Goal: Task Accomplishment & Management: Manage account settings

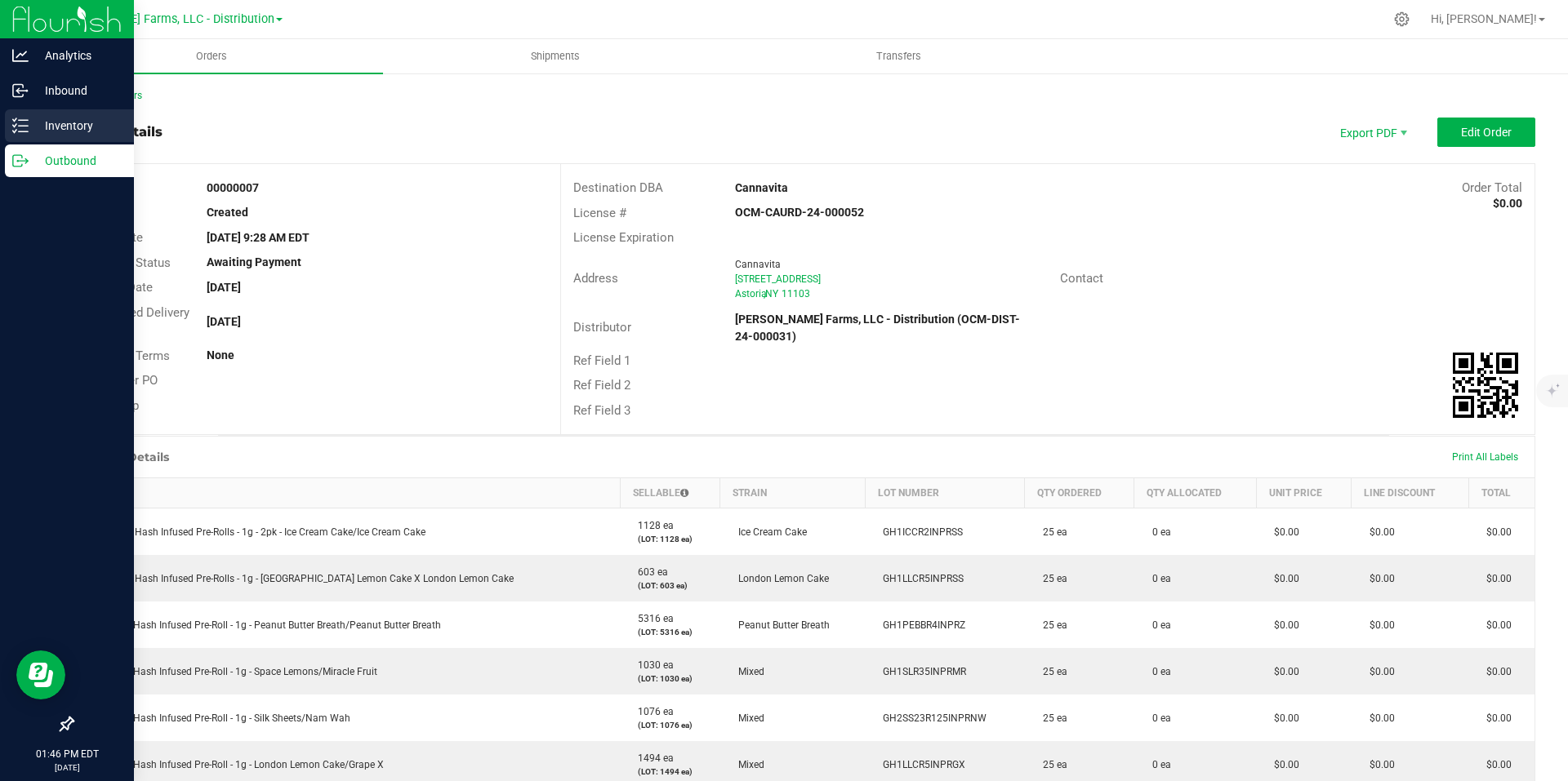
click at [68, 130] on p "Inventory" at bounding box center [77, 126] width 98 height 19
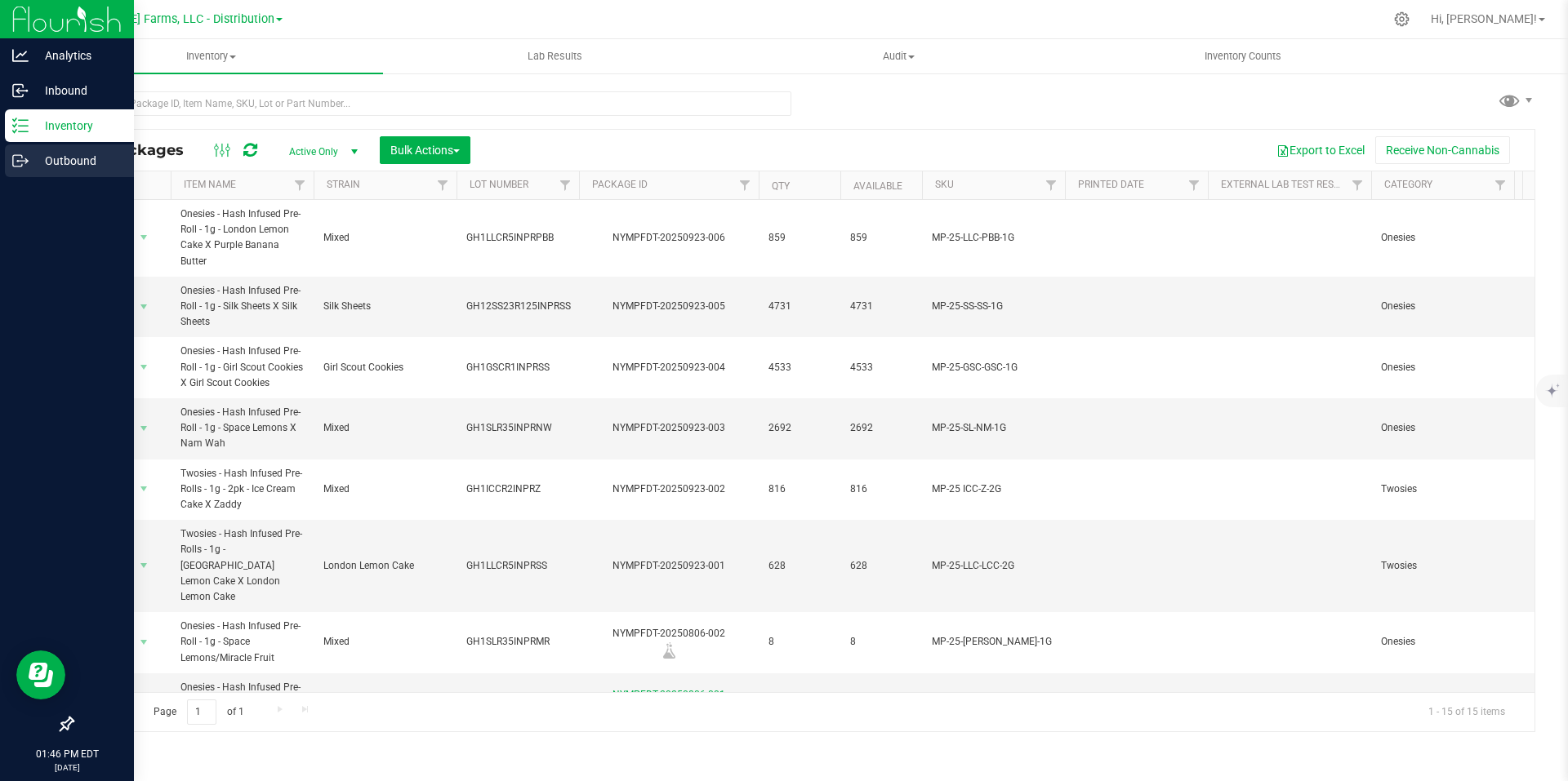
click at [25, 162] on icon at bounding box center [20, 160] width 16 height 16
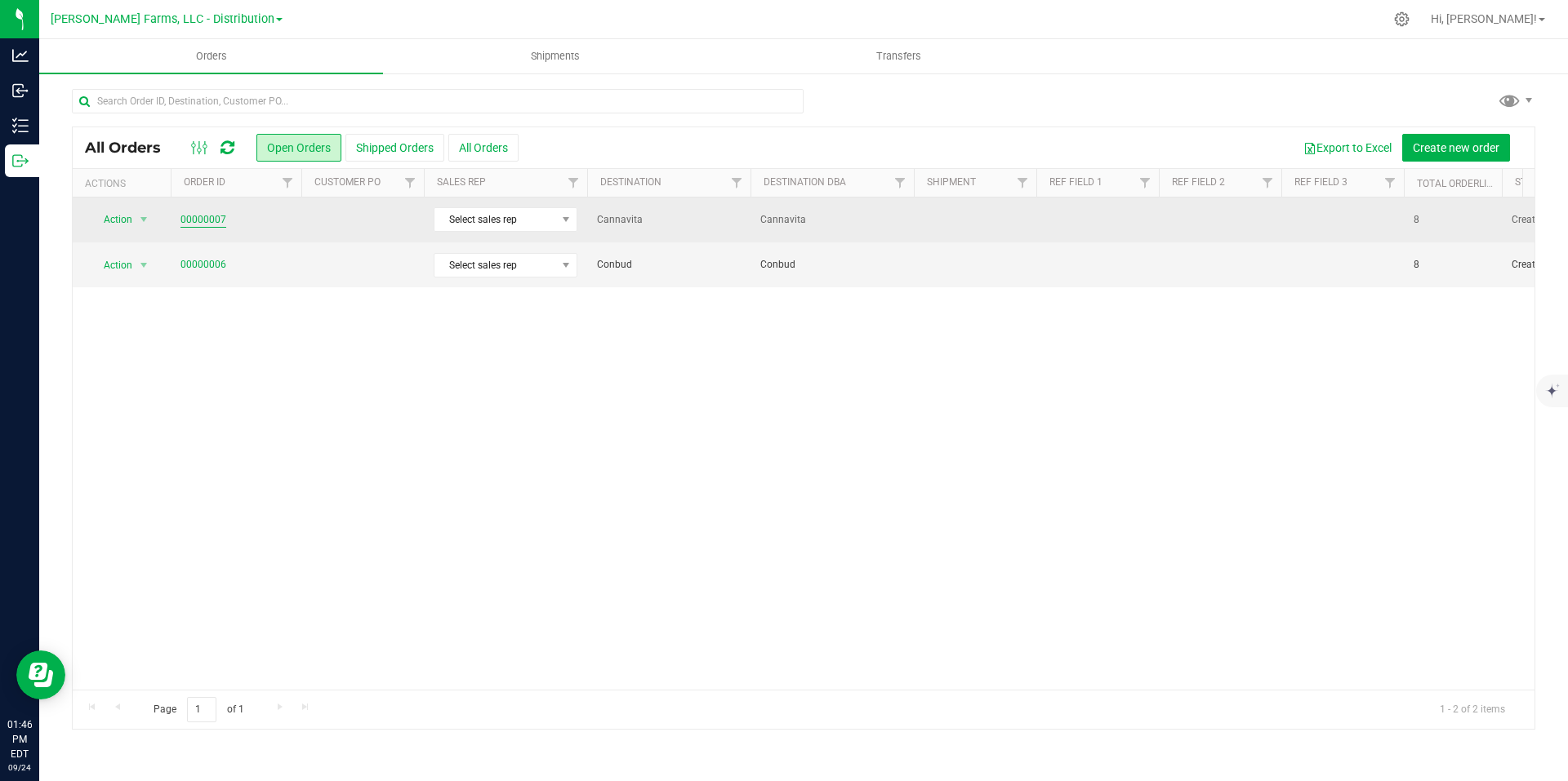
click at [213, 224] on link "00000007" at bounding box center [204, 220] width 46 height 16
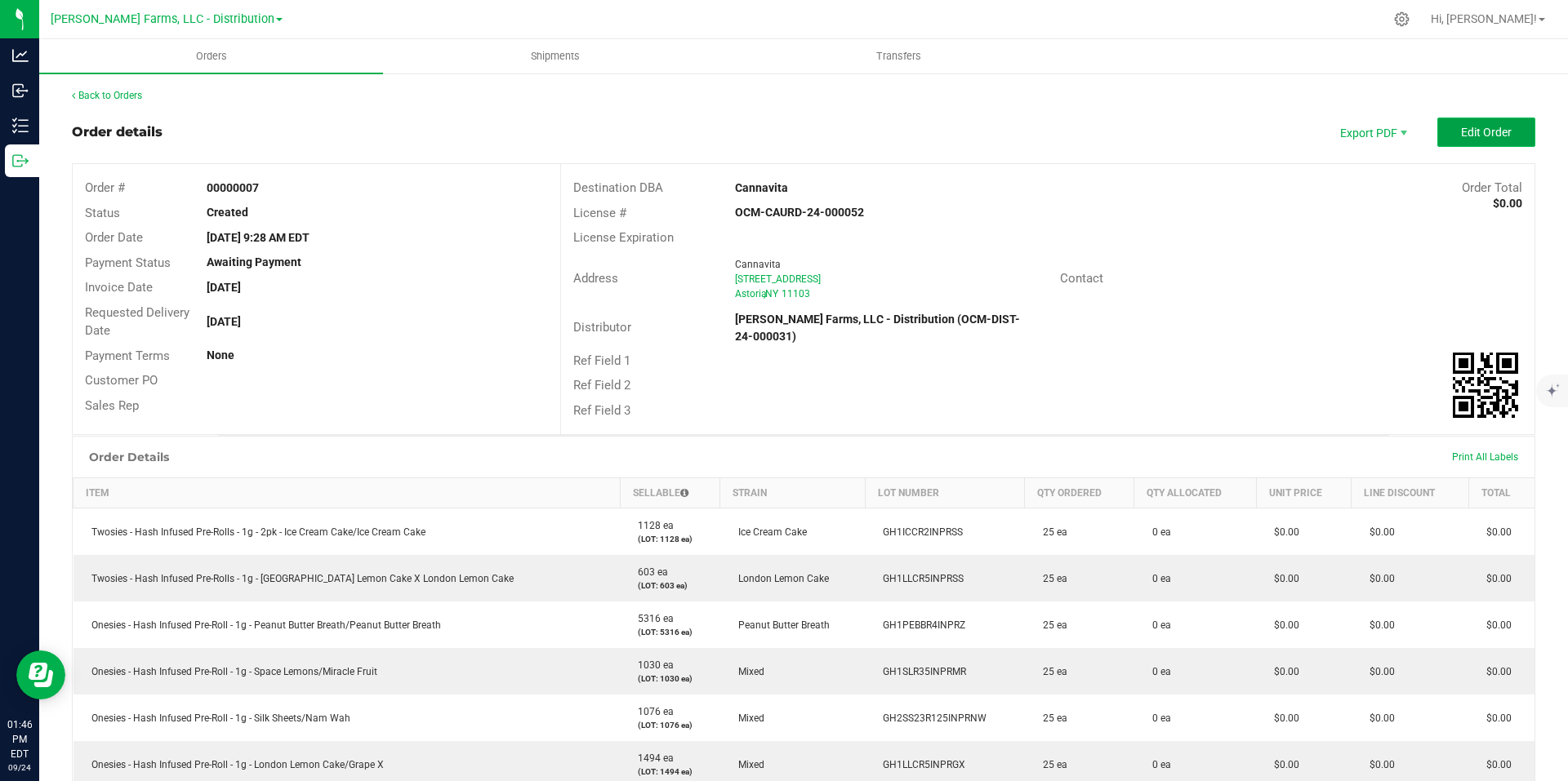
click at [1463, 126] on span "Edit Order" at bounding box center [1486, 132] width 50 height 13
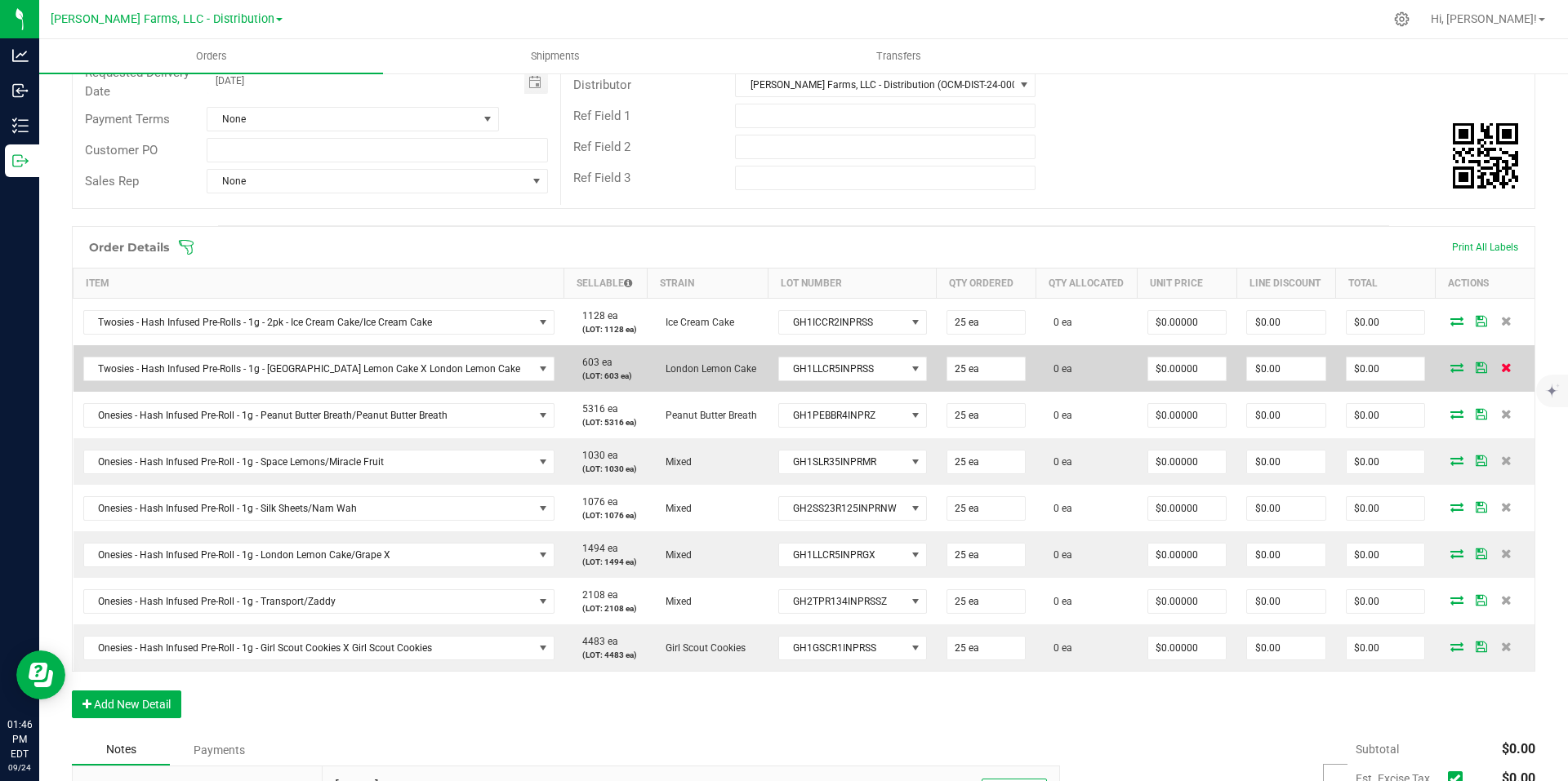
scroll to position [245, 0]
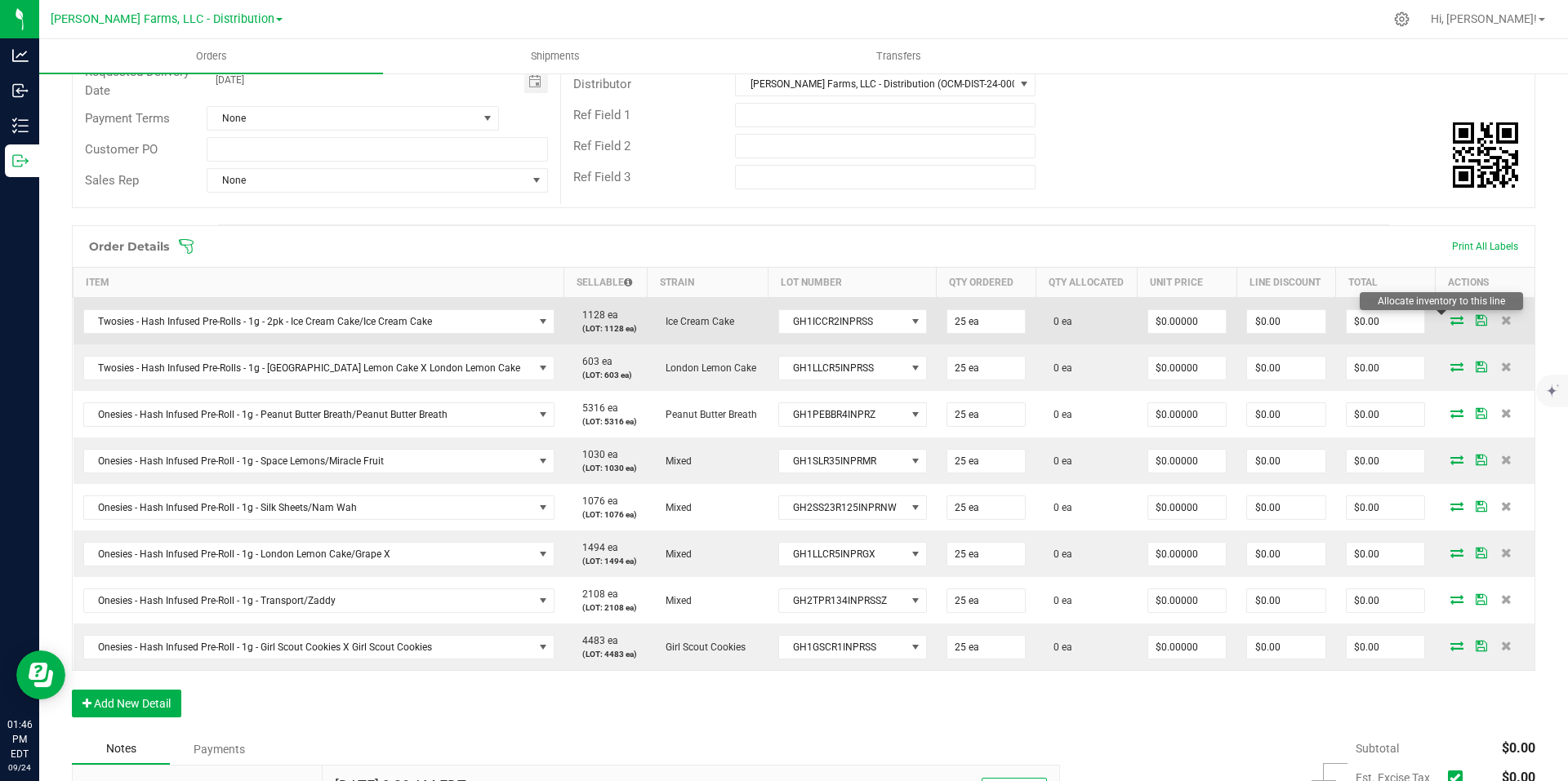
click at [1450, 322] on icon at bounding box center [1456, 320] width 13 height 10
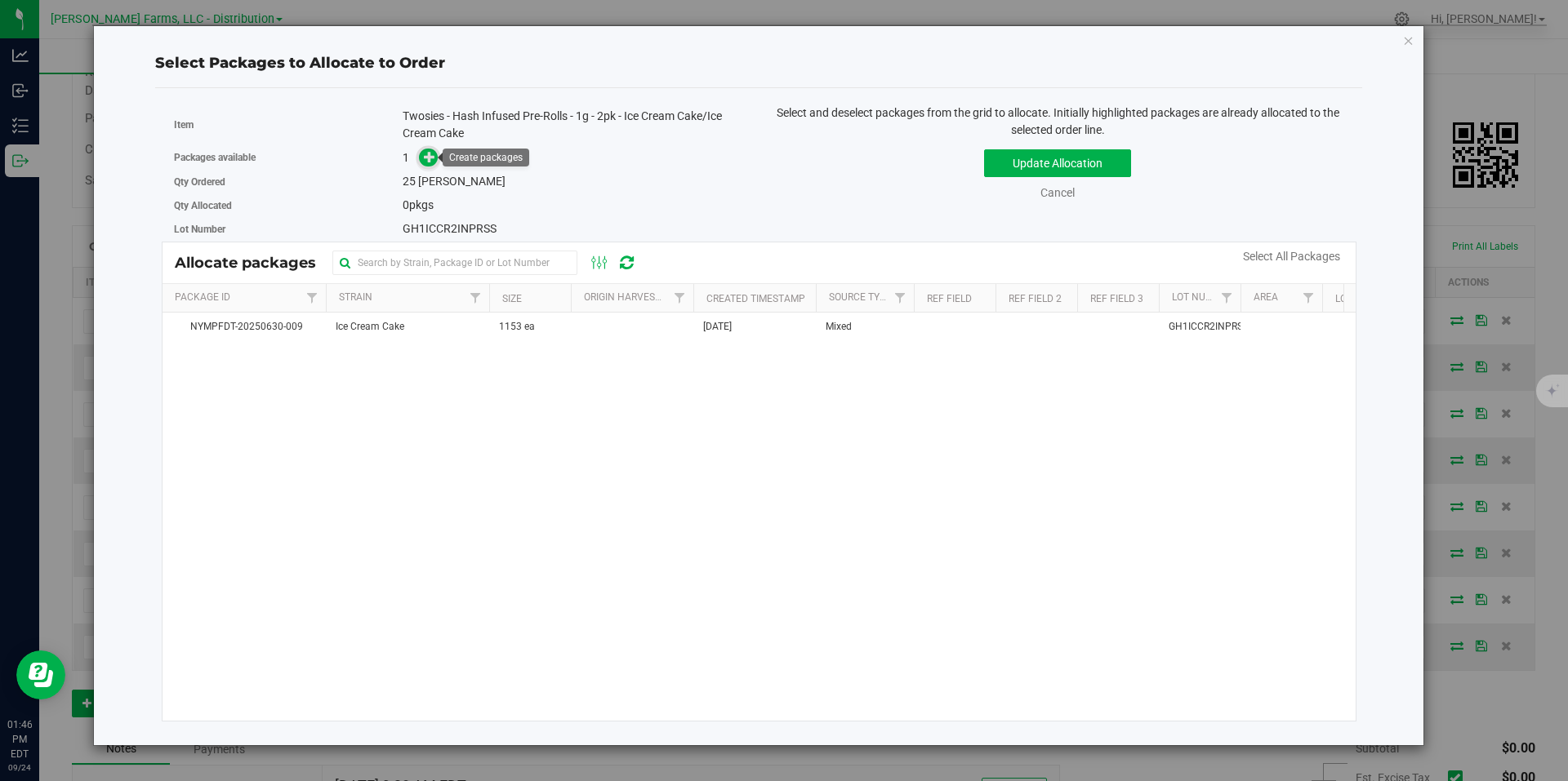
click at [424, 159] on icon at bounding box center [430, 157] width 12 height 12
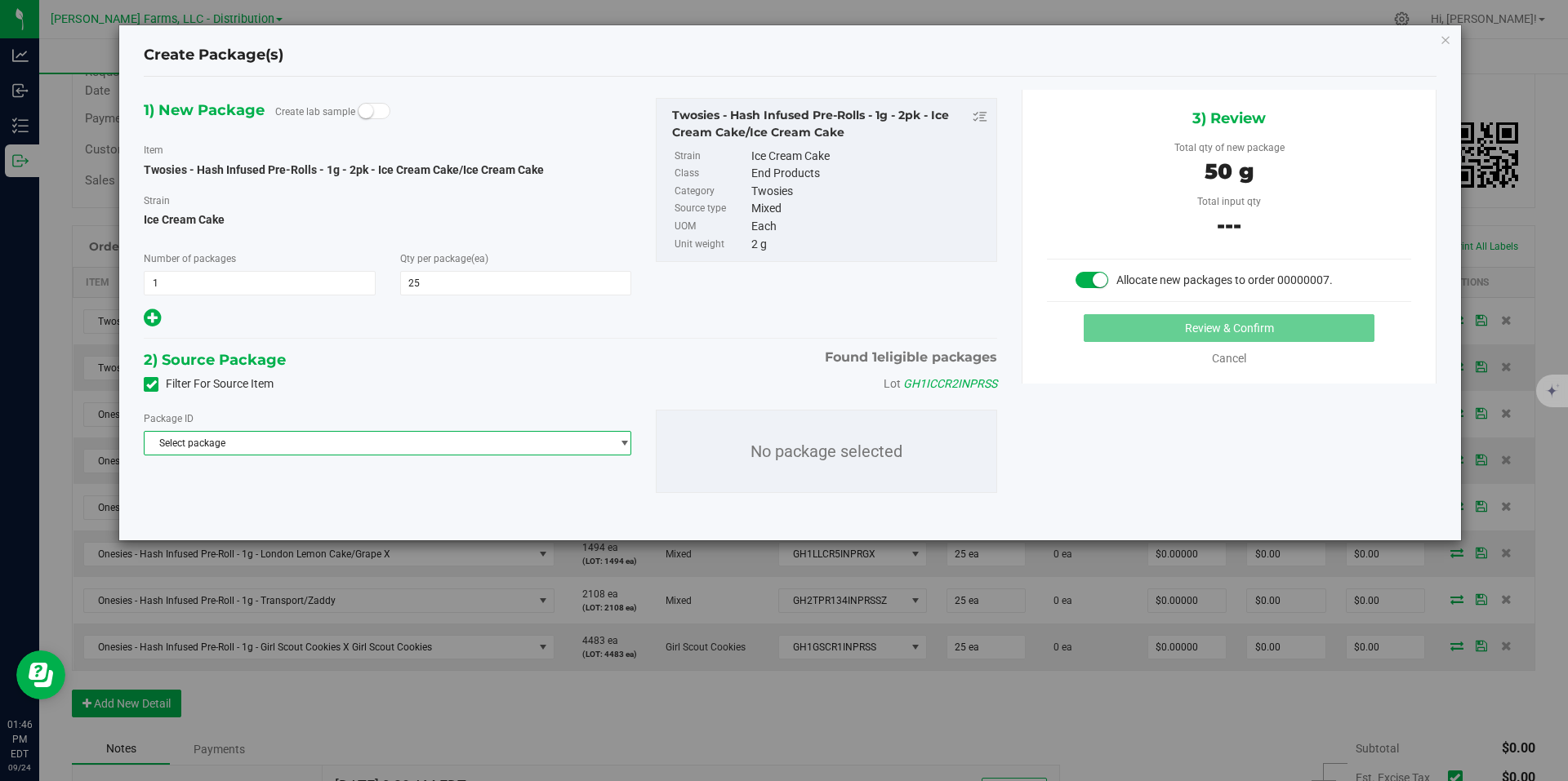
click at [624, 449] on span "select" at bounding box center [625, 443] width 12 height 13
click at [549, 508] on span "( Twosies - Hash Infused Pre-Rolls - 1g - 2pk - Ice Cream Cake/Ice Cream Cake )" at bounding box center [442, 510] width 345 height 12
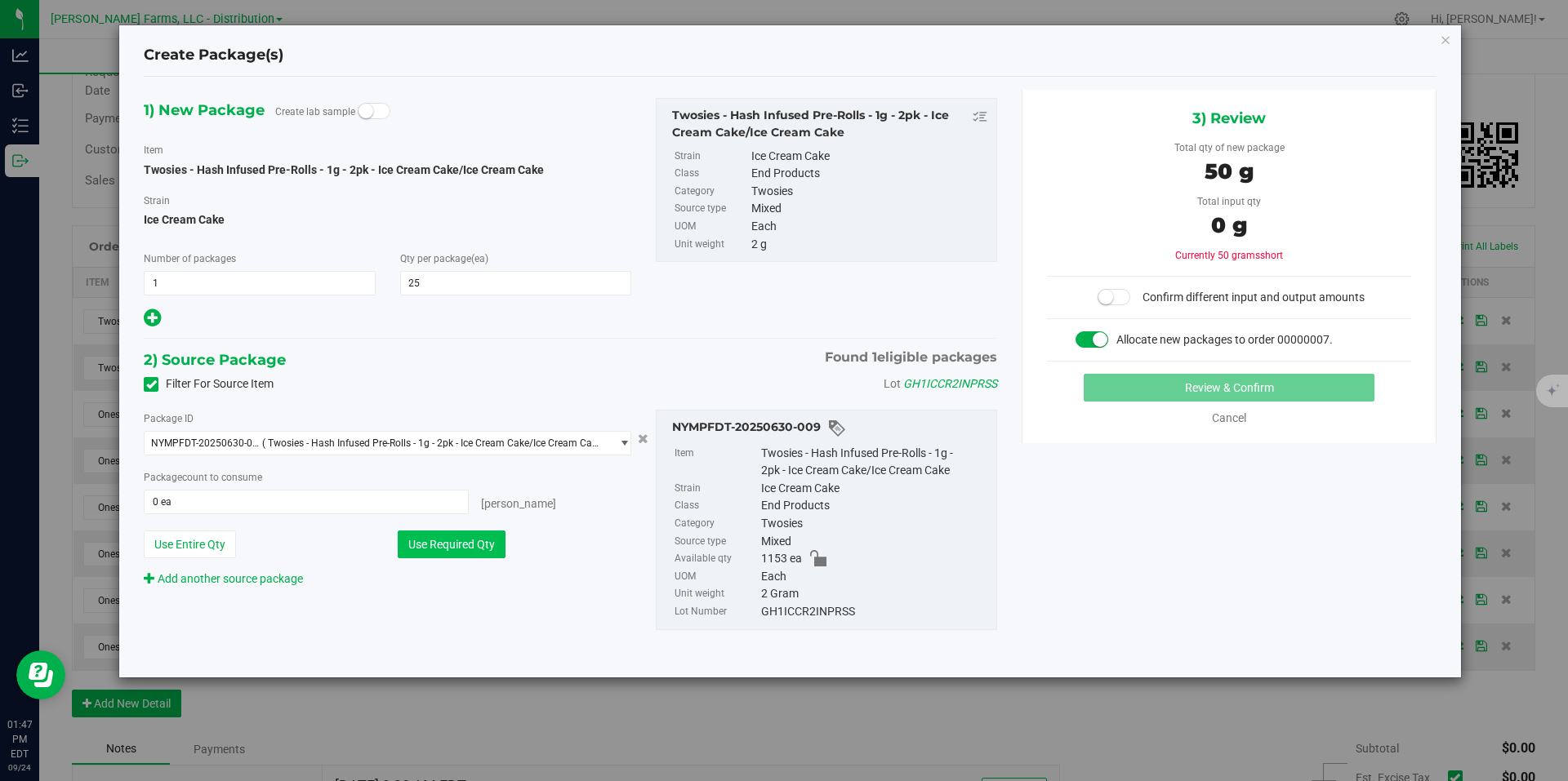
click at [455, 544] on button "Use Required Qty" at bounding box center [452, 544] width 108 height 27
type input "25 ea"
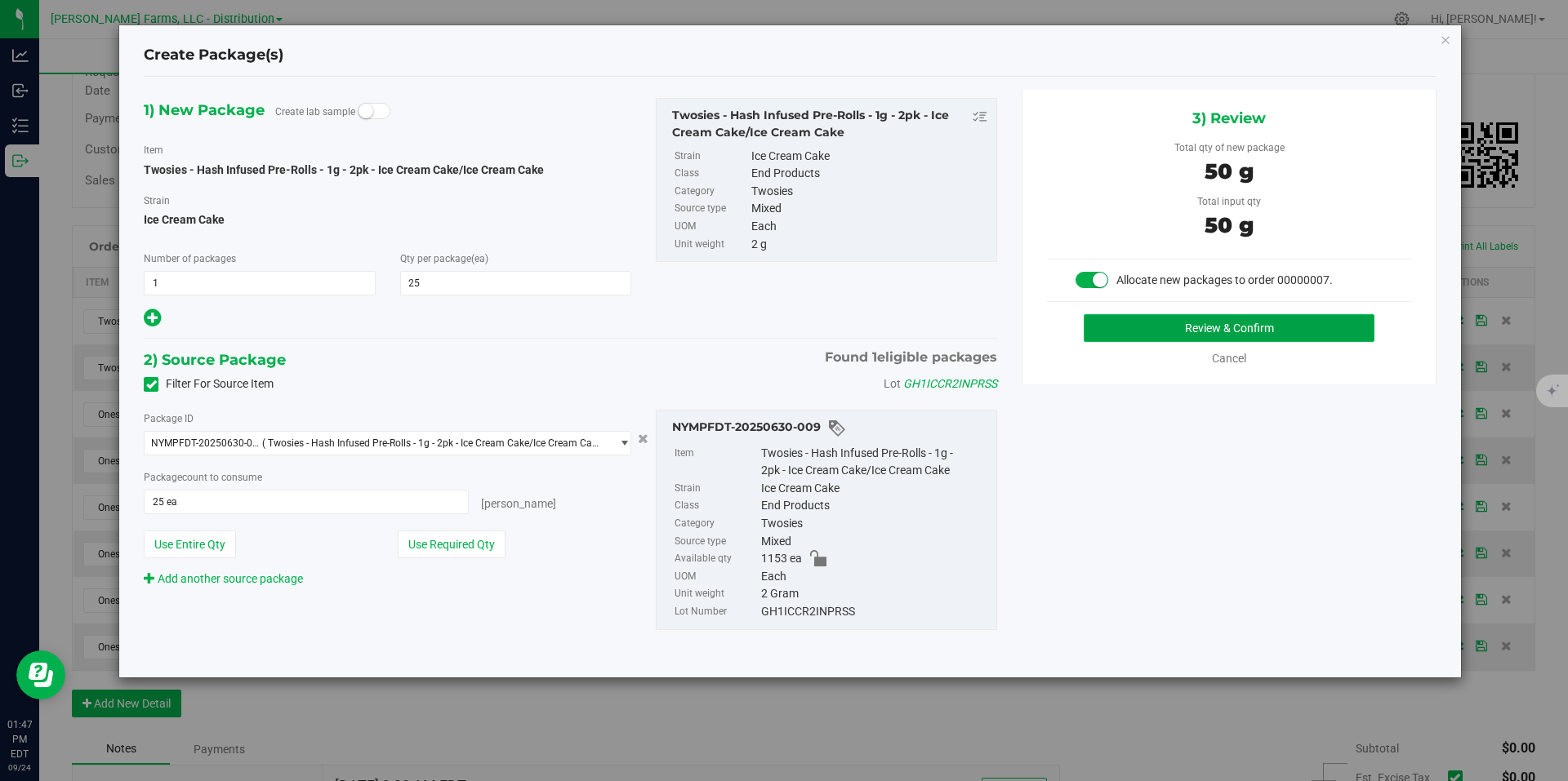
click at [1165, 329] on button "Review & Confirm" at bounding box center [1229, 328] width 291 height 27
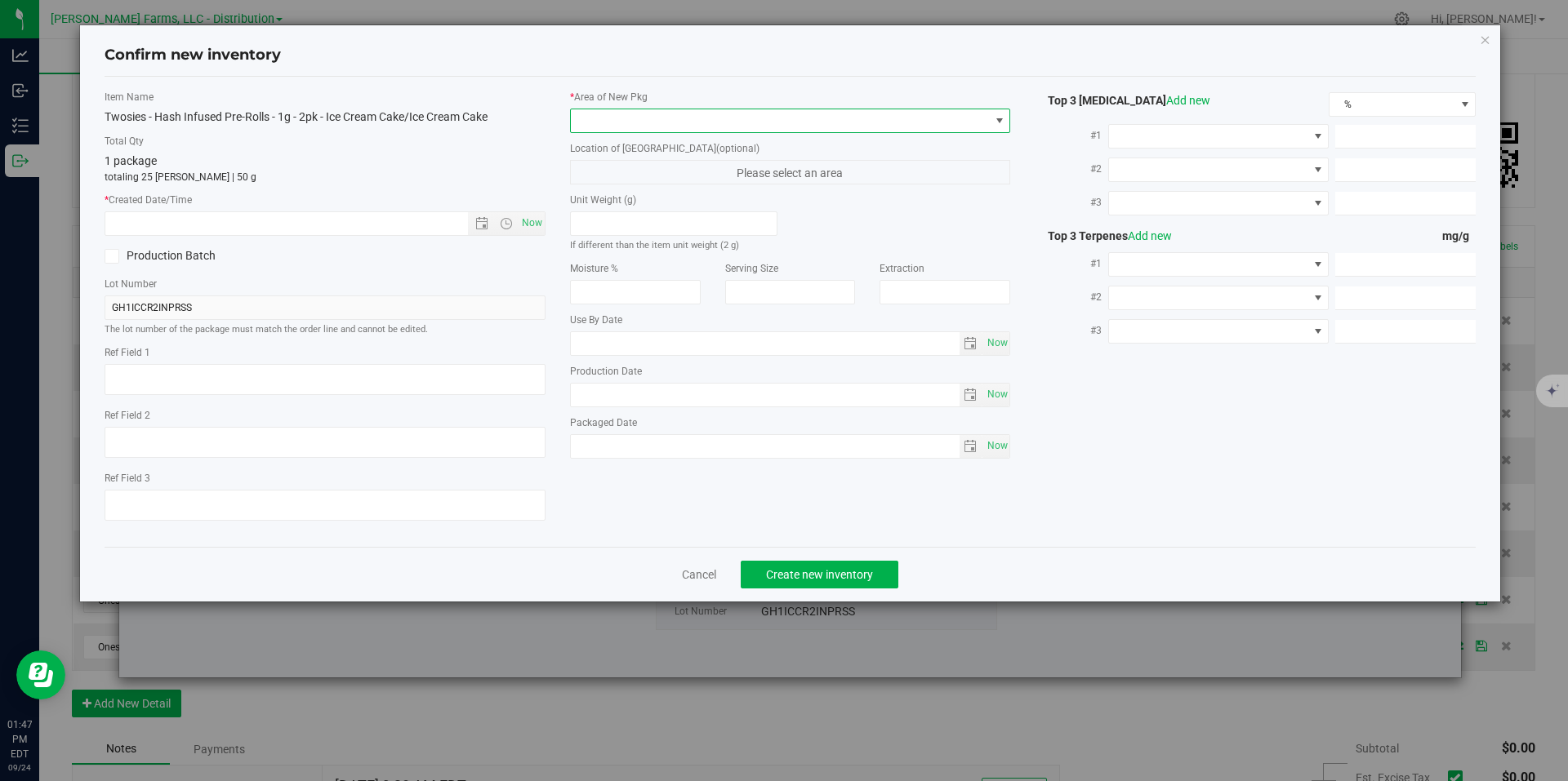
click at [990, 116] on span at bounding box center [999, 121] width 20 height 23
click at [1010, 68] on div "Confirm new inventory" at bounding box center [790, 56] width 1372 height 42
click at [536, 222] on span "Now" at bounding box center [532, 223] width 27 height 24
type input "9/24/2025 1:47 PM"
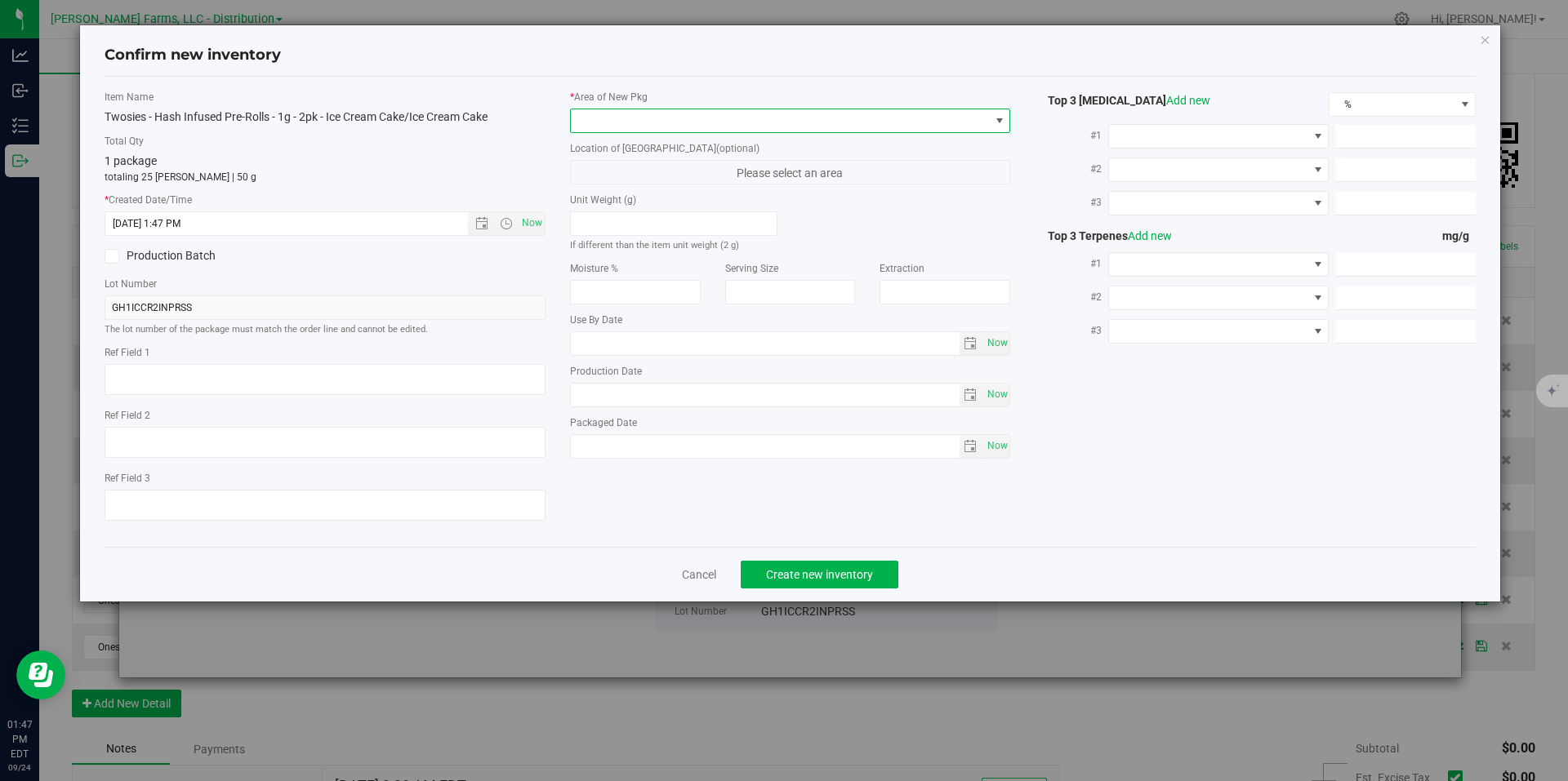
click at [1002, 120] on span at bounding box center [999, 120] width 13 height 13
click at [688, 192] on li "Cage 1" at bounding box center [790, 188] width 439 height 23
click at [814, 572] on span "Create new inventory" at bounding box center [819, 575] width 107 height 13
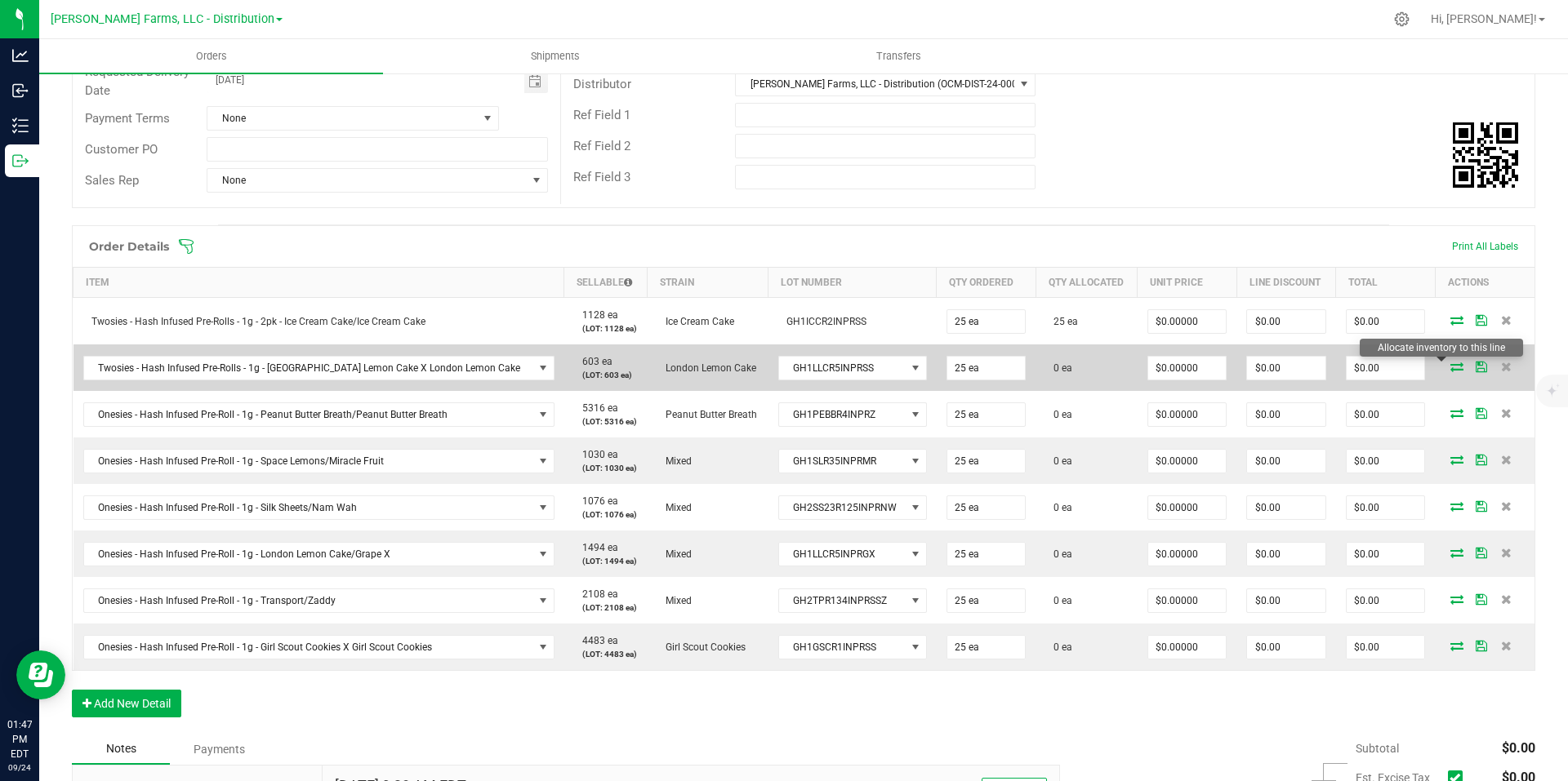
click at [1450, 369] on icon at bounding box center [1456, 366] width 13 height 10
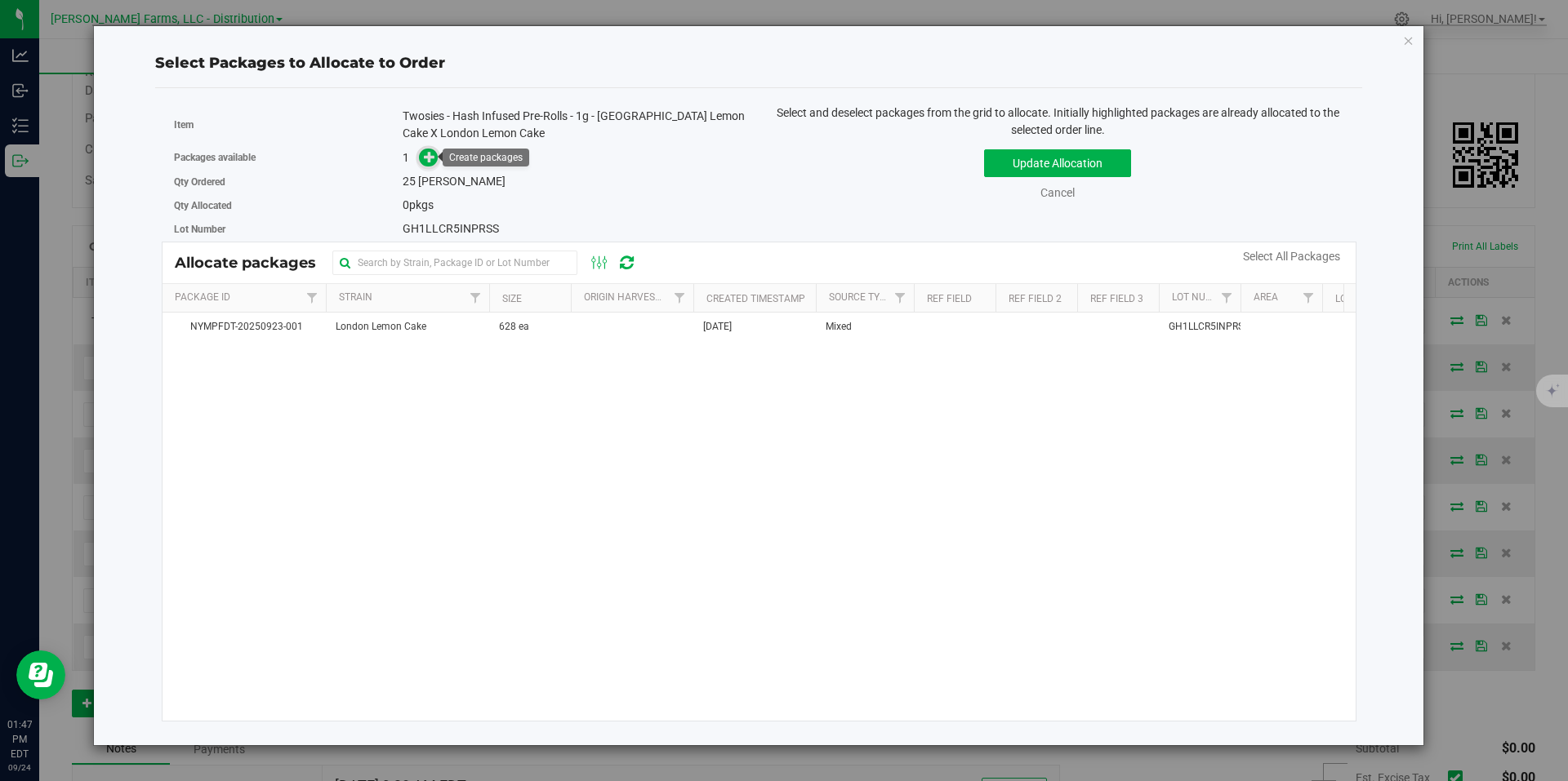
click at [432, 157] on icon at bounding box center [430, 157] width 12 height 12
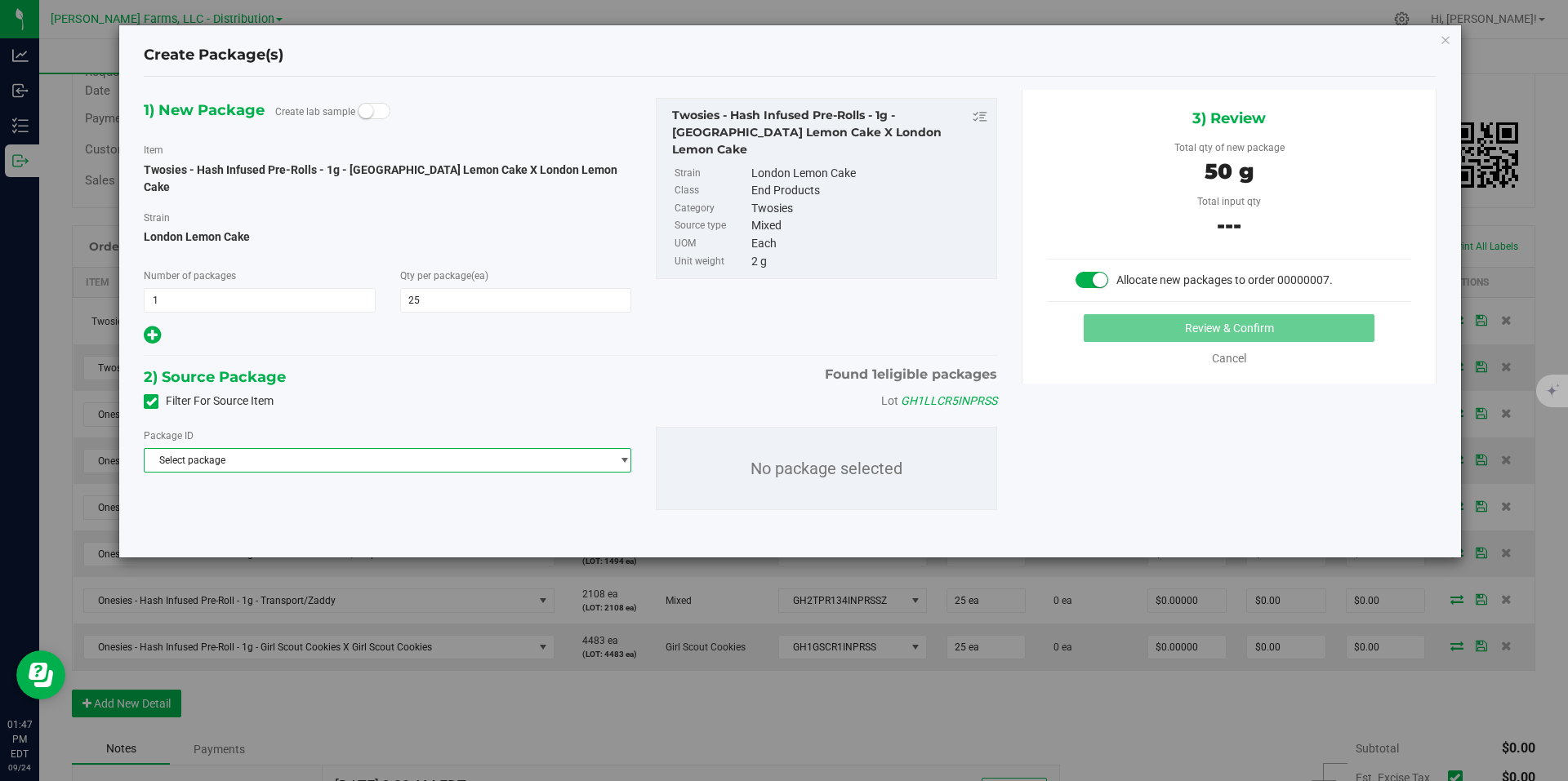
click at [579, 449] on span "Select package" at bounding box center [377, 460] width 466 height 23
click at [518, 514] on span "( Twosies - Hash Infused Pre-Rolls - 1g - London Lemon Cake X London Lemon Cake…" at bounding box center [486, 510] width 434 height 12
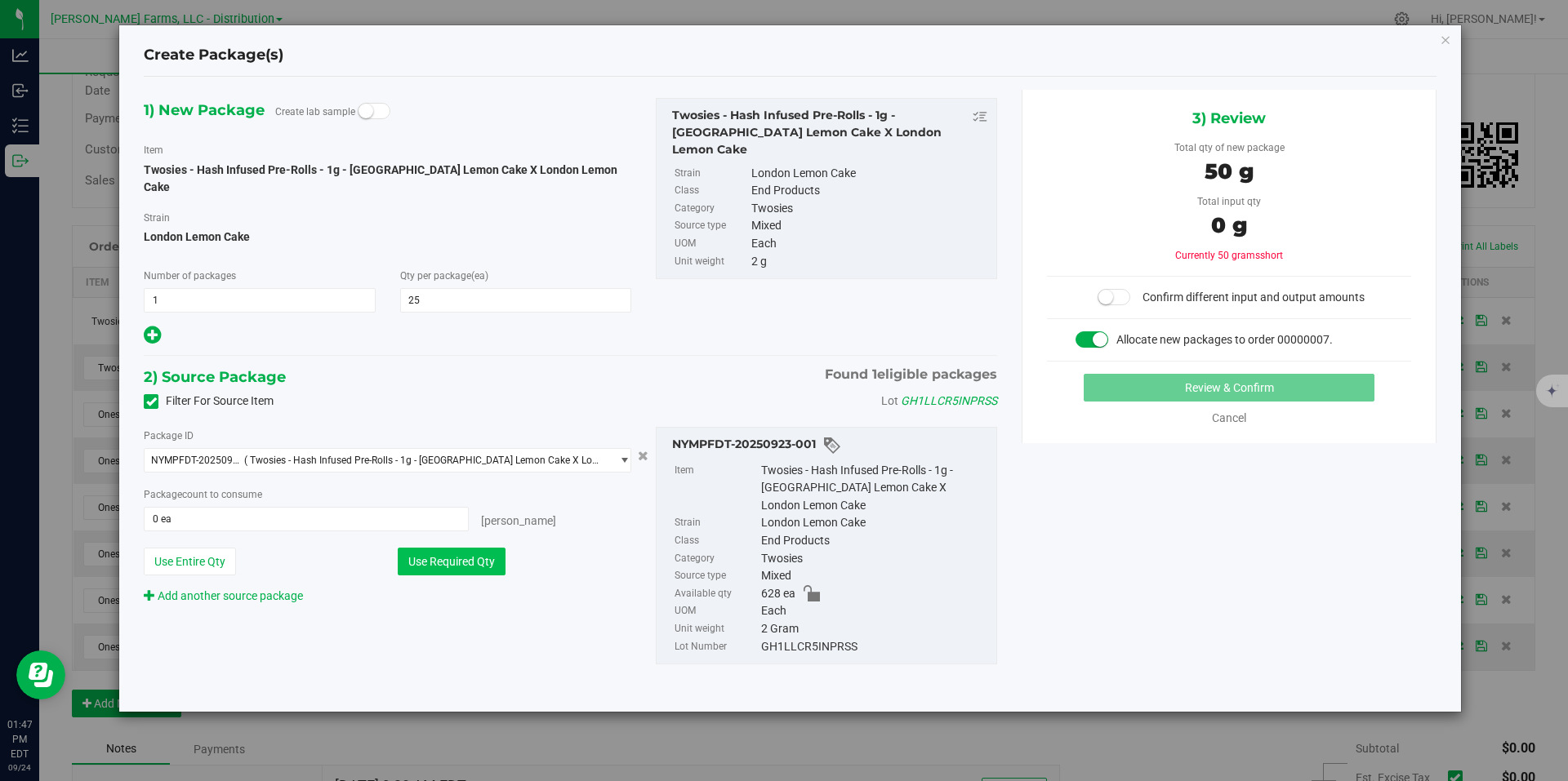
click at [475, 551] on button "Use Required Qty" at bounding box center [452, 561] width 108 height 27
type input "25 ea"
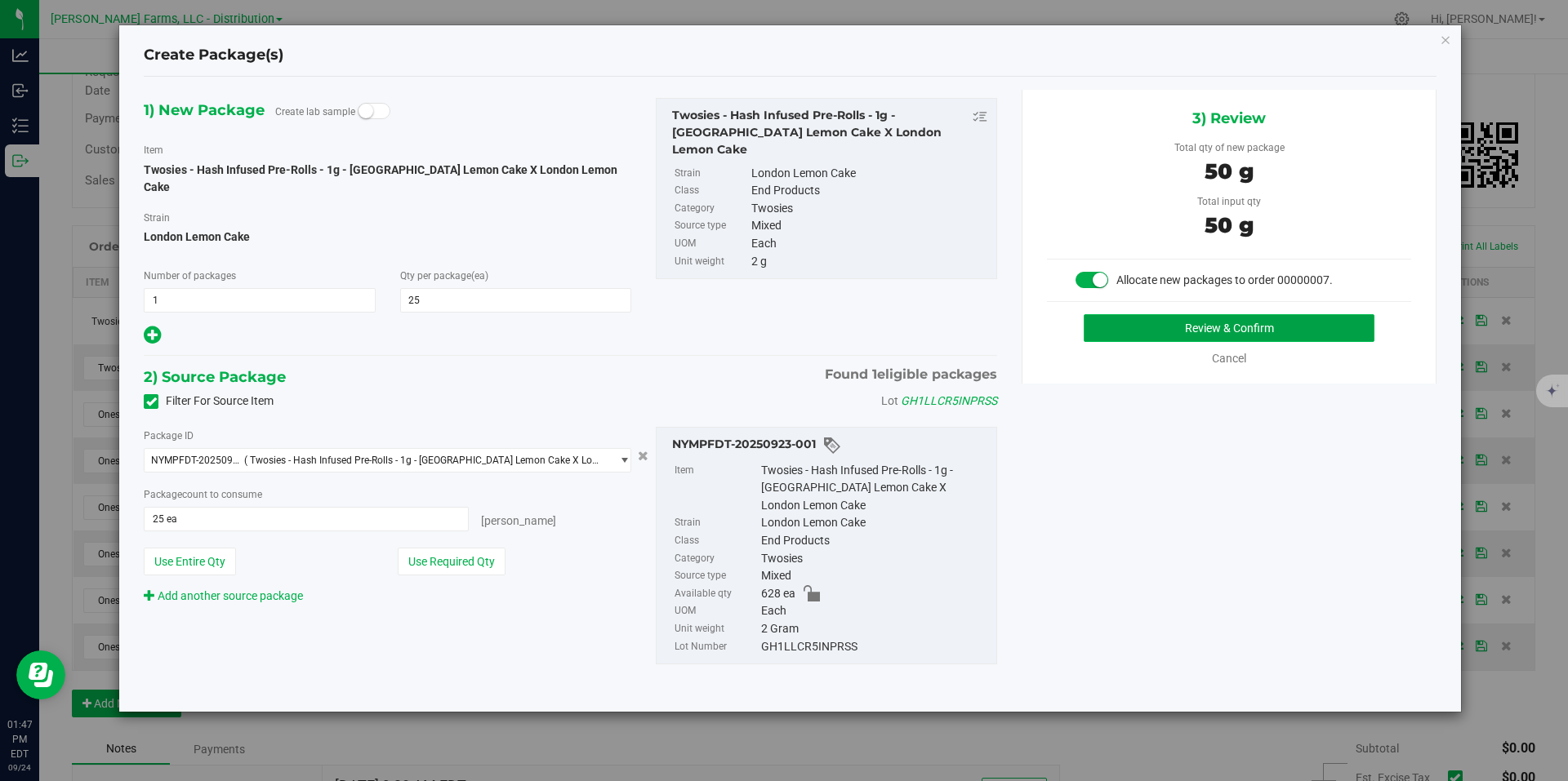
click at [1203, 325] on button "Review & Confirm" at bounding box center [1229, 328] width 291 height 27
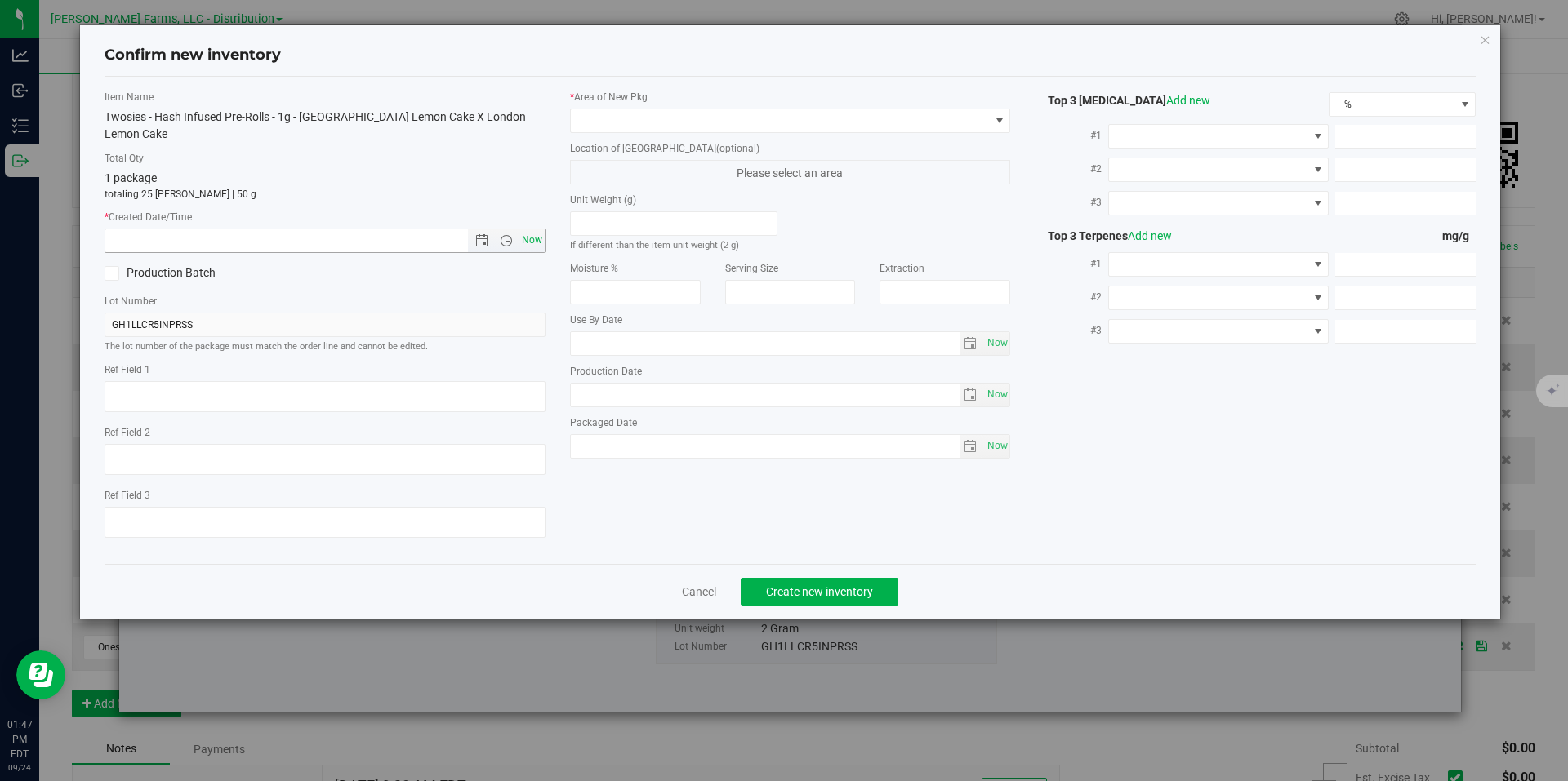
click at [530, 228] on span "Now" at bounding box center [532, 240] width 27 height 24
type input "9/24/2025 1:47 PM"
click at [963, 125] on span at bounding box center [780, 121] width 419 height 23
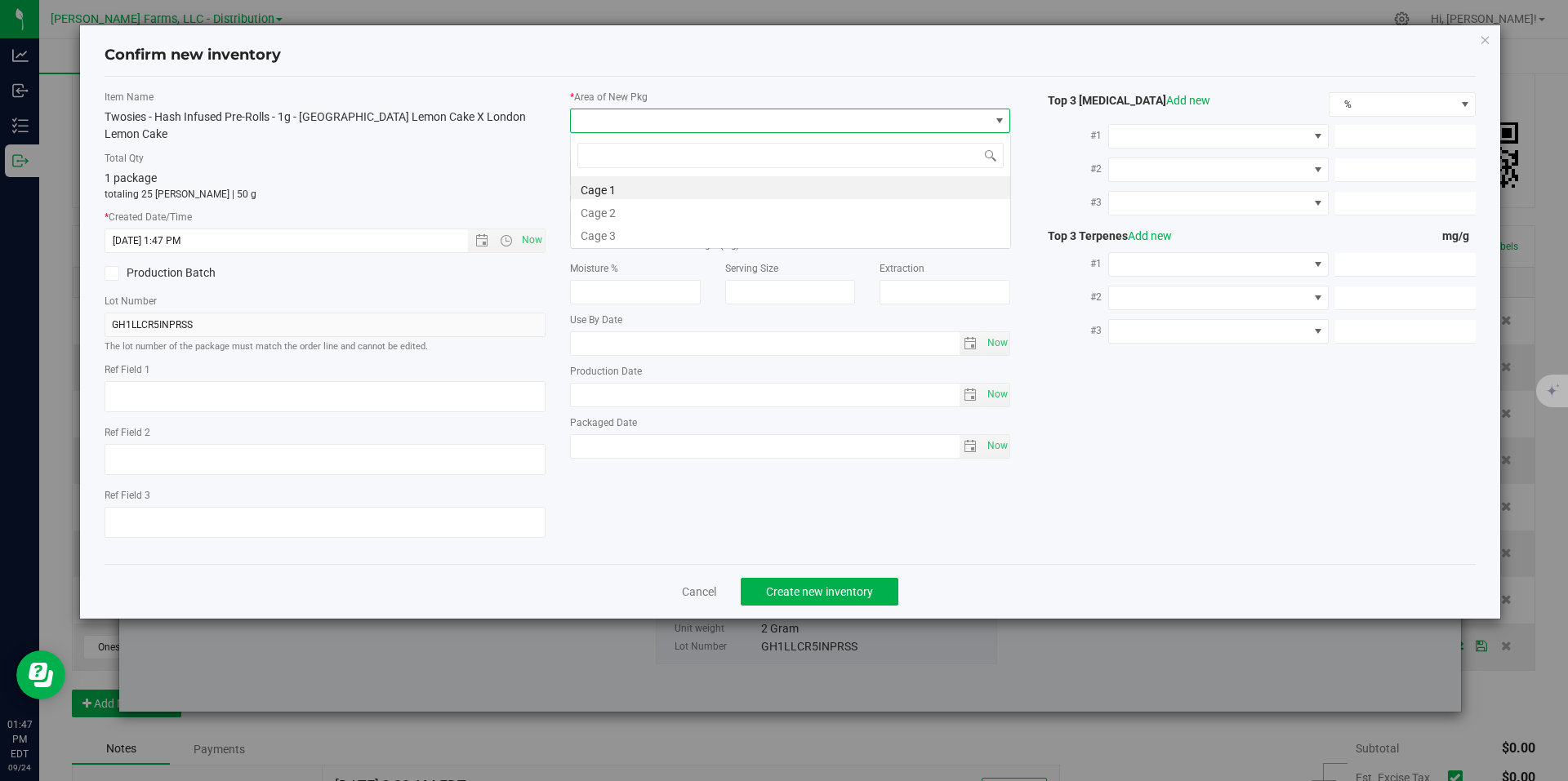
scroll to position [25, 441]
click at [738, 194] on li "Cage 1" at bounding box center [790, 188] width 439 height 23
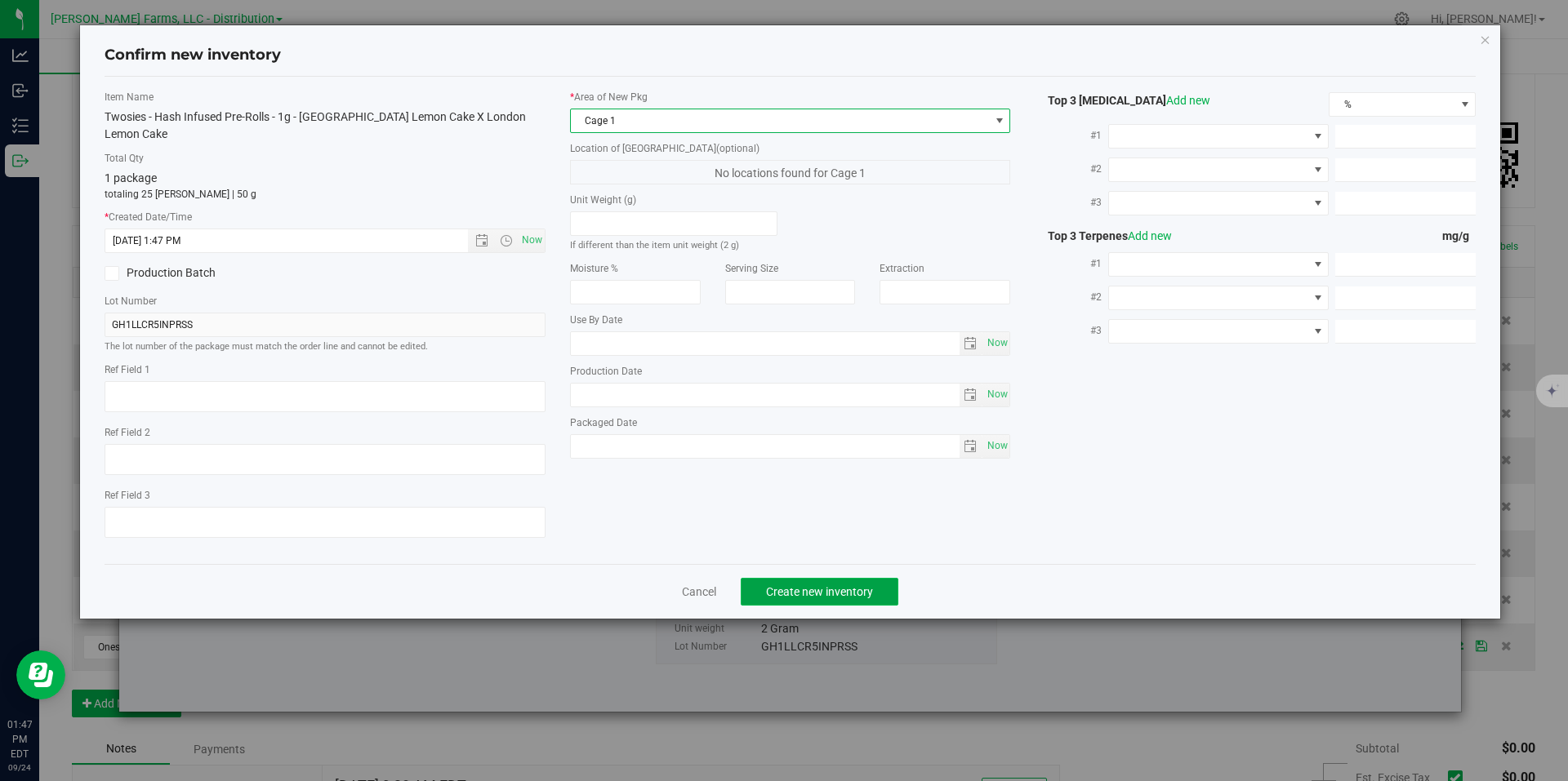
click at [883, 580] on button "Create new inventory" at bounding box center [819, 592] width 158 height 27
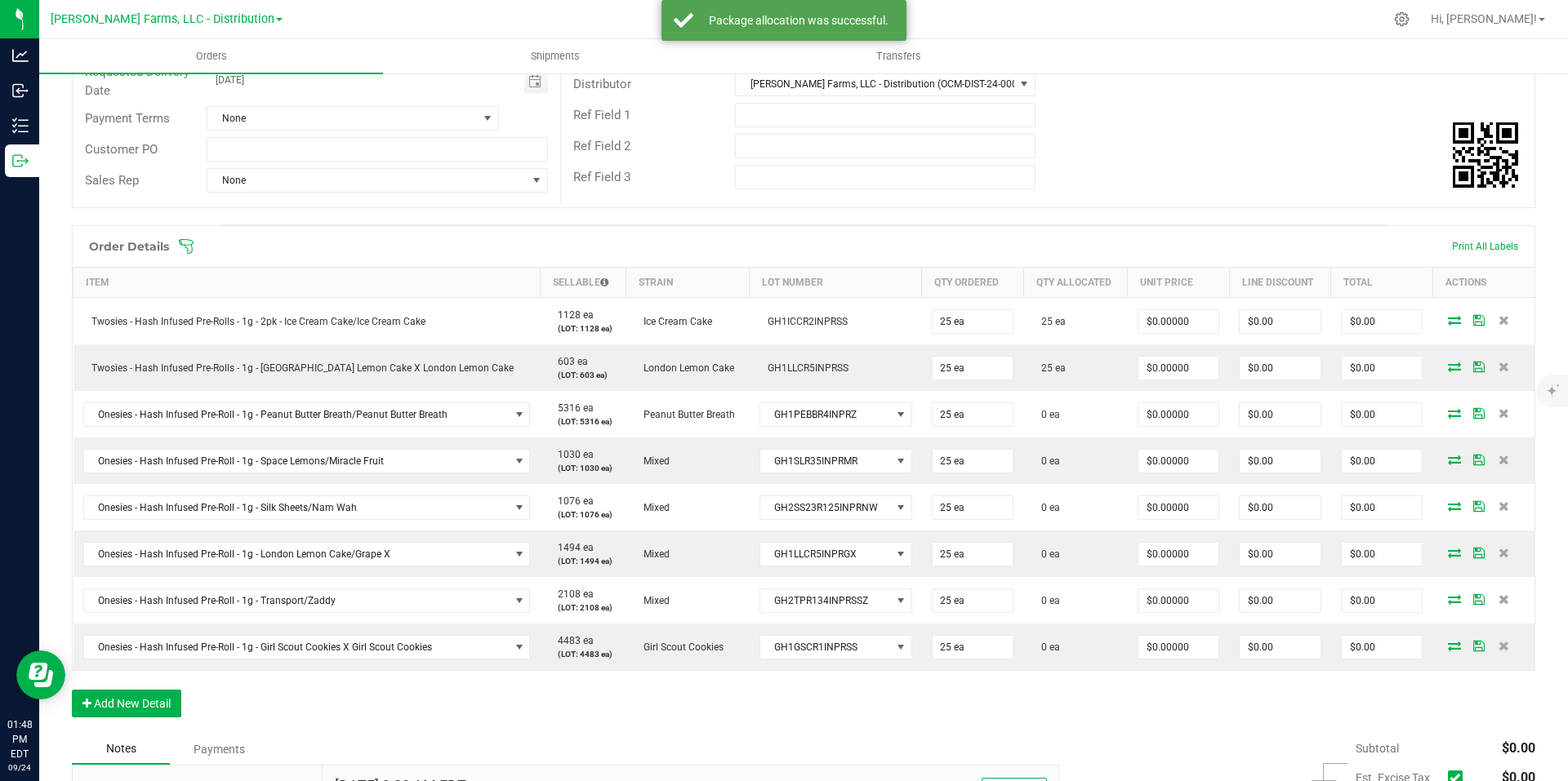
click at [1455, 246] on span at bounding box center [910, 246] width 1463 height 16
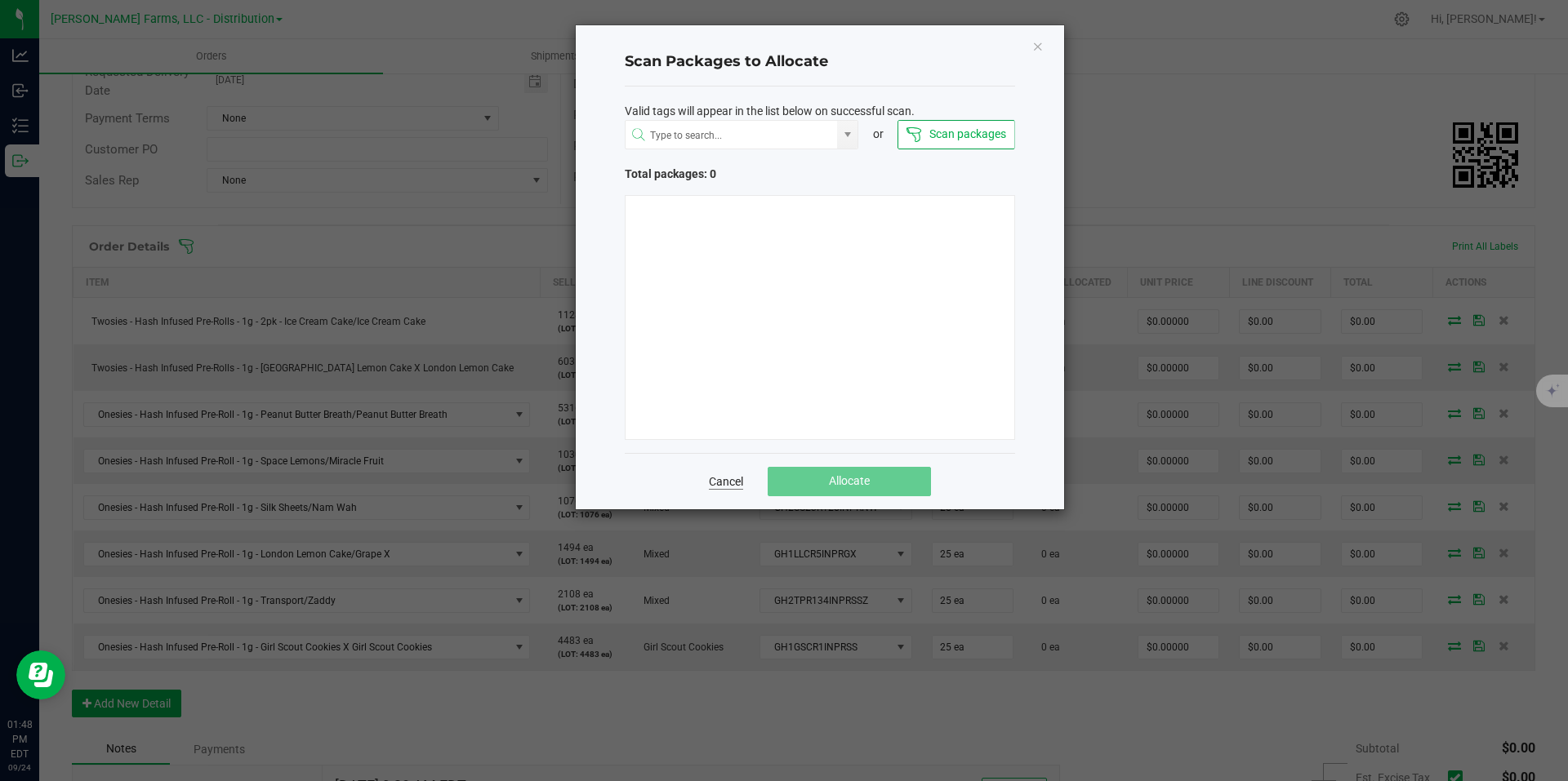
click at [733, 487] on link "Cancel" at bounding box center [726, 482] width 35 height 16
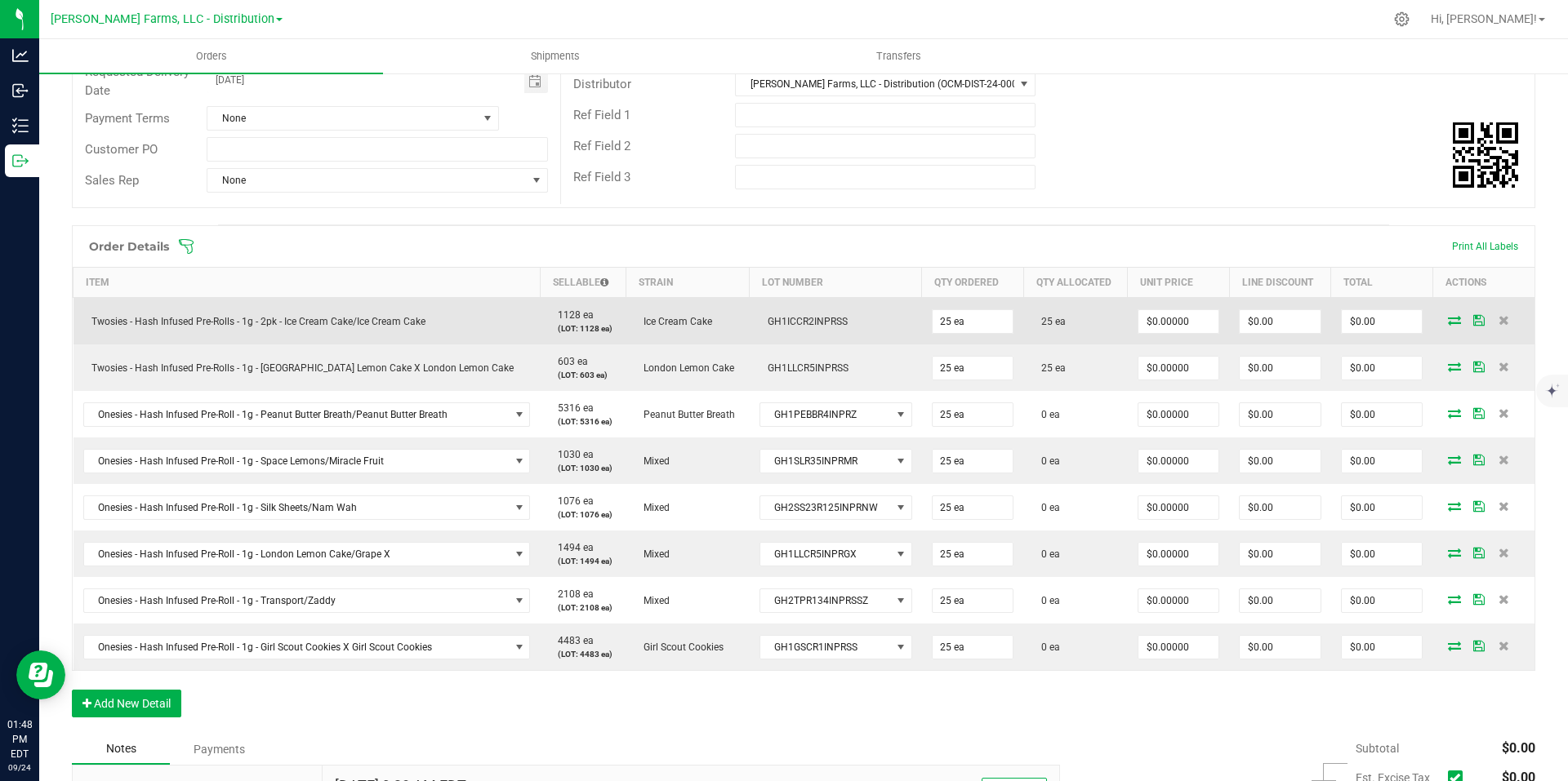
click at [476, 323] on td "Twosies - Hash Infused Pre-Rolls - 1g - 2pk - Ice Cream Cake/Ice Cream Cake" at bounding box center [307, 321] width 467 height 47
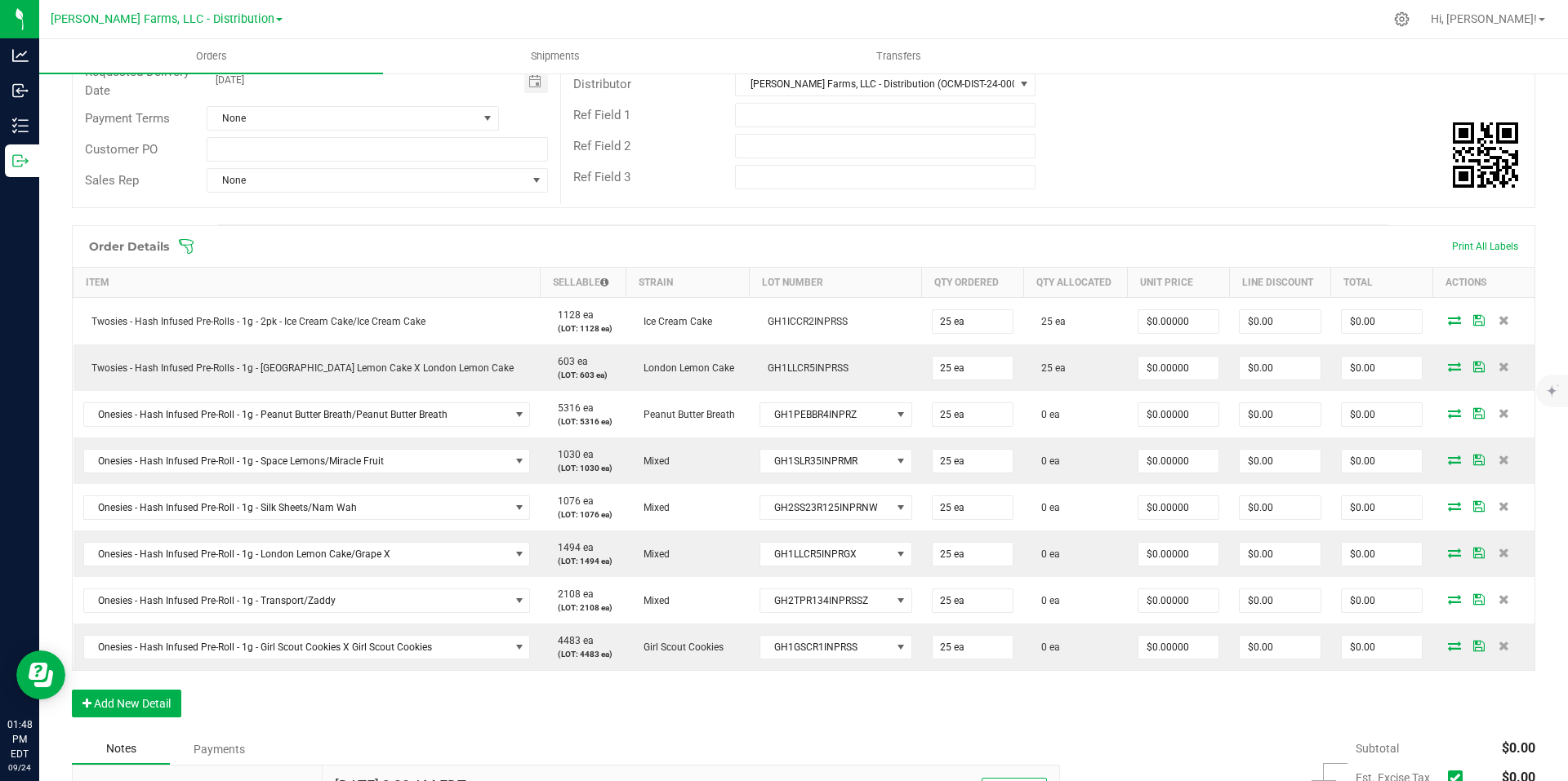
click at [1470, 246] on span at bounding box center [910, 246] width 1463 height 16
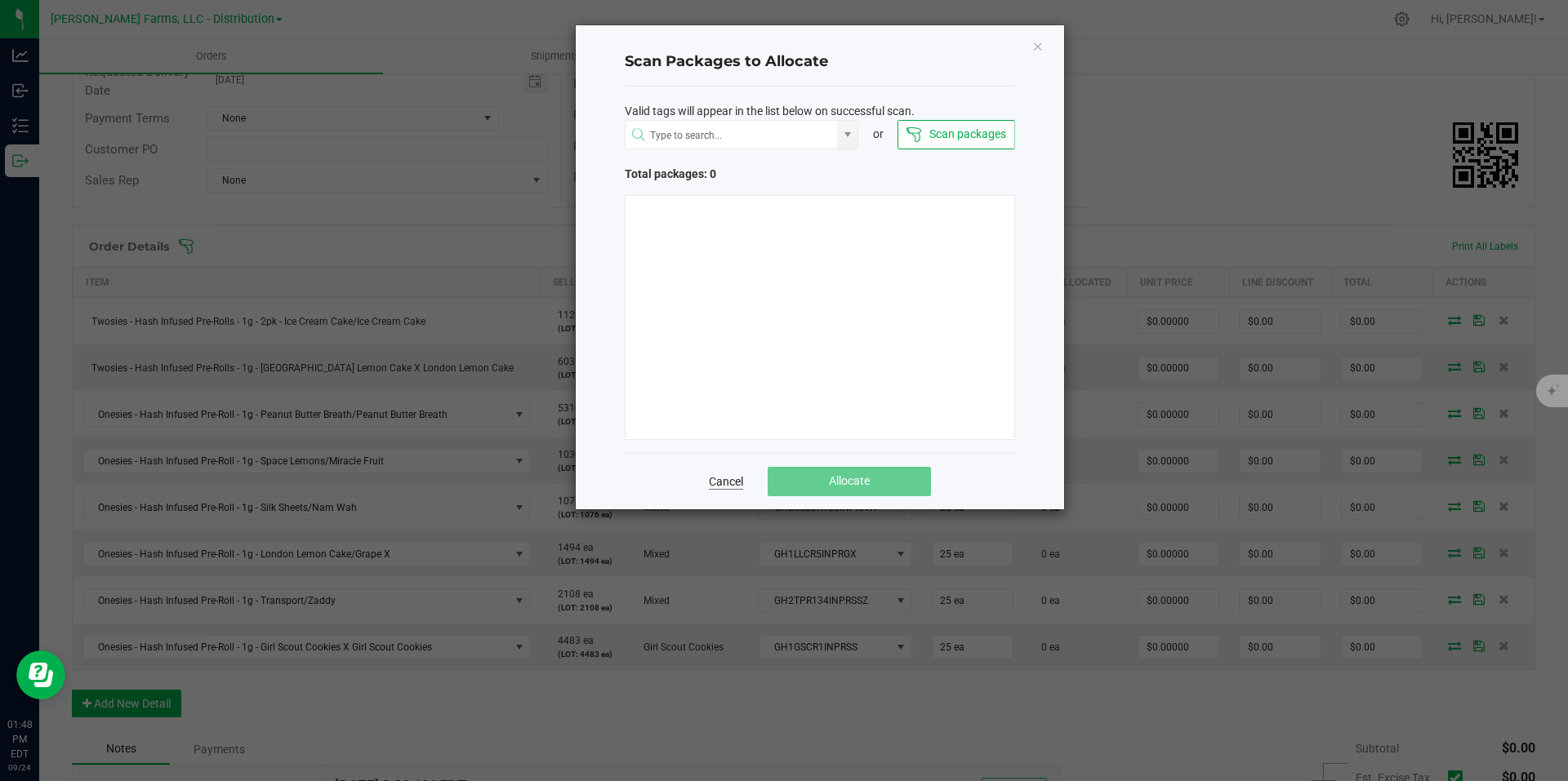
click at [709, 487] on link "Cancel" at bounding box center [726, 482] width 35 height 16
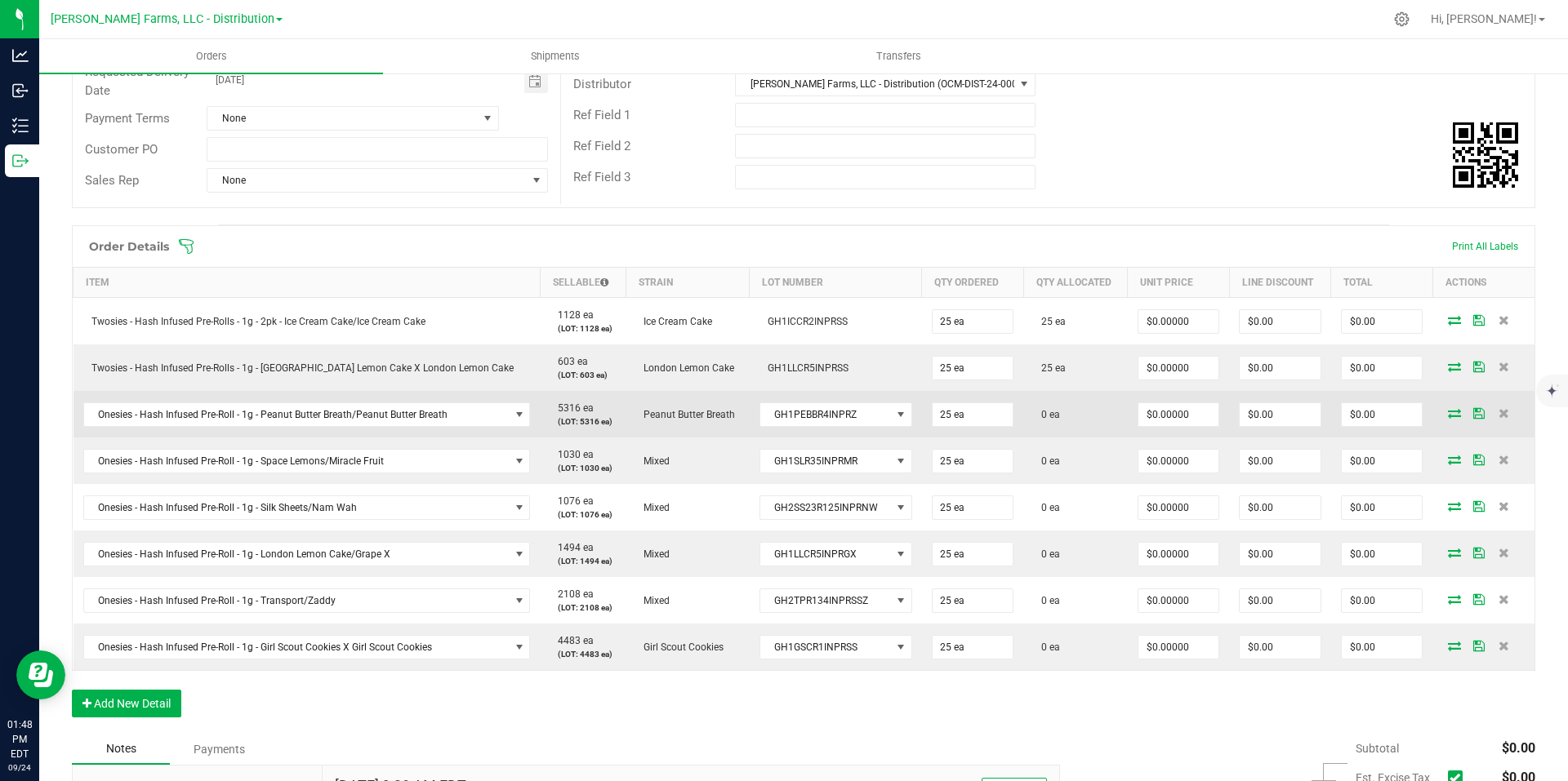
click at [1448, 417] on icon at bounding box center [1455, 413] width 13 height 10
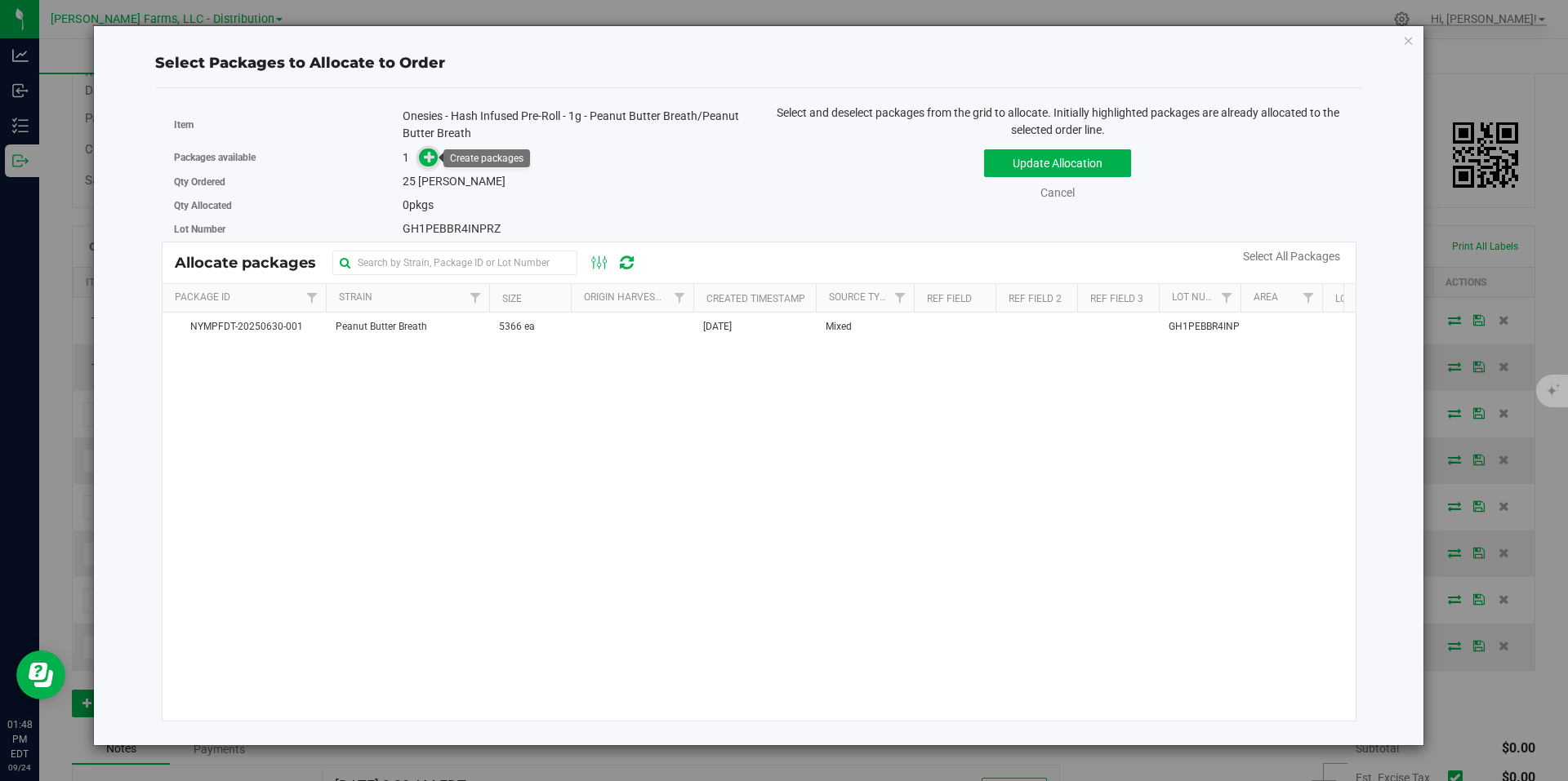
click at [435, 164] on span at bounding box center [428, 158] width 19 height 19
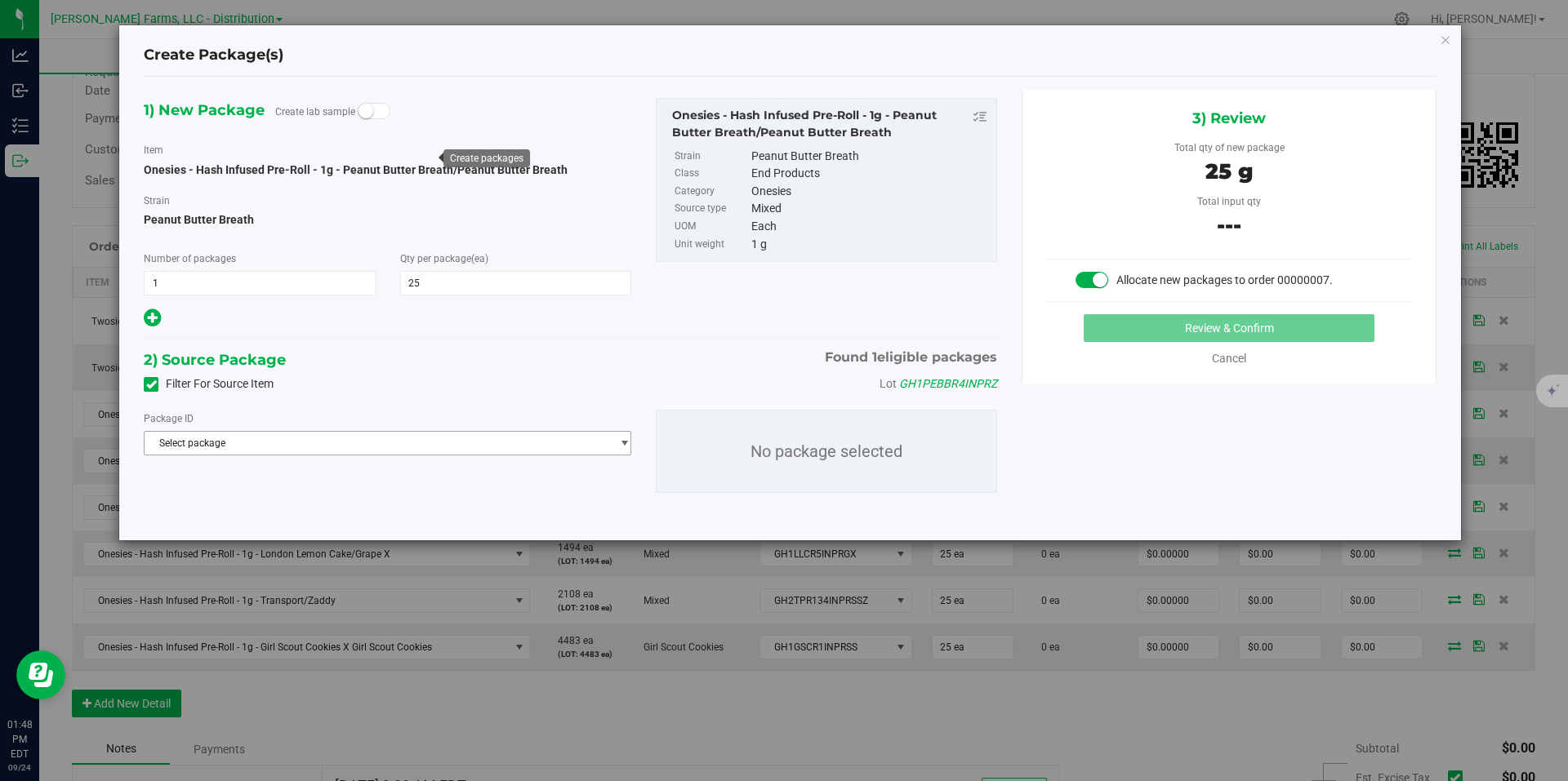
click at [588, 440] on span "Select package" at bounding box center [377, 444] width 466 height 23
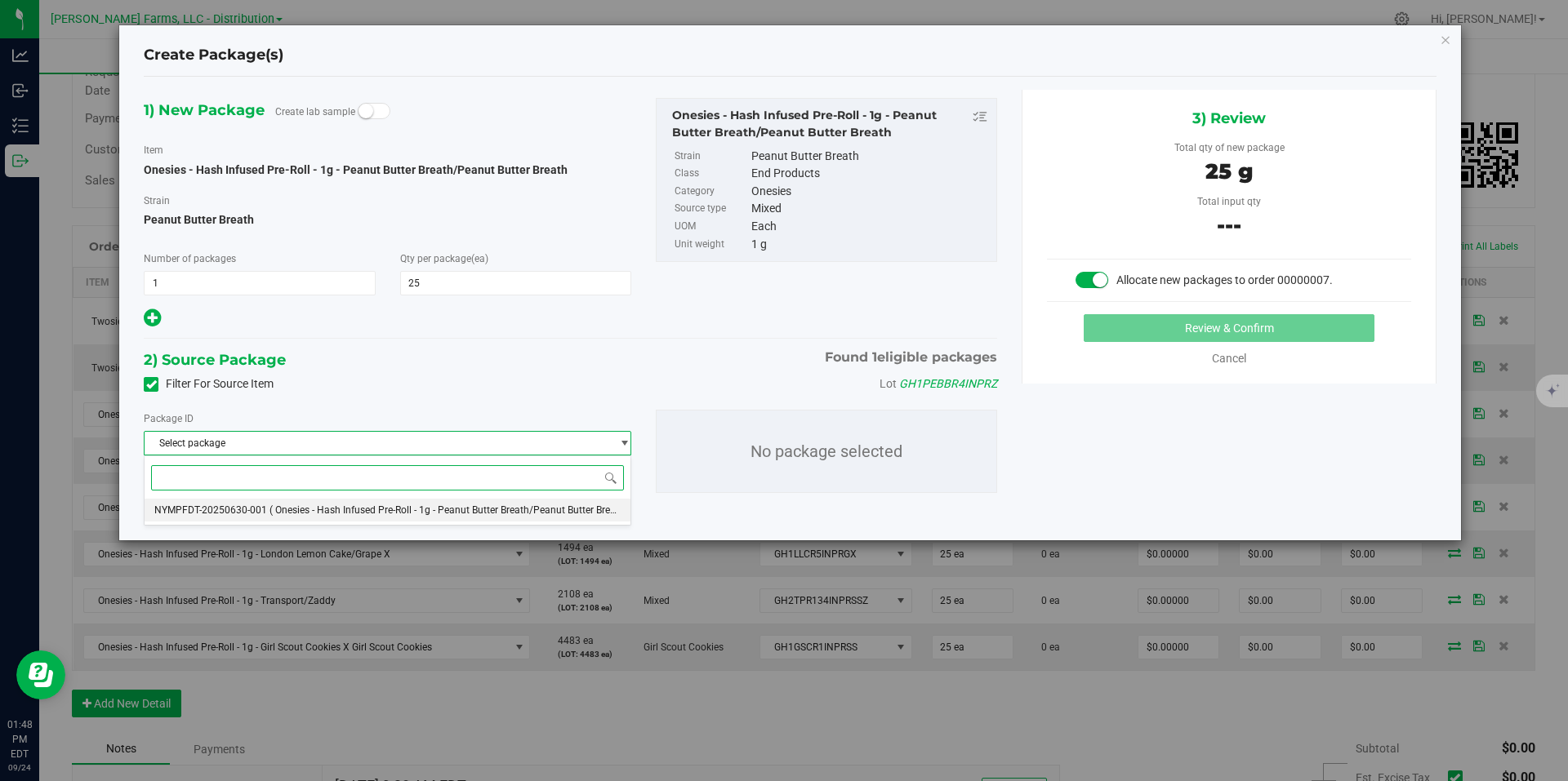
click at [360, 507] on span "( Onesies - Hash Infused Pre-Roll - 1g - Peanut Butter Breath/Peanut Butter Bre…" at bounding box center [450, 510] width 361 height 12
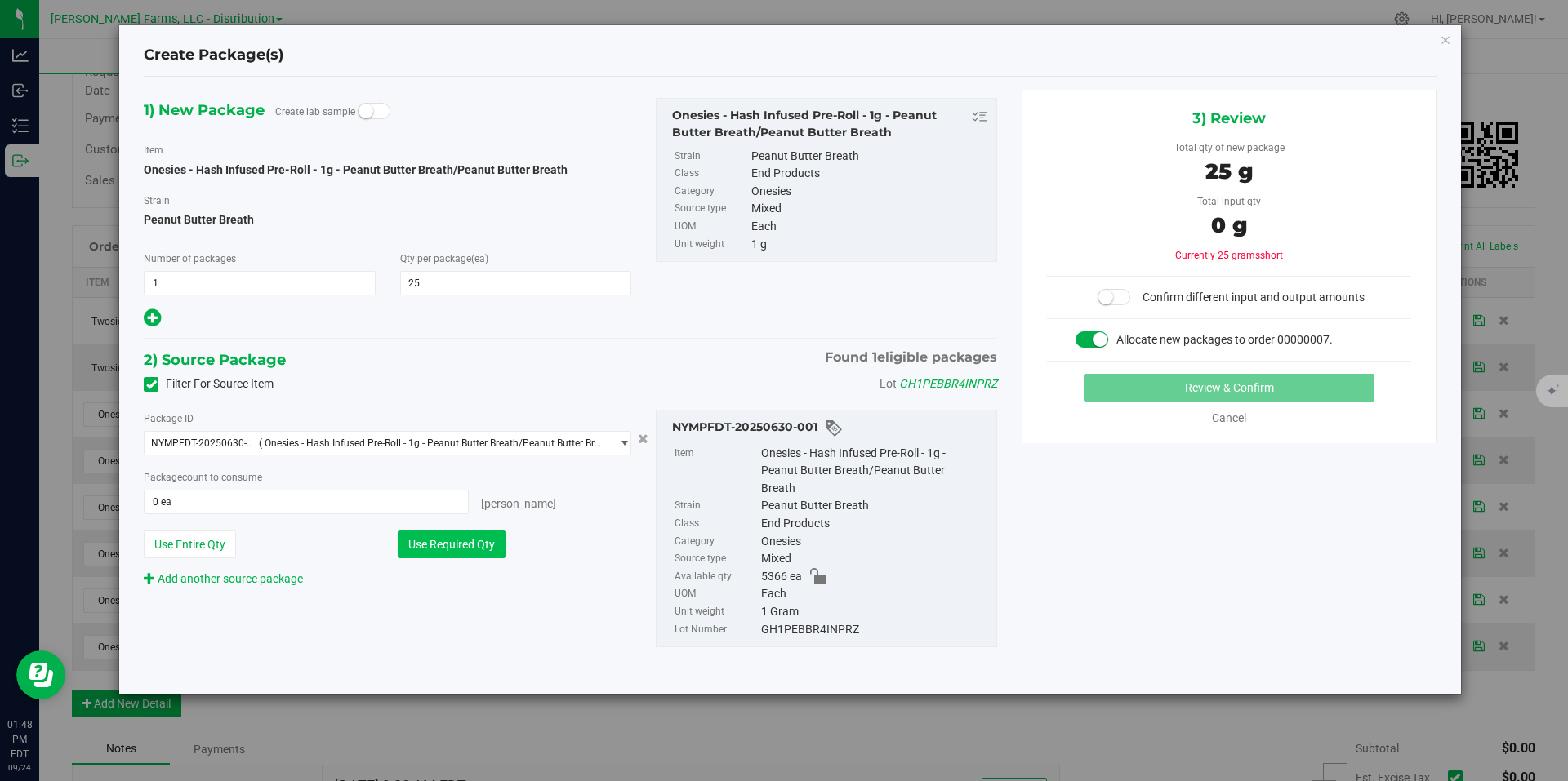
click at [451, 542] on button "Use Required Qty" at bounding box center [452, 544] width 108 height 27
type input "25 ea"
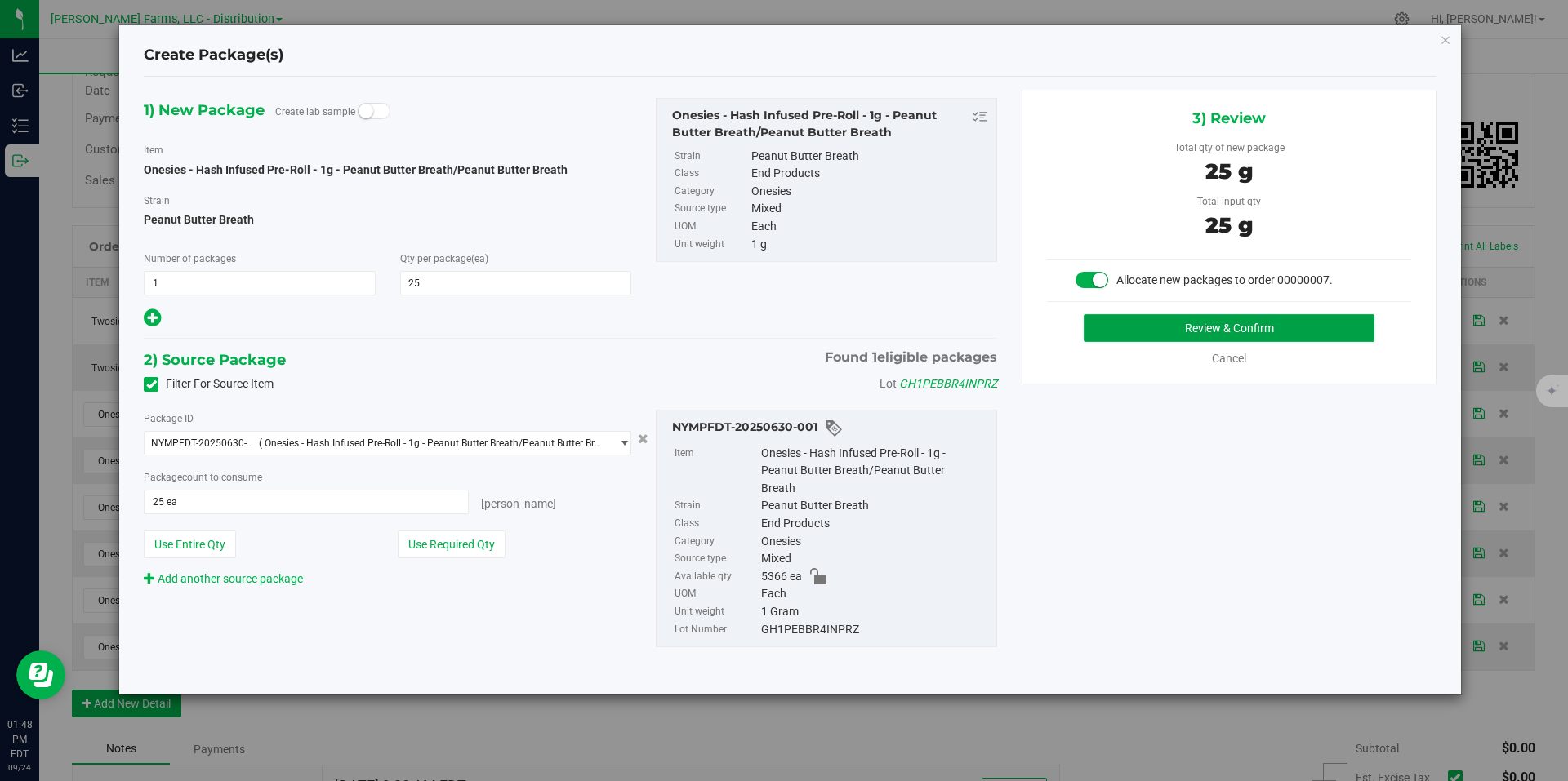
click at [1300, 328] on button "Review & Confirm" at bounding box center [1229, 328] width 291 height 27
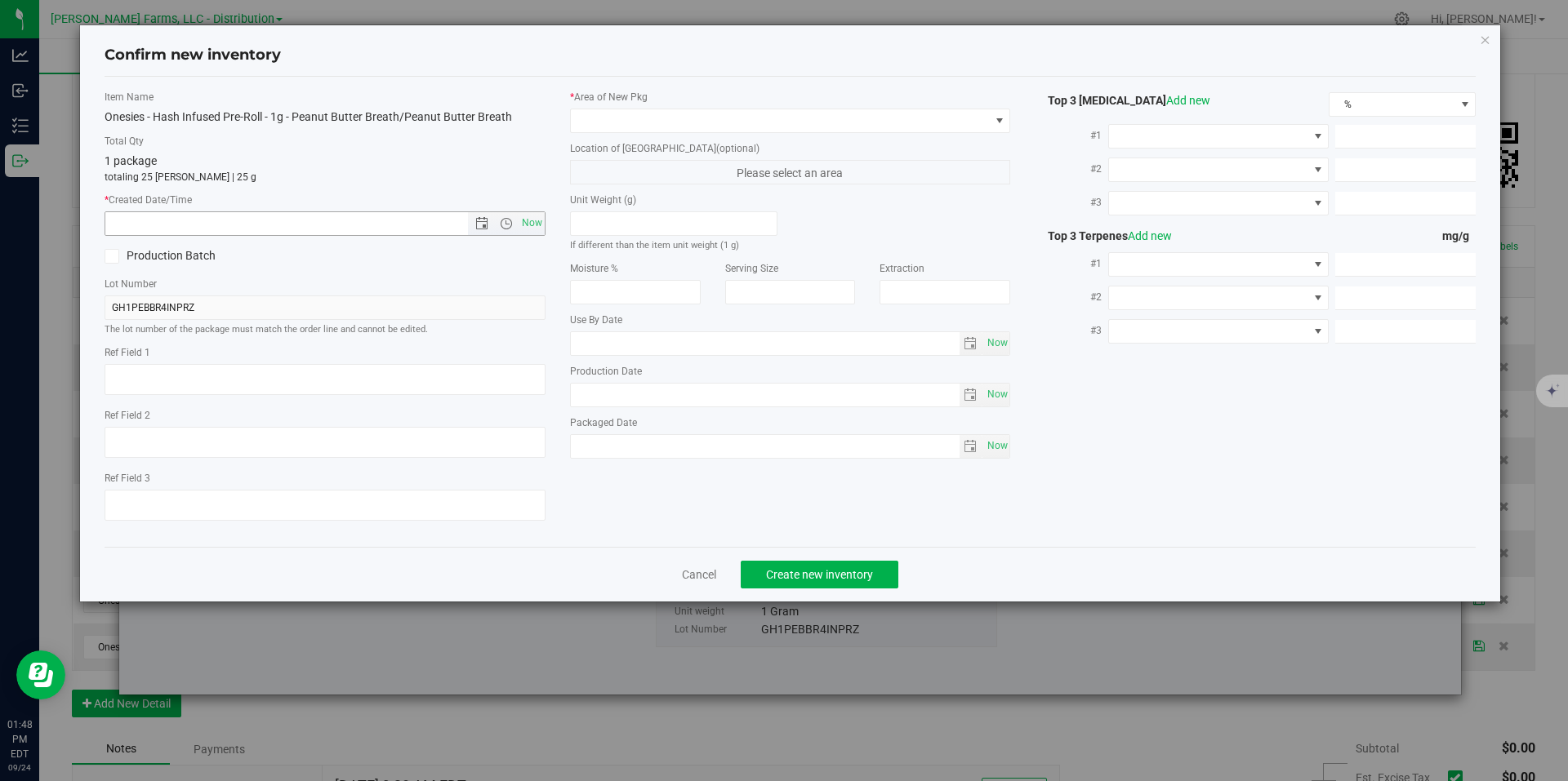
drag, startPoint x: 524, startPoint y: 226, endPoint x: 687, endPoint y: 179, distance: 169.6
click at [524, 226] on span "Now" at bounding box center [532, 223] width 27 height 24
type input "9/24/2025 1:48 PM"
click at [782, 129] on span at bounding box center [780, 121] width 419 height 23
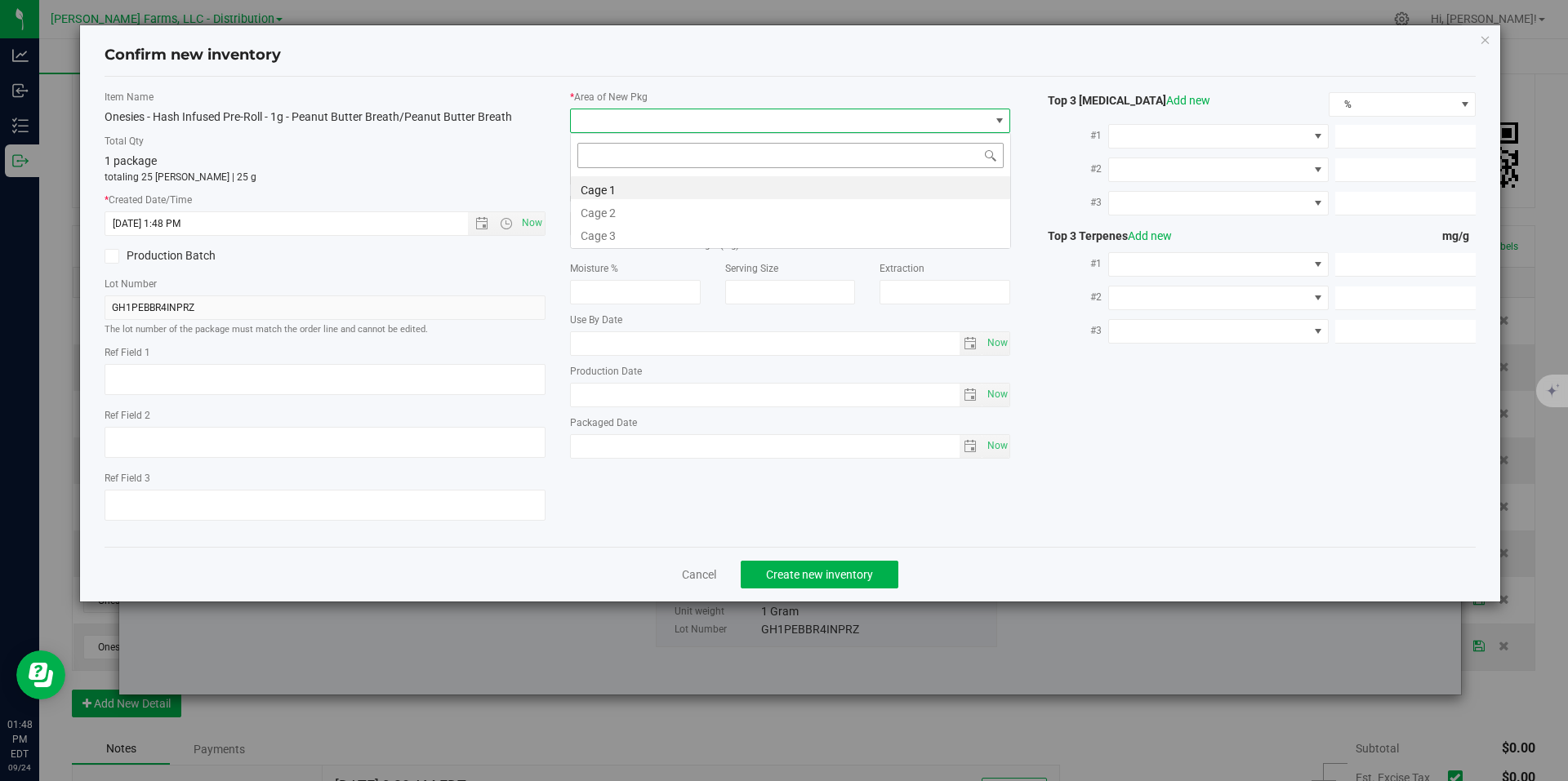
scroll to position [25, 441]
click at [704, 191] on li "Cage 1" at bounding box center [790, 188] width 439 height 23
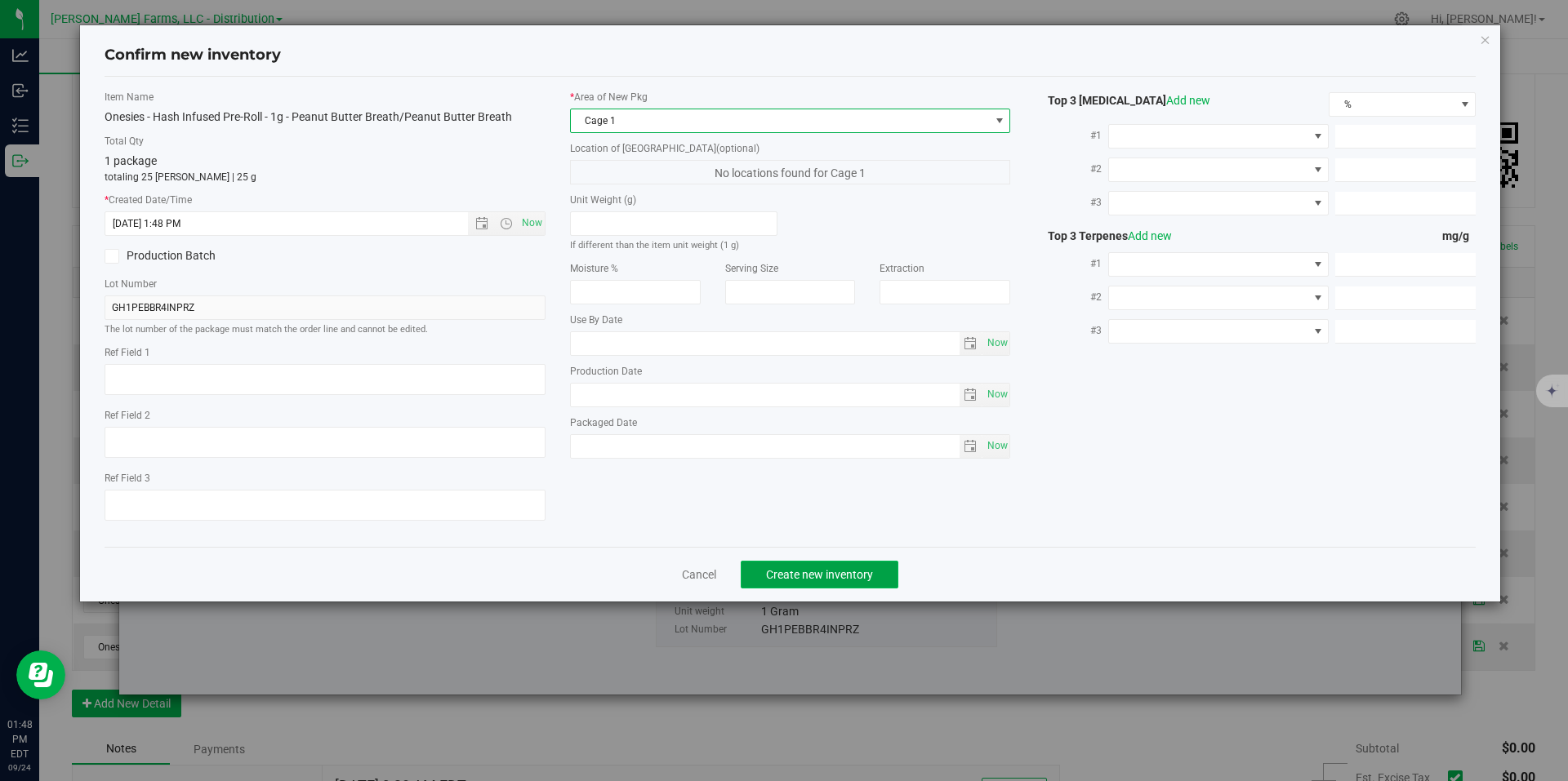
click at [850, 565] on button "Create new inventory" at bounding box center [819, 574] width 158 height 27
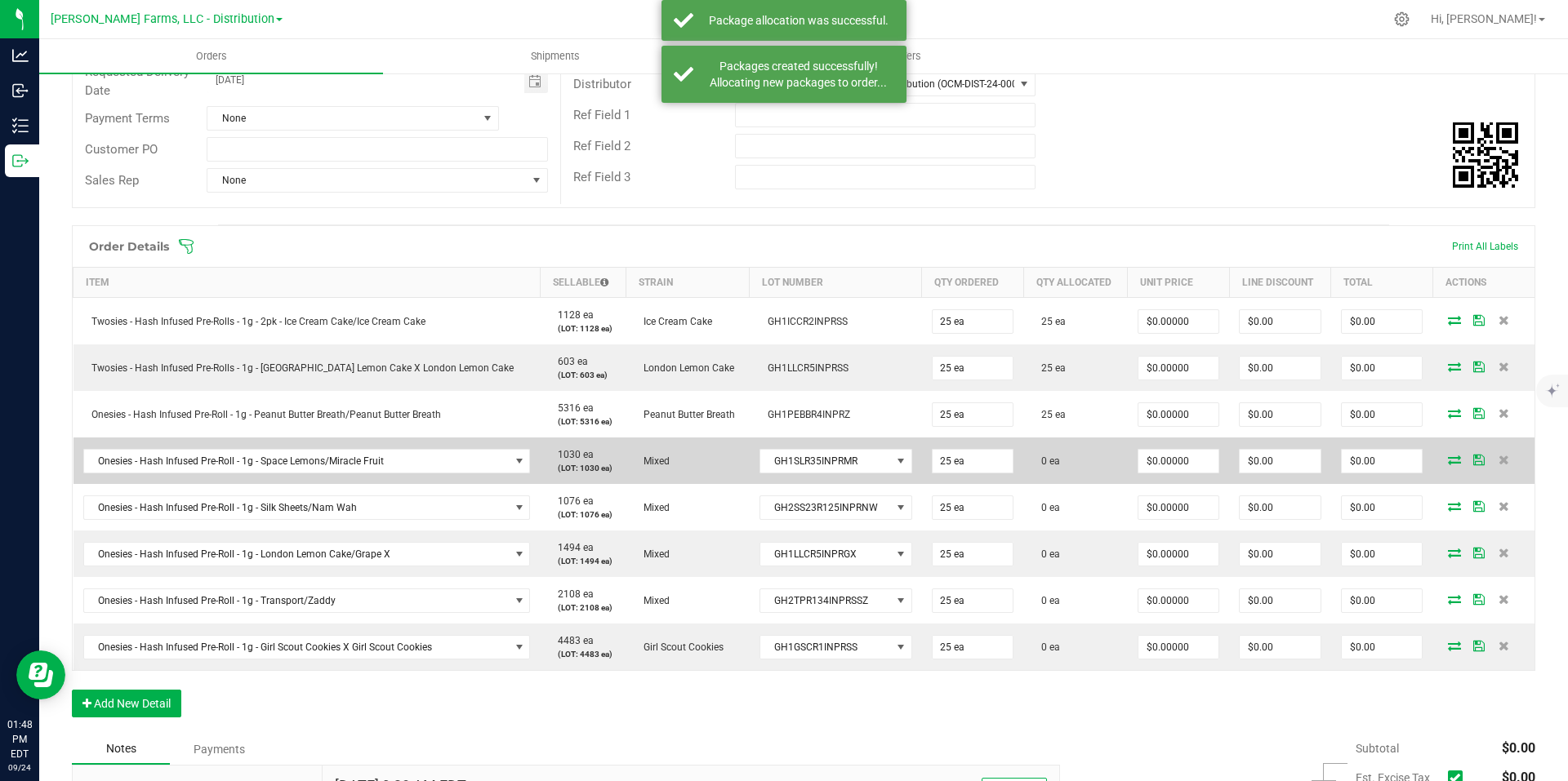
click at [1448, 456] on icon at bounding box center [1455, 460] width 13 height 10
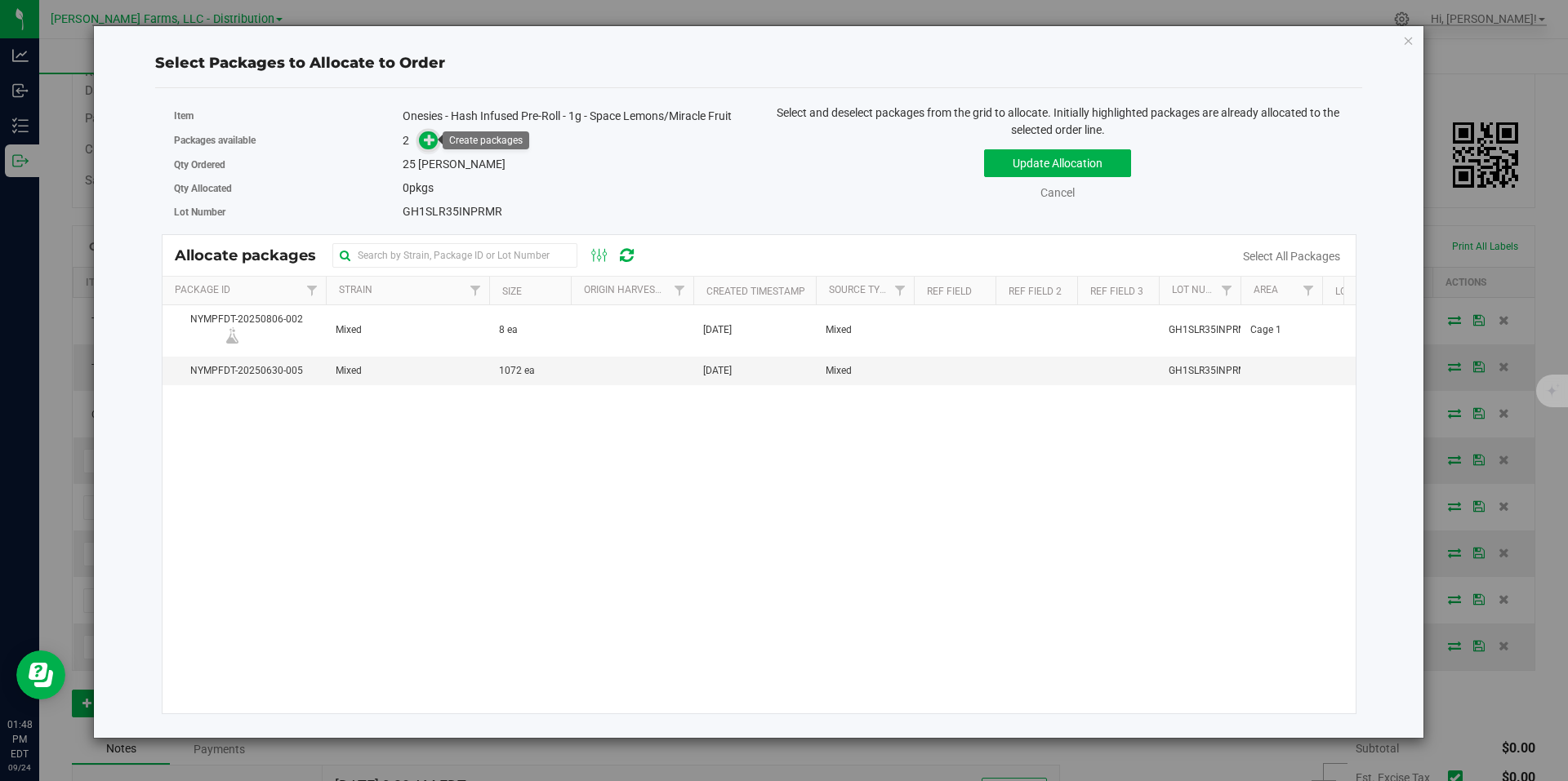
click at [433, 143] on icon at bounding box center [430, 139] width 12 height 12
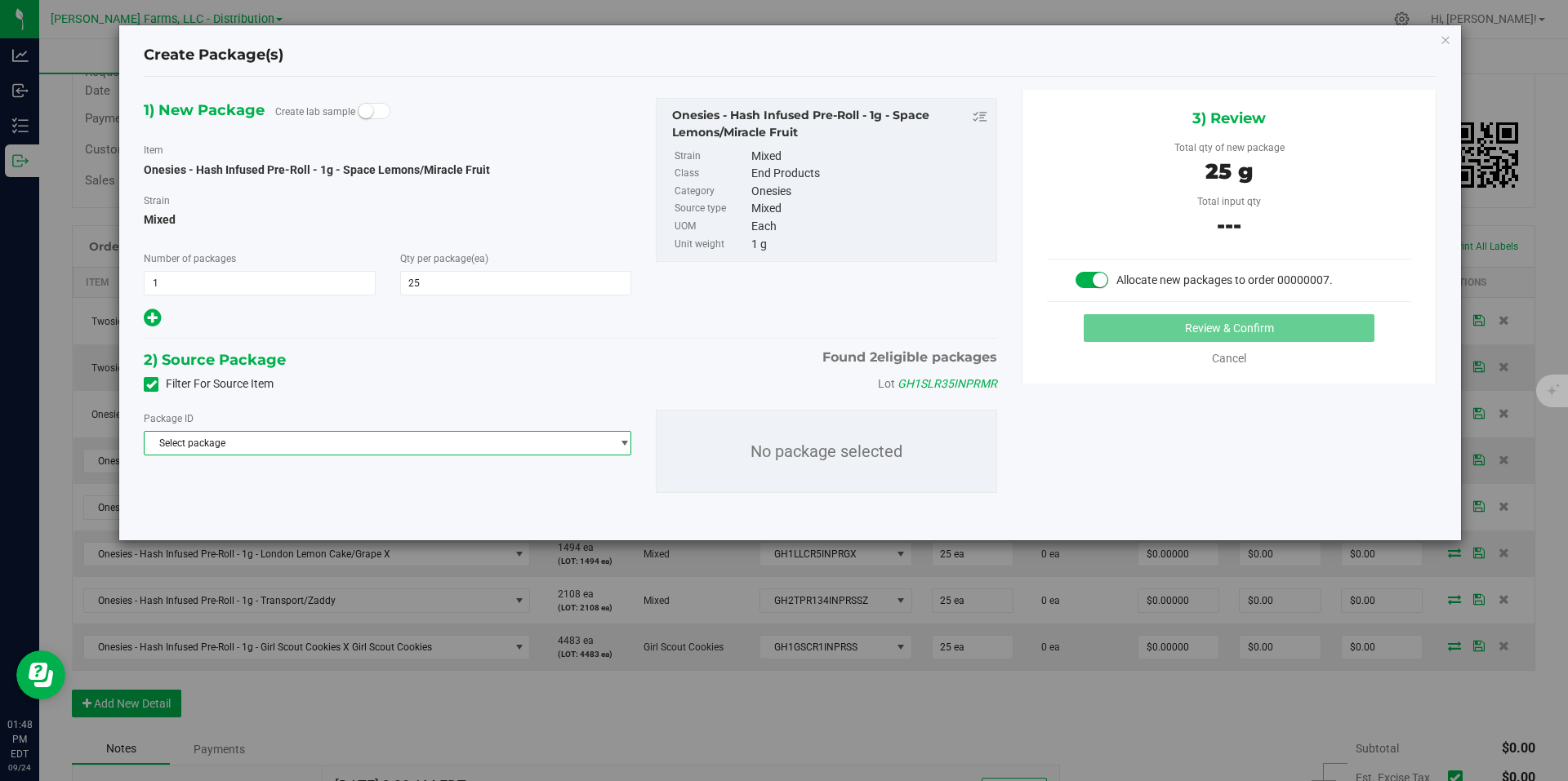
click at [621, 446] on span "select" at bounding box center [625, 443] width 12 height 13
click at [1449, 40] on icon "button" at bounding box center [1445, 39] width 12 height 19
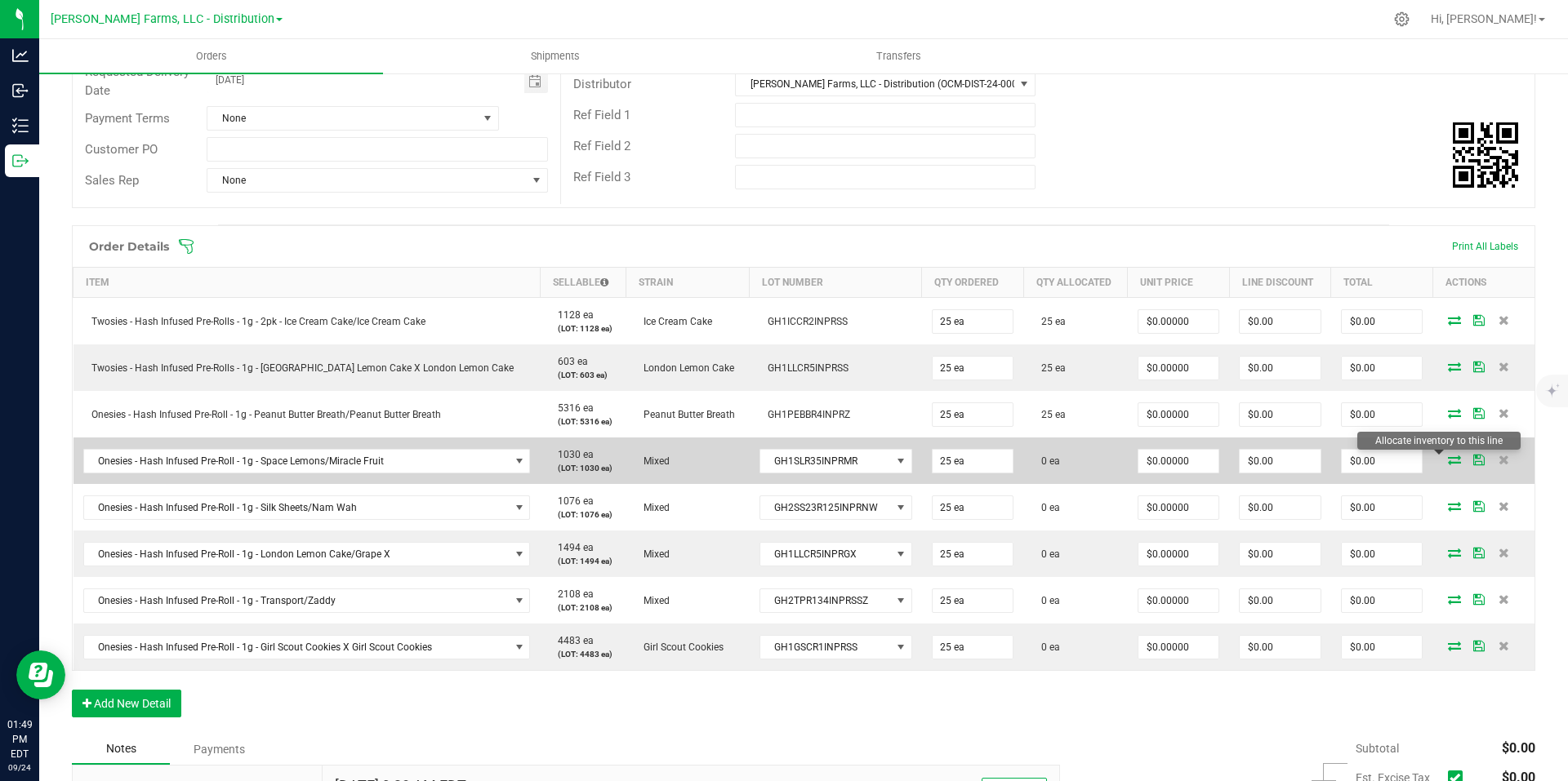
click at [1448, 457] on icon at bounding box center [1455, 460] width 13 height 10
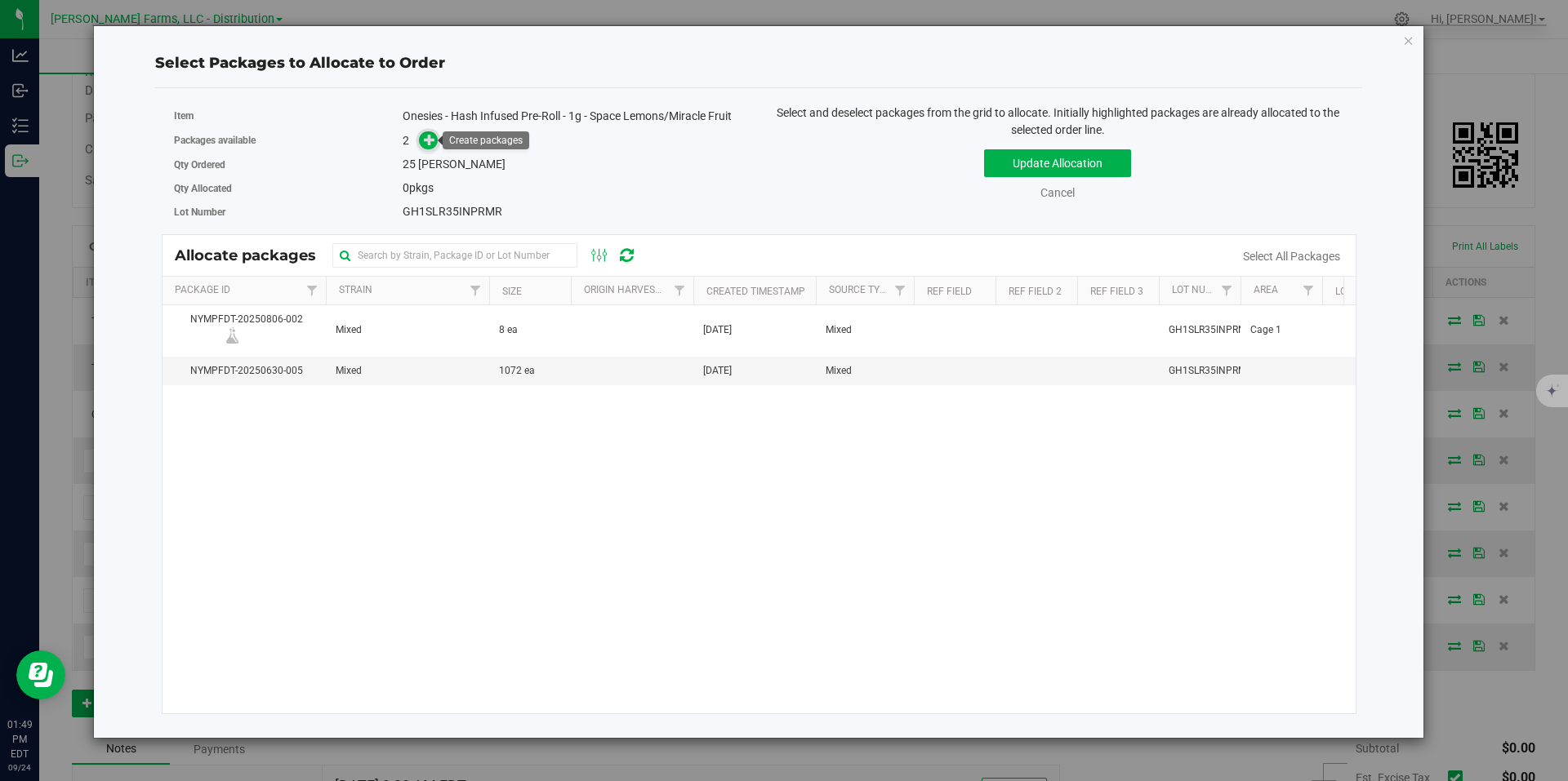
click at [427, 136] on icon at bounding box center [430, 139] width 12 height 12
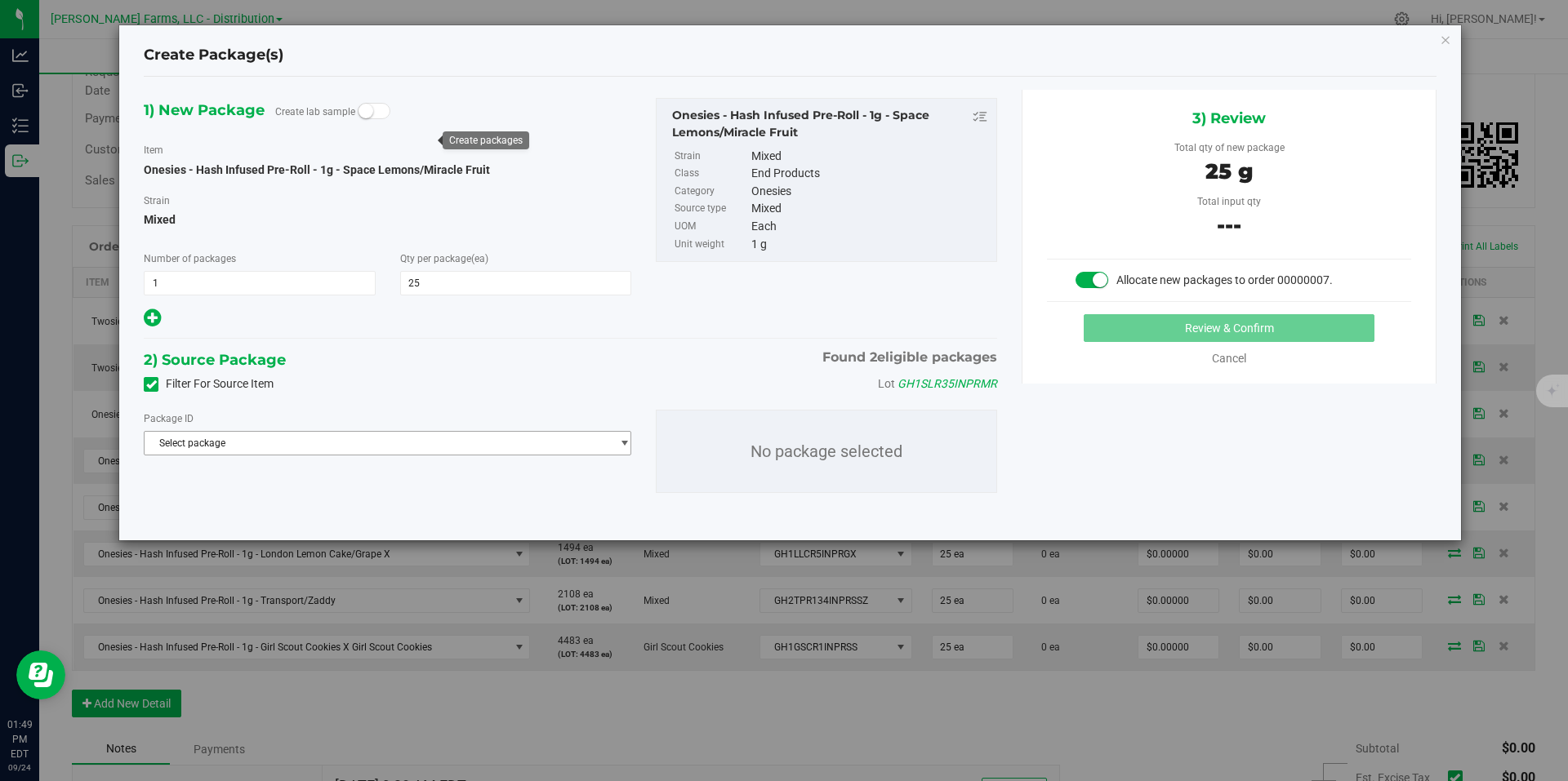
click at [579, 434] on span "Select package" at bounding box center [377, 444] width 466 height 23
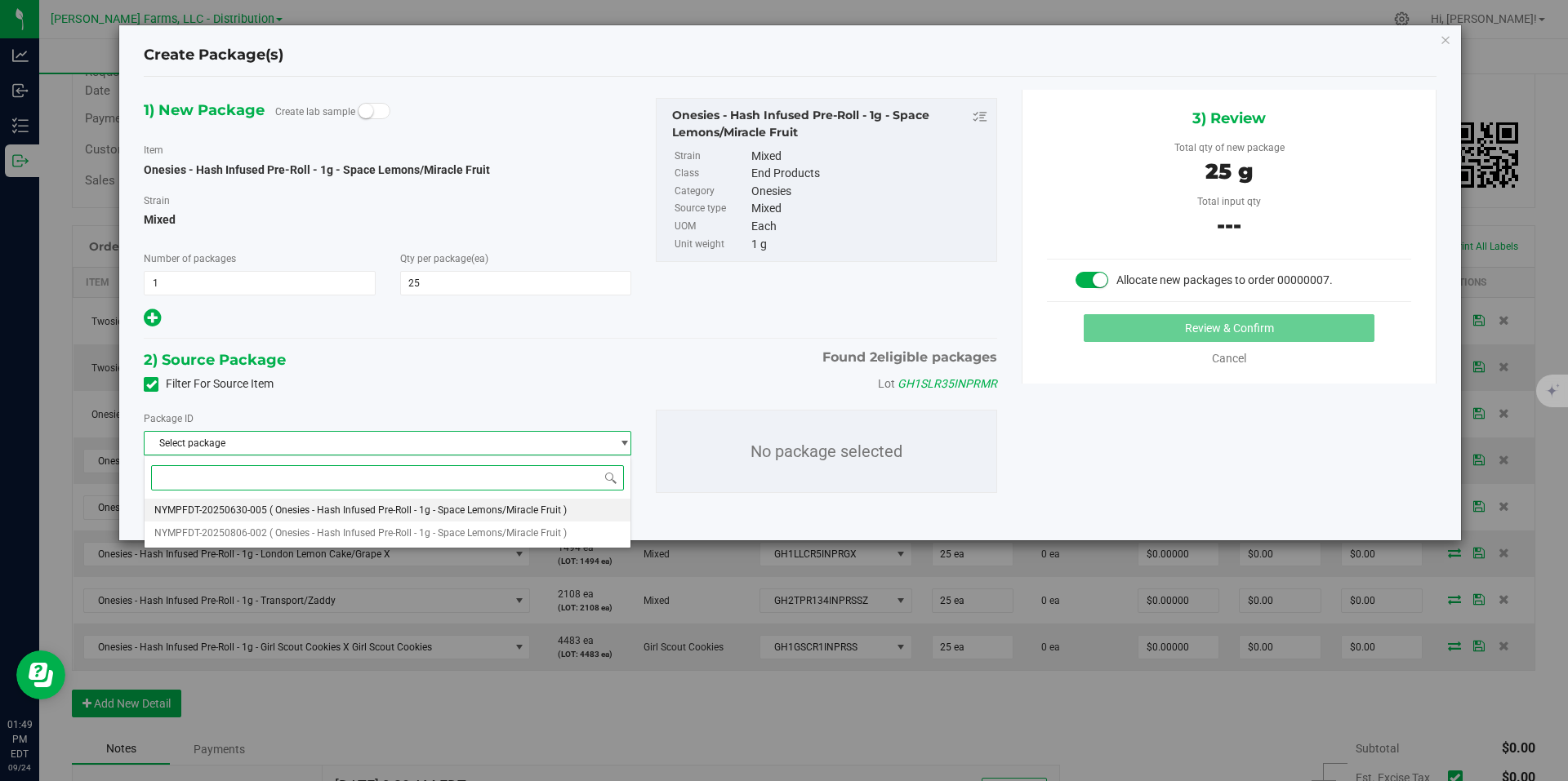
click at [465, 510] on span "( Onesies - Hash Infused Pre-Roll - 1g - Space Lemons/Miracle Fruit )" at bounding box center [418, 510] width 298 height 12
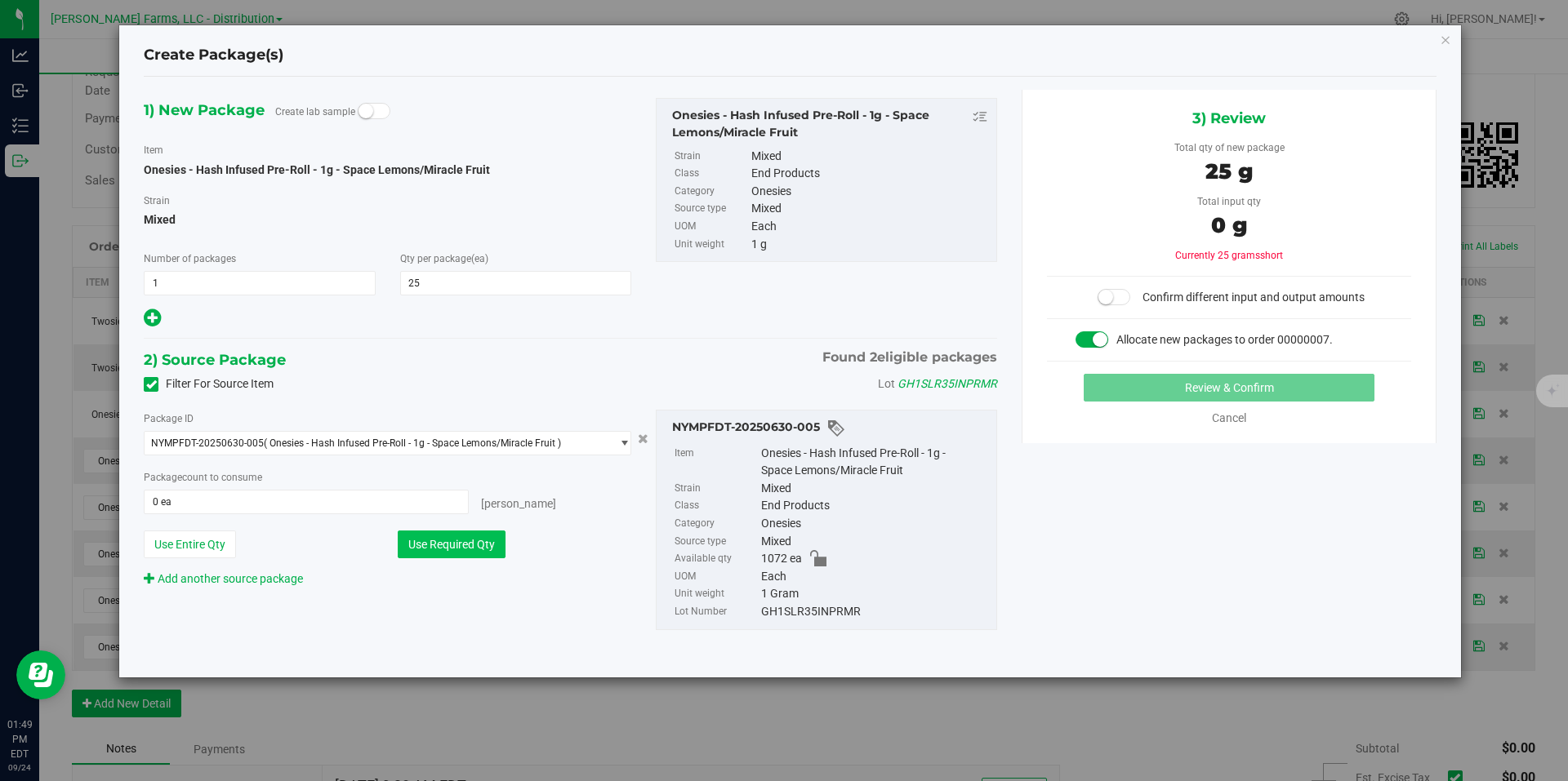
click at [477, 544] on button "Use Required Qty" at bounding box center [452, 544] width 108 height 27
type input "25 ea"
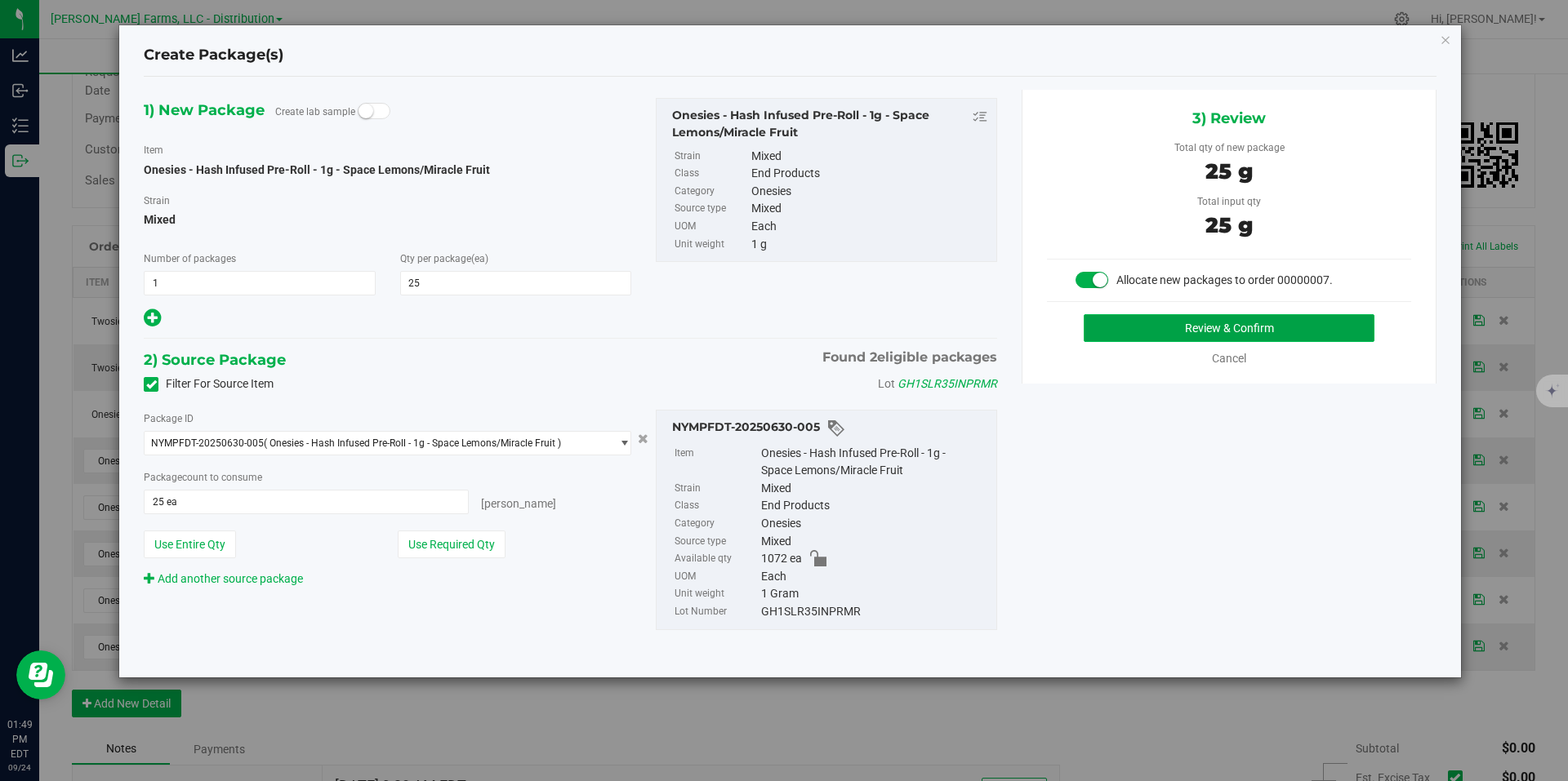
click at [1317, 324] on button "Review & Confirm" at bounding box center [1229, 328] width 291 height 27
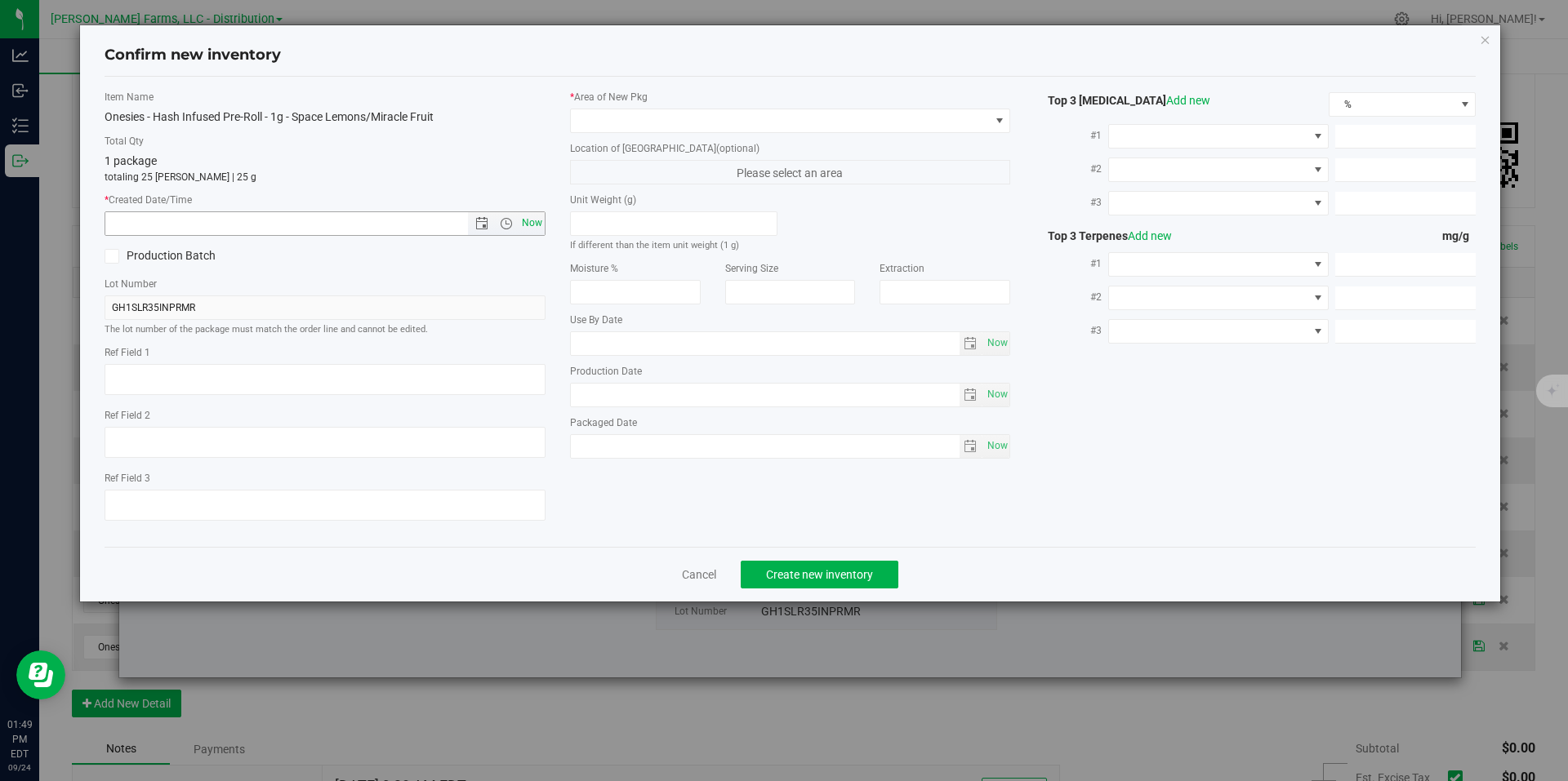
click at [528, 220] on span "Now" at bounding box center [532, 223] width 27 height 24
type input "9/24/2025 1:49 PM"
click at [982, 118] on span at bounding box center [780, 121] width 419 height 23
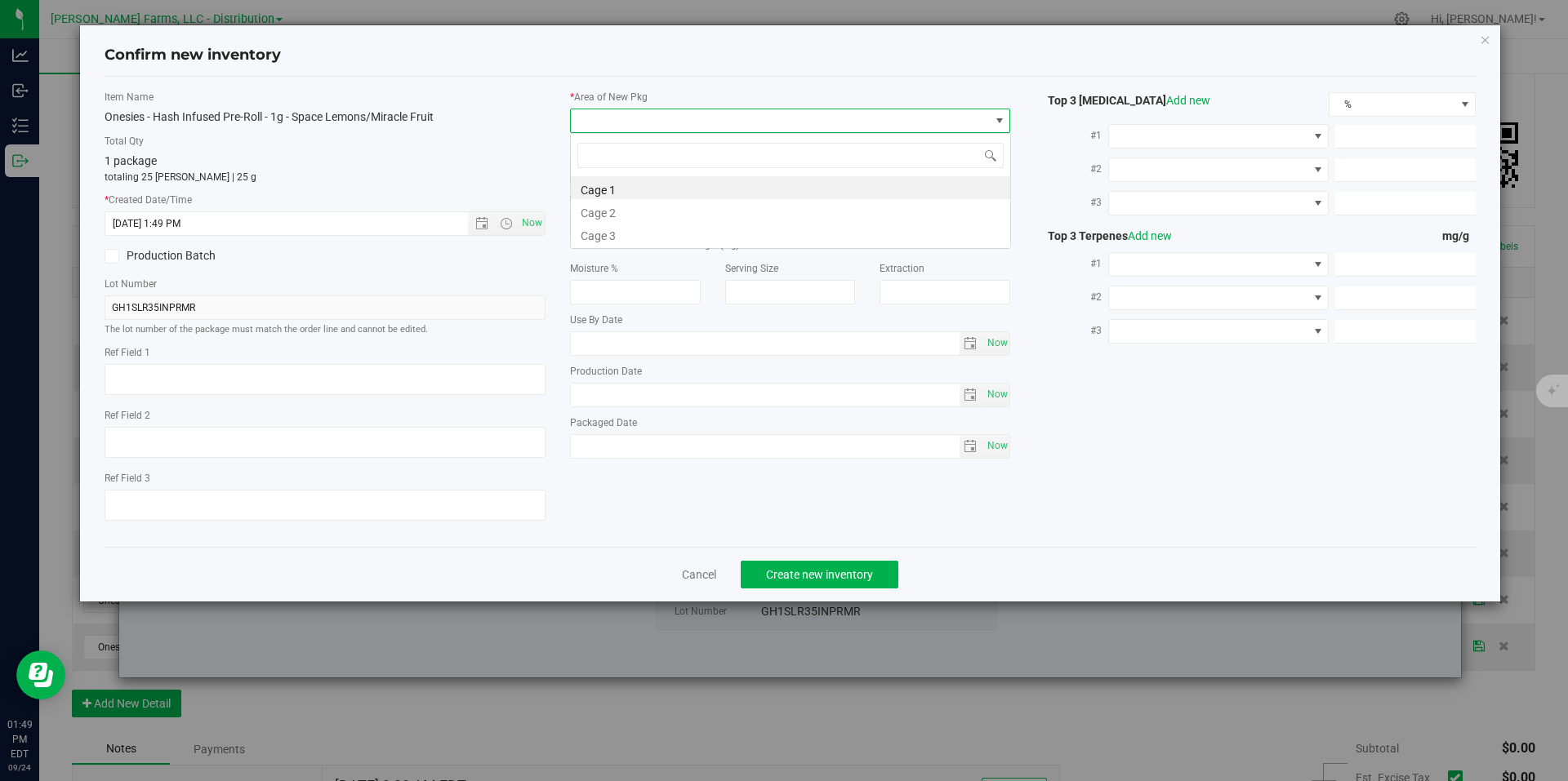
scroll to position [25, 441]
click at [702, 193] on li "Cage 1" at bounding box center [790, 188] width 439 height 23
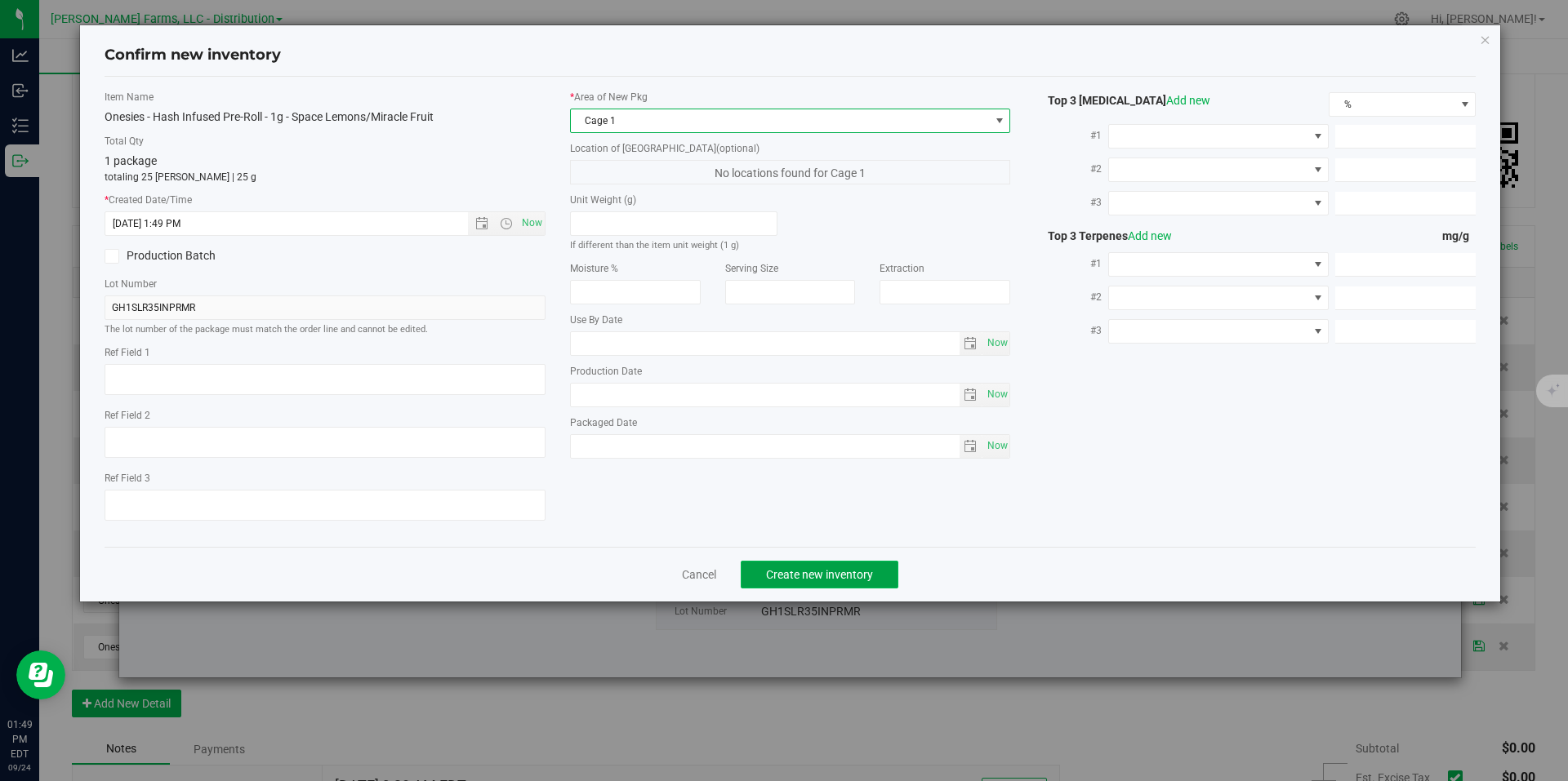
click at [822, 576] on span "Create new inventory" at bounding box center [819, 575] width 107 height 13
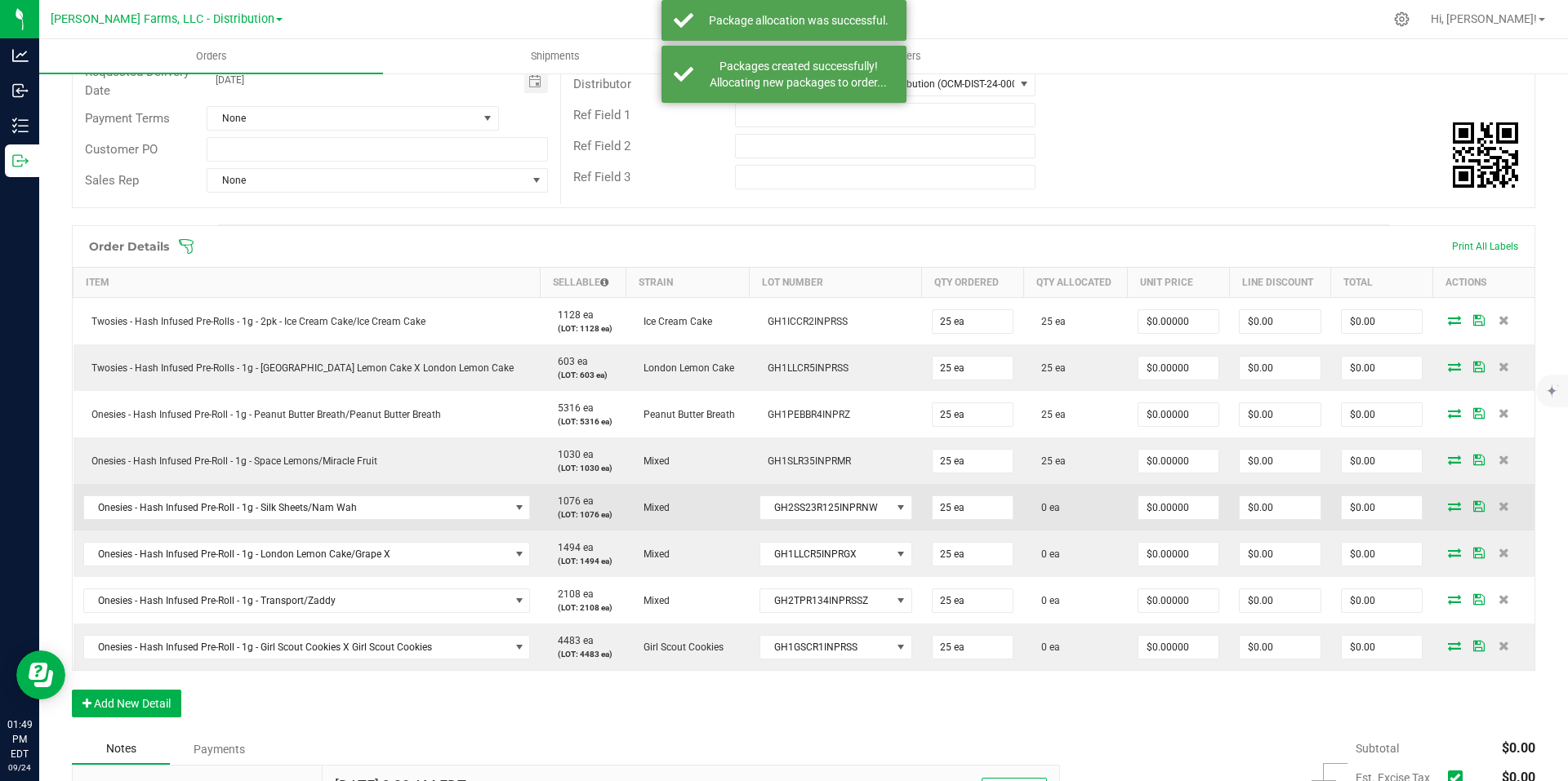
click at [1448, 507] on icon at bounding box center [1455, 506] width 13 height 10
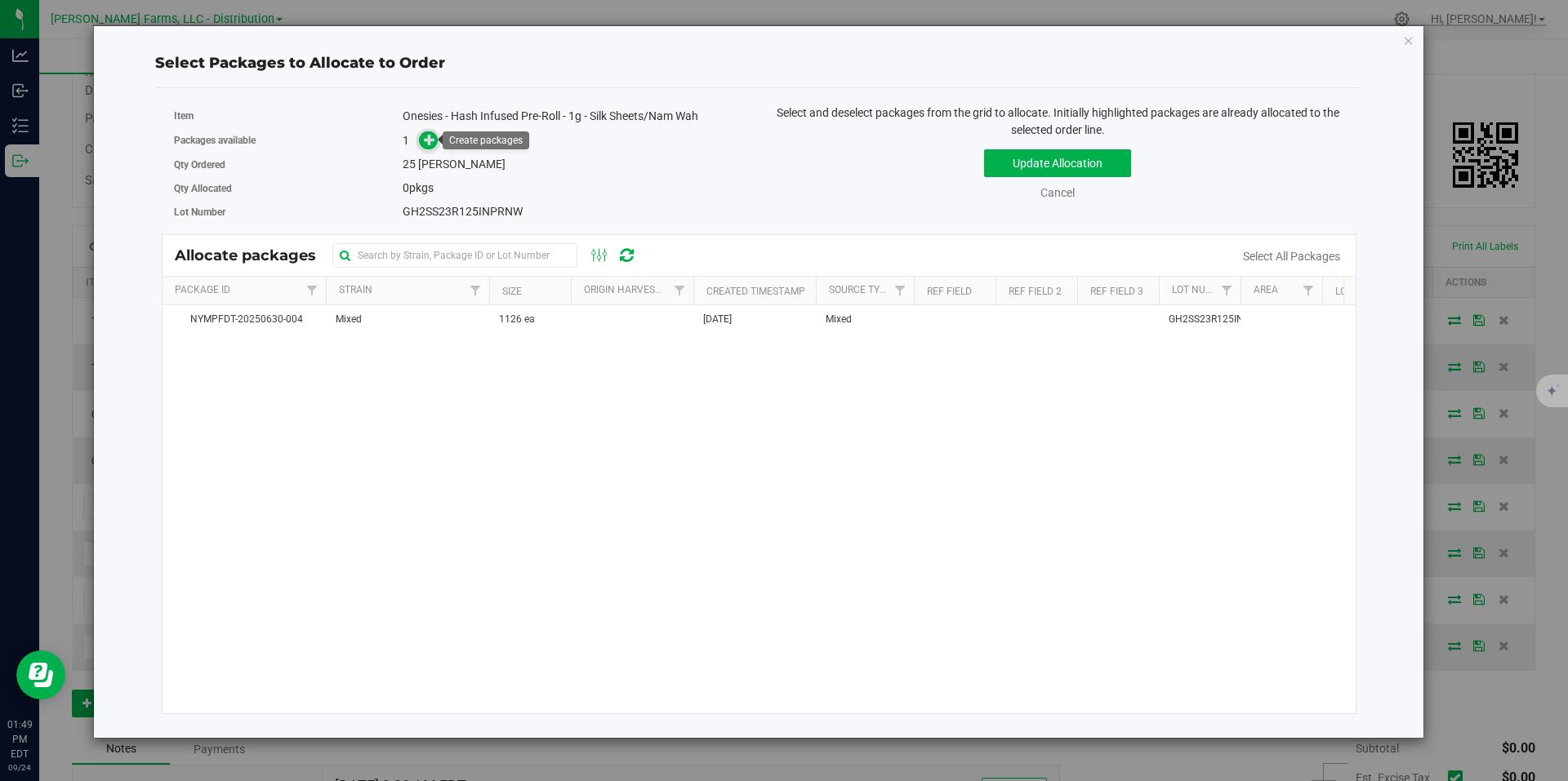
click at [425, 141] on icon at bounding box center [430, 139] width 12 height 12
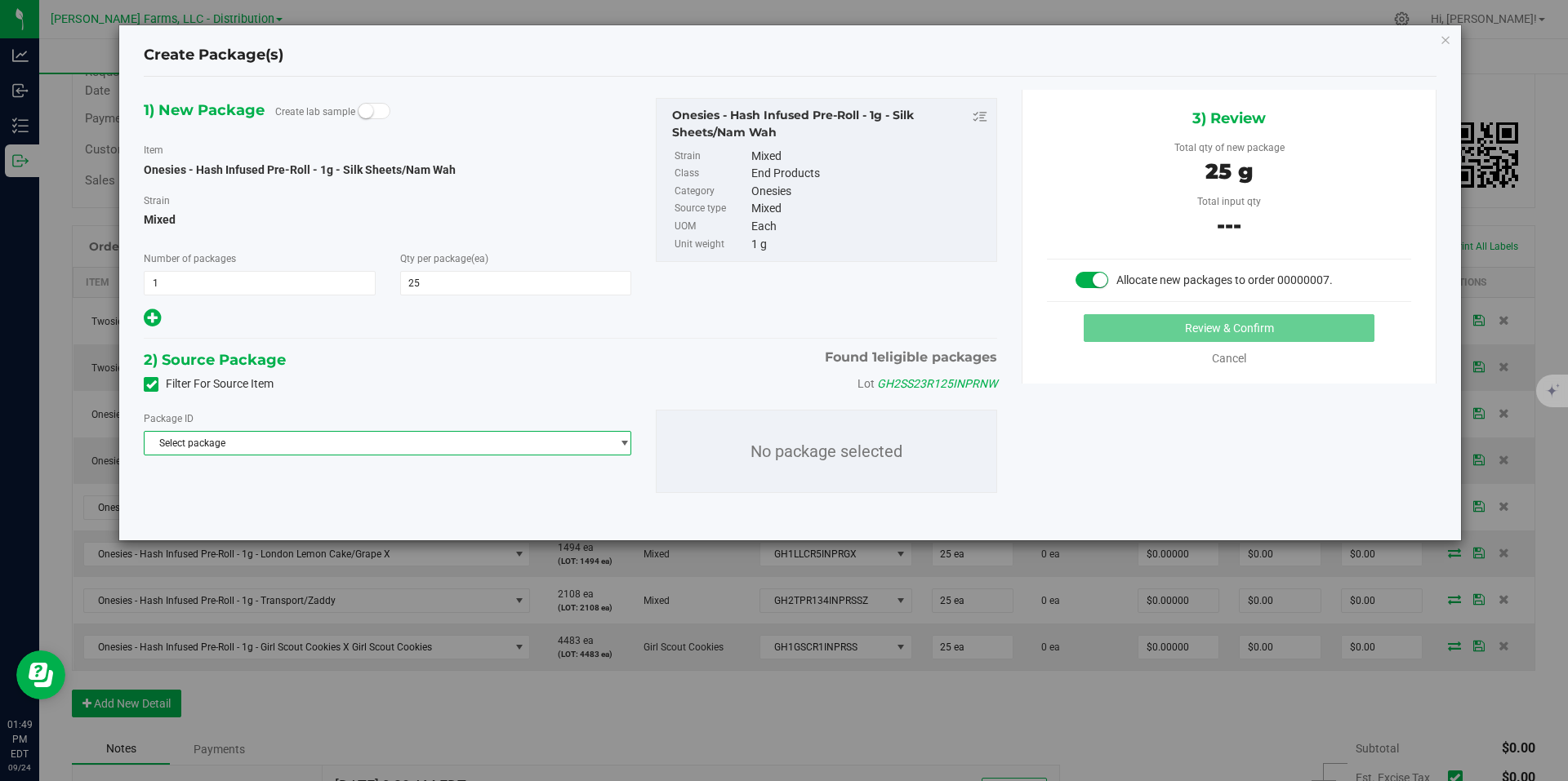
click at [612, 435] on span "select" at bounding box center [620, 444] width 20 height 23
click at [481, 506] on span "( Onesies - Hash Infused Pre-Roll - 1g - Silk Sheets/Nam Wah )" at bounding box center [404, 510] width 270 height 12
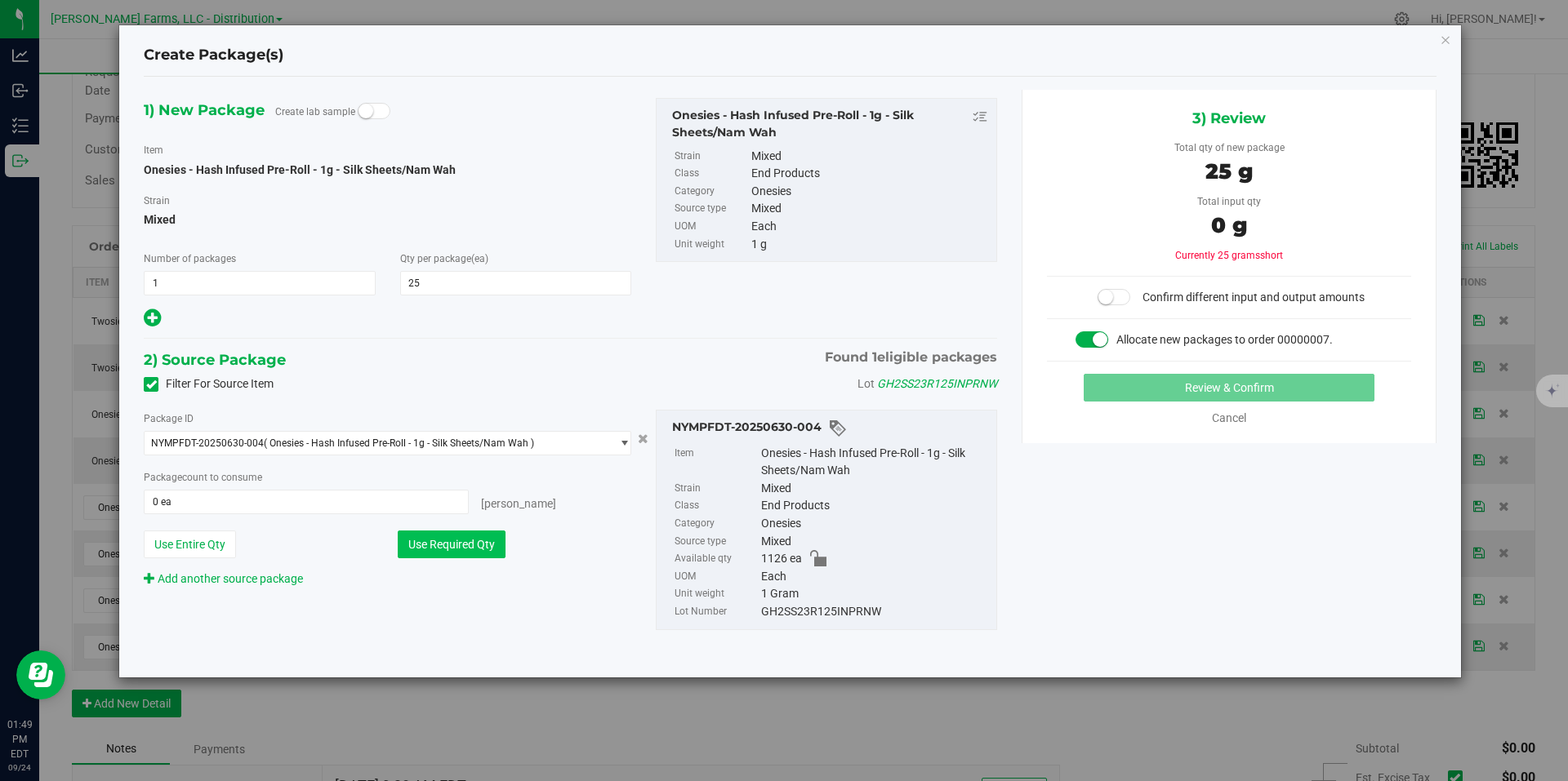
click at [470, 541] on button "Use Required Qty" at bounding box center [452, 544] width 108 height 27
type input "25 ea"
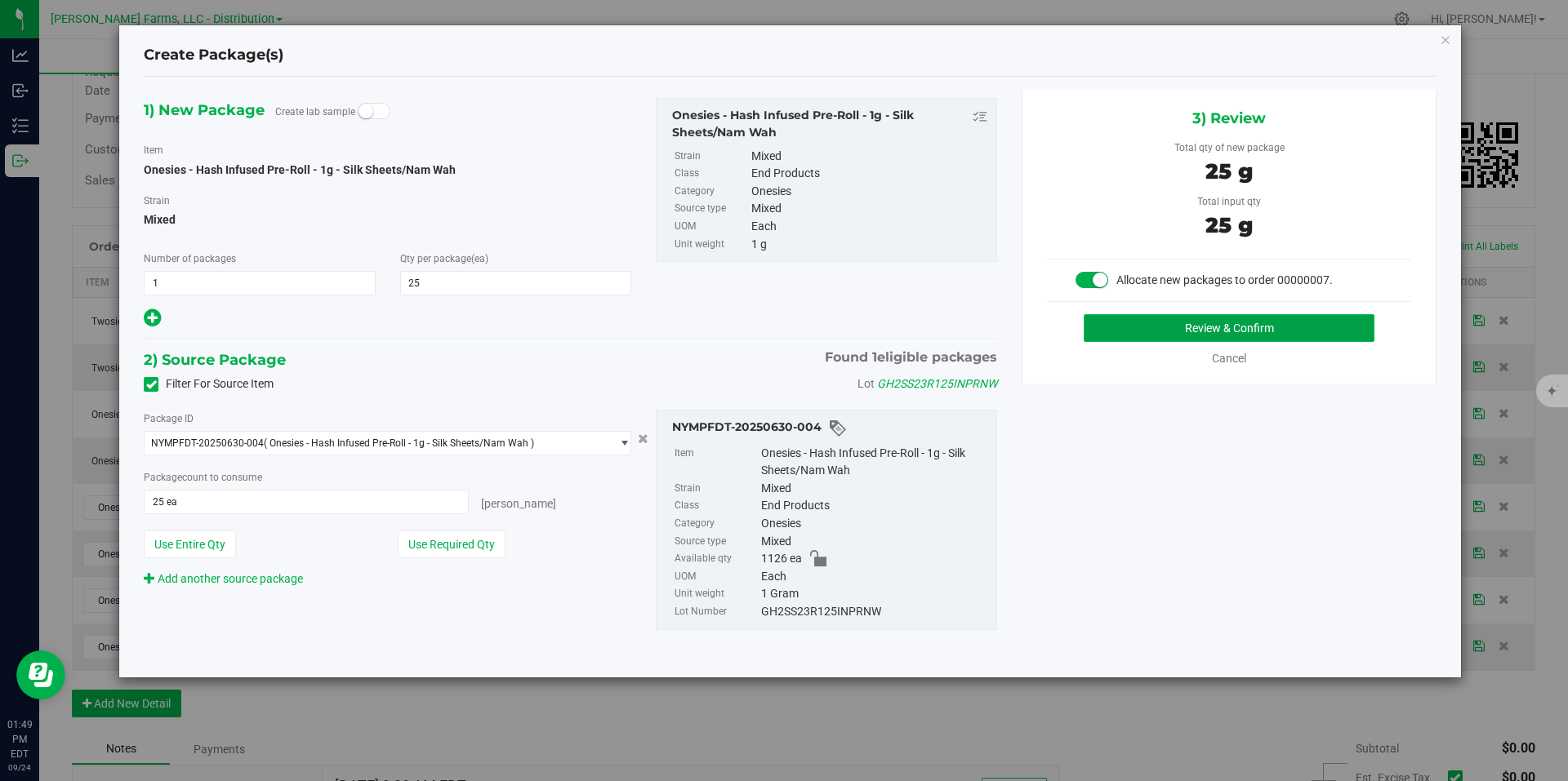
click at [1222, 326] on button "Review & Confirm" at bounding box center [1229, 328] width 291 height 27
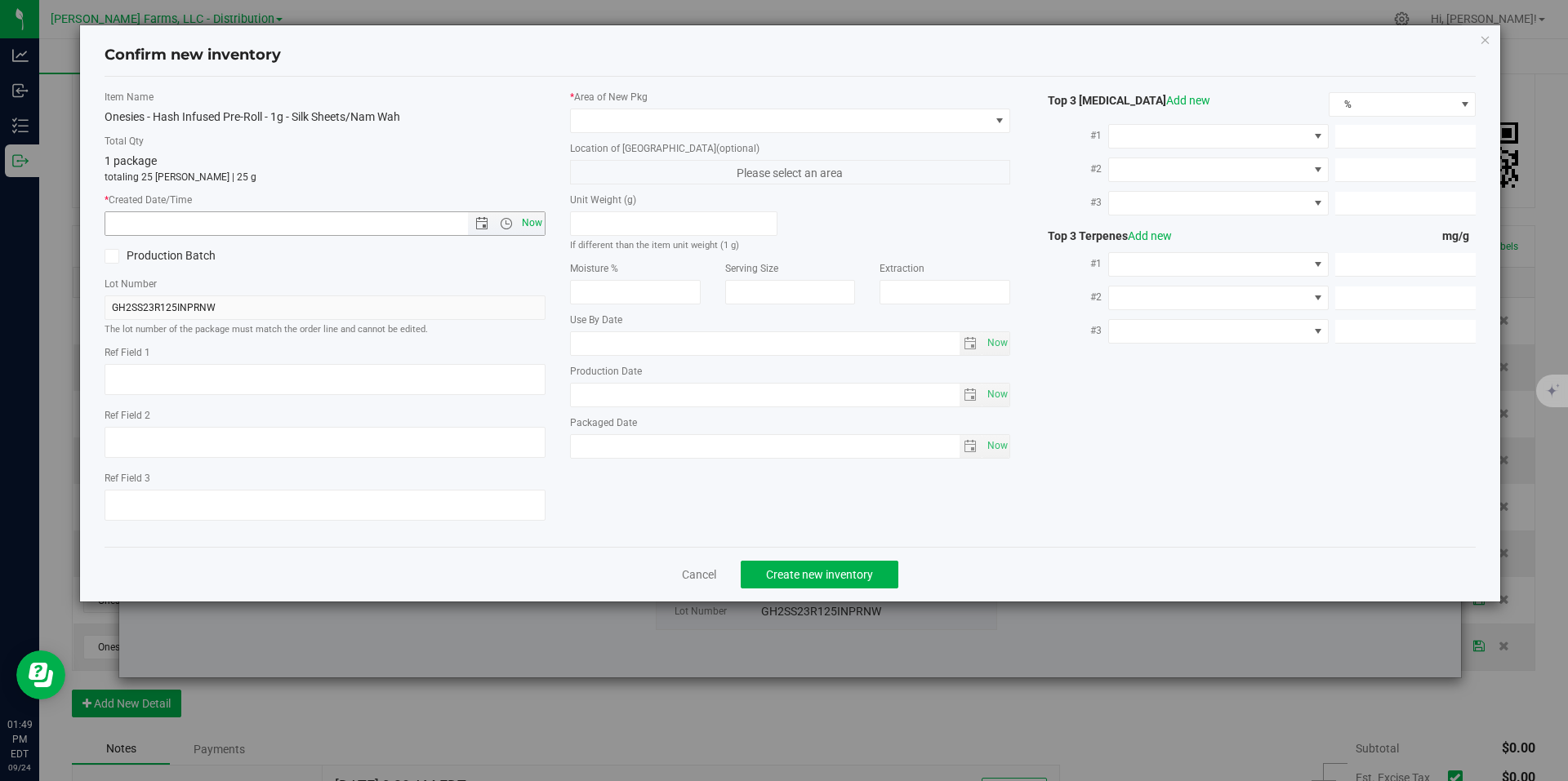
click at [526, 223] on span "Now" at bounding box center [532, 223] width 27 height 24
type input "9/24/2025 1:49 PM"
click at [997, 120] on span at bounding box center [999, 120] width 13 height 13
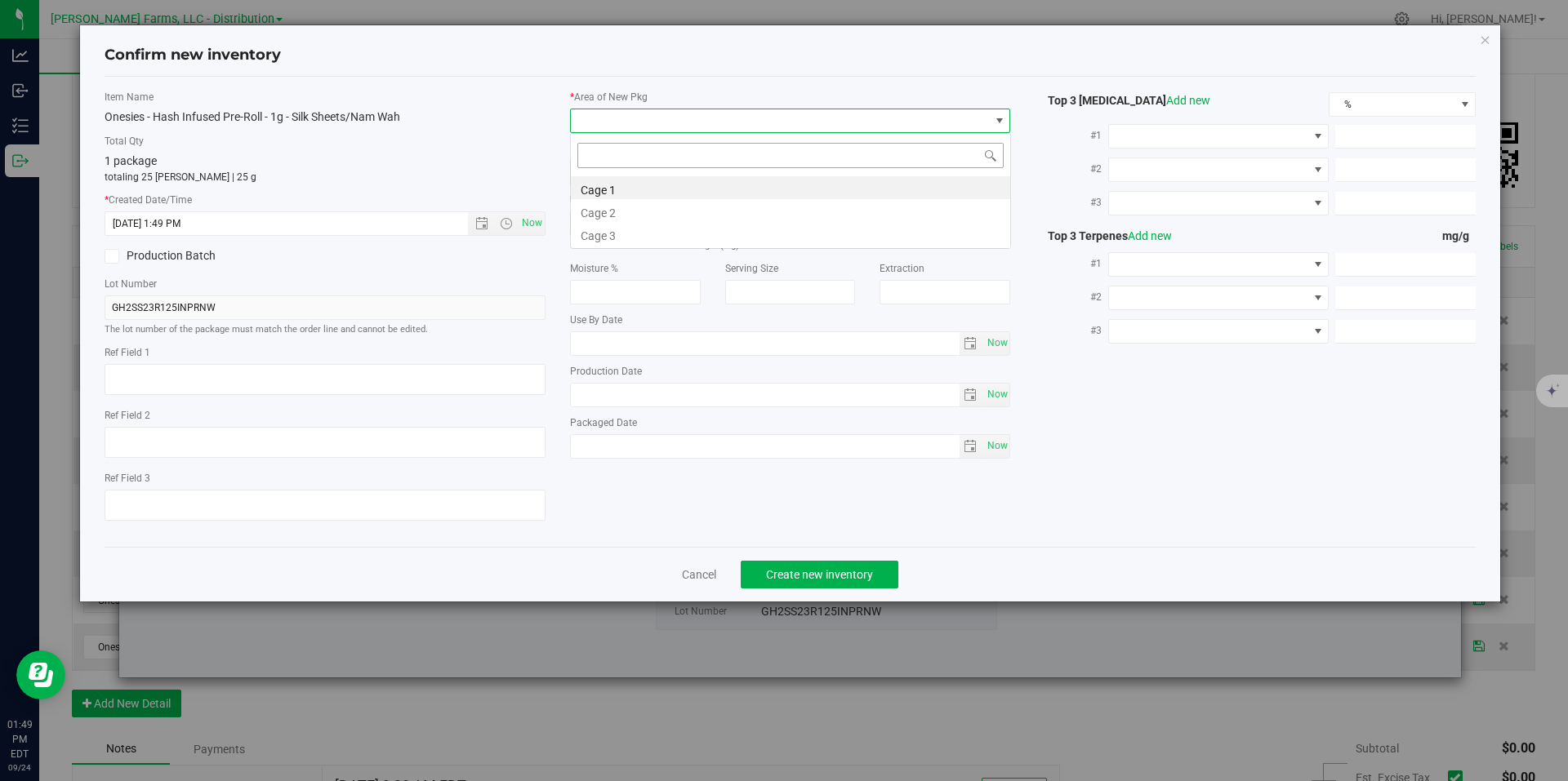
scroll to position [25, 441]
click at [810, 178] on li "Cage 1" at bounding box center [790, 188] width 439 height 23
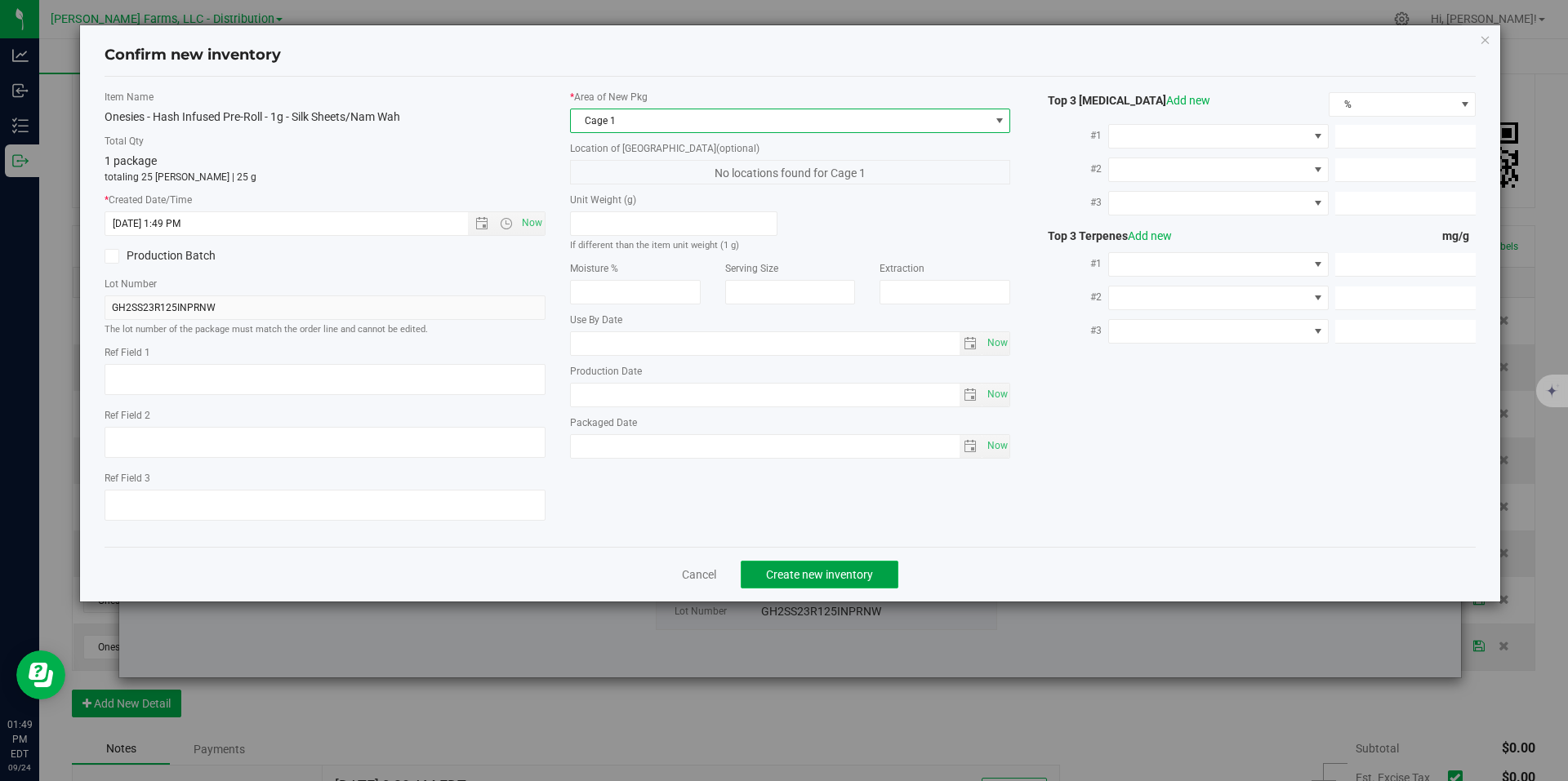
click at [819, 561] on button "Create new inventory" at bounding box center [819, 574] width 158 height 27
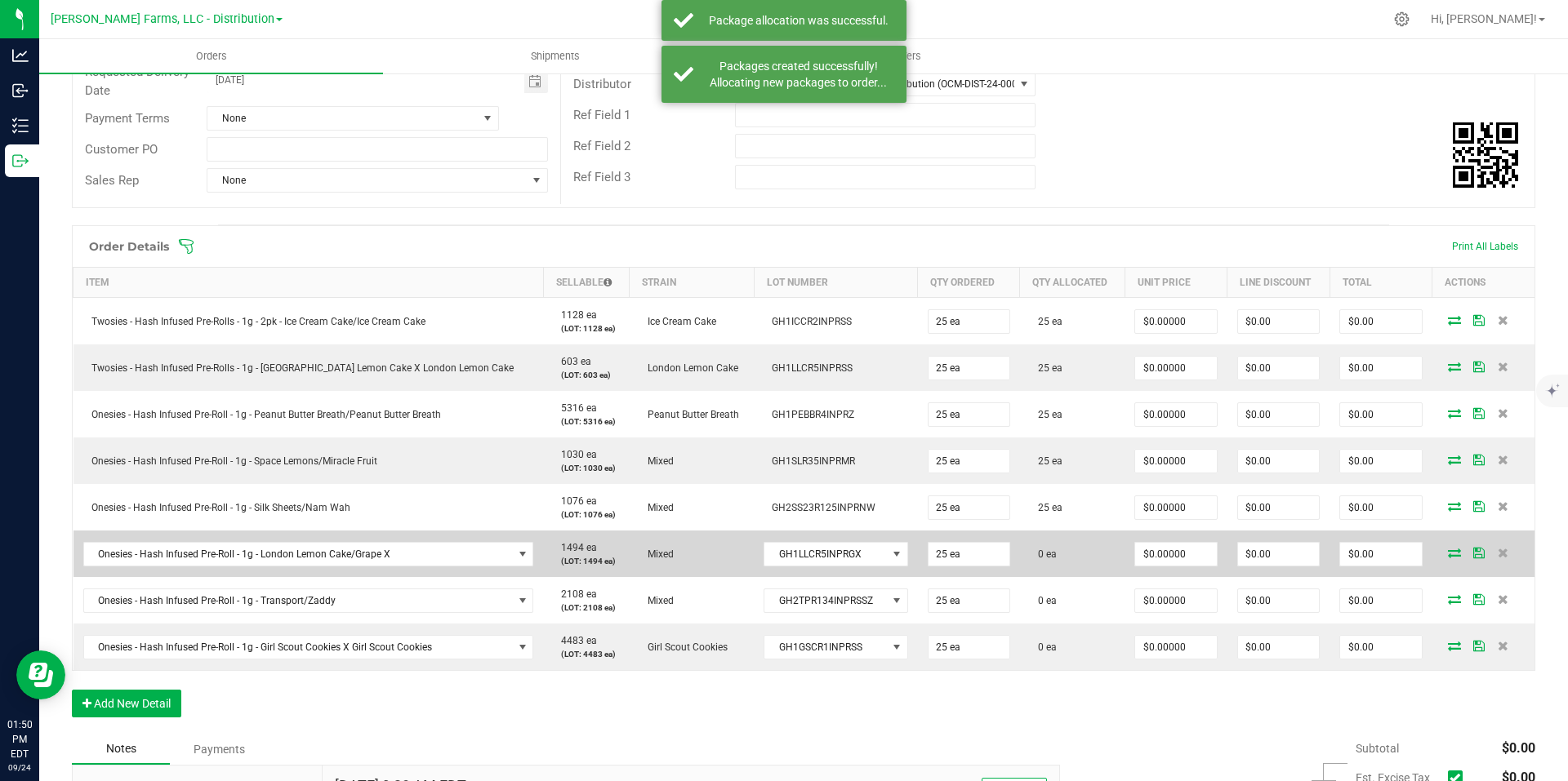
click at [1448, 553] on icon at bounding box center [1455, 553] width 13 height 10
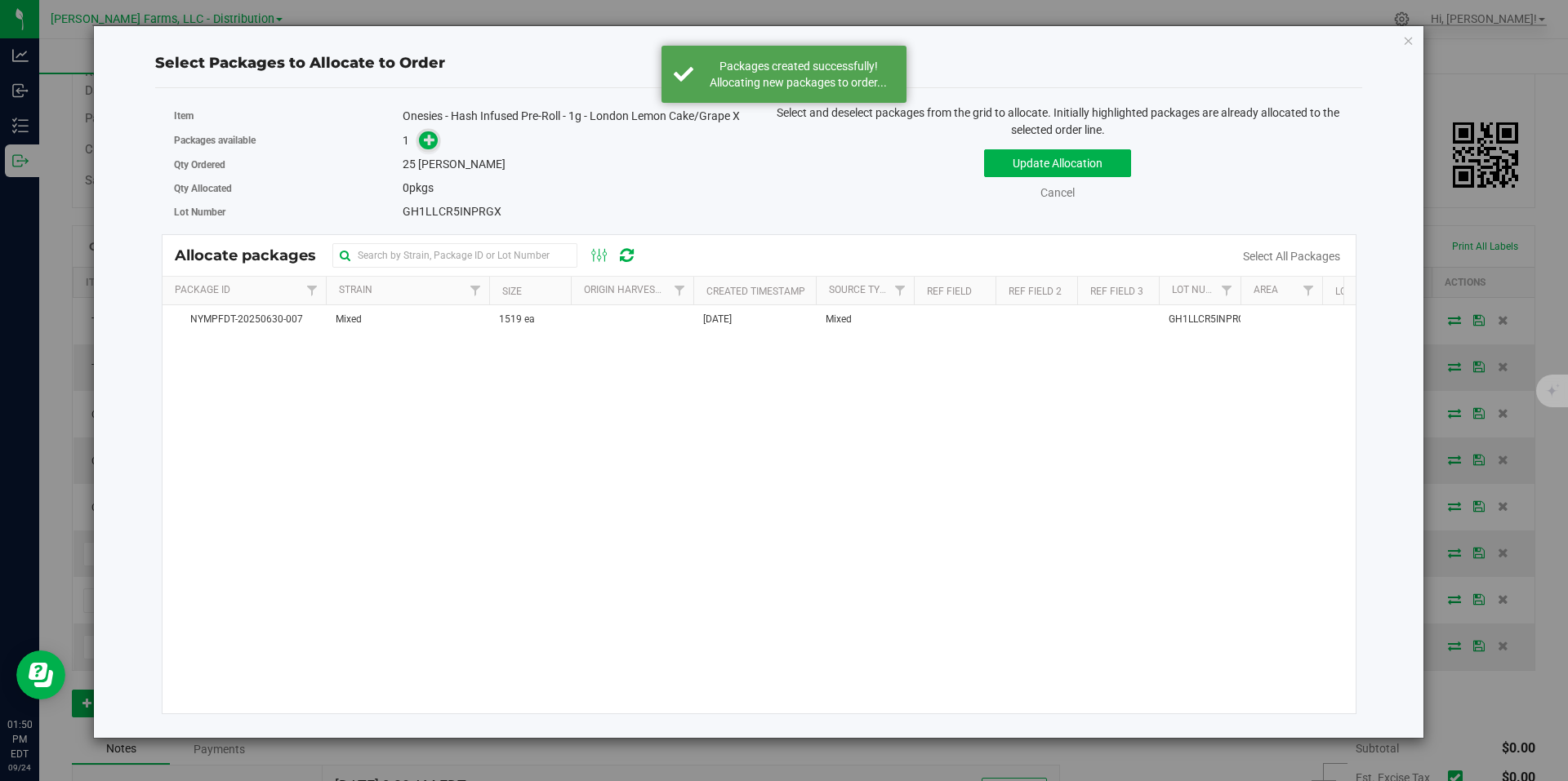
click at [434, 144] on icon at bounding box center [430, 139] width 12 height 12
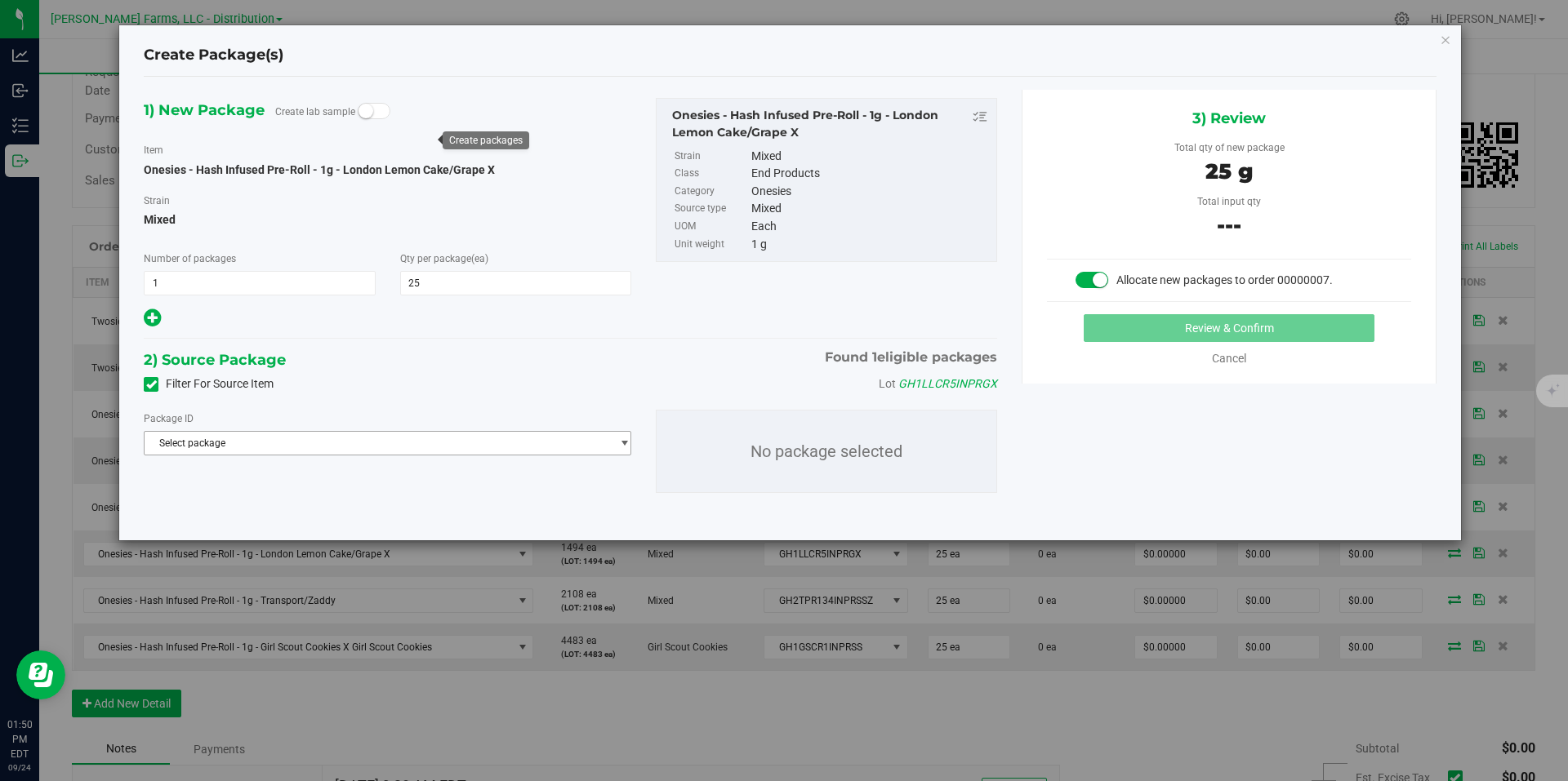
click at [422, 454] on span "Select package" at bounding box center [377, 444] width 466 height 23
click at [363, 507] on span "( Onesies - Hash Infused Pre-Roll - 1g - London Lemon Cake/Grape X )" at bounding box center [421, 510] width 304 height 12
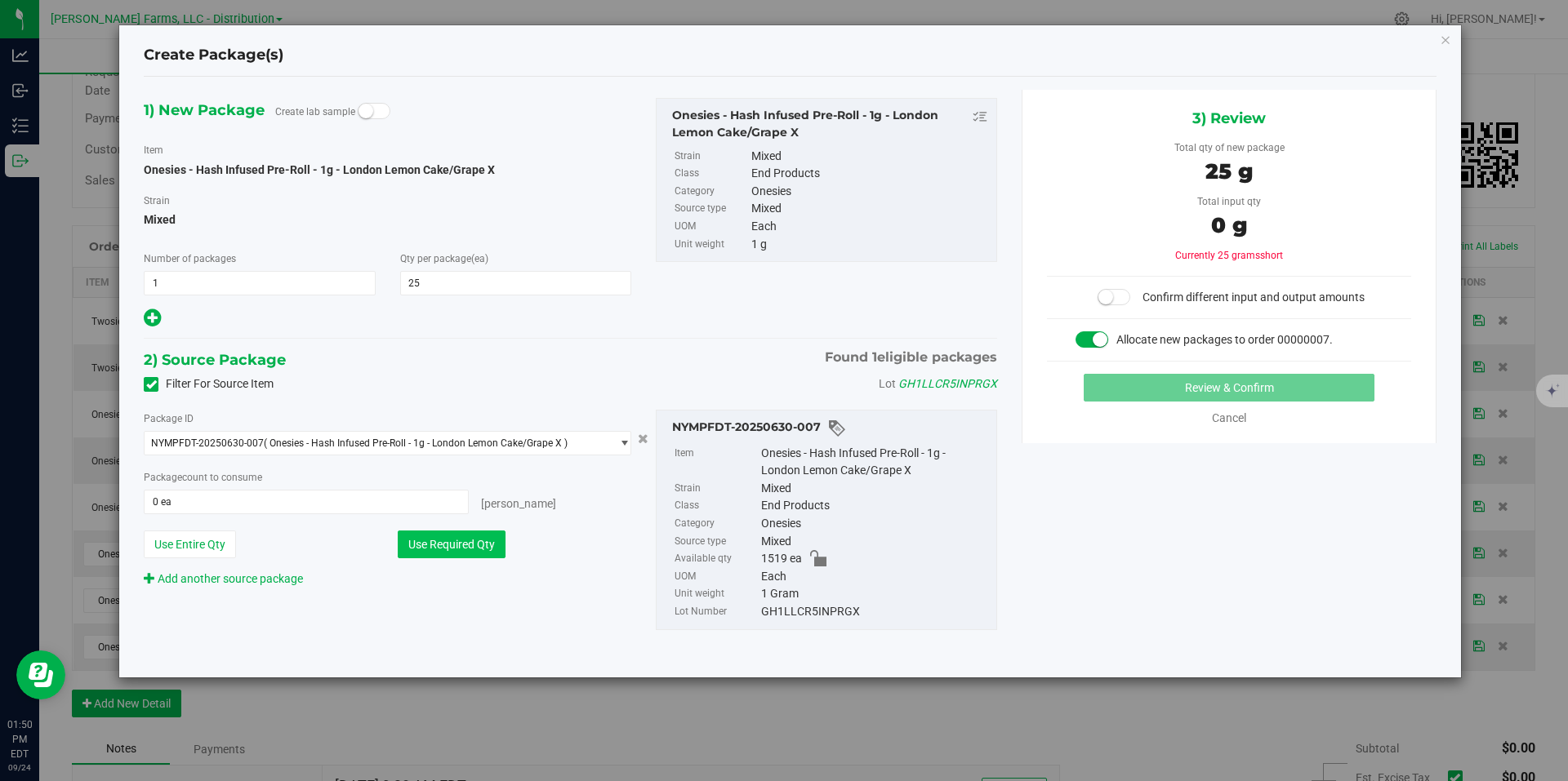
click at [460, 542] on button "Use Required Qty" at bounding box center [452, 544] width 108 height 27
type input "25 ea"
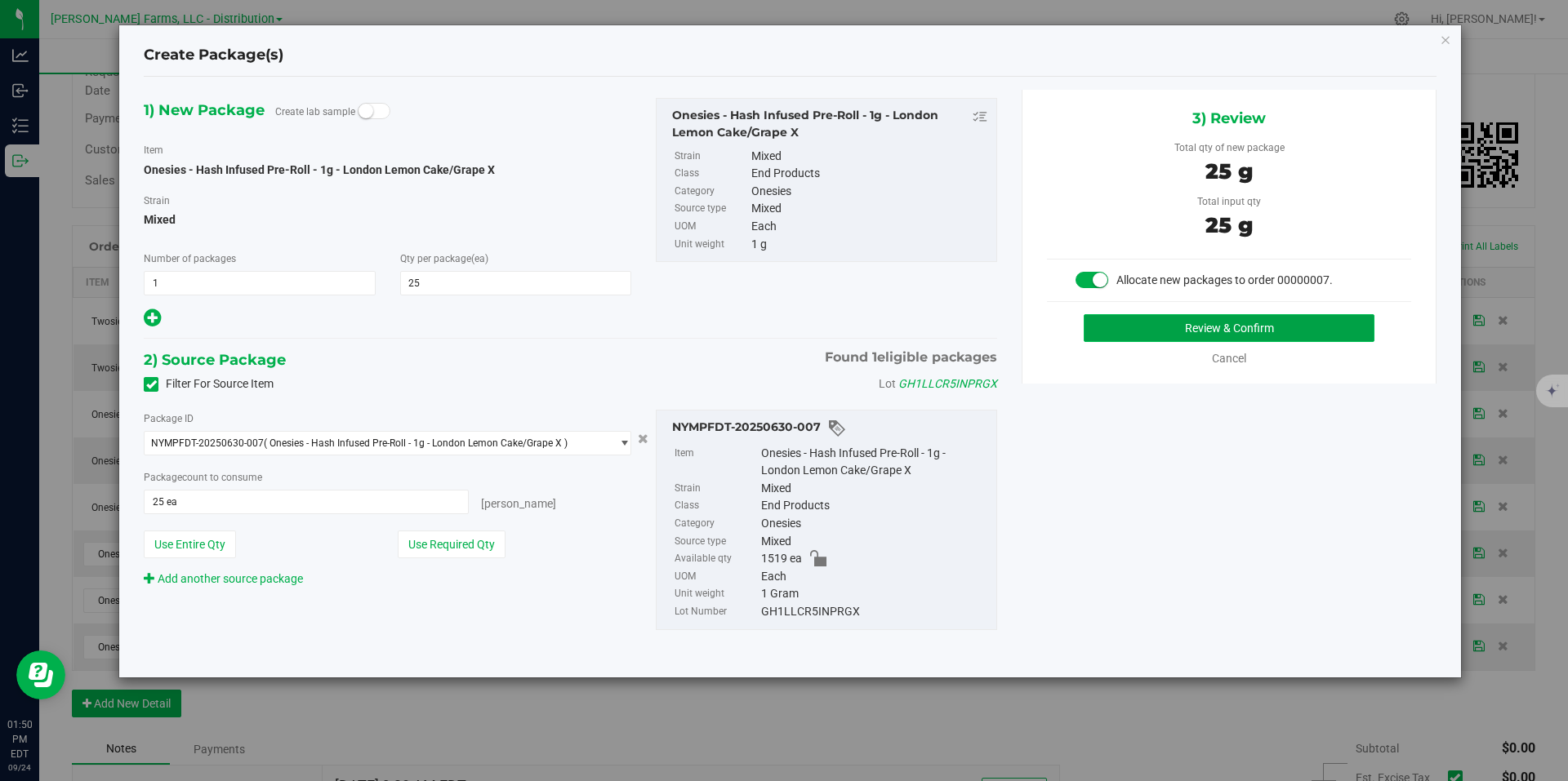
click at [1322, 328] on button "Review & Confirm" at bounding box center [1229, 328] width 291 height 27
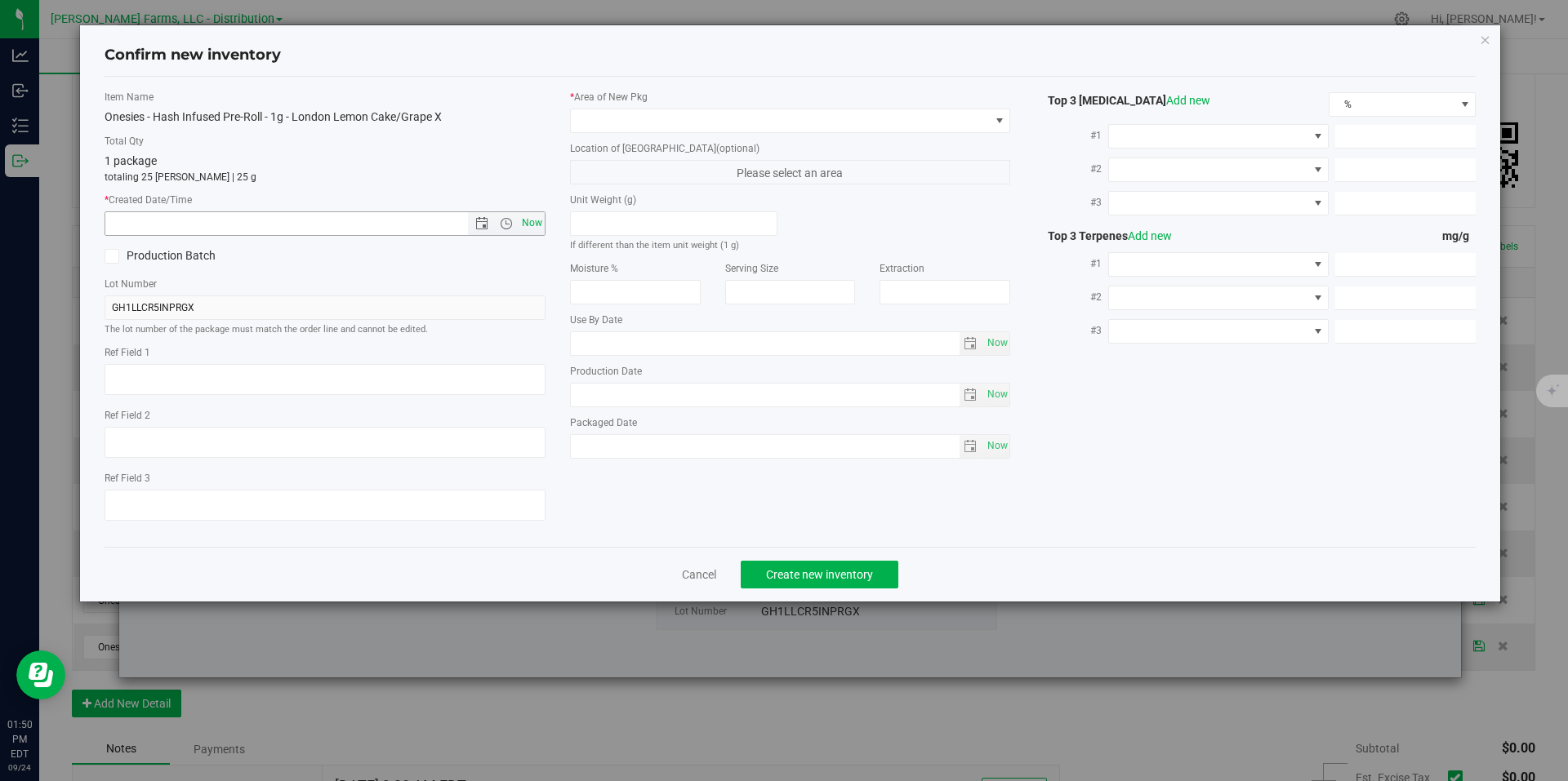
click at [529, 222] on span "Now" at bounding box center [532, 223] width 27 height 24
type input "9/24/2025 1:50 PM"
click at [1001, 127] on span at bounding box center [999, 120] width 13 height 13
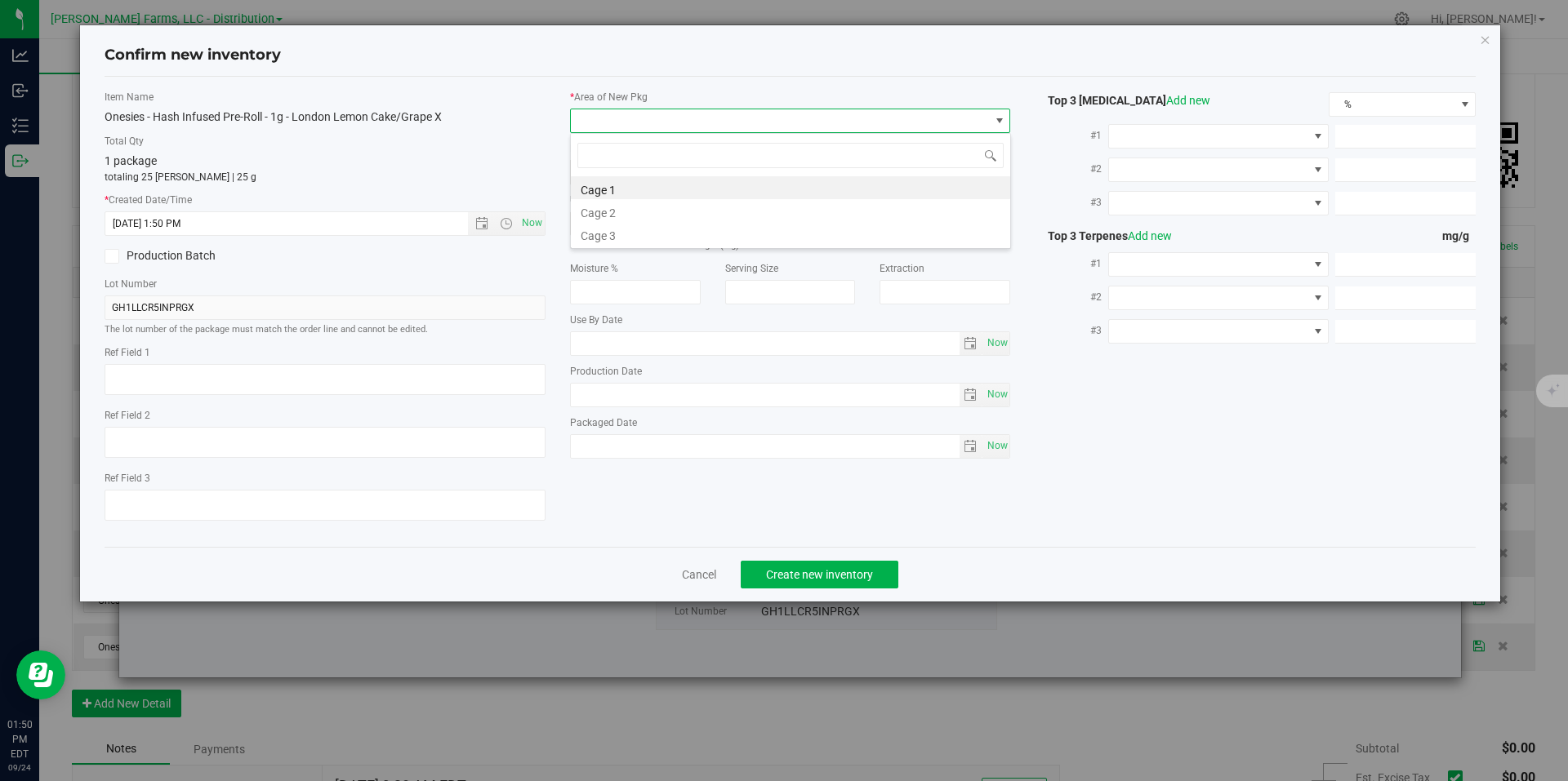
scroll to position [25, 441]
click at [786, 188] on li "Cage 1" at bounding box center [790, 188] width 439 height 23
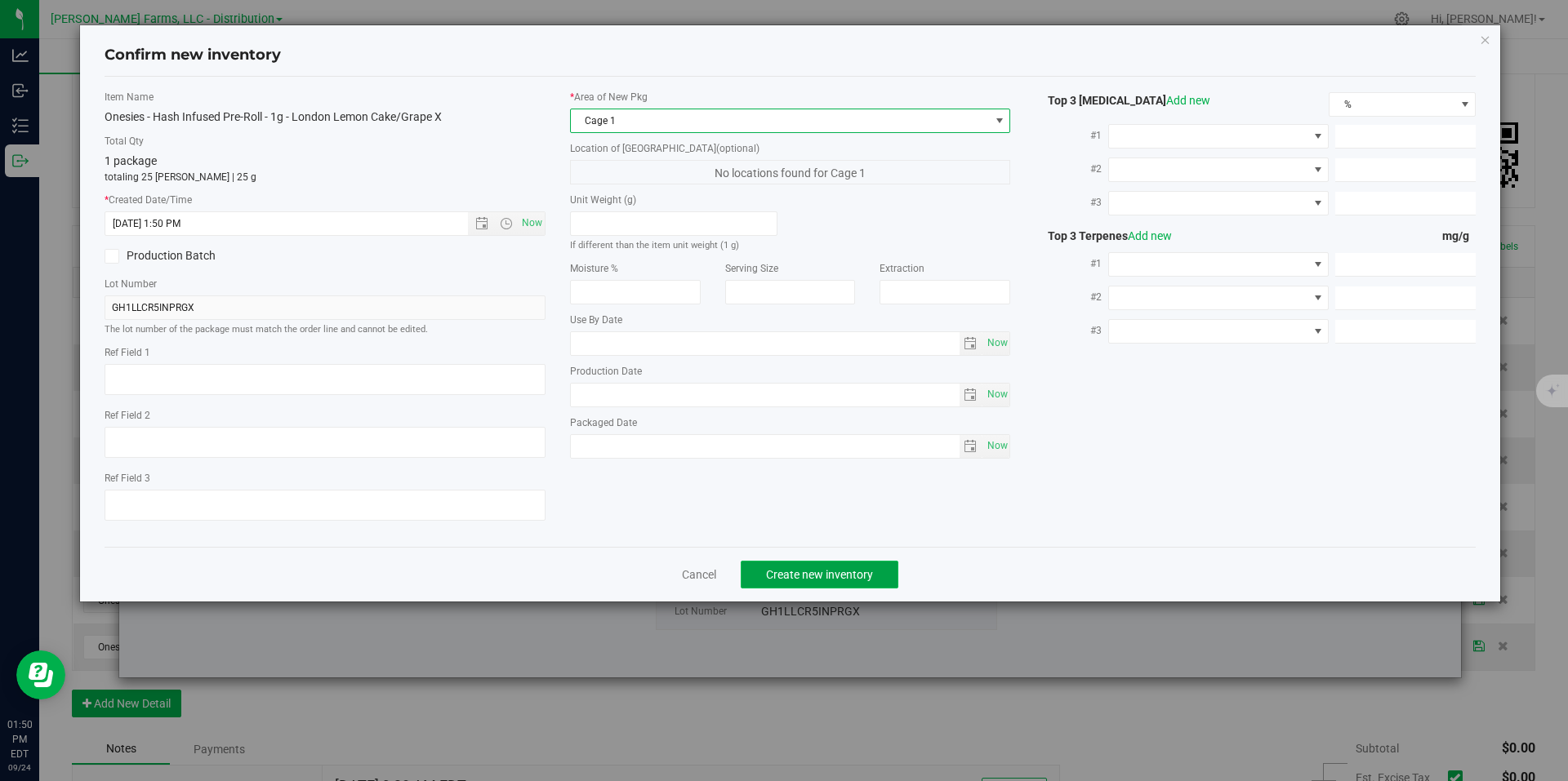
click at [820, 561] on button "Create new inventory" at bounding box center [819, 574] width 158 height 27
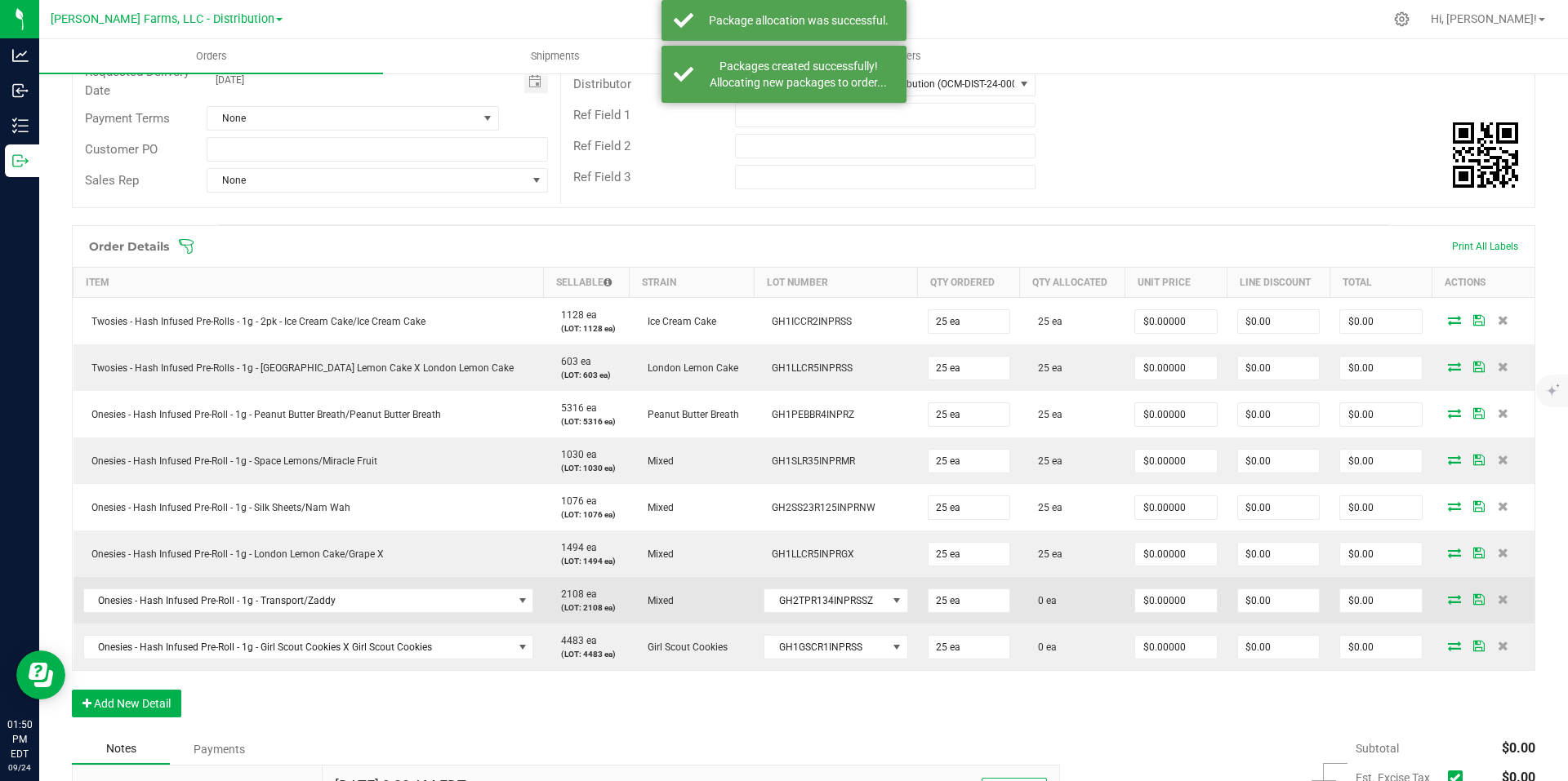
click at [1448, 602] on icon at bounding box center [1455, 599] width 13 height 10
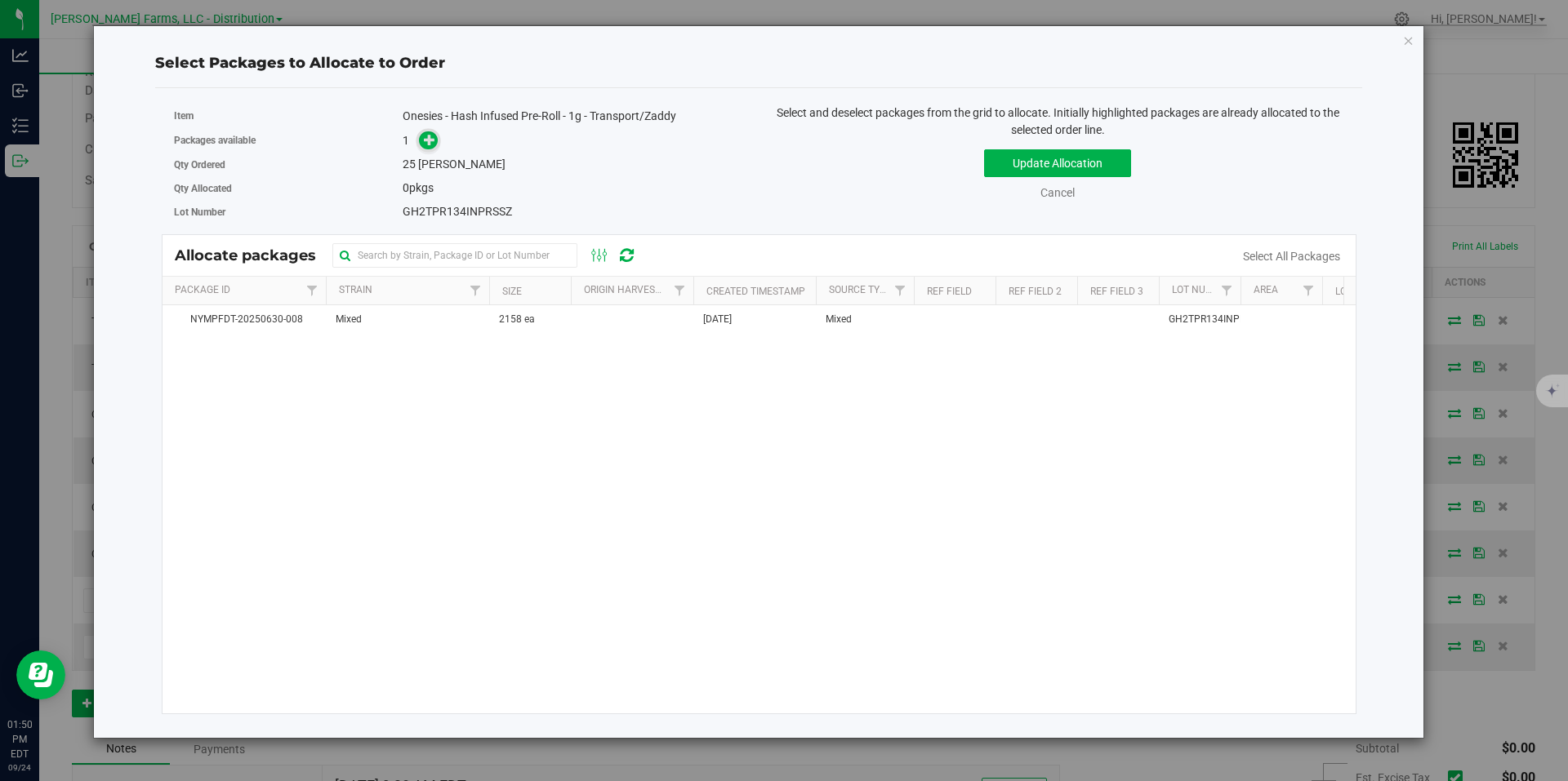
click at [431, 148] on span at bounding box center [428, 140] width 19 height 19
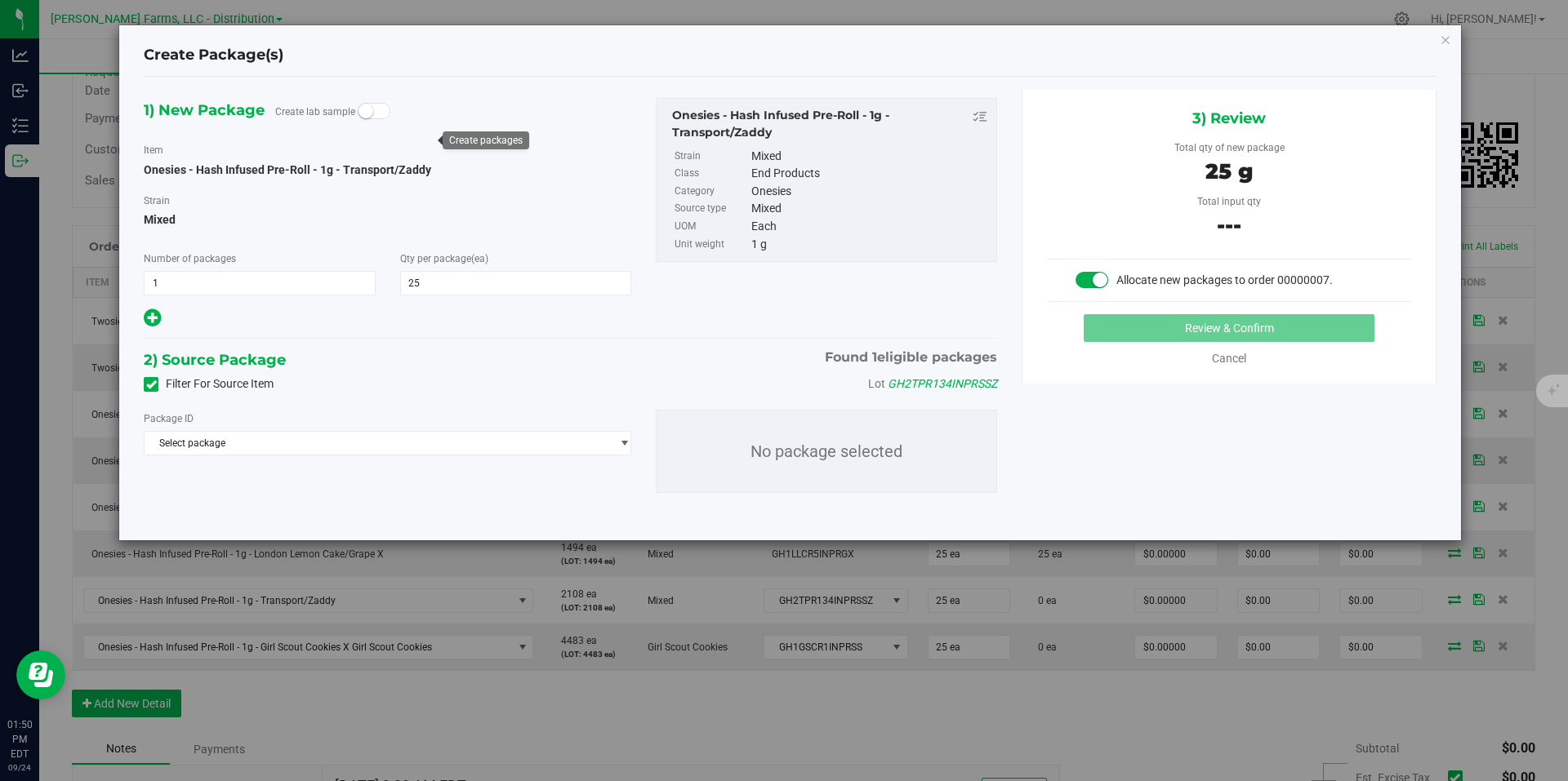
click at [510, 466] on div "Package ID Select package NYMPFDT-20250630-008 No package selected" at bounding box center [570, 452] width 878 height 110
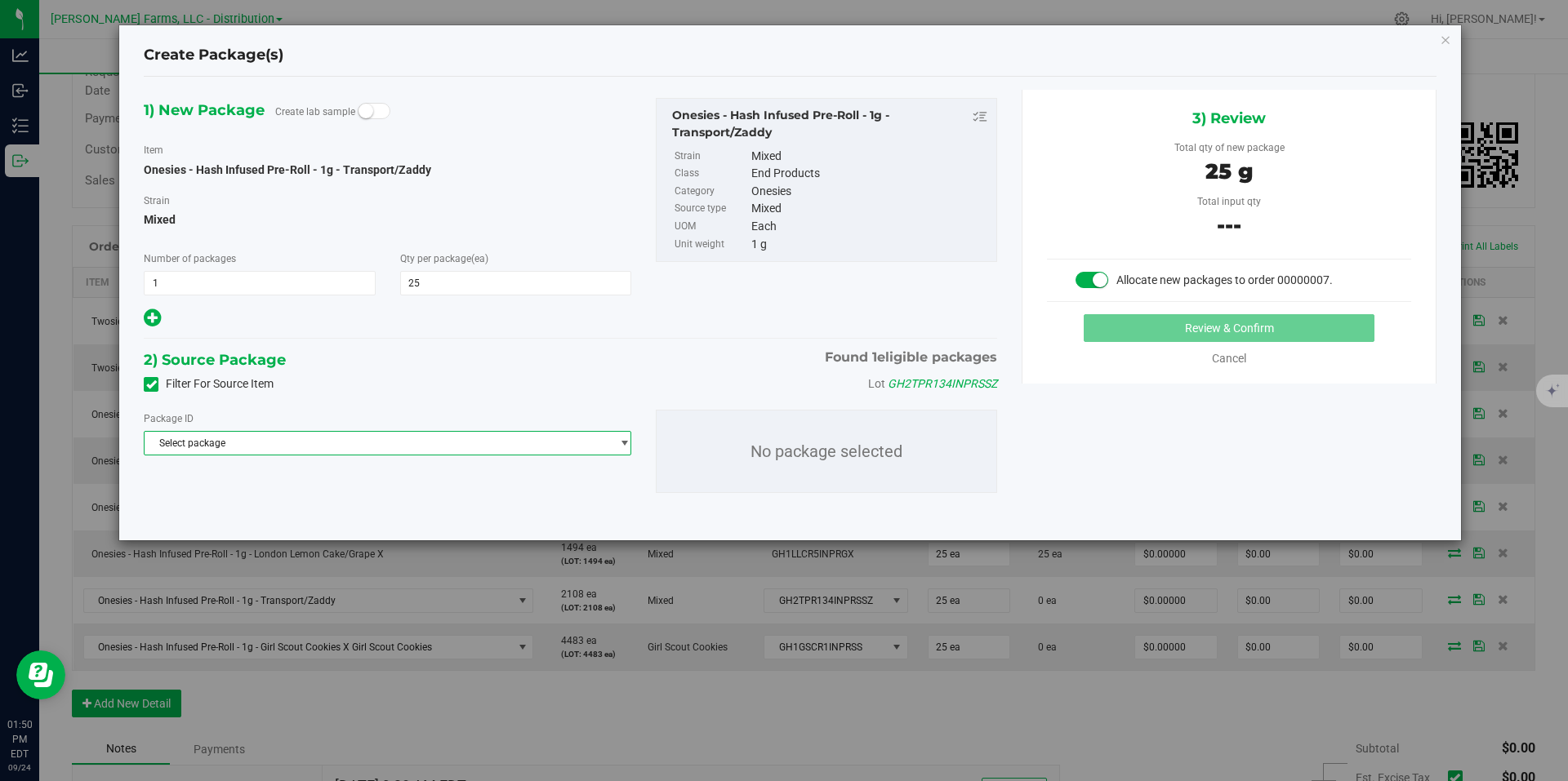
click at [525, 448] on span "Select package" at bounding box center [377, 444] width 466 height 23
click at [407, 512] on span "( Onesies - Hash Infused Pre-Roll - 1g - Transport/Zaddy )" at bounding box center [393, 510] width 249 height 12
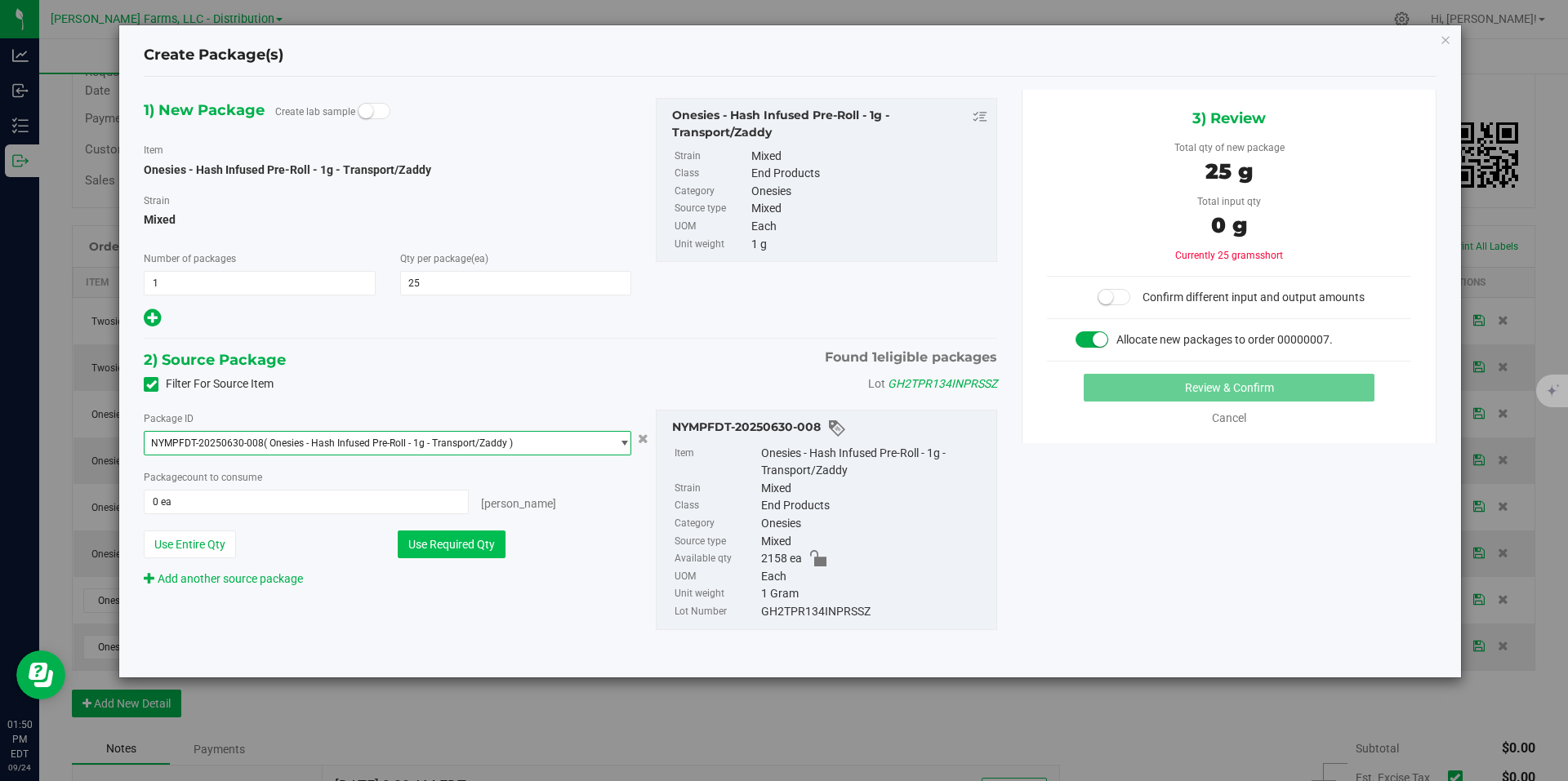
click at [477, 548] on button "Use Required Qty" at bounding box center [452, 544] width 108 height 27
type input "25 ea"
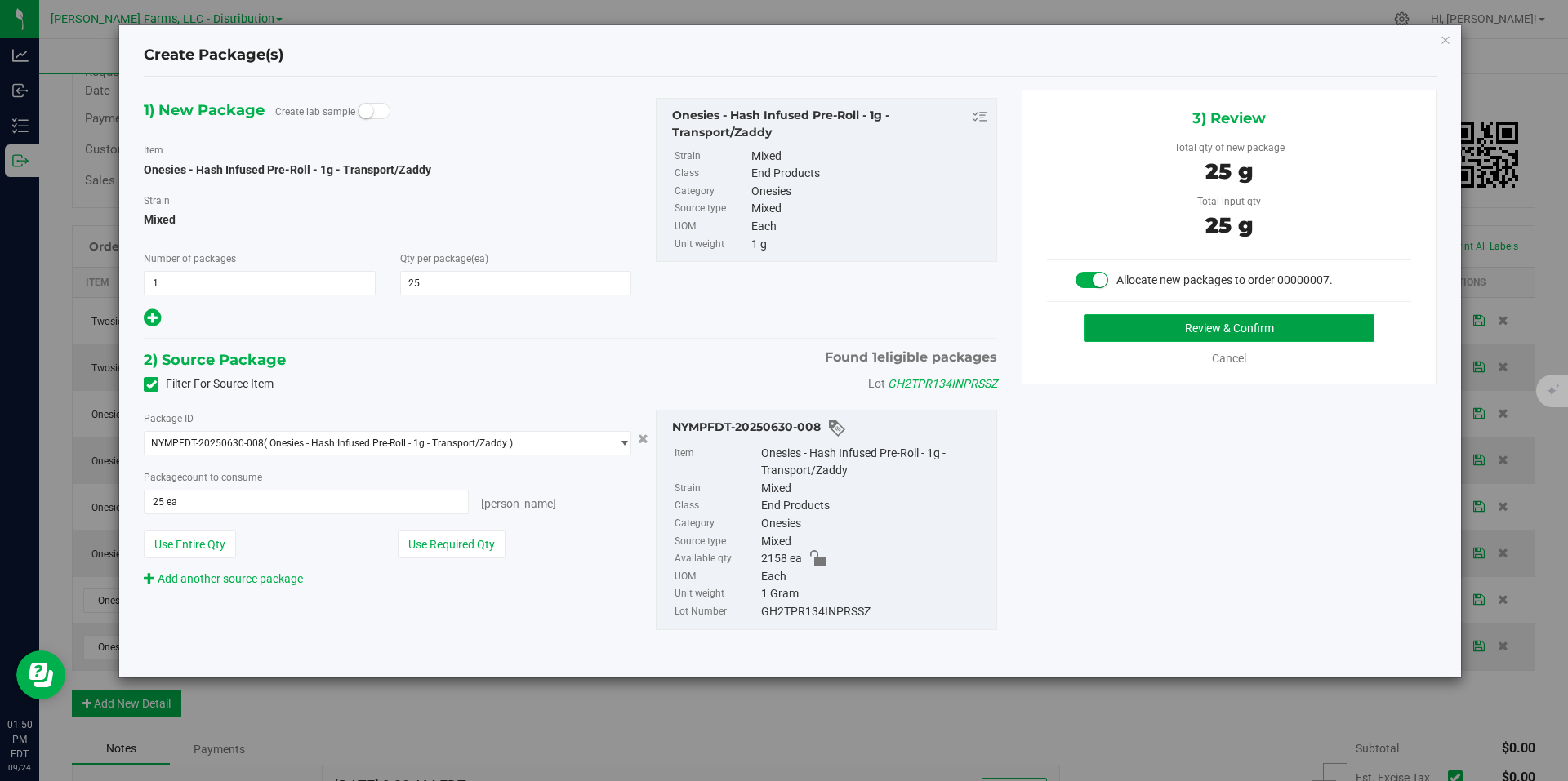
click at [1258, 326] on button "Review & Confirm" at bounding box center [1229, 328] width 291 height 27
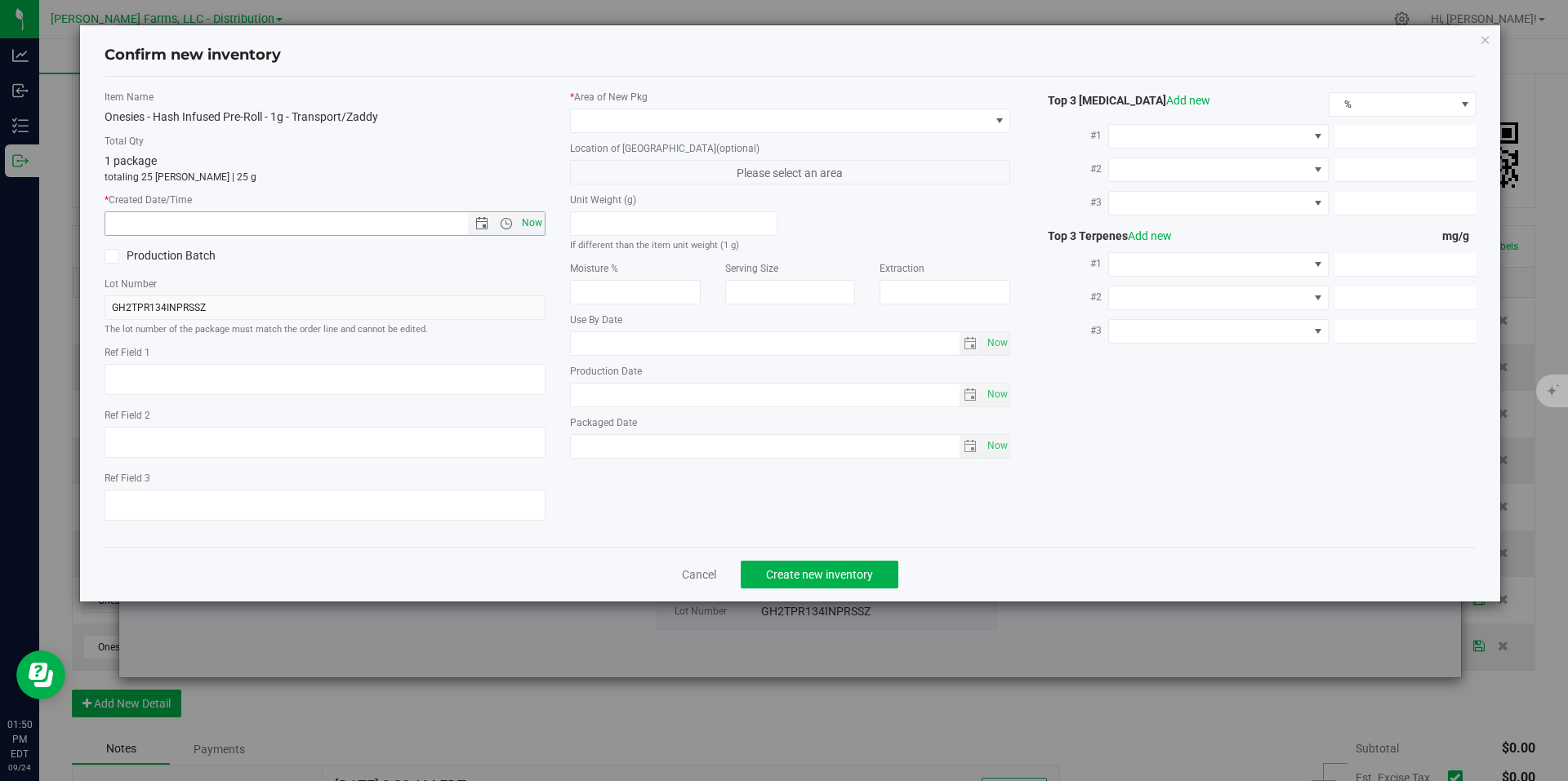
click at [527, 223] on span "Now" at bounding box center [532, 223] width 27 height 24
type input "9/24/2025 1:50 PM"
click at [993, 115] on span at bounding box center [999, 120] width 13 height 13
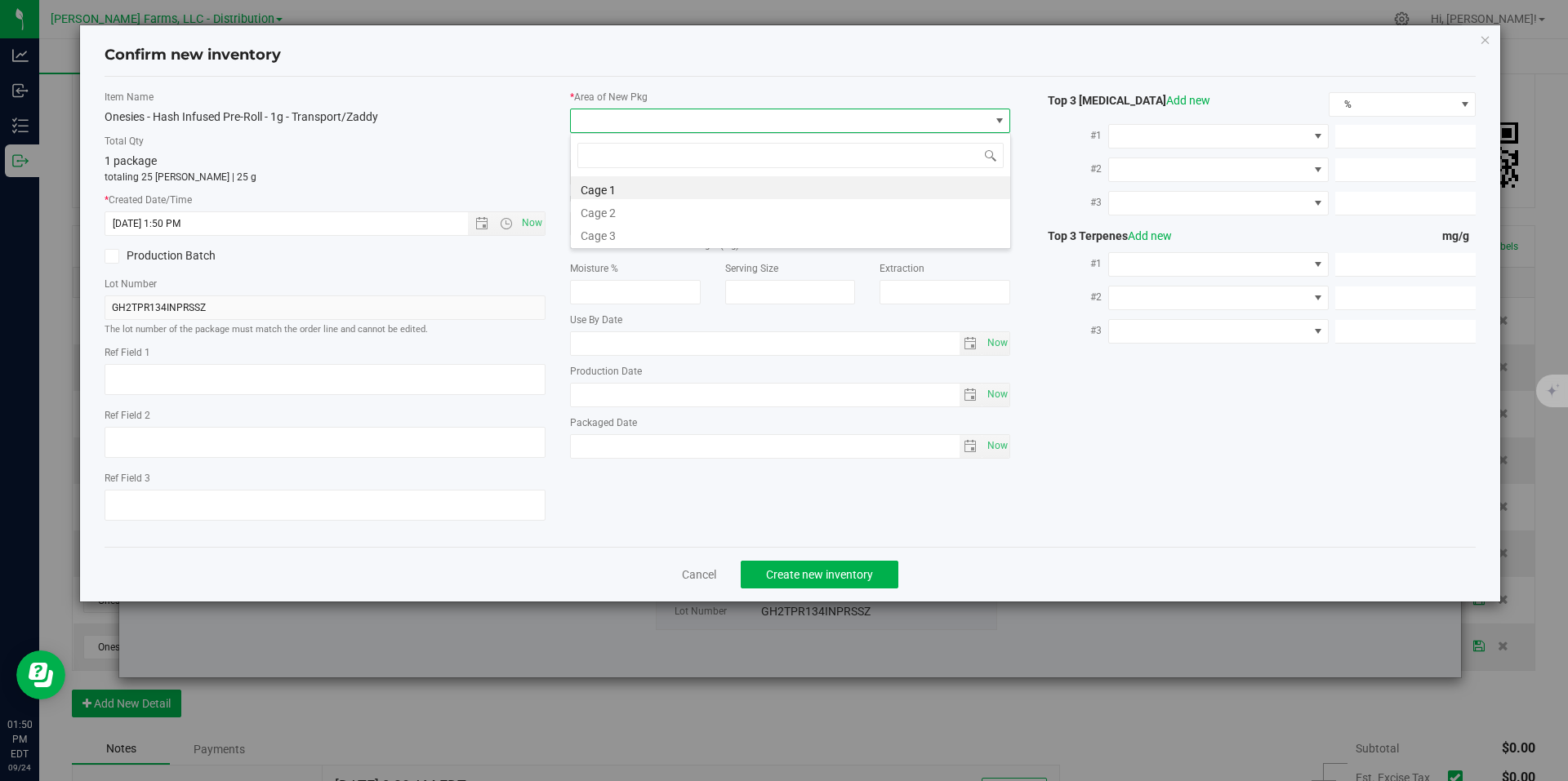
scroll to position [25, 441]
click at [680, 183] on li "Cage 1" at bounding box center [790, 188] width 439 height 23
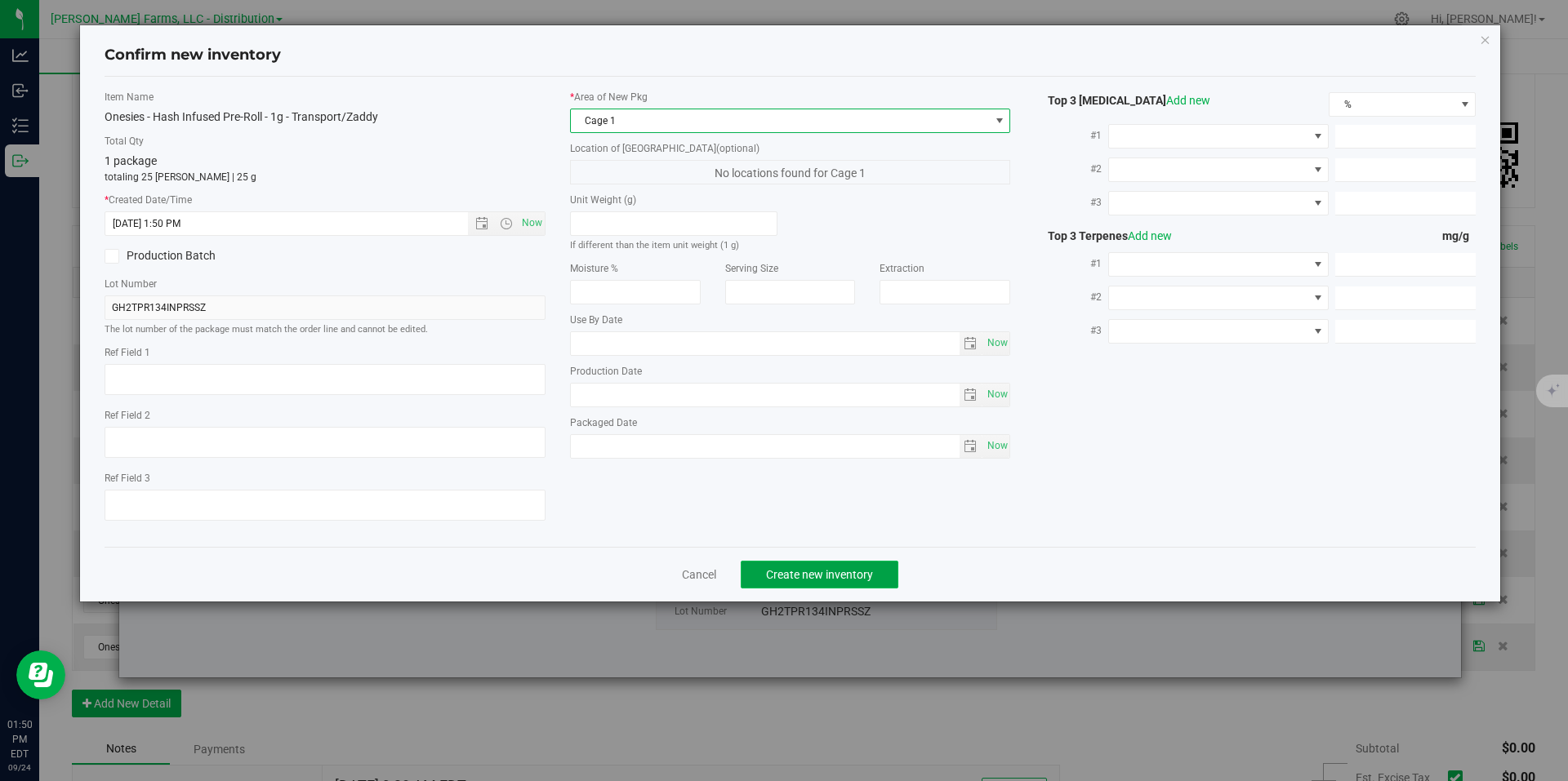
click at [815, 574] on span "Create new inventory" at bounding box center [819, 575] width 107 height 13
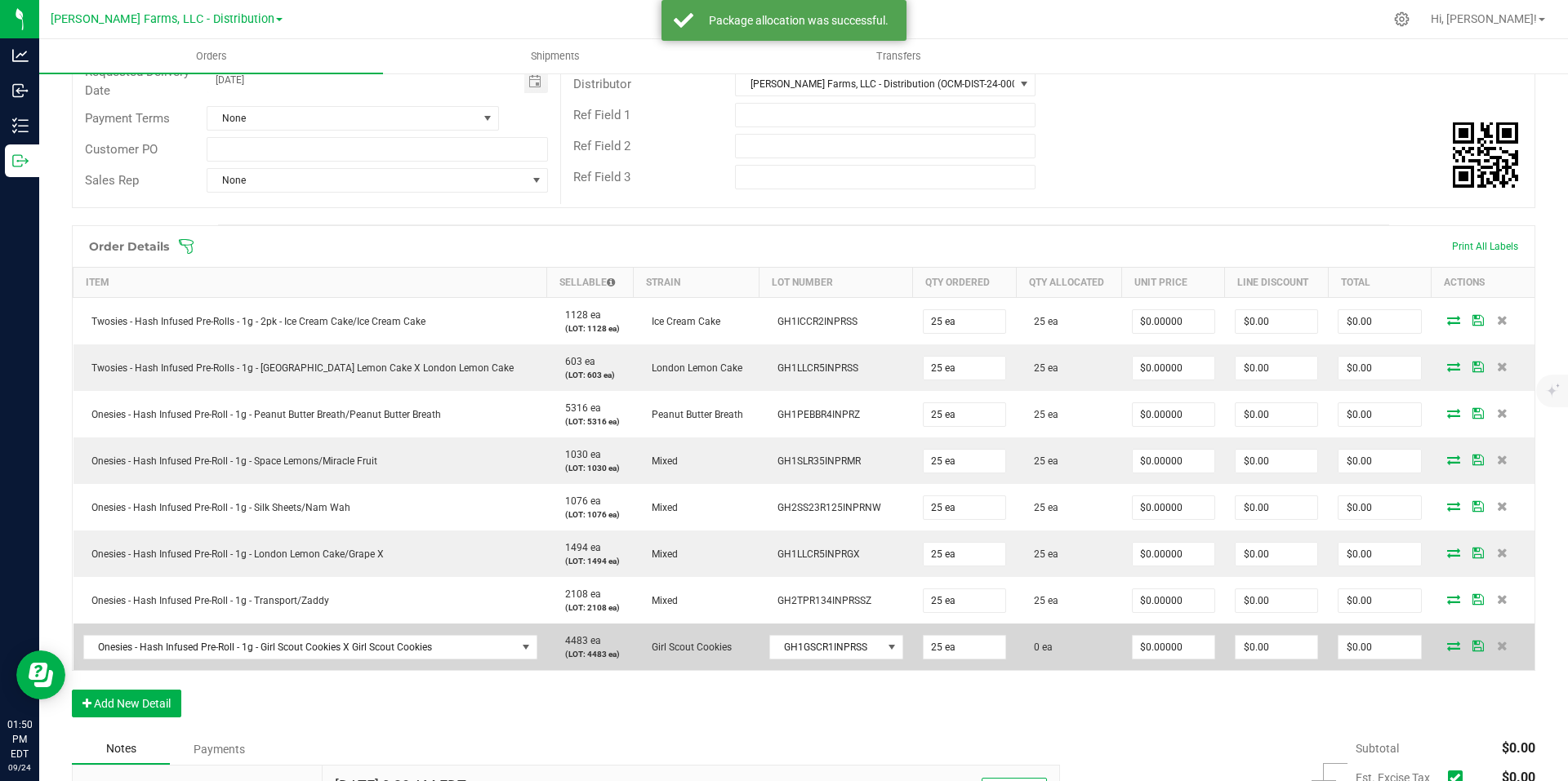
click at [1448, 645] on icon at bounding box center [1454, 646] width 13 height 10
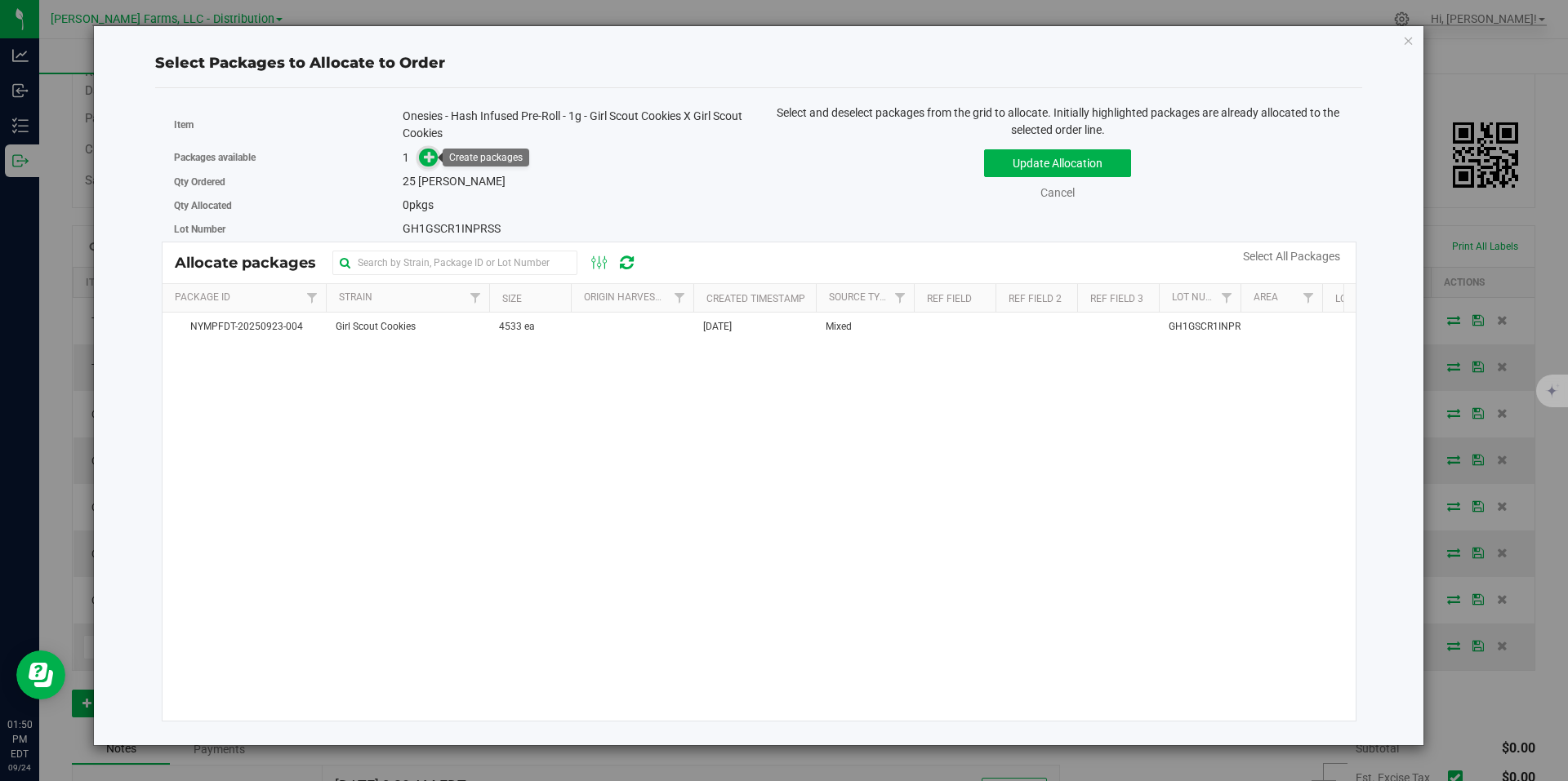
click at [428, 159] on icon at bounding box center [430, 157] width 12 height 12
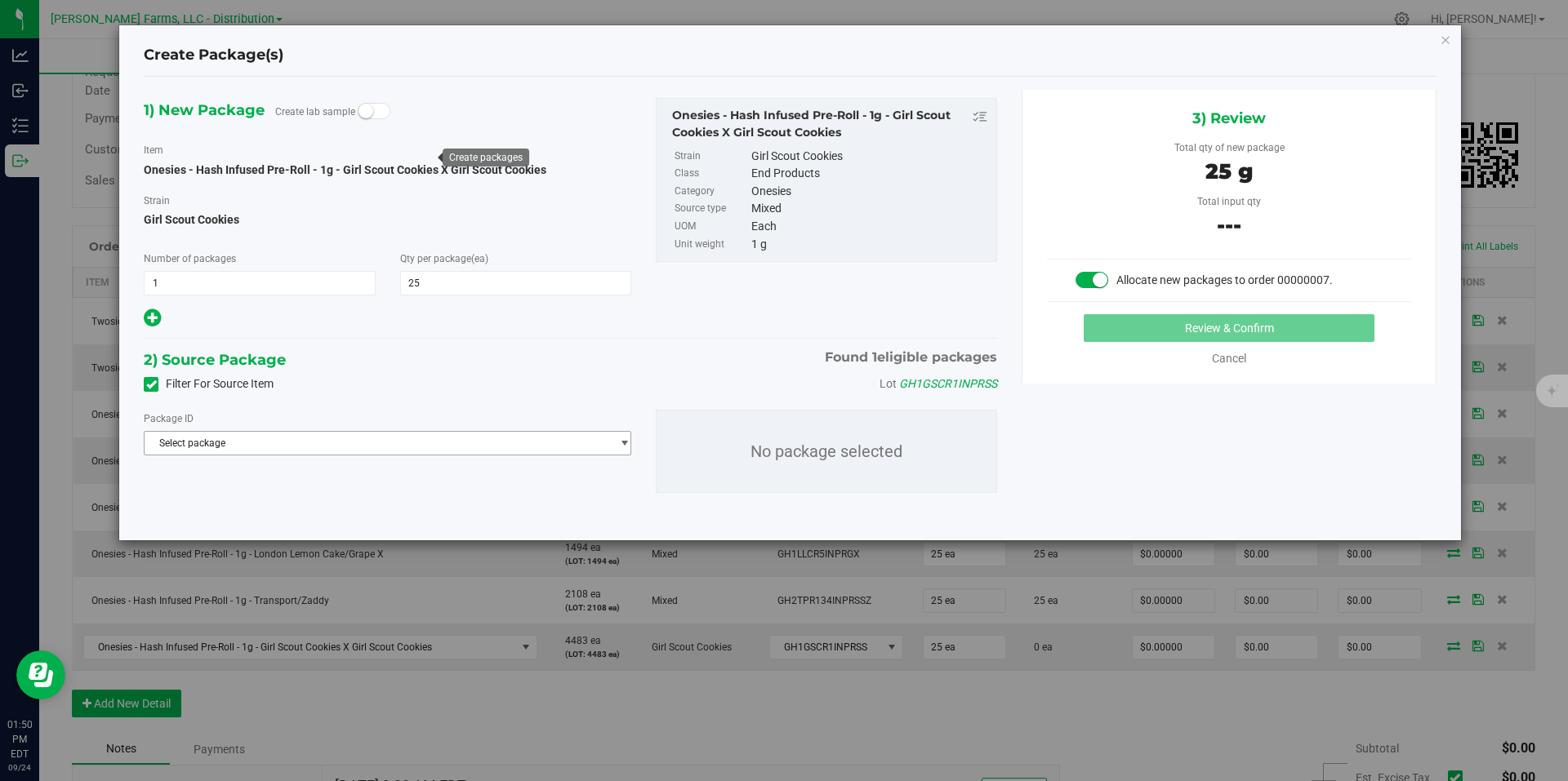
click at [383, 452] on span "Select package" at bounding box center [377, 444] width 466 height 23
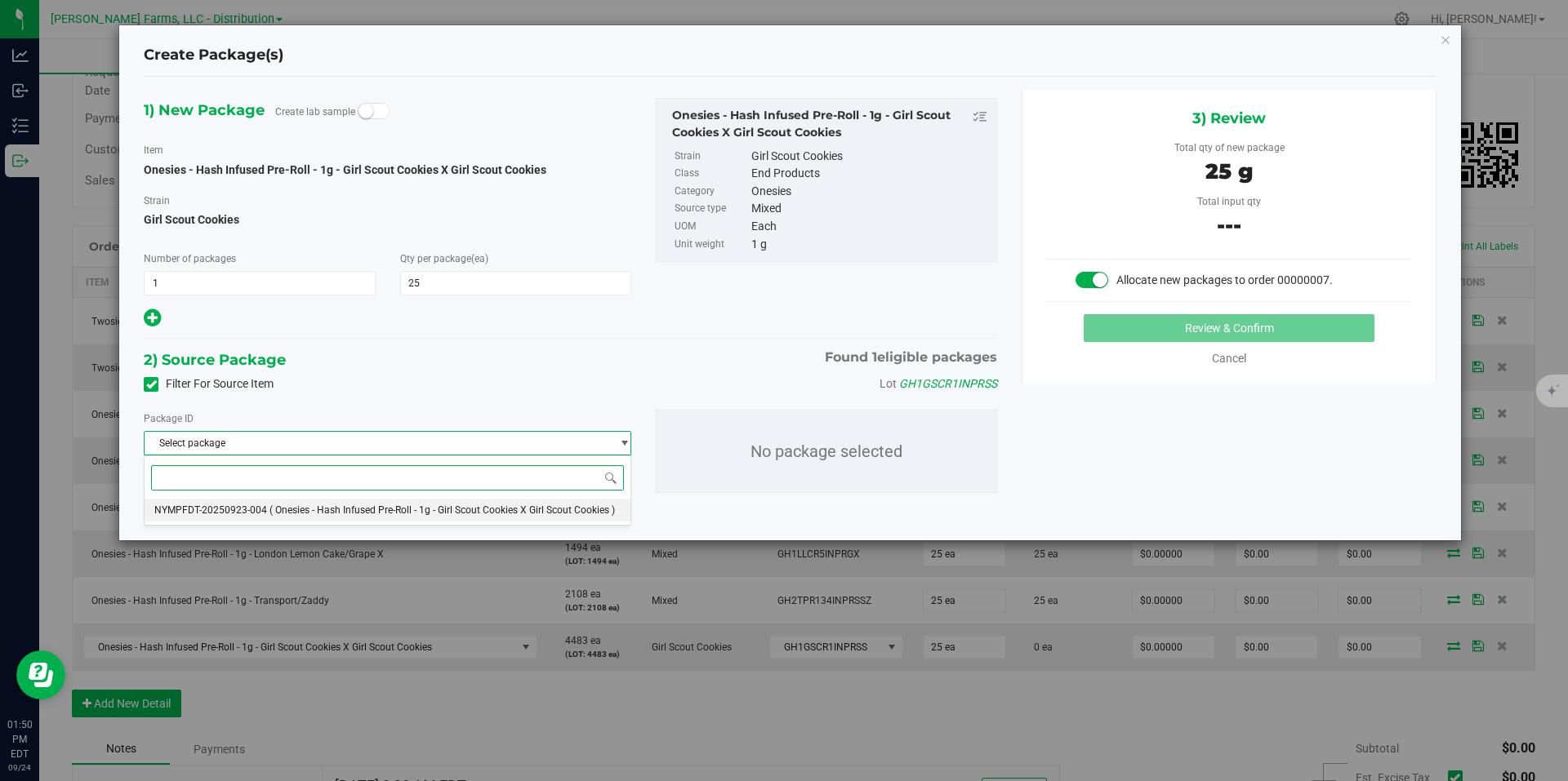
click at [403, 510] on span "( Onesies - Hash Infused Pre-Roll - 1g - Girl Scout Cookies X Girl Scout Cookie…" at bounding box center [442, 510] width 345 height 12
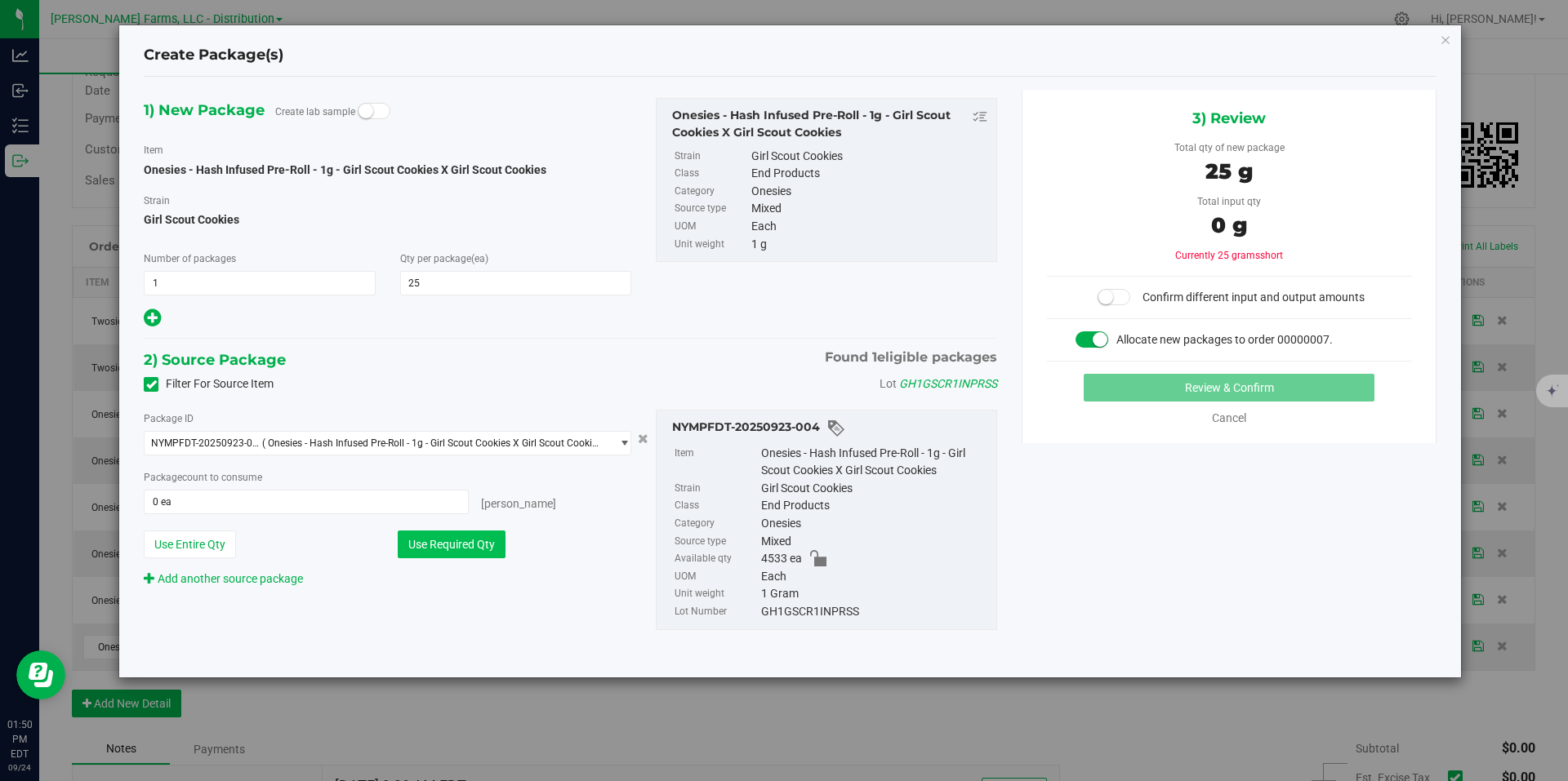
click at [484, 546] on button "Use Required Qty" at bounding box center [452, 544] width 108 height 27
type input "25 ea"
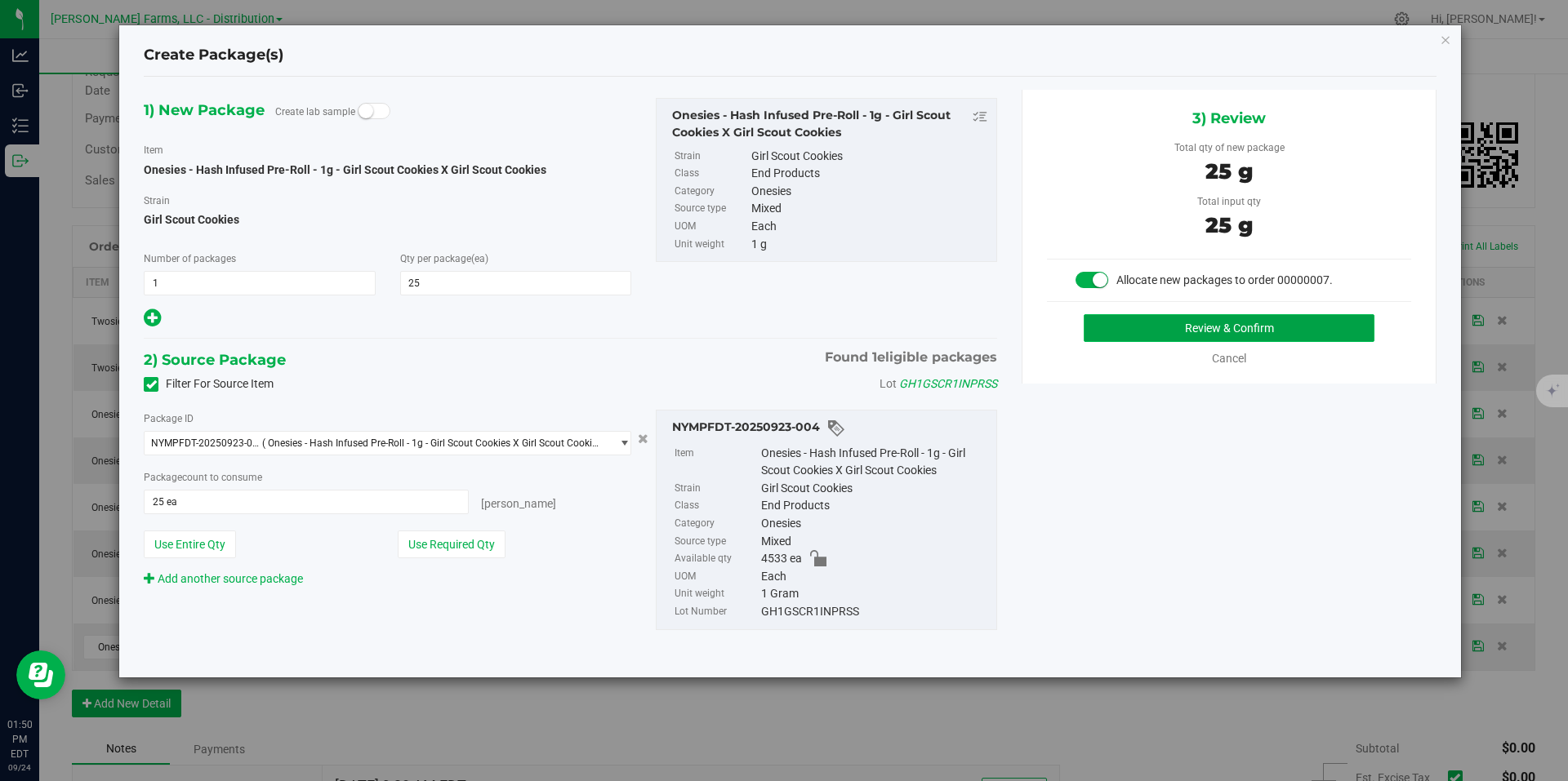
click at [1203, 329] on button "Review & Confirm" at bounding box center [1229, 328] width 291 height 27
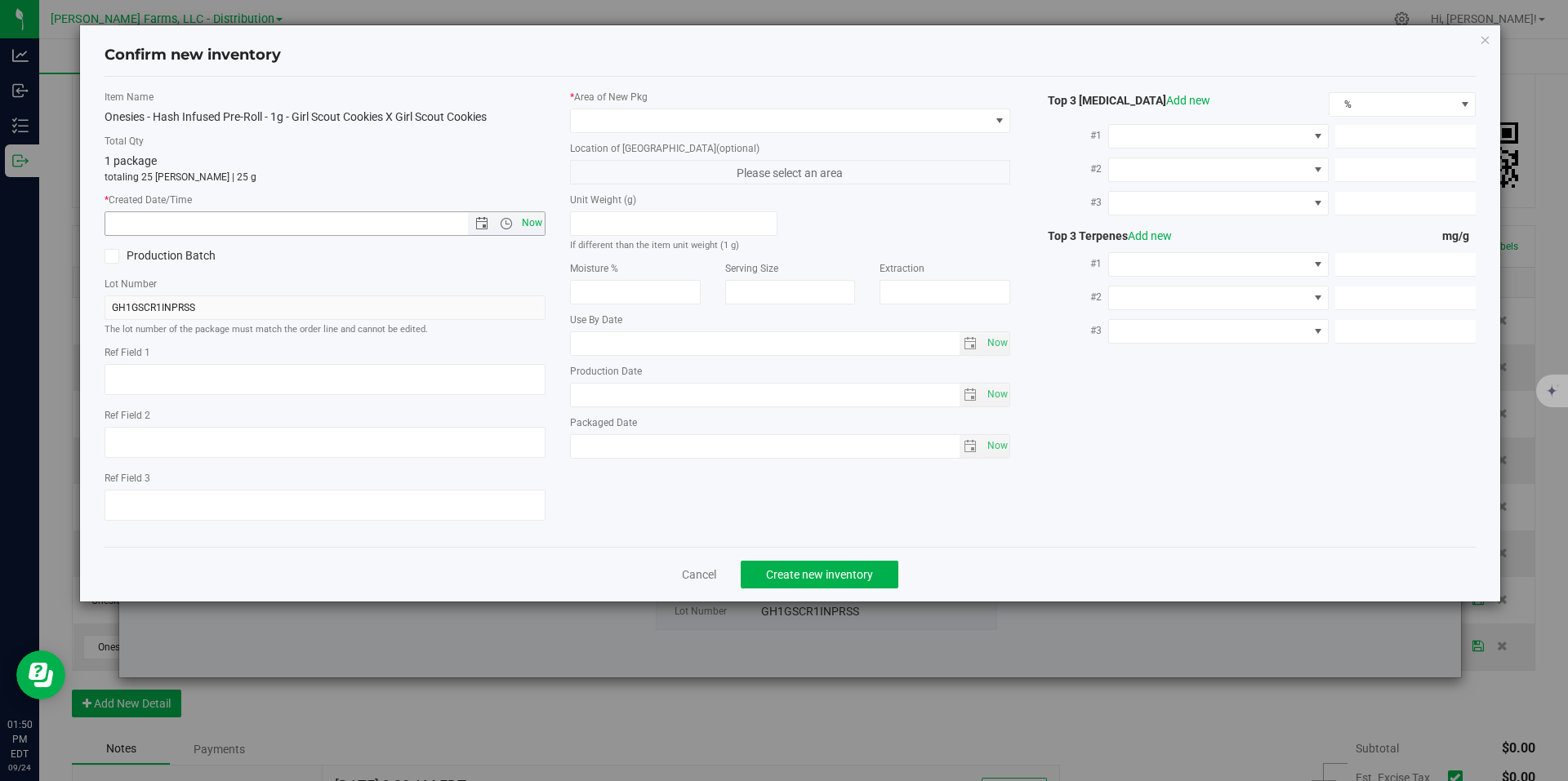
click at [530, 223] on span "Now" at bounding box center [532, 223] width 27 height 24
type input "9/24/2025 1:50 PM"
click at [986, 123] on span at bounding box center [780, 121] width 419 height 23
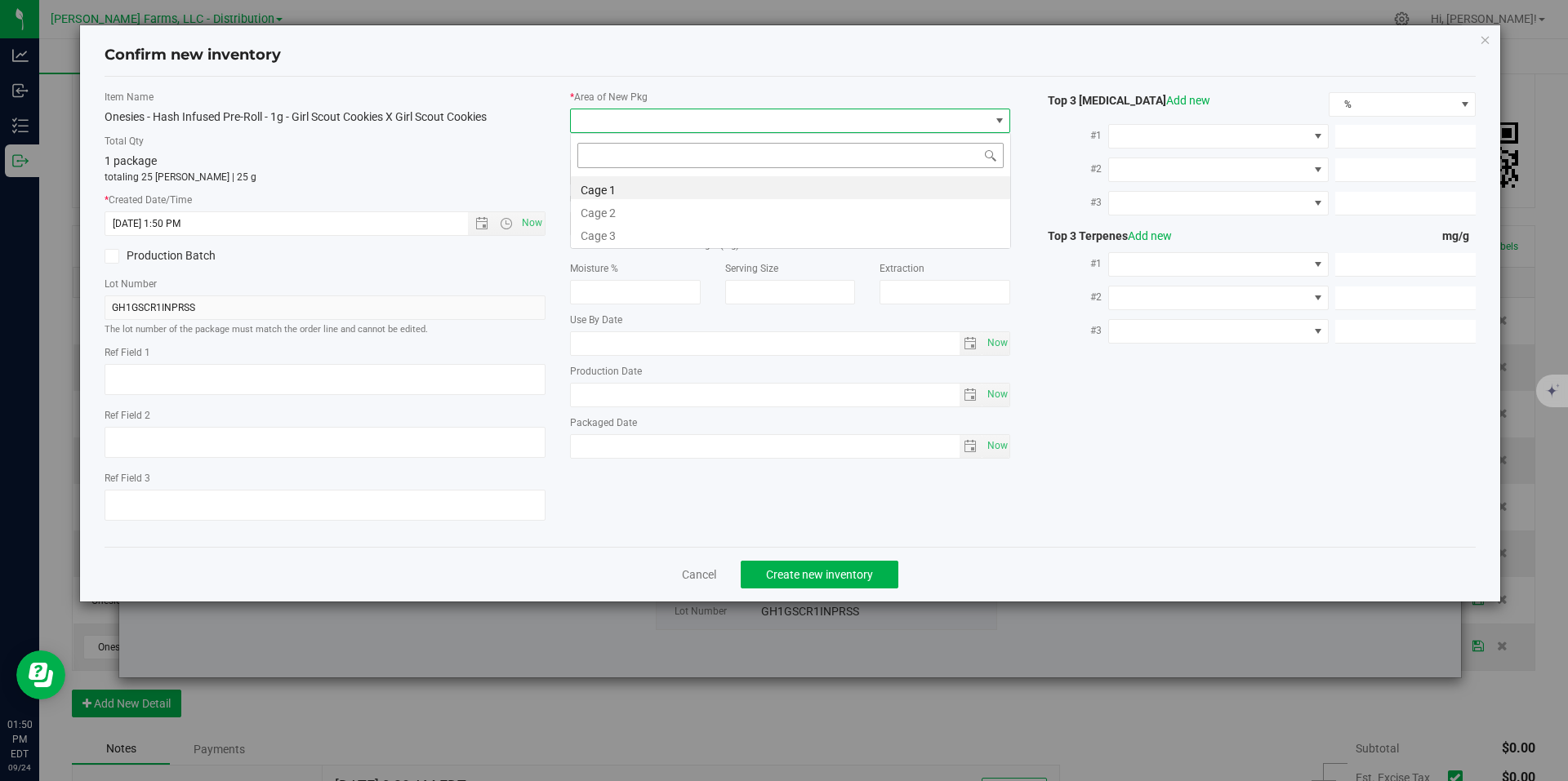
scroll to position [25, 441]
click at [738, 180] on li "Cage 1" at bounding box center [790, 188] width 439 height 23
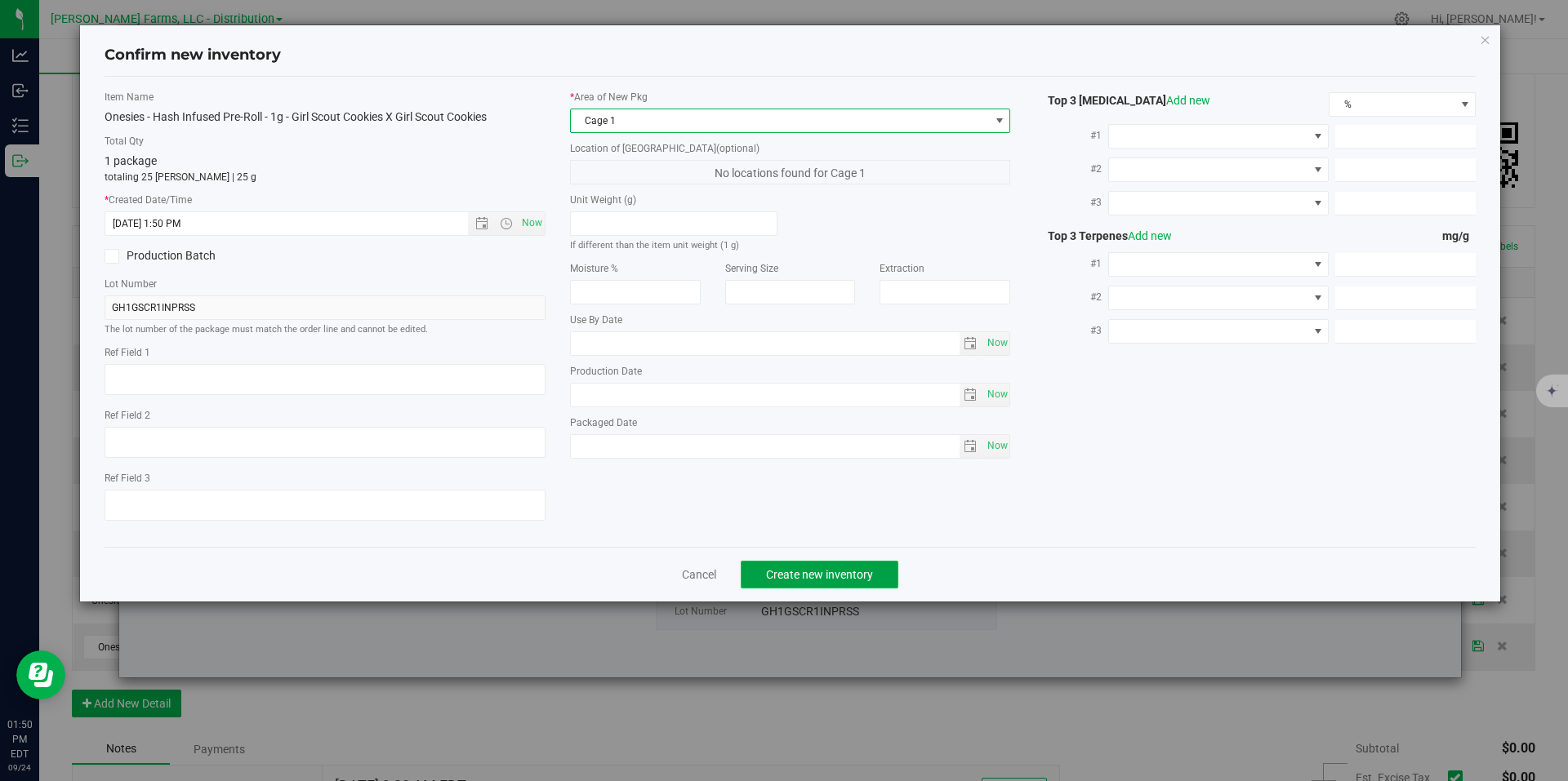
click at [817, 576] on span "Create new inventory" at bounding box center [819, 575] width 107 height 13
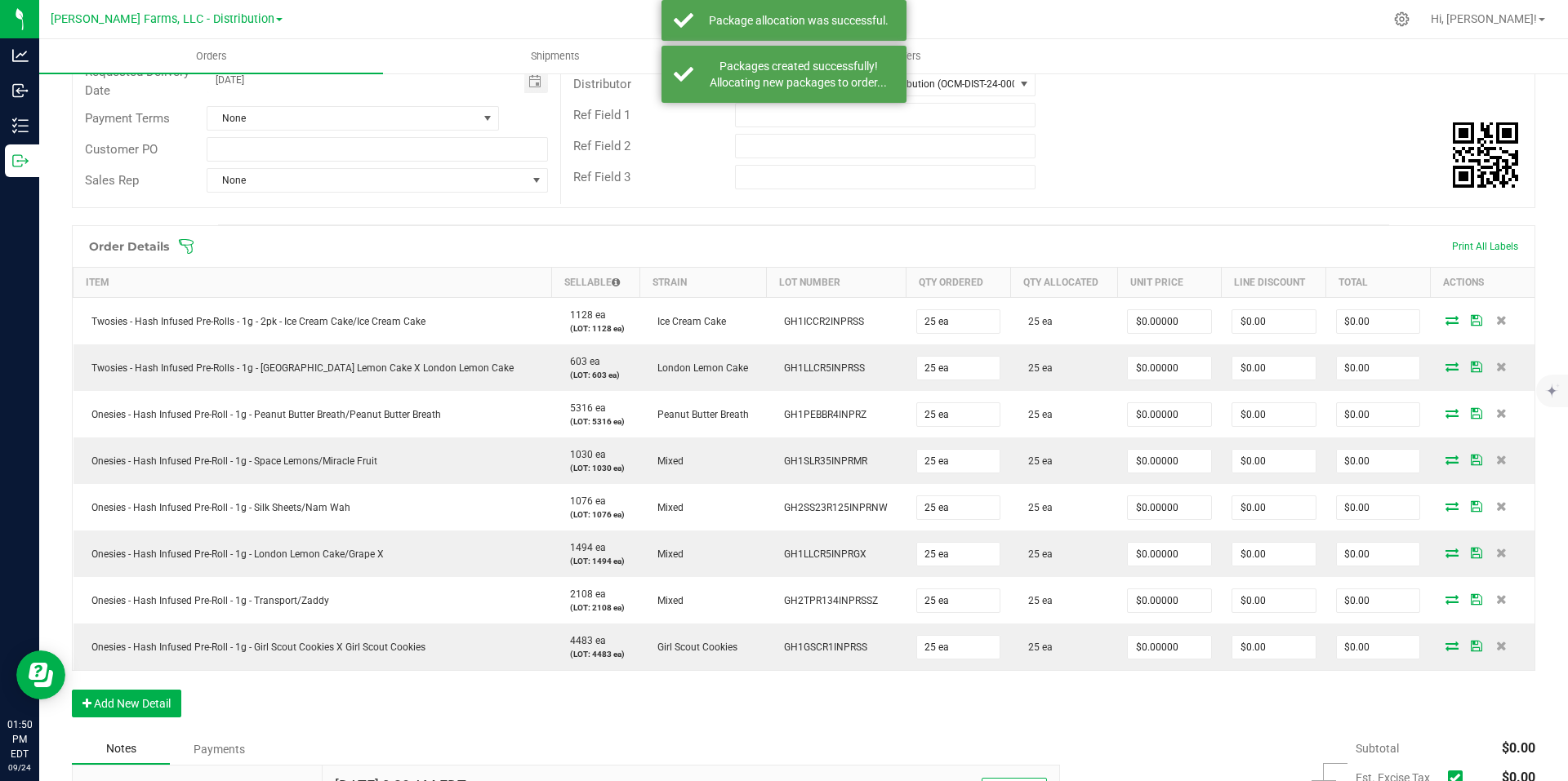
click at [1484, 242] on span at bounding box center [910, 246] width 1463 height 16
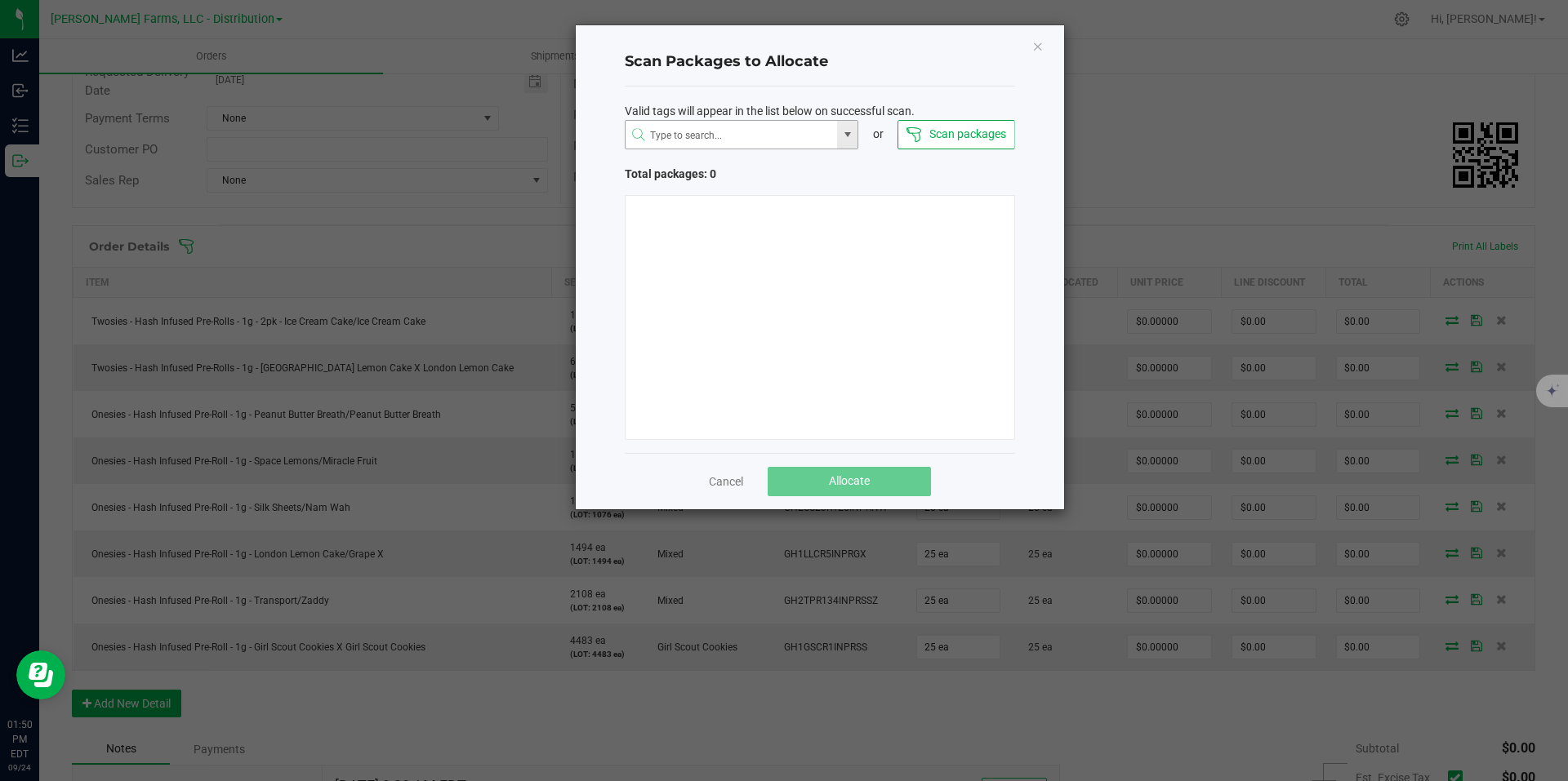
click at [849, 136] on span at bounding box center [848, 135] width 13 height 13
click at [1041, 53] on icon "Close" at bounding box center [1037, 46] width 12 height 19
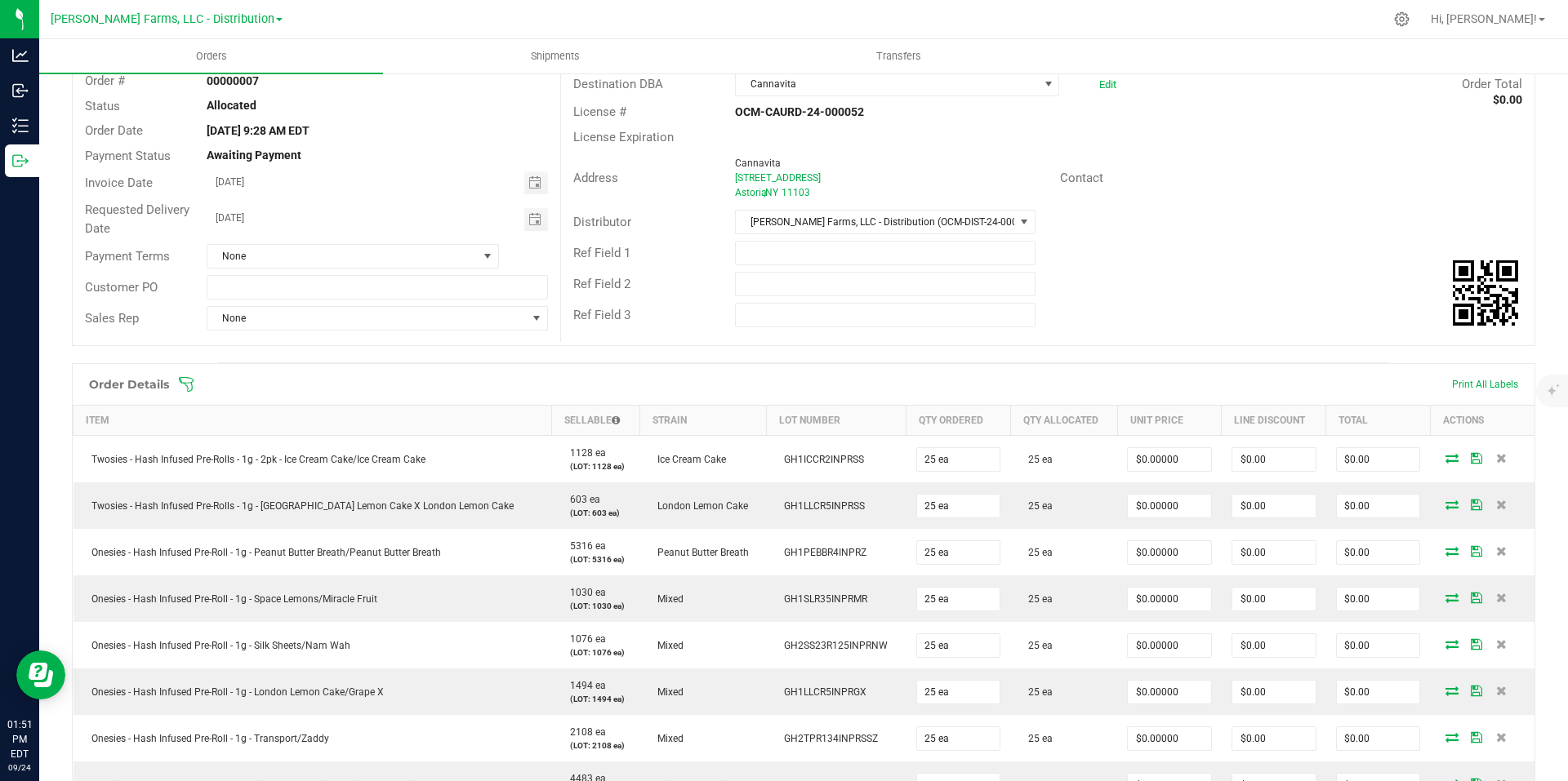
scroll to position [0, 0]
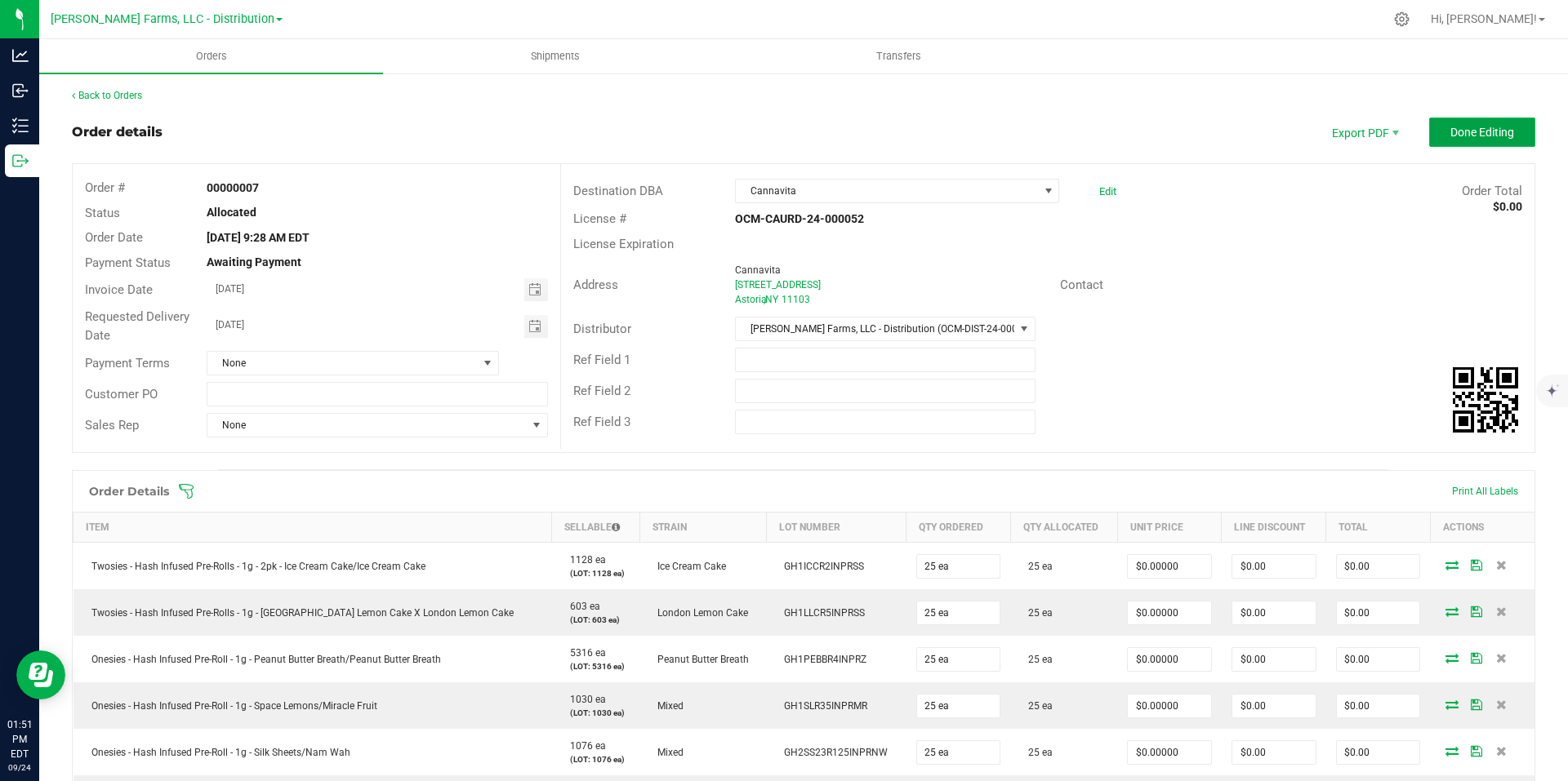
click at [1452, 131] on span "Done Editing" at bounding box center [1482, 132] width 64 height 13
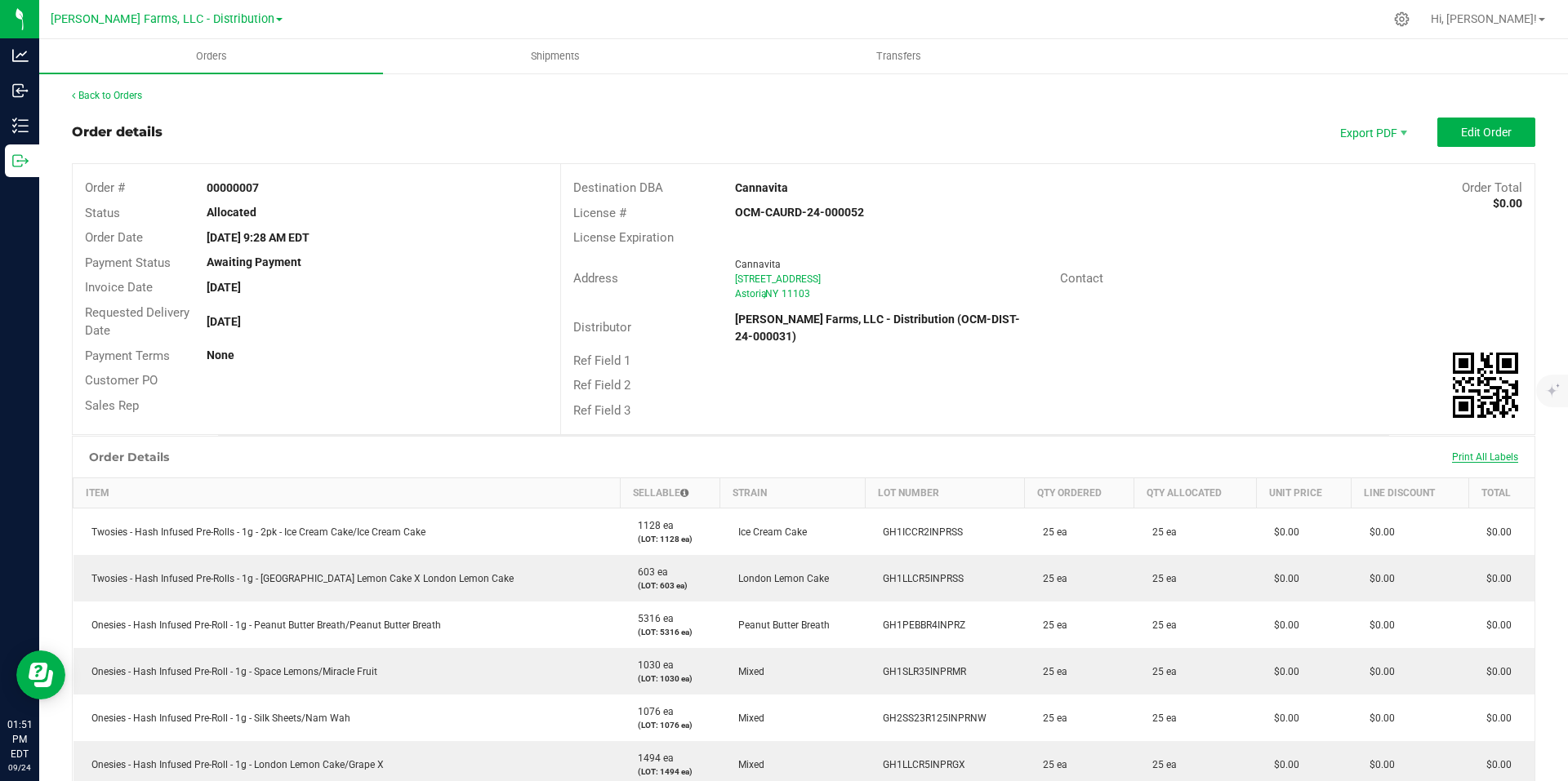
click at [1468, 457] on span "Print All Labels" at bounding box center [1485, 457] width 66 height 12
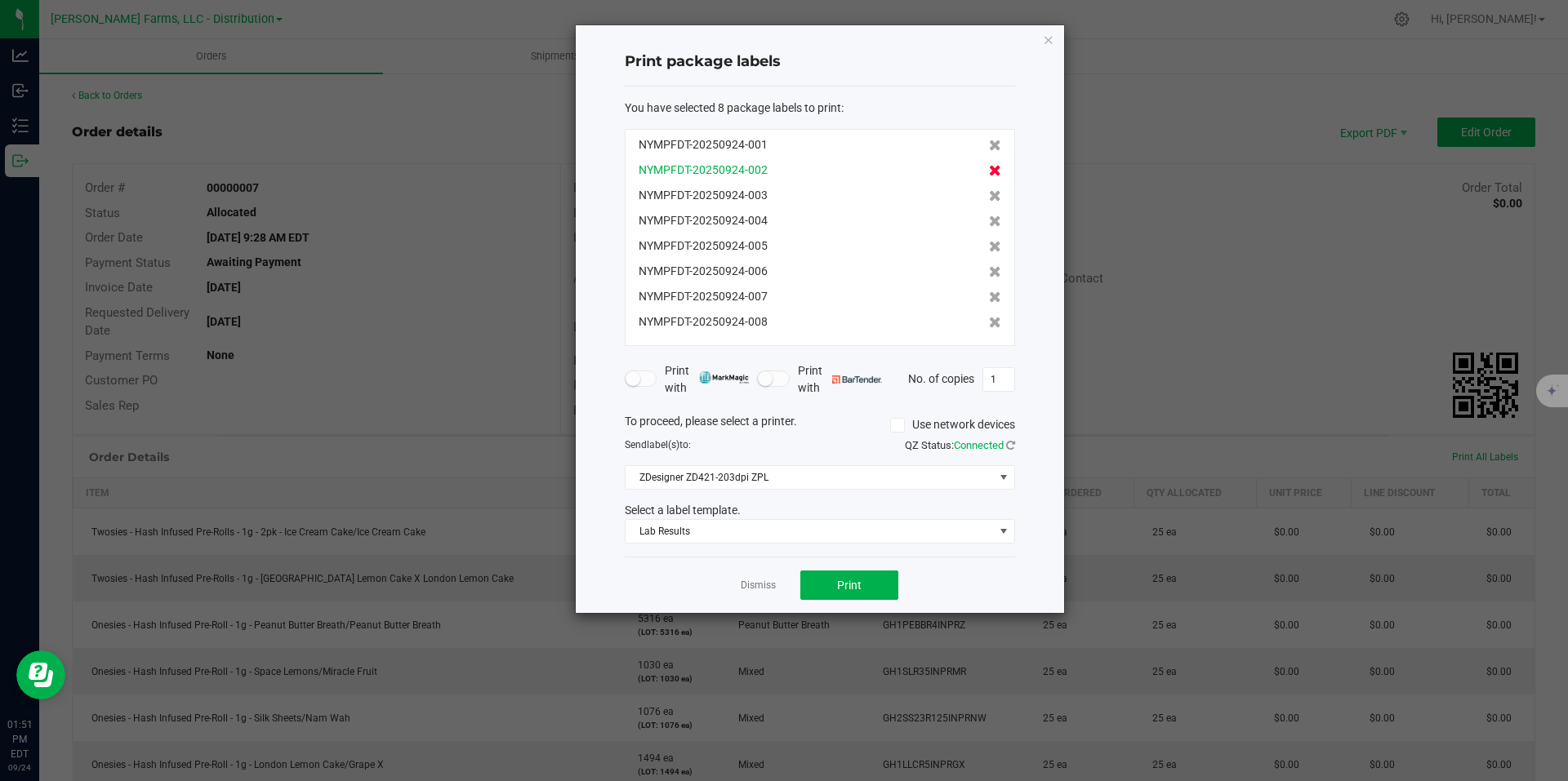
click at [990, 171] on icon at bounding box center [996, 170] width 12 height 12
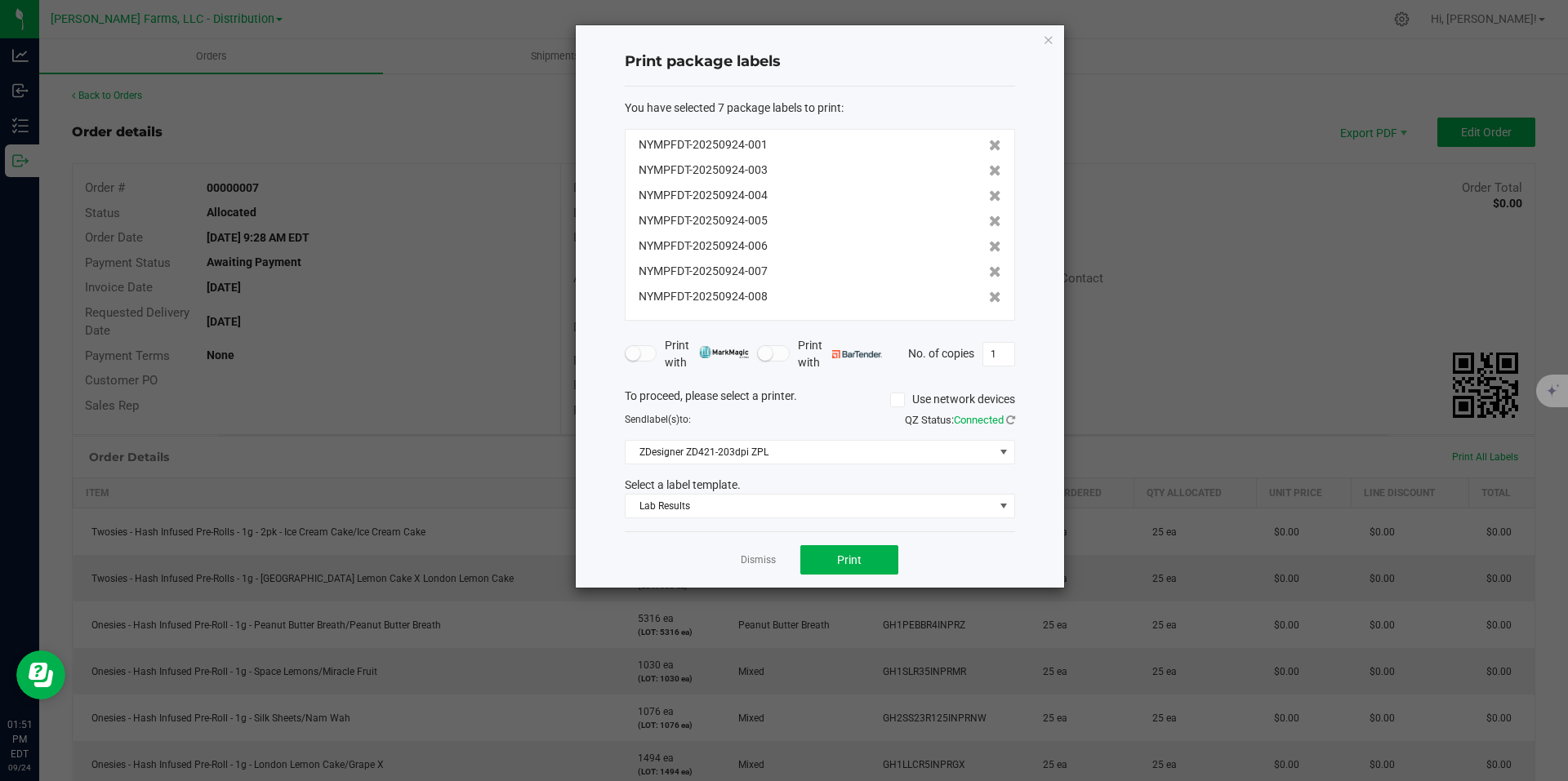
click at [990, 171] on icon at bounding box center [996, 170] width 12 height 12
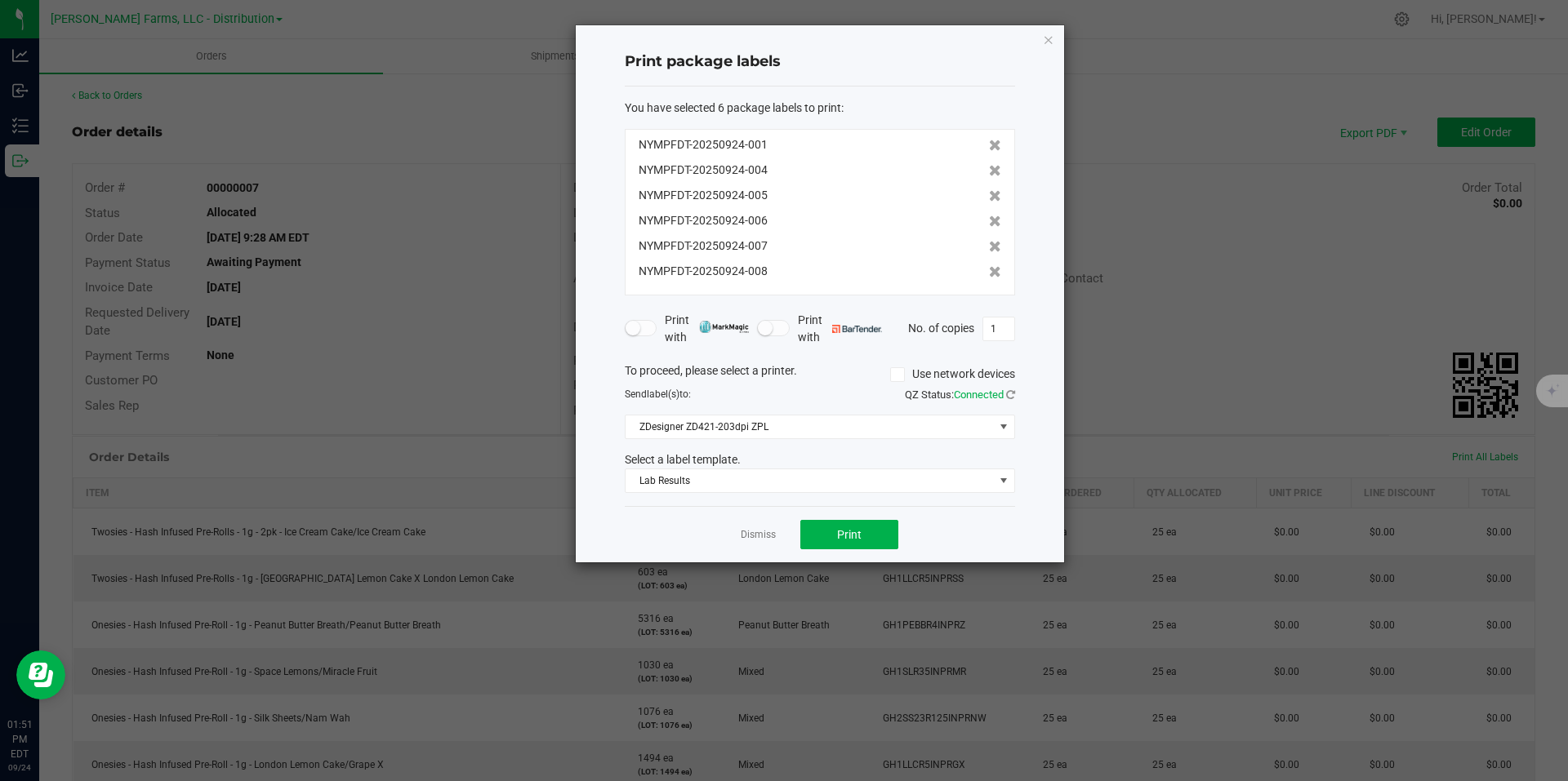
click at [990, 171] on icon at bounding box center [996, 170] width 12 height 12
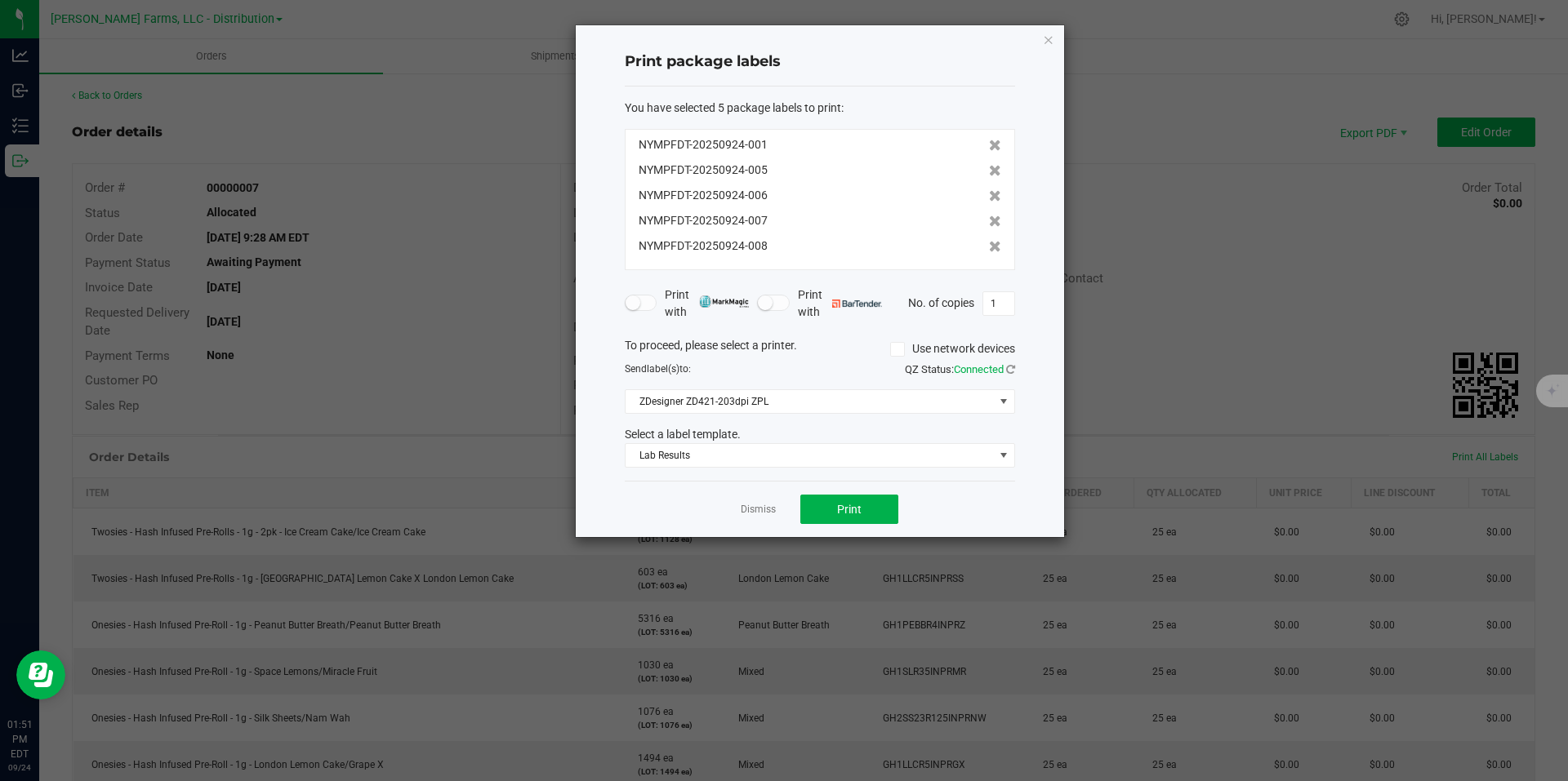
click at [990, 171] on icon at bounding box center [996, 170] width 12 height 12
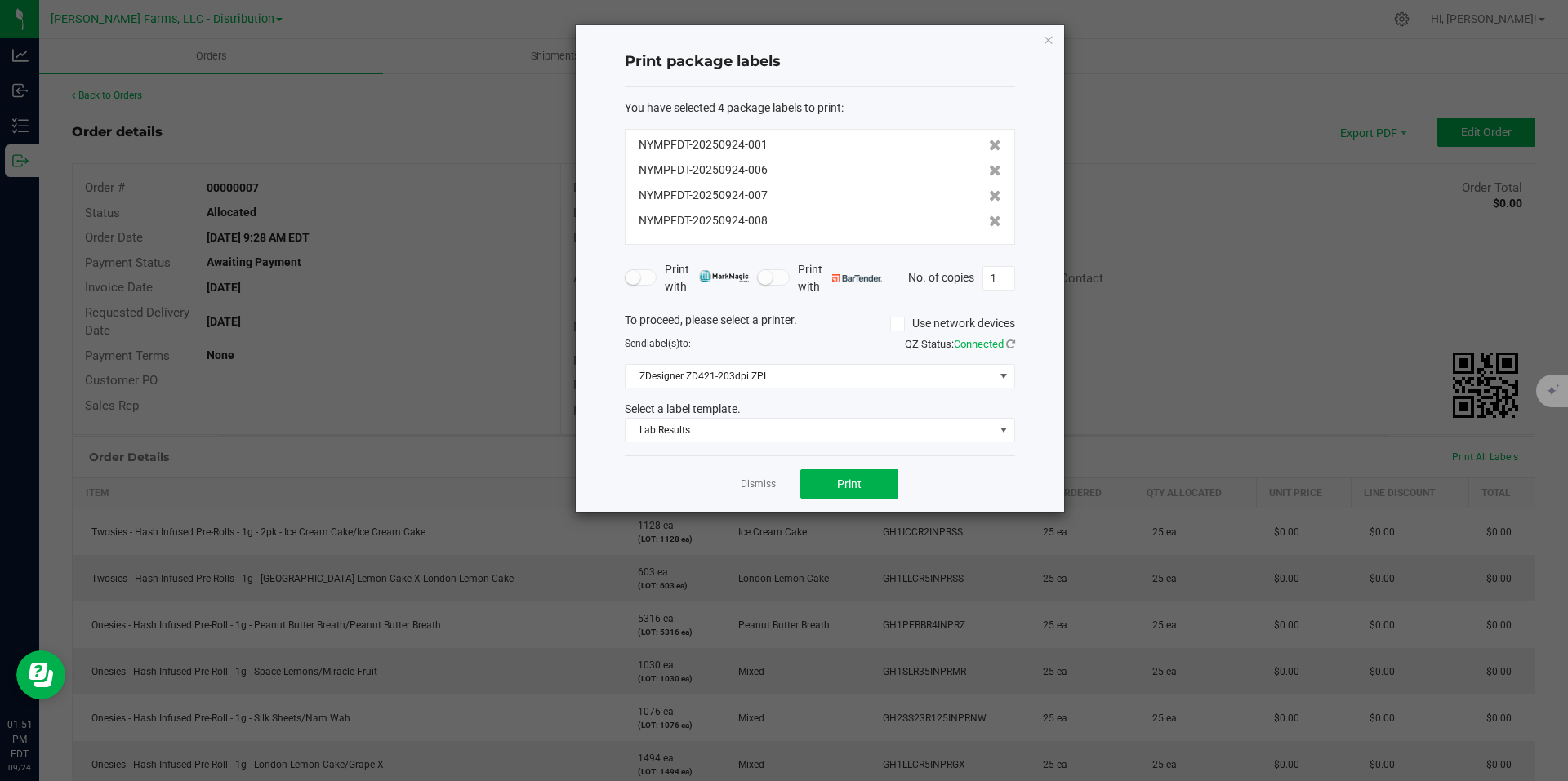
click at [990, 171] on icon at bounding box center [996, 170] width 12 height 12
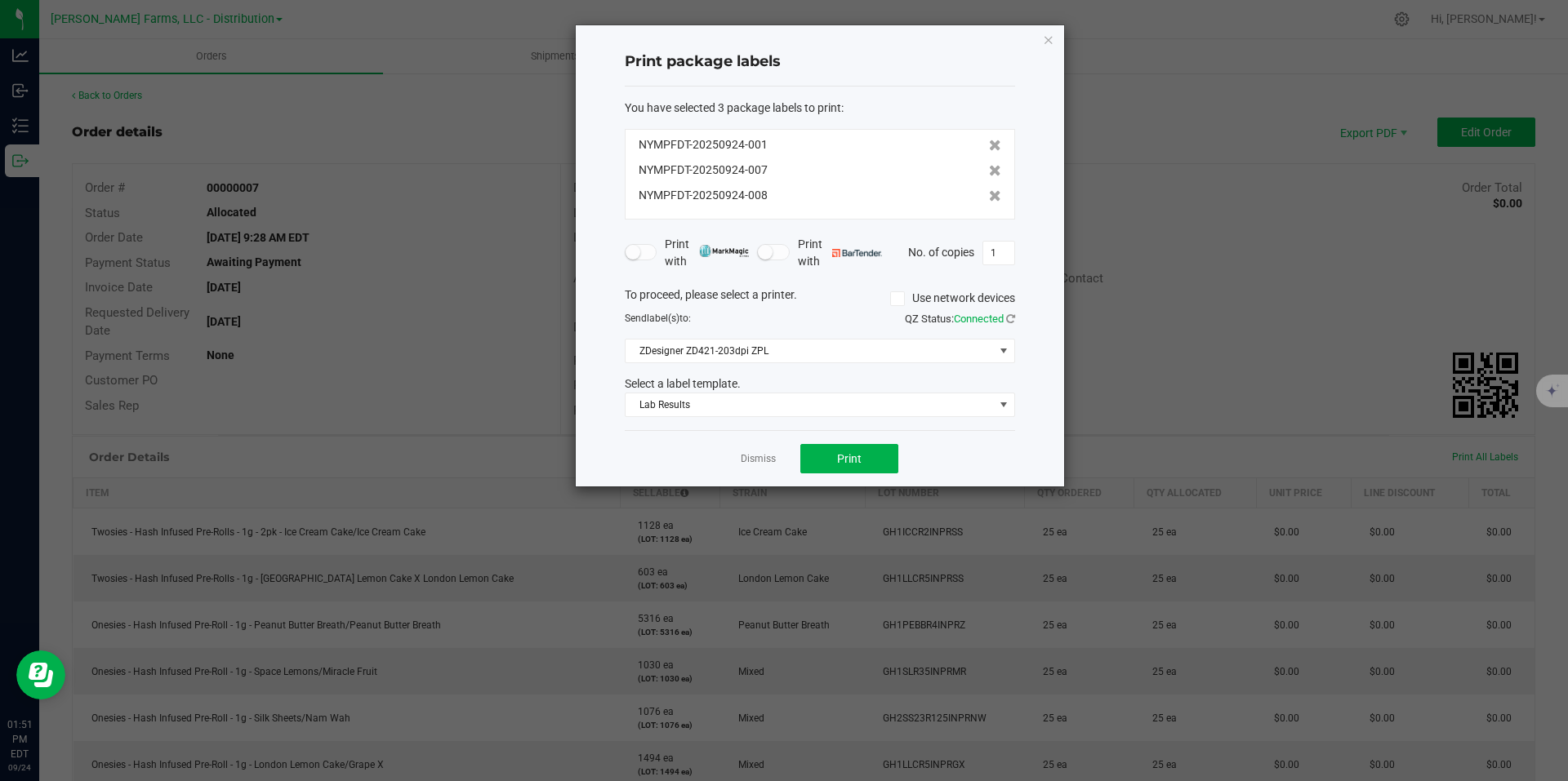
click at [990, 171] on icon at bounding box center [996, 170] width 12 height 12
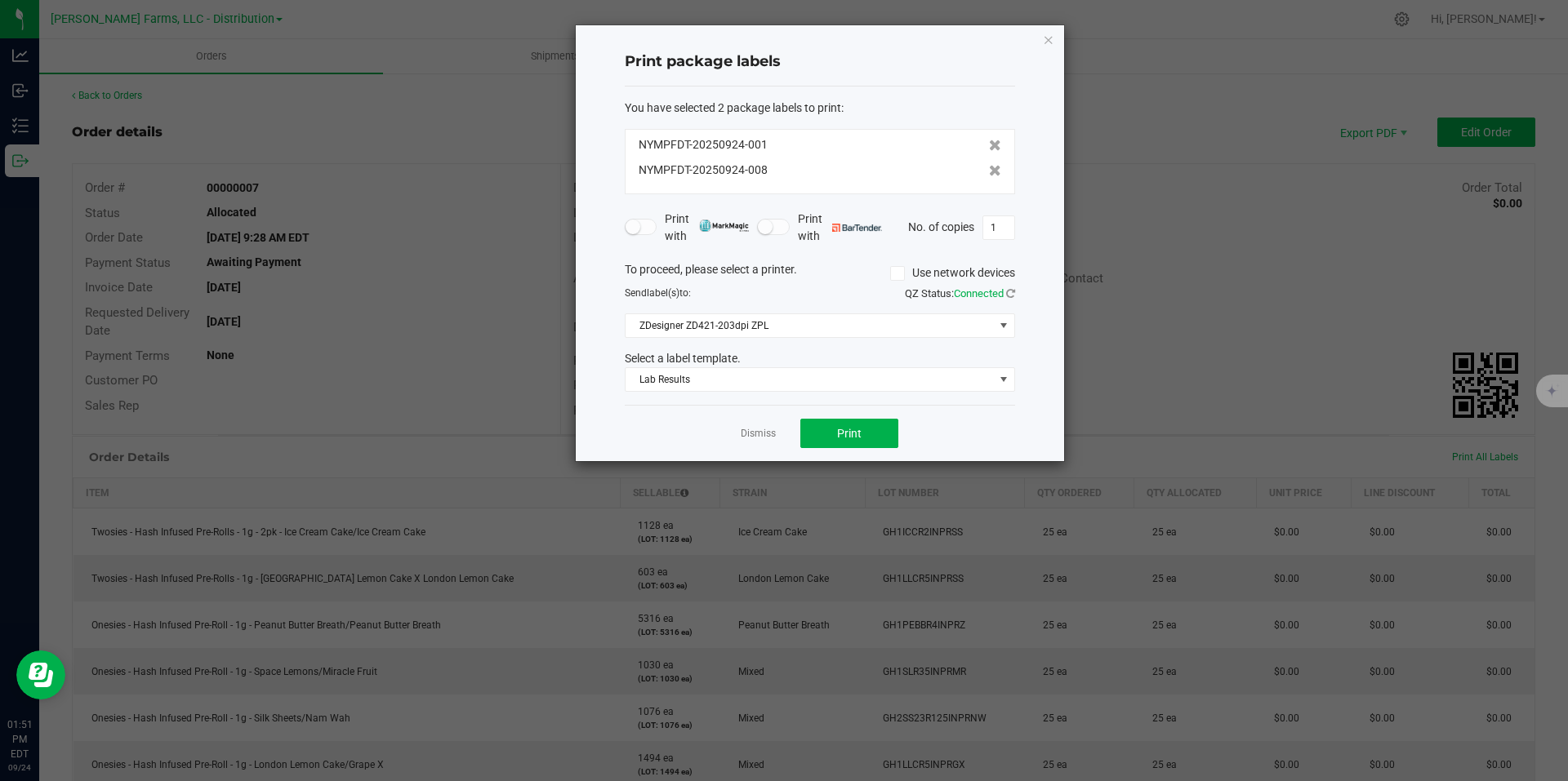
click at [990, 171] on icon at bounding box center [996, 170] width 12 height 12
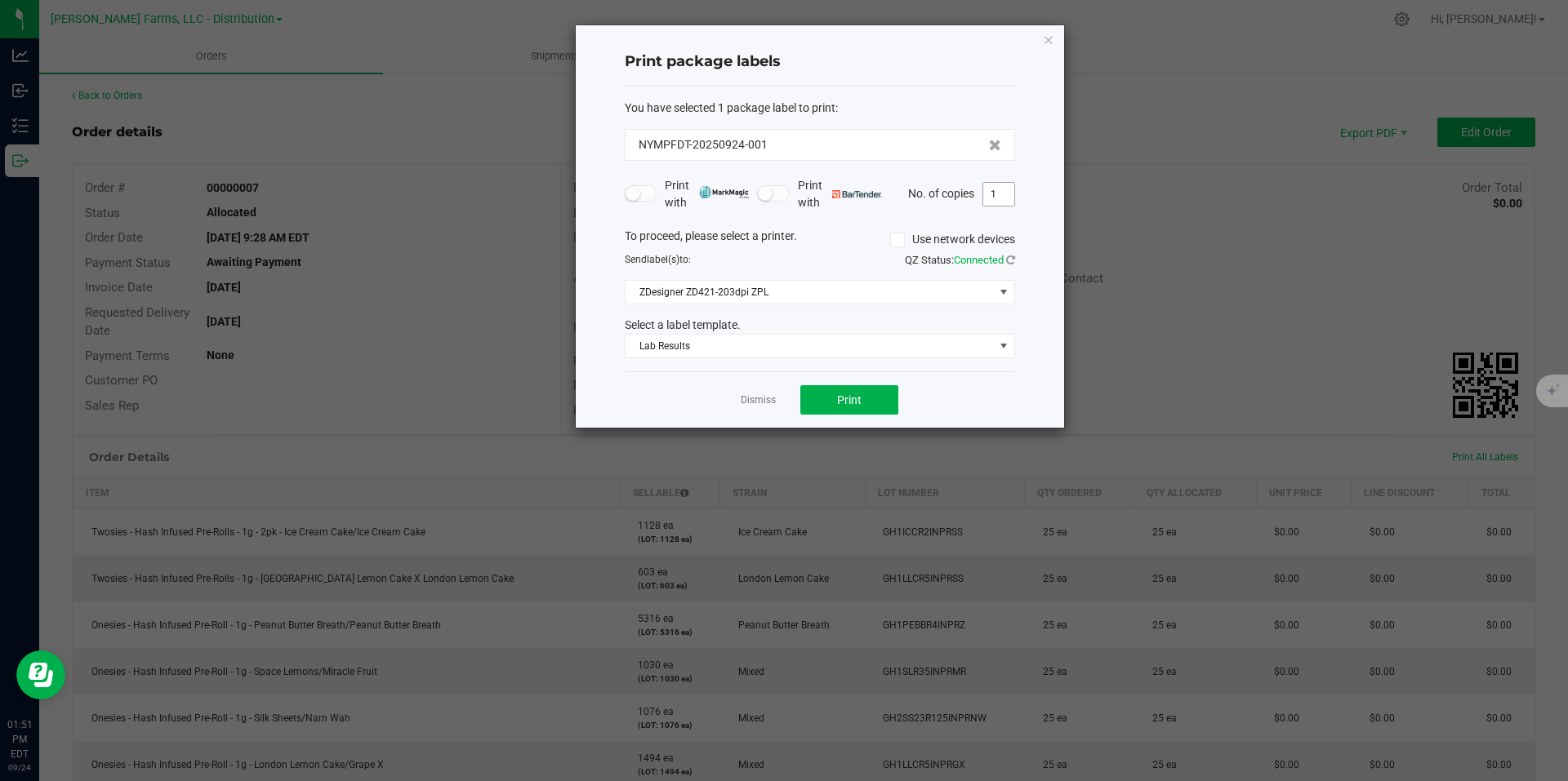
click at [1000, 201] on input "1" at bounding box center [998, 195] width 31 height 23
type input "25"
click at [1005, 345] on span at bounding box center [1004, 346] width 13 height 13
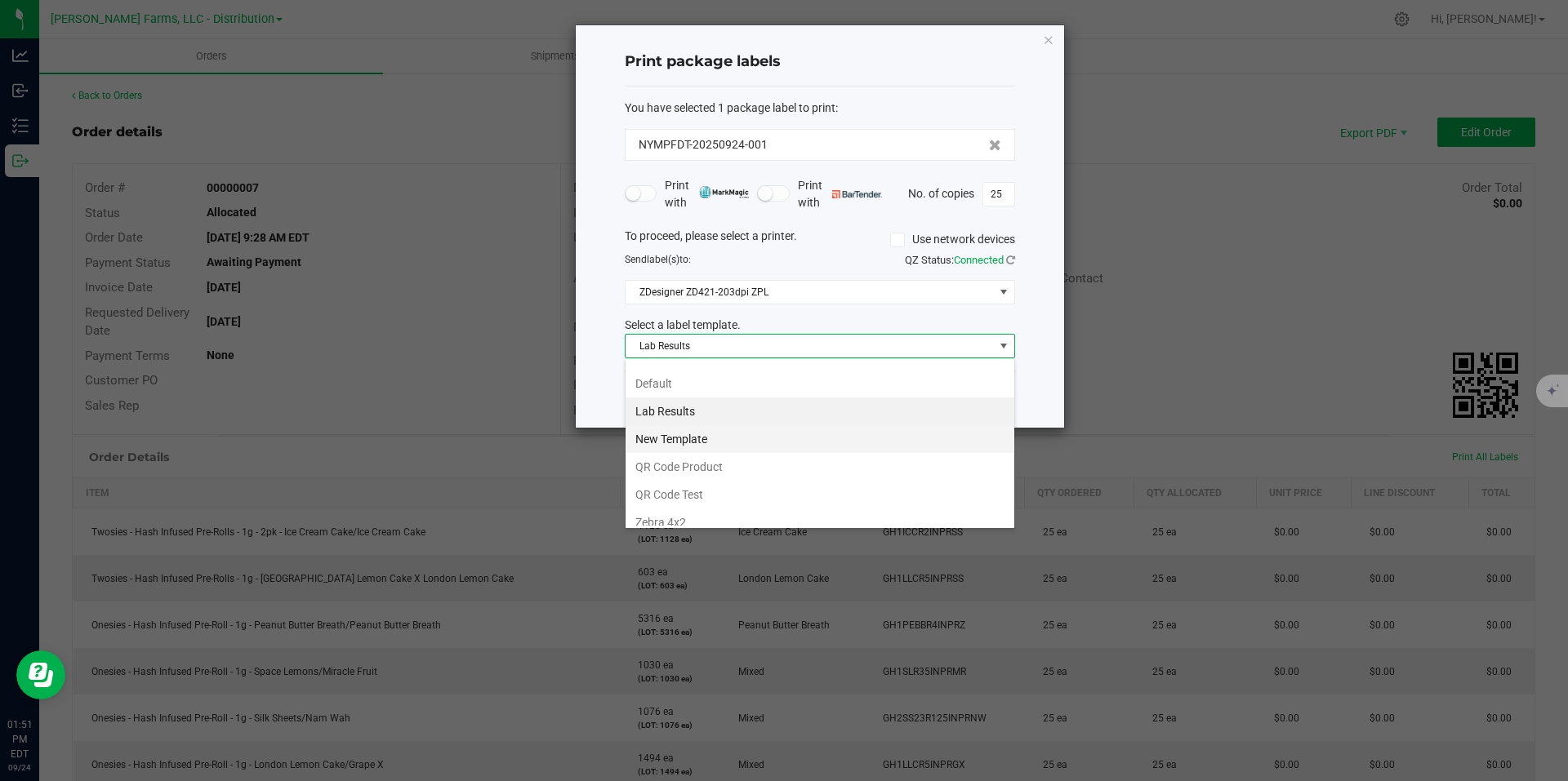
scroll to position [31, 0]
click at [777, 484] on li "QR Code Test" at bounding box center [819, 483] width 389 height 27
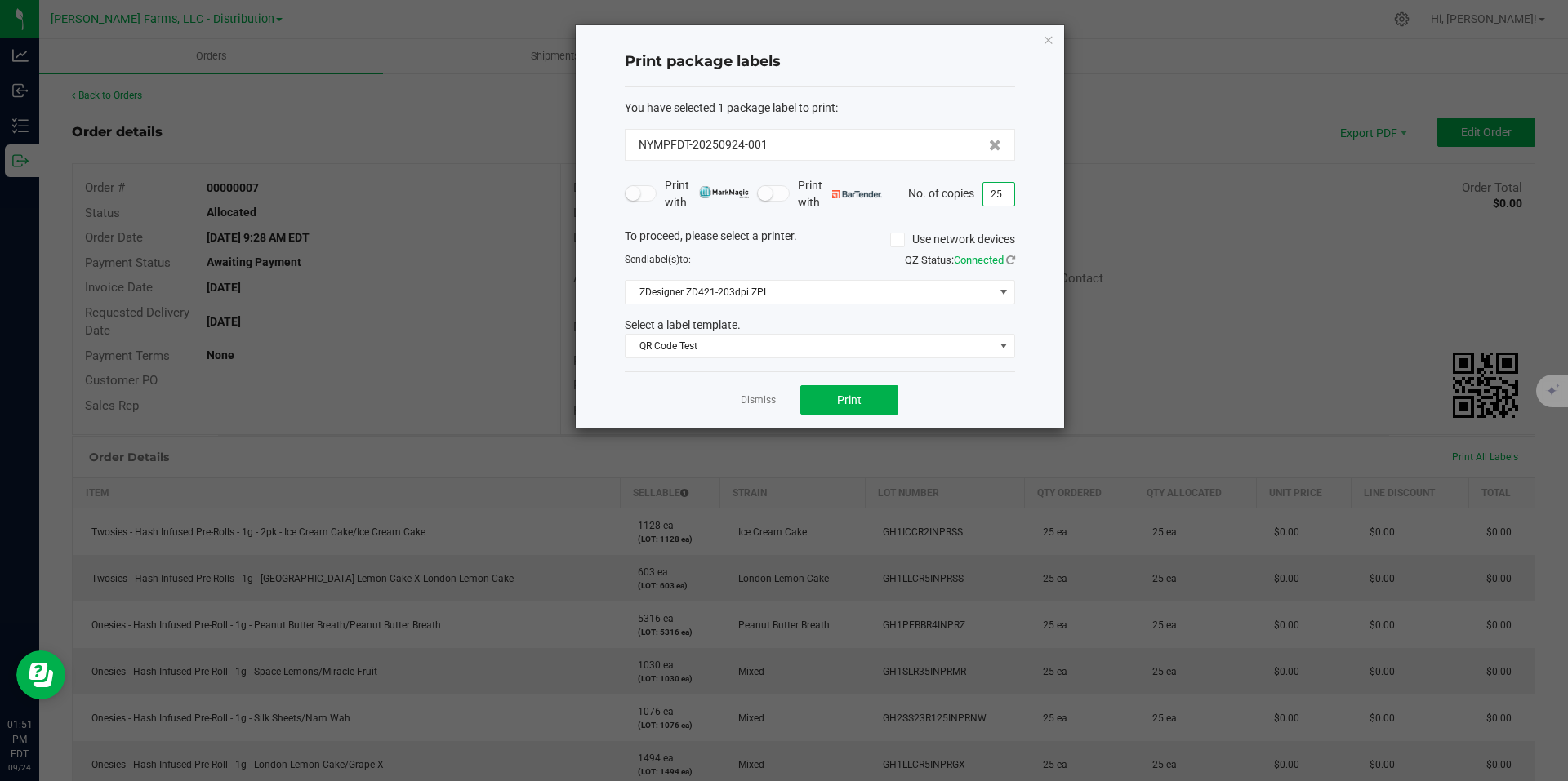
click at [1010, 197] on input "25" at bounding box center [998, 195] width 31 height 23
type input "1"
click at [847, 403] on span "Print" at bounding box center [850, 399] width 25 height 13
click at [853, 402] on span "Print" at bounding box center [850, 399] width 25 height 13
click at [1049, 37] on icon "button" at bounding box center [1048, 39] width 12 height 19
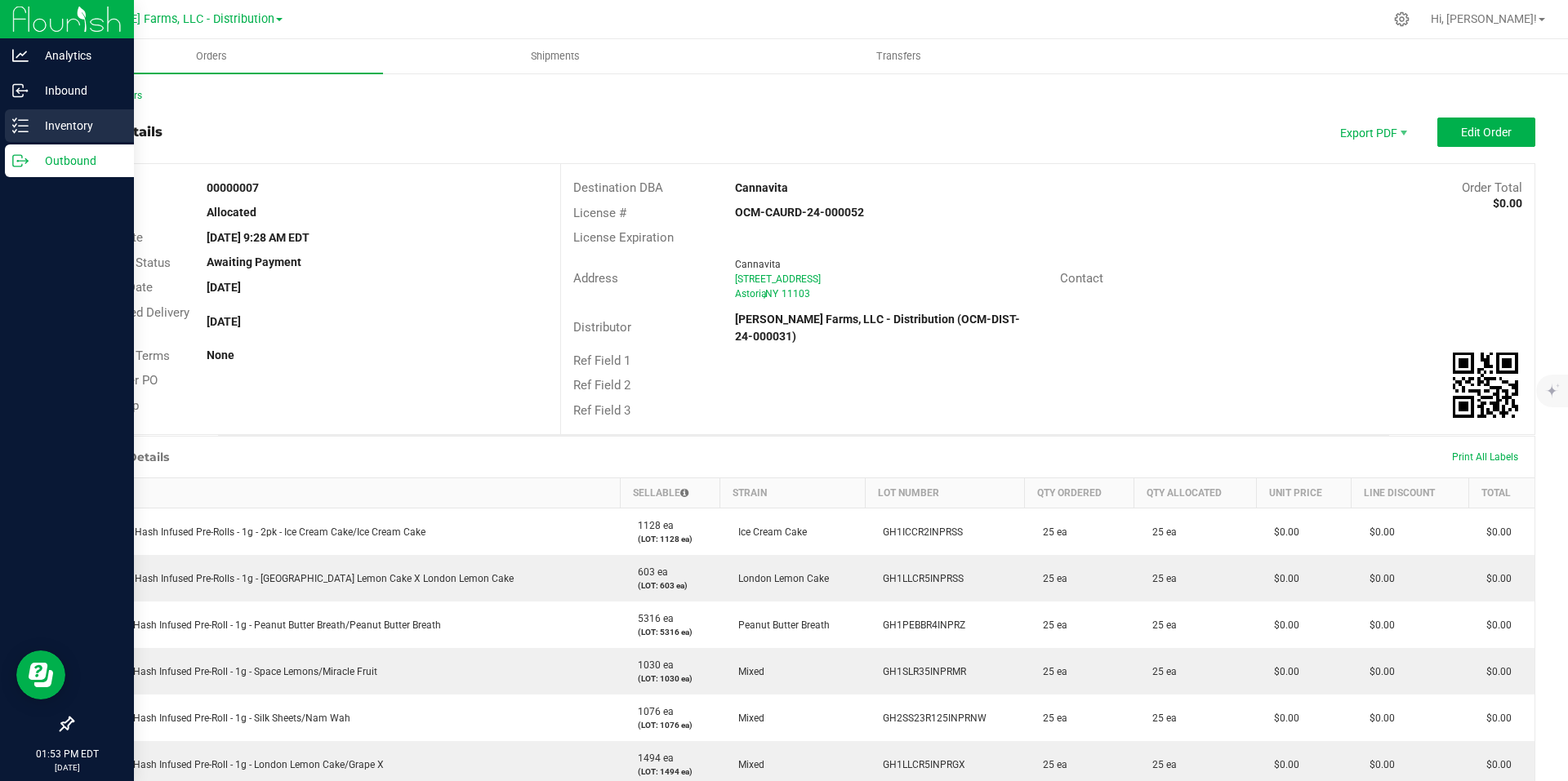
click at [47, 128] on p "Inventory" at bounding box center [77, 126] width 98 height 19
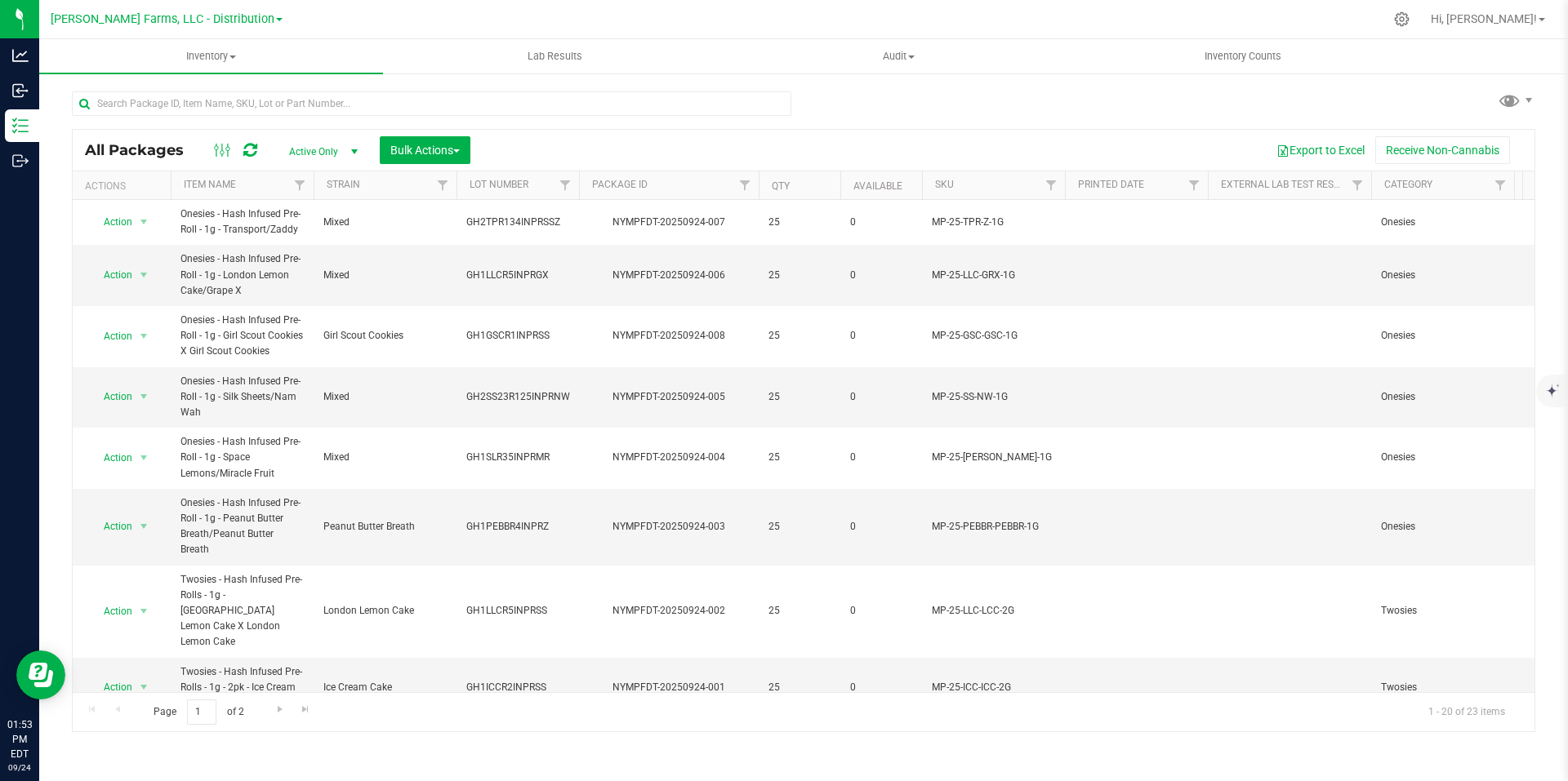
click at [686, 183] on th "Package ID" at bounding box center [669, 186] width 180 height 28
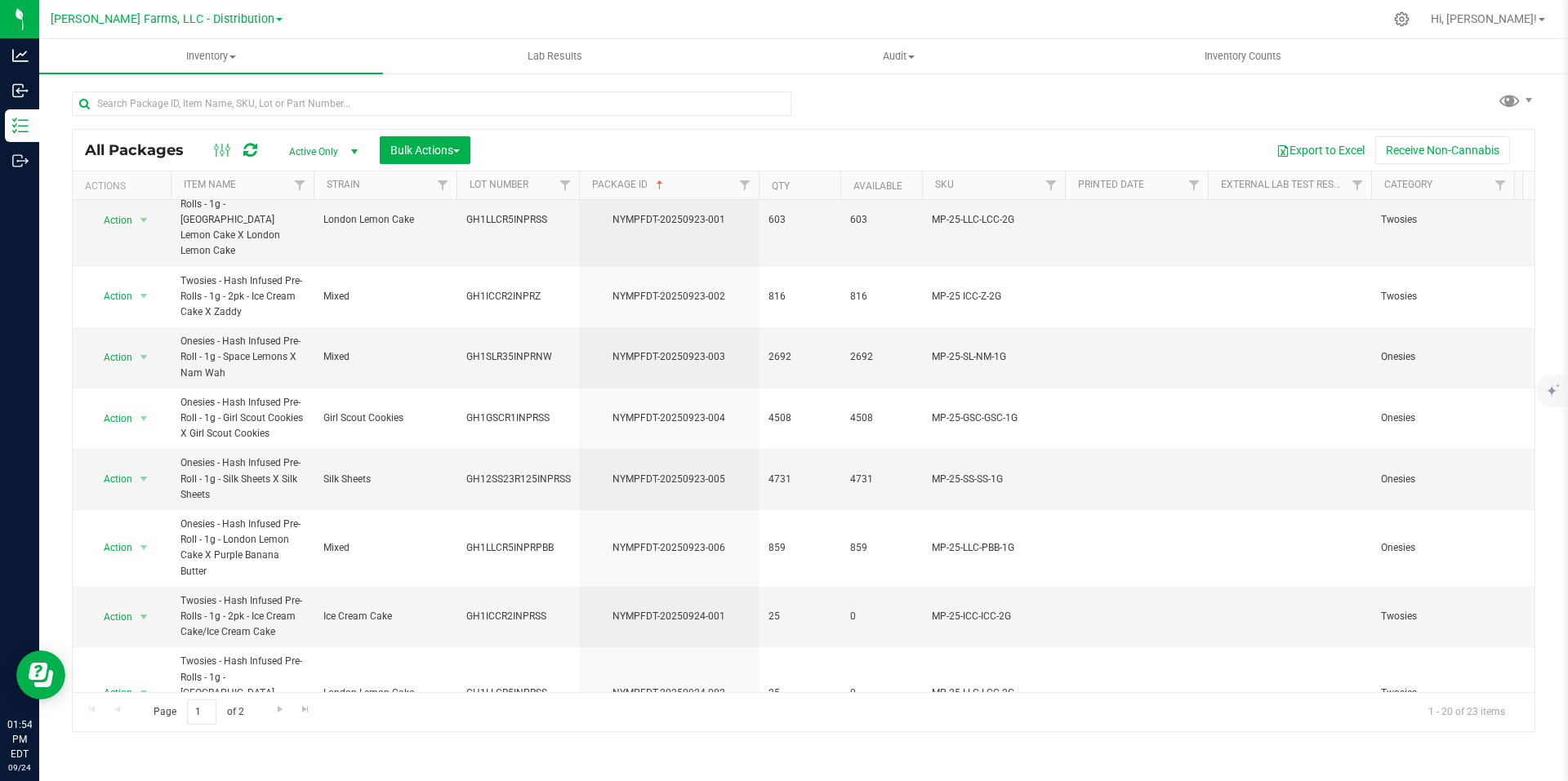
scroll to position [738, 0]
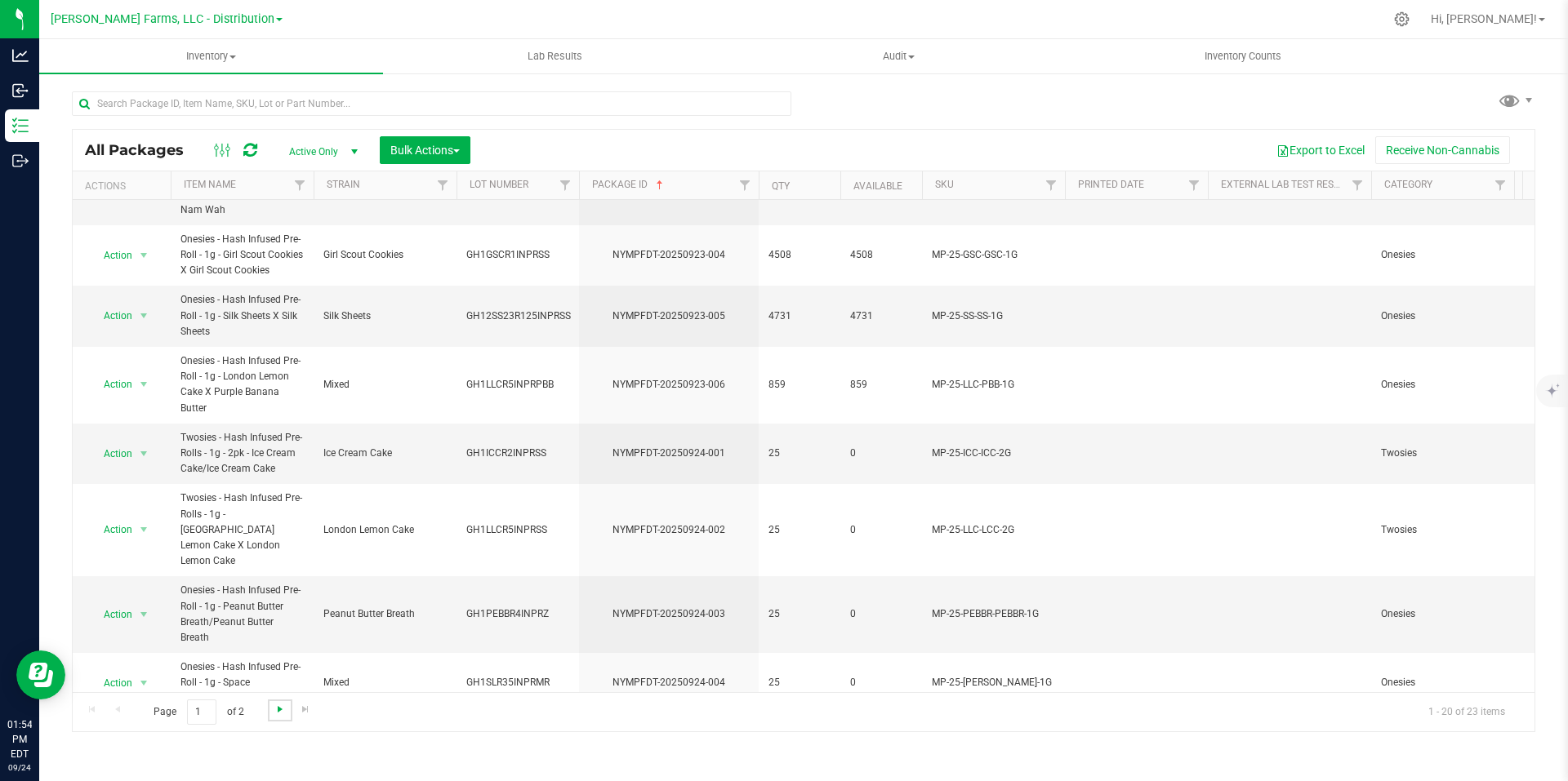
click at [283, 708] on span "Go to the next page" at bounding box center [280, 709] width 13 height 13
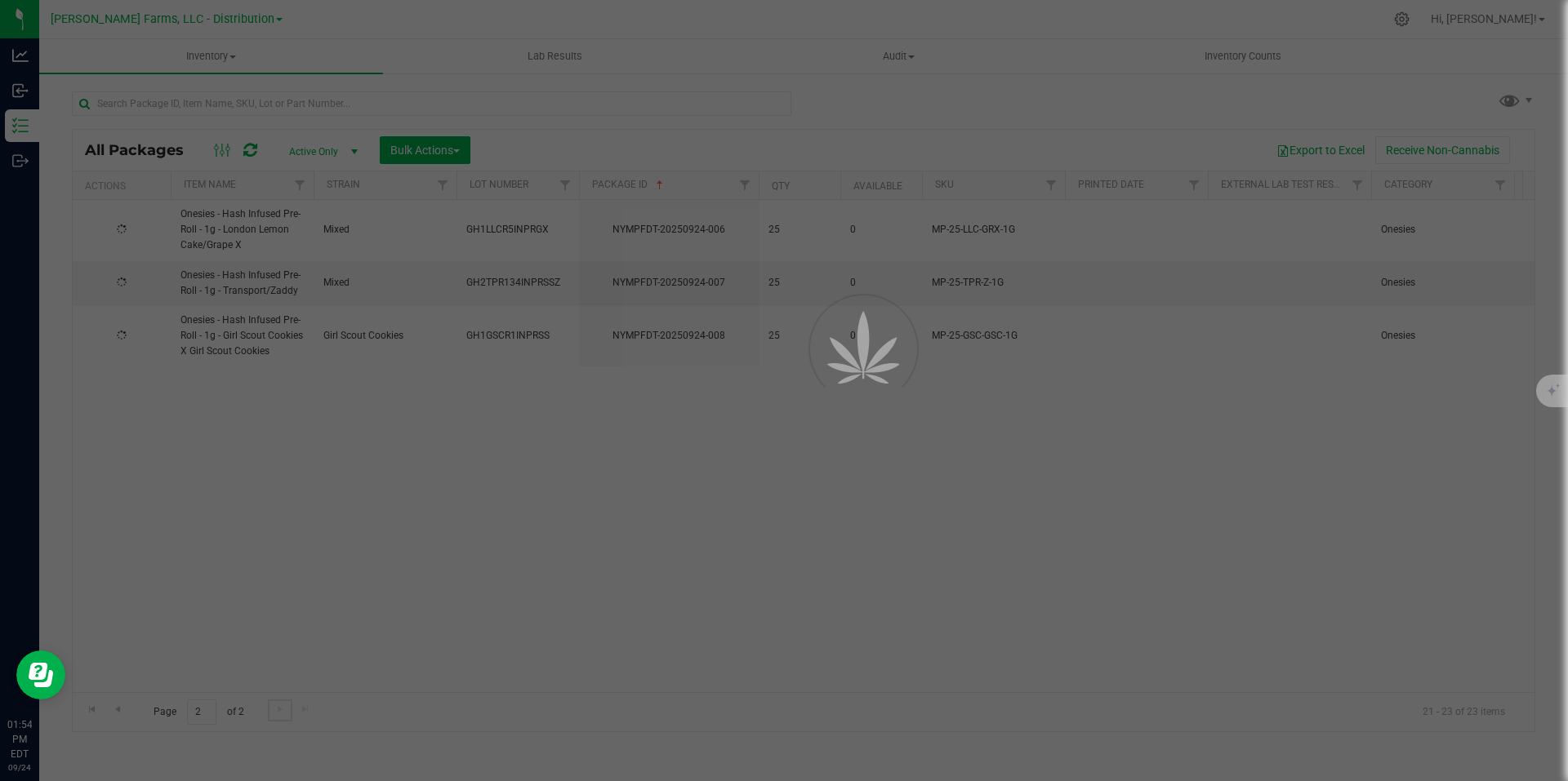
scroll to position [0, 0]
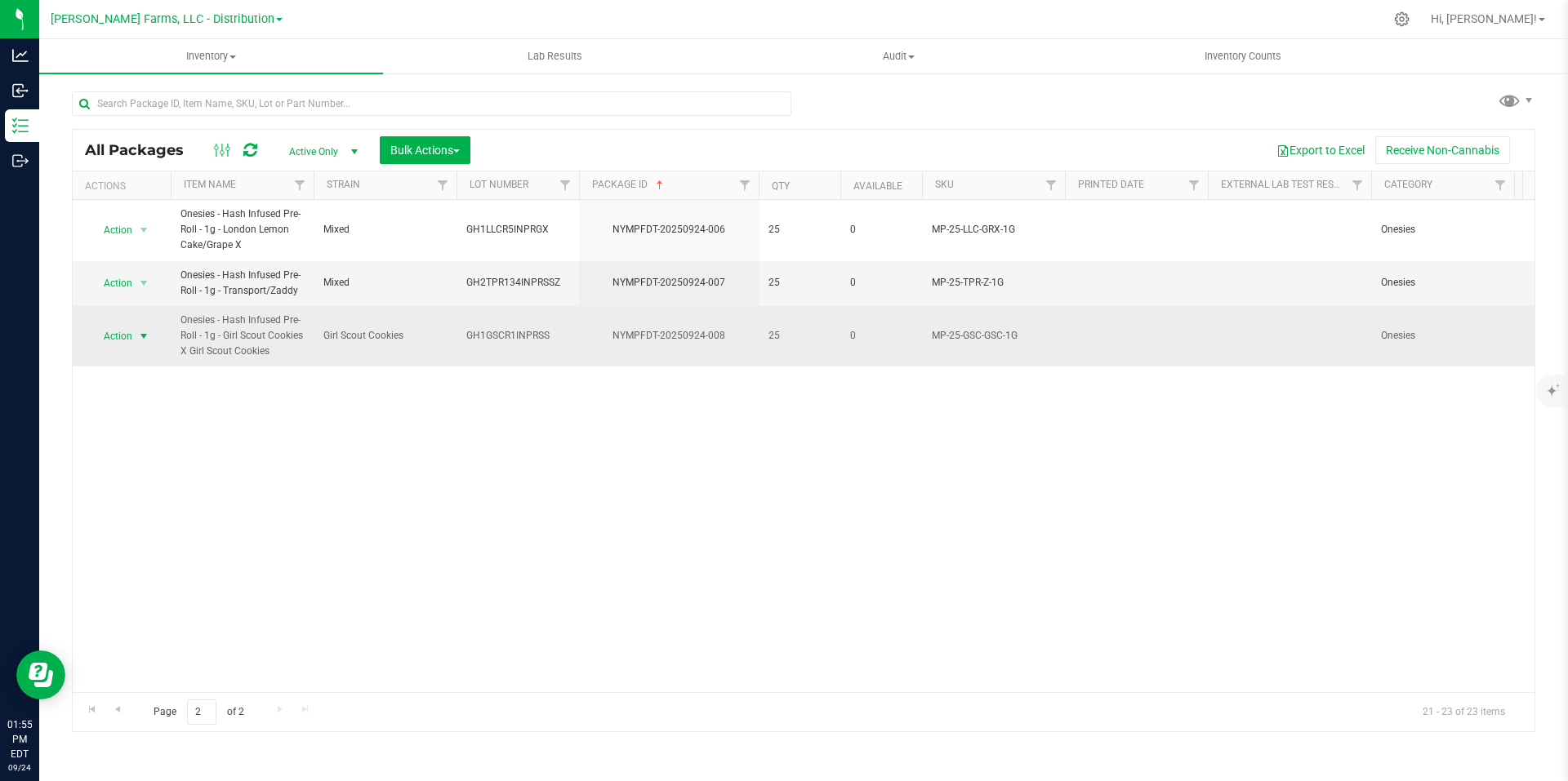
click at [141, 336] on span "select" at bounding box center [144, 336] width 13 height 13
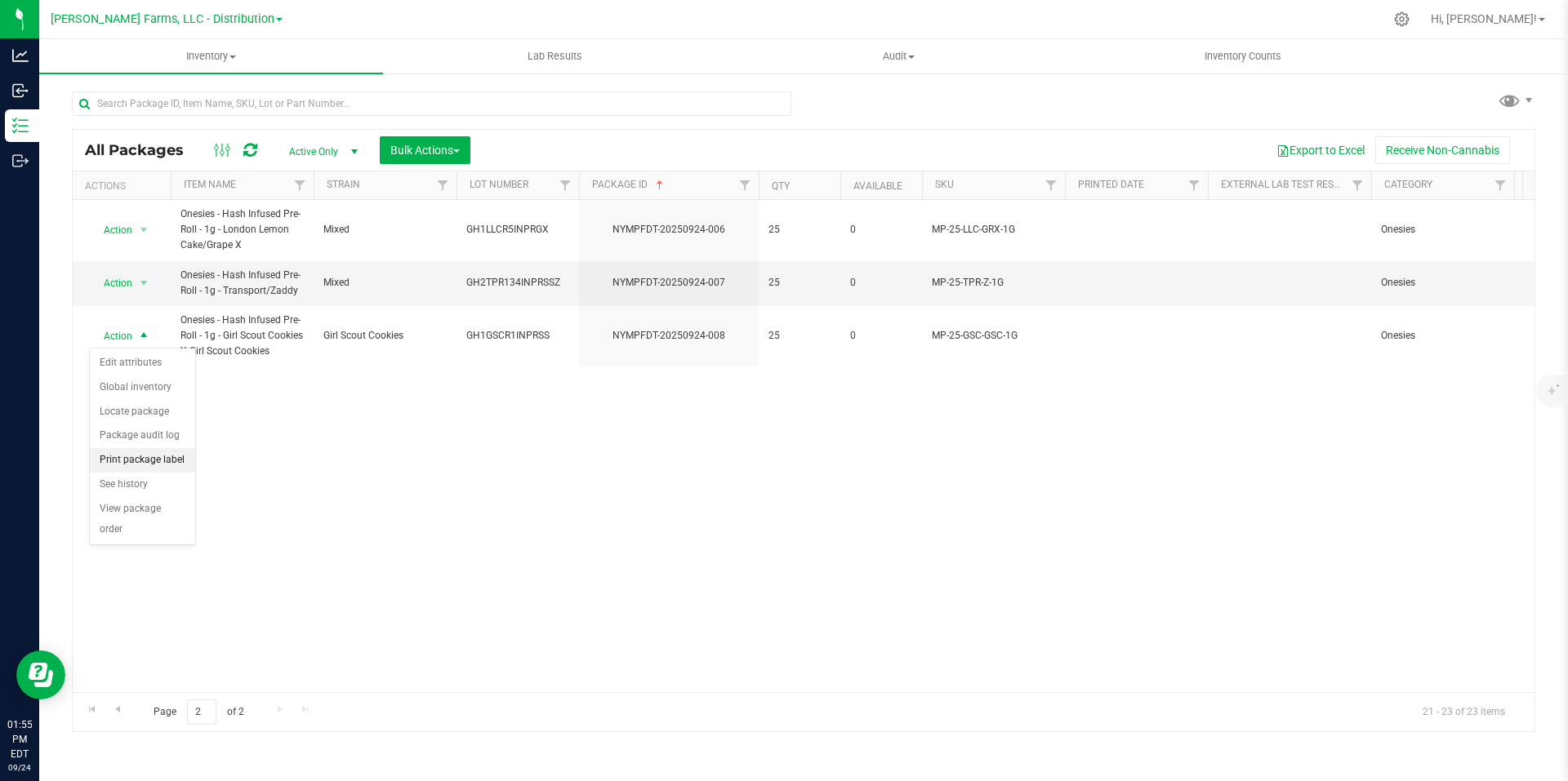
click at [164, 460] on li "Print package label" at bounding box center [142, 460] width 105 height 25
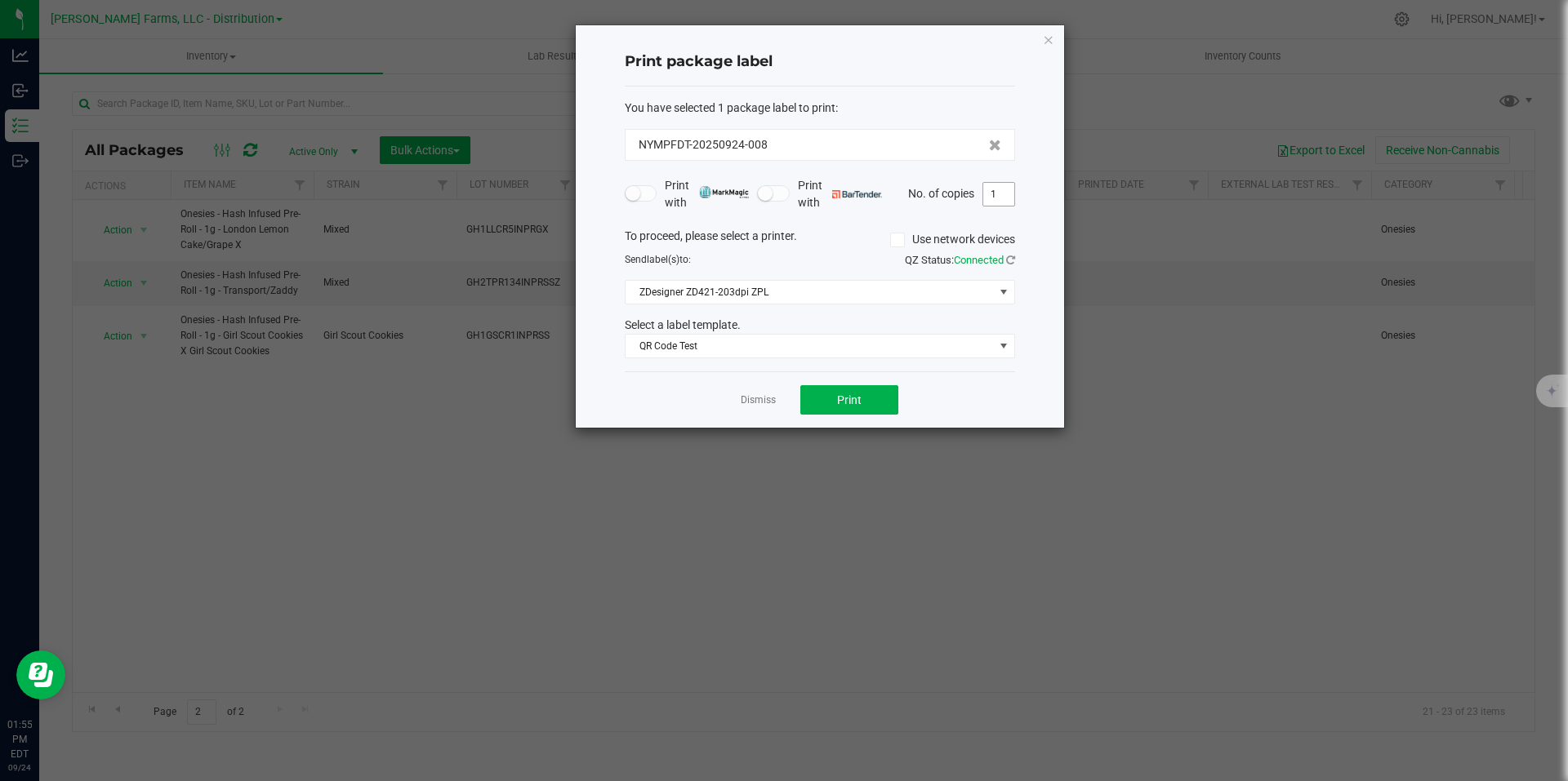
click at [1003, 198] on input "1" at bounding box center [998, 195] width 31 height 23
type input "25"
click at [875, 407] on button "Print" at bounding box center [850, 399] width 98 height 29
click at [1046, 37] on icon "button" at bounding box center [1048, 39] width 12 height 19
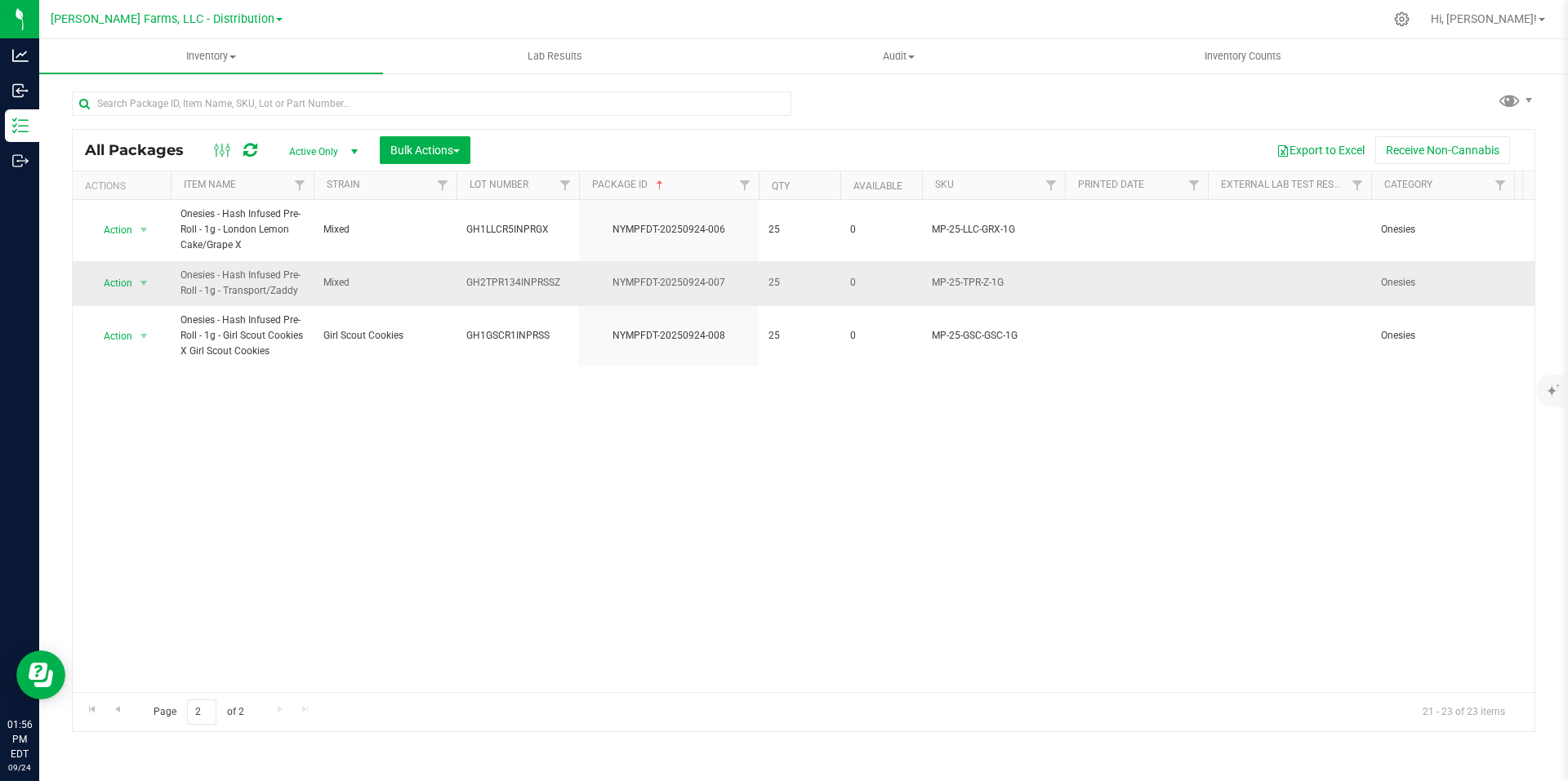
click at [411, 289] on span "Mixed" at bounding box center [384, 283] width 123 height 16
click at [141, 282] on span "select" at bounding box center [144, 283] width 13 height 13
click at [158, 407] on li "Print package label" at bounding box center [142, 407] width 105 height 25
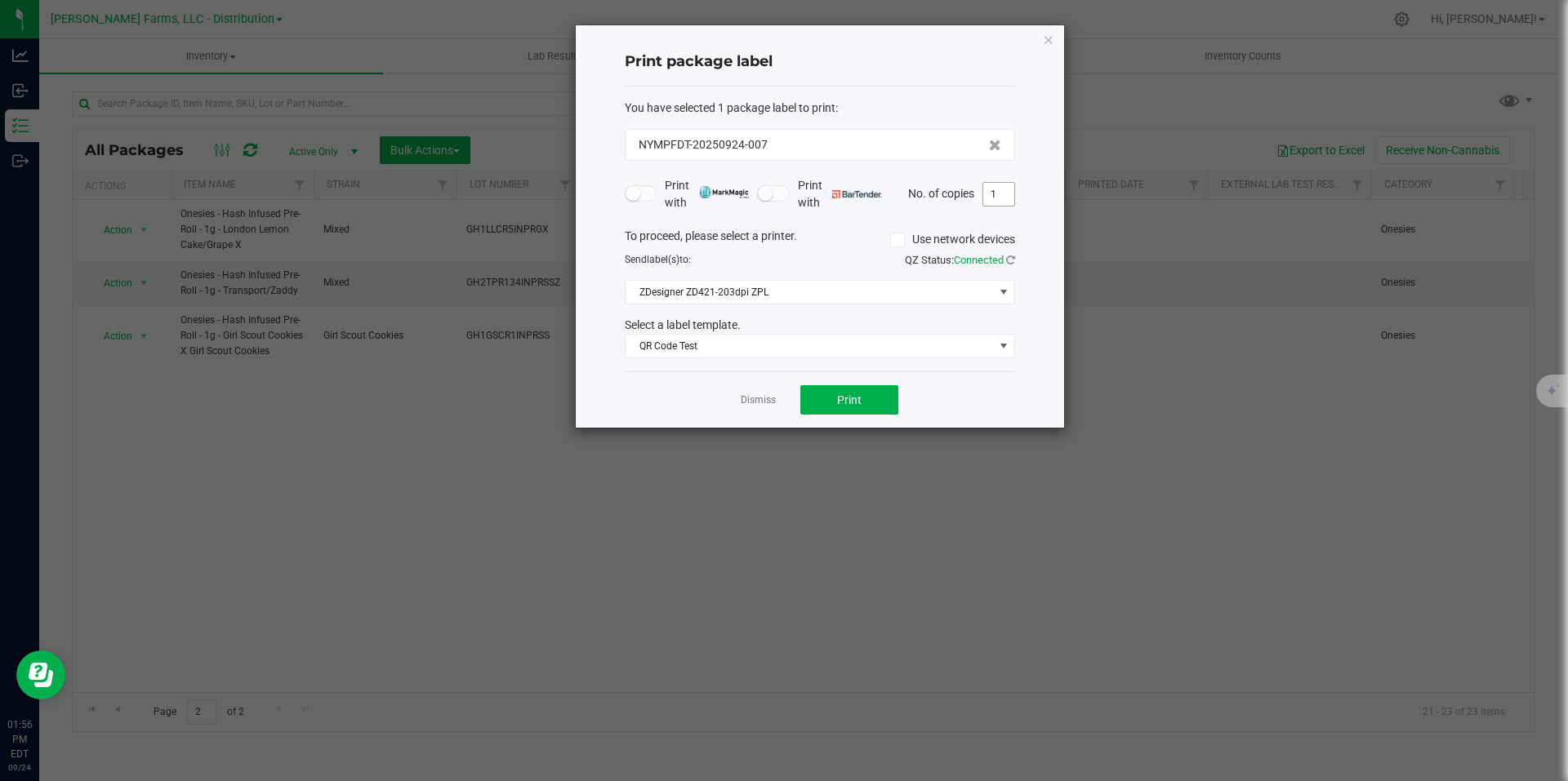
click at [1002, 191] on input "1" at bounding box center [998, 195] width 31 height 23
type input "25"
click at [854, 412] on button "Print" at bounding box center [850, 399] width 98 height 29
click at [1047, 37] on icon "button" at bounding box center [1048, 39] width 12 height 19
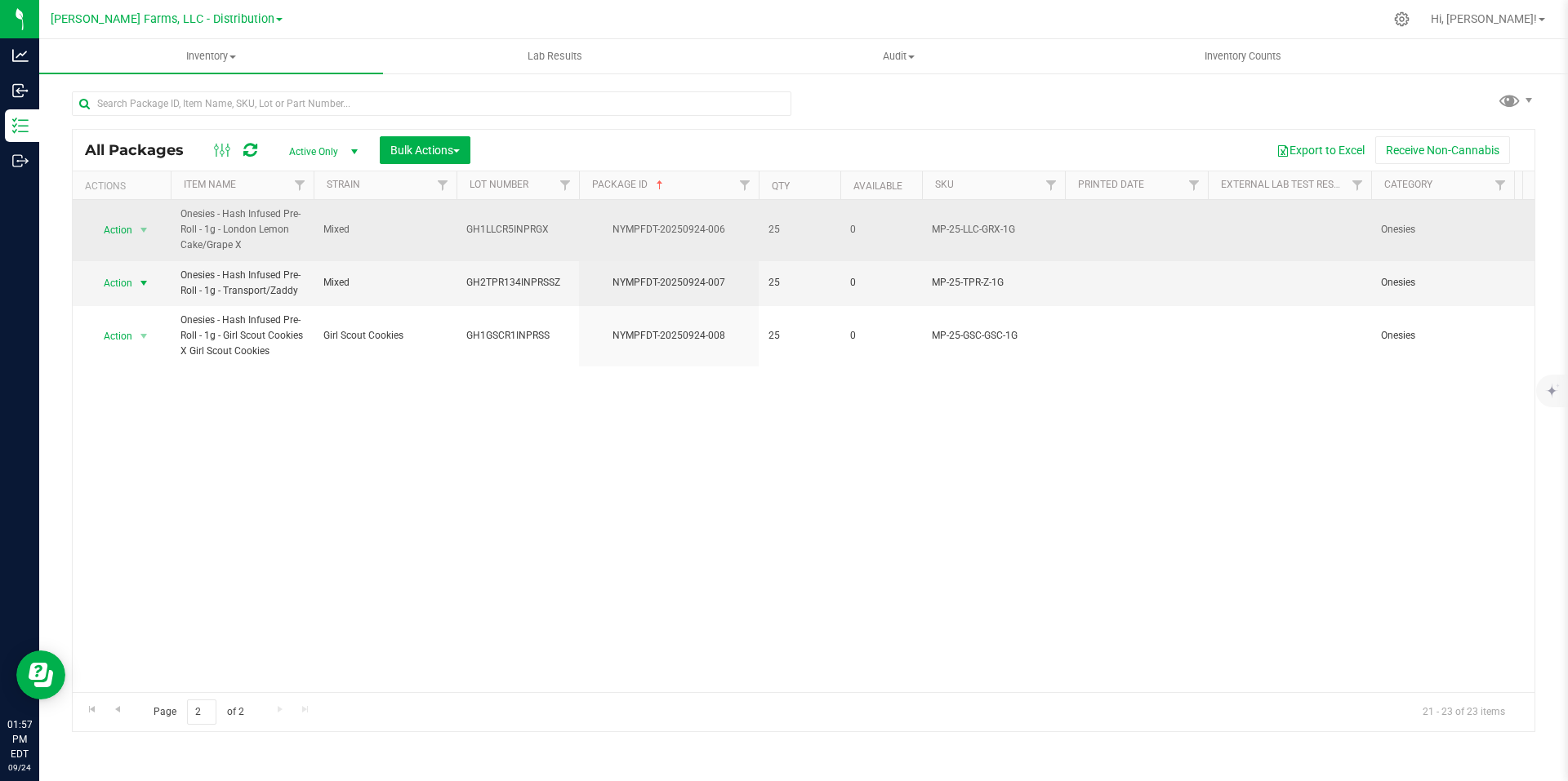
click at [433, 234] on span "Mixed" at bounding box center [384, 230] width 123 height 16
click at [146, 229] on span "select" at bounding box center [144, 230] width 13 height 13
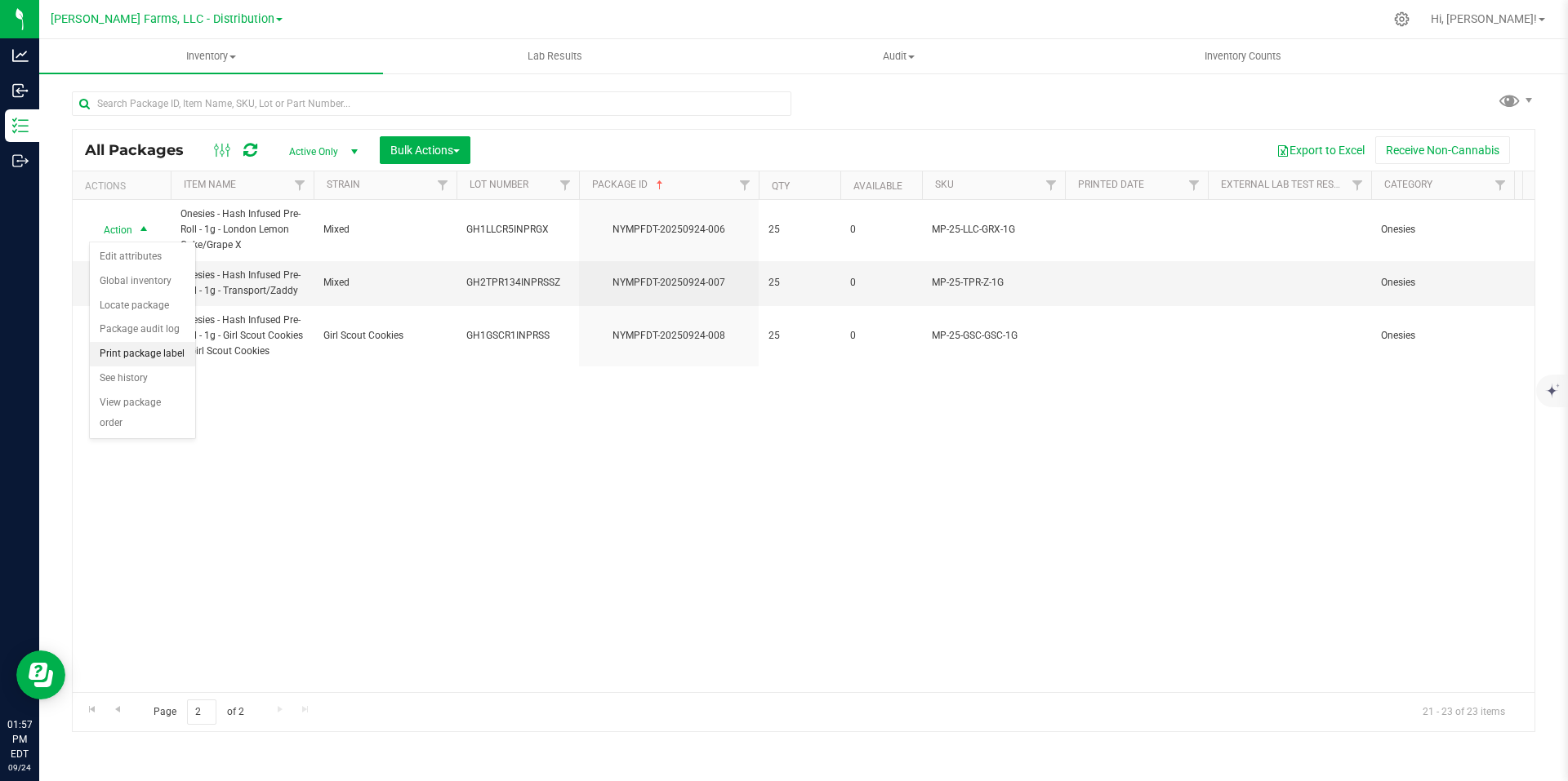
click at [155, 356] on li "Print package label" at bounding box center [142, 354] width 105 height 25
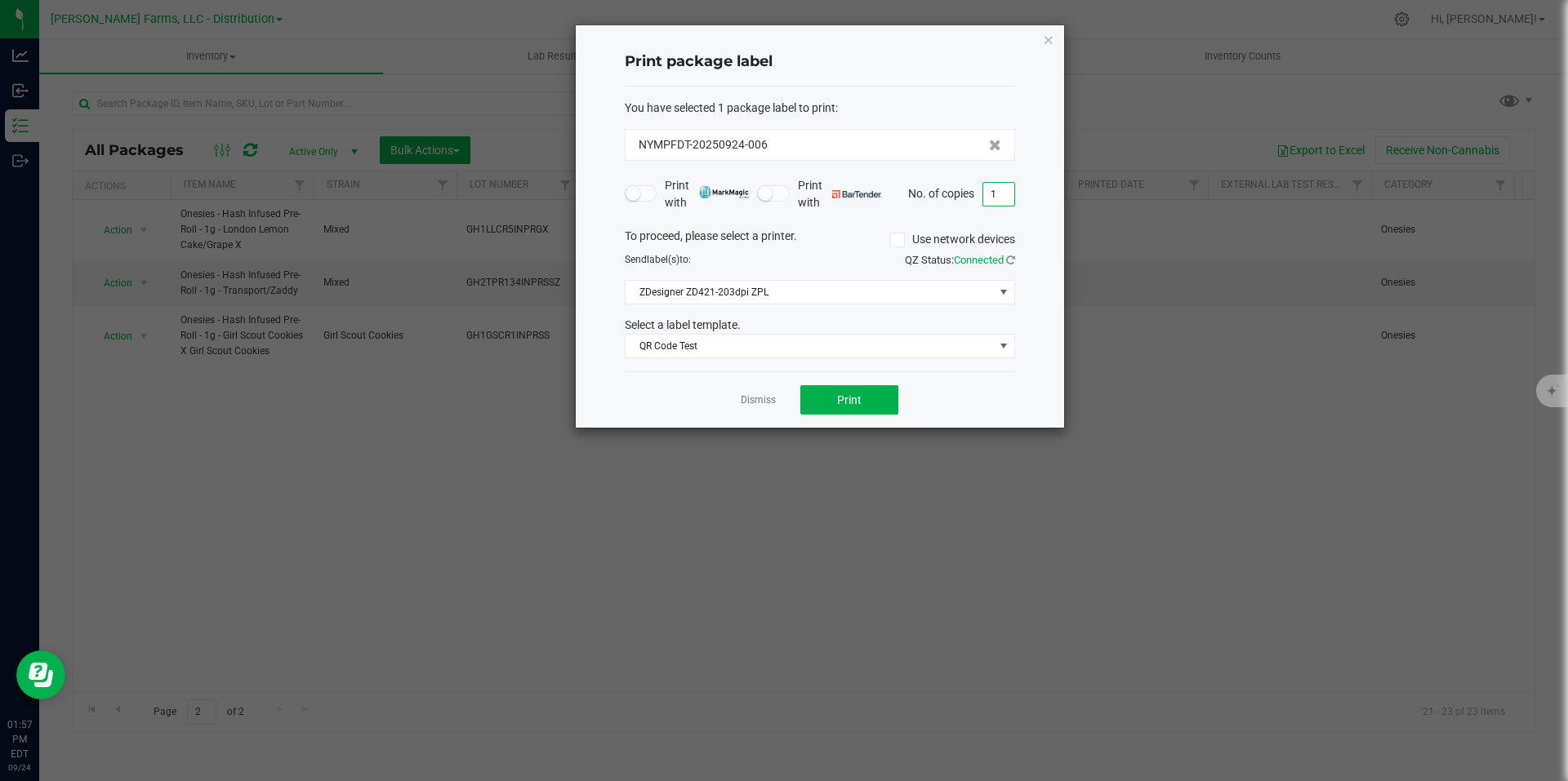
click at [1006, 197] on input "1" at bounding box center [998, 195] width 31 height 23
type input "25"
click at [833, 395] on button "Print" at bounding box center [850, 399] width 98 height 29
click at [1052, 44] on icon "button" at bounding box center [1048, 39] width 12 height 19
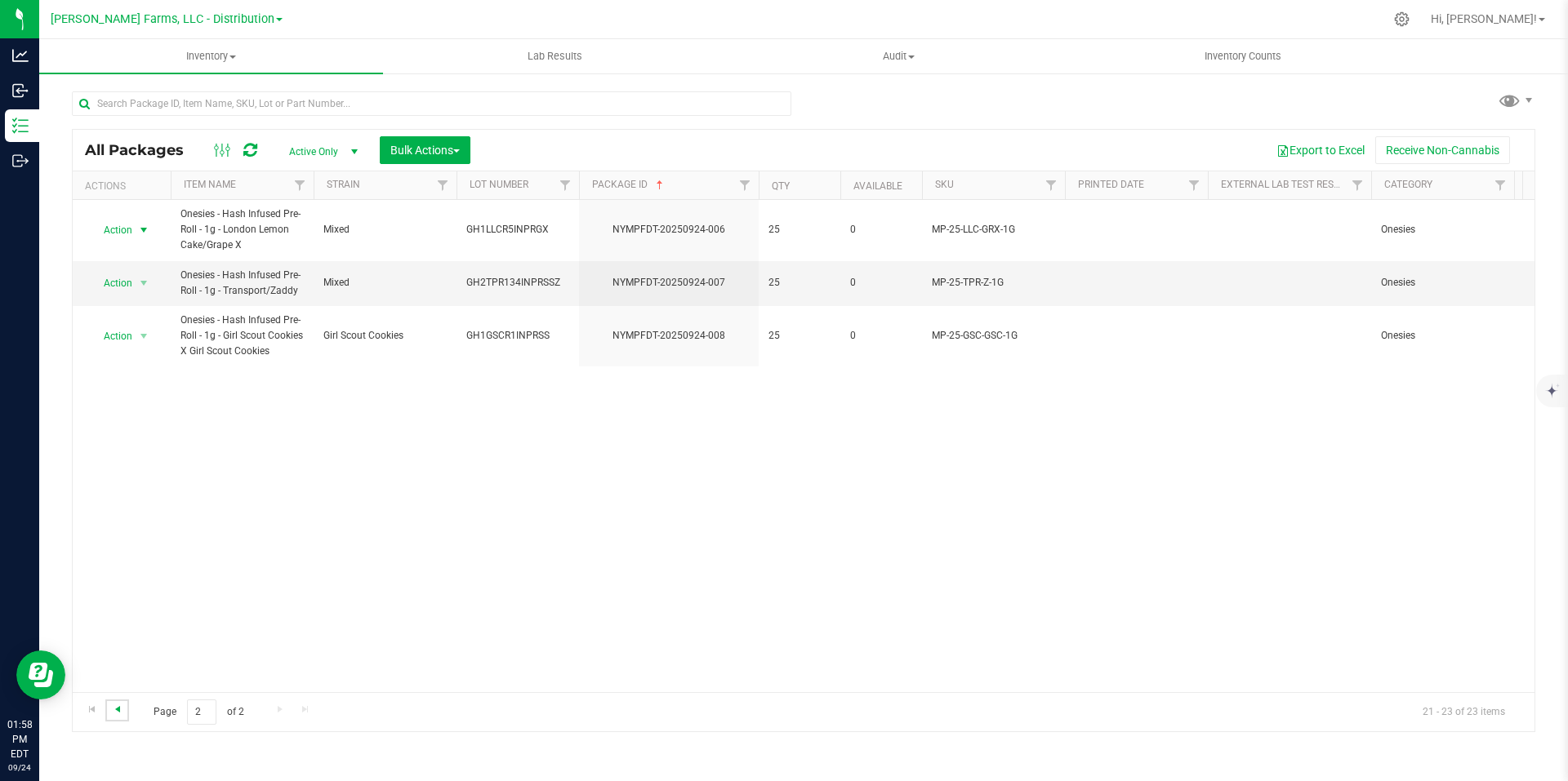
click at [121, 714] on span "Go to the previous page" at bounding box center [117, 709] width 13 height 13
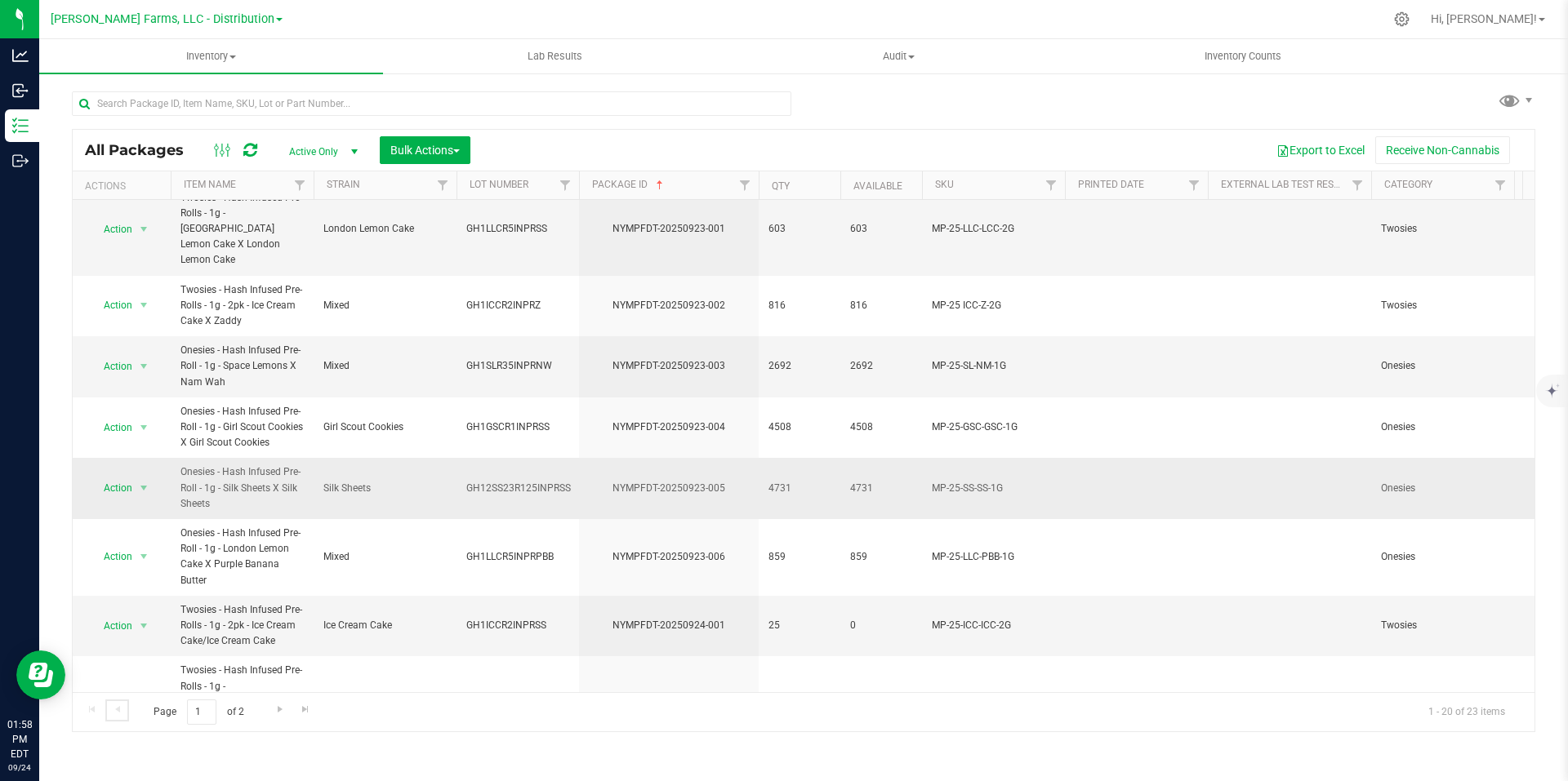
scroll to position [738, 0]
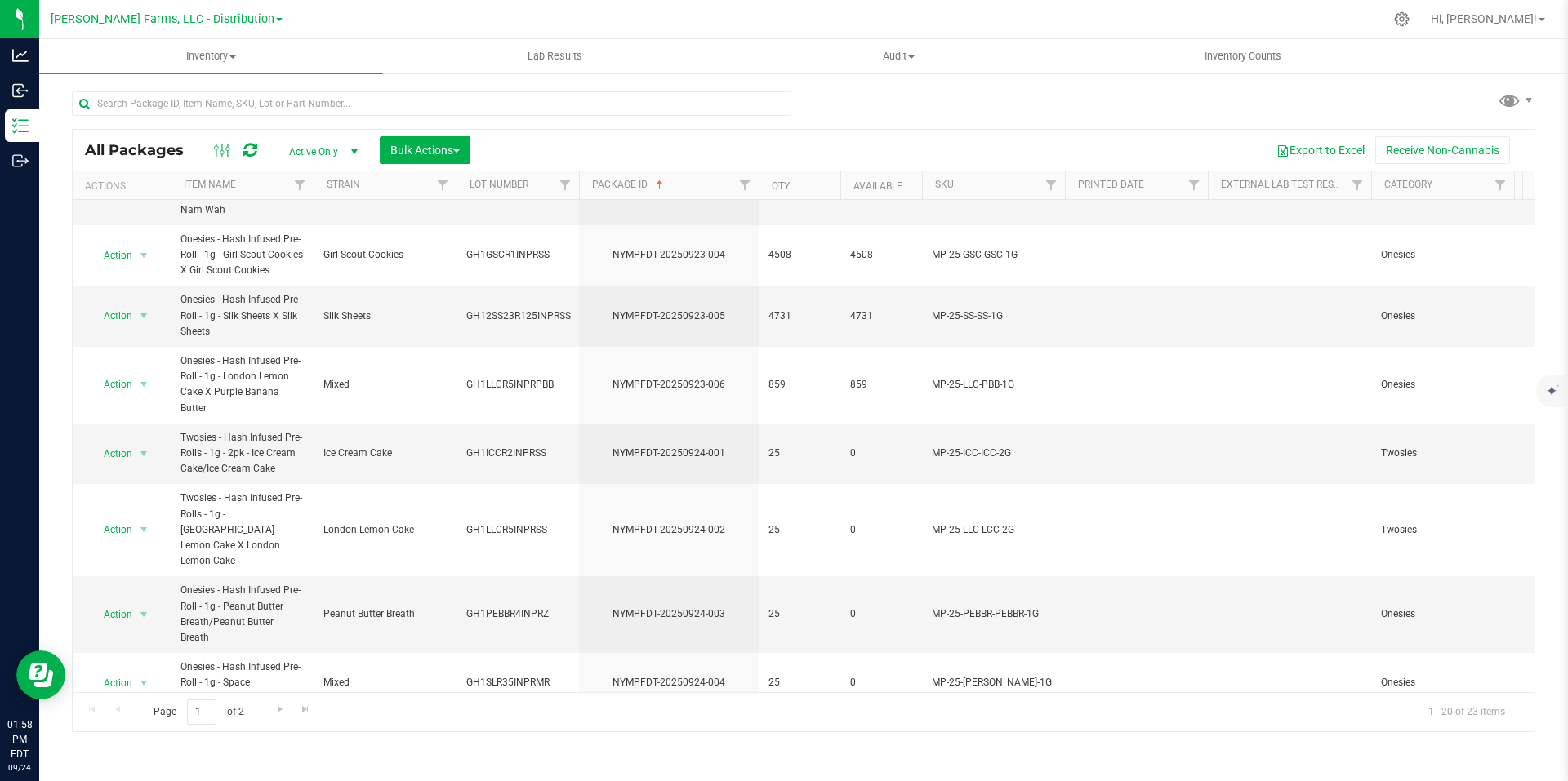
click at [142, 738] on span "select" at bounding box center [144, 744] width 13 height 13
click at [148, 550] on li "Print package label" at bounding box center [142, 553] width 105 height 25
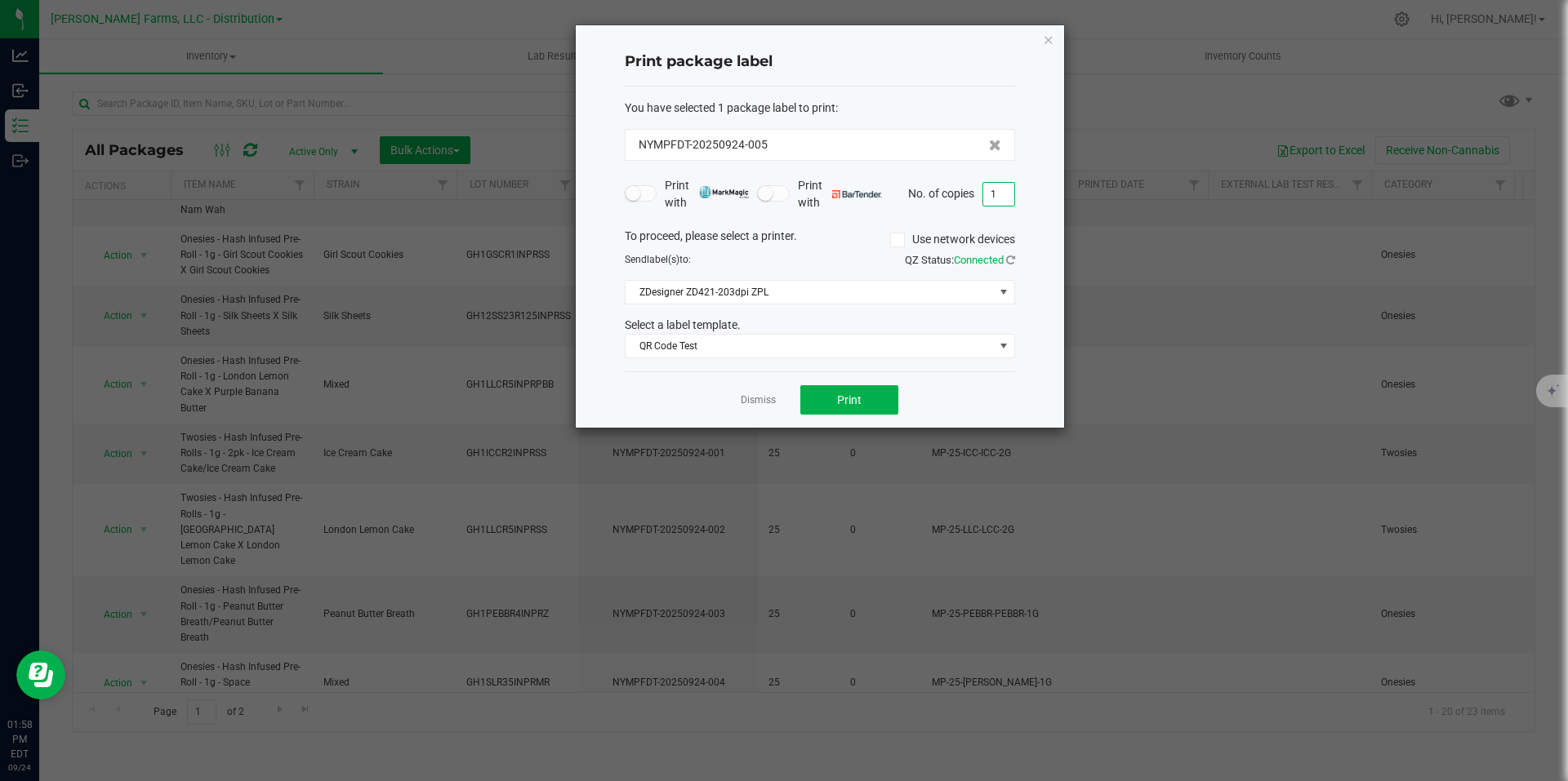
click at [996, 195] on input "1" at bounding box center [998, 195] width 31 height 23
type input "25"
click at [874, 398] on button "Print" at bounding box center [850, 399] width 98 height 29
click at [1044, 34] on icon "button" at bounding box center [1048, 39] width 12 height 19
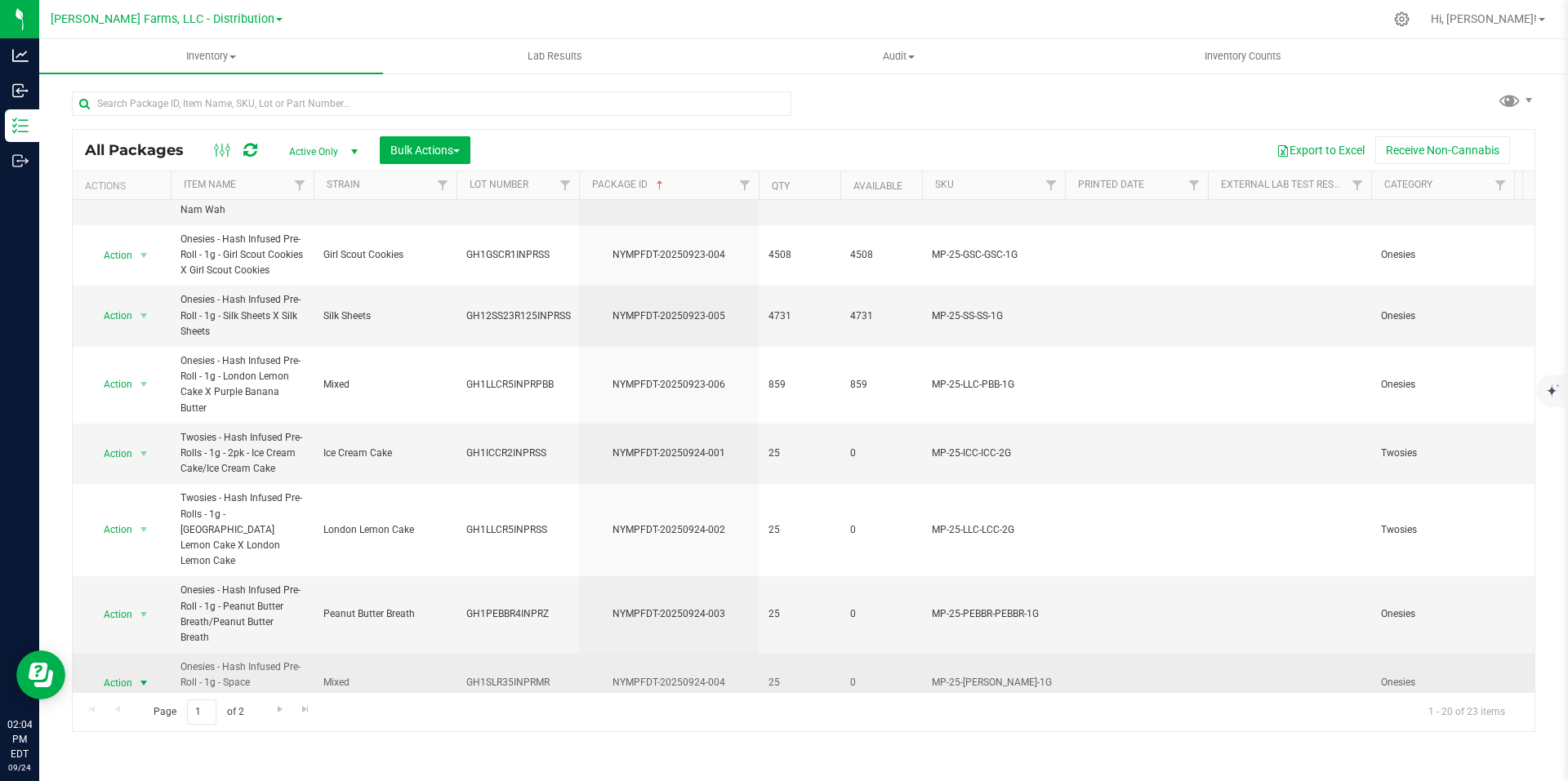
click at [146, 677] on span "select" at bounding box center [144, 683] width 13 height 13
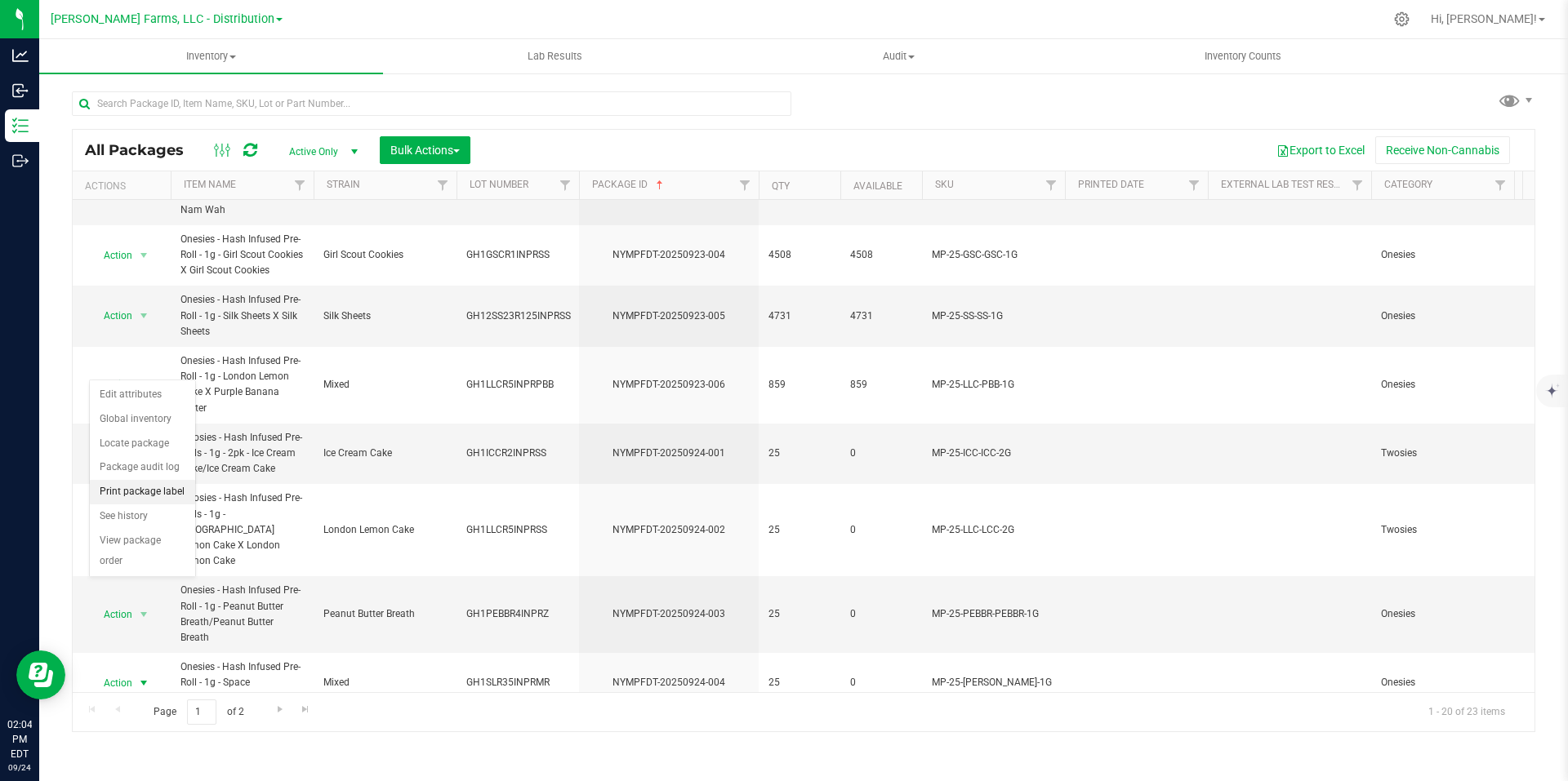
click at [162, 487] on li "Print package label" at bounding box center [142, 492] width 105 height 25
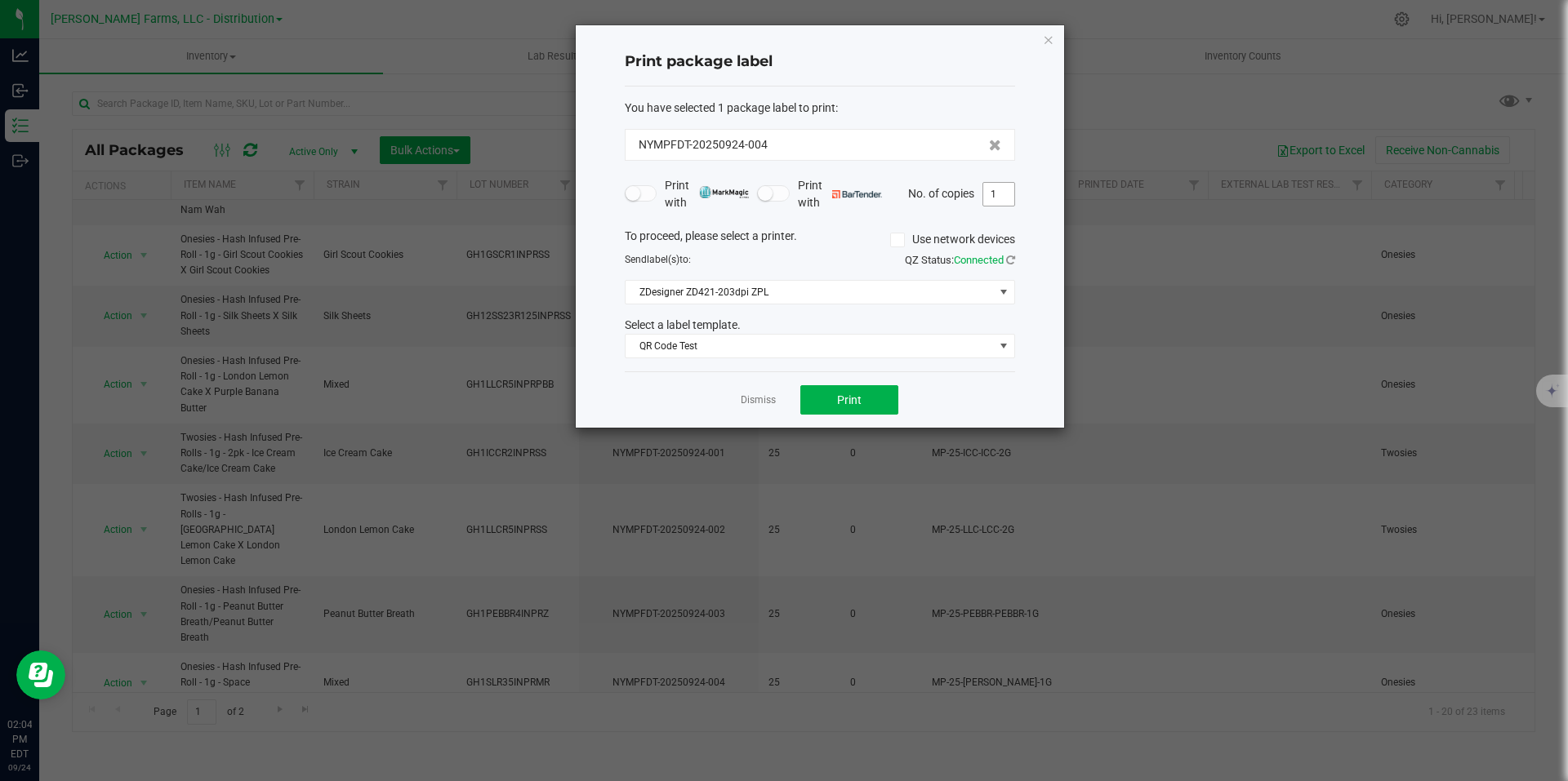
click at [1009, 197] on input "1" at bounding box center [998, 195] width 31 height 23
type input "25"
click at [870, 409] on button "Print" at bounding box center [850, 399] width 98 height 29
click at [1047, 41] on icon "button" at bounding box center [1048, 39] width 12 height 19
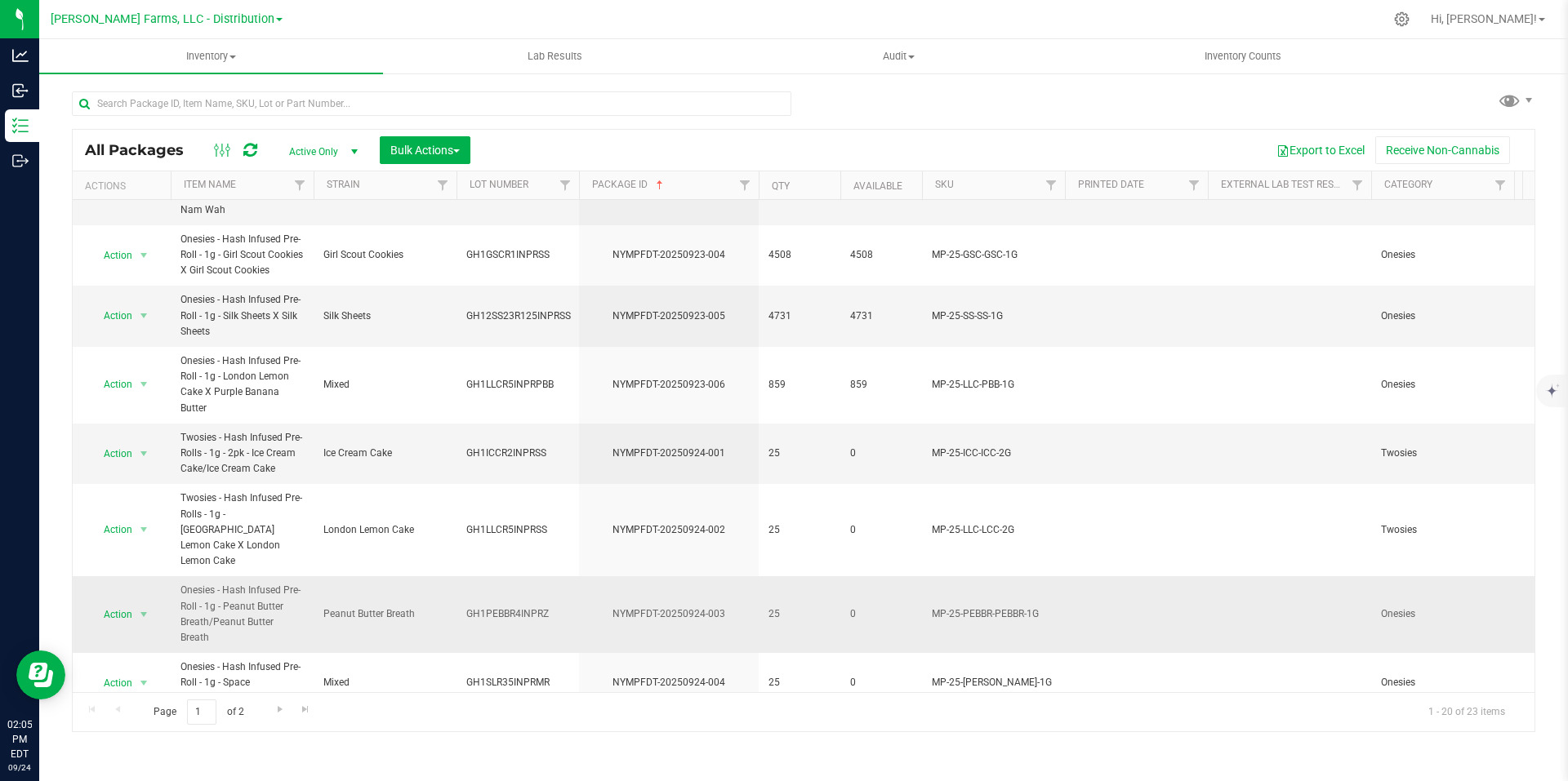
click at [439, 607] on span "Peanut Butter Breath" at bounding box center [384, 615] width 123 height 16
click at [144, 608] on span "select" at bounding box center [144, 615] width 13 height 13
click at [176, 650] on li "Print package label" at bounding box center [142, 653] width 105 height 25
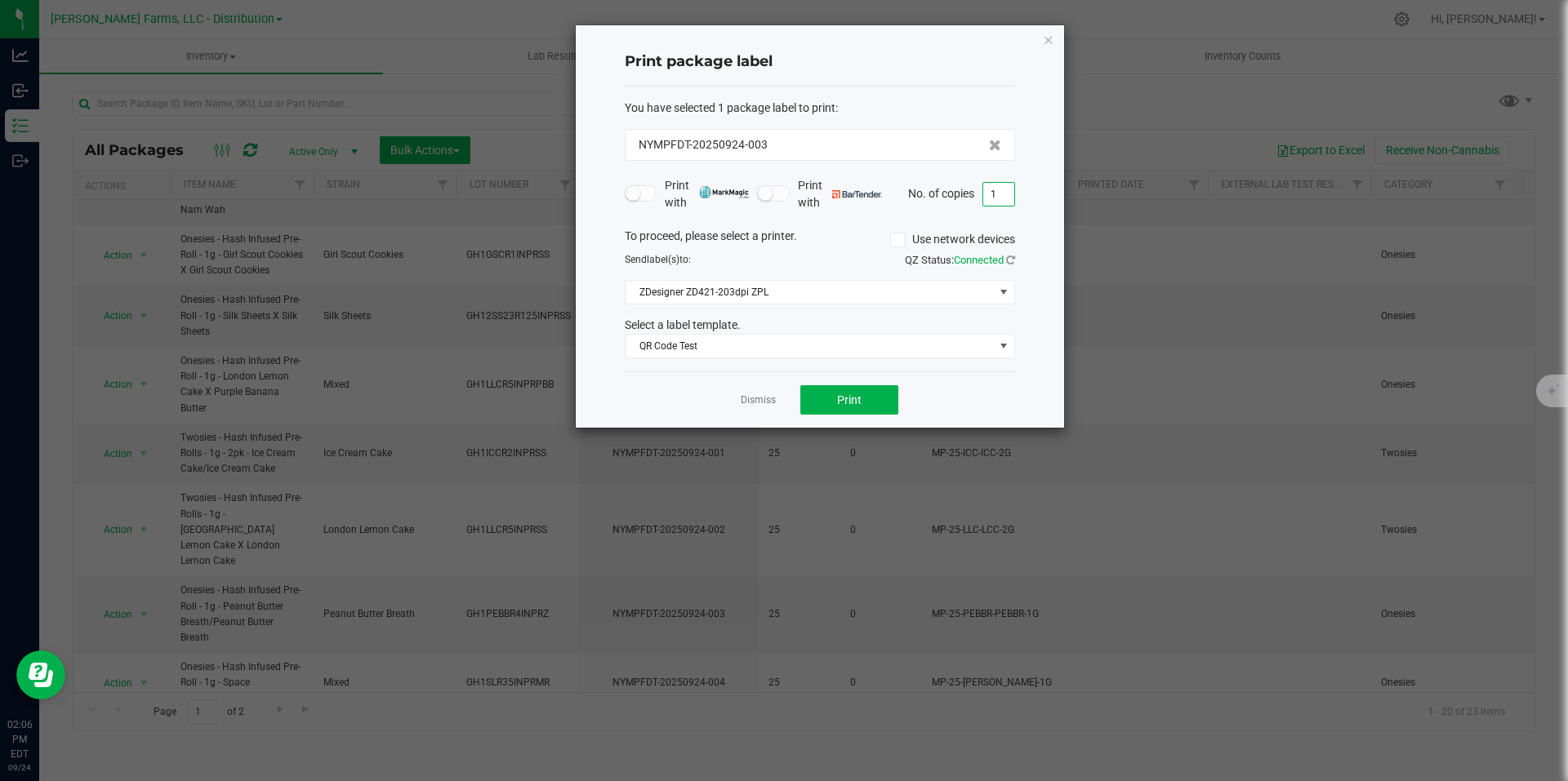
click at [1005, 201] on input "1" at bounding box center [998, 195] width 31 height 23
type input "25"
click at [845, 414] on button "Print" at bounding box center [850, 399] width 98 height 29
click at [1047, 42] on icon "button" at bounding box center [1048, 39] width 12 height 19
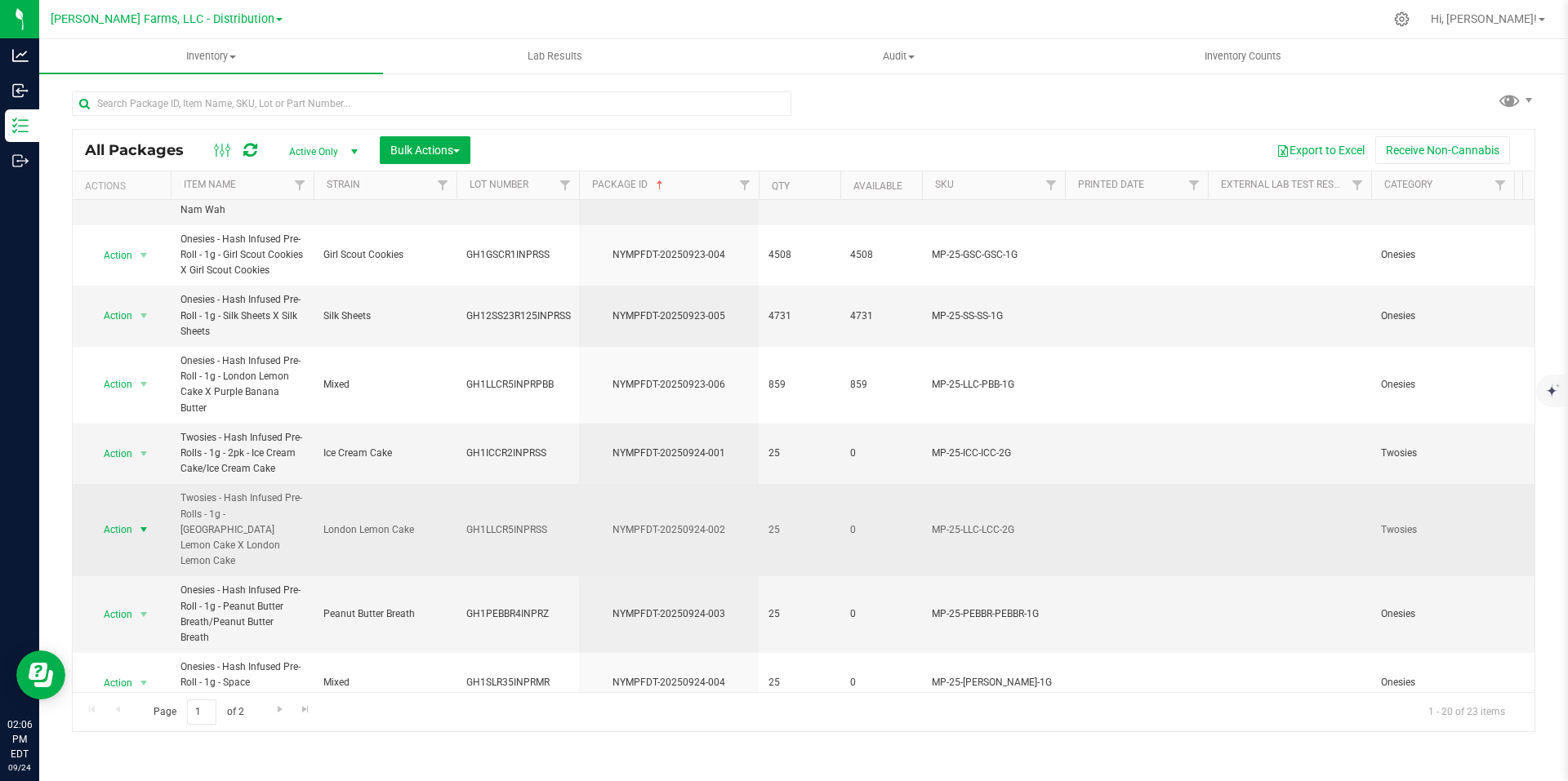
click at [143, 523] on span "select" at bounding box center [144, 530] width 13 height 13
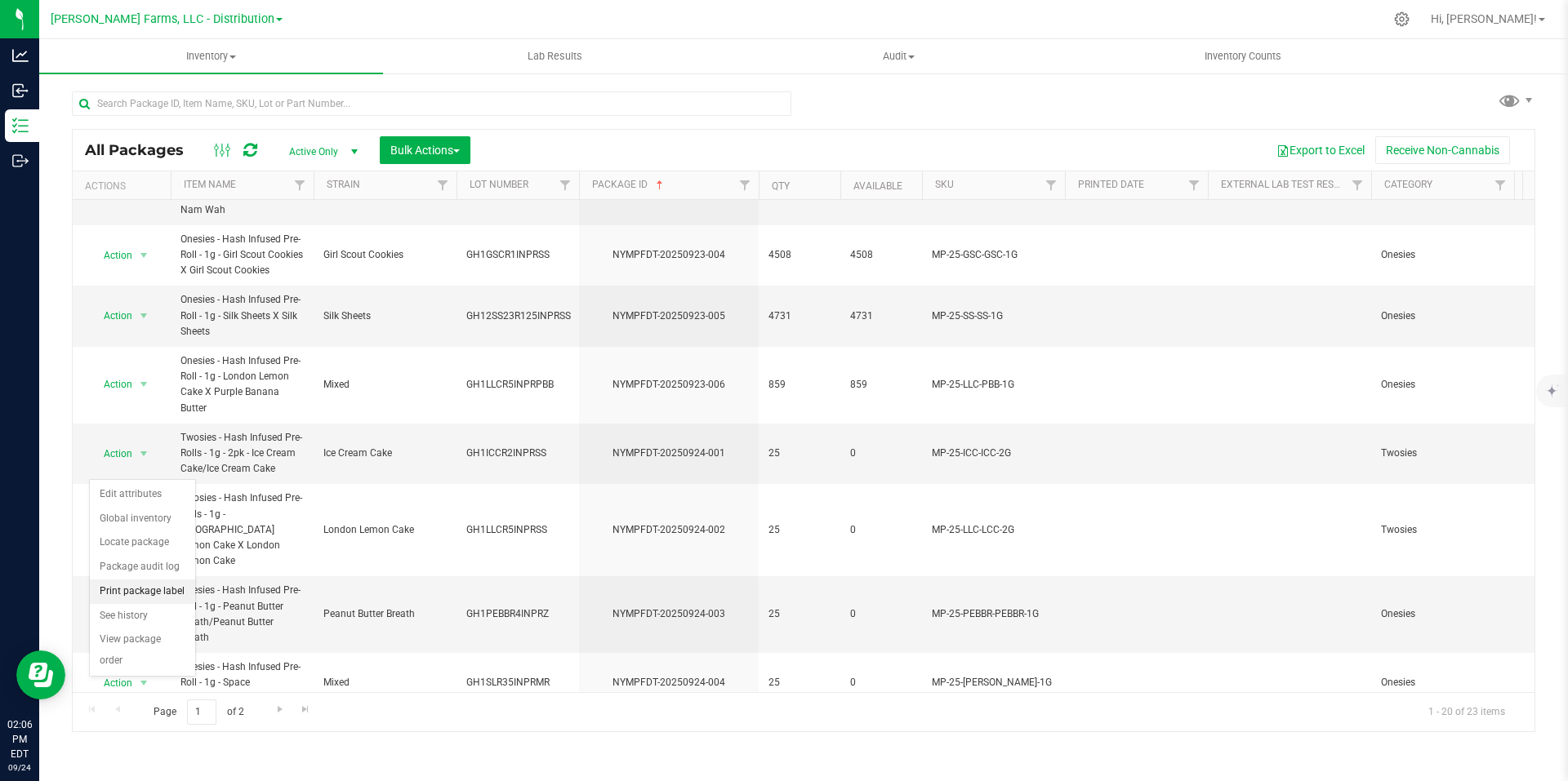
click at [143, 589] on li "Print package label" at bounding box center [142, 592] width 105 height 25
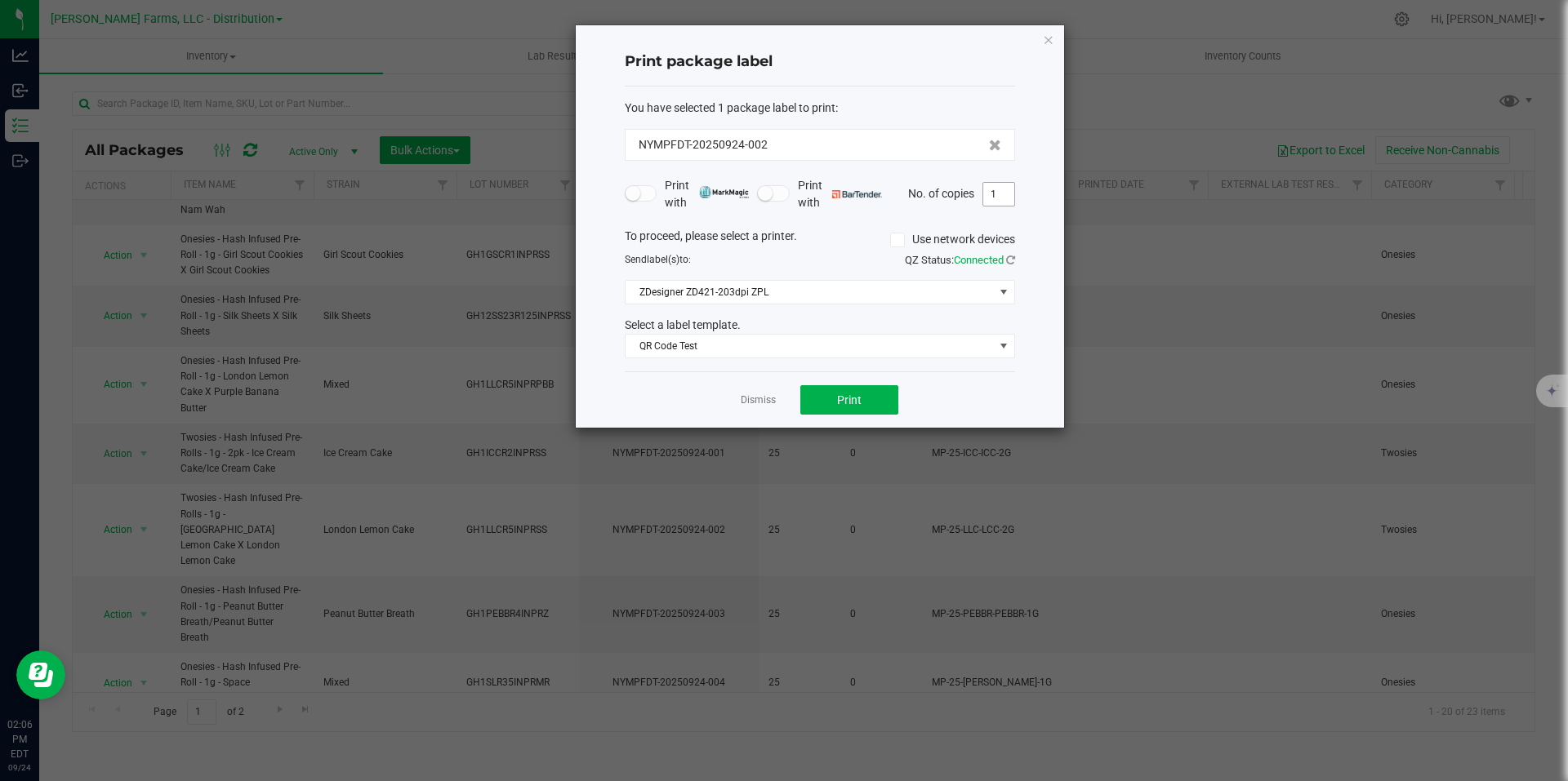
click at [1004, 191] on input "1" at bounding box center [998, 195] width 31 height 23
type input "25"
click at [877, 401] on button "Print" at bounding box center [850, 399] width 98 height 29
click at [1052, 37] on icon "button" at bounding box center [1048, 39] width 12 height 19
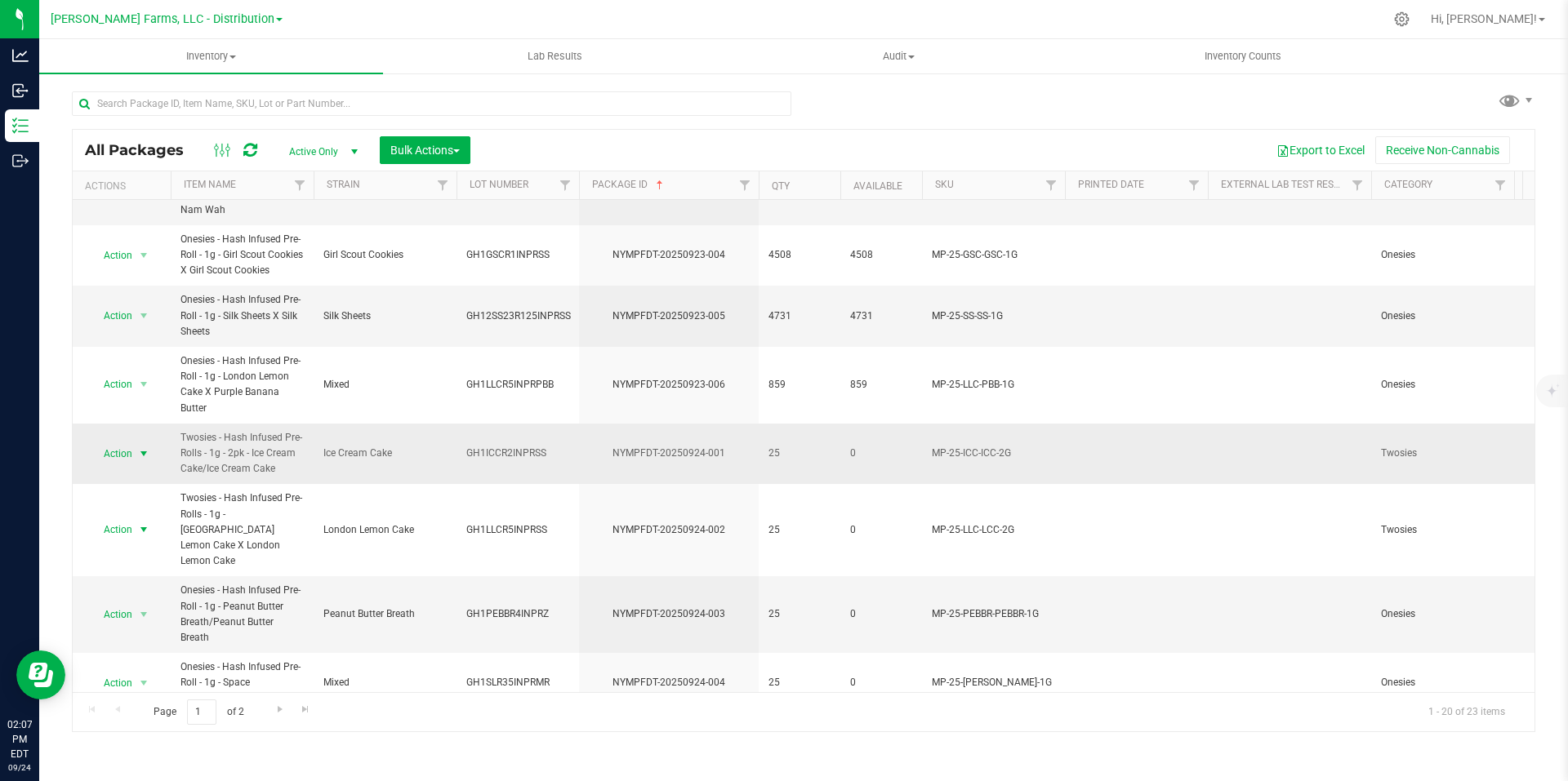
click at [145, 447] on span "select" at bounding box center [144, 453] width 13 height 13
click at [161, 530] on li "Print package label" at bounding box center [142, 530] width 105 height 25
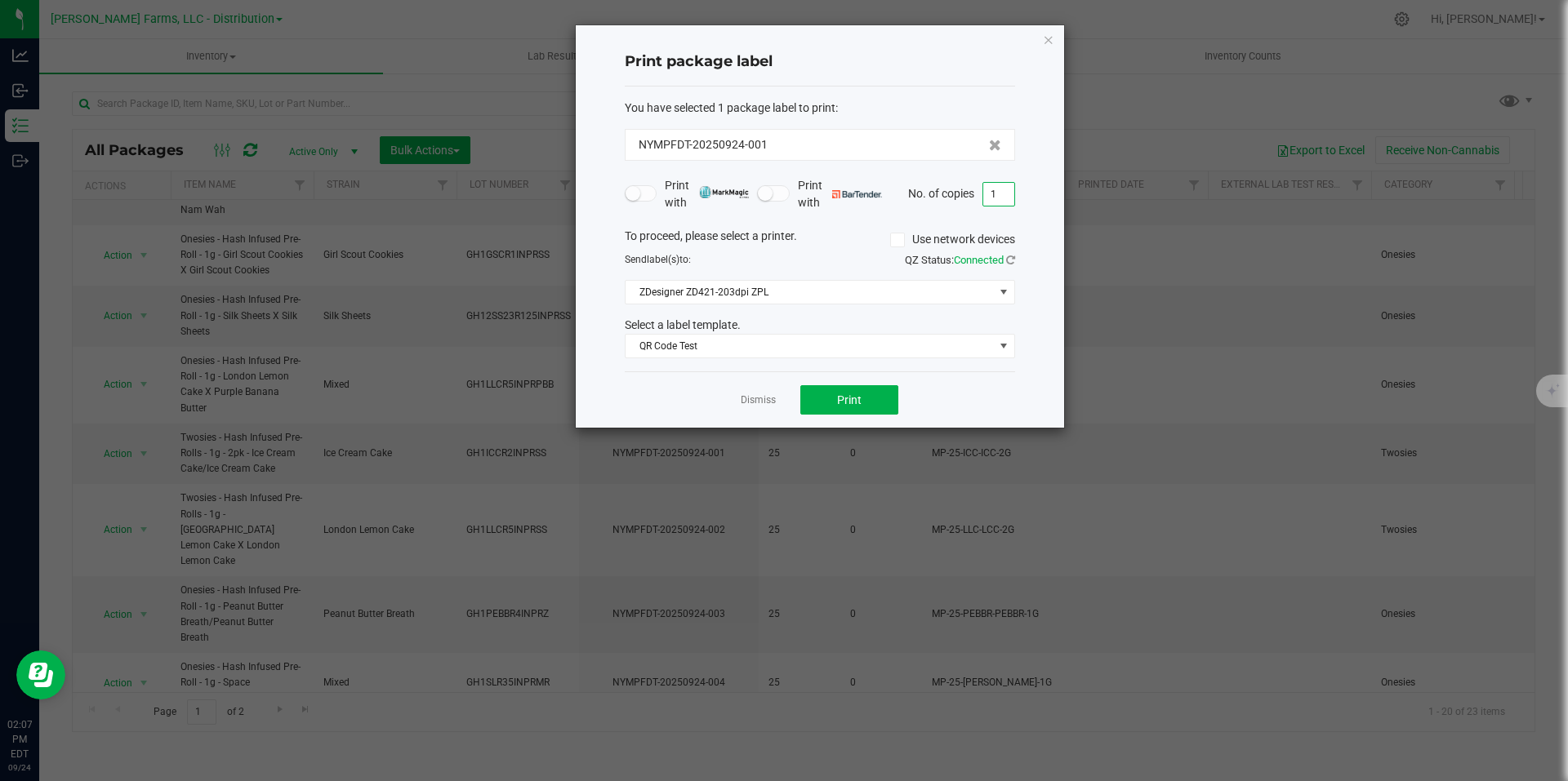
click at [1000, 195] on input "1" at bounding box center [998, 195] width 31 height 23
type input "25"
click at [881, 397] on button "Print" at bounding box center [850, 399] width 98 height 29
click at [1052, 42] on icon "button" at bounding box center [1048, 39] width 12 height 19
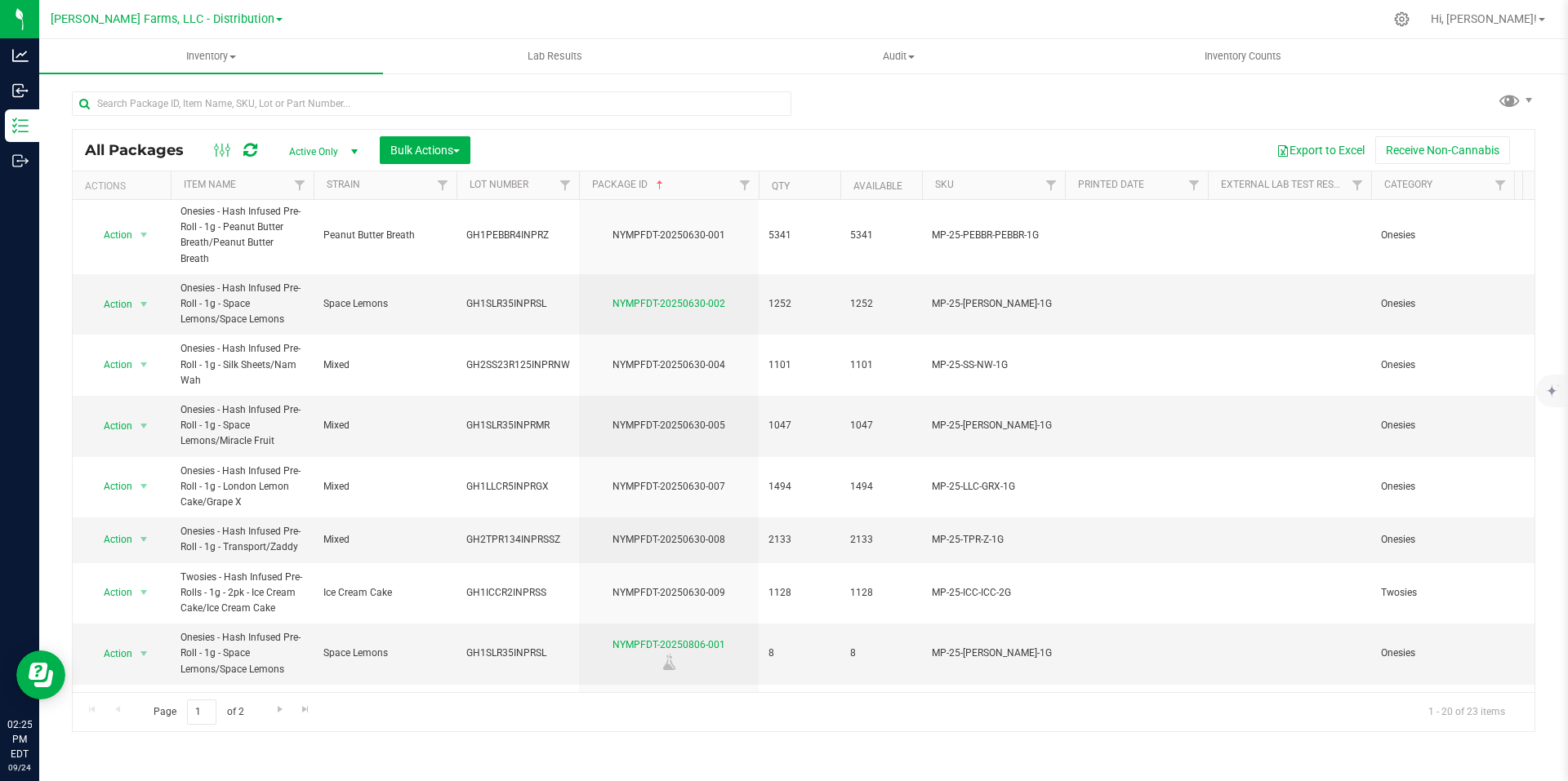
scroll to position [0, 0]
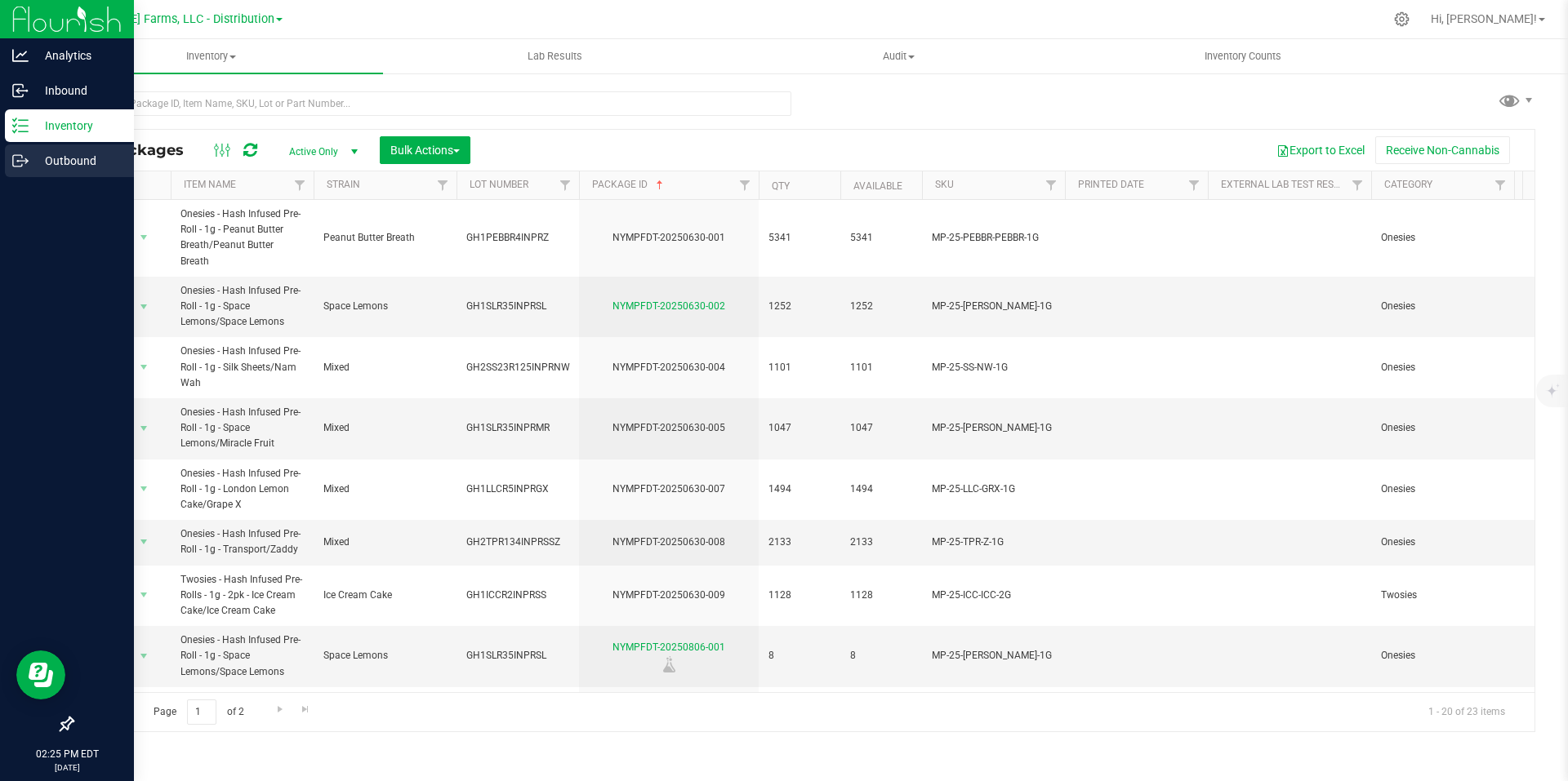
click at [43, 160] on p "Outbound" at bounding box center [77, 161] width 98 height 19
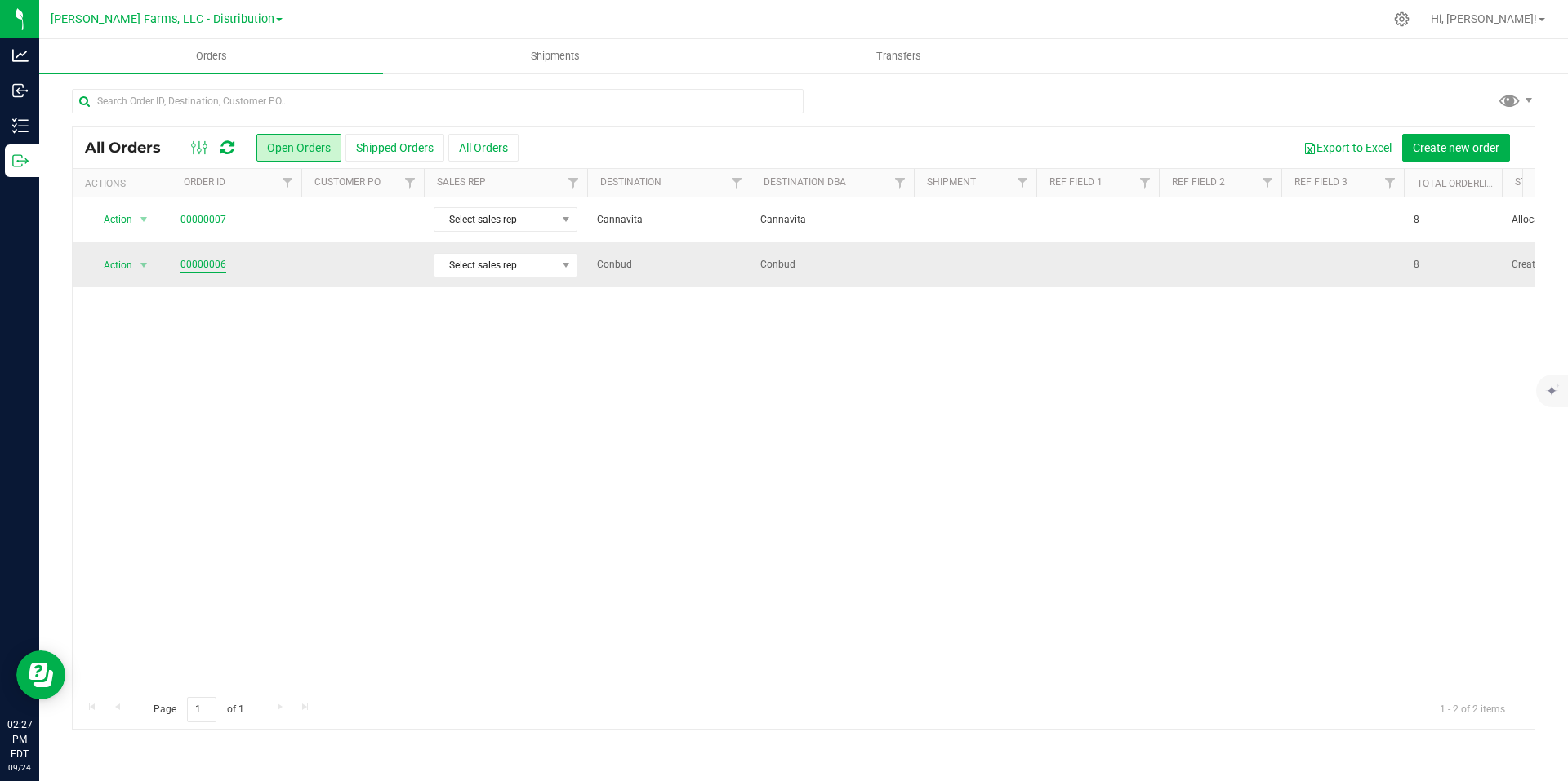
click at [204, 265] on link "00000006" at bounding box center [204, 265] width 46 height 16
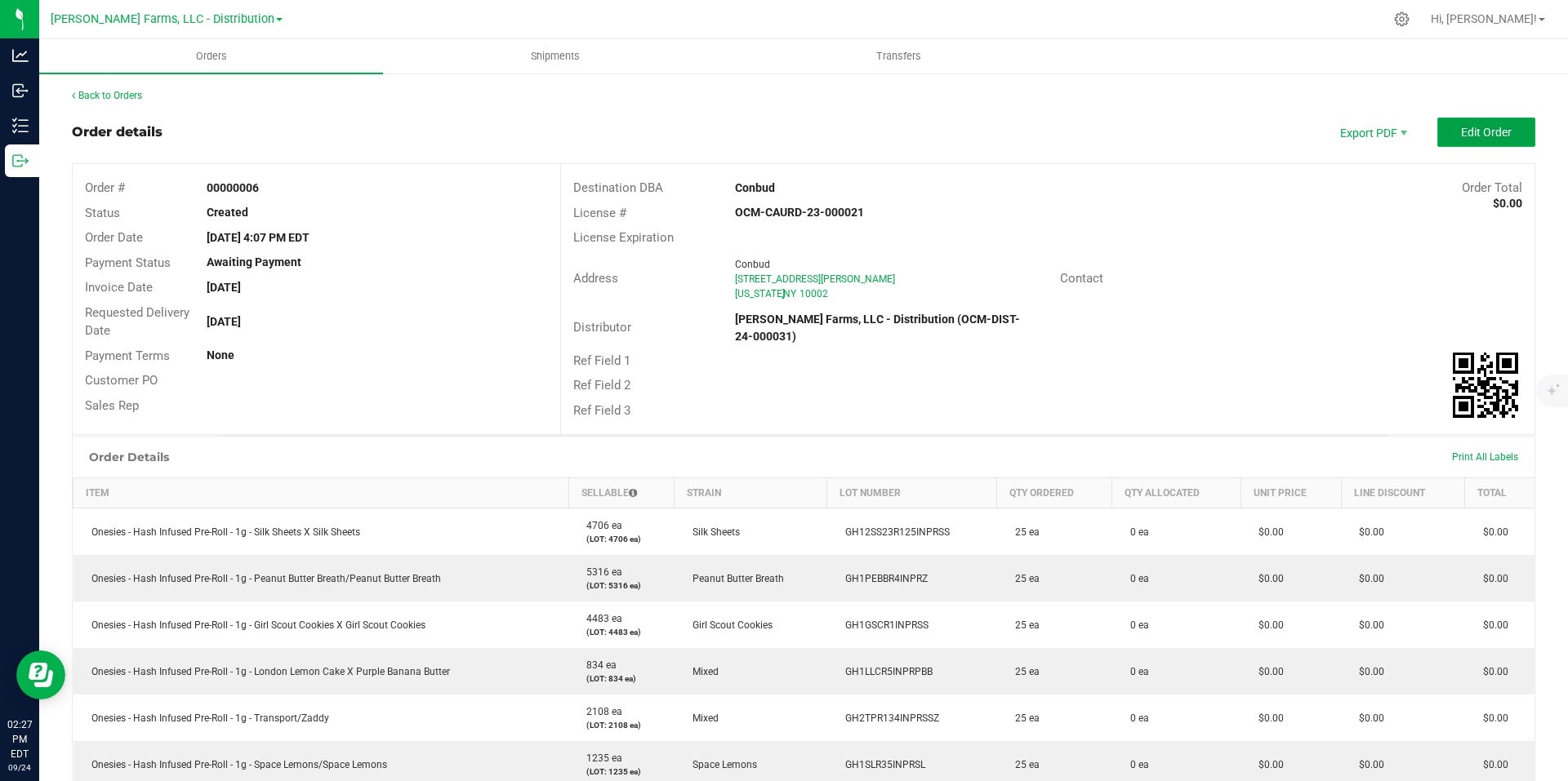
click at [1461, 128] on span "Edit Order" at bounding box center [1486, 132] width 50 height 13
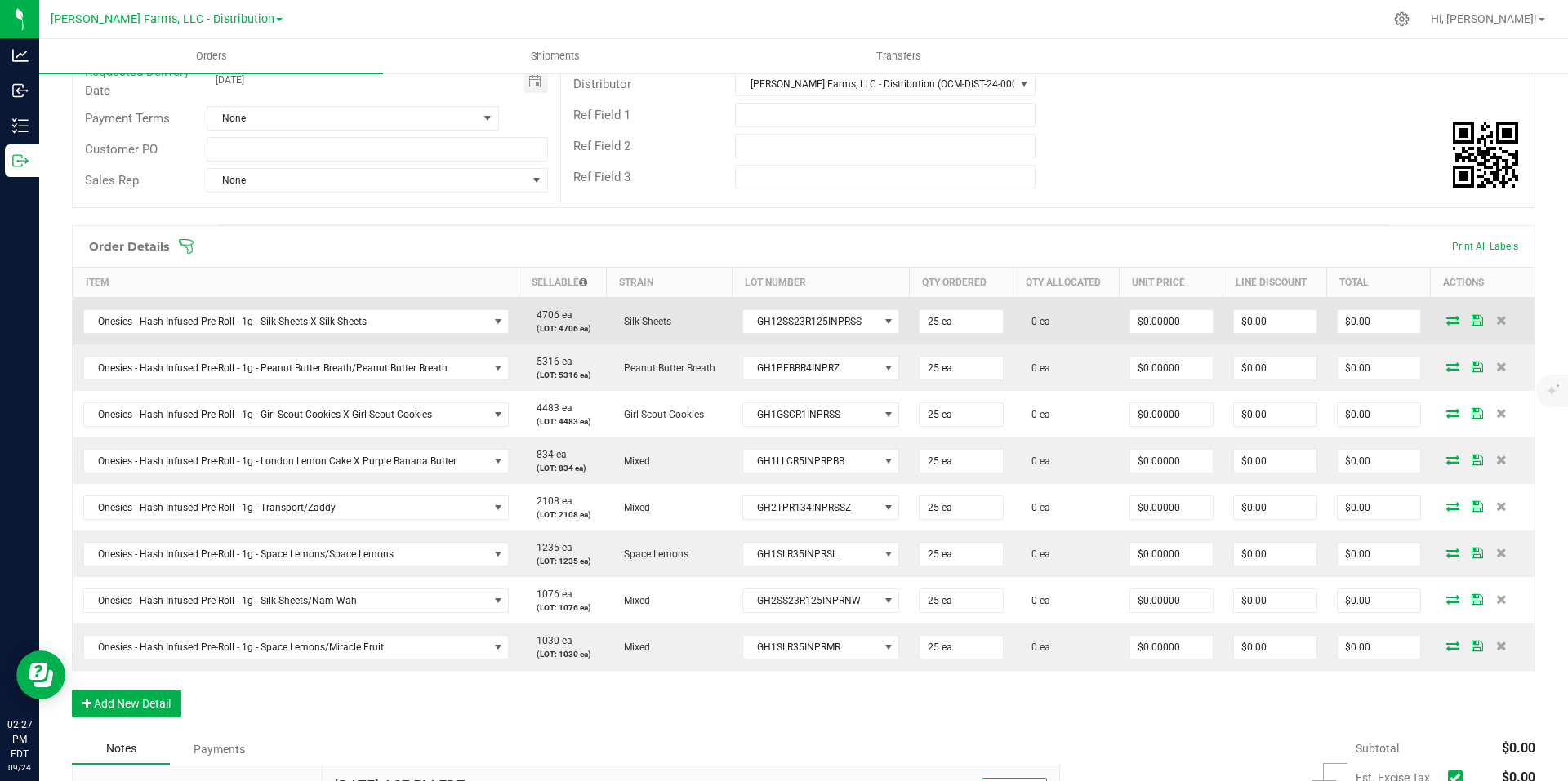
click at [1447, 320] on icon at bounding box center [1453, 320] width 13 height 10
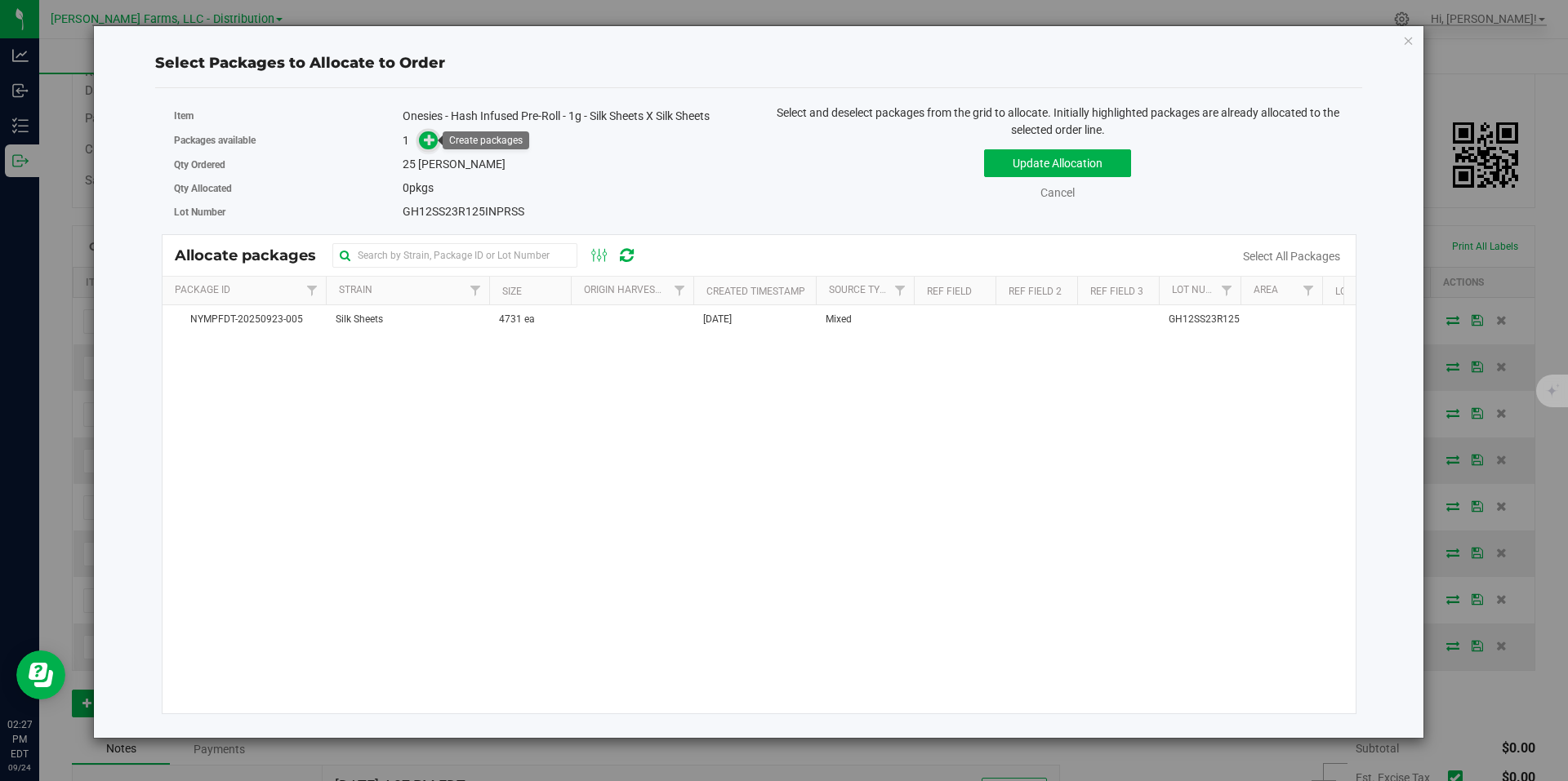
click at [431, 147] on span at bounding box center [428, 140] width 19 height 19
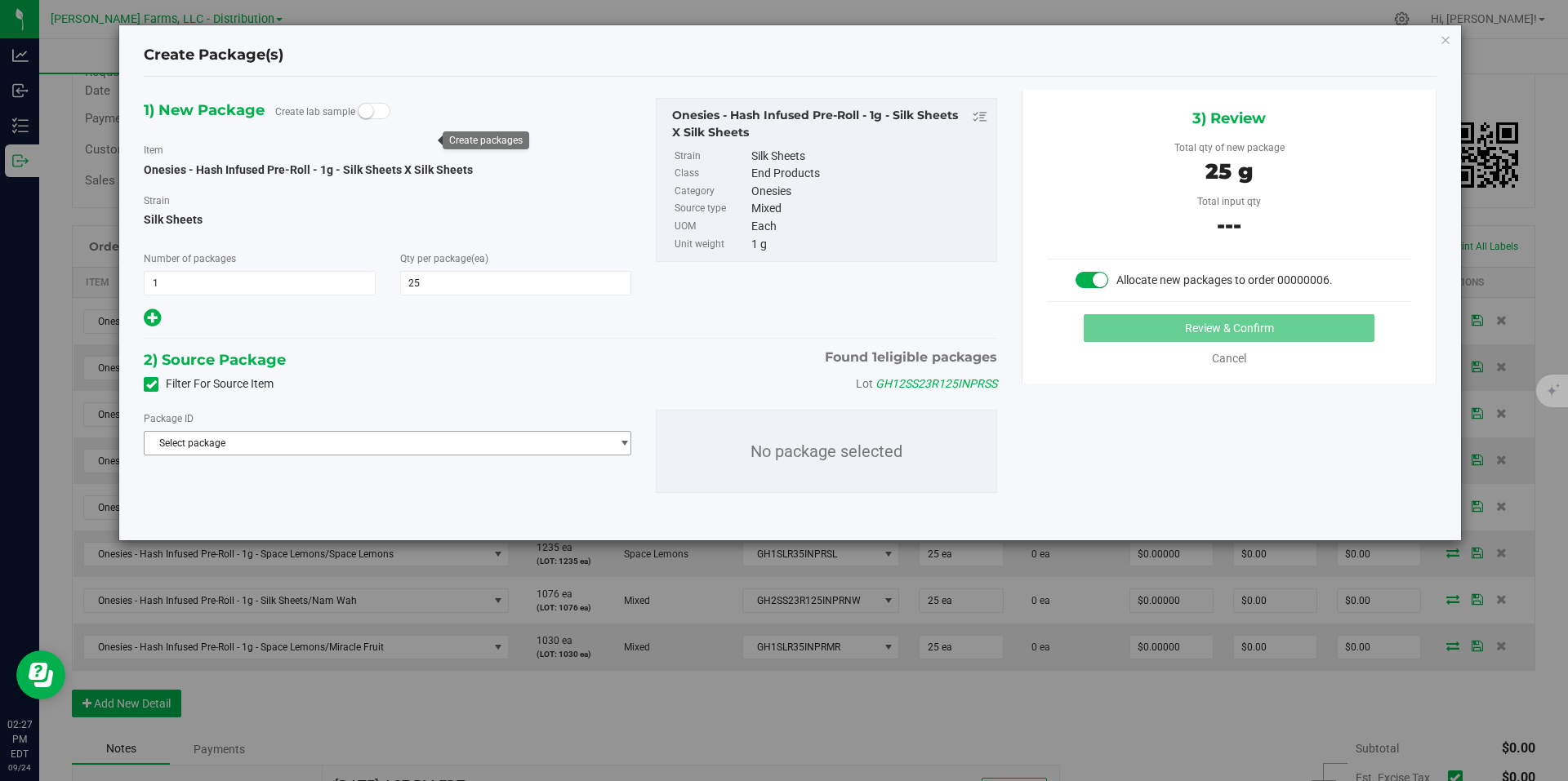
click at [577, 449] on span "Select package" at bounding box center [377, 444] width 466 height 23
click at [530, 515] on span "( Onesies - Hash Infused Pre-Roll - 1g - Silk Sheets X Silk Sheets )" at bounding box center [409, 510] width 280 height 12
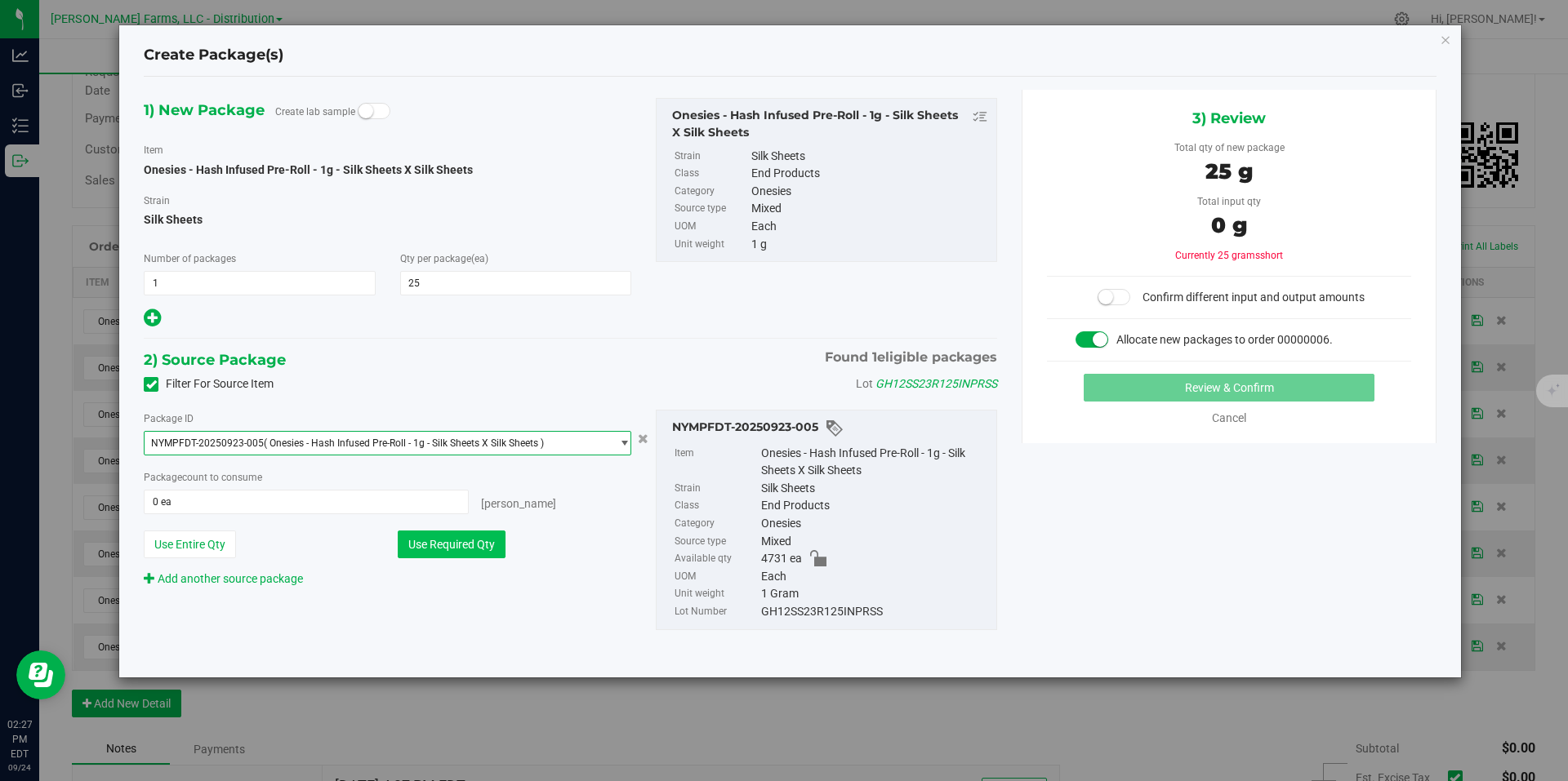
click at [470, 546] on button "Use Required Qty" at bounding box center [452, 544] width 108 height 27
type input "25 ea"
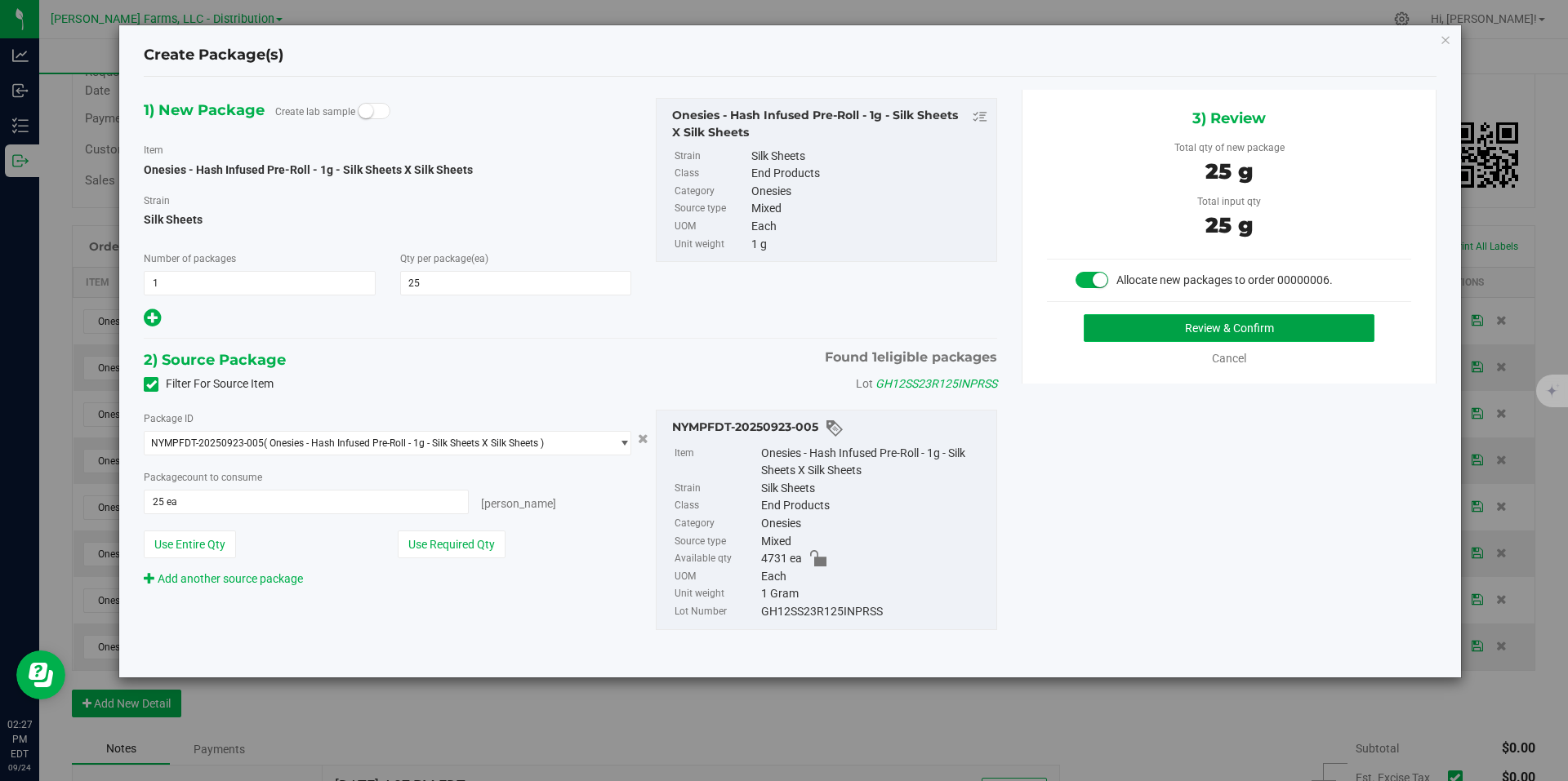
click at [1225, 335] on button "Review & Confirm" at bounding box center [1229, 328] width 291 height 27
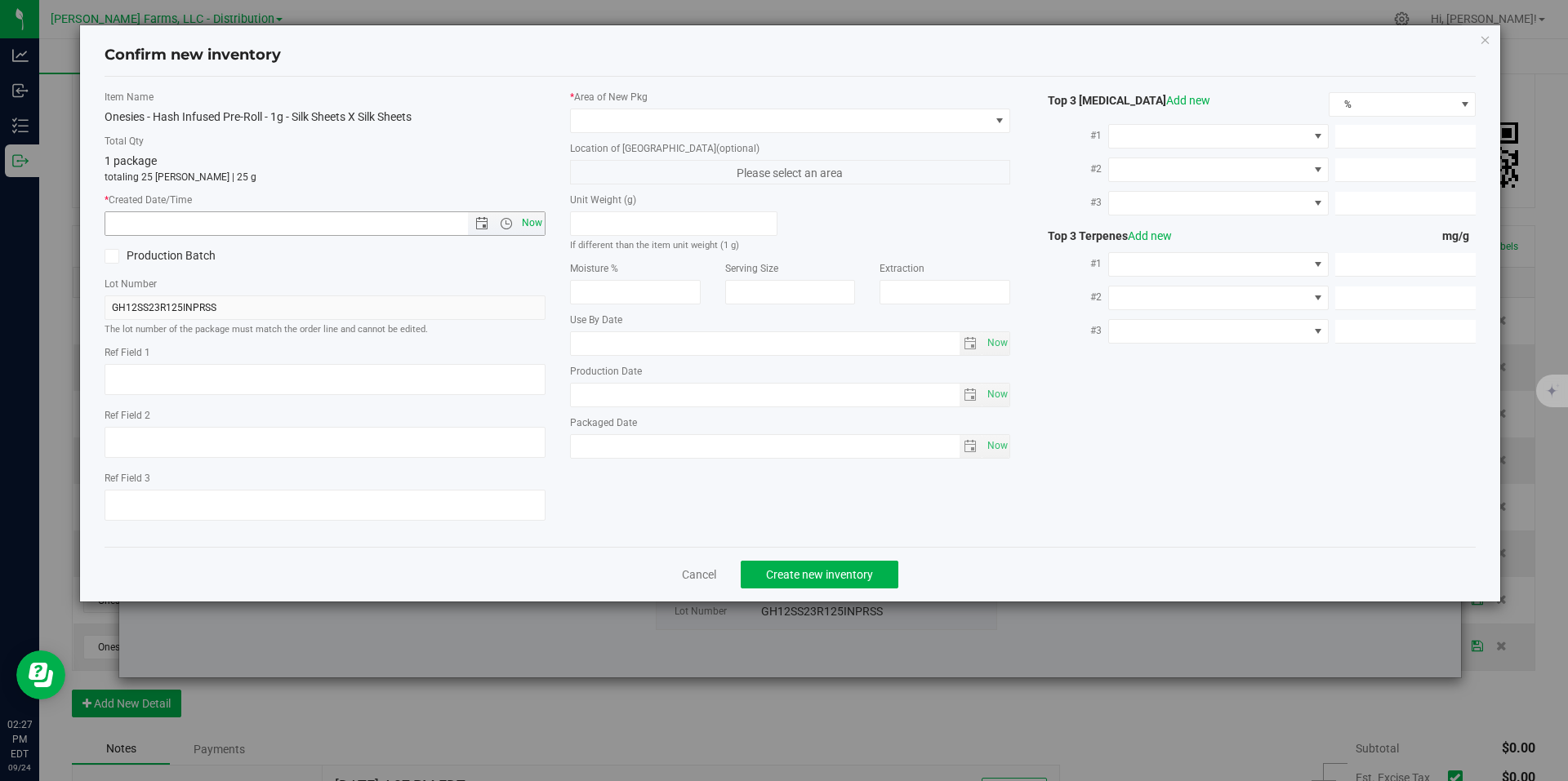
click at [539, 223] on span "Now" at bounding box center [532, 223] width 27 height 24
type input "9/24/2025 2:27 PM"
click at [864, 125] on span at bounding box center [780, 121] width 419 height 23
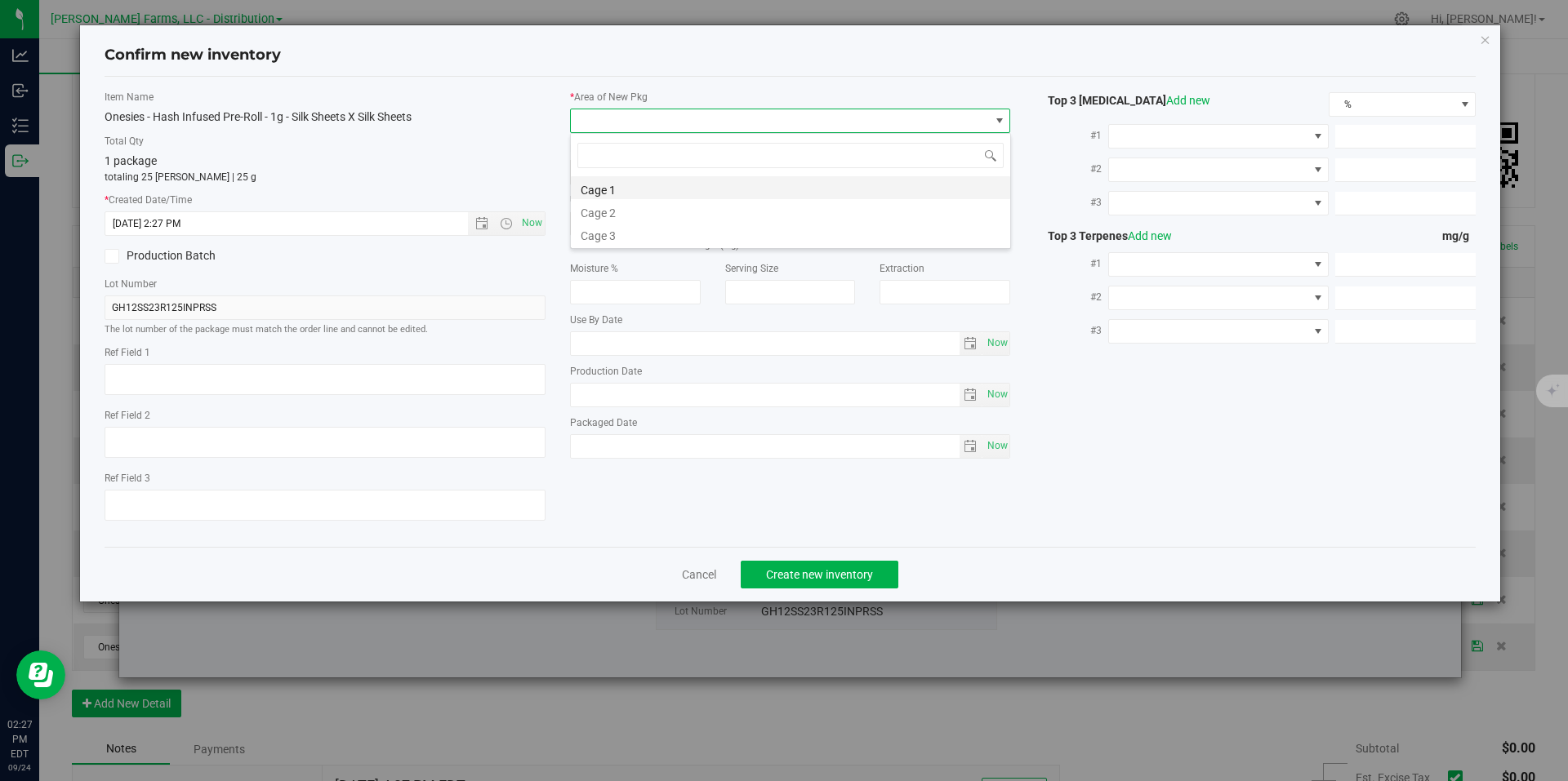
click at [772, 187] on li "Cage 1" at bounding box center [790, 188] width 439 height 23
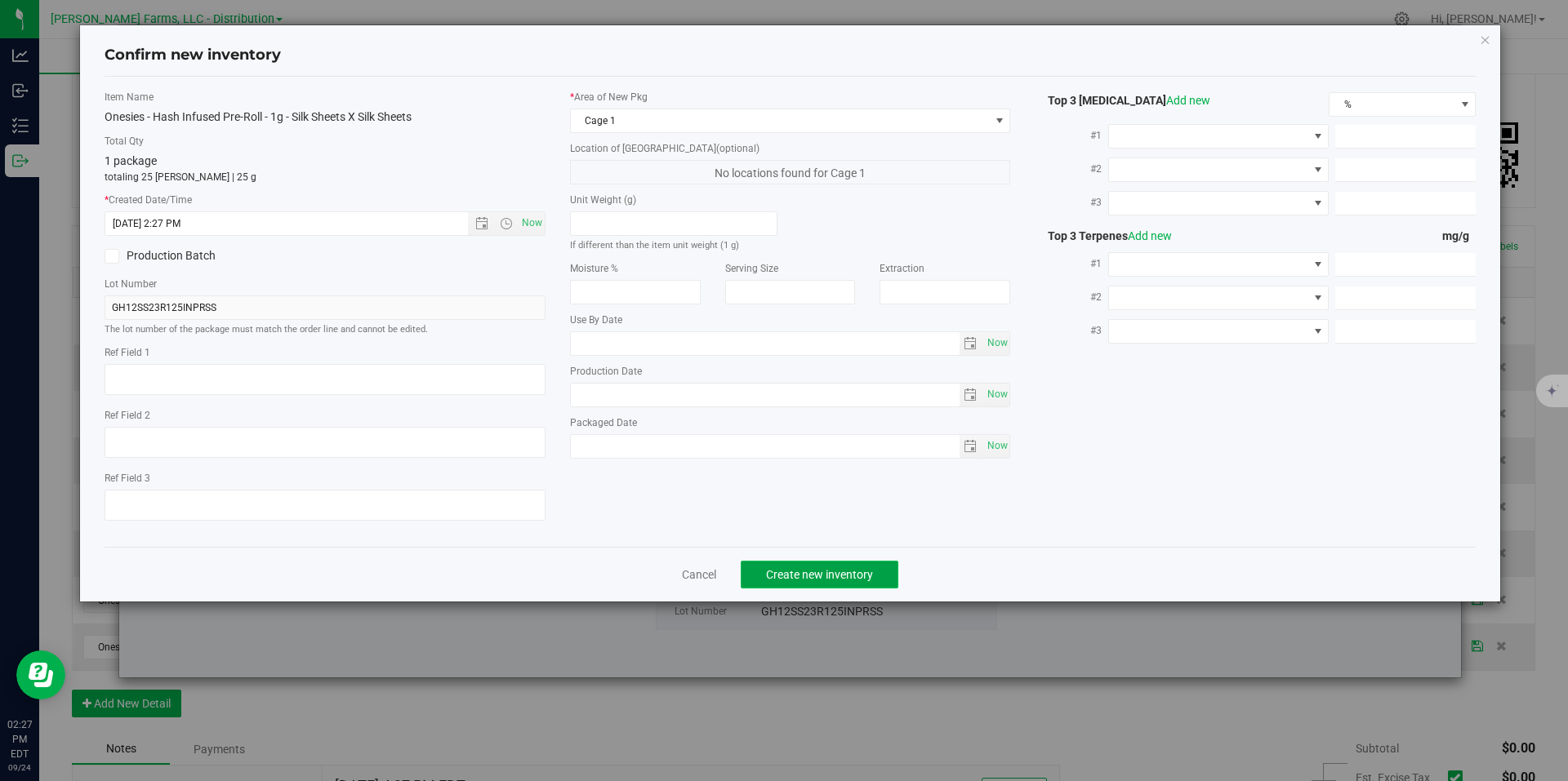
click at [852, 577] on span "Create new inventory" at bounding box center [819, 575] width 107 height 13
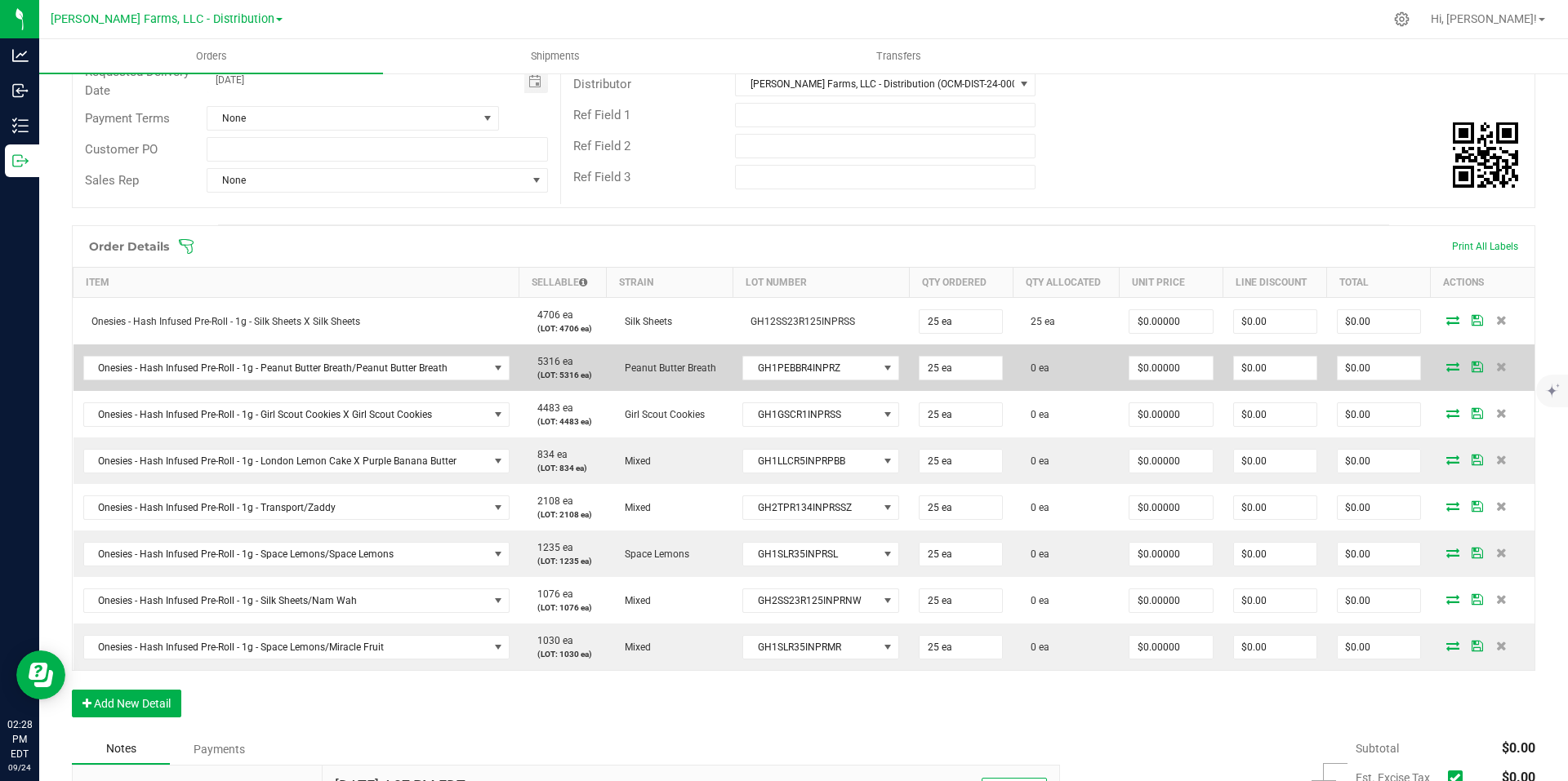
click at [1447, 365] on icon at bounding box center [1453, 366] width 13 height 10
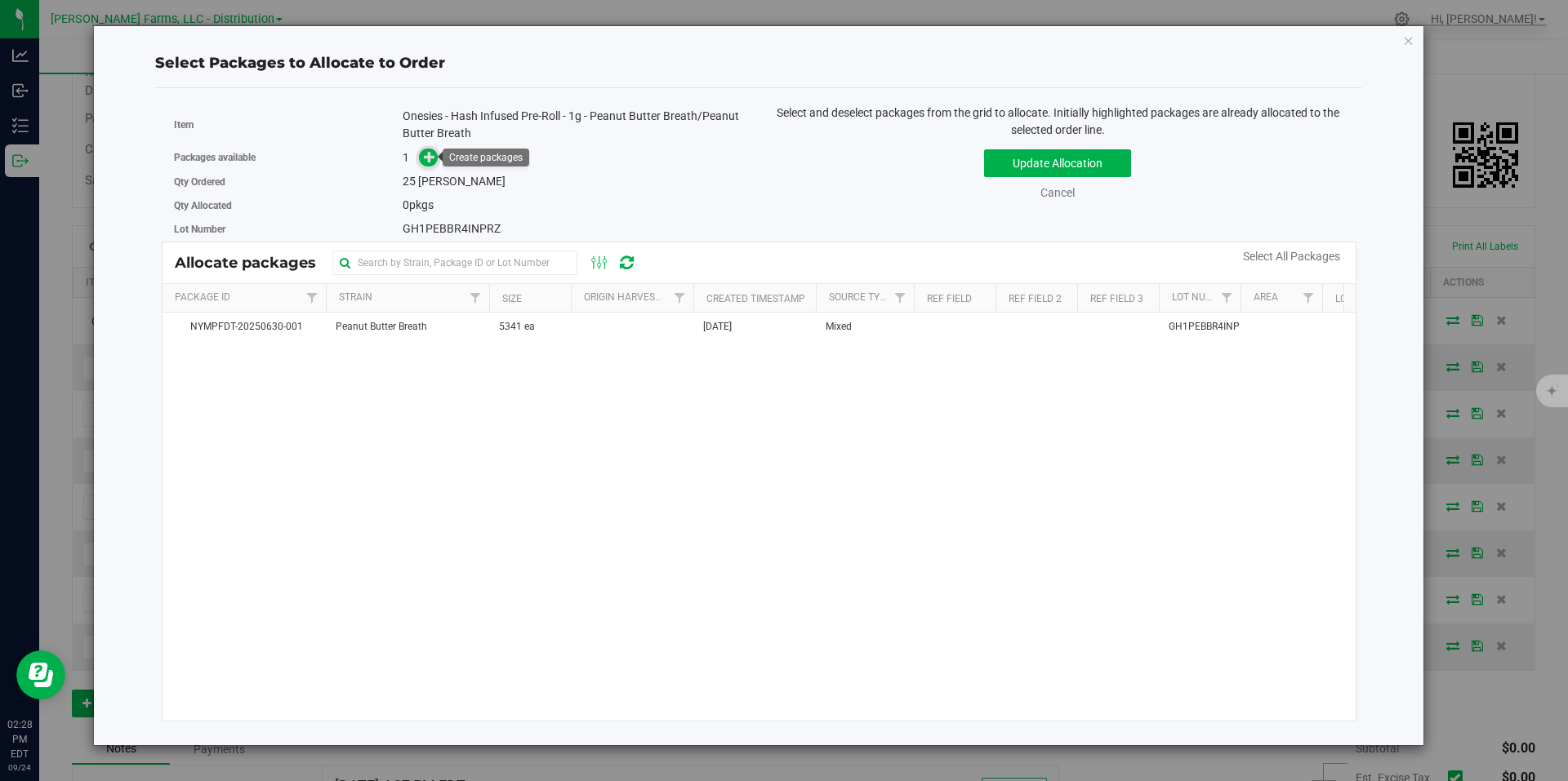
click at [435, 154] on icon at bounding box center [430, 157] width 12 height 12
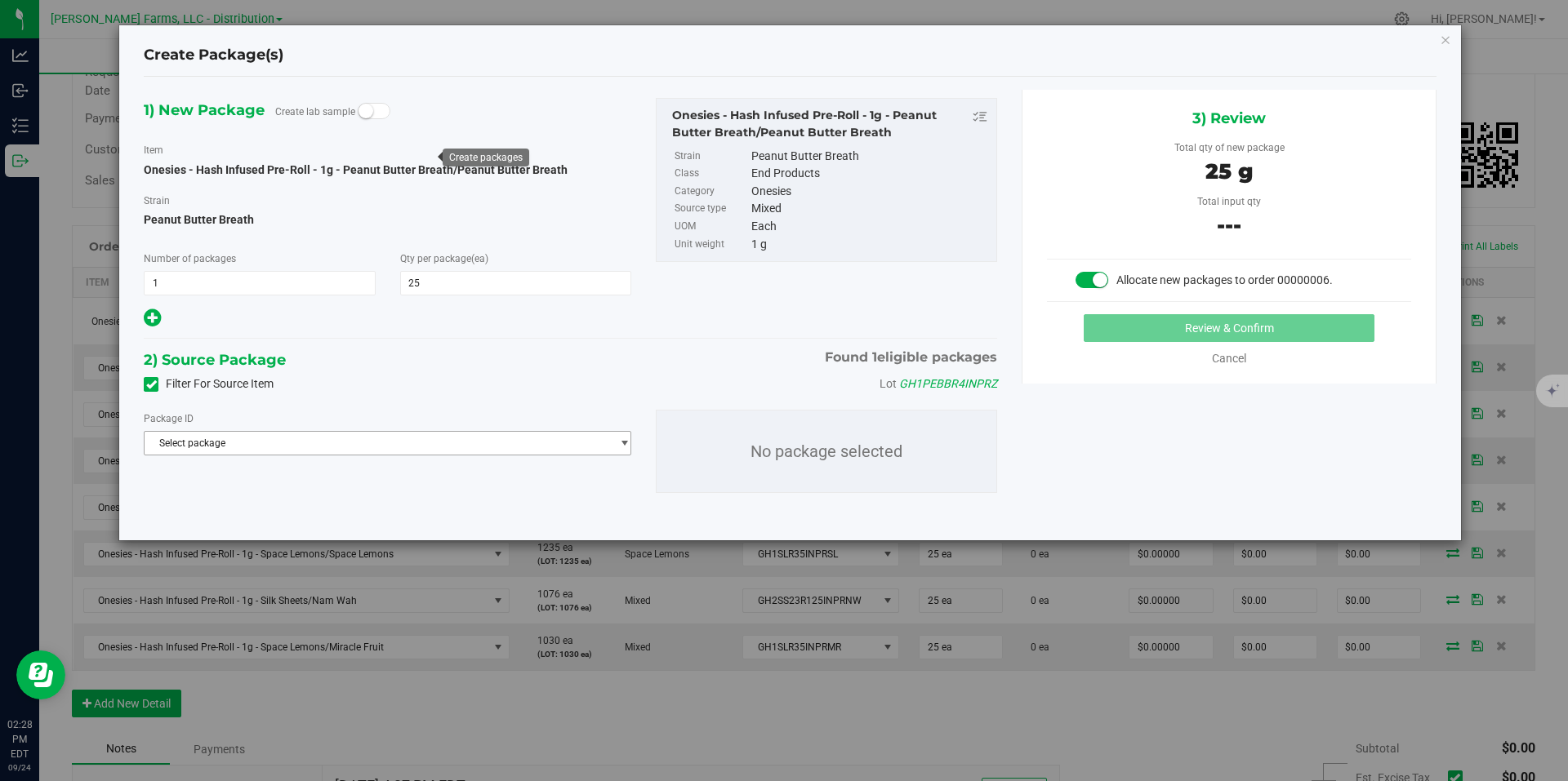
click at [621, 442] on span "select" at bounding box center [625, 443] width 12 height 13
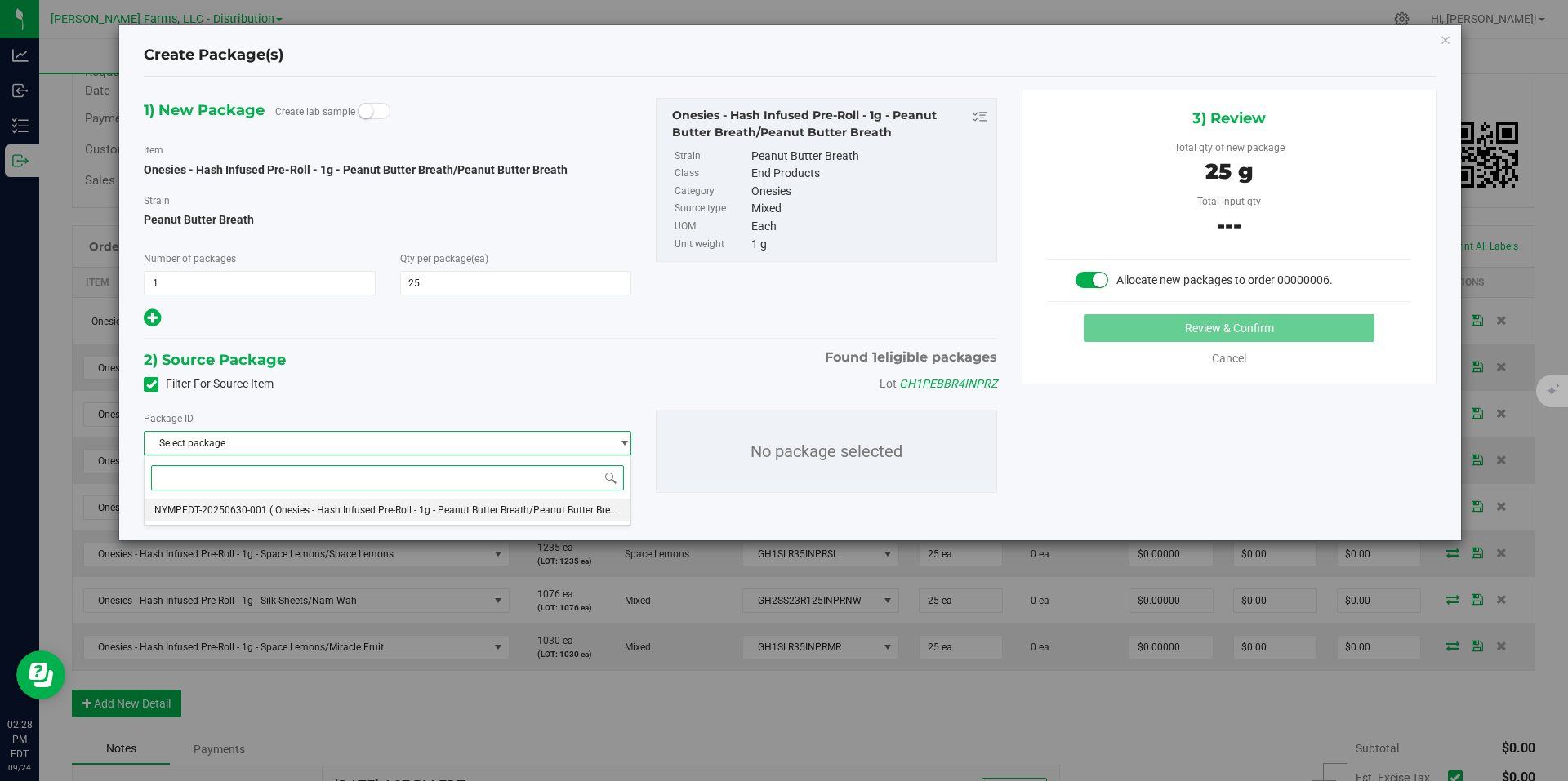
click at [463, 510] on span "( Onesies - Hash Infused Pre-Roll - 1g - Peanut Butter Breath/Peanut Butter Bre…" at bounding box center [450, 510] width 361 height 12
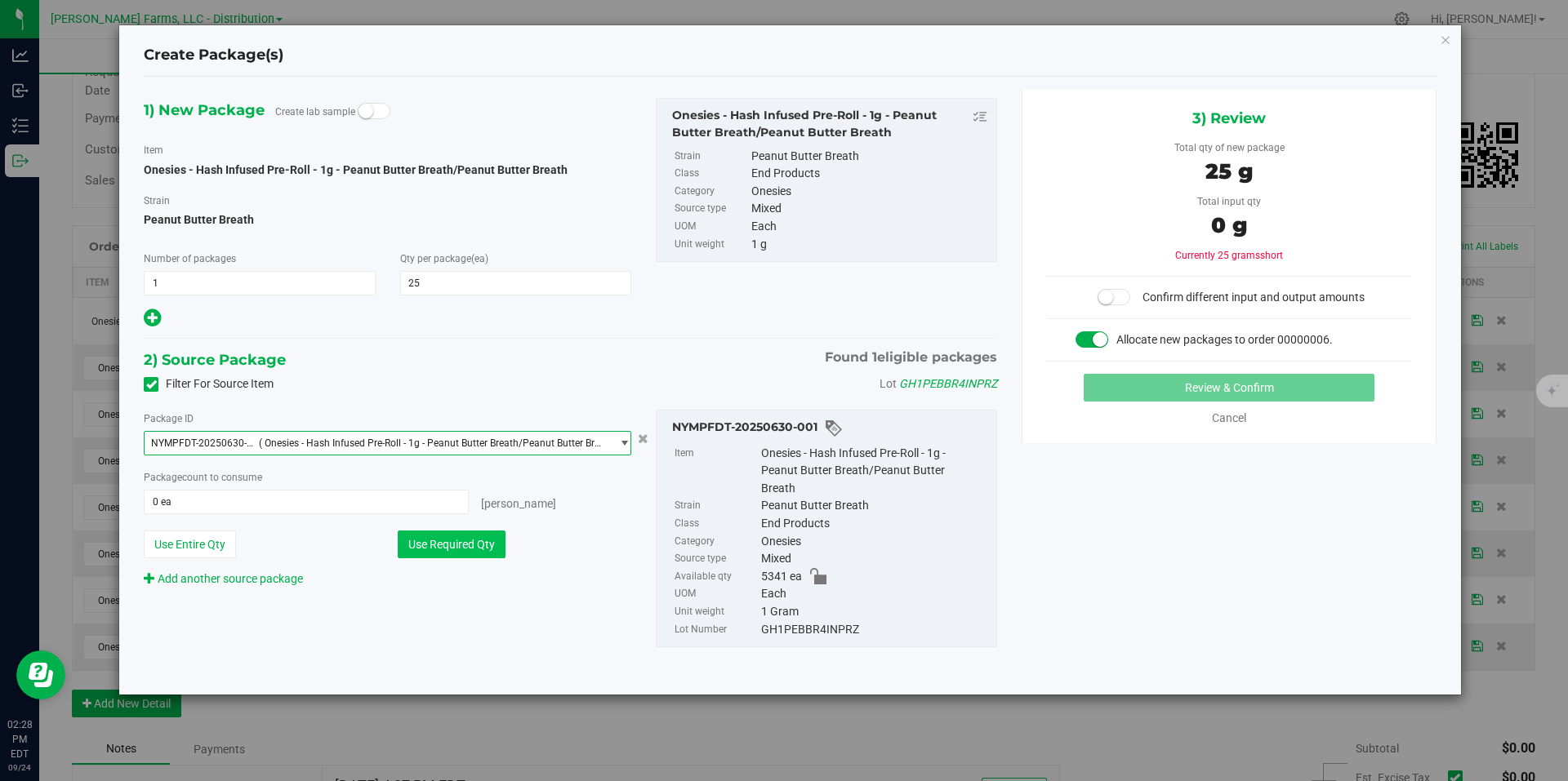
click at [461, 542] on button "Use Required Qty" at bounding box center [452, 544] width 108 height 27
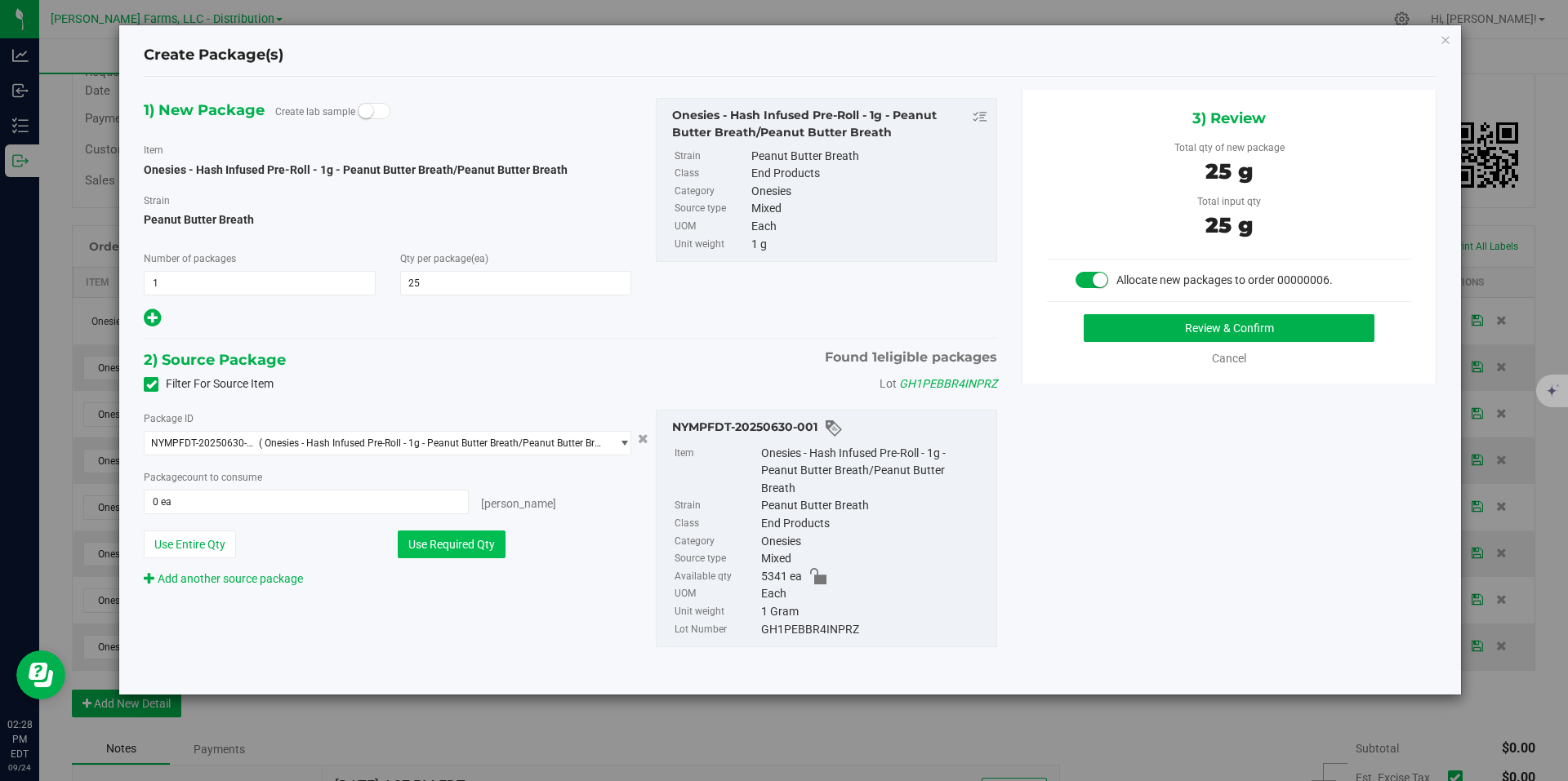
type input "25 ea"
click at [1251, 326] on button "Review & Confirm" at bounding box center [1229, 328] width 291 height 27
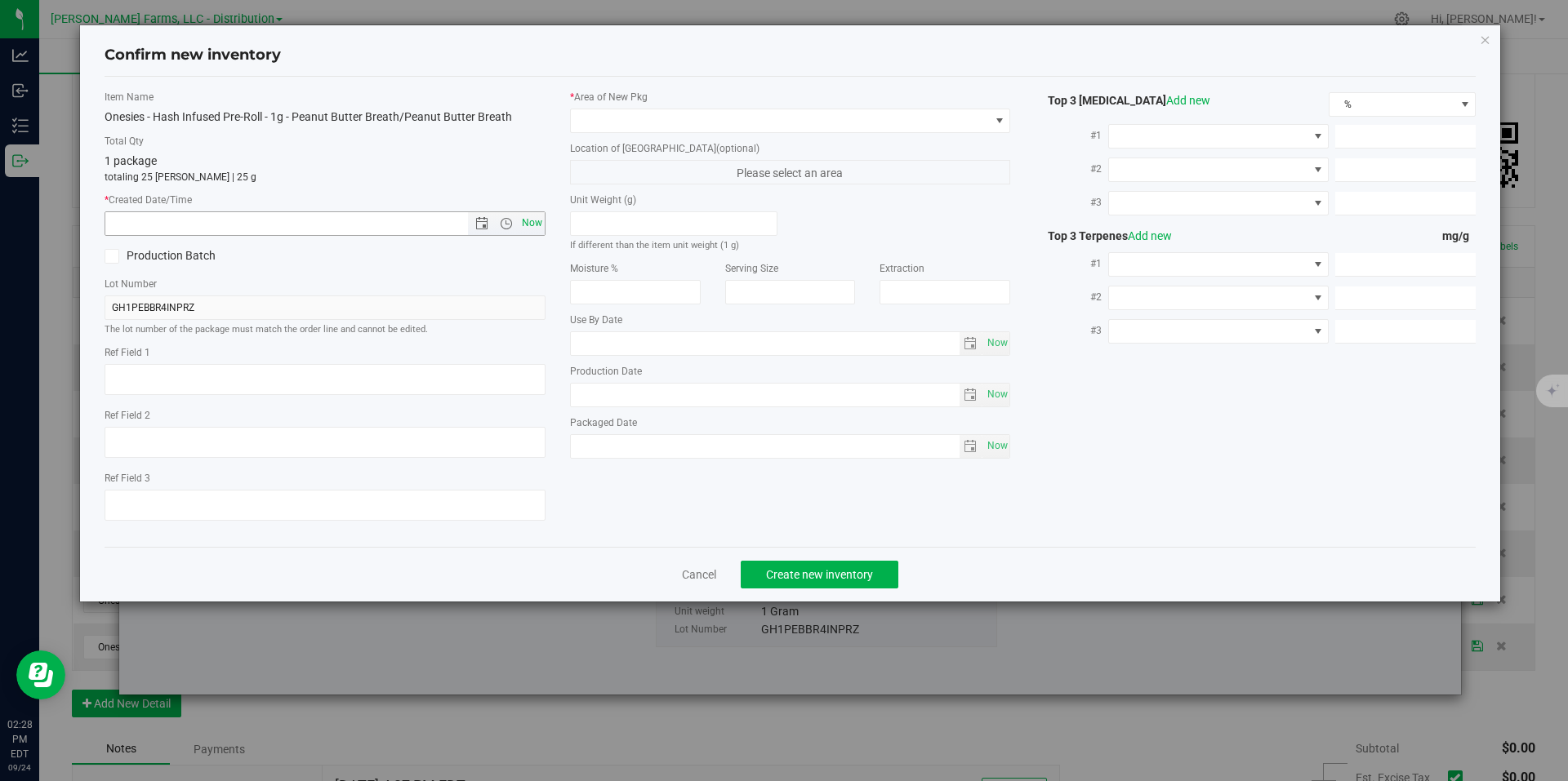
click at [530, 224] on span "Now" at bounding box center [532, 223] width 27 height 24
type input "9/24/2025 2:28 PM"
click at [1005, 116] on span at bounding box center [999, 120] width 13 height 13
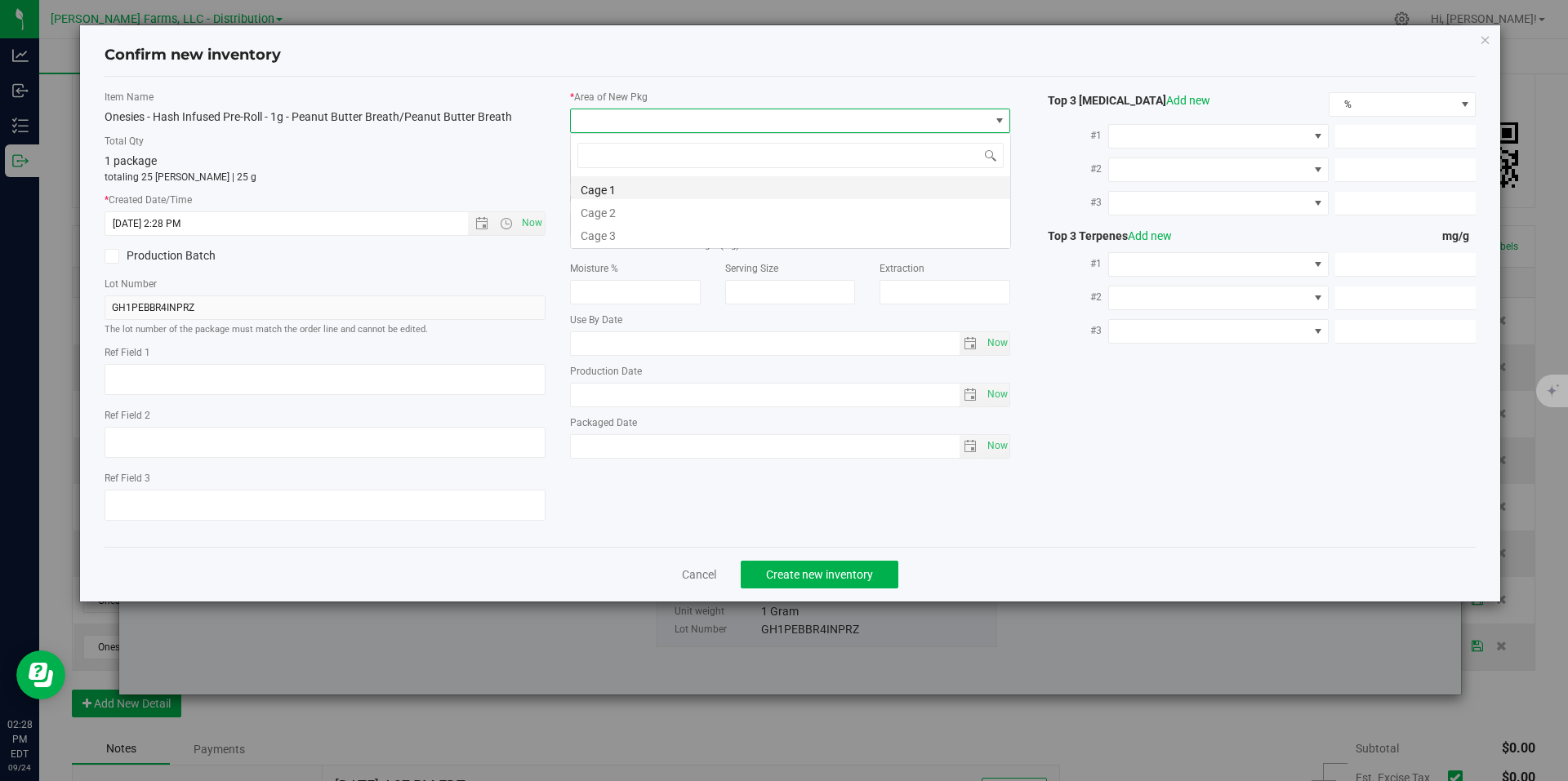
scroll to position [25, 441]
click at [793, 192] on li "Cage 1" at bounding box center [790, 188] width 439 height 23
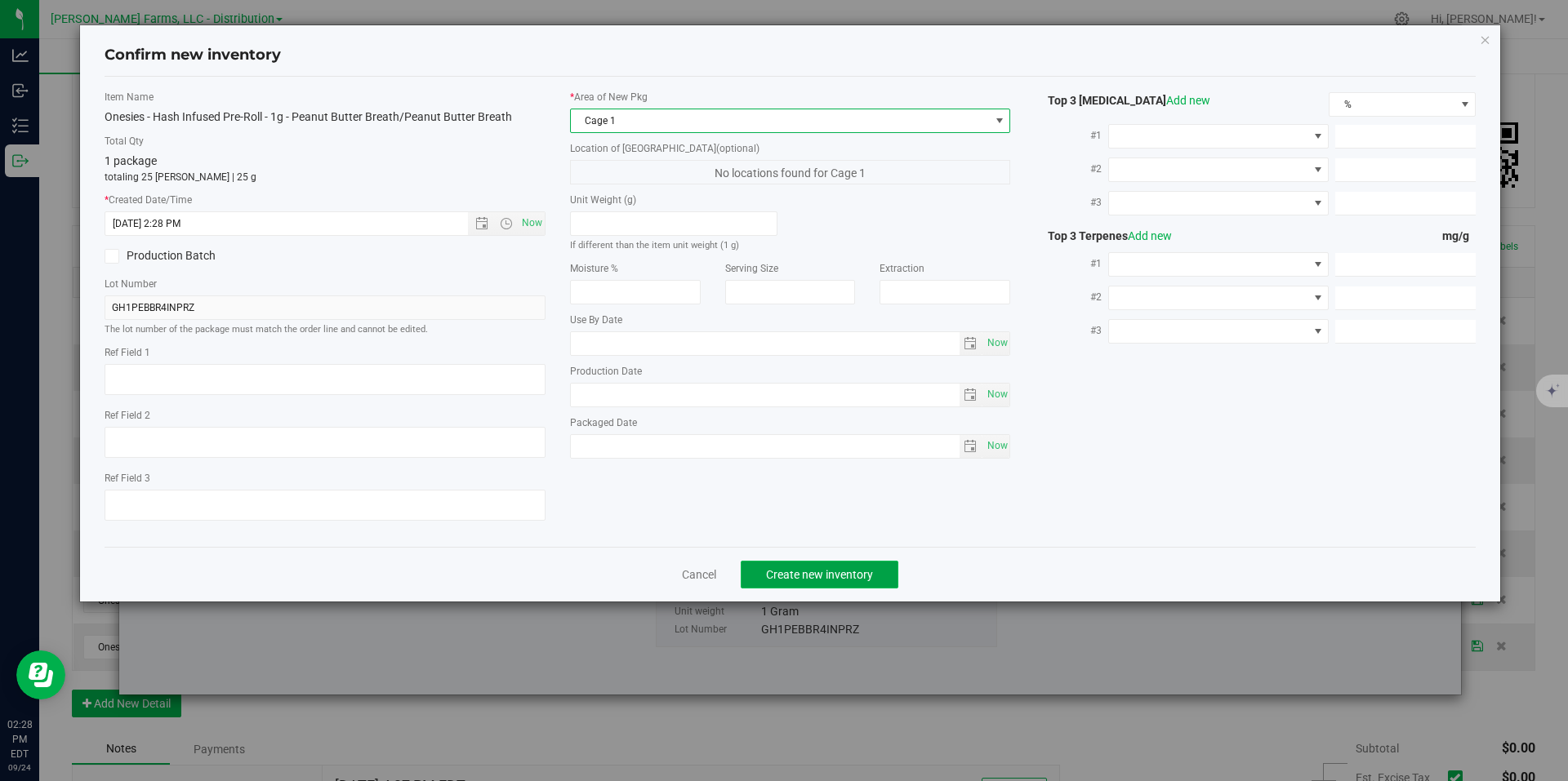
click at [866, 581] on span "Create new inventory" at bounding box center [819, 575] width 107 height 13
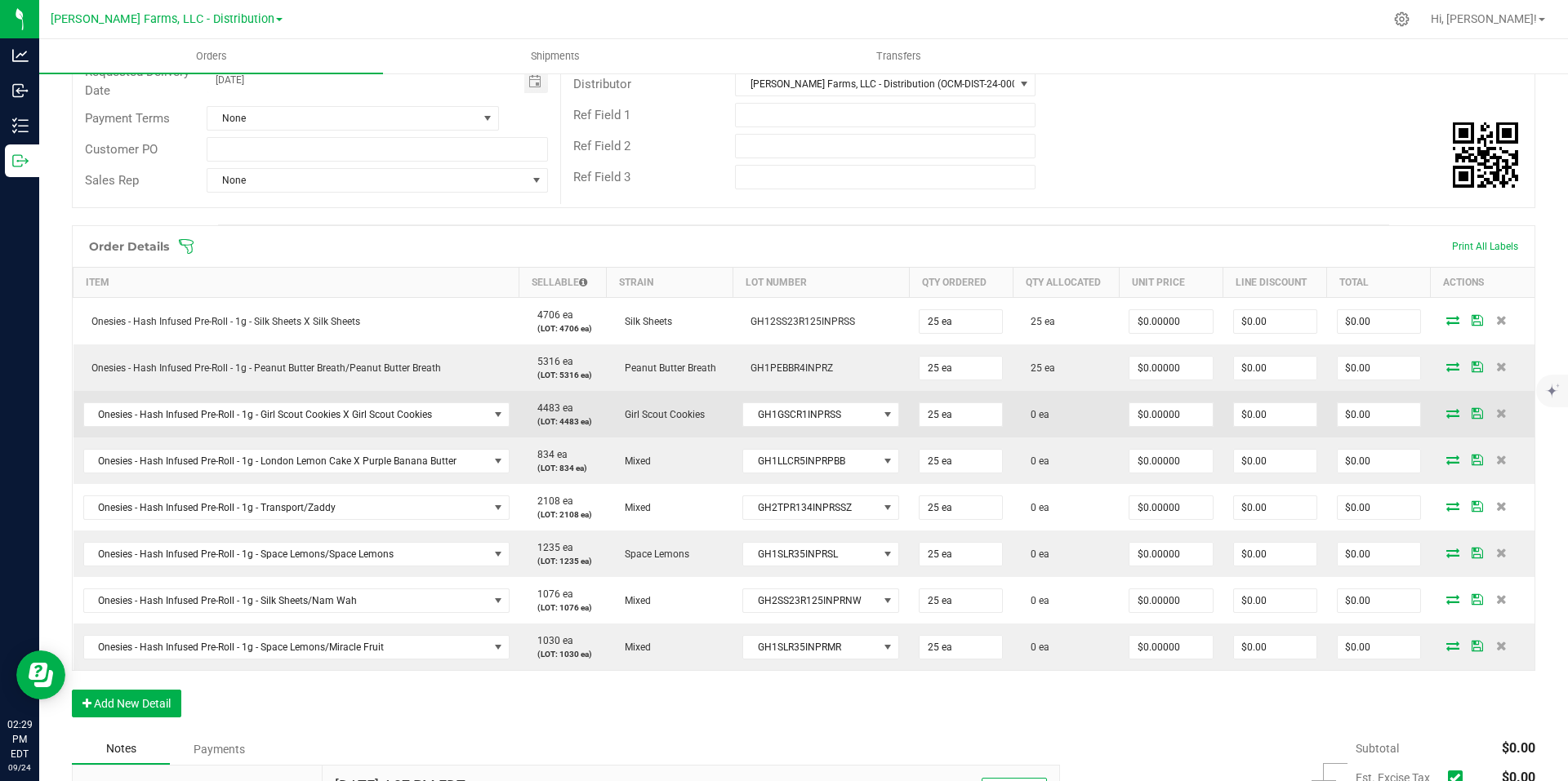
click at [1447, 412] on icon at bounding box center [1453, 413] width 13 height 10
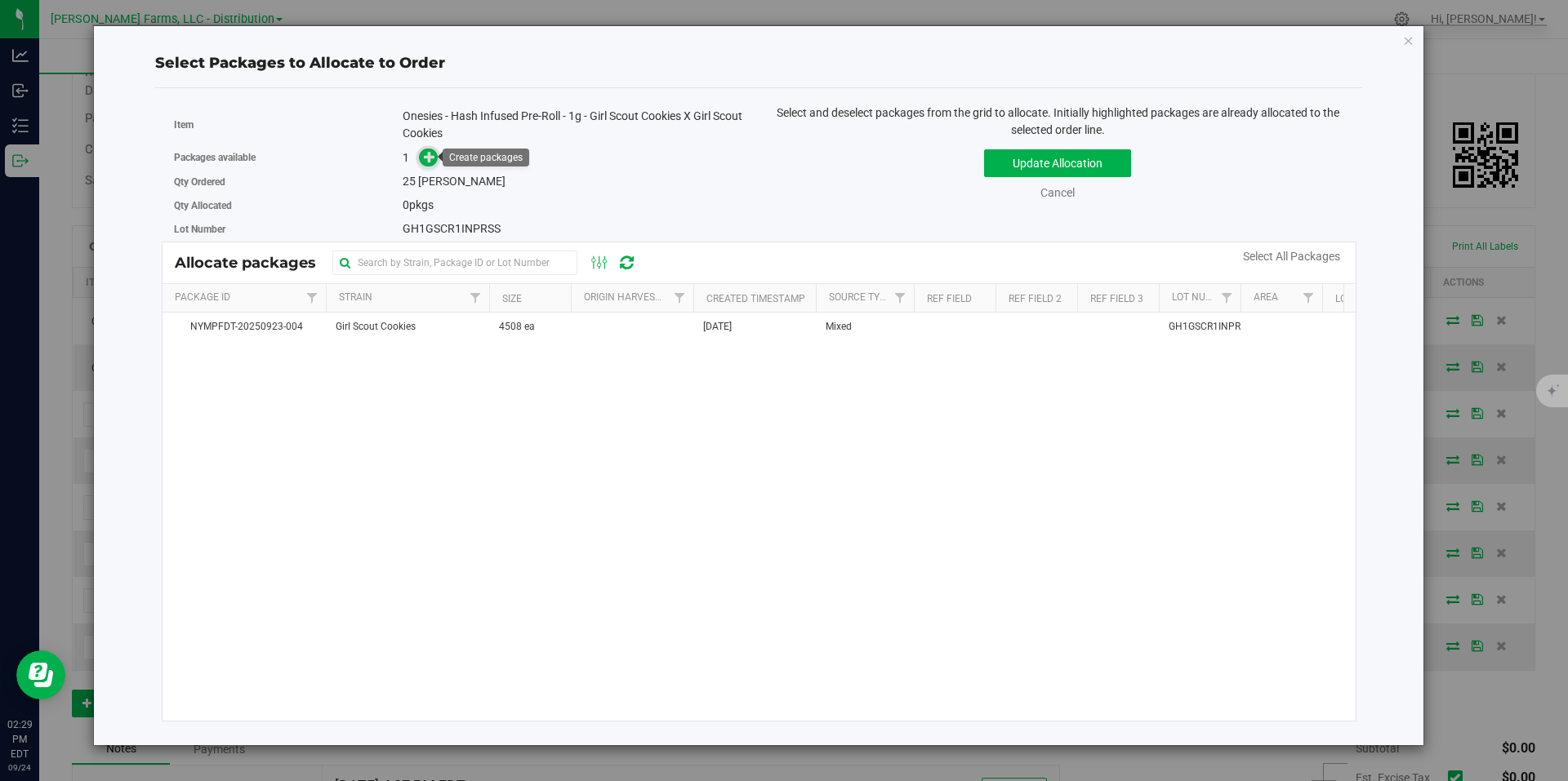
click at [437, 160] on span at bounding box center [428, 158] width 19 height 19
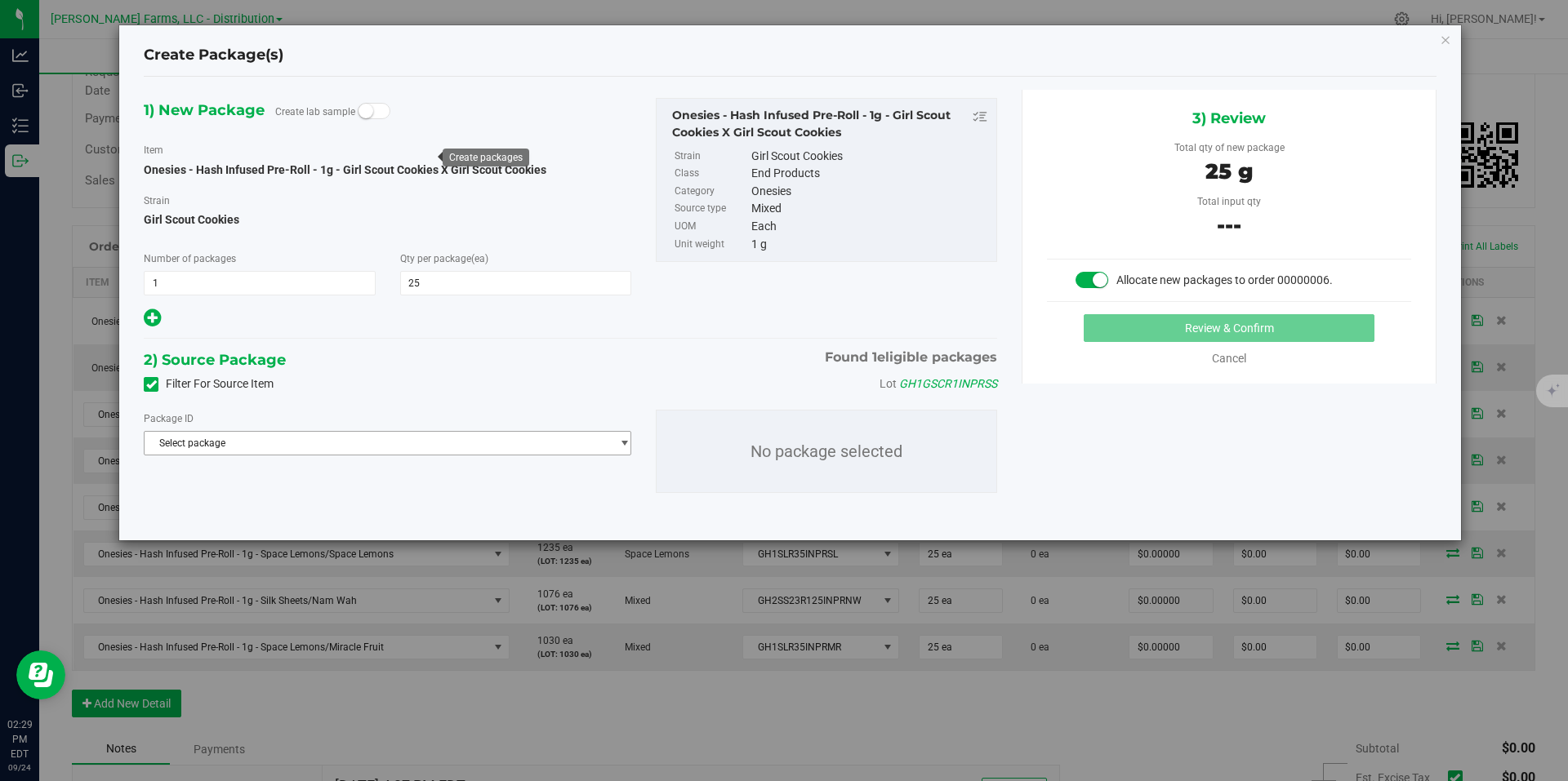
click at [618, 450] on span "select" at bounding box center [620, 444] width 20 height 23
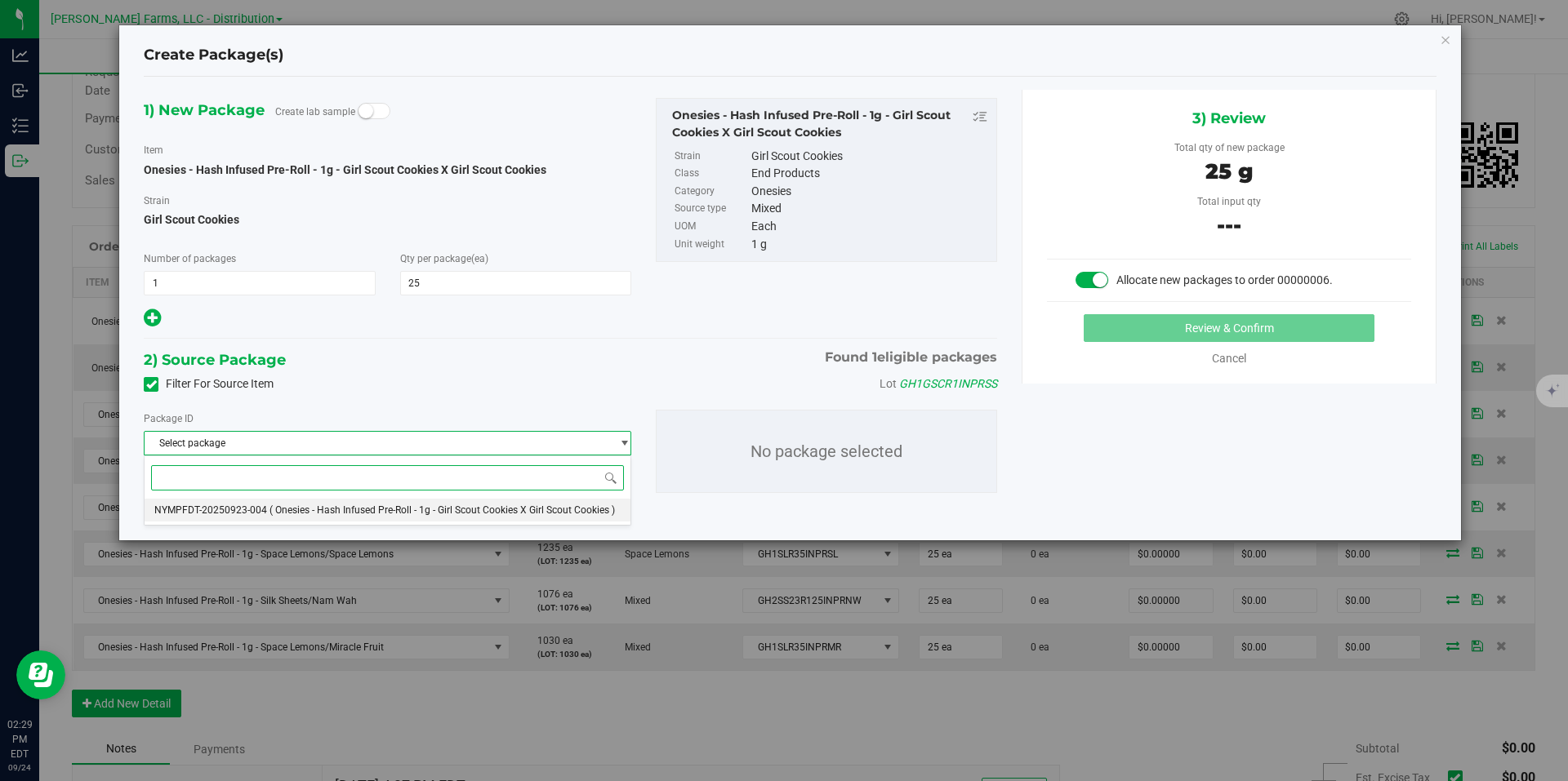
click at [529, 508] on span "( Onesies - Hash Infused Pre-Roll - 1g - Girl Scout Cookies X Girl Scout Cookie…" at bounding box center [442, 510] width 345 height 12
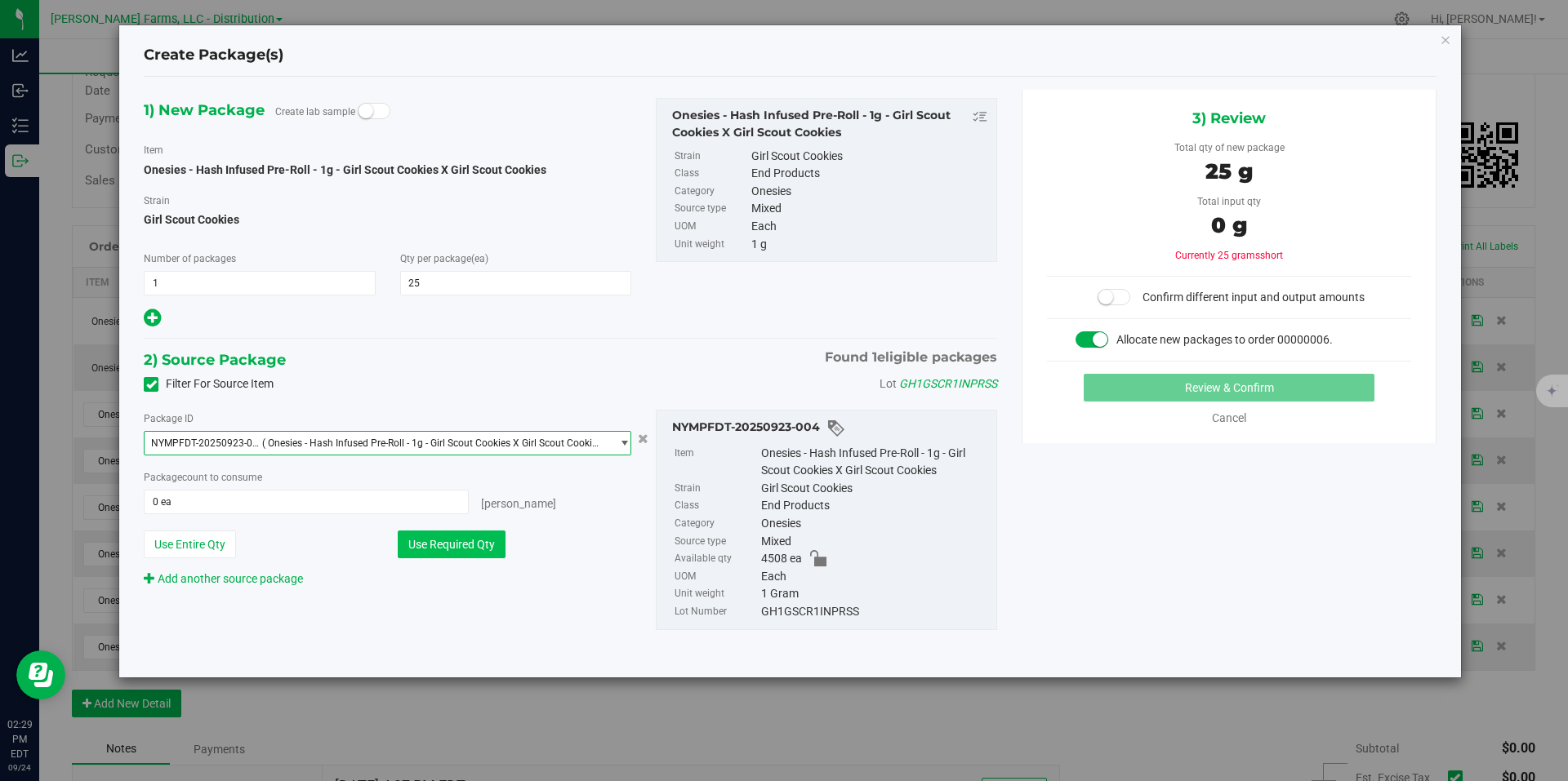
click at [468, 543] on button "Use Required Qty" at bounding box center [452, 544] width 108 height 27
type input "25 ea"
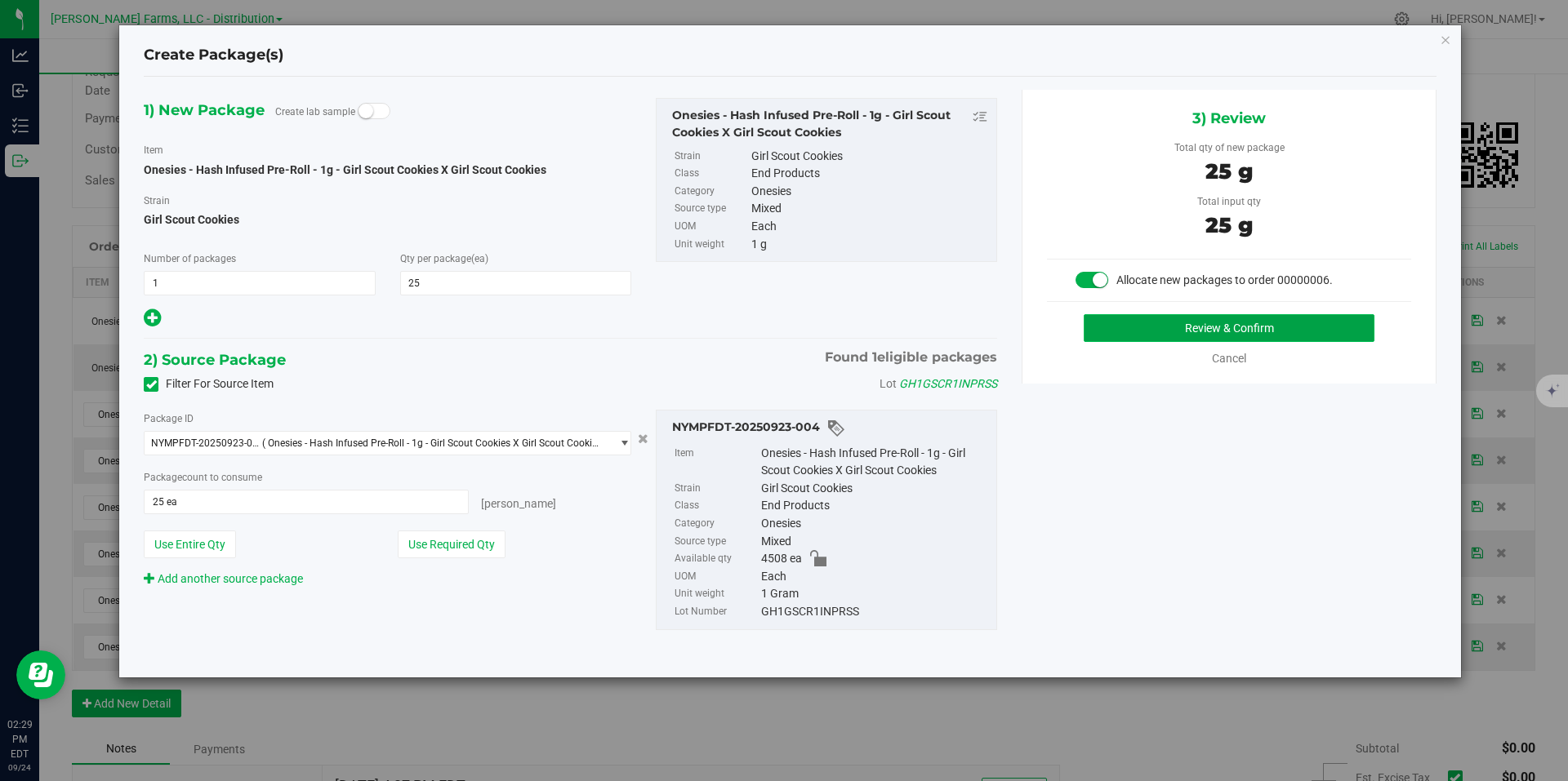
click at [1358, 329] on button "Review & Confirm" at bounding box center [1229, 328] width 291 height 27
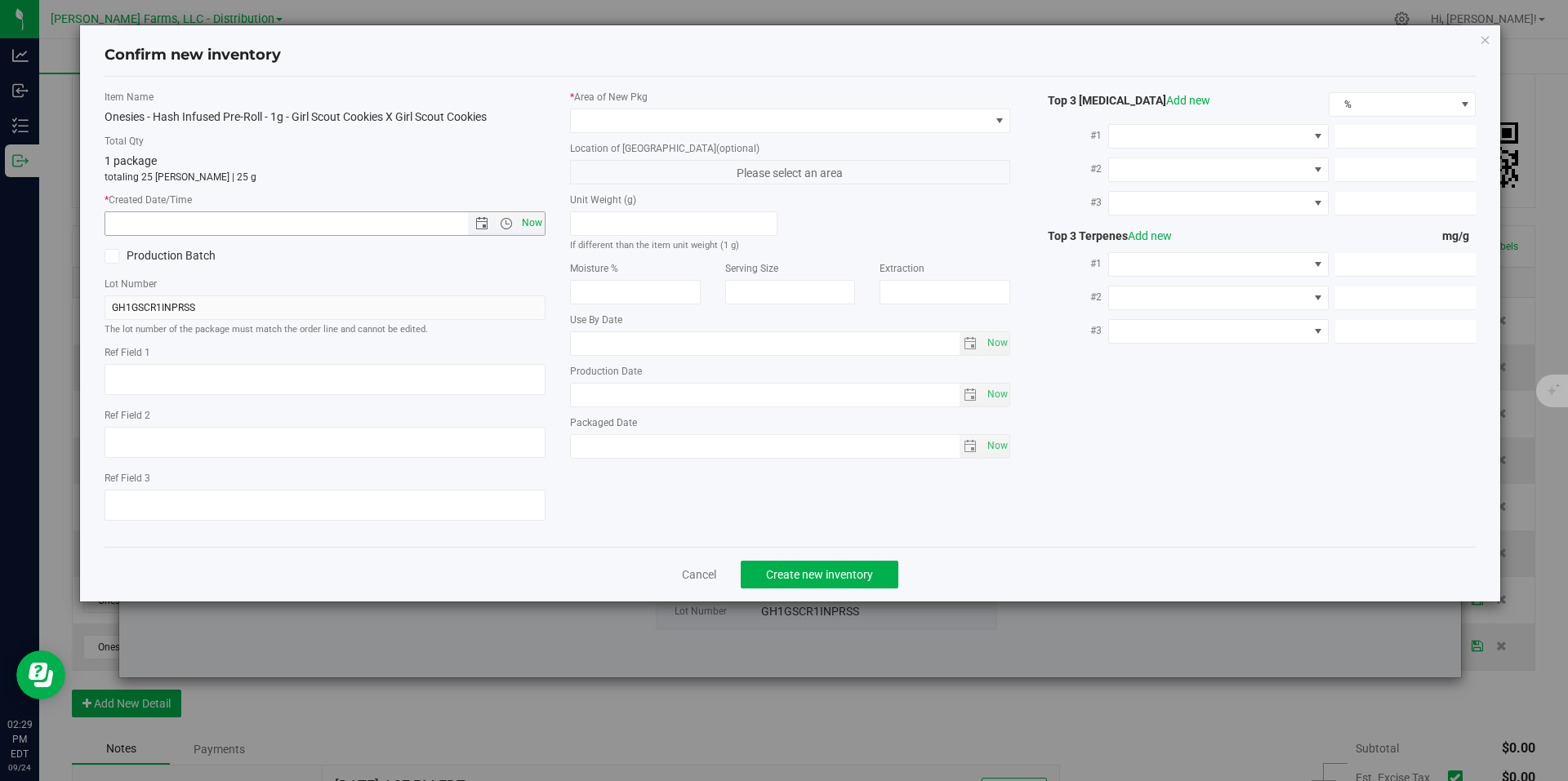
click at [534, 224] on span "Now" at bounding box center [532, 223] width 27 height 24
type input "9/24/2025 2:29 PM"
click at [966, 128] on span at bounding box center [780, 121] width 419 height 23
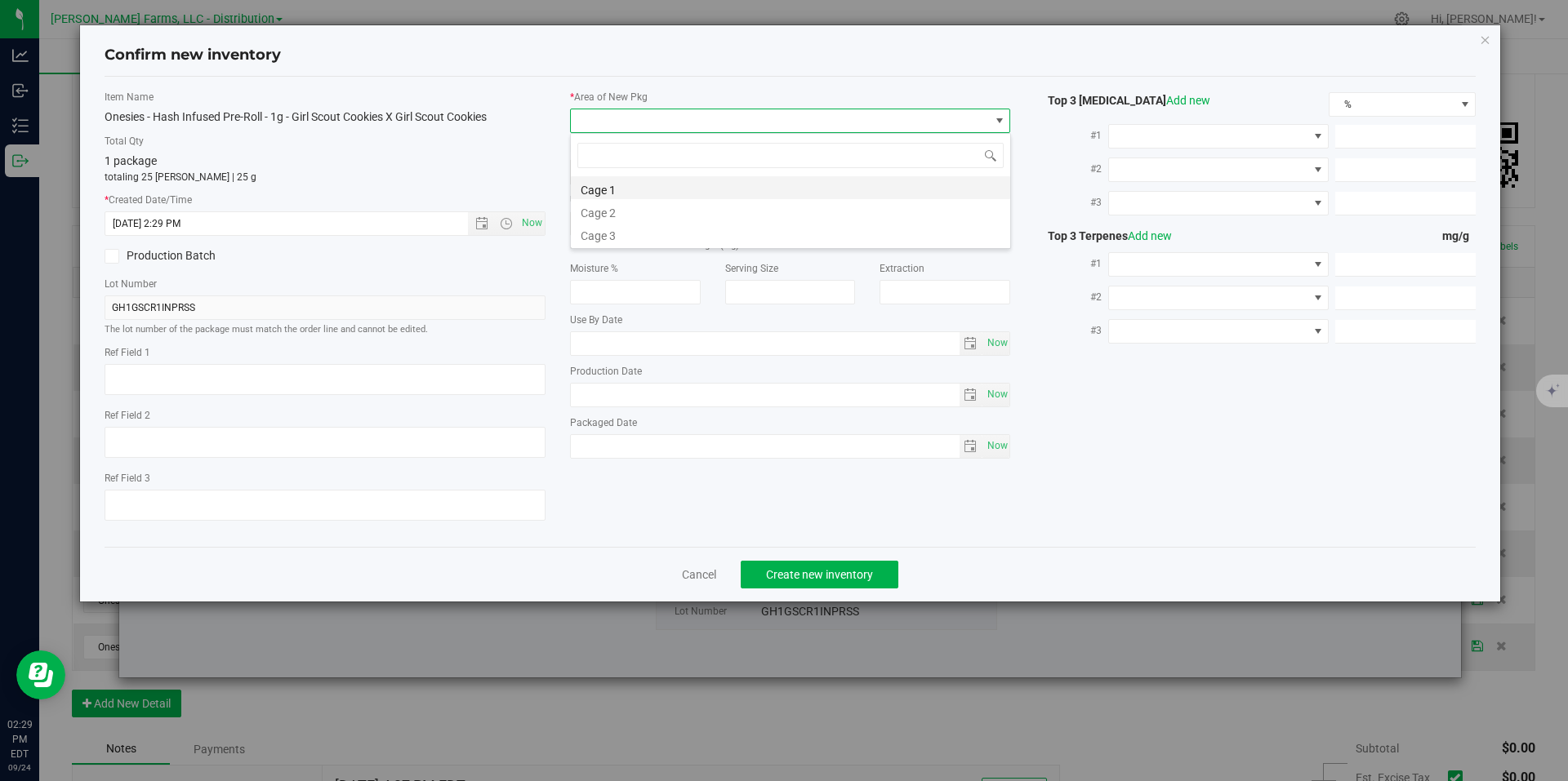
scroll to position [25, 441]
click at [727, 187] on li "Cage 1" at bounding box center [790, 188] width 439 height 23
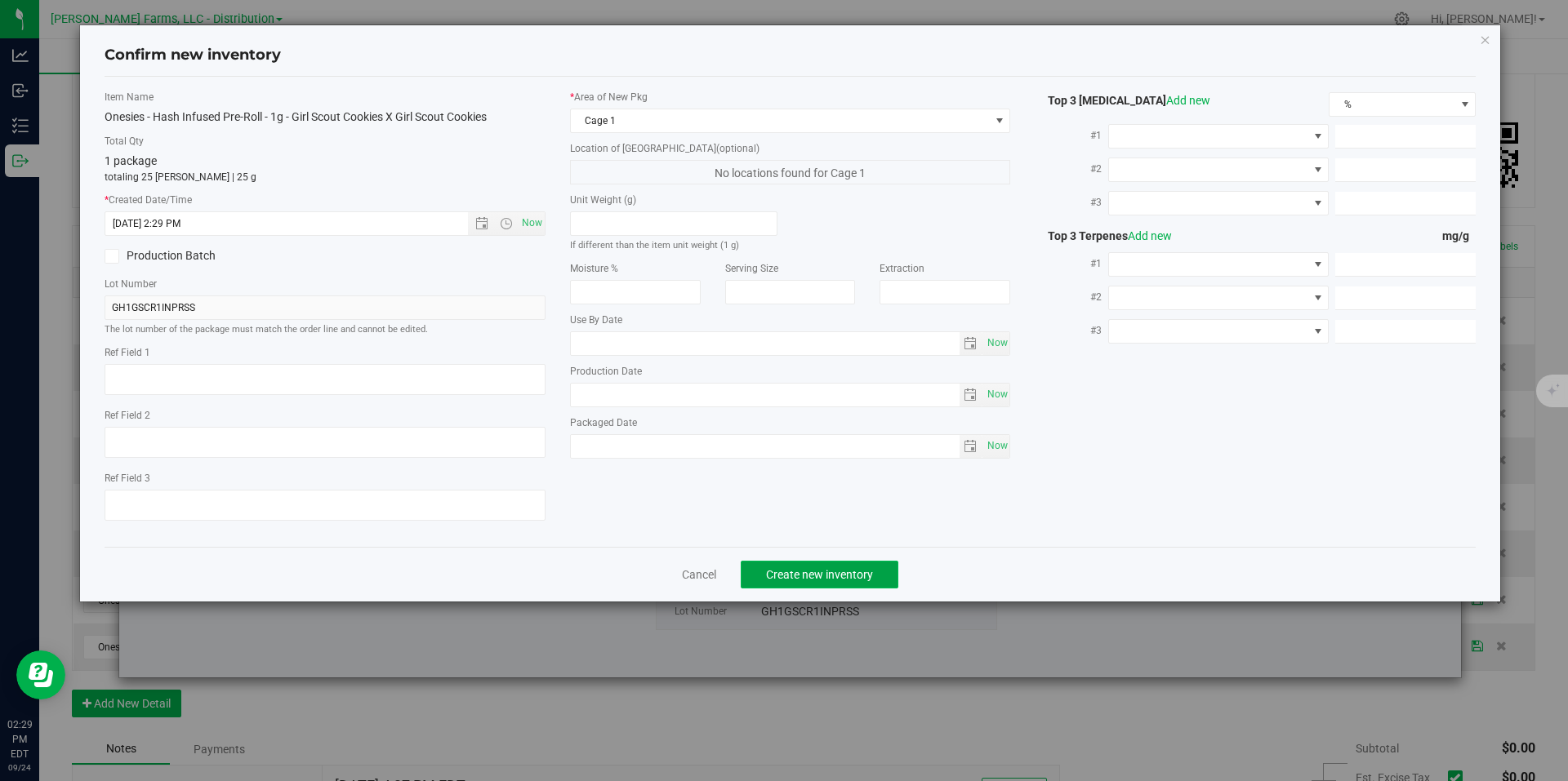
click at [814, 578] on span "Create new inventory" at bounding box center [819, 575] width 107 height 13
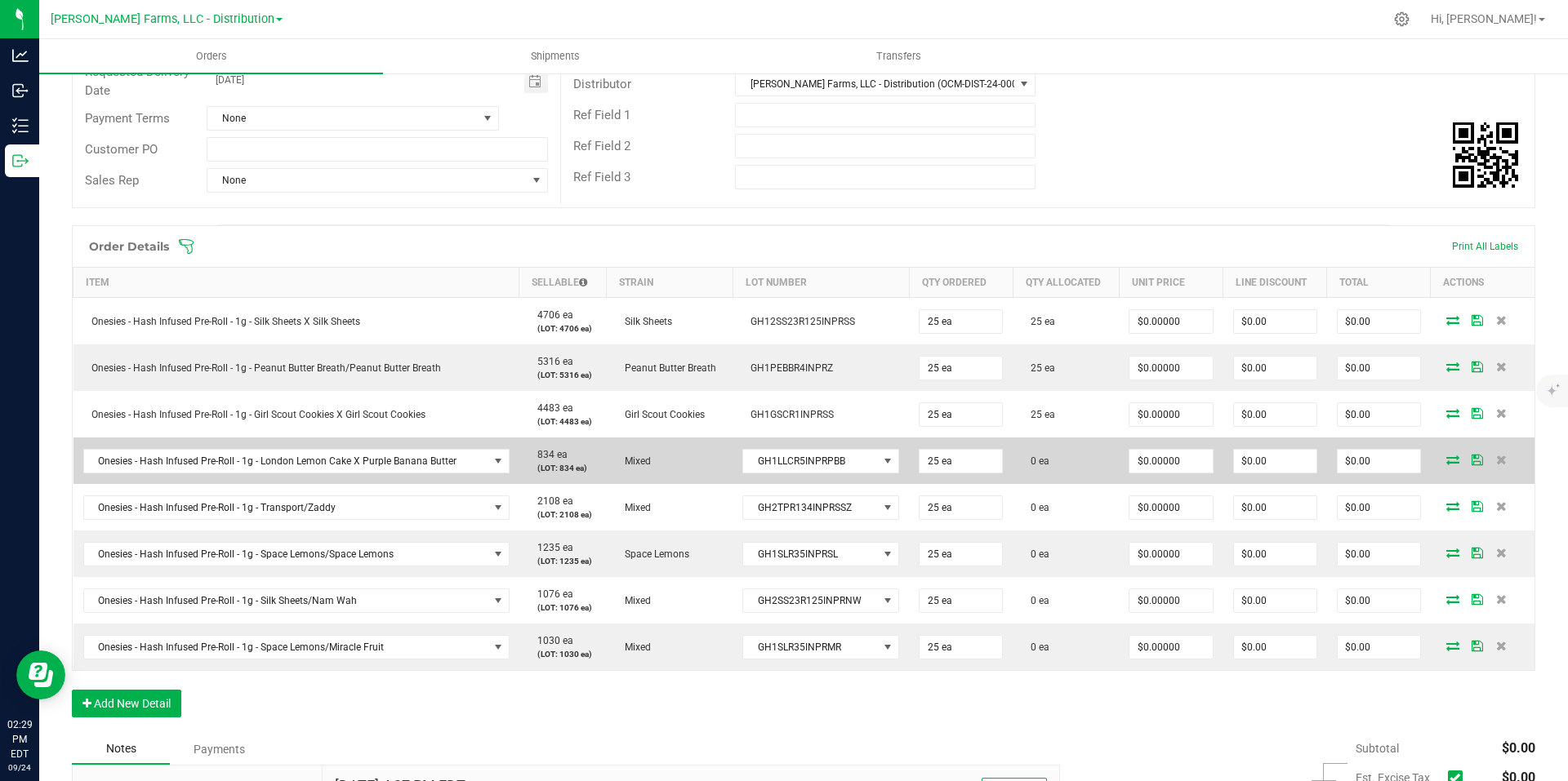
click at [1447, 464] on icon at bounding box center [1453, 460] width 13 height 10
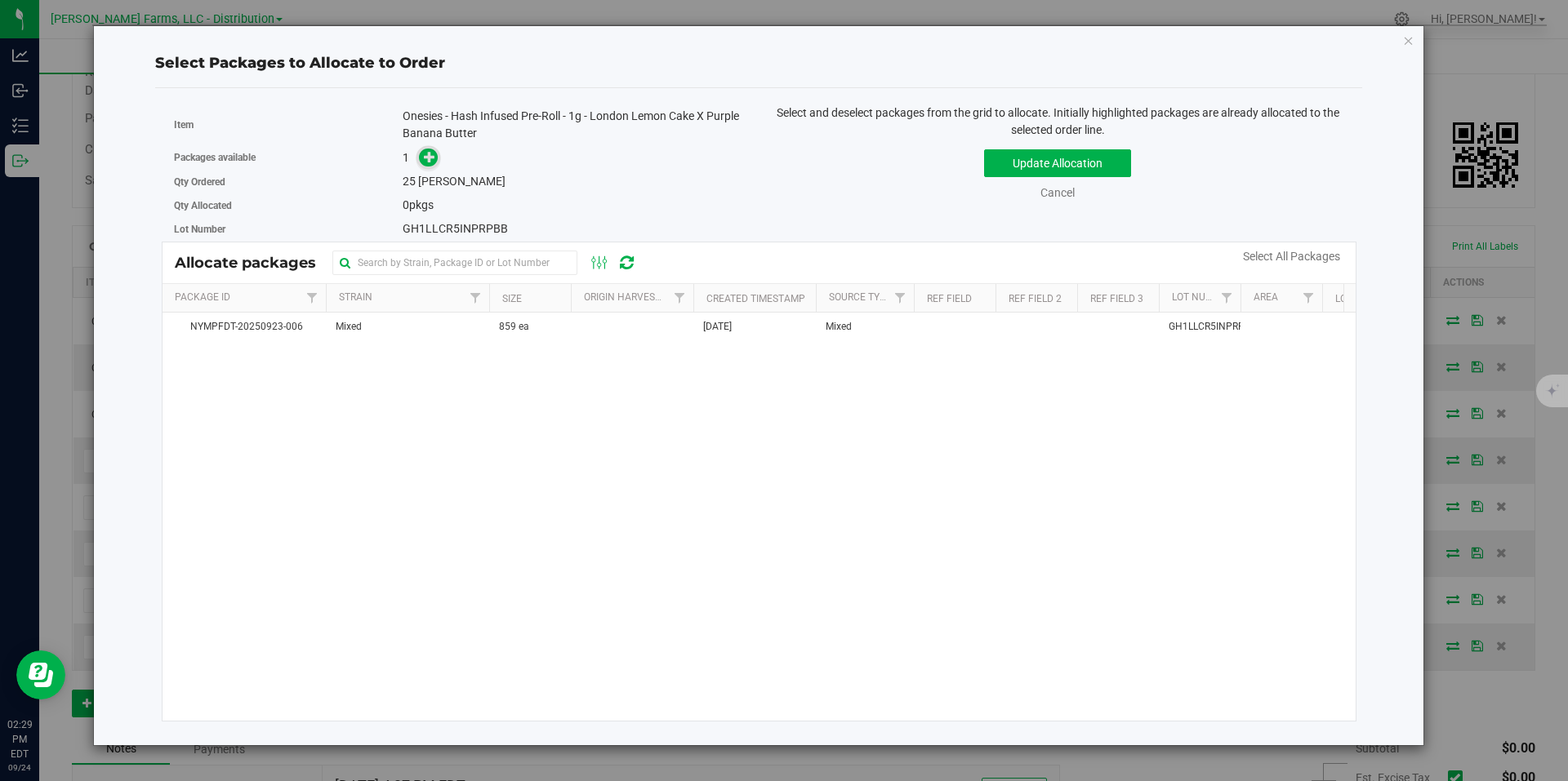
click at [424, 160] on icon at bounding box center [430, 157] width 12 height 12
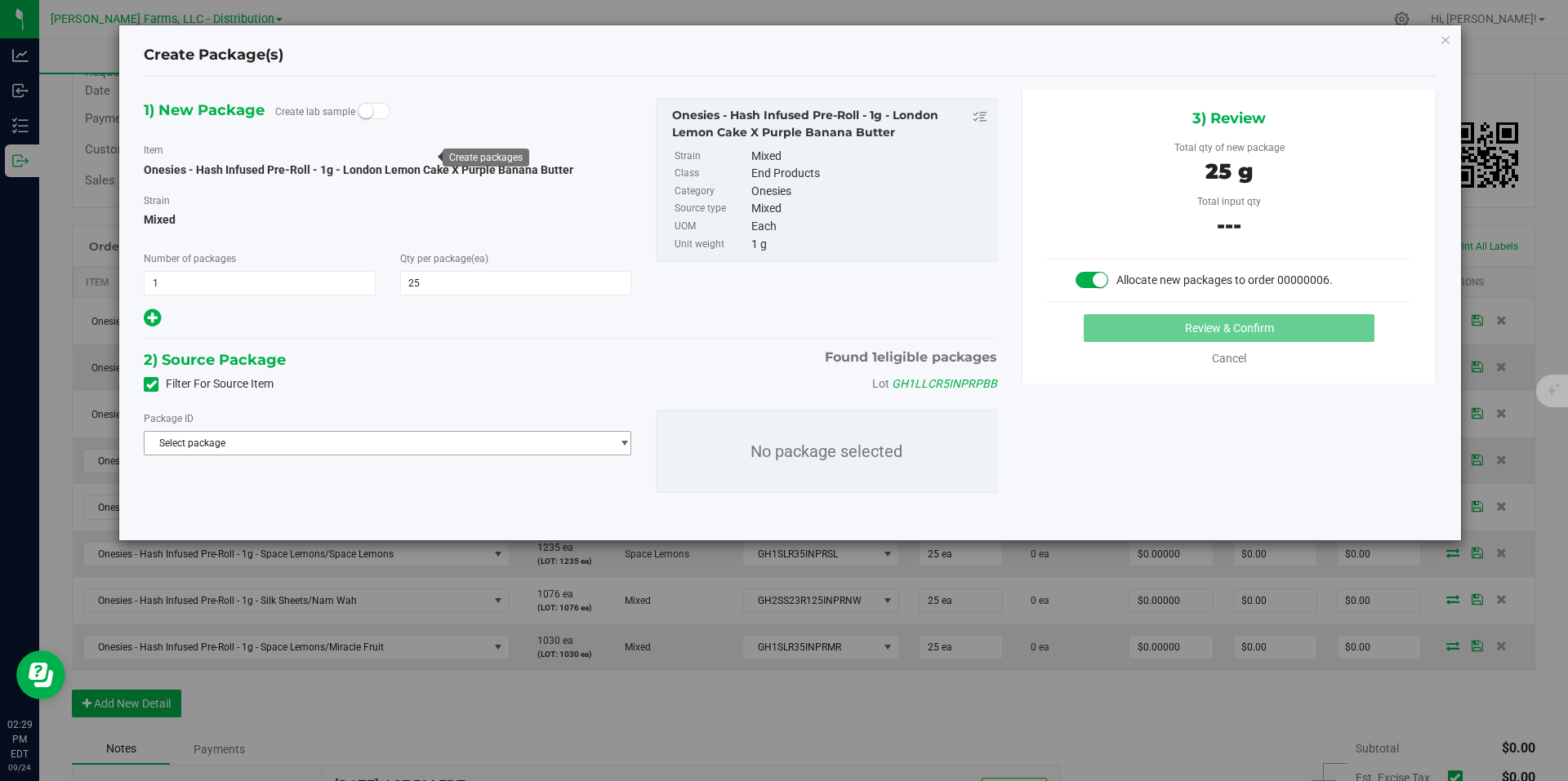
click at [571, 448] on span "Select package" at bounding box center [377, 444] width 466 height 23
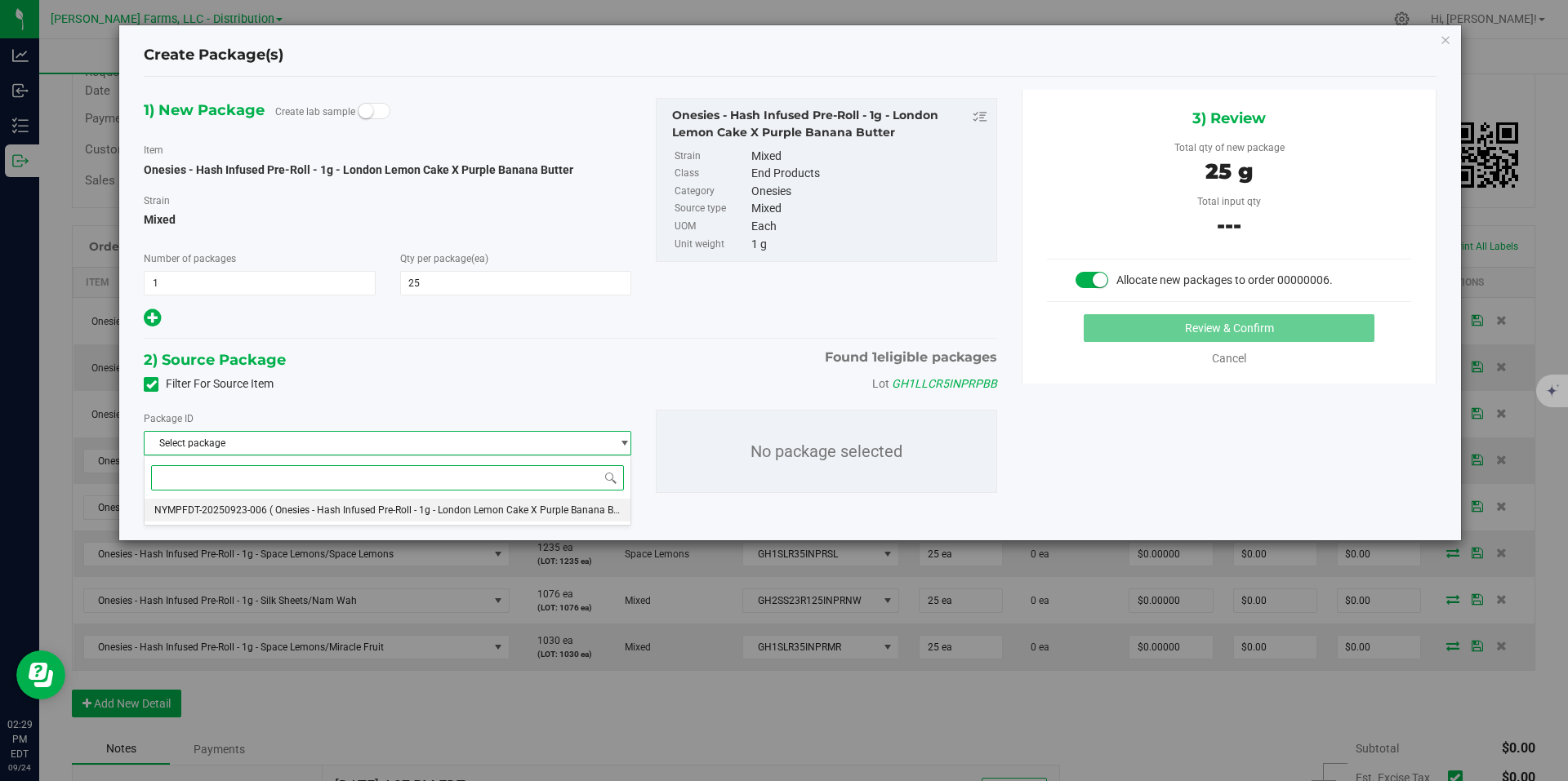
click at [384, 520] on li "NYMPFDT-20250923-006 ( Onesies - Hash Infused Pre-Roll - 1g - London Lemon Cake…" at bounding box center [387, 510] width 486 height 23
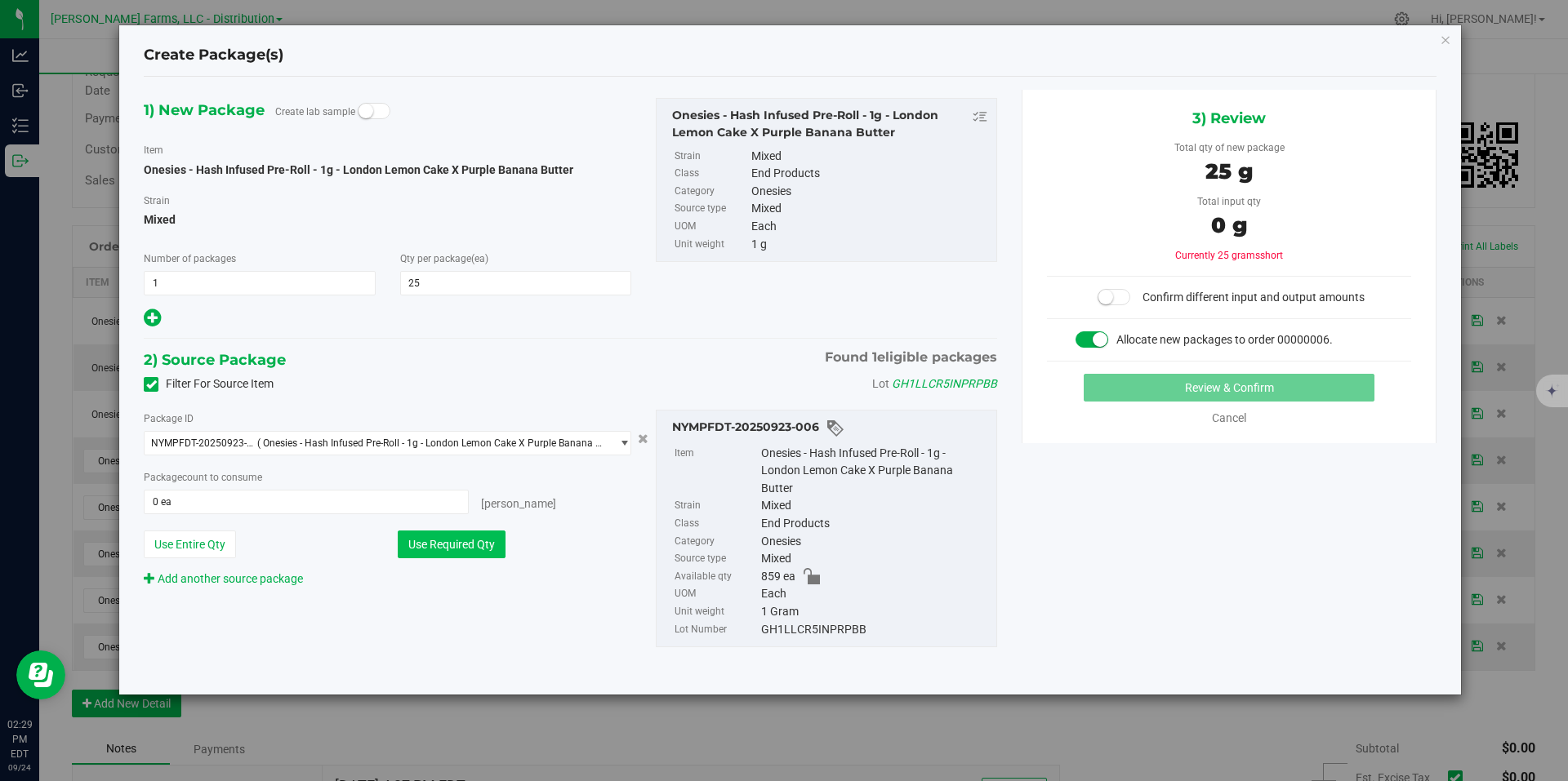
click at [476, 530] on button "Use Required Qty" at bounding box center [452, 544] width 108 height 27
type input "25 ea"
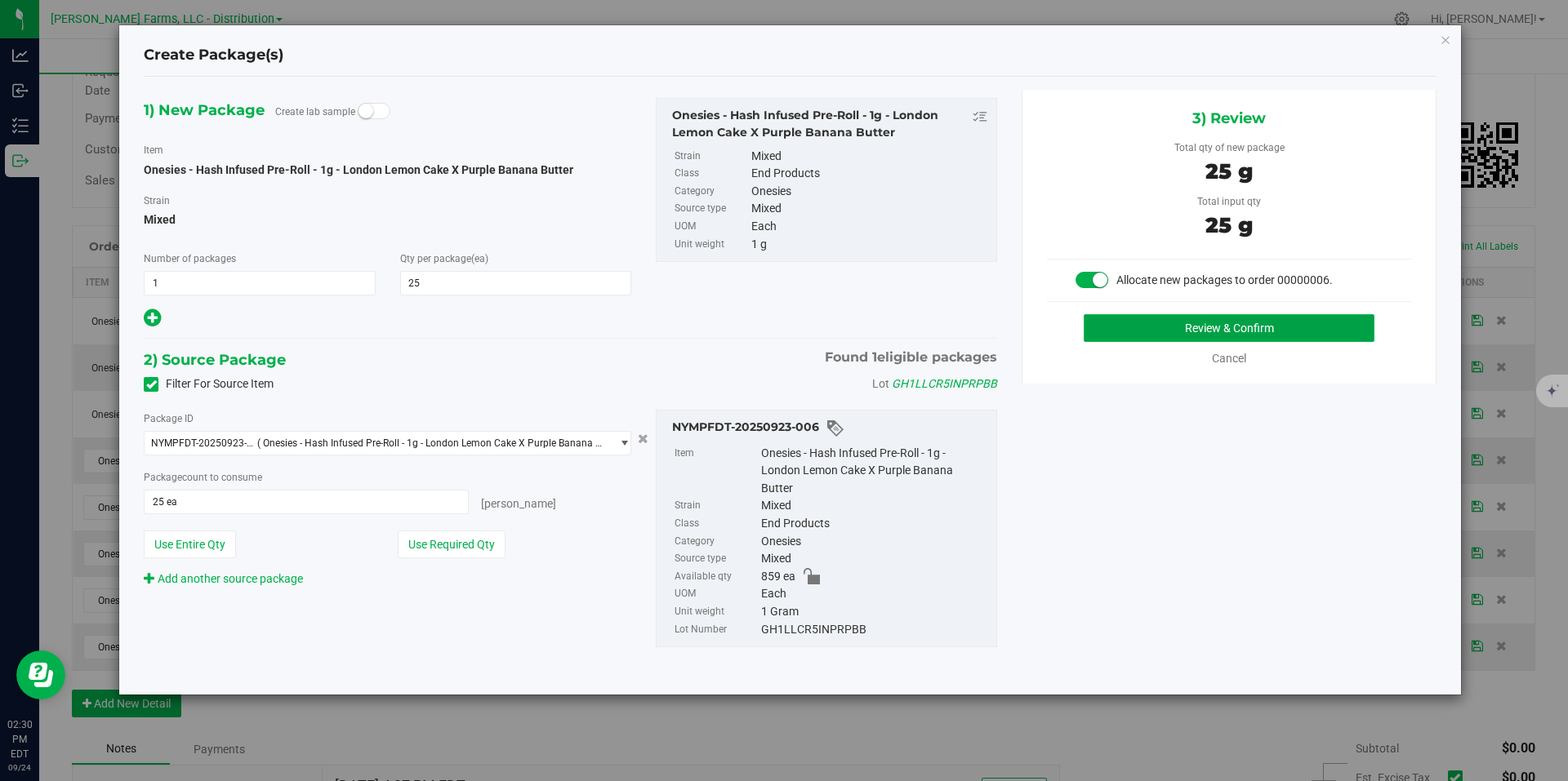
click at [1292, 336] on button "Review & Confirm" at bounding box center [1229, 328] width 291 height 27
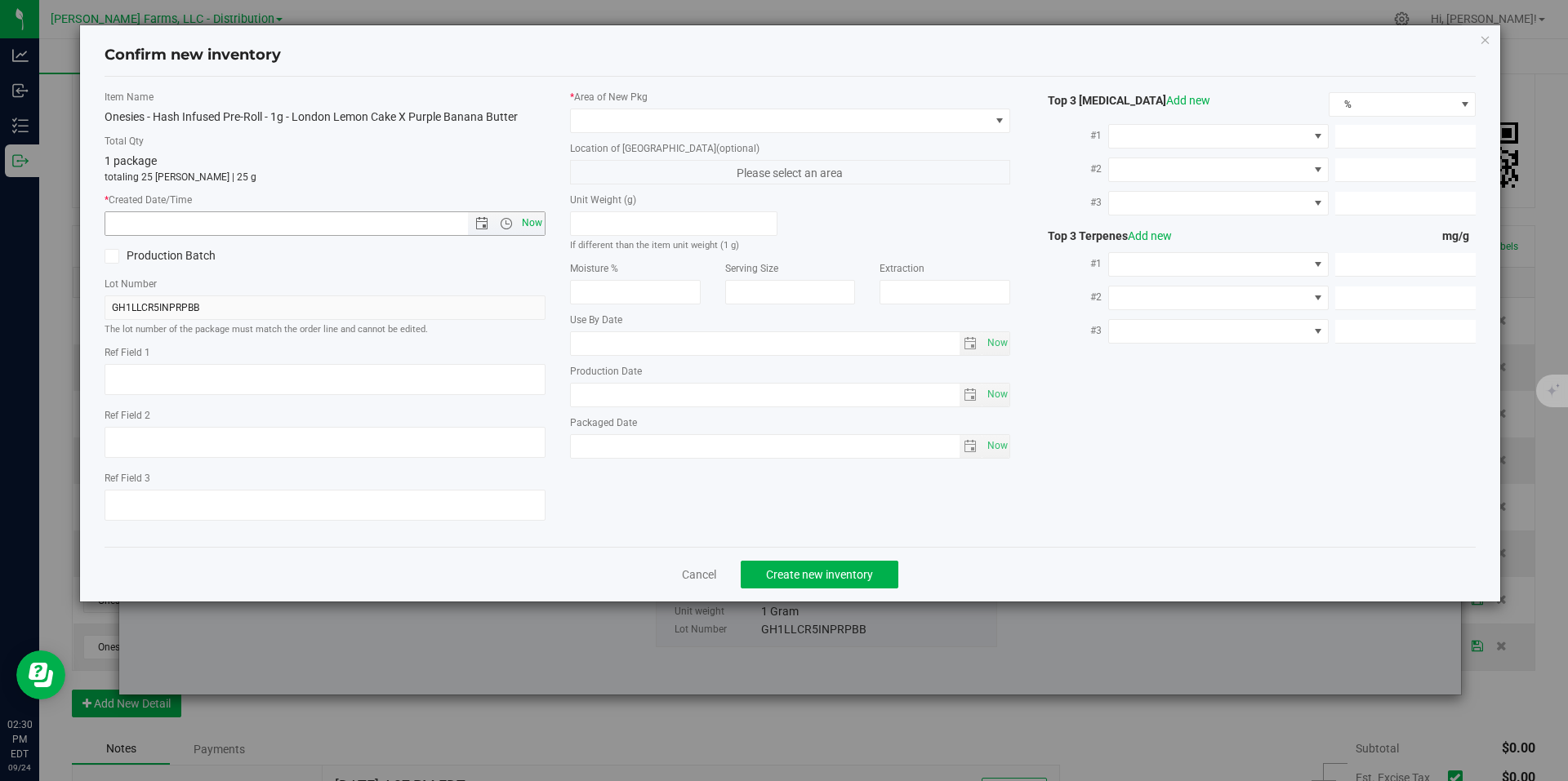
click at [523, 221] on span "Now" at bounding box center [532, 223] width 27 height 24
type input "9/24/2025 2:30 PM"
click at [1007, 123] on span at bounding box center [999, 121] width 20 height 23
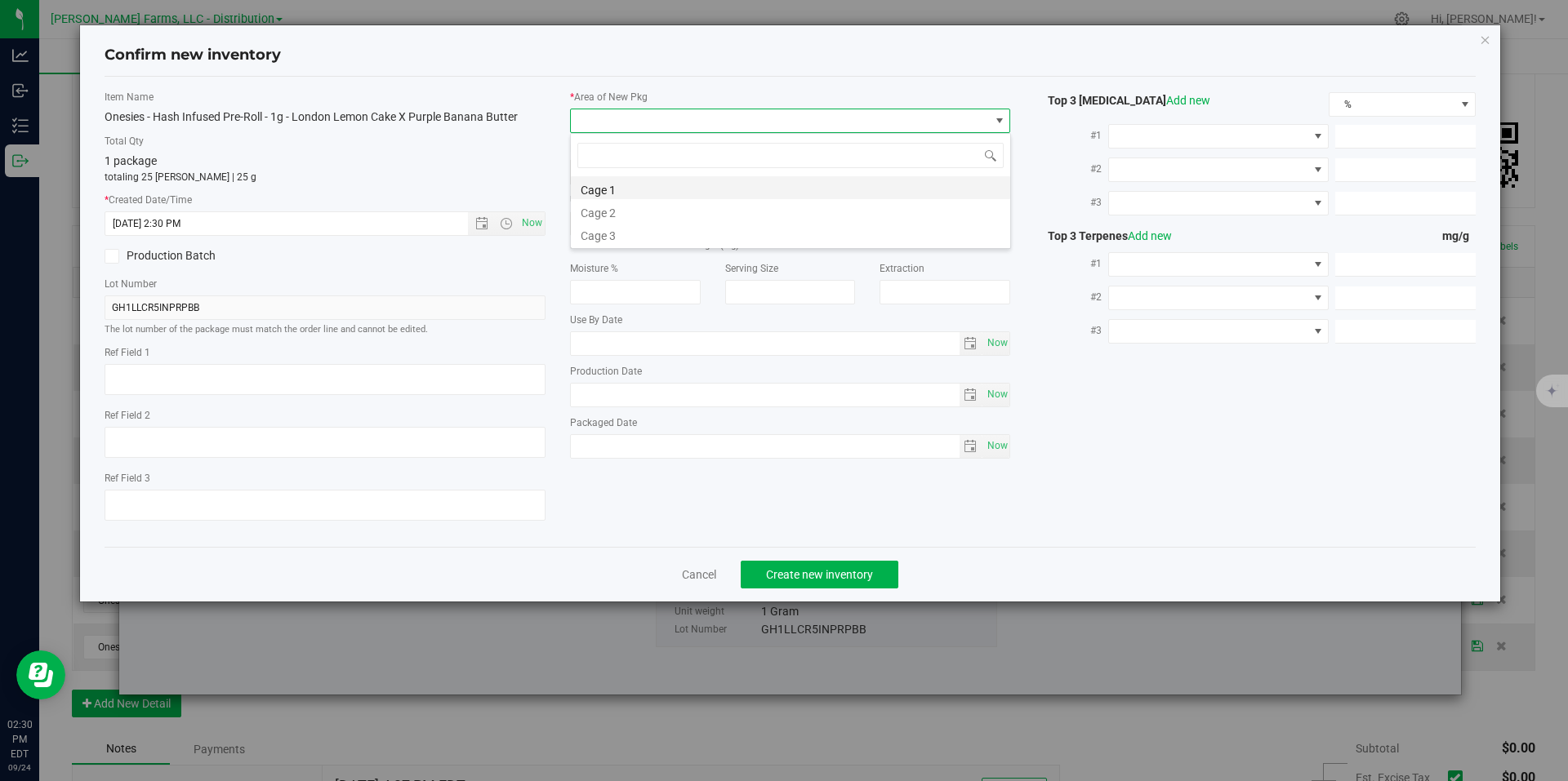
scroll to position [25, 441]
click at [700, 194] on li "Cage 1" at bounding box center [790, 188] width 439 height 23
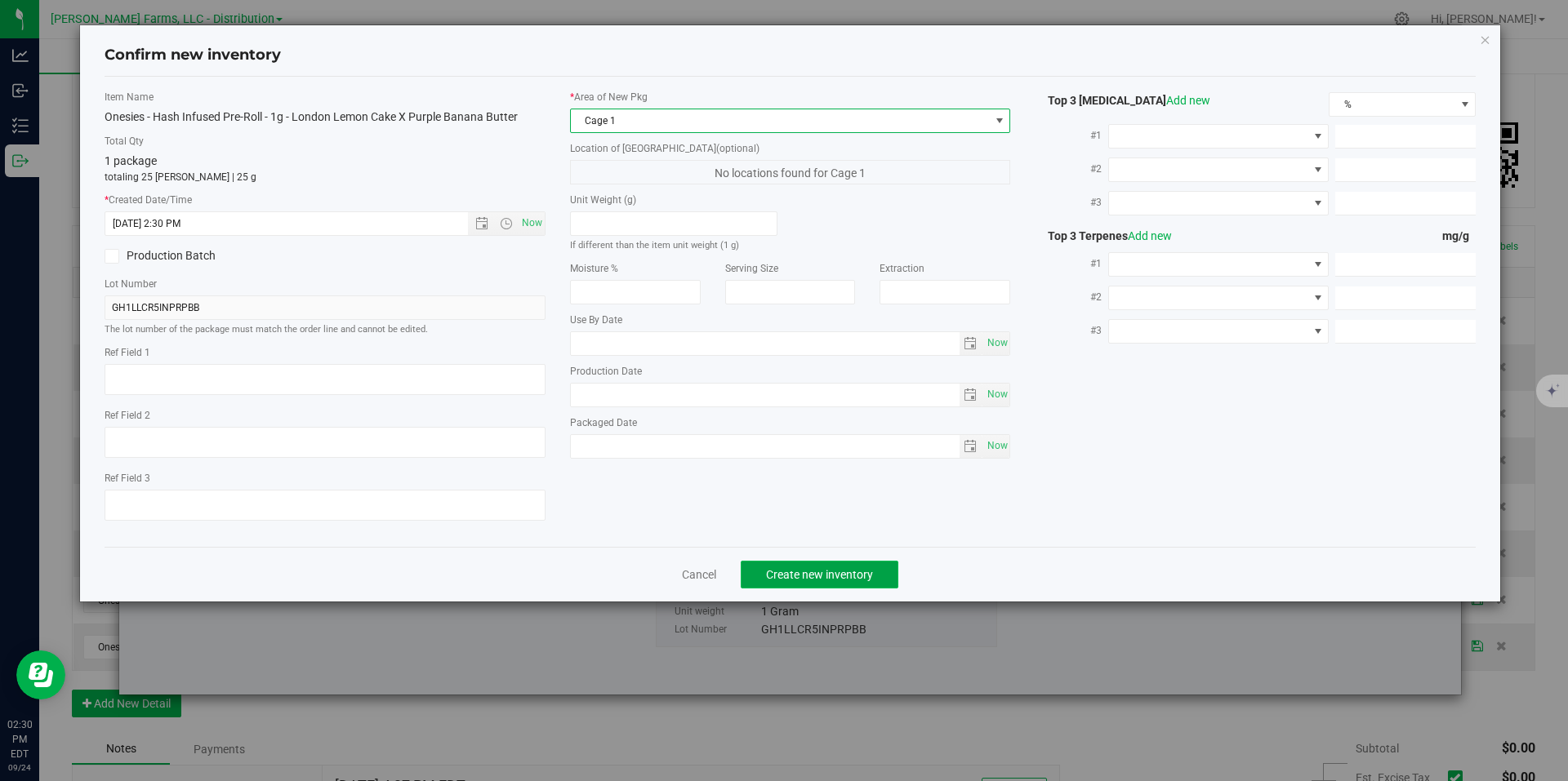
click at [856, 572] on span "Create new inventory" at bounding box center [819, 575] width 107 height 13
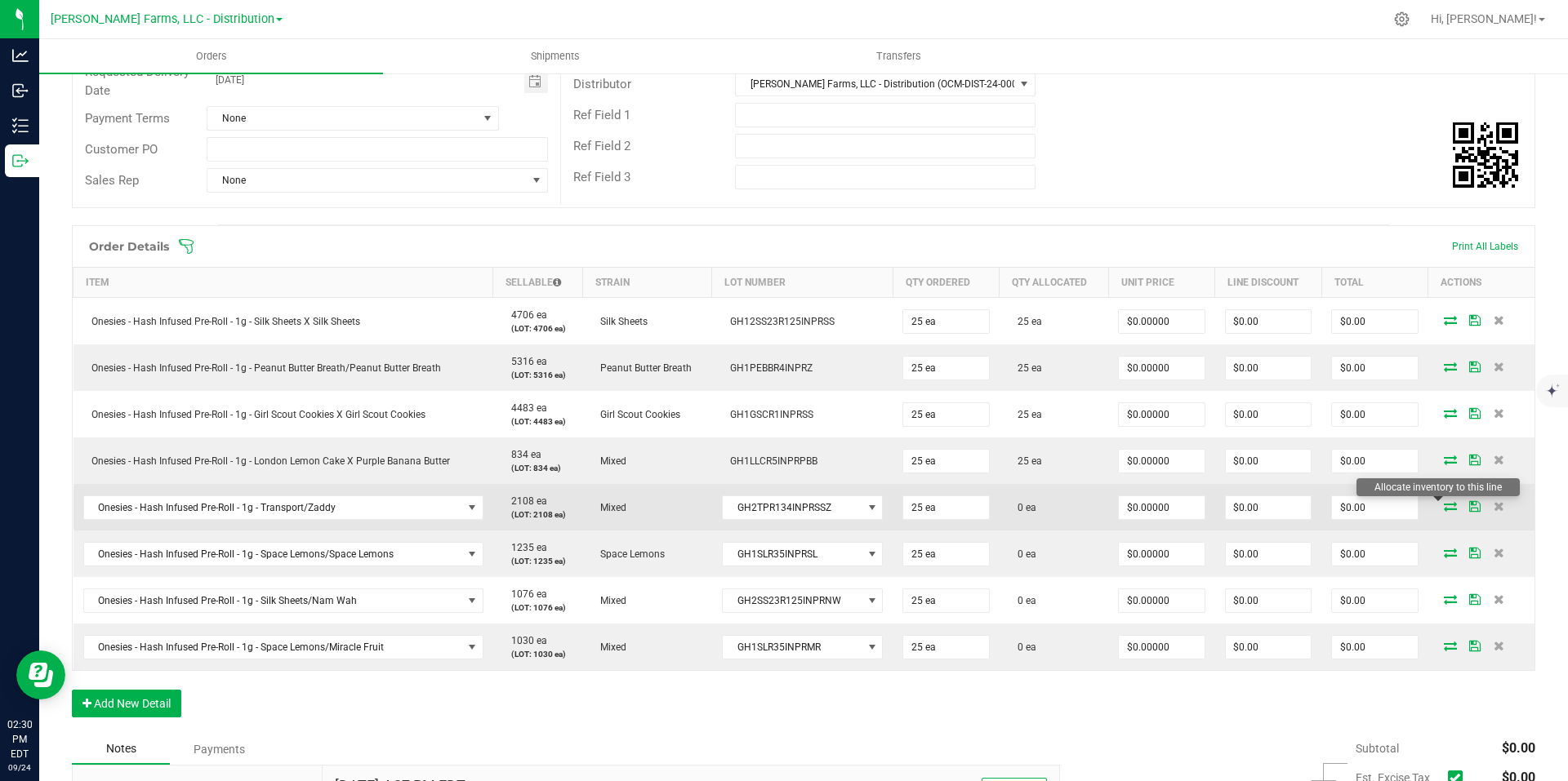
click at [1444, 505] on icon at bounding box center [1450, 506] width 13 height 10
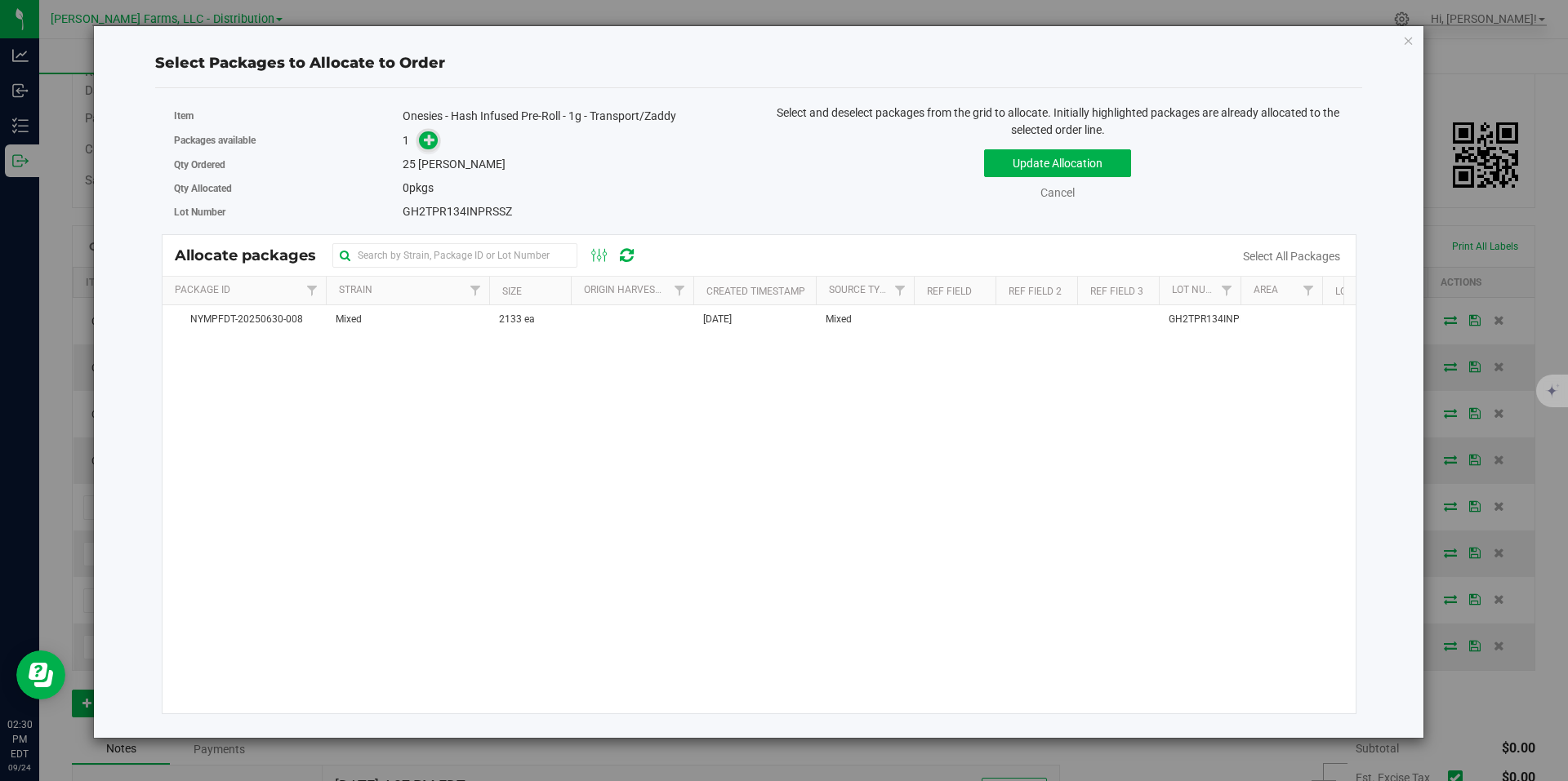
click at [426, 138] on icon at bounding box center [430, 139] width 12 height 12
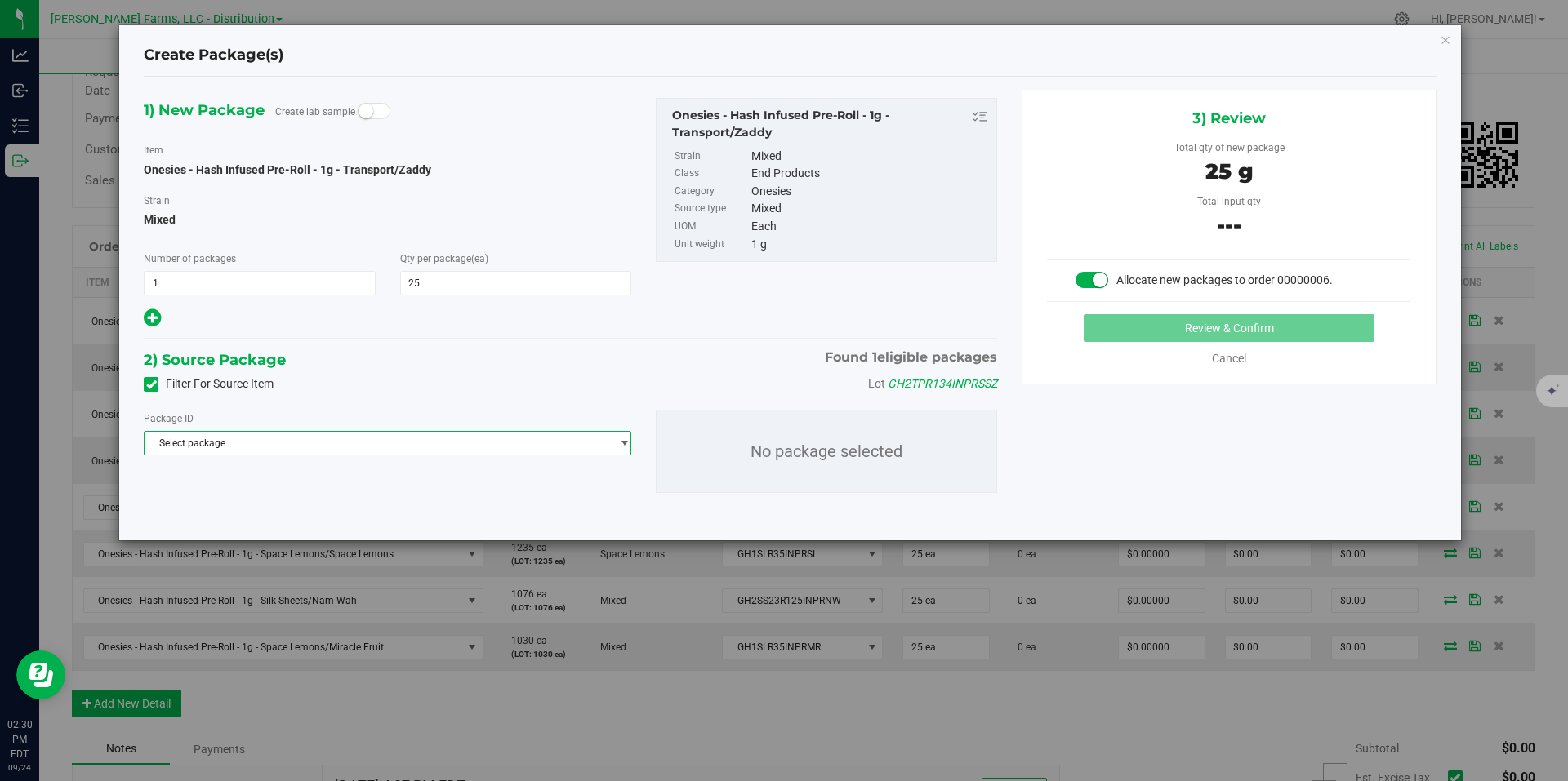
click at [582, 438] on span "Select package" at bounding box center [377, 444] width 466 height 23
click at [376, 507] on span "( Onesies - Hash Infused Pre-Roll - 1g - Transport/Zaddy )" at bounding box center [393, 510] width 249 height 12
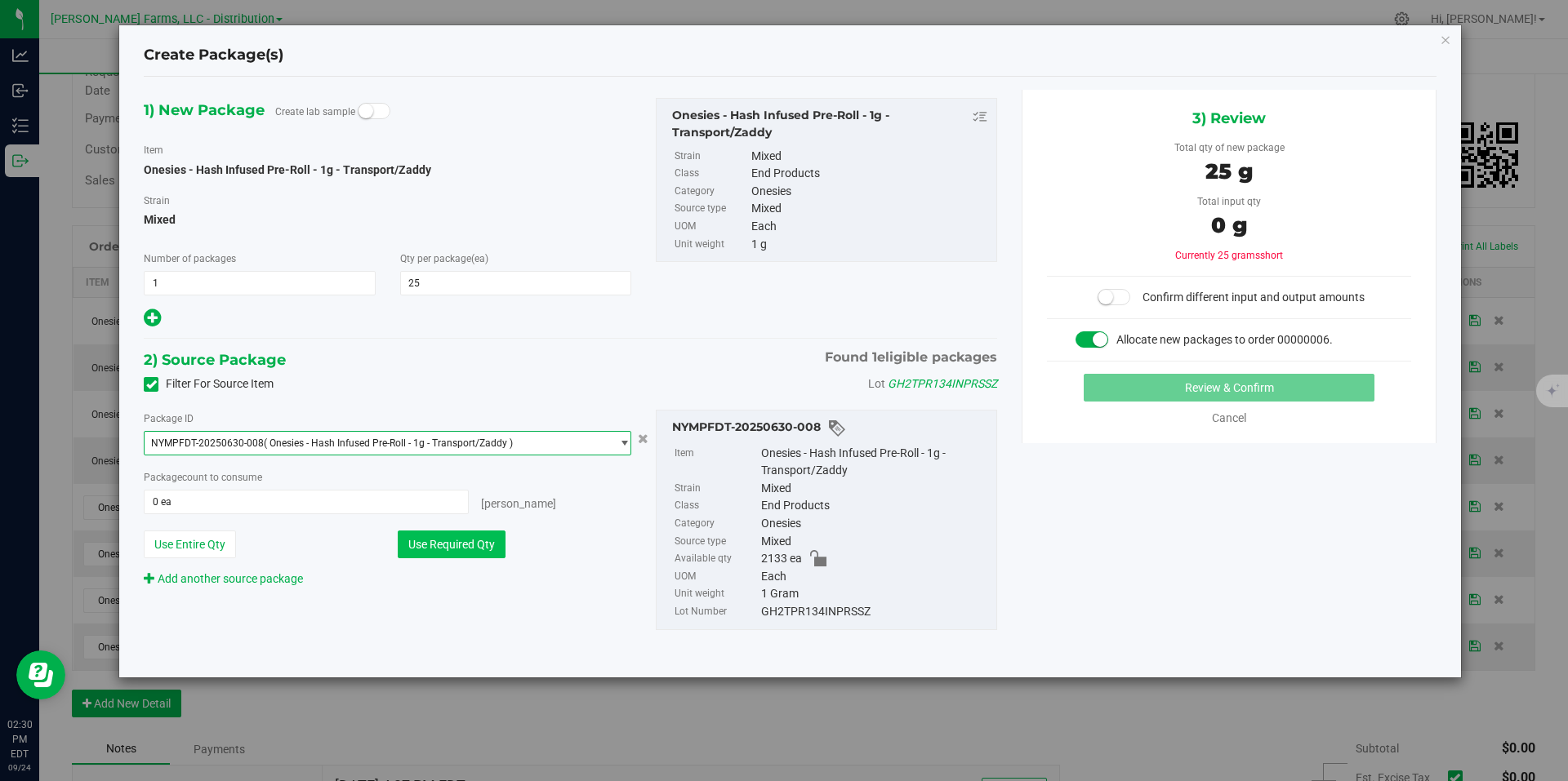
click at [465, 536] on button "Use Required Qty" at bounding box center [452, 544] width 108 height 27
type input "25 ea"
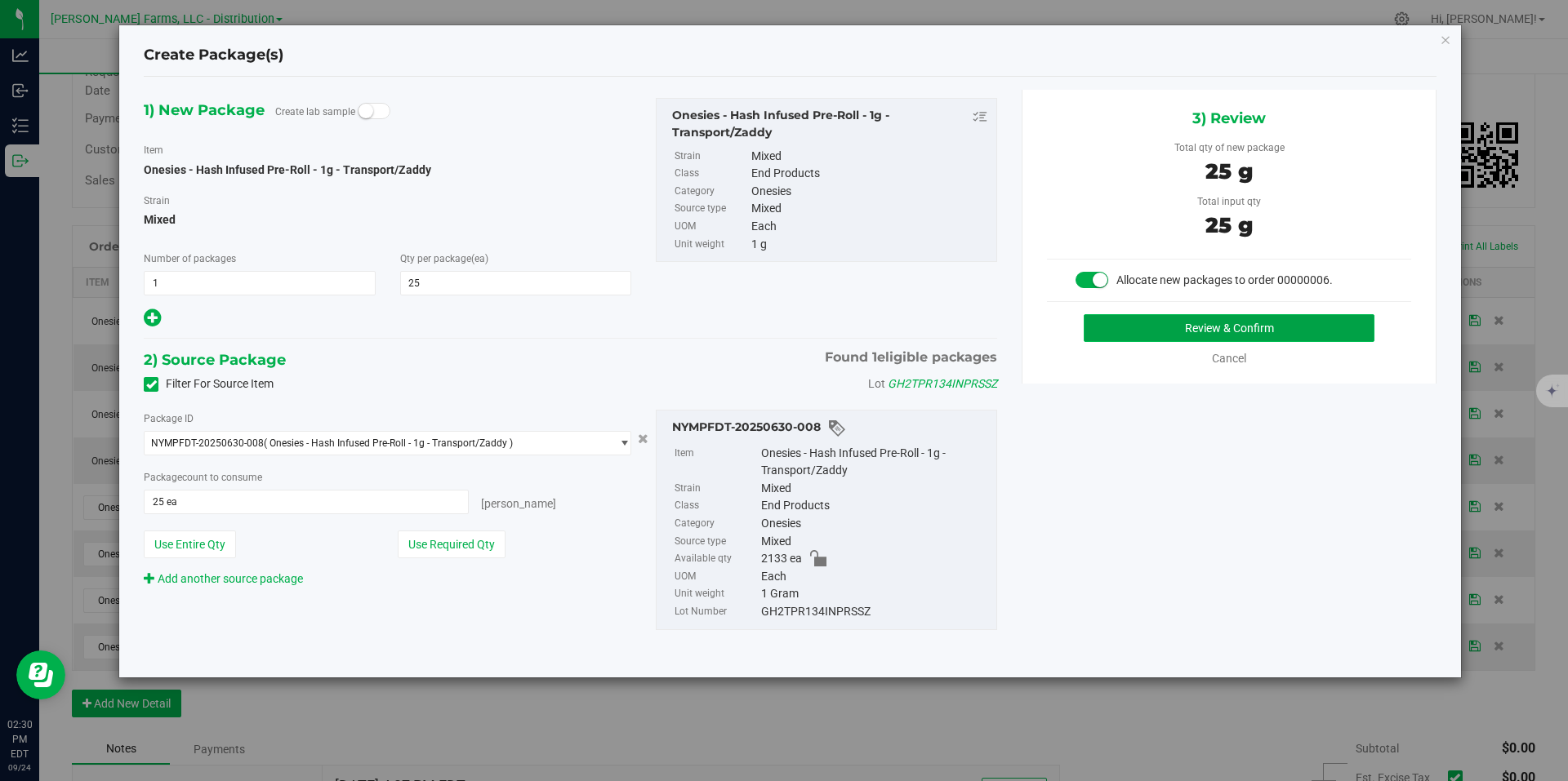
click at [1220, 326] on button "Review & Confirm" at bounding box center [1229, 328] width 291 height 27
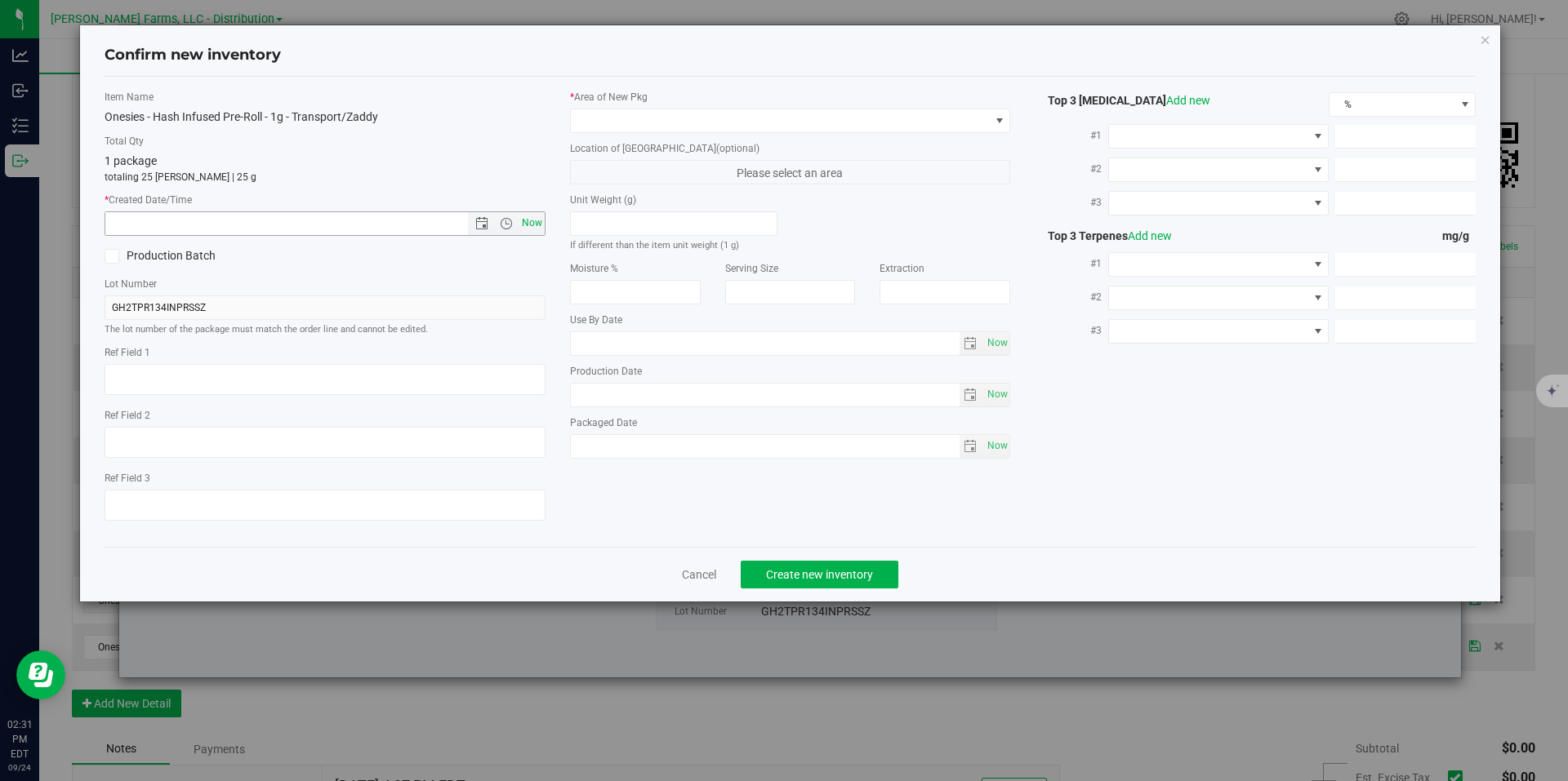
drag, startPoint x: 527, startPoint y: 226, endPoint x: 536, endPoint y: 226, distance: 9.0
click at [528, 226] on span "Now" at bounding box center [532, 223] width 27 height 24
type input "9/24/2025 2:31 PM"
click at [990, 120] on span at bounding box center [999, 121] width 20 height 23
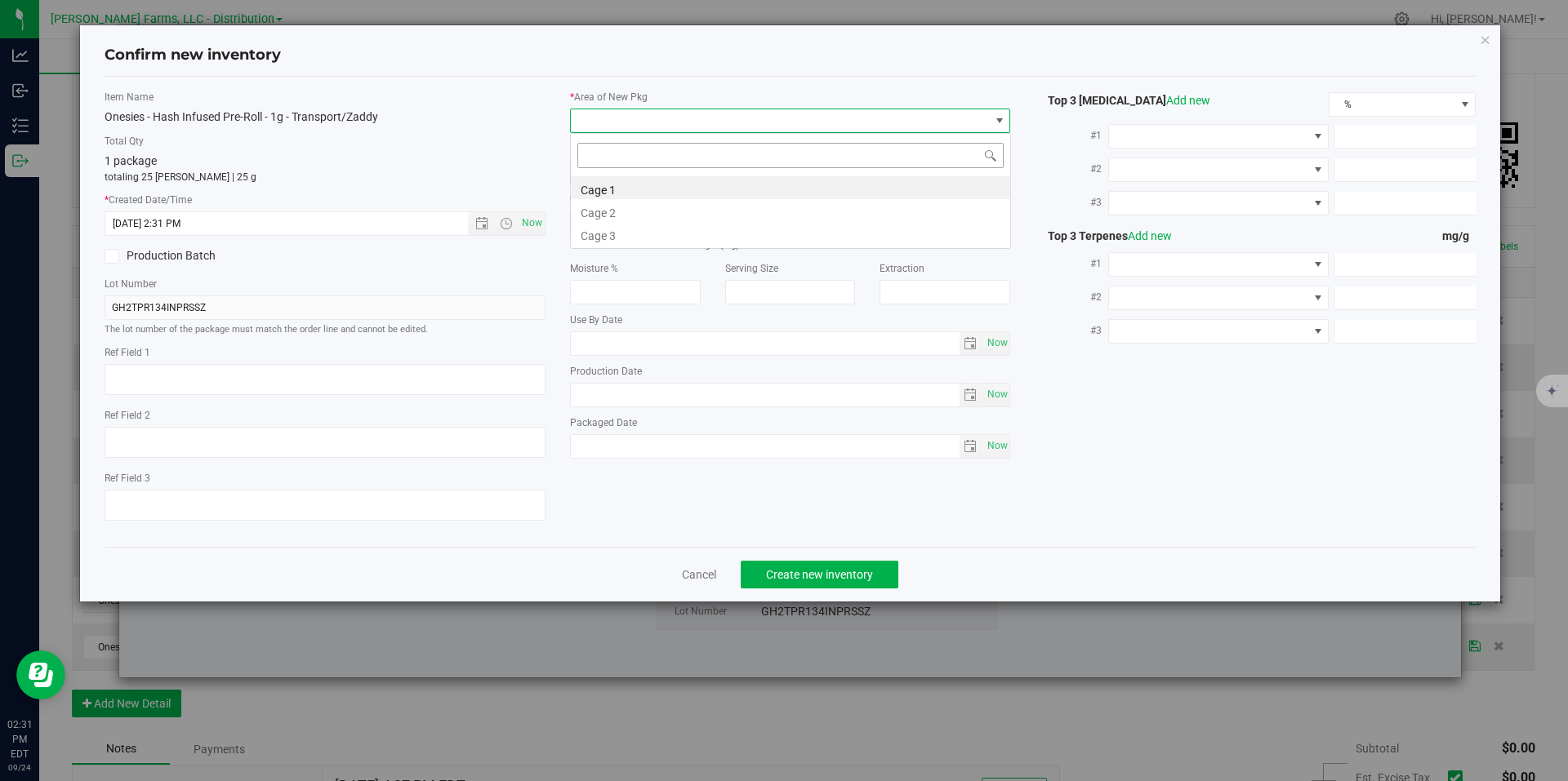
scroll to position [25, 441]
click at [737, 187] on li "Cage 1" at bounding box center [790, 188] width 439 height 23
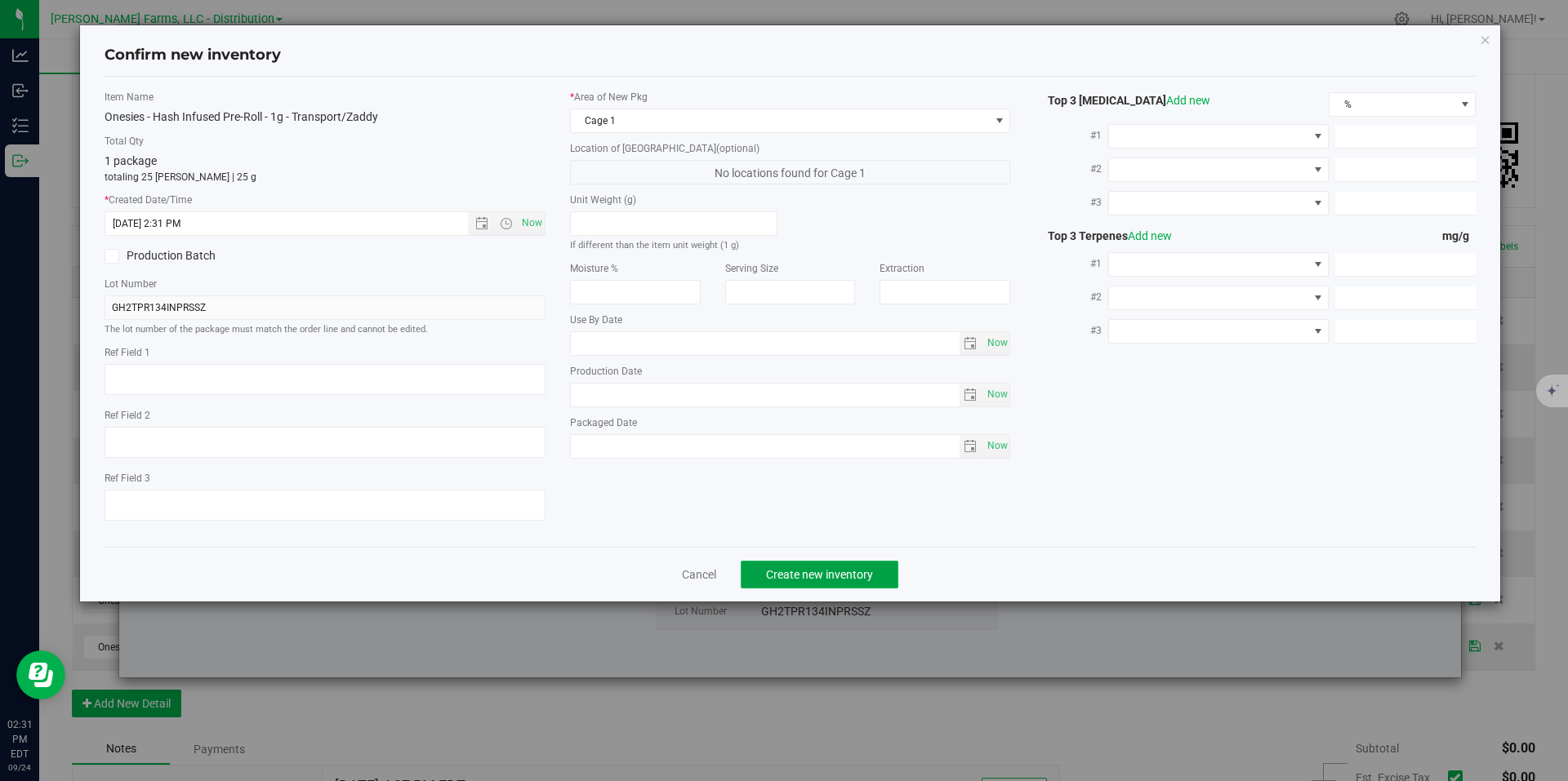
click at [844, 572] on span "Create new inventory" at bounding box center [819, 575] width 107 height 13
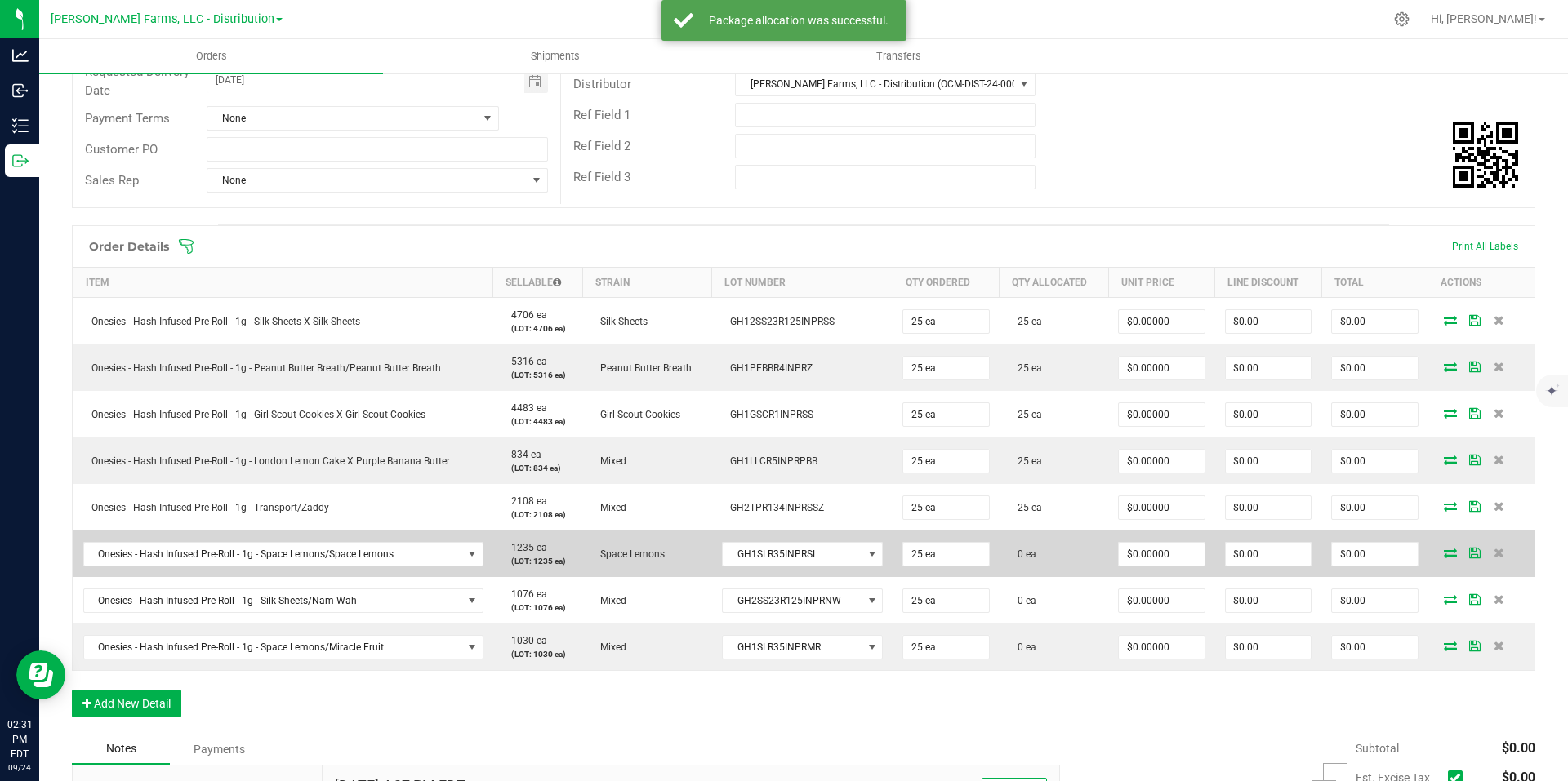
click at [1444, 557] on icon at bounding box center [1450, 553] width 13 height 10
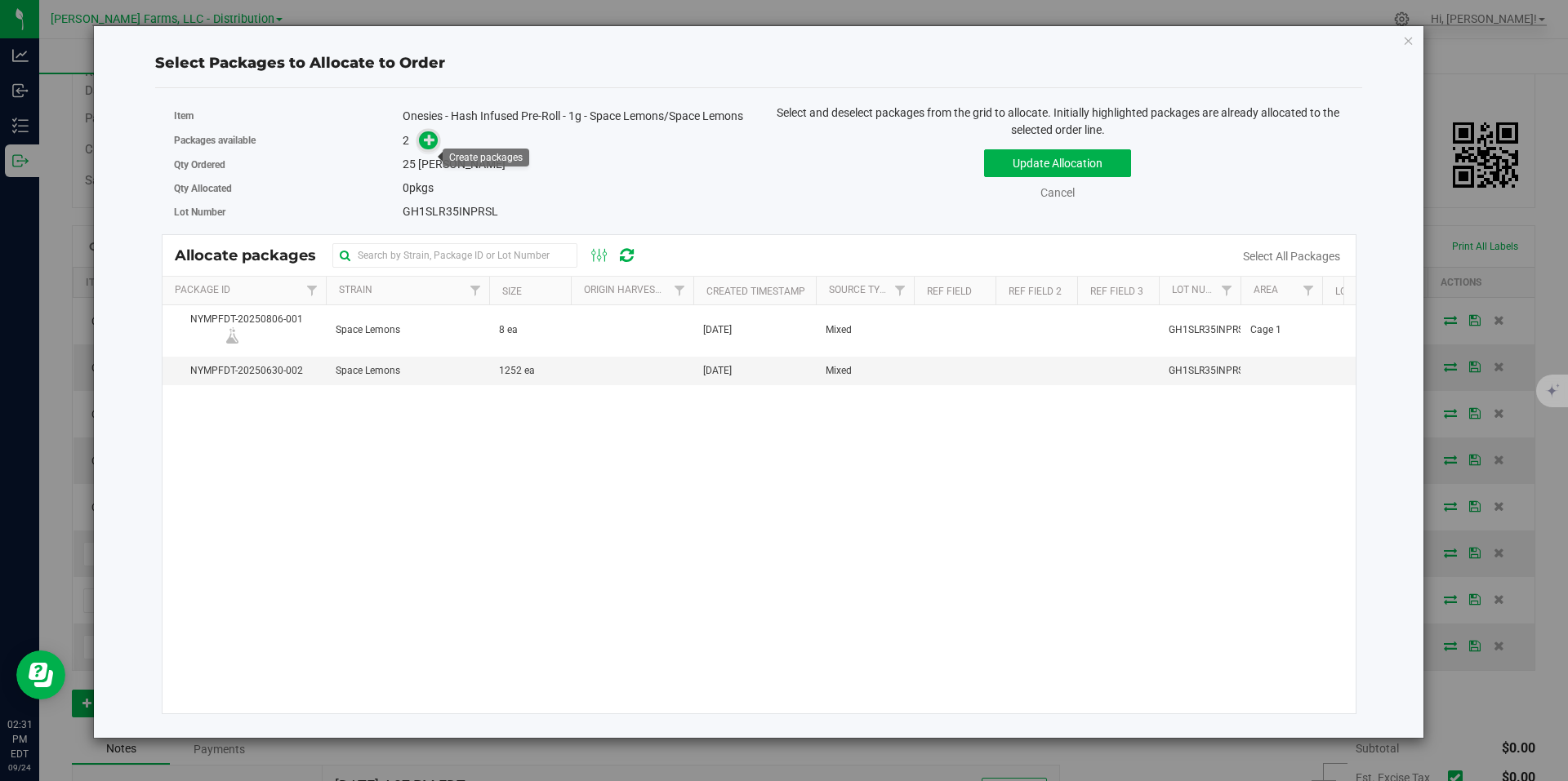
click at [428, 145] on icon at bounding box center [430, 139] width 12 height 12
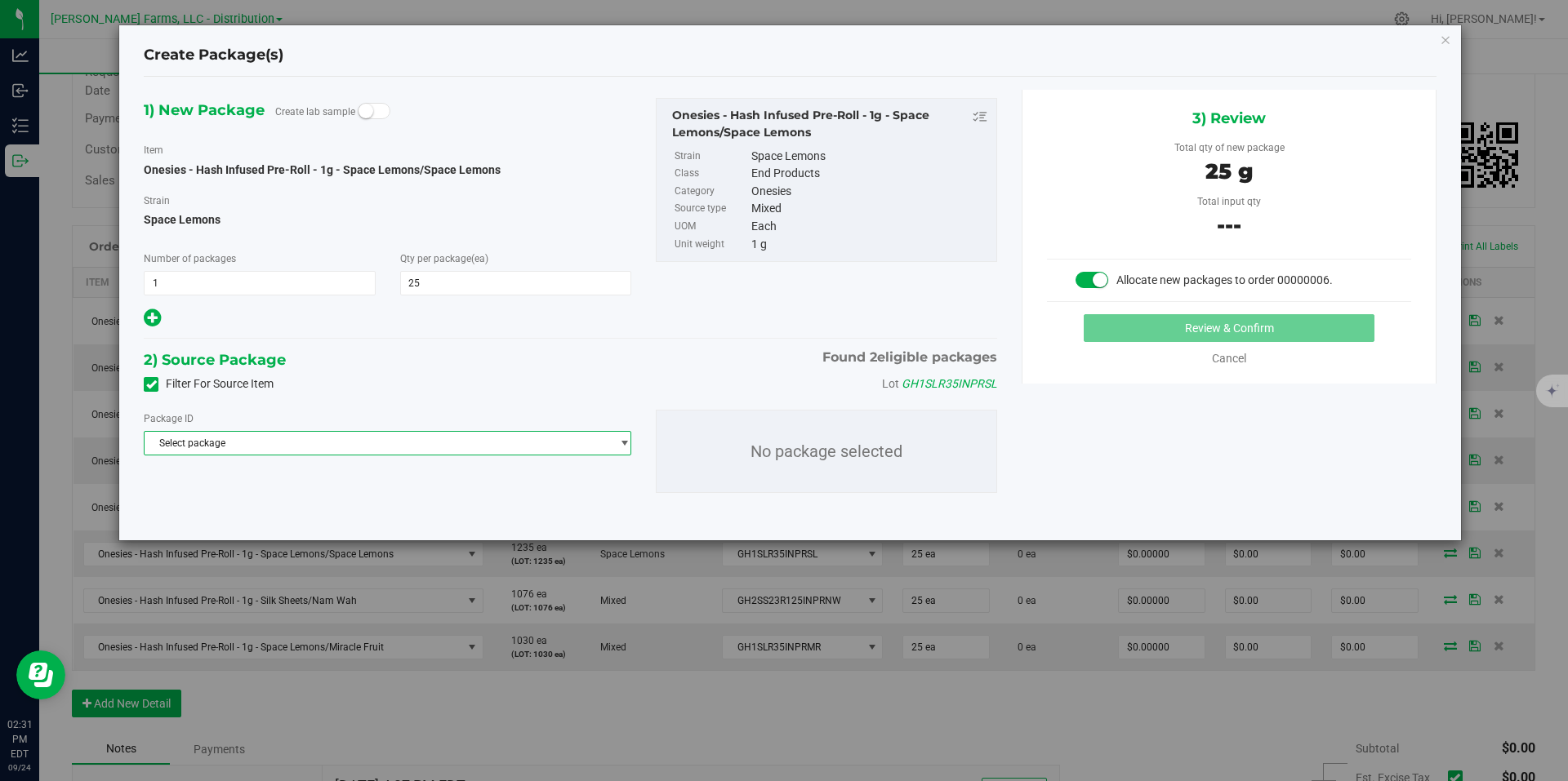
click at [618, 437] on span "select" at bounding box center [625, 443] width 12 height 13
click at [657, 365] on div "2) Source Package Found 2 eligible packages" at bounding box center [570, 360] width 853 height 25
click at [612, 448] on span "select" at bounding box center [620, 444] width 20 height 23
click at [634, 378] on div "Filter For Source Item Lot GH1SLR35INPRSL" at bounding box center [570, 384] width 878 height 25
click at [1445, 36] on icon "button" at bounding box center [1445, 39] width 12 height 19
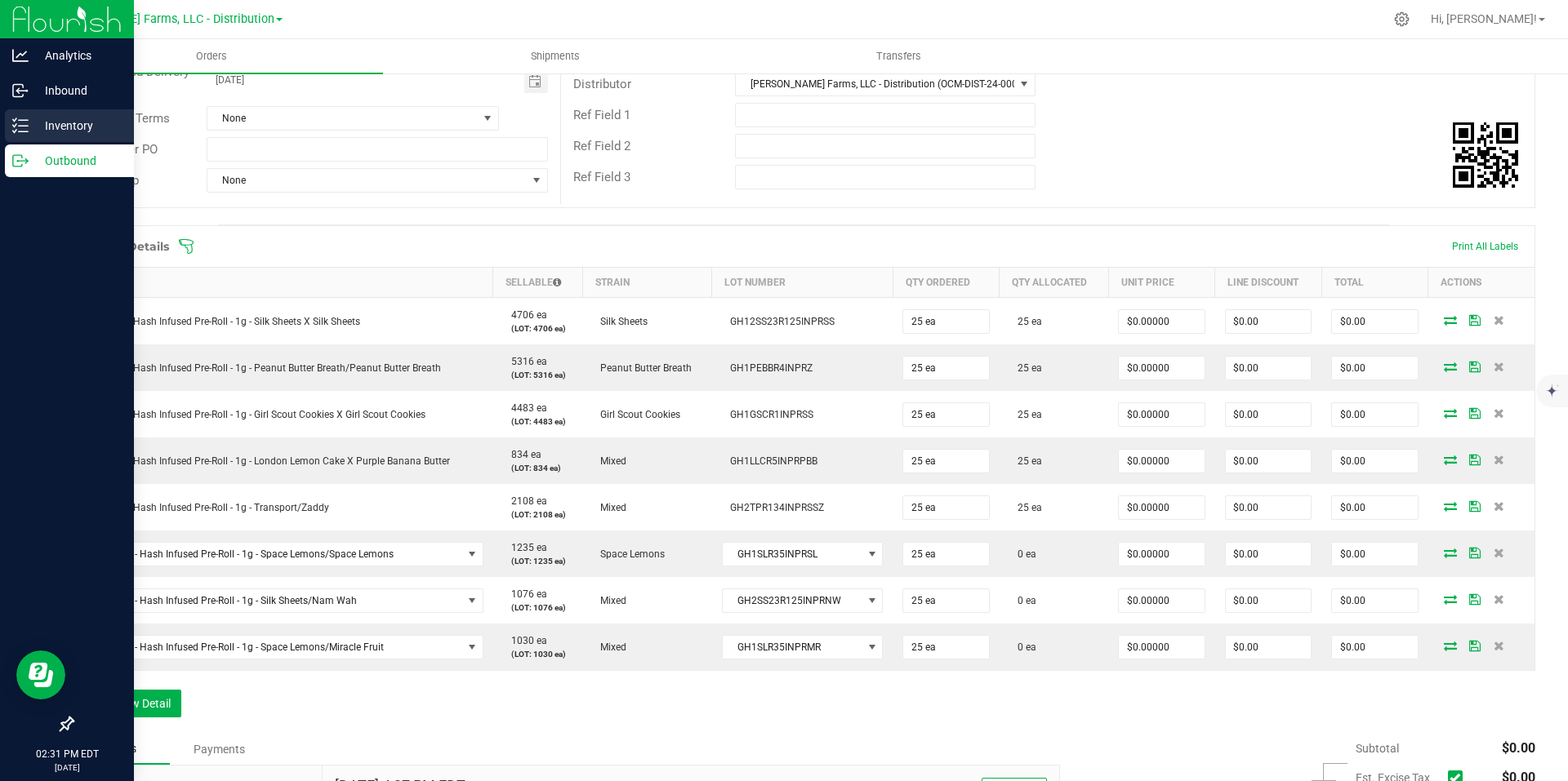
click at [31, 118] on p "Inventory" at bounding box center [77, 126] width 98 height 19
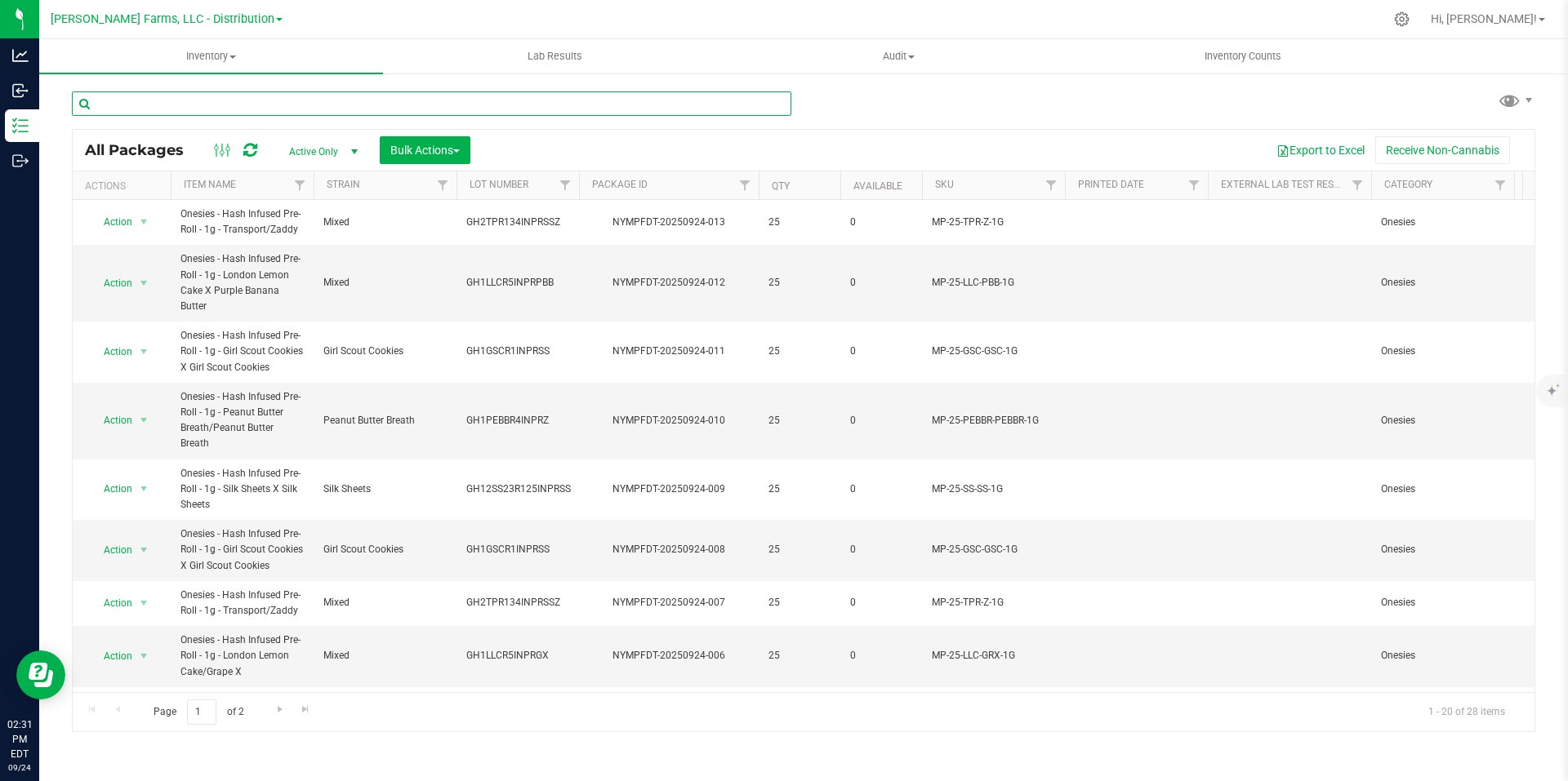
click at [319, 109] on input "text" at bounding box center [431, 104] width 719 height 25
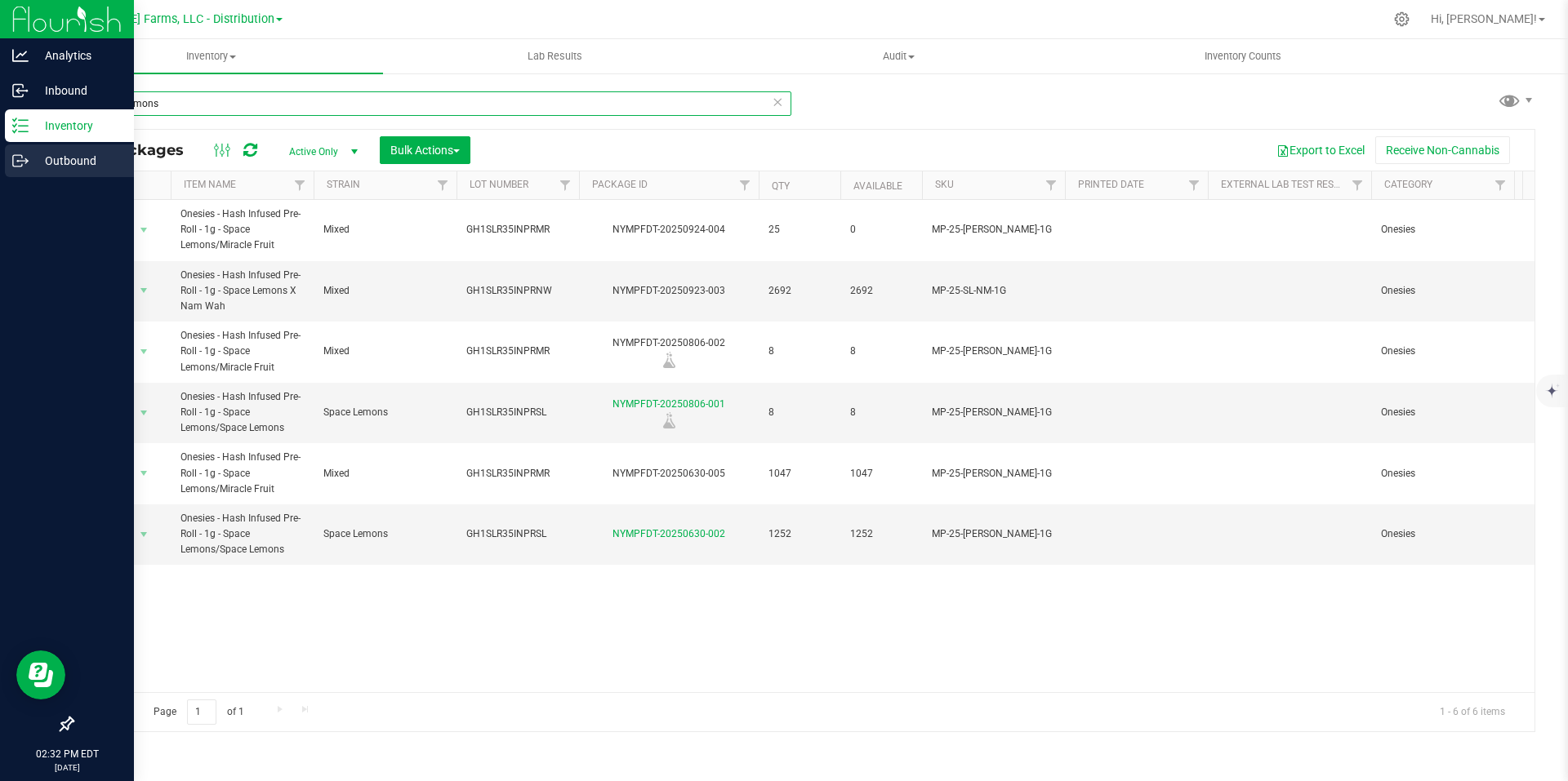
type input "space lemons"
click at [44, 158] on p "Outbound" at bounding box center [77, 161] width 98 height 19
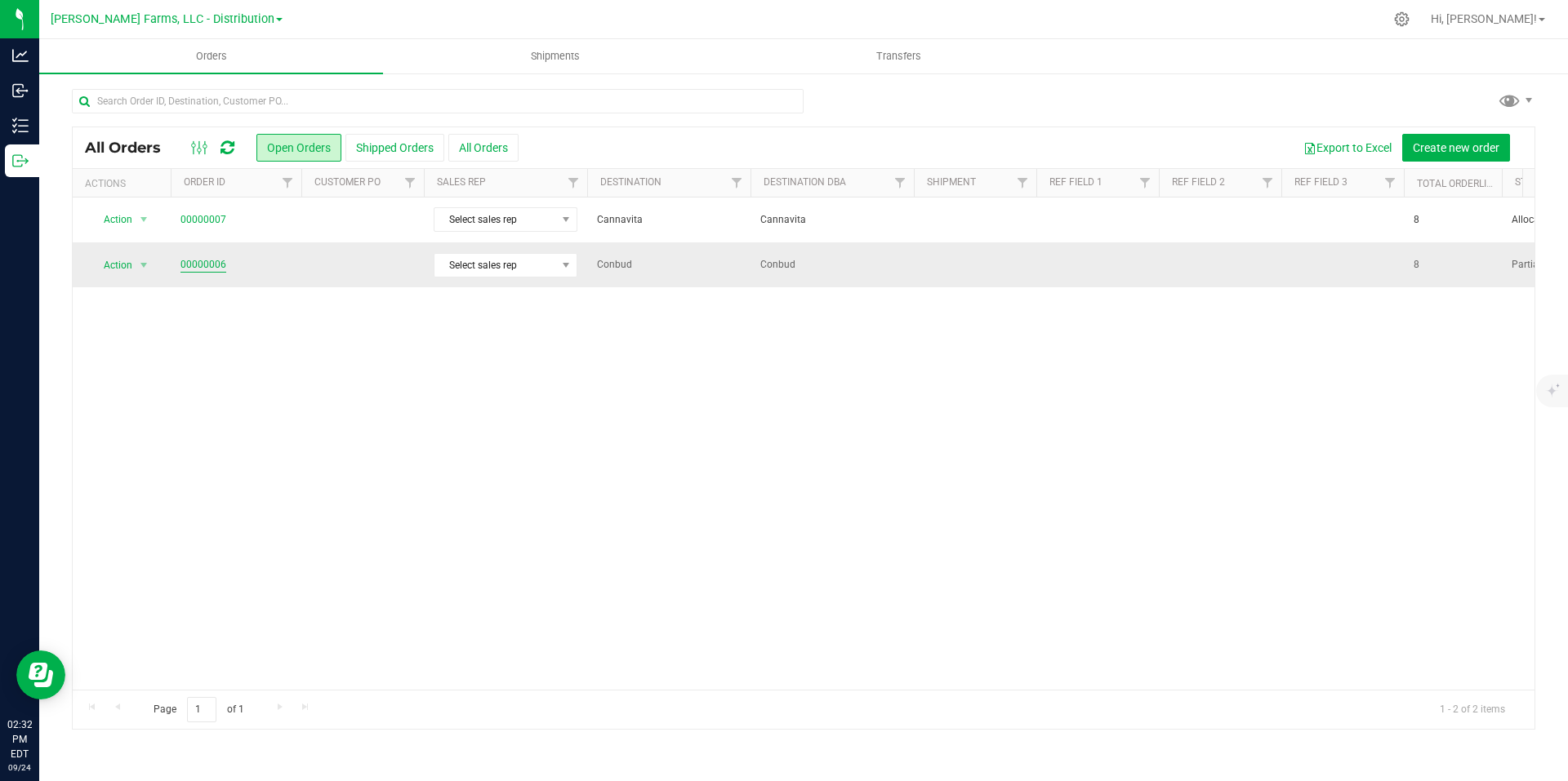
click at [206, 262] on link "00000006" at bounding box center [204, 265] width 46 height 16
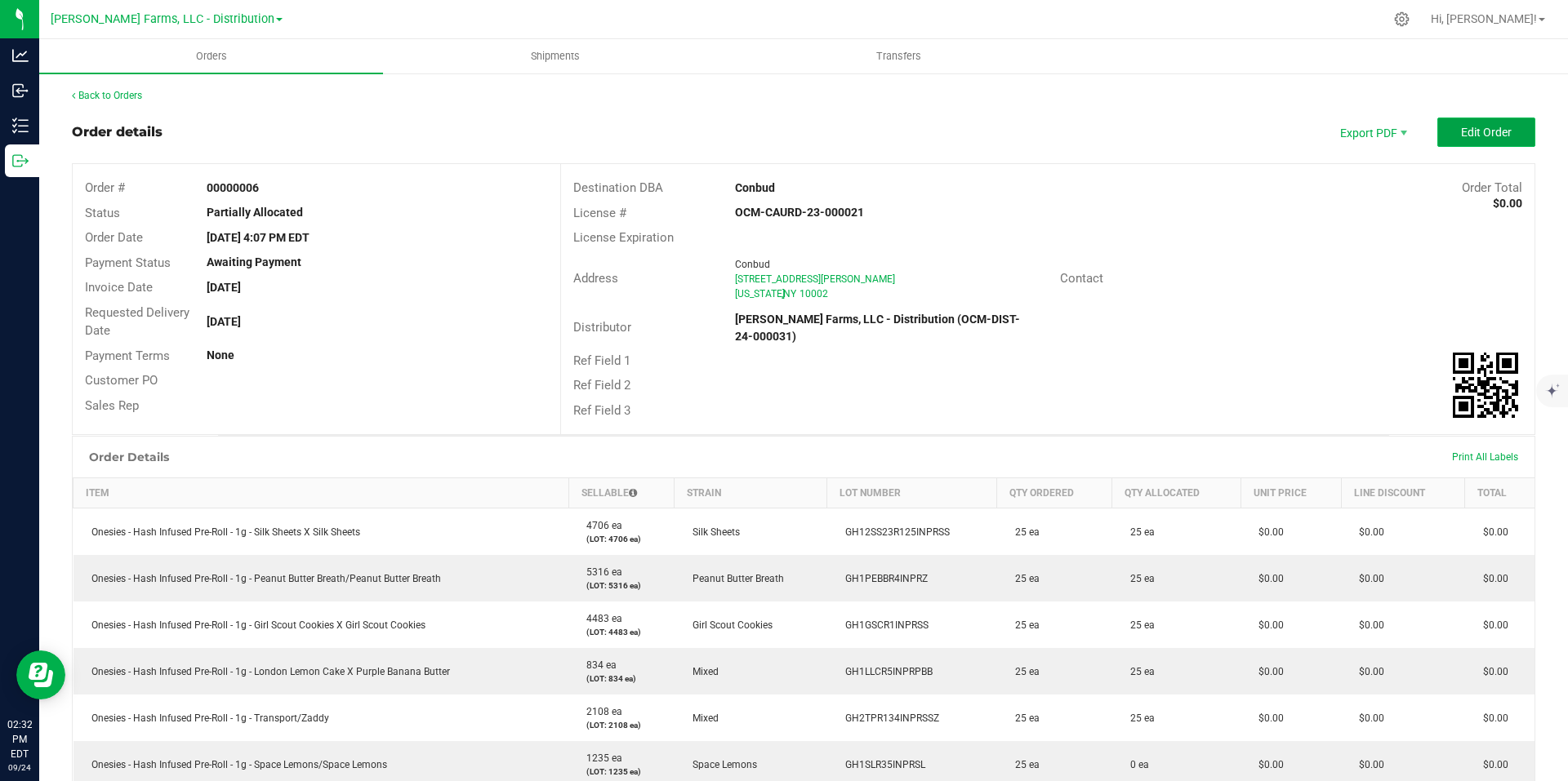
click at [1471, 131] on span "Edit Order" at bounding box center [1486, 132] width 50 height 13
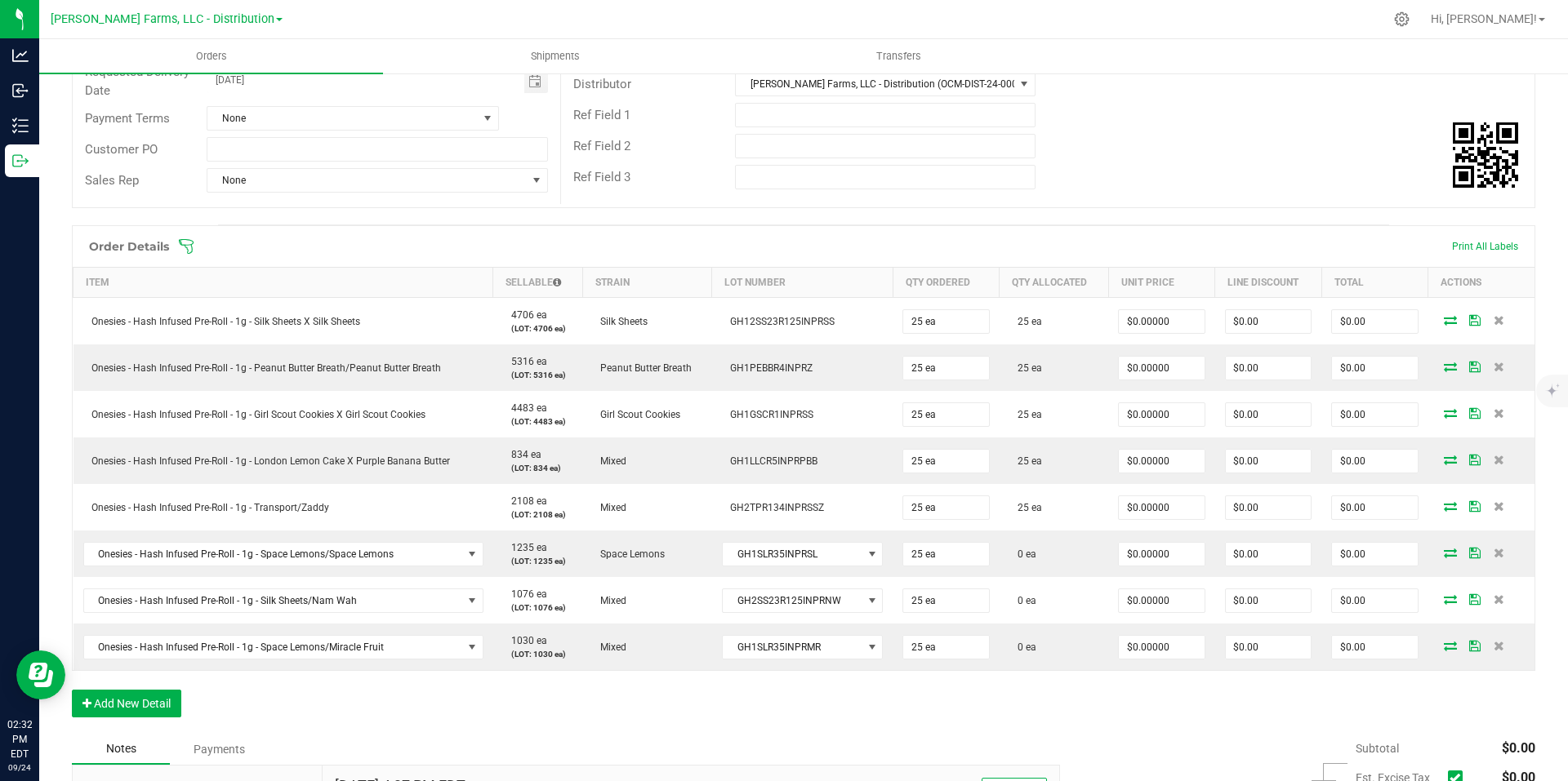
scroll to position [327, 0]
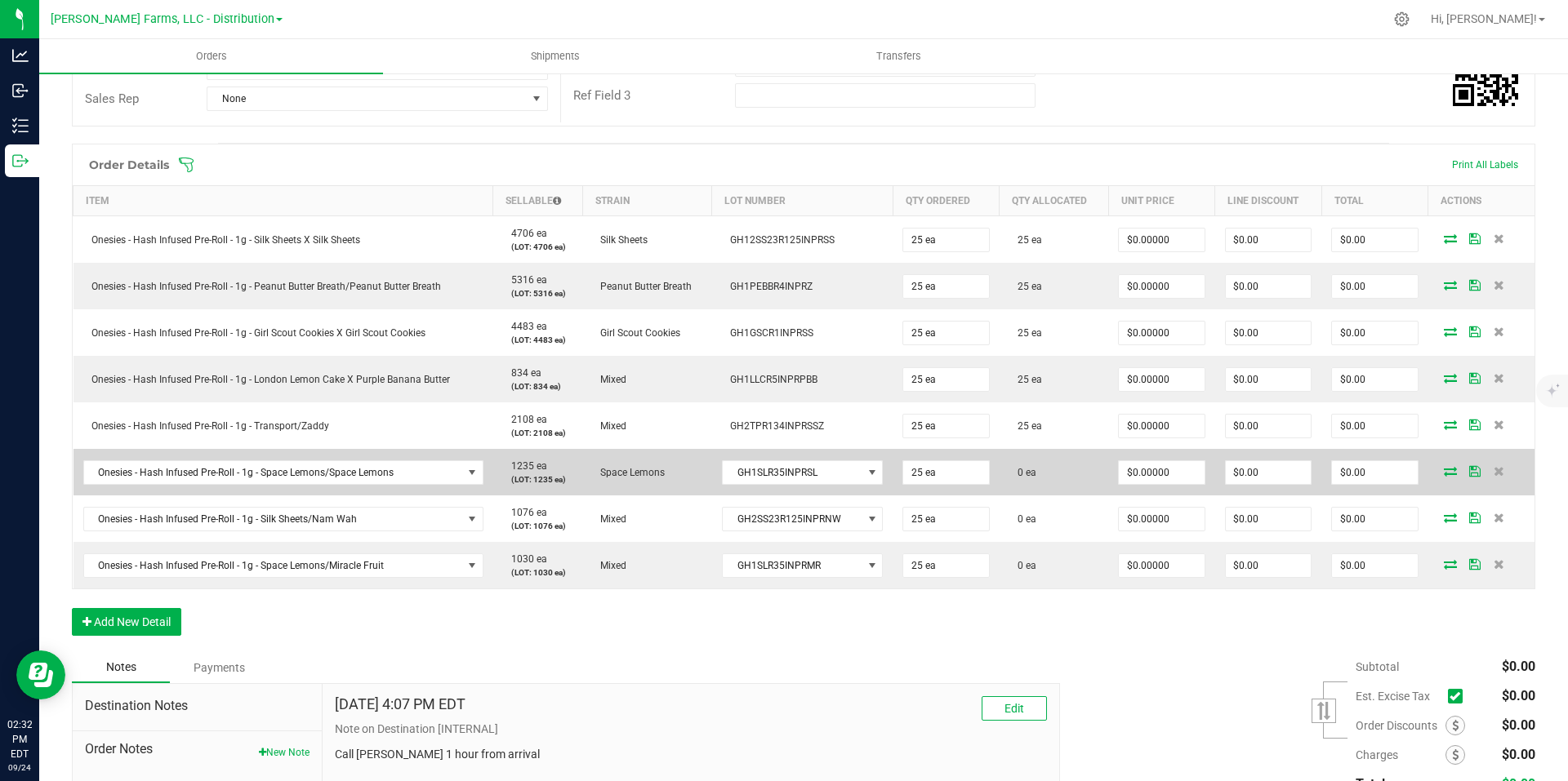
click at [1444, 468] on icon at bounding box center [1450, 470] width 13 height 10
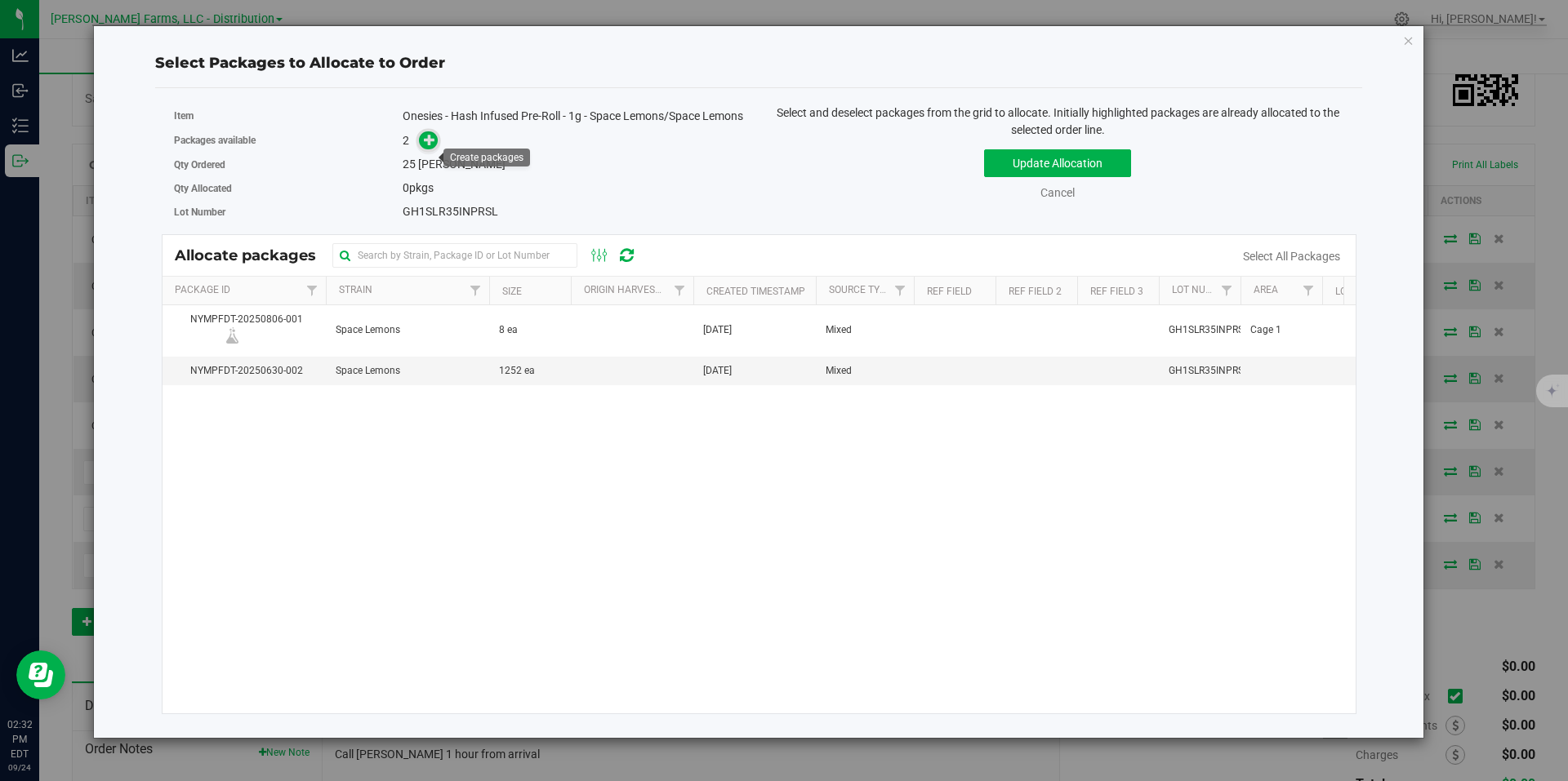
click at [431, 145] on icon at bounding box center [430, 139] width 12 height 12
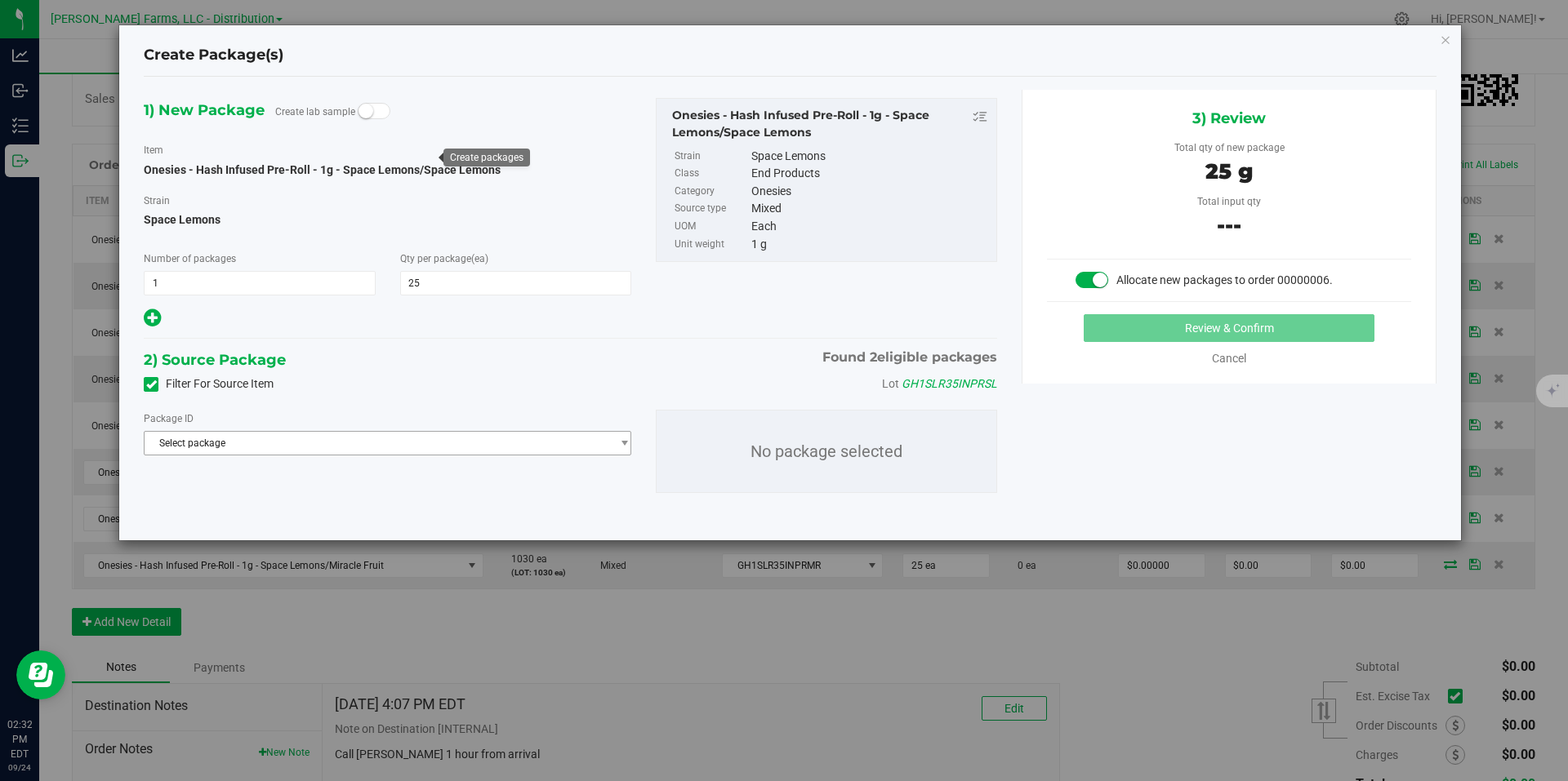
click at [537, 446] on span "Select package" at bounding box center [377, 444] width 466 height 23
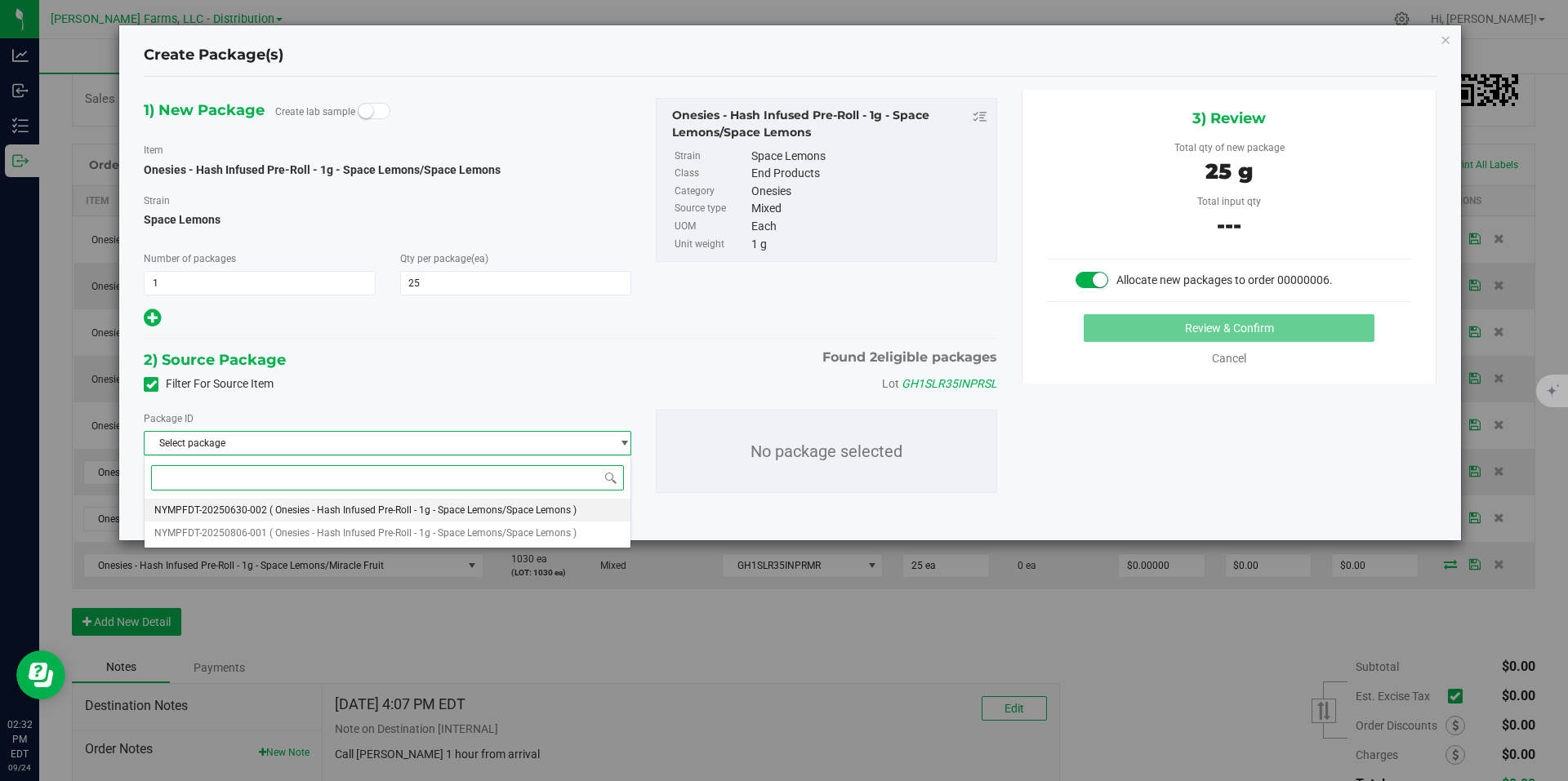
click at [372, 515] on span "( Onesies - Hash Infused Pre-Roll - 1g - Space Lemons/Space Lemons )" at bounding box center [423, 510] width 307 height 12
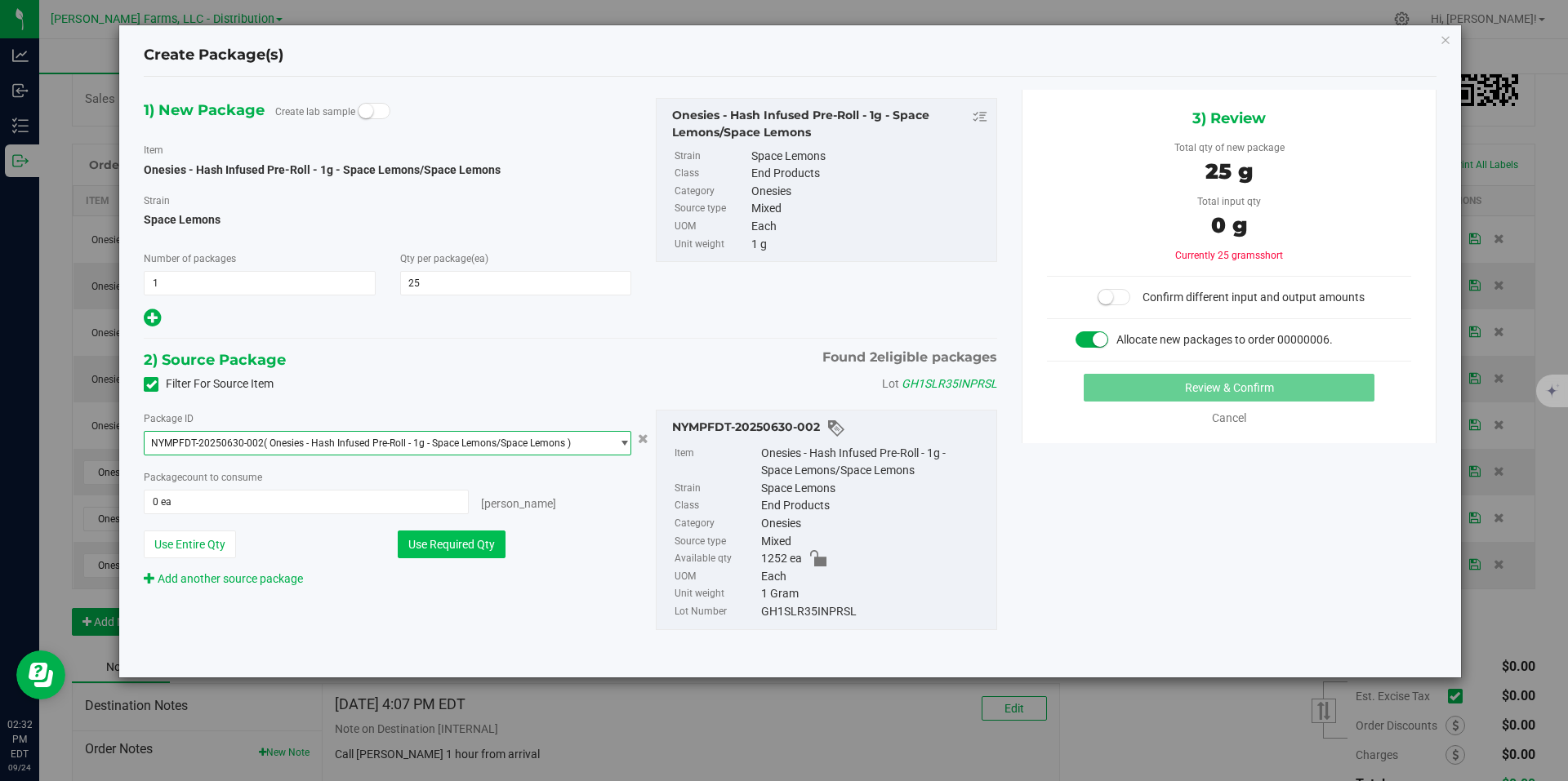
click at [468, 548] on button "Use Required Qty" at bounding box center [452, 544] width 108 height 27
type input "25 ea"
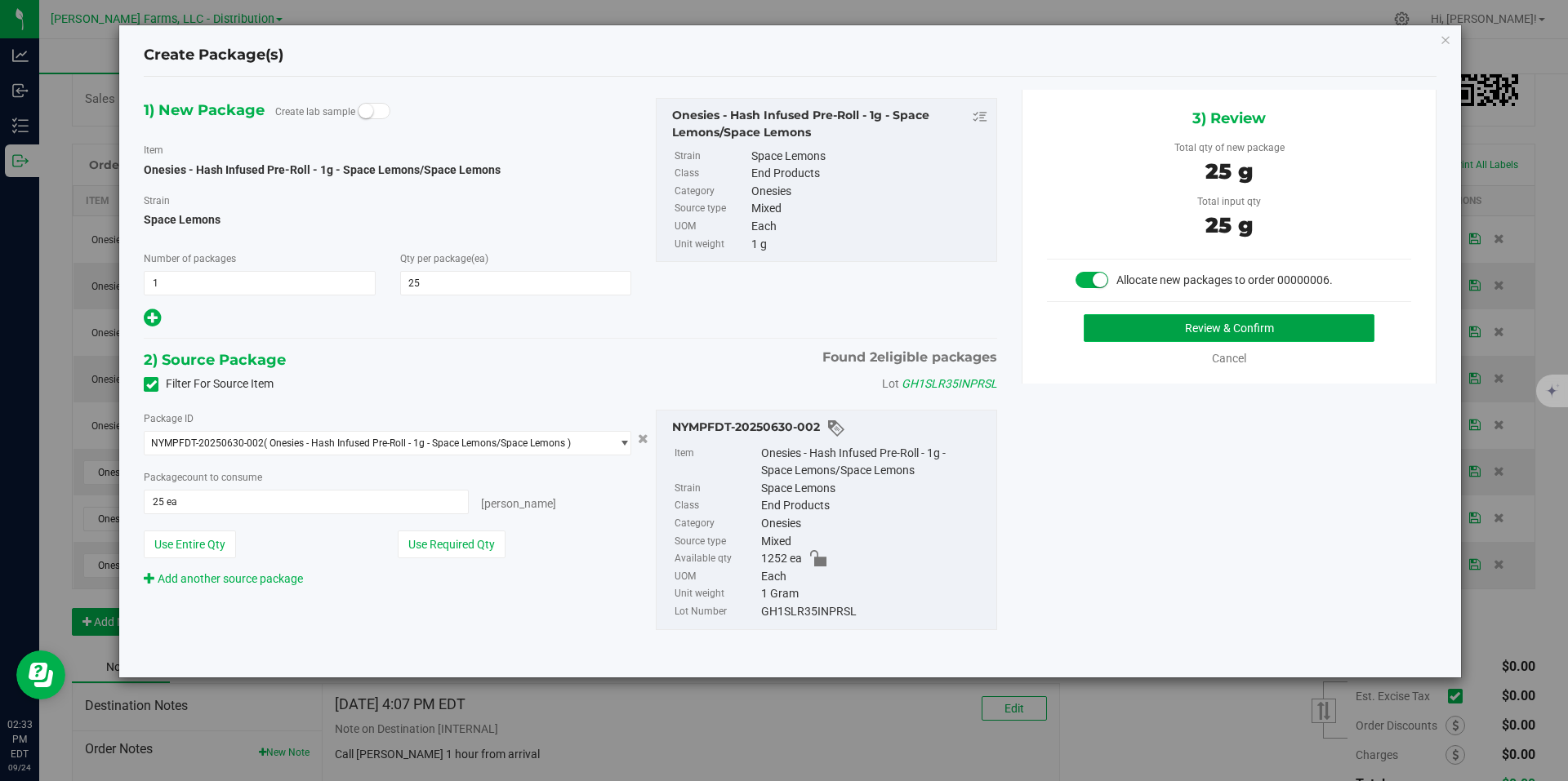
click at [1254, 319] on button "Review & Confirm" at bounding box center [1229, 328] width 291 height 27
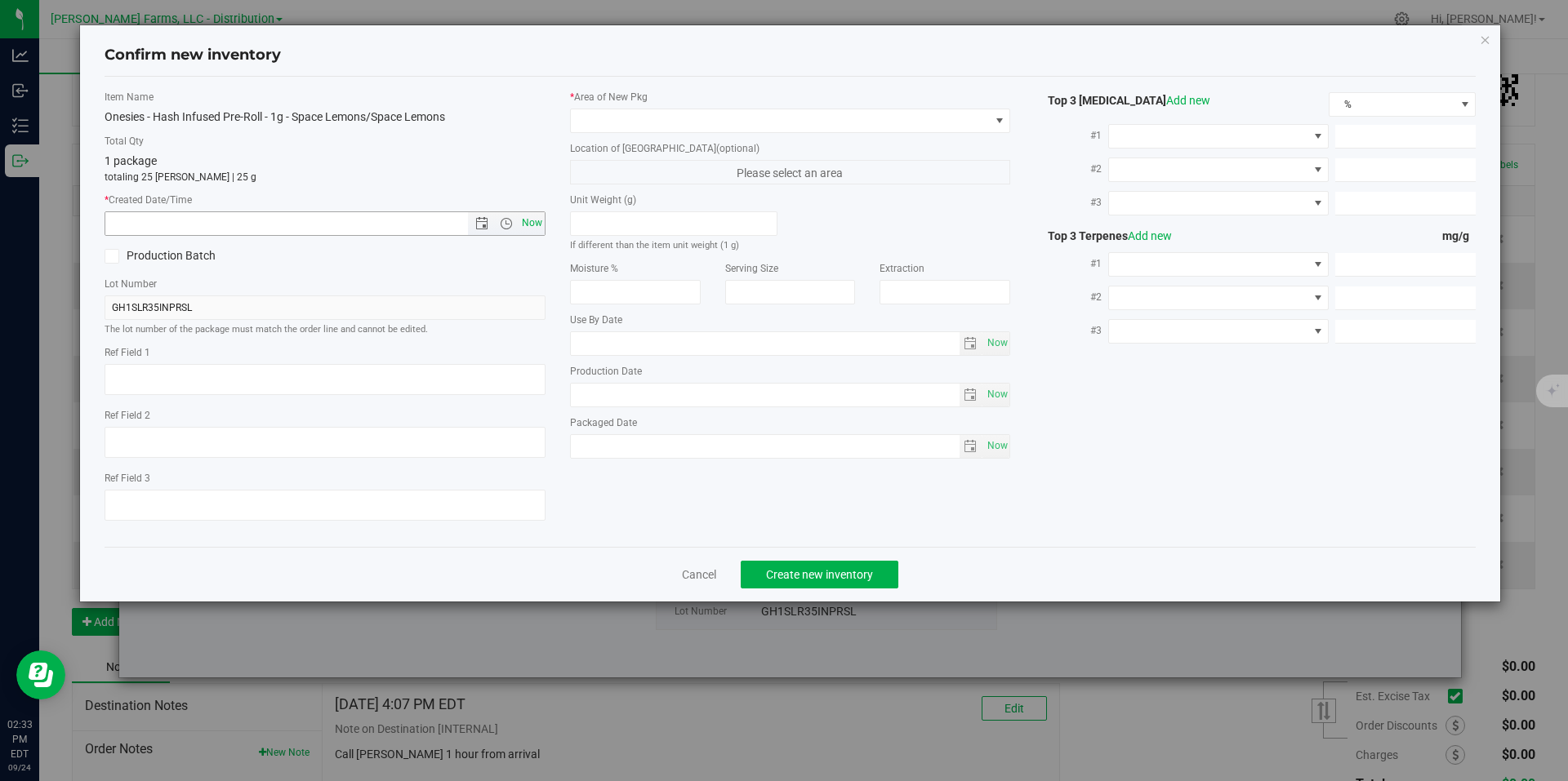
click at [532, 224] on span "Now" at bounding box center [532, 223] width 27 height 24
type input "9/24/2025 2:33 PM"
click at [1001, 128] on span at bounding box center [999, 121] width 20 height 23
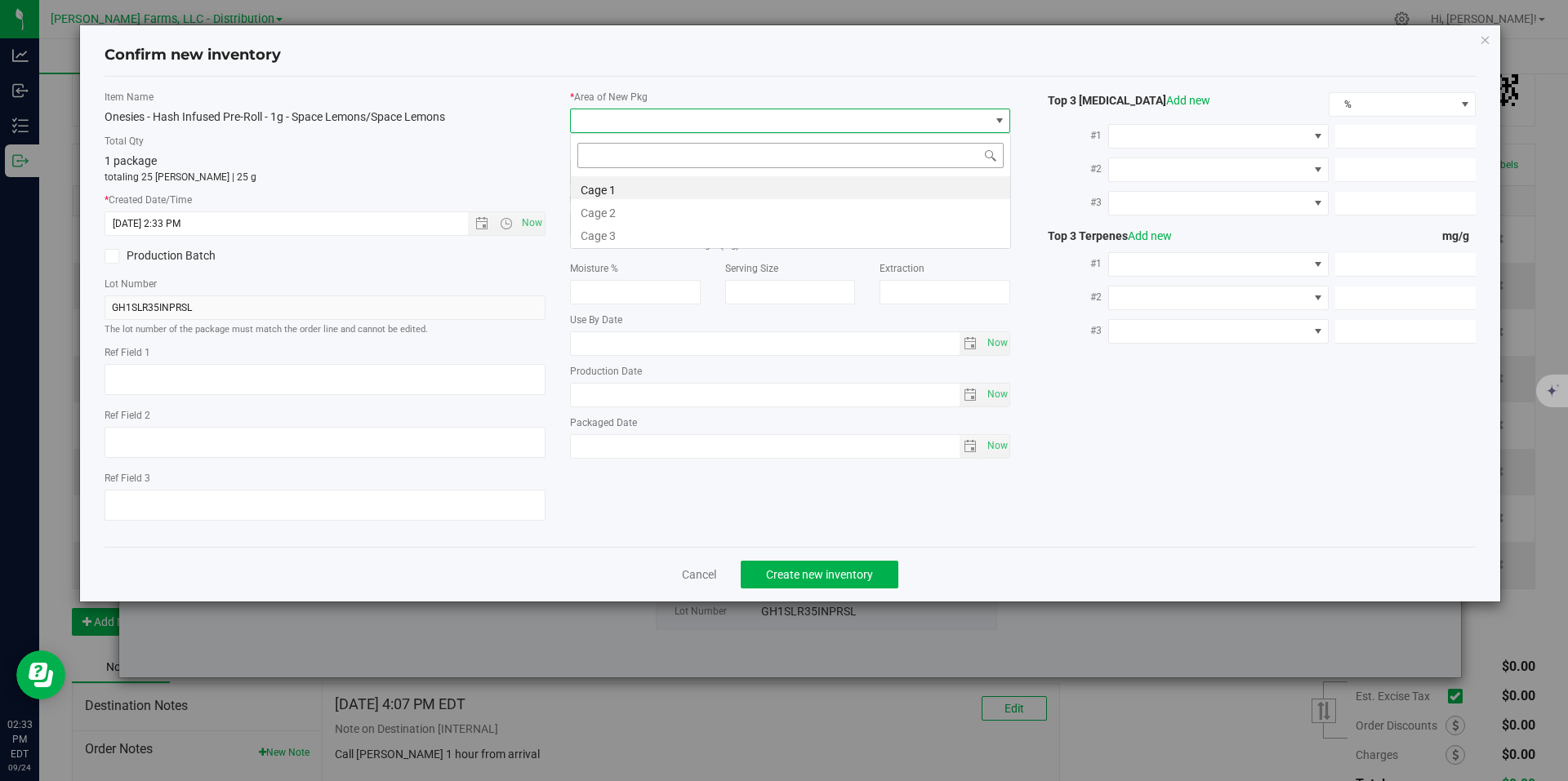
scroll to position [25, 441]
click at [740, 185] on li "Cage 1" at bounding box center [790, 188] width 439 height 23
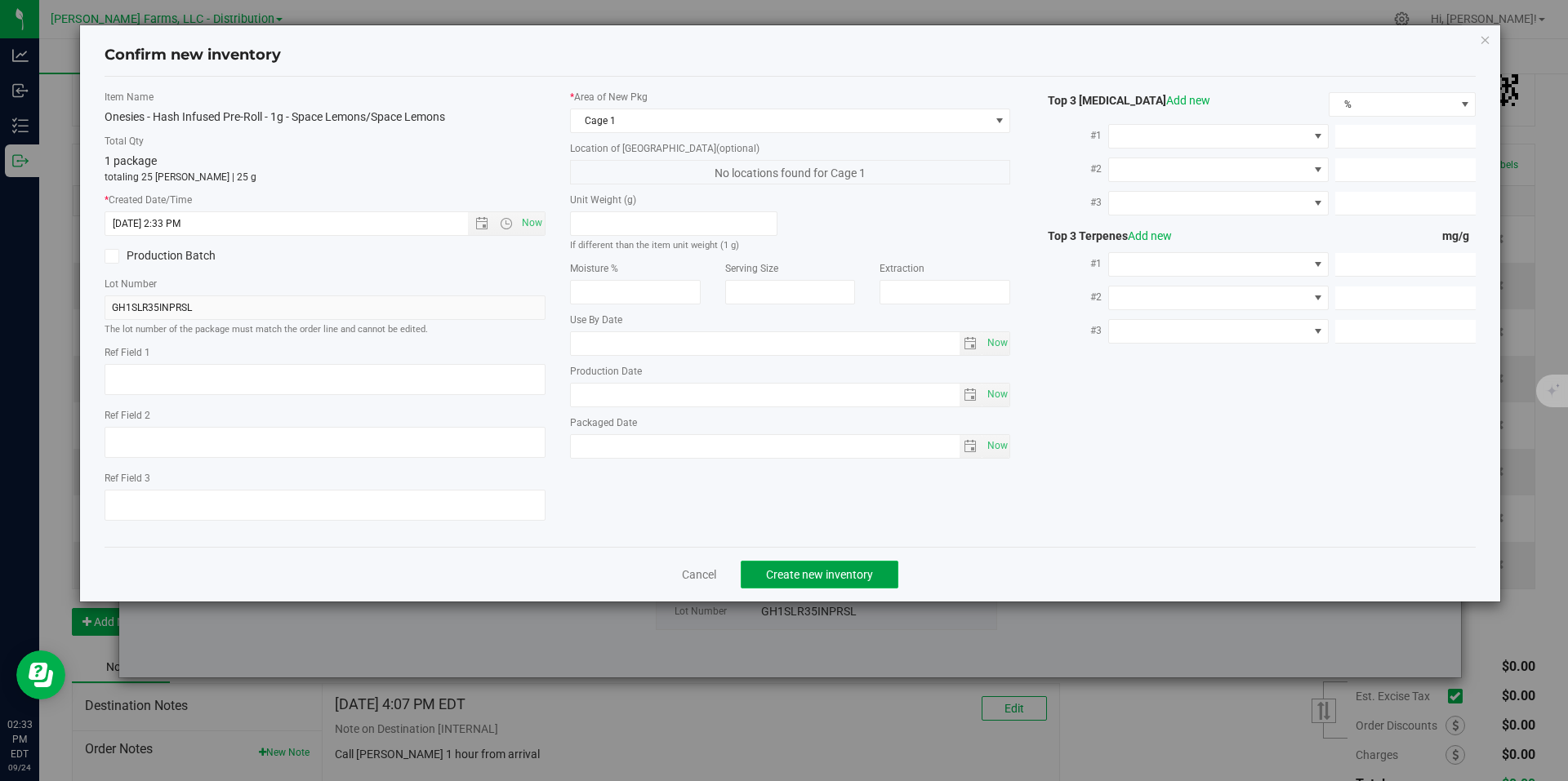
click at [835, 566] on button "Create new inventory" at bounding box center [819, 574] width 158 height 27
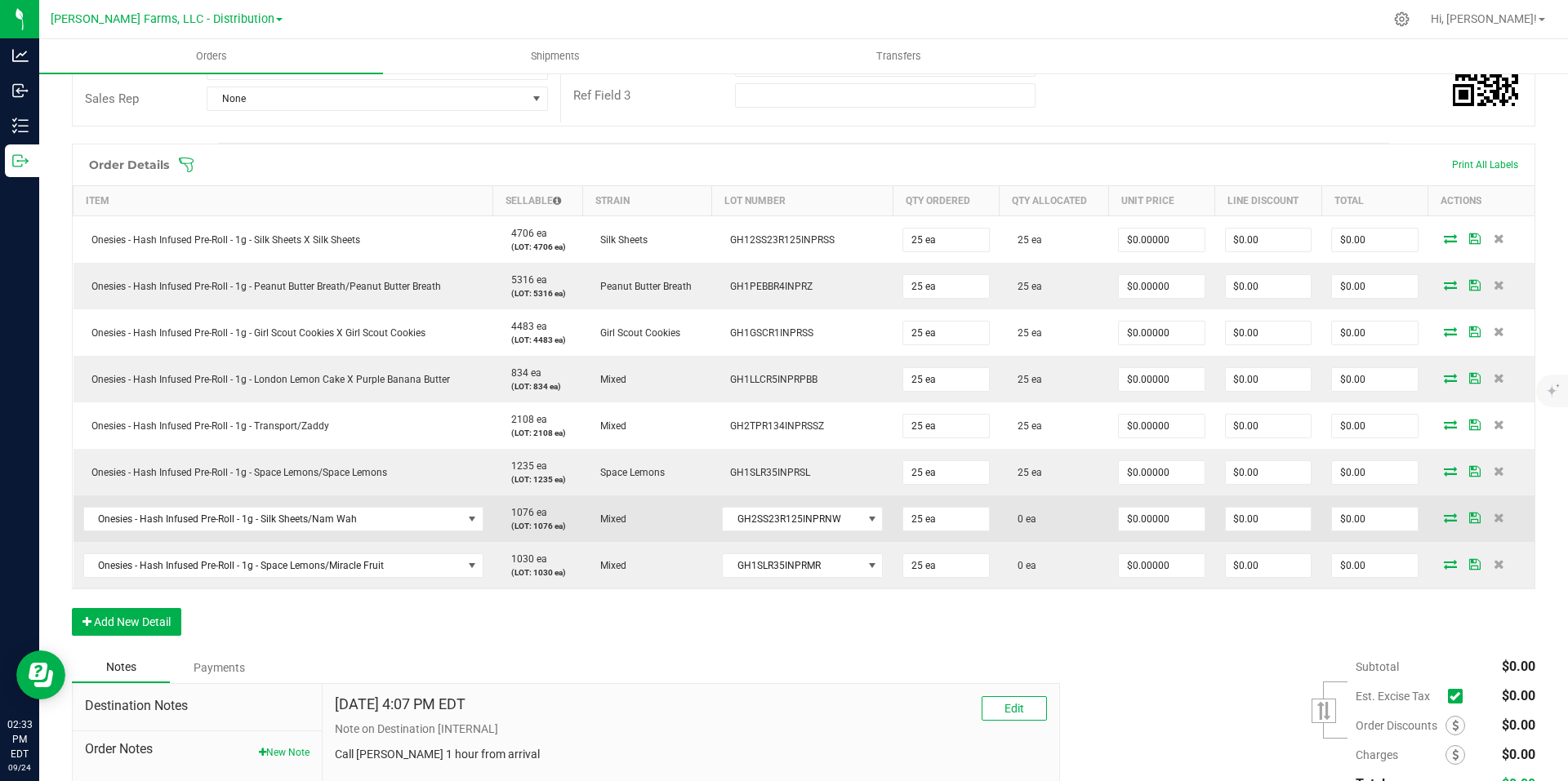
click at [1444, 521] on icon at bounding box center [1450, 517] width 13 height 10
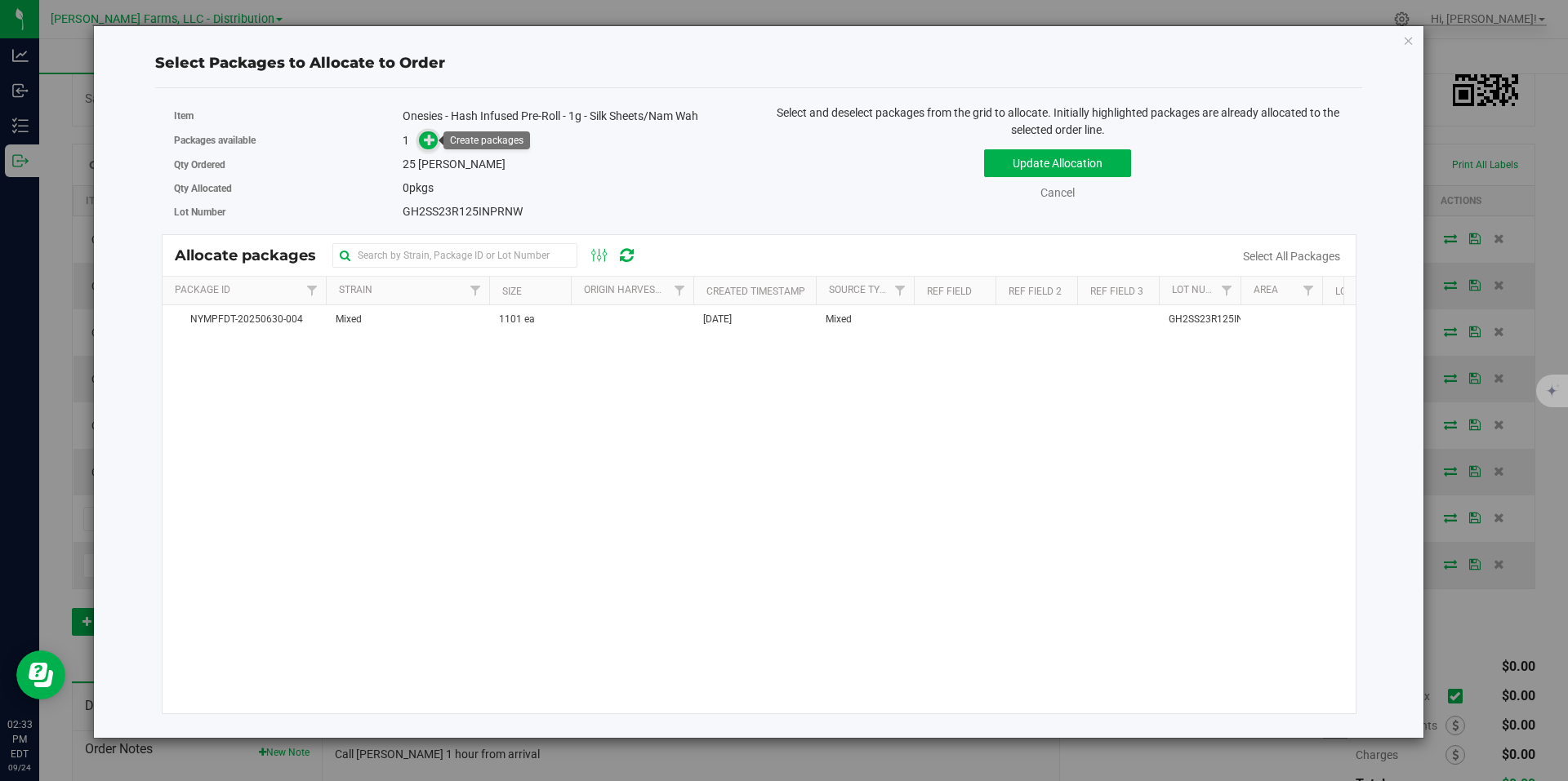
click at [426, 143] on icon at bounding box center [430, 139] width 12 height 12
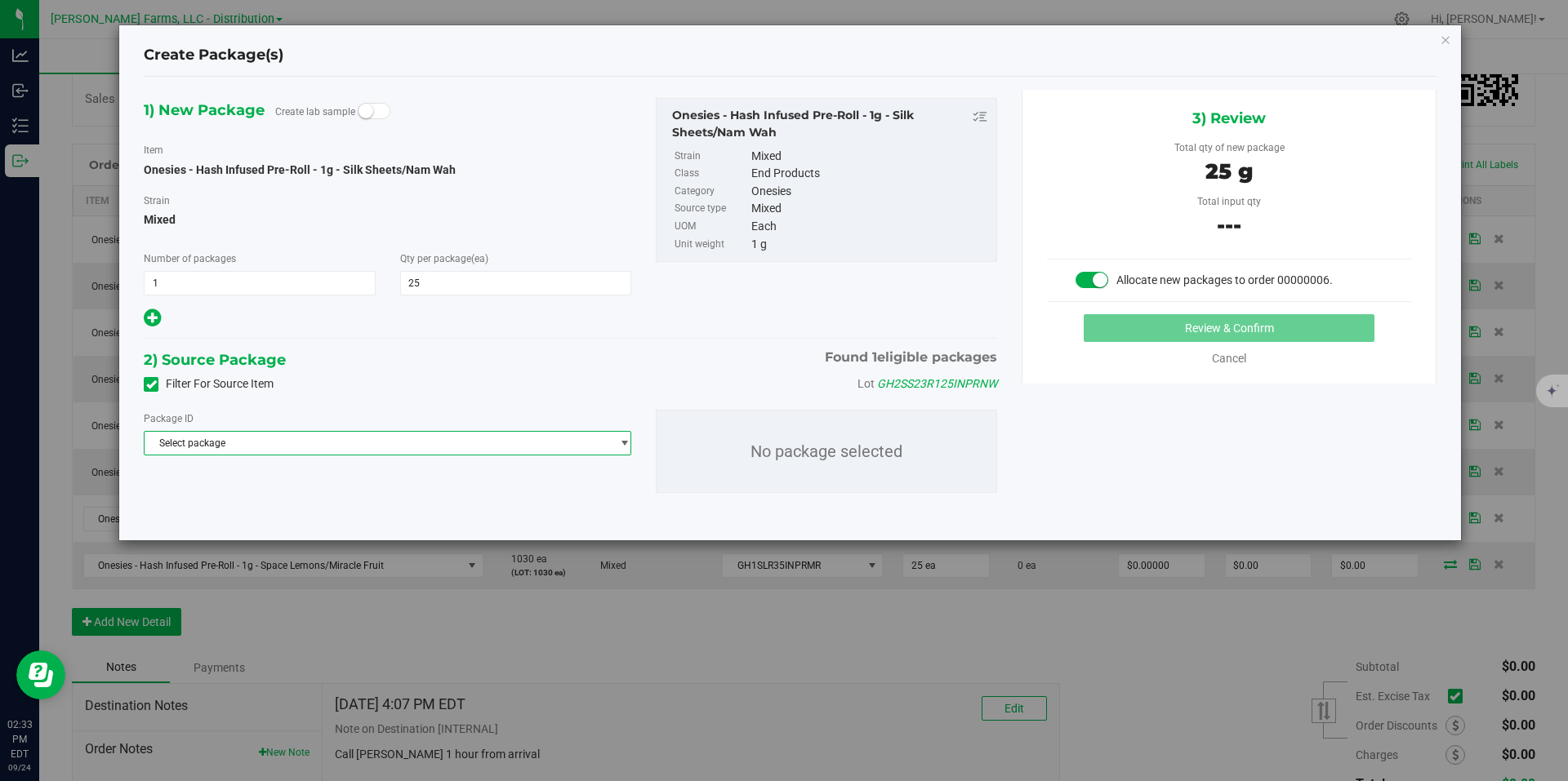
click at [499, 450] on span "Select package" at bounding box center [377, 444] width 466 height 23
click at [482, 512] on span "( Onesies - Hash Infused Pre-Roll - 1g - Silk Sheets/Nam Wah )" at bounding box center [404, 510] width 270 height 12
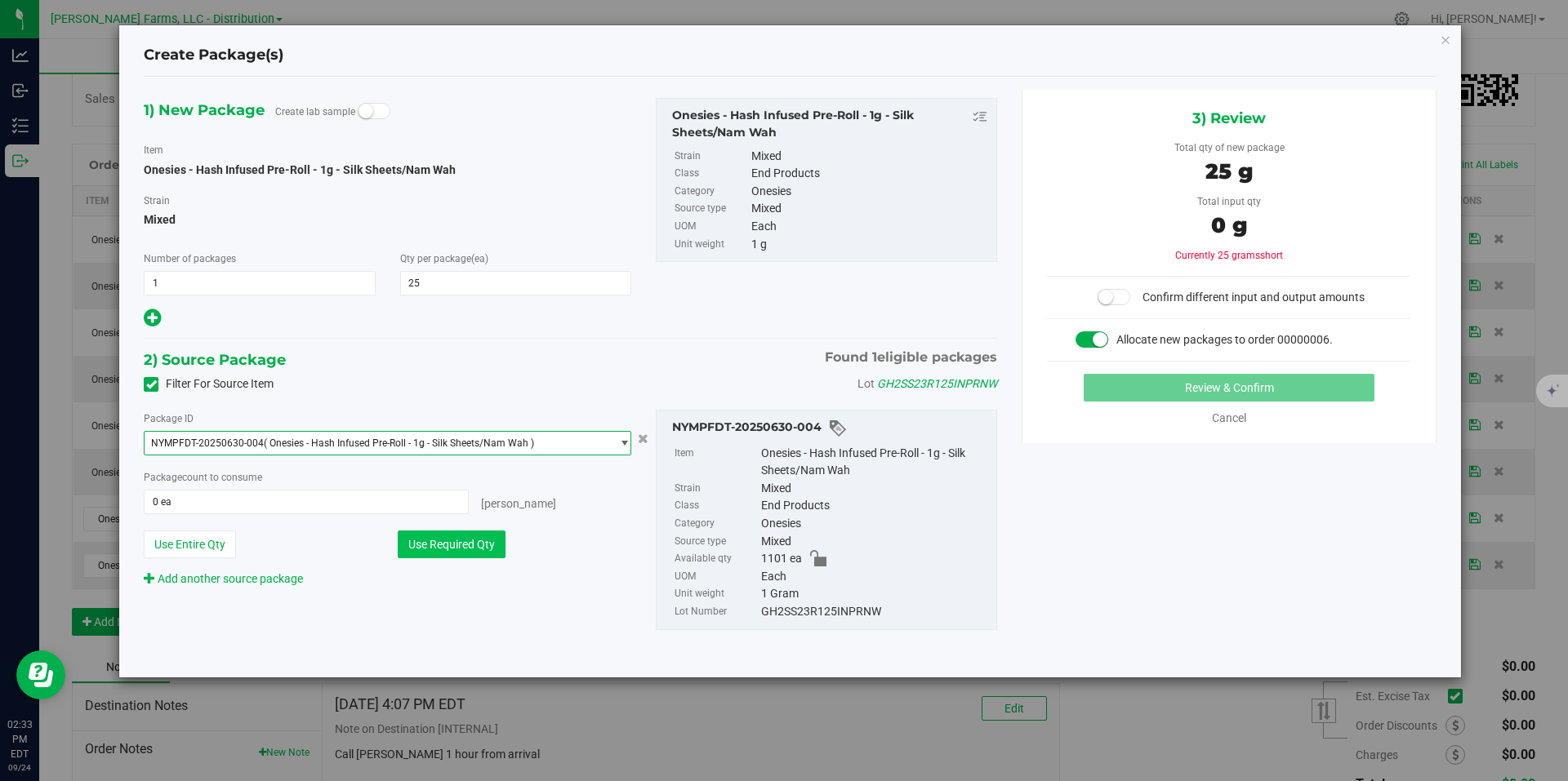
click at [482, 540] on button "Use Required Qty" at bounding box center [452, 544] width 108 height 27
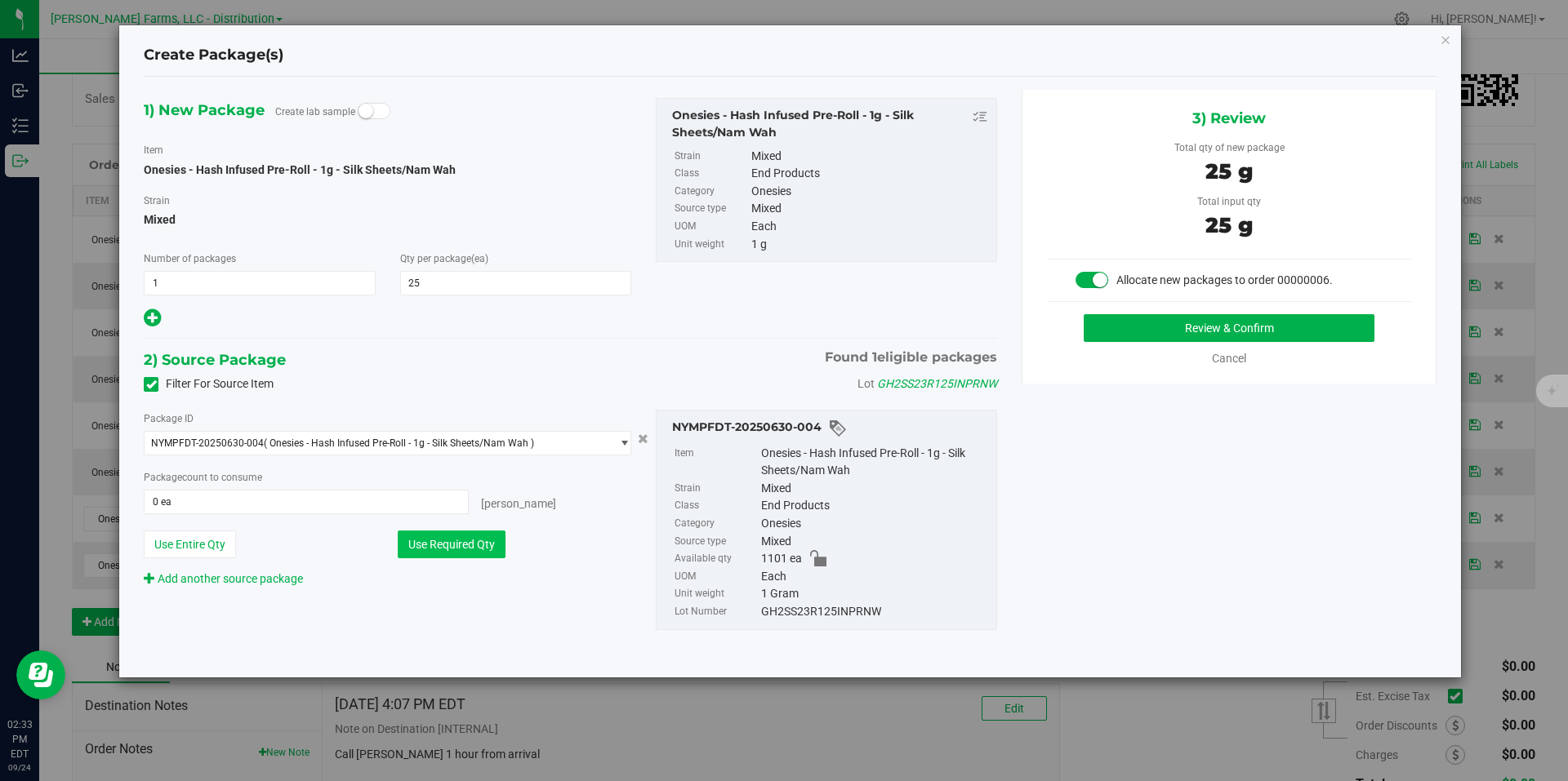
type input "25 ea"
click at [1226, 331] on button "Review & Confirm" at bounding box center [1229, 328] width 291 height 27
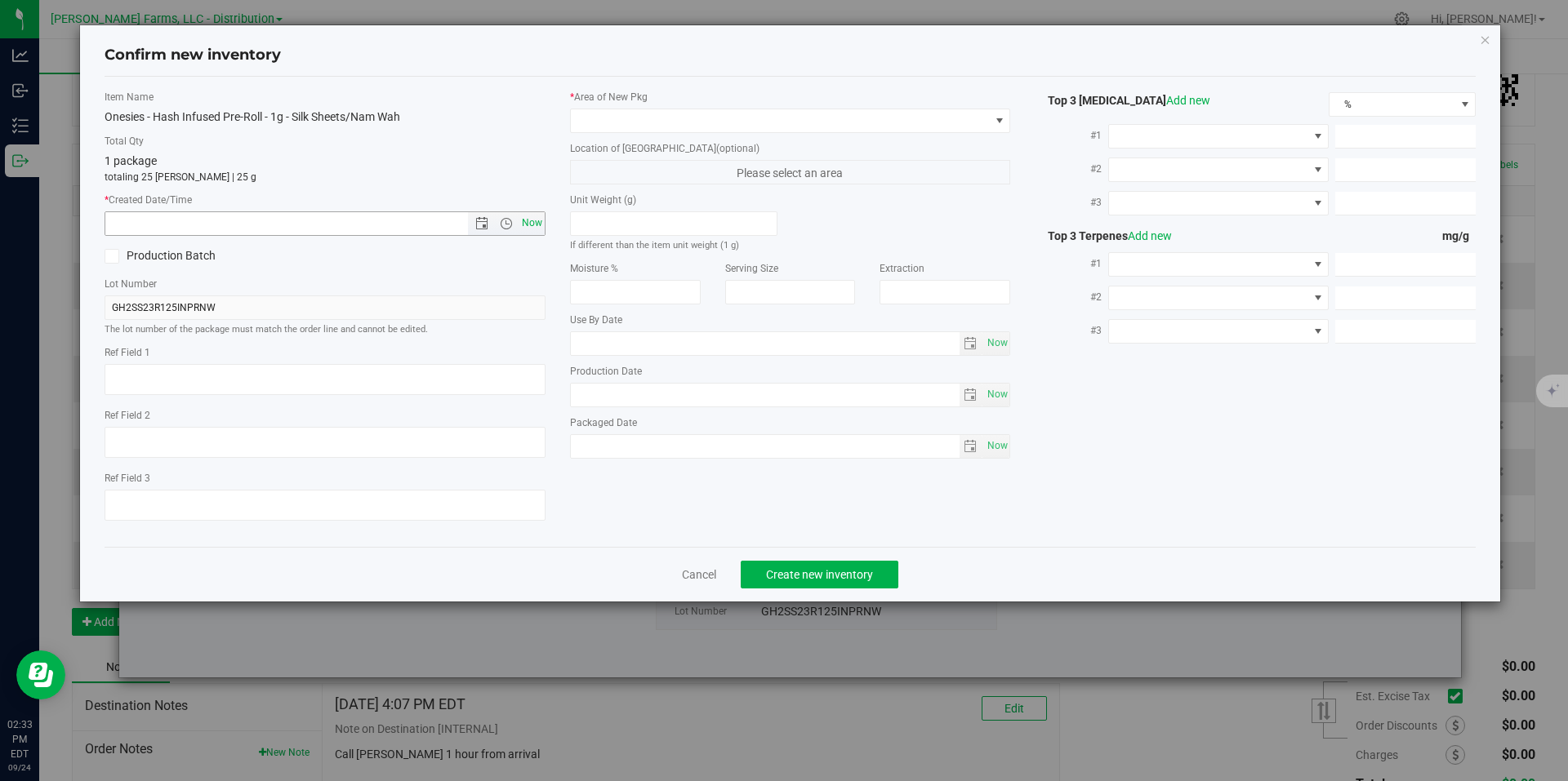
click at [524, 222] on span "Now" at bounding box center [532, 223] width 27 height 24
type input "9/24/2025 2:33 PM"
click at [997, 127] on span at bounding box center [999, 120] width 13 height 13
click at [706, 199] on li "Cage 2" at bounding box center [790, 211] width 439 height 23
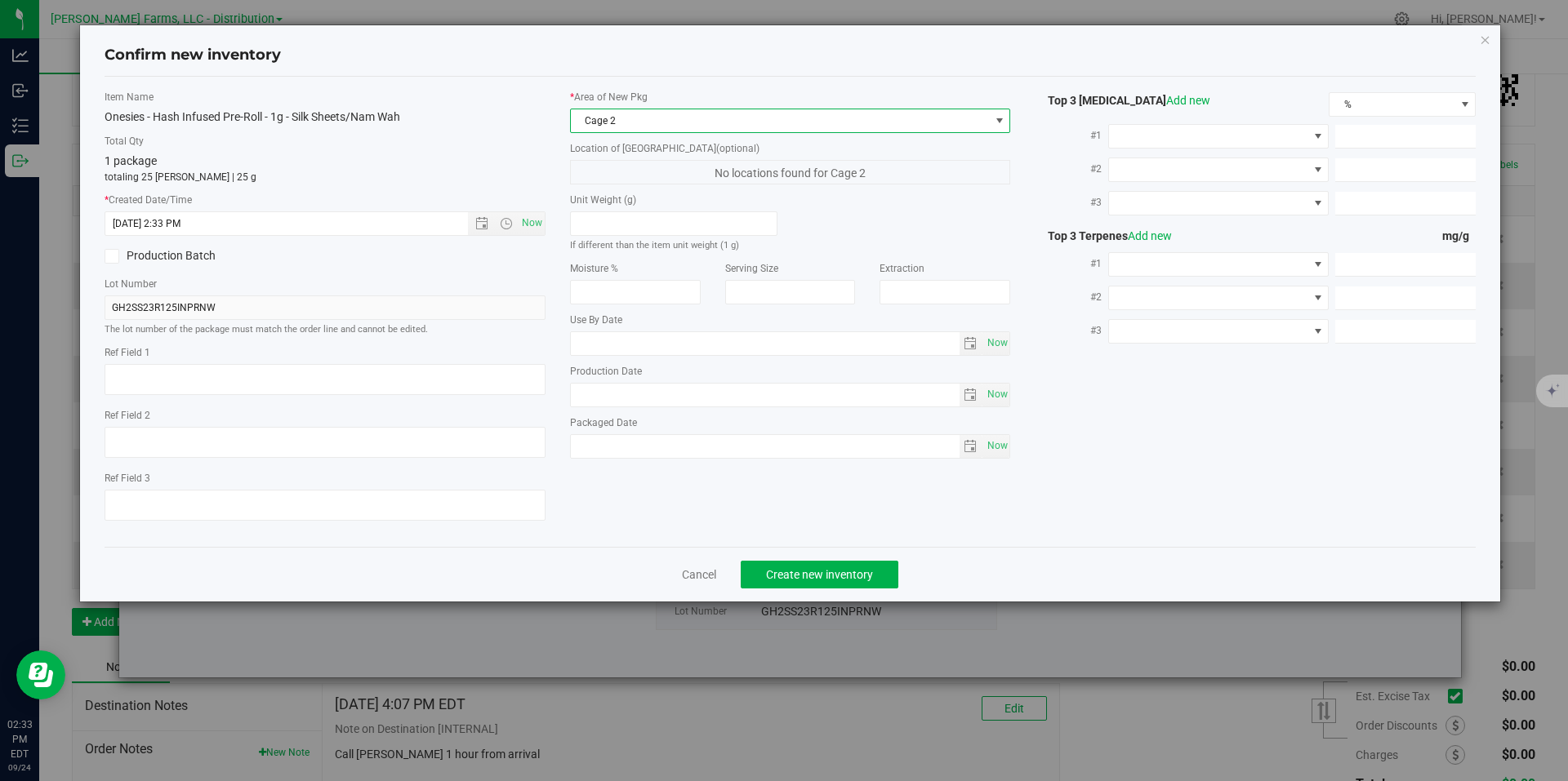
click at [997, 114] on span at bounding box center [999, 120] width 13 height 13
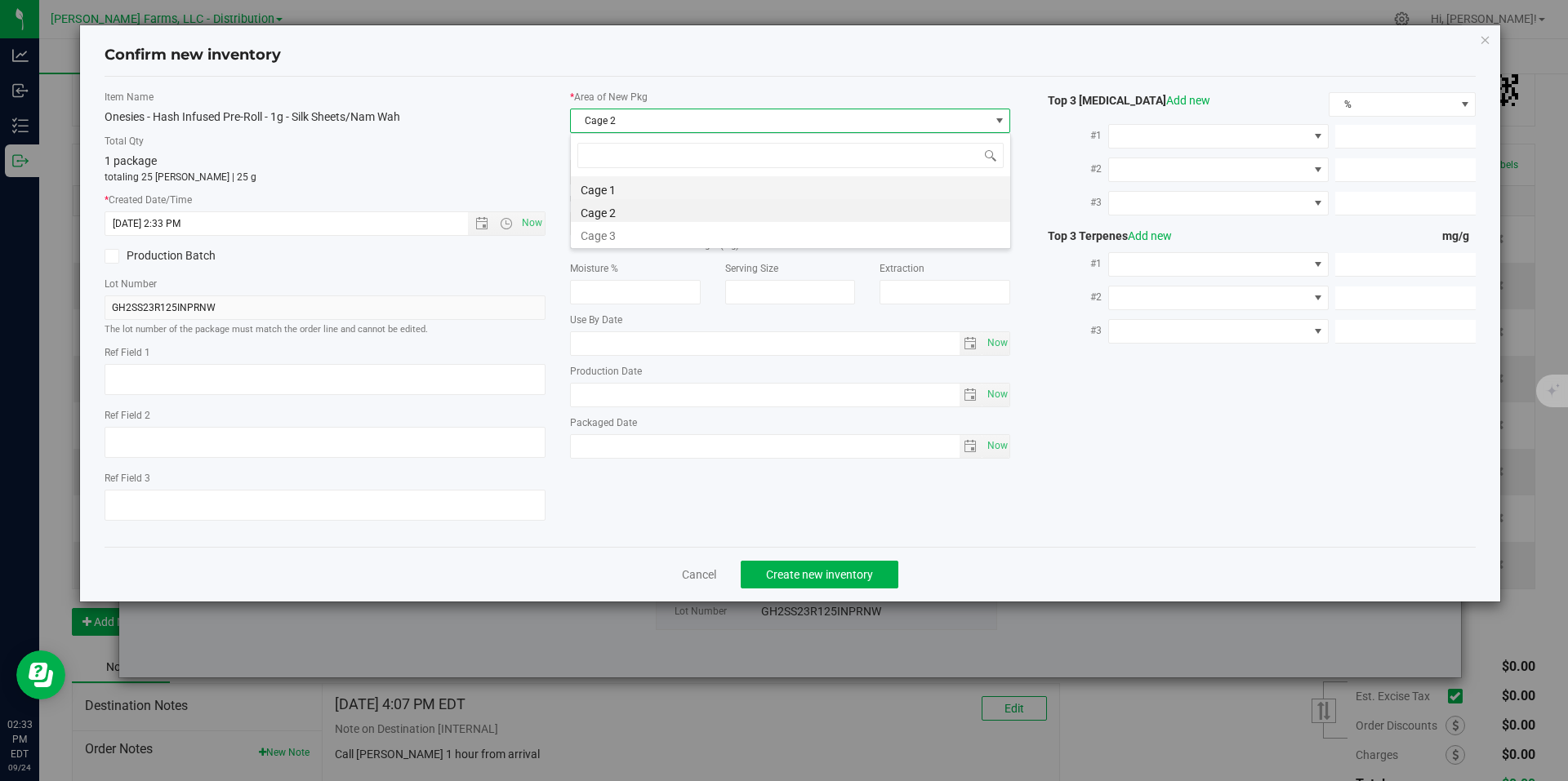
click at [738, 191] on li "Cage 1" at bounding box center [790, 188] width 439 height 23
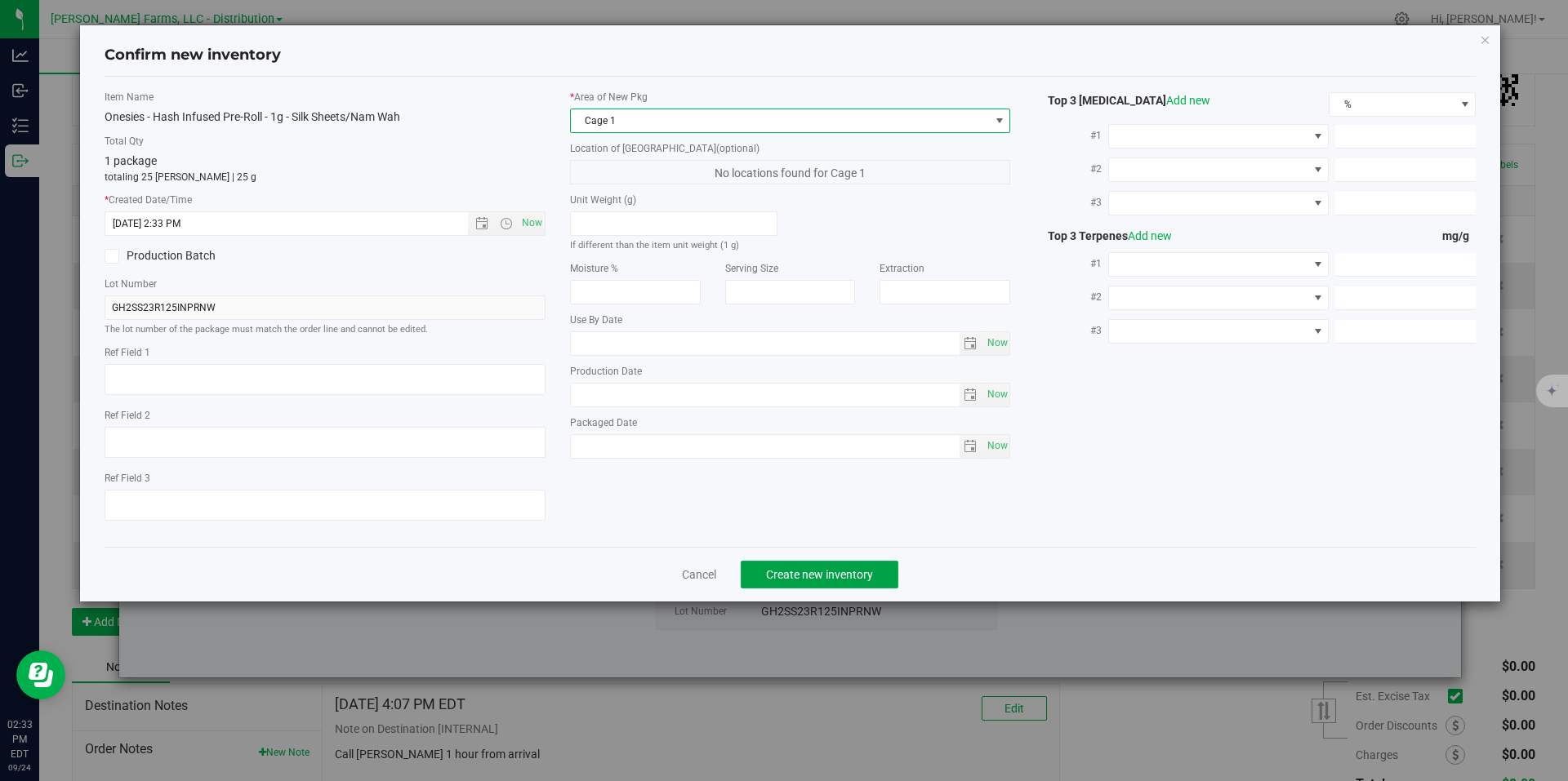
click at [850, 576] on span "Create new inventory" at bounding box center [819, 575] width 107 height 13
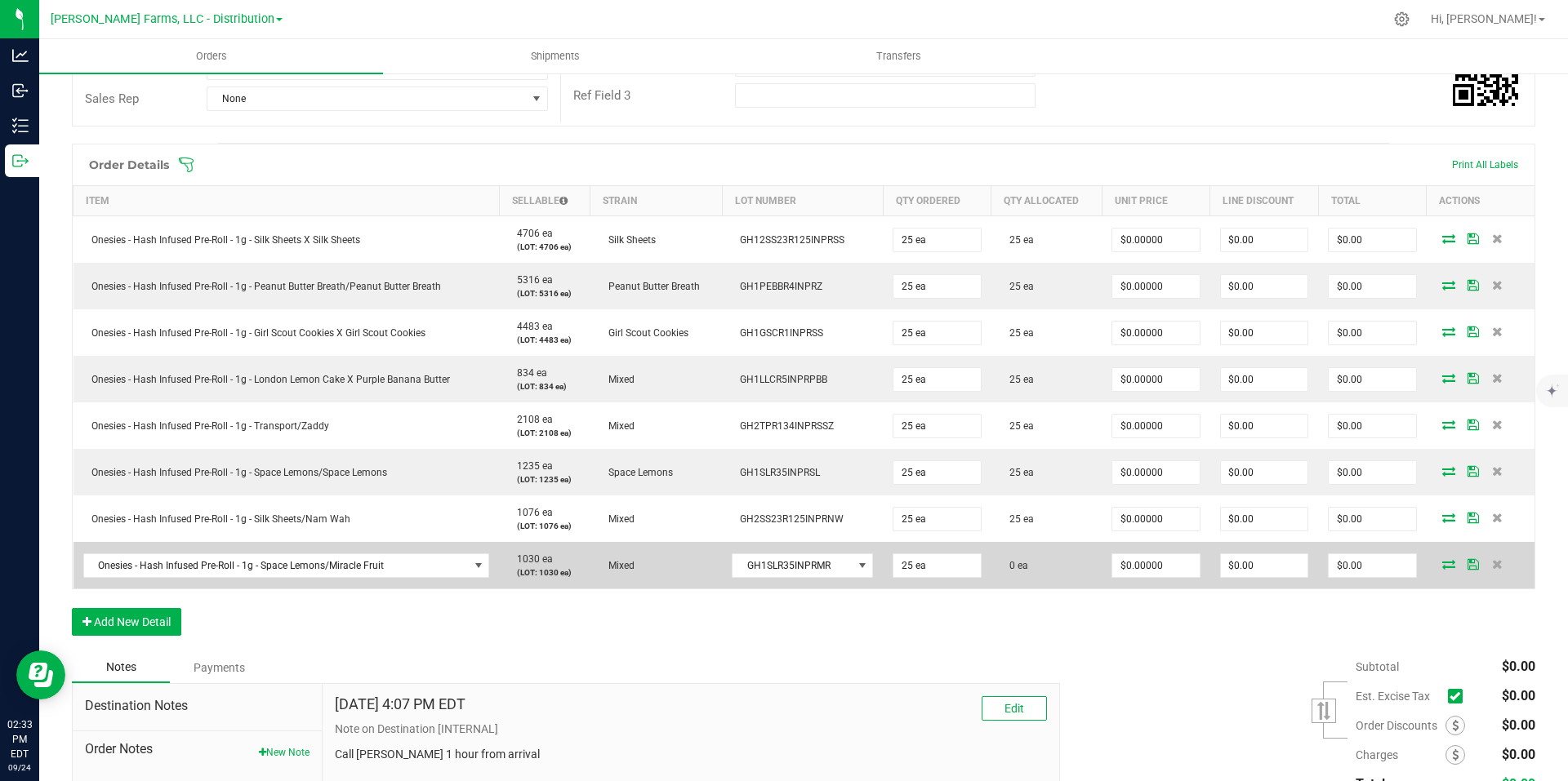
click at [1442, 564] on icon at bounding box center [1448, 564] width 13 height 10
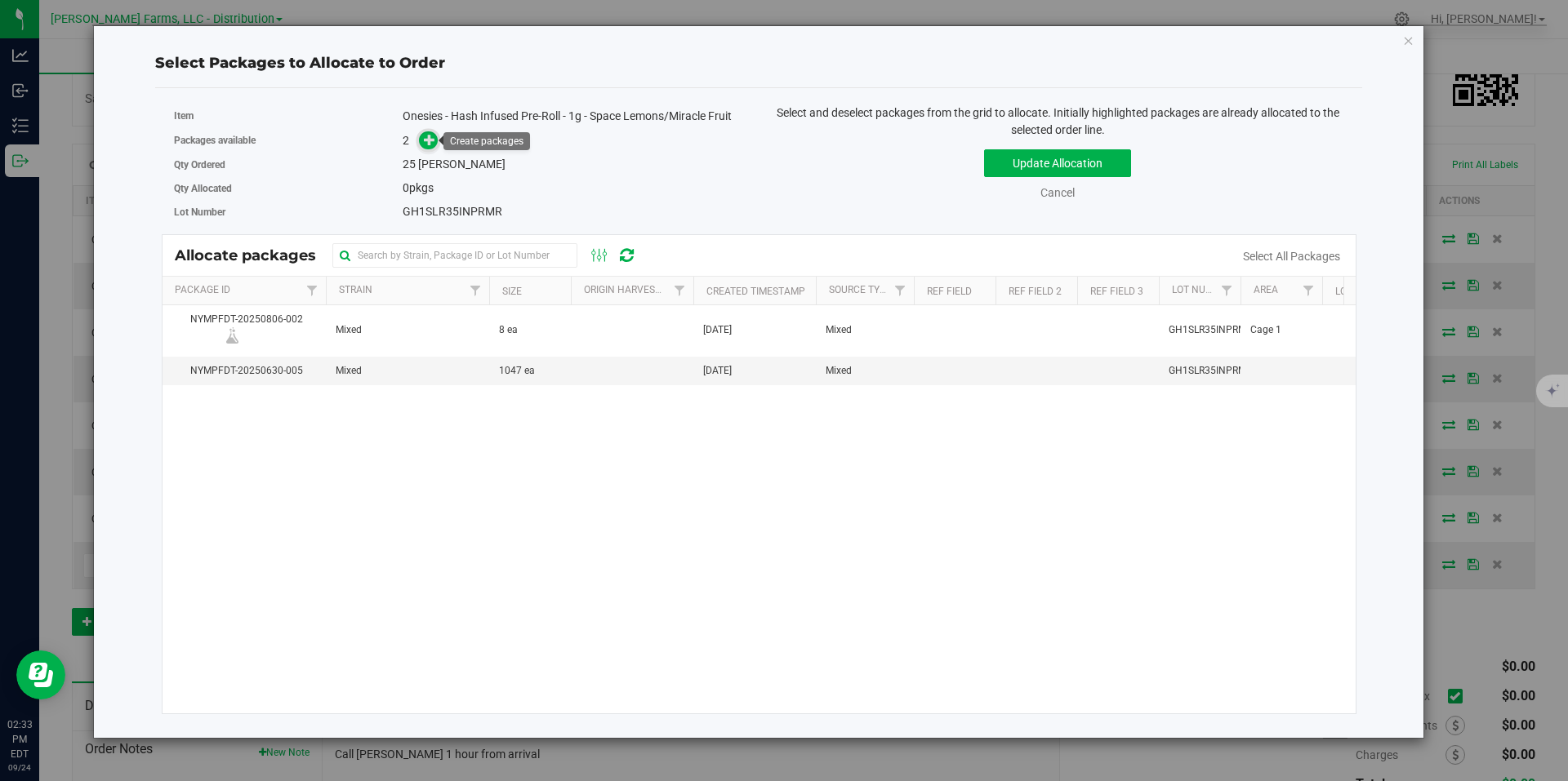
click at [429, 145] on icon at bounding box center [430, 139] width 12 height 12
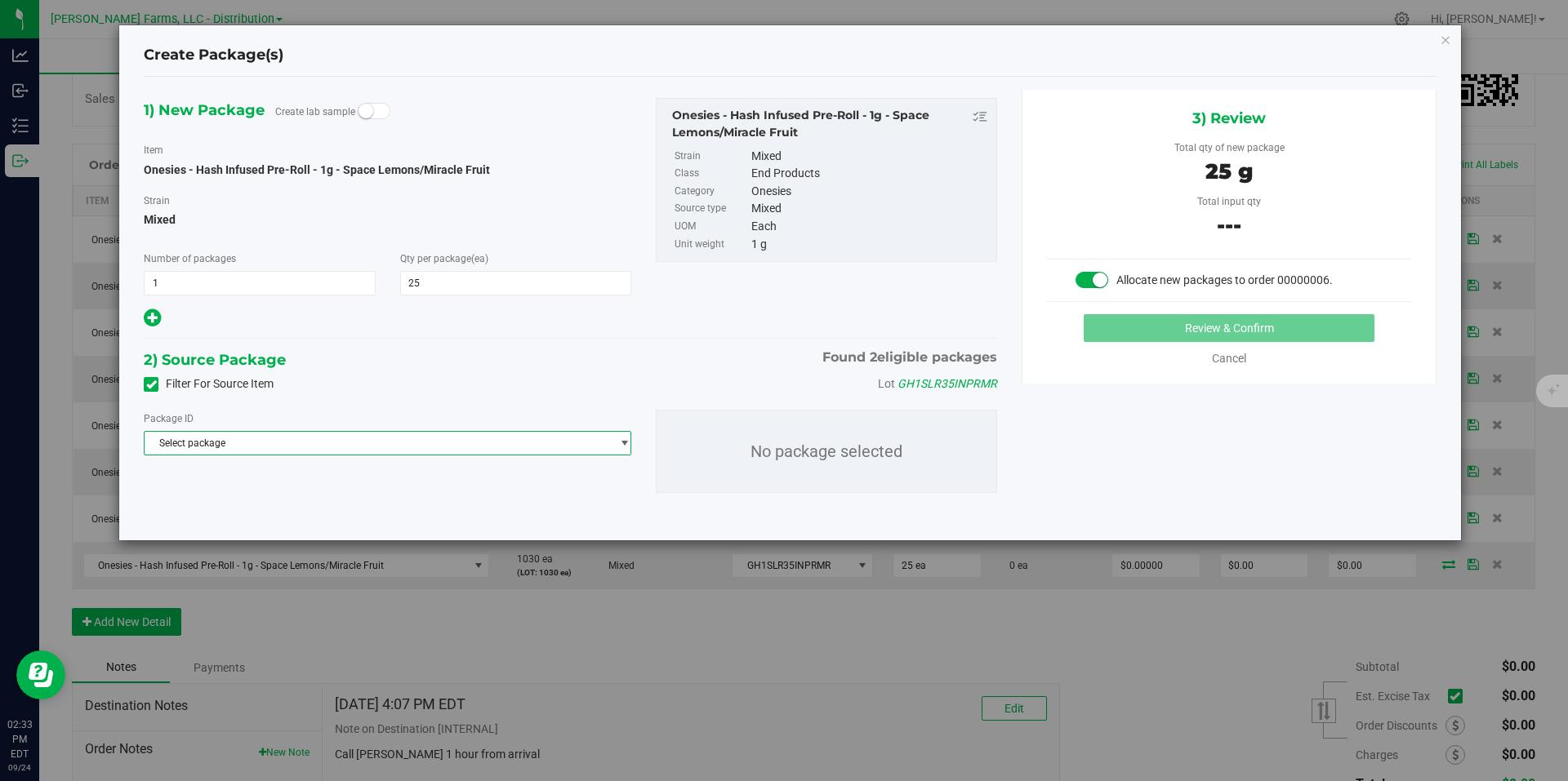
click at [600, 442] on span "Select package" at bounding box center [377, 444] width 466 height 23
click at [381, 508] on span "( Onesies - Hash Infused Pre-Roll - 1g - Space Lemons/Miracle Fruit )" at bounding box center [418, 510] width 298 height 12
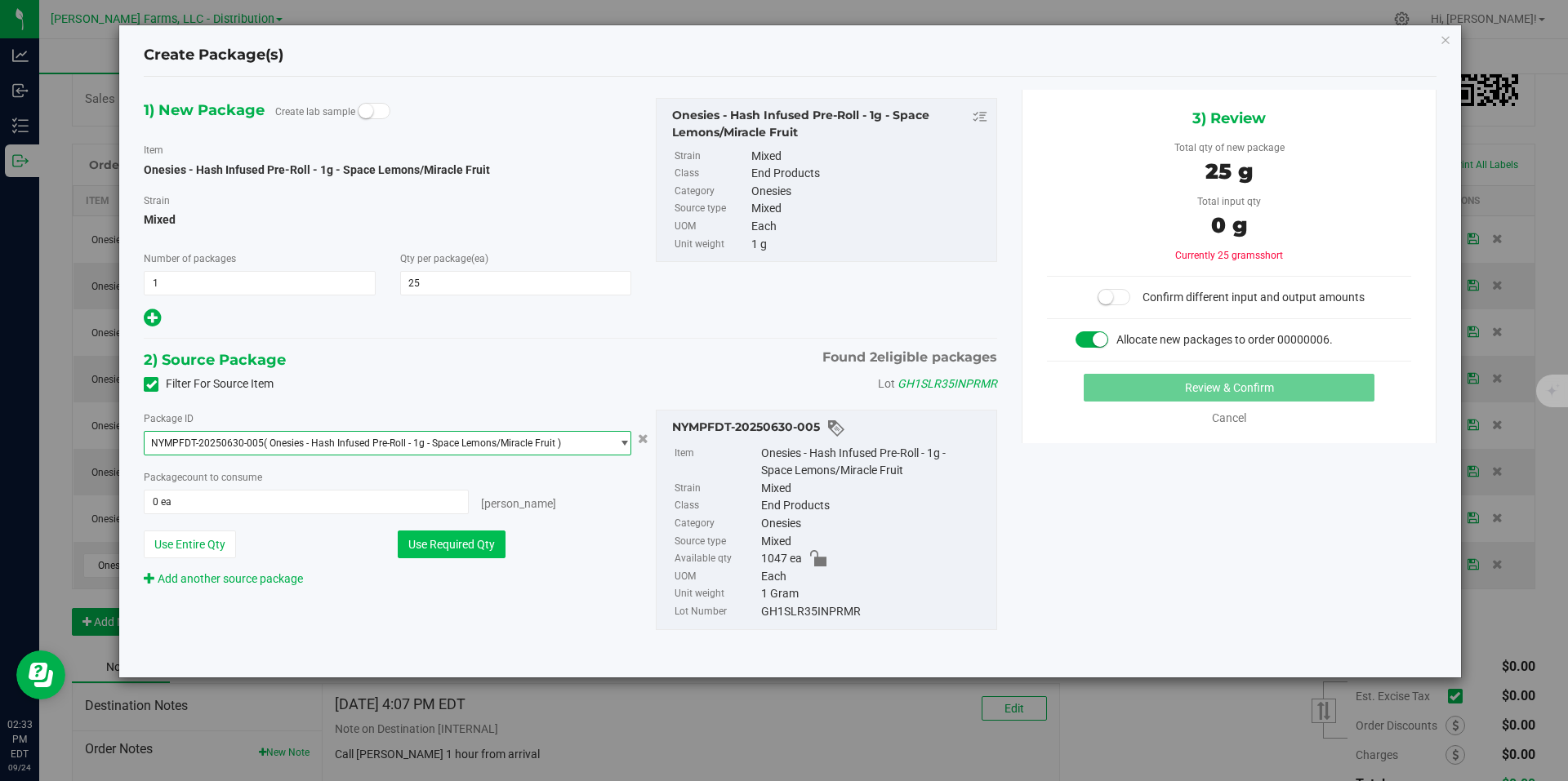
click at [462, 539] on button "Use Required Qty" at bounding box center [452, 544] width 108 height 27
type input "25 ea"
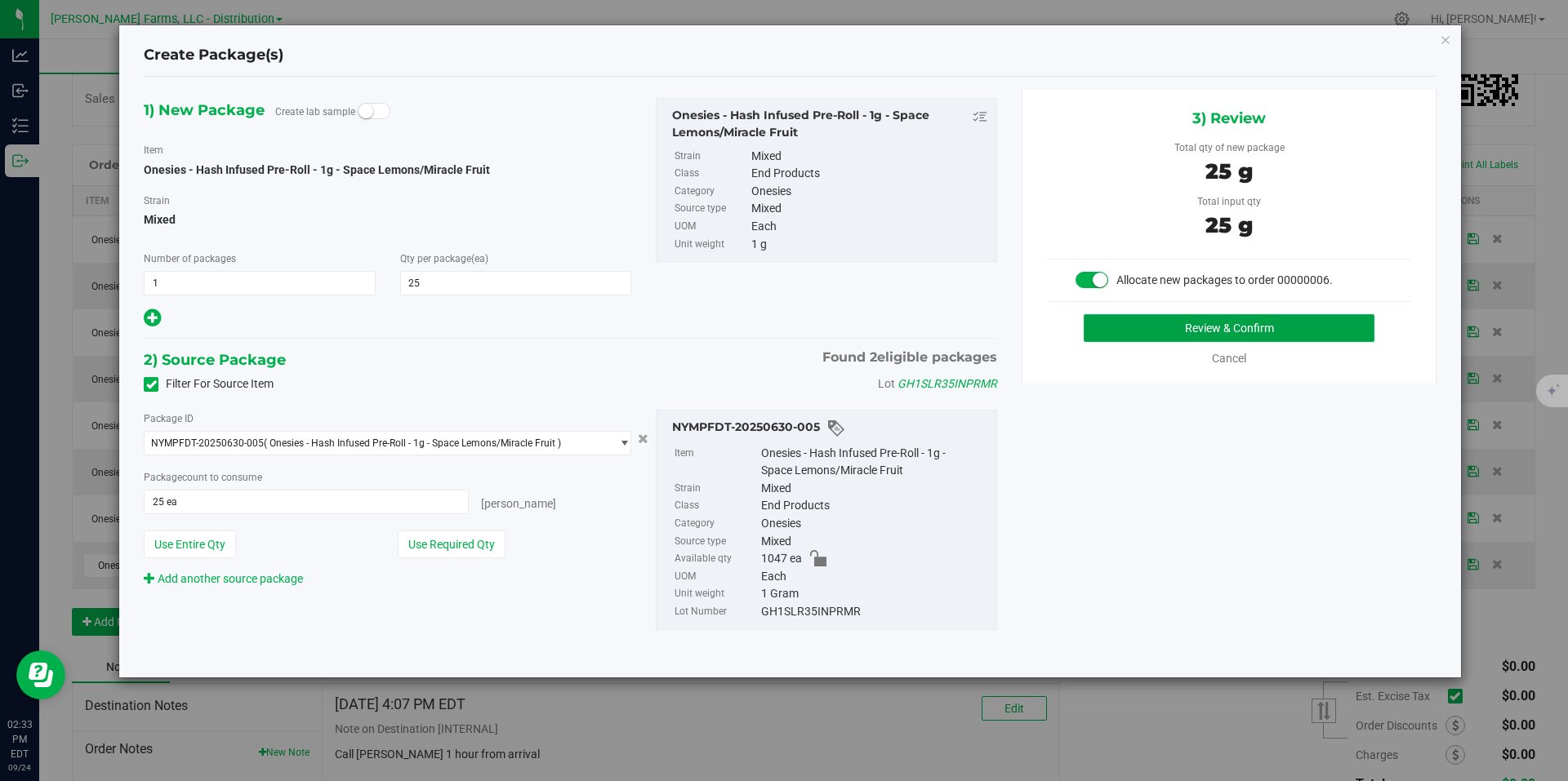
click at [1185, 316] on button "Review & Confirm" at bounding box center [1229, 328] width 291 height 27
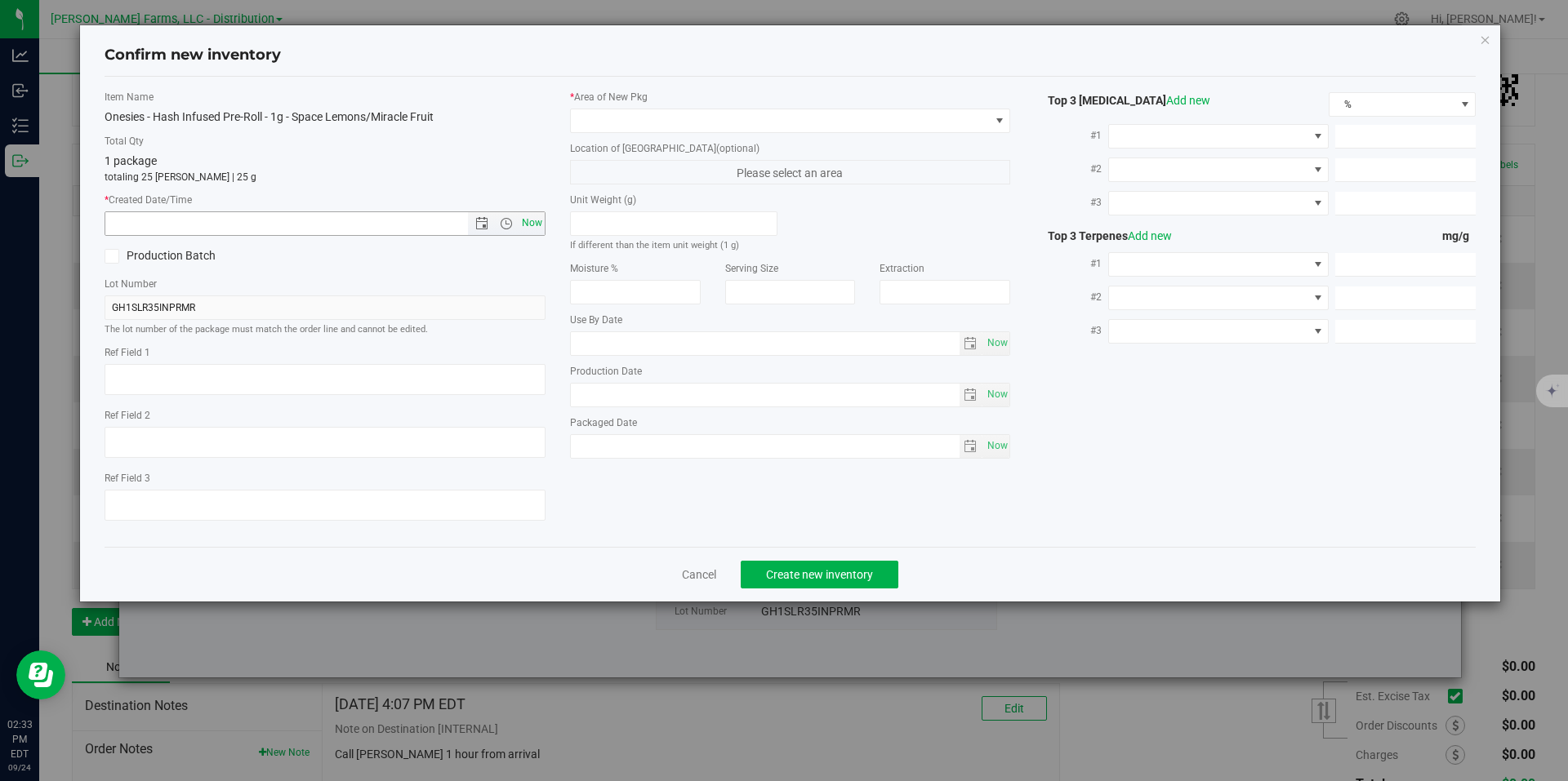
click at [532, 225] on span "Now" at bounding box center [532, 223] width 27 height 24
type input "9/24/2025 2:33 PM"
click at [995, 121] on span at bounding box center [999, 120] width 13 height 13
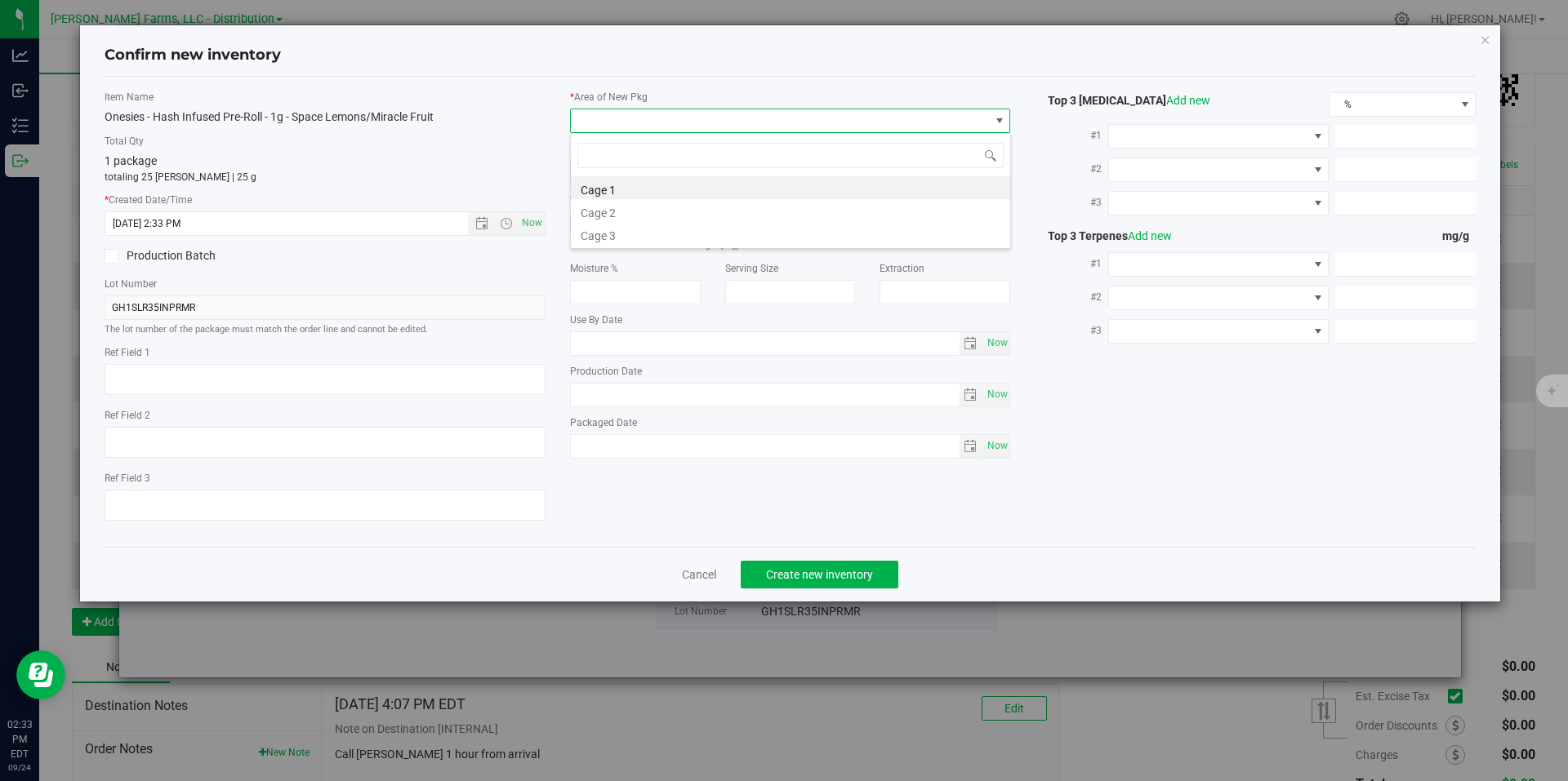
scroll to position [25, 441]
click at [661, 194] on li "Cage 1" at bounding box center [790, 188] width 439 height 23
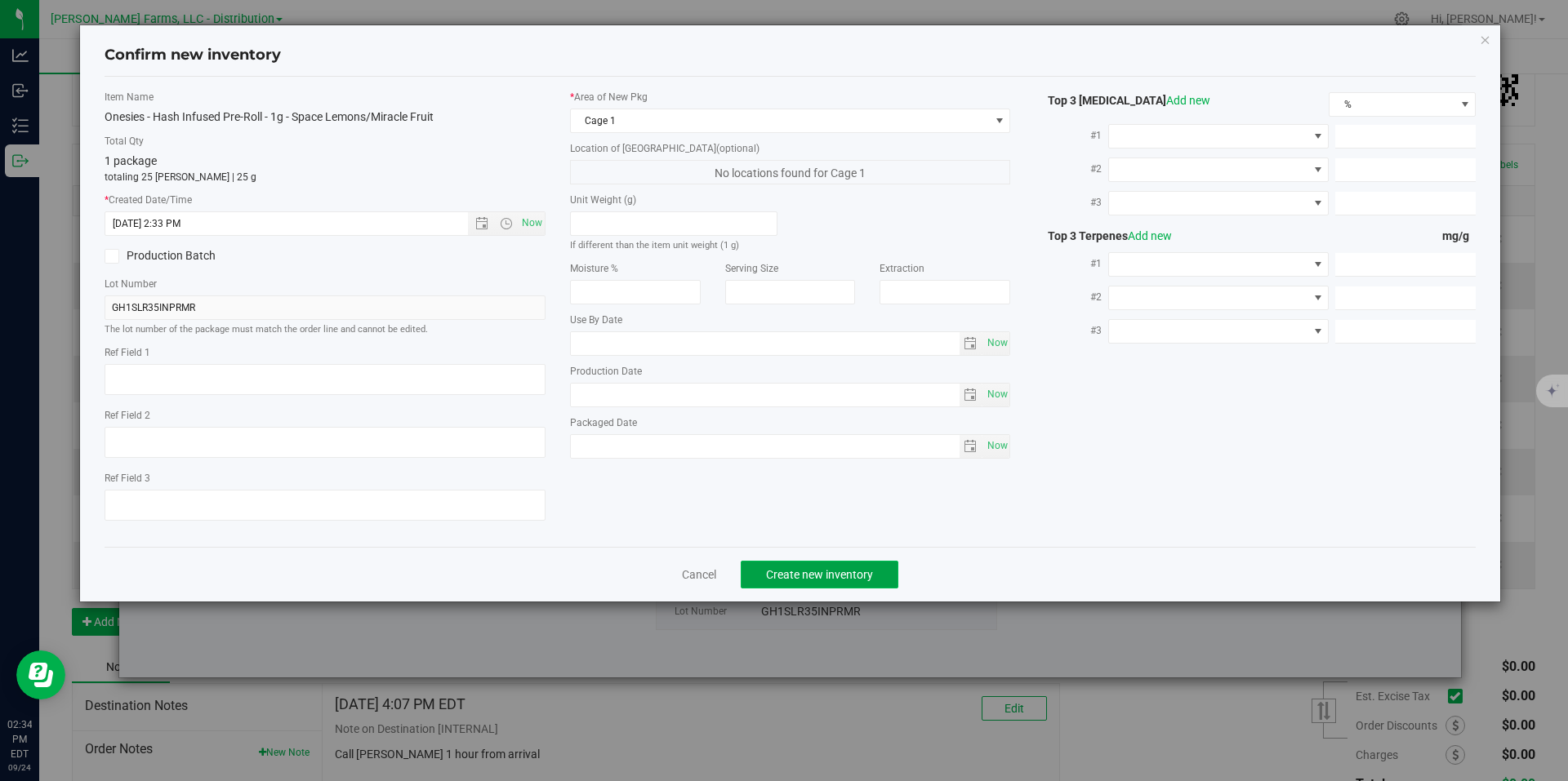
click at [873, 573] on button "Create new inventory" at bounding box center [819, 574] width 158 height 27
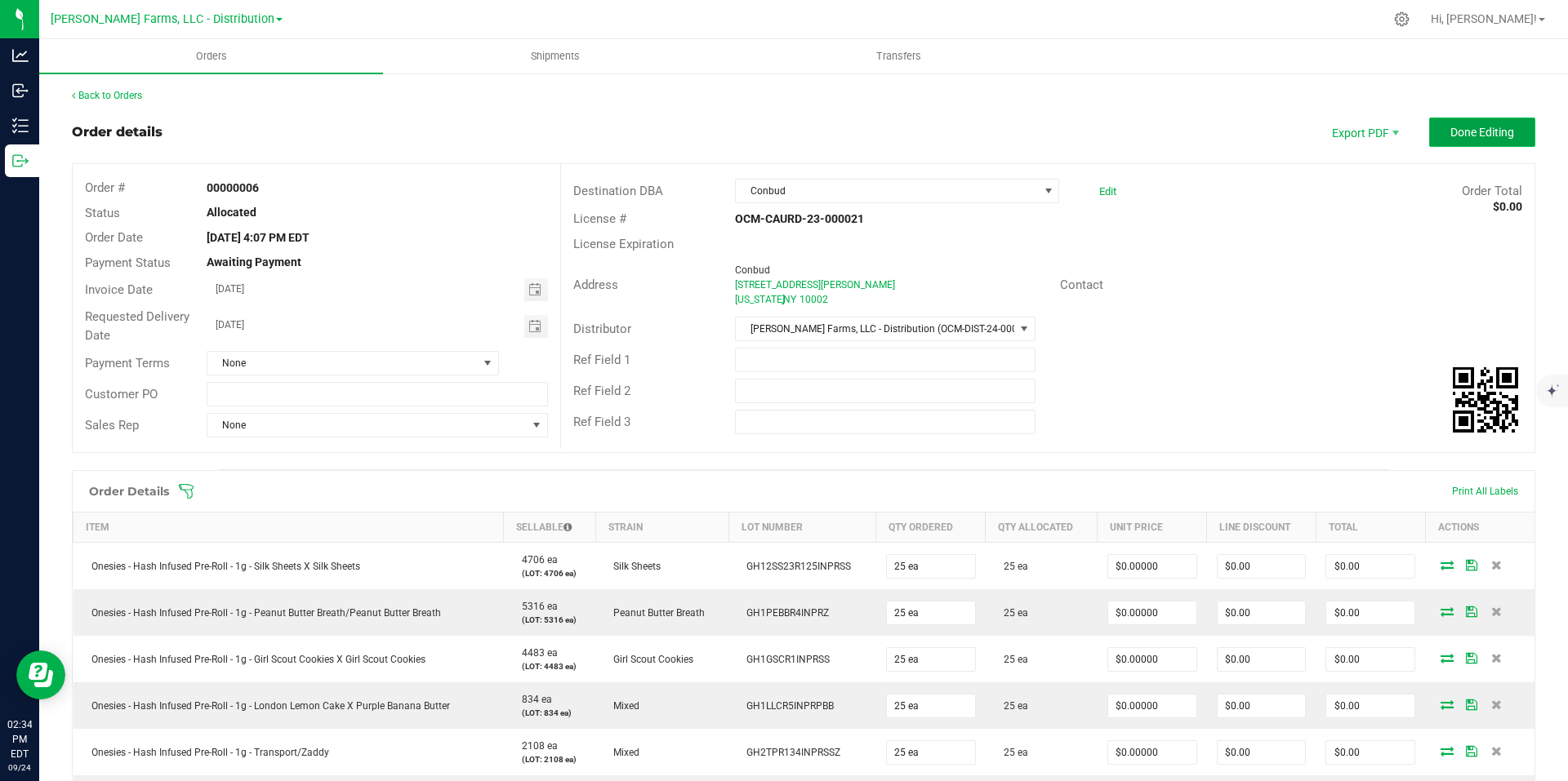
click at [1450, 129] on span "Done Editing" at bounding box center [1482, 132] width 64 height 13
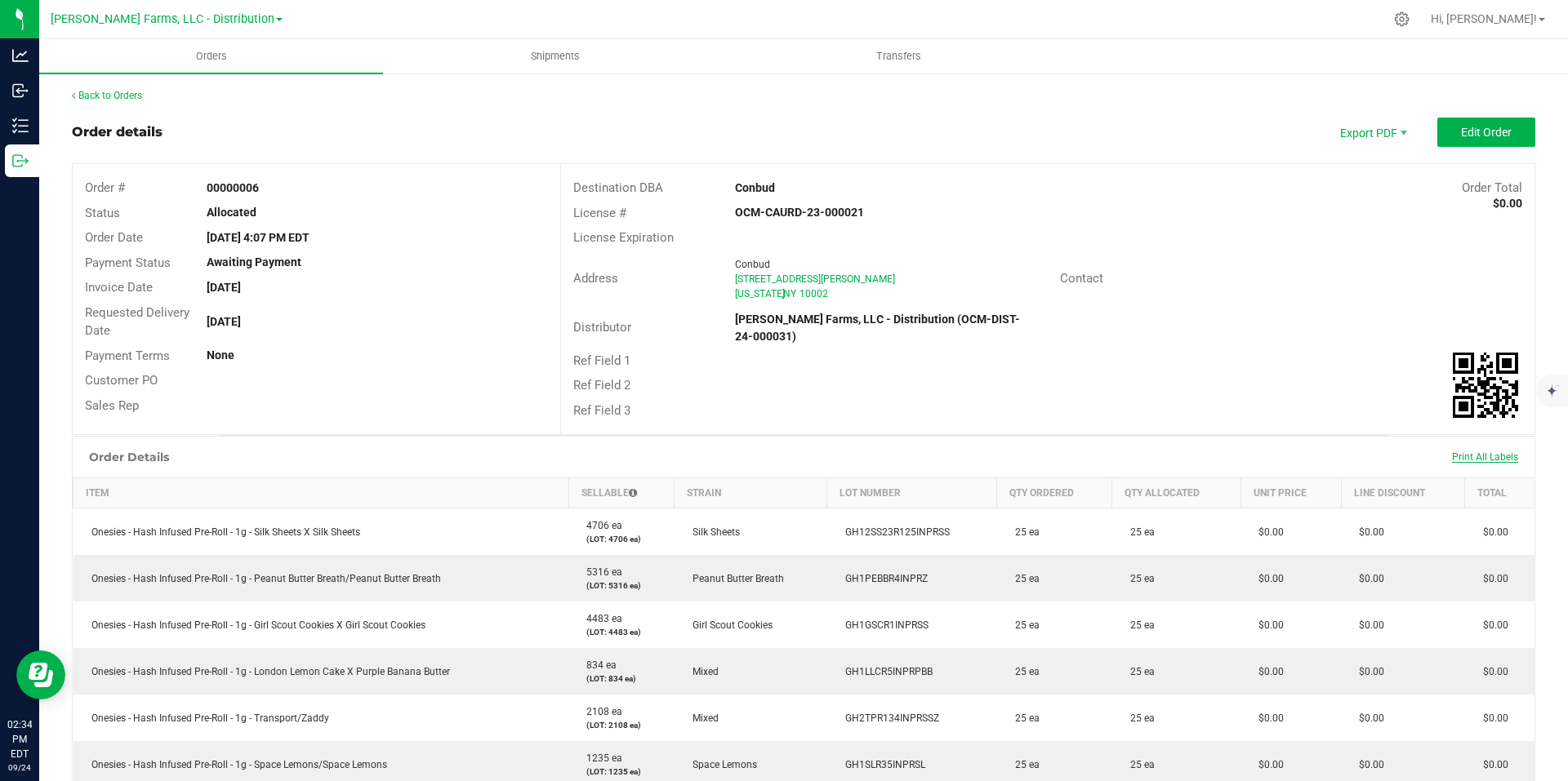
click at [1461, 452] on span "Print All Labels" at bounding box center [1485, 457] width 66 height 12
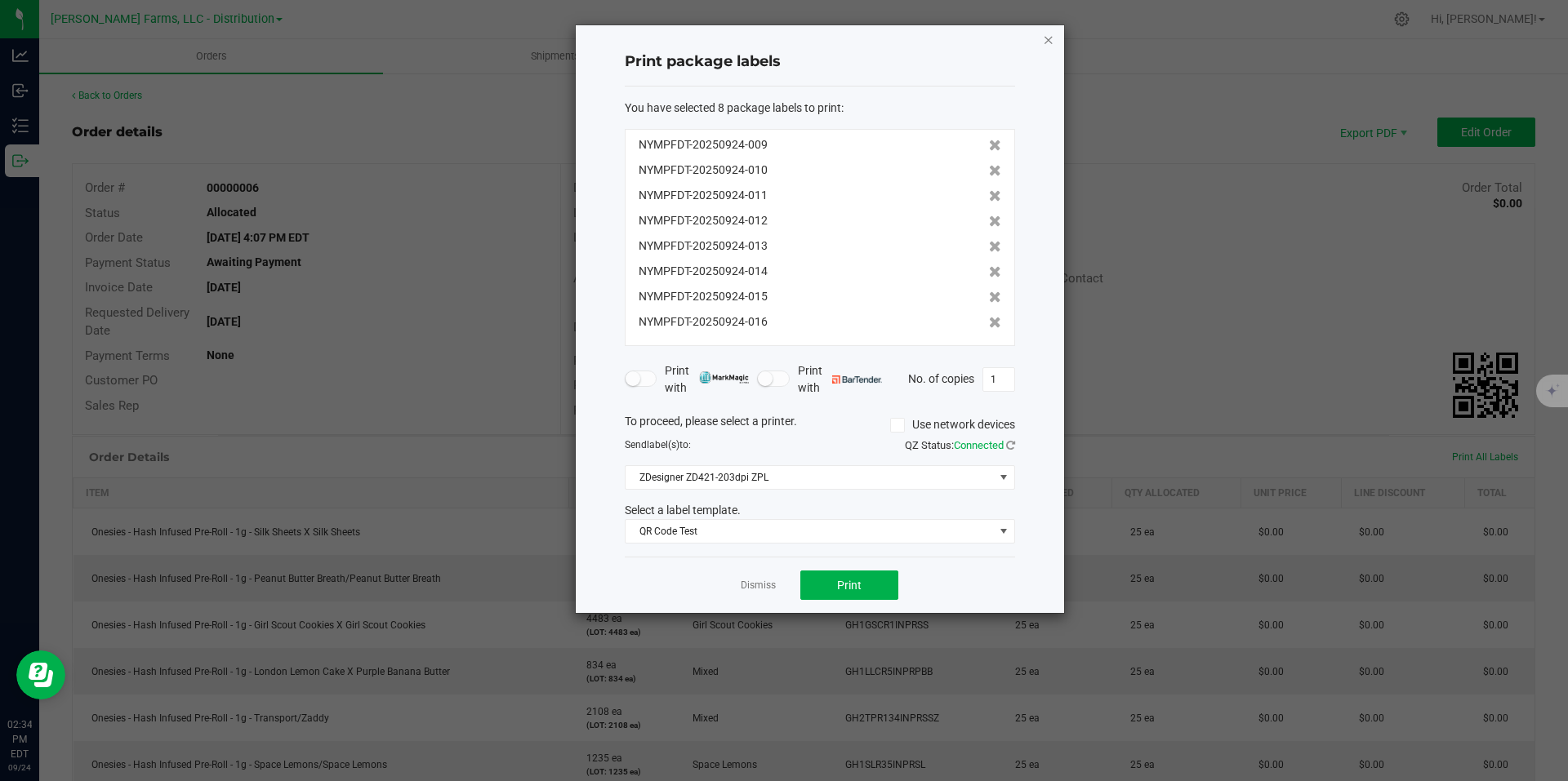
click at [1050, 36] on icon "button" at bounding box center [1048, 39] width 12 height 19
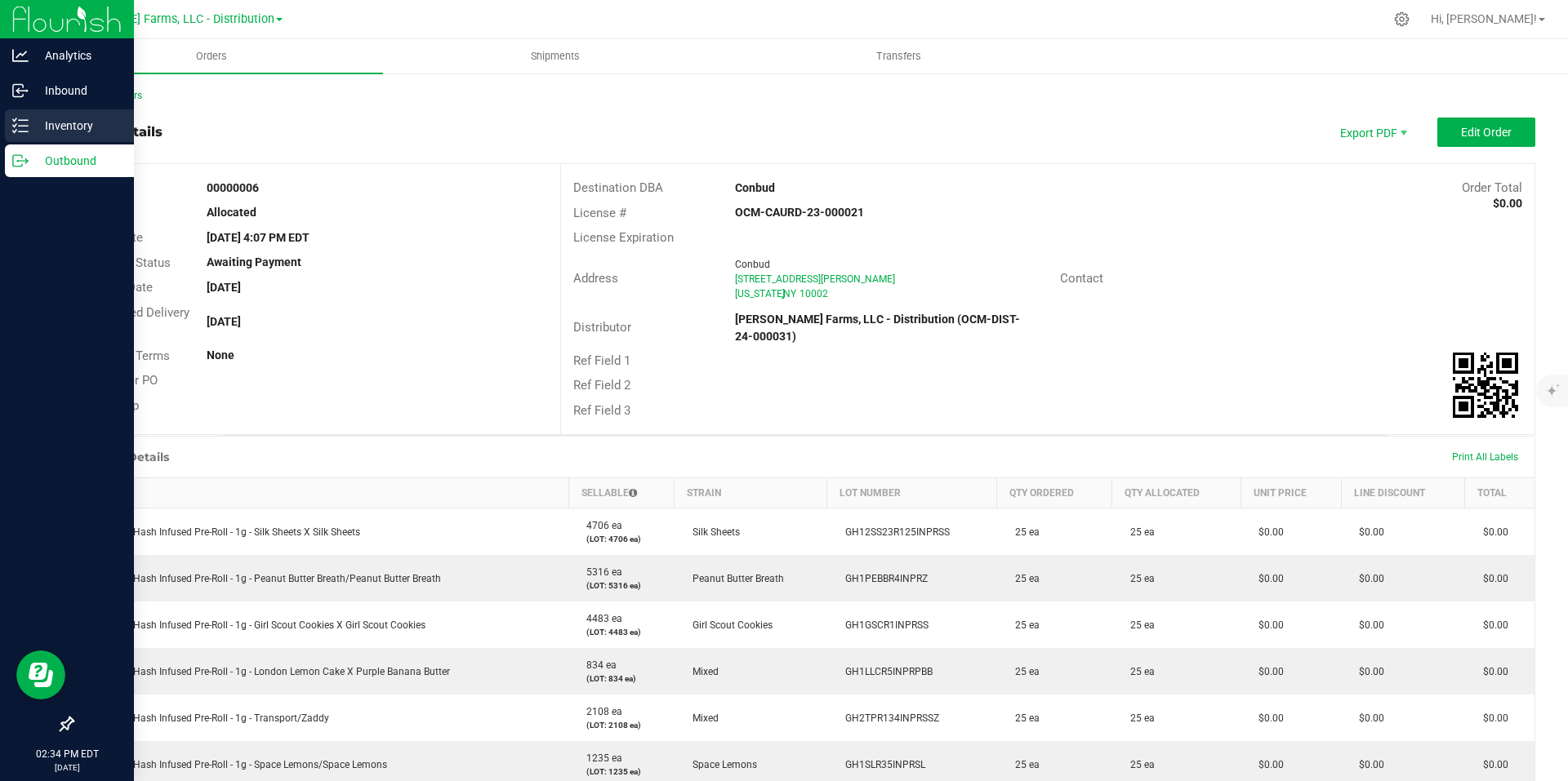
click at [46, 121] on p "Inventory" at bounding box center [77, 126] width 98 height 19
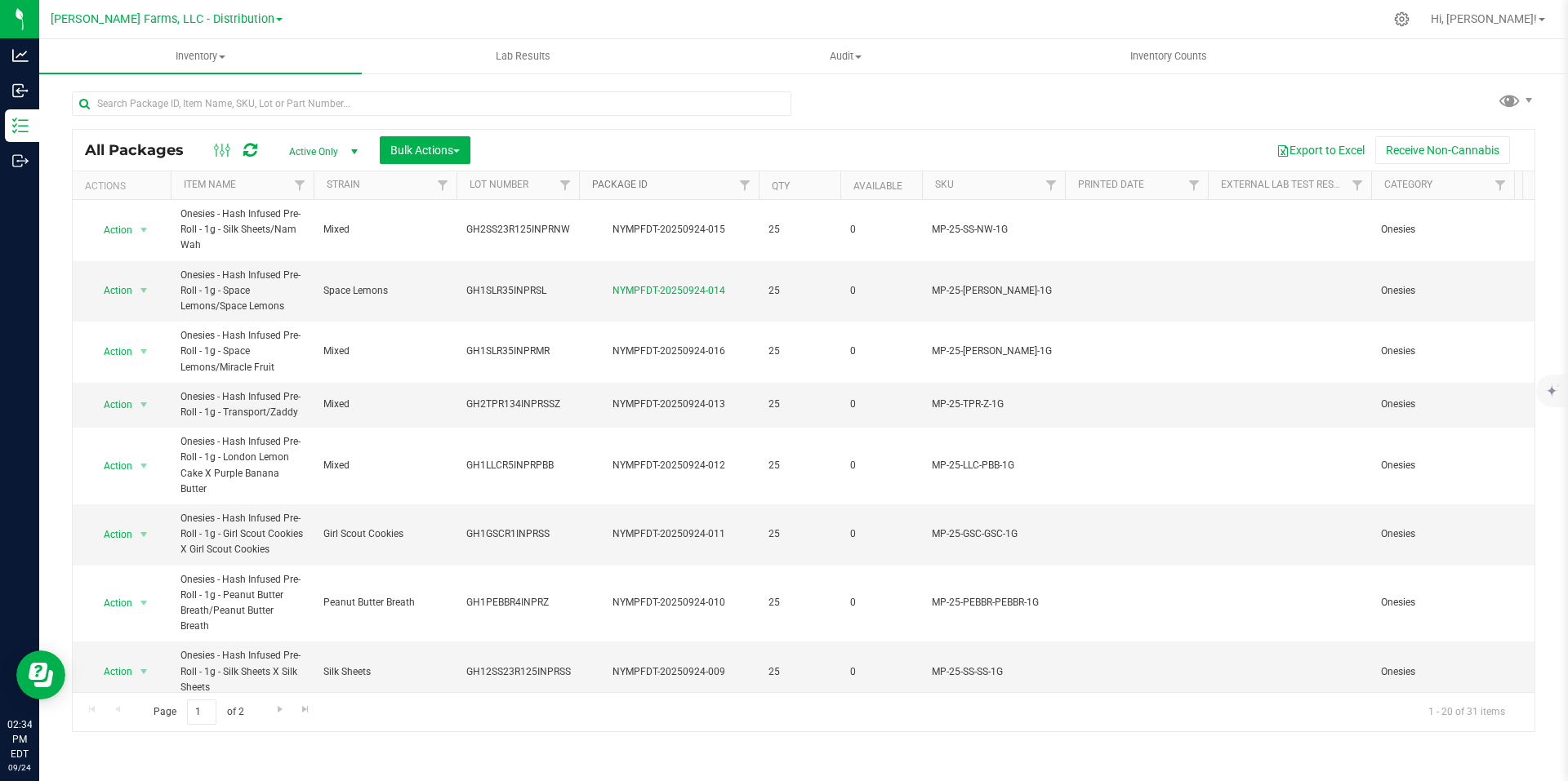
click at [630, 184] on link "Package ID" at bounding box center [619, 184] width 56 height 12
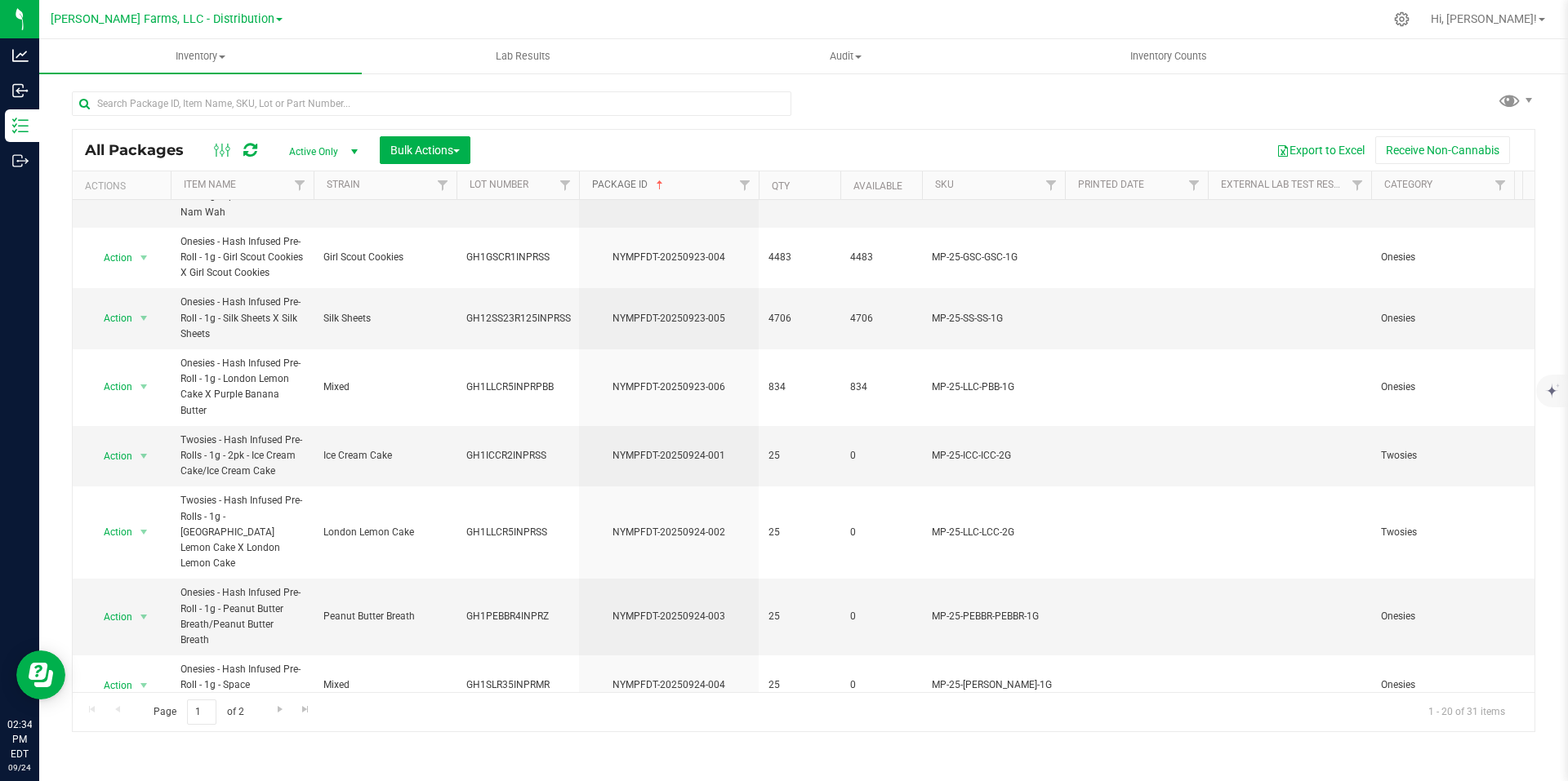
scroll to position [738, 0]
click at [275, 711] on span "Go to the next page" at bounding box center [280, 709] width 13 height 13
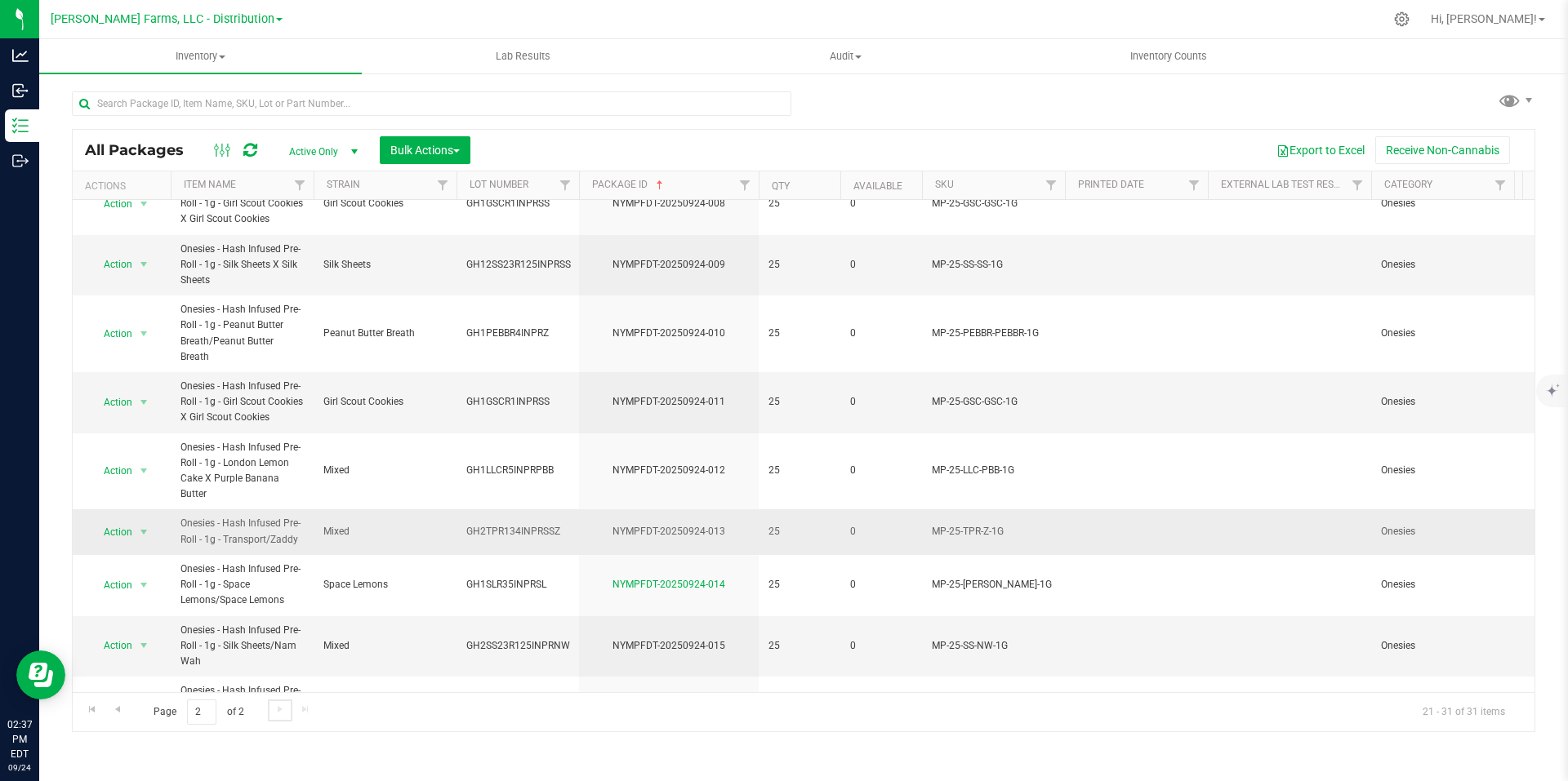
scroll to position [174, 0]
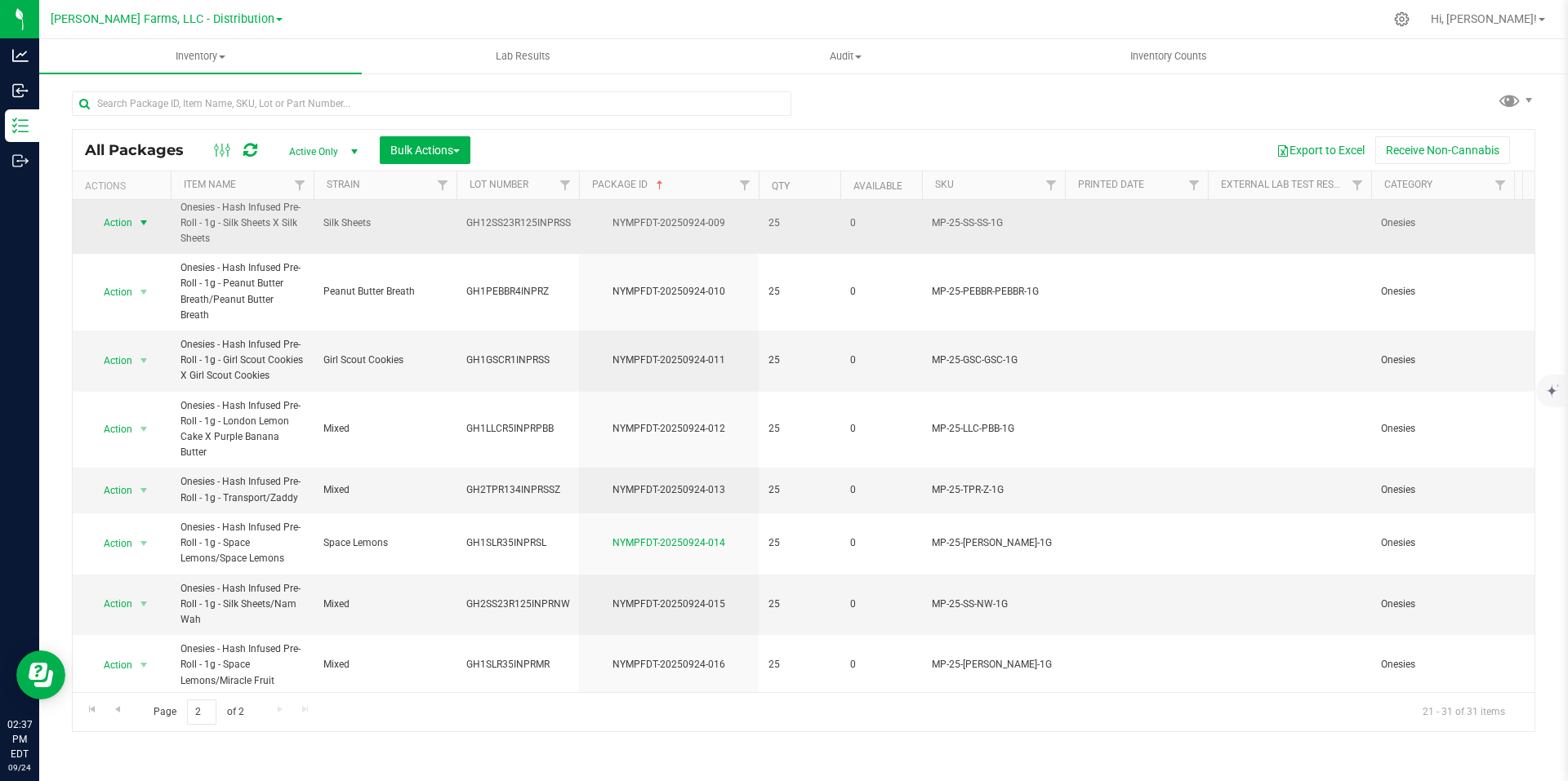
click at [146, 223] on span "select" at bounding box center [144, 222] width 13 height 13
click at [160, 345] on li "Print package label" at bounding box center [142, 348] width 105 height 25
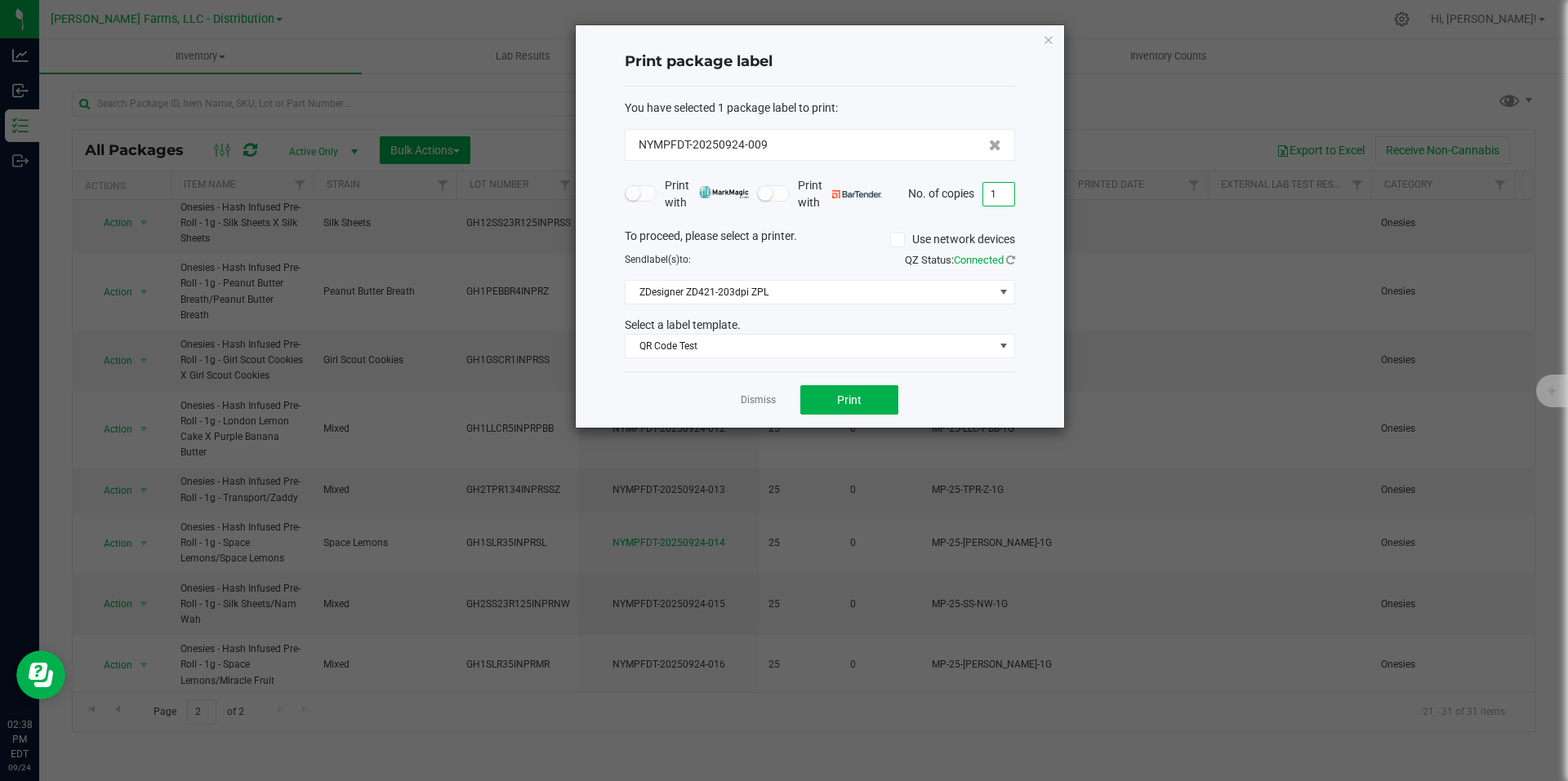
click at [1000, 189] on input "1" at bounding box center [998, 195] width 31 height 23
type input "25"
click at [864, 398] on button "Print" at bounding box center [850, 399] width 98 height 29
click at [1050, 36] on icon "button" at bounding box center [1048, 39] width 12 height 19
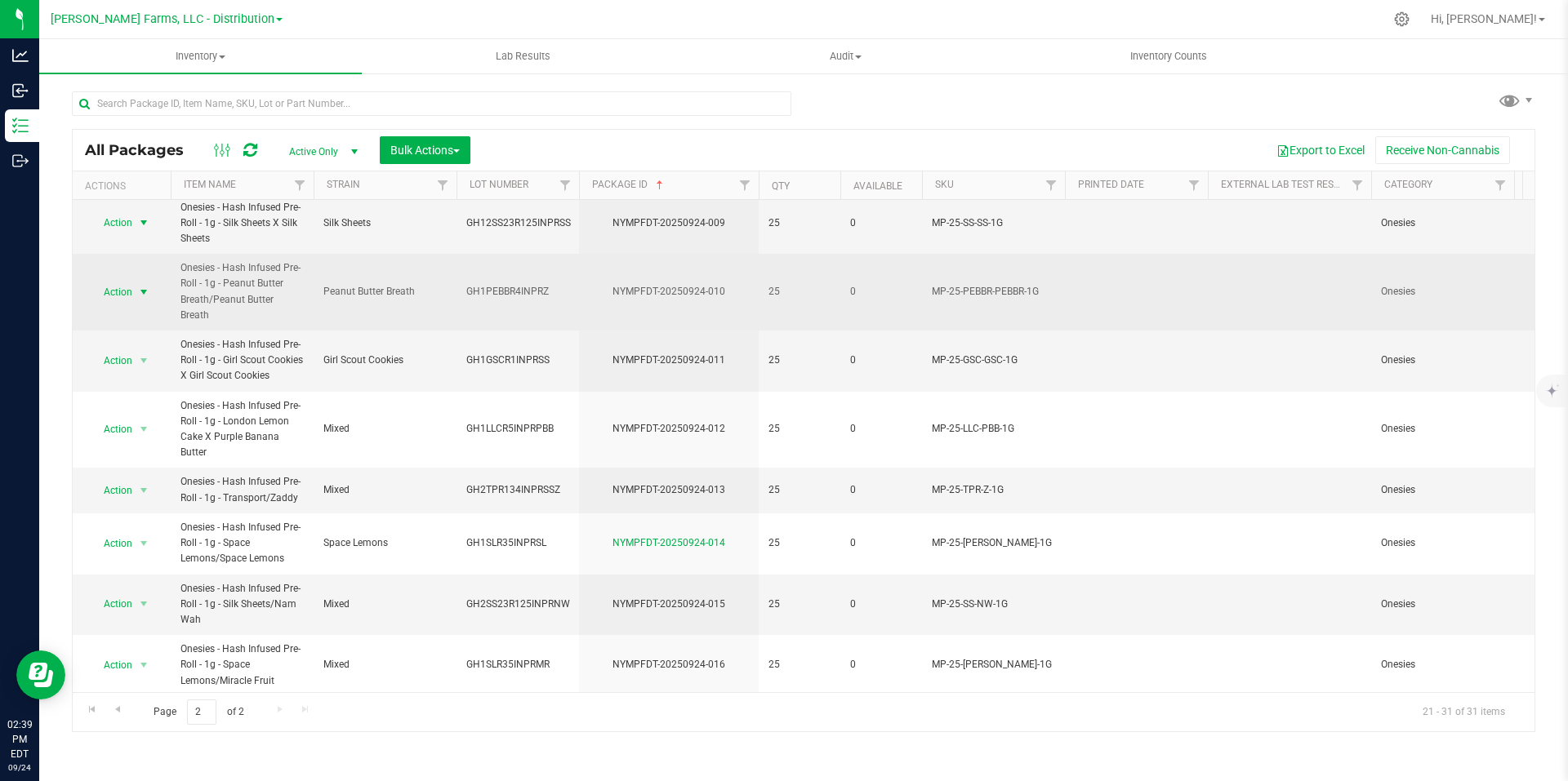
click at [142, 286] on span "select" at bounding box center [144, 292] width 13 height 13
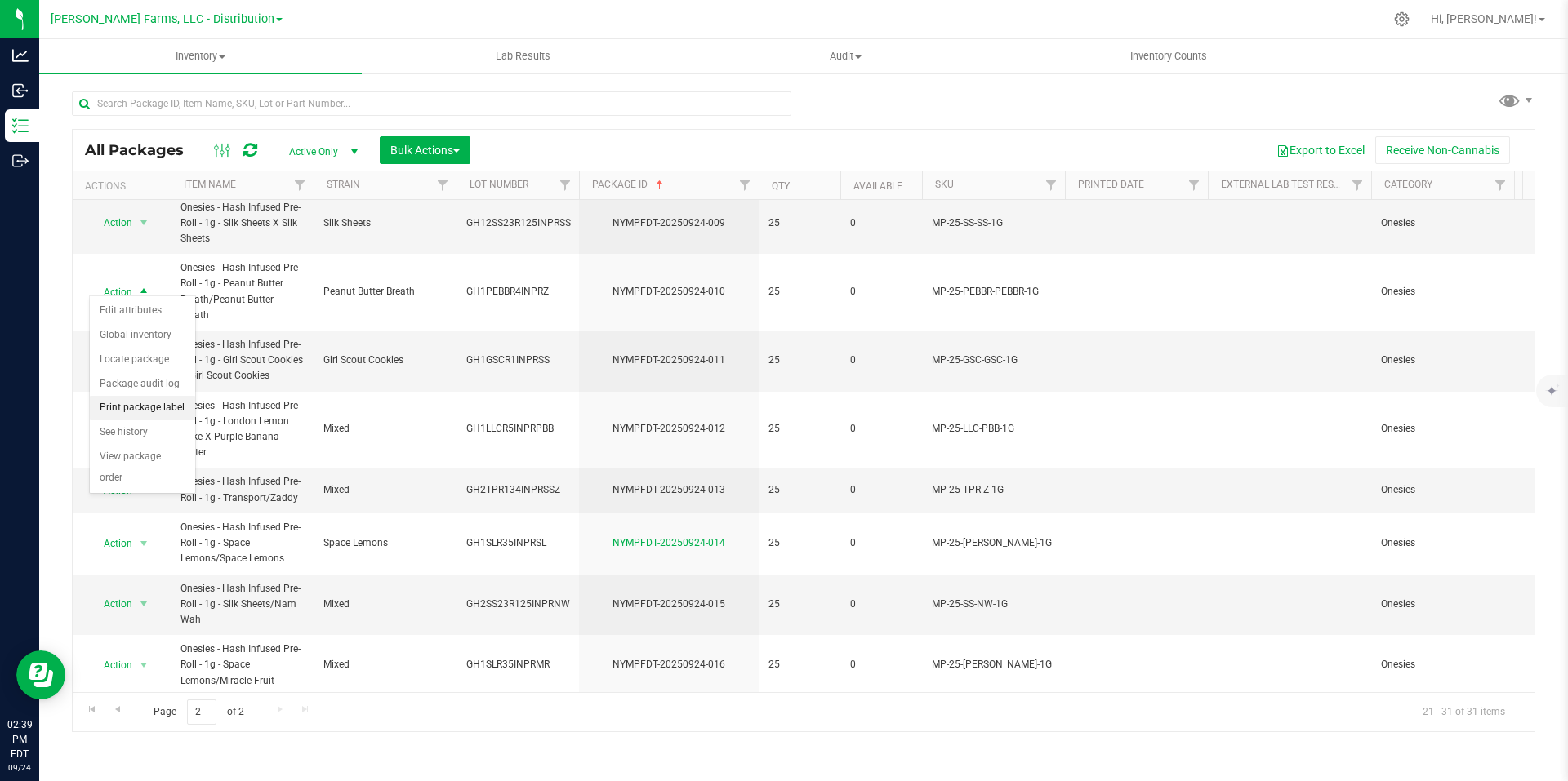
click at [154, 412] on li "Print package label" at bounding box center [142, 408] width 105 height 25
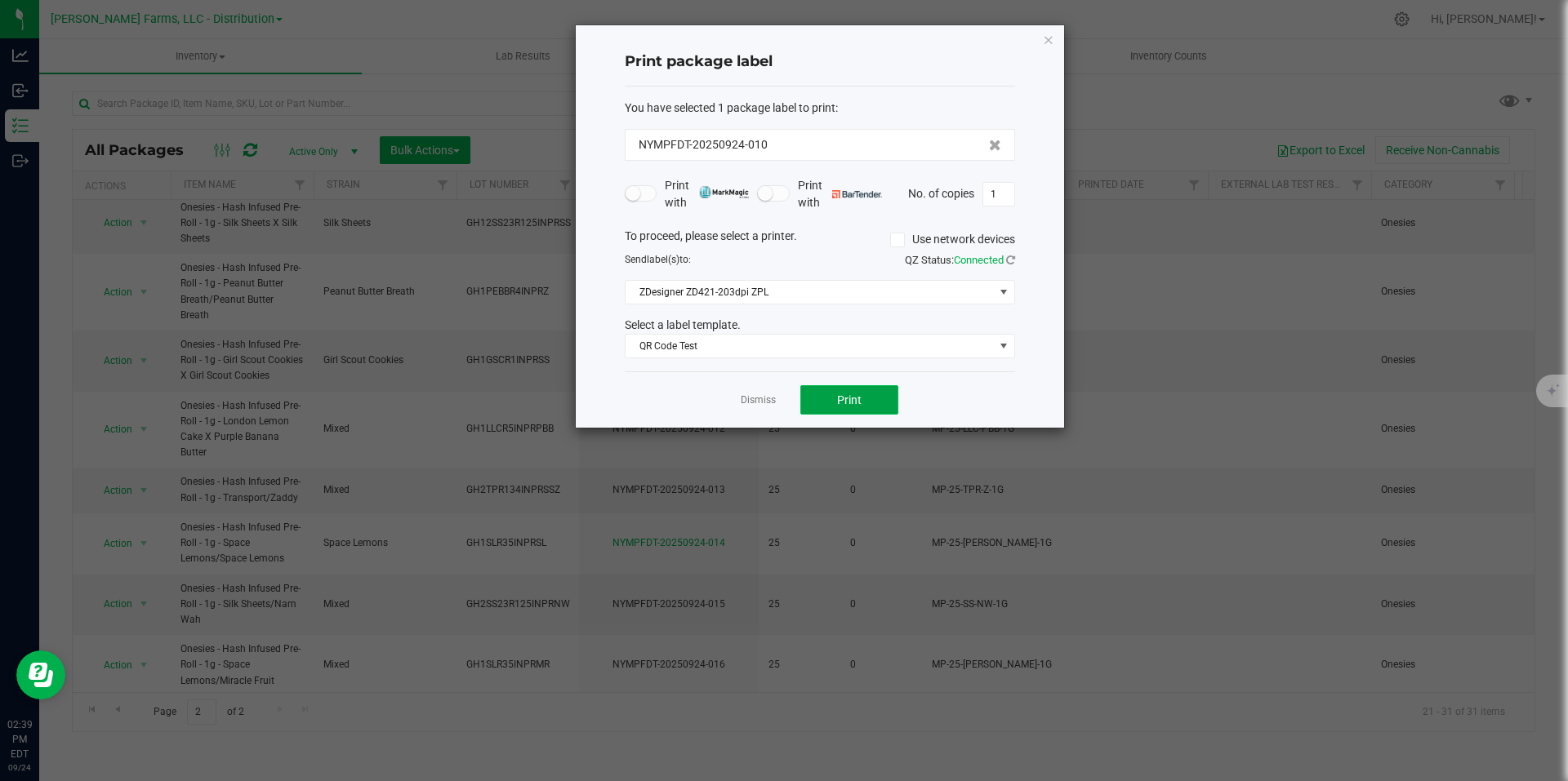
click at [867, 393] on button "Print" at bounding box center [850, 399] width 98 height 29
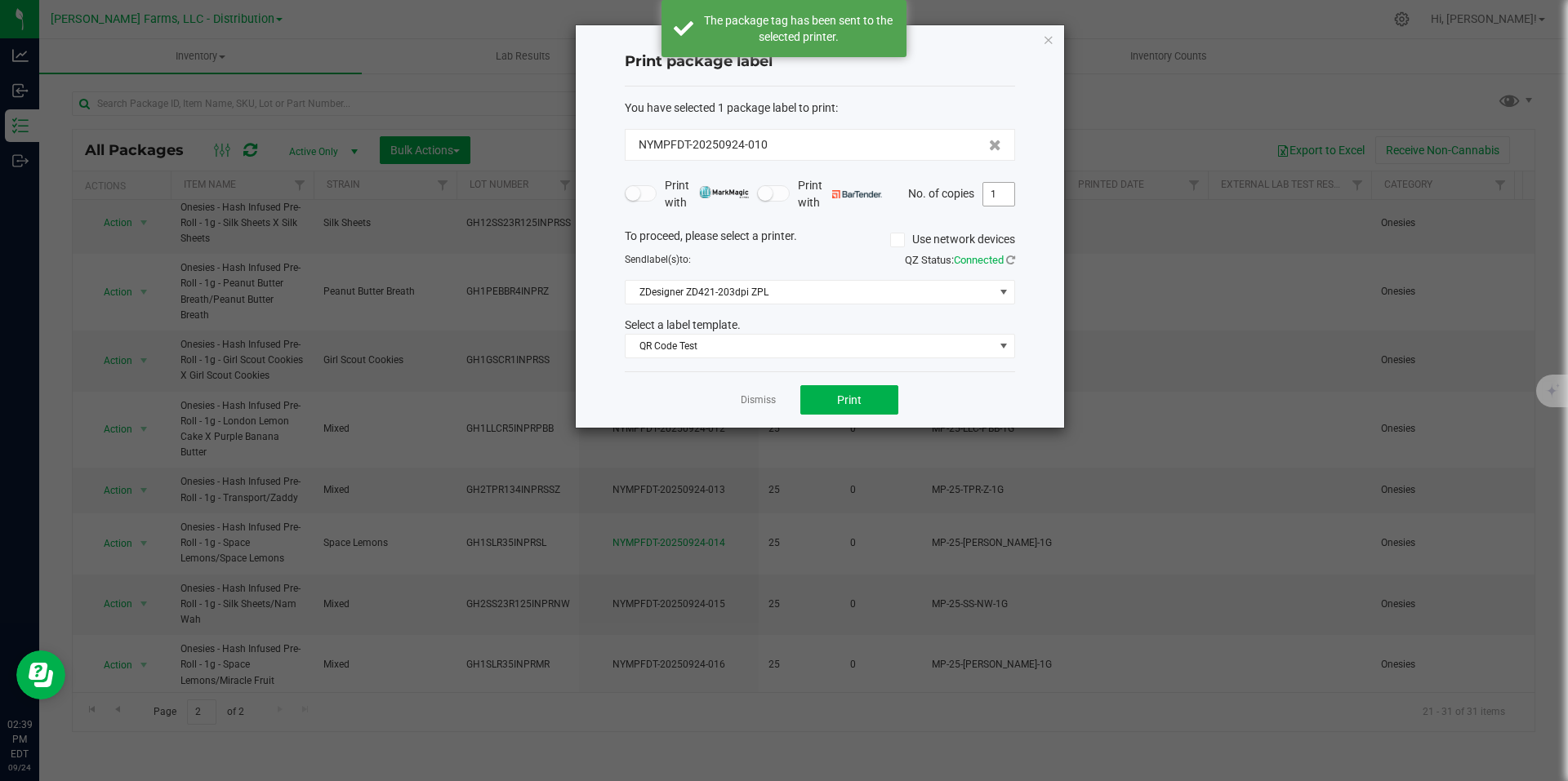
click at [1002, 196] on input "1" at bounding box center [998, 195] width 31 height 23
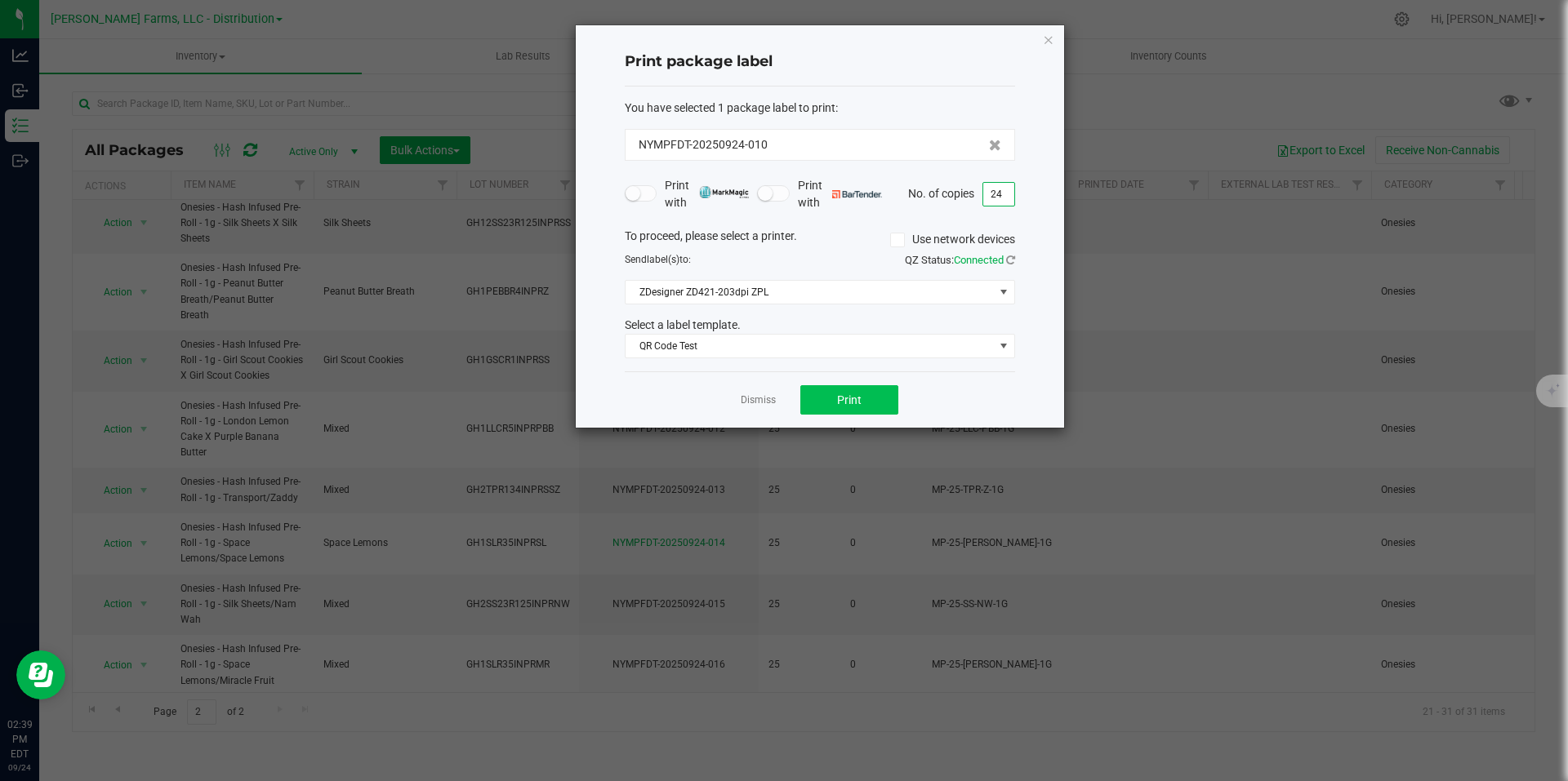
type input "24"
click at [844, 406] on span "Print" at bounding box center [850, 399] width 25 height 13
click at [1052, 43] on icon "button" at bounding box center [1048, 39] width 12 height 19
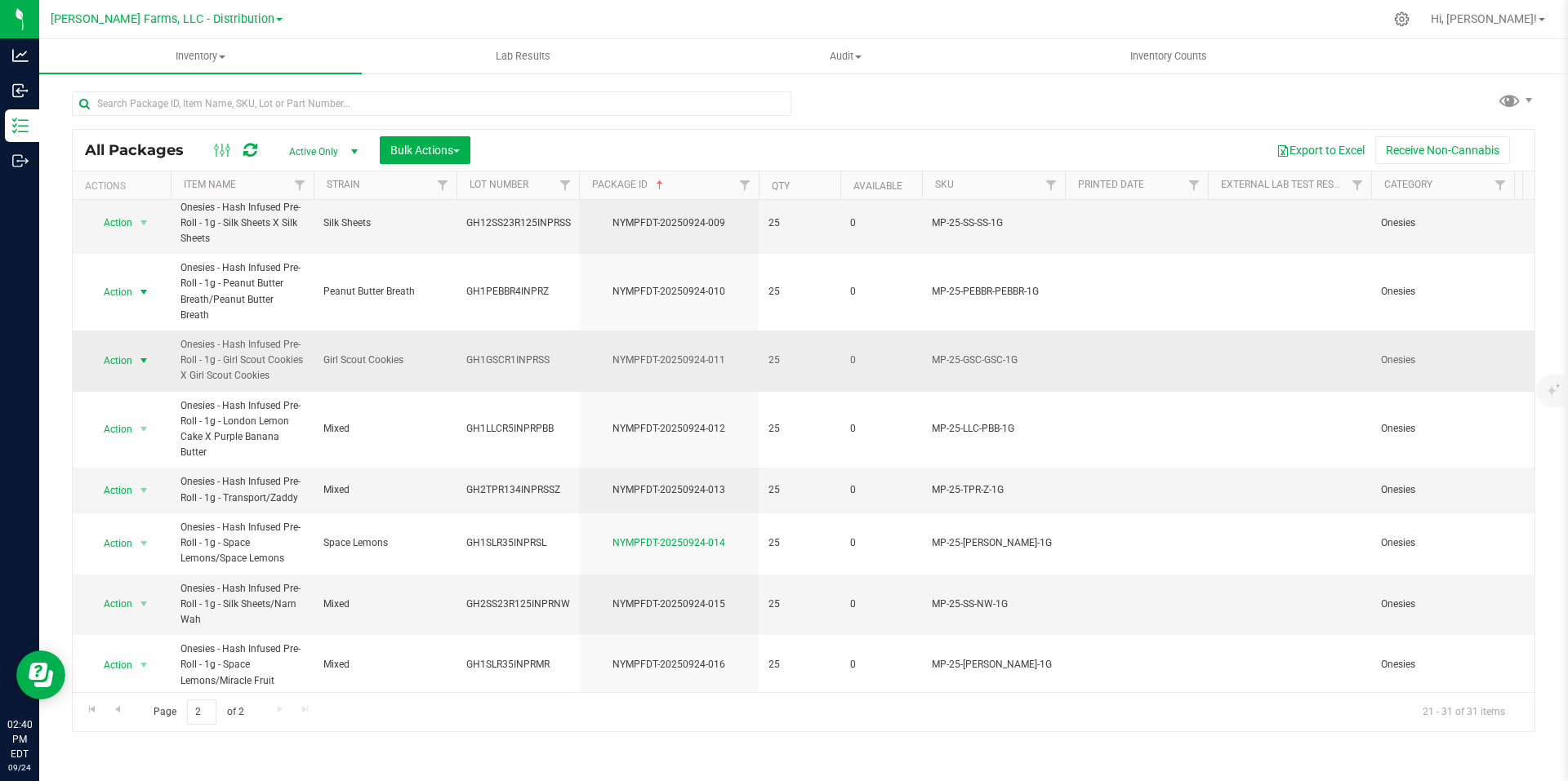
click at [144, 354] on span "select" at bounding box center [144, 360] width 13 height 13
click at [145, 466] on li "Print package label" at bounding box center [142, 469] width 105 height 25
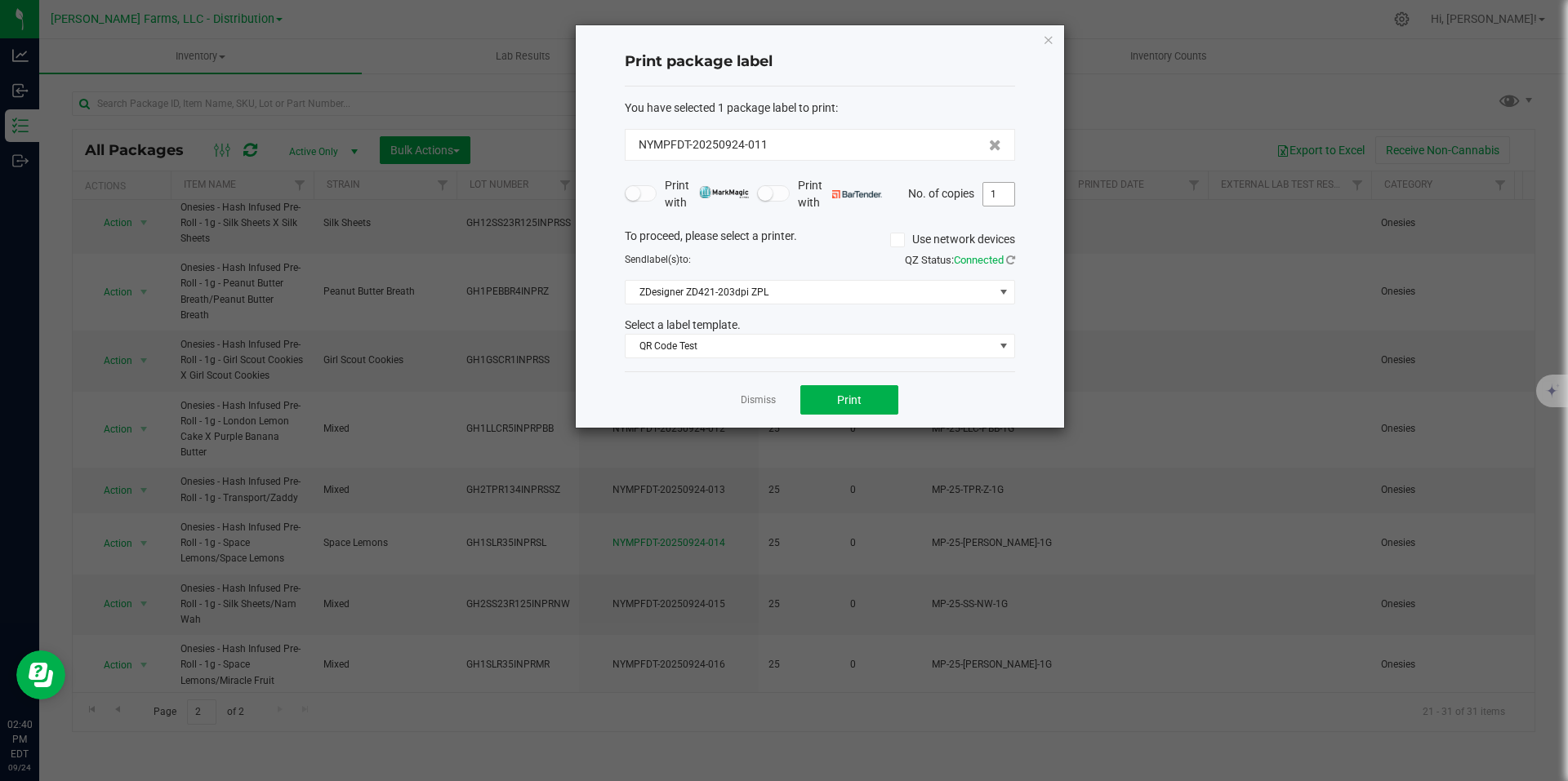
click at [998, 201] on input "1" at bounding box center [998, 195] width 31 height 23
type input "25"
click at [877, 403] on button "Print" at bounding box center [850, 399] width 98 height 29
click at [1047, 36] on icon "button" at bounding box center [1048, 39] width 12 height 19
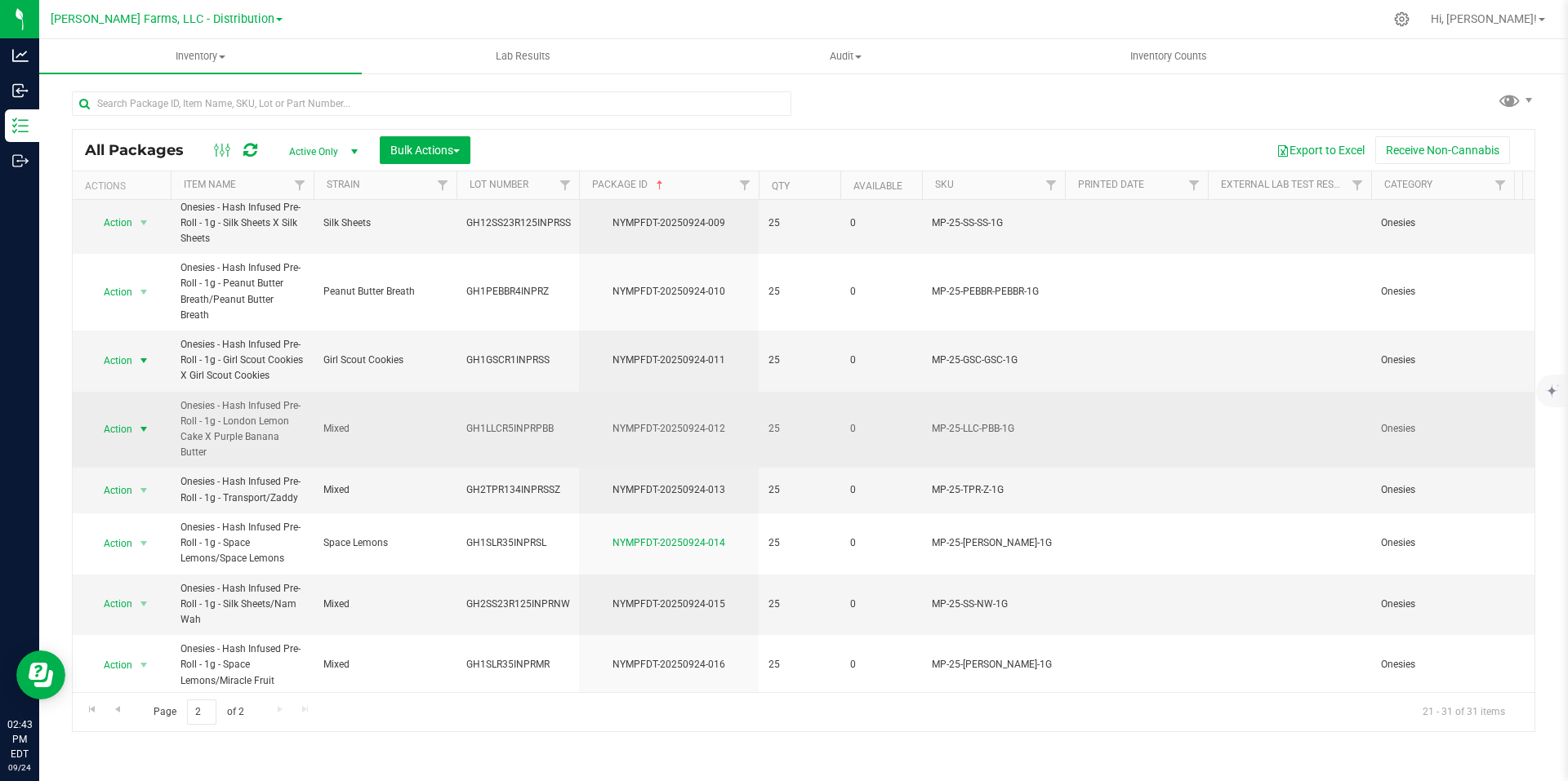
click at [141, 423] on span "select" at bounding box center [144, 429] width 13 height 13
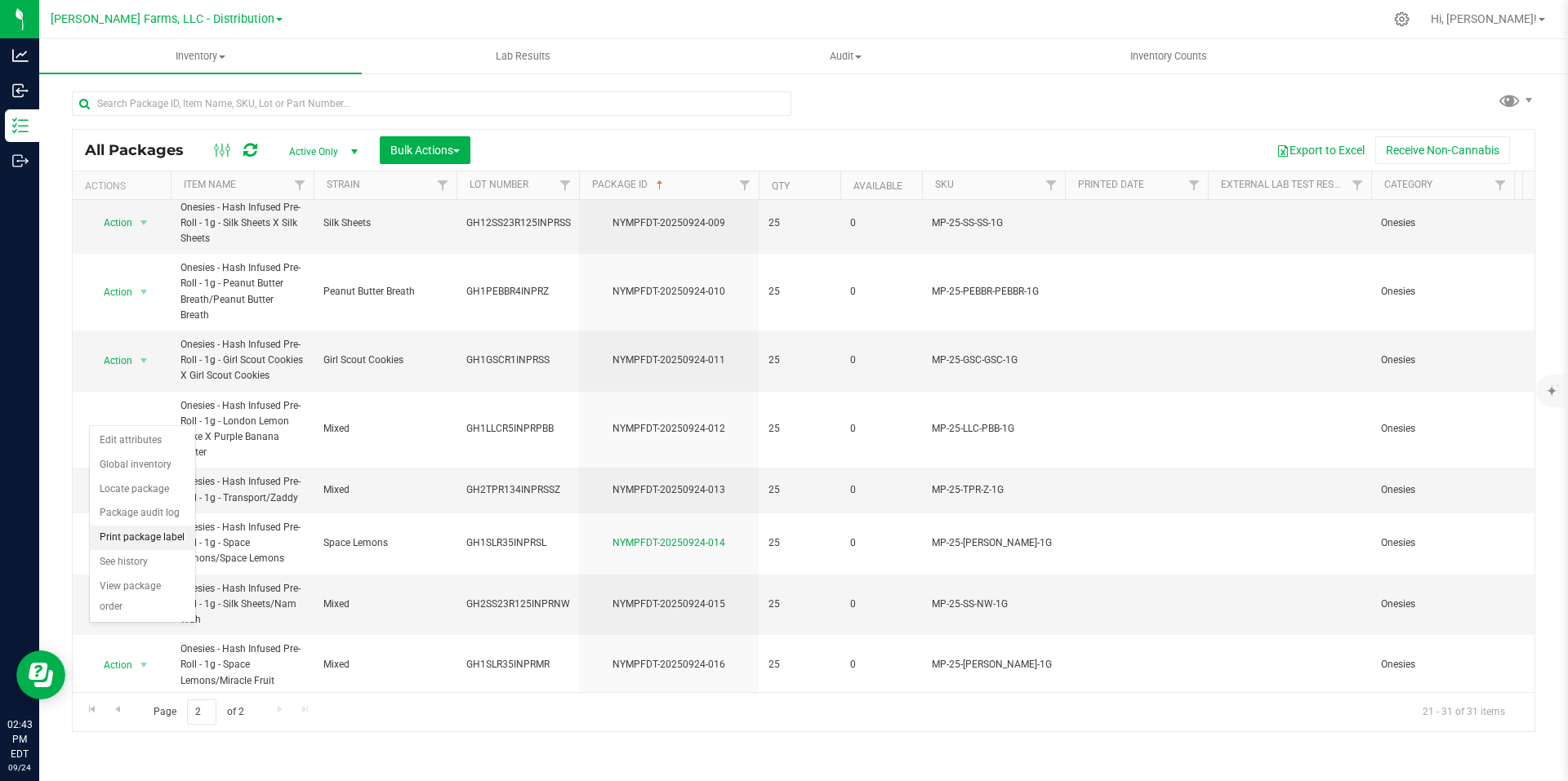
click at [164, 538] on li "Print package label" at bounding box center [142, 538] width 105 height 25
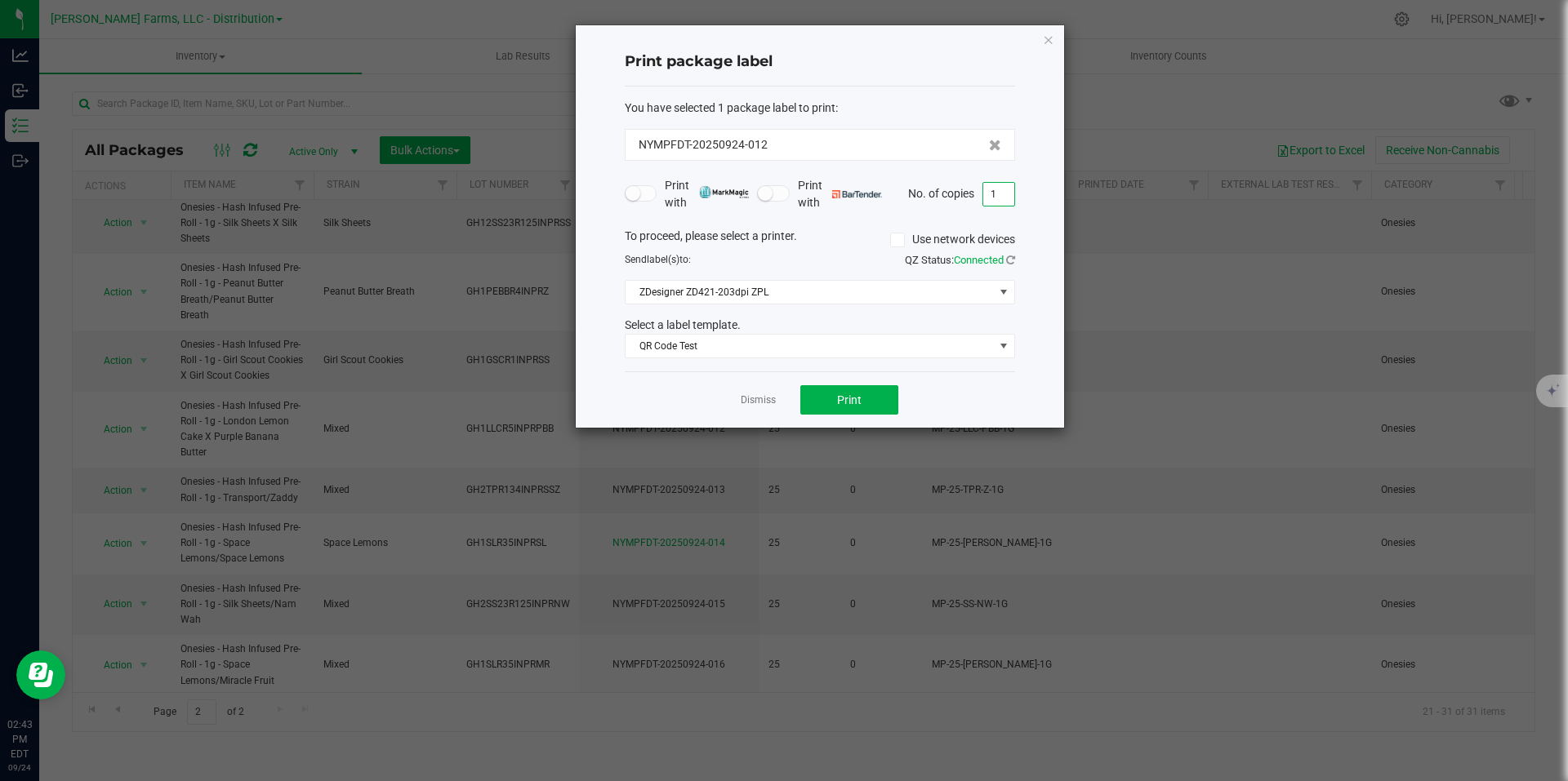
click at [1005, 194] on input "1" at bounding box center [998, 195] width 31 height 23
type input "25"
click at [871, 392] on button "Print" at bounding box center [850, 399] width 98 height 29
click at [1047, 37] on icon "button" at bounding box center [1048, 39] width 12 height 19
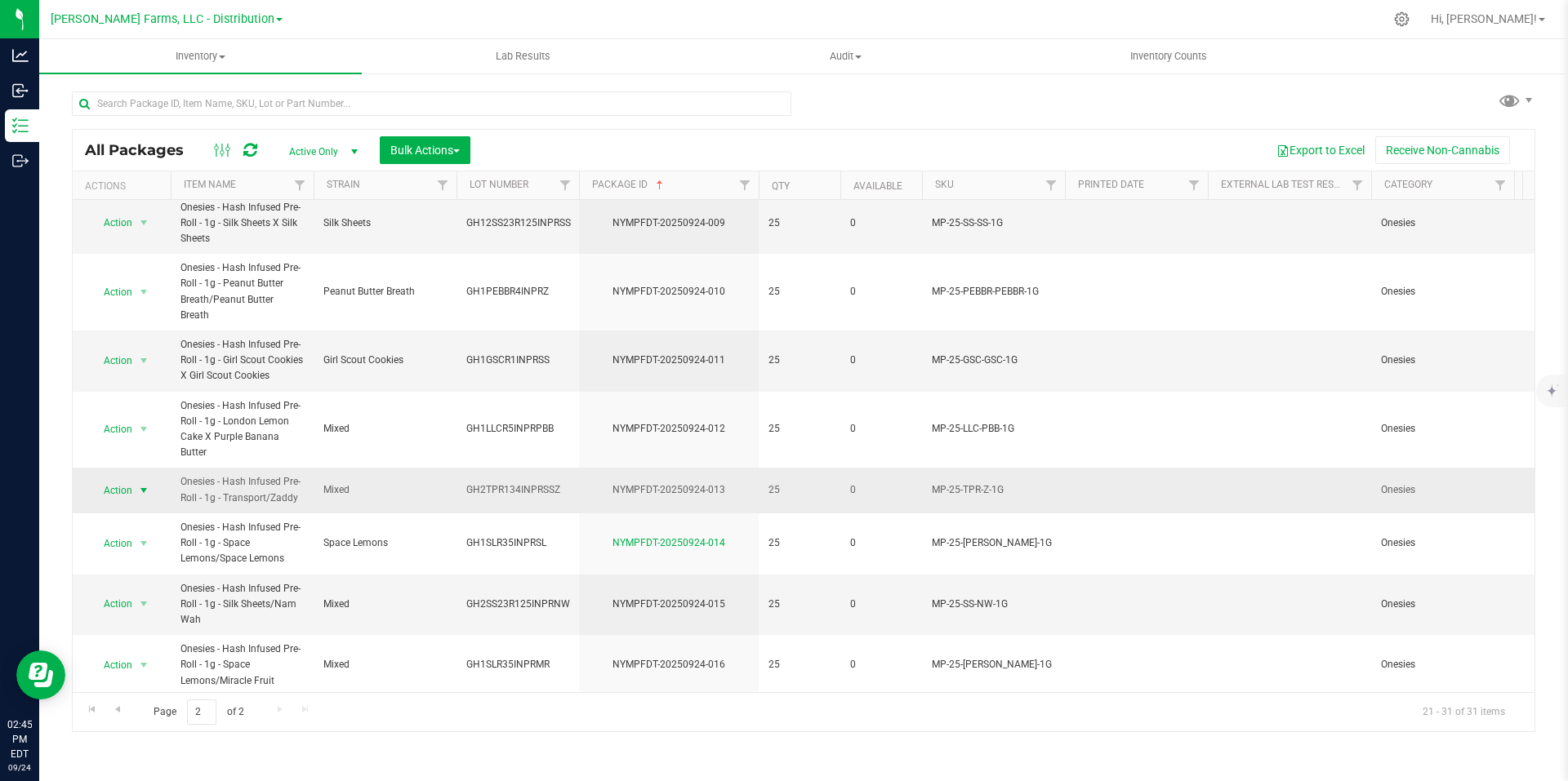
click at [143, 484] on span "select" at bounding box center [144, 491] width 13 height 13
click at [148, 602] on li "Print package label" at bounding box center [142, 599] width 105 height 25
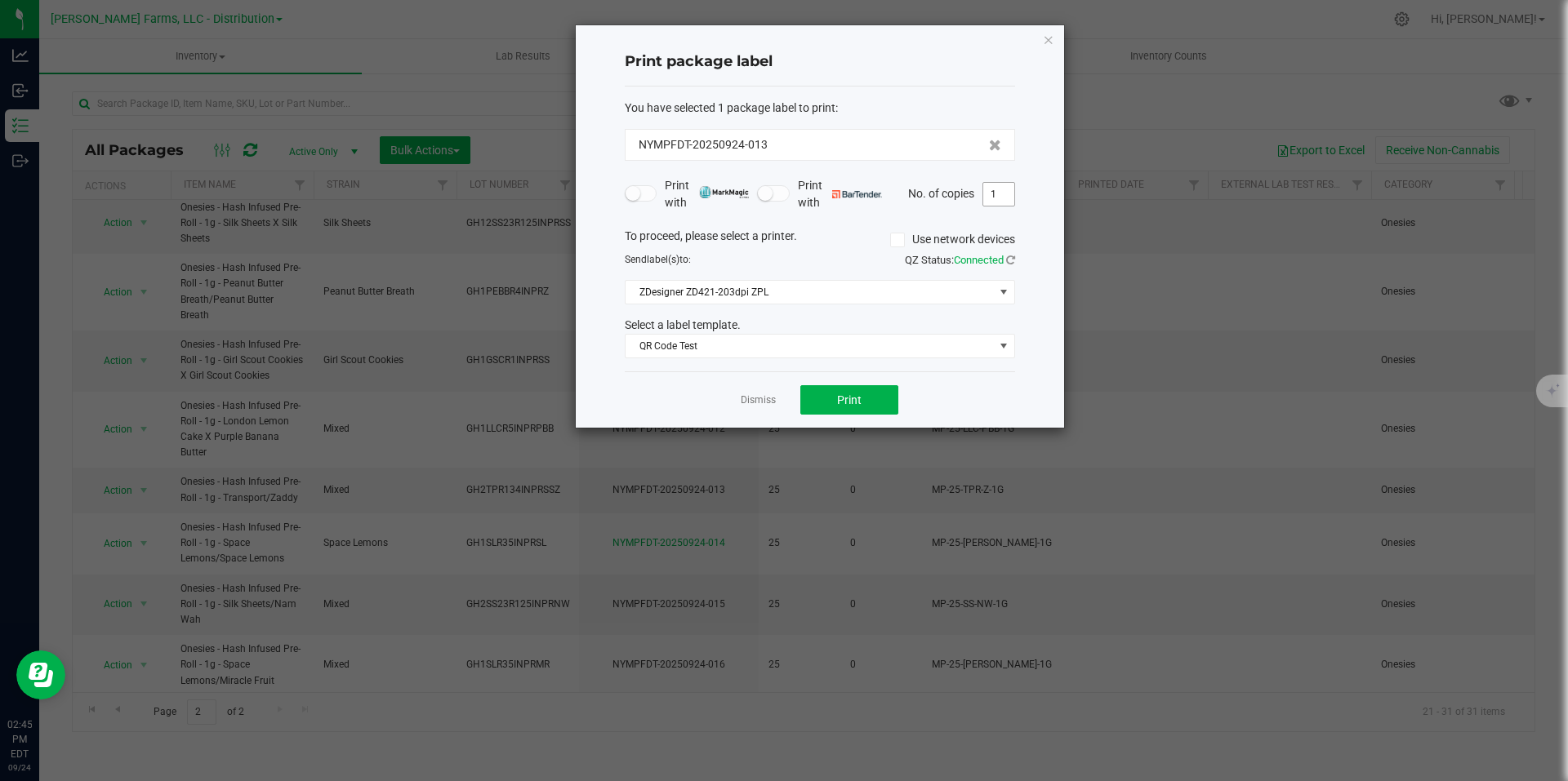
click at [1006, 195] on input "1" at bounding box center [998, 195] width 31 height 23
type input "25"
click at [864, 396] on button "Print" at bounding box center [850, 399] width 98 height 29
click at [1047, 42] on icon "button" at bounding box center [1048, 39] width 12 height 19
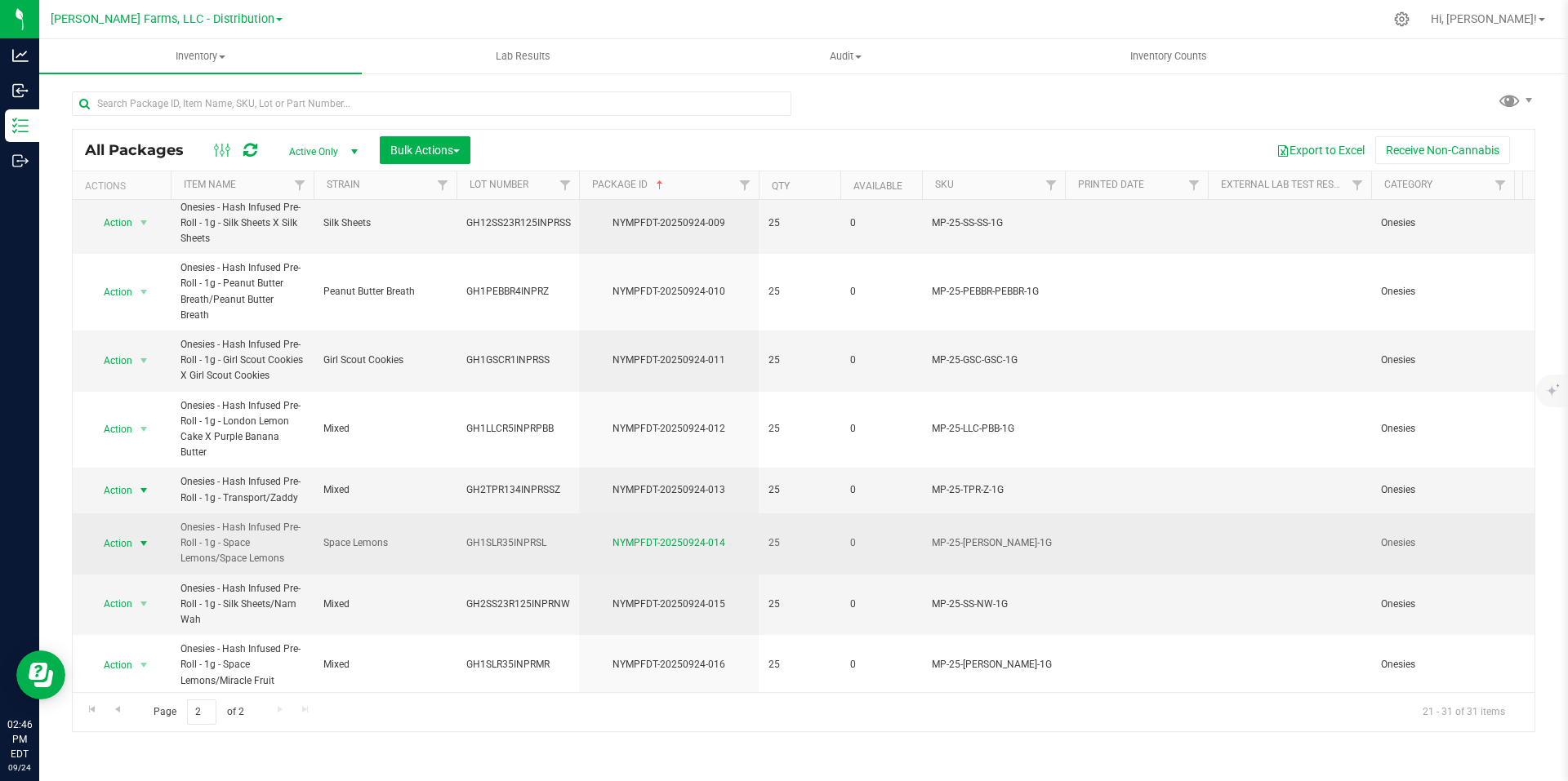
click at [136, 532] on span "select" at bounding box center [144, 544] width 20 height 23
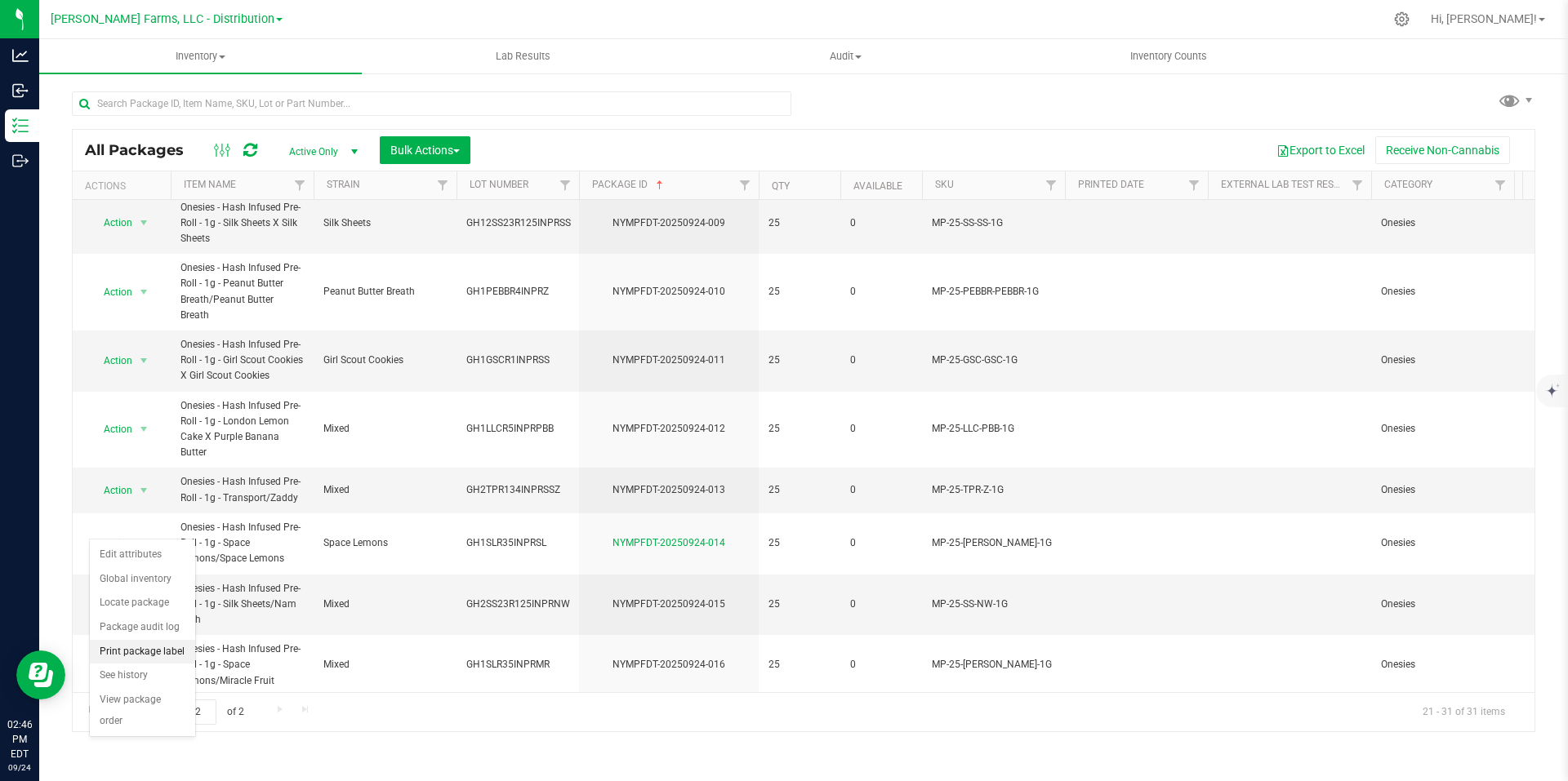
click at [144, 653] on li "Print package label" at bounding box center [142, 653] width 105 height 25
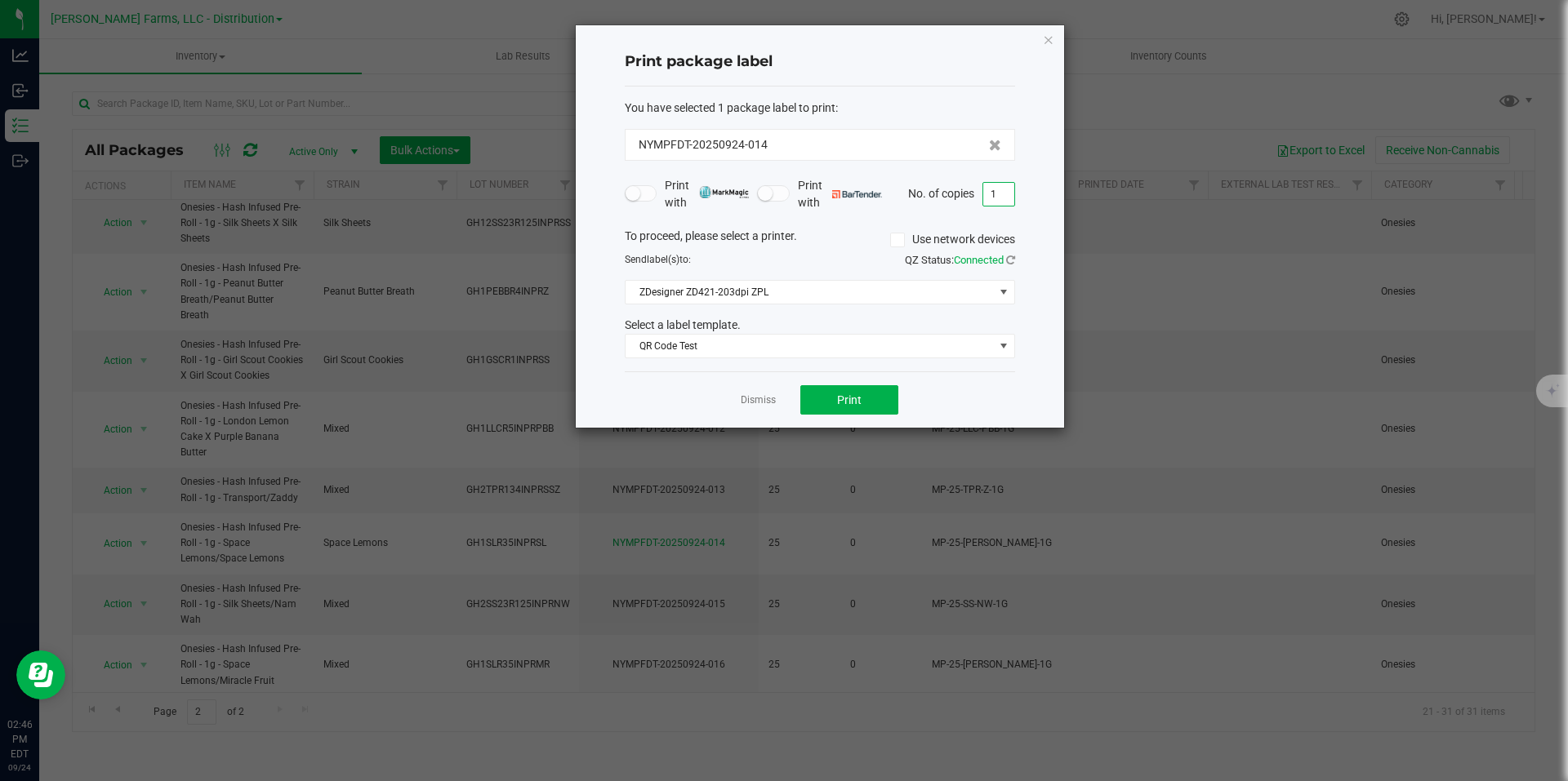
click at [1005, 187] on input "1" at bounding box center [998, 195] width 31 height 23
type input "25"
click at [884, 400] on button "Print" at bounding box center [850, 399] width 98 height 29
click at [1048, 43] on icon "button" at bounding box center [1048, 39] width 12 height 19
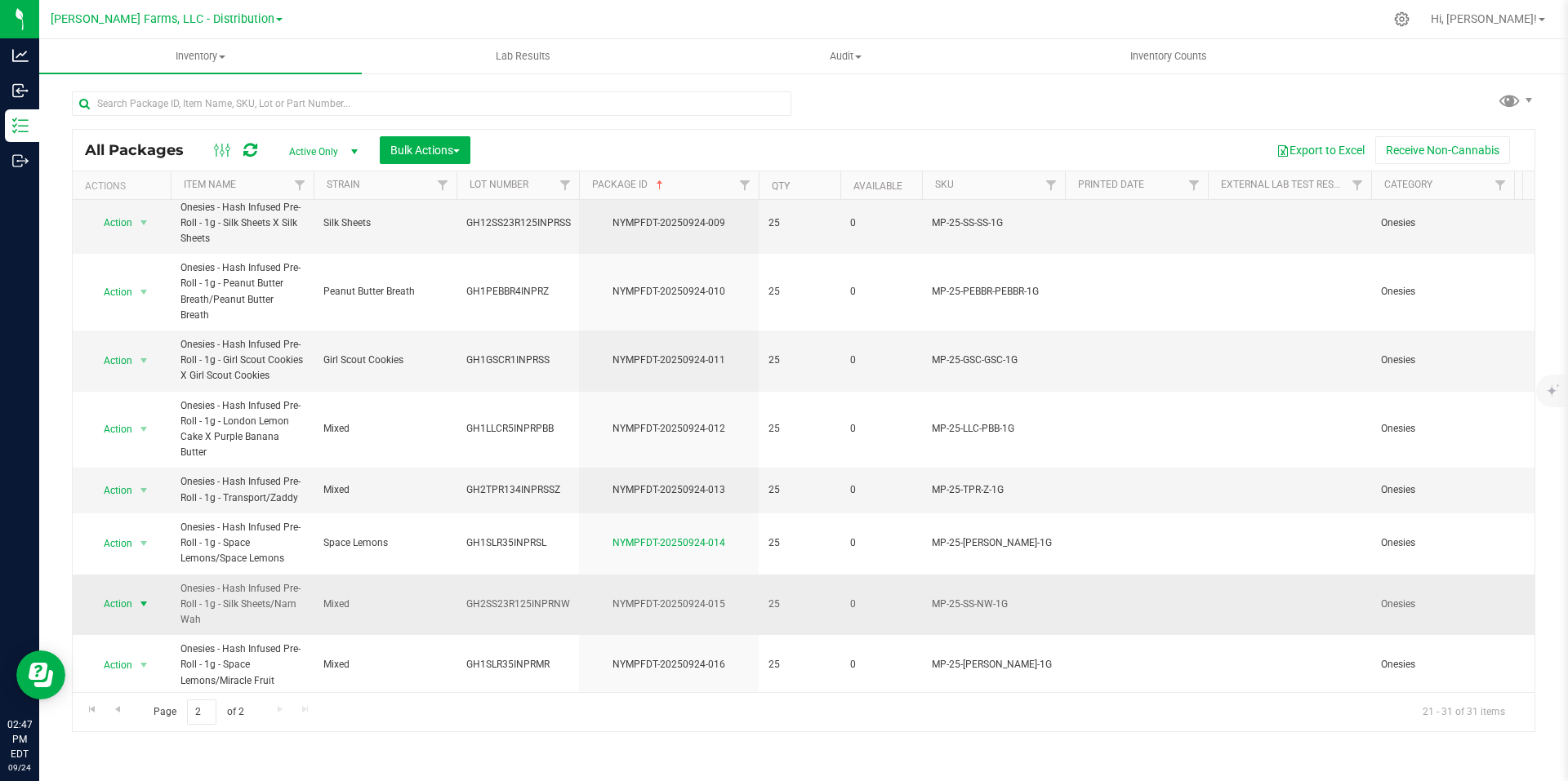
click at [145, 598] on span "select" at bounding box center [144, 604] width 13 height 13
click at [149, 492] on li "Print package label" at bounding box center [142, 491] width 105 height 25
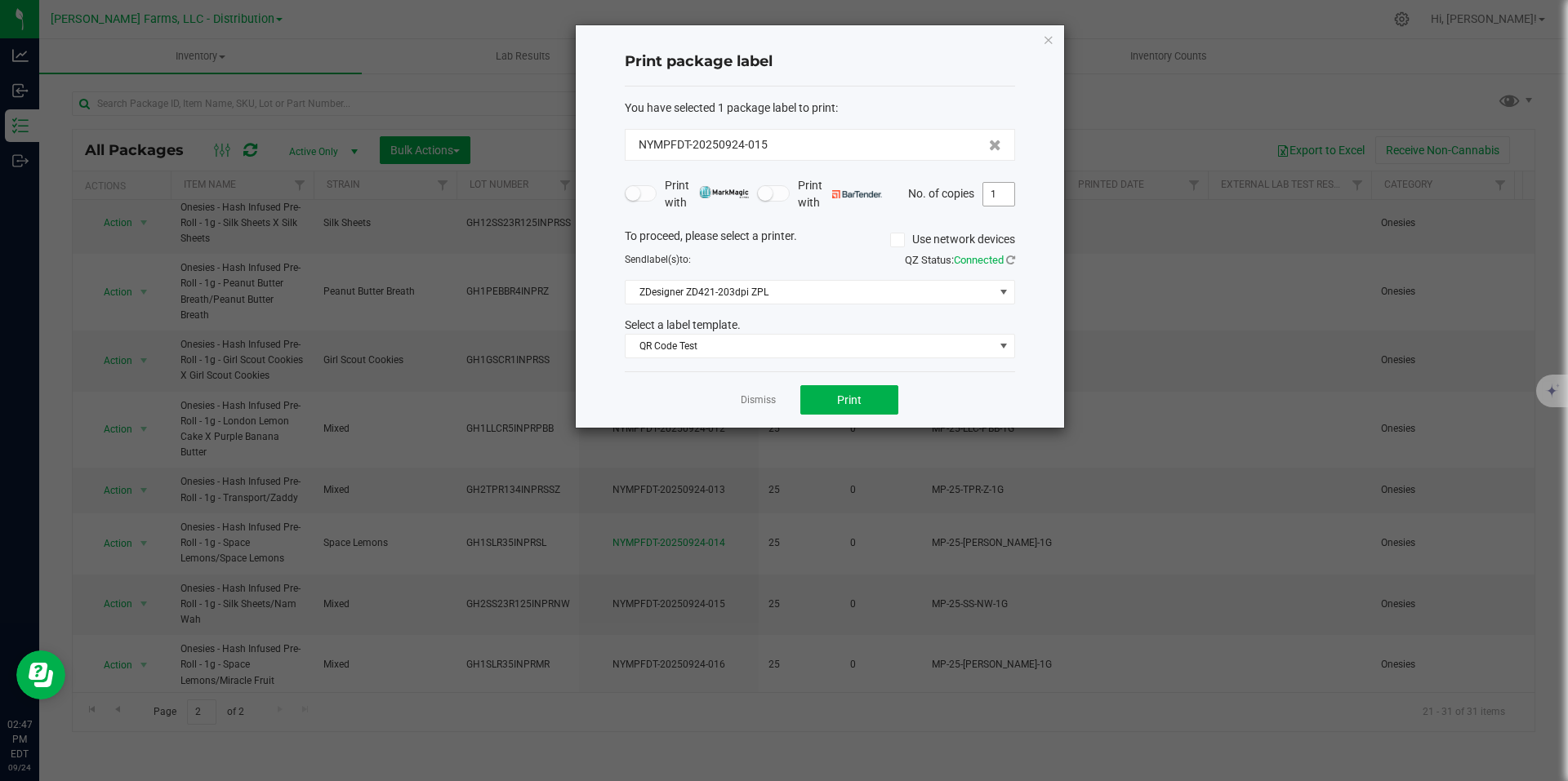
click at [1002, 194] on input "1" at bounding box center [998, 195] width 31 height 23
type input "25"
click at [881, 388] on button "Print" at bounding box center [850, 399] width 98 height 29
click at [1046, 40] on icon "button" at bounding box center [1048, 39] width 12 height 19
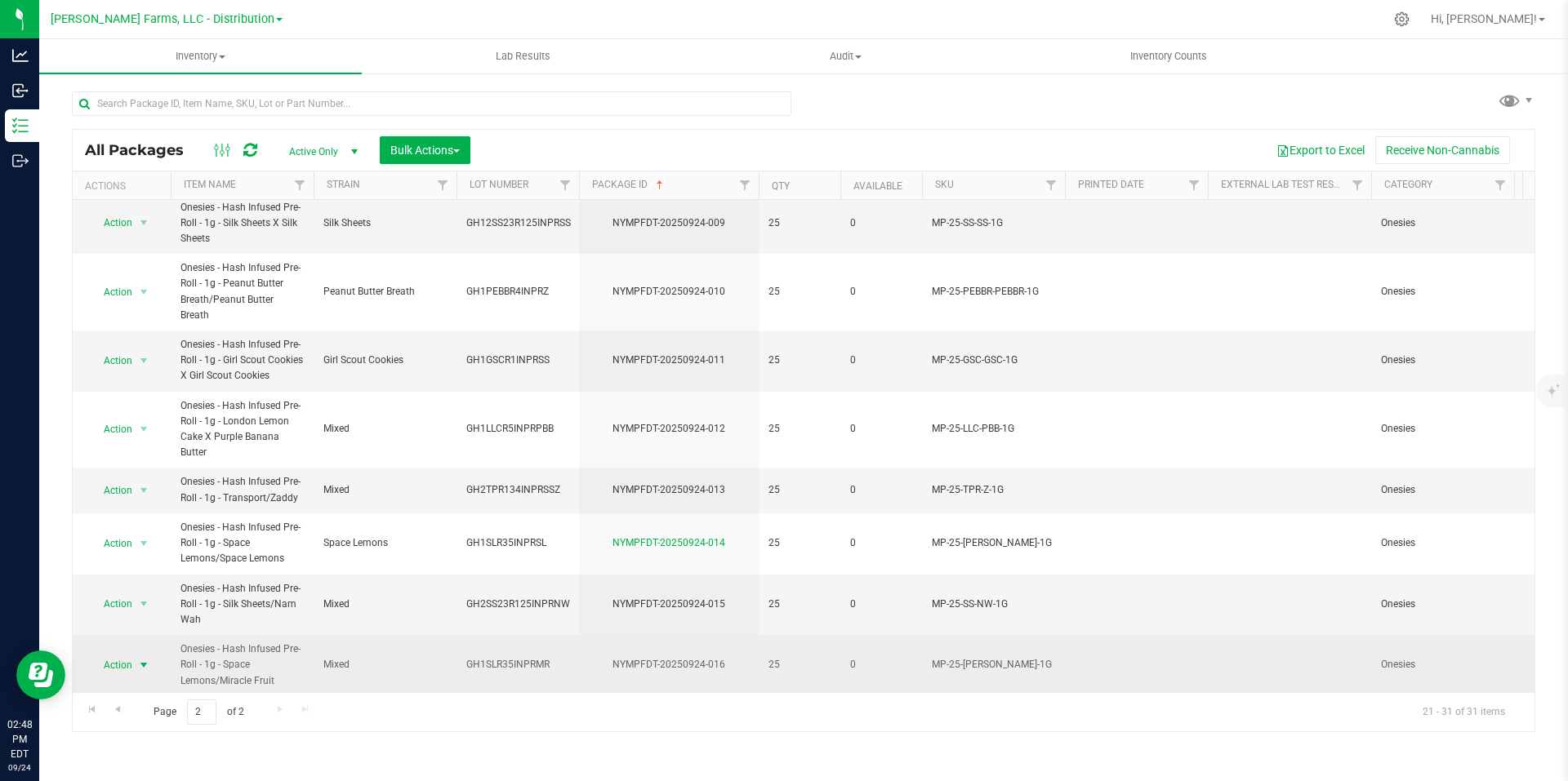
click at [144, 659] on span "select" at bounding box center [144, 665] width 13 height 13
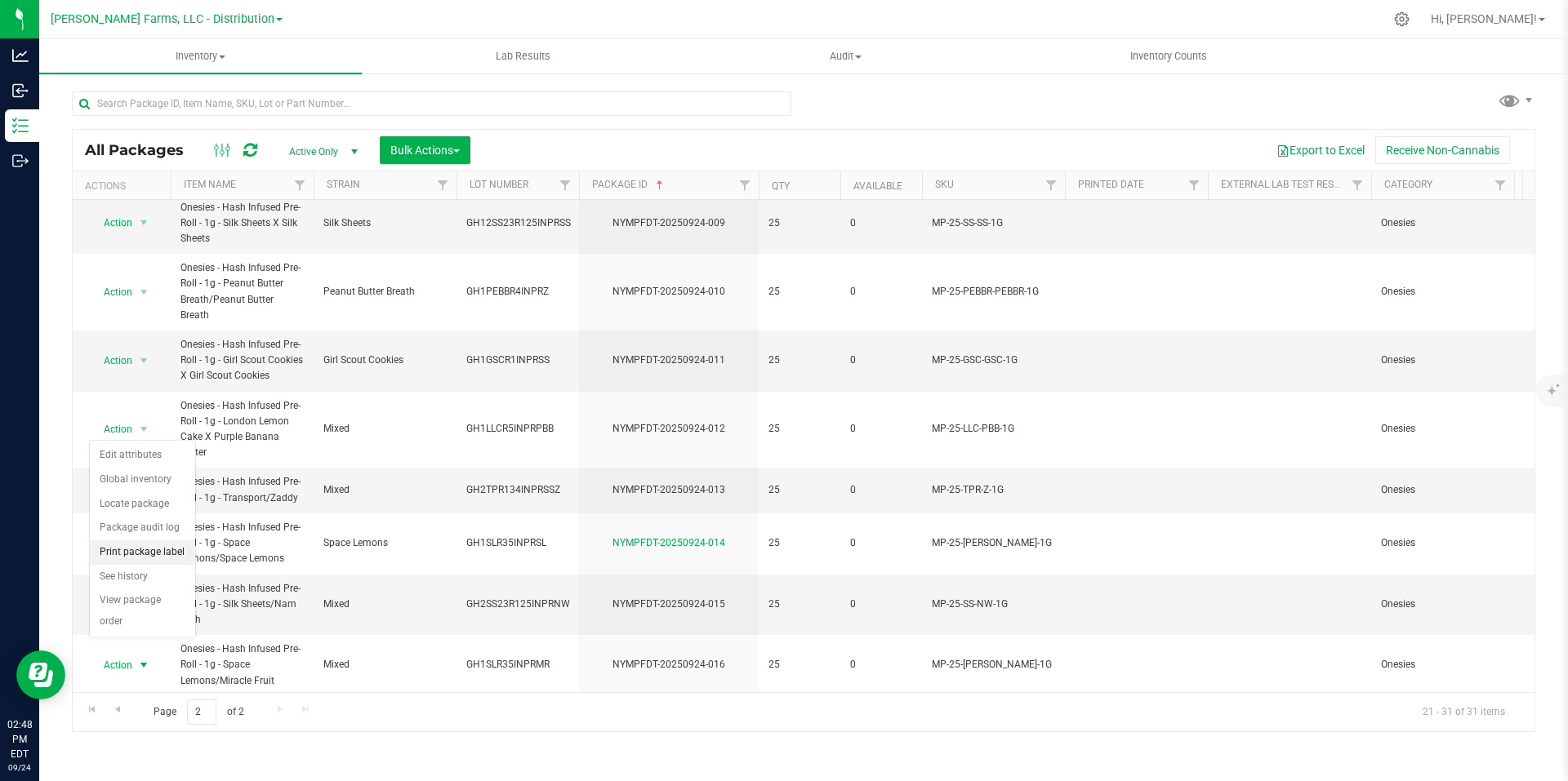
click at [144, 547] on li "Print package label" at bounding box center [142, 553] width 105 height 25
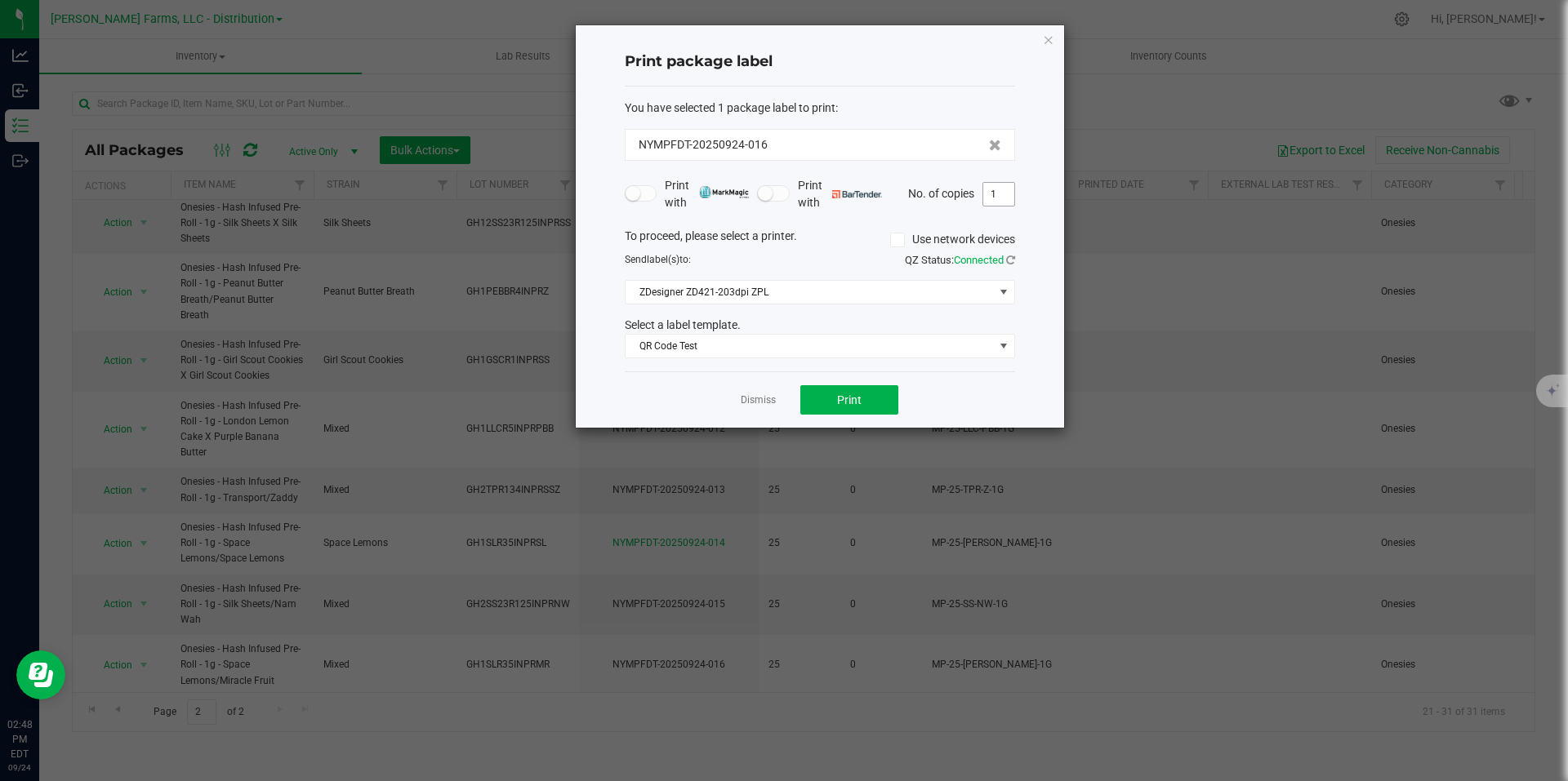
click at [1005, 187] on input "1" at bounding box center [998, 195] width 31 height 23
type input "25"
click at [857, 400] on span "Print" at bounding box center [850, 399] width 25 height 13
click at [1048, 39] on icon "button" at bounding box center [1048, 39] width 12 height 19
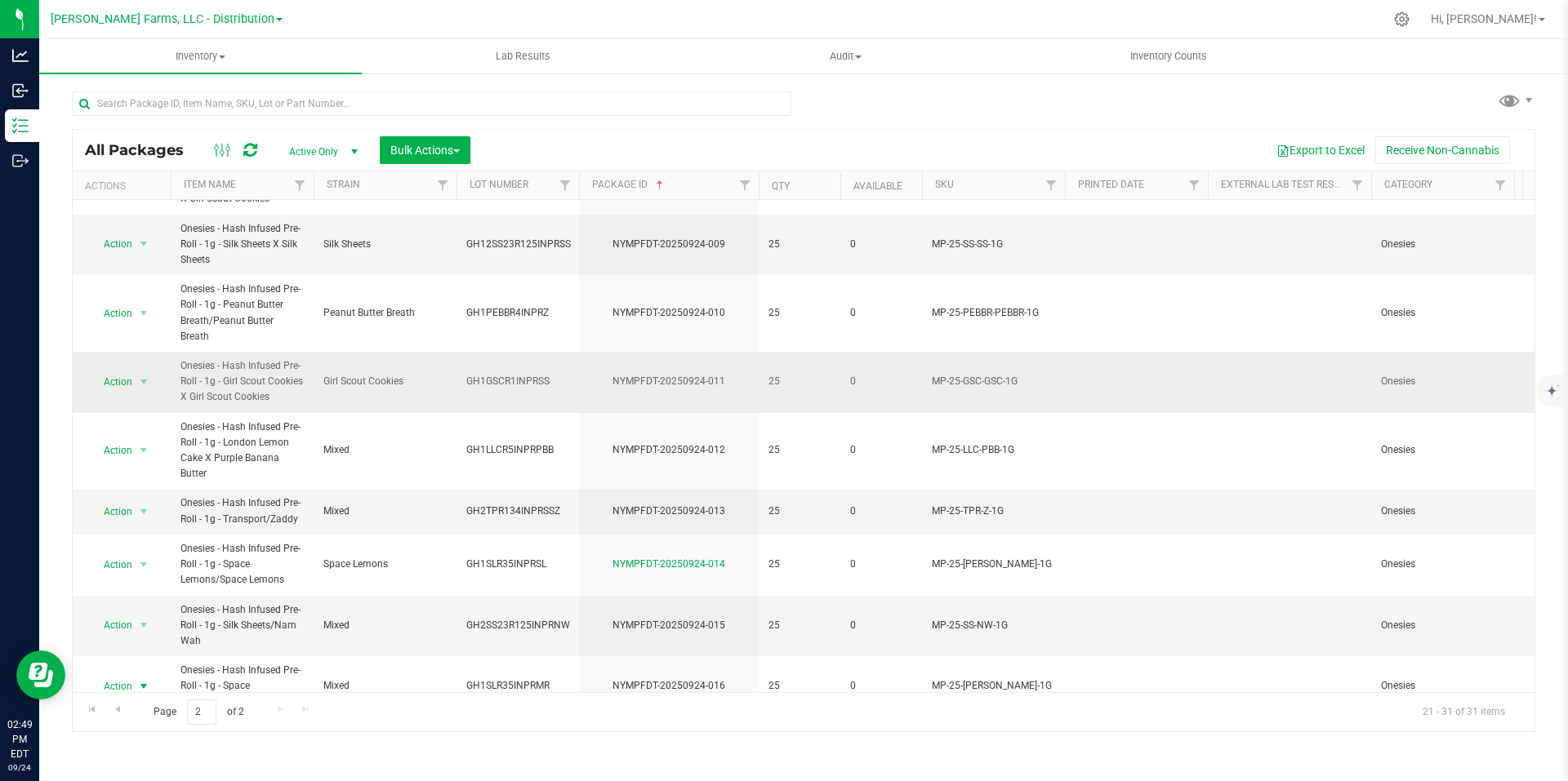
scroll to position [174, 0]
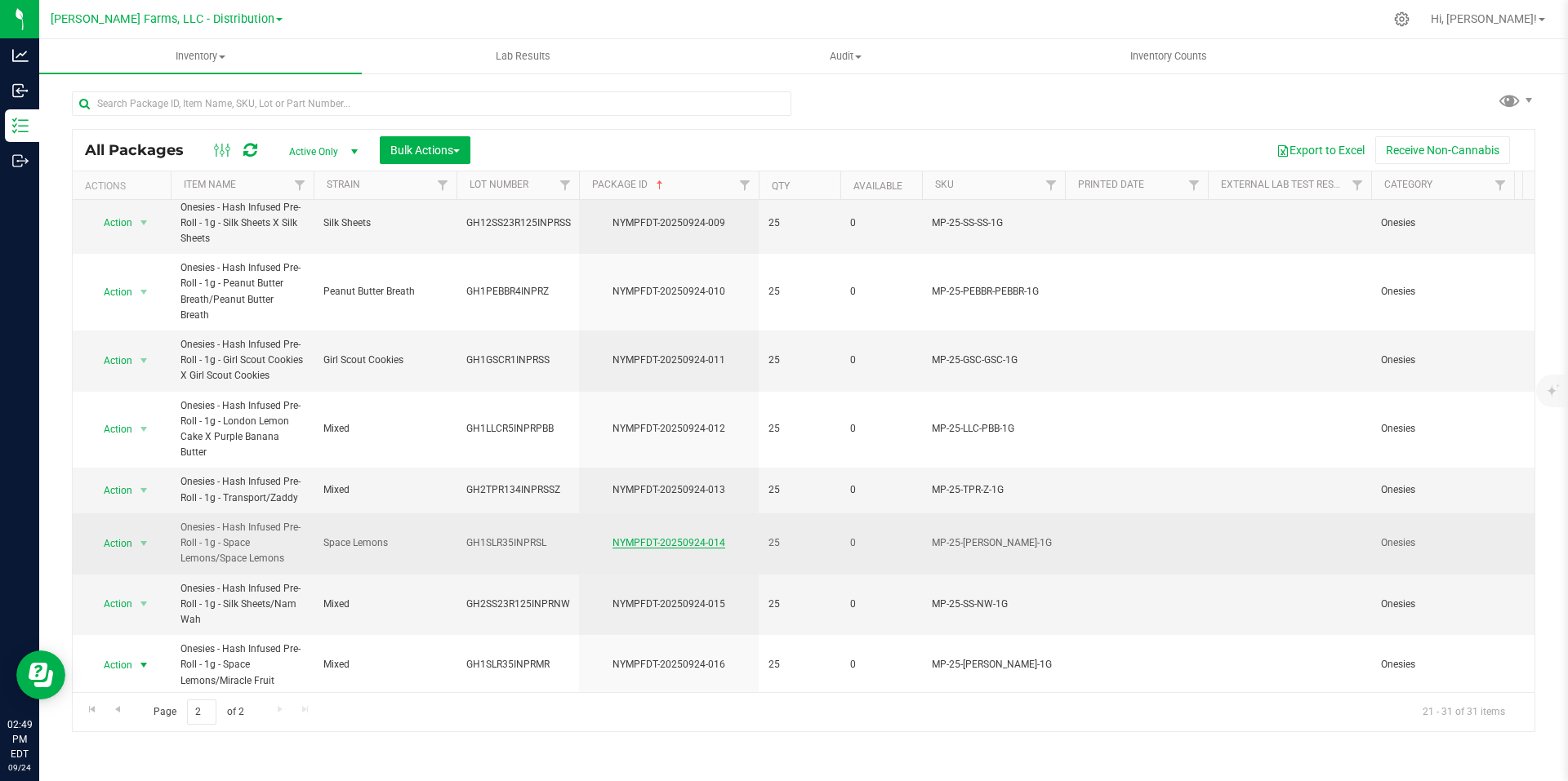
click at [672, 537] on link "NYMPFDT-20250924-014" at bounding box center [668, 543] width 113 height 12
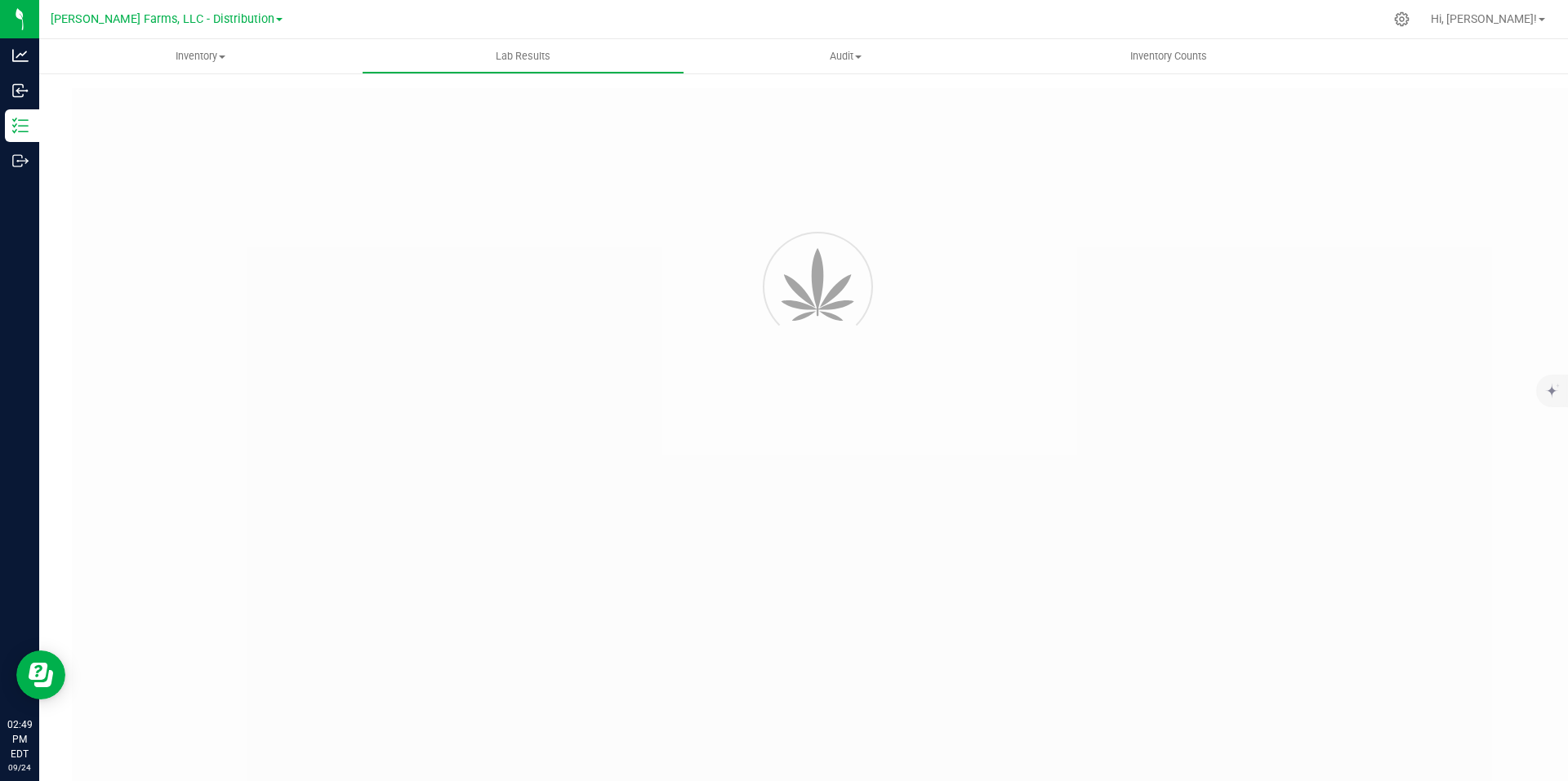
type input "NYMPFDT-20250630-002"
type input "AL50819006-002"
type input "NYMPFDT-20250630-002"
type input "08/22/2025 1:24 PM"
type input "https://ny.yourcoa.com/coa/coa-download/AL50819006-002?is_view=1"
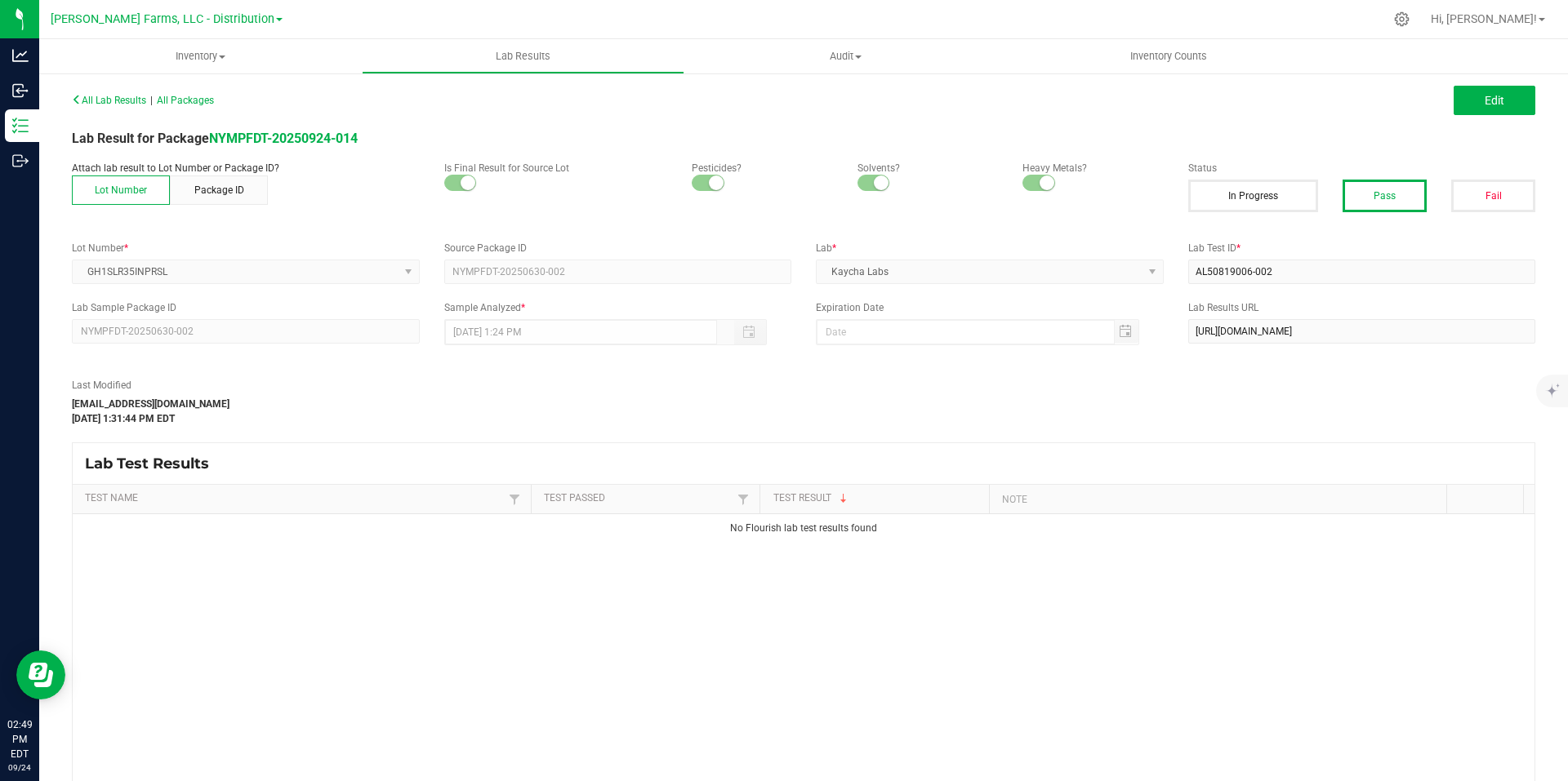
click at [276, 19] on span at bounding box center [279, 19] width 6 height 4
click at [226, 101] on link "[PERSON_NAME] Farms, LLC - Processing" at bounding box center [166, 100] width 238 height 22
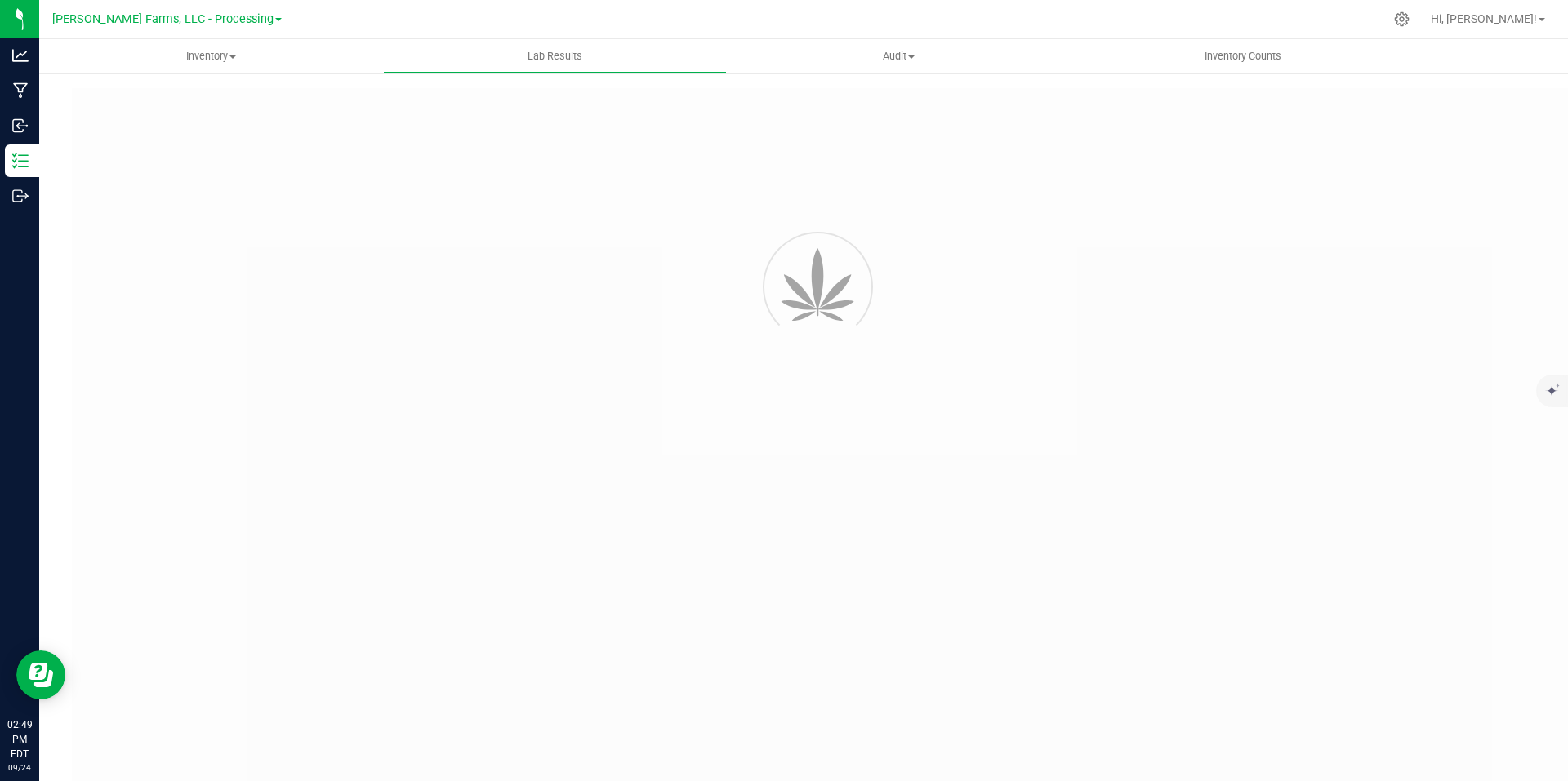
type input "NYMPFDT-20250630-002"
type input "AL50819006-002"
type input "NYMPFDT-20250630-002"
type input "08/22/2025 1:24 PM"
type input "https://ny.yourcoa.com/coa/coa-download/AL50819006-002?is_view=1"
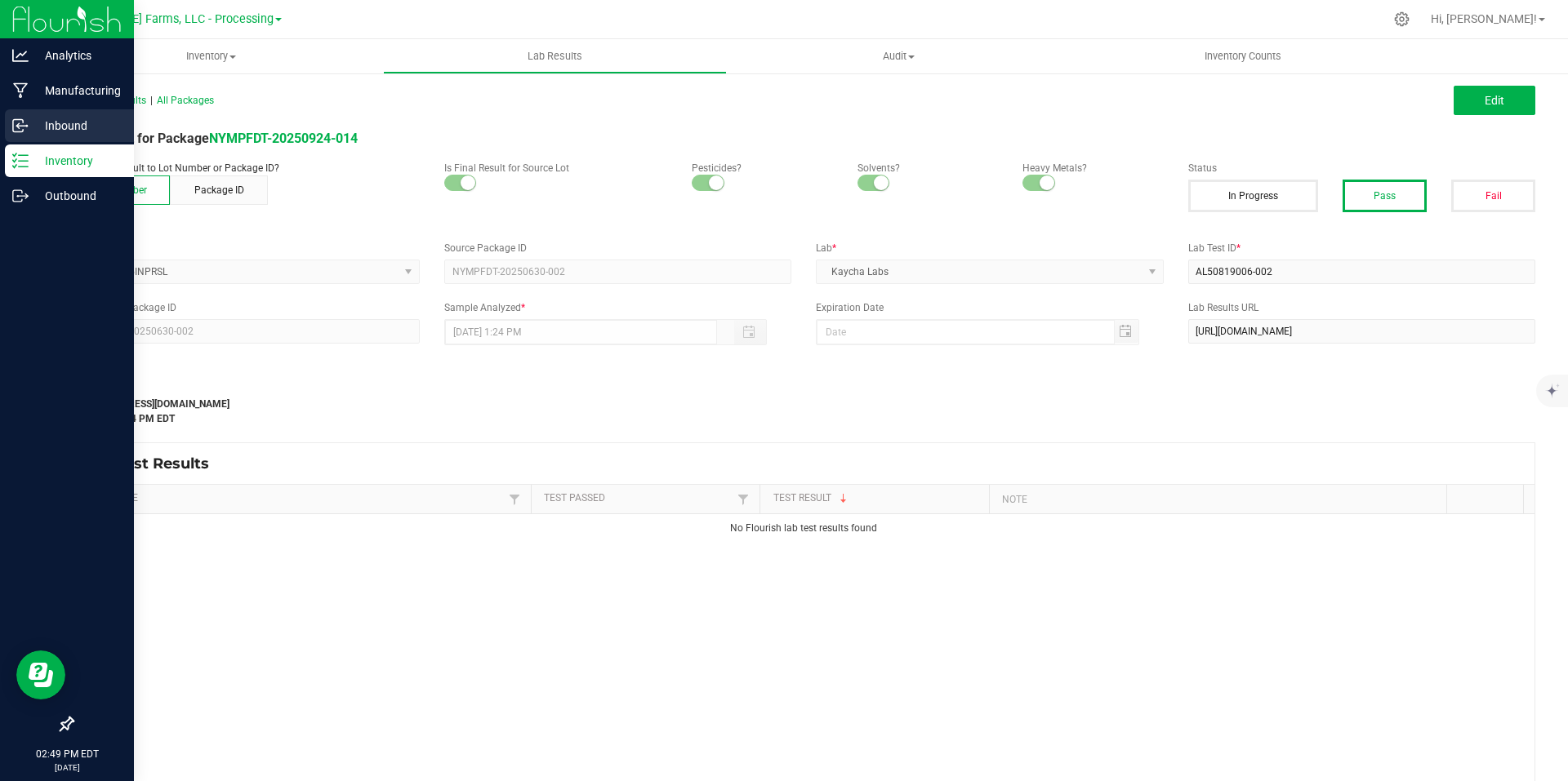
click at [70, 126] on p "Inbound" at bounding box center [77, 126] width 98 height 19
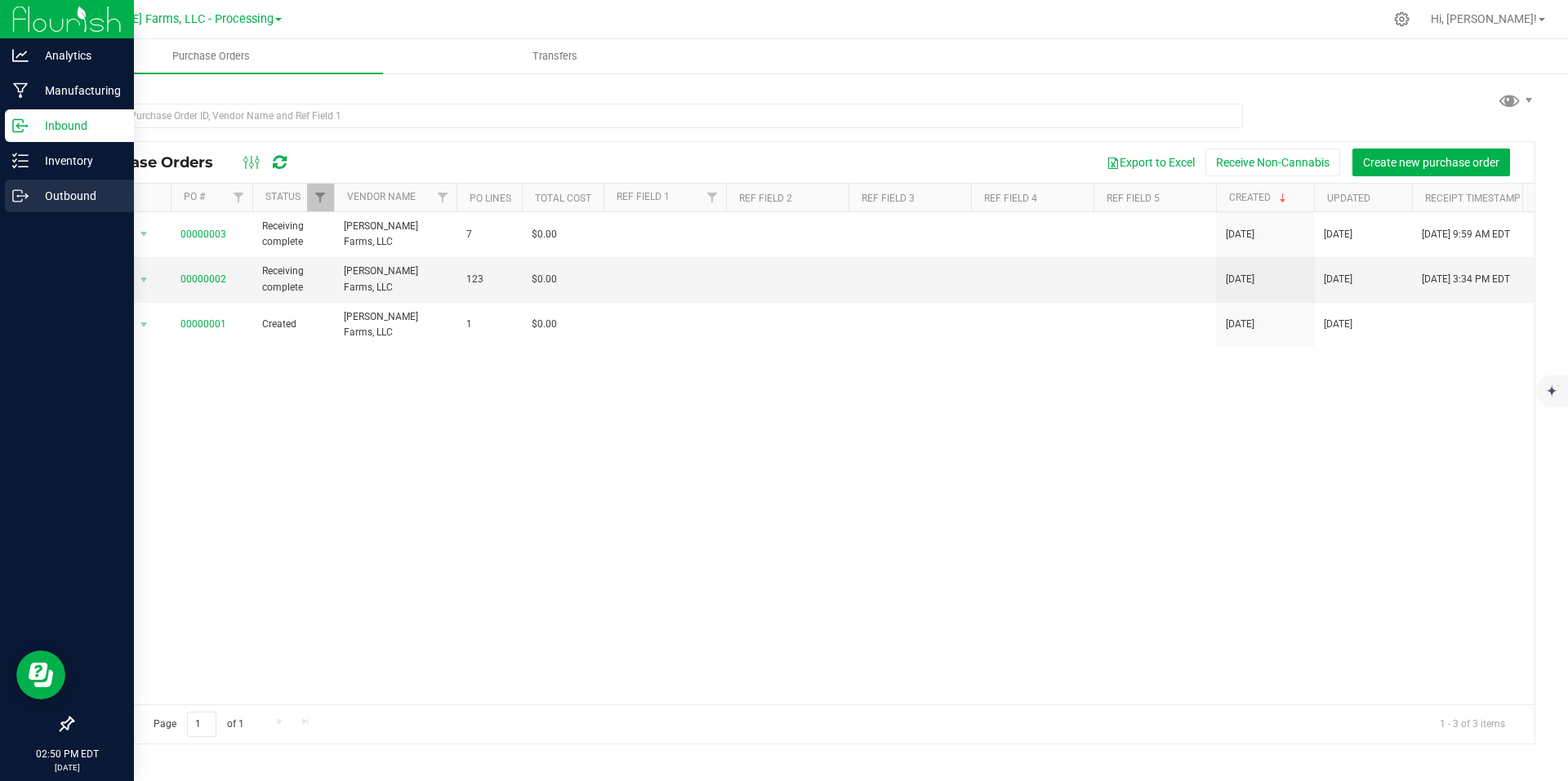
click at [68, 202] on p "Outbound" at bounding box center [77, 196] width 98 height 19
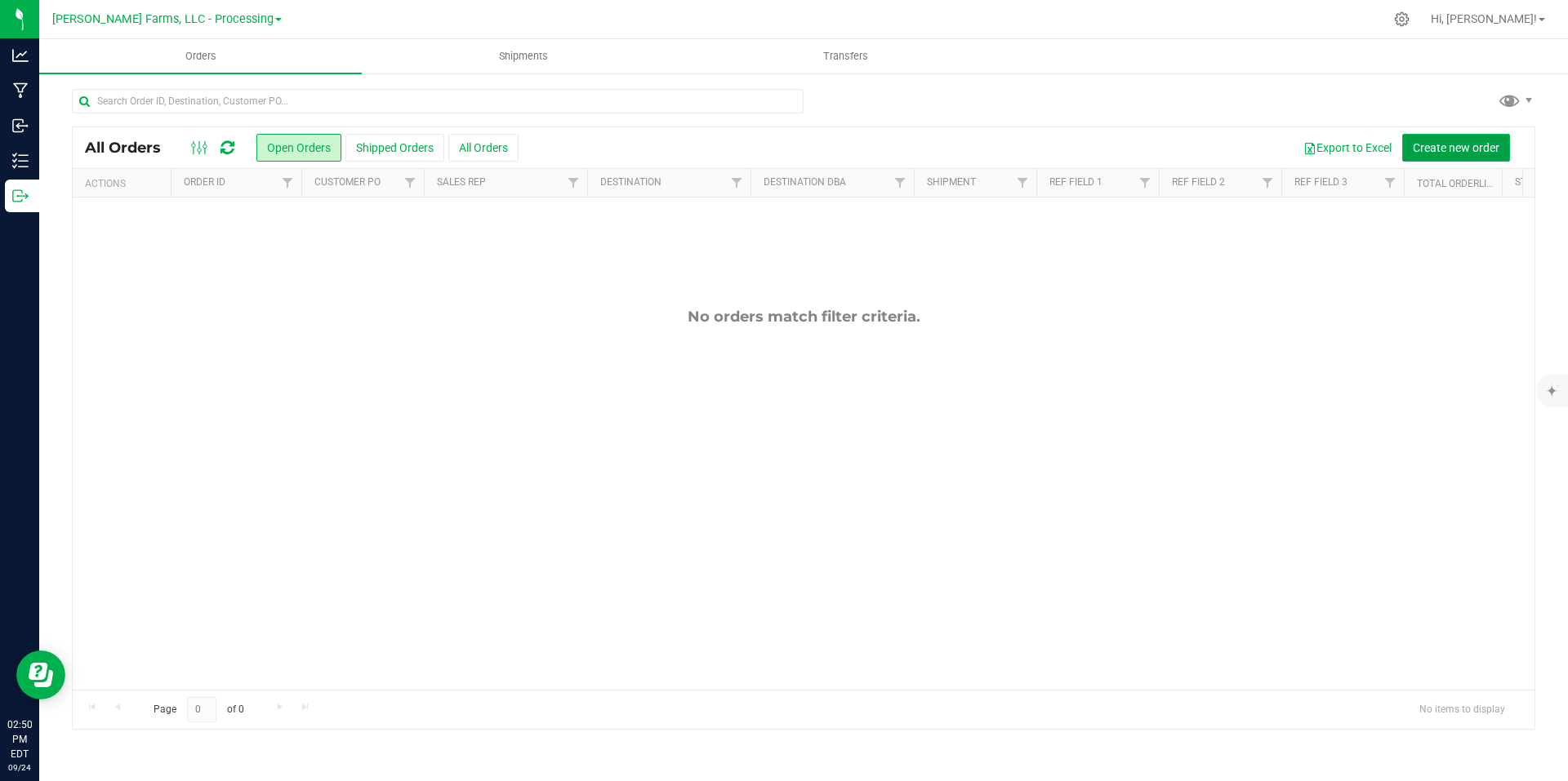
click at [1456, 146] on span "Create new order" at bounding box center [1456, 148] width 87 height 13
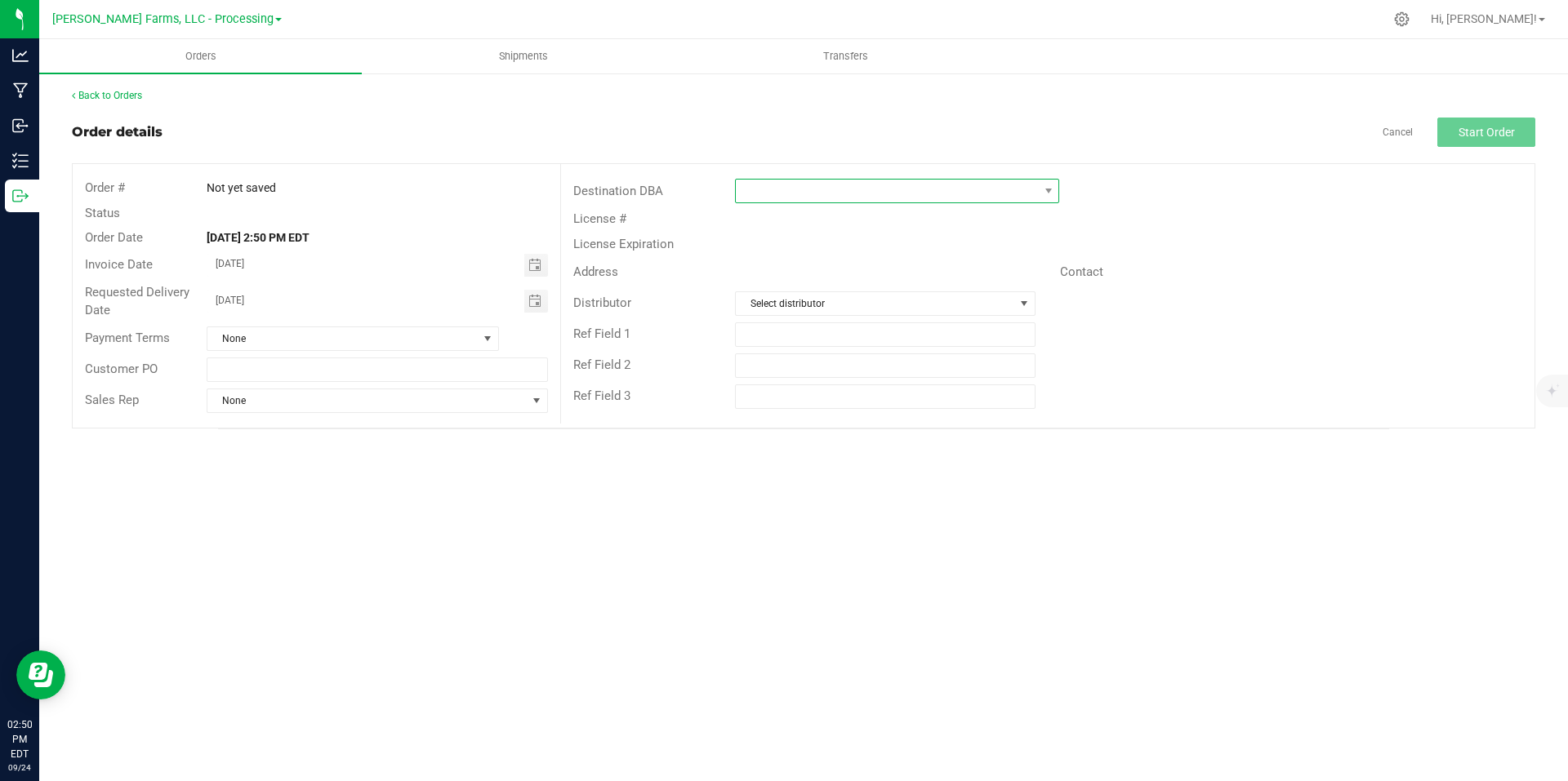
click at [899, 196] on span at bounding box center [887, 191] width 302 height 23
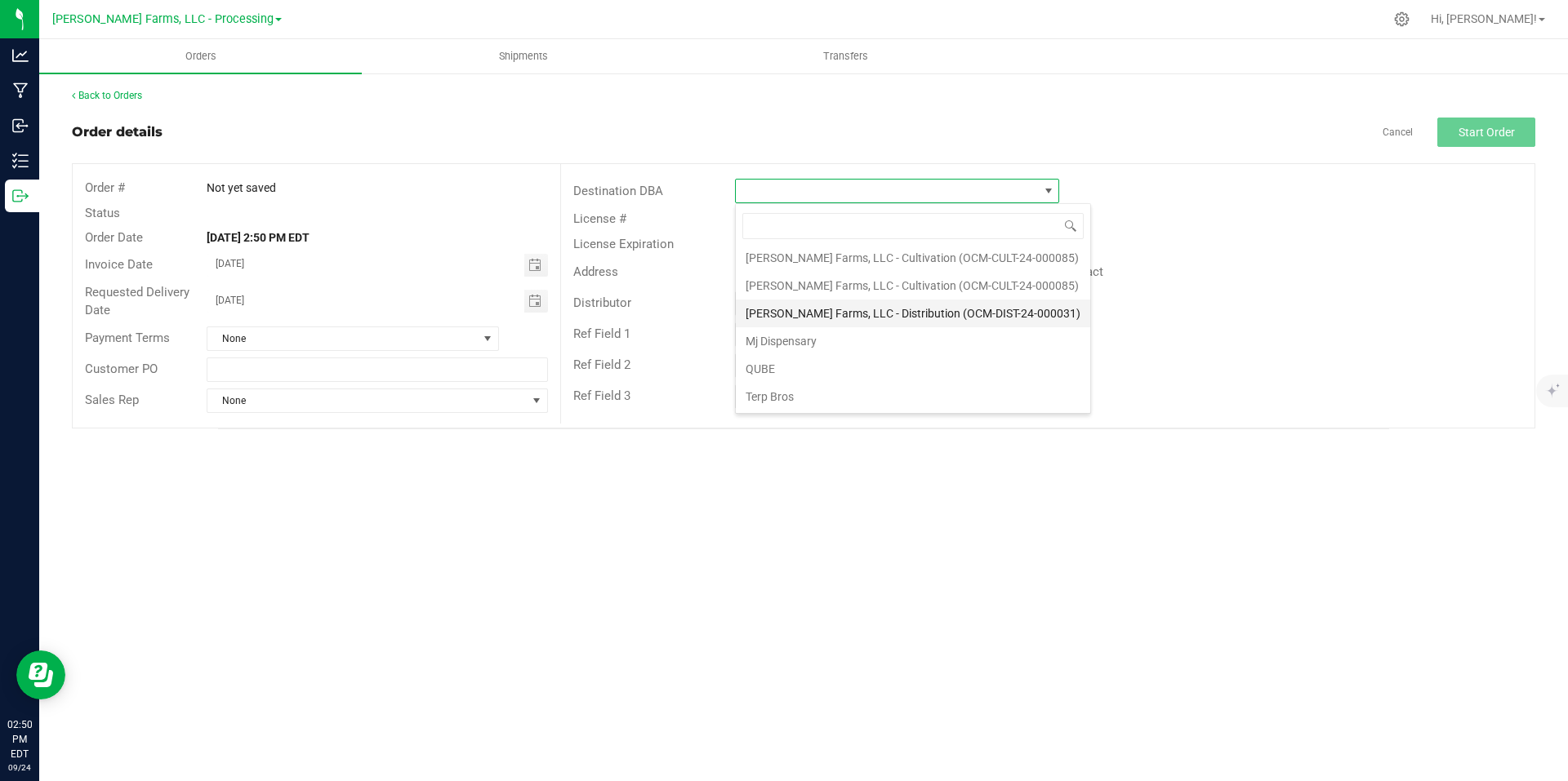
click at [927, 311] on li "Miss Perry Farms, LLC - Distribution (OCM-DIST-24-000031)" at bounding box center [913, 313] width 354 height 27
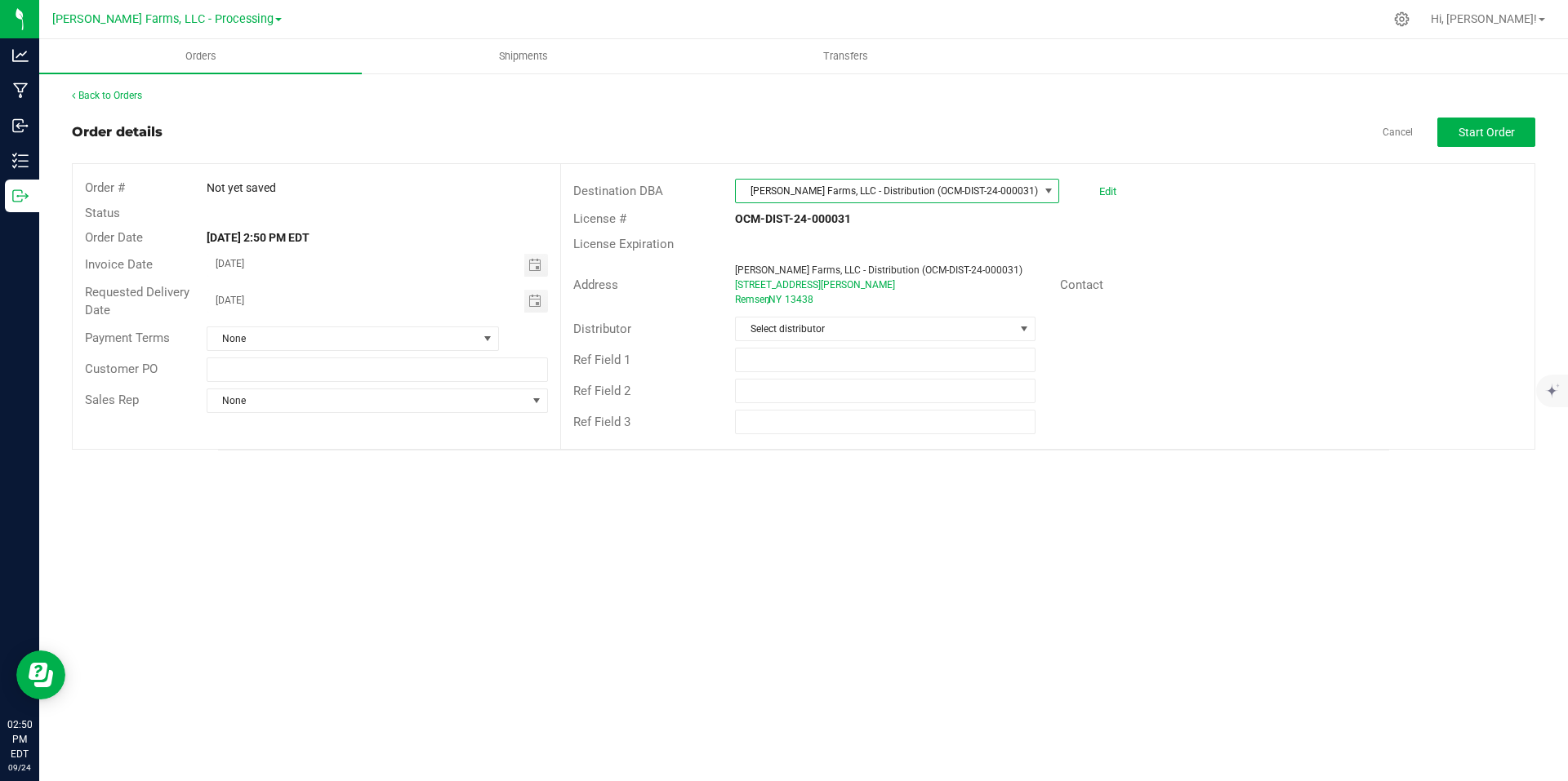
click at [257, 24] on link "[PERSON_NAME] Farms, LLC - Processing" at bounding box center [167, 19] width 229 height 16
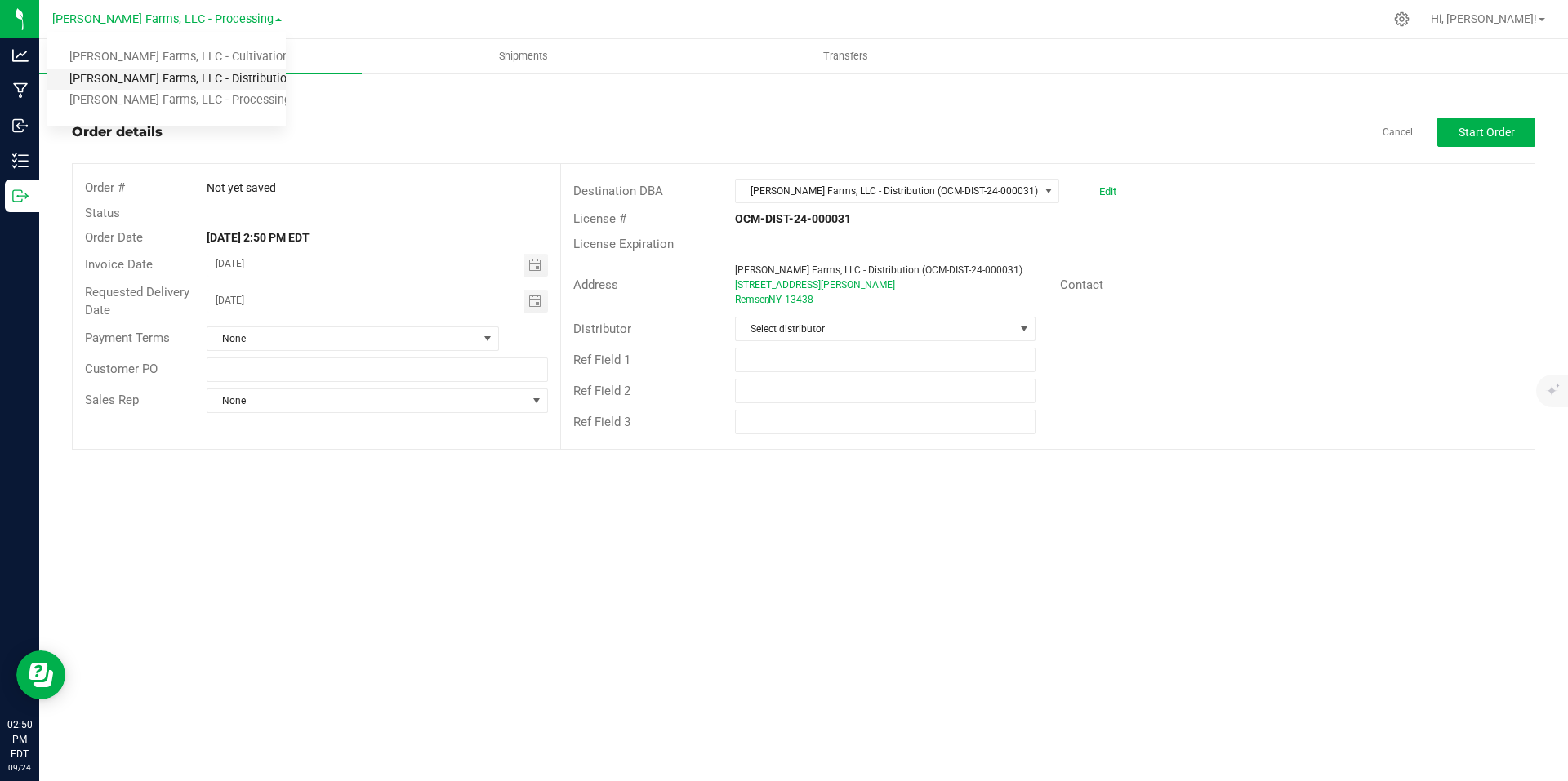
click at [225, 78] on link "[PERSON_NAME] Farms, LLC - Distribution" at bounding box center [166, 79] width 238 height 22
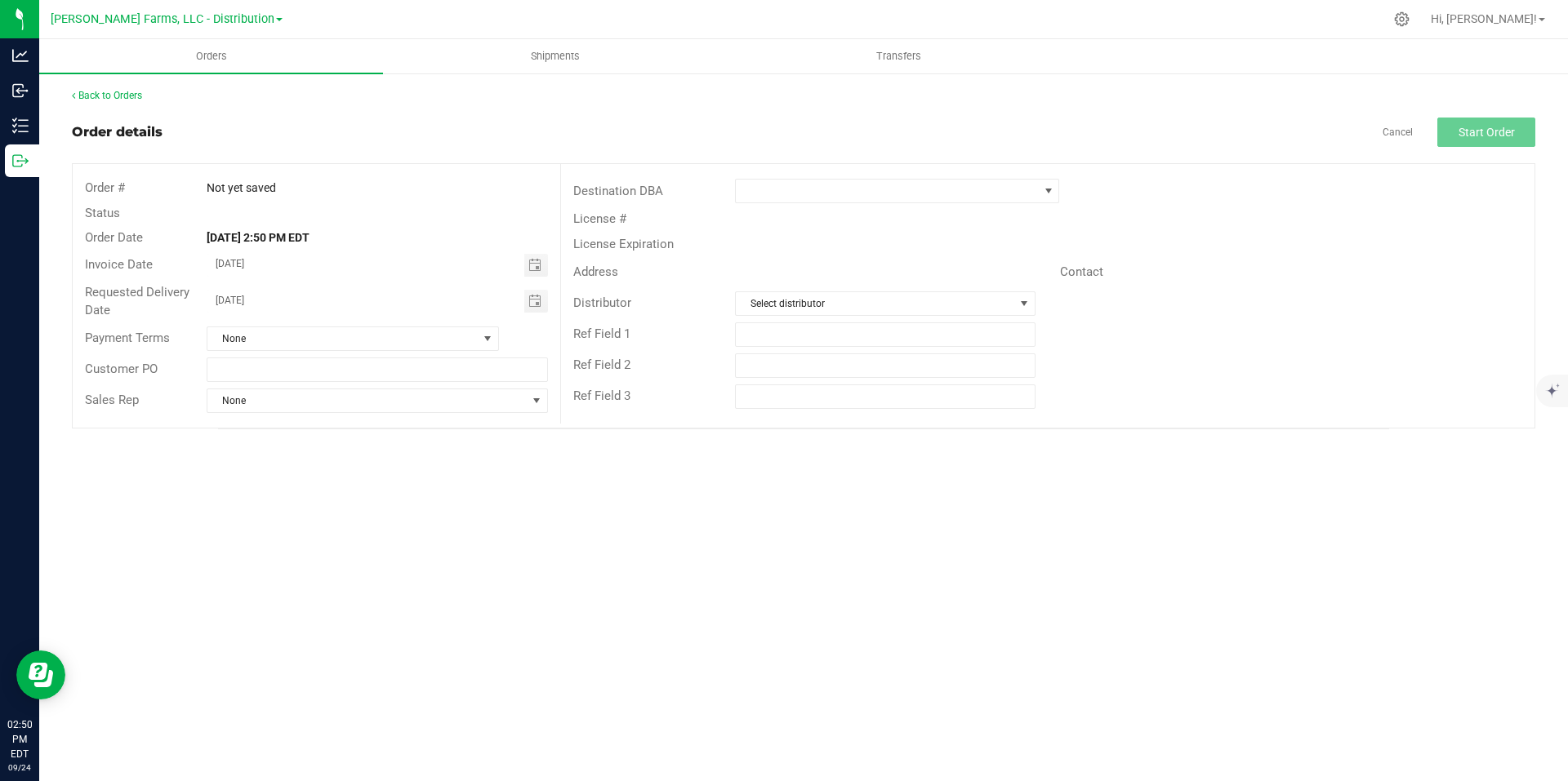
click at [276, 20] on span at bounding box center [279, 19] width 6 height 4
click at [386, 27] on div at bounding box center [838, 19] width 1091 height 32
click at [128, 90] on link "Back to Orders" at bounding box center [106, 95] width 70 height 12
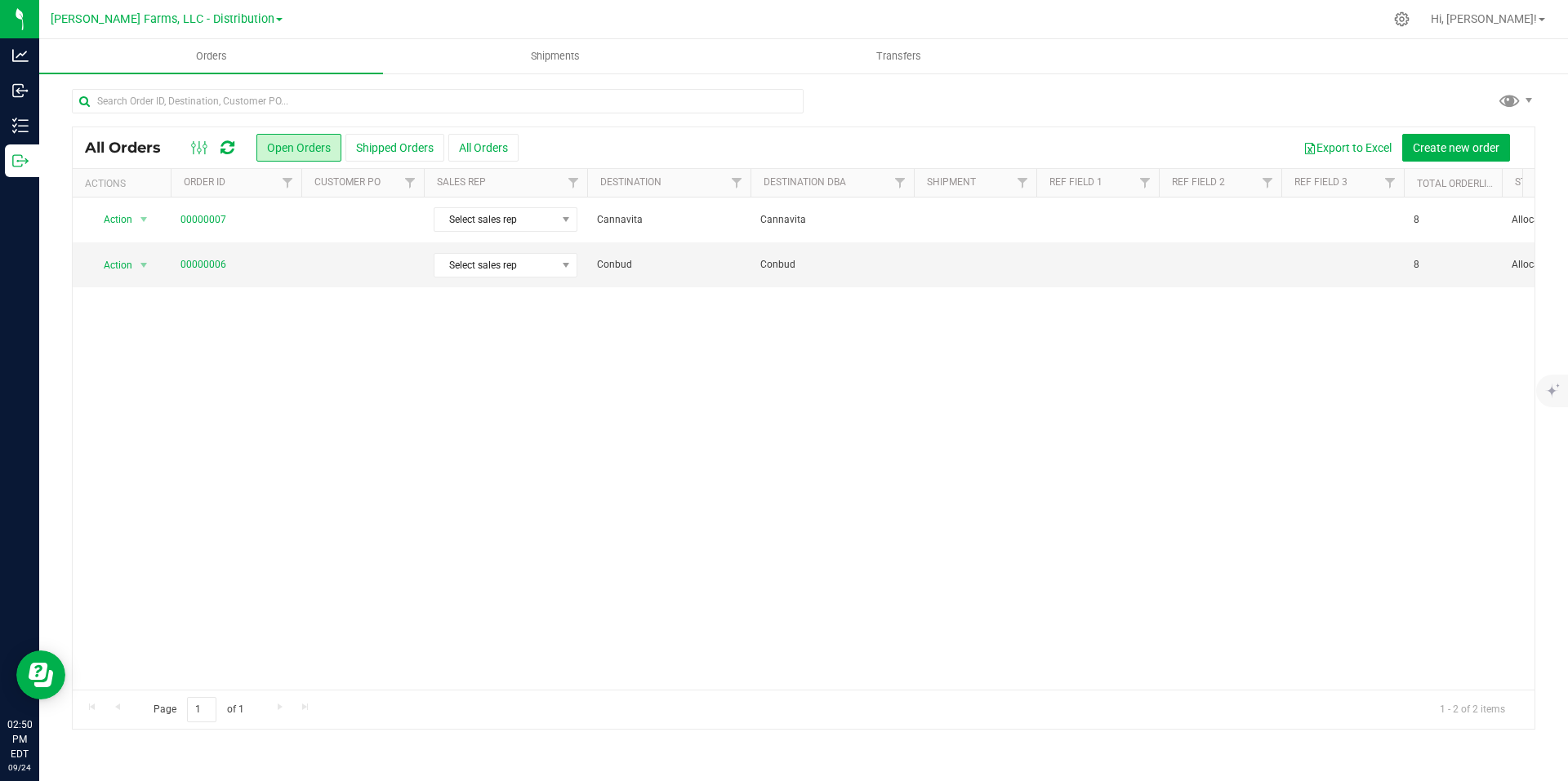
click at [263, 17] on link "[PERSON_NAME] Farms, LLC - Distribution" at bounding box center [167, 19] width 232 height 16
click at [220, 100] on link "[PERSON_NAME] Farms, LLC - Processing" at bounding box center [166, 100] width 238 height 22
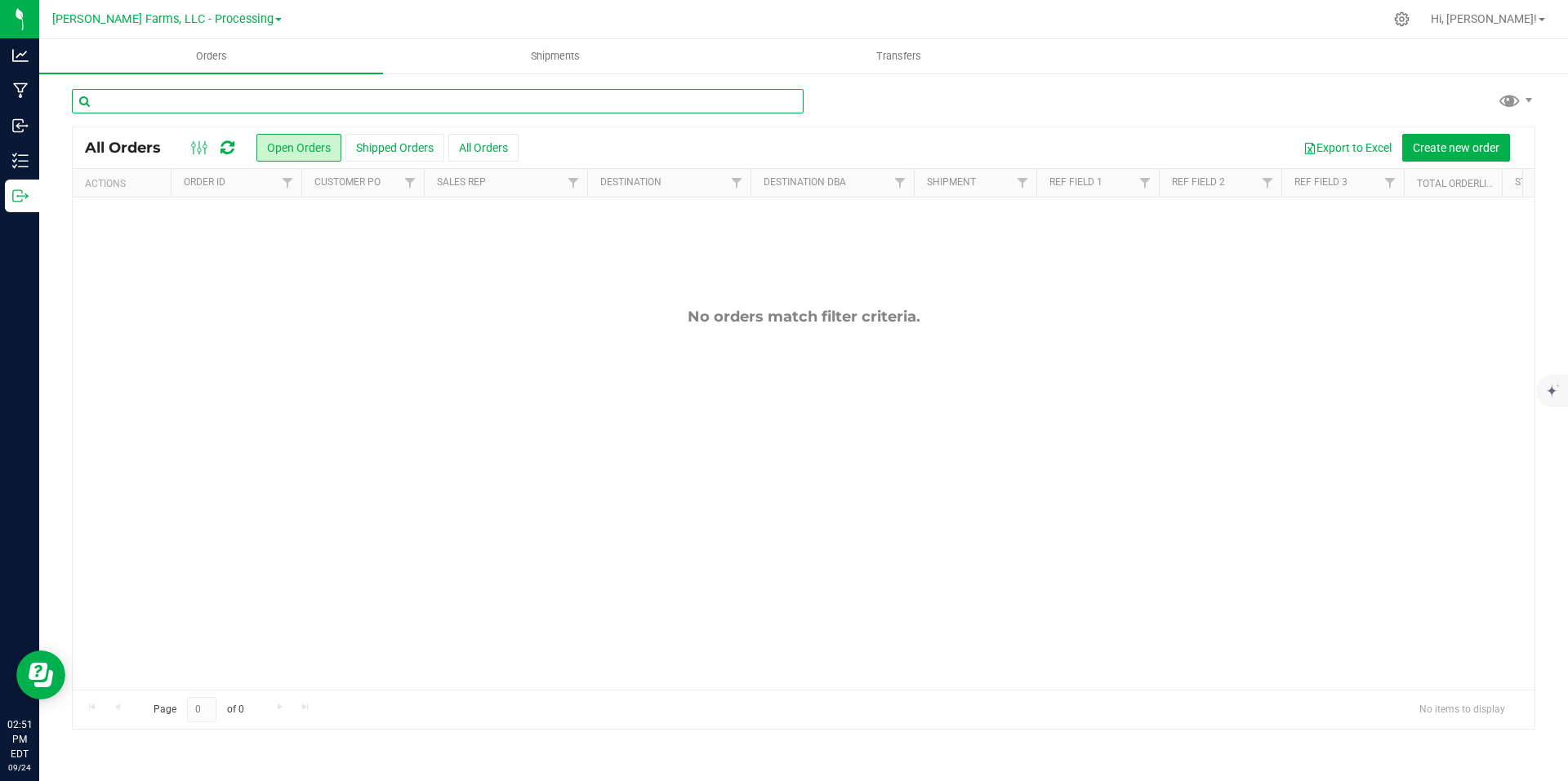
click at [393, 97] on input "text" at bounding box center [438, 101] width 732 height 25
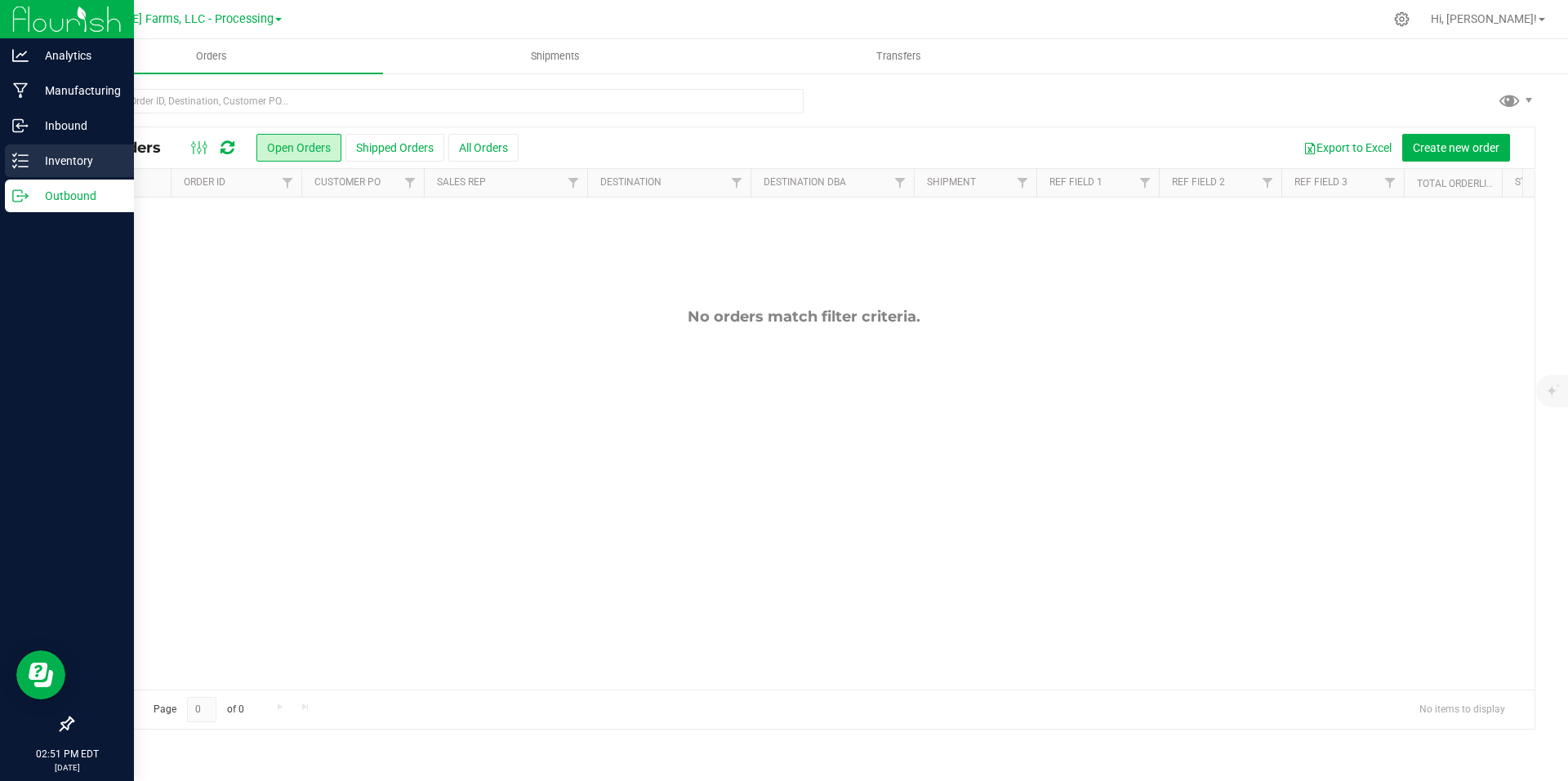
click at [25, 168] on icon at bounding box center [20, 160] width 16 height 16
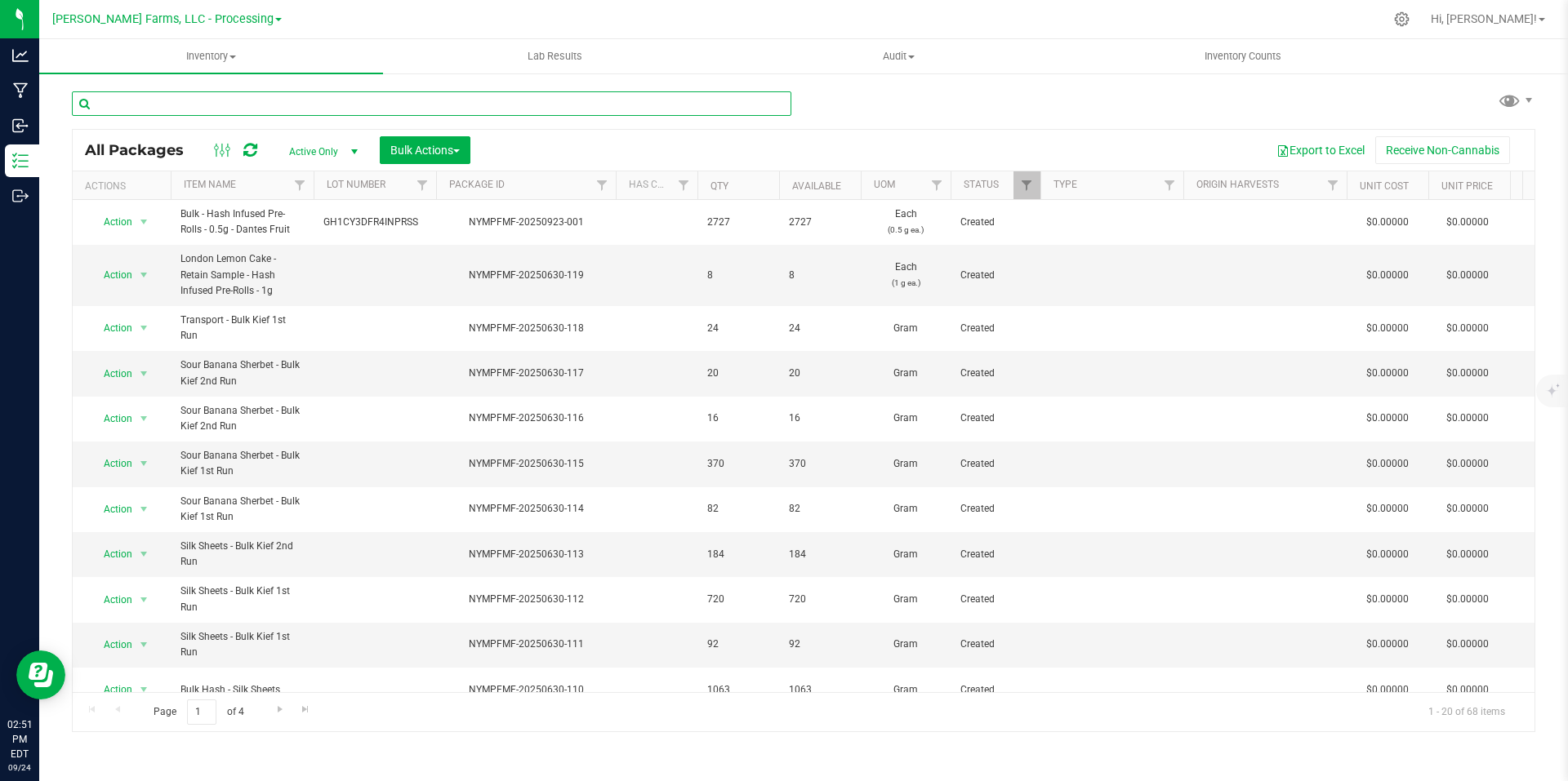
click at [299, 109] on input "text" at bounding box center [431, 104] width 719 height 25
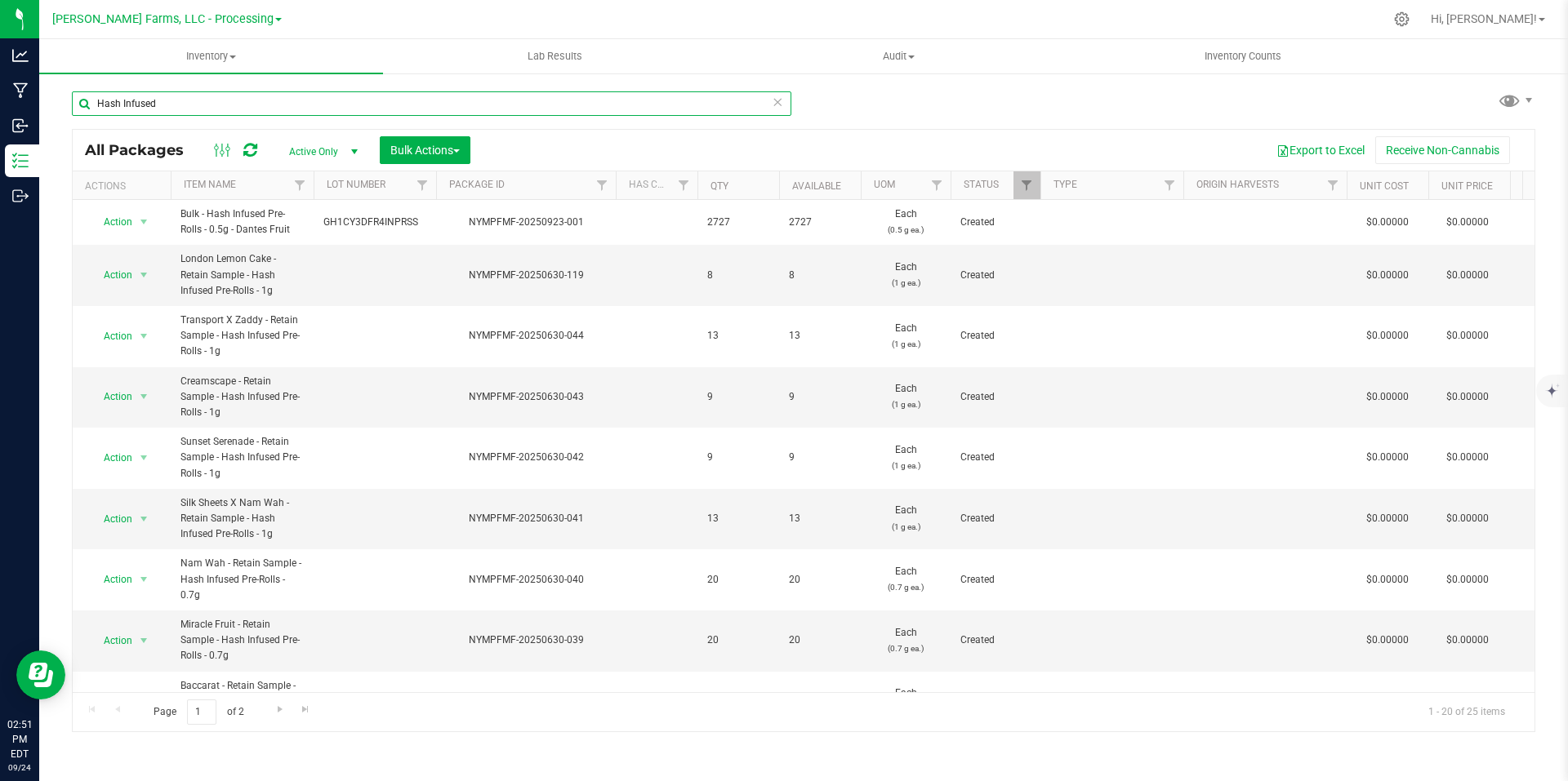
drag, startPoint x: 165, startPoint y: 100, endPoint x: 60, endPoint y: 100, distance: 105.0
click at [60, 100] on div "Hash Infused All Packages Active Only Active Only Lab Samples Locked All Bulk A…" at bounding box center [803, 321] width 1529 height 498
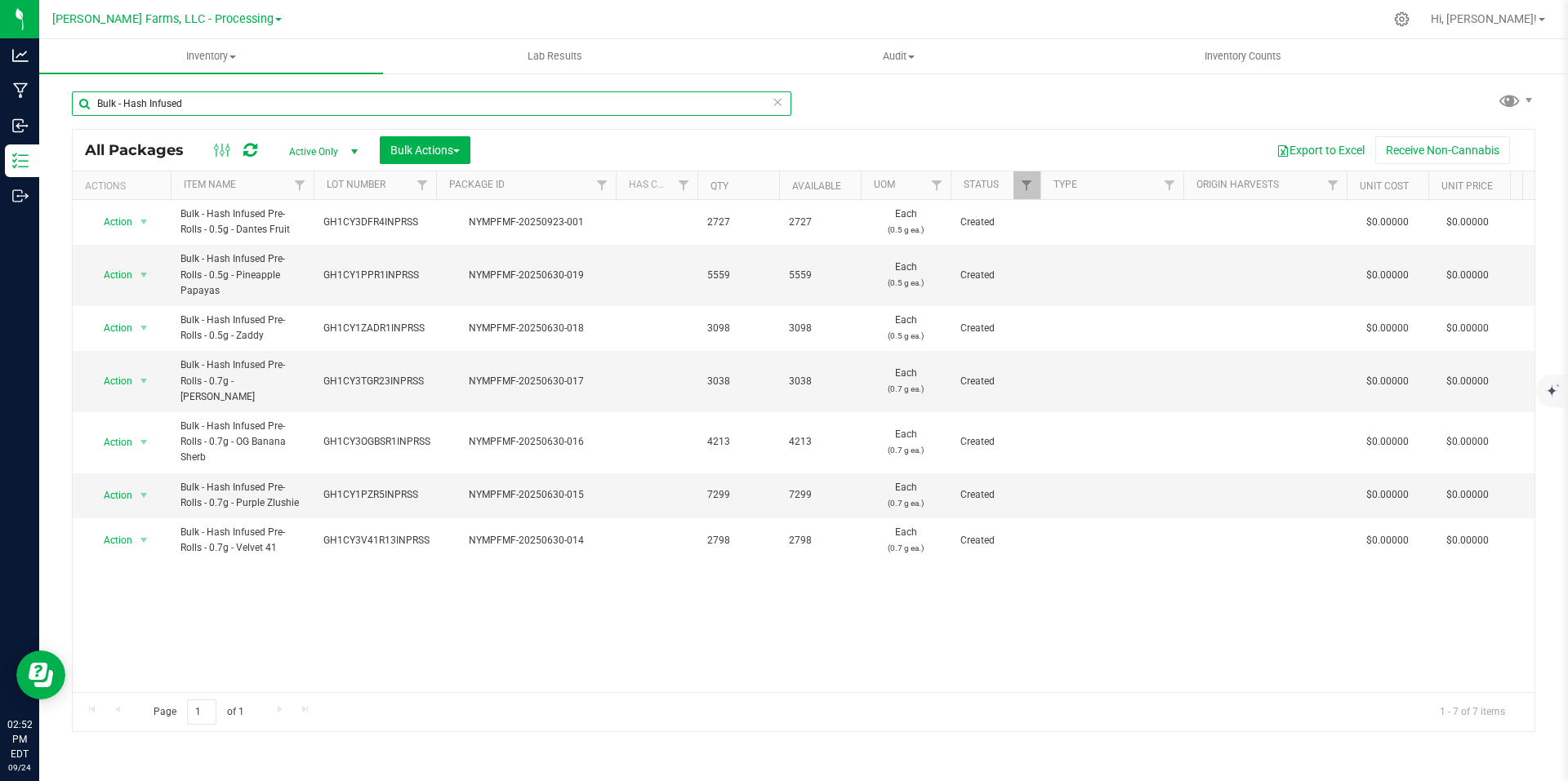
type input "Bulk - Hash Infused"
click at [276, 20] on span at bounding box center [278, 19] width 6 height 4
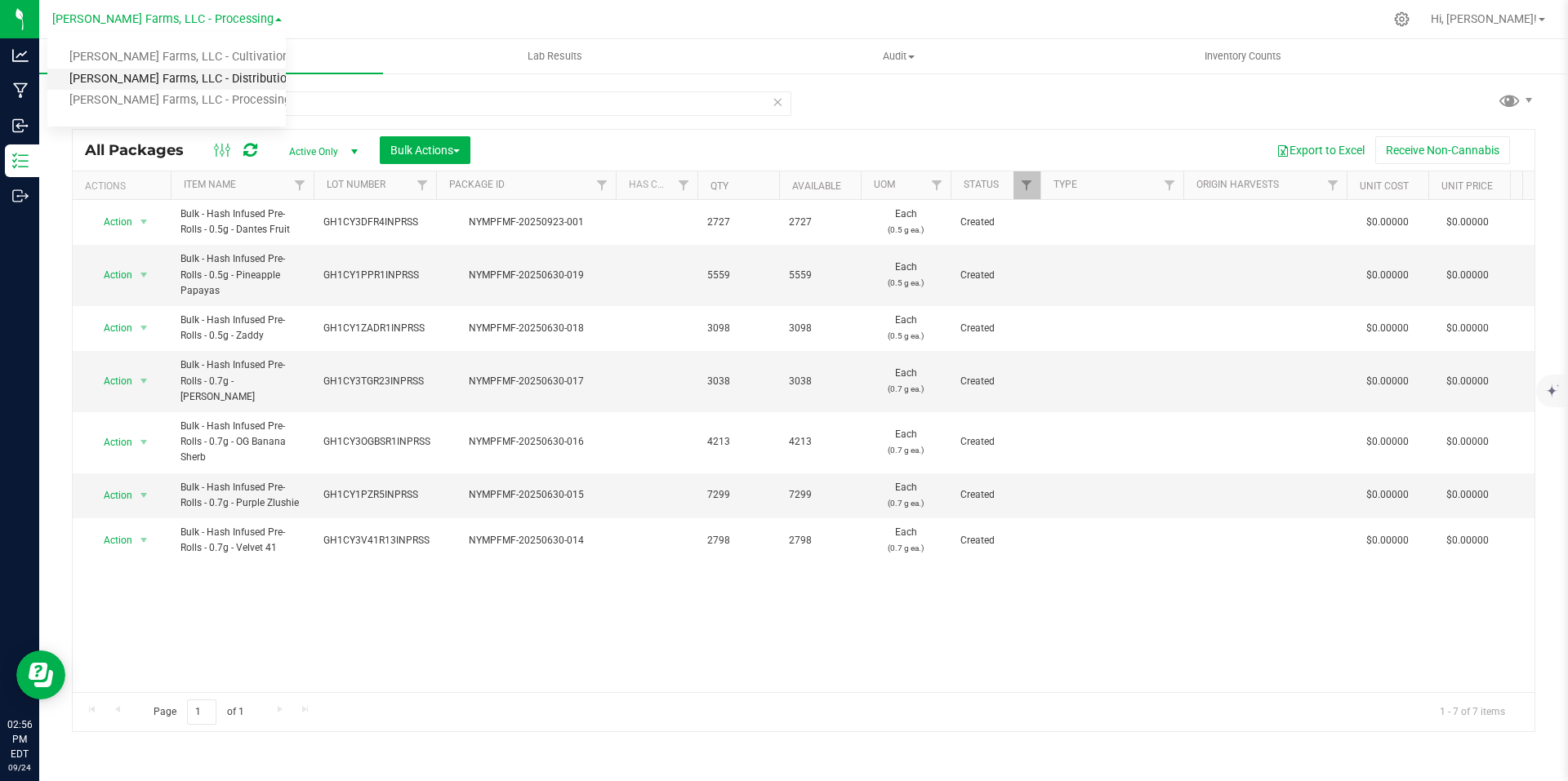
click at [231, 81] on link "[PERSON_NAME] Farms, LLC - Distribution" at bounding box center [166, 79] width 238 height 22
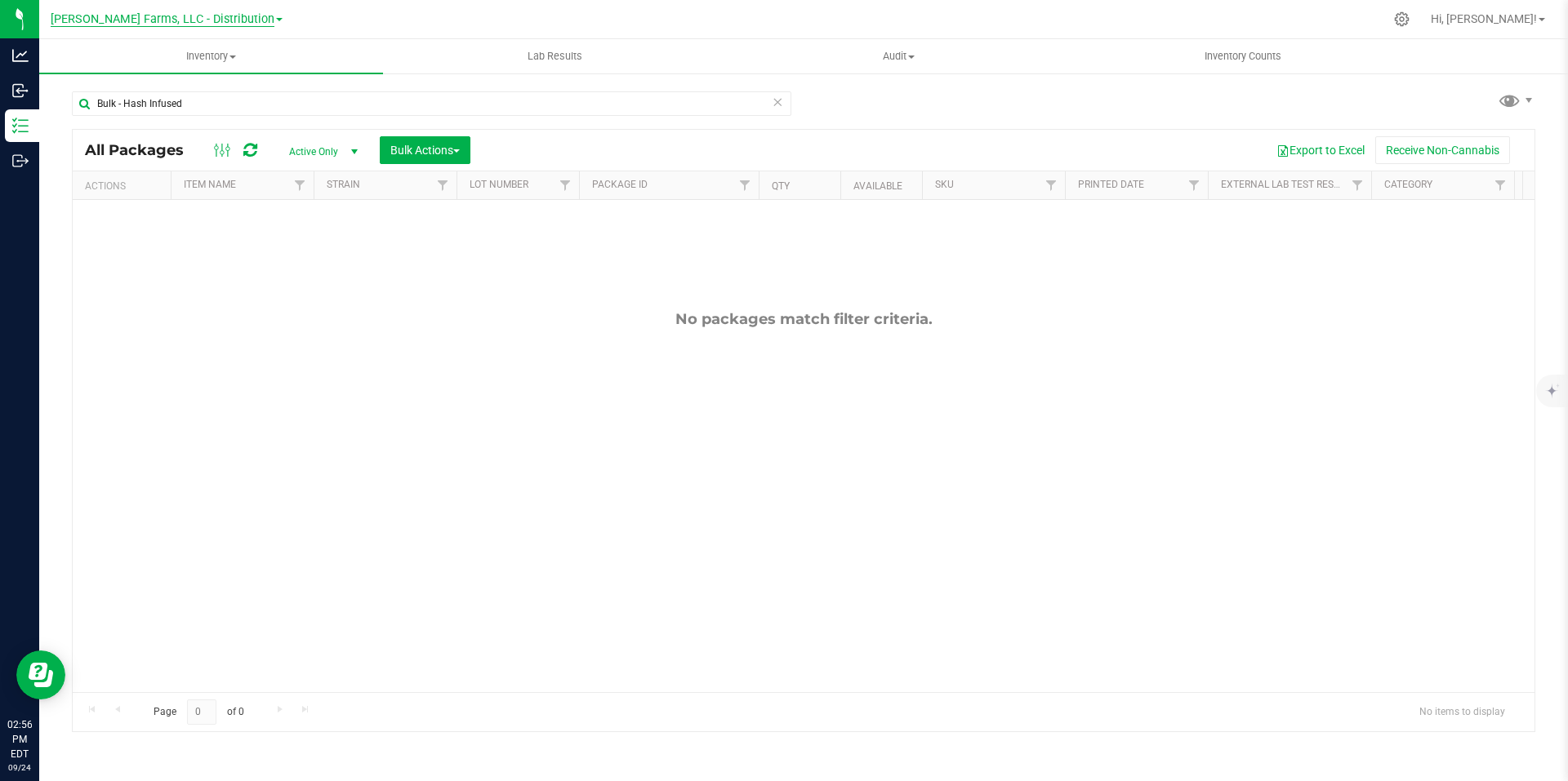
click at [251, 23] on span "[PERSON_NAME] Farms, LLC - Distribution" at bounding box center [162, 19] width 224 height 15
click at [215, 103] on link "[PERSON_NAME] Farms, LLC - Processing" at bounding box center [166, 100] width 238 height 22
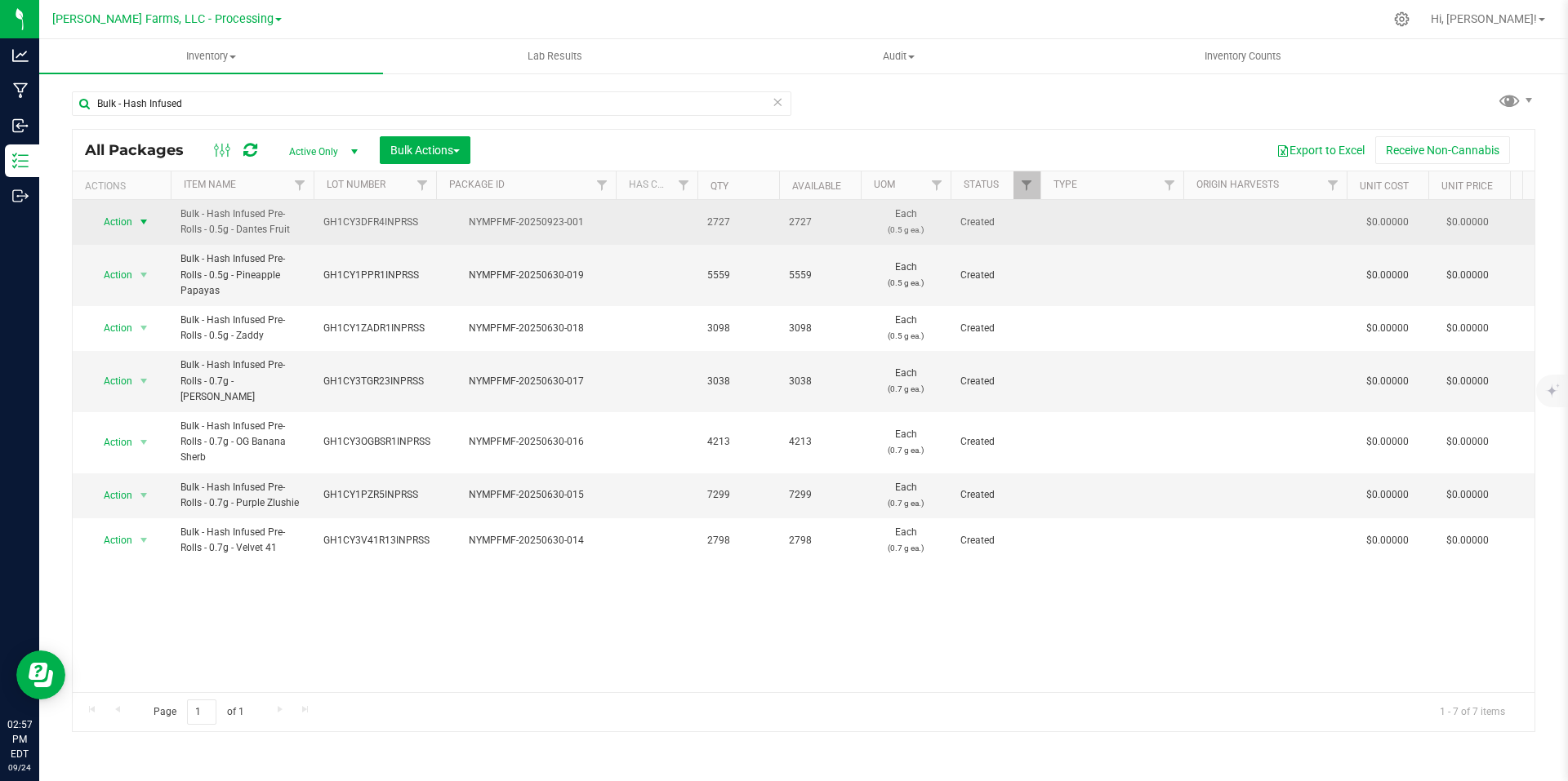
click at [145, 221] on span "select" at bounding box center [144, 221] width 13 height 13
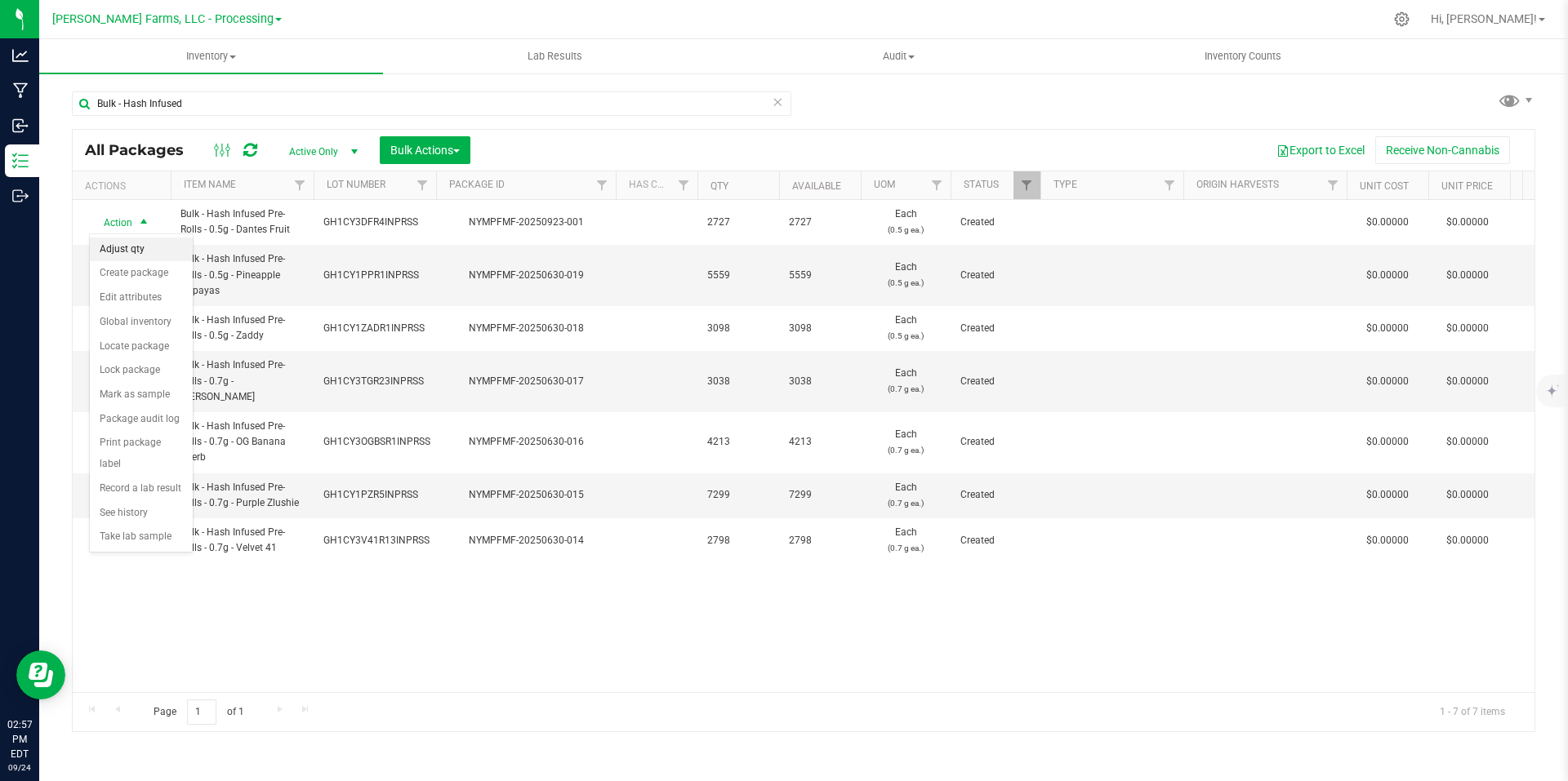
click at [144, 246] on li "Adjust qty" at bounding box center [141, 250] width 103 height 25
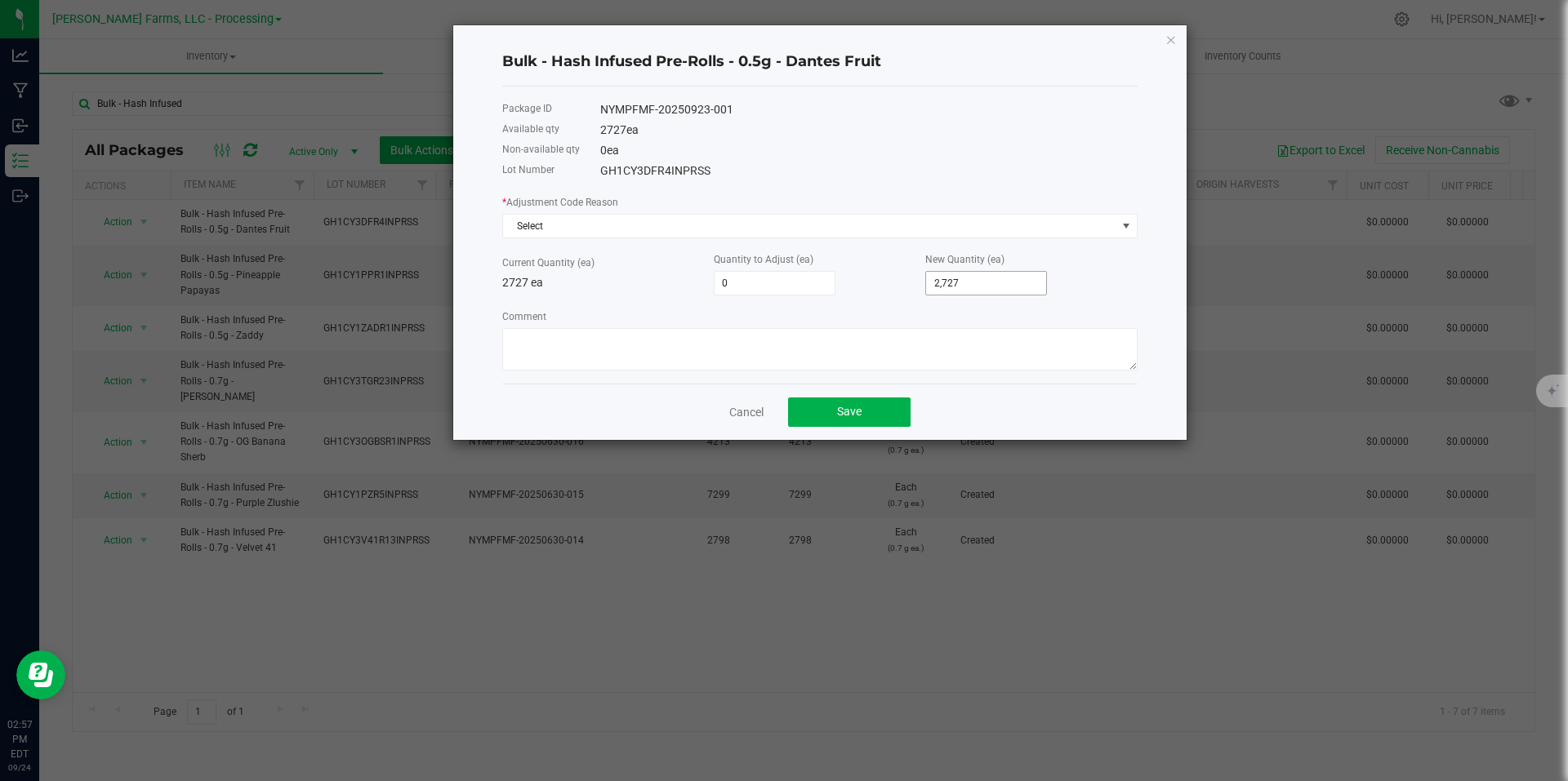
type input "2727"
click at [998, 285] on input "2727" at bounding box center [987, 283] width 120 height 23
type input "-2,727"
type input "0"
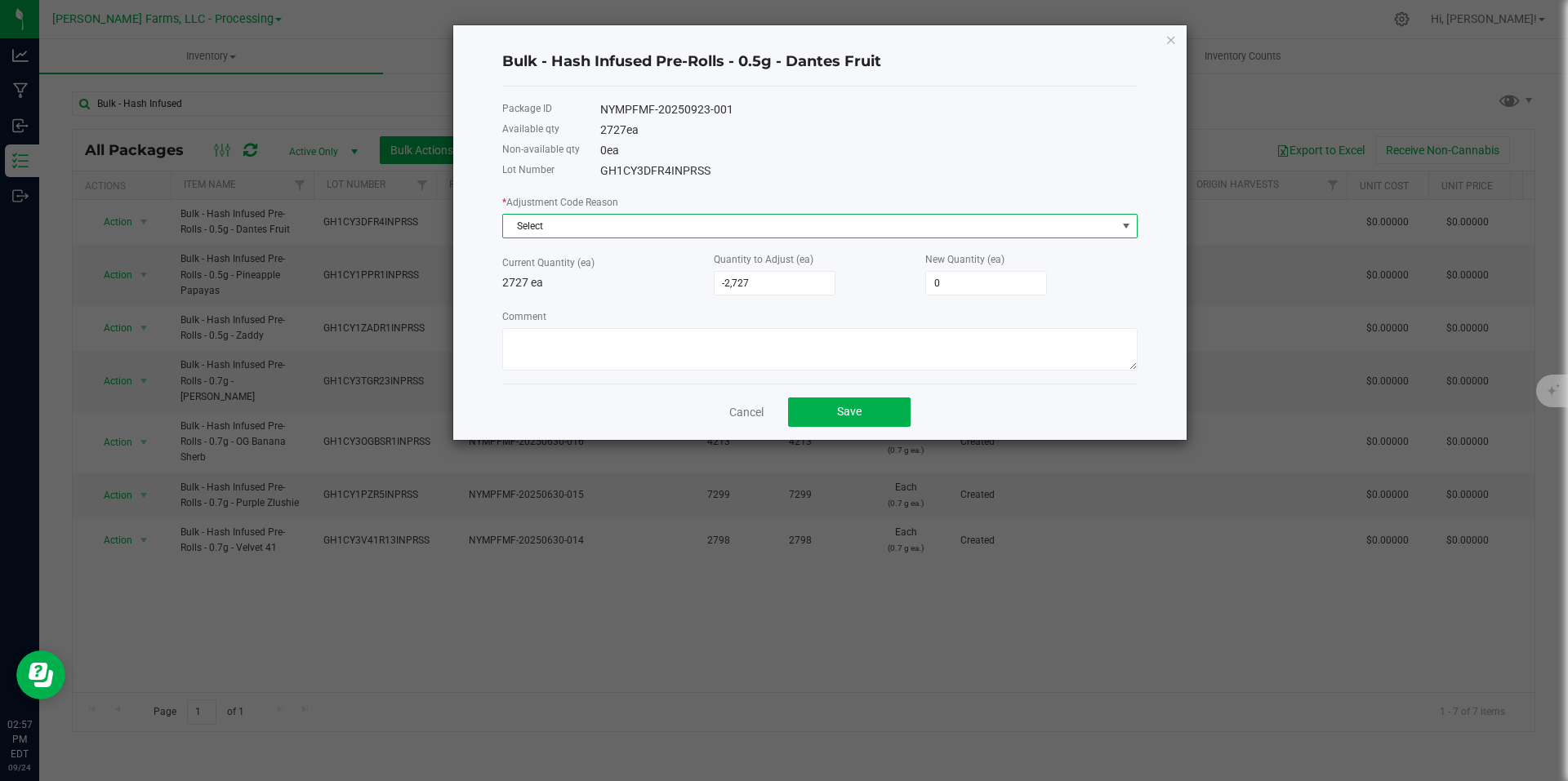
click at [834, 222] on span "Select" at bounding box center [810, 226] width 613 height 23
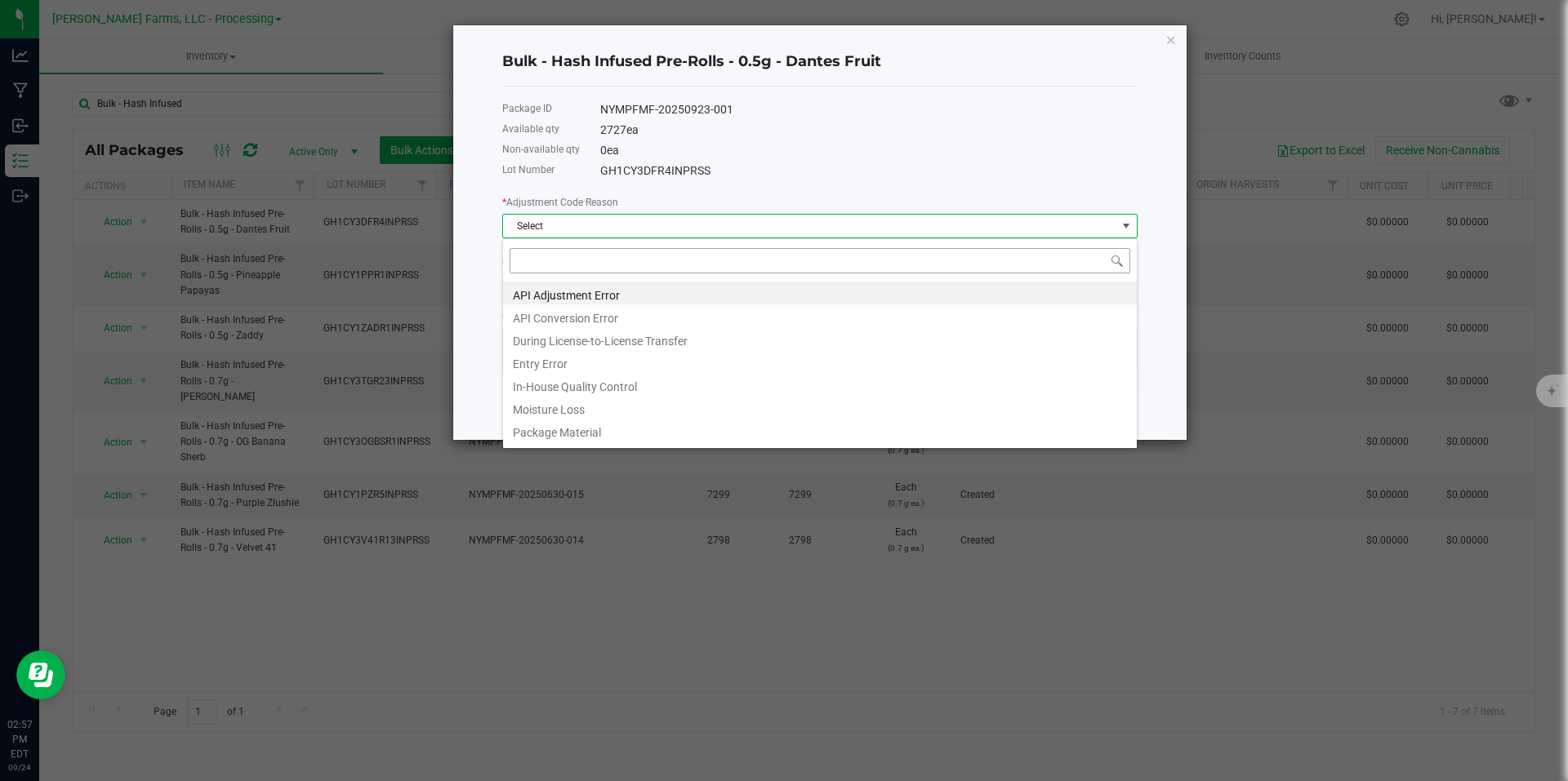
scroll to position [25, 635]
click at [609, 325] on li "API Conversion Error" at bounding box center [819, 316] width 633 height 23
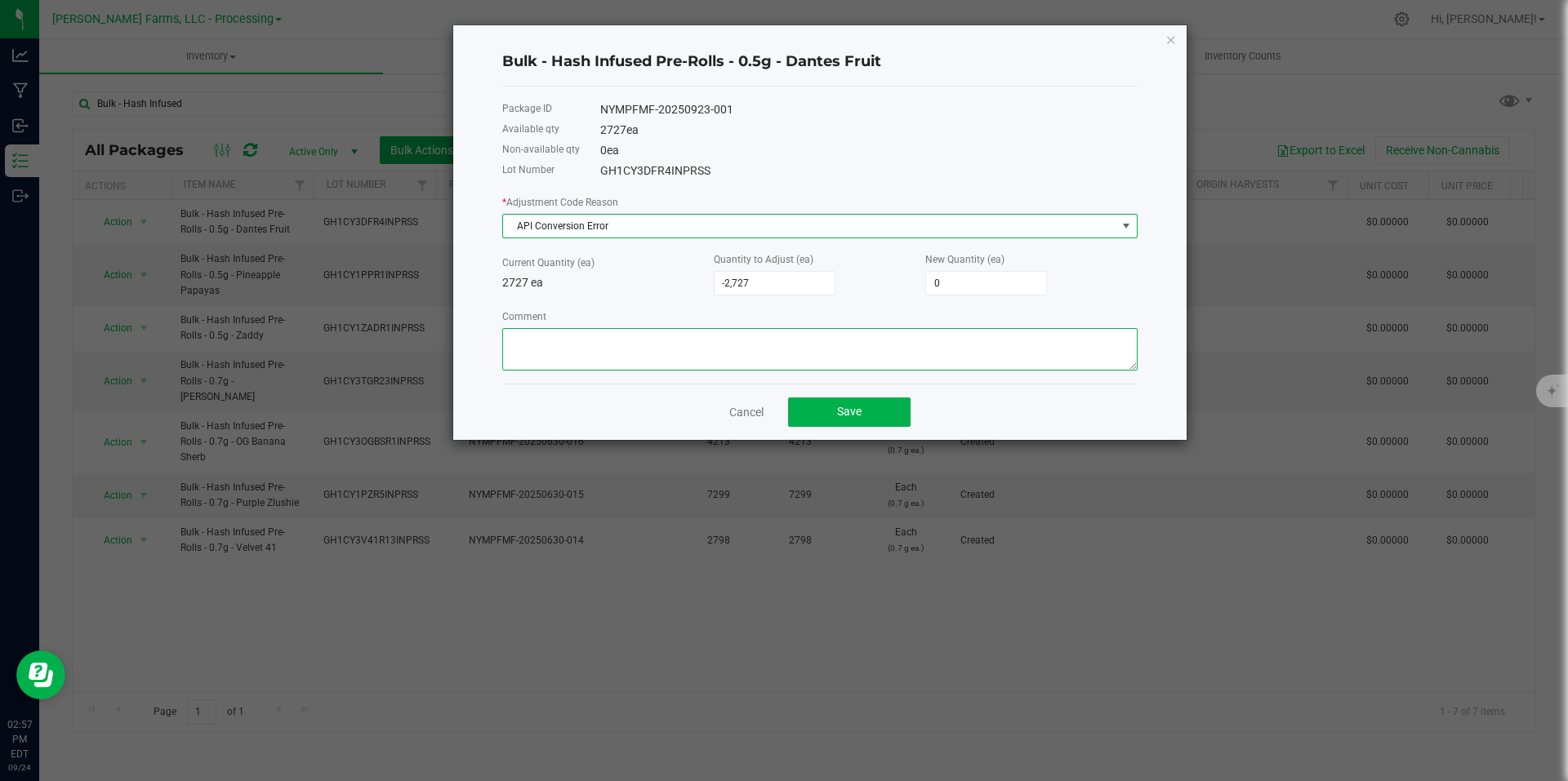
click at [644, 344] on textarea "Comment" at bounding box center [819, 350] width 635 height 43
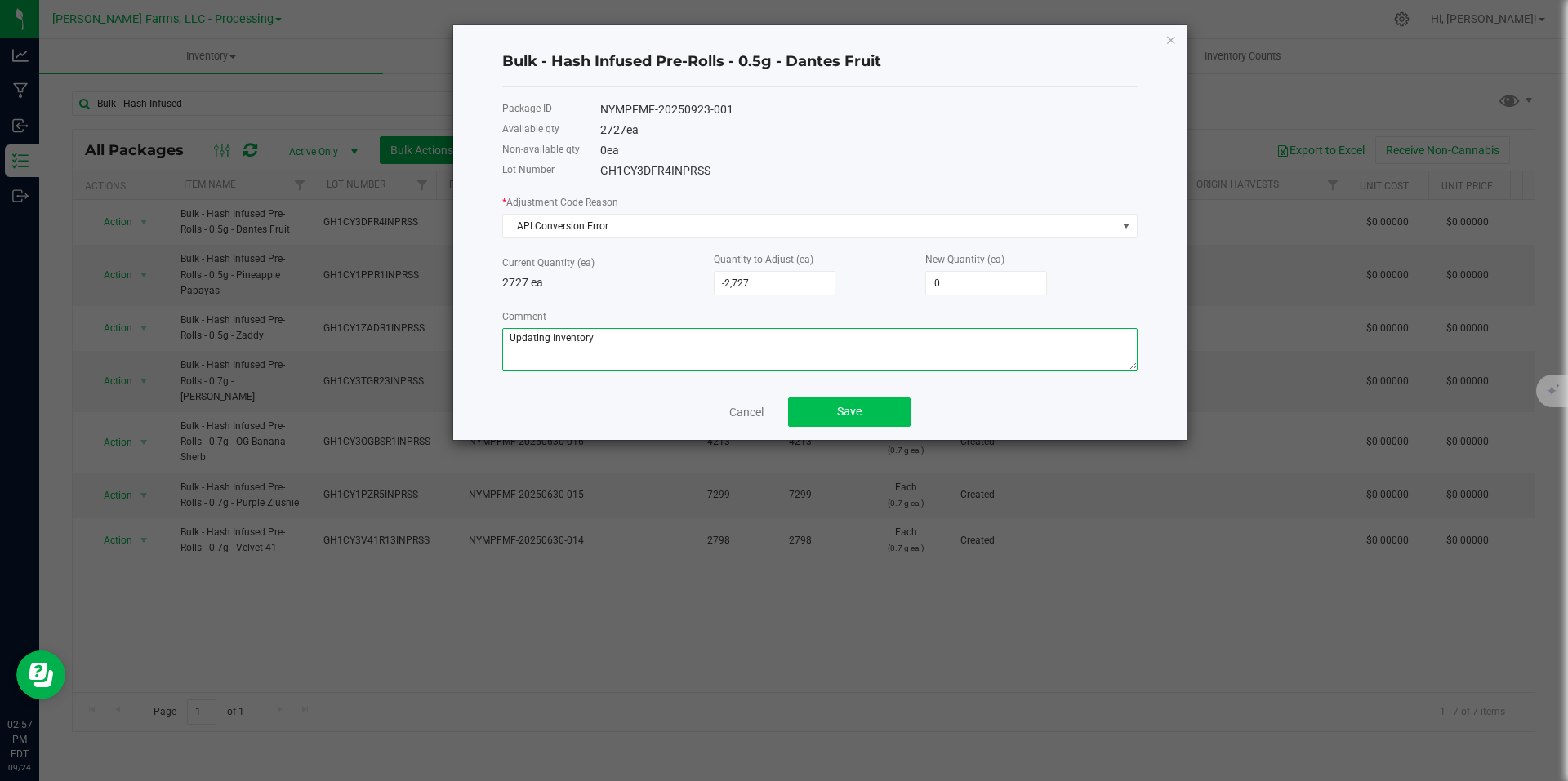
type textarea "Updating Inventory"
click at [863, 409] on button "Save" at bounding box center [850, 412] width 122 height 29
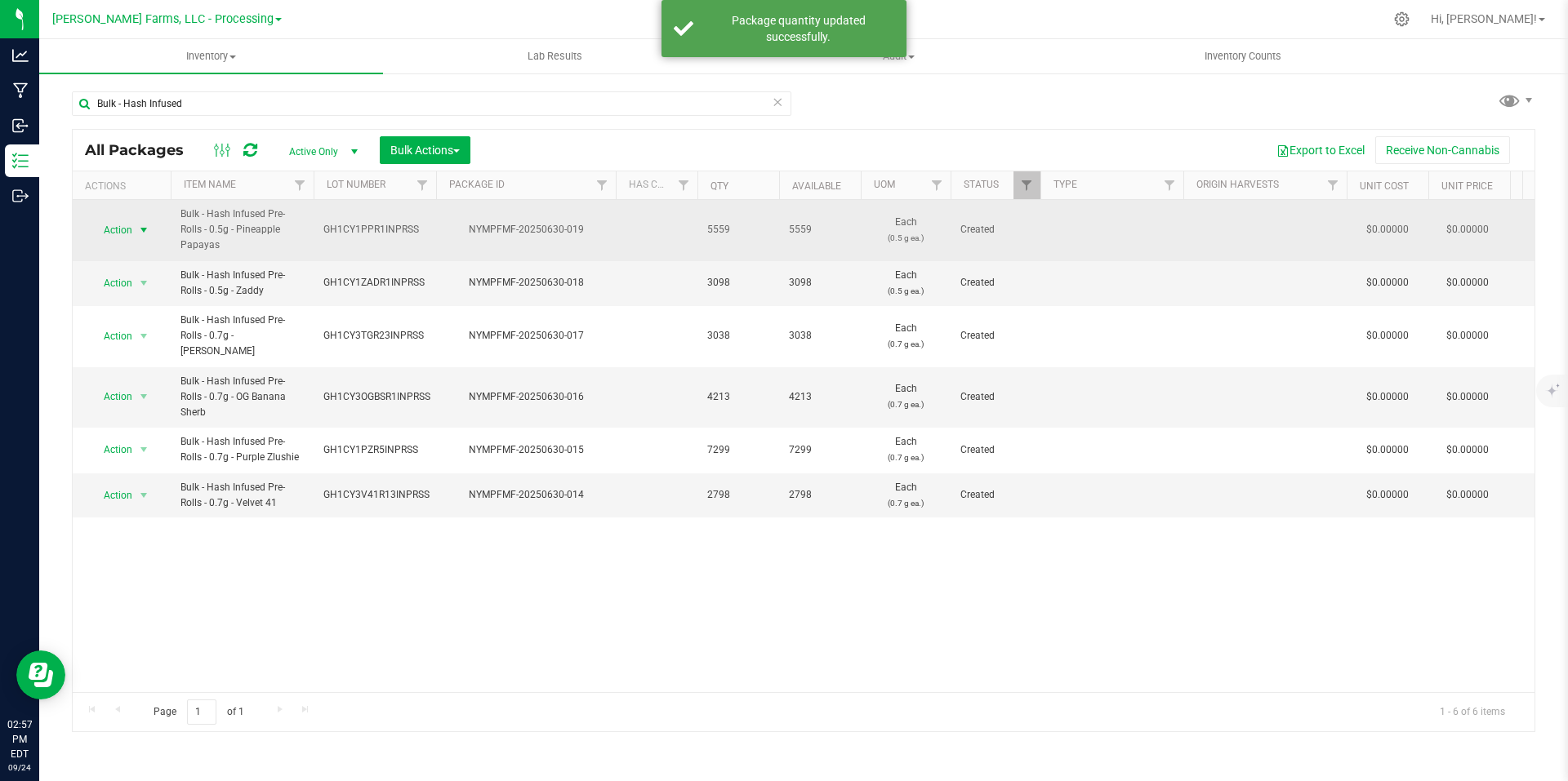
click at [143, 231] on span "select" at bounding box center [144, 230] width 13 height 13
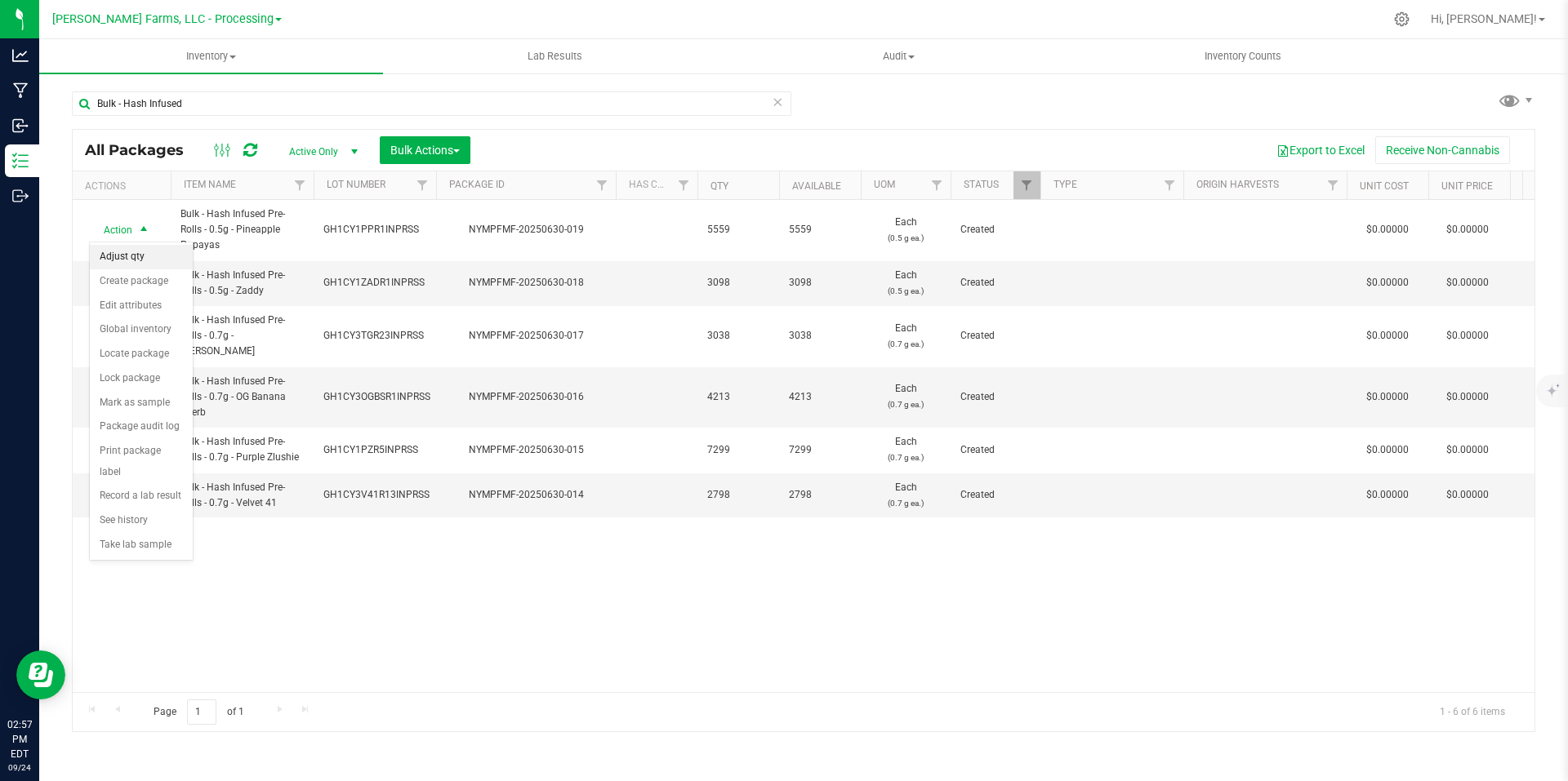
click at [136, 246] on li "Adjust qty" at bounding box center [141, 258] width 103 height 25
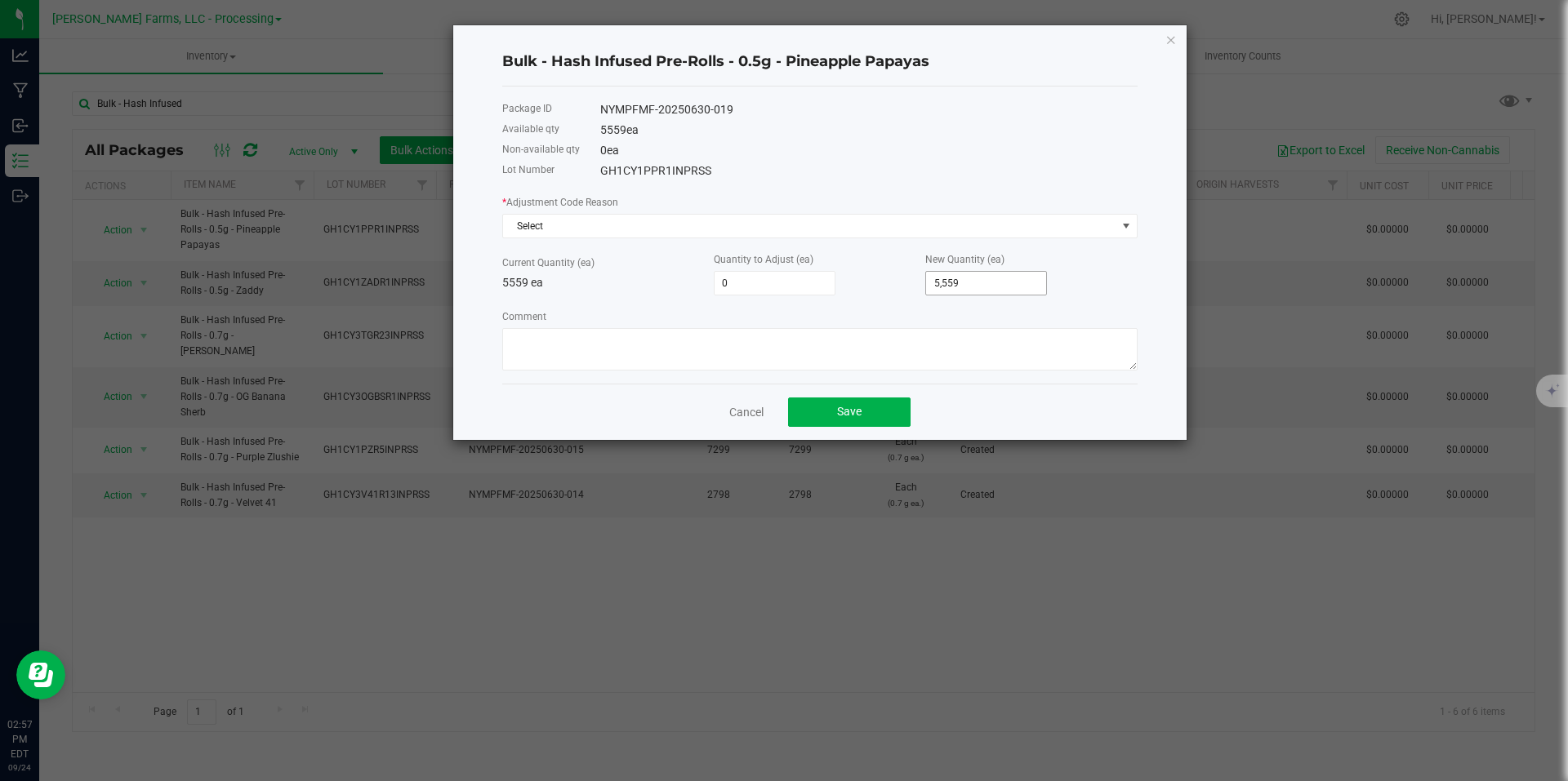
type input "5559"
click at [1002, 288] on input "5559" at bounding box center [987, 283] width 120 height 23
type input "-5,559"
type input "0"
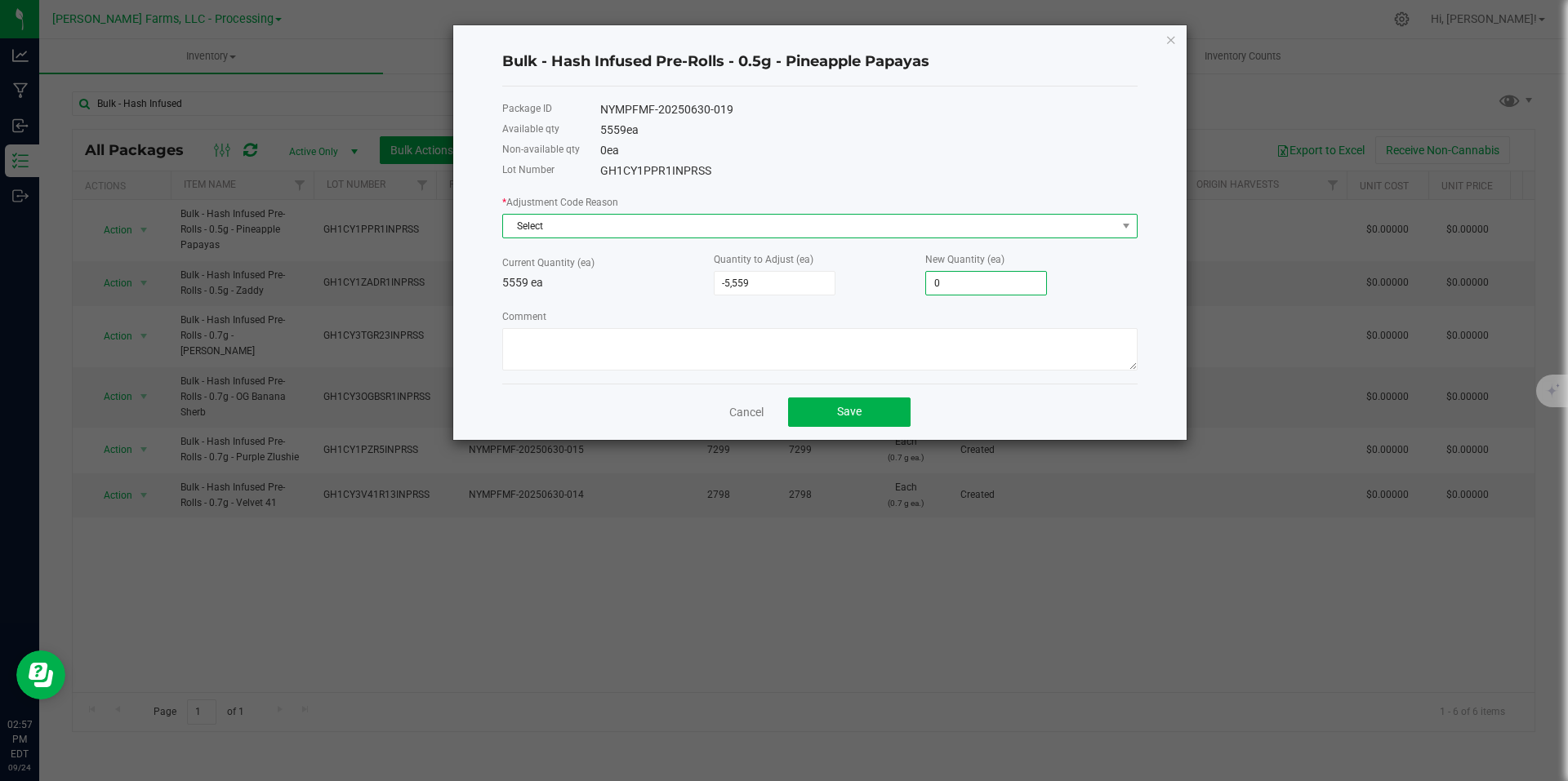
click at [886, 225] on span "Select" at bounding box center [810, 226] width 613 height 23
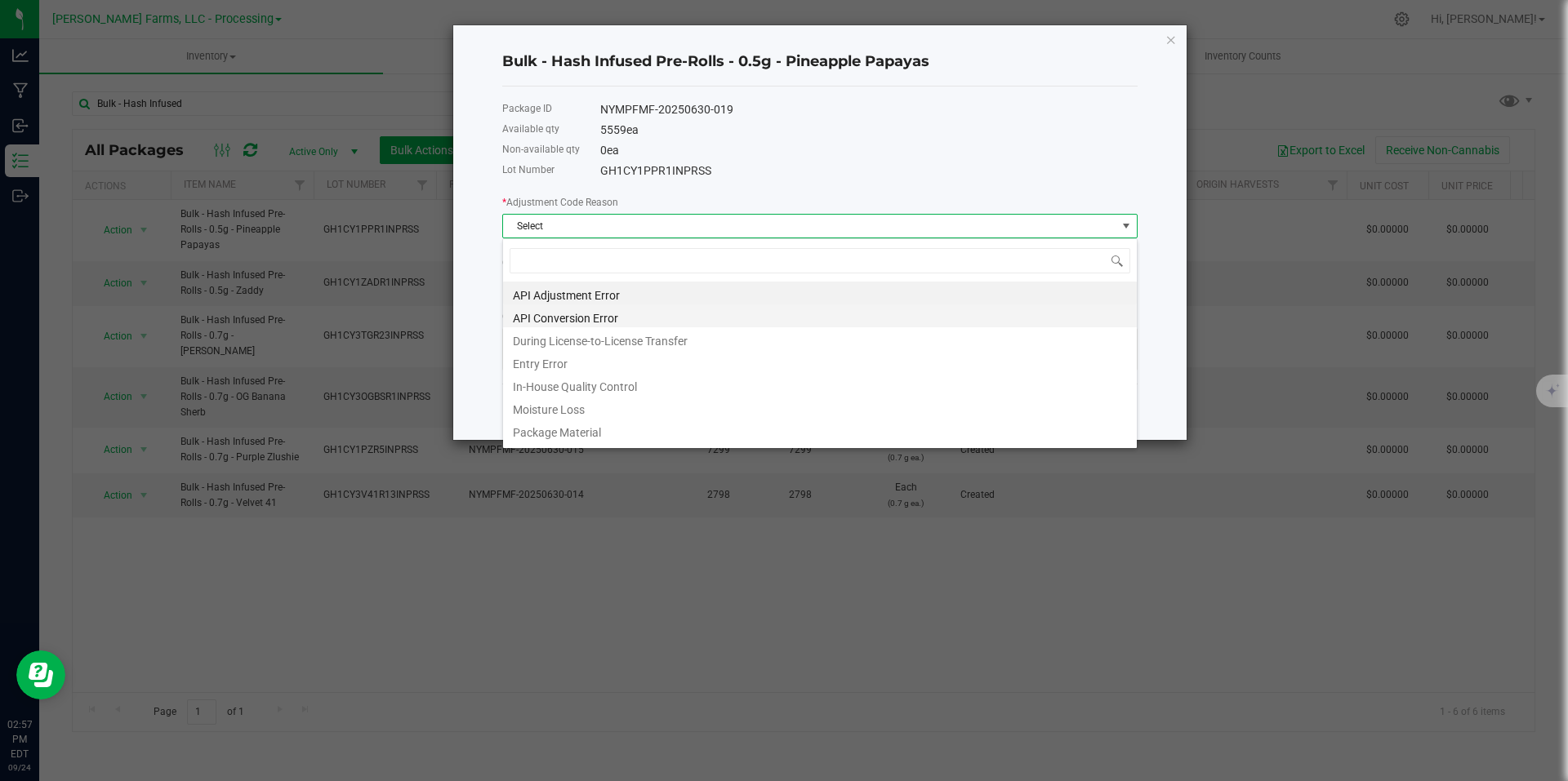
click at [578, 314] on li "API Conversion Error" at bounding box center [819, 316] width 633 height 23
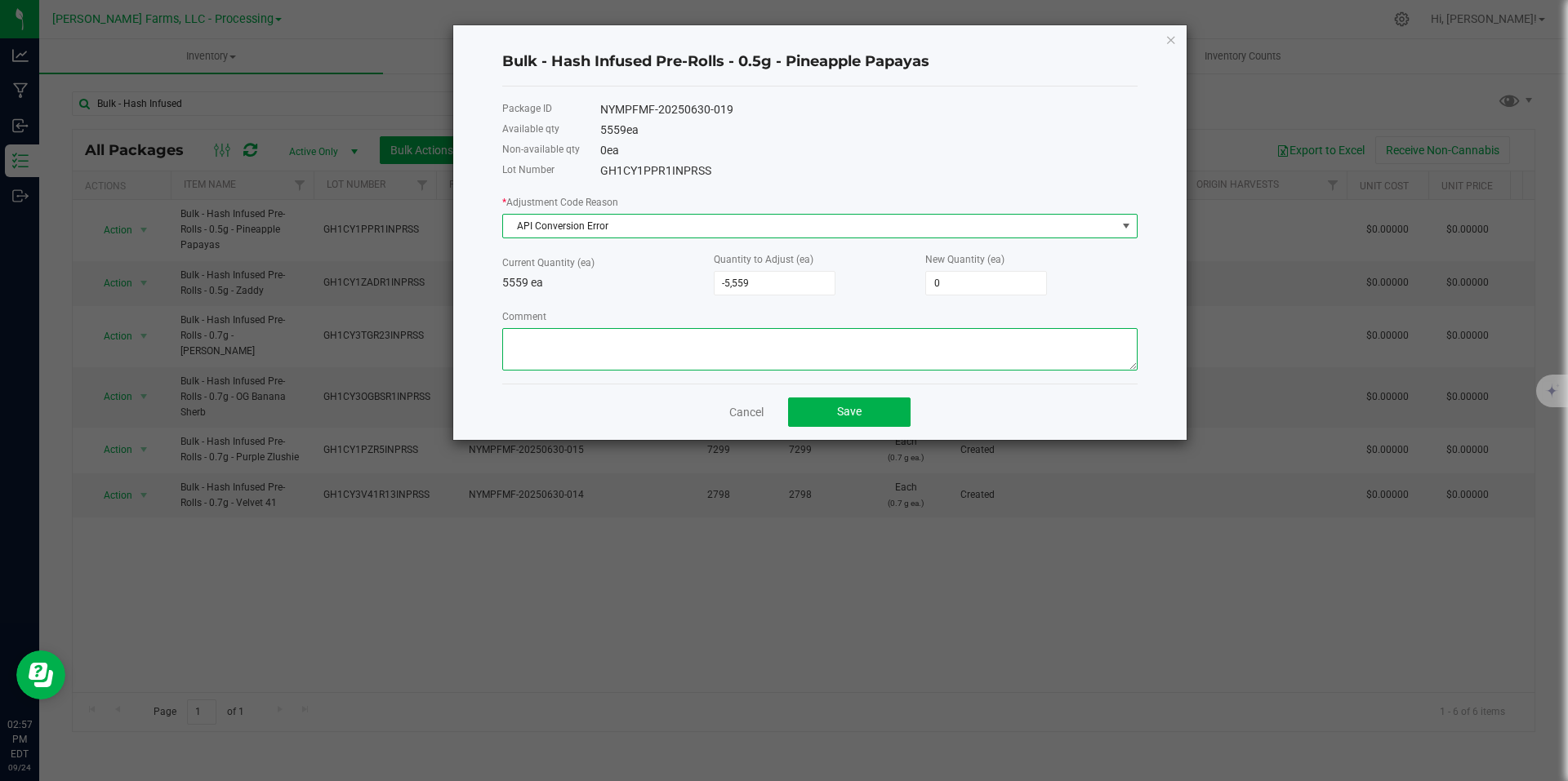
click at [758, 344] on textarea "Comment" at bounding box center [819, 350] width 635 height 43
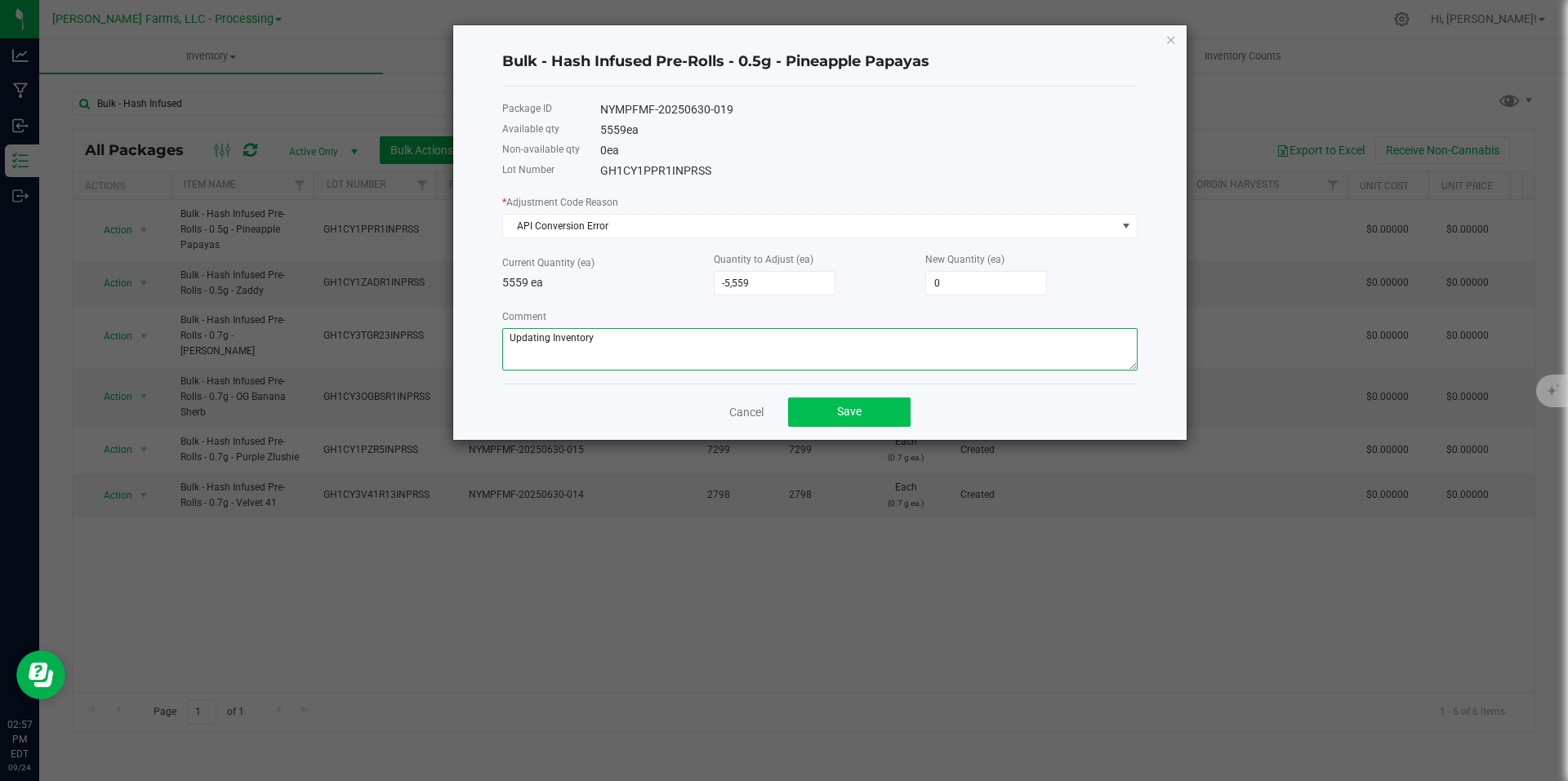
type textarea "Updating Inventory"
click at [888, 407] on button "Save" at bounding box center [850, 412] width 122 height 29
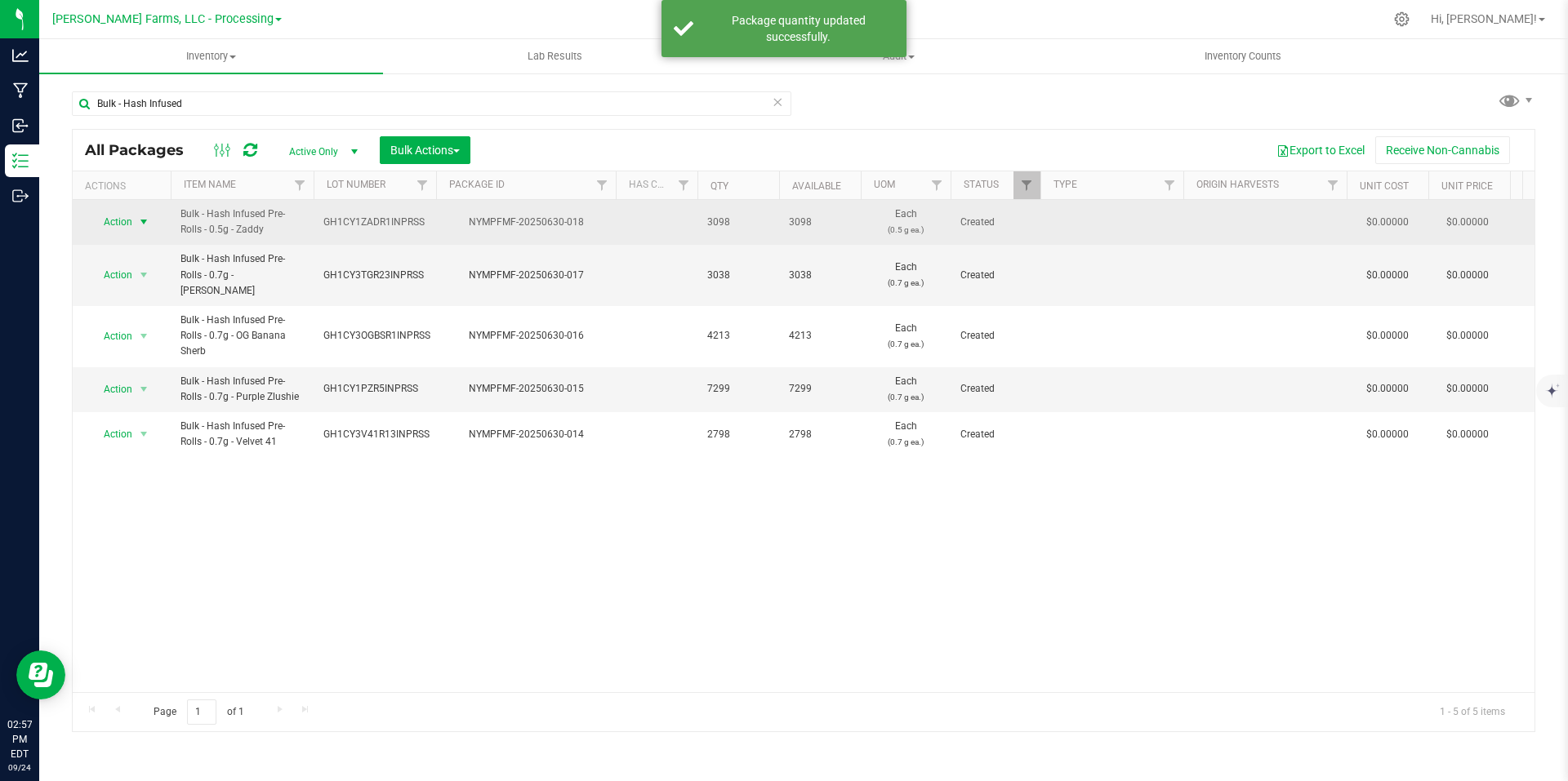
click at [141, 219] on span "select" at bounding box center [144, 221] width 13 height 13
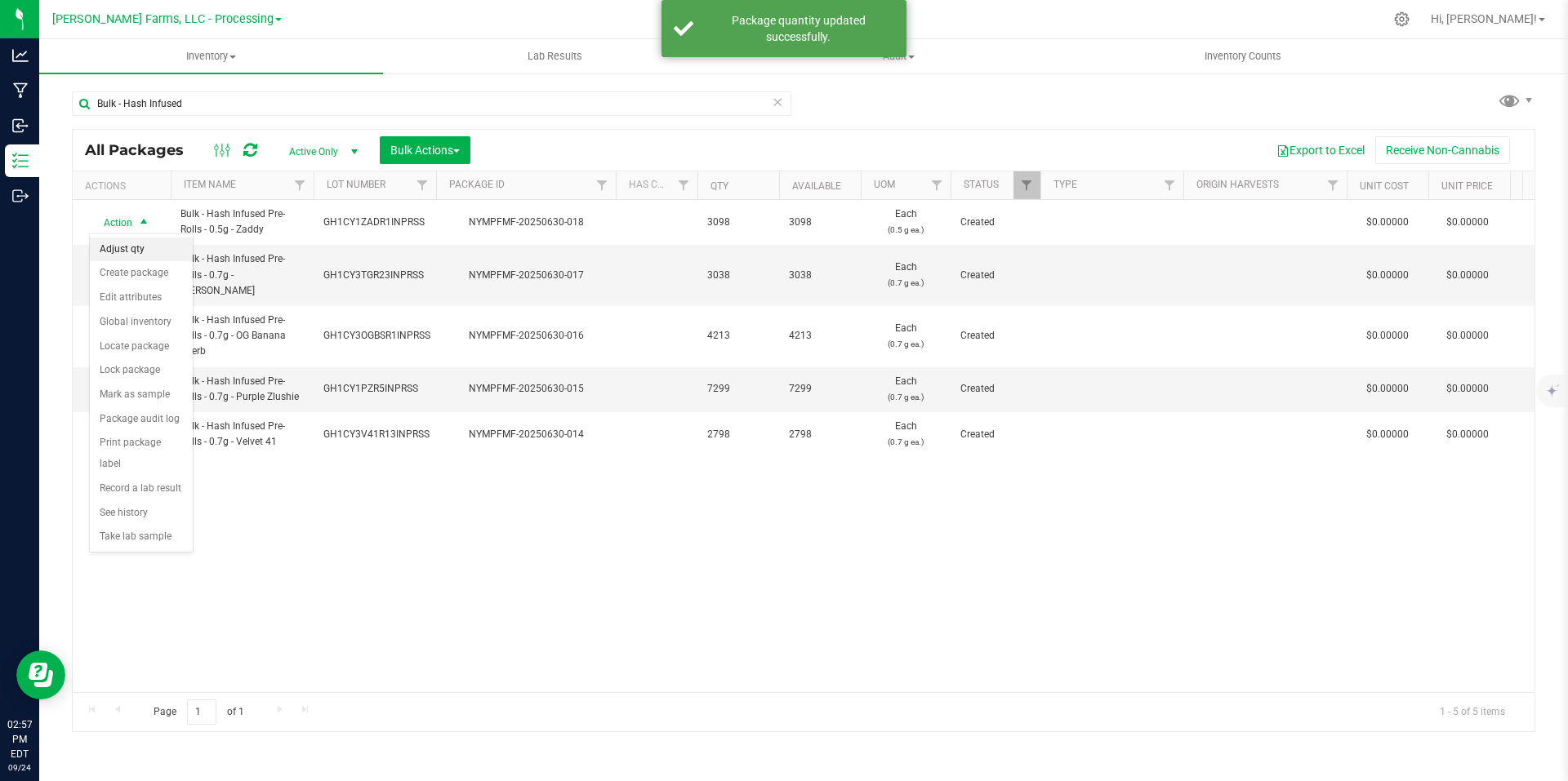
click at [135, 248] on li "Adjust qty" at bounding box center [141, 250] width 103 height 25
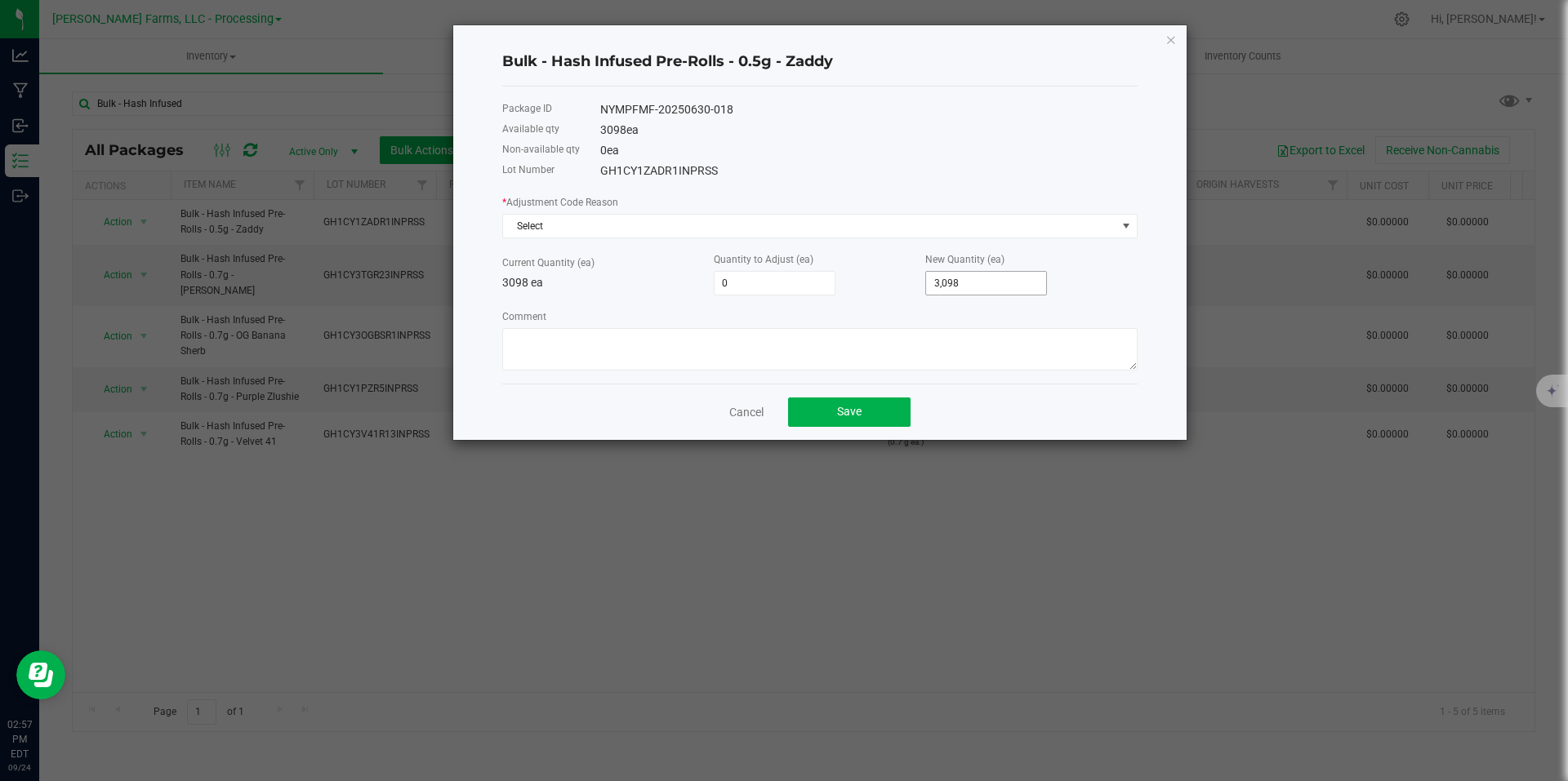
type input "3098"
click at [989, 285] on input "3098" at bounding box center [987, 283] width 120 height 23
type input "-3,098"
type input "0"
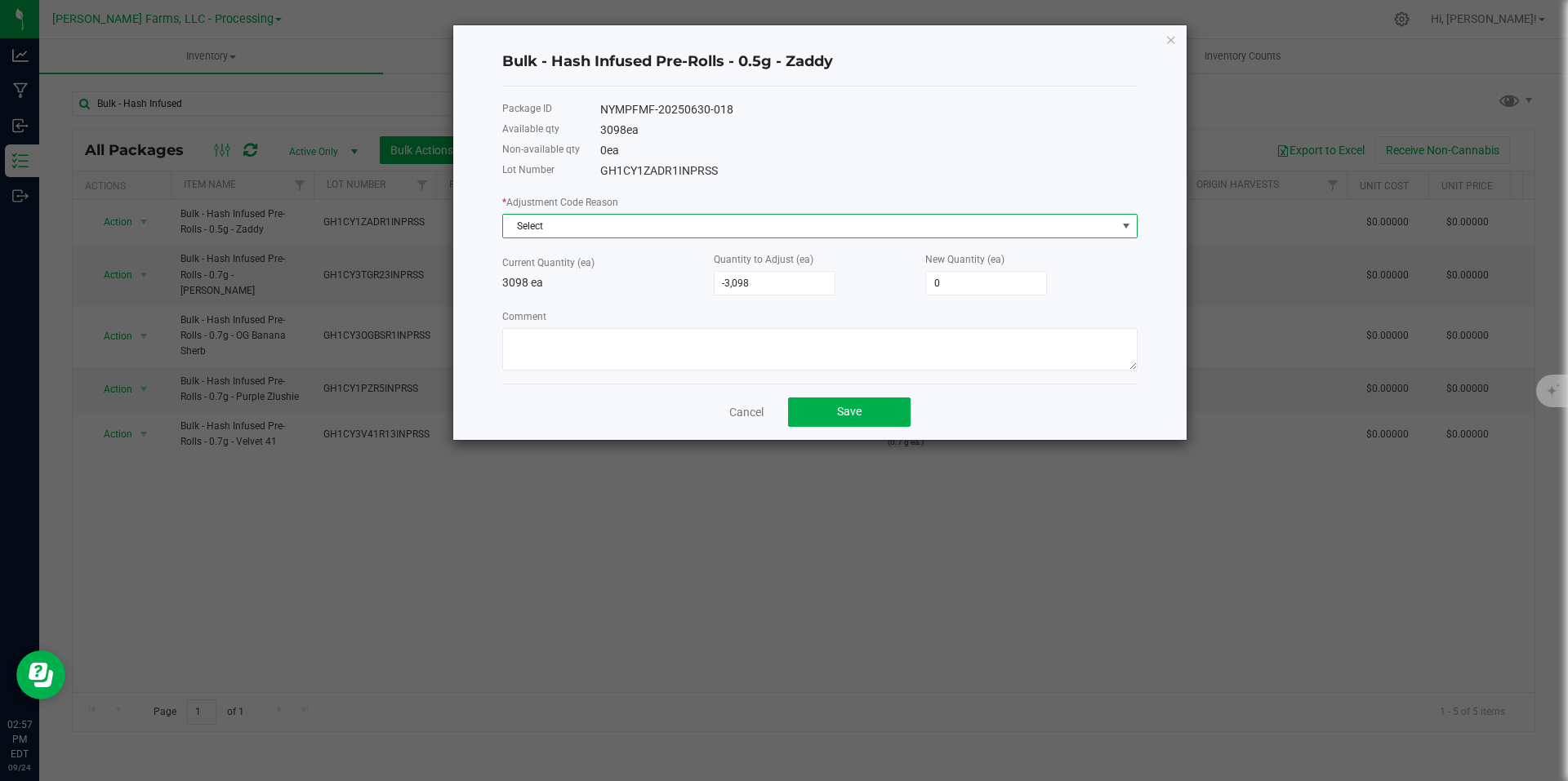
click at [993, 232] on span "Select" at bounding box center [810, 226] width 613 height 23
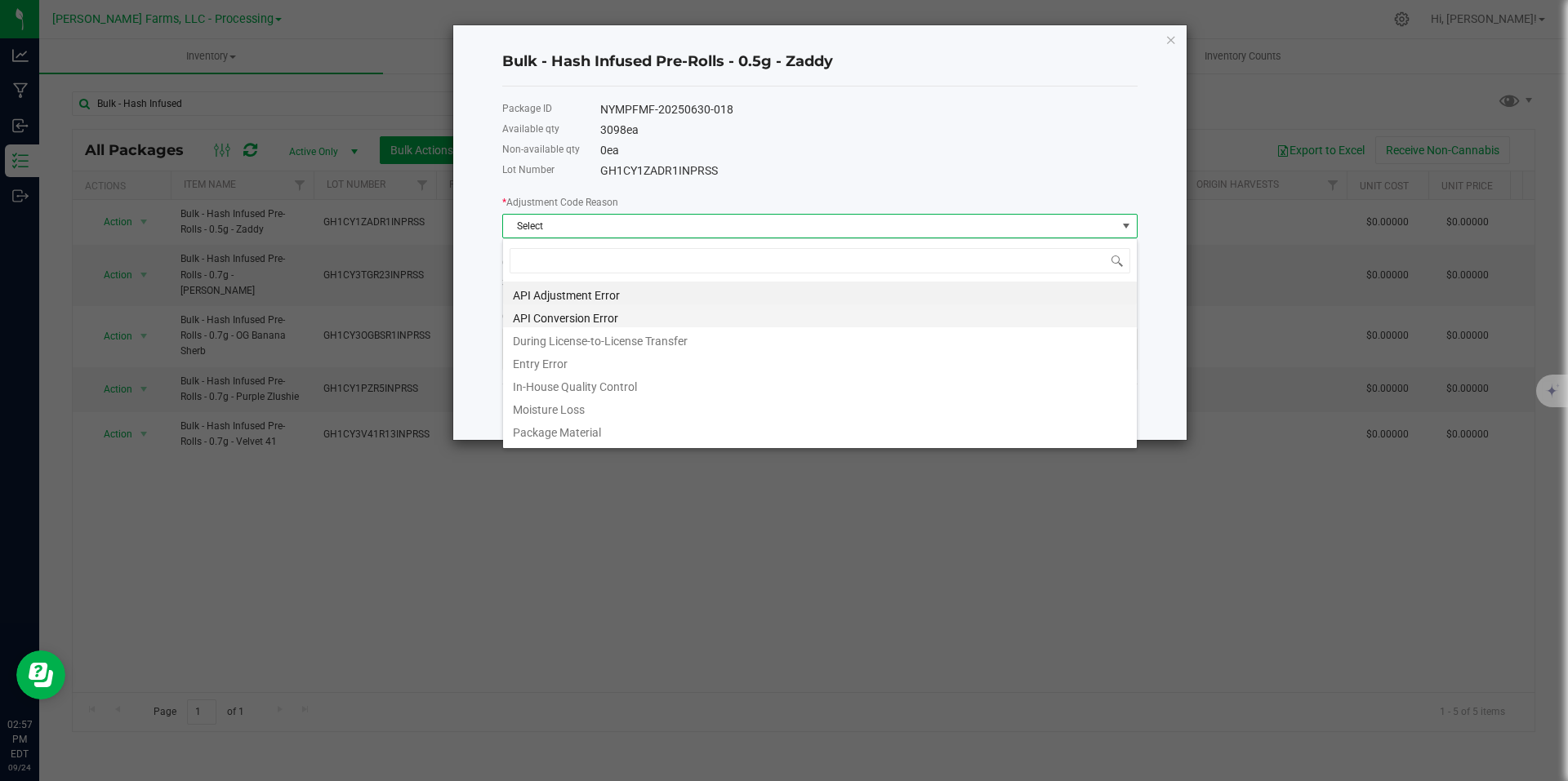
click at [578, 313] on li "API Conversion Error" at bounding box center [819, 316] width 633 height 23
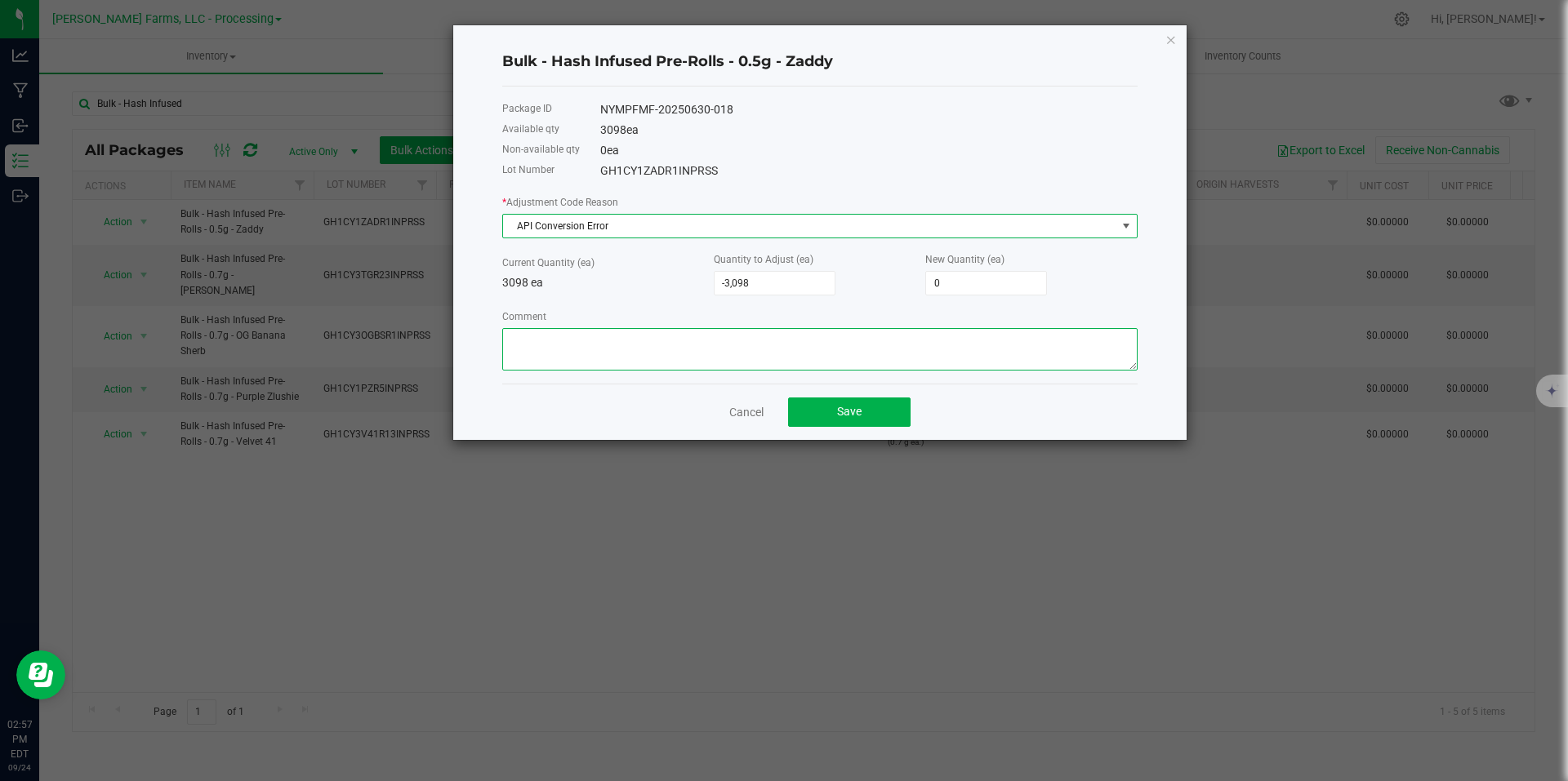
click at [645, 345] on textarea "Comment" at bounding box center [819, 350] width 635 height 43
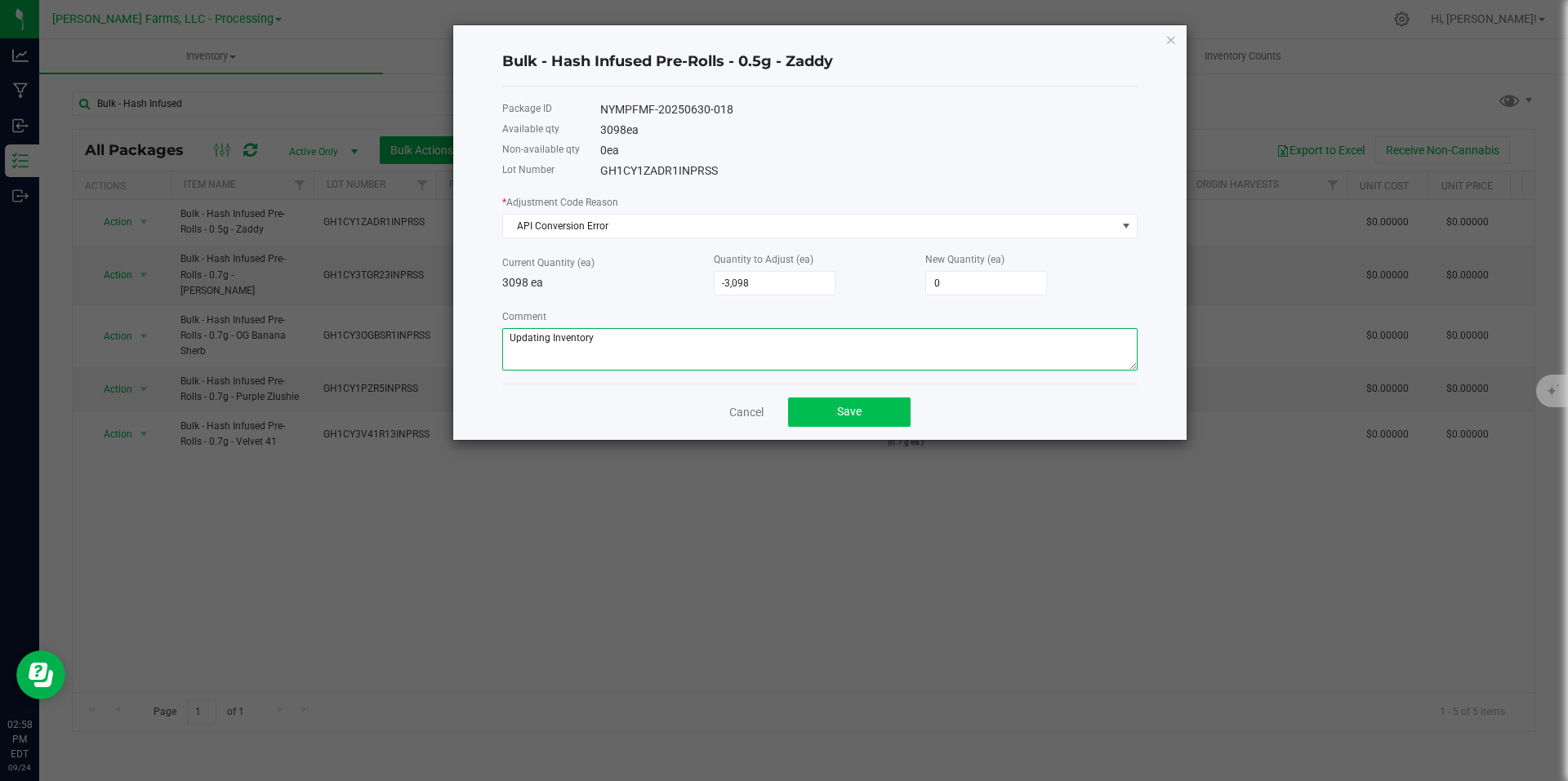
type textarea "Updating Inventory"
click at [852, 410] on span "Save" at bounding box center [850, 411] width 25 height 13
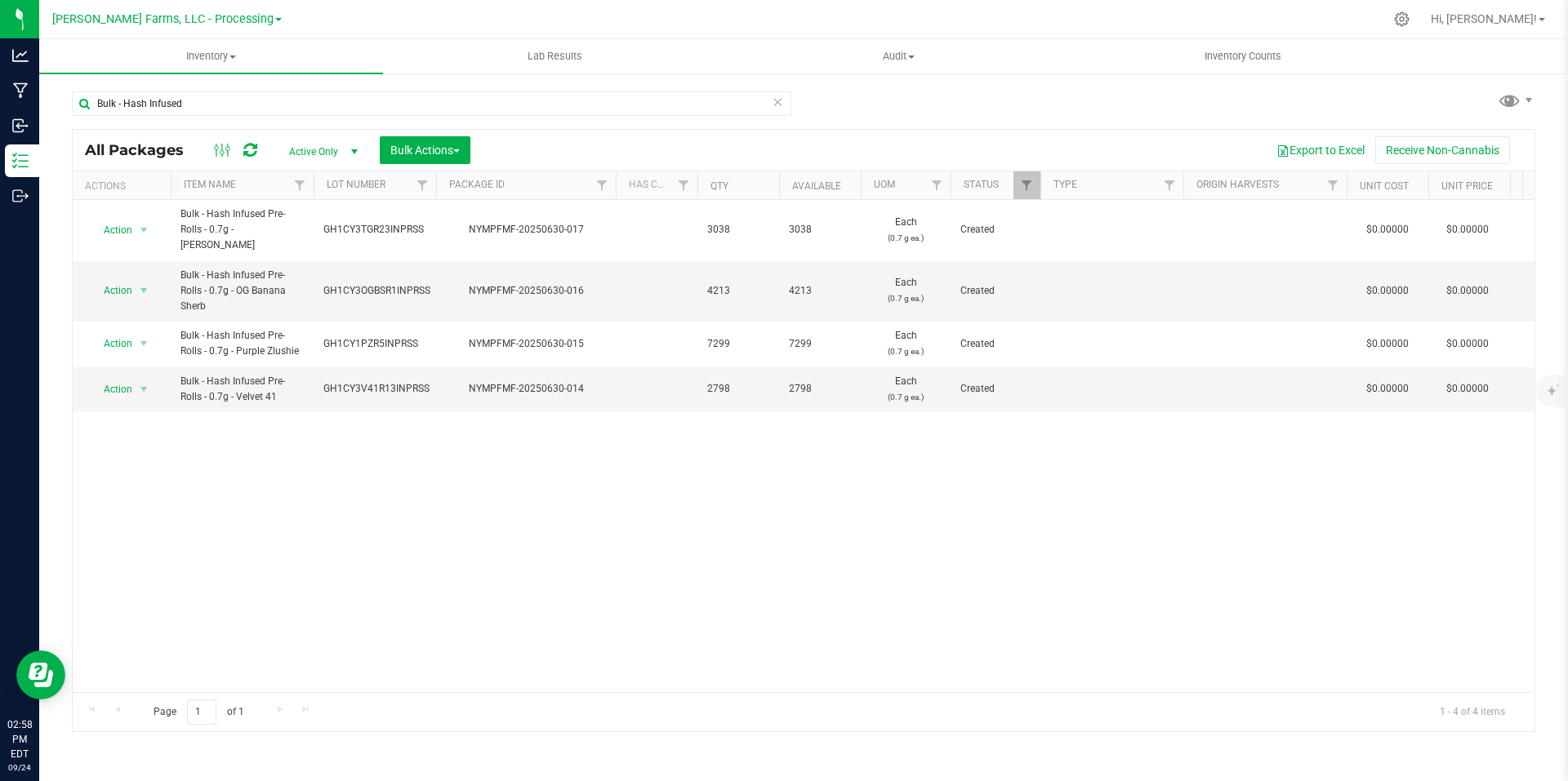
click at [276, 19] on span at bounding box center [278, 19] width 6 height 4
click at [234, 79] on link "[PERSON_NAME] Farms, LLC - Distribution" at bounding box center [166, 79] width 238 height 22
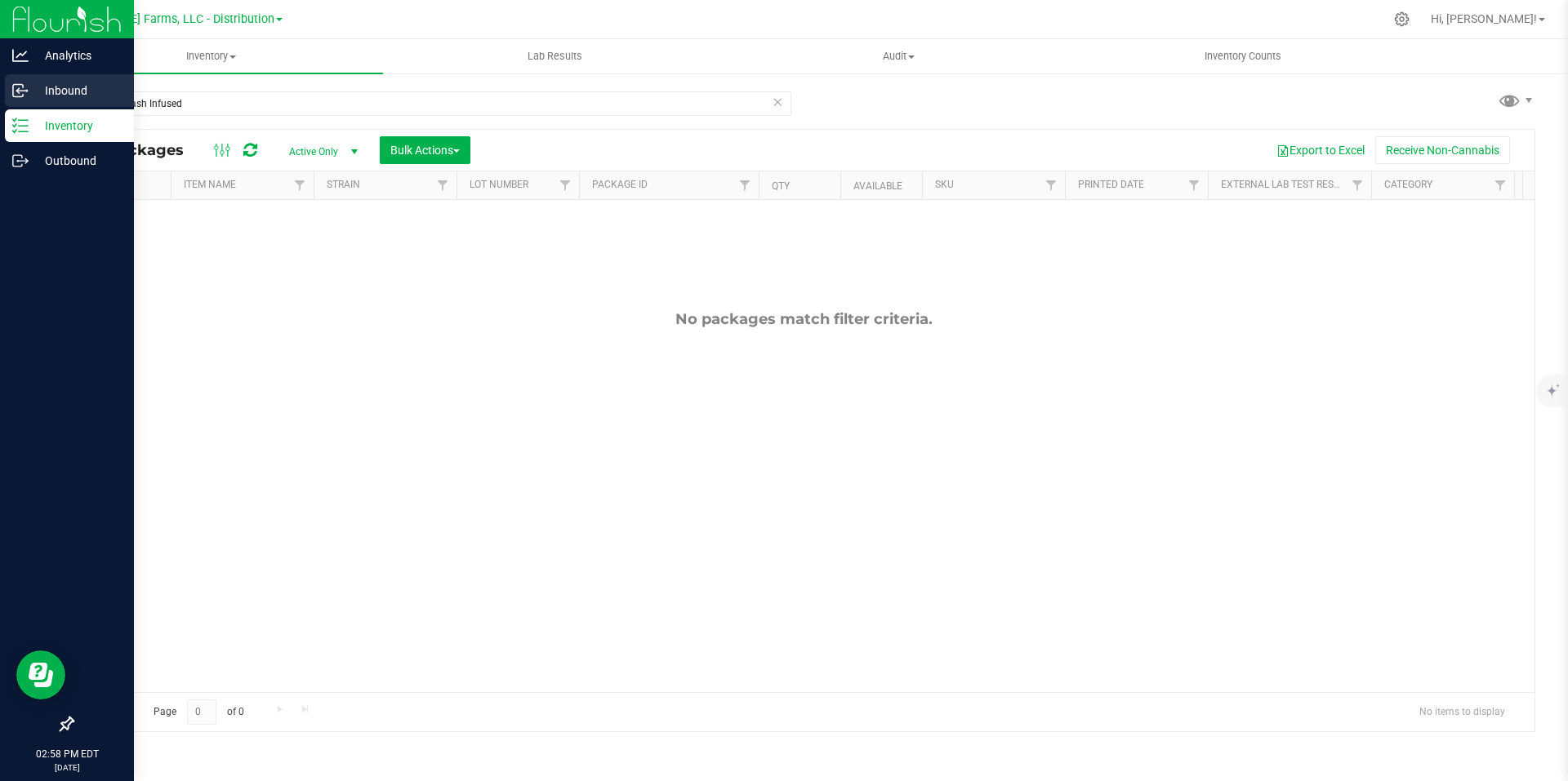
click at [69, 88] on p "Inbound" at bounding box center [77, 90] width 98 height 19
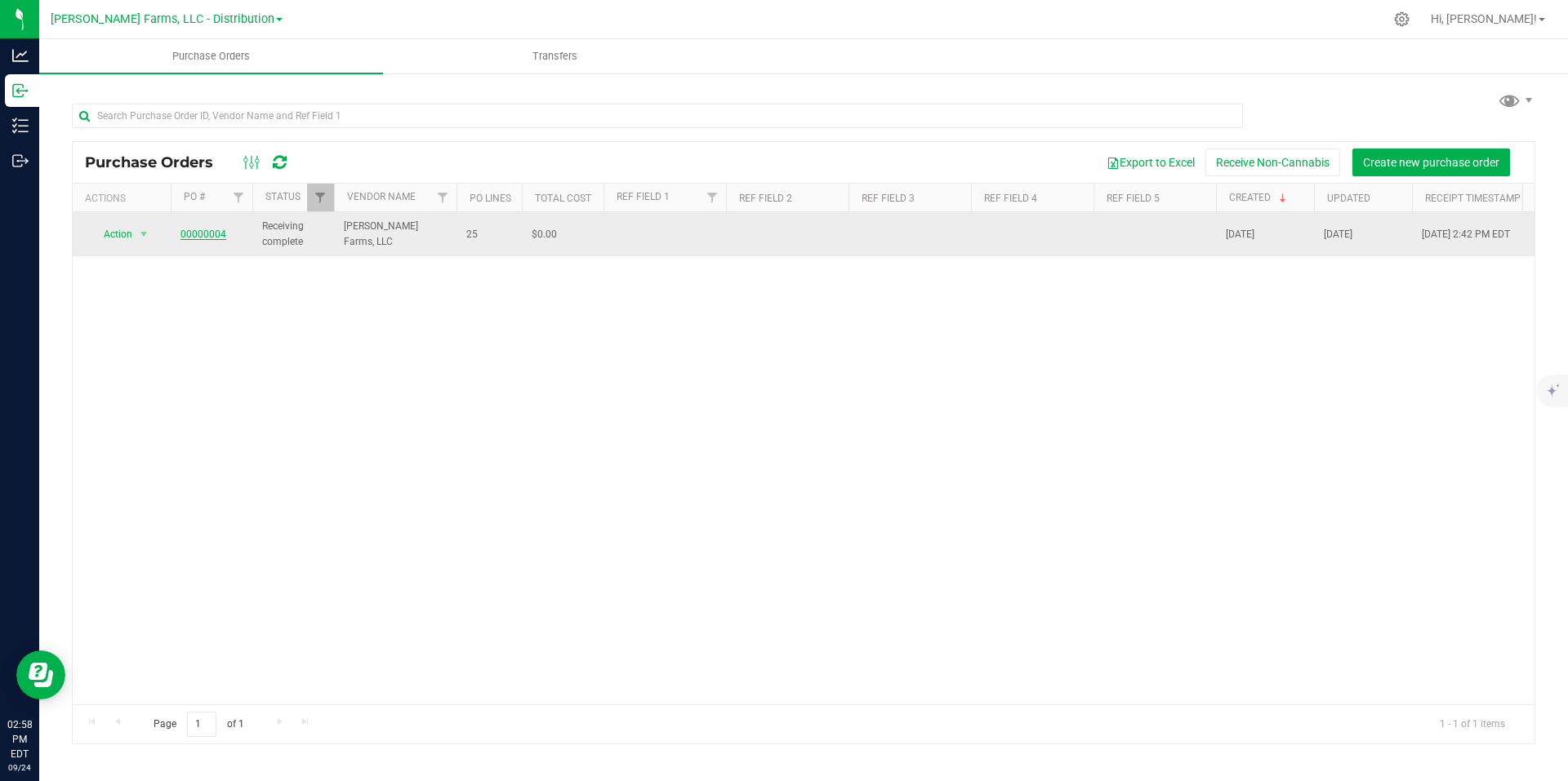
click at [204, 232] on link "00000004" at bounding box center [204, 234] width 46 height 12
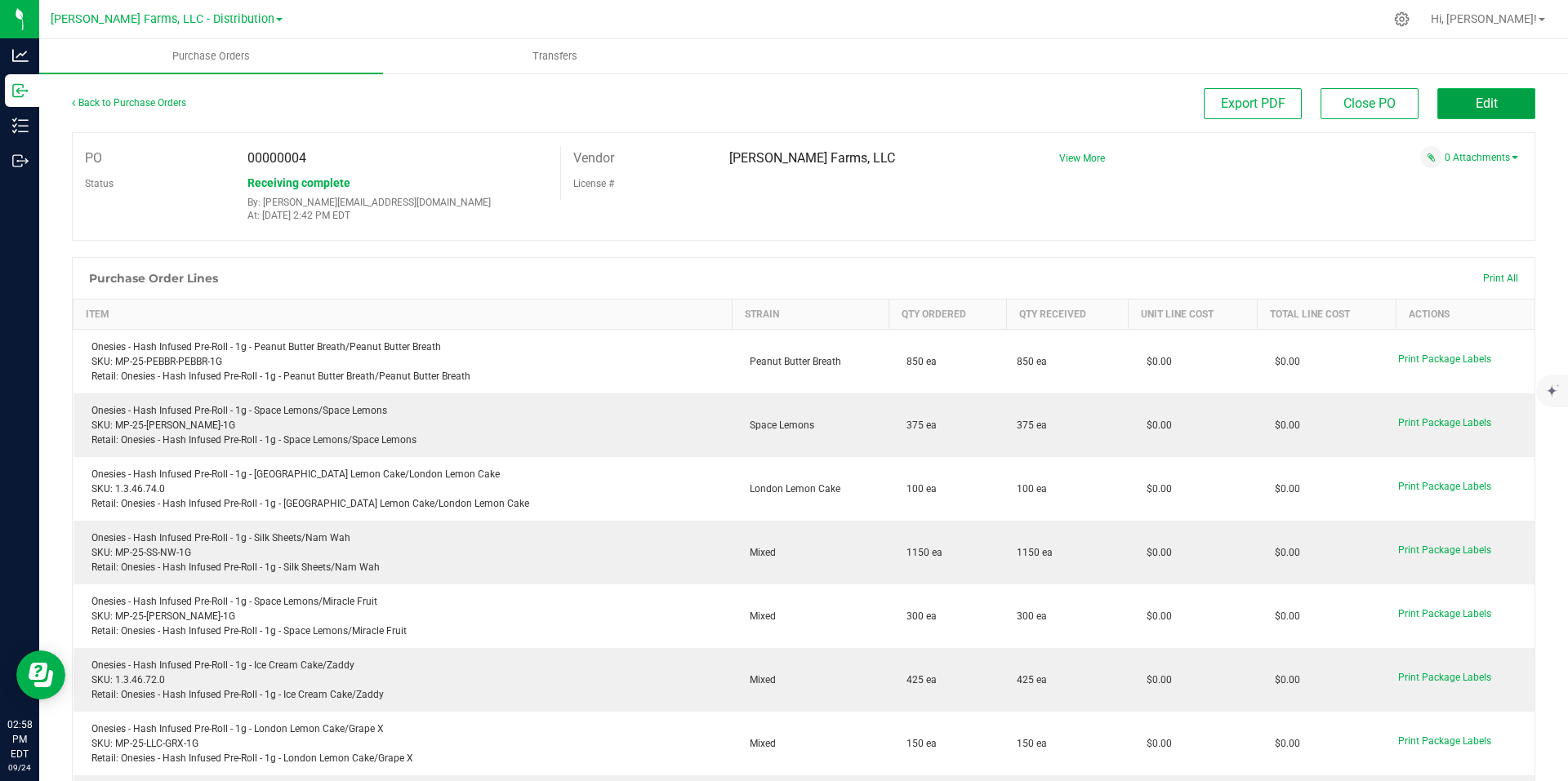
click at [1471, 95] on button "Edit" at bounding box center [1486, 104] width 98 height 31
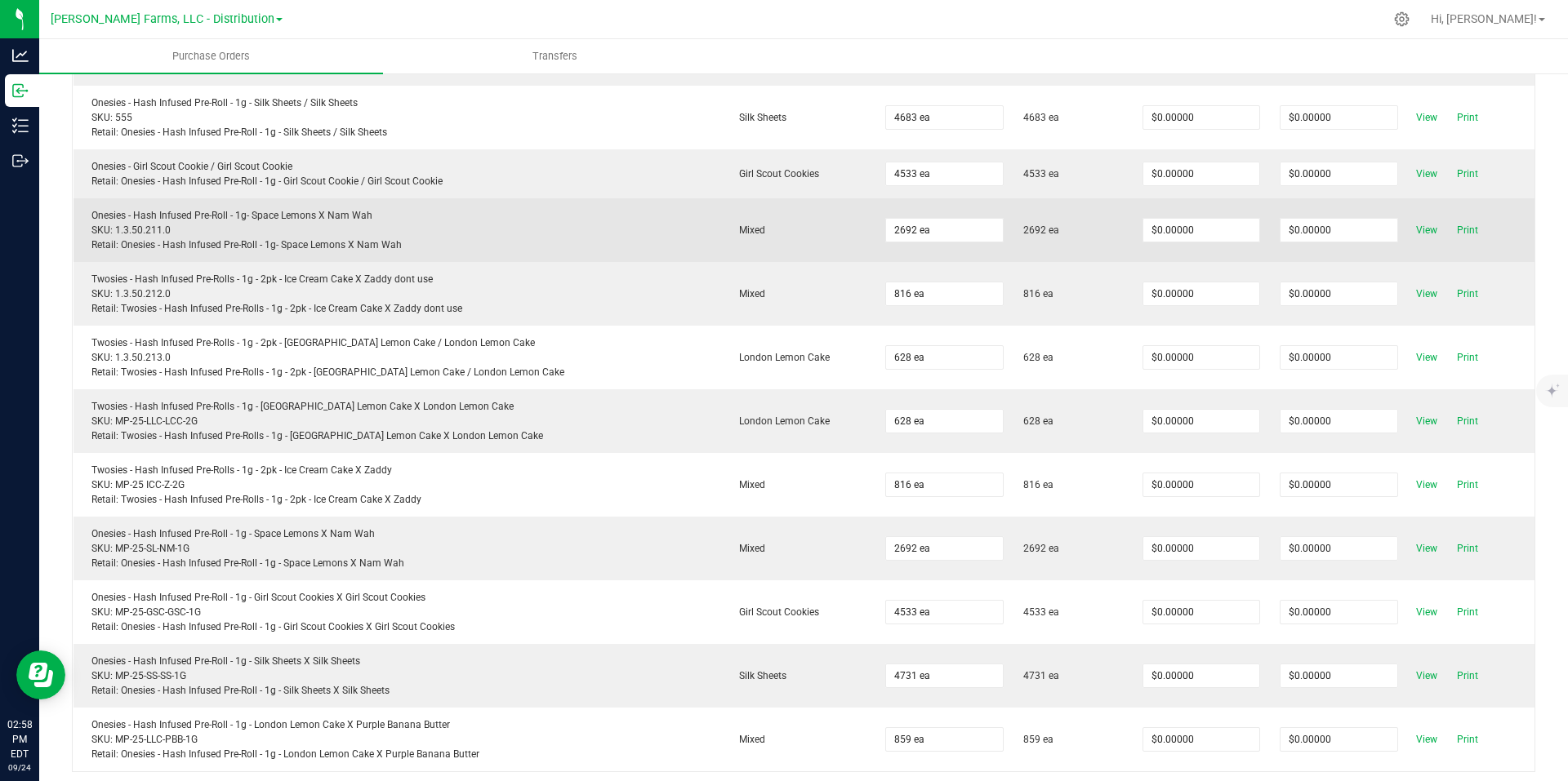
scroll to position [1423, 0]
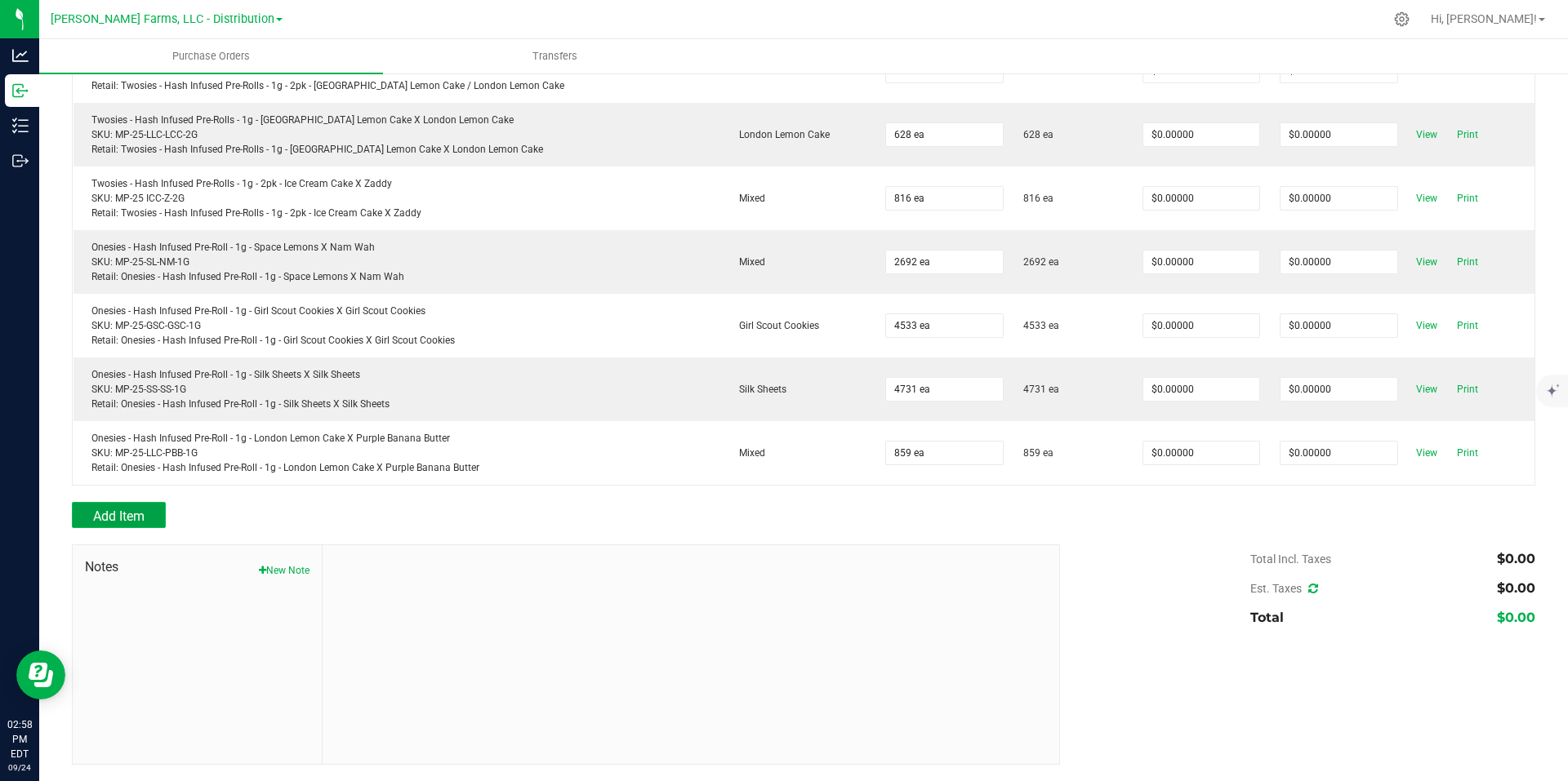
click at [125, 517] on span "Add Item" at bounding box center [119, 516] width 51 height 16
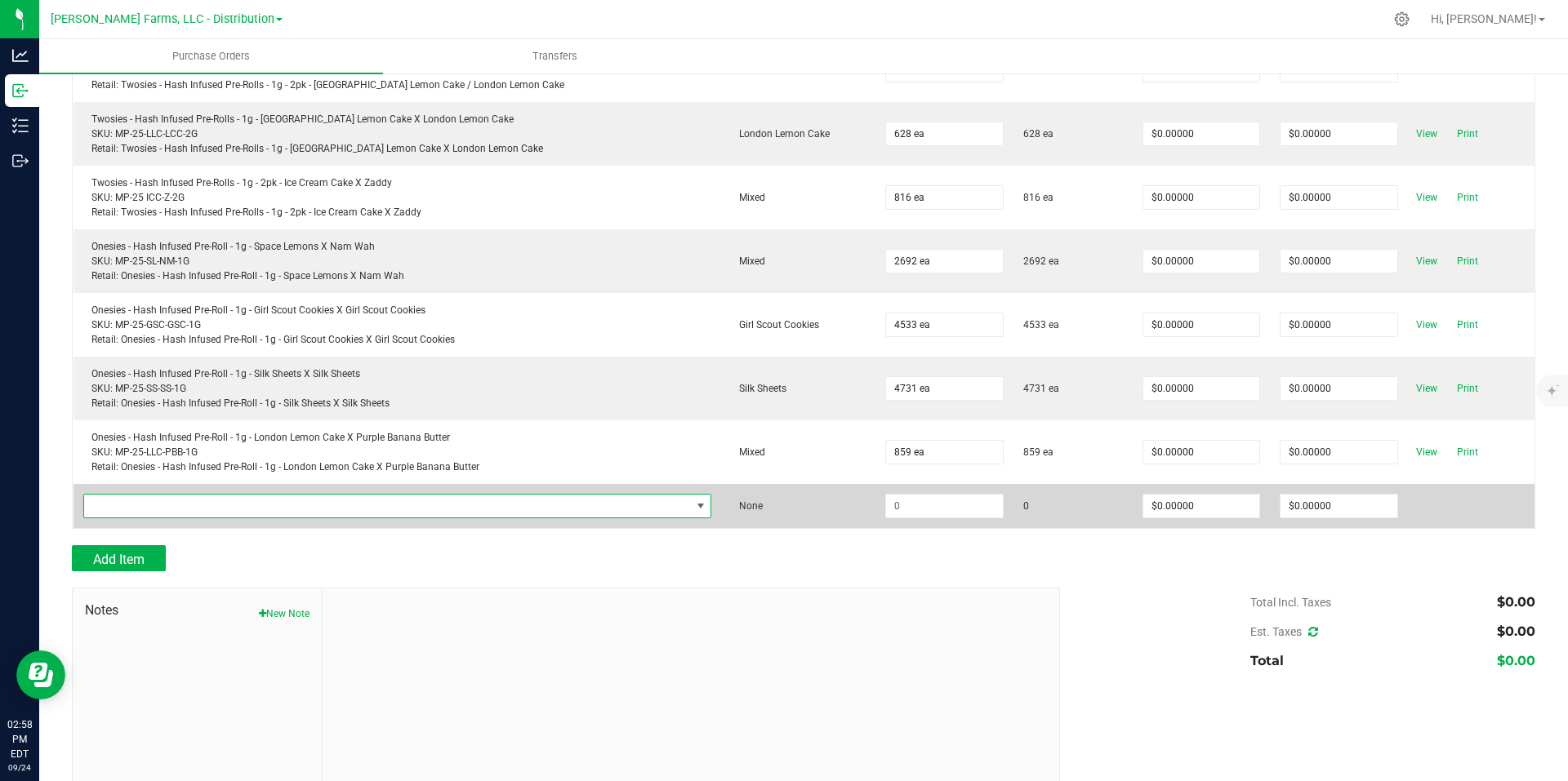
click at [316, 512] on span "NO DATA FOUND" at bounding box center [387, 506] width 607 height 23
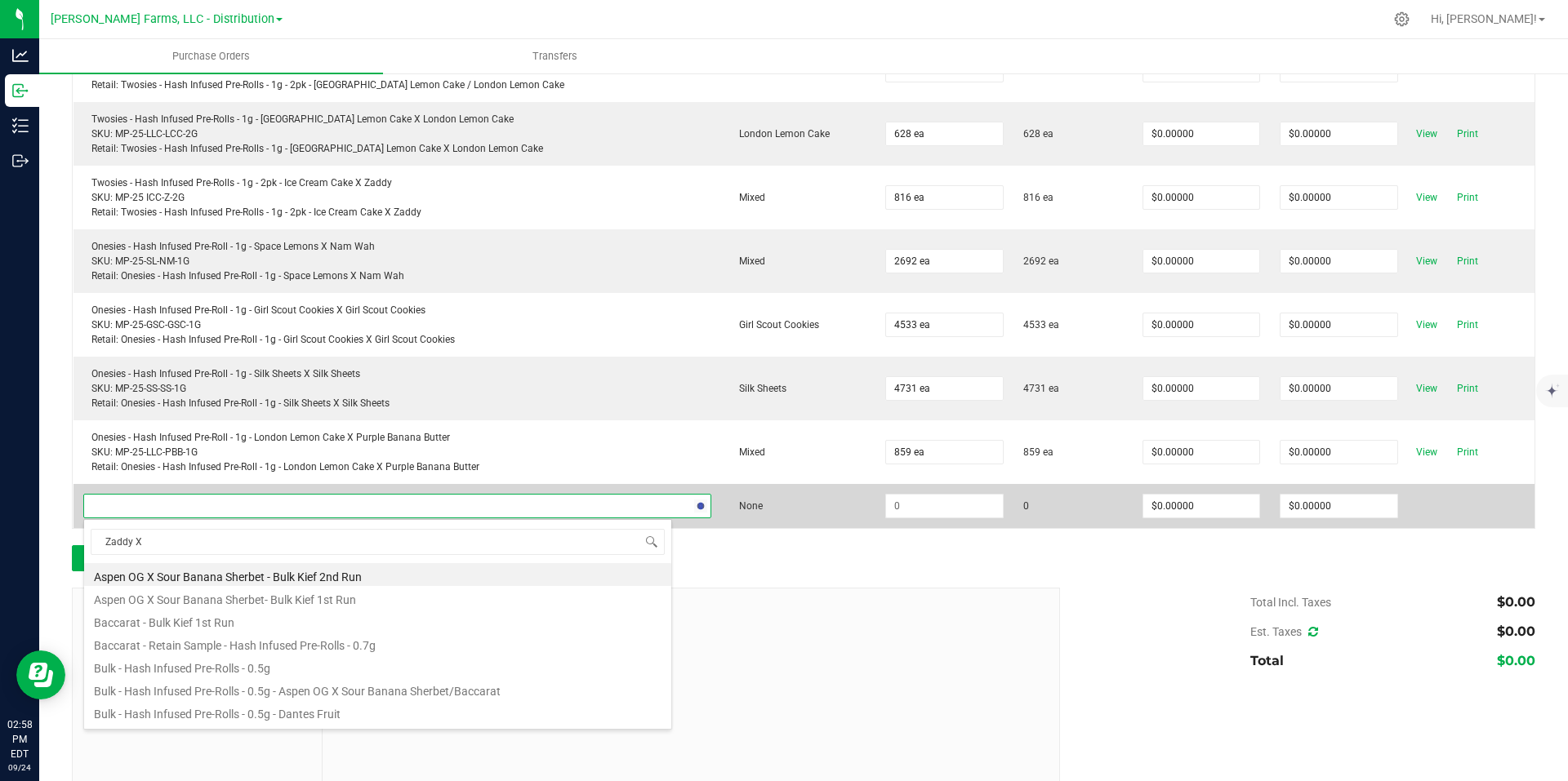
type input "Zaddy X"
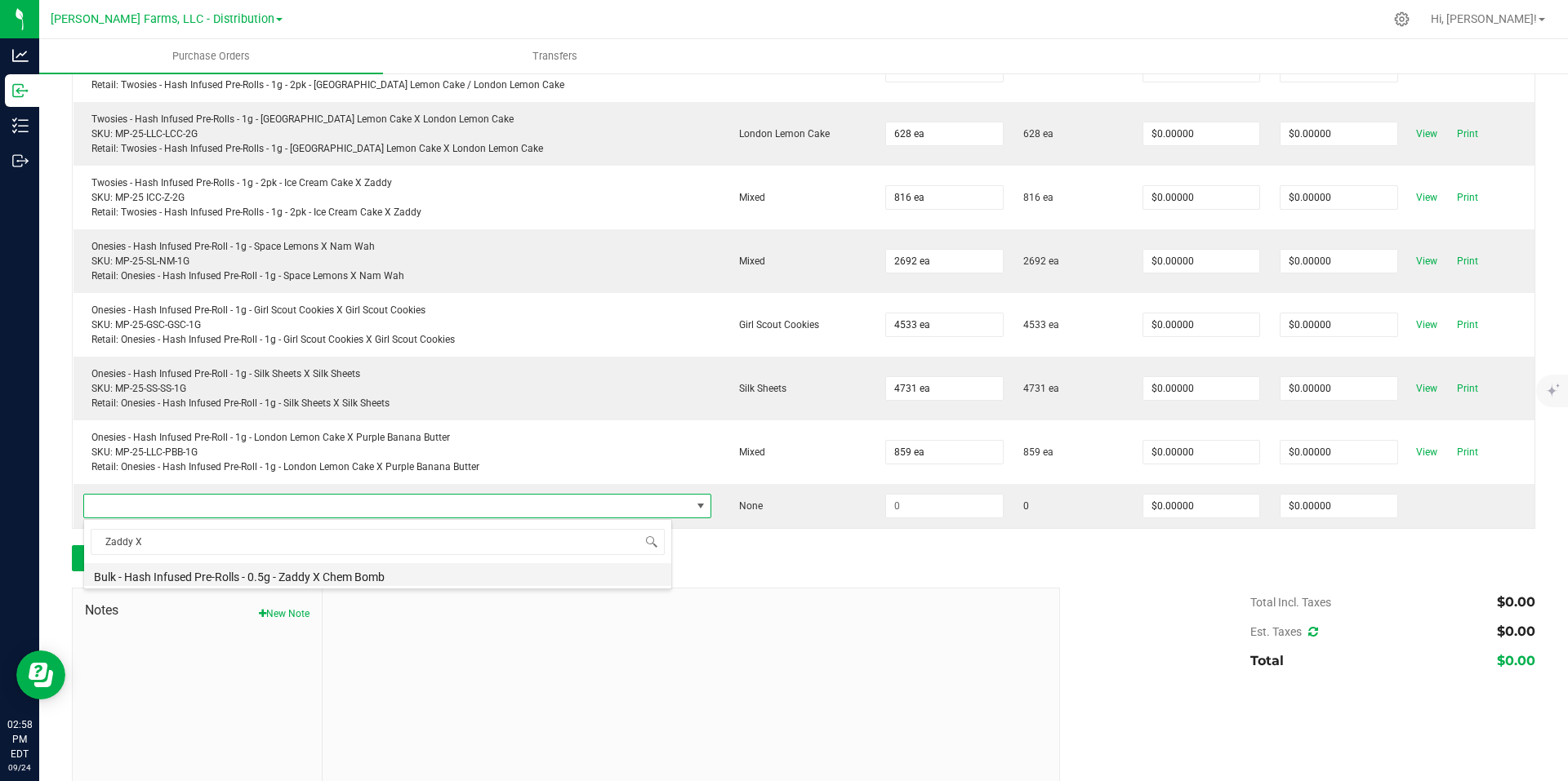
click at [367, 577] on li "Bulk - Hash Infused Pre-Rolls - 0.5g - Zaddy X Chem Bomb" at bounding box center [377, 575] width 587 height 23
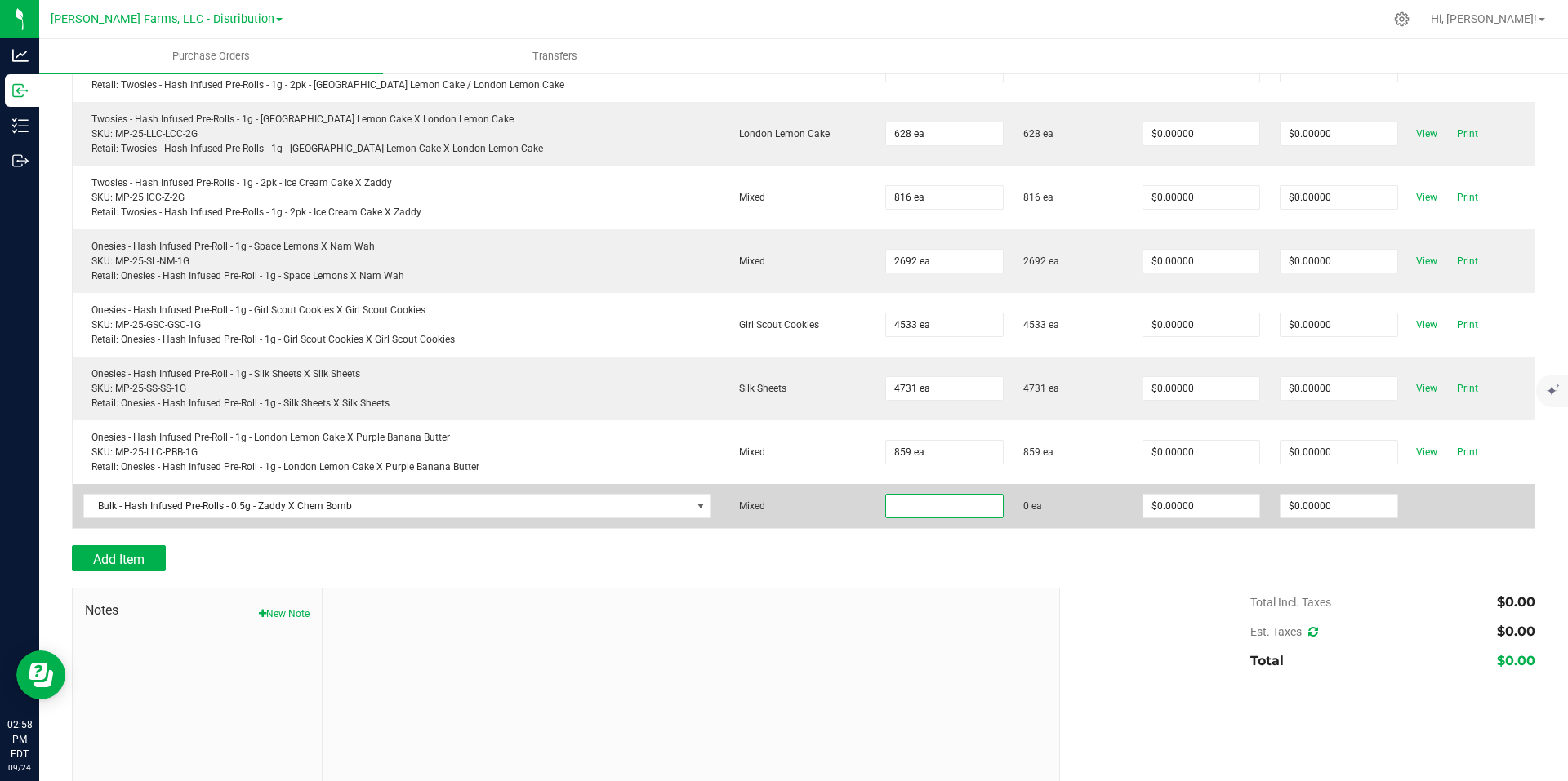
click at [907, 510] on input at bounding box center [943, 506] width 116 height 23
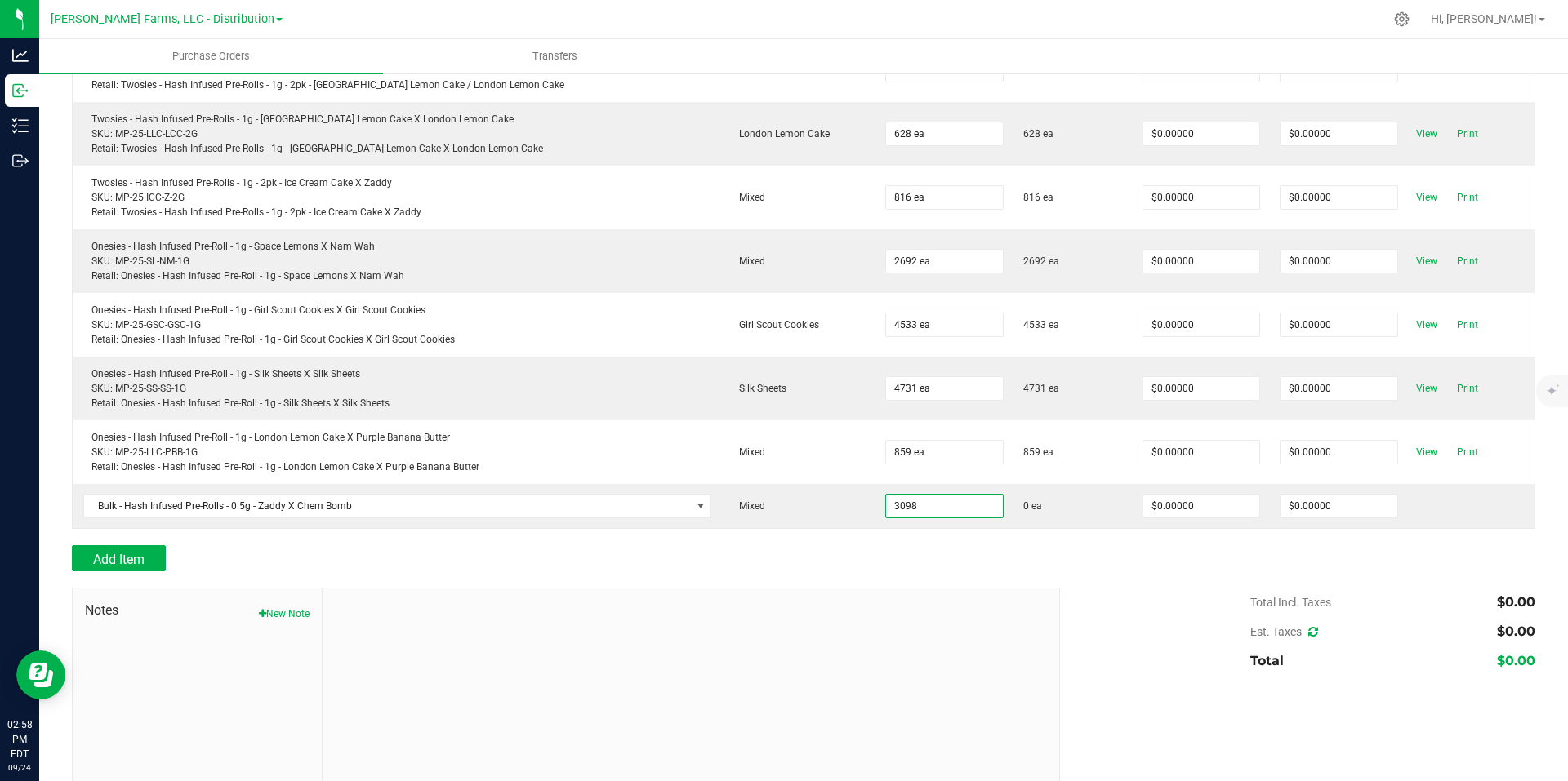
type input "3098 ea"
click at [851, 550] on div "Add Item" at bounding box center [560, 559] width 976 height 27
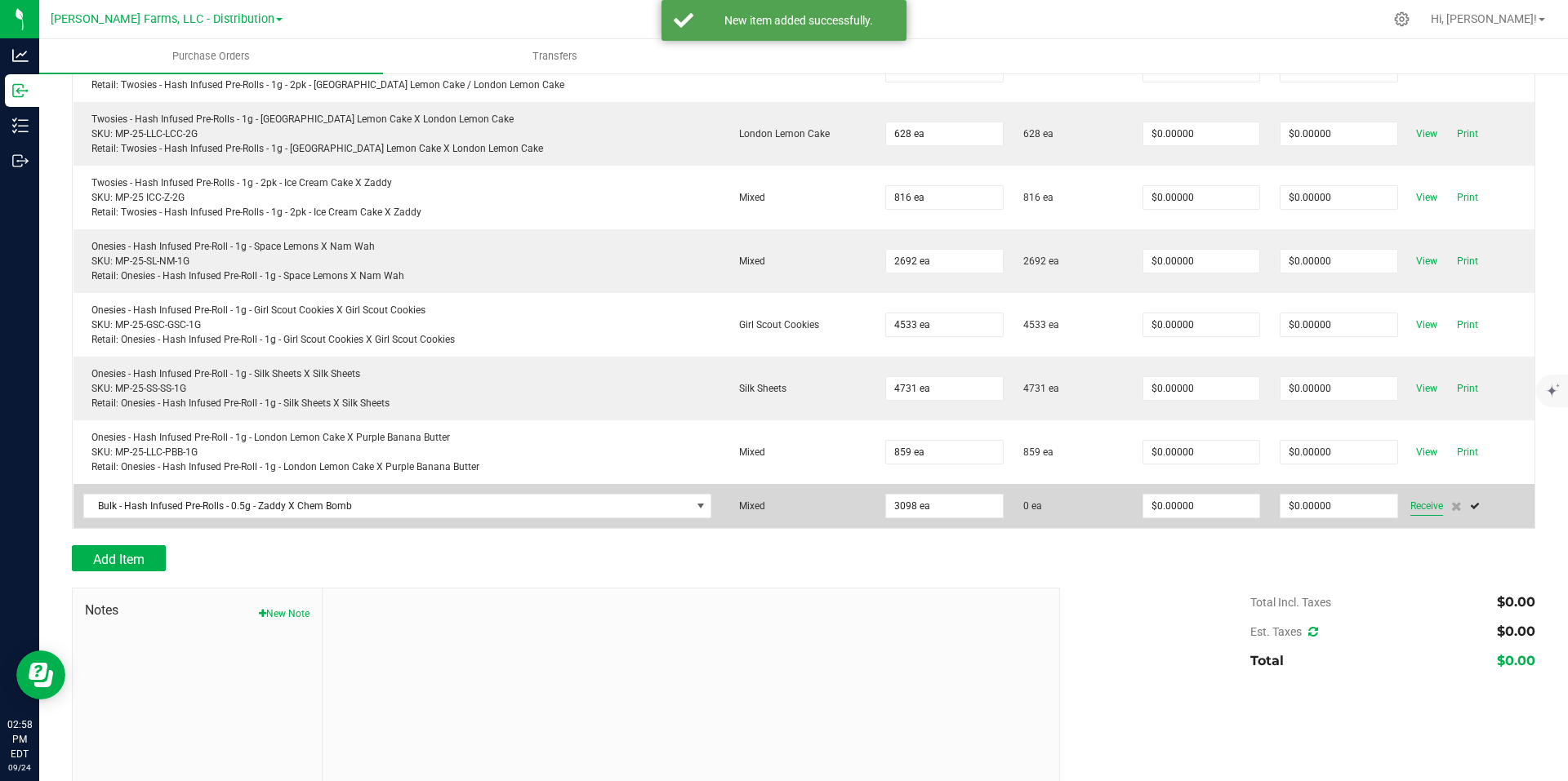
click at [1412, 506] on span "Receive" at bounding box center [1426, 506] width 33 height 19
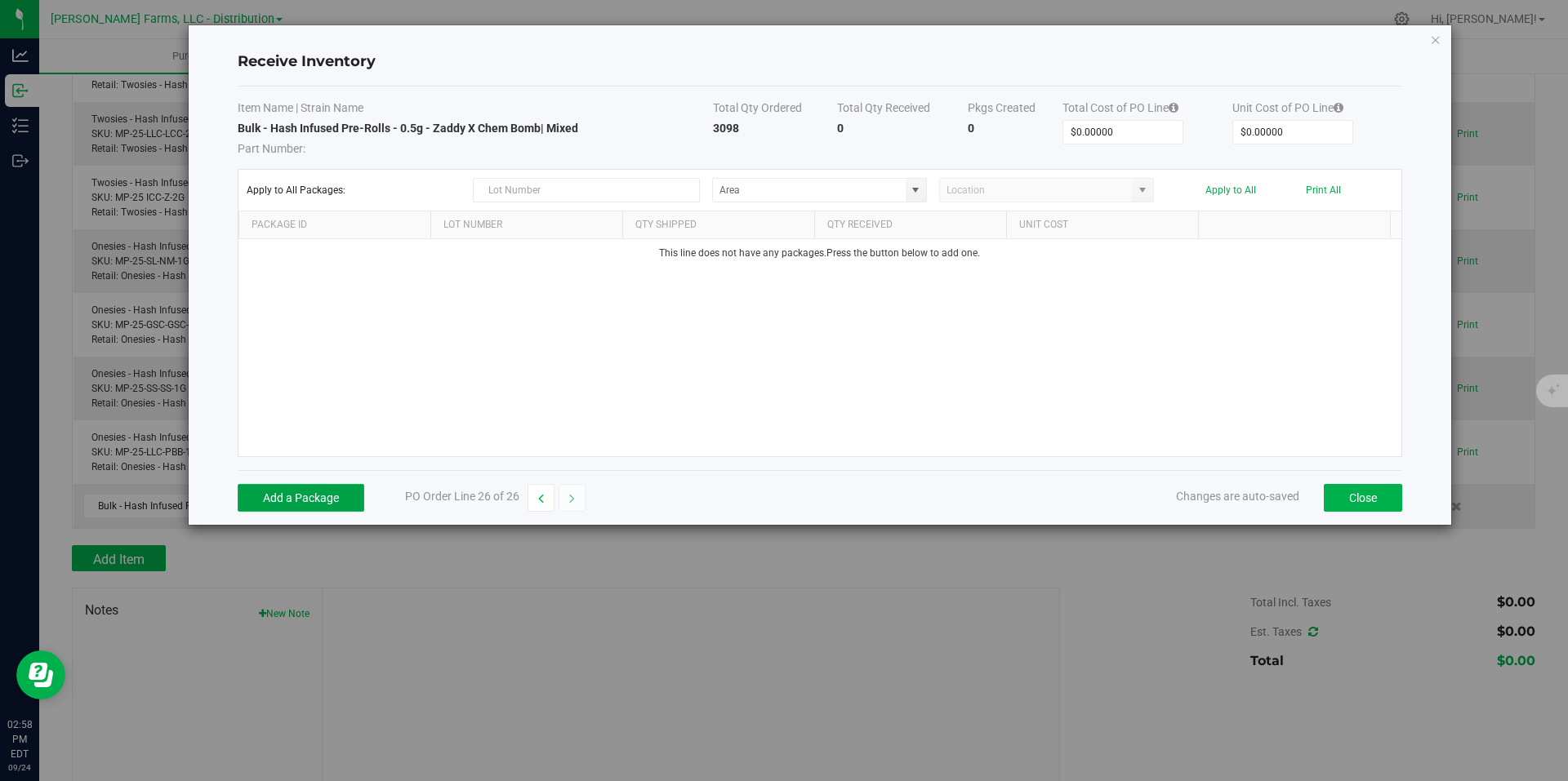
click at [313, 498] on button "Add a Package" at bounding box center [300, 498] width 127 height 27
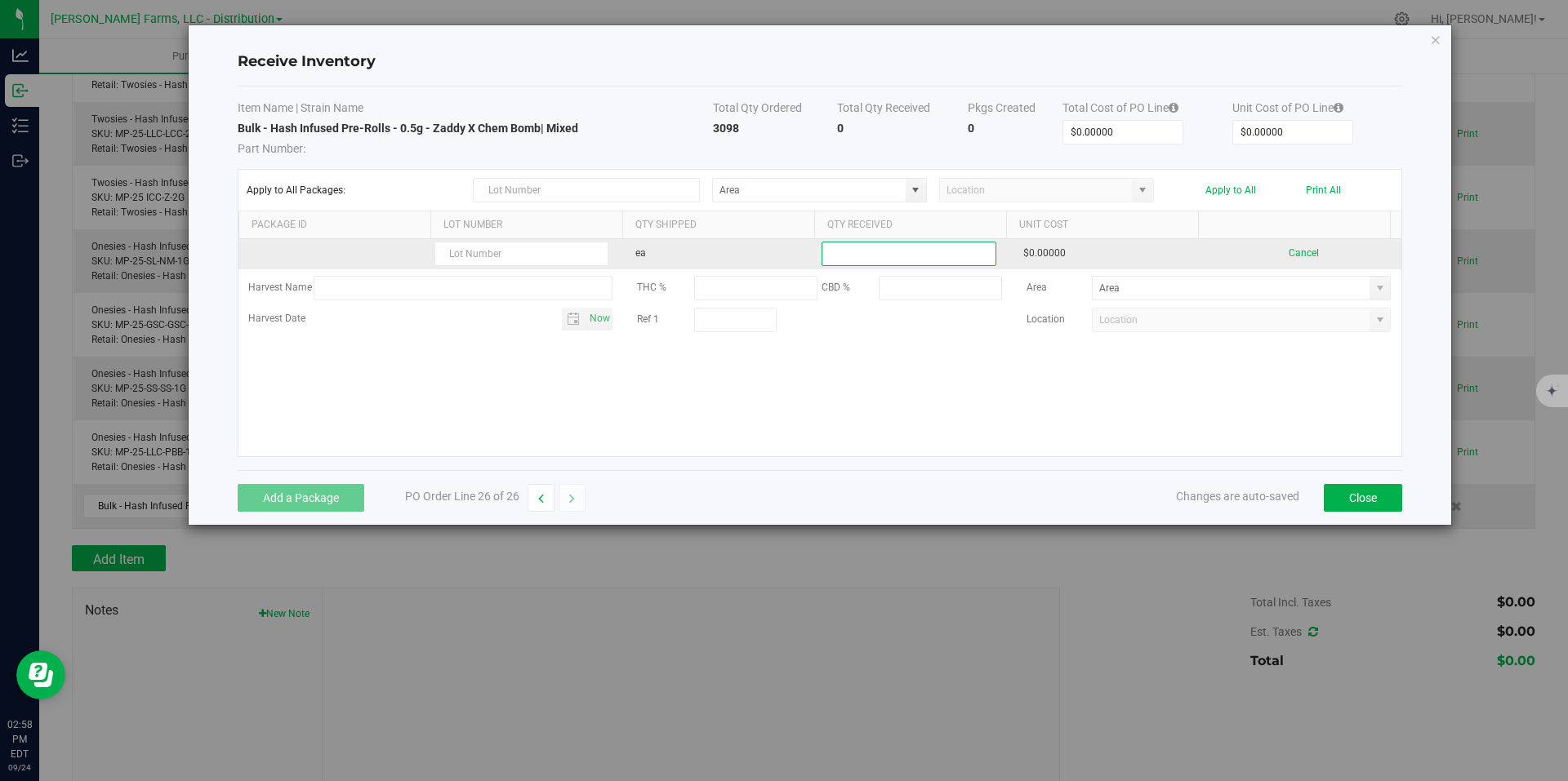
click at [905, 254] on input at bounding box center [908, 254] width 173 height 23
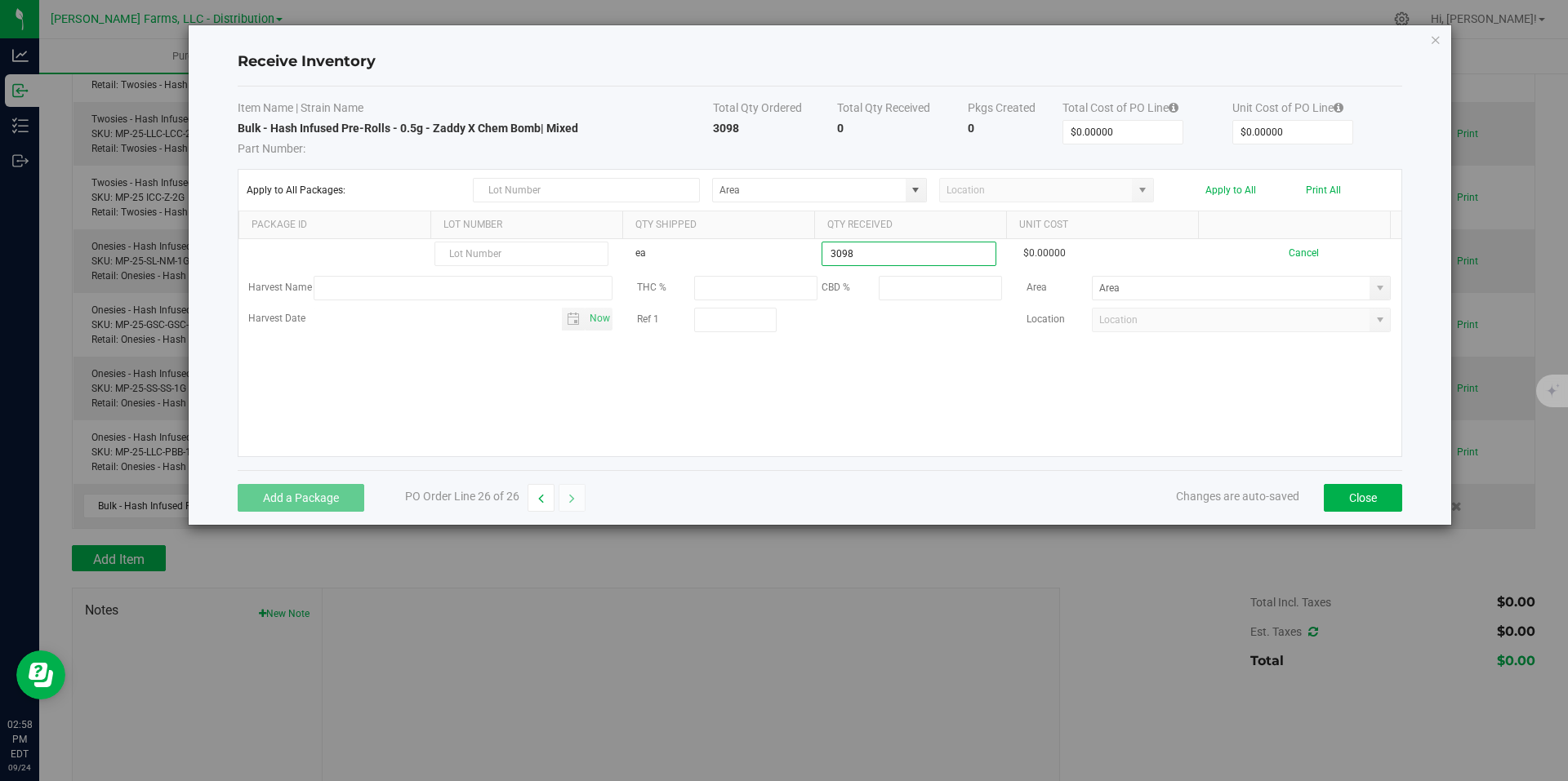
type input "3098 ea"
click at [1034, 358] on kendo-grid-list "ea 3098 ea $0.00000 Cancel Harvest Name THC % CBD % Area Harvest Date Now Ref 1…" at bounding box center [819, 347] width 1163 height 217
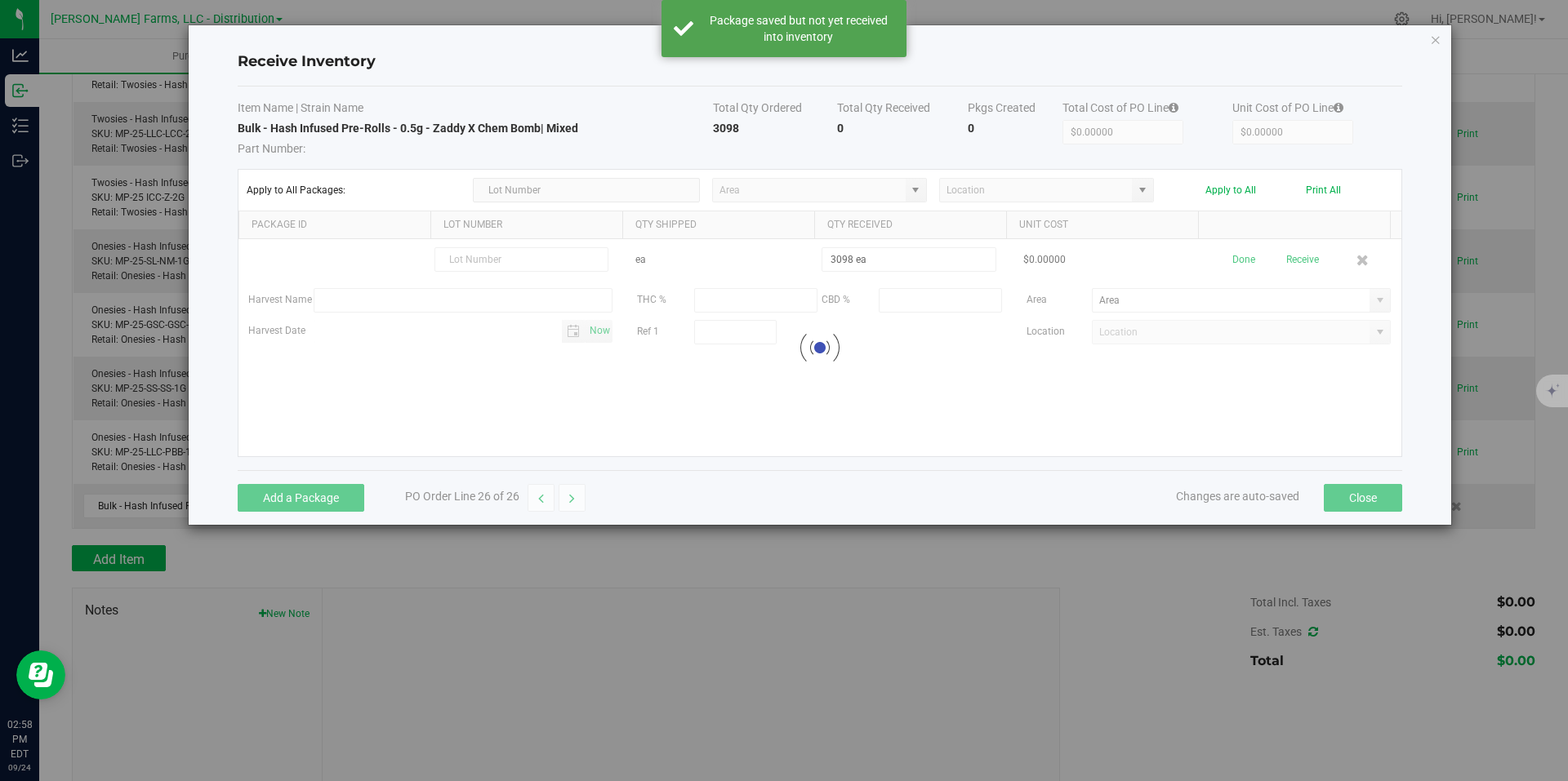
scroll to position [1396, 0]
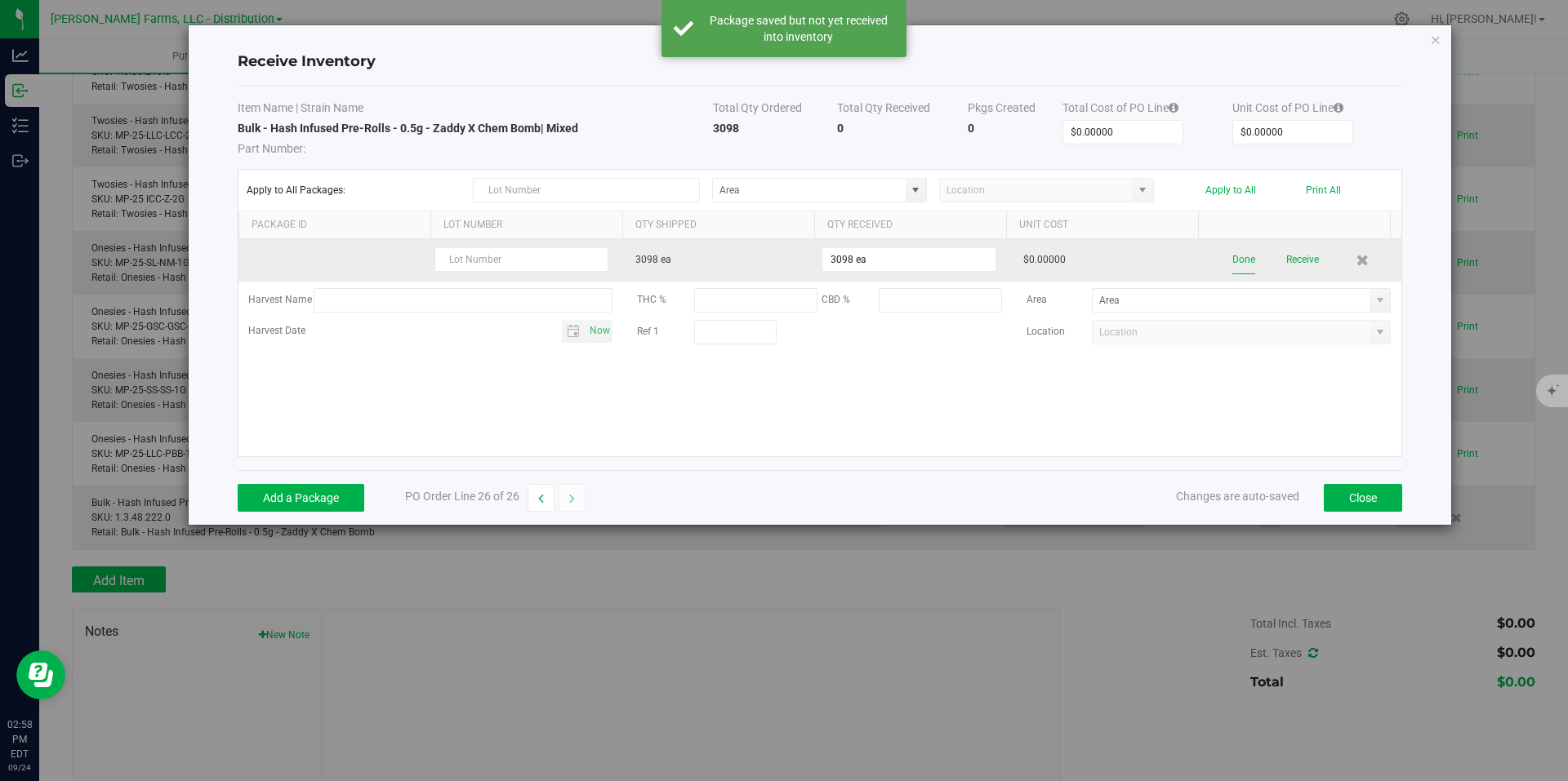
click at [1232, 259] on button "Done" at bounding box center [1244, 260] width 23 height 28
click at [1319, 266] on div "Edit Receive" at bounding box center [1304, 260] width 174 height 28
click at [1286, 257] on button "Receive" at bounding box center [1300, 260] width 33 height 28
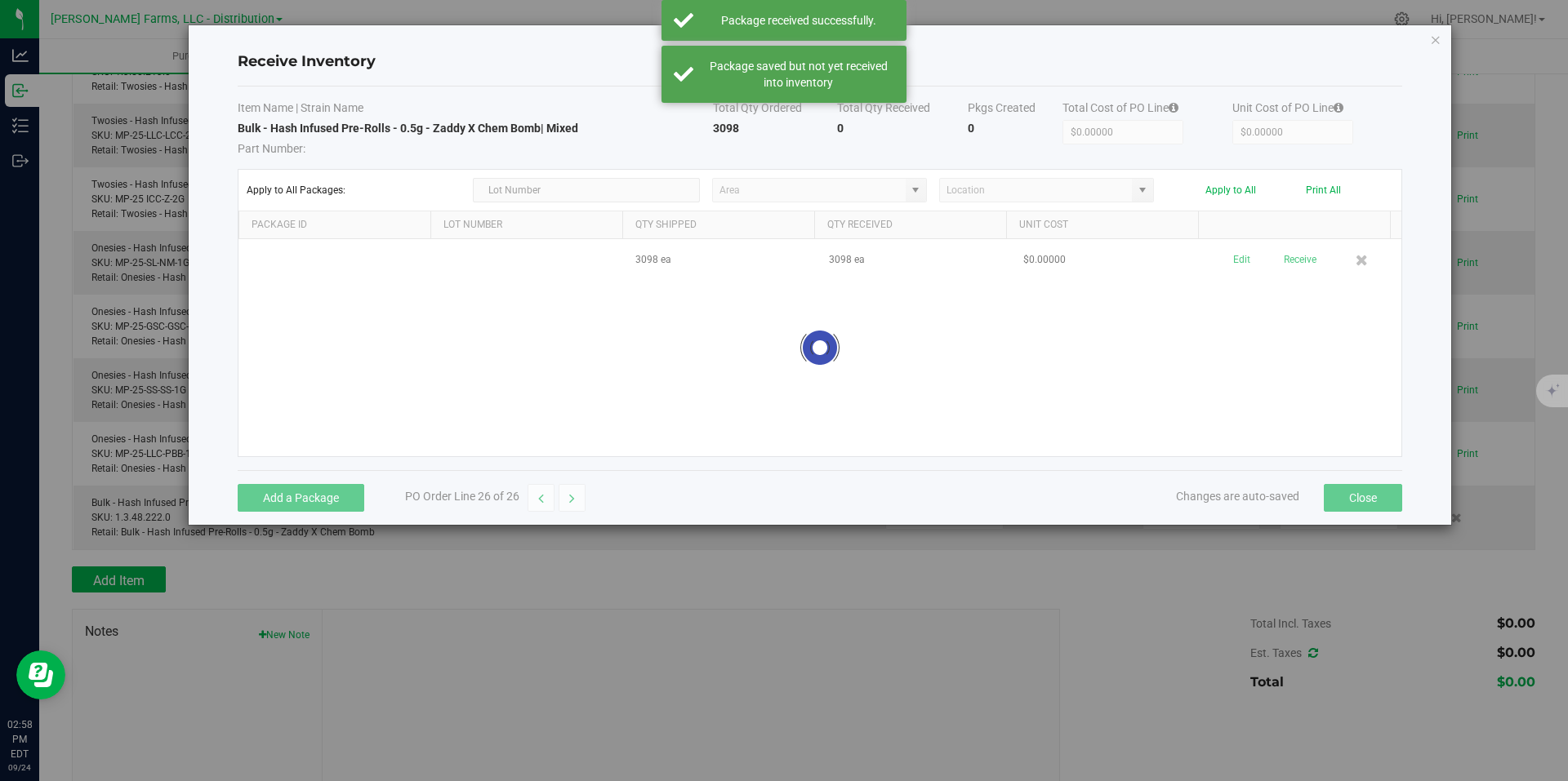
scroll to position [1423, 0]
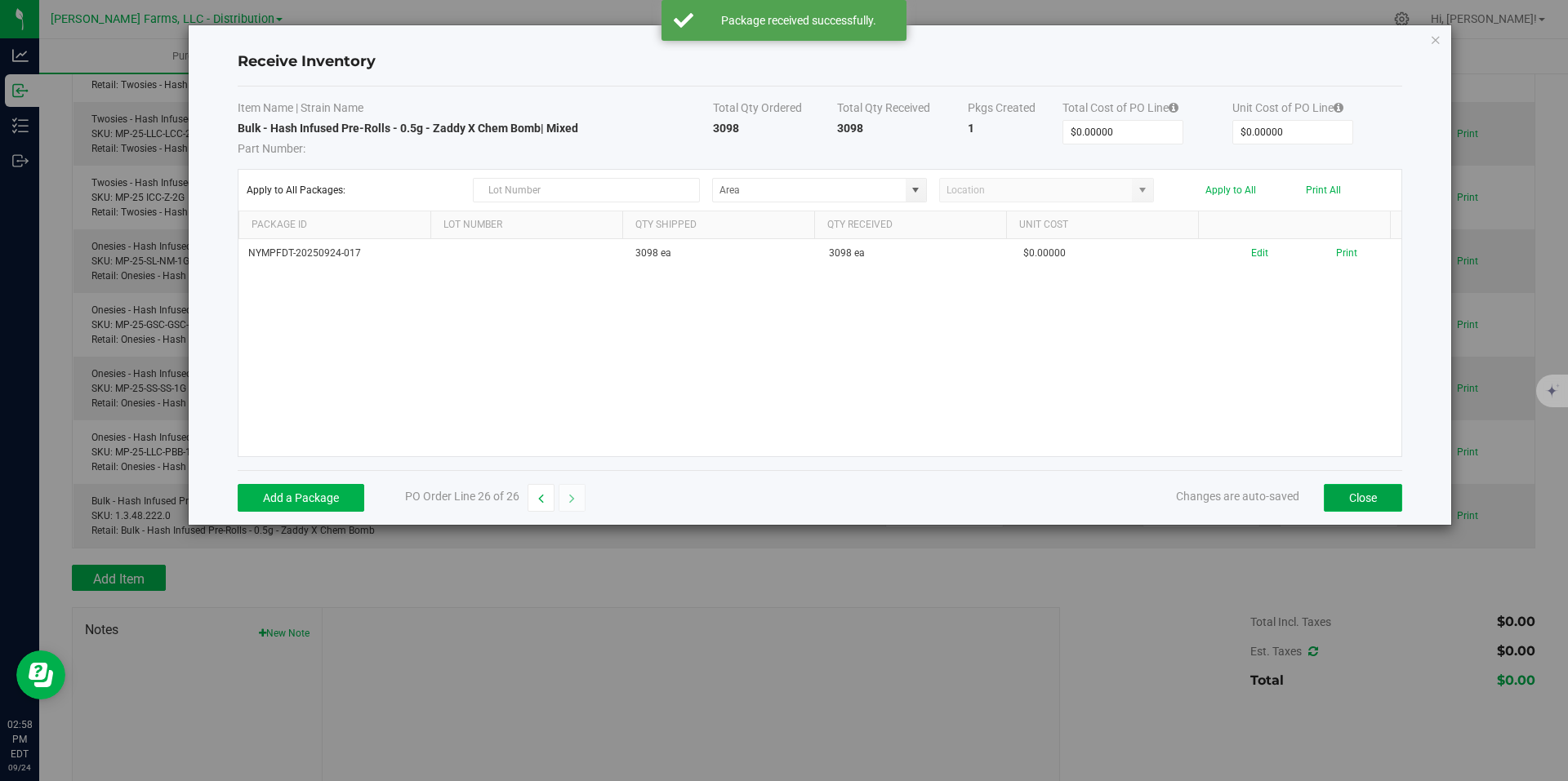
click at [1372, 489] on button "Close" at bounding box center [1363, 498] width 79 height 27
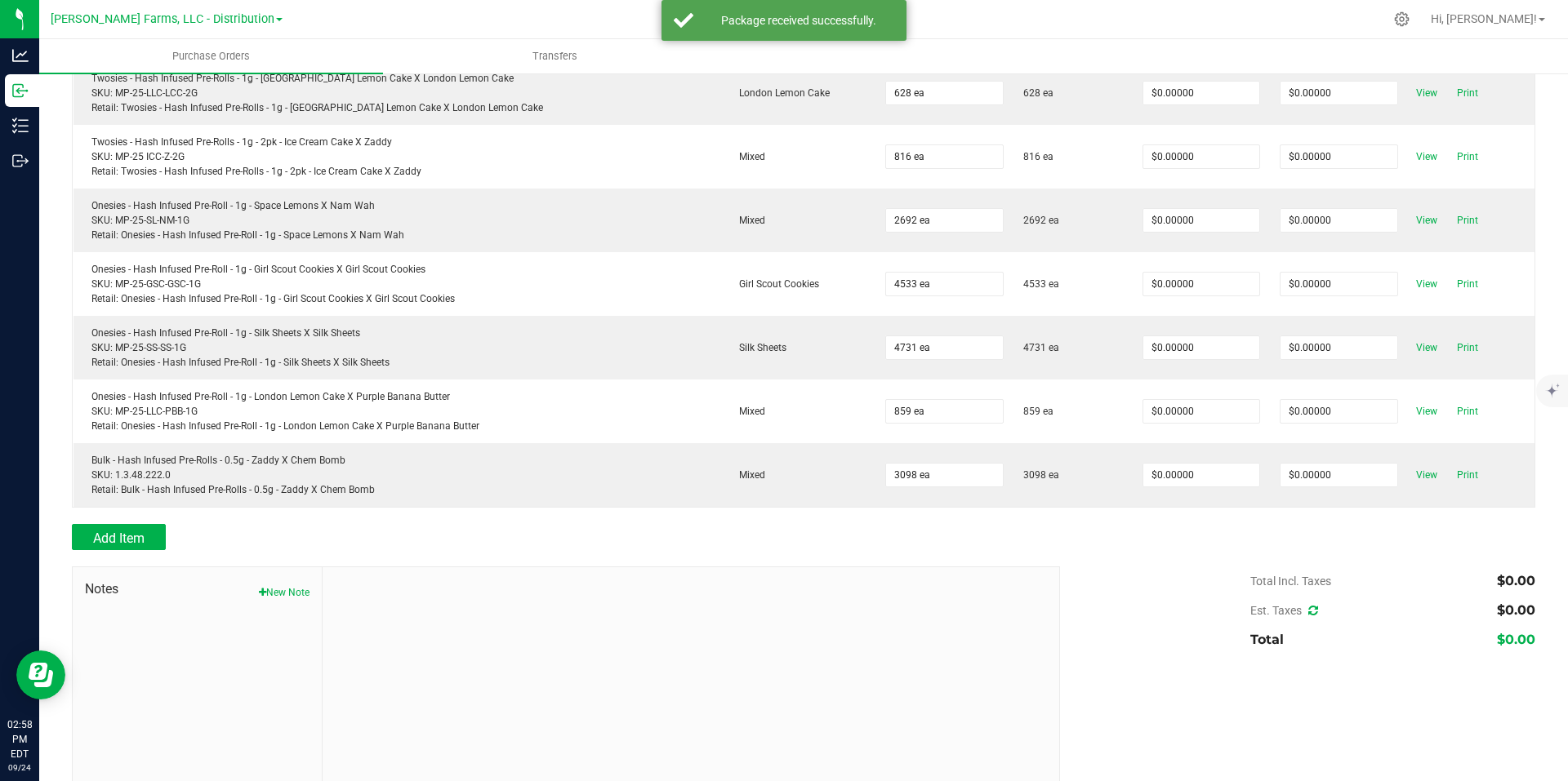
scroll to position [1487, 0]
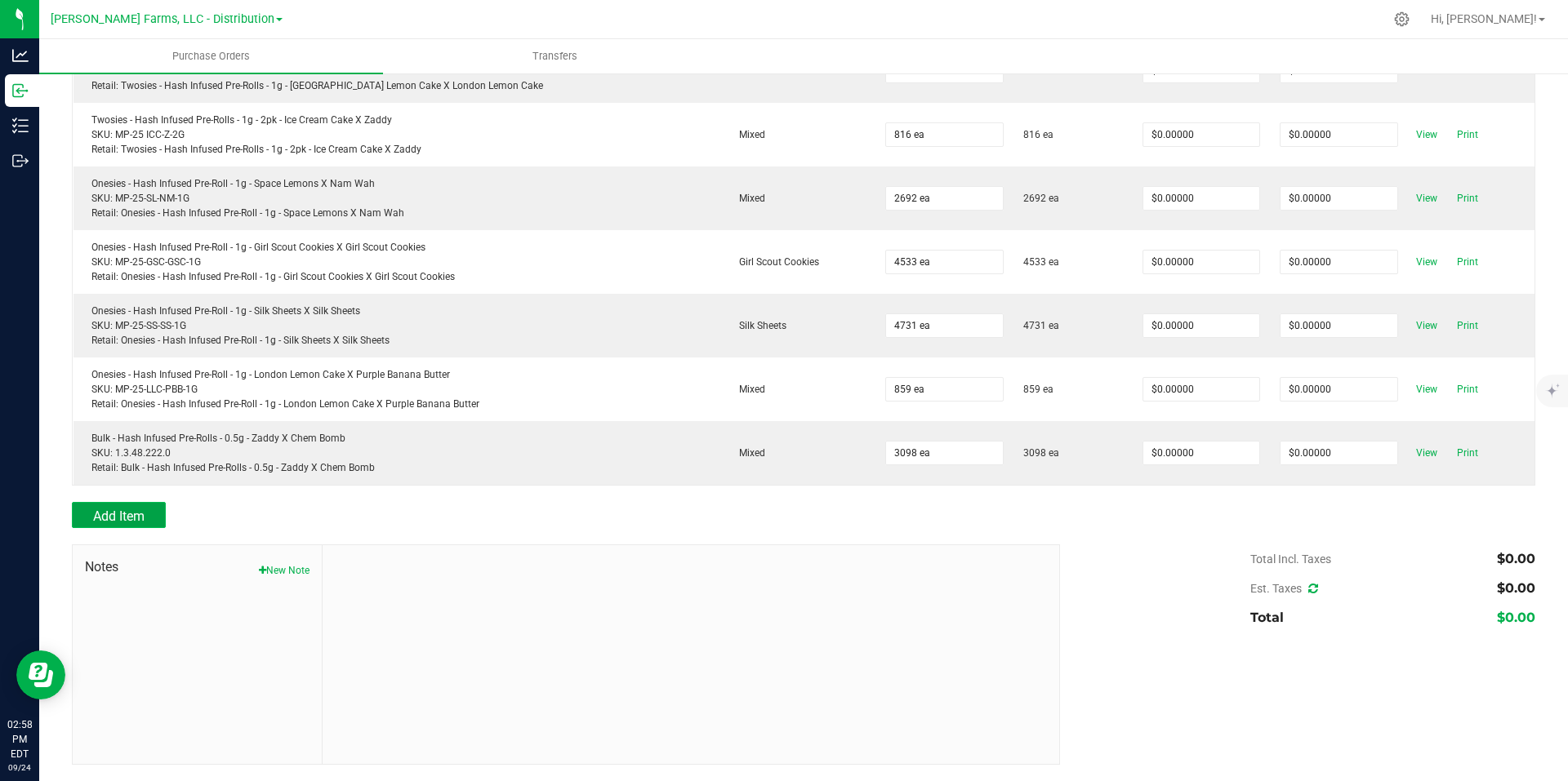
click at [143, 519] on span "Add Item" at bounding box center [119, 516] width 51 height 16
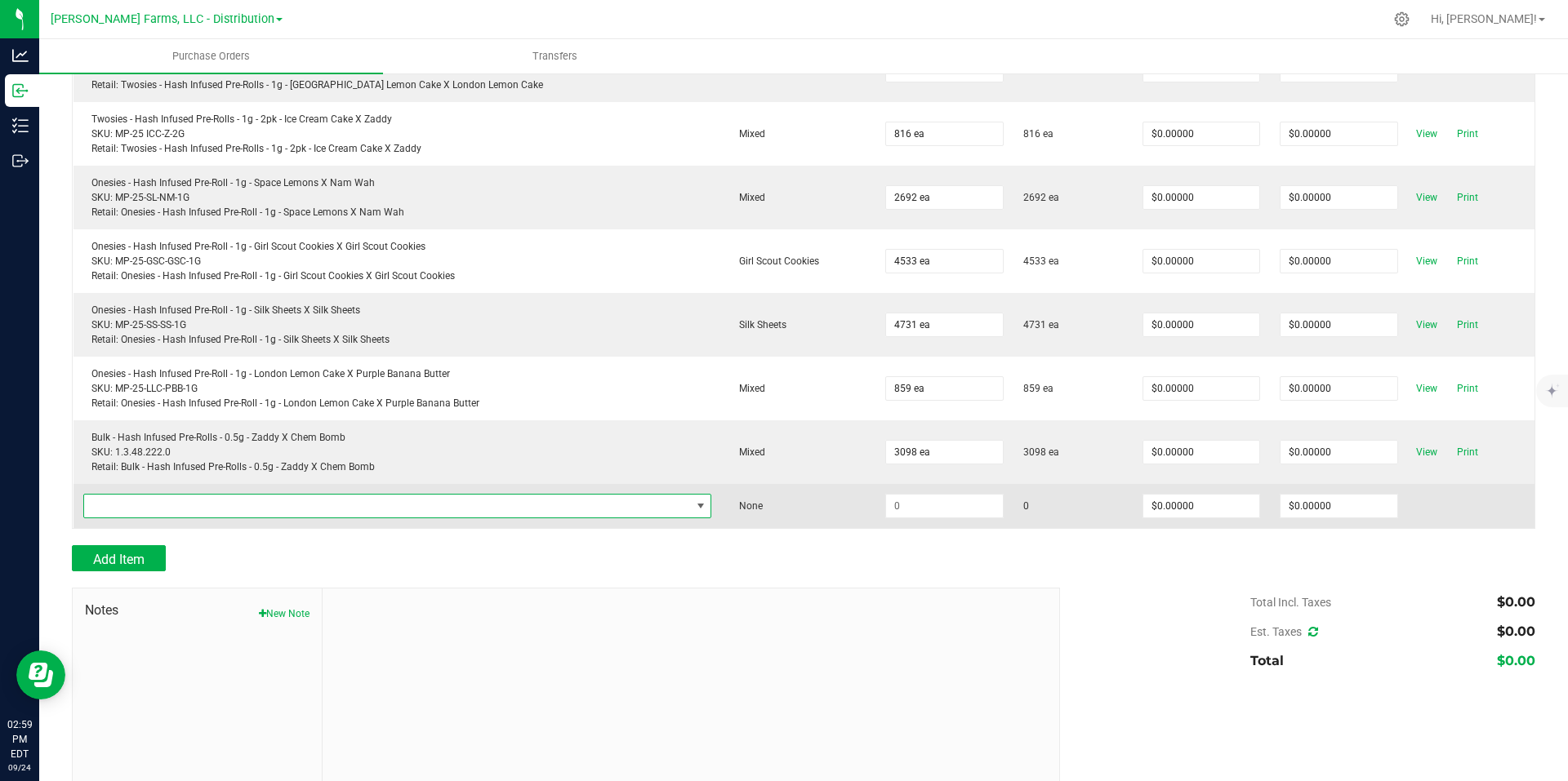
click at [695, 502] on span "NO DATA FOUND" at bounding box center [701, 506] width 13 height 13
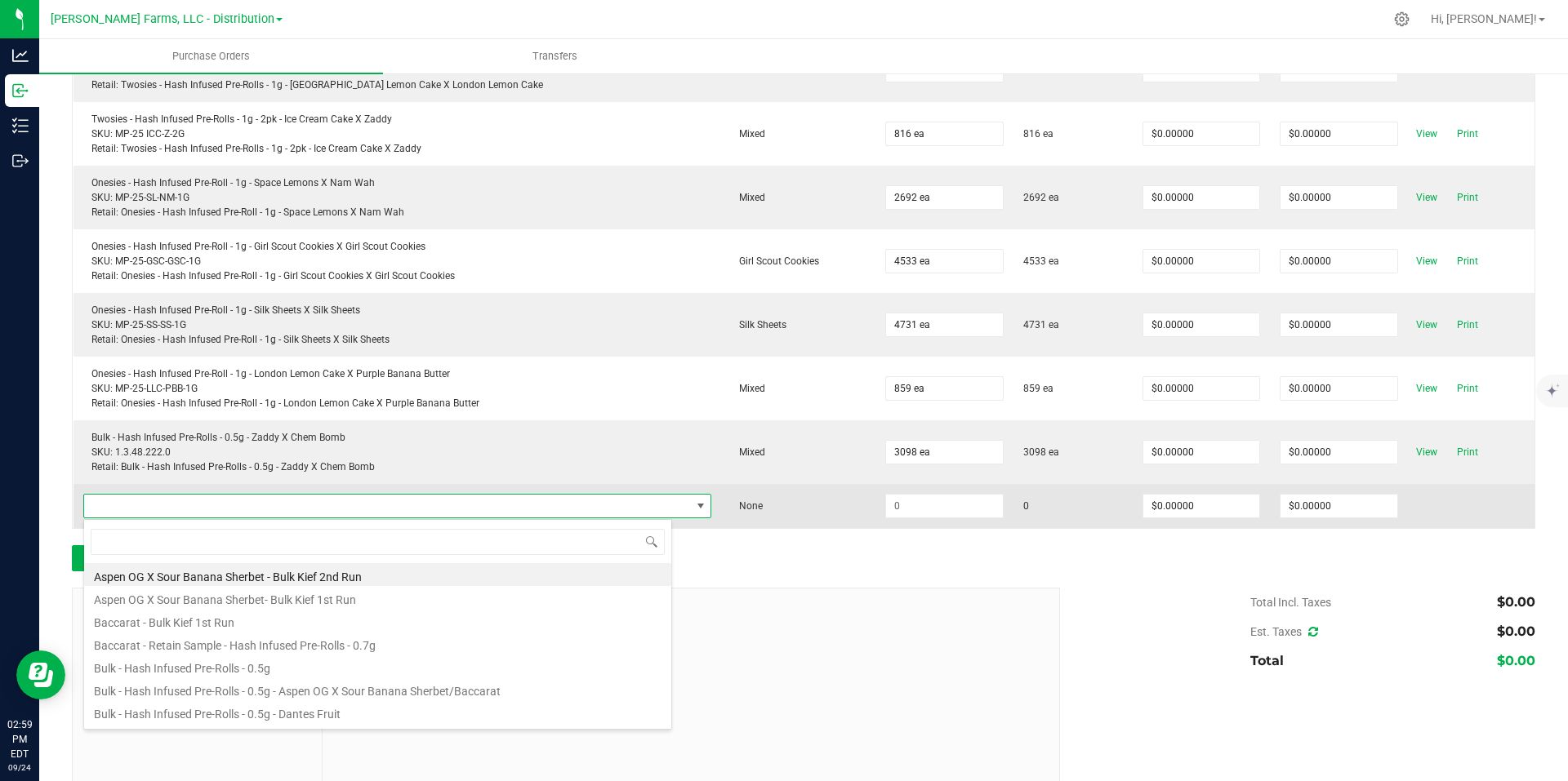
scroll to position [25, 584]
type input "Purple banana"
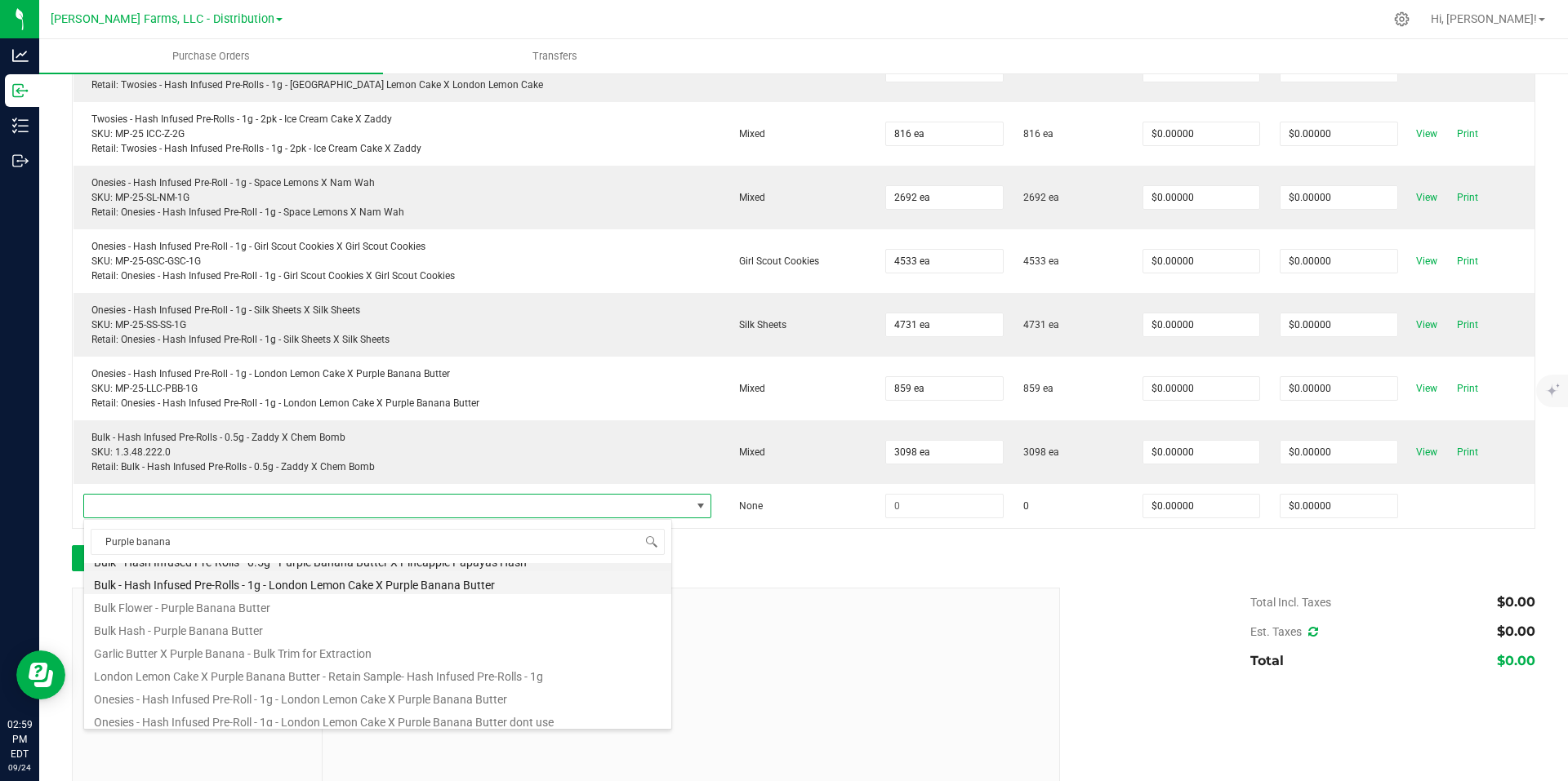
scroll to position [0, 0]
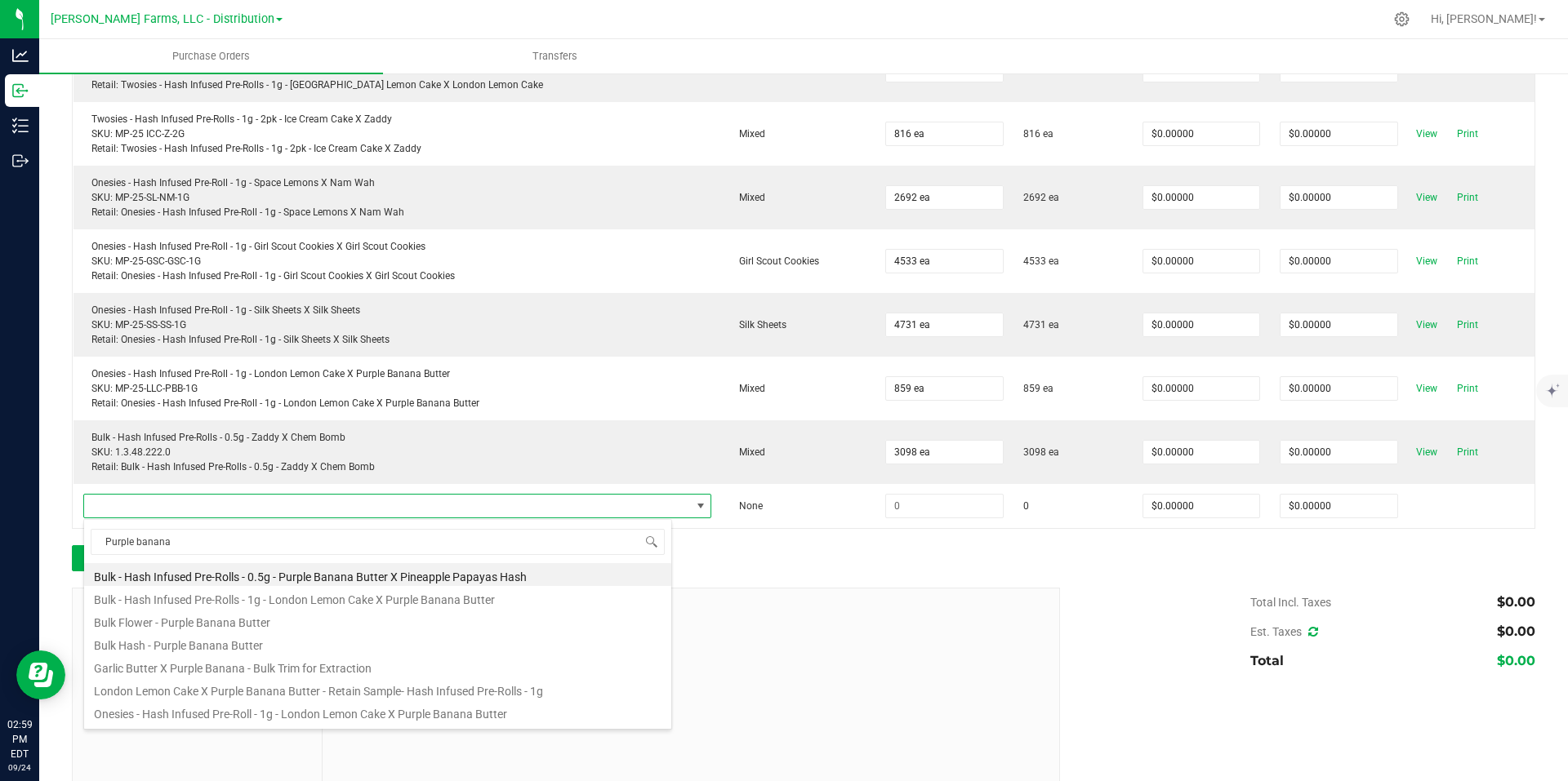
click at [799, 570] on div "Add Item" at bounding box center [560, 559] width 976 height 27
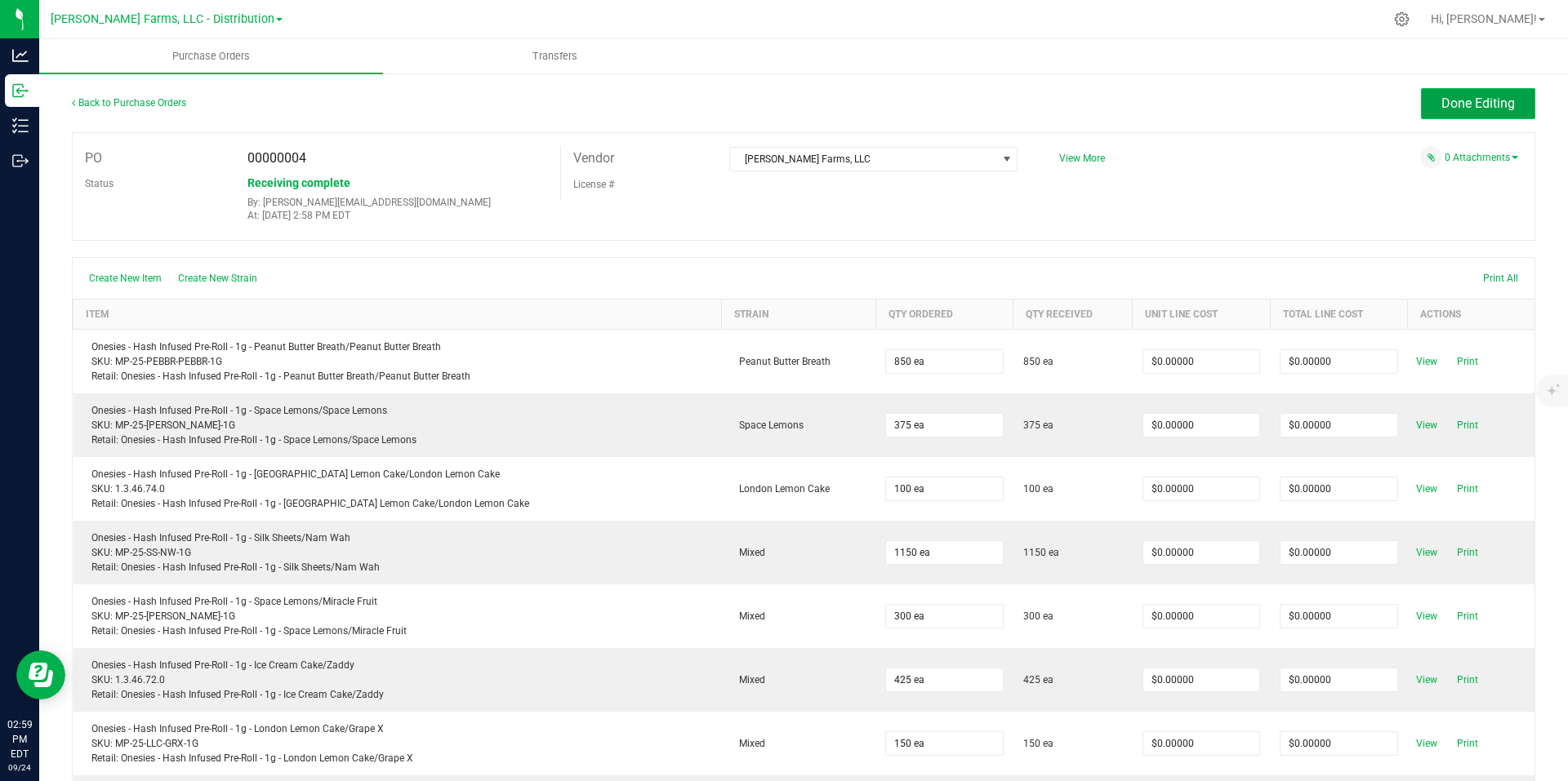
click at [1436, 94] on button "Done Editing" at bounding box center [1478, 104] width 114 height 31
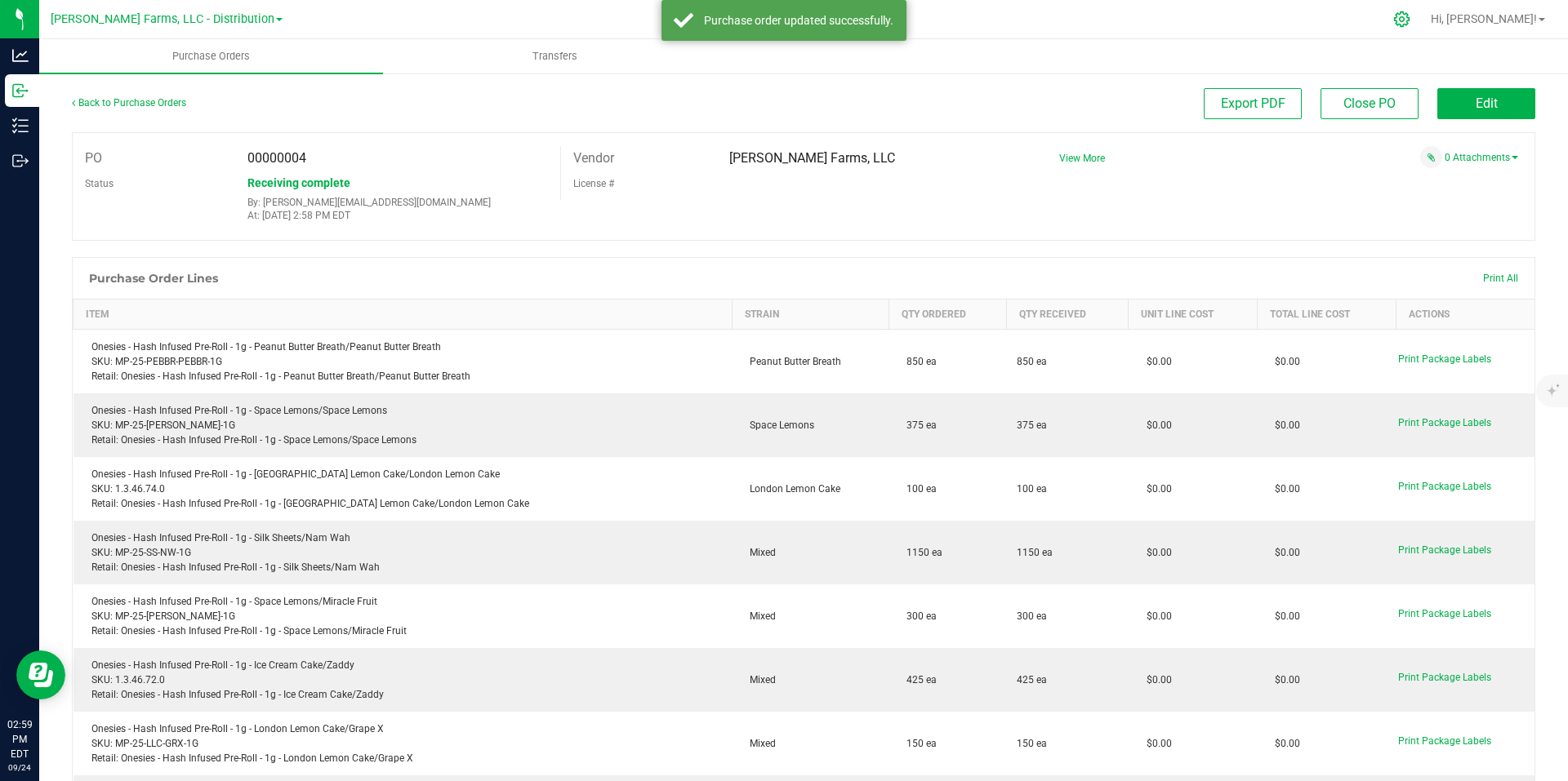
click at [1414, 21] on div at bounding box center [1402, 19] width 23 height 17
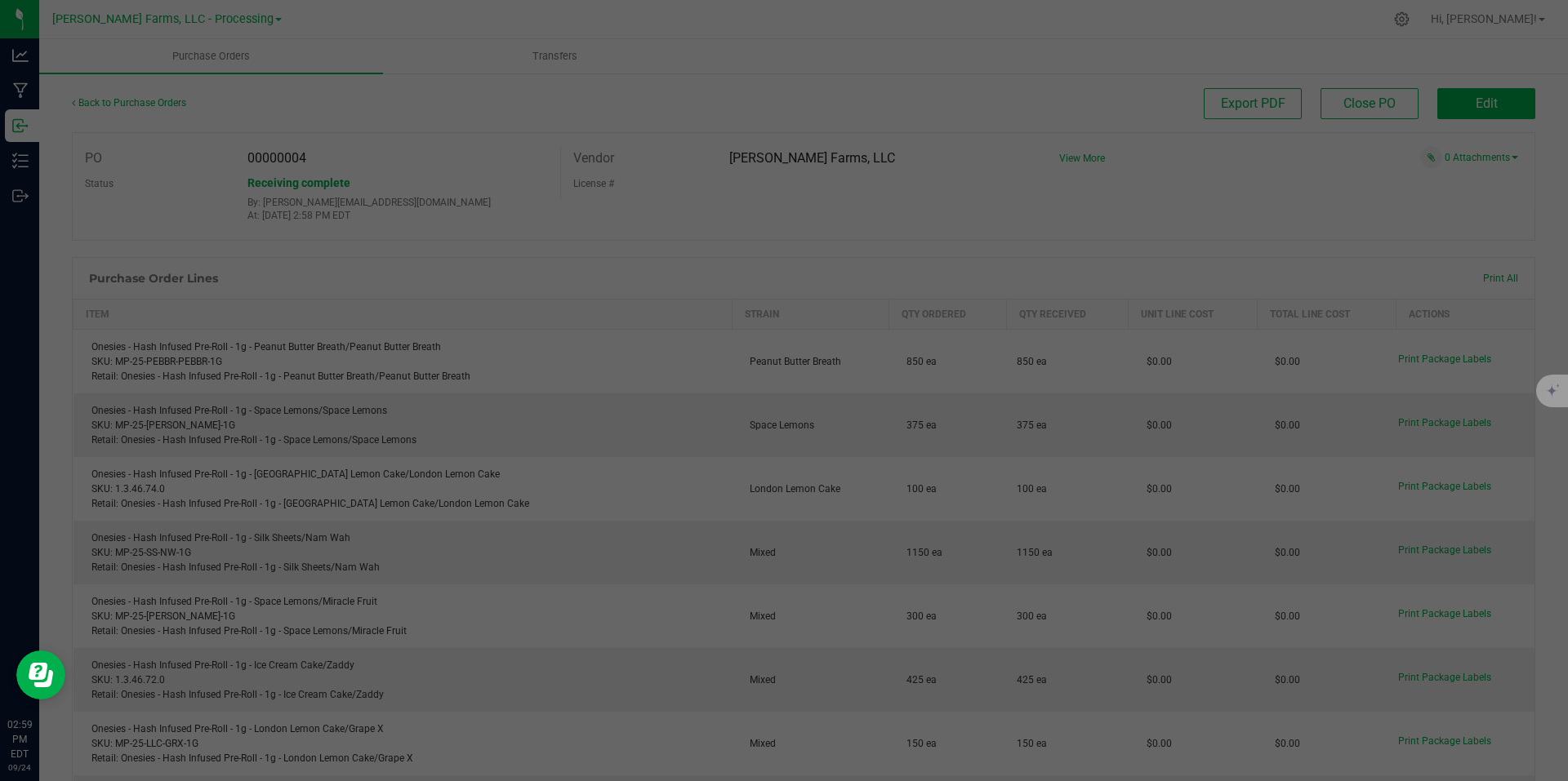
click at [1291, 202] on div at bounding box center [784, 390] width 1568 height 781
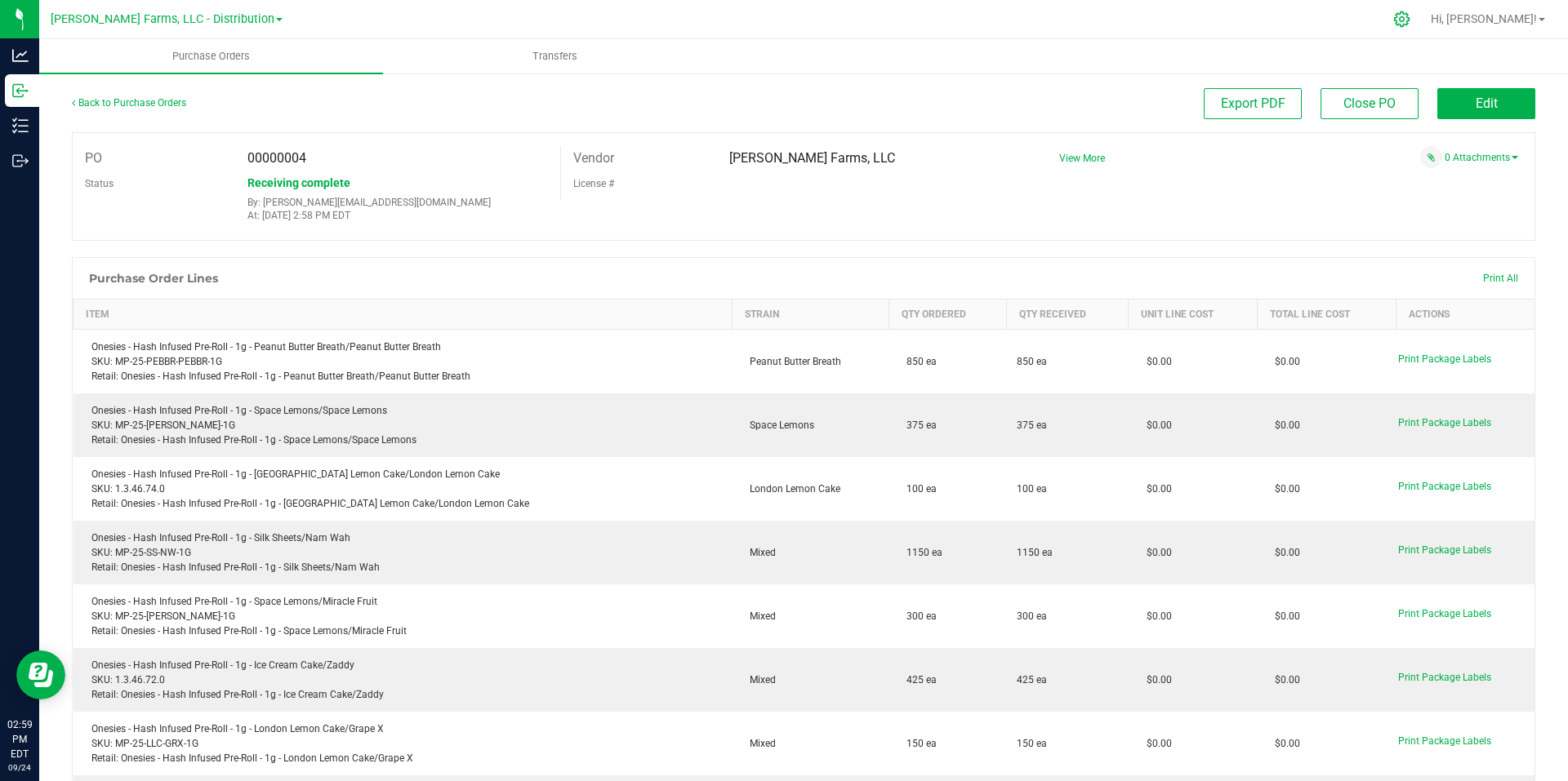
click at [1410, 16] on icon at bounding box center [1401, 19] width 17 height 17
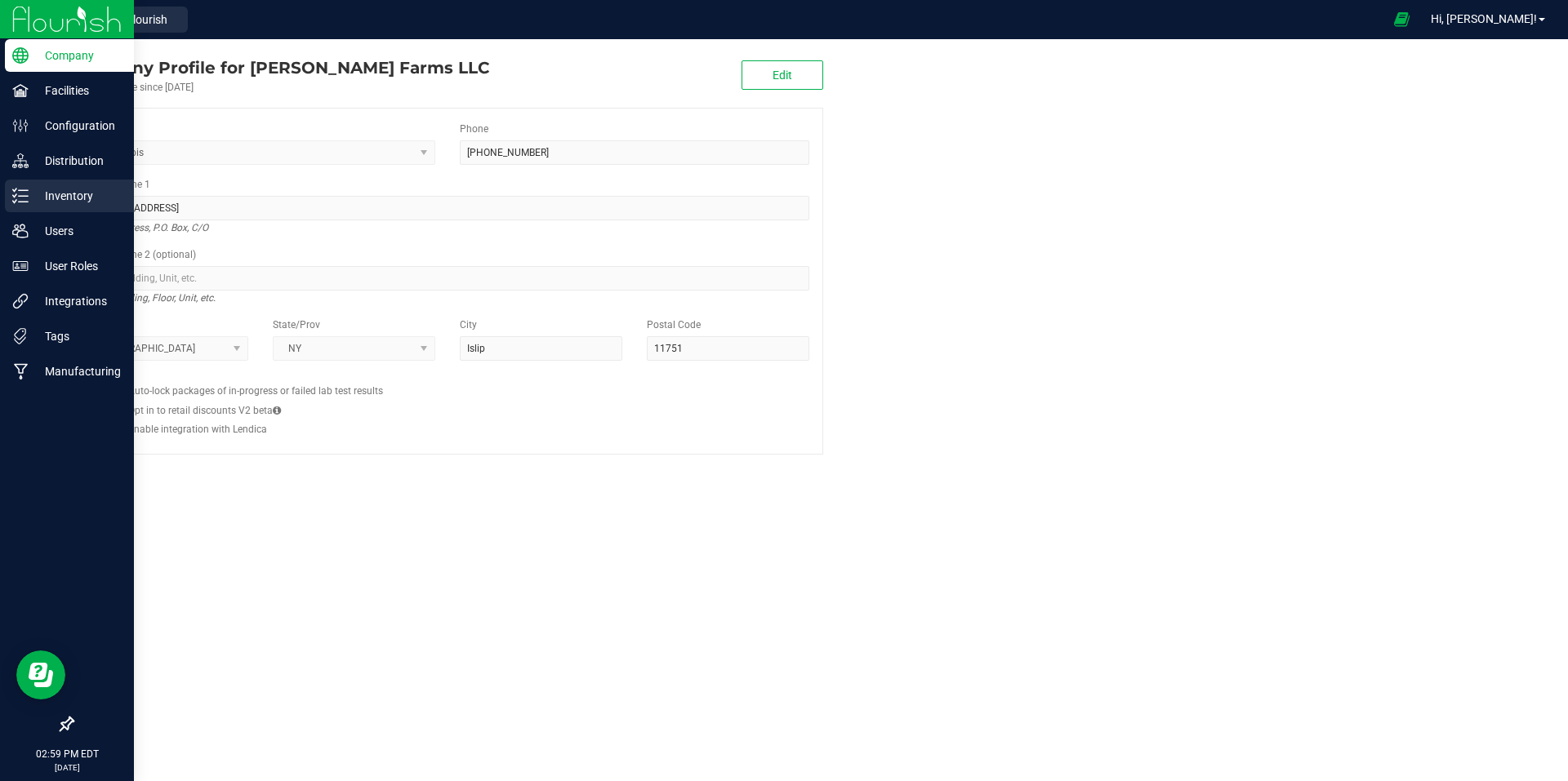
click at [88, 204] on p "Inventory" at bounding box center [77, 196] width 98 height 19
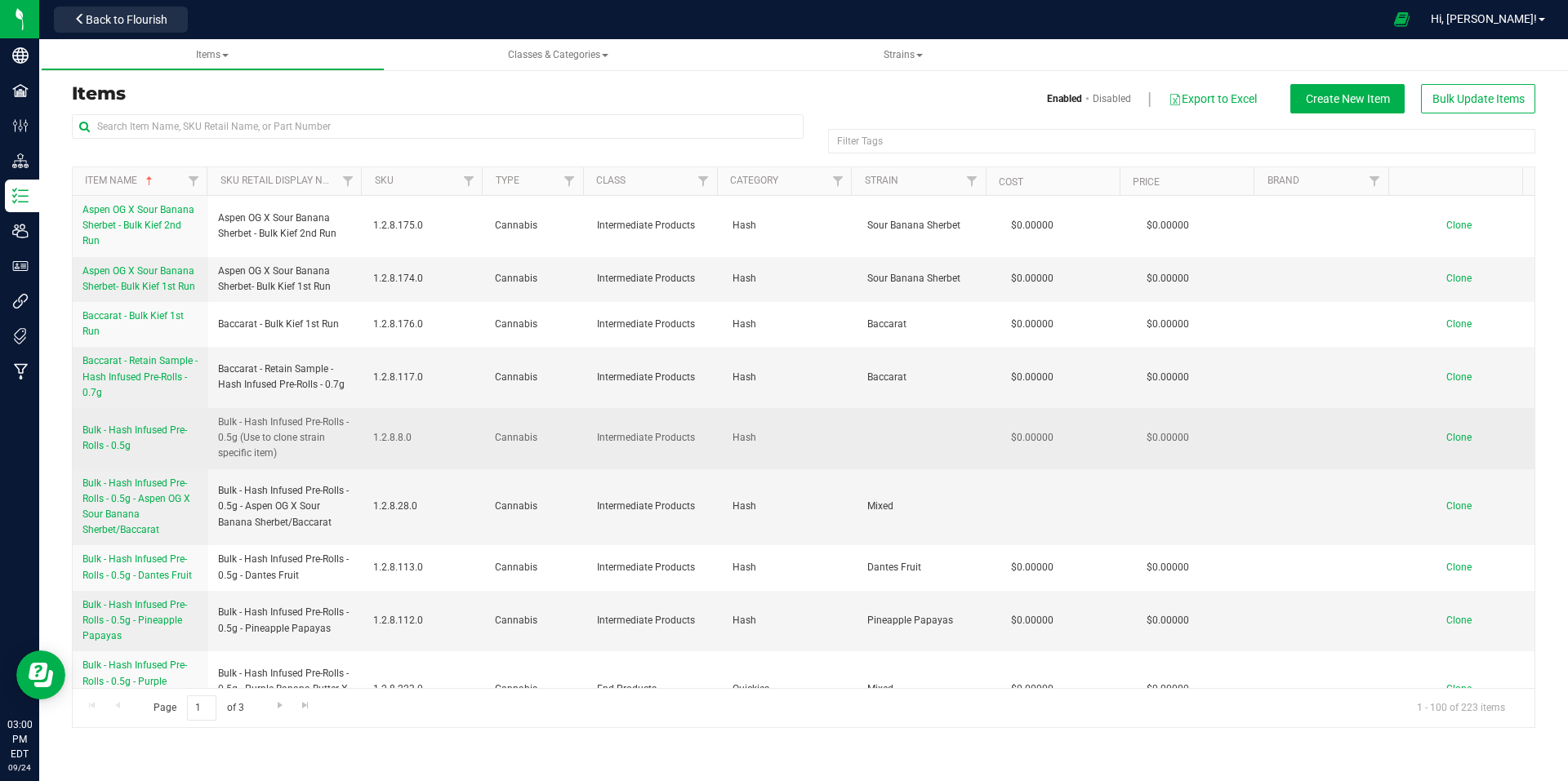
drag, startPoint x: 236, startPoint y: 438, endPoint x: 206, endPoint y: 425, distance: 32.7
click at [206, 425] on tr "Bulk - Hash Infused Pre-Rolls - 0.5g Bulk - Hash Infused Pre-Rolls - 0.5g (Use …" at bounding box center [803, 438] width 1462 height 61
copy tr "Bulk - Hash Infused Pre-Rolls - 0.5g"
click at [1458, 440] on span "Clone" at bounding box center [1459, 437] width 26 height 12
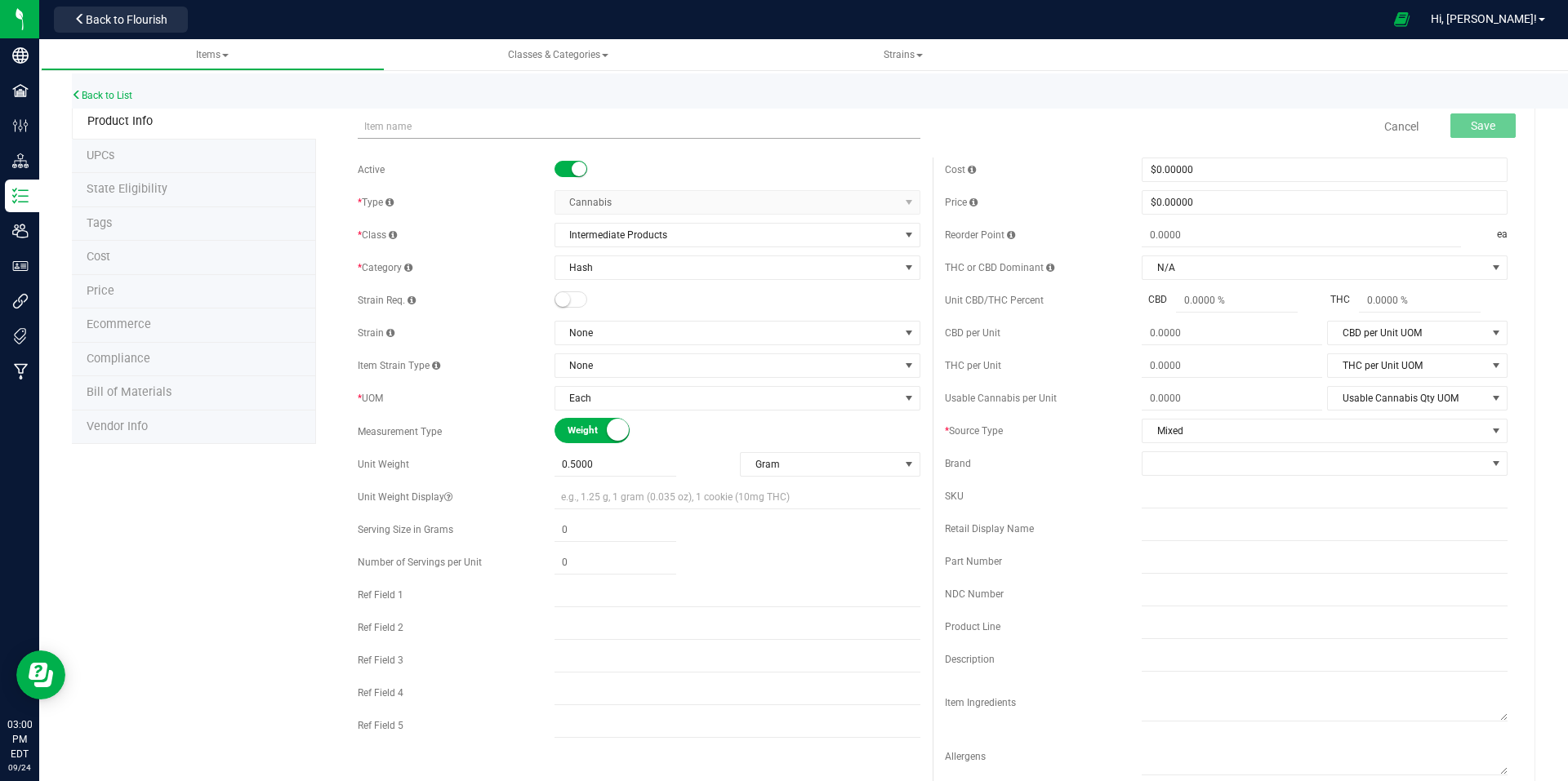
click at [515, 125] on input "text" at bounding box center [639, 127] width 563 height 25
type input "Quickie - Hash Infused Pre-Rolls - 0.5g"
click at [1392, 120] on link "Cancel" at bounding box center [1401, 127] width 35 height 16
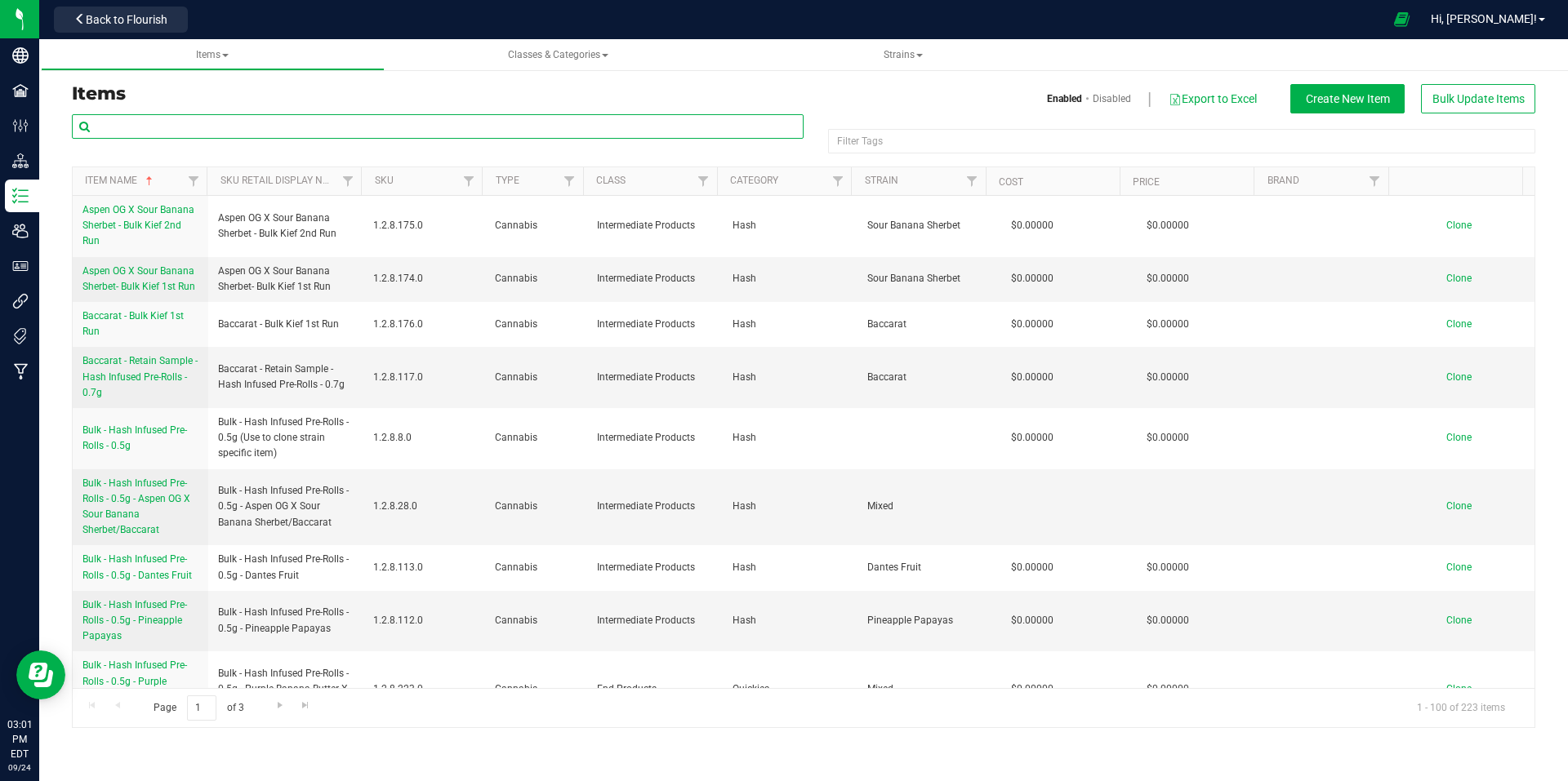
click at [245, 129] on input "text" at bounding box center [438, 127] width 732 height 25
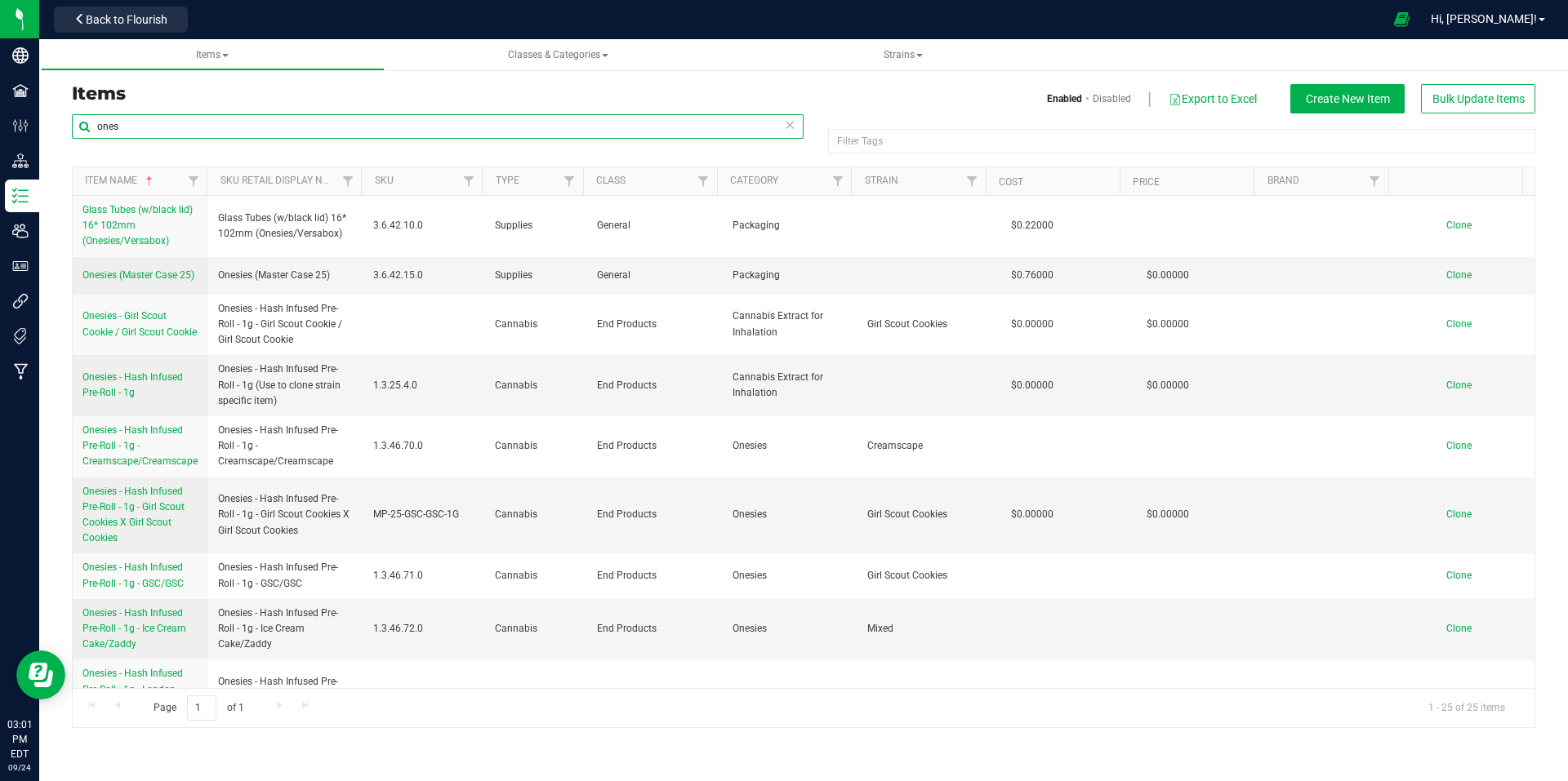
click at [206, 128] on input "ones" at bounding box center [438, 127] width 732 height 25
type input "o"
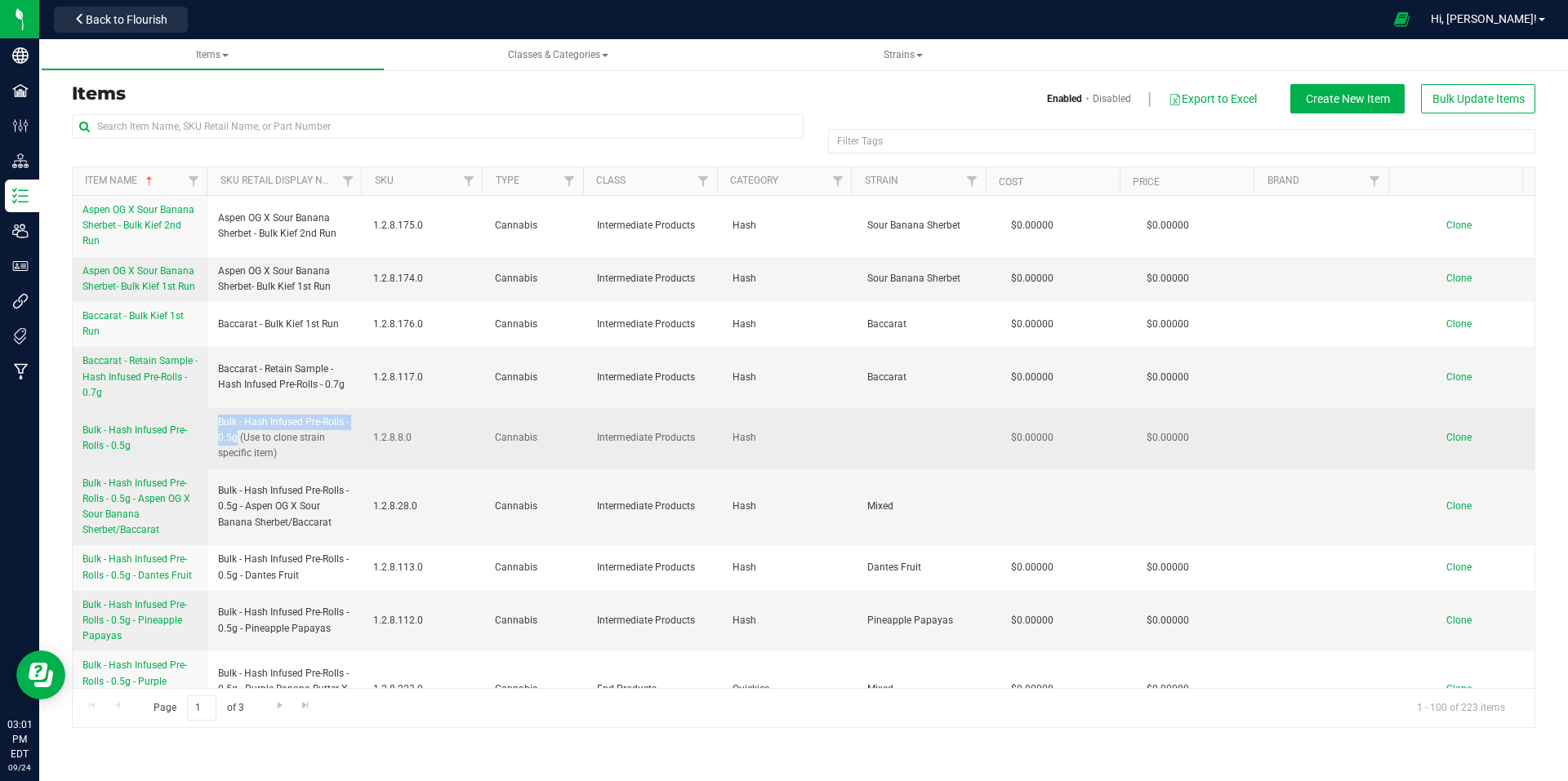
drag, startPoint x: 236, startPoint y: 438, endPoint x: 210, endPoint y: 429, distance: 27.5
click at [210, 429] on td "Bulk - Hash Infused Pre-Rolls - 0.5g (Use to clone strain specific item)" at bounding box center [286, 438] width 156 height 61
copy span "Bulk - Hash Infused Pre-Rolls - 0.5g"
click at [1454, 434] on span "Clone" at bounding box center [1459, 437] width 26 height 12
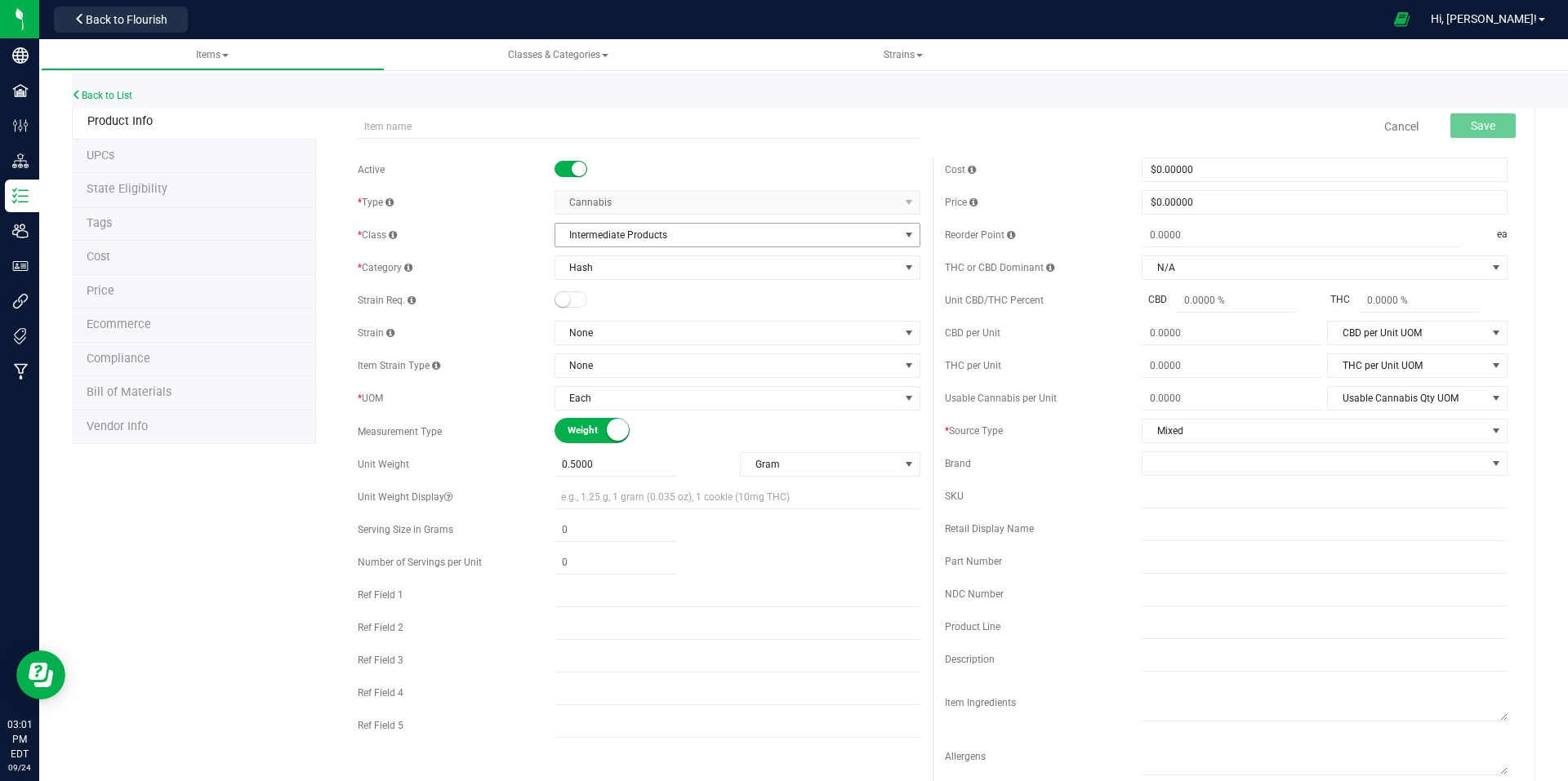
click at [757, 242] on span "Intermediate Products" at bounding box center [727, 236] width 344 height 23
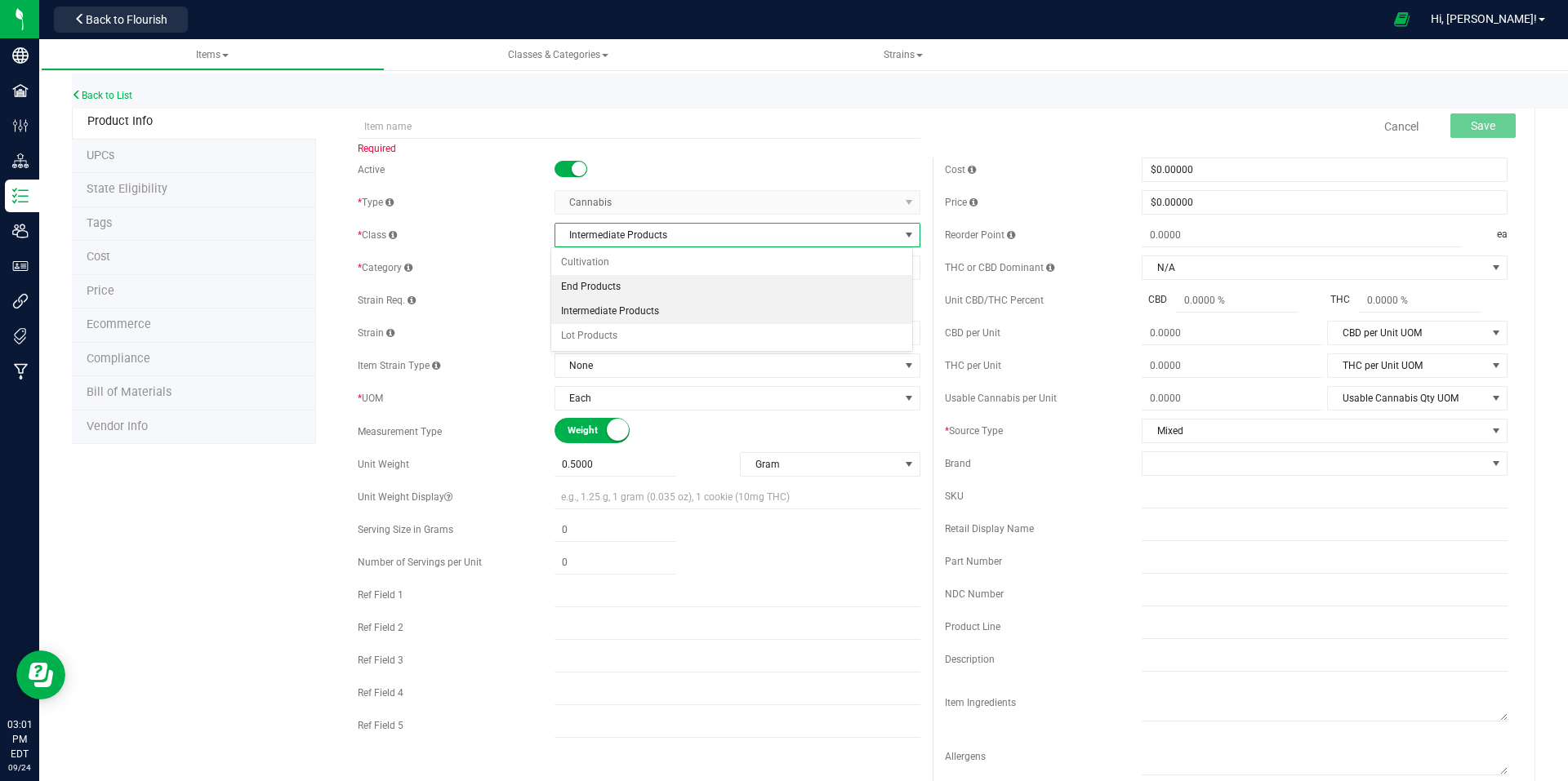
click at [633, 292] on li "End Products" at bounding box center [732, 288] width 361 height 25
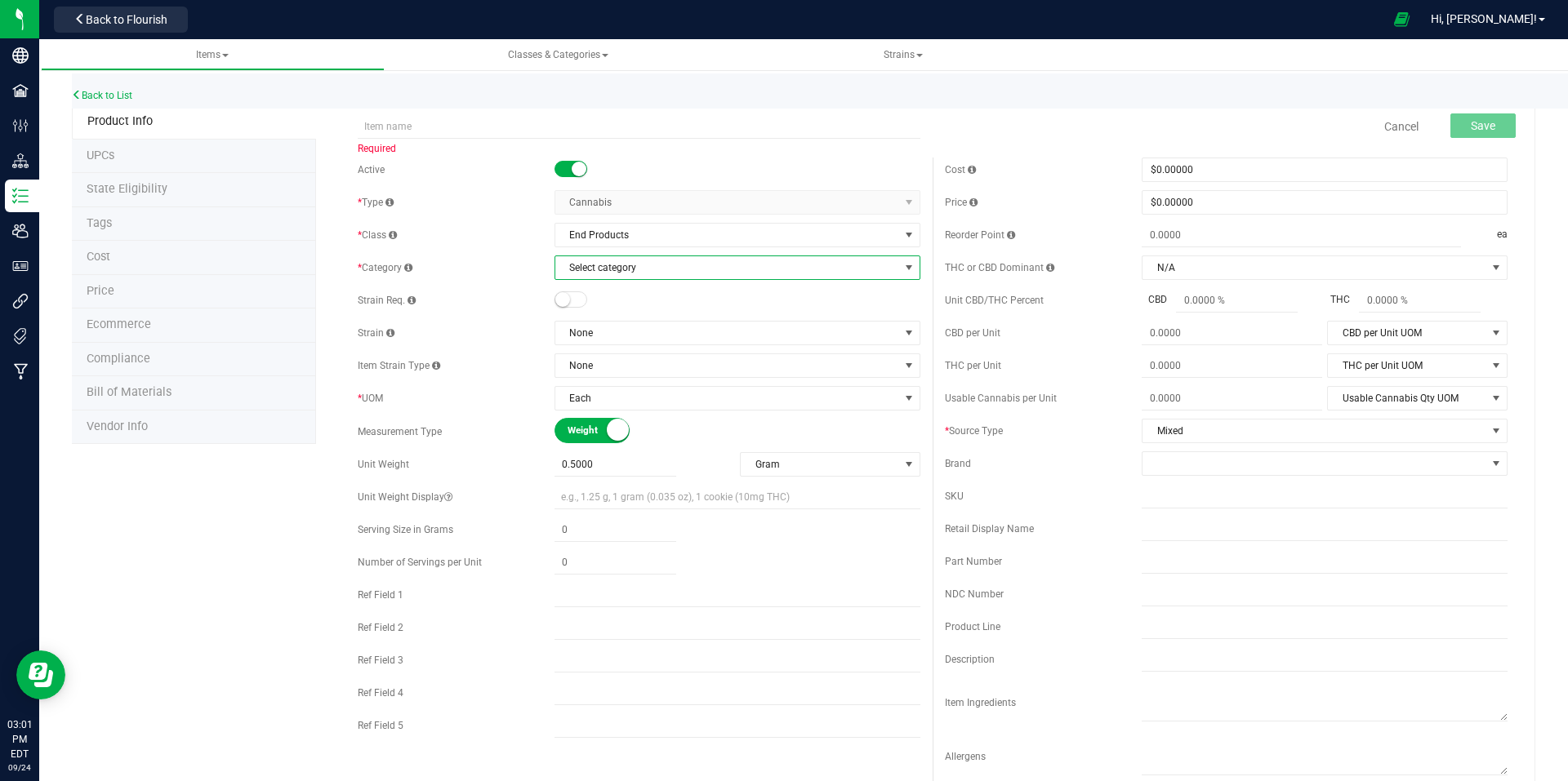
click at [711, 275] on span "Select category" at bounding box center [727, 268] width 344 height 23
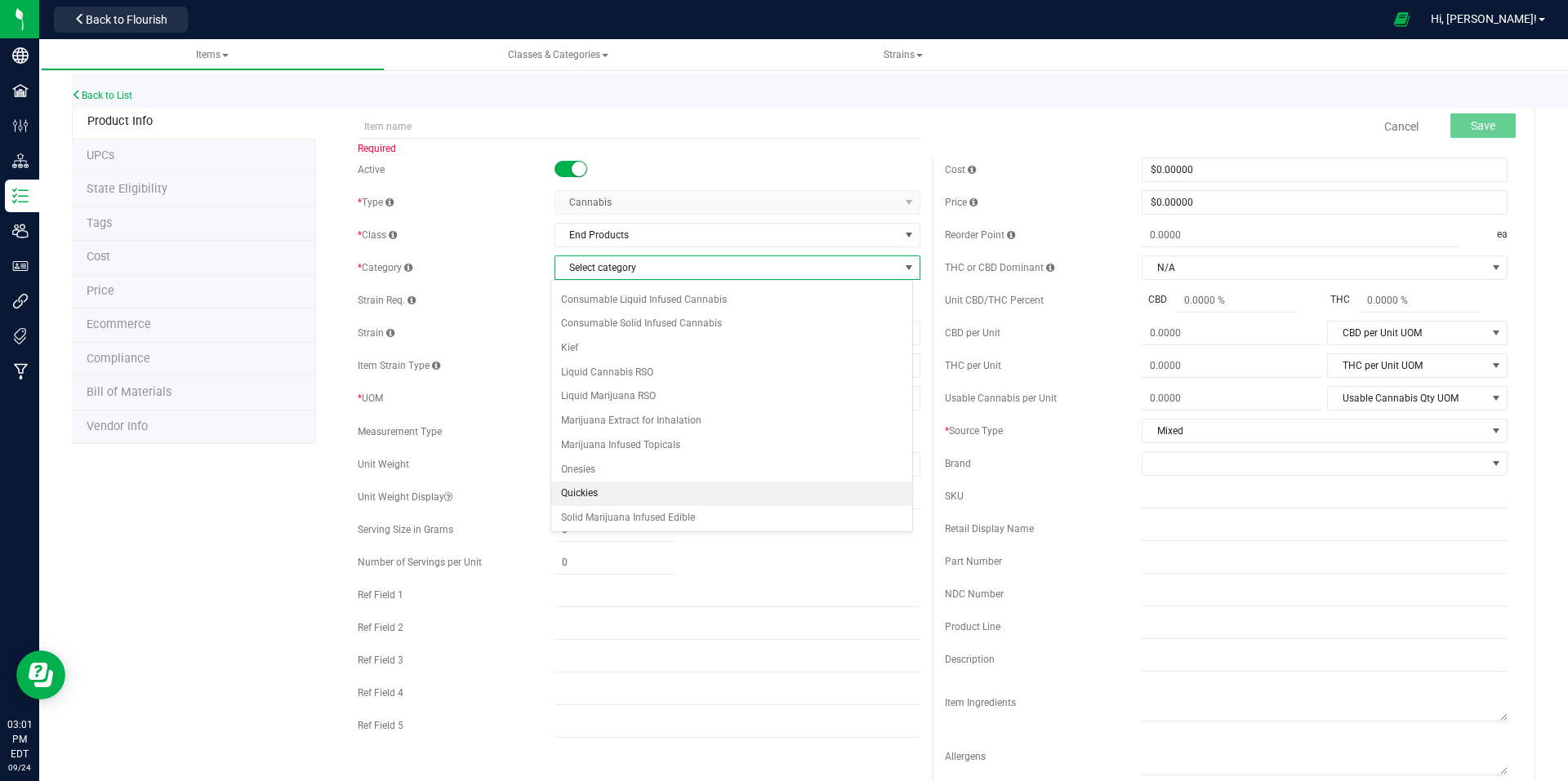
click at [631, 488] on li "Quickies" at bounding box center [732, 494] width 361 height 25
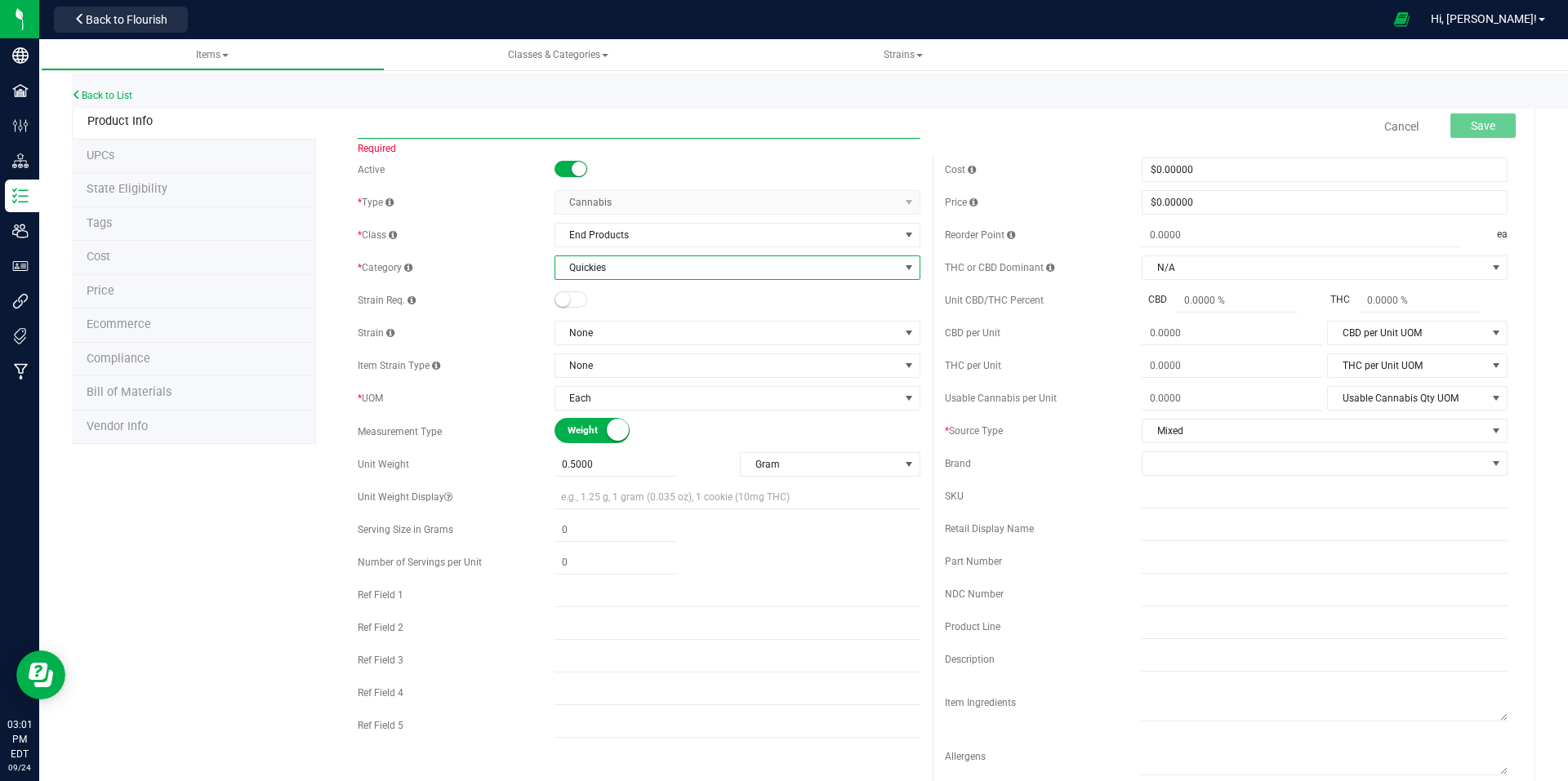
click at [529, 120] on input "text" at bounding box center [639, 127] width 563 height 25
paste input "Bulk - Hash Infused Pre-Rolls - 0.5g"
click at [382, 128] on input "Bulk - Hash Infused Pre-Rolls - 0.5g" at bounding box center [639, 127] width 563 height 25
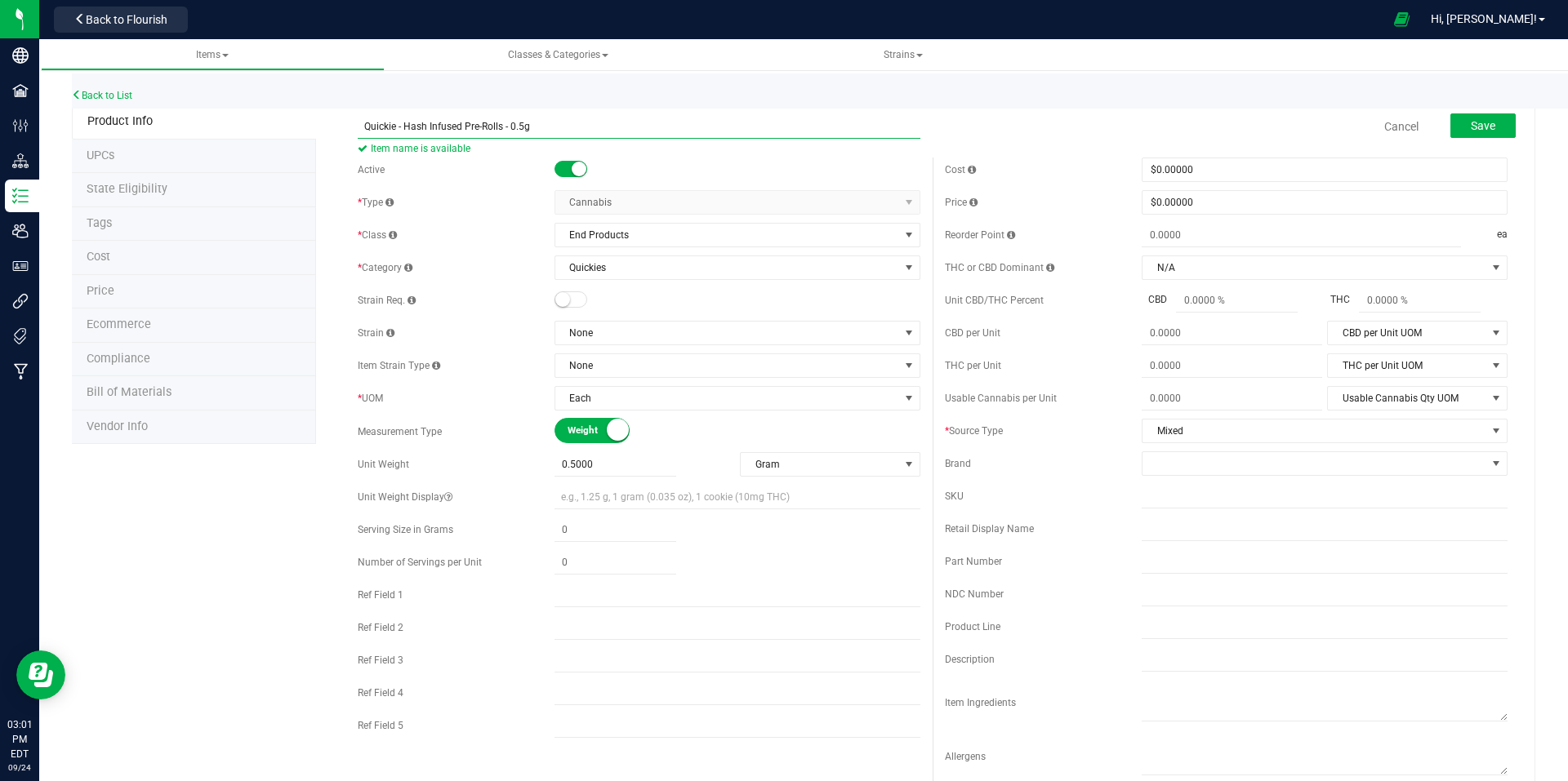
click at [565, 129] on input "Quickie - Hash Infused Pre-Rolls - 0.5g" at bounding box center [639, 127] width 563 height 25
type input "Quickie - Hash Infused Pre-Rolls - 0.5g - Dante's Fruit"
click at [567, 300] on span at bounding box center [571, 299] width 33 height 16
click at [647, 335] on span "None" at bounding box center [727, 333] width 344 height 23
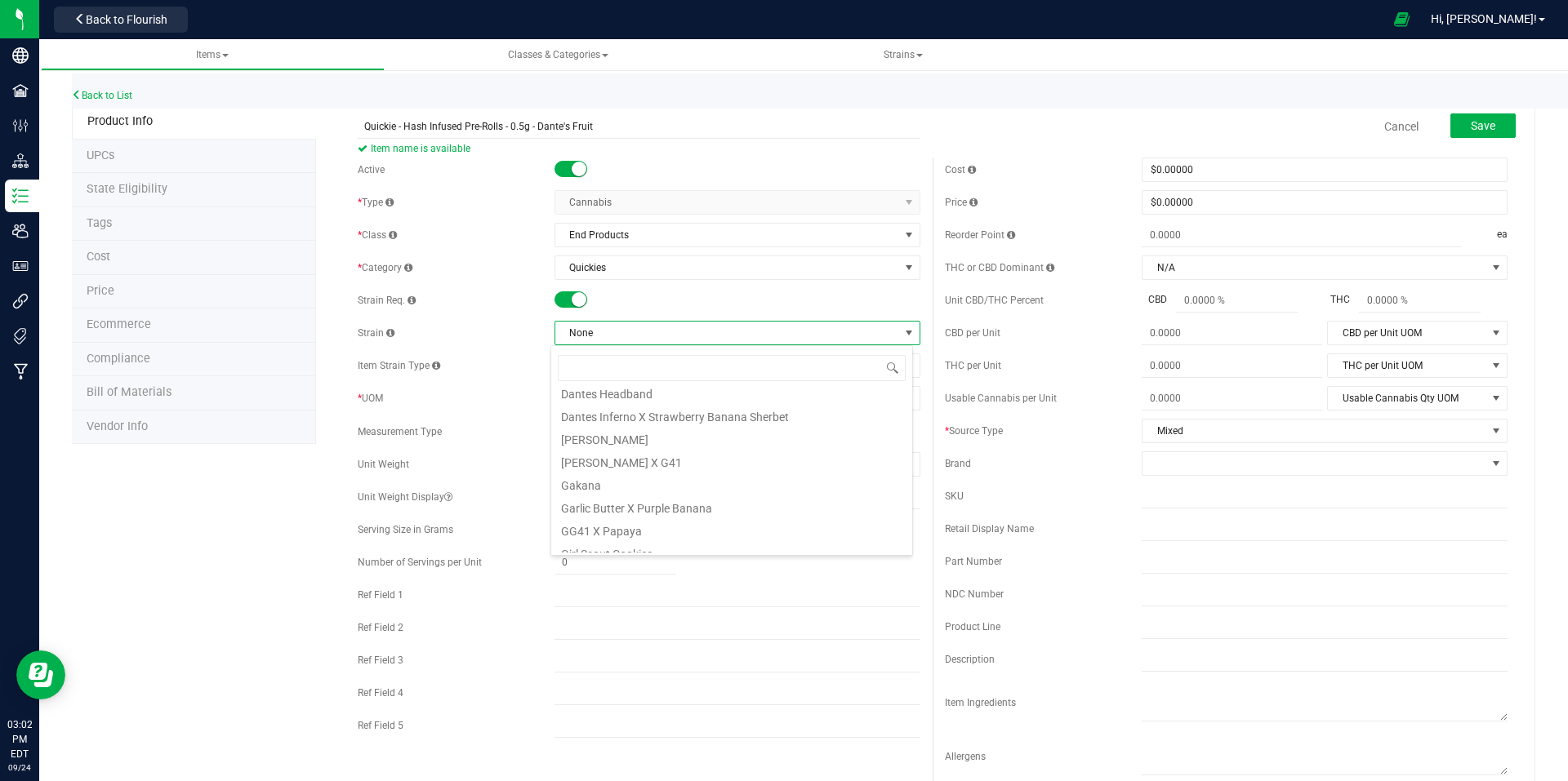
scroll to position [163, 0]
click at [635, 401] on li "Dantes Fruit" at bounding box center [732, 398] width 361 height 23
click at [1472, 131] on span "Save" at bounding box center [1483, 126] width 25 height 13
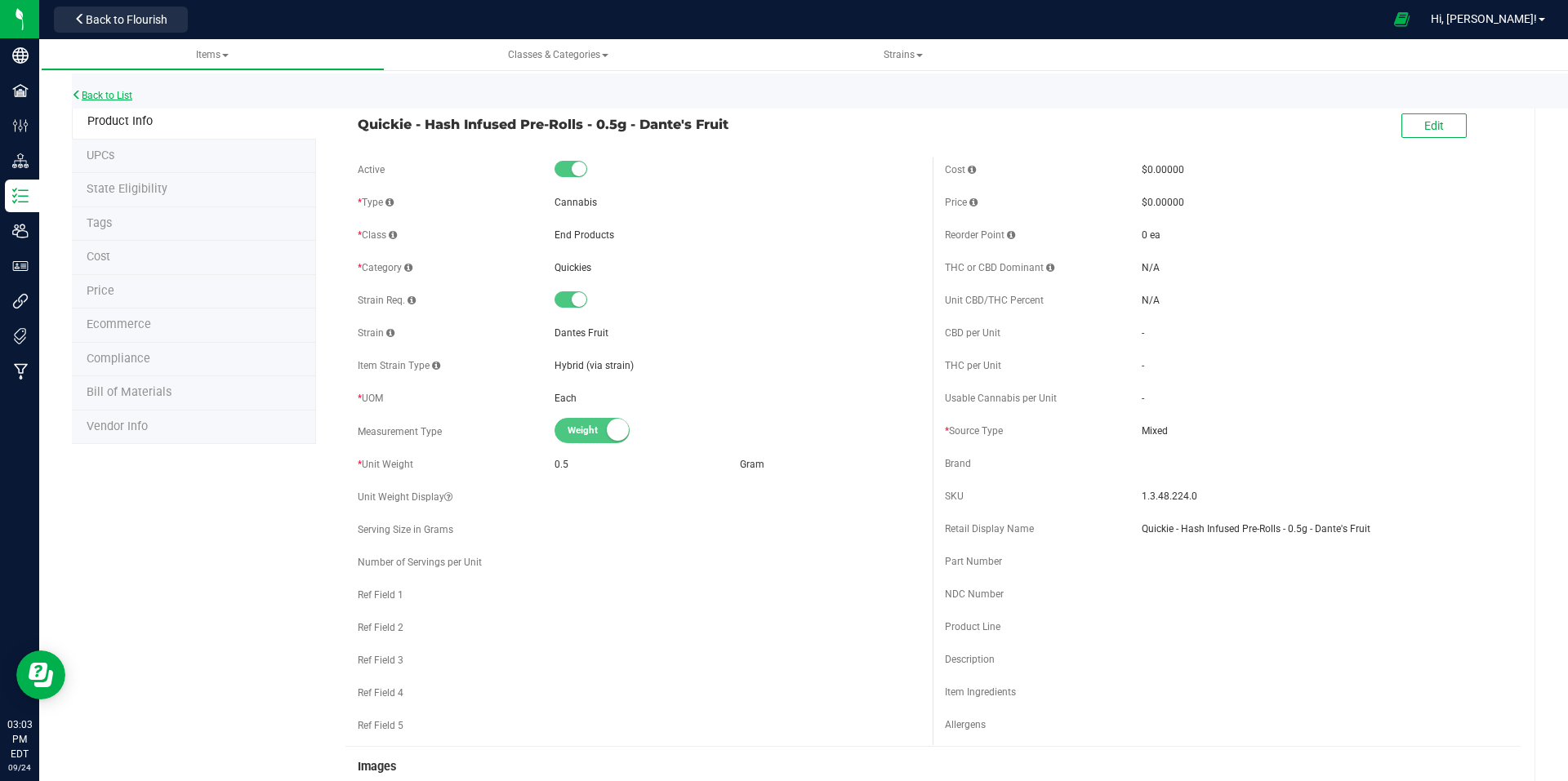
click at [115, 93] on link "Back to List" at bounding box center [102, 95] width 60 height 12
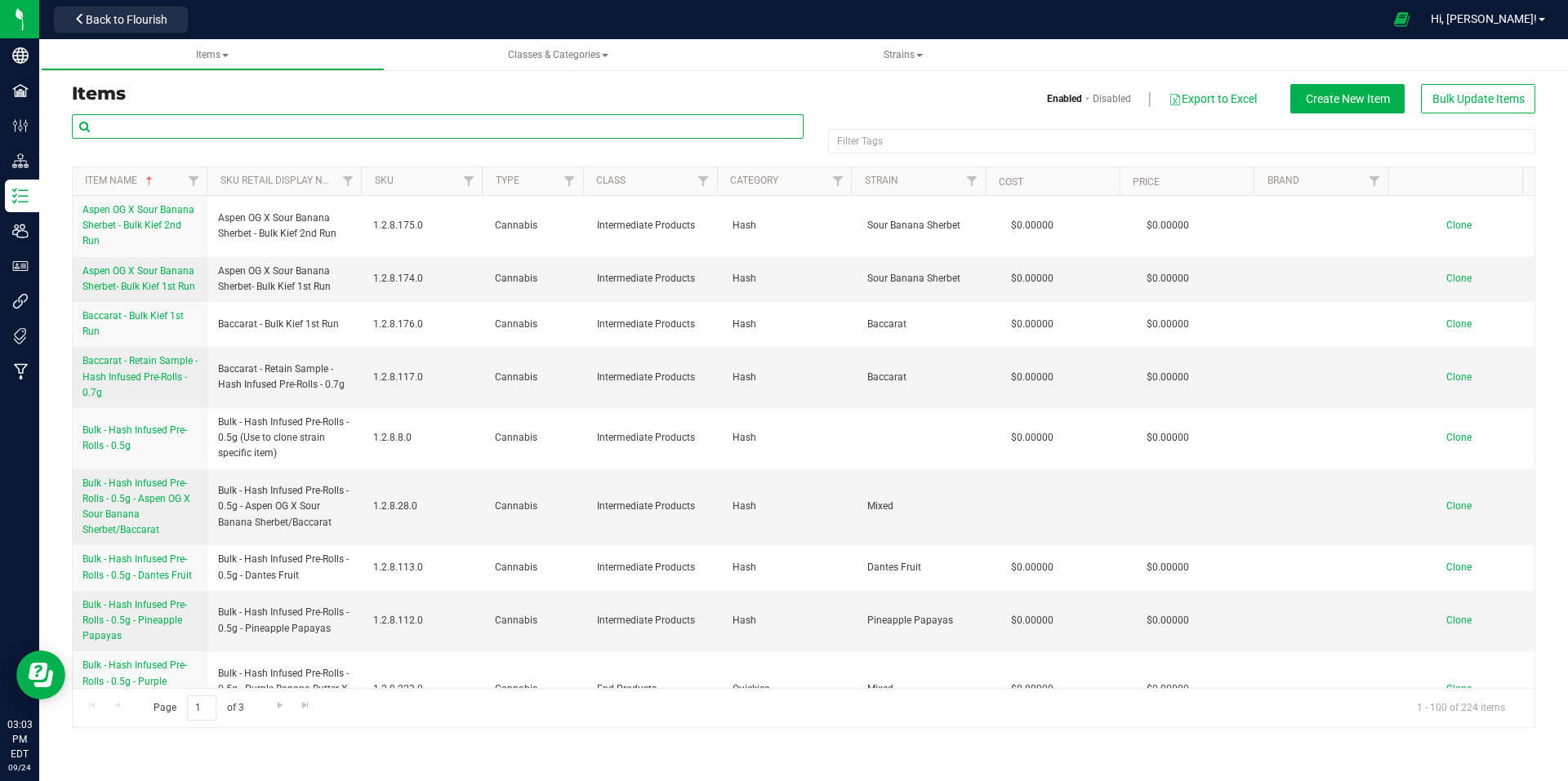
click at [287, 131] on input "text" at bounding box center [438, 127] width 732 height 25
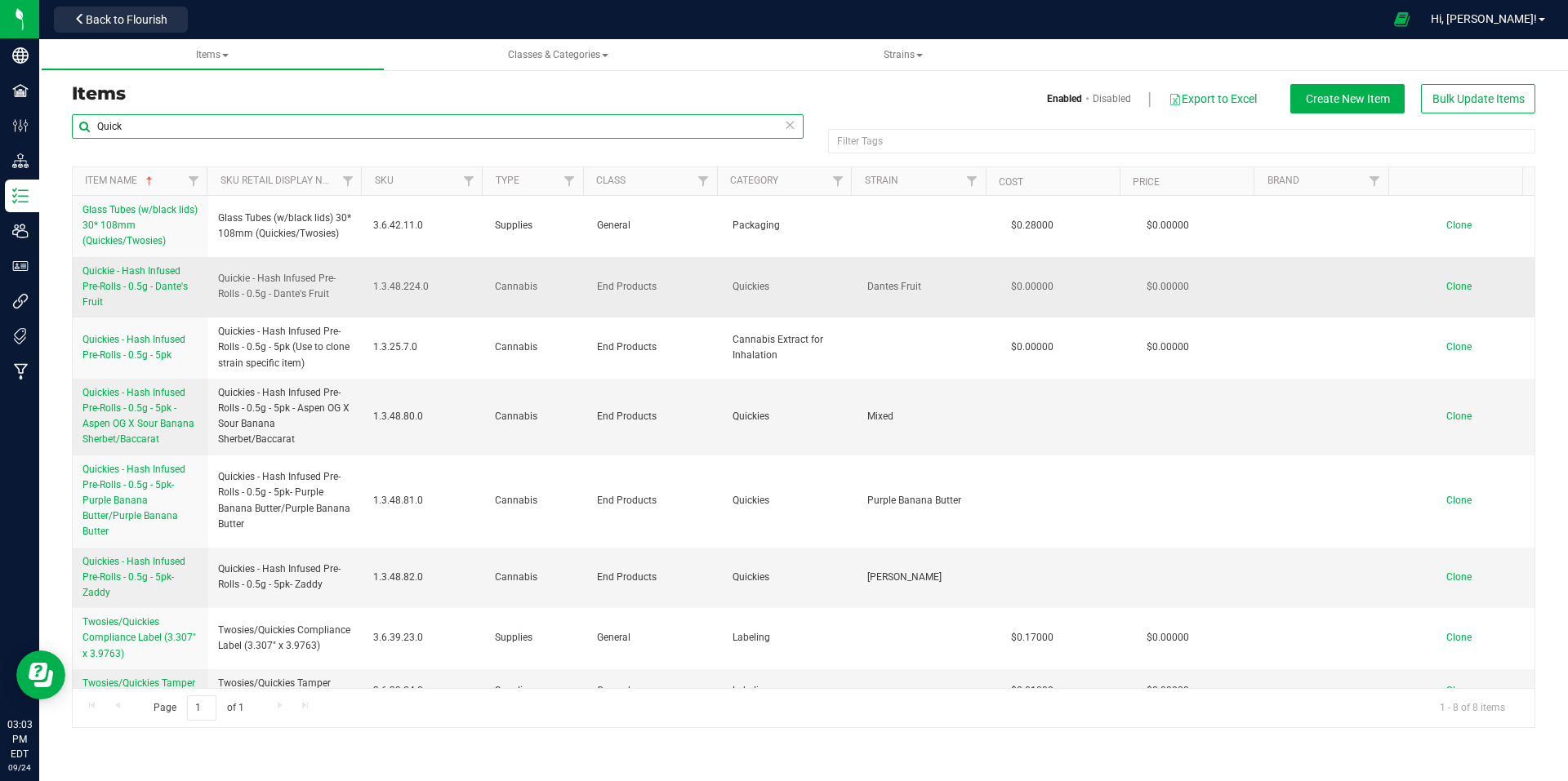
type input "Quick"
drag, startPoint x: 263, startPoint y: 294, endPoint x: 208, endPoint y: 281, distance: 56.5
click at [208, 281] on td "Quickie - Hash Infused Pre-Rolls - 0.5g - Dante's Fruit" at bounding box center [286, 287] width 156 height 61
click at [1456, 287] on span "Clone" at bounding box center [1459, 286] width 26 height 12
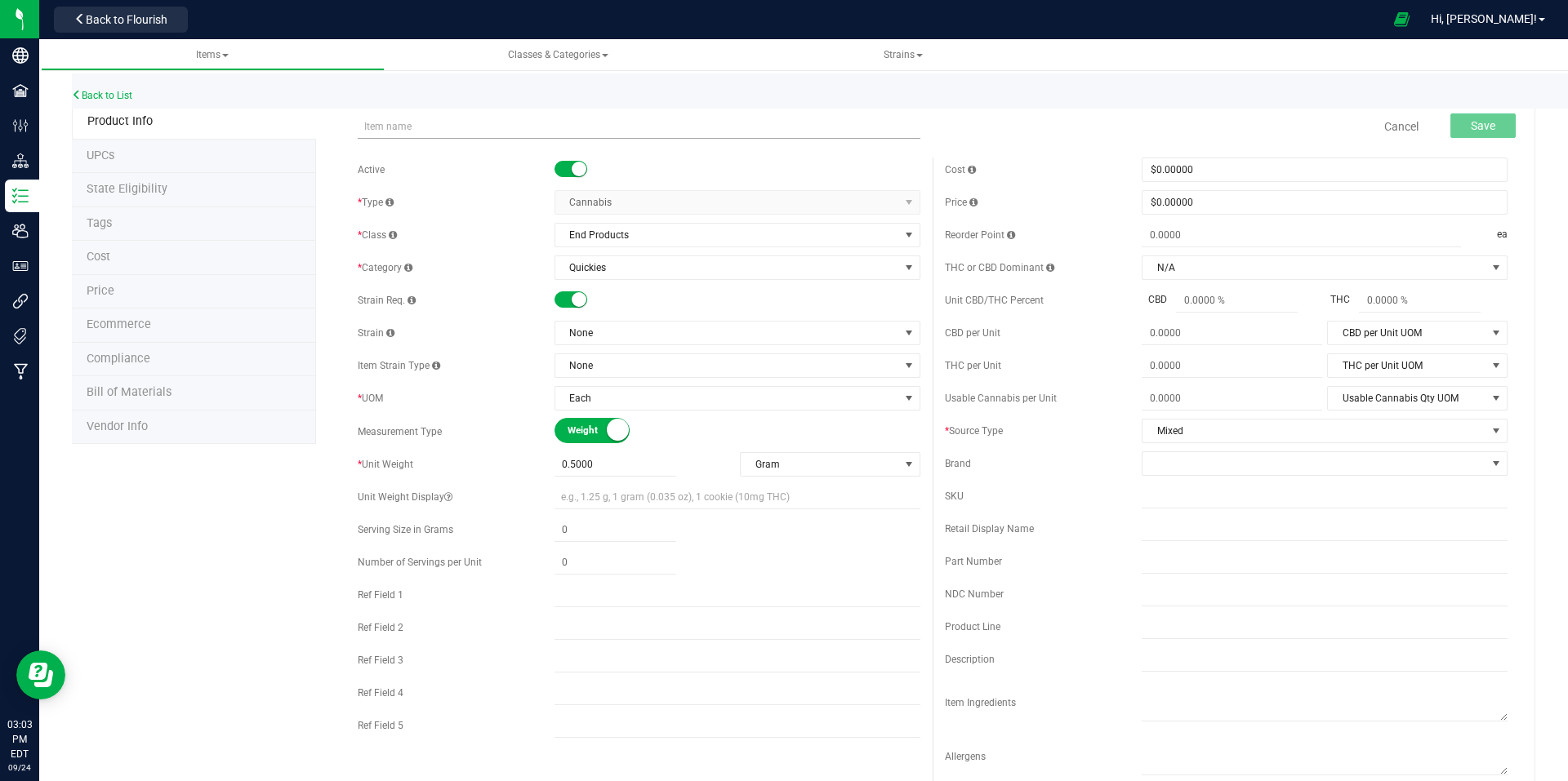
click at [395, 128] on input "text" at bounding box center [639, 127] width 563 height 25
drag, startPoint x: 387, startPoint y: 125, endPoint x: 422, endPoint y: 135, distance: 36.4
click at [387, 125] on input "Bulk - Hash Infused Pre-Rolls - 0.5g" at bounding box center [639, 127] width 563 height 25
click at [562, 128] on input "Quickie - Hash Infused Pre-Rolls - 0.5g" at bounding box center [639, 127] width 563 height 25
type input "Quickie - Hash Infused Pre-Rolls - 0.5g - Purple Banana Butter X Pineapple Papa…"
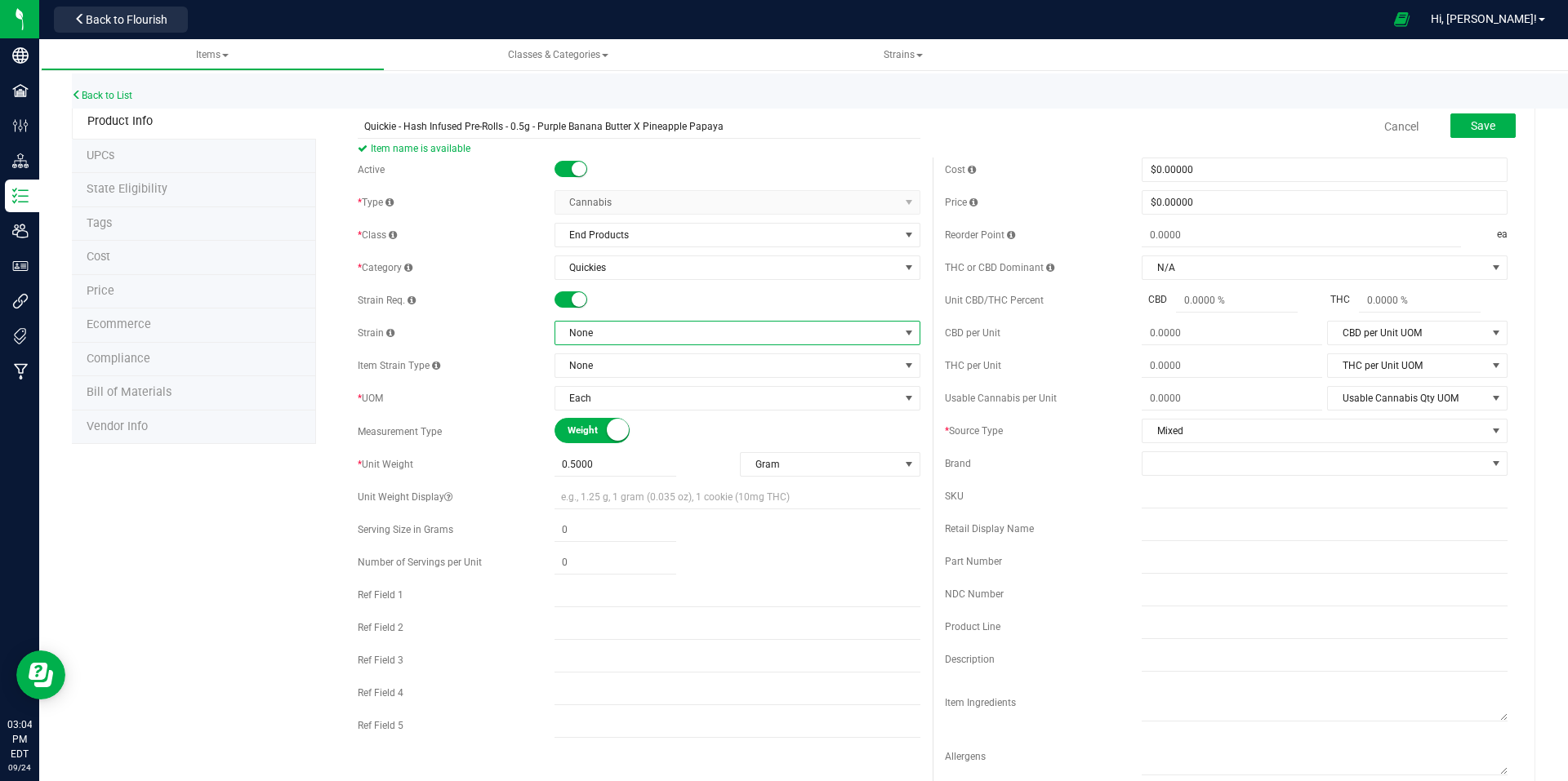
click at [676, 342] on span "None" at bounding box center [727, 333] width 344 height 23
click at [738, 445] on li "Mixed" at bounding box center [732, 444] width 361 height 23
click at [1471, 131] on span "Save" at bounding box center [1483, 126] width 25 height 13
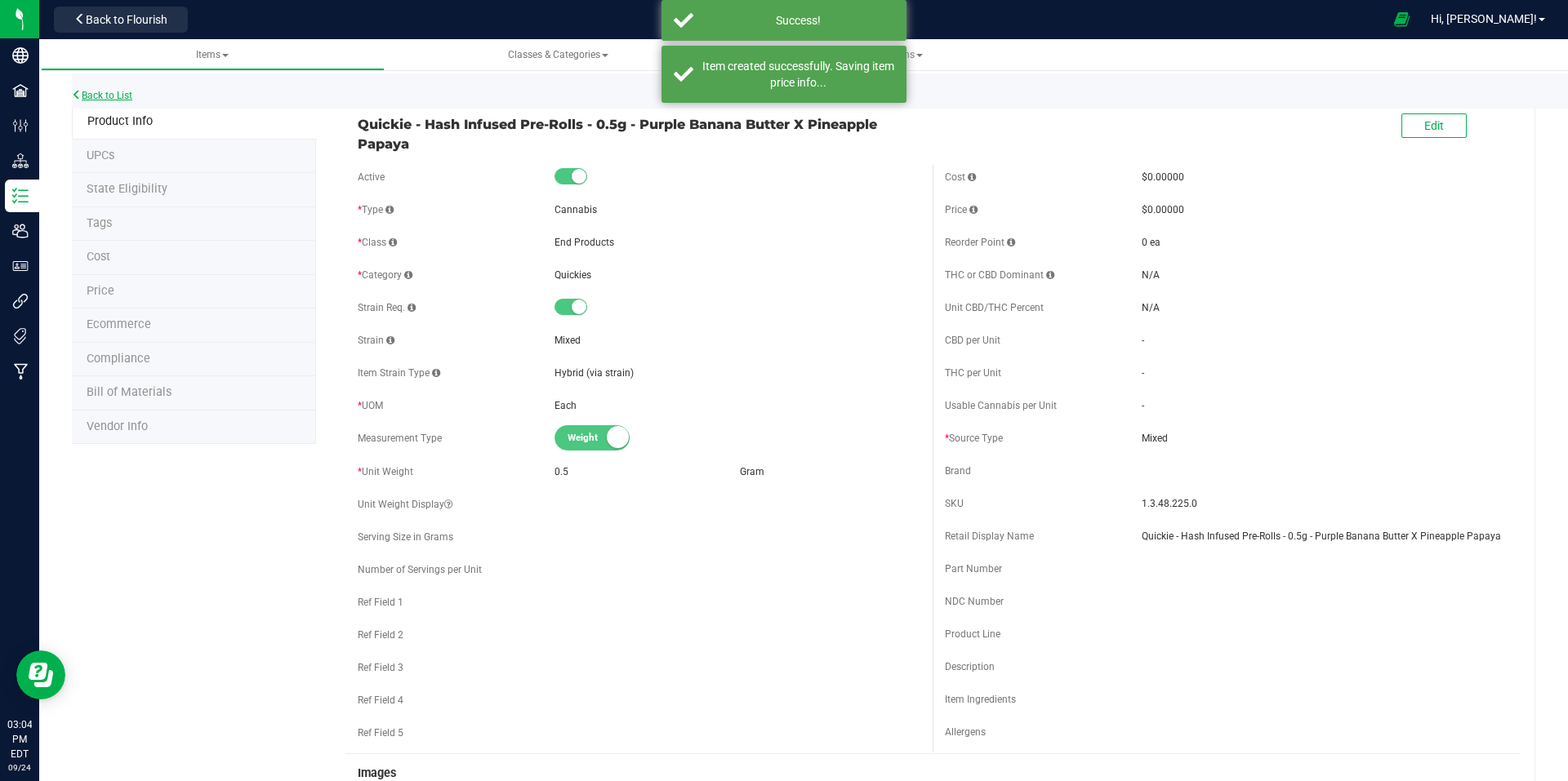
click at [120, 93] on link "Back to List" at bounding box center [102, 95] width 60 height 12
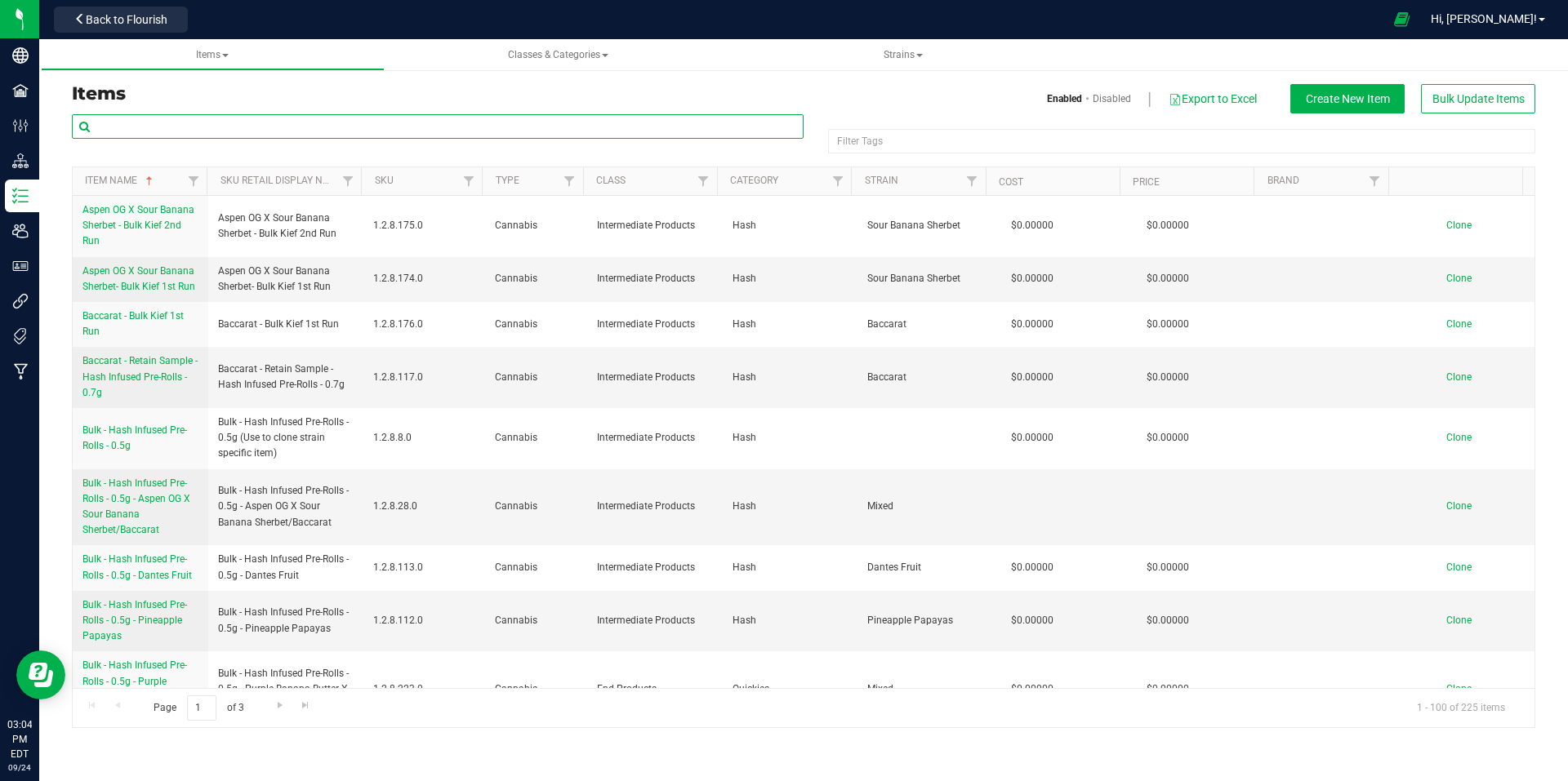
click at [302, 124] on input "text" at bounding box center [438, 127] width 732 height 25
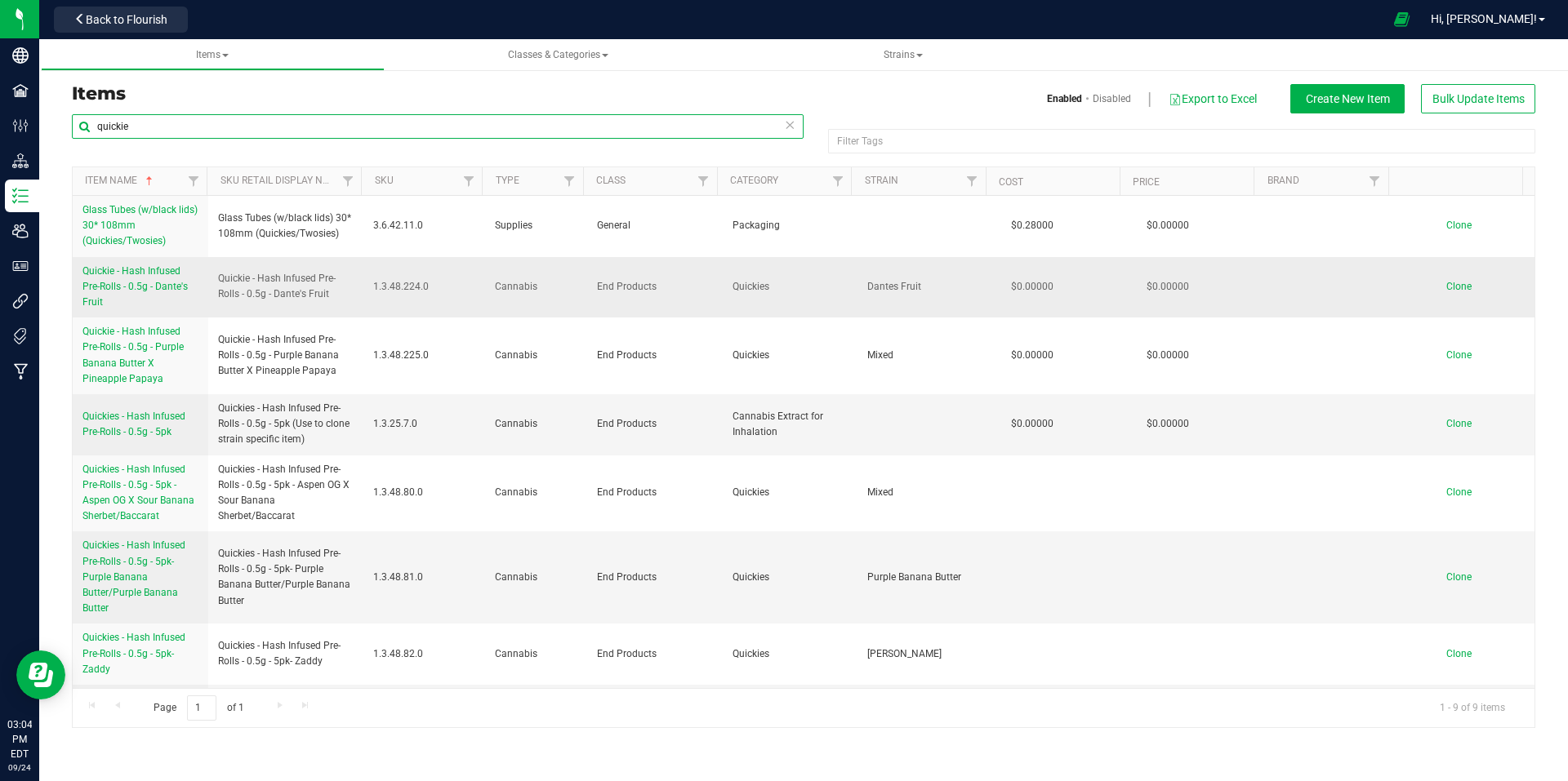
type input "quickie"
drag, startPoint x: 272, startPoint y: 294, endPoint x: 200, endPoint y: 270, distance: 75.9
click at [200, 270] on tr "Quickie - Hash Infused Pre-Rolls - 0.5g - [PERSON_NAME]'s Fruit Quickie - Hash …" at bounding box center [803, 287] width 1462 height 61
copy tr "Quickie - Hash Infused Pre-Rolls - 0.5g -"
click at [1448, 285] on span "Clone" at bounding box center [1459, 286] width 26 height 12
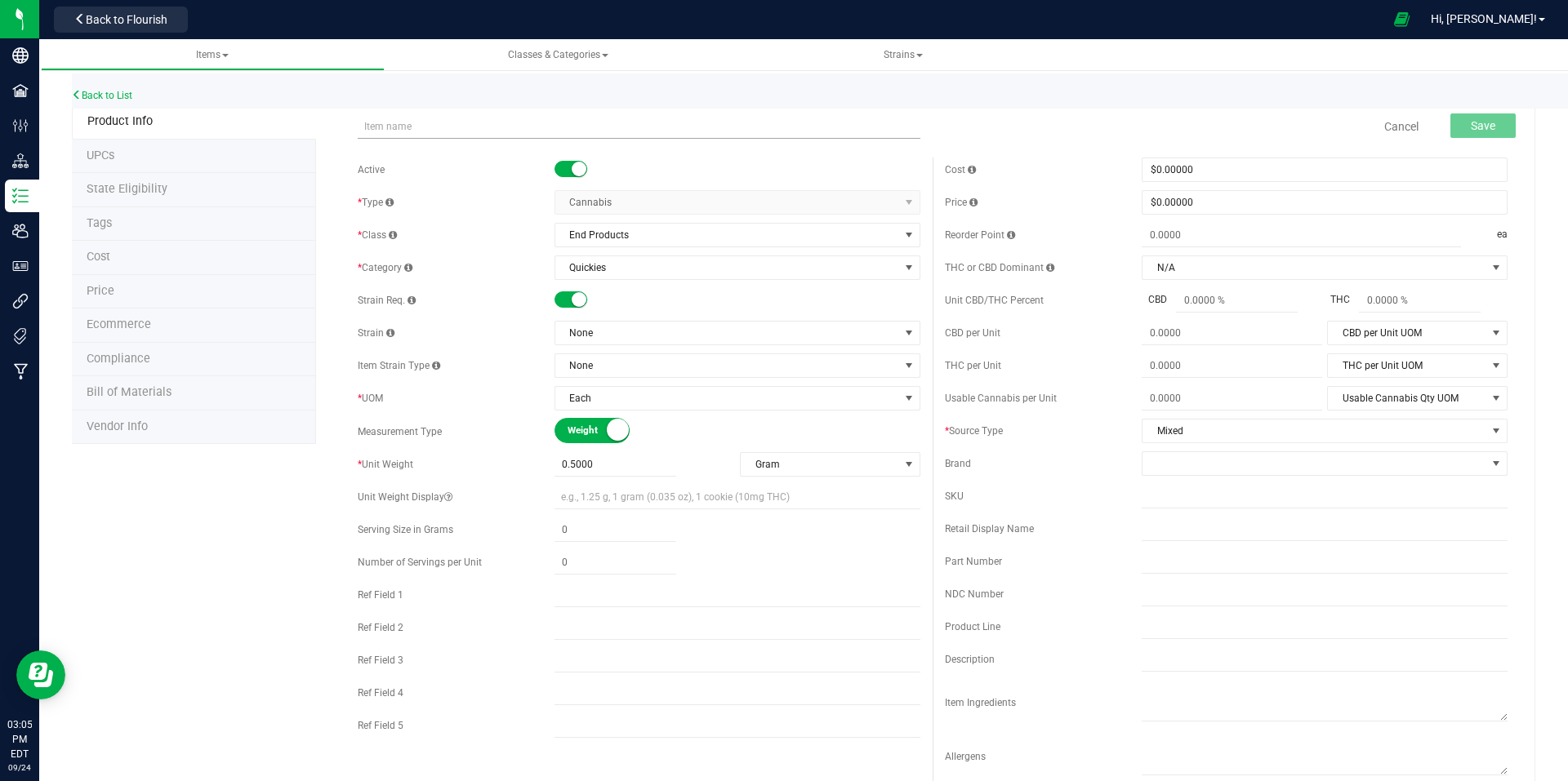
click at [388, 122] on input "text" at bounding box center [639, 127] width 563 height 25
type input "Quickie - Hash Infused Pre-Rolls - 0.5g - Zaddy X Chem Bomb"
click at [695, 341] on span "None" at bounding box center [727, 333] width 344 height 23
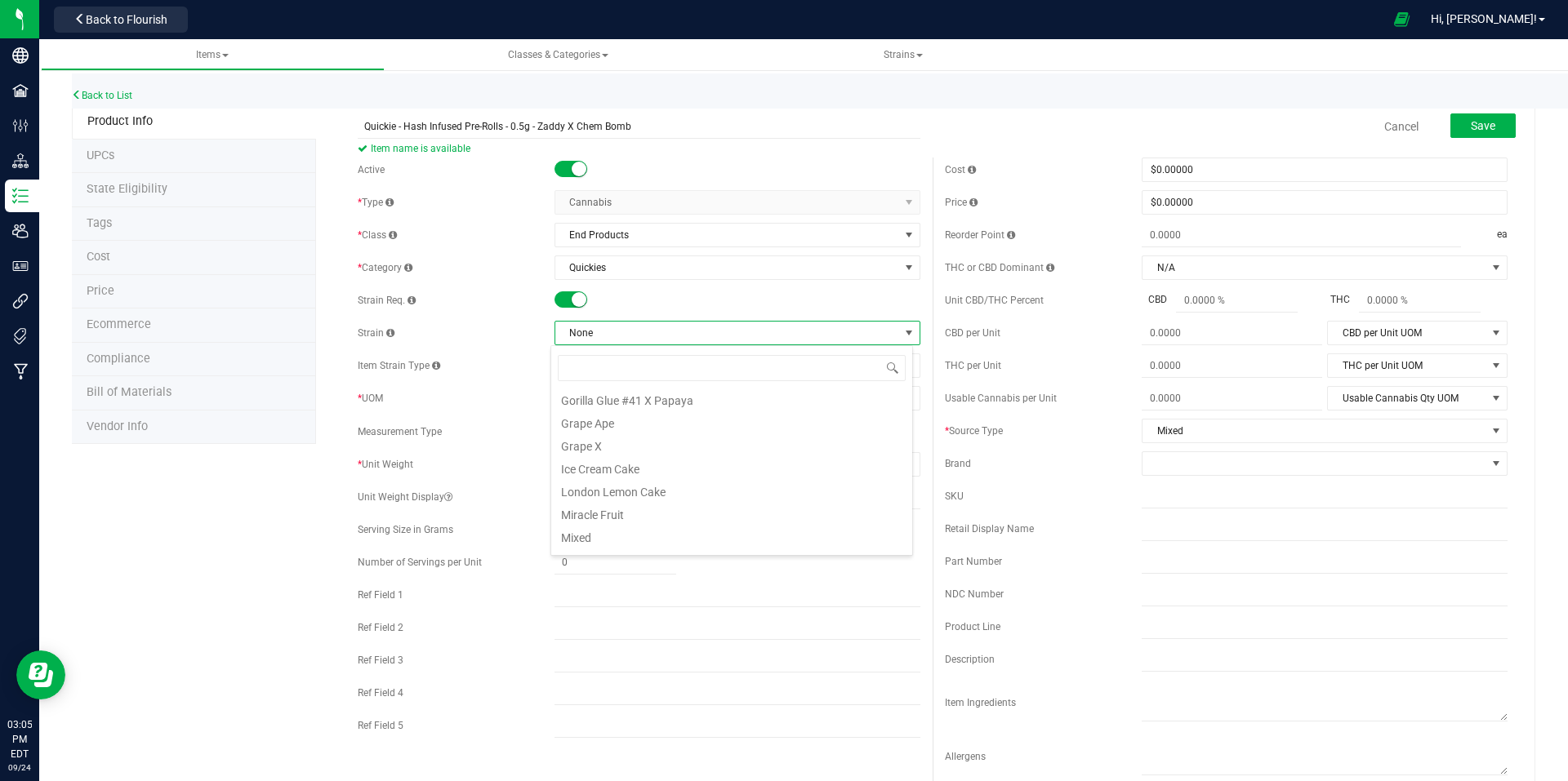
scroll to position [408, 0]
click at [695, 492] on li "Mixed" at bounding box center [732, 496] width 361 height 23
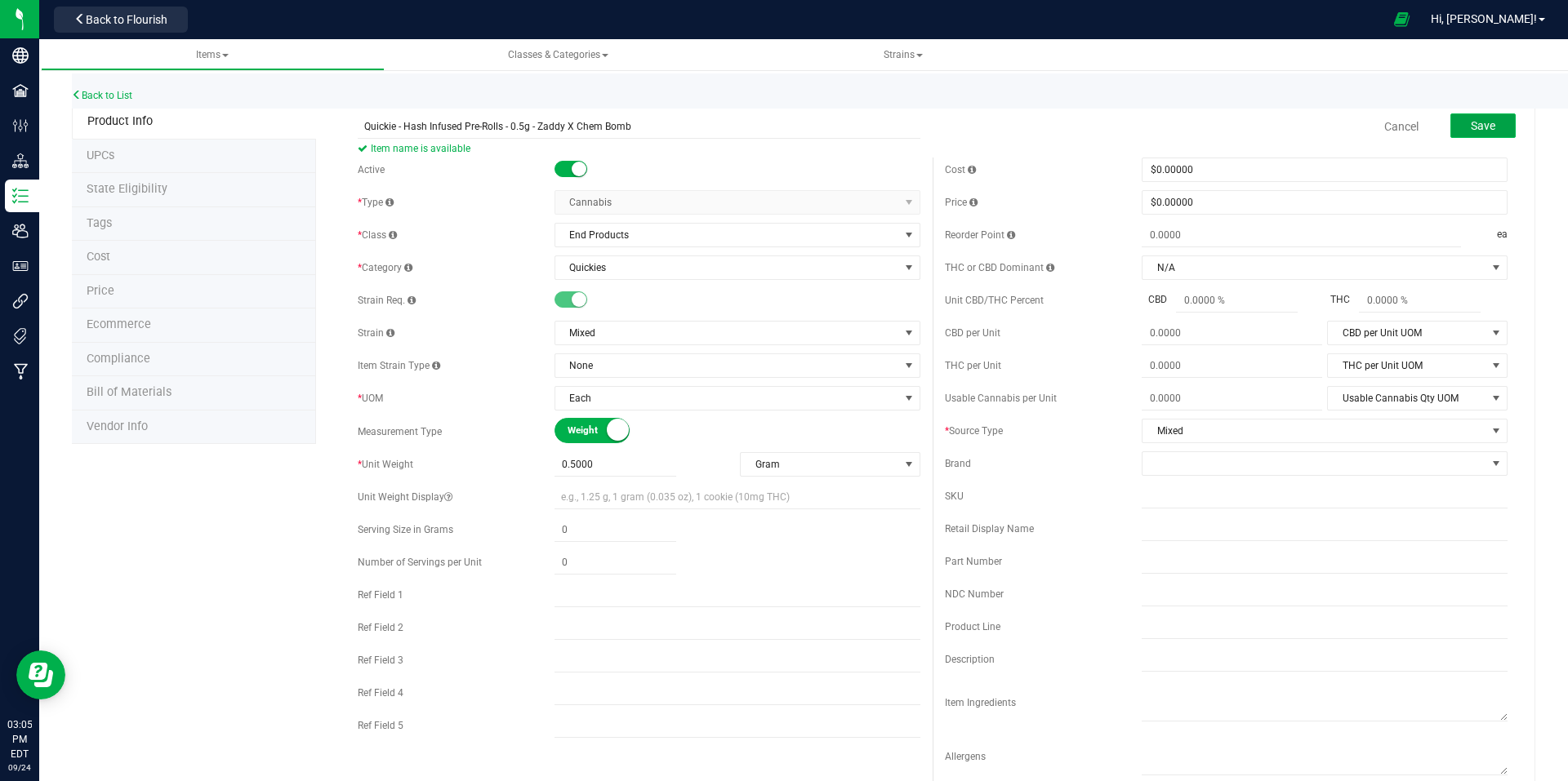
click at [1471, 123] on span "Save" at bounding box center [1483, 126] width 25 height 13
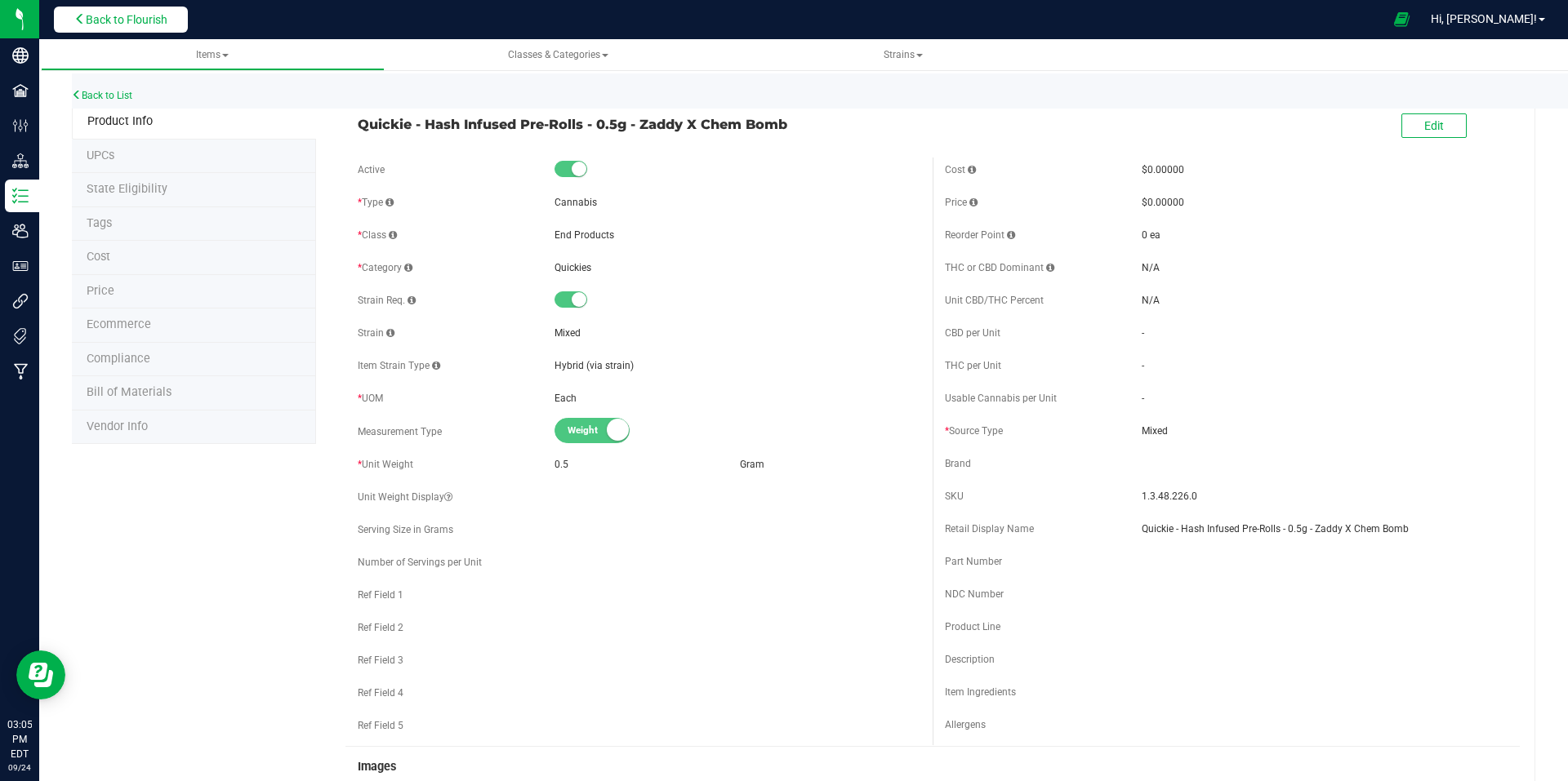
click at [110, 13] on span "Back to Flourish" at bounding box center [127, 19] width 82 height 13
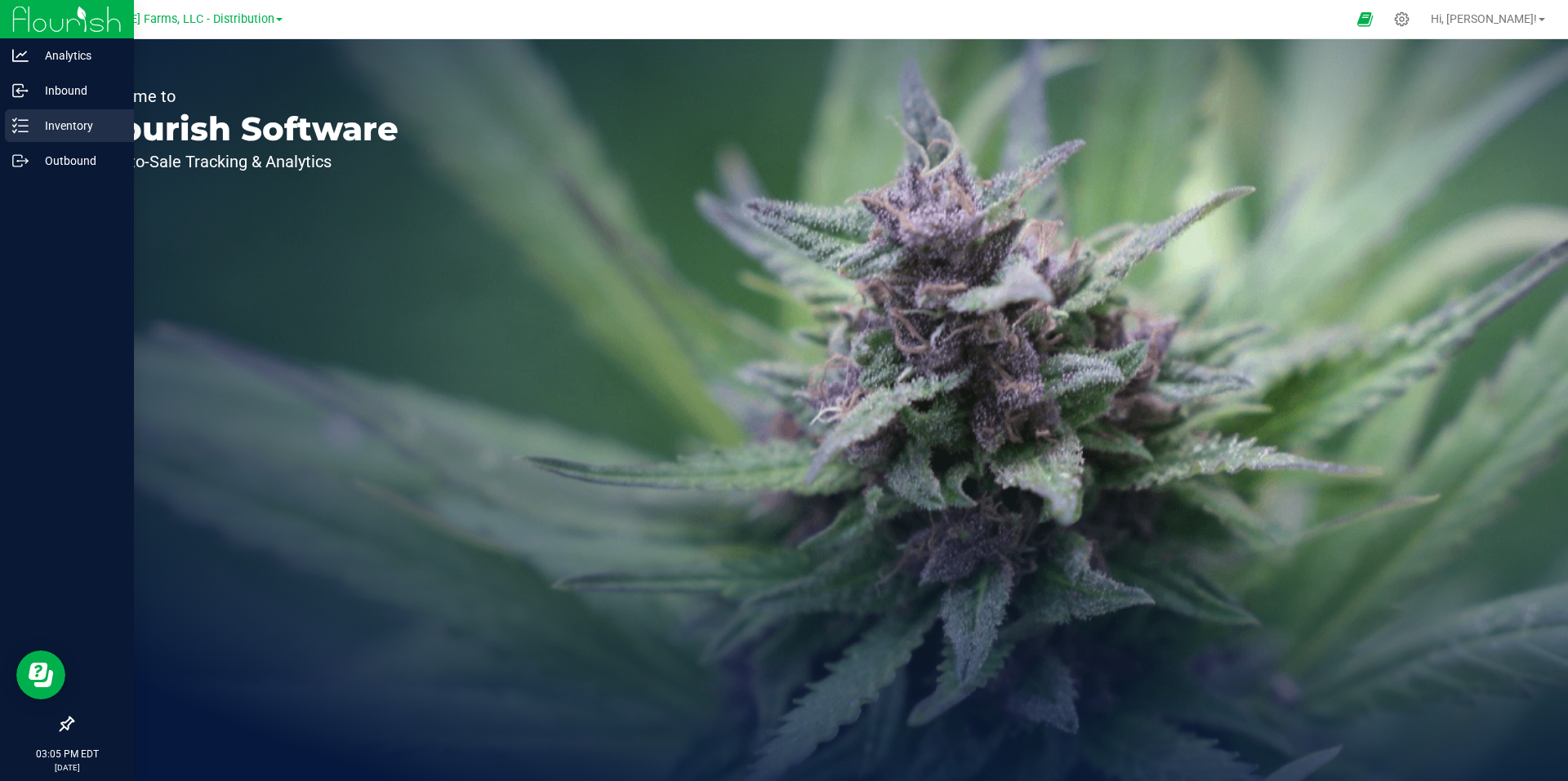
click at [83, 128] on p "Inventory" at bounding box center [77, 126] width 98 height 19
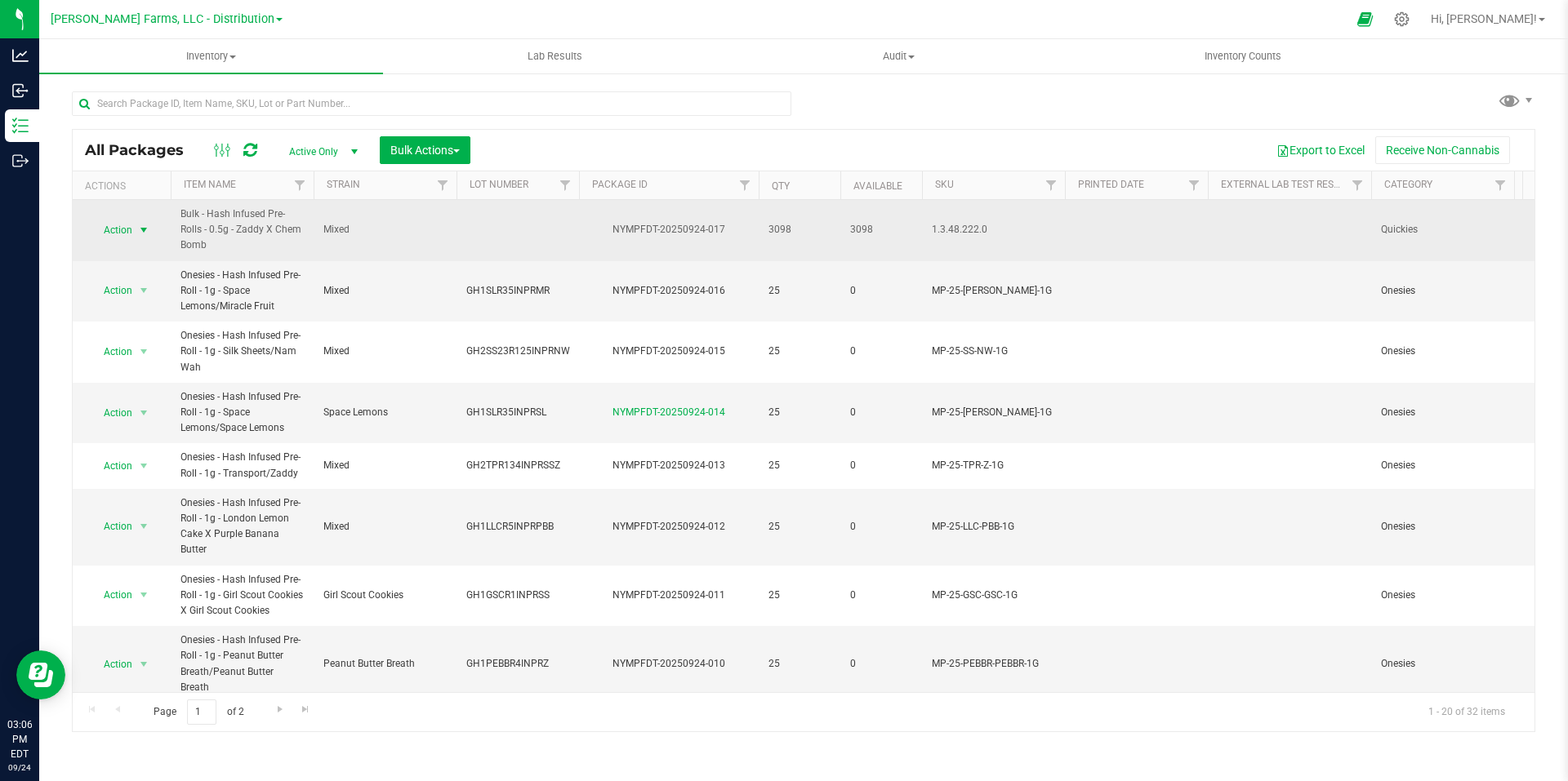
click at [149, 228] on span "select" at bounding box center [144, 230] width 13 height 13
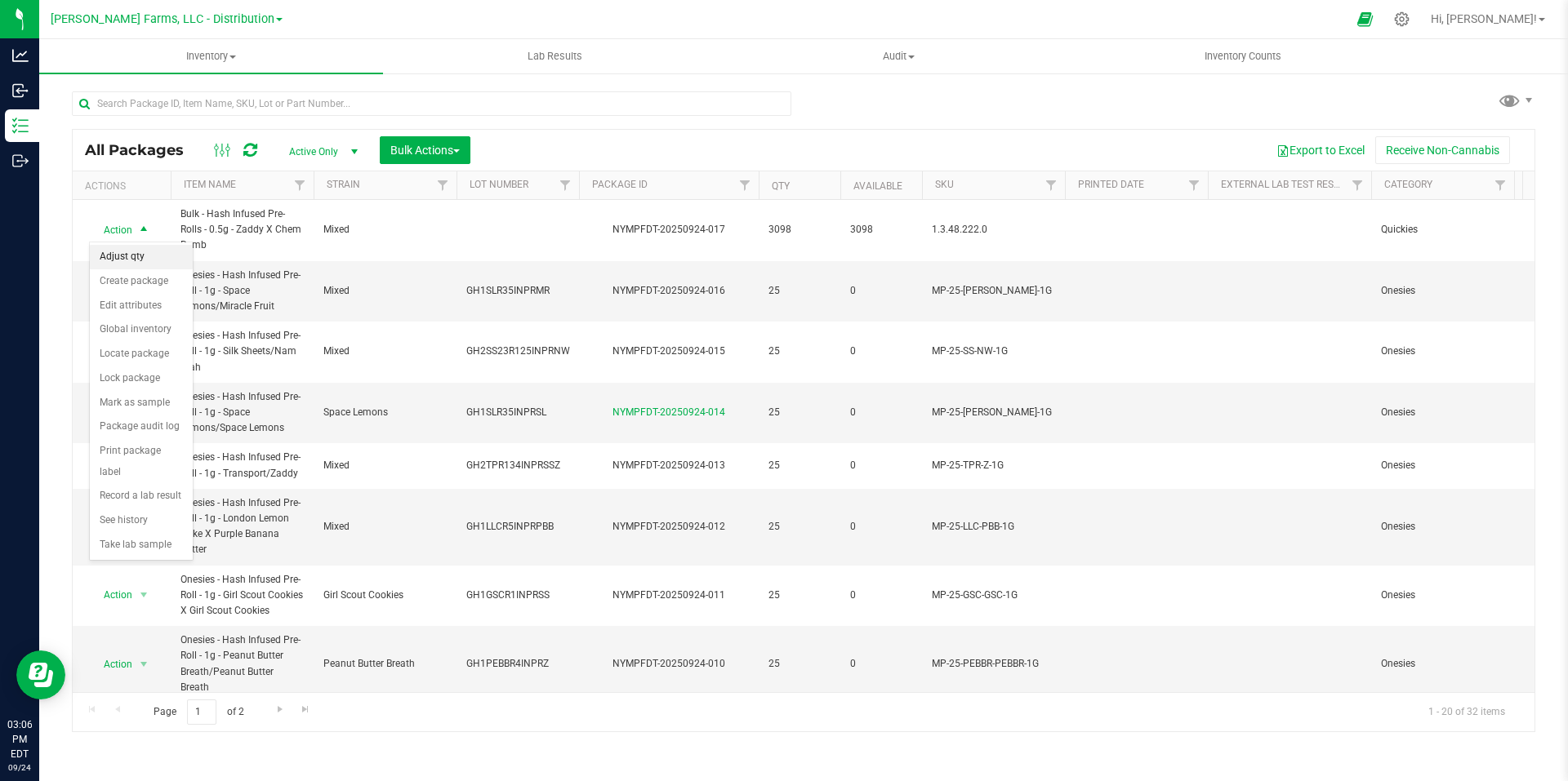
click at [130, 258] on li "Adjust qty" at bounding box center [141, 258] width 103 height 25
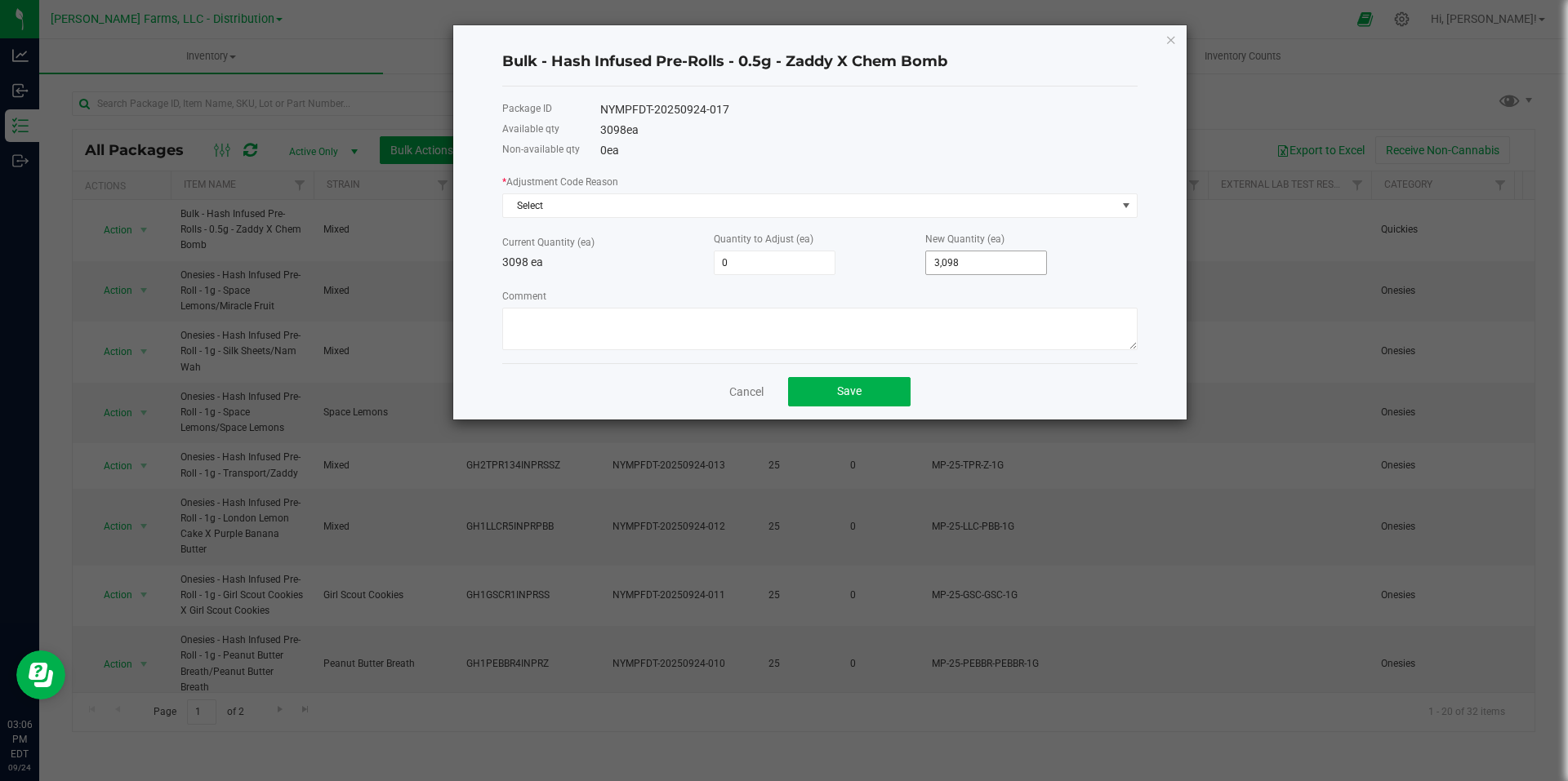
type input "3098"
click at [989, 259] on input "3098" at bounding box center [987, 263] width 120 height 23
type input "-3,098"
type input "0"
click at [833, 206] on span "Select" at bounding box center [810, 205] width 613 height 23
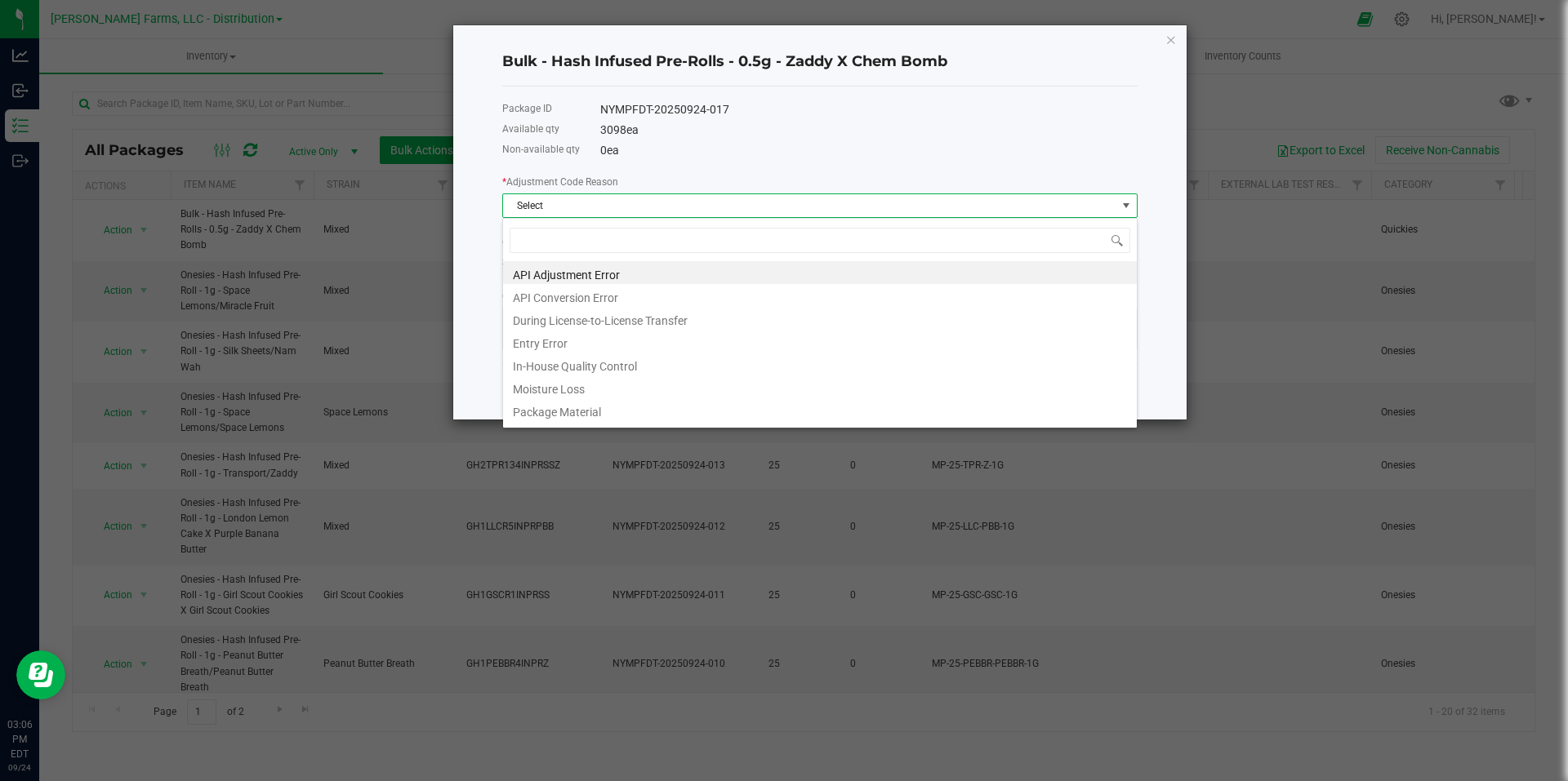
scroll to position [25, 635]
click at [623, 298] on li "API Conversion Error" at bounding box center [819, 296] width 633 height 23
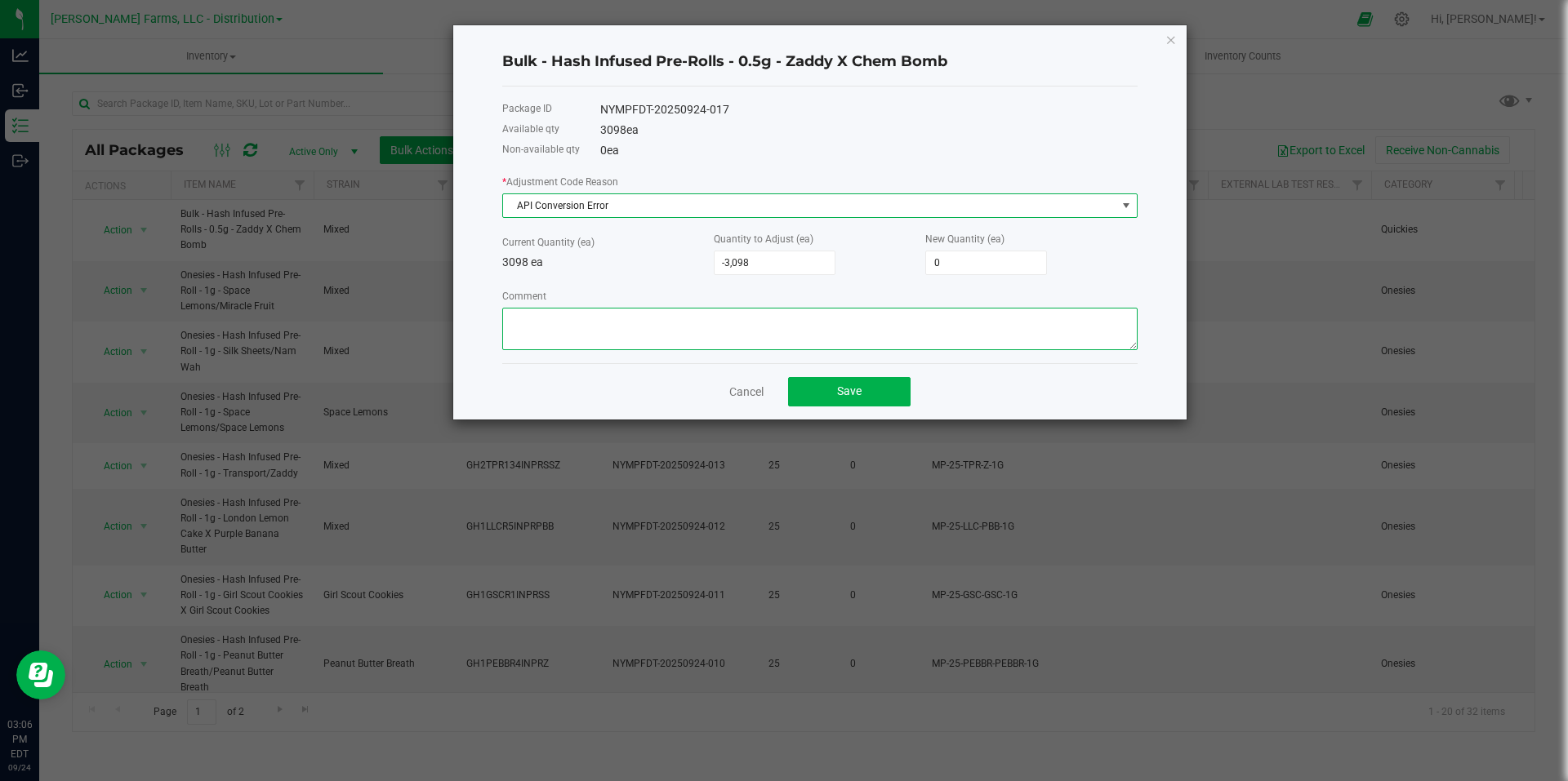
click at [651, 324] on textarea "Comment" at bounding box center [819, 329] width 635 height 43
type textarea "Updating Inventory wrong line item name"
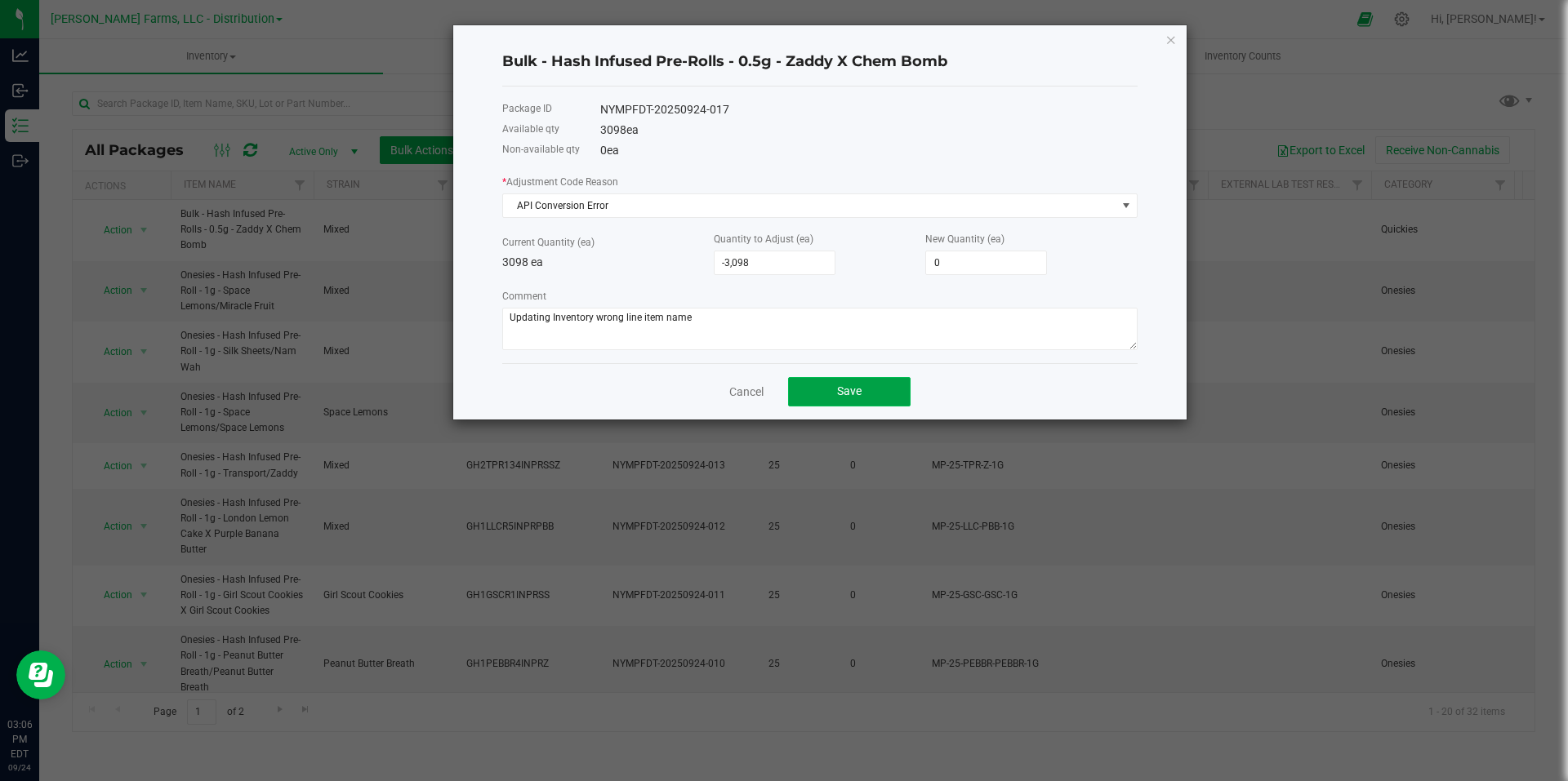
click at [846, 399] on button "Save" at bounding box center [850, 391] width 122 height 29
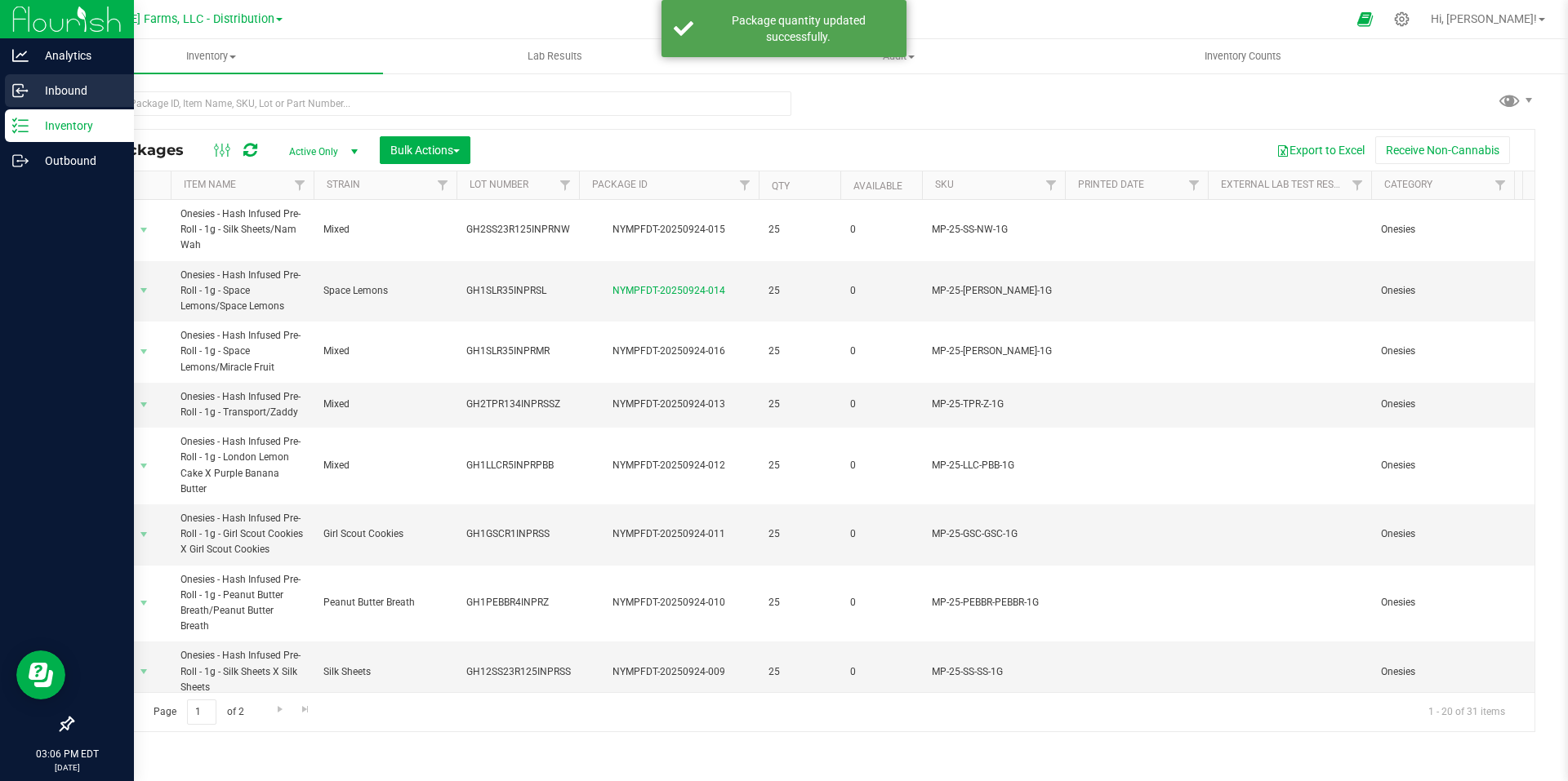
click at [60, 89] on p "Inbound" at bounding box center [77, 90] width 98 height 19
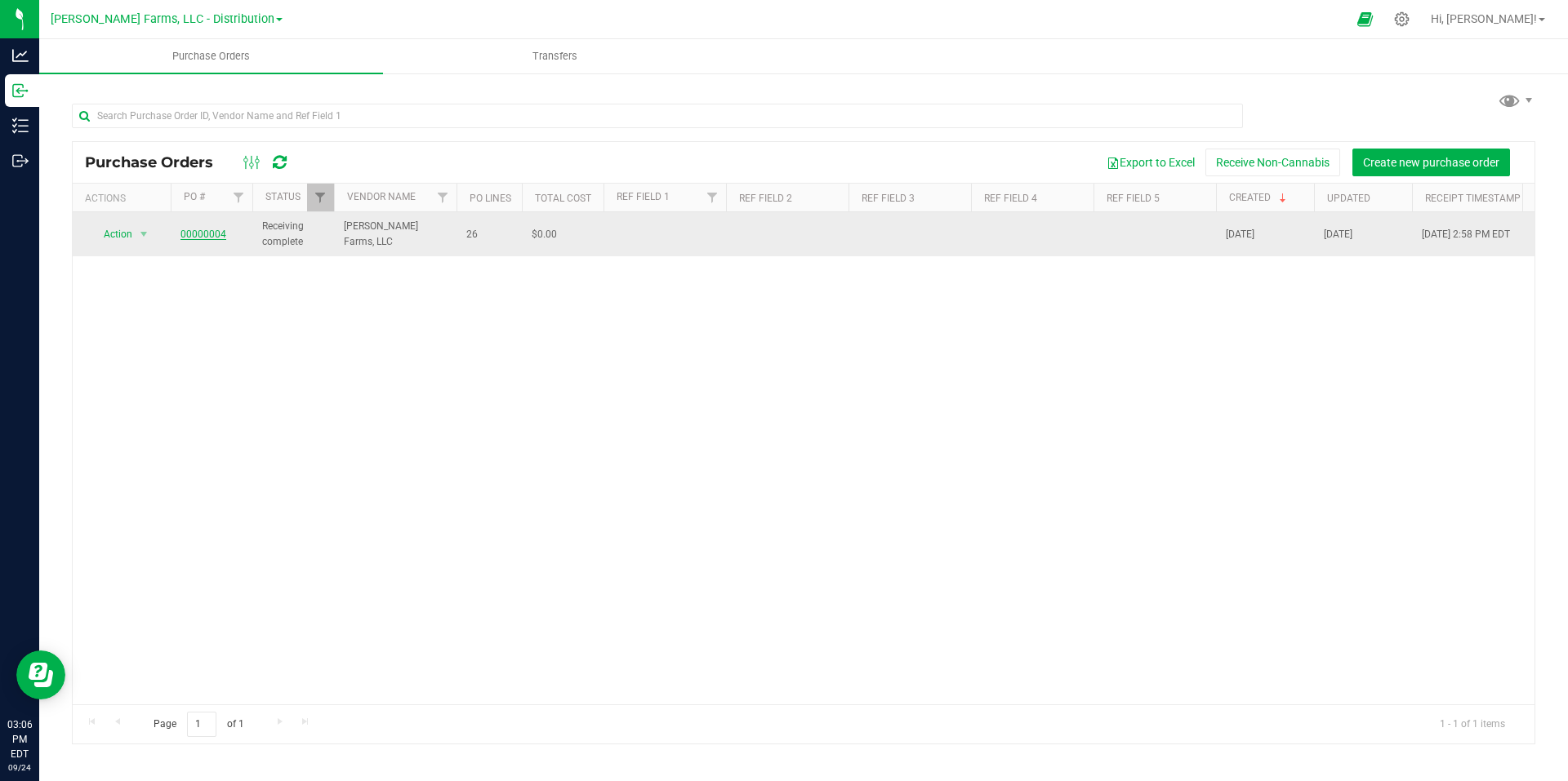
click at [214, 239] on link "00000004" at bounding box center [204, 234] width 46 height 12
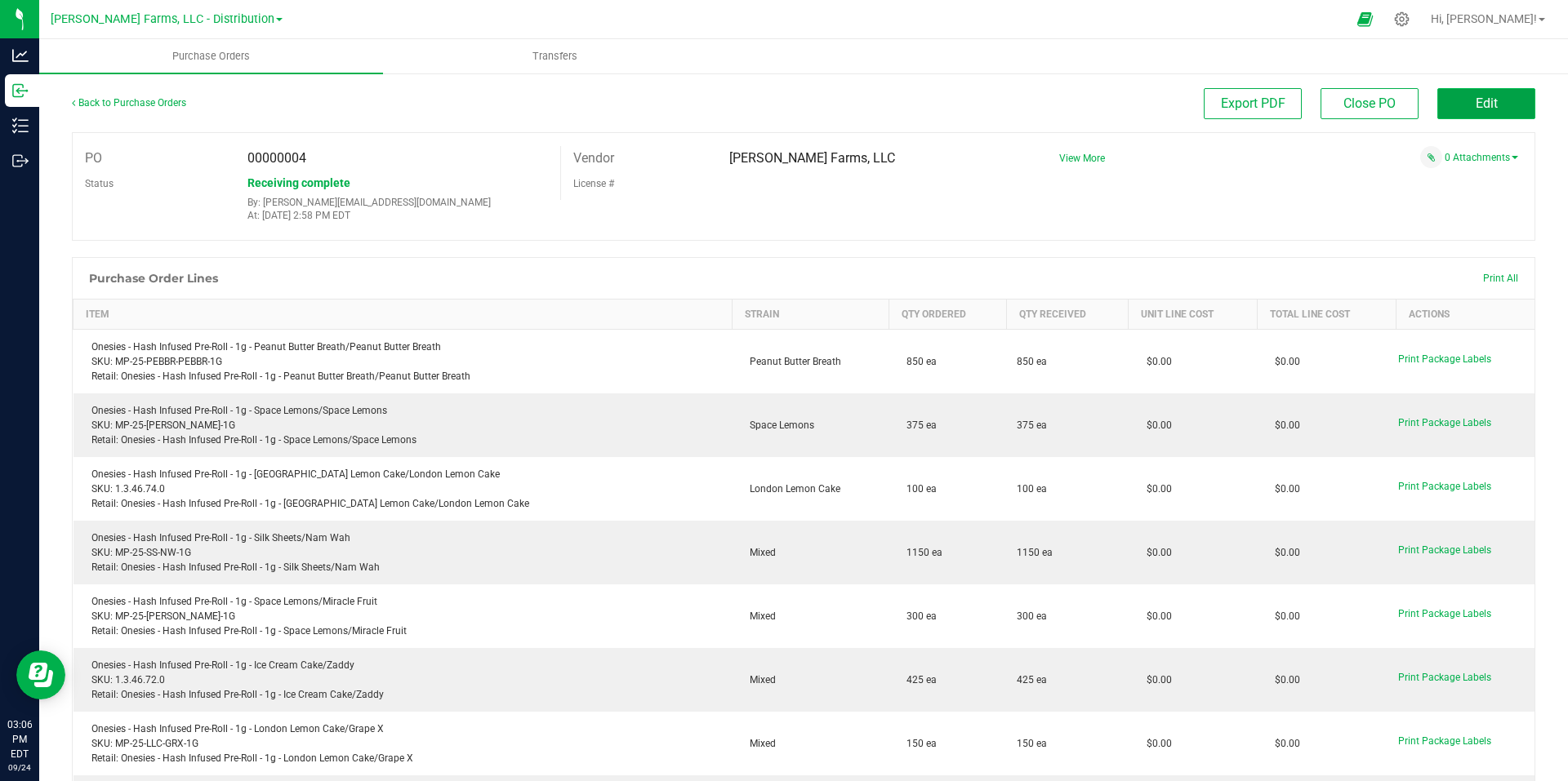
click at [1489, 112] on button "Edit" at bounding box center [1486, 104] width 98 height 31
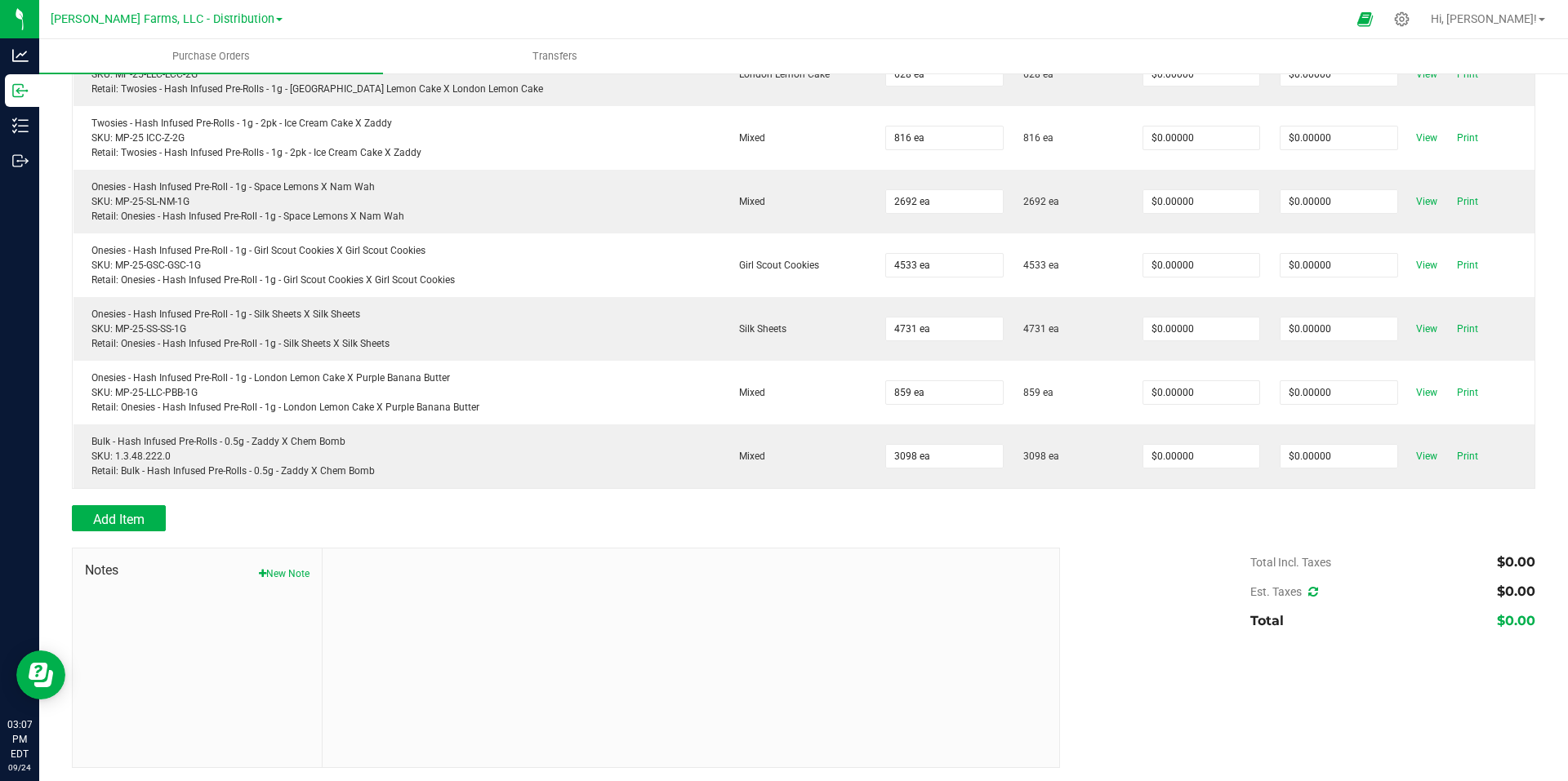
scroll to position [1487, 0]
click at [133, 518] on span "Add Item" at bounding box center [119, 516] width 51 height 16
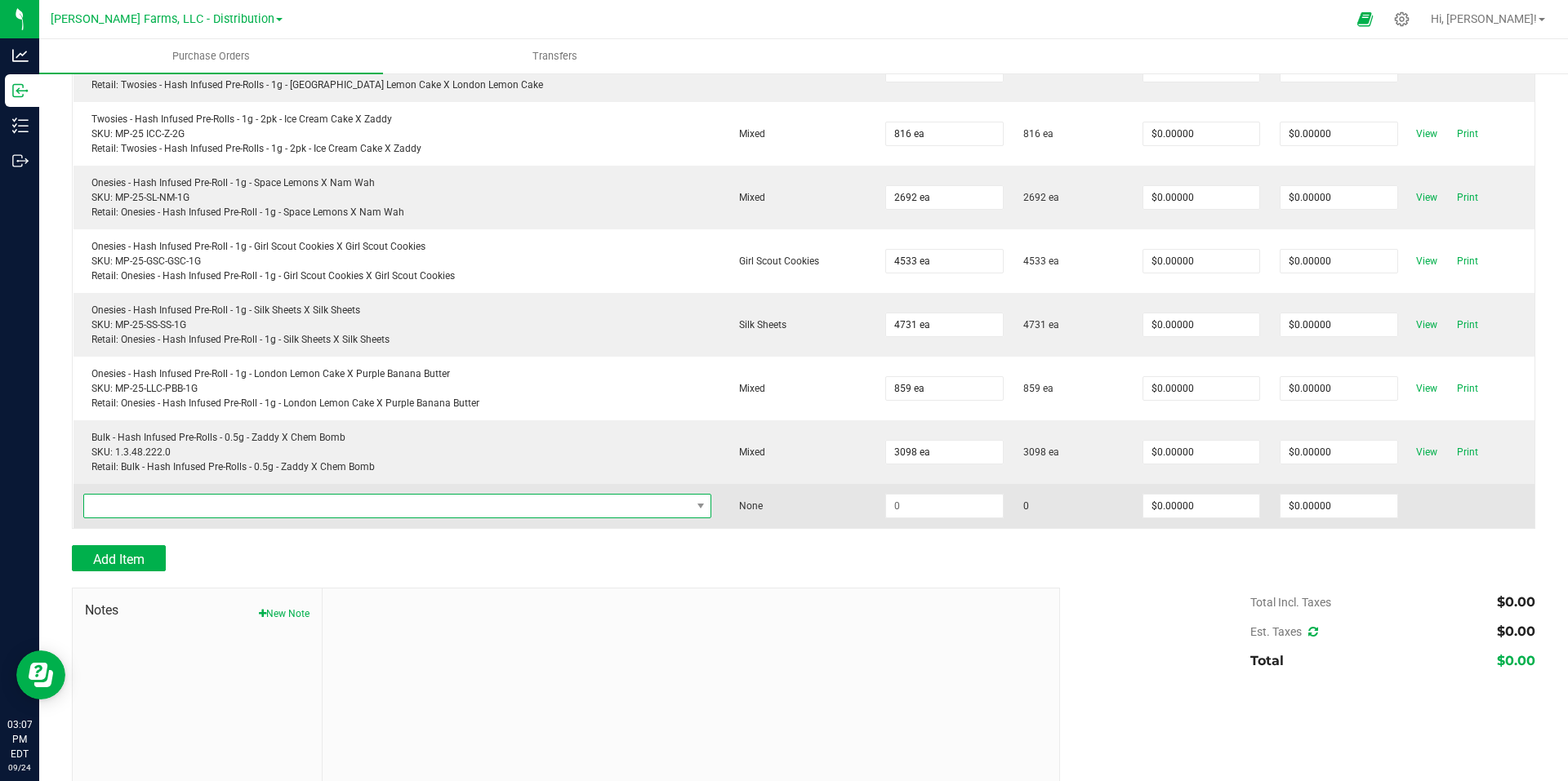
click at [299, 508] on span "NO DATA FOUND" at bounding box center [387, 506] width 607 height 23
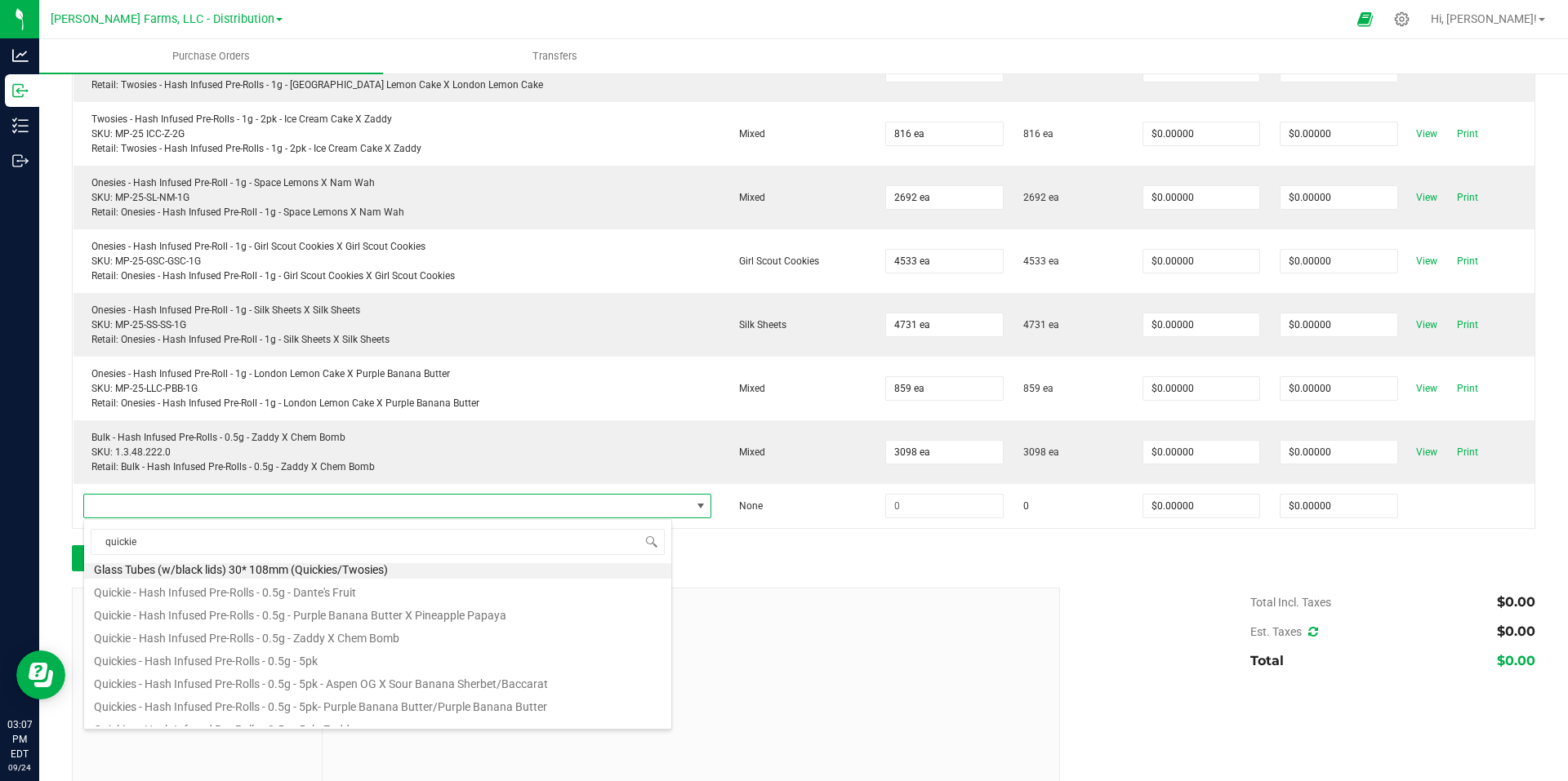
scroll to position [0, 0]
type input "quickie"
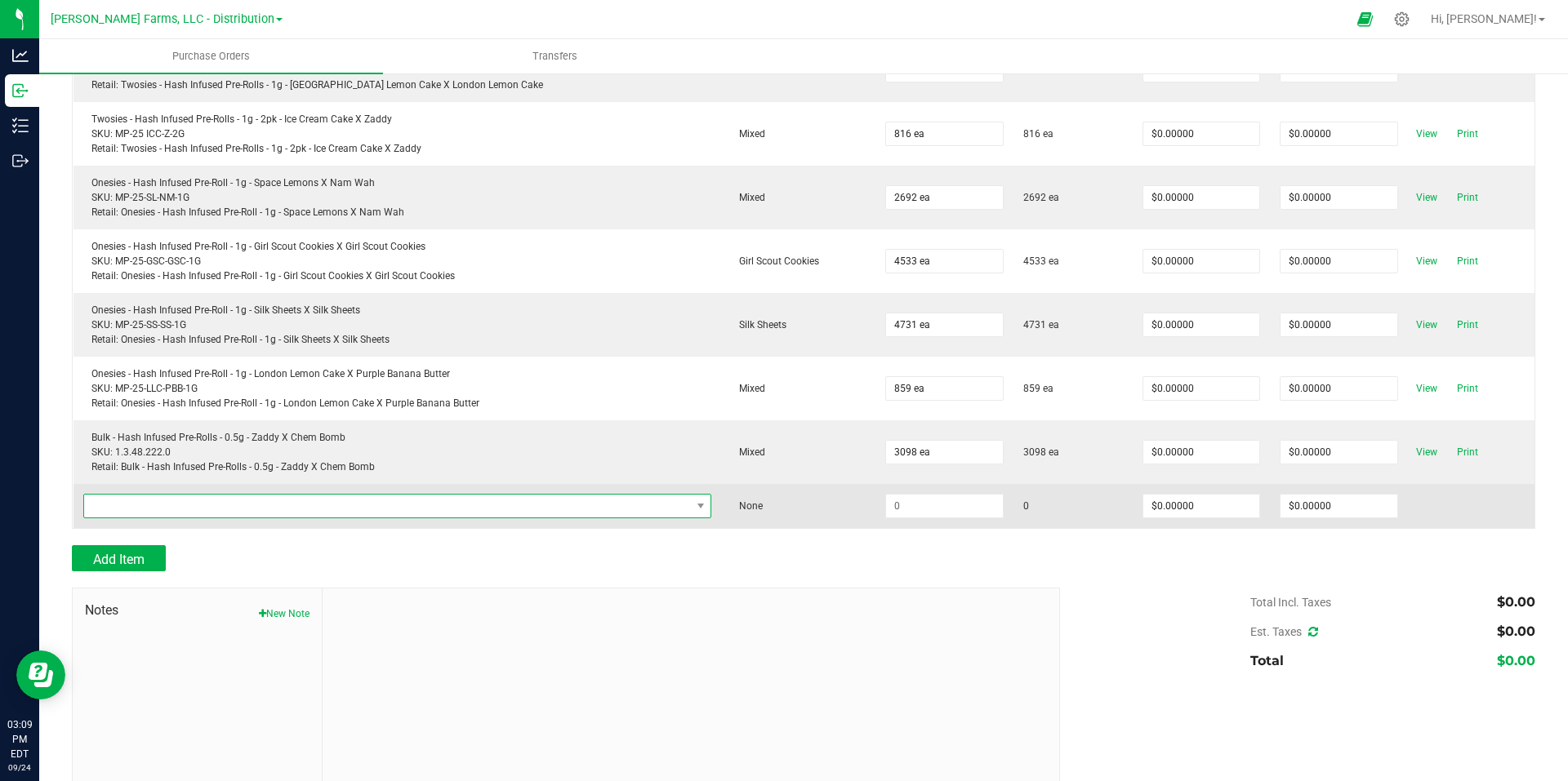
click at [569, 508] on span "NO DATA FOUND" at bounding box center [387, 506] width 607 height 23
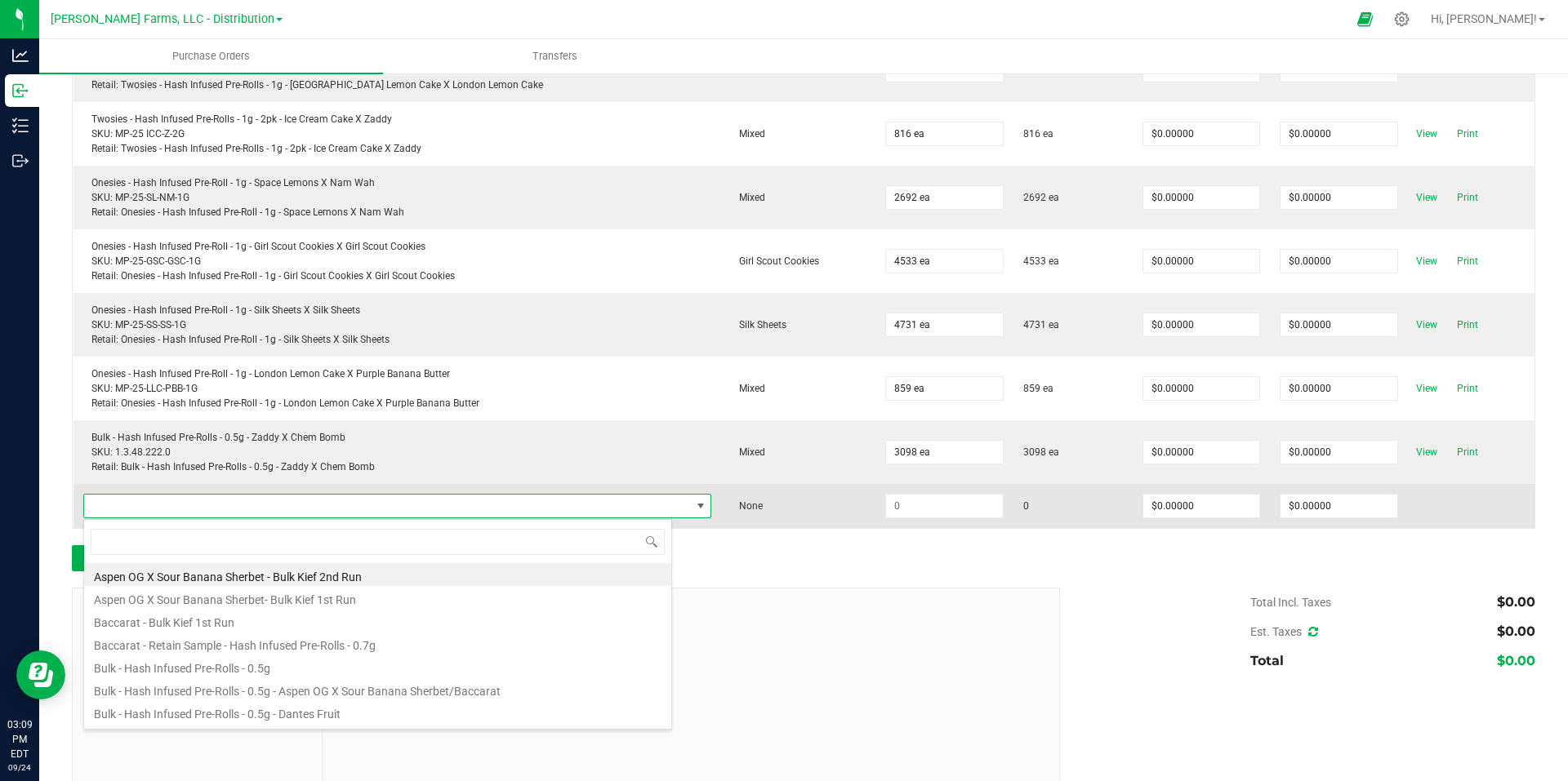
scroll to position [25, 584]
type input "quick"
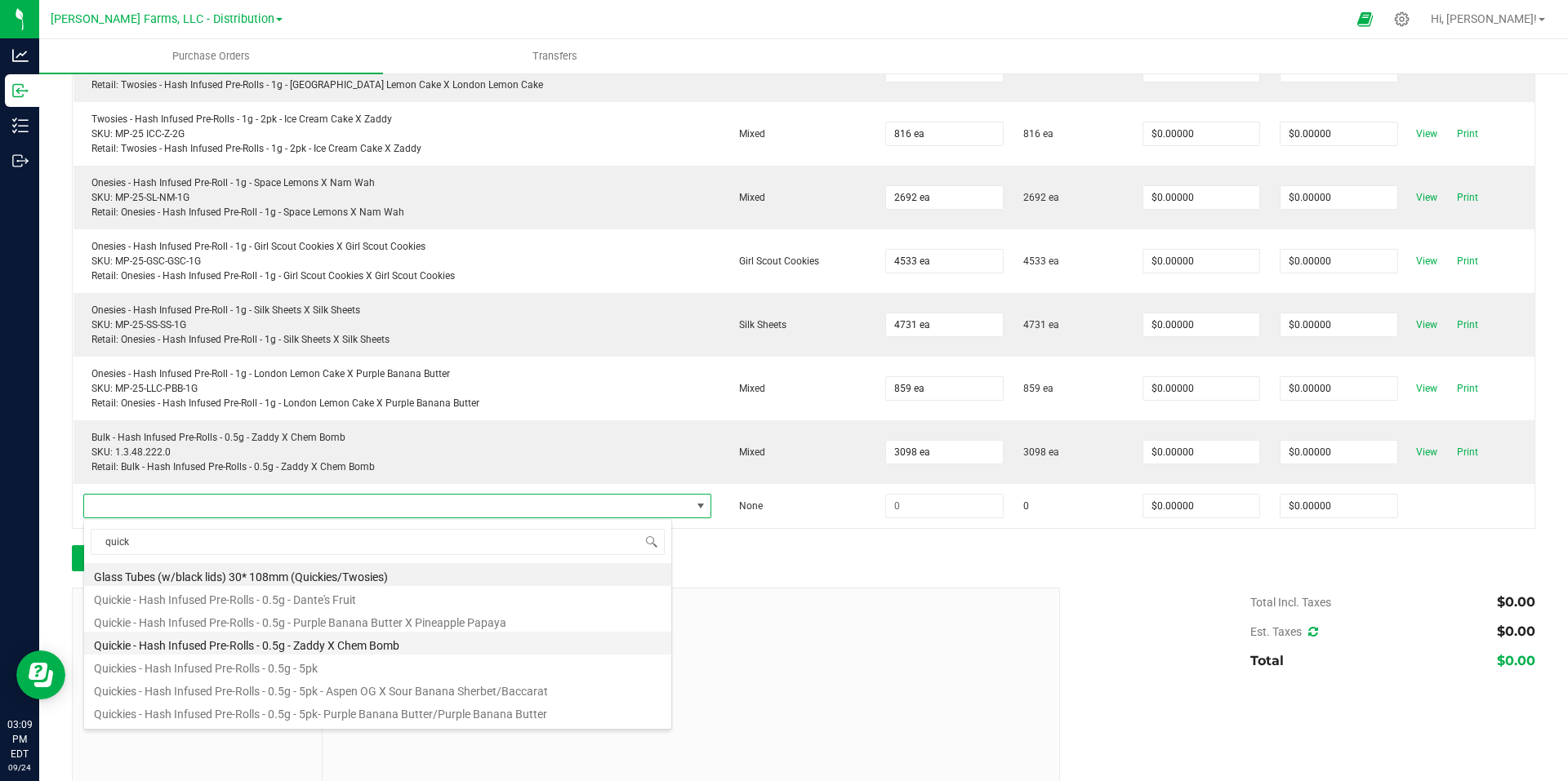
click at [418, 644] on li "Quickie - Hash Infused Pre-Rolls - 0.5g - Zaddy X Chem Bomb" at bounding box center [377, 644] width 587 height 23
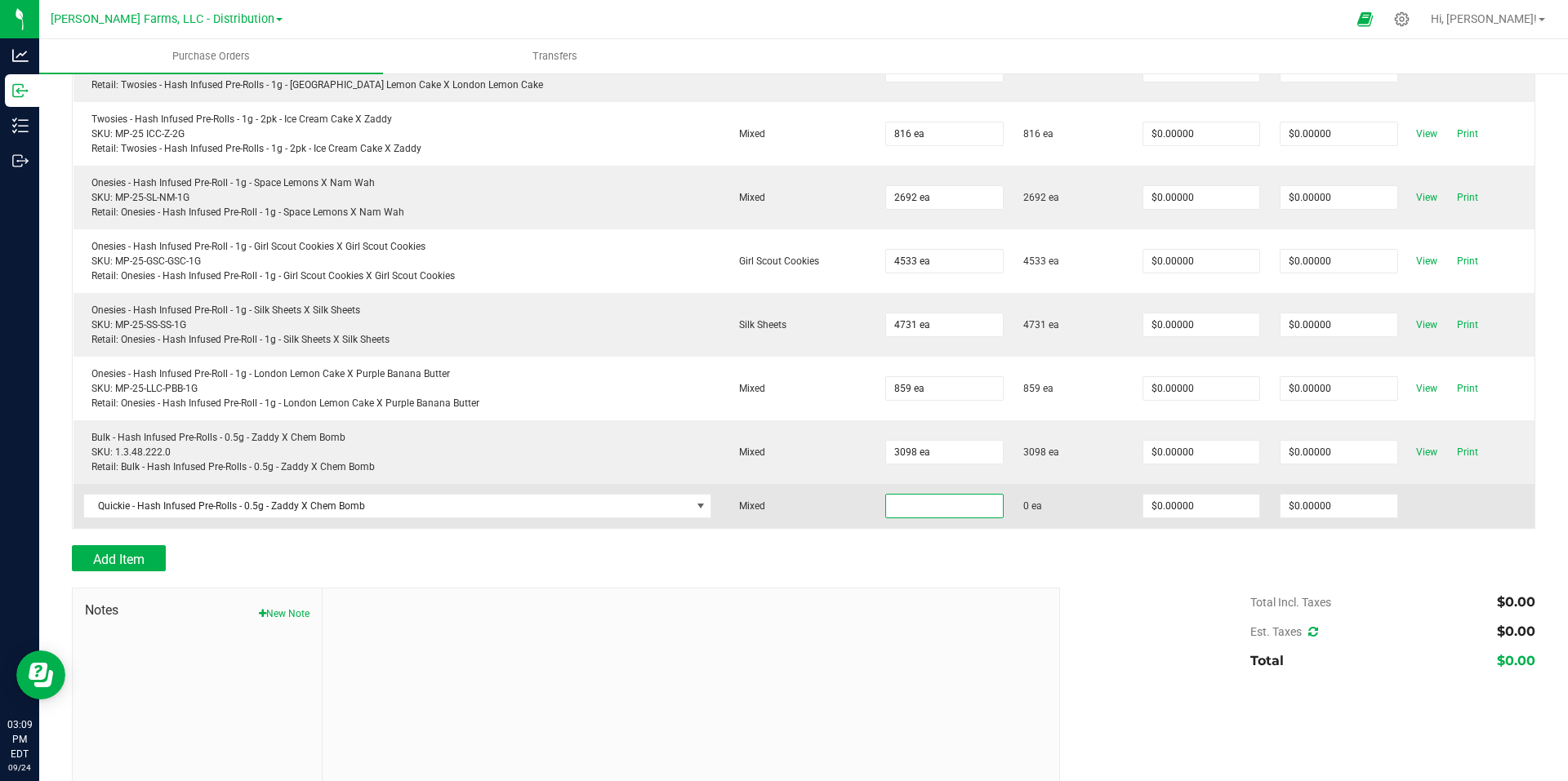
click at [927, 500] on input at bounding box center [943, 506] width 116 height 23
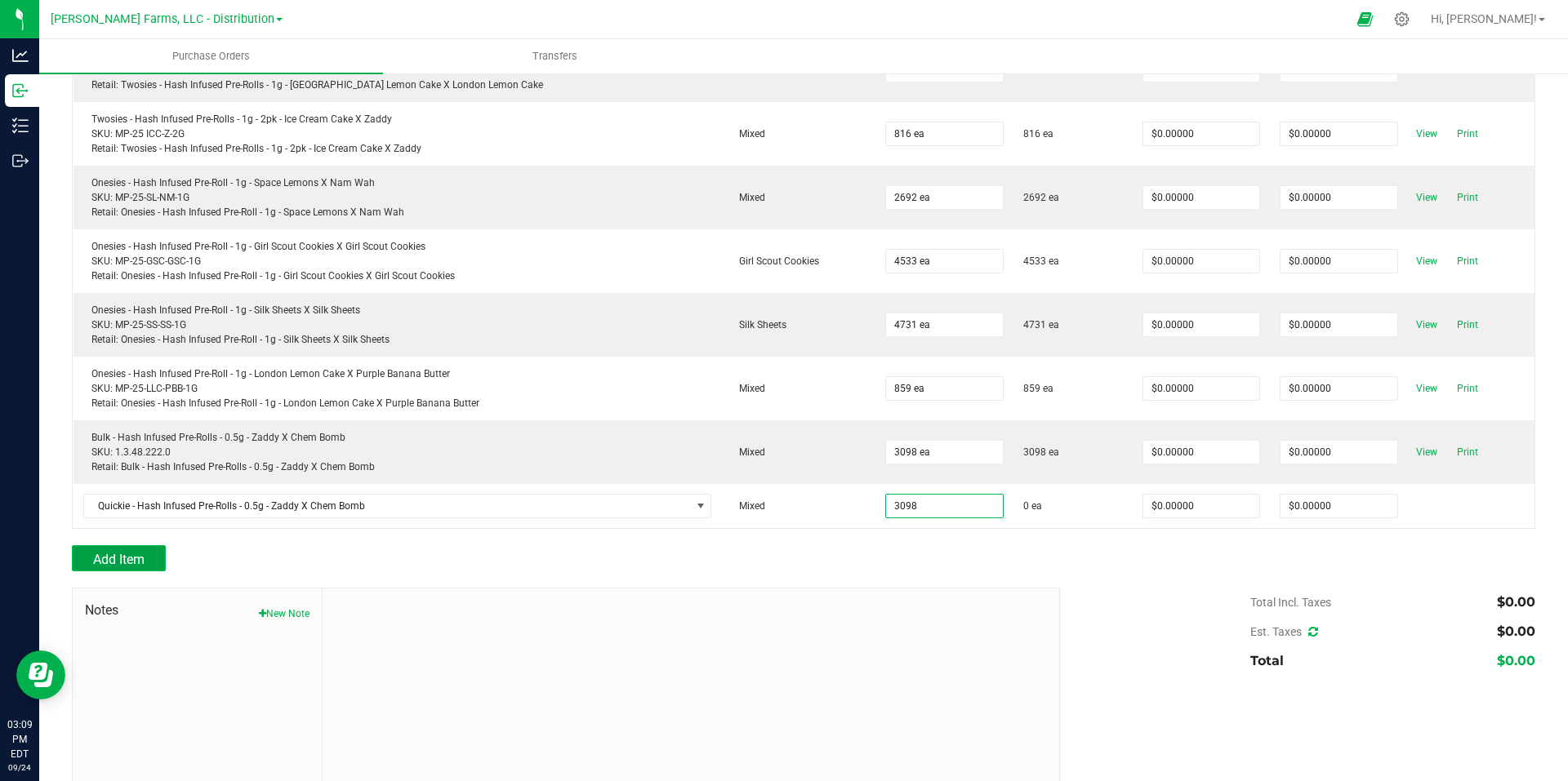
type input "3098 ea"
click at [131, 556] on span "Add Item" at bounding box center [119, 560] width 51 height 16
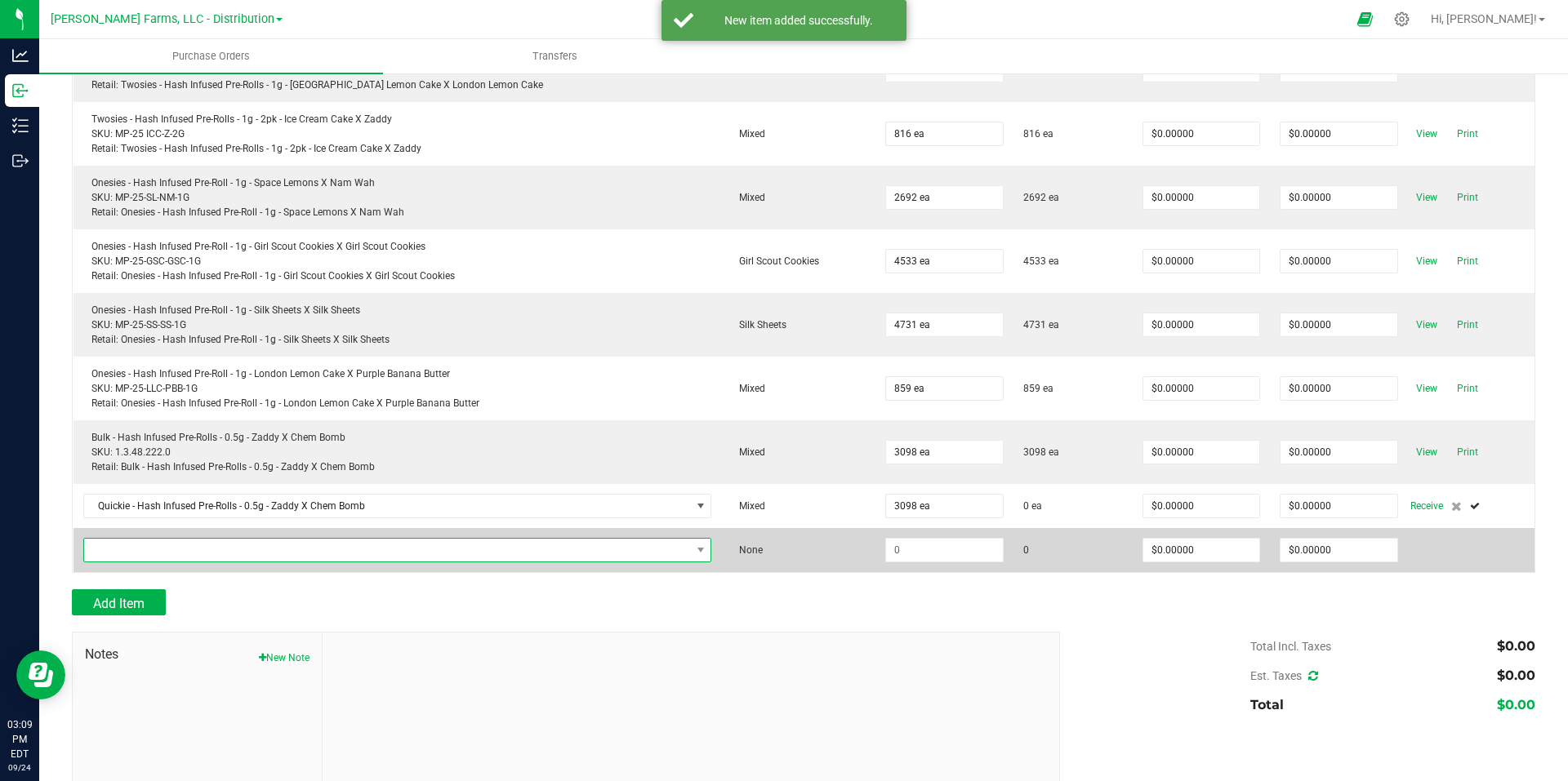
click at [230, 553] on span "NO DATA FOUND" at bounding box center [387, 551] width 607 height 23
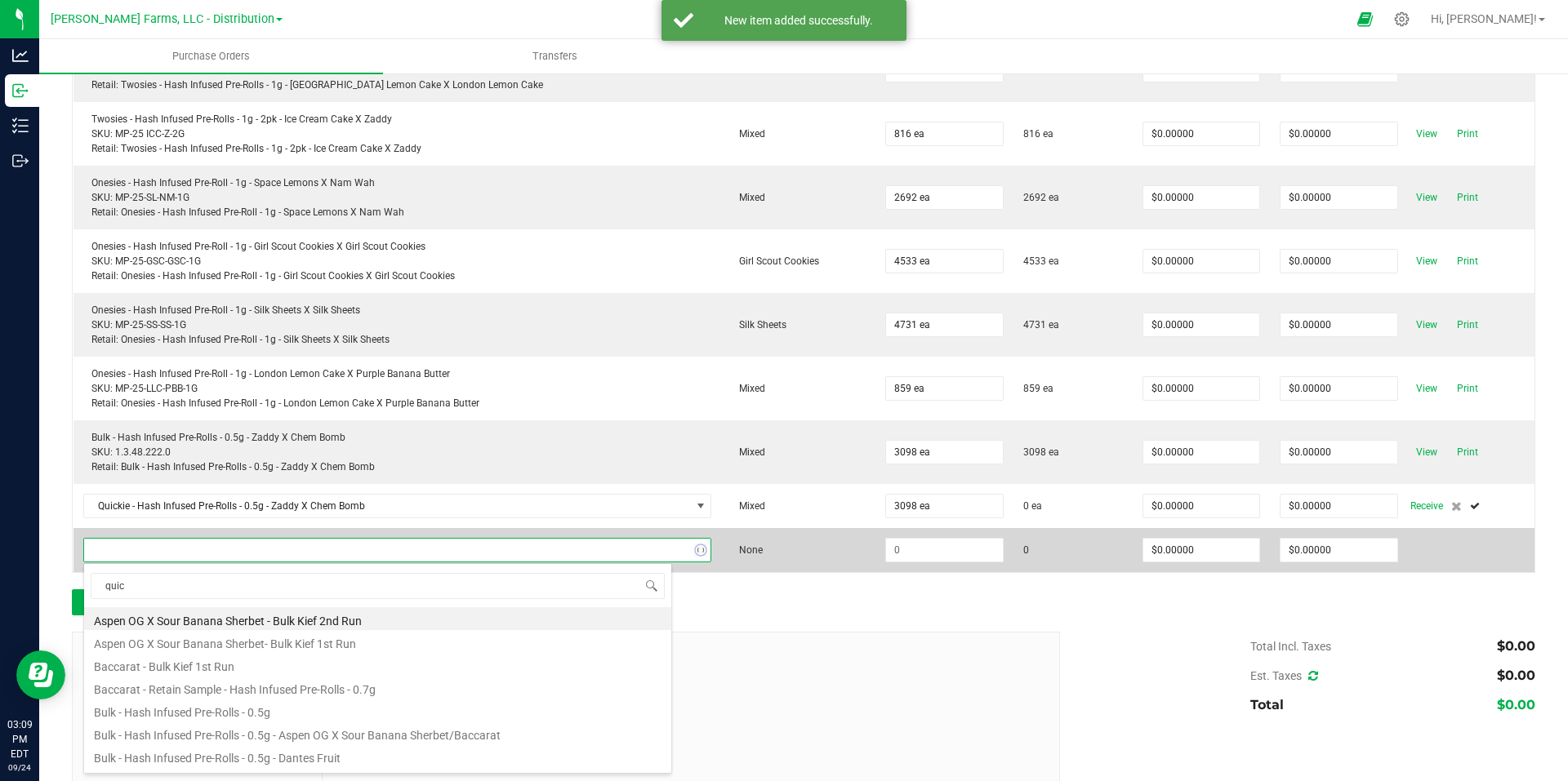
type input "quick"
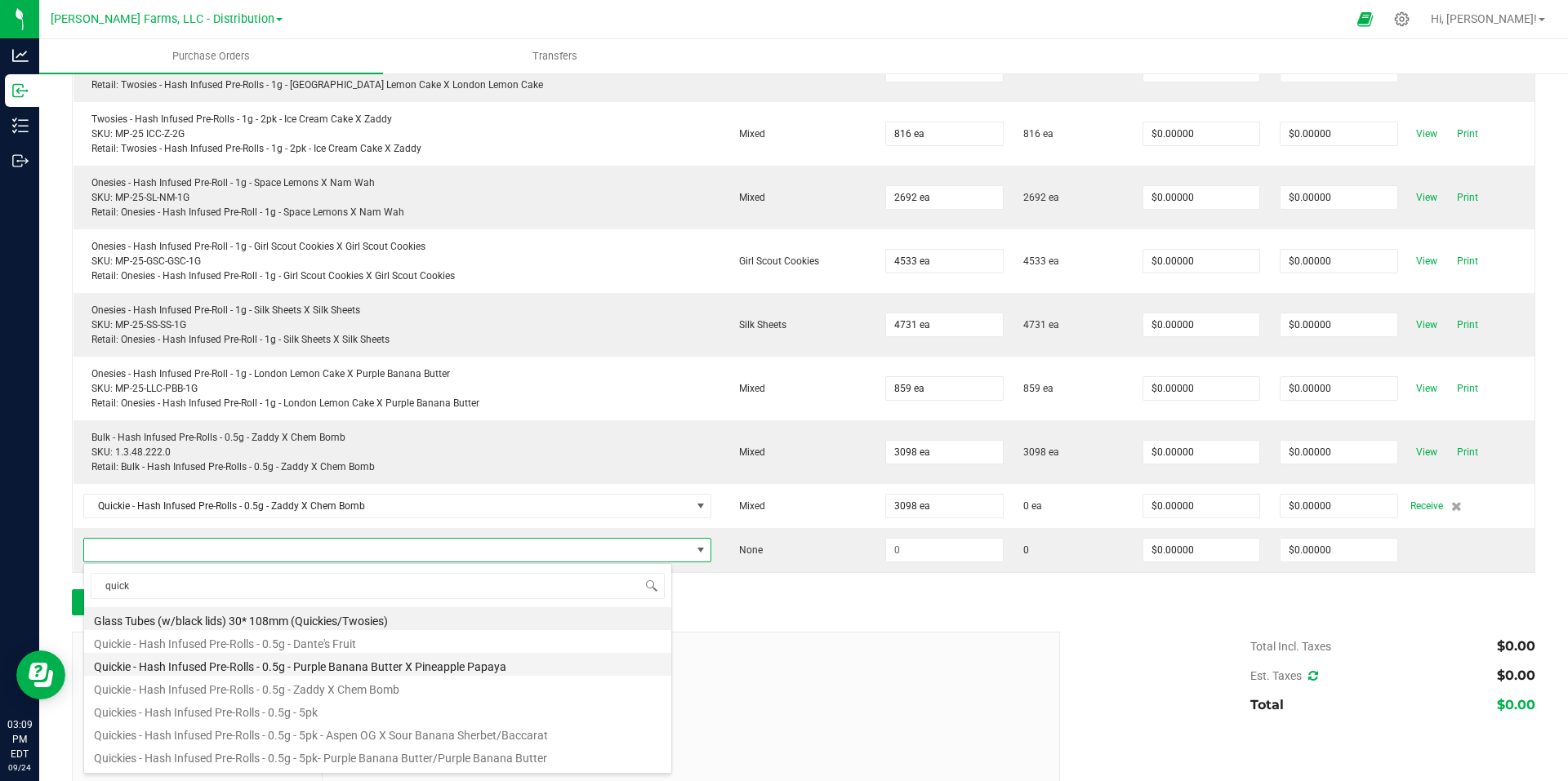
click at [466, 667] on li "Quickie - Hash Infused Pre-Rolls - 0.5g - Purple Banana Butter X Pineapple Papa…" at bounding box center [377, 665] width 587 height 23
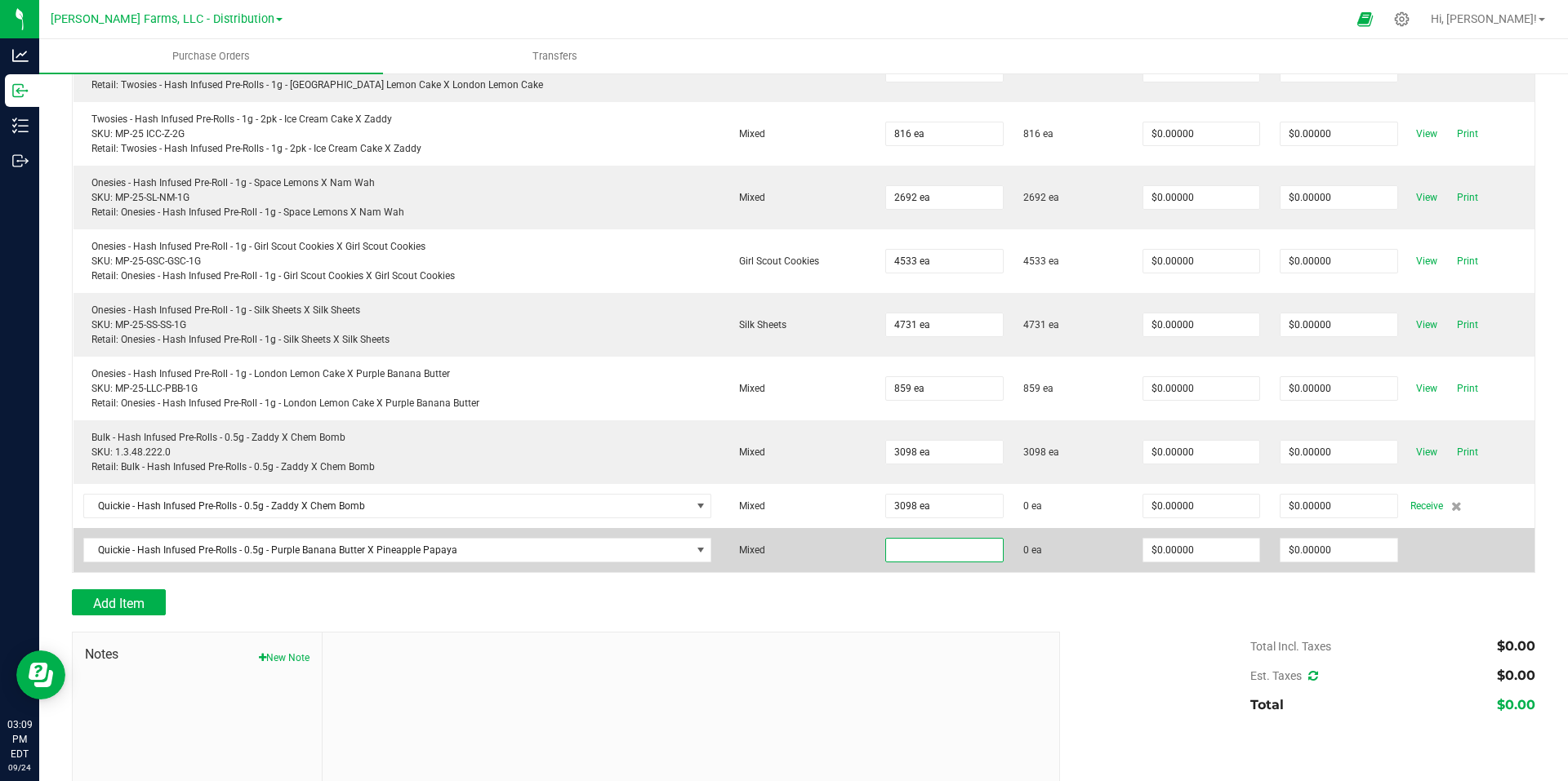
click at [909, 554] on input at bounding box center [943, 551] width 116 height 23
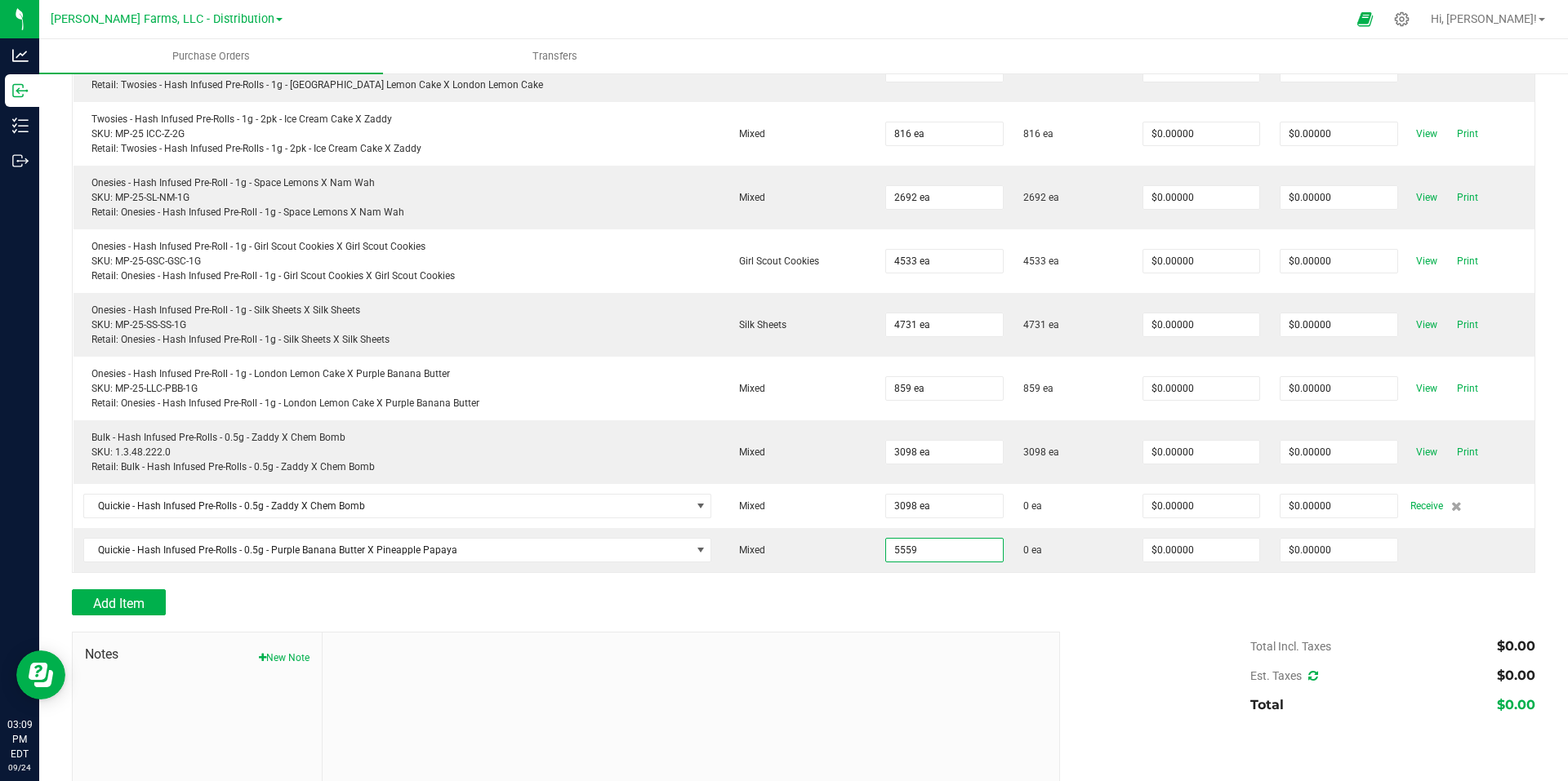
type input "5559 ea"
click at [734, 610] on div "Add Item" at bounding box center [560, 603] width 976 height 27
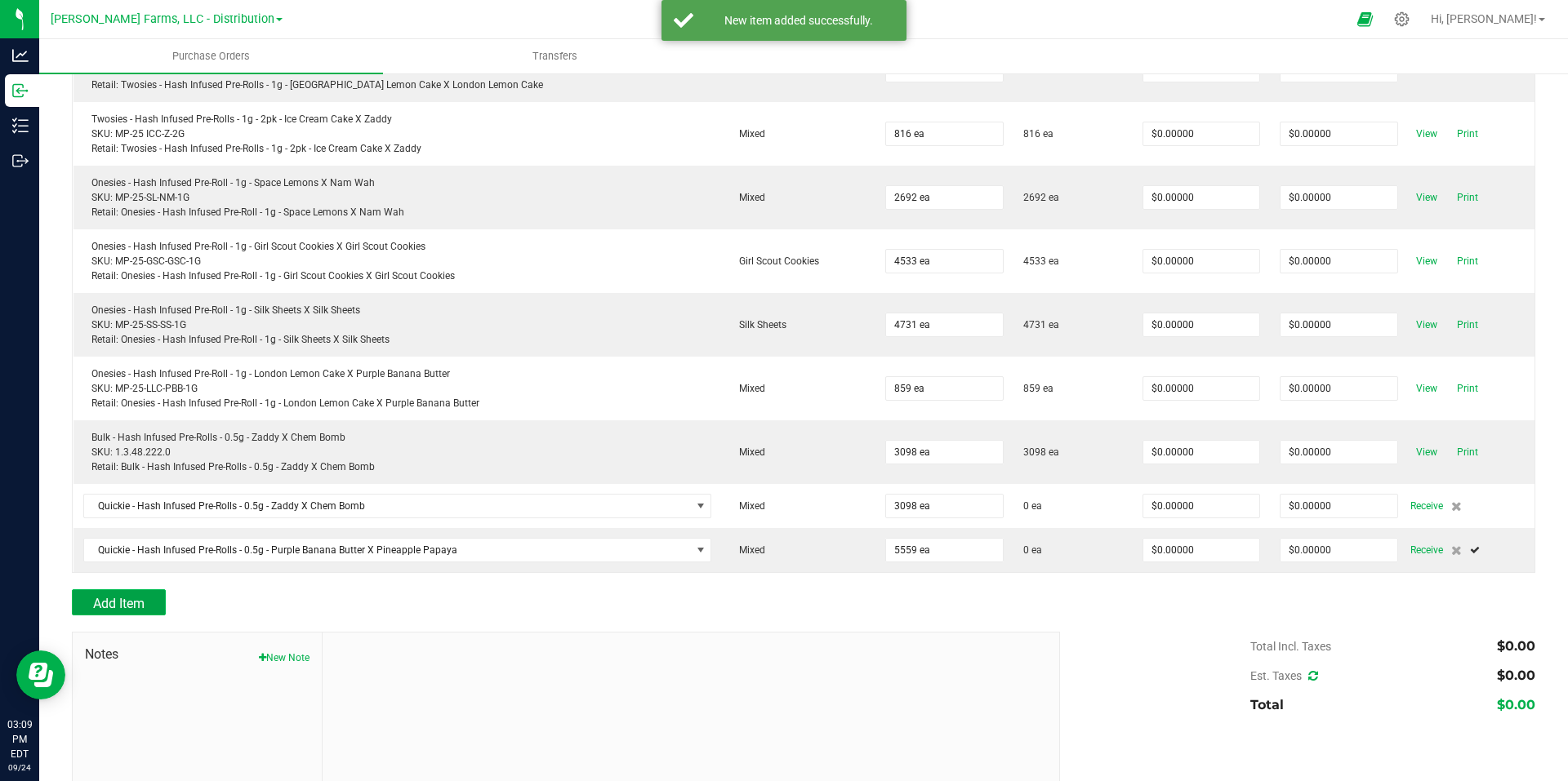
click at [113, 602] on span "Add Item" at bounding box center [119, 604] width 51 height 16
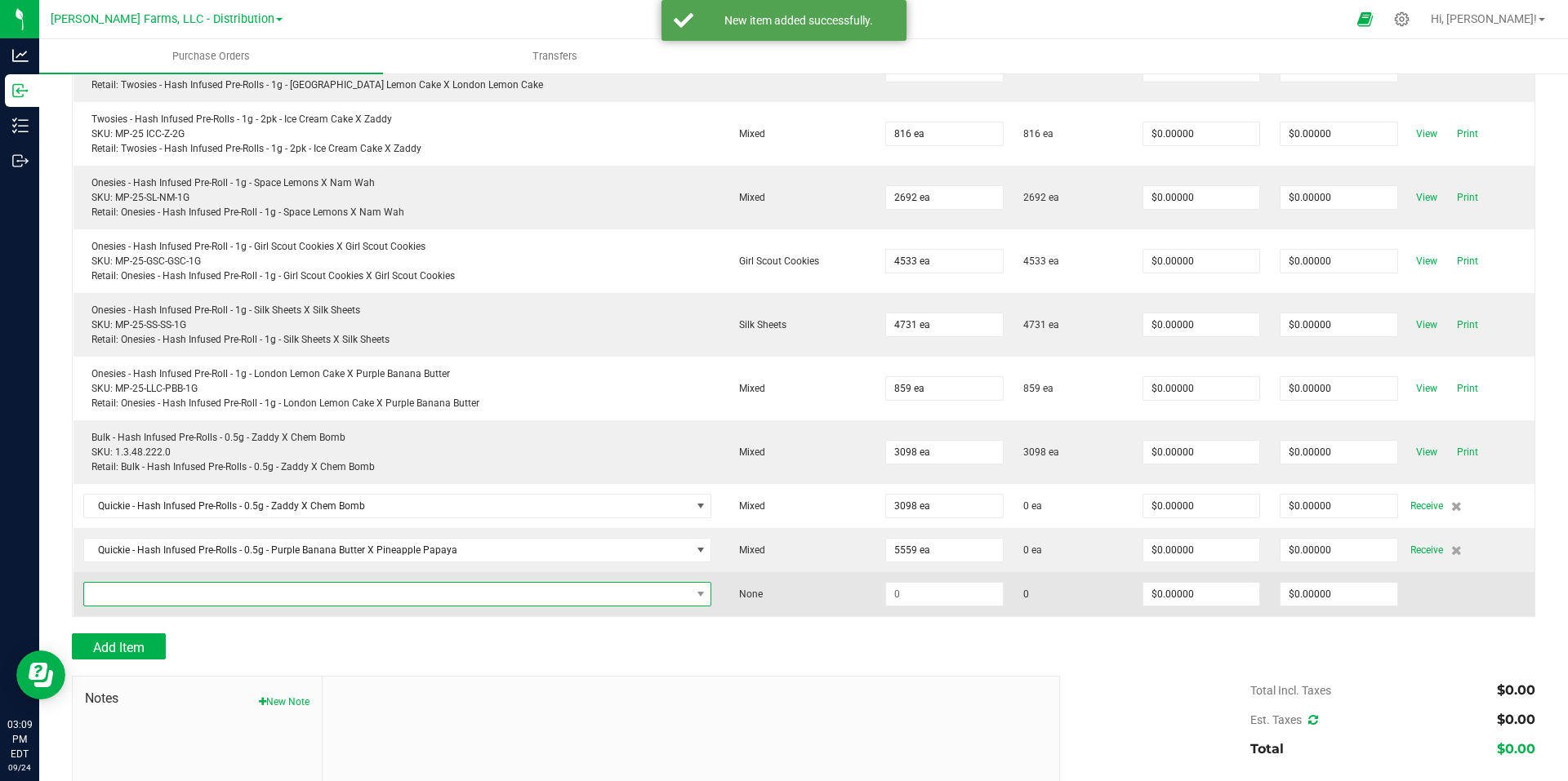
click at [441, 592] on span "NO DATA FOUND" at bounding box center [387, 594] width 607 height 23
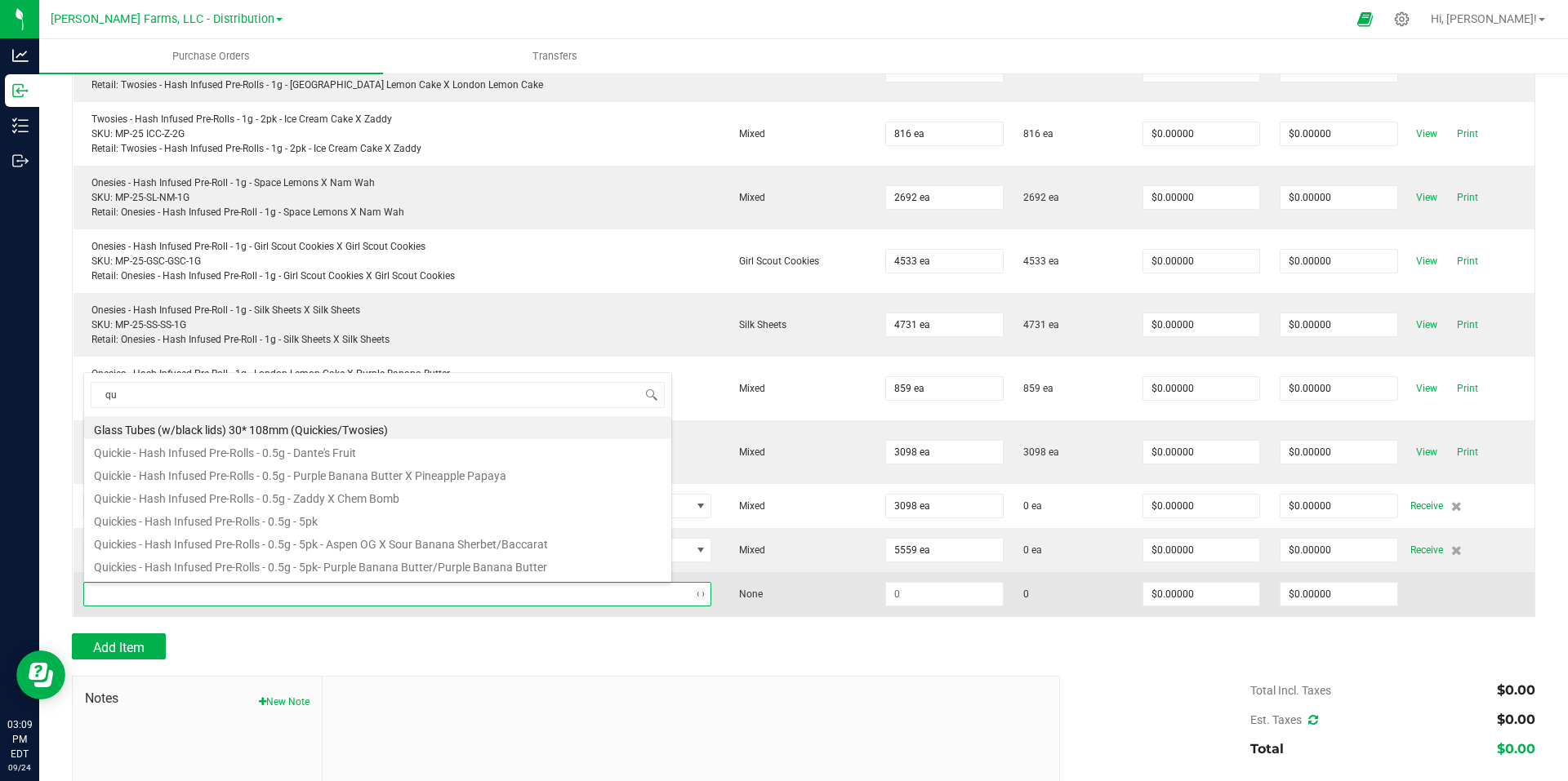
type input "qui"
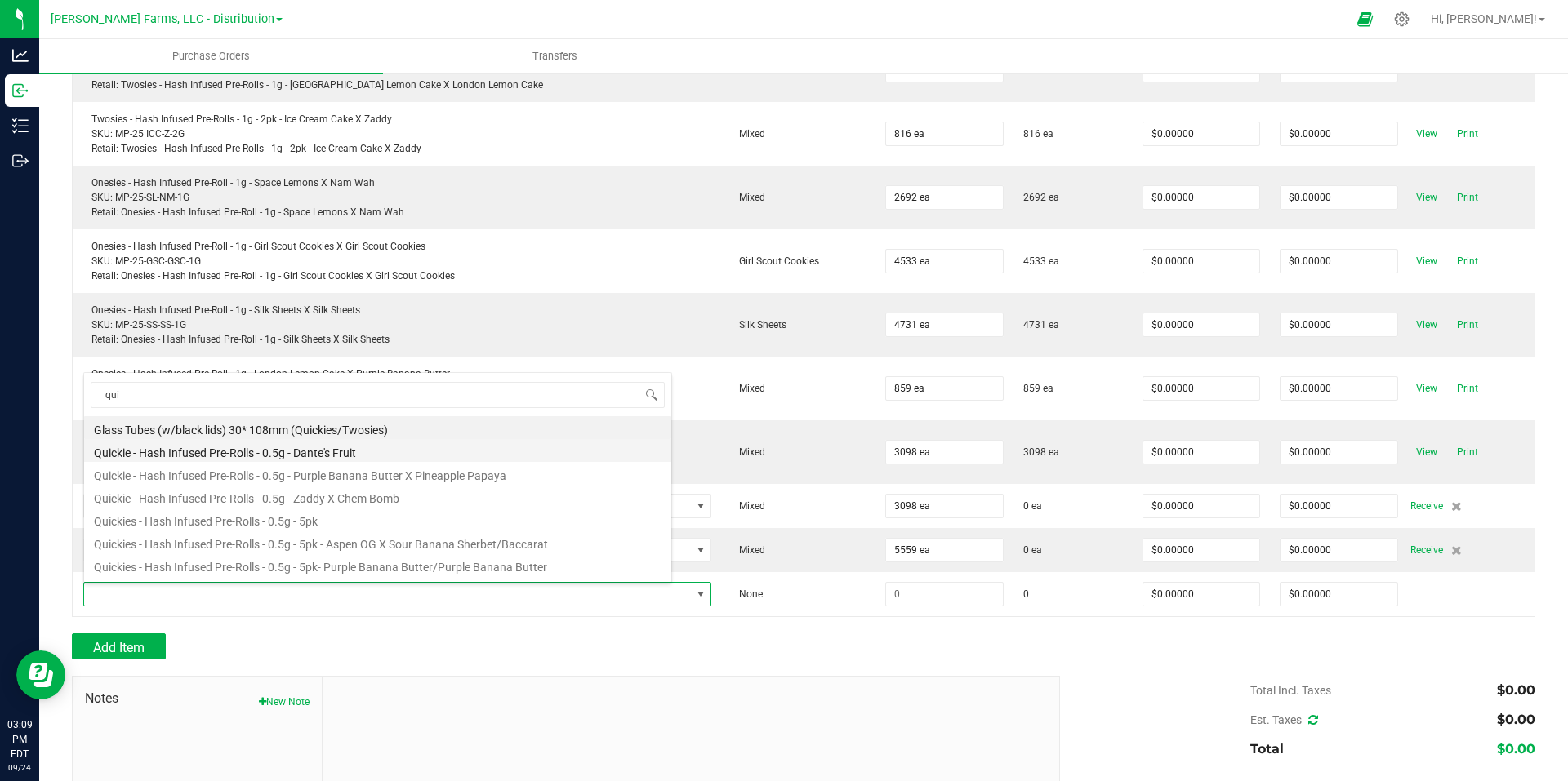
click at [368, 449] on li "Quickie - Hash Infused Pre-Rolls - 0.5g - Dante's Fruit" at bounding box center [377, 451] width 587 height 23
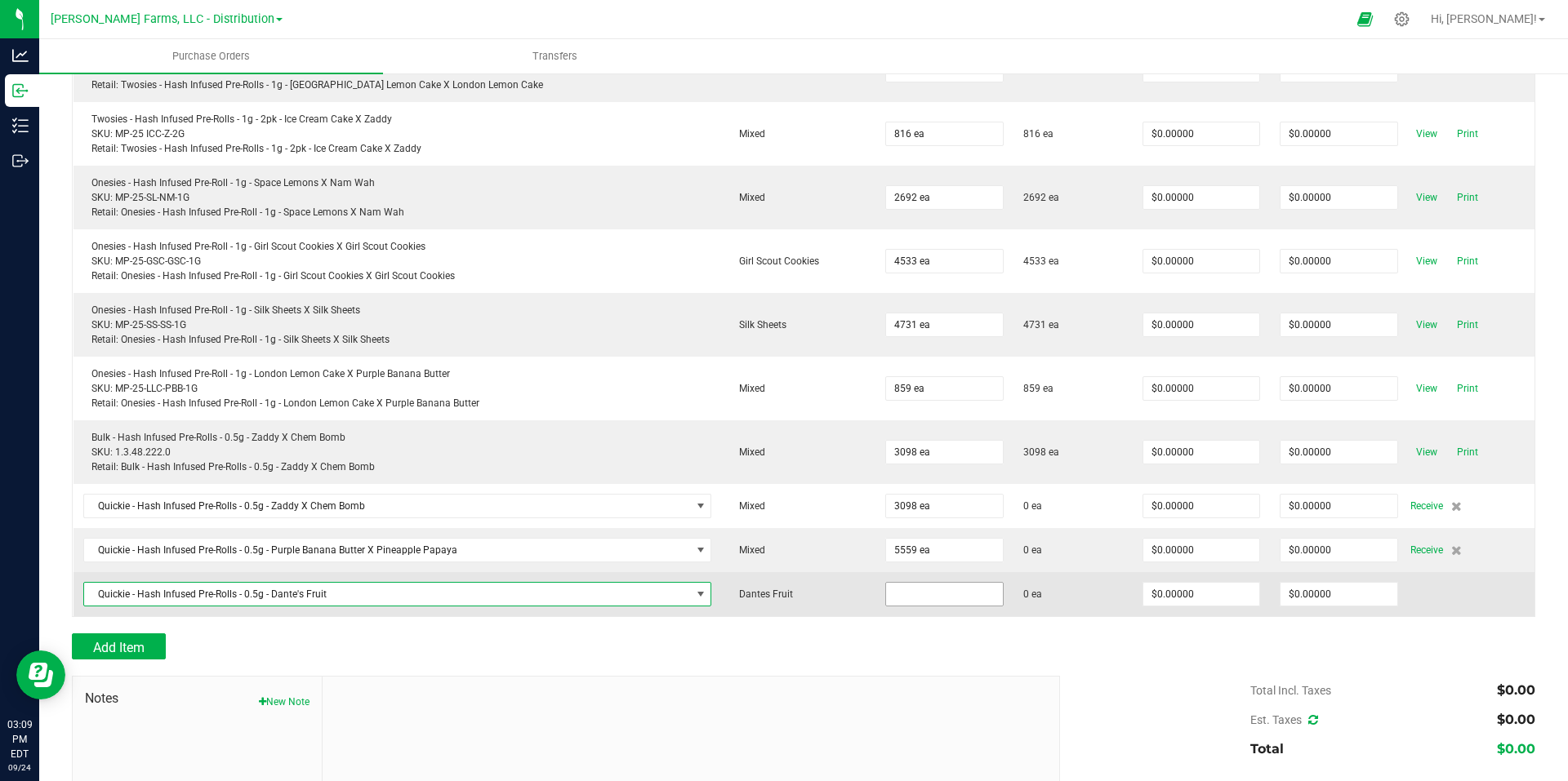
click at [931, 592] on input at bounding box center [943, 594] width 116 height 23
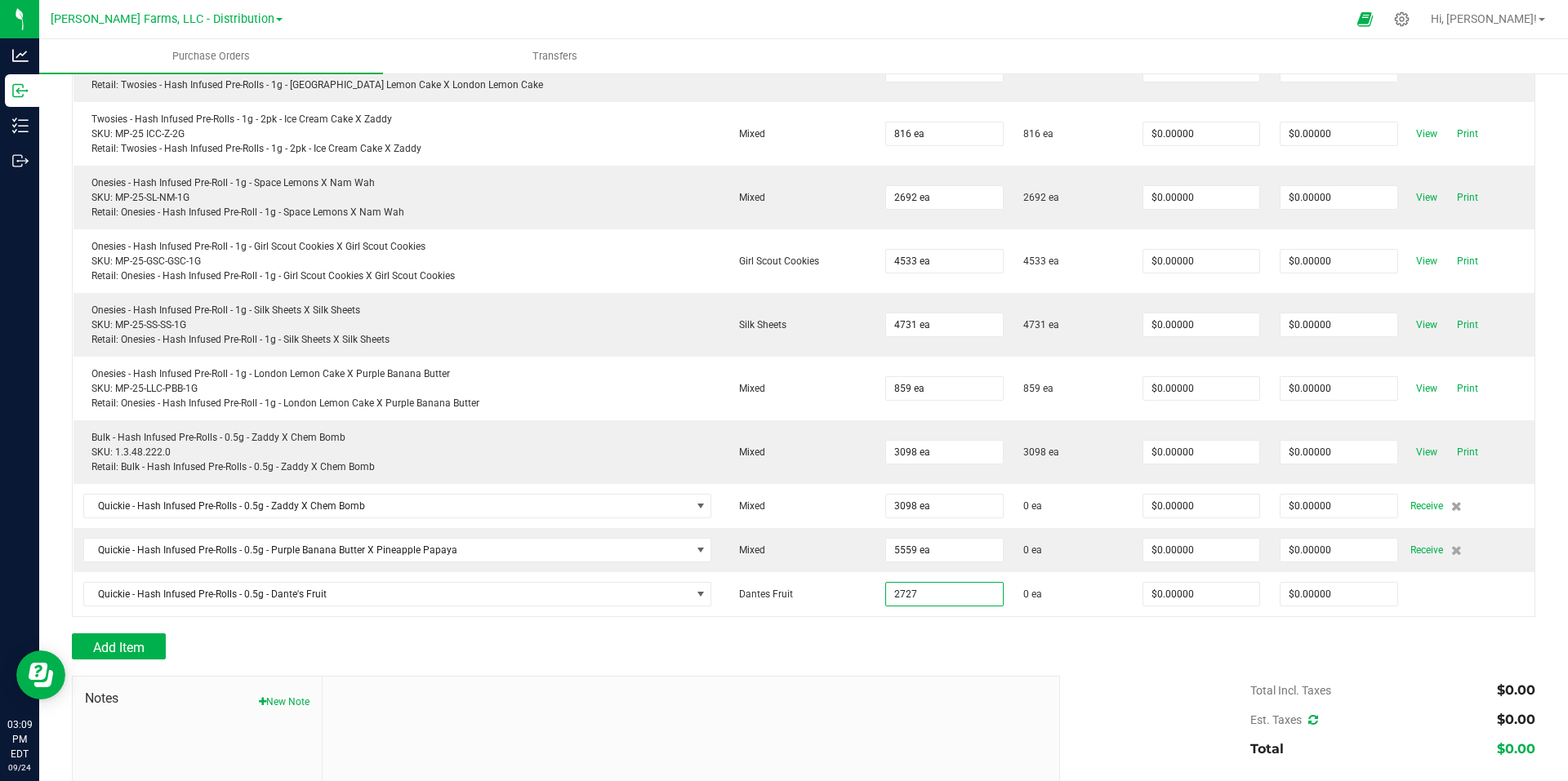
type input "2727 ea"
click at [894, 643] on div "Add Item" at bounding box center [560, 646] width 976 height 27
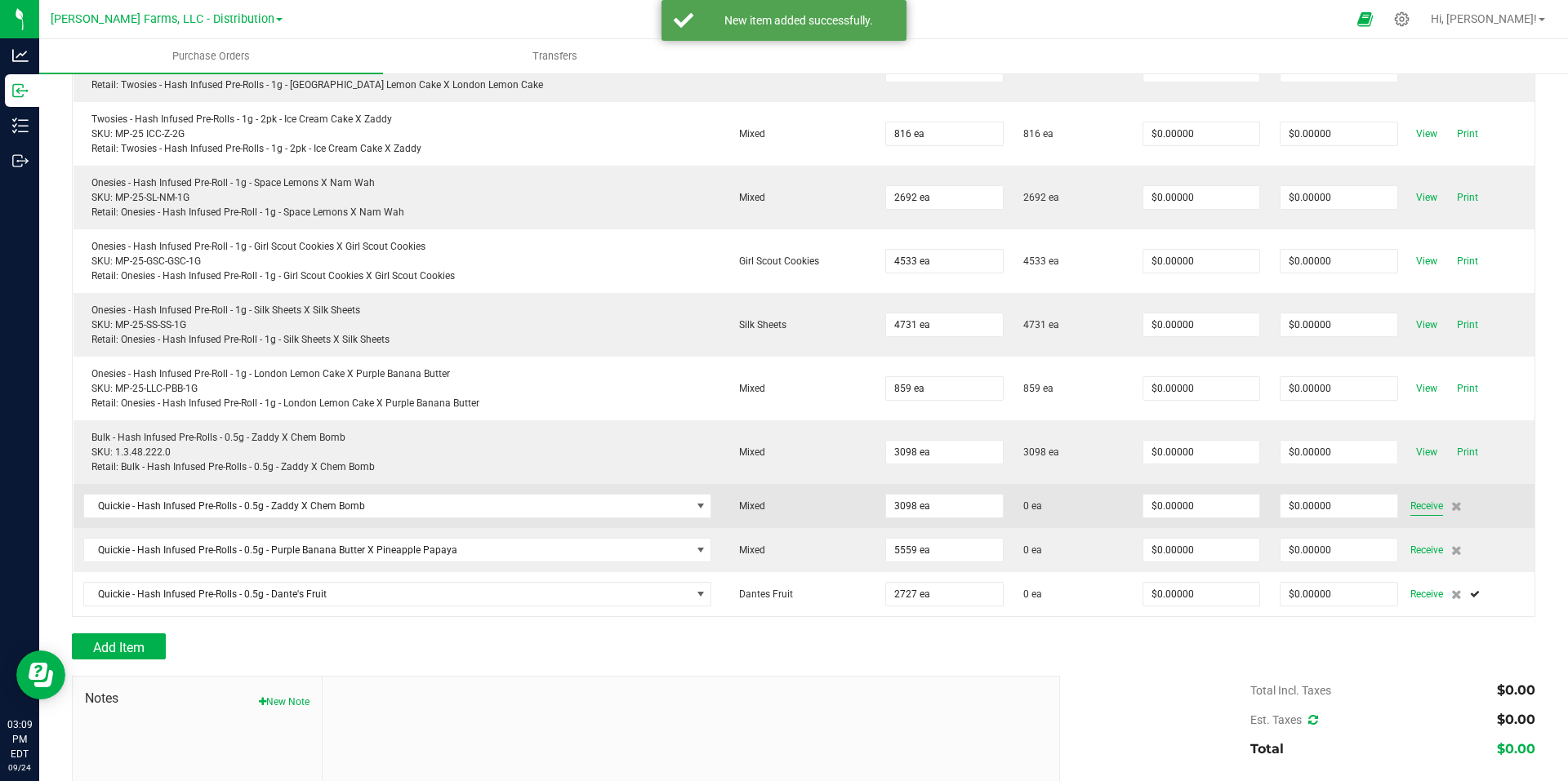
click at [1410, 507] on span "Receive" at bounding box center [1426, 506] width 33 height 19
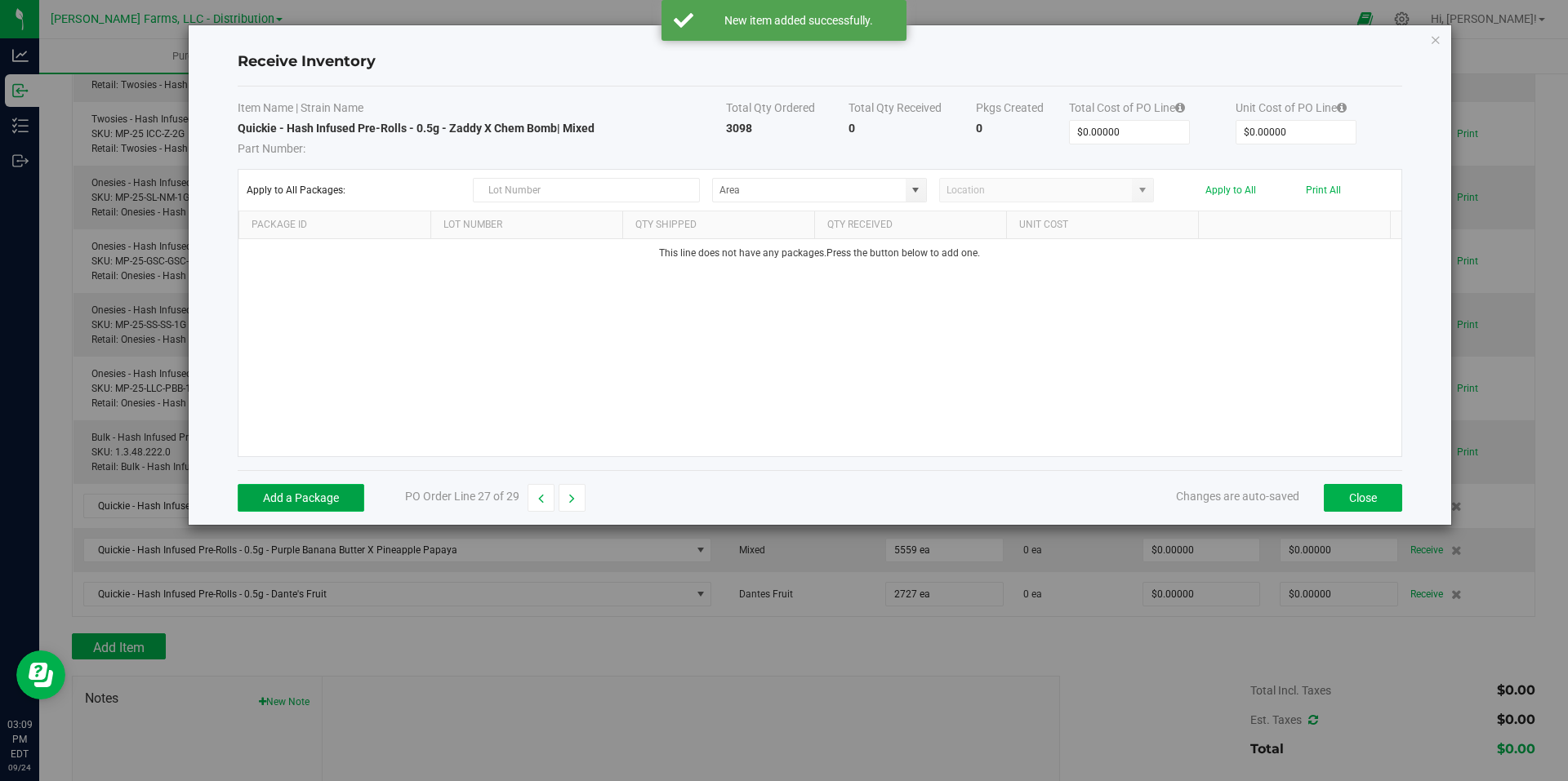
click at [331, 491] on button "Add a Package" at bounding box center [300, 498] width 127 height 27
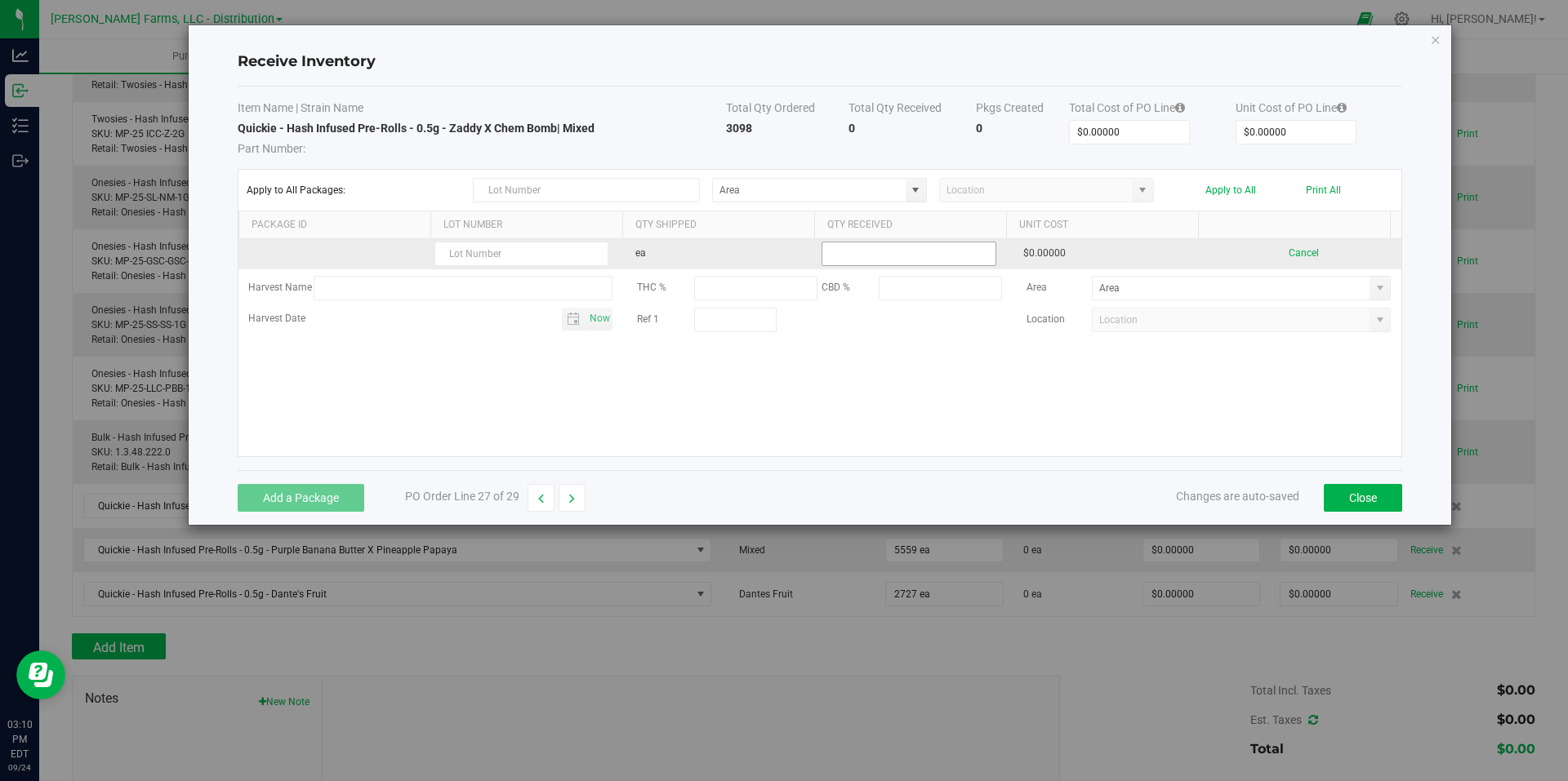
click at [895, 257] on input at bounding box center [908, 254] width 173 height 23
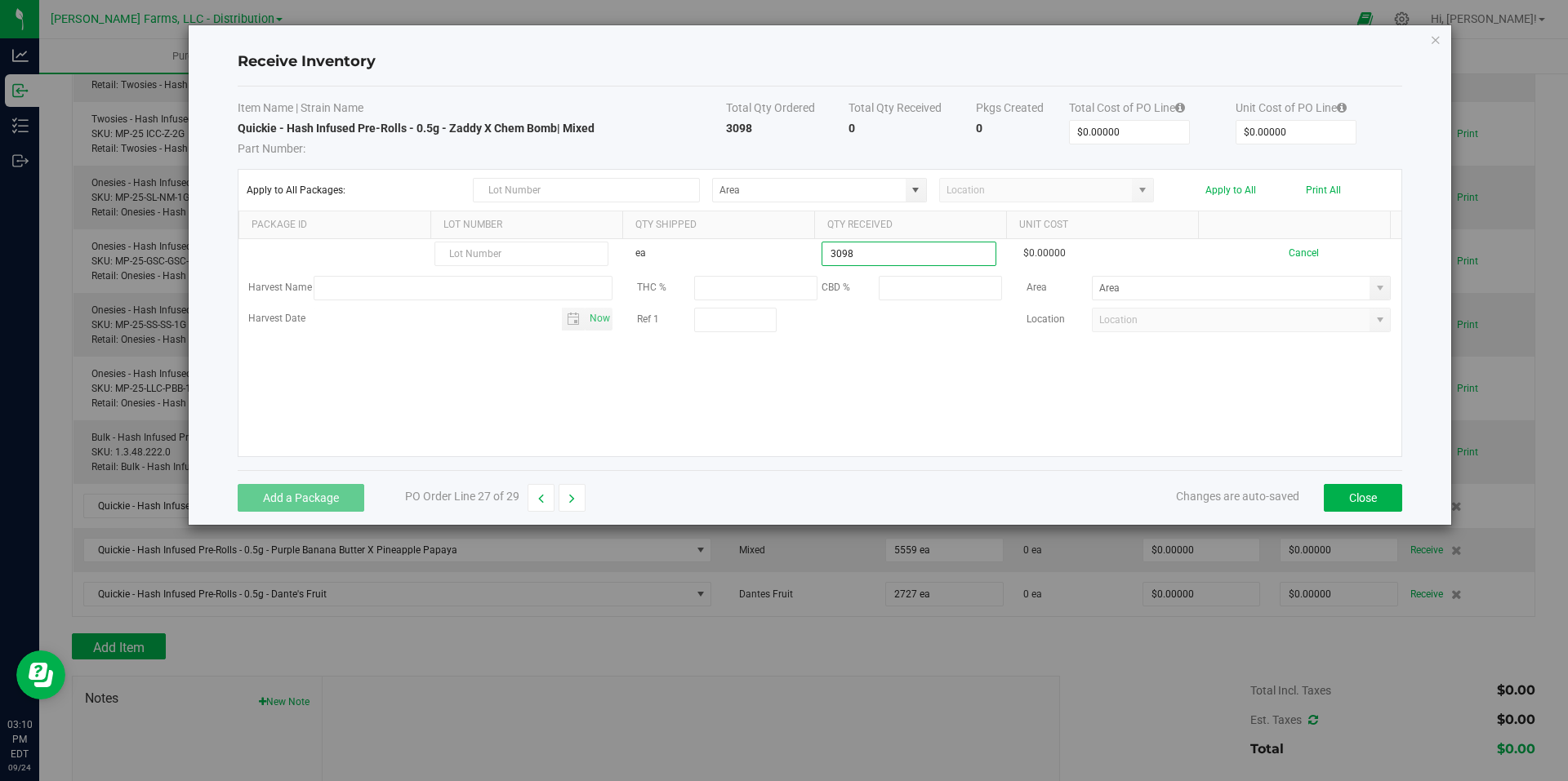
type input "3098 ea"
click at [1041, 399] on kendo-grid-list "ea 3098 ea $0.00000 Cancel Harvest Name THC % CBD % Area Harvest Date Now Ref 1…" at bounding box center [819, 347] width 1163 height 217
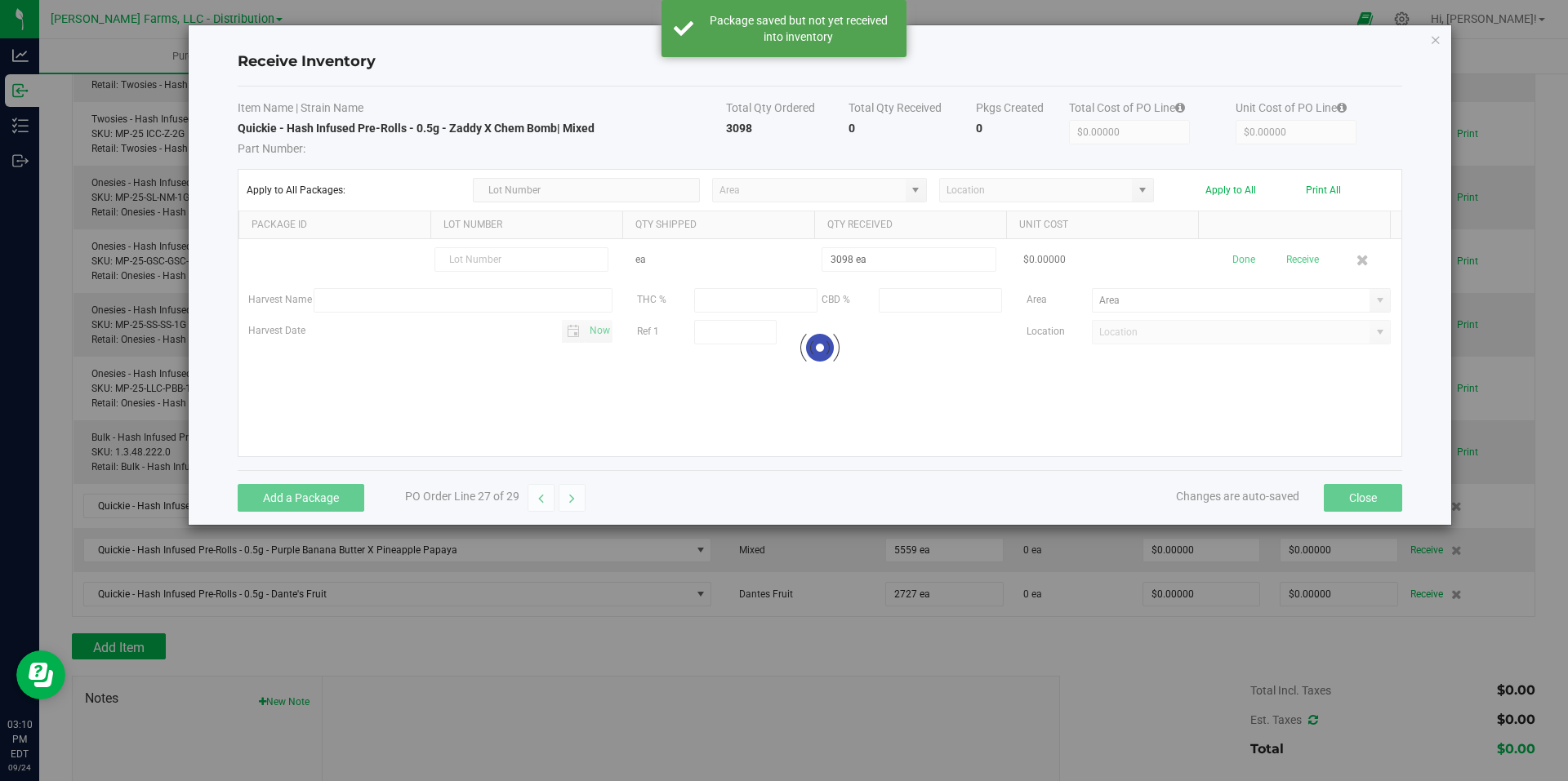
scroll to position [1459, 0]
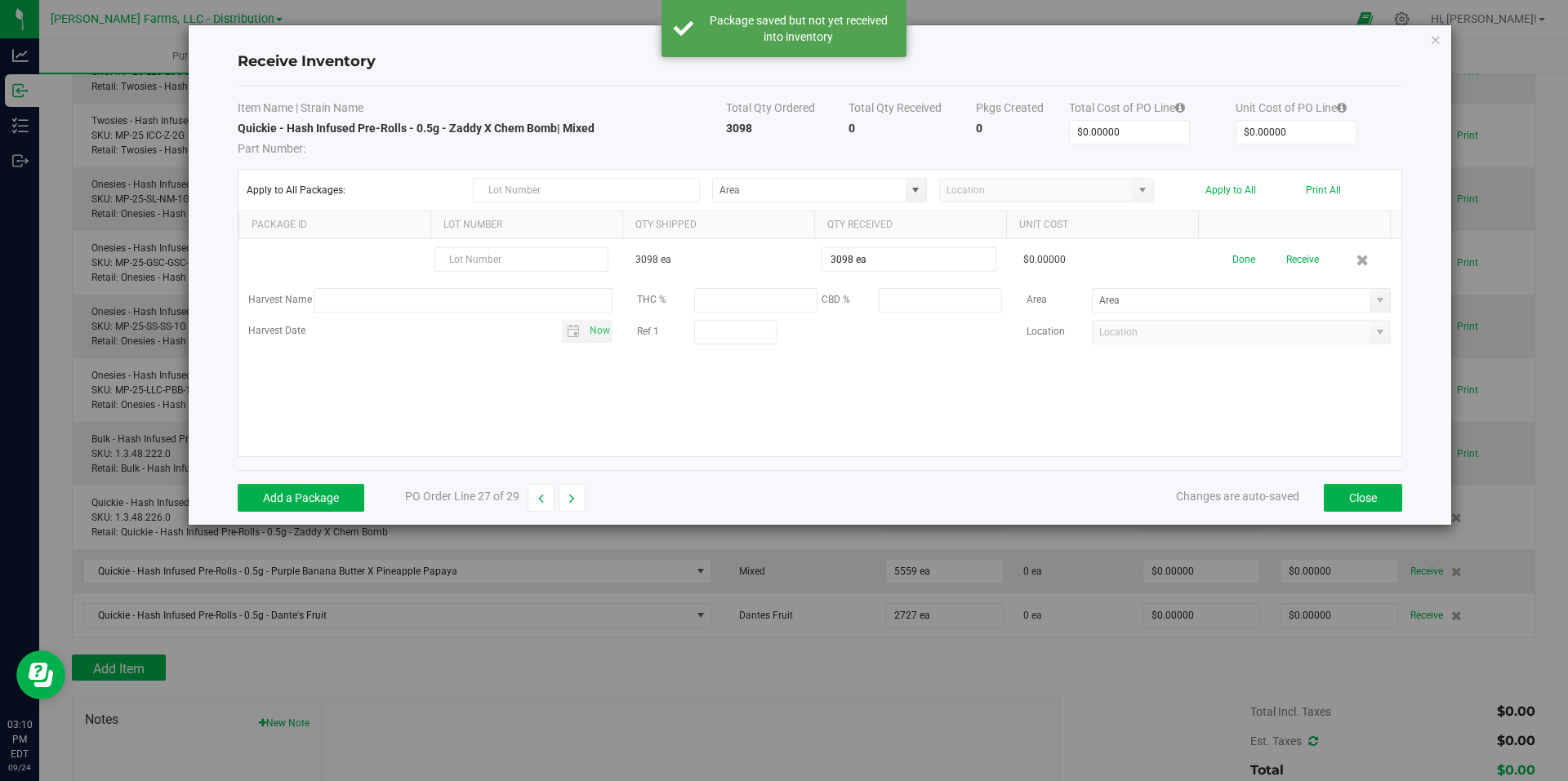
drag, startPoint x: 1041, startPoint y: 399, endPoint x: 1303, endPoint y: 253, distance: 299.9
click at [1296, 257] on button "Receive" at bounding box center [1302, 260] width 33 height 28
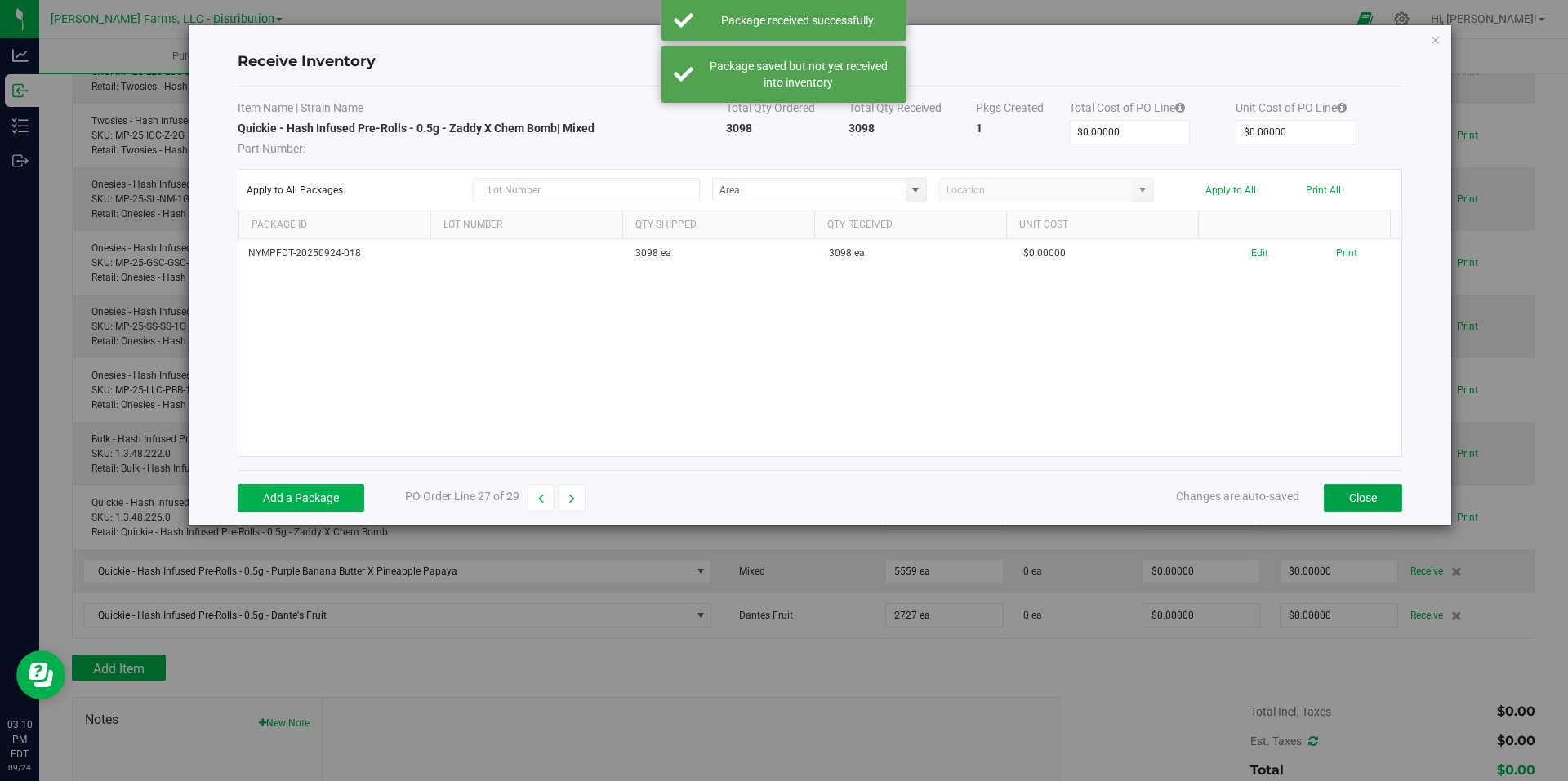
click at [1362, 491] on button "Close" at bounding box center [1363, 498] width 79 height 27
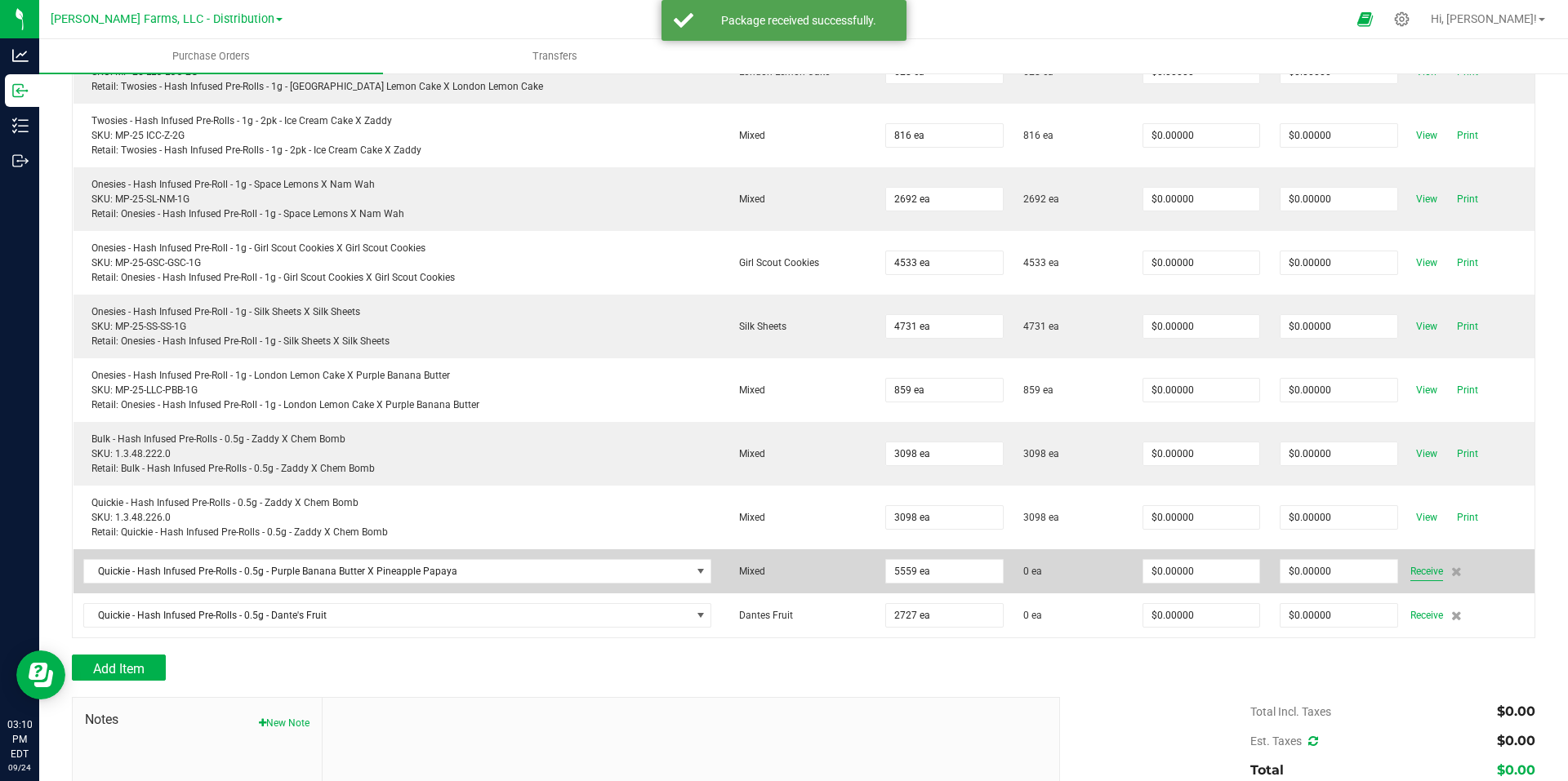
click at [1410, 570] on span "Receive" at bounding box center [1426, 571] width 33 height 19
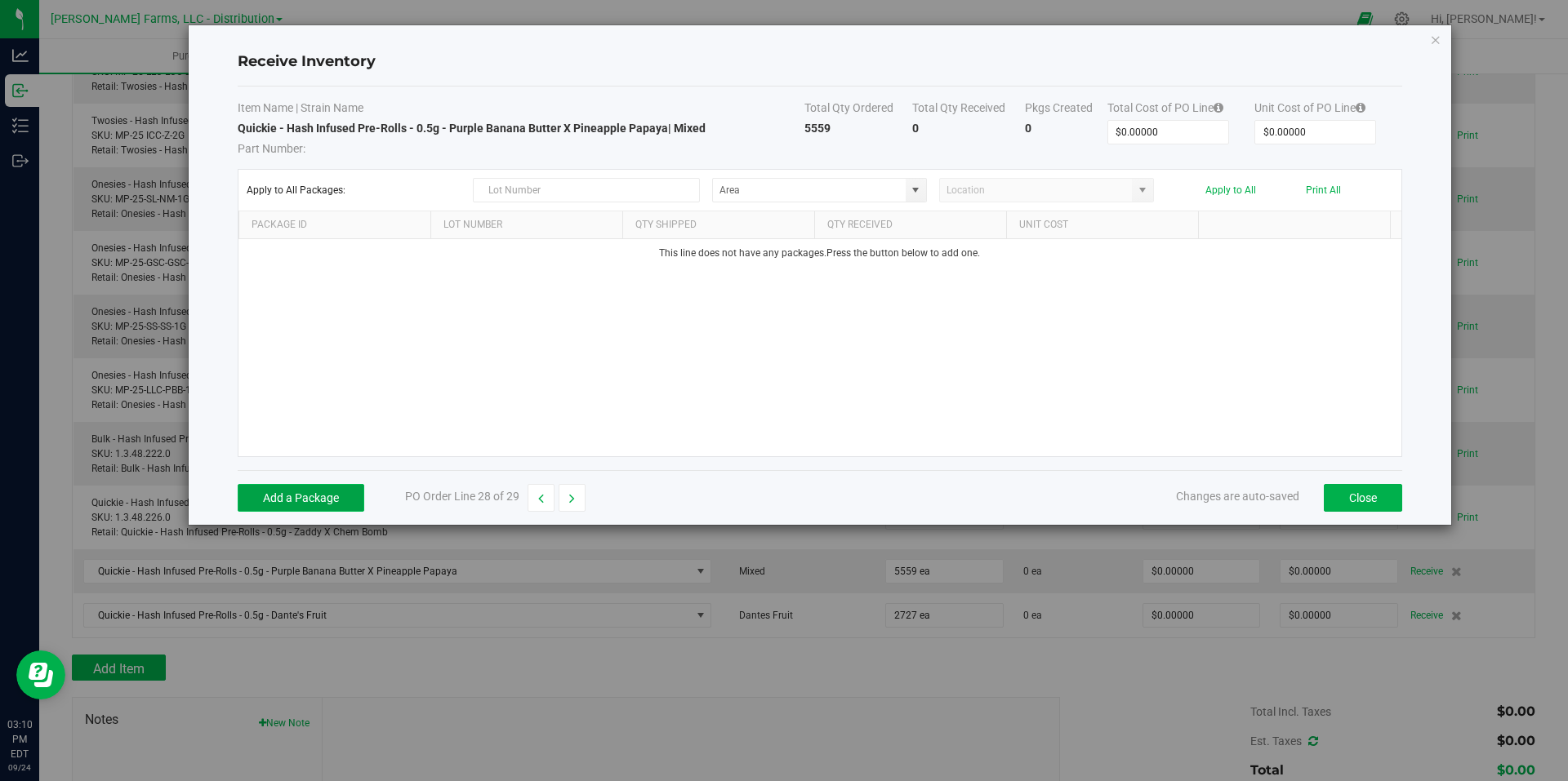
click at [310, 491] on button "Add a Package" at bounding box center [300, 498] width 127 height 27
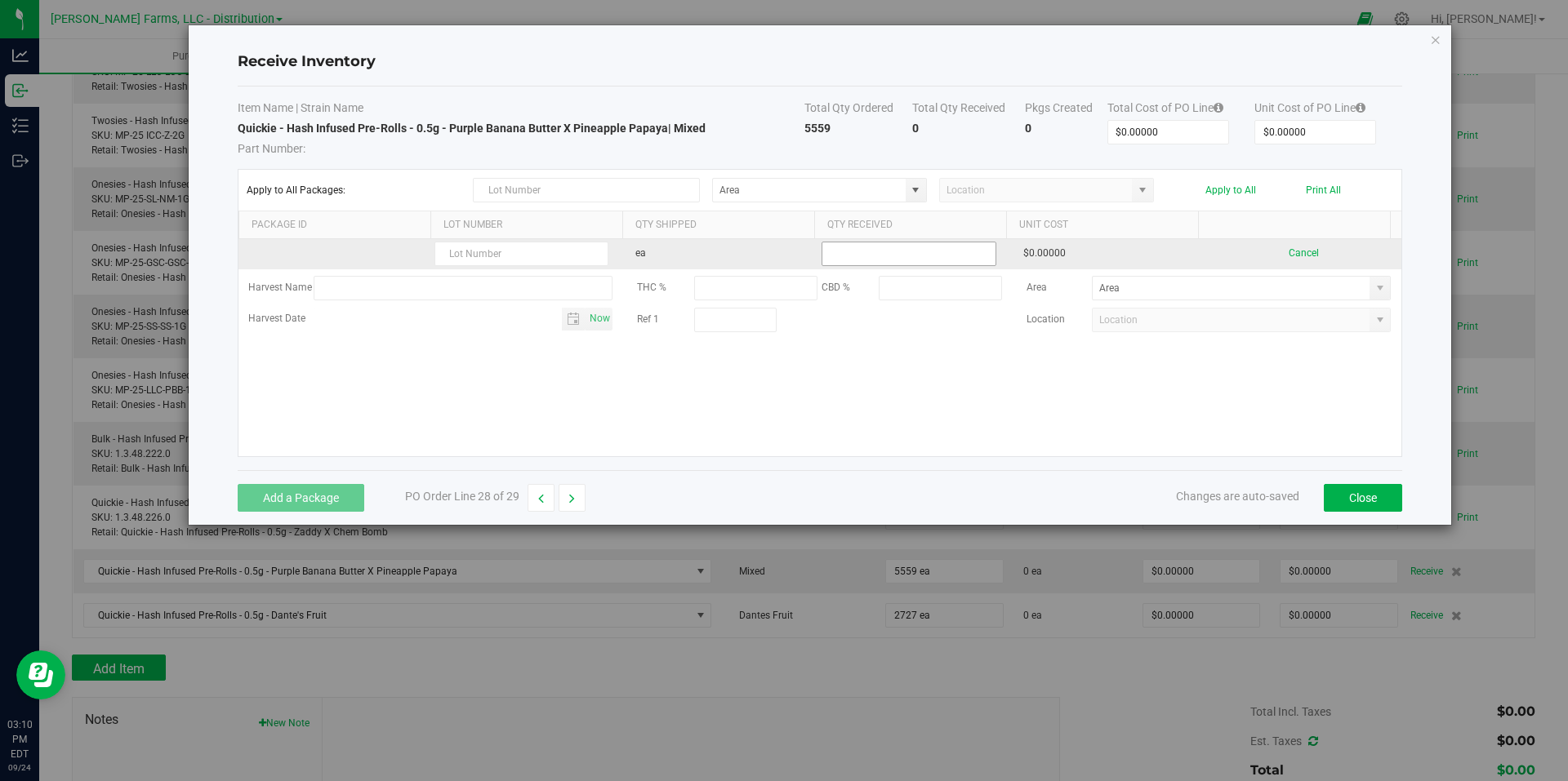
click at [931, 248] on input at bounding box center [908, 254] width 173 height 23
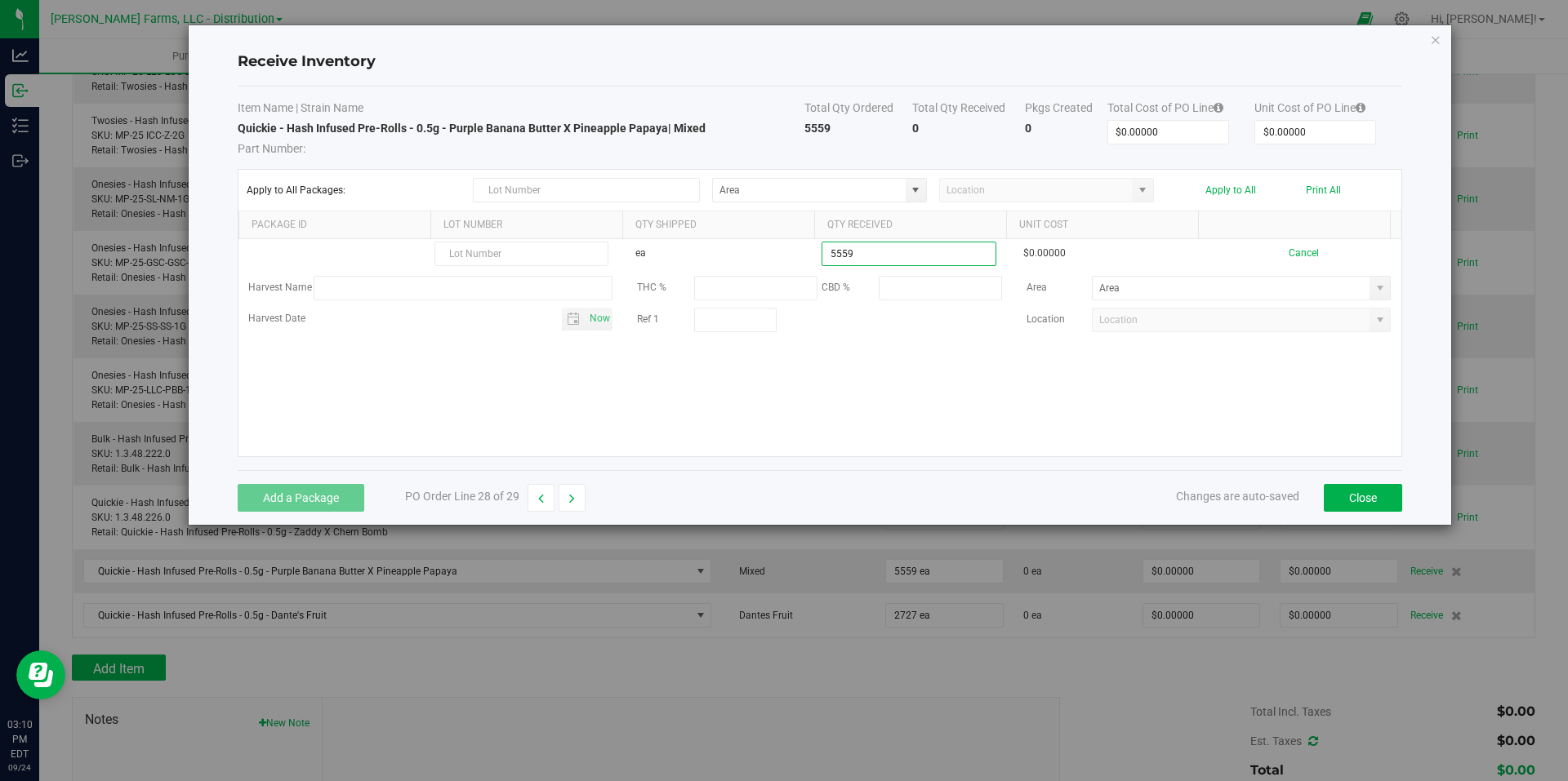
type input "5559 ea"
click at [1042, 421] on kendo-grid-list "ea 5559 ea $0.00000 Cancel Harvest Name THC % CBD % Area Harvest Date Now Ref 1…" at bounding box center [819, 347] width 1163 height 217
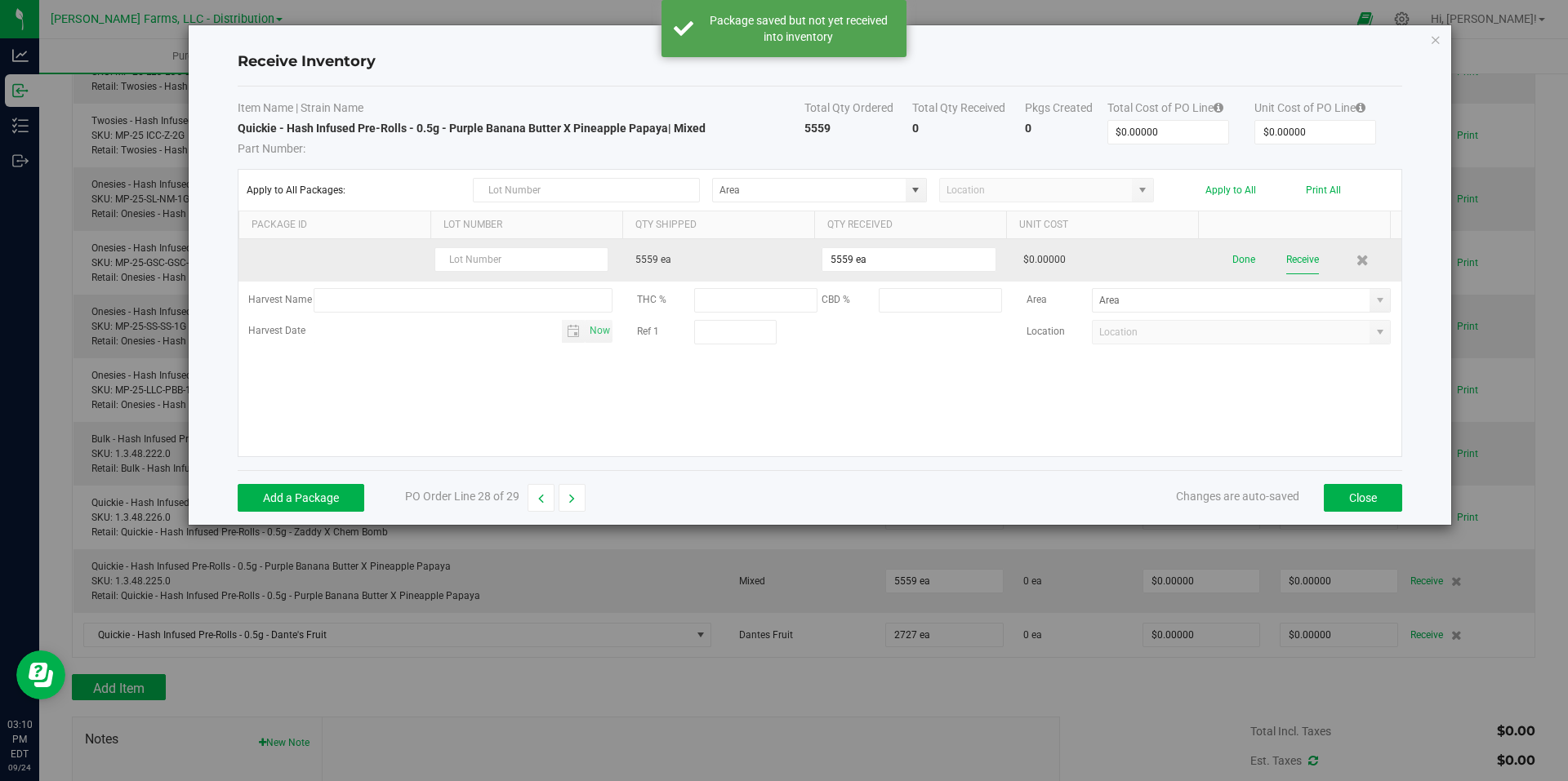
click at [1286, 258] on button "Receive" at bounding box center [1302, 260] width 33 height 28
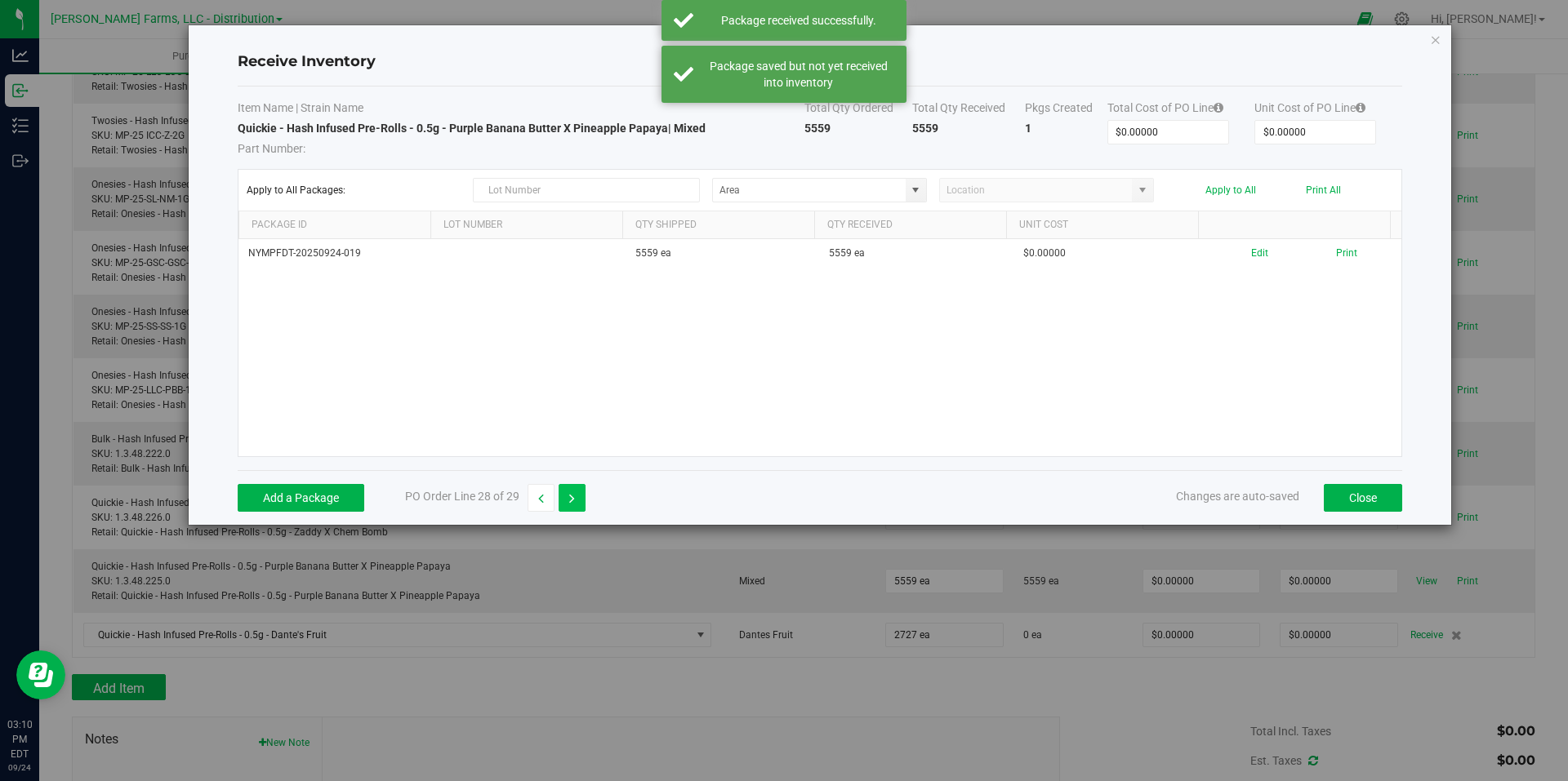
click at [571, 499] on icon "button" at bounding box center [572, 499] width 5 height 12
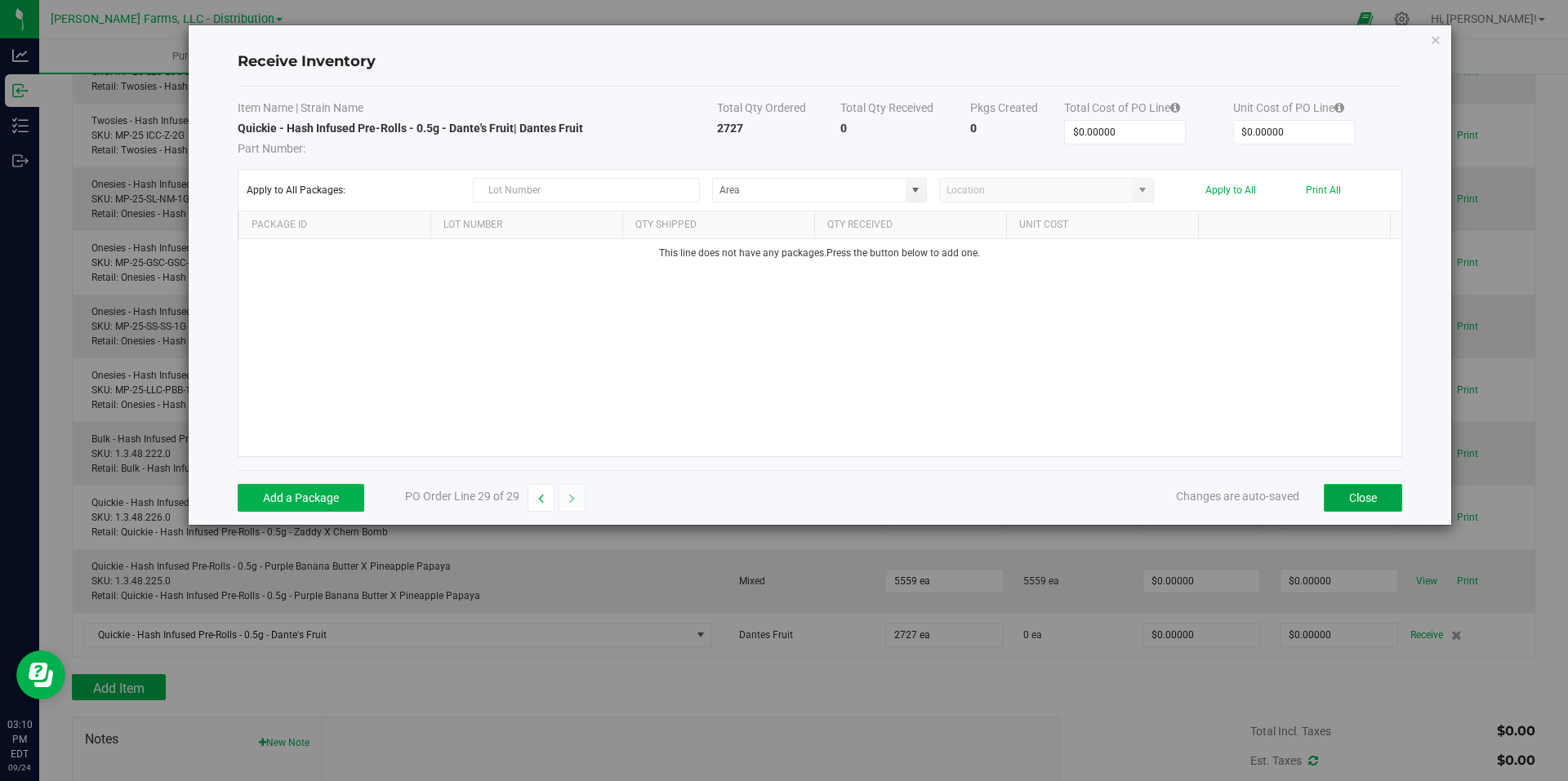
click at [1372, 508] on button "Close" at bounding box center [1363, 498] width 79 height 27
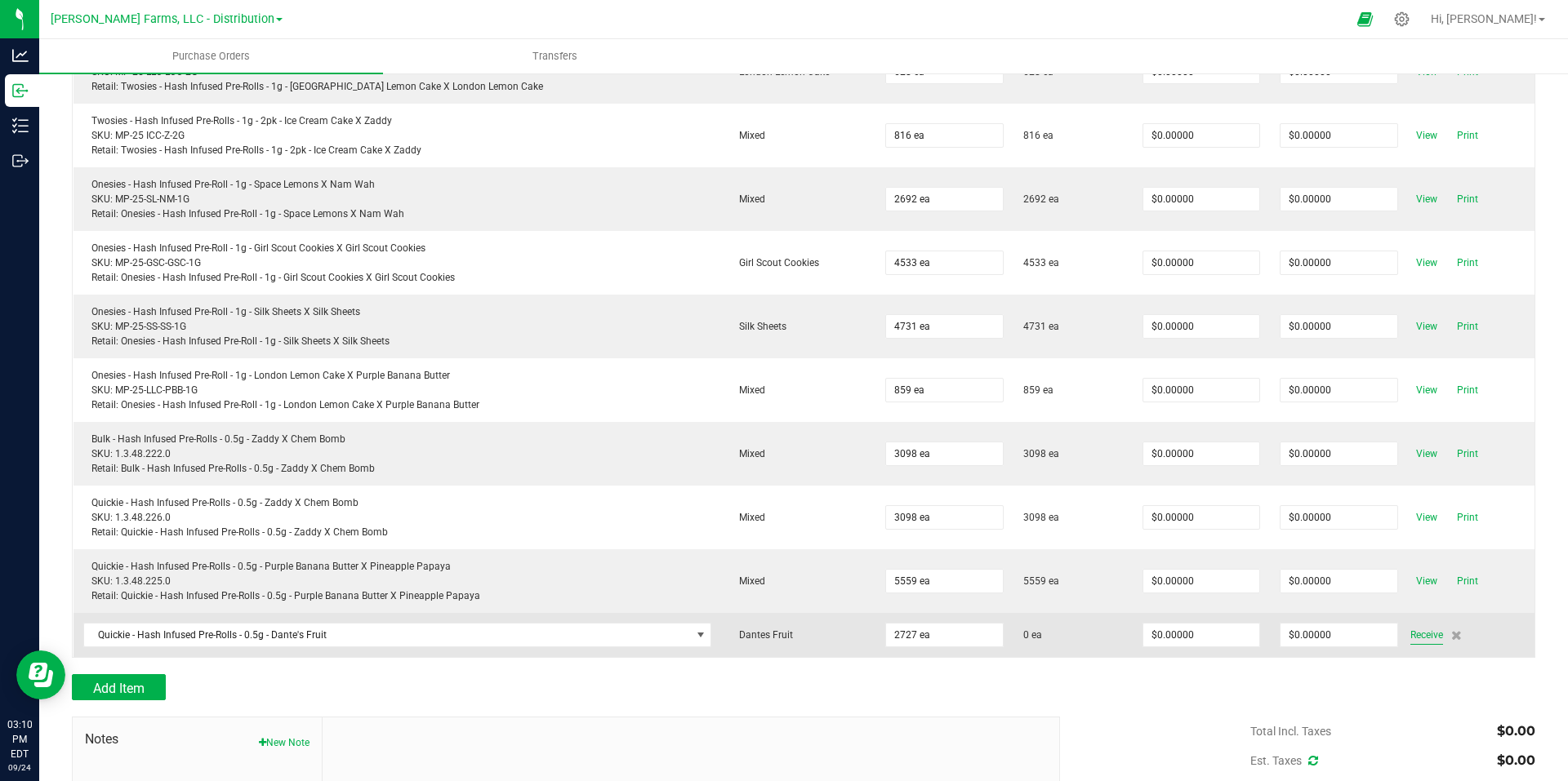
click at [1410, 634] on span "Receive" at bounding box center [1426, 635] width 33 height 19
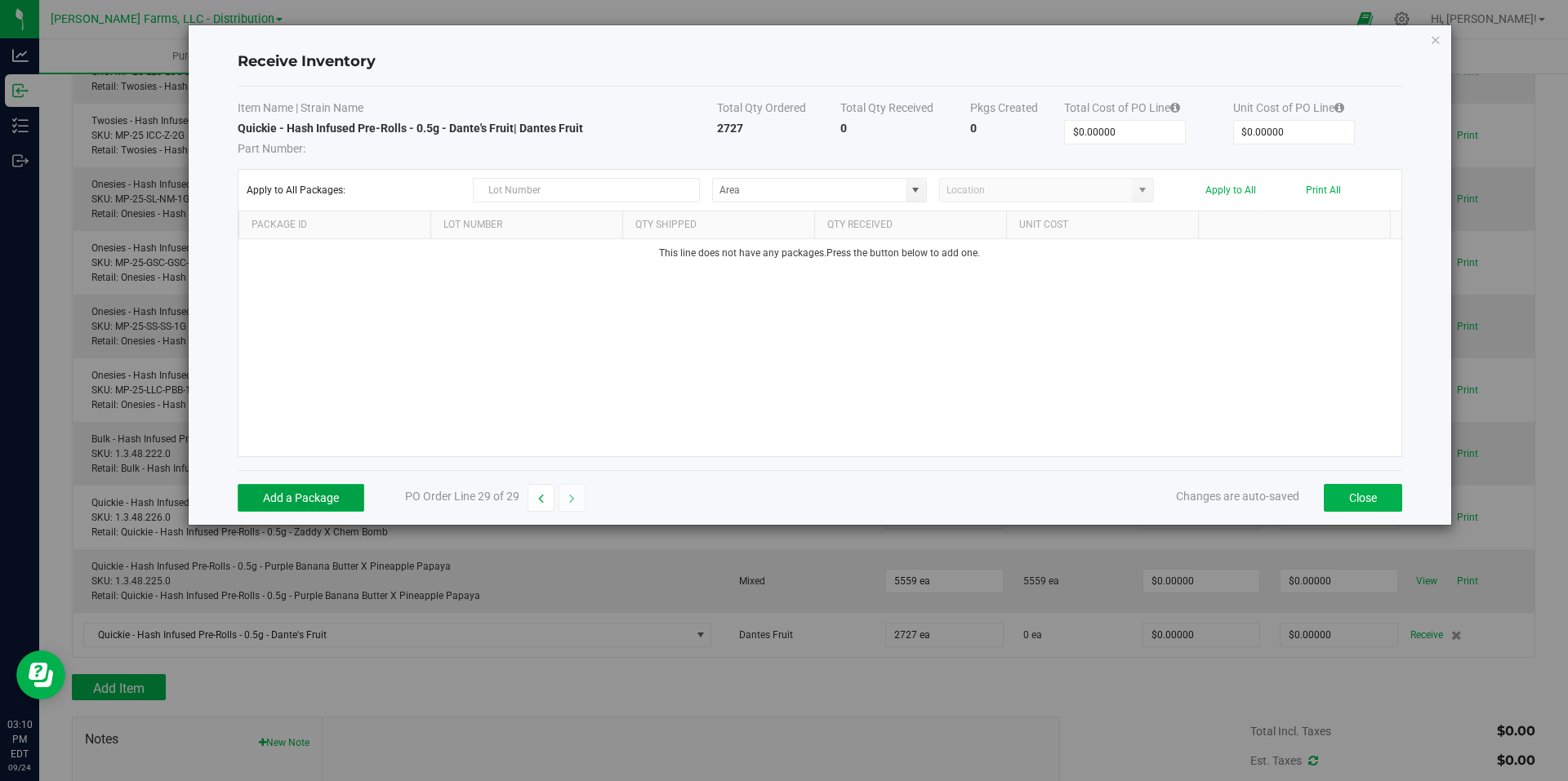
click at [353, 506] on button "Add a Package" at bounding box center [300, 498] width 127 height 27
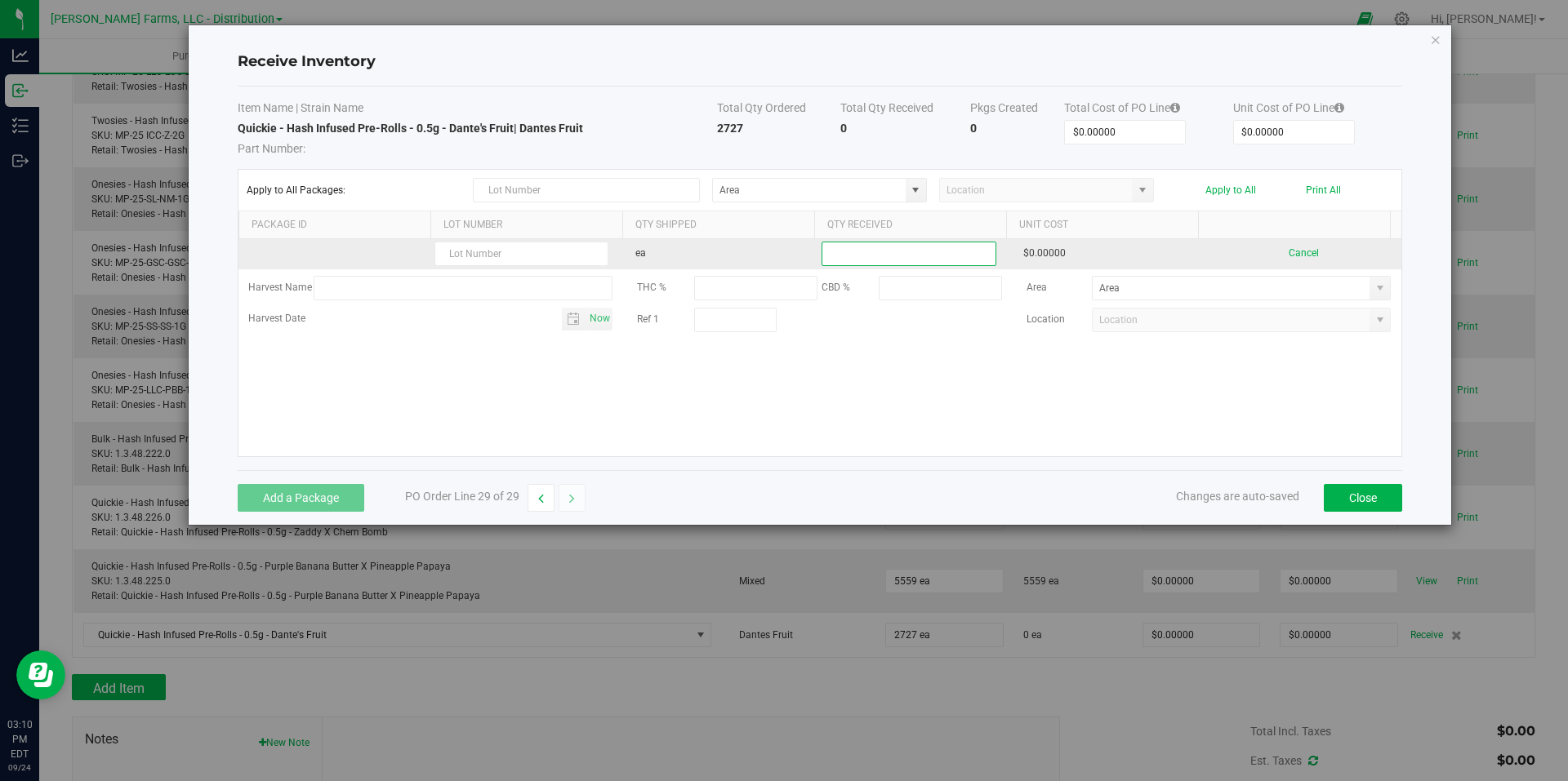
click at [858, 247] on input at bounding box center [908, 254] width 173 height 23
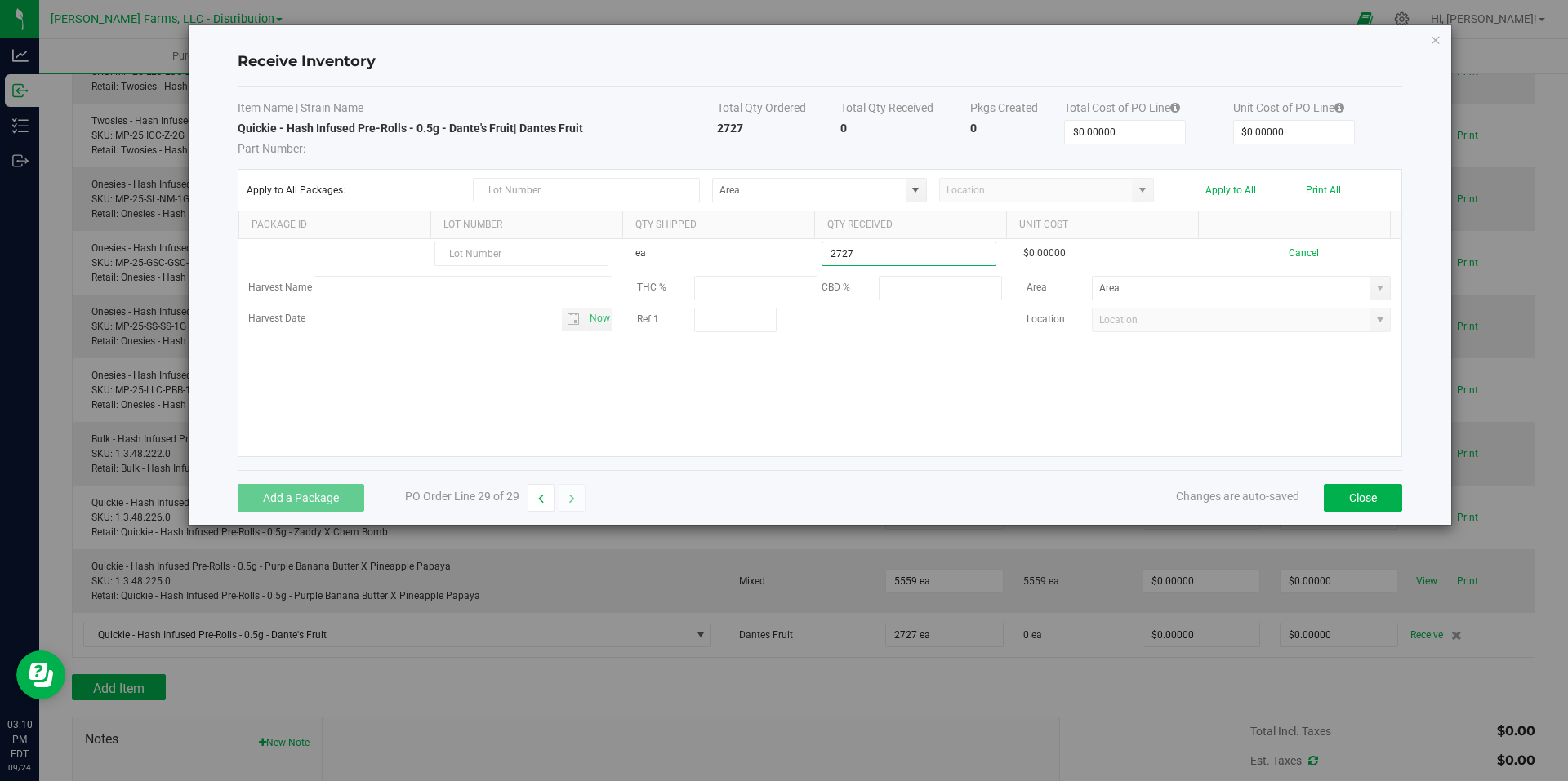
type input "2727 ea"
click at [997, 378] on kendo-grid-list "ea 2727 ea $0.00000 Cancel Harvest Name THC % CBD % Area Harvest Date Now Ref 1…" at bounding box center [819, 347] width 1163 height 217
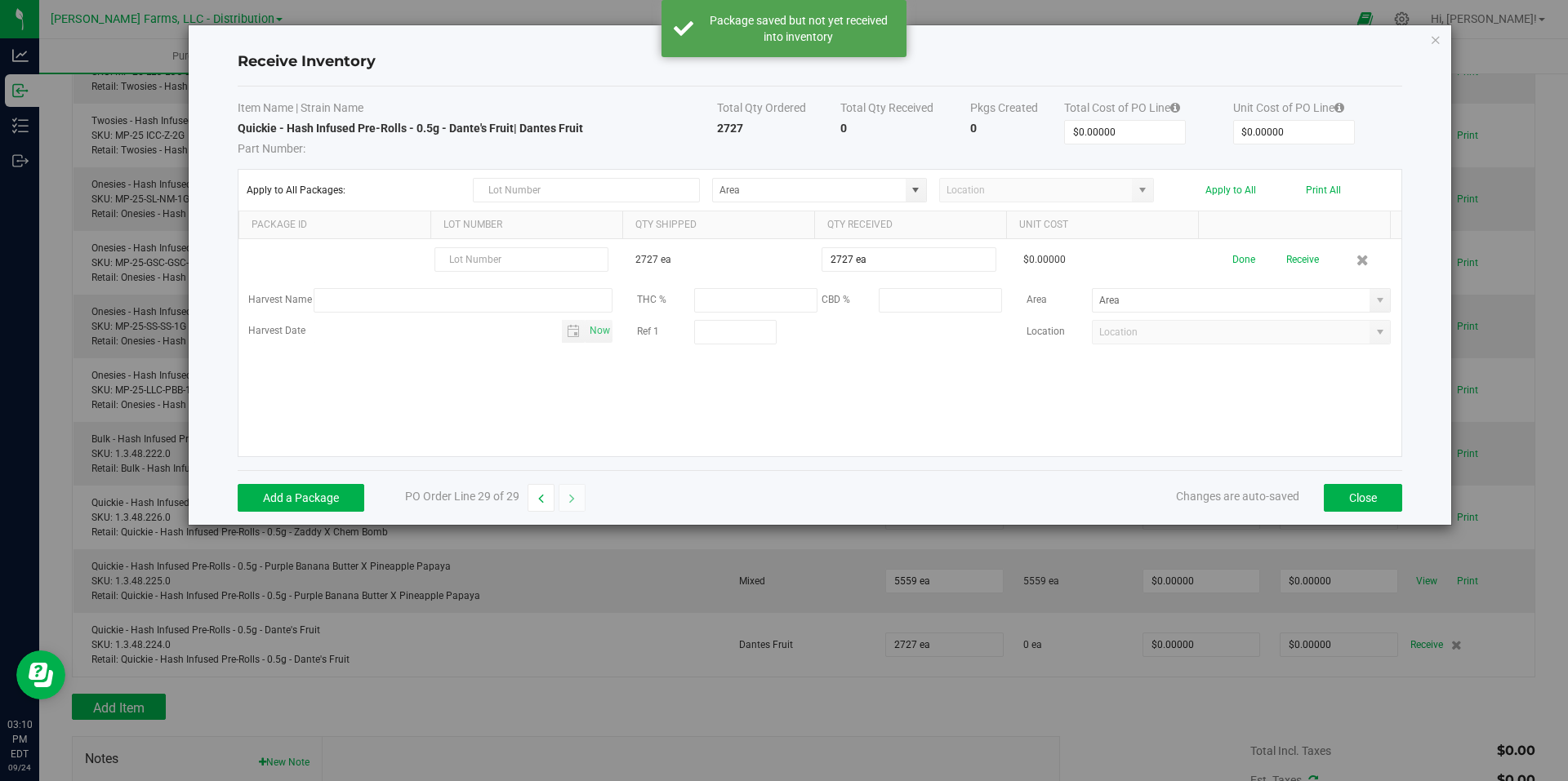
click at [1297, 257] on button "Receive" at bounding box center [1302, 260] width 33 height 28
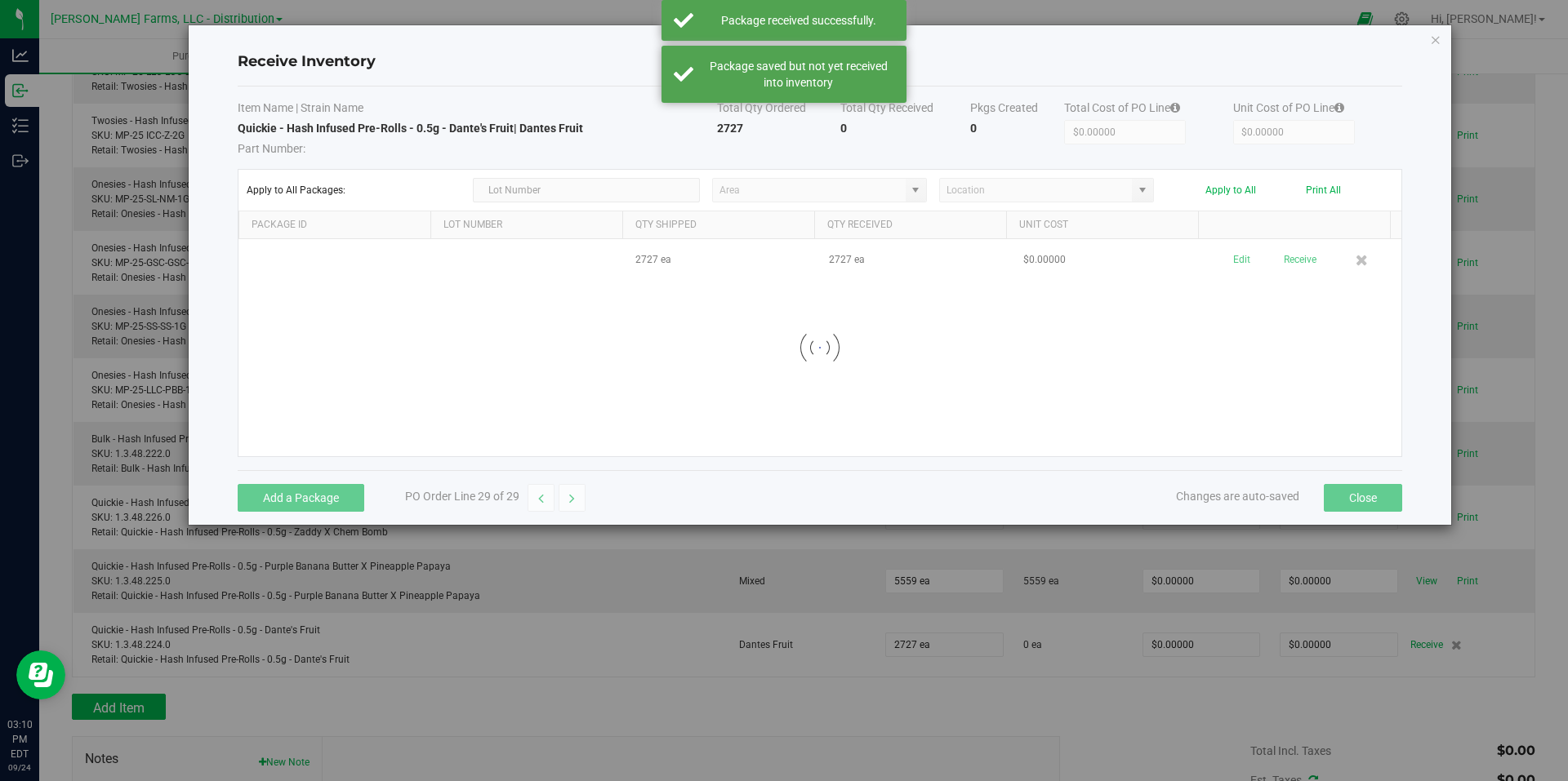
scroll to position [1487, 0]
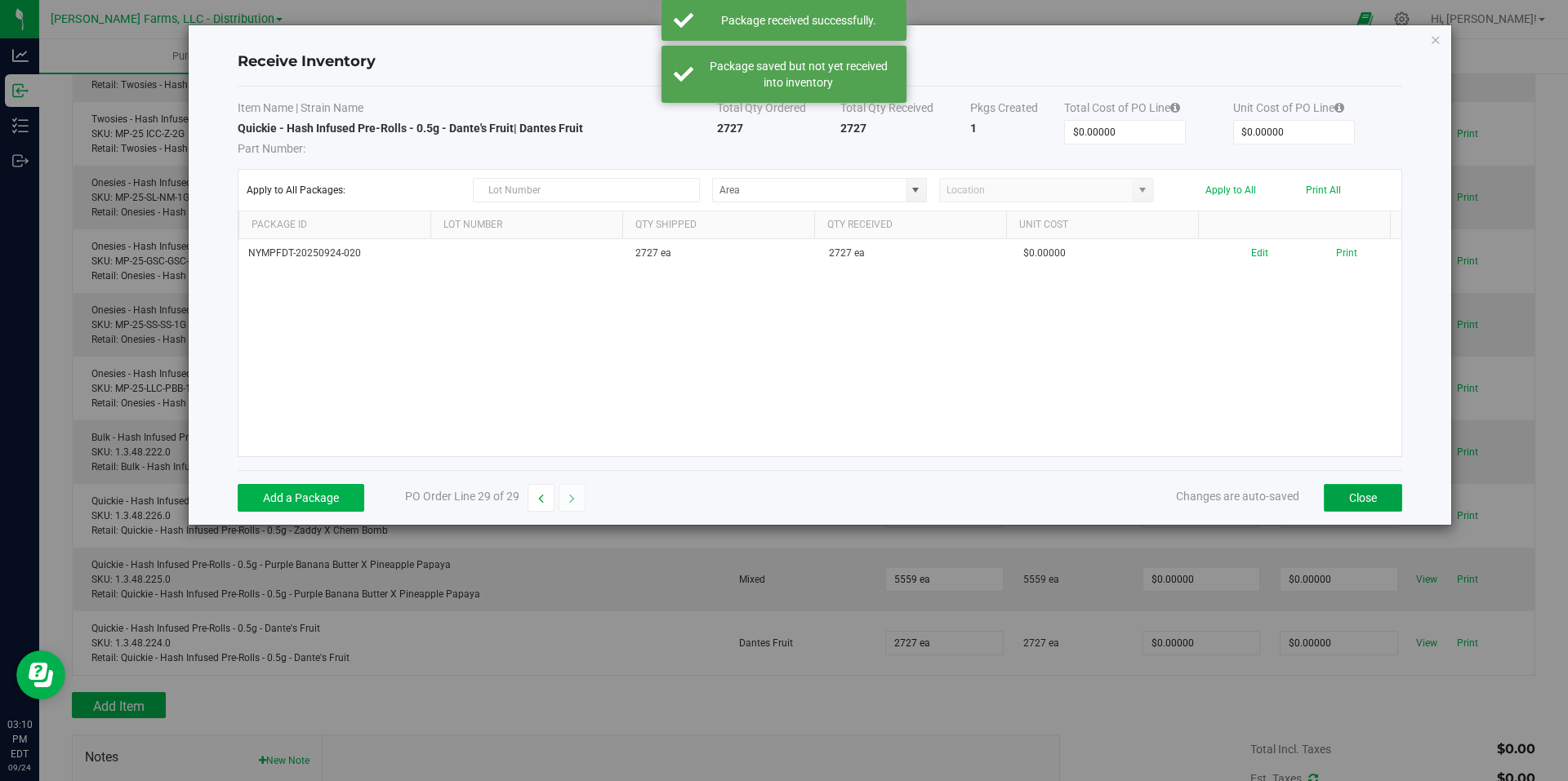
click at [1368, 497] on button "Close" at bounding box center [1363, 498] width 79 height 27
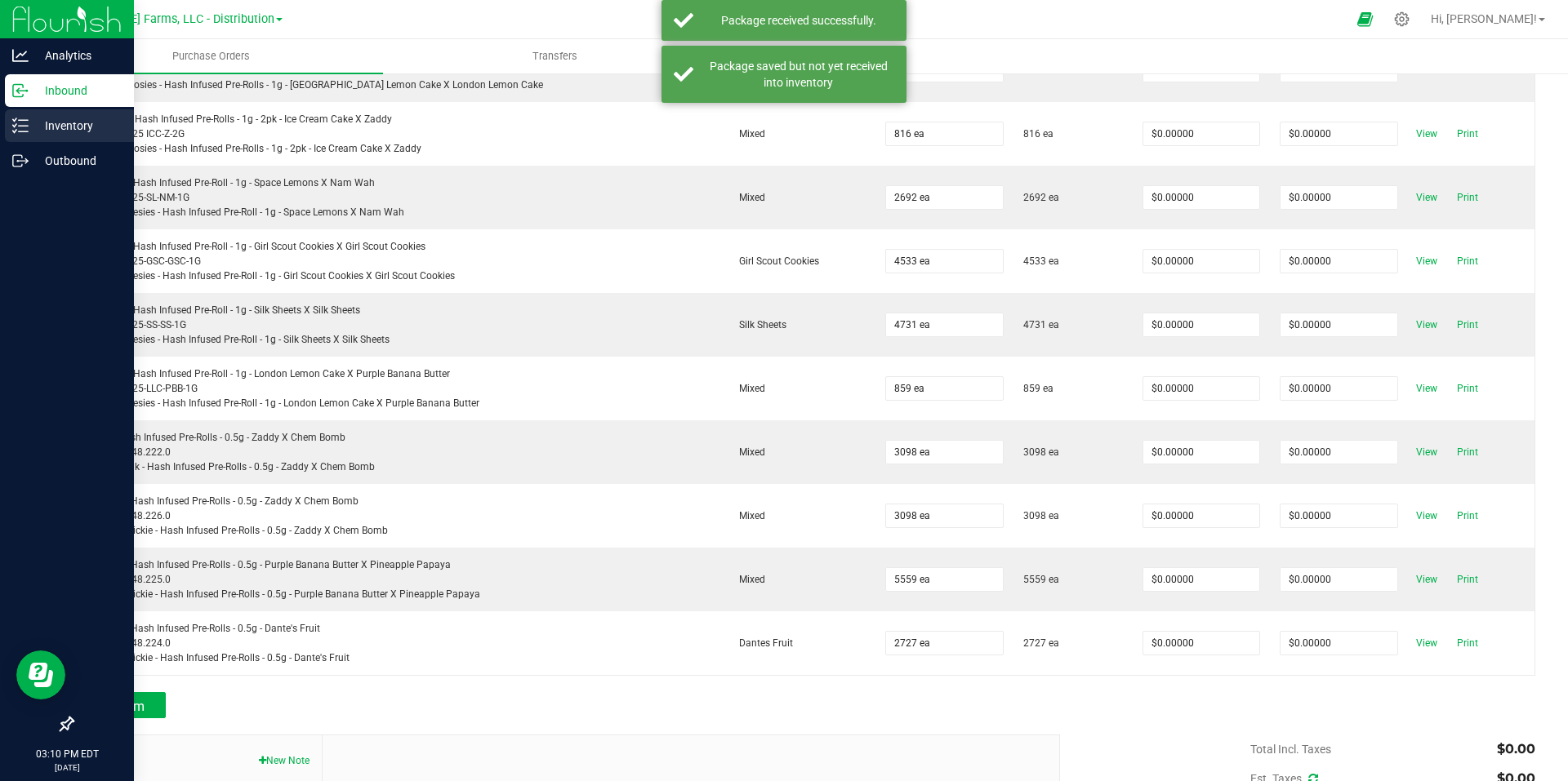
click at [64, 127] on p "Inventory" at bounding box center [77, 126] width 98 height 19
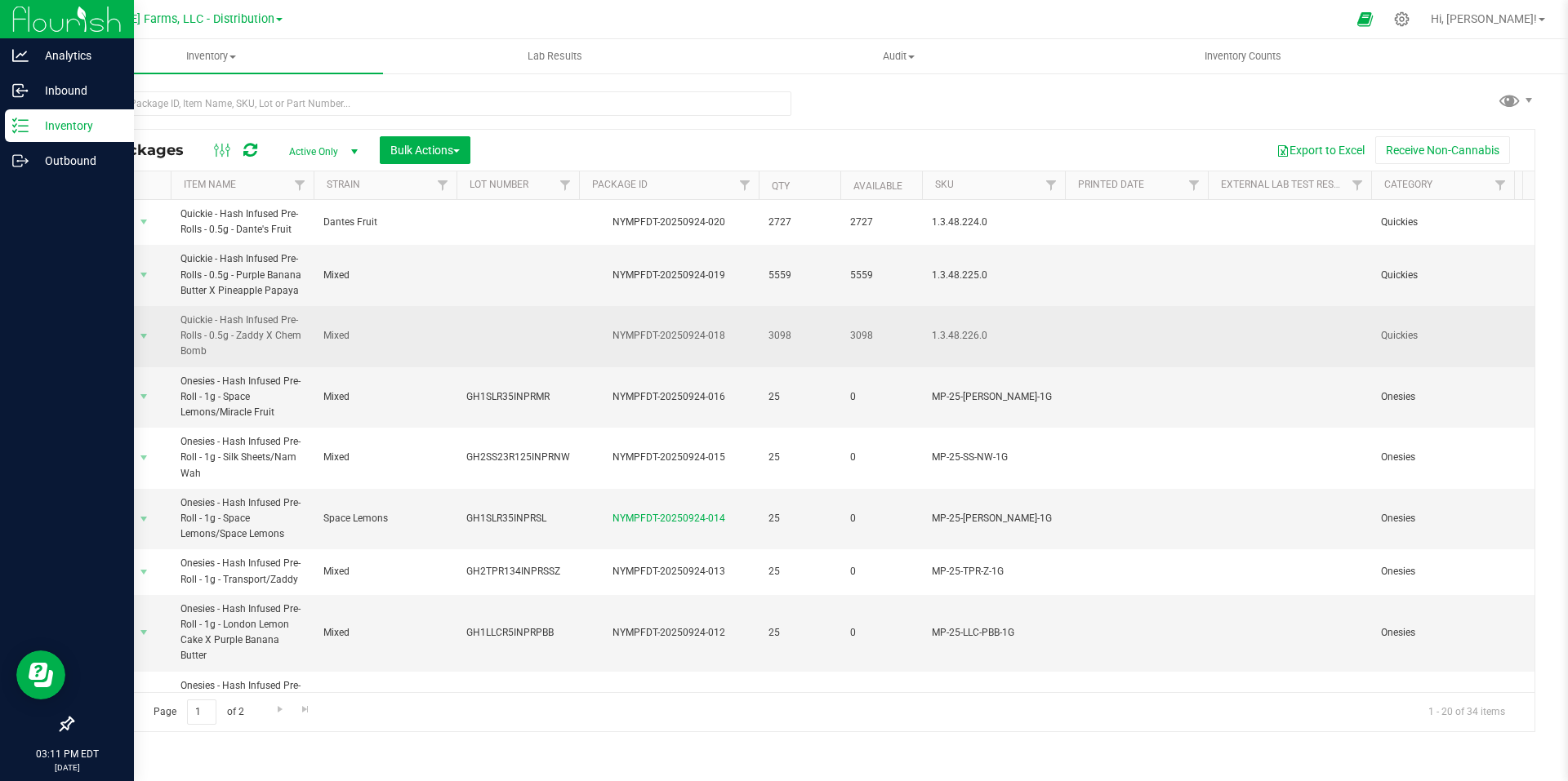
click at [501, 336] on td at bounding box center [517, 336] width 122 height 61
type input "GH1CY1ZADR1INPRSS"
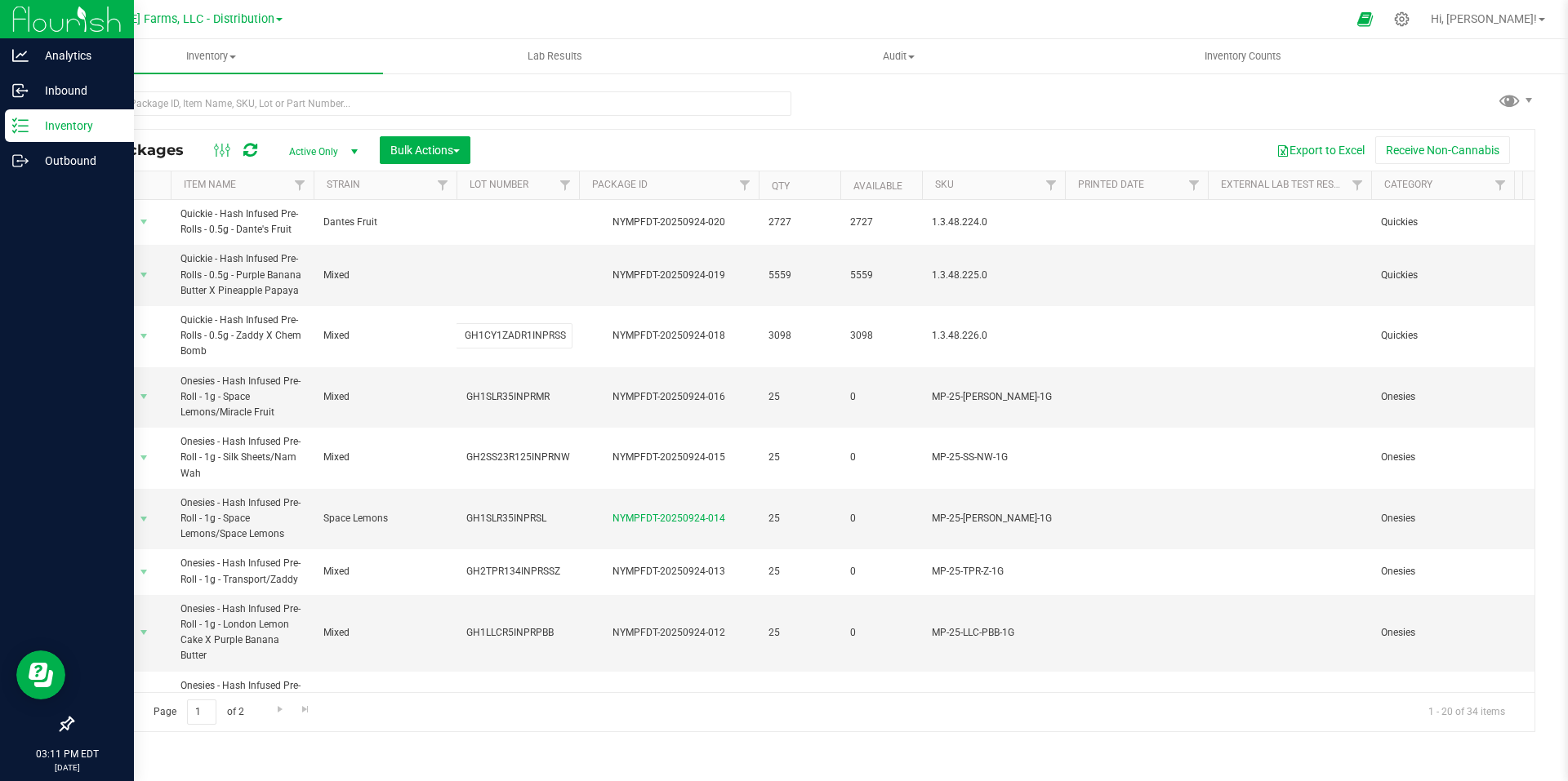
click at [571, 148] on div "All Packages Active Only Active Only Lab Samples Locked All Bulk Actions Add to…" at bounding box center [803, 430] width 1463 height 603
click at [516, 272] on td at bounding box center [517, 275] width 122 height 61
type input "GH1CY1PPR1INPRSS"
click at [667, 147] on div "All Packages Active Only Active Only Lab Samples Locked All Bulk Actions Add to…" at bounding box center [803, 430] width 1463 height 603
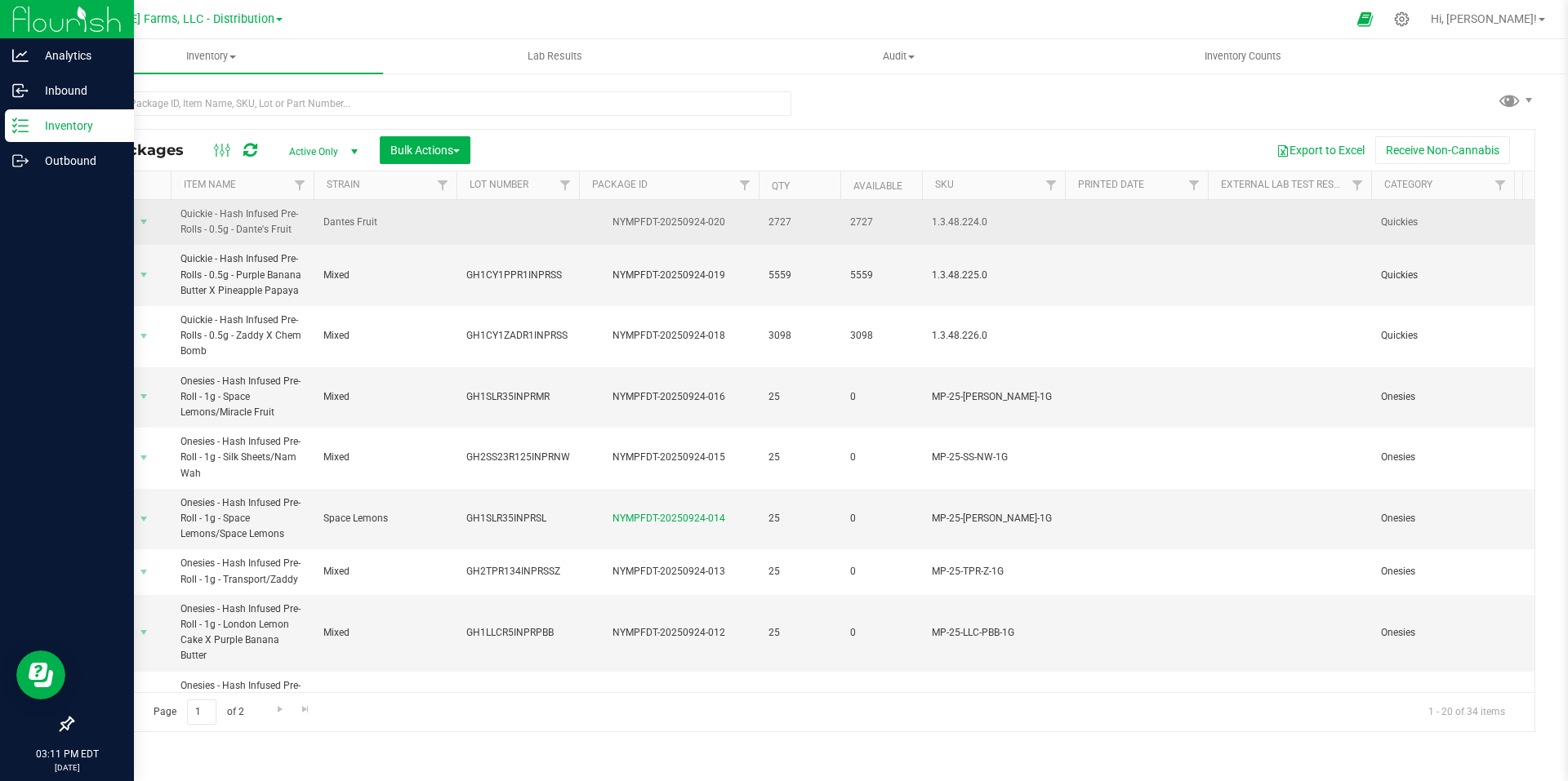
click at [523, 218] on td at bounding box center [517, 222] width 122 height 45
type input "GH1CY3DFR4INPRSS"
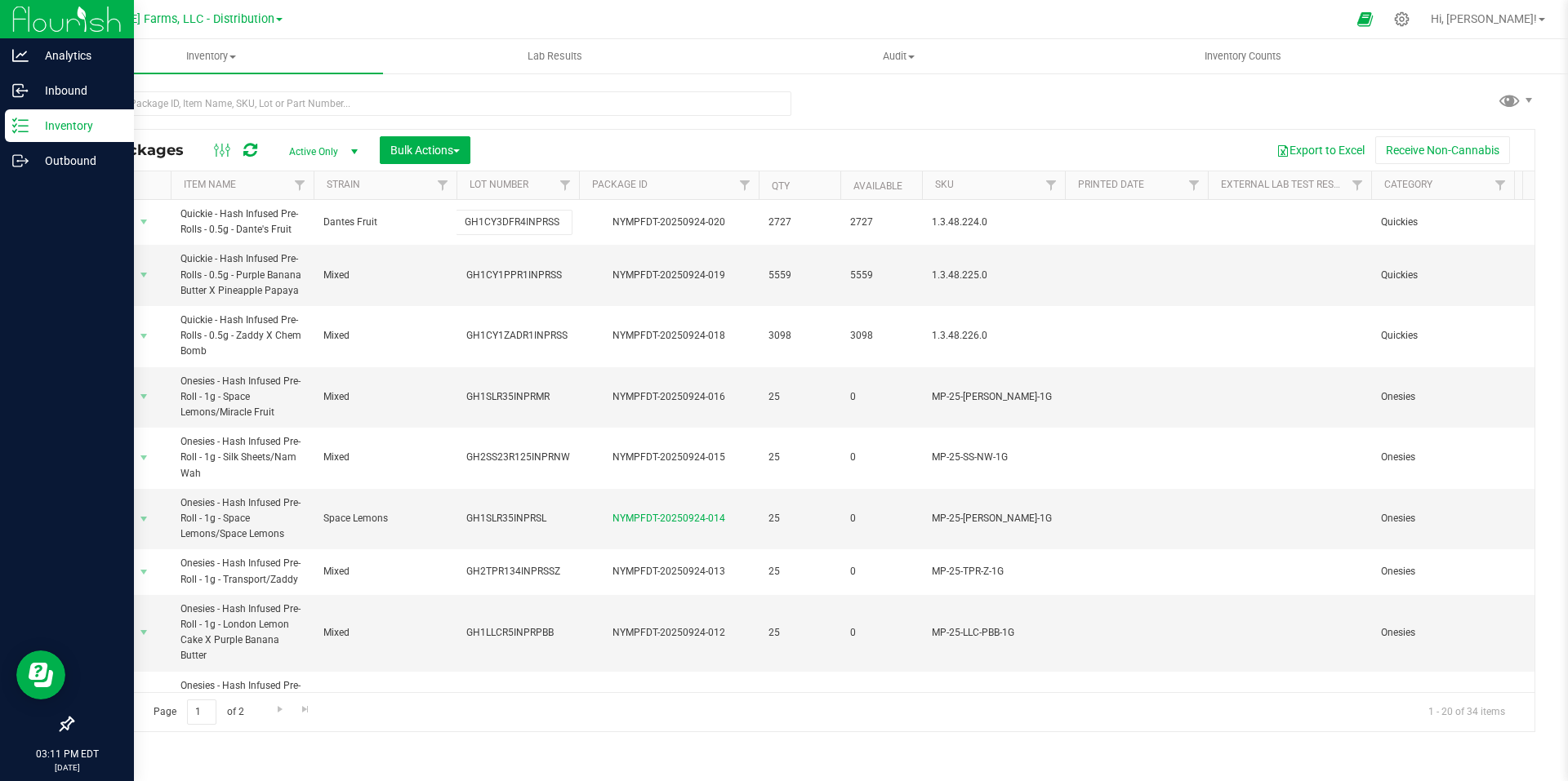
click at [811, 159] on div "All Packages Active Only Active Only Lab Samples Locked All Bulk Actions Add to…" at bounding box center [803, 430] width 1463 height 603
click at [962, 153] on div "Export to Excel Receive Non-Cannabis" at bounding box center [1003, 150] width 1040 height 27
click at [976, 151] on div "Export to Excel Receive Non-Cannabis" at bounding box center [1003, 150] width 1040 height 27
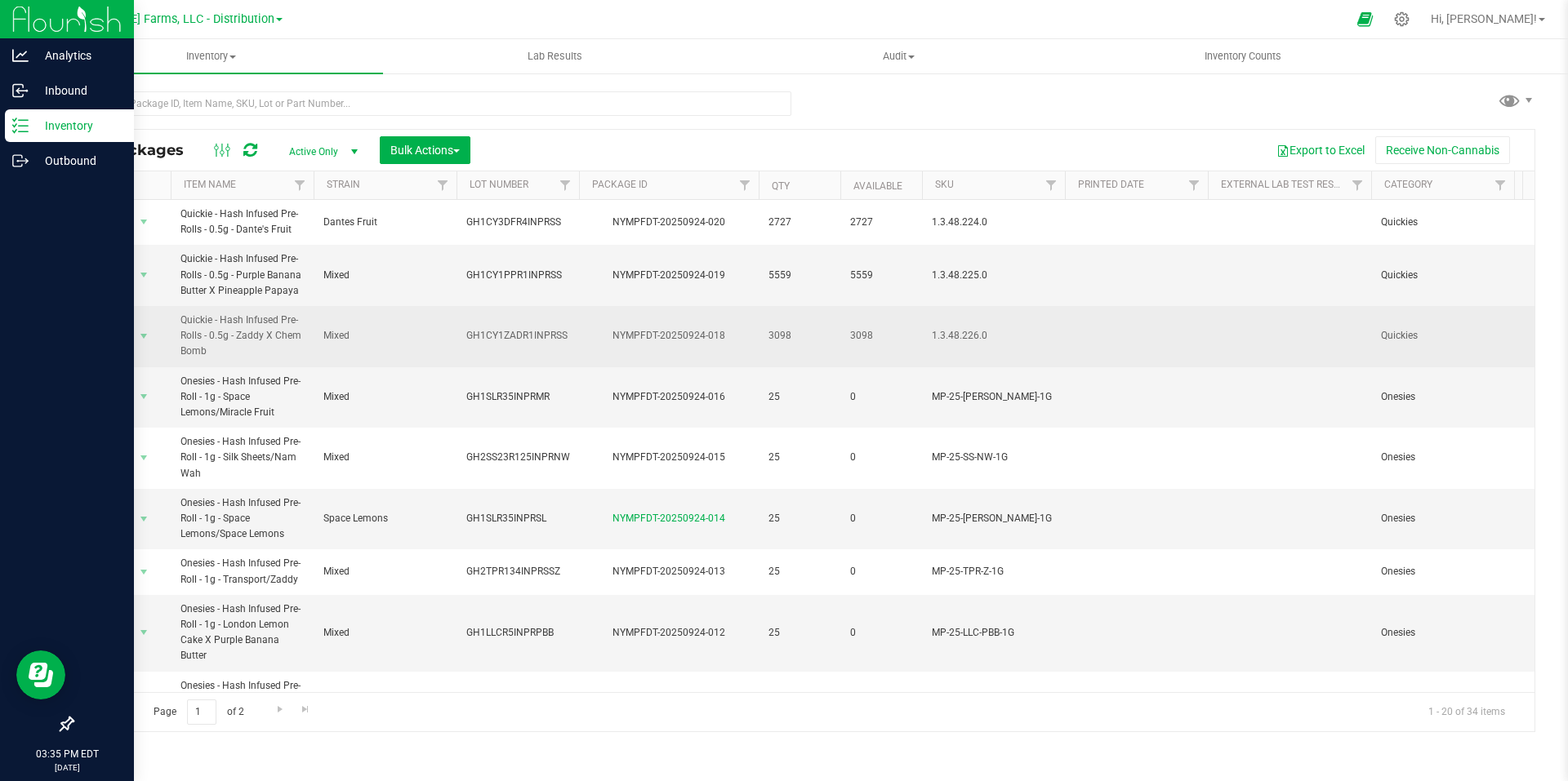
click at [164, 335] on td "Action Action Adjust qty Create package Edit attributes Global inventory Locate…" at bounding box center [121, 336] width 98 height 61
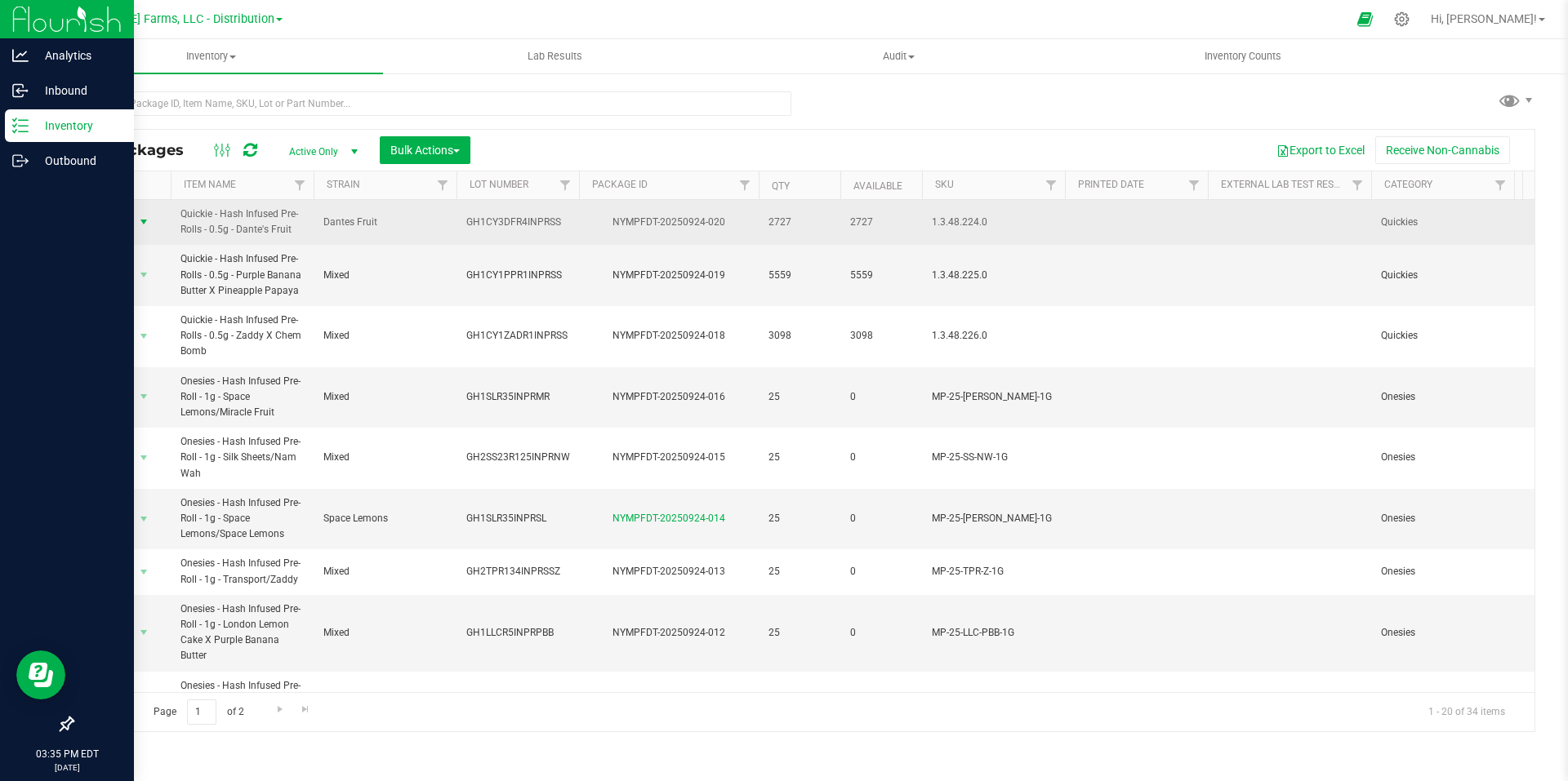
click at [147, 219] on span "select" at bounding box center [144, 221] width 13 height 13
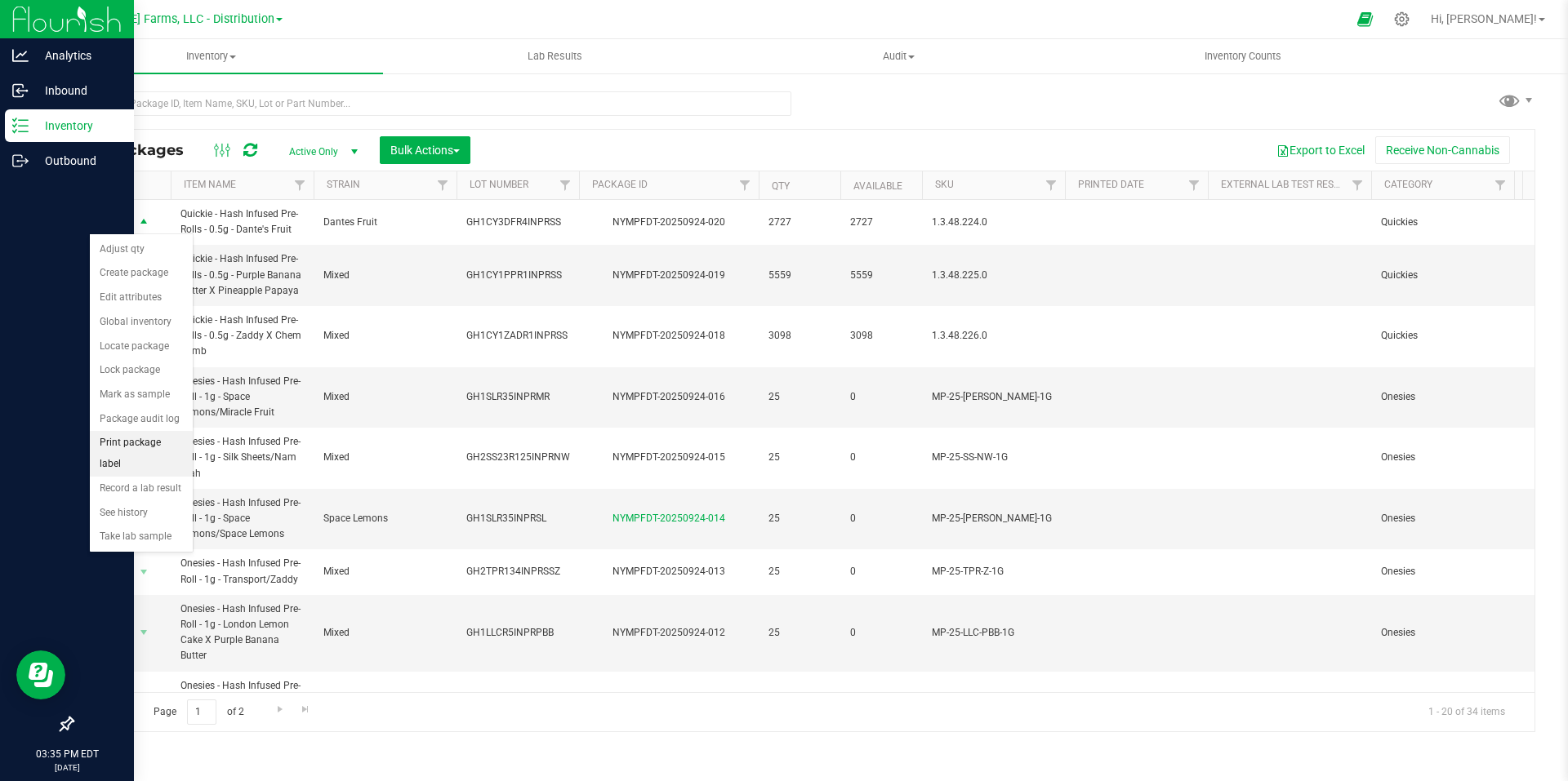
click at [143, 445] on li "Print package label" at bounding box center [141, 453] width 103 height 45
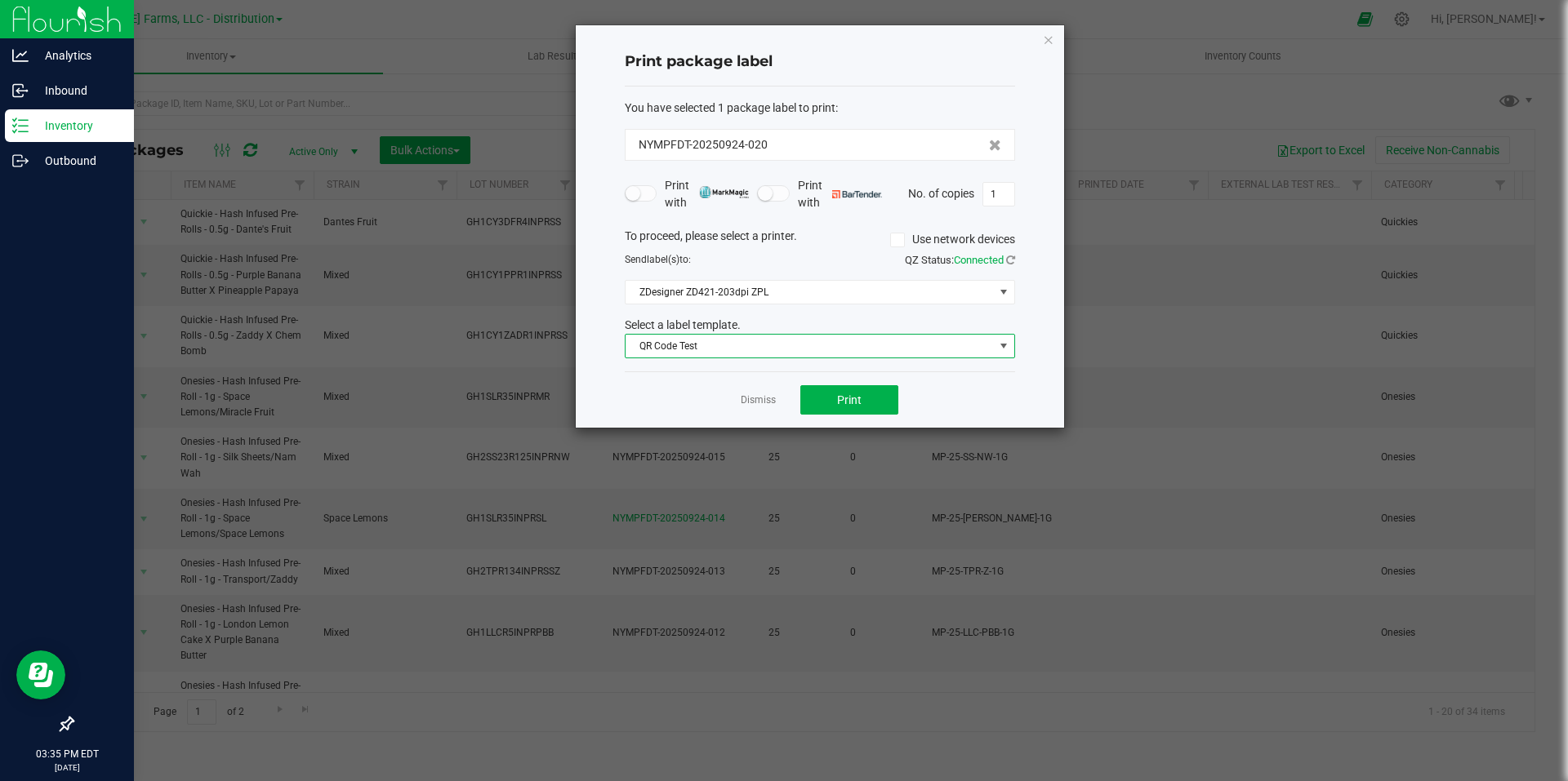
click at [1003, 351] on span at bounding box center [1004, 346] width 13 height 13
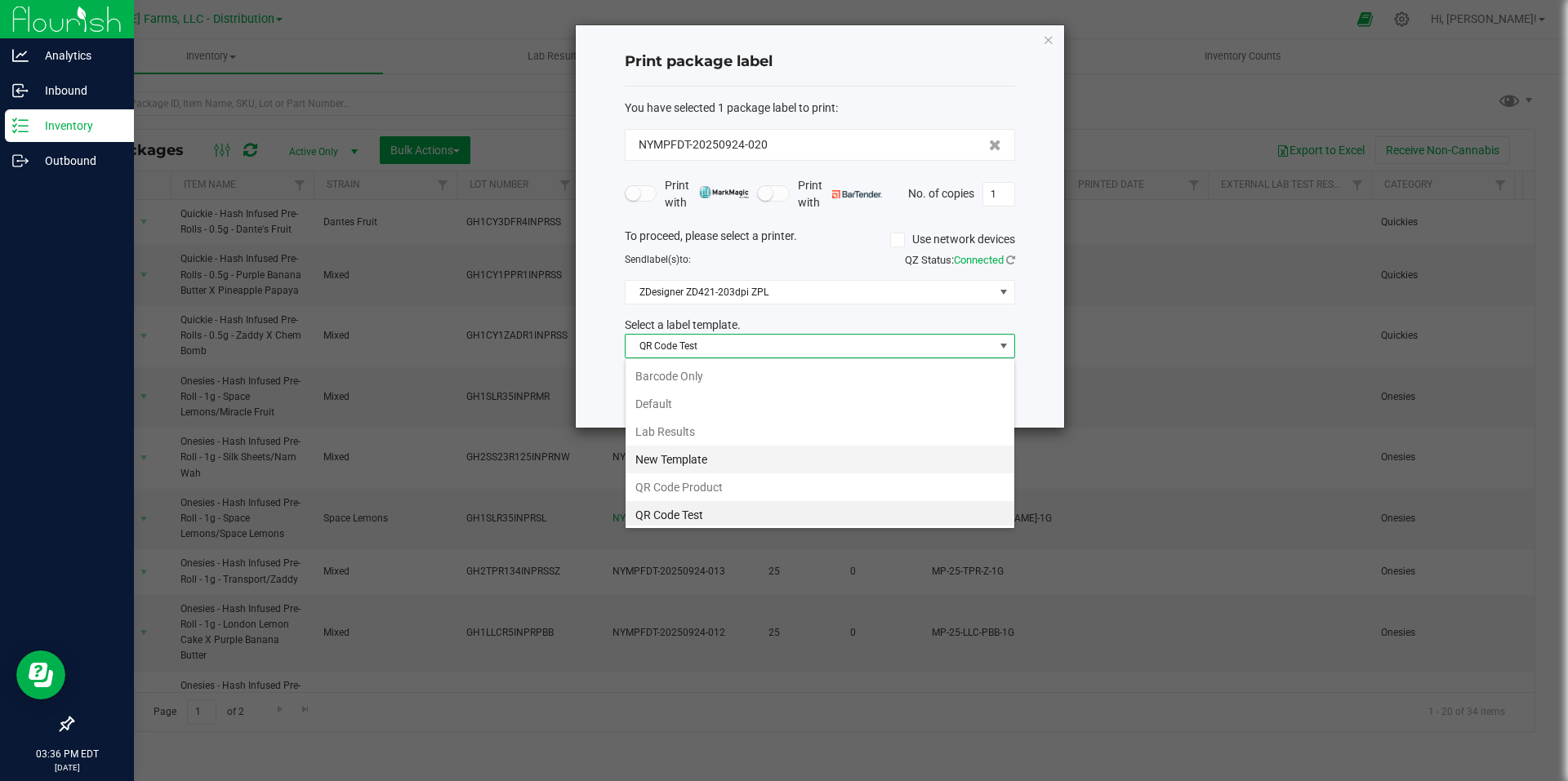
scroll to position [31, 0]
click at [759, 510] on li "Zebra 4x2" at bounding box center [819, 511] width 389 height 27
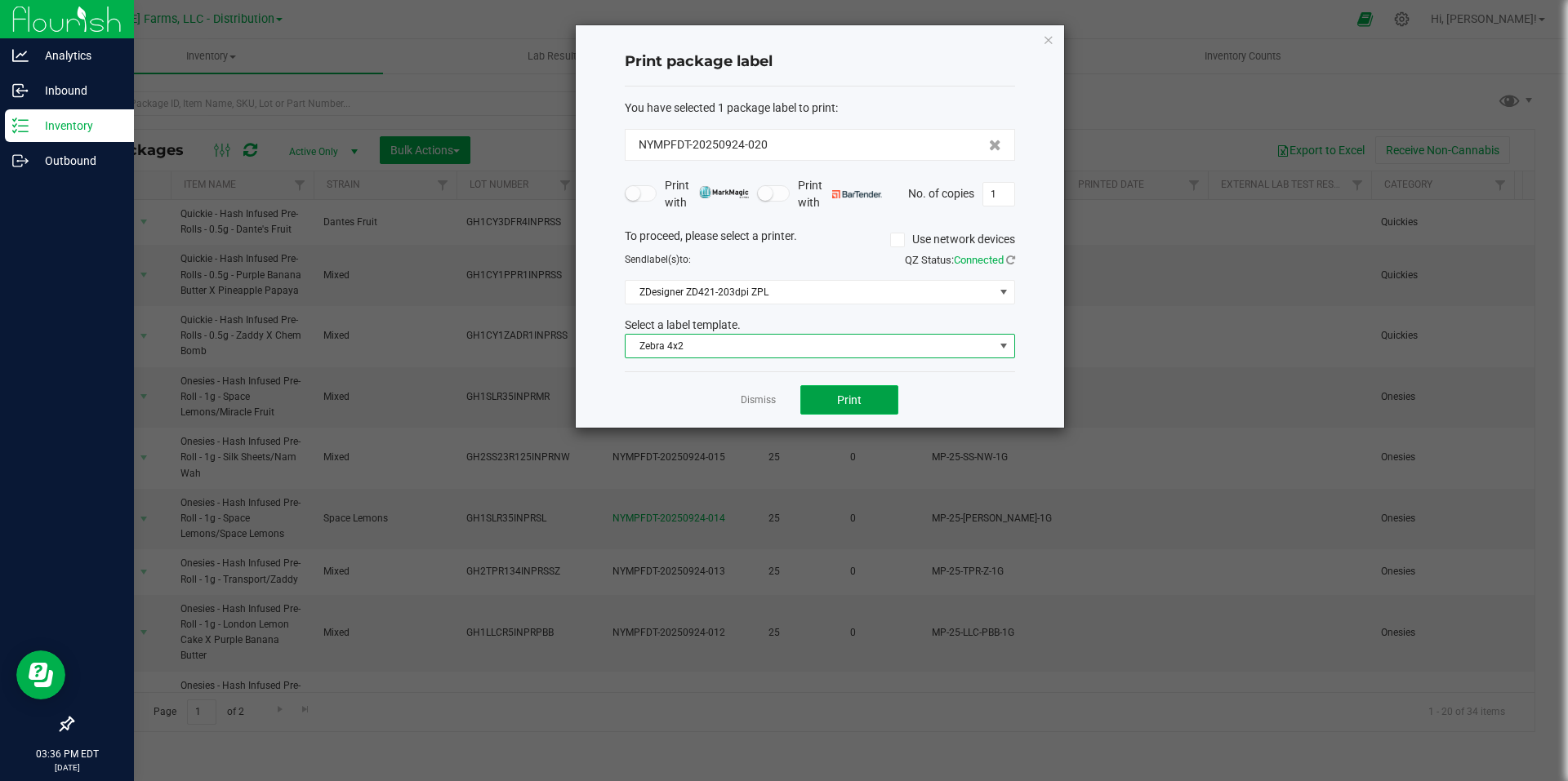
click at [872, 396] on button "Print" at bounding box center [850, 399] width 98 height 29
click at [1052, 41] on icon "button" at bounding box center [1048, 39] width 12 height 19
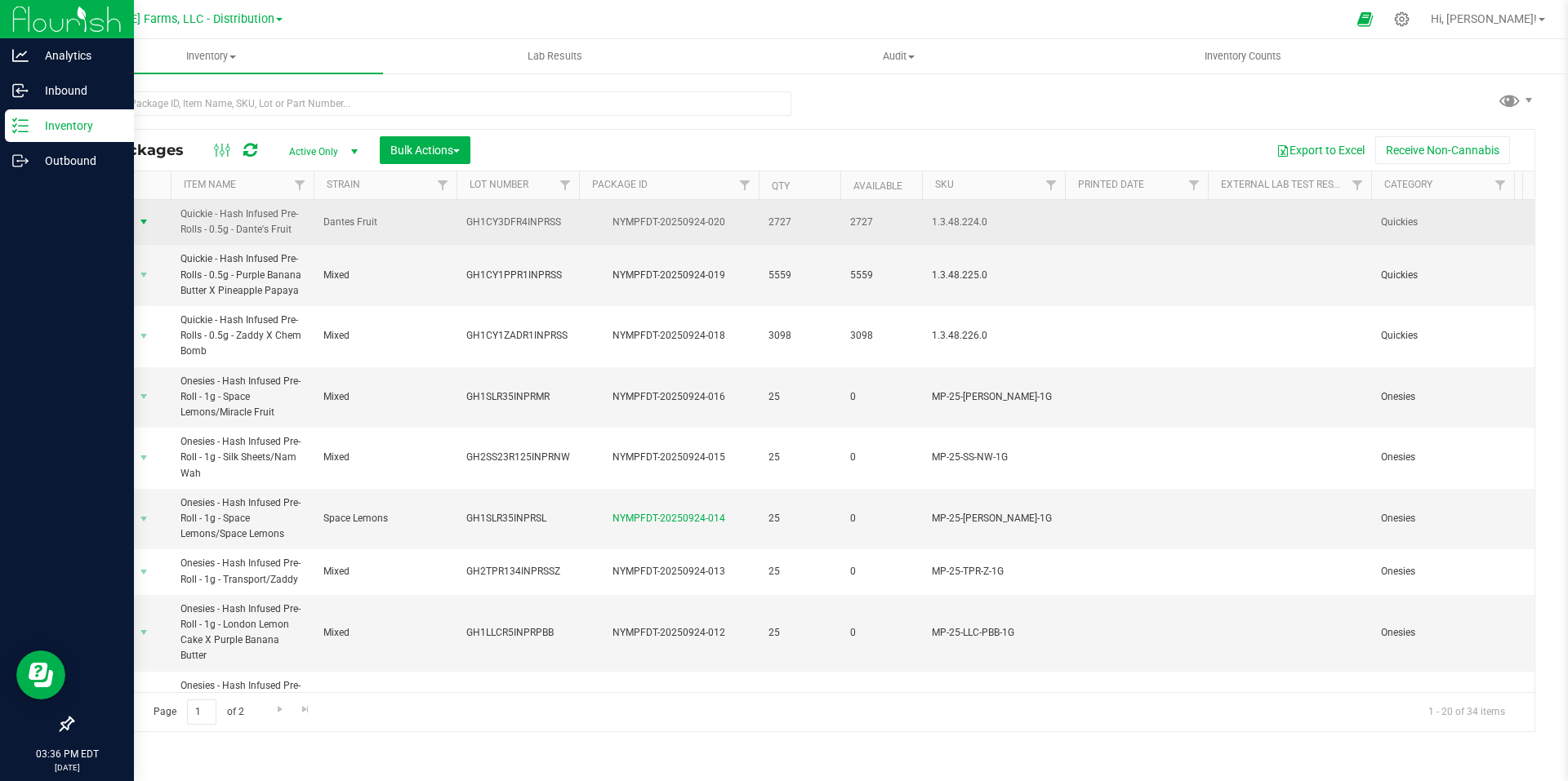
click at [144, 224] on span "select" at bounding box center [144, 221] width 13 height 13
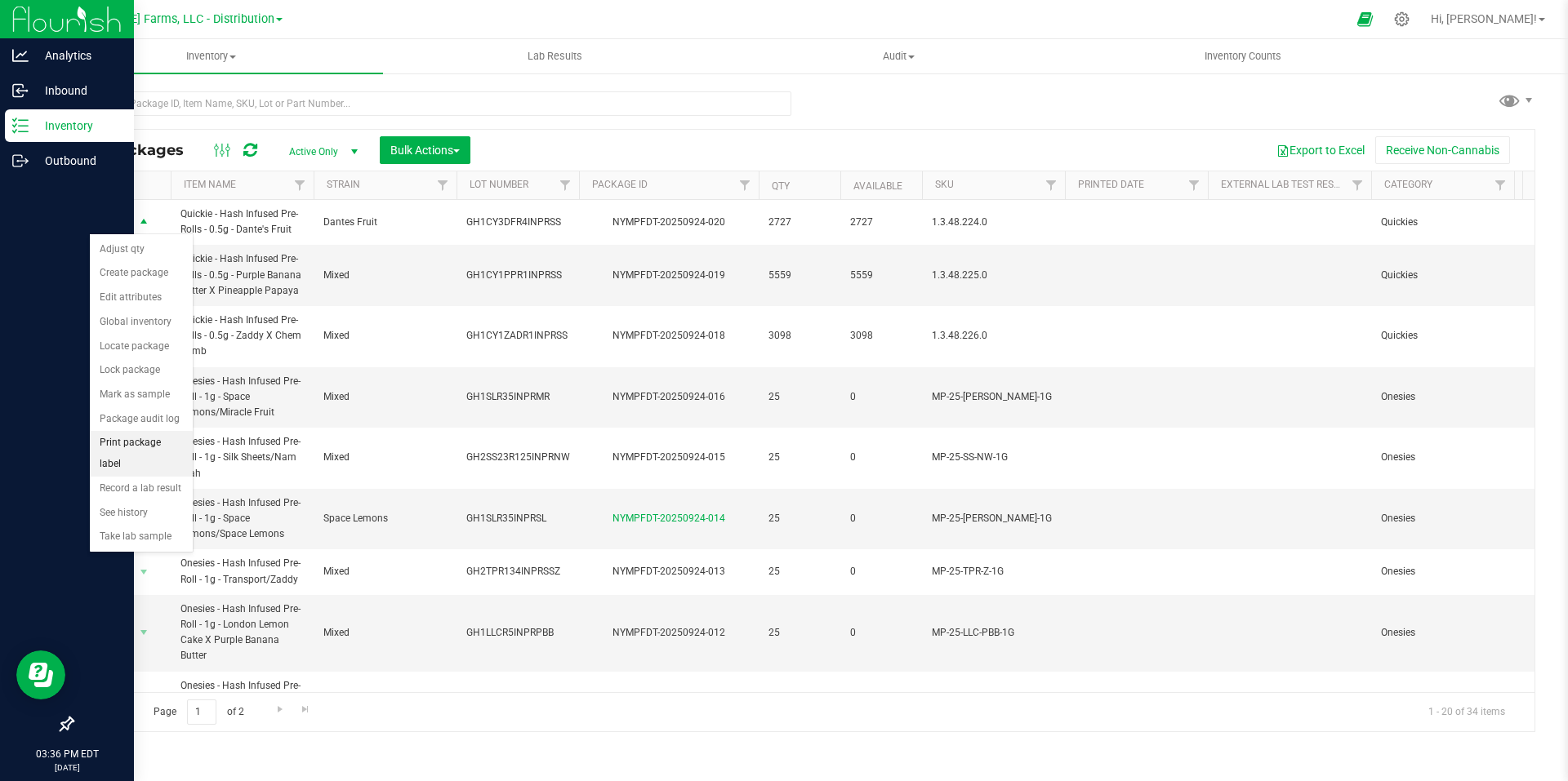
click at [139, 438] on li "Print package label" at bounding box center [141, 453] width 103 height 45
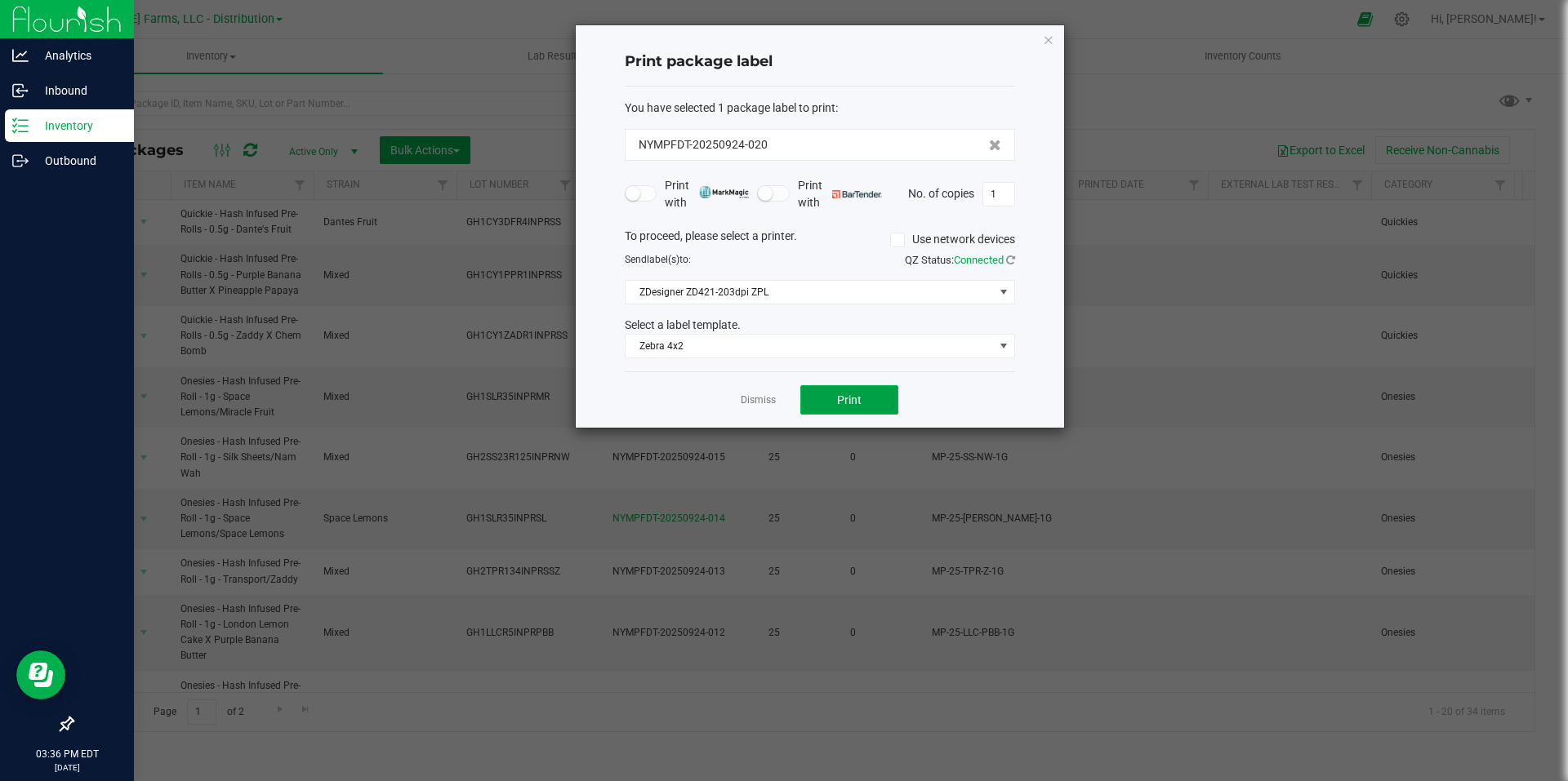
click at [875, 405] on button "Print" at bounding box center [850, 399] width 98 height 29
click at [1046, 43] on icon "button" at bounding box center [1048, 39] width 12 height 19
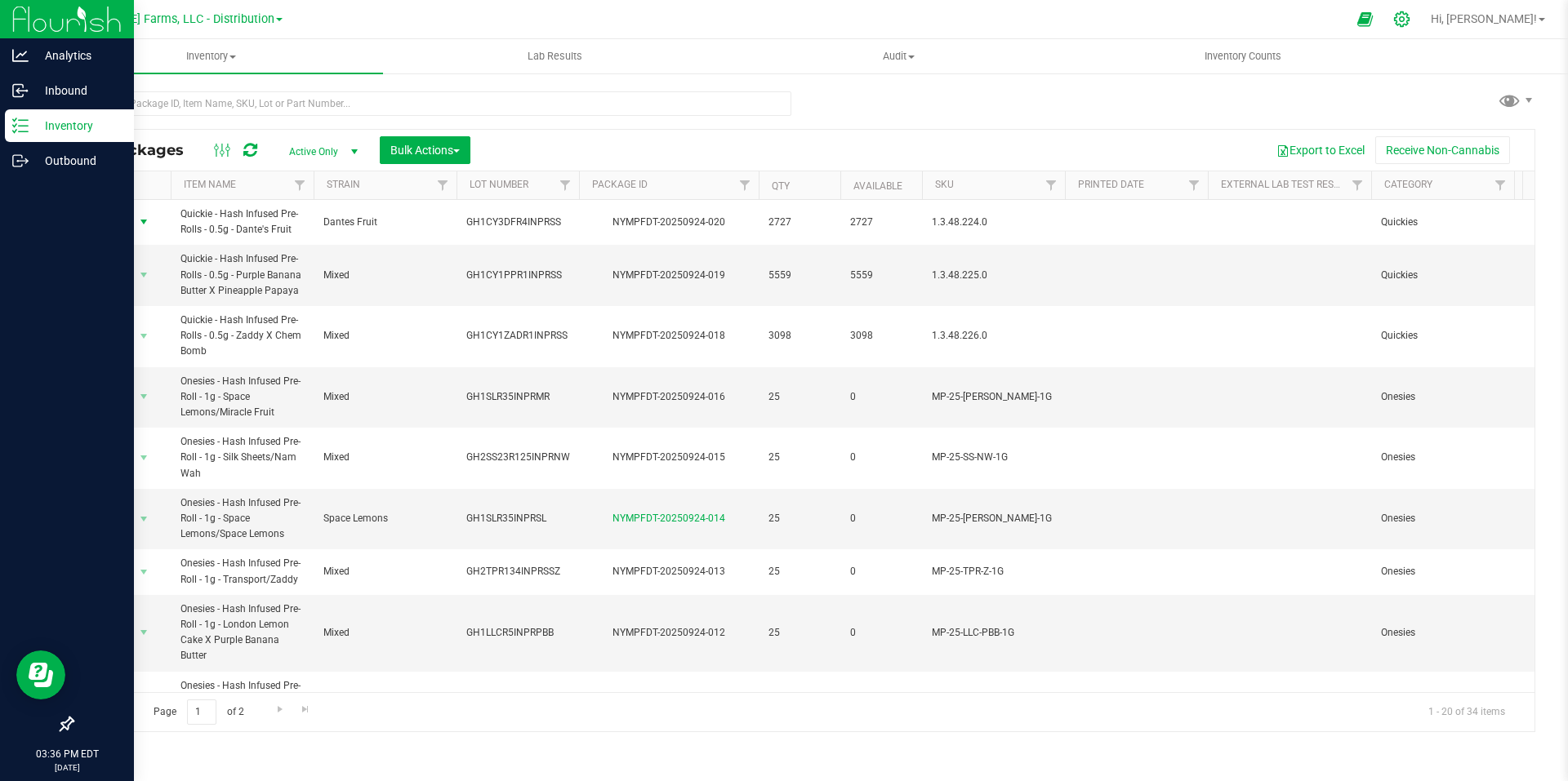
click at [1409, 22] on icon at bounding box center [1402, 19] width 16 height 16
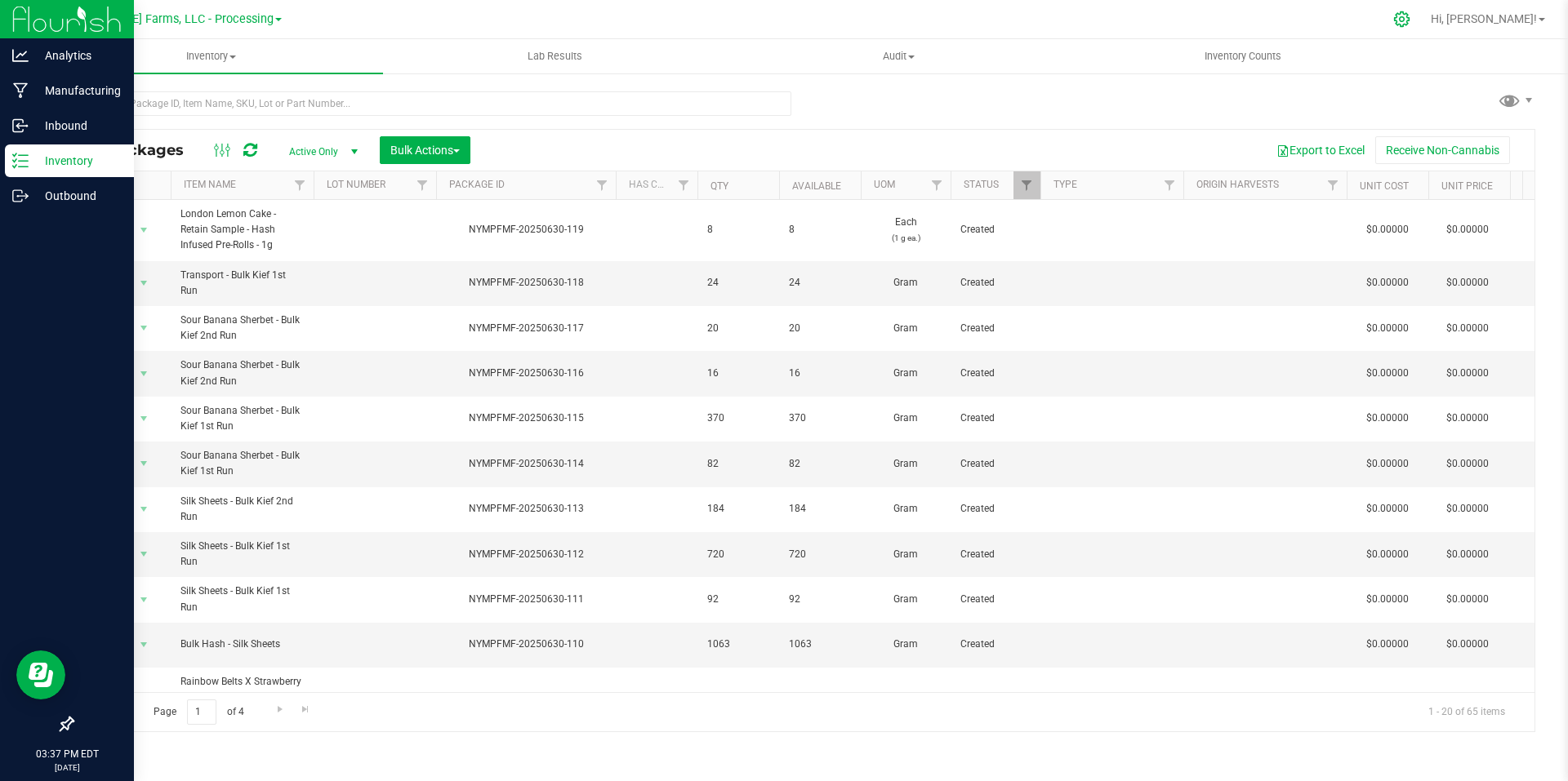
click at [1410, 22] on icon at bounding box center [1401, 19] width 17 height 17
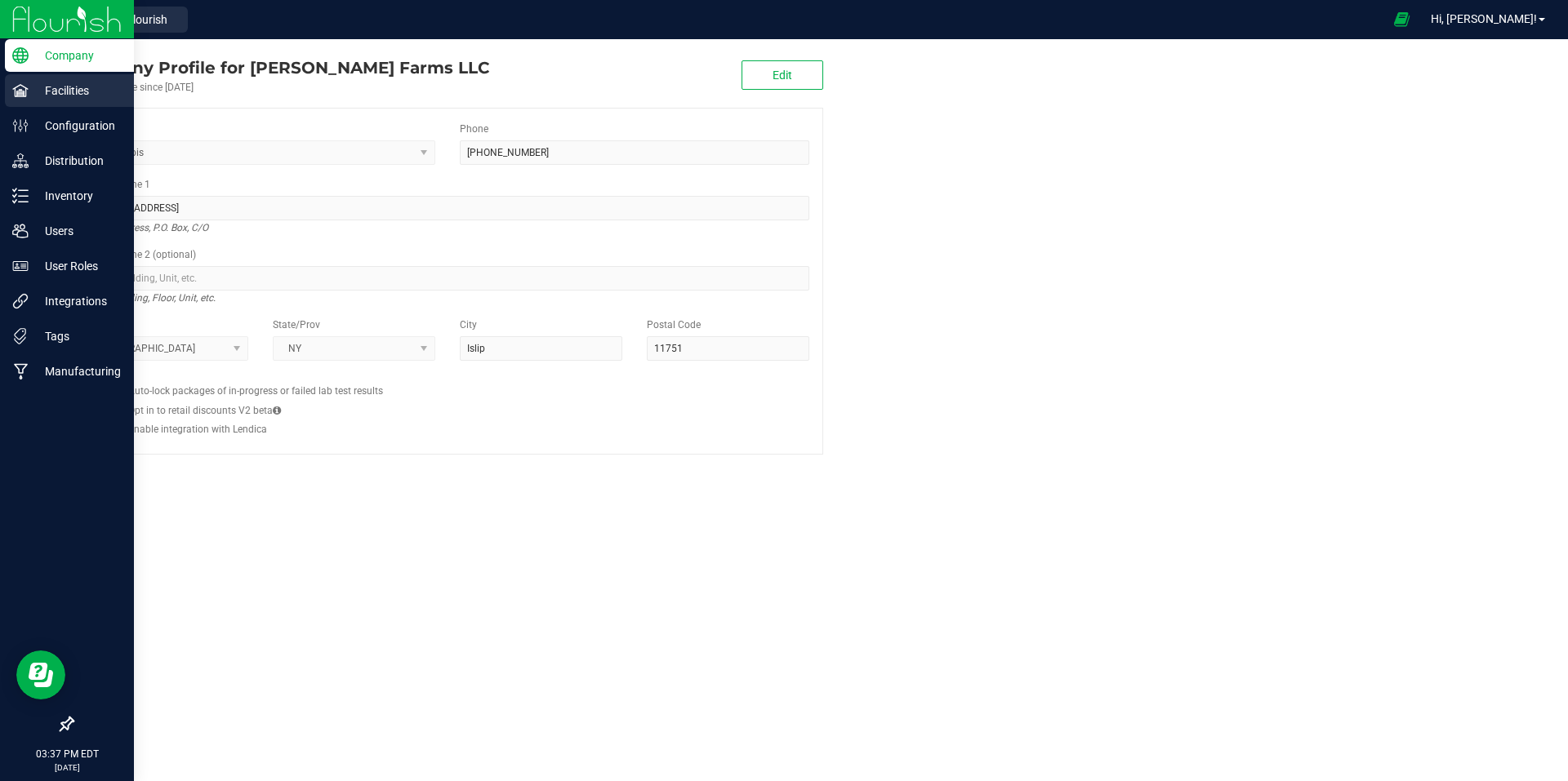
click at [74, 96] on p "Facilities" at bounding box center [77, 90] width 98 height 19
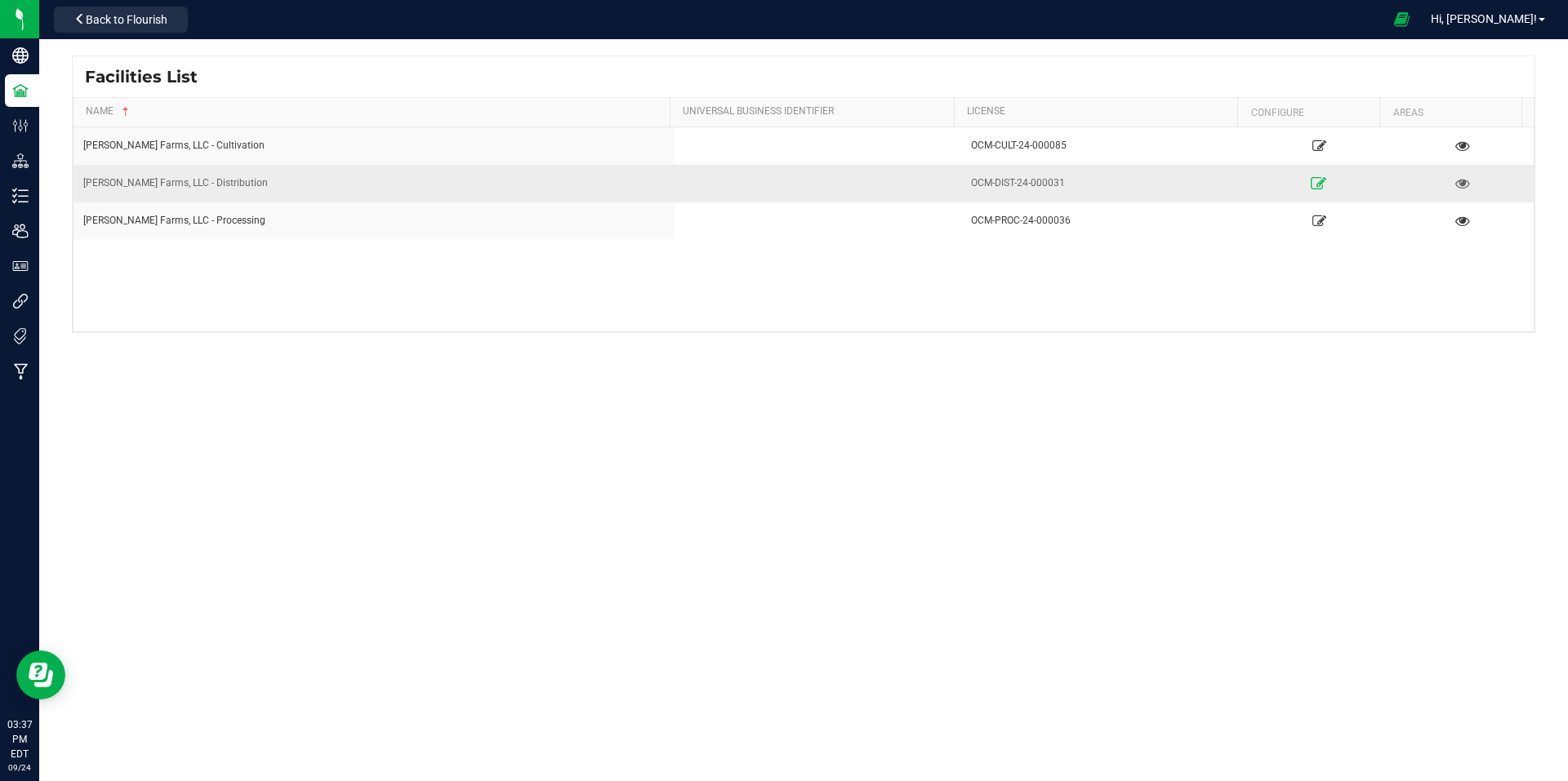
click at [1312, 178] on icon at bounding box center [1320, 182] width 16 height 12
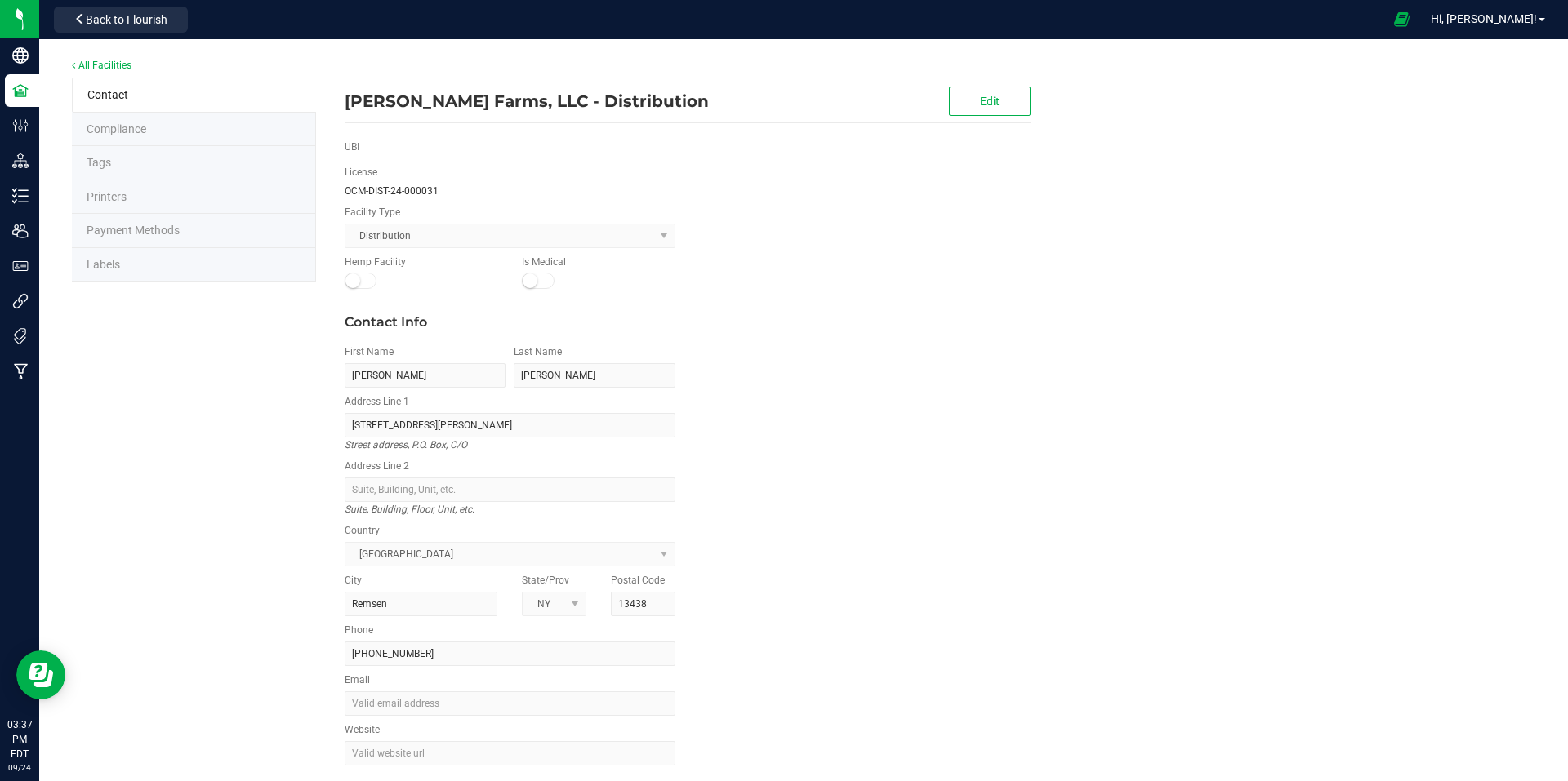
click at [135, 273] on li "Labels" at bounding box center [194, 265] width 245 height 35
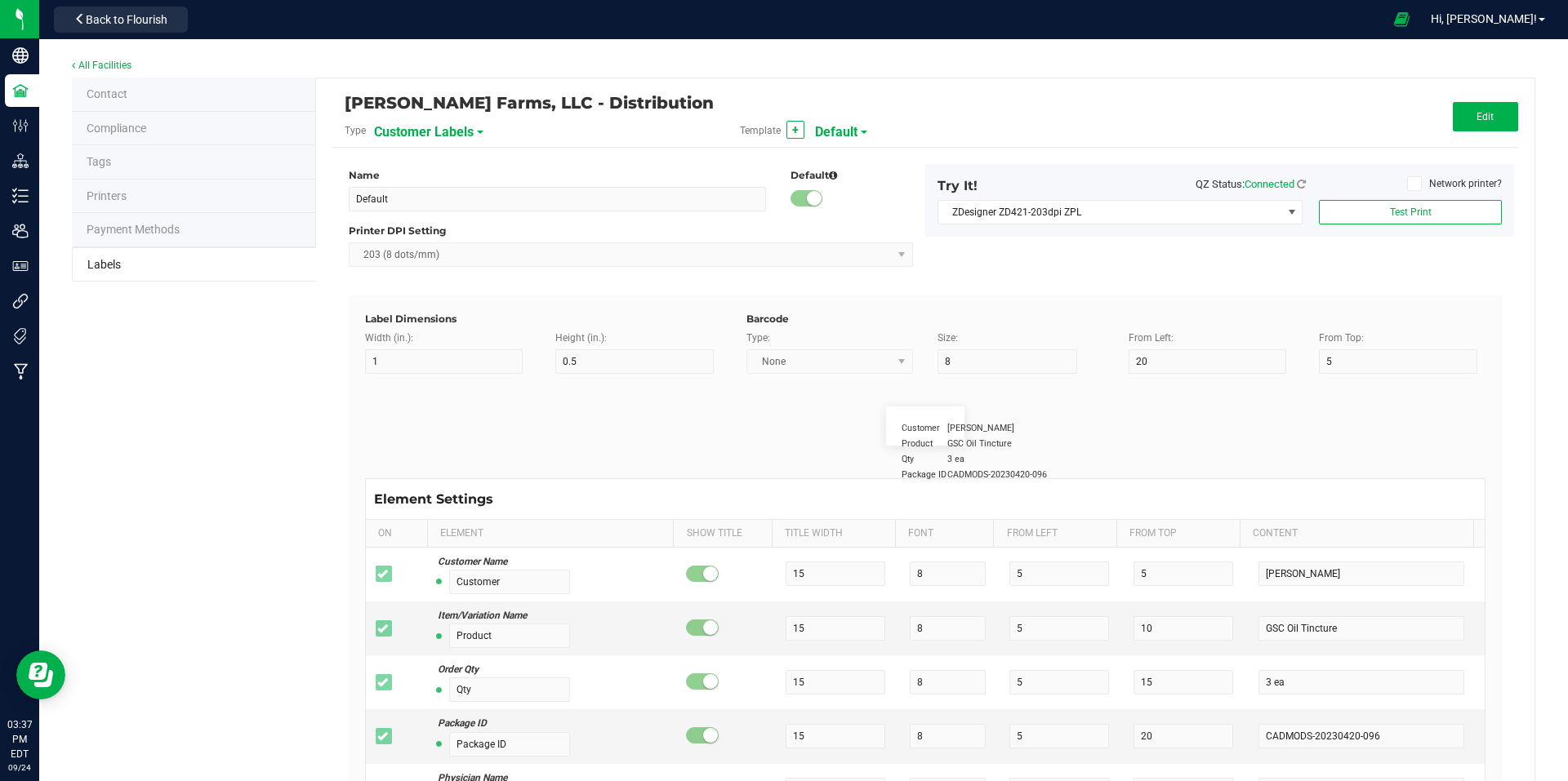
click at [477, 131] on span at bounding box center [479, 133] width 6 height 4
click at [431, 232] on span "Package Labels" at bounding box center [415, 228] width 69 height 12
type input "Zebra 4x2"
type input "4"
type input "2"
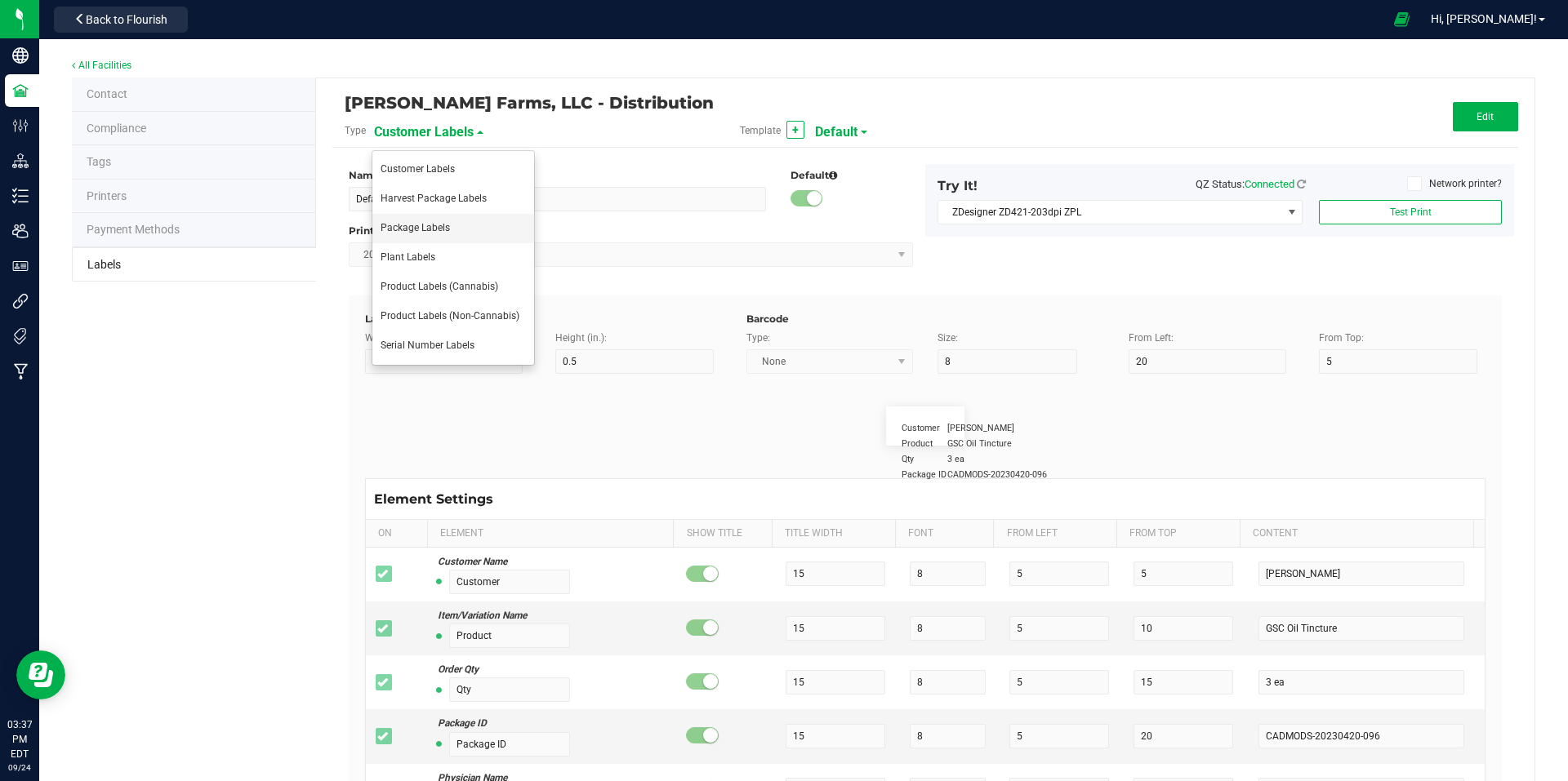
type input "10"
type input "35"
type input "45"
type input "Package ID"
type input "25"
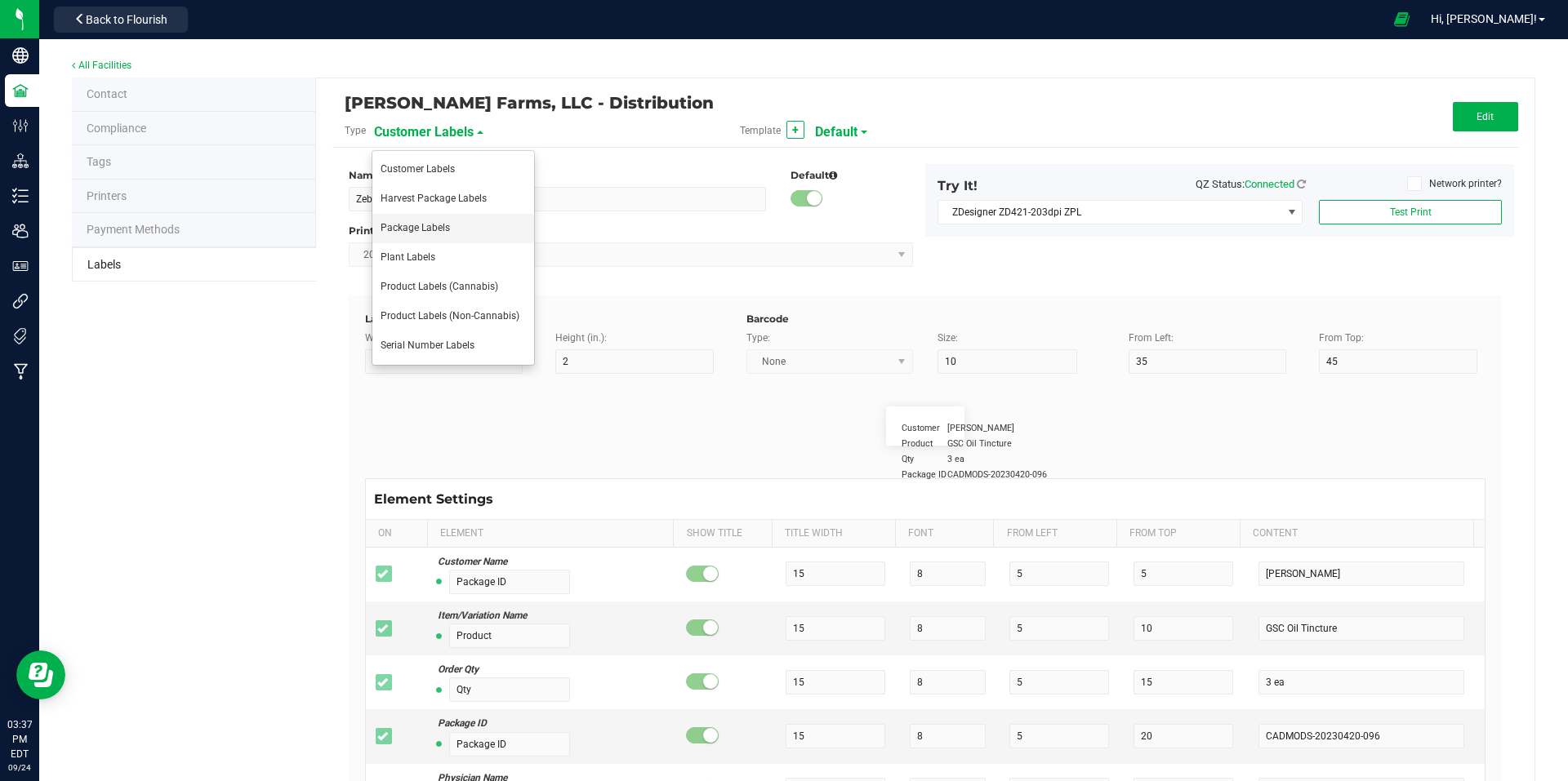
type input "10"
type input "CADMODS-20230420-096"
type input "SKU Name"
type input "25"
type input "10"
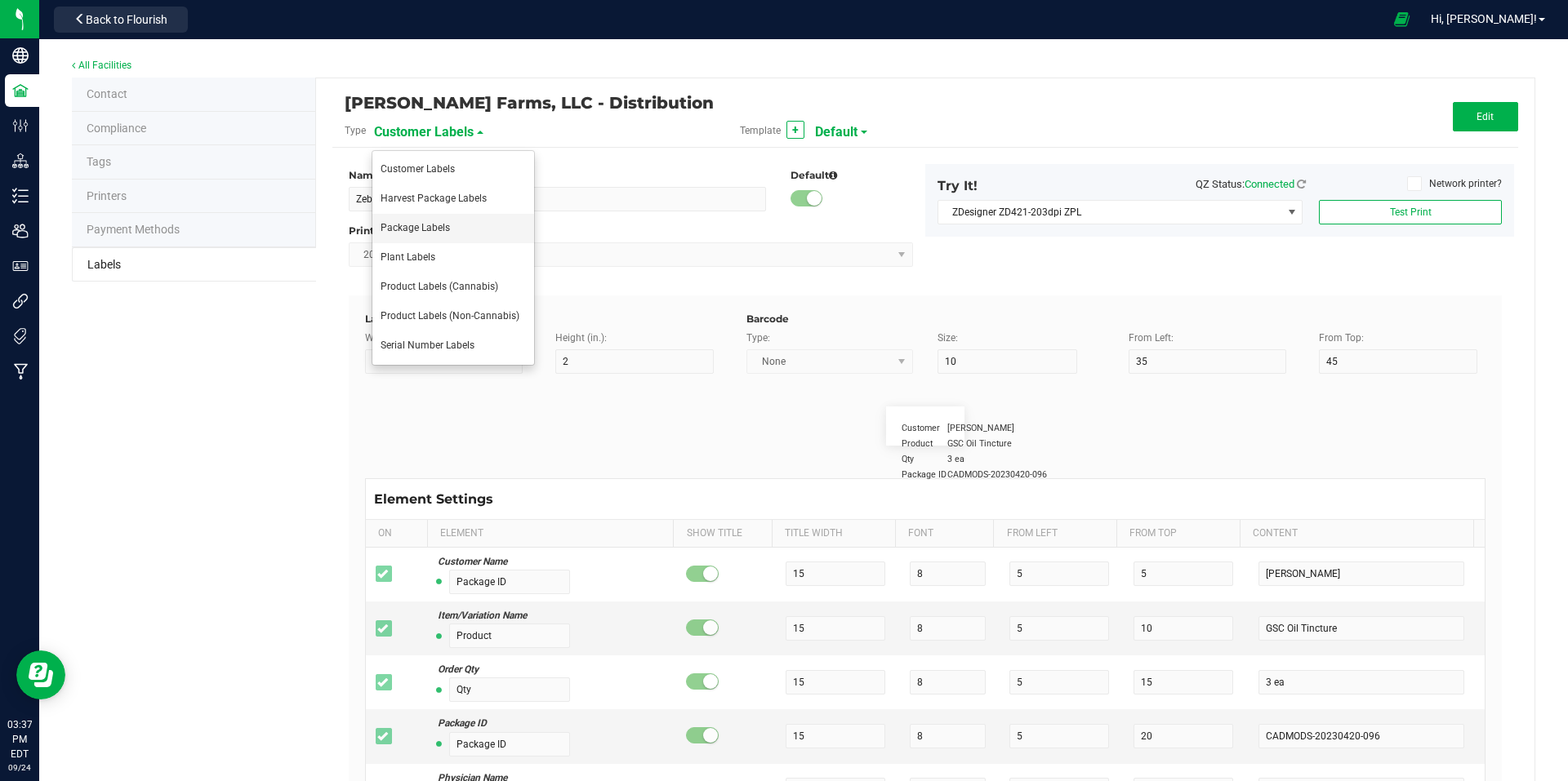
type input "Gelato Pen"
type input "Strain"
type input "25"
type input "10"
type input "Gelato"
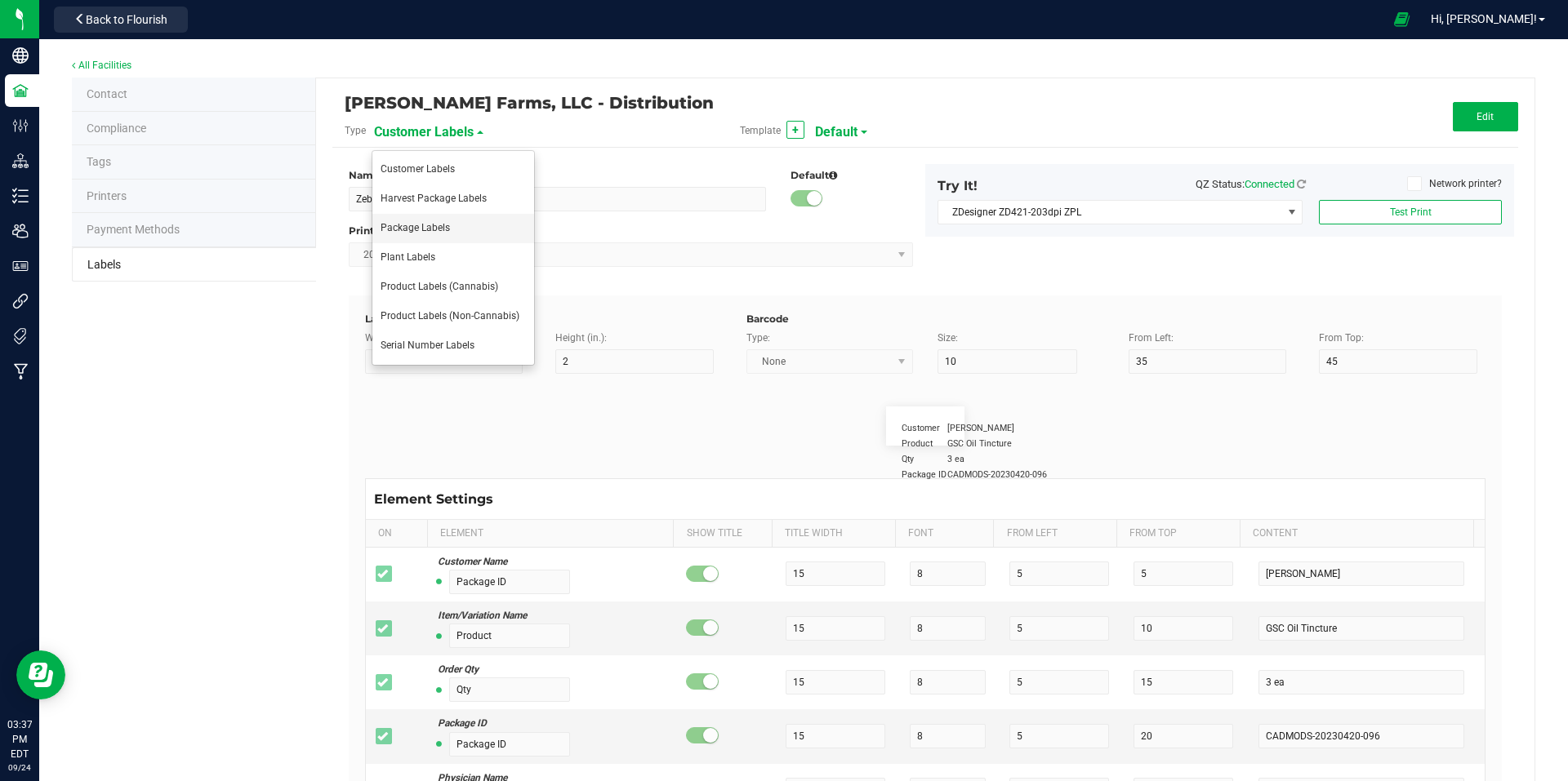
type input "Size"
type input "25"
type input "10"
type input "44 units"
type input "Package Date"
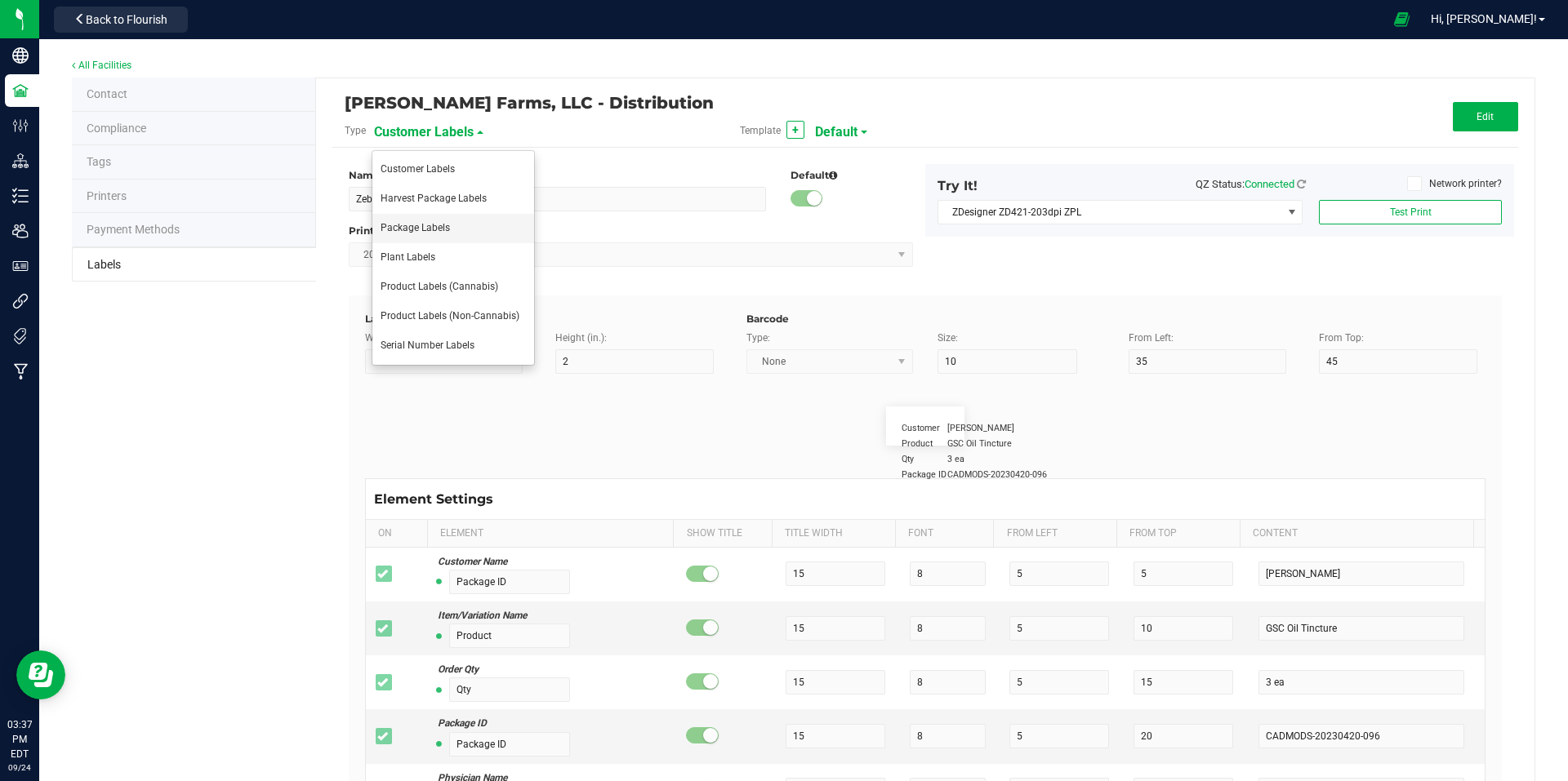
type input "25"
type input "10"
type input "25"
type input "[DATE] 10:14pm"
type input "Lot Number"
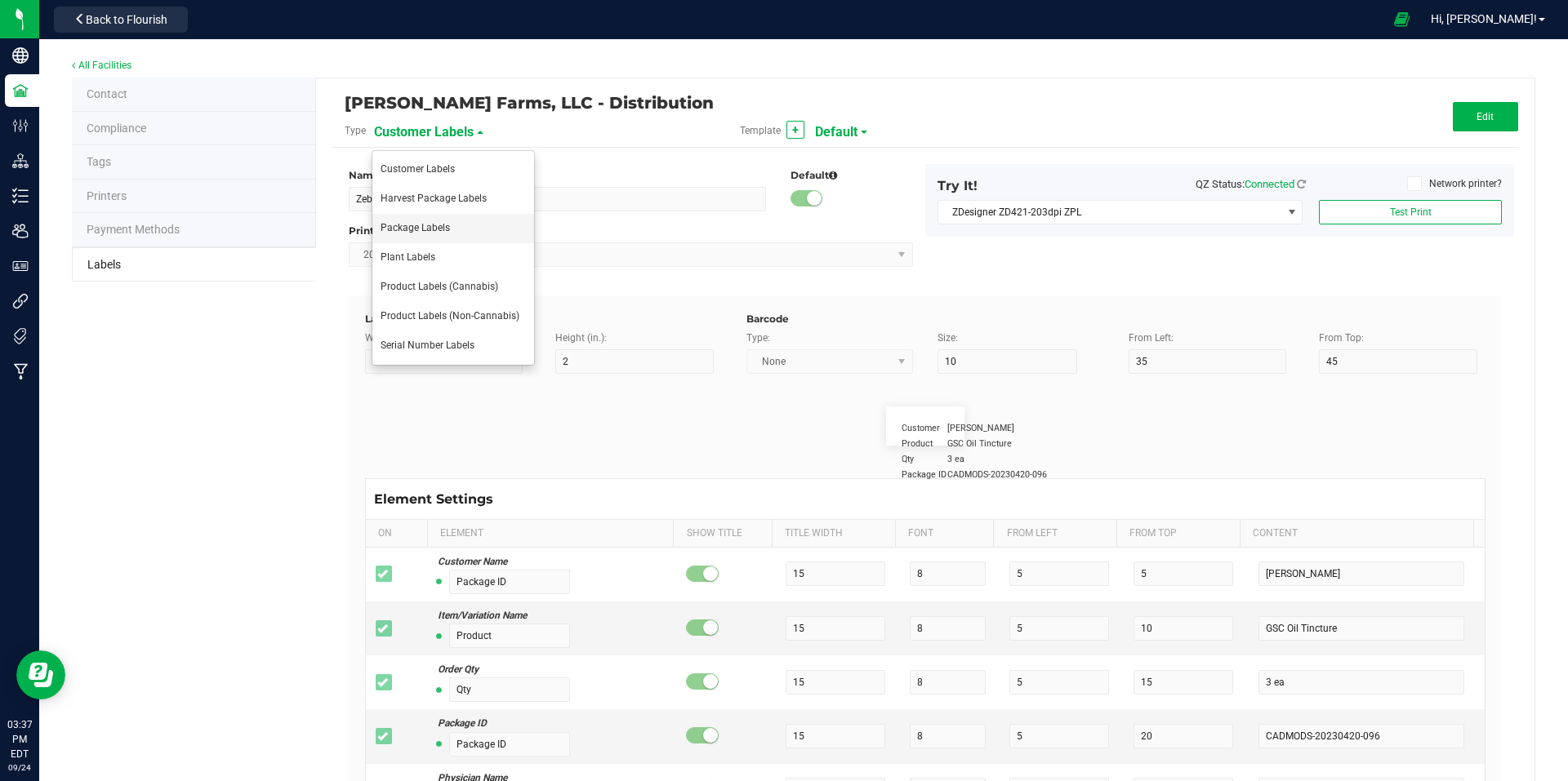
type input "25"
type input "10"
type input "30"
type input "LOT918234"
type input "SKU"
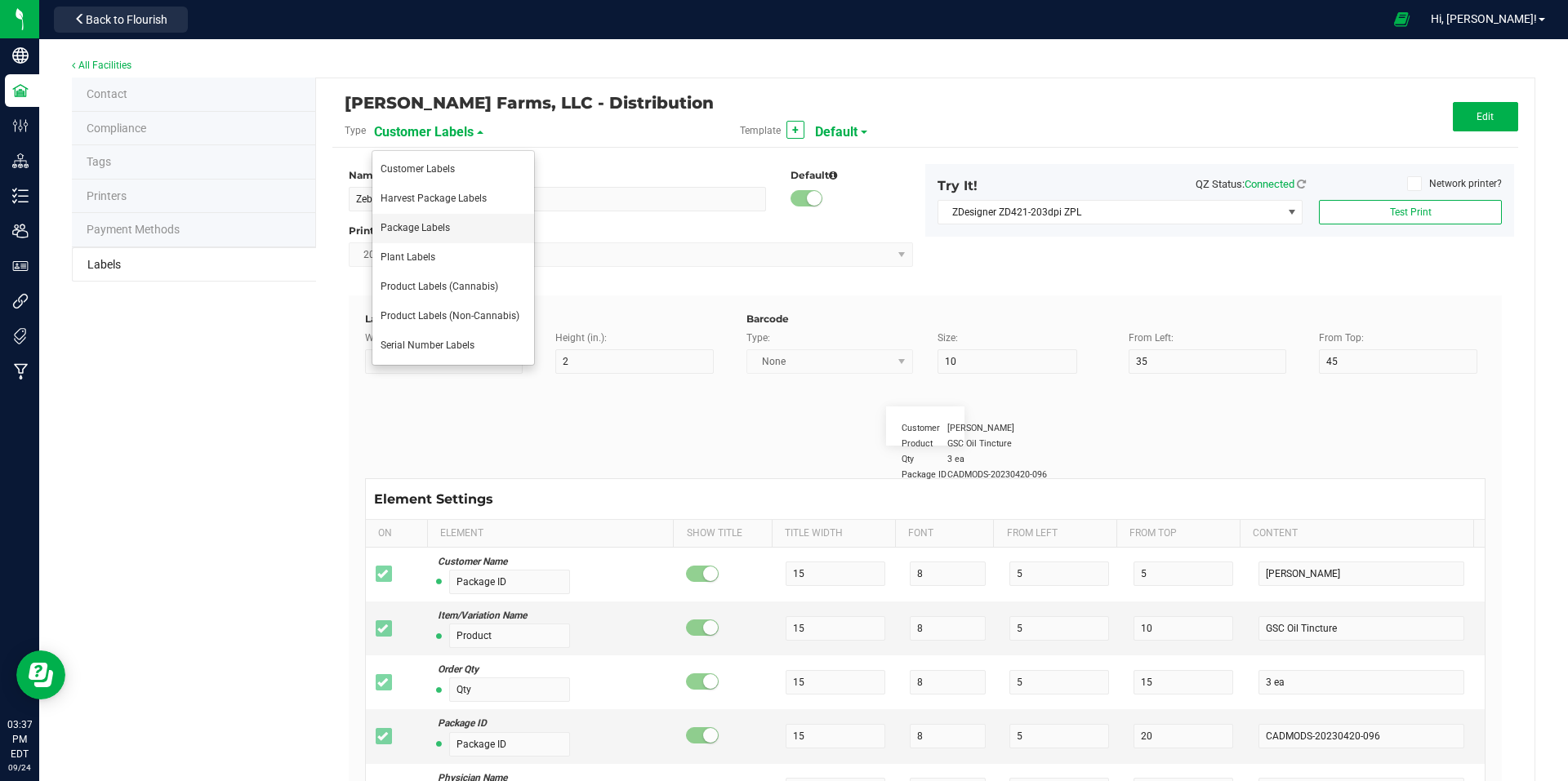
type input "25"
type input "10"
type input "30"
type input "42P017"
type input "Ref Field 1"
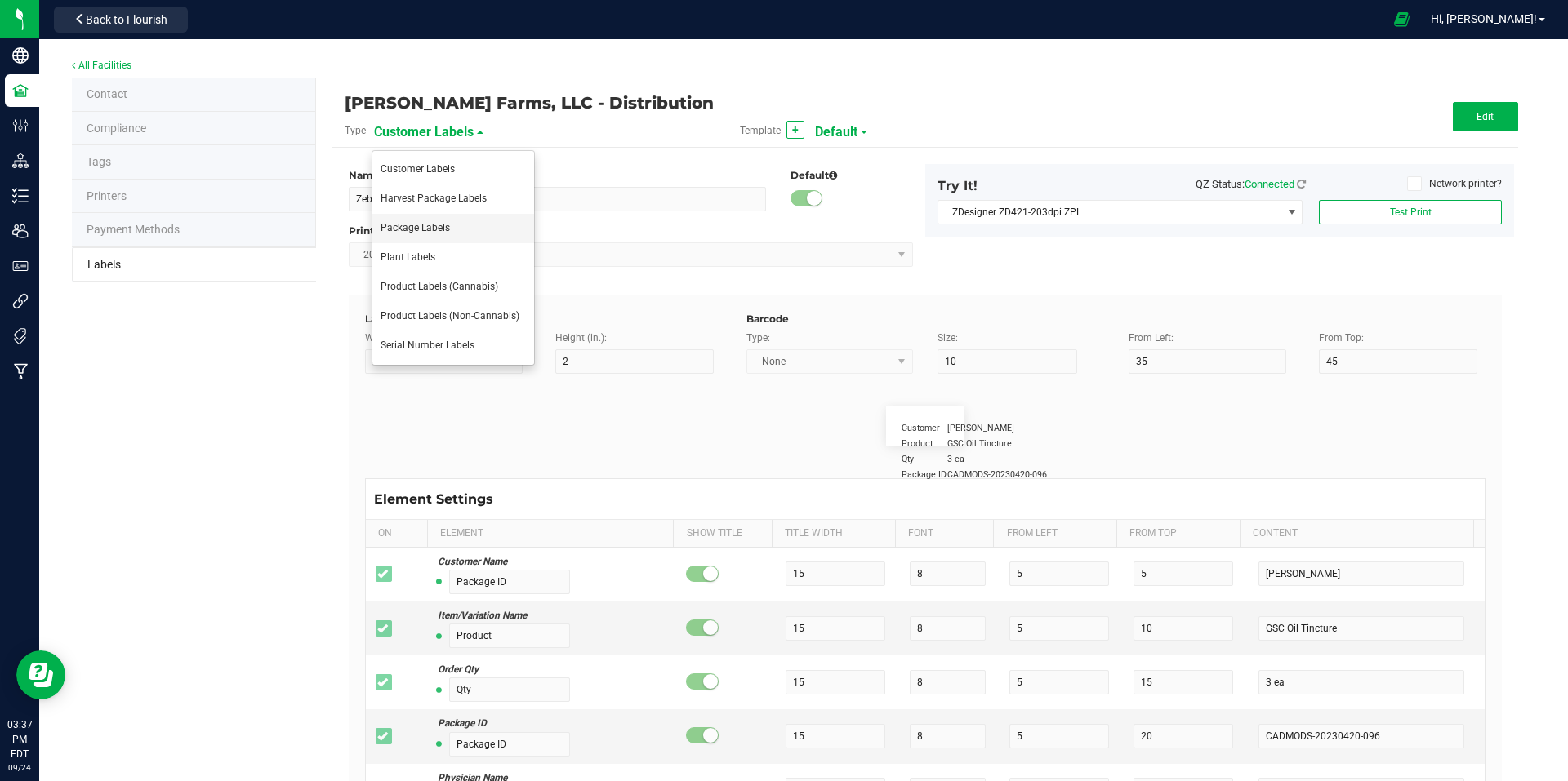
type input "25"
type input "10"
type input "35"
type input "Ref Field 1 Value"
type input "Ref Field 2"
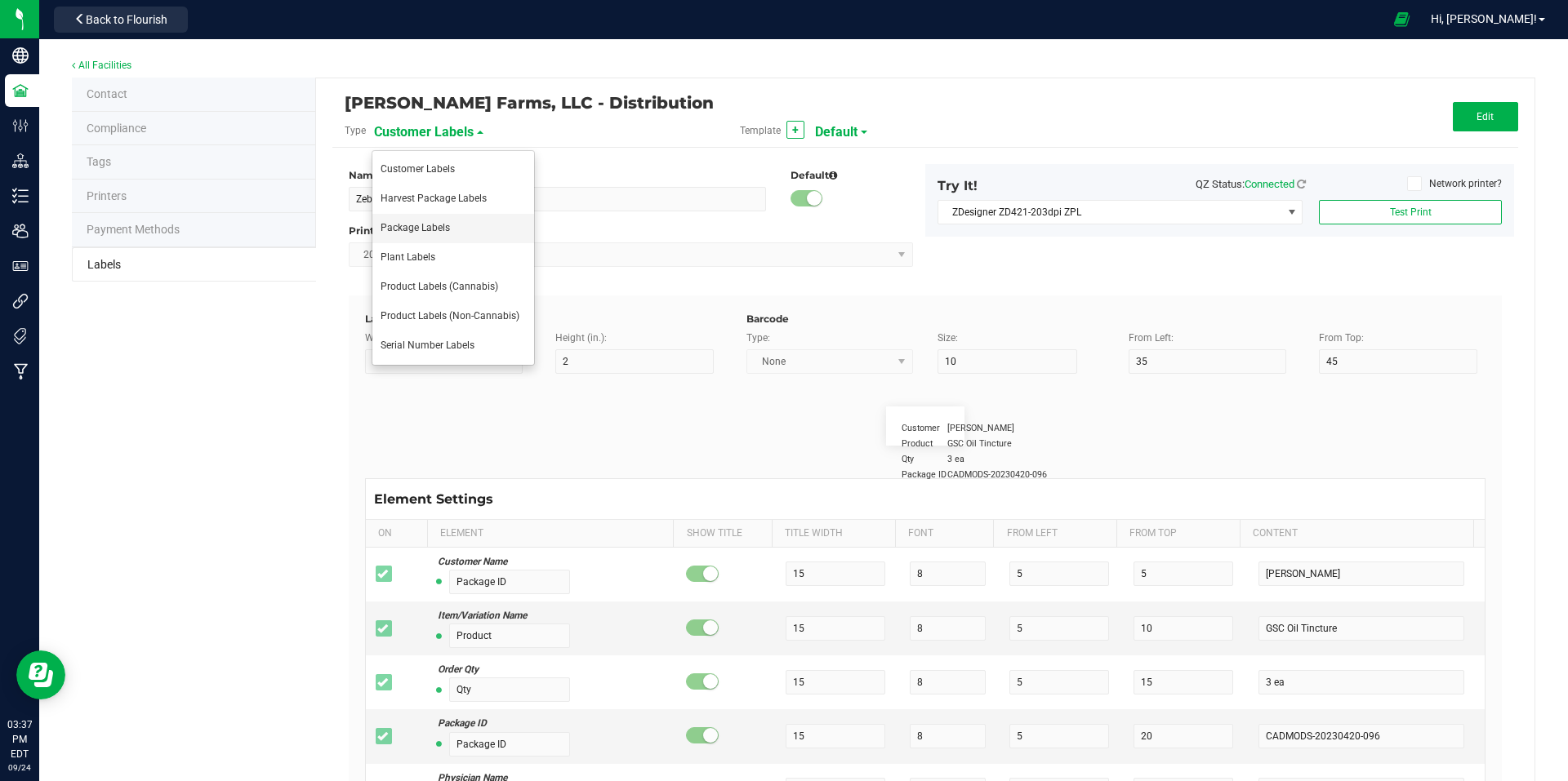
type input "25"
type input "10"
type input "35"
type input "Ref Field 2 Value"
type input "Ref Field 3"
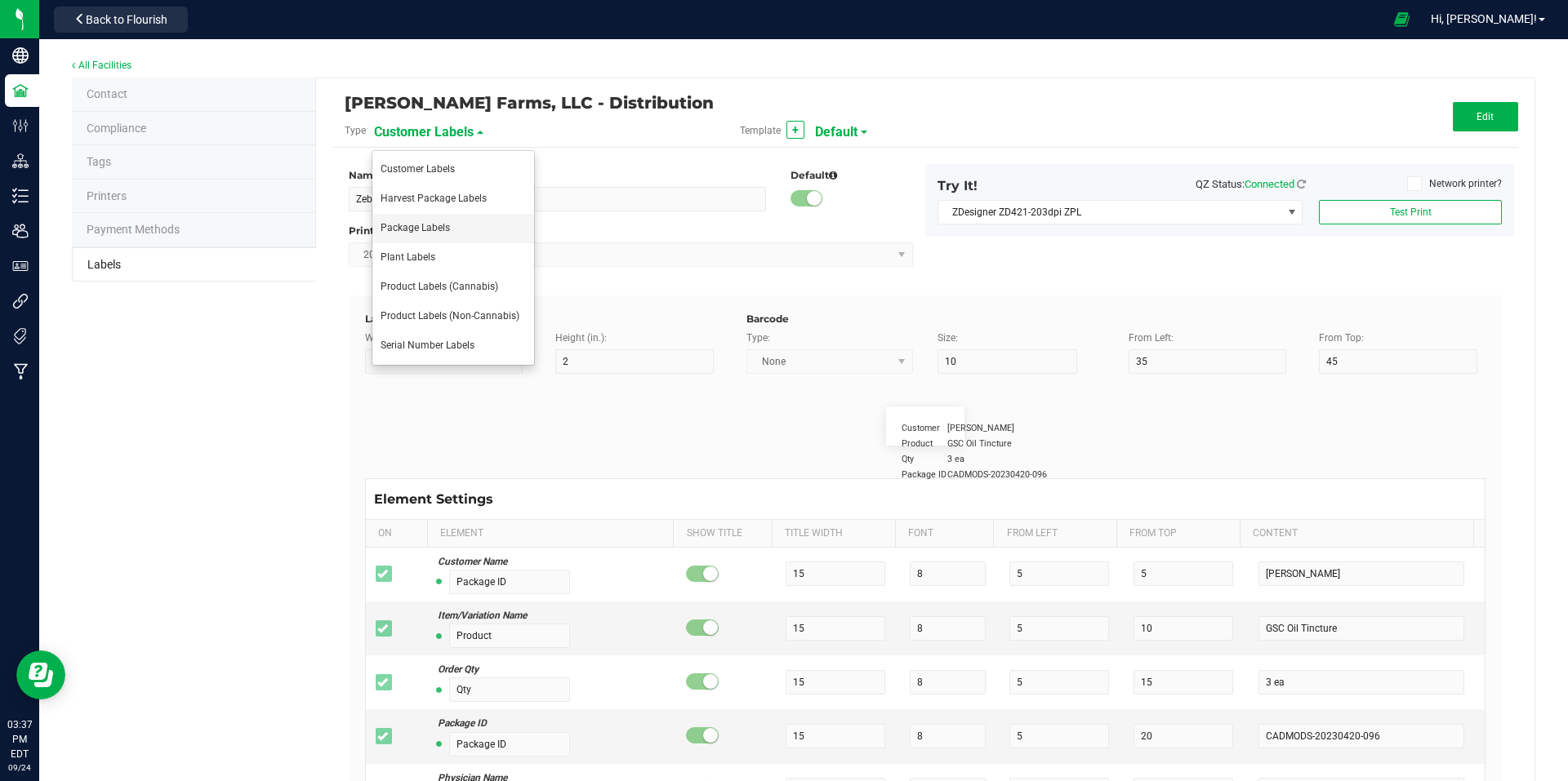
type input "25"
type input "10"
type input "35"
type input "Ref Field 3 Value"
type input "Item Ref Field 1"
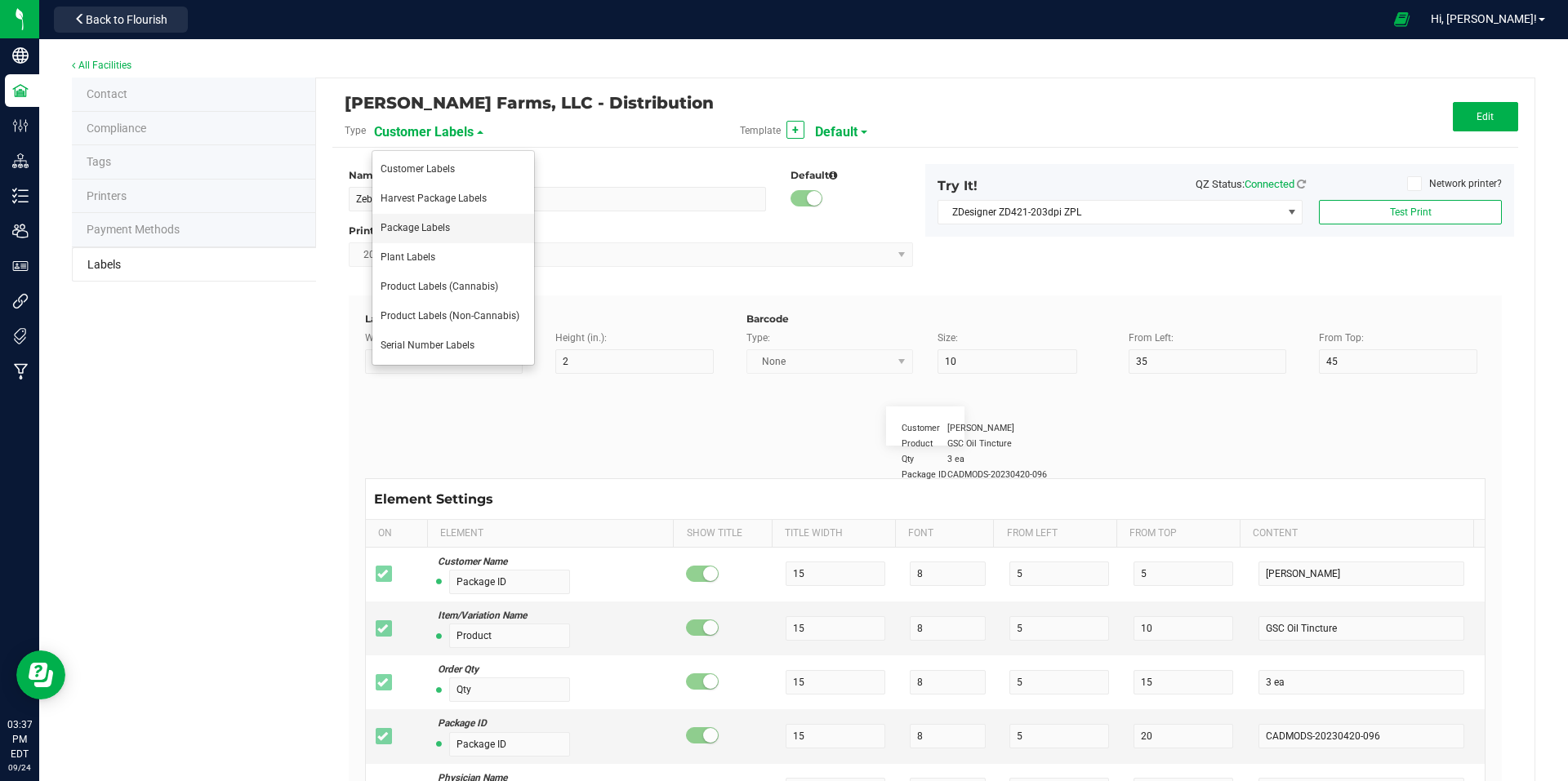
type input "25"
type input "10"
type input "35"
type input "Item Ref Field 1 Value"
type input "Item Ref Field 2"
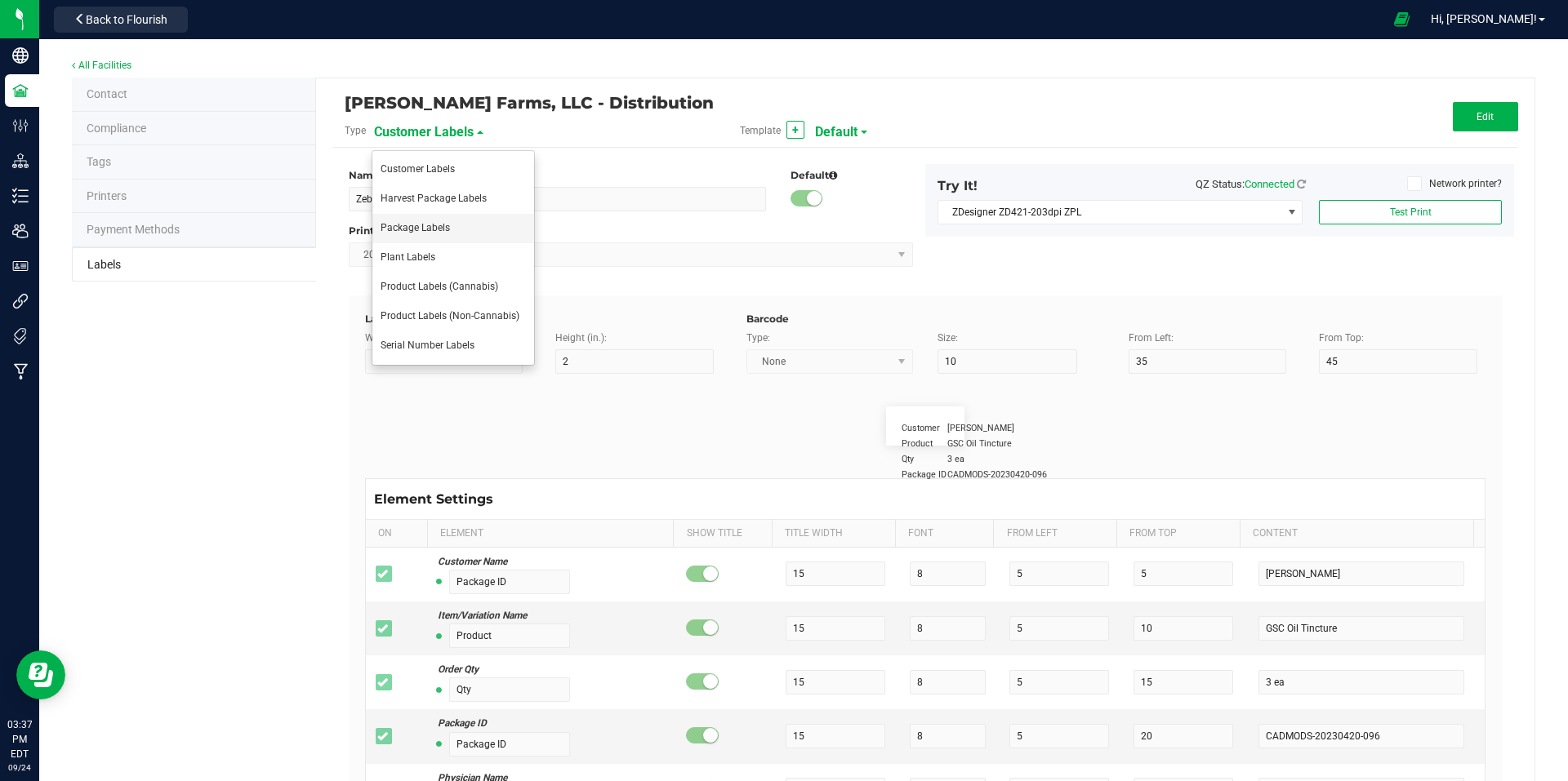
type input "25"
type input "10"
type input "35"
type input "Item Ref Field 2 Value"
type input "Item Ref Field 3"
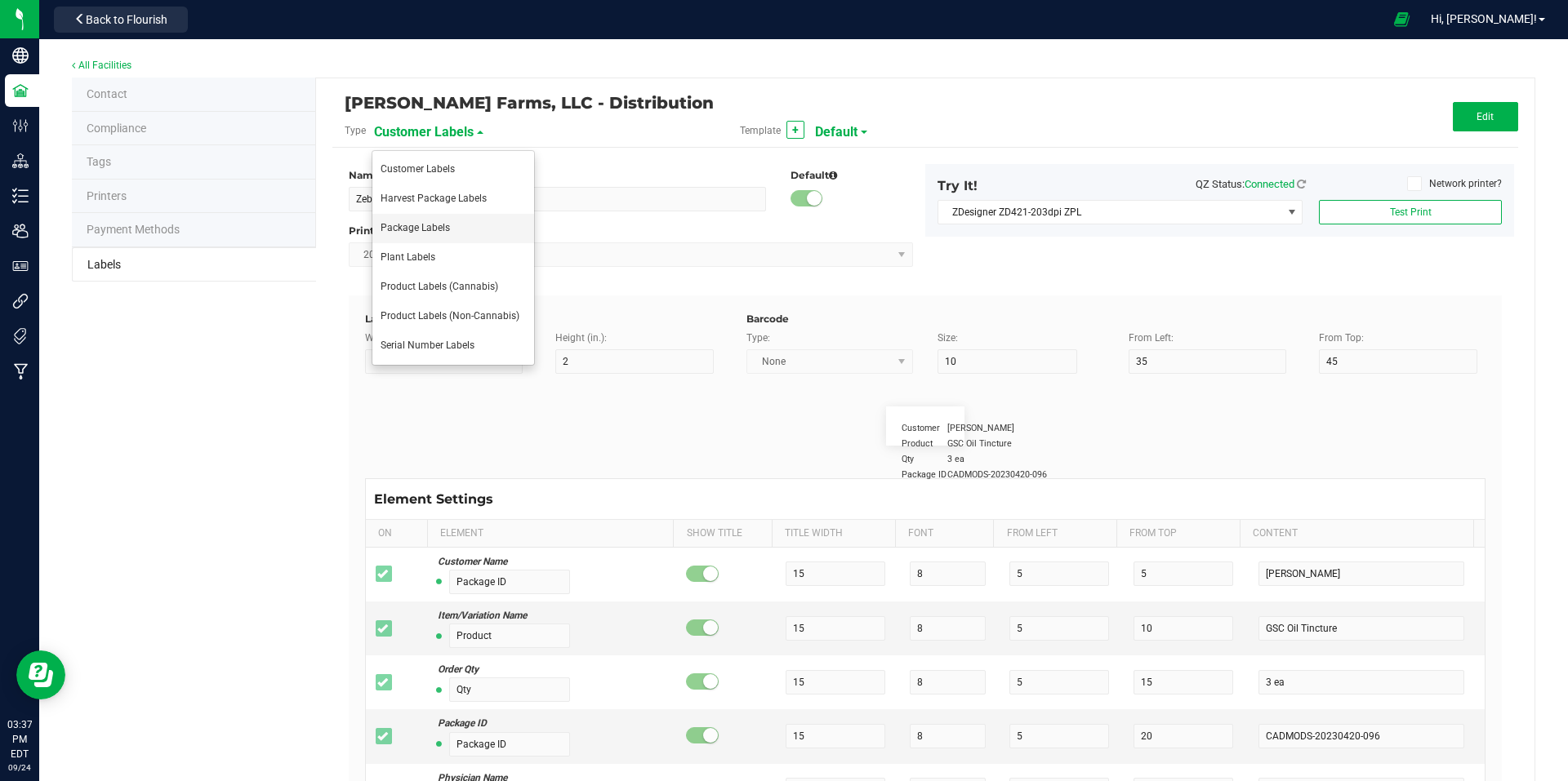
type input "25"
type input "10"
type input "35"
type input "Item Ref Field 3 Value"
type input "Item Ref Field 4"
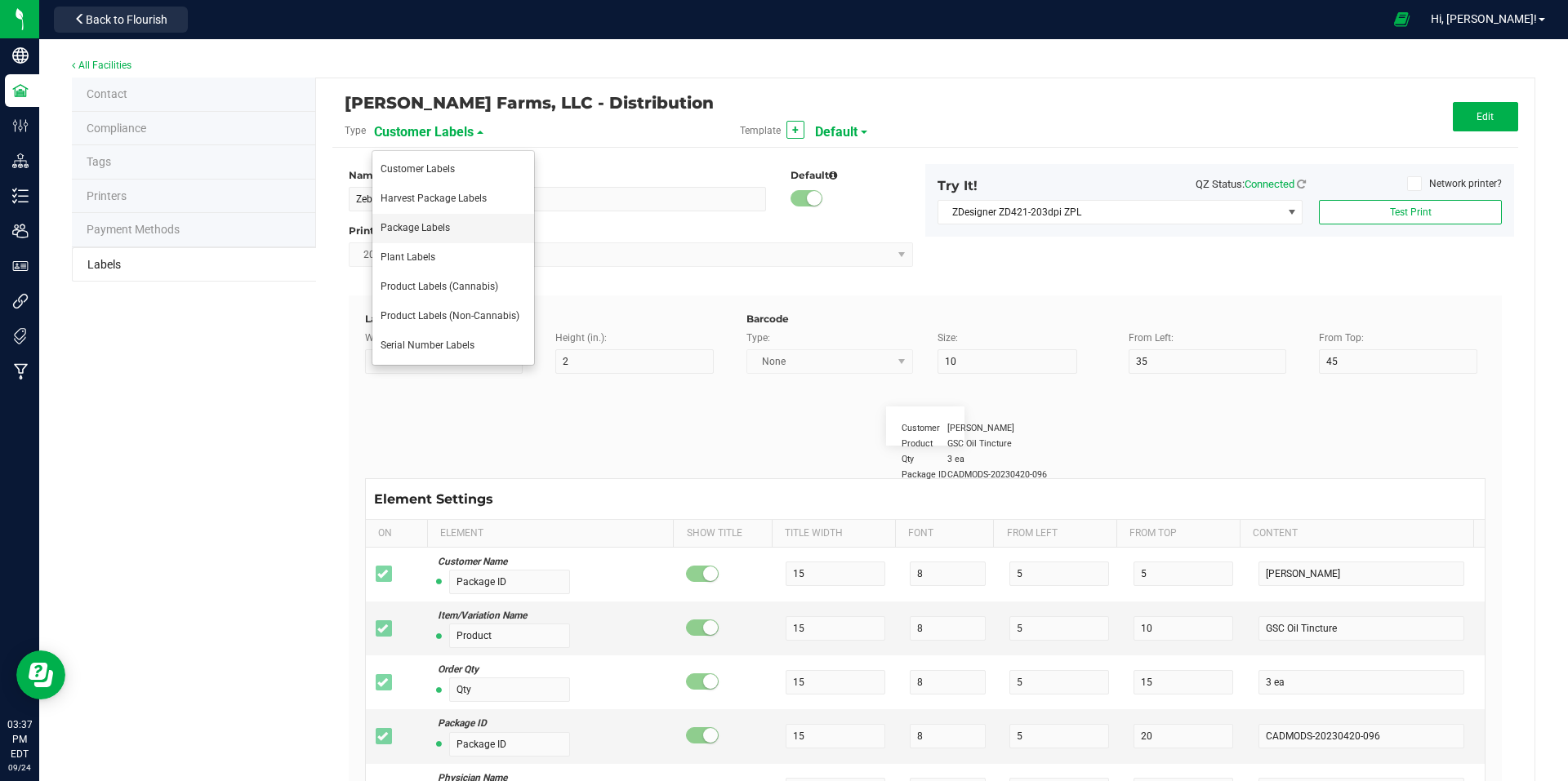
type input "25"
type input "10"
type input "35"
type input "Item Ref Field 4 Value"
type input "Item Ref Field 5"
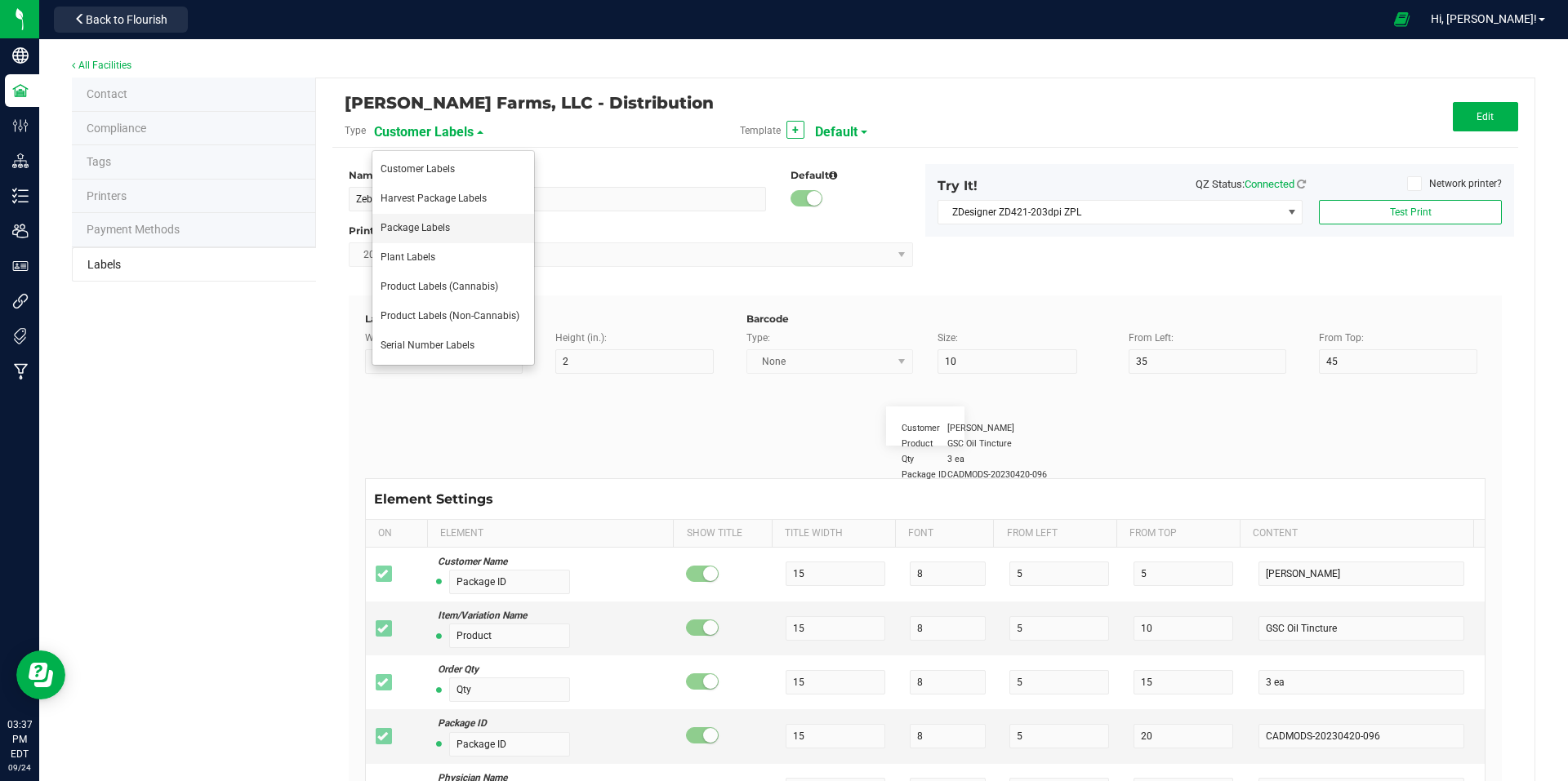
type input "25"
type input "10"
type input "35"
type input "Item Ref Field 5 Value"
type input "NDC Number"
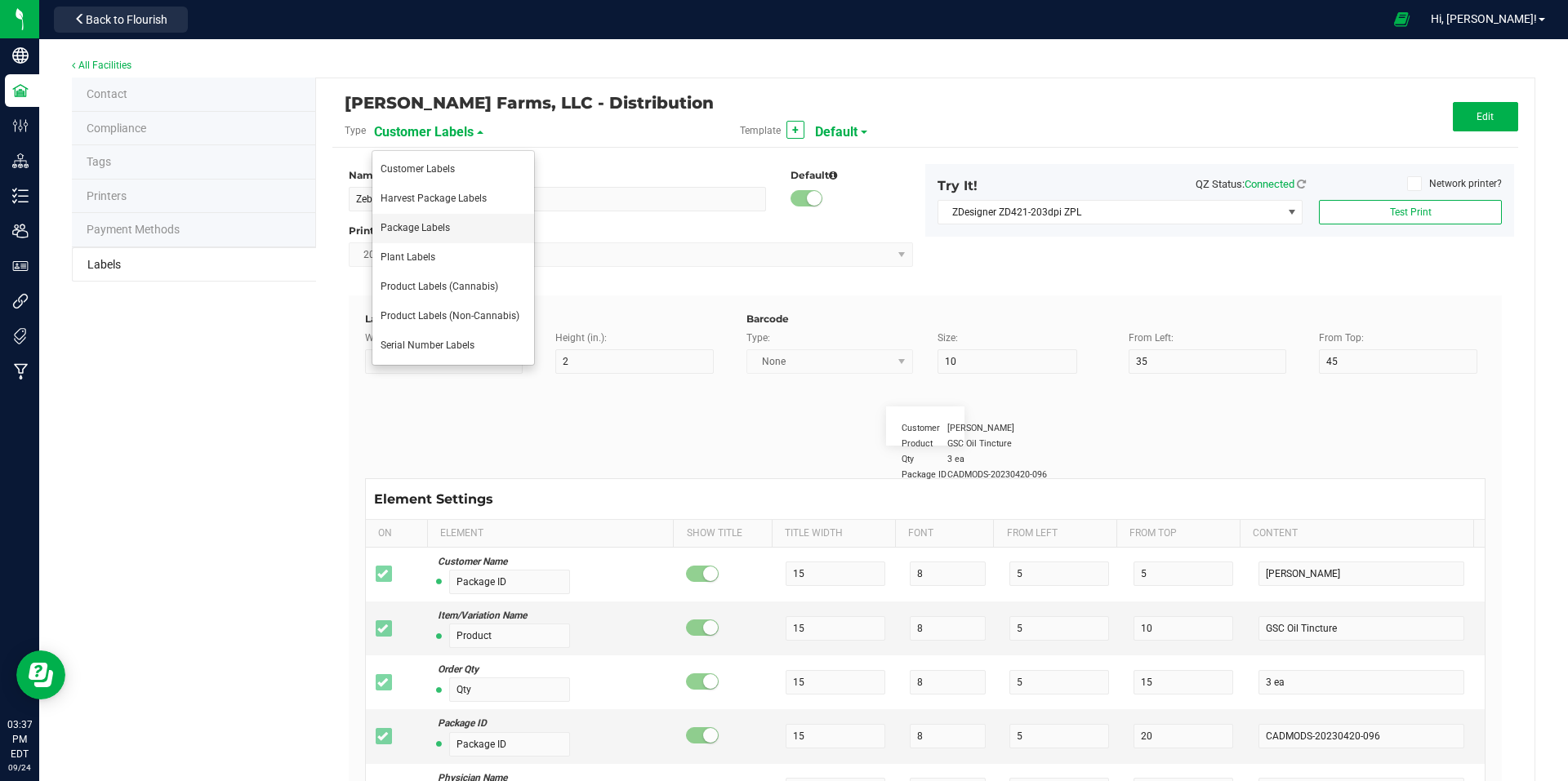
type input "25"
type input "10"
type input "35"
type input "[PHONE_NUMBER]"
type input "Number of Servings"
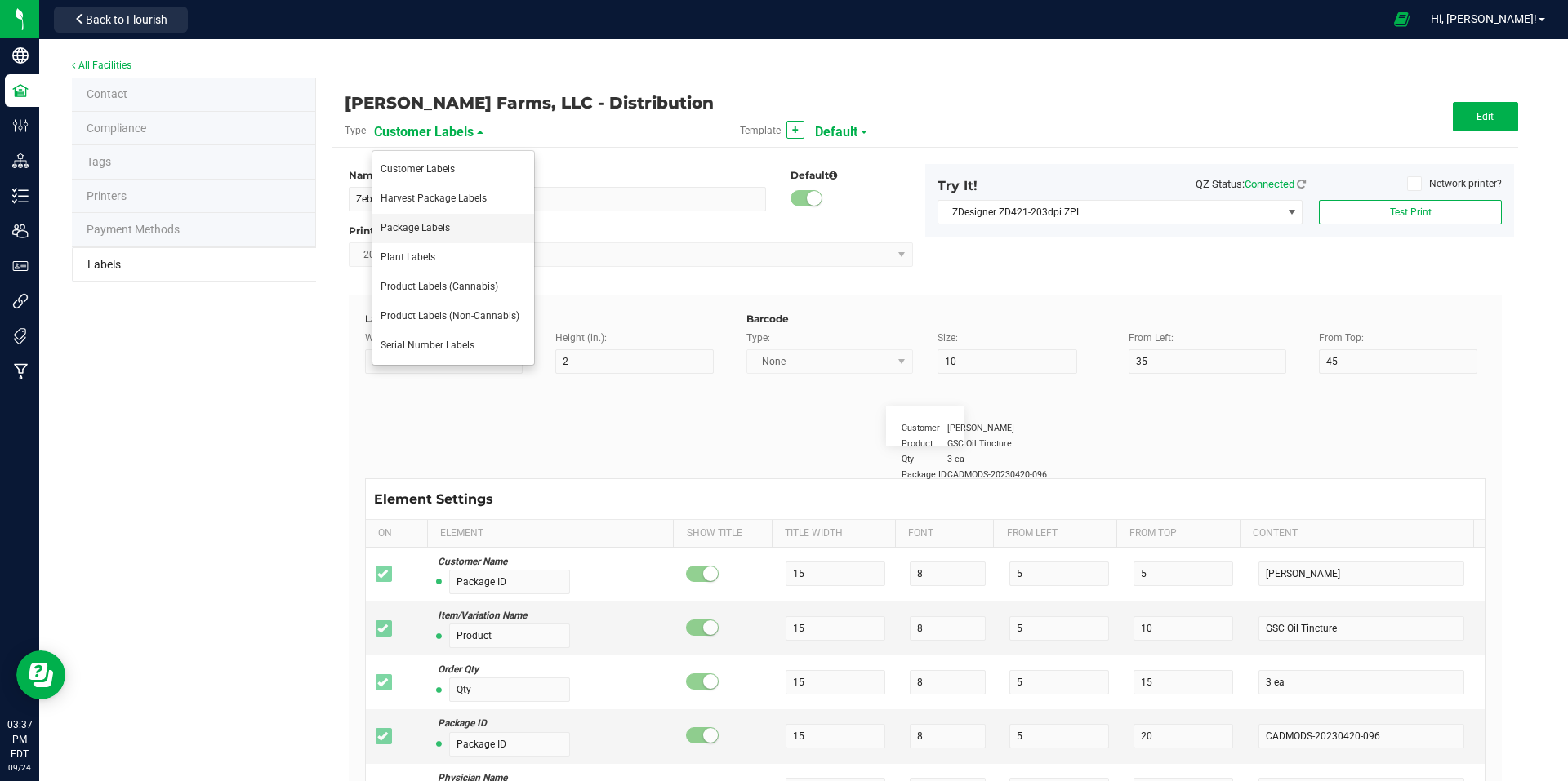
type input "25"
type input "10"
type input "35"
type input "4 servings/item"
type input "Serving Size"
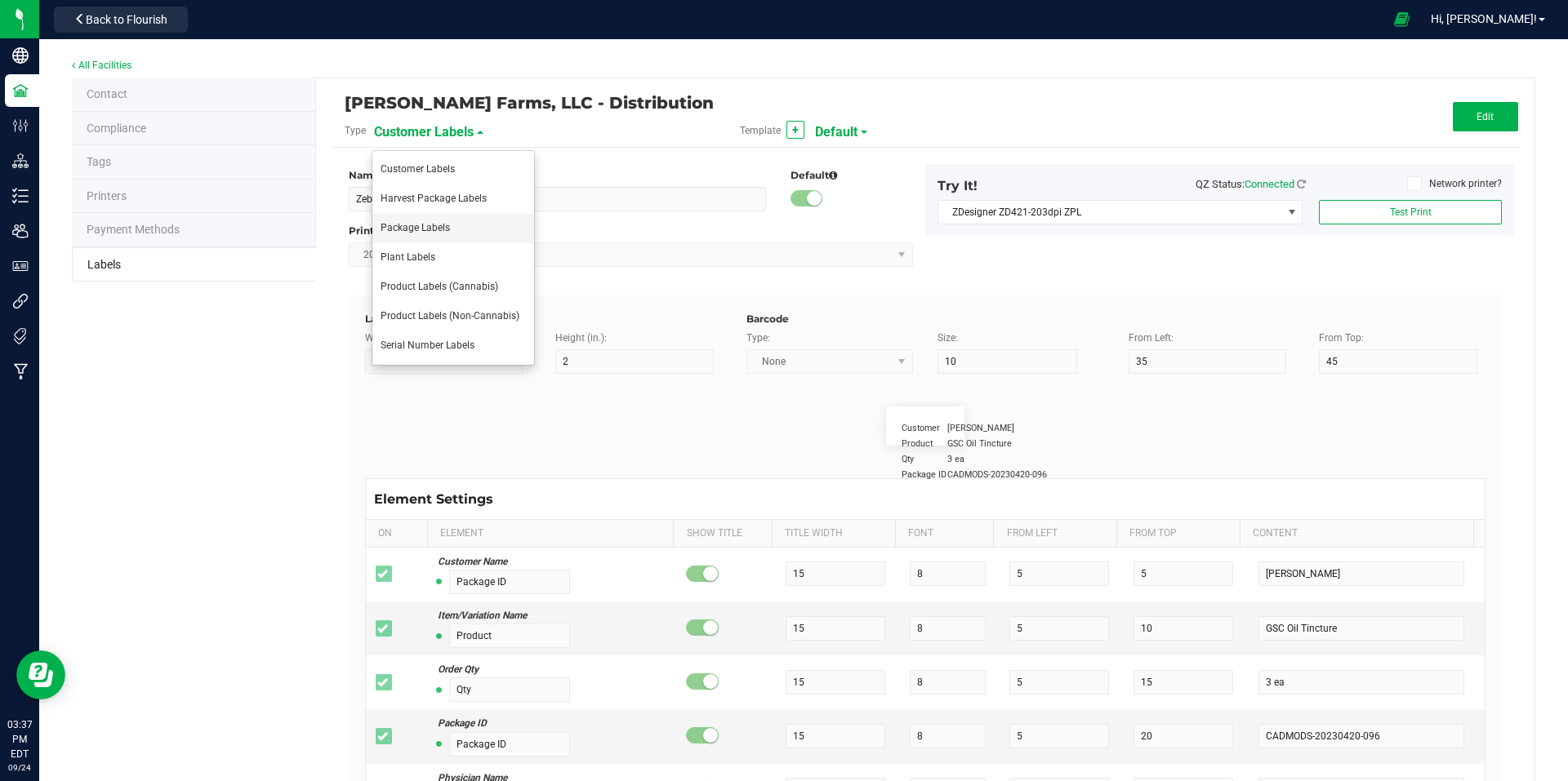
type input "25"
type input "10"
type input "35"
type input "1 cup"
type input "Serving Size (Grams)"
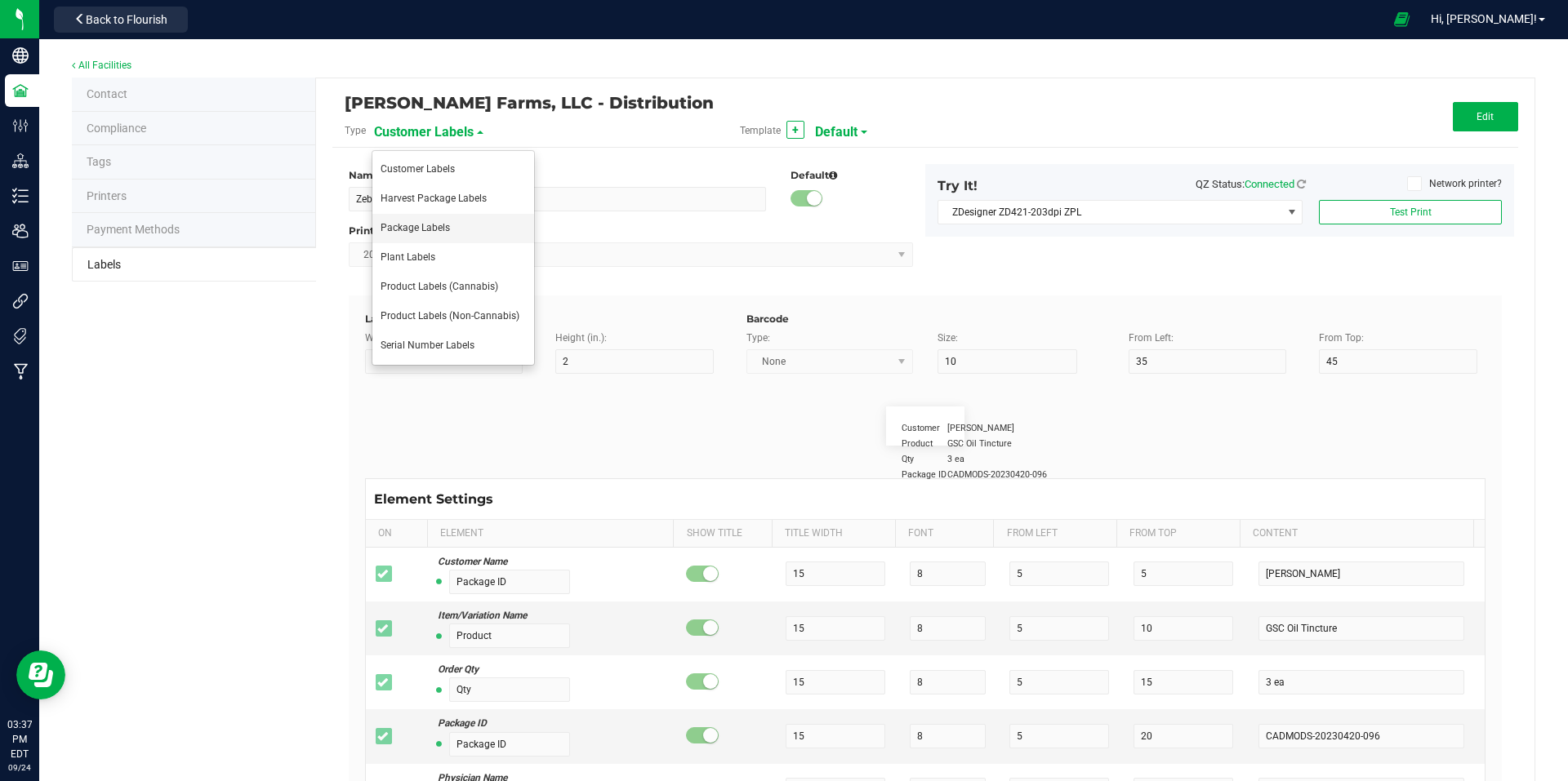
type input "25"
type input "10"
type input "35"
type input "4 g"
type input "Item Ingredients"
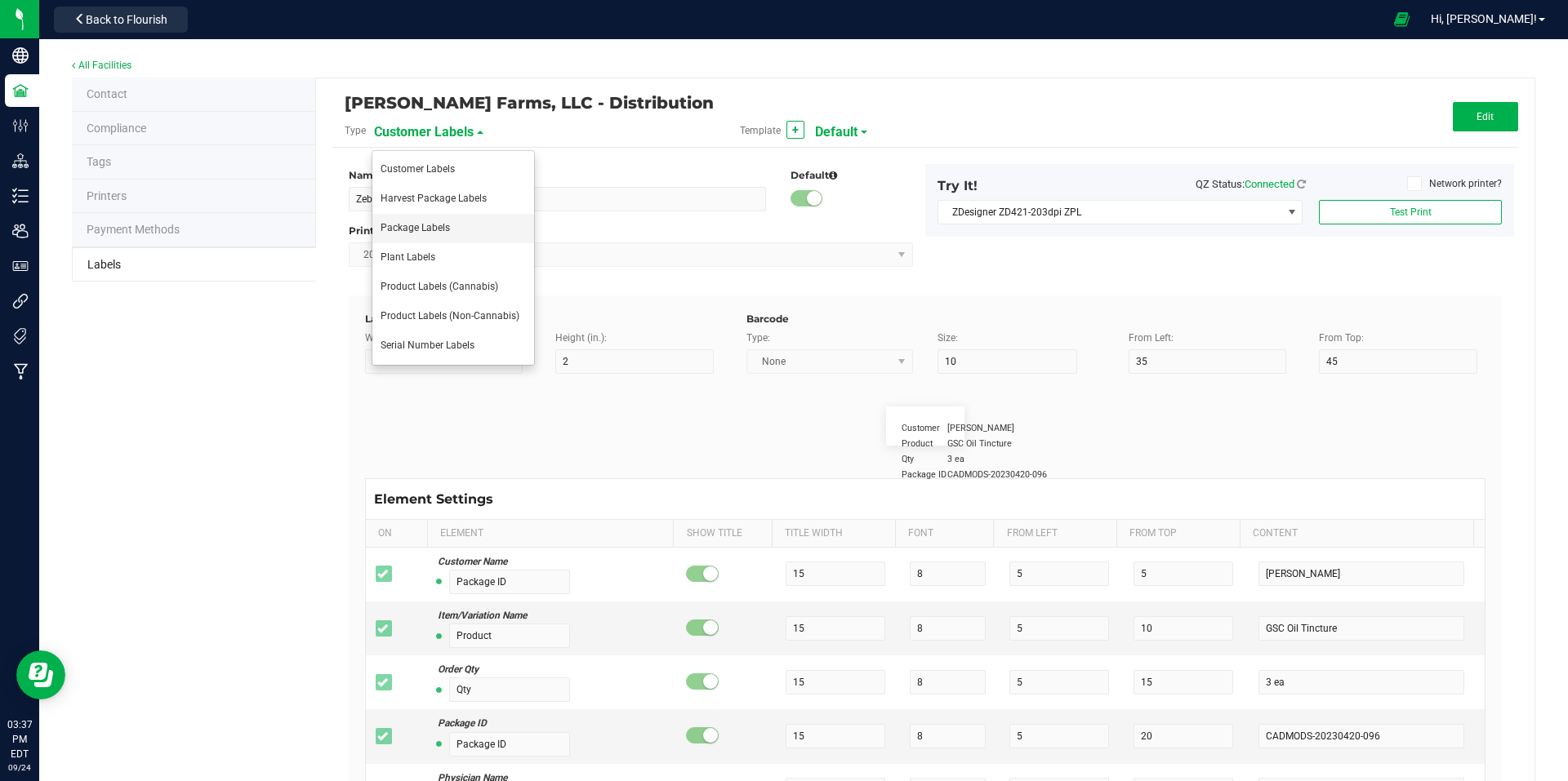
type input "25"
type input "10"
type input "35"
type input "Ingredient one, ingredient two"
type input "Allergens"
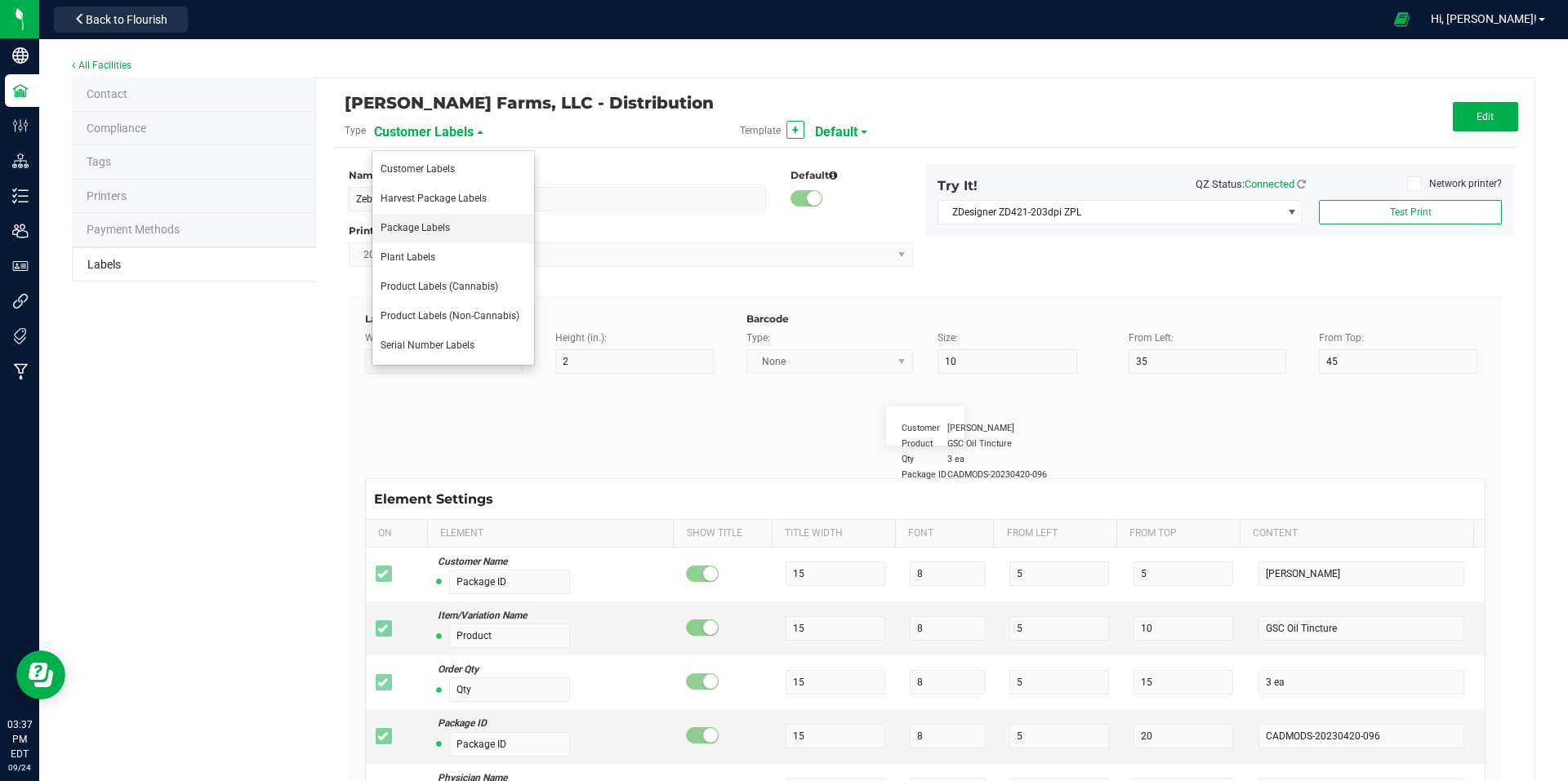
type input "25"
type input "10"
type input "35"
type input "Tree Nuts, Soy, Wheat"
type input "Feel"
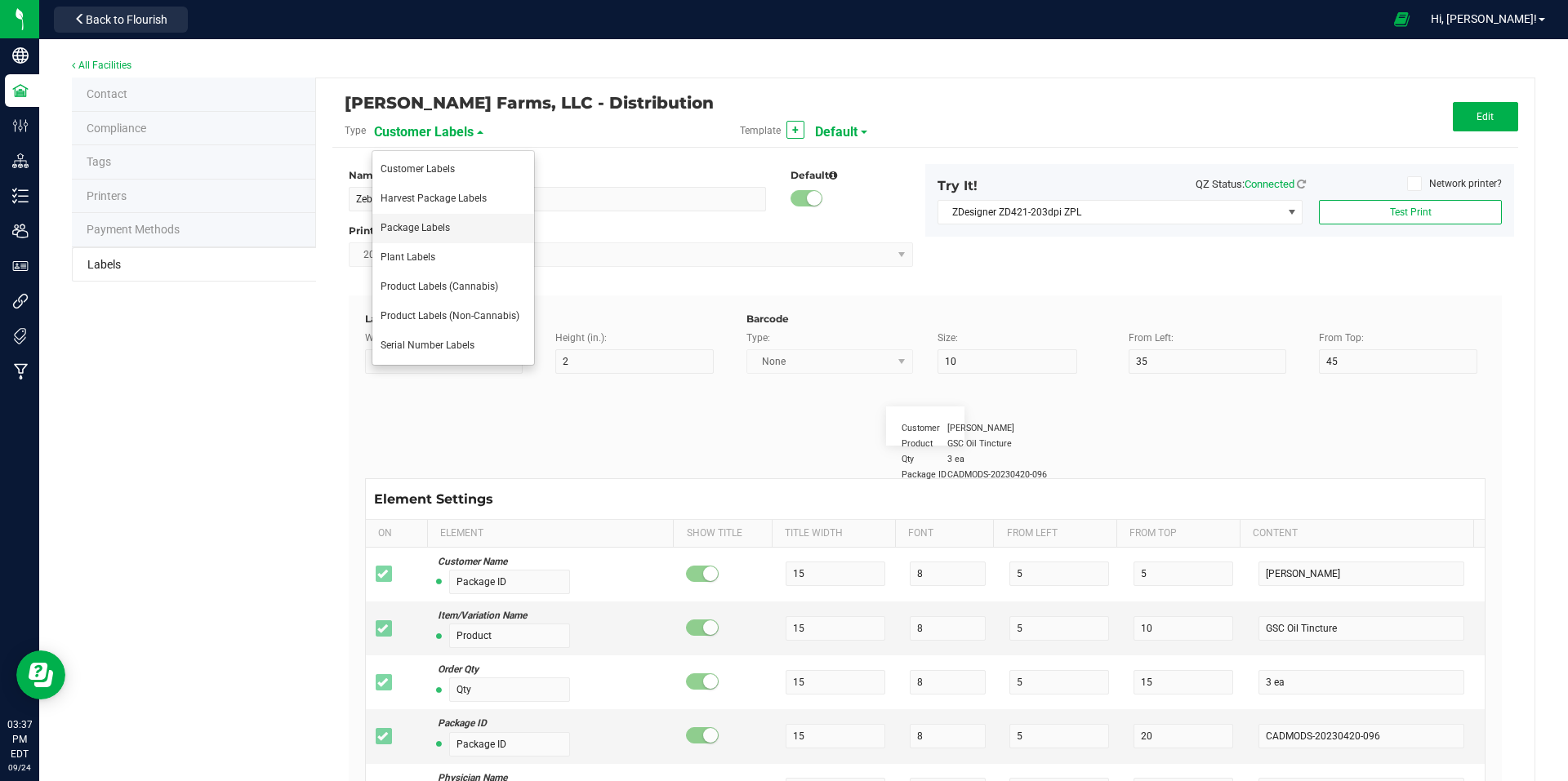
type input "25"
type input "10"
type input "35"
type input "Relaxed"
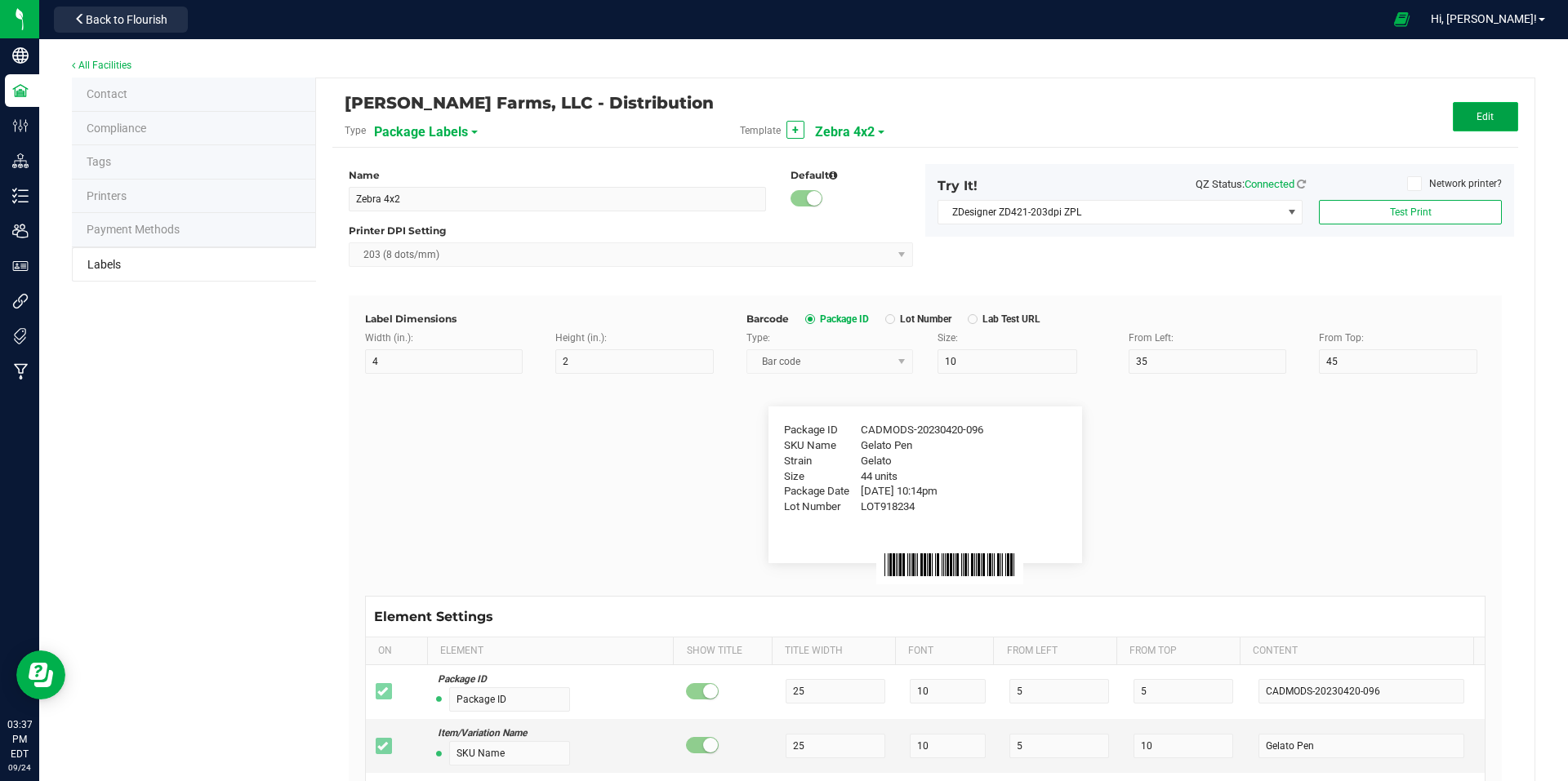
click at [1477, 118] on span "Edit" at bounding box center [1485, 116] width 17 height 12
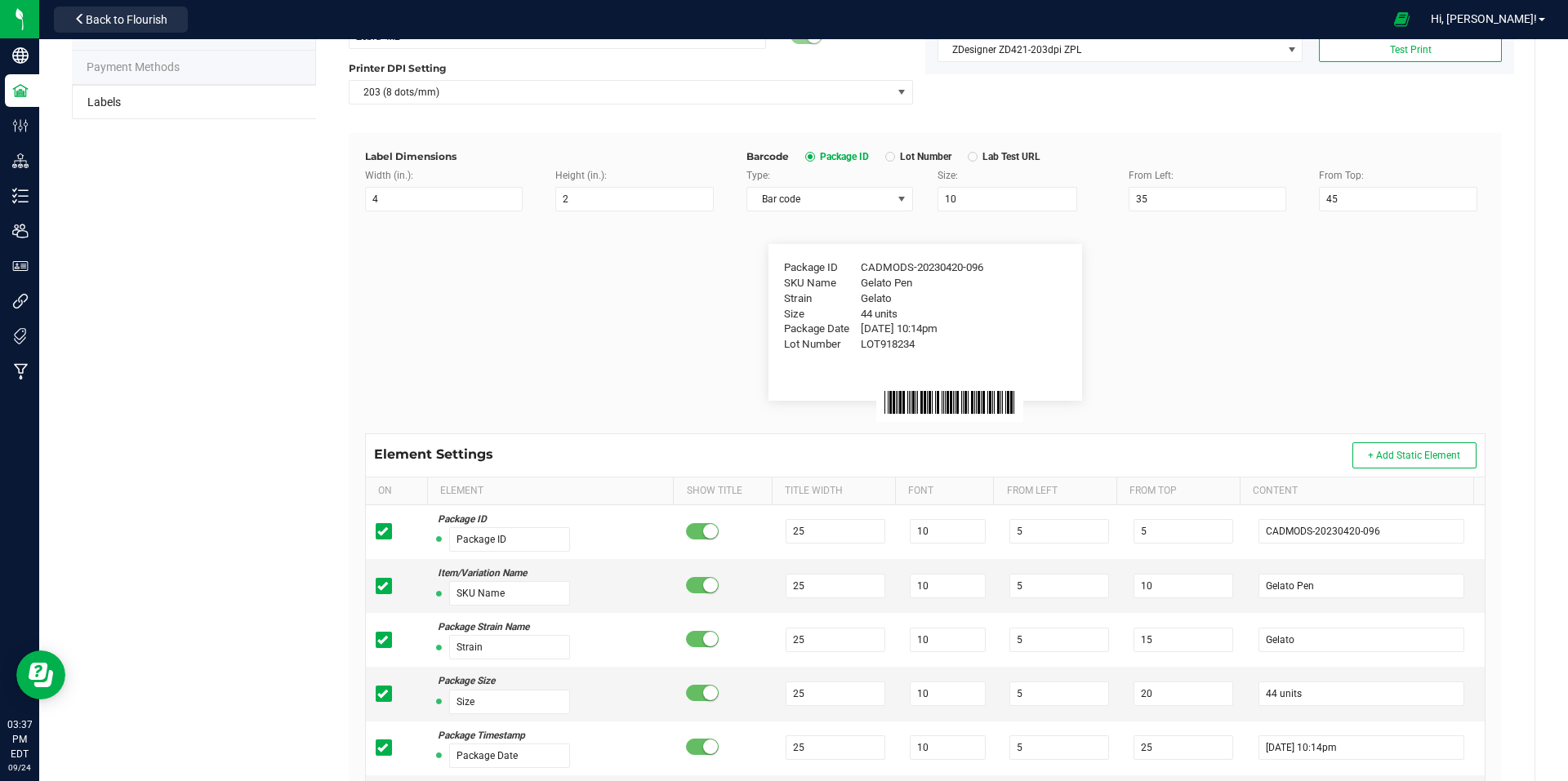
scroll to position [163, 0]
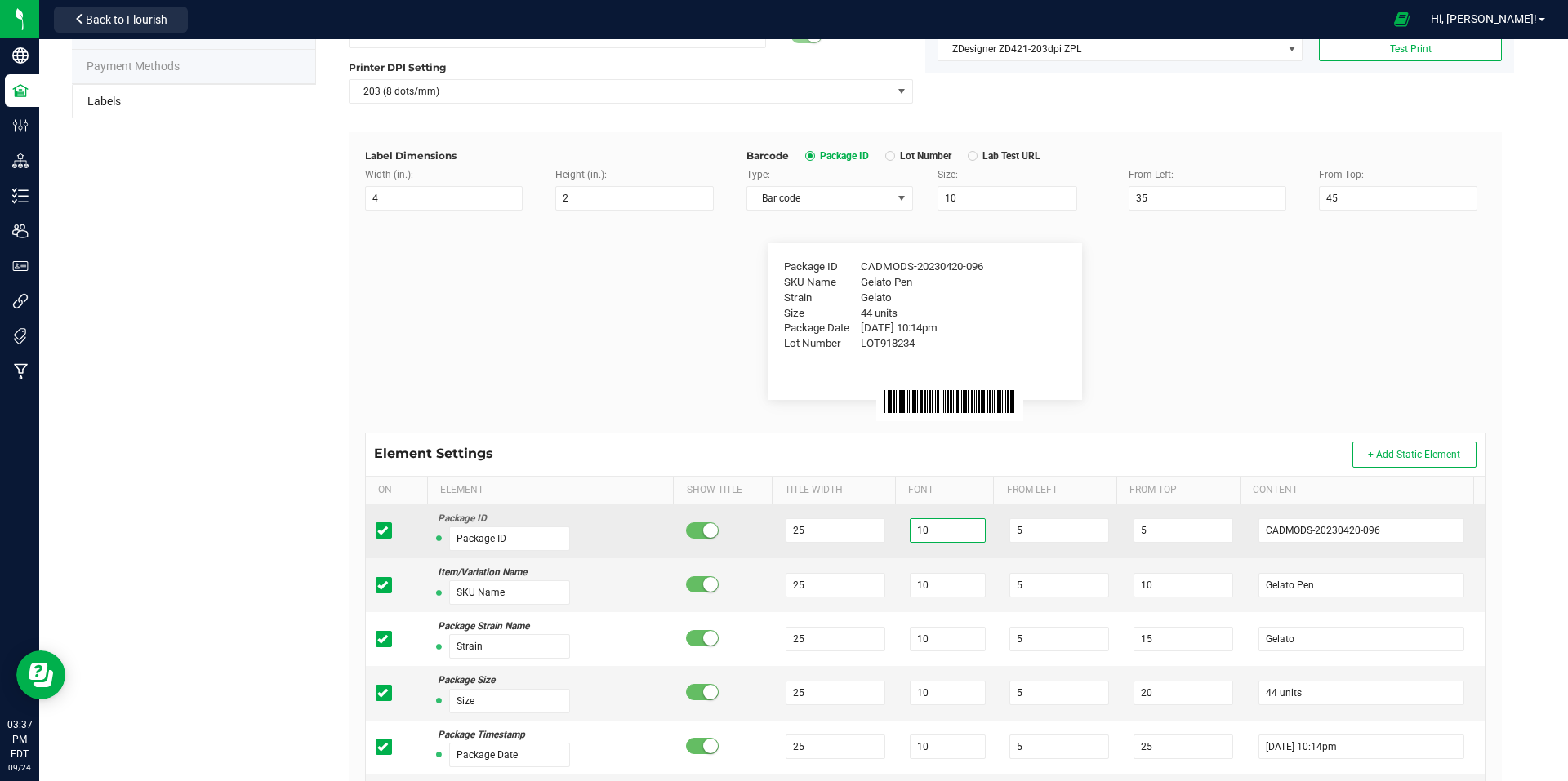
click at [934, 522] on input "10" at bounding box center [948, 530] width 76 height 25
type input "1"
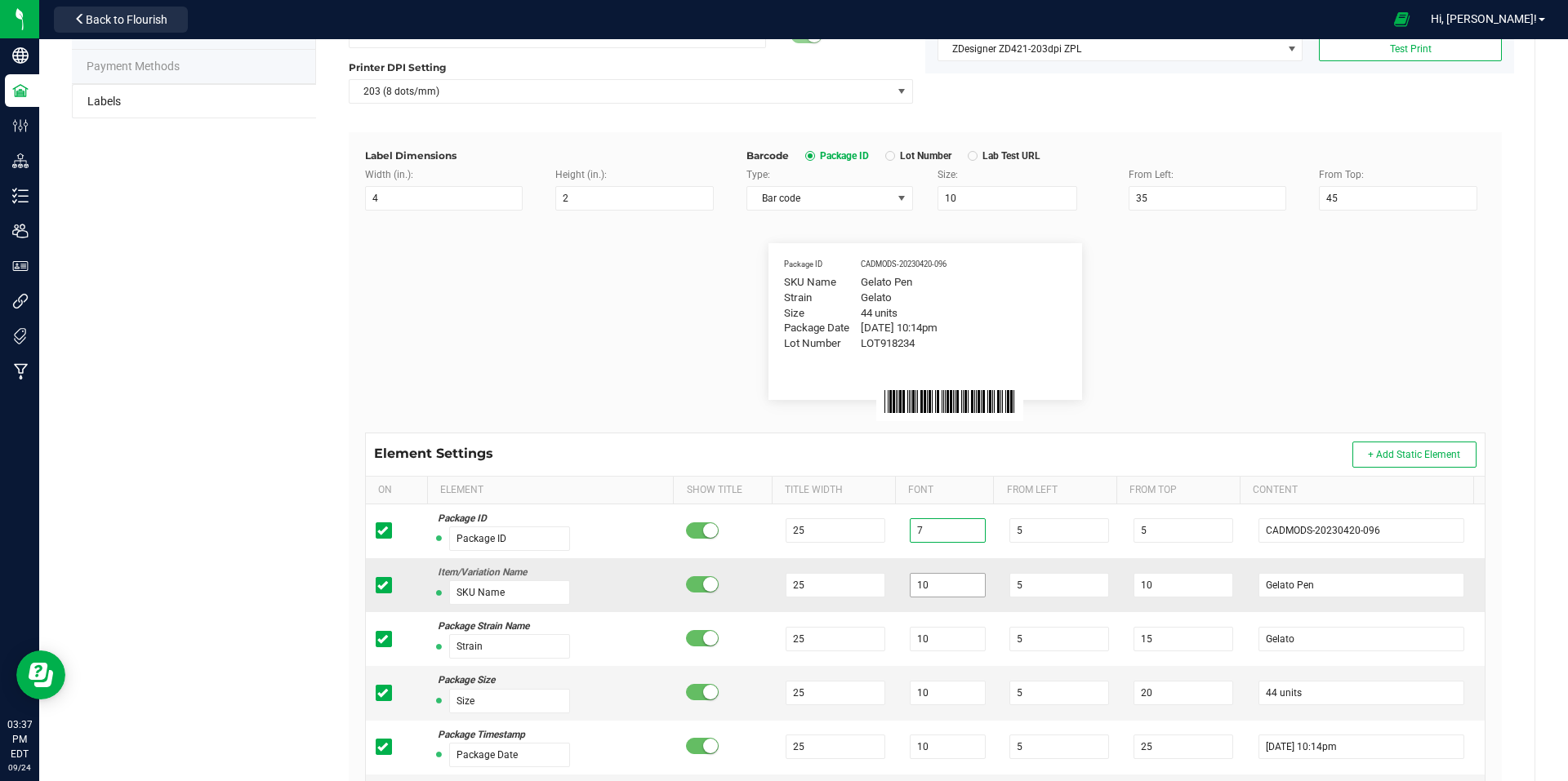
type input "7"
click at [946, 576] on input "10" at bounding box center [948, 585] width 76 height 25
type input "1"
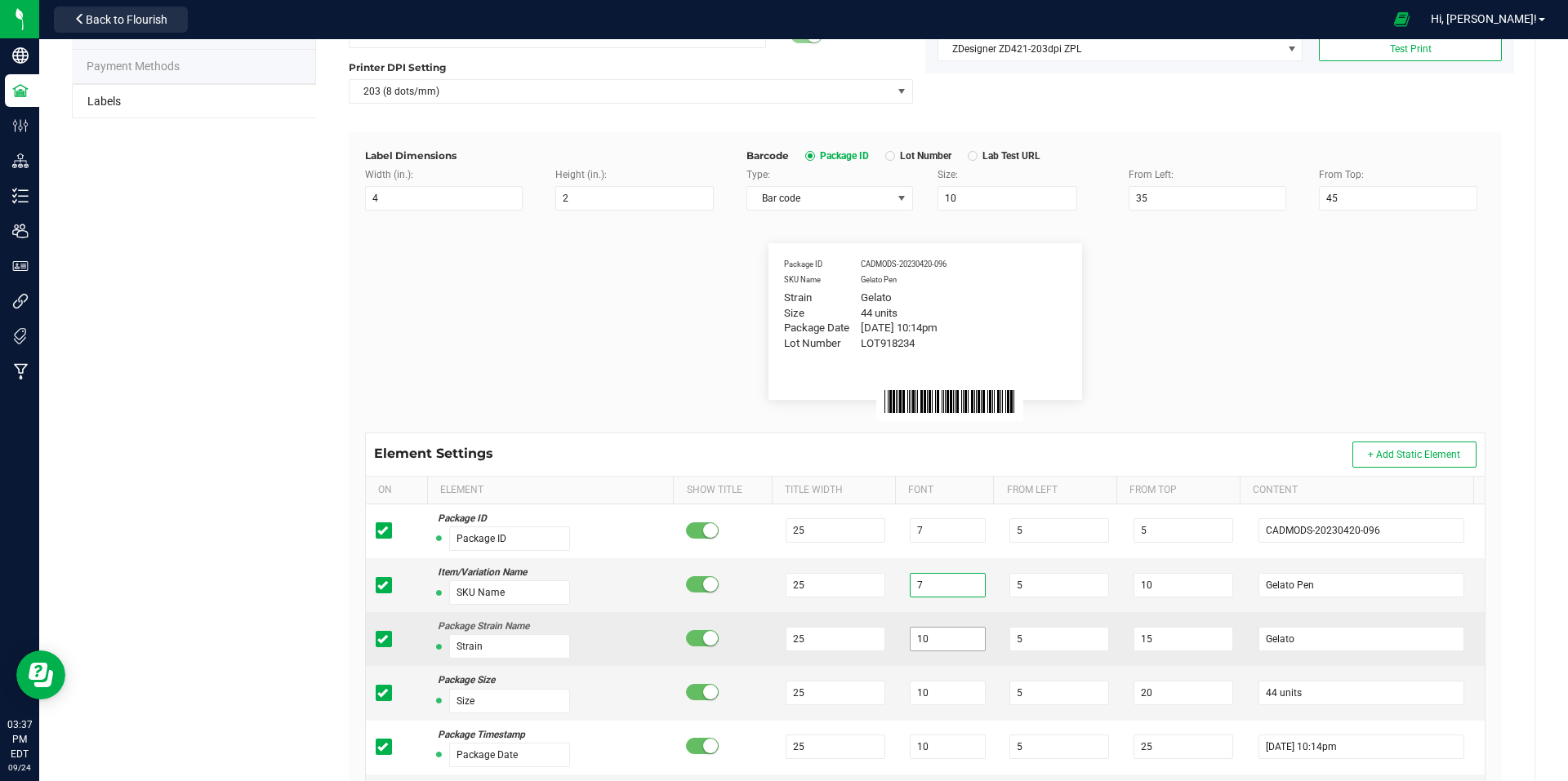
type input "7"
click at [946, 632] on input "10" at bounding box center [948, 639] width 76 height 25
type input "1"
type input "6"
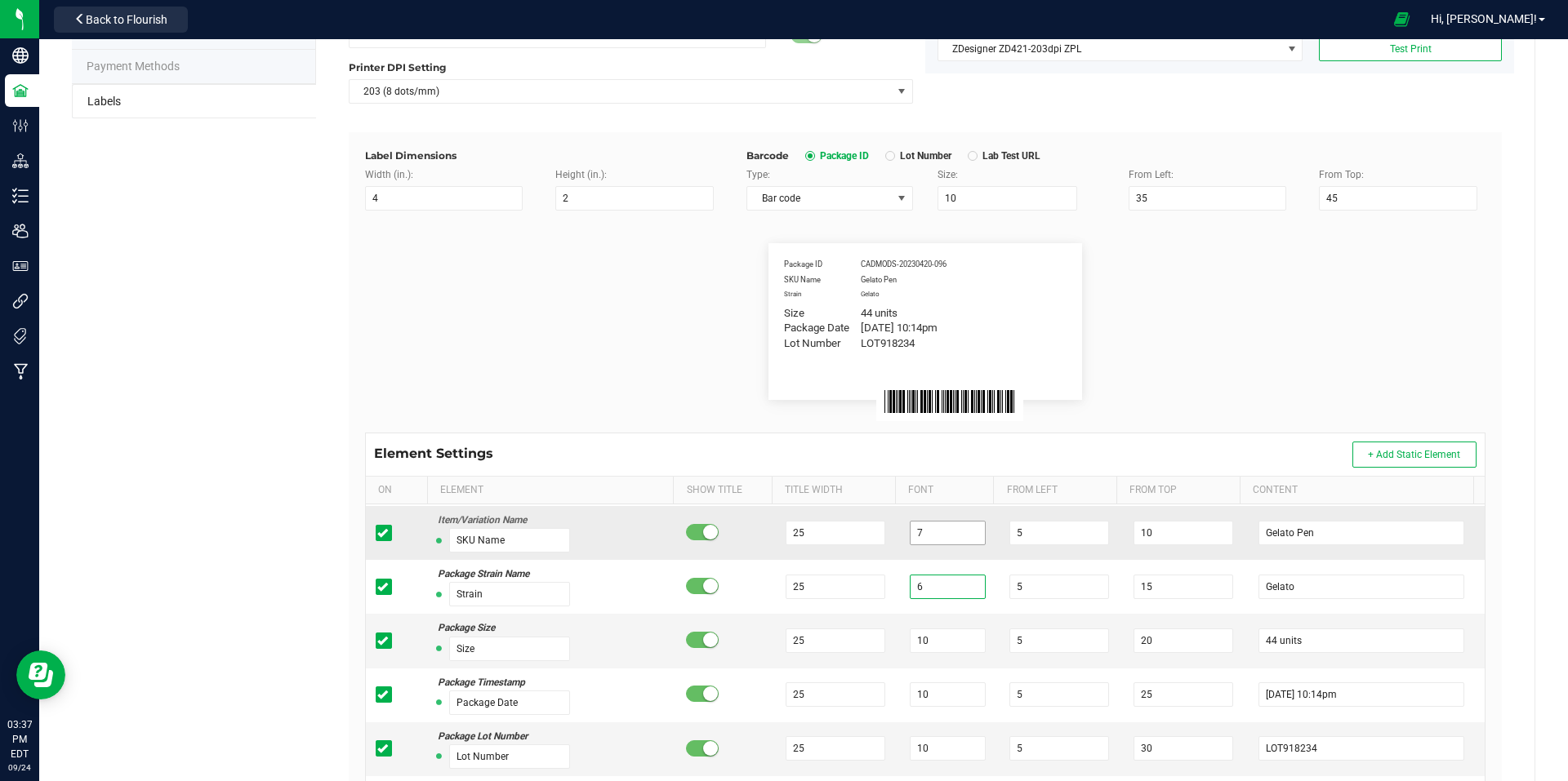
scroll to position [81, 0]
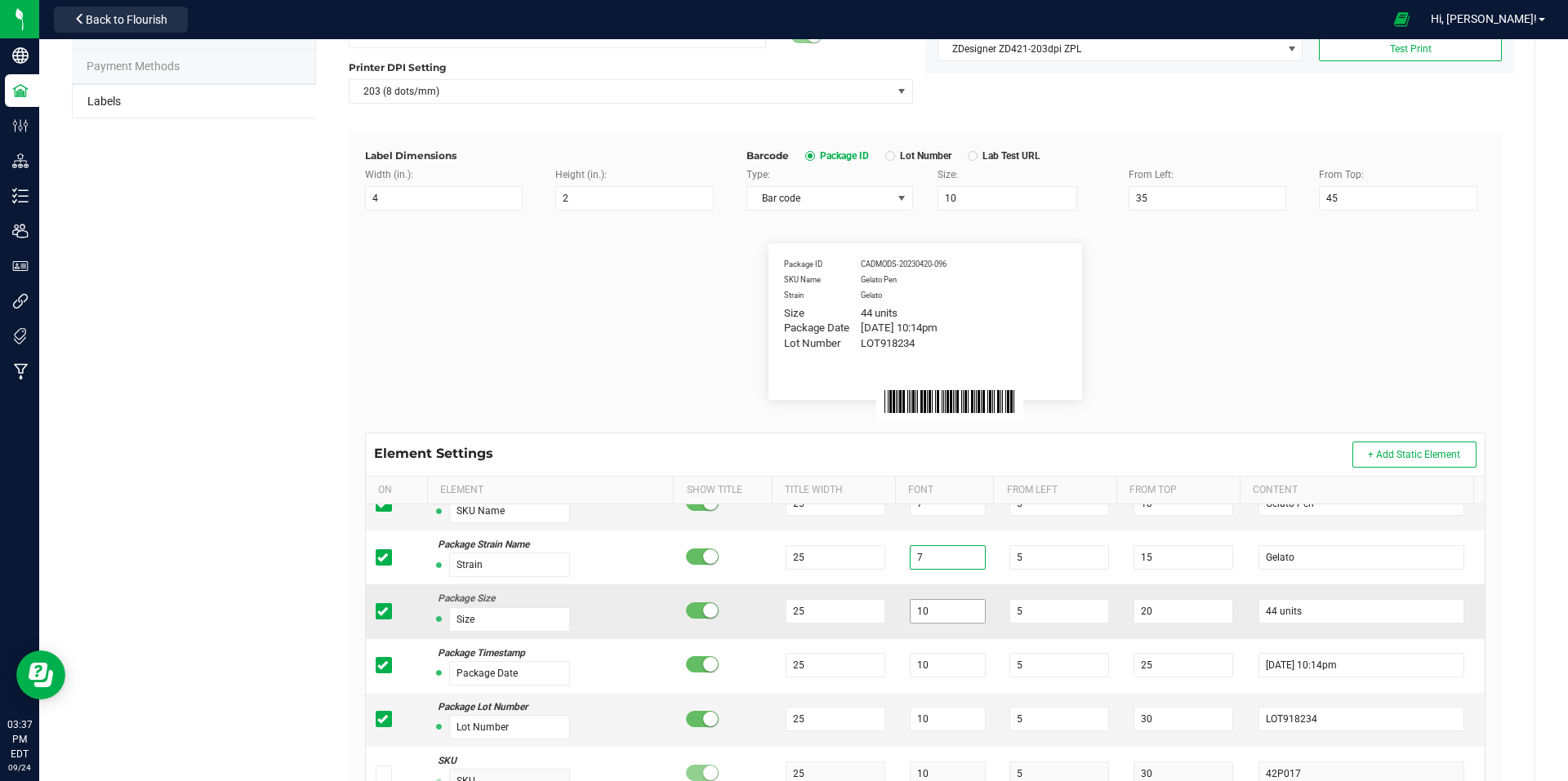
type input "7"
click at [945, 601] on input "10" at bounding box center [948, 612] width 76 height 25
type input "1"
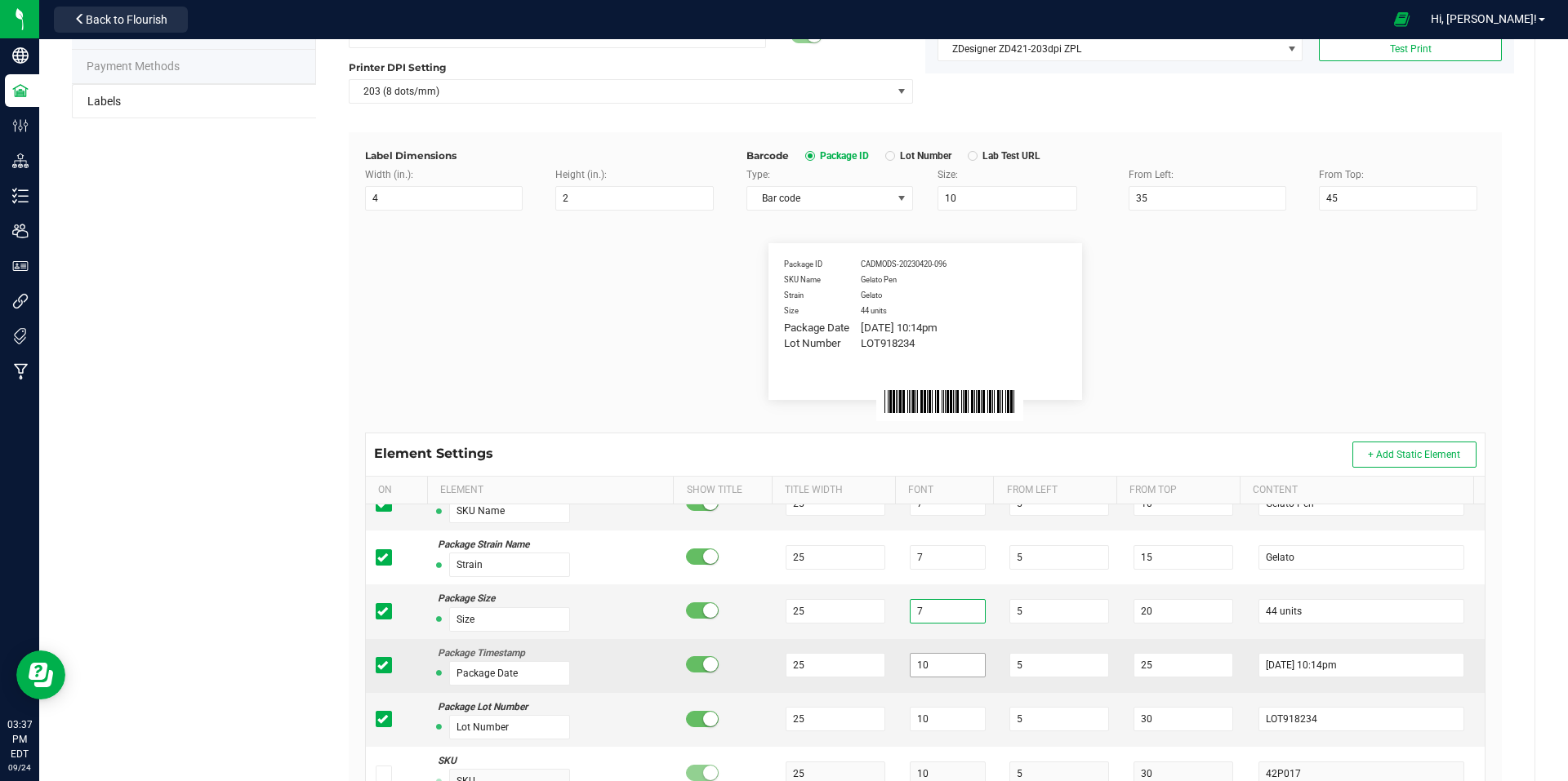
type input "7"
click at [929, 660] on input "10" at bounding box center [948, 666] width 76 height 25
type input "1"
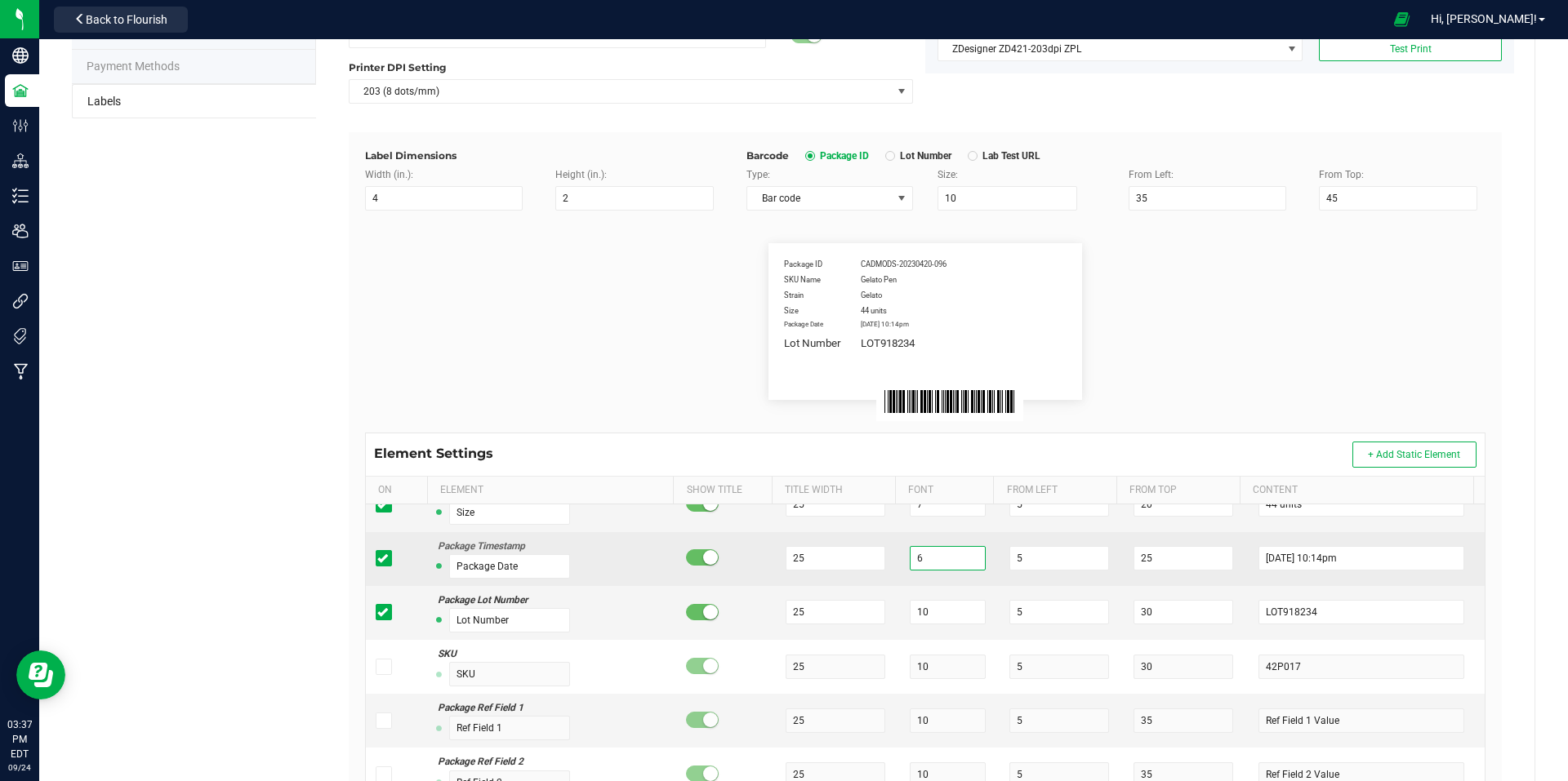
scroll to position [245, 0]
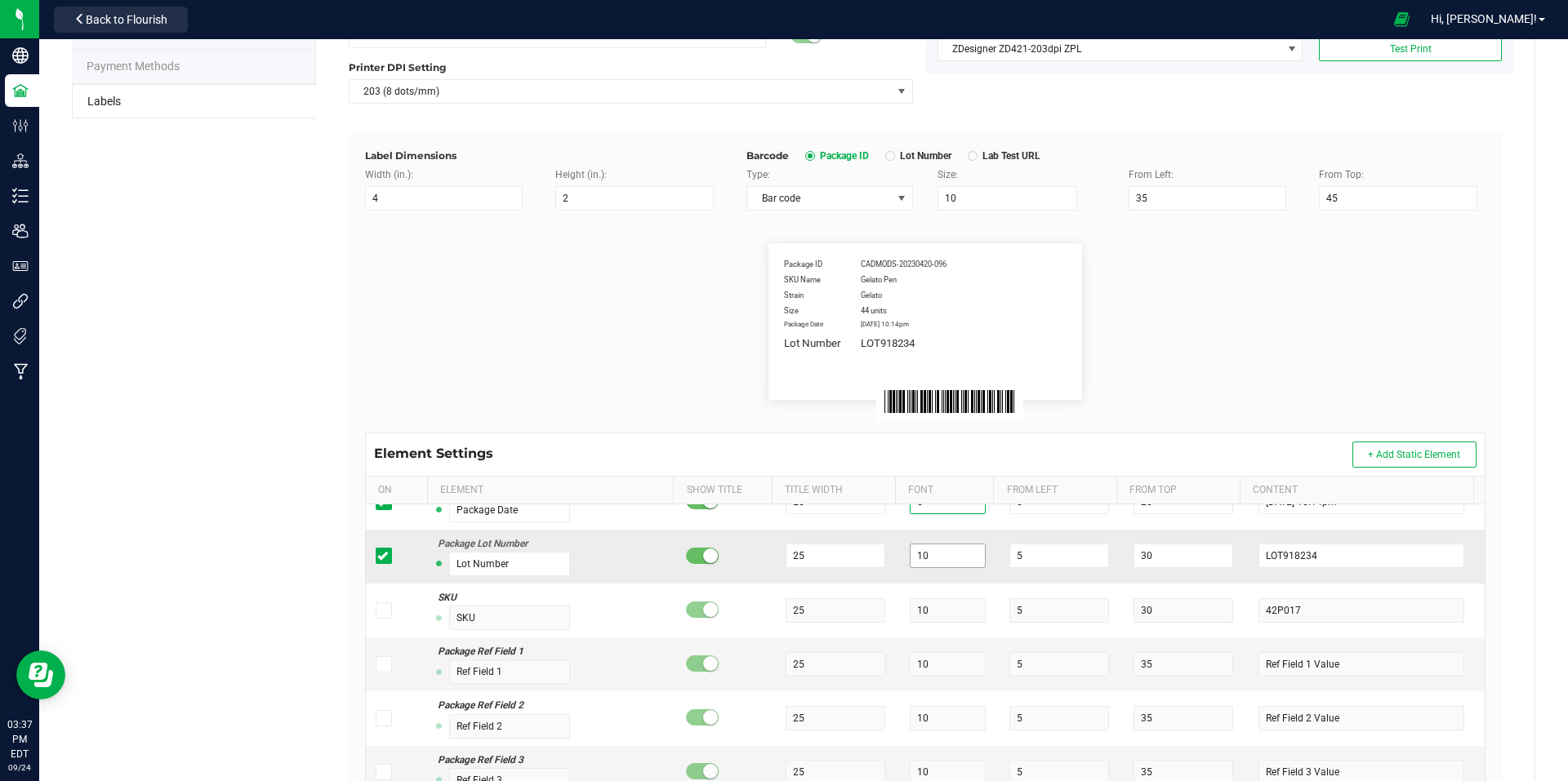
type input "6"
click at [932, 554] on input "10" at bounding box center [948, 556] width 76 height 25
type input "1"
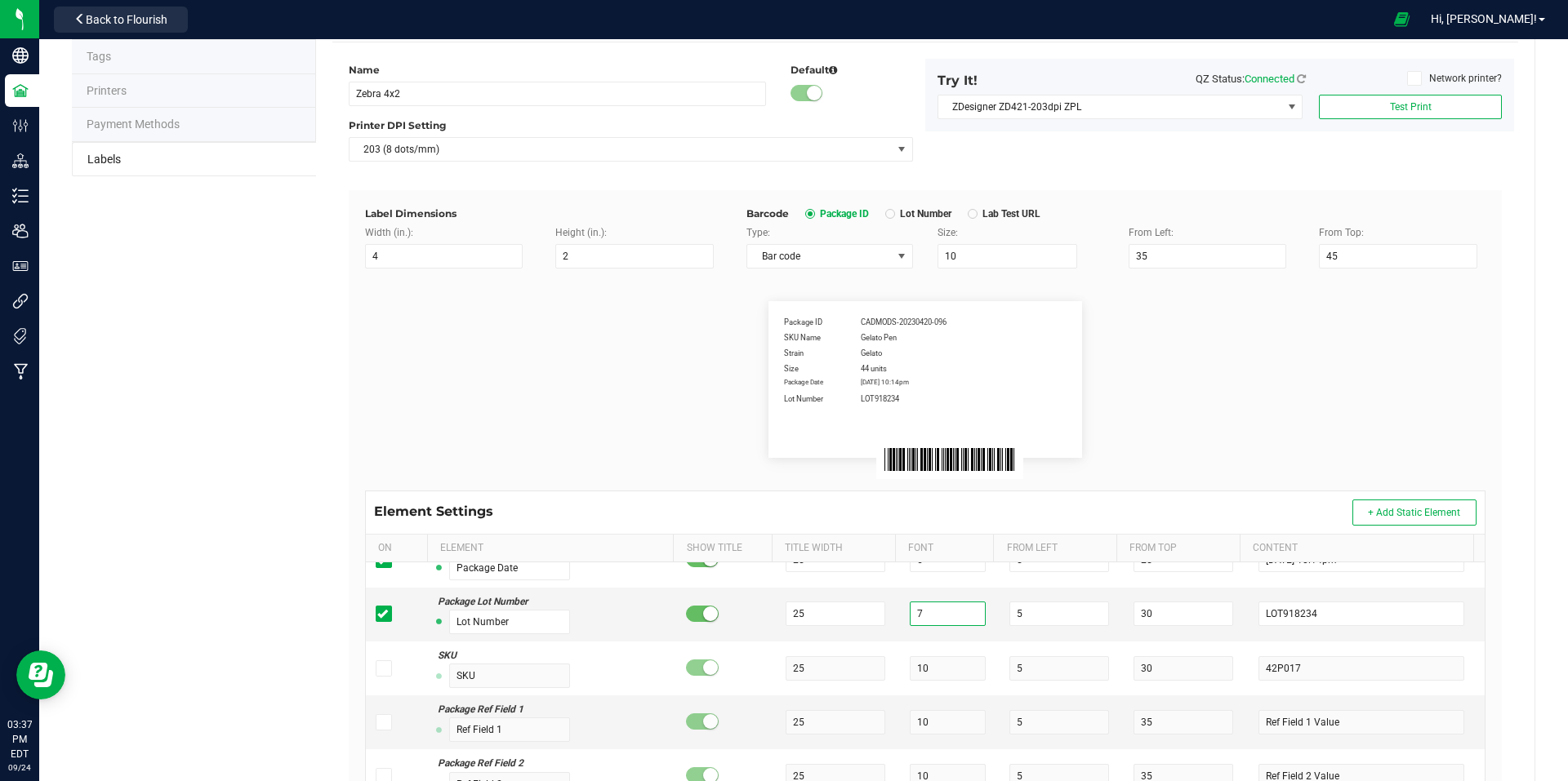
scroll to position [0, 0]
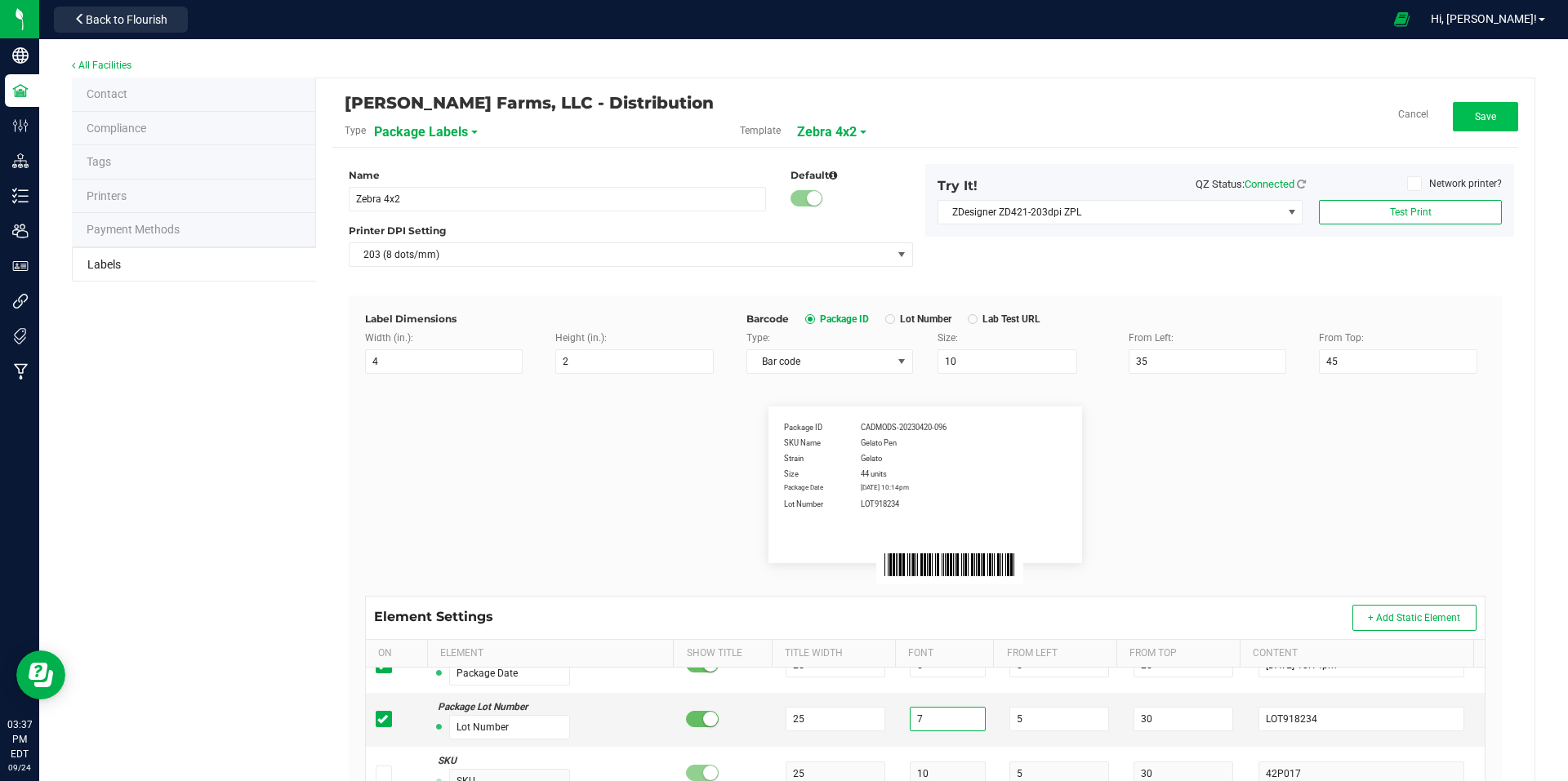
type input "7"
click at [1475, 118] on span "Save" at bounding box center [1486, 116] width 21 height 12
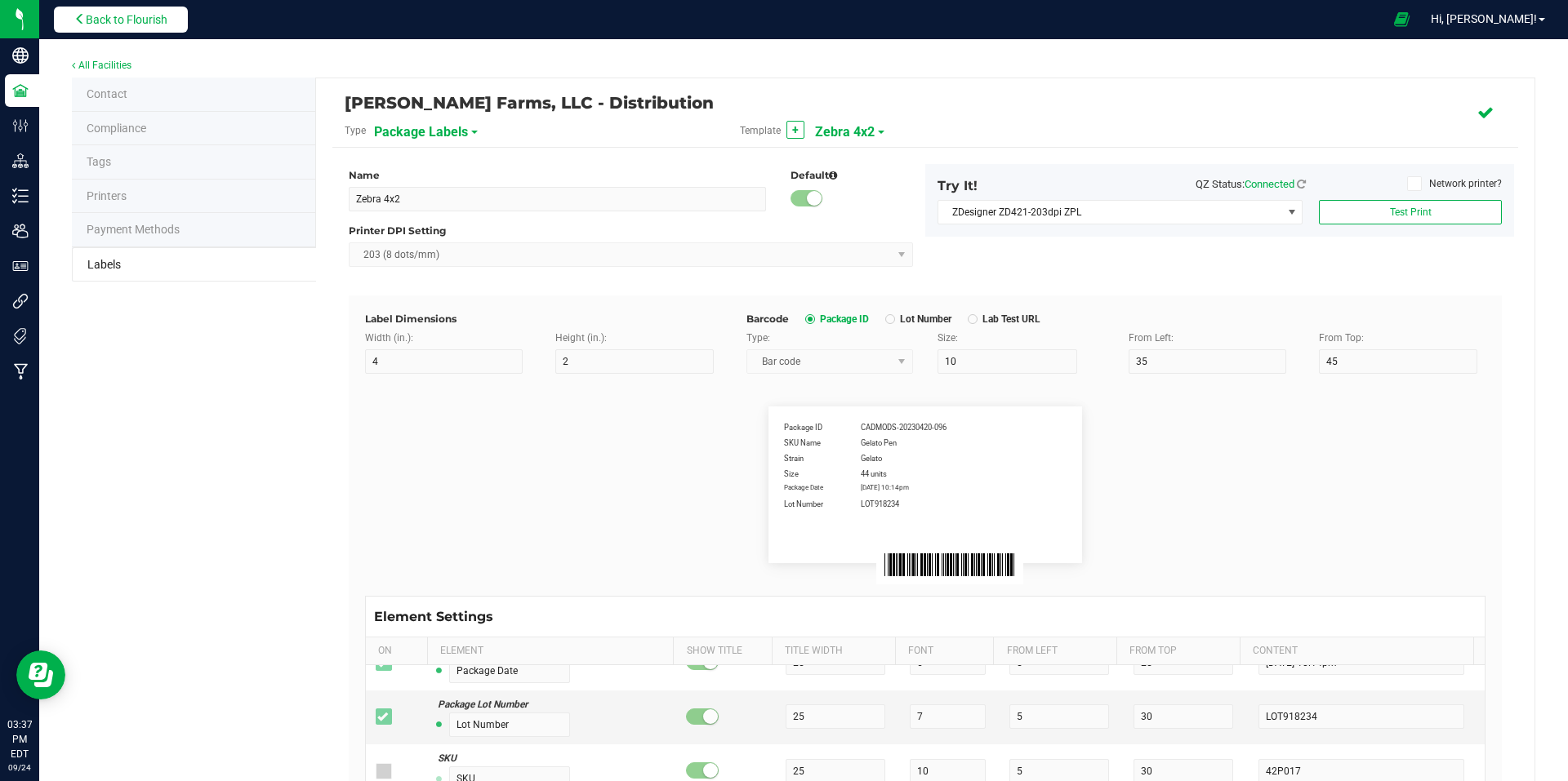
click at [96, 22] on span "Back to Flourish" at bounding box center [127, 19] width 82 height 13
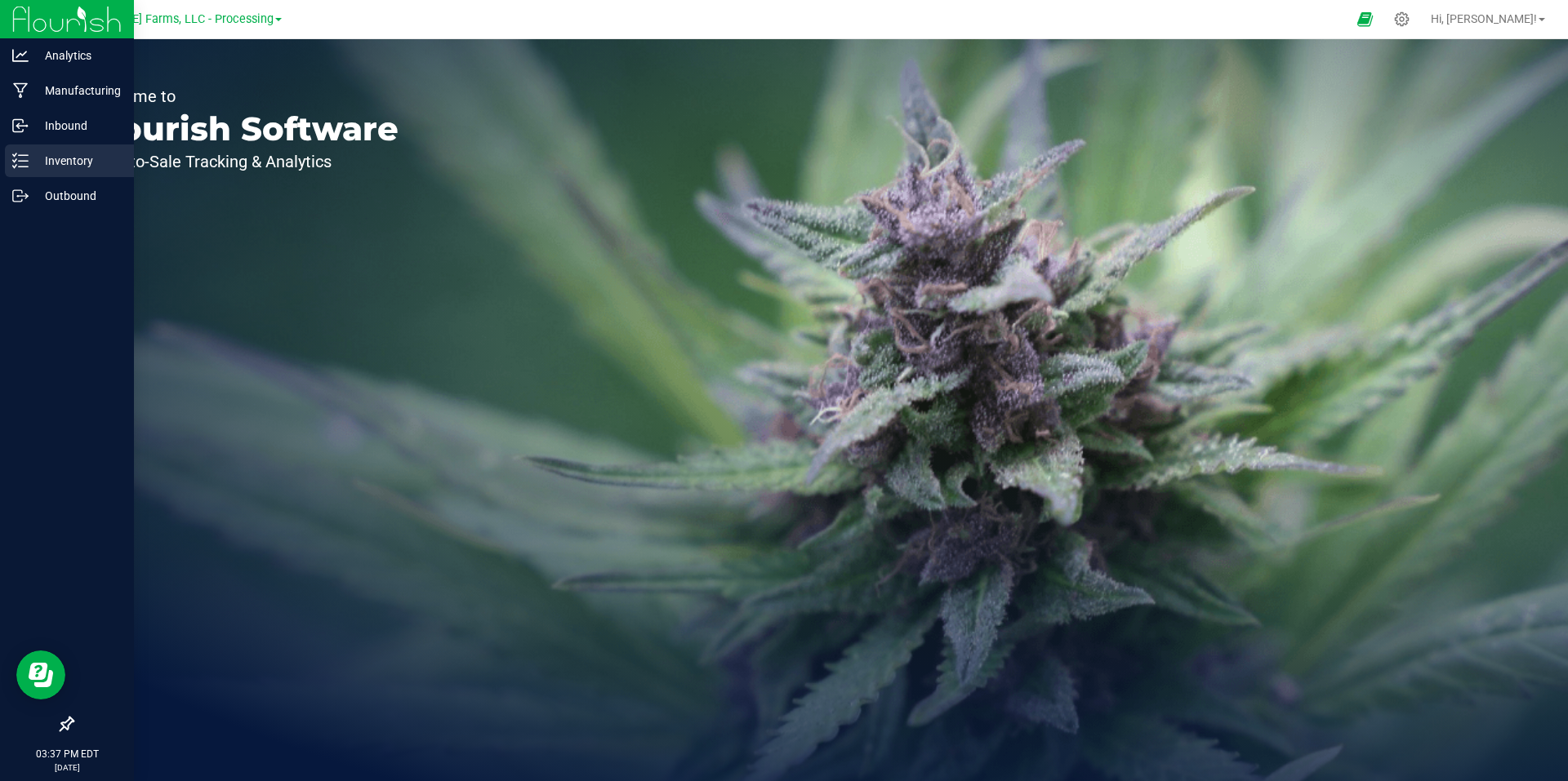
click at [82, 161] on p "Inventory" at bounding box center [77, 161] width 98 height 19
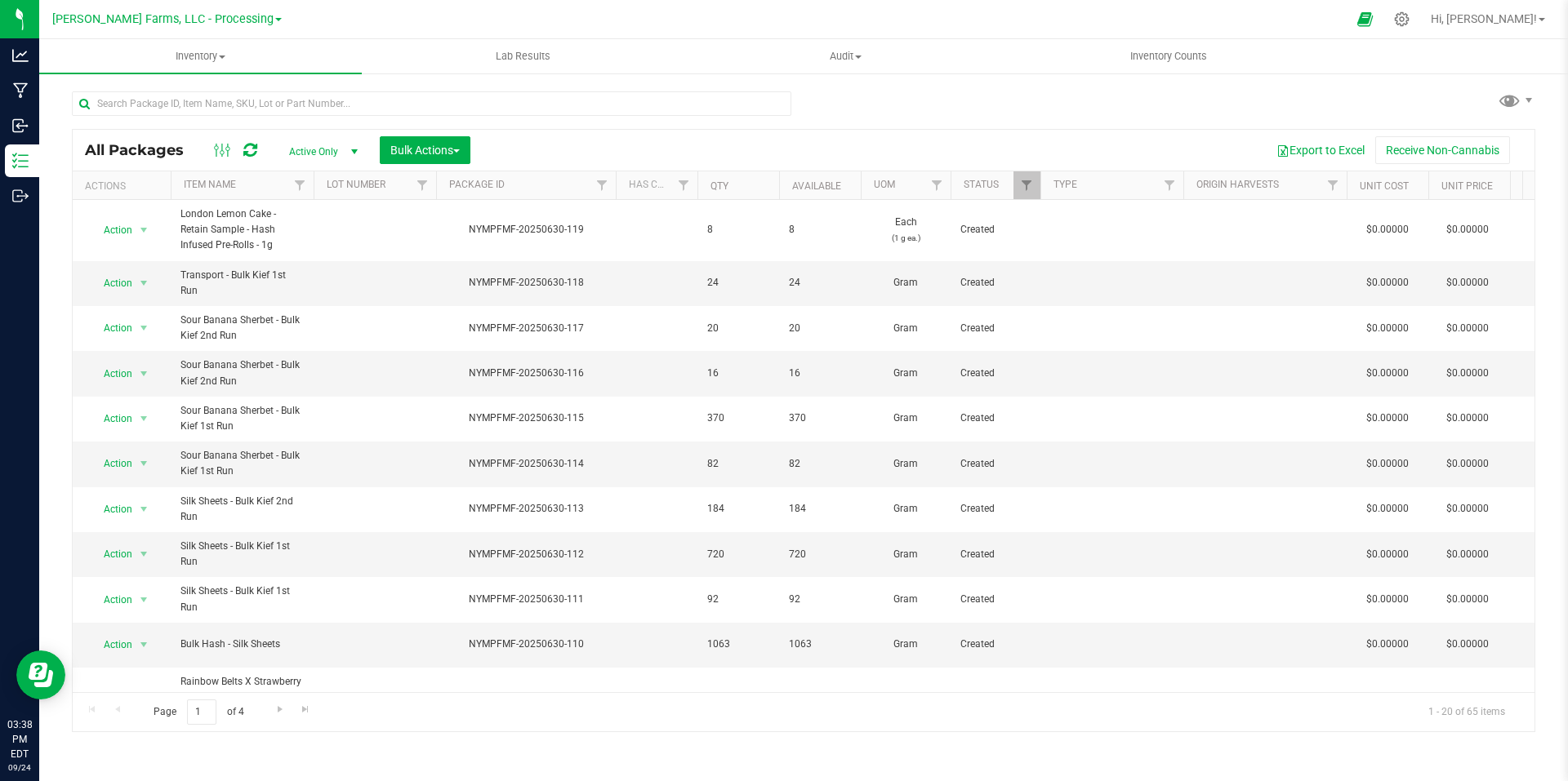
click at [260, 17] on link "[PERSON_NAME] Farms, LLC - Processing" at bounding box center [167, 19] width 229 height 16
click at [229, 83] on link "[PERSON_NAME] Farms, LLC - Distribution" at bounding box center [166, 79] width 238 height 22
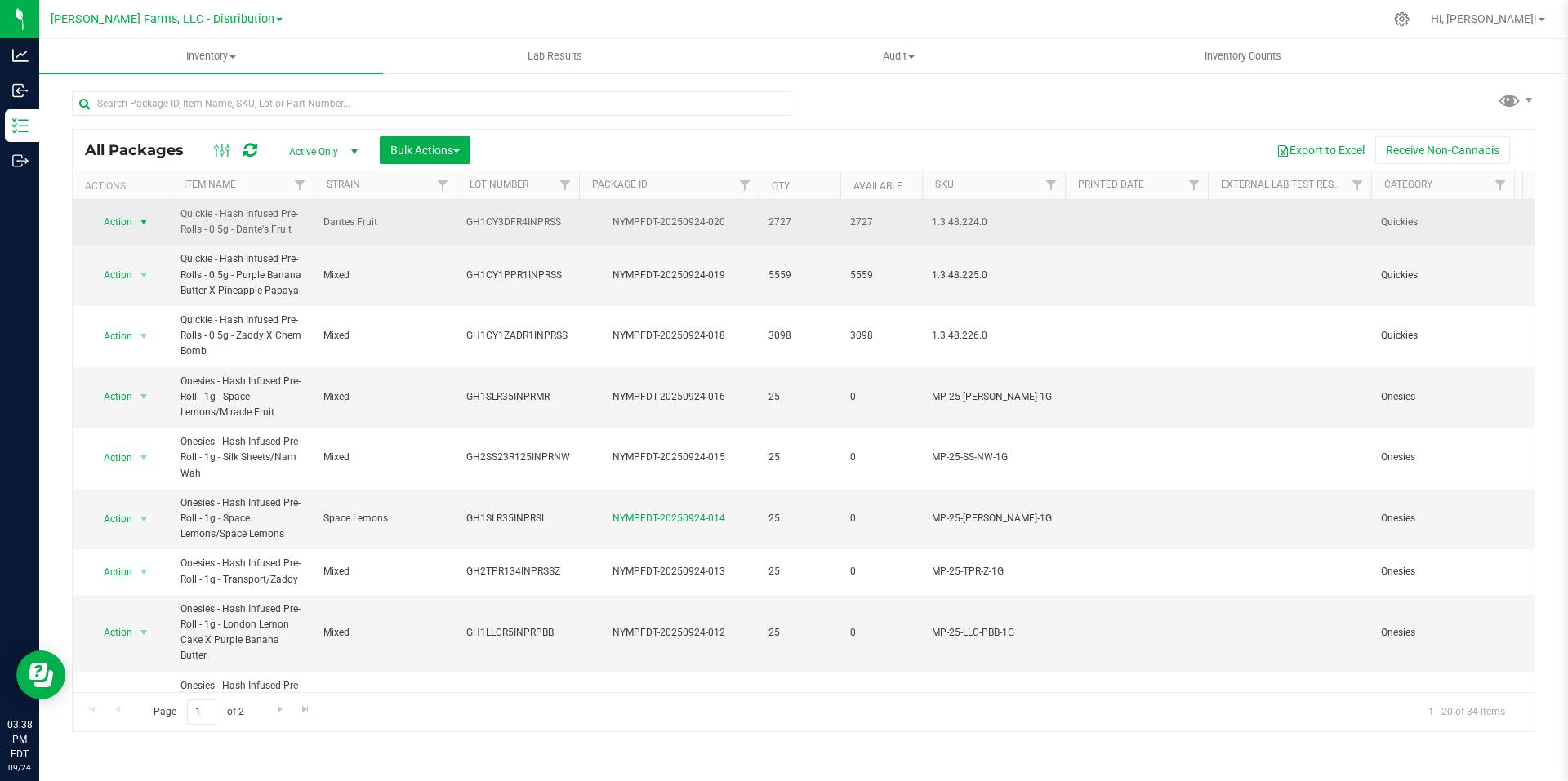
click at [147, 222] on span "select" at bounding box center [144, 221] width 13 height 13
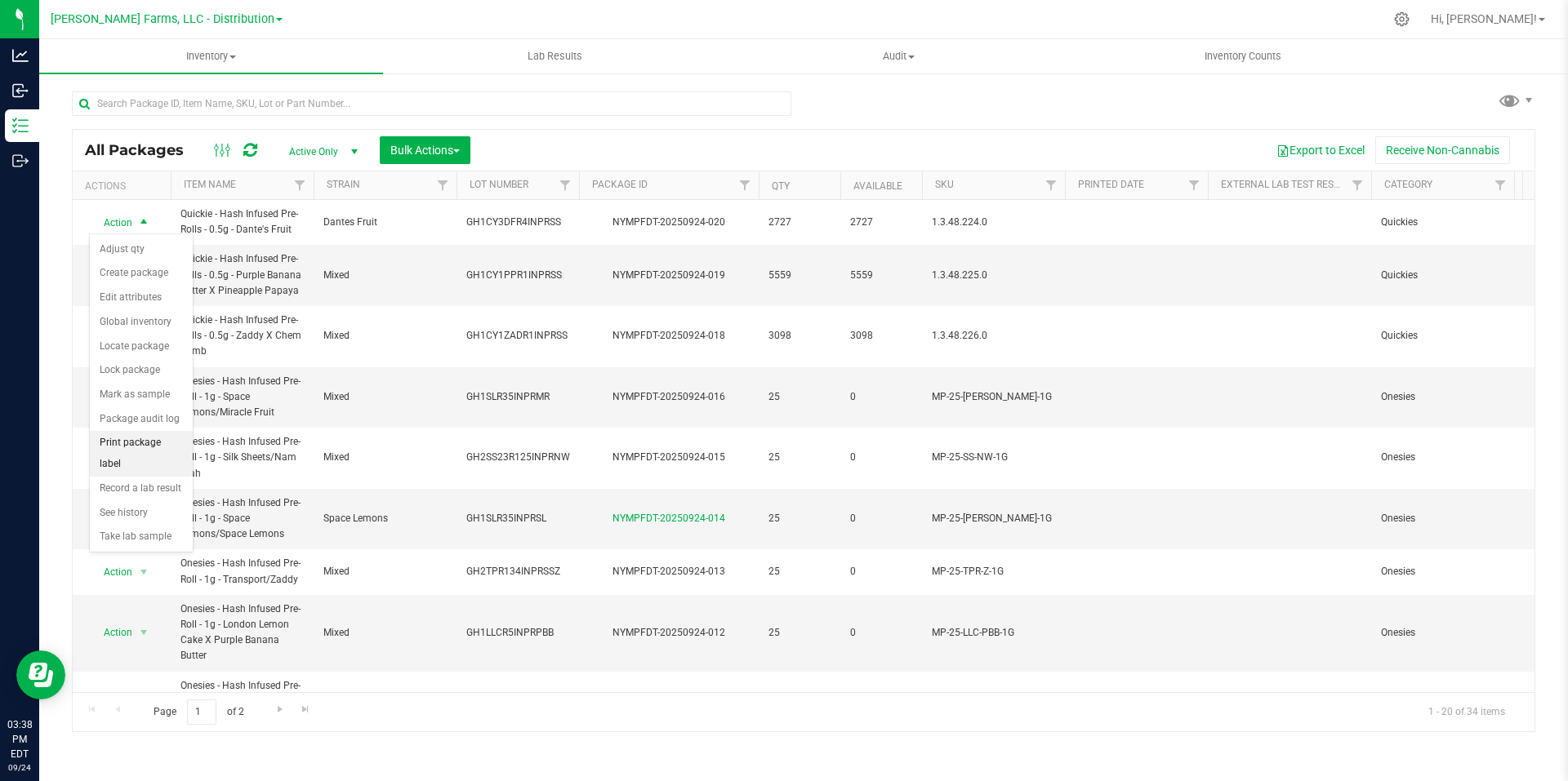
click at [158, 443] on li "Print package label" at bounding box center [141, 453] width 103 height 45
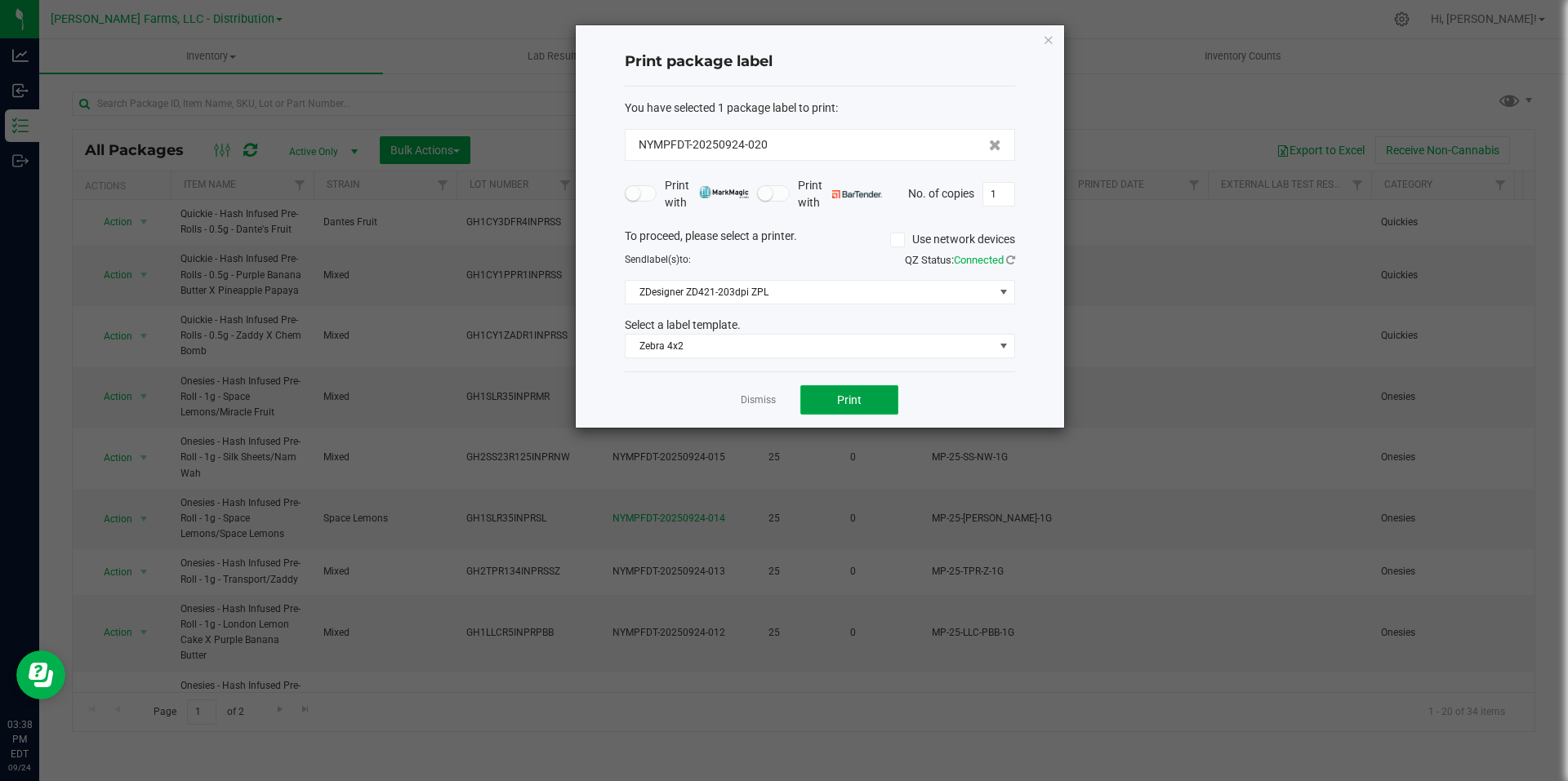
click at [881, 403] on button "Print" at bounding box center [850, 399] width 98 height 29
click at [757, 398] on link "Dismiss" at bounding box center [758, 400] width 35 height 14
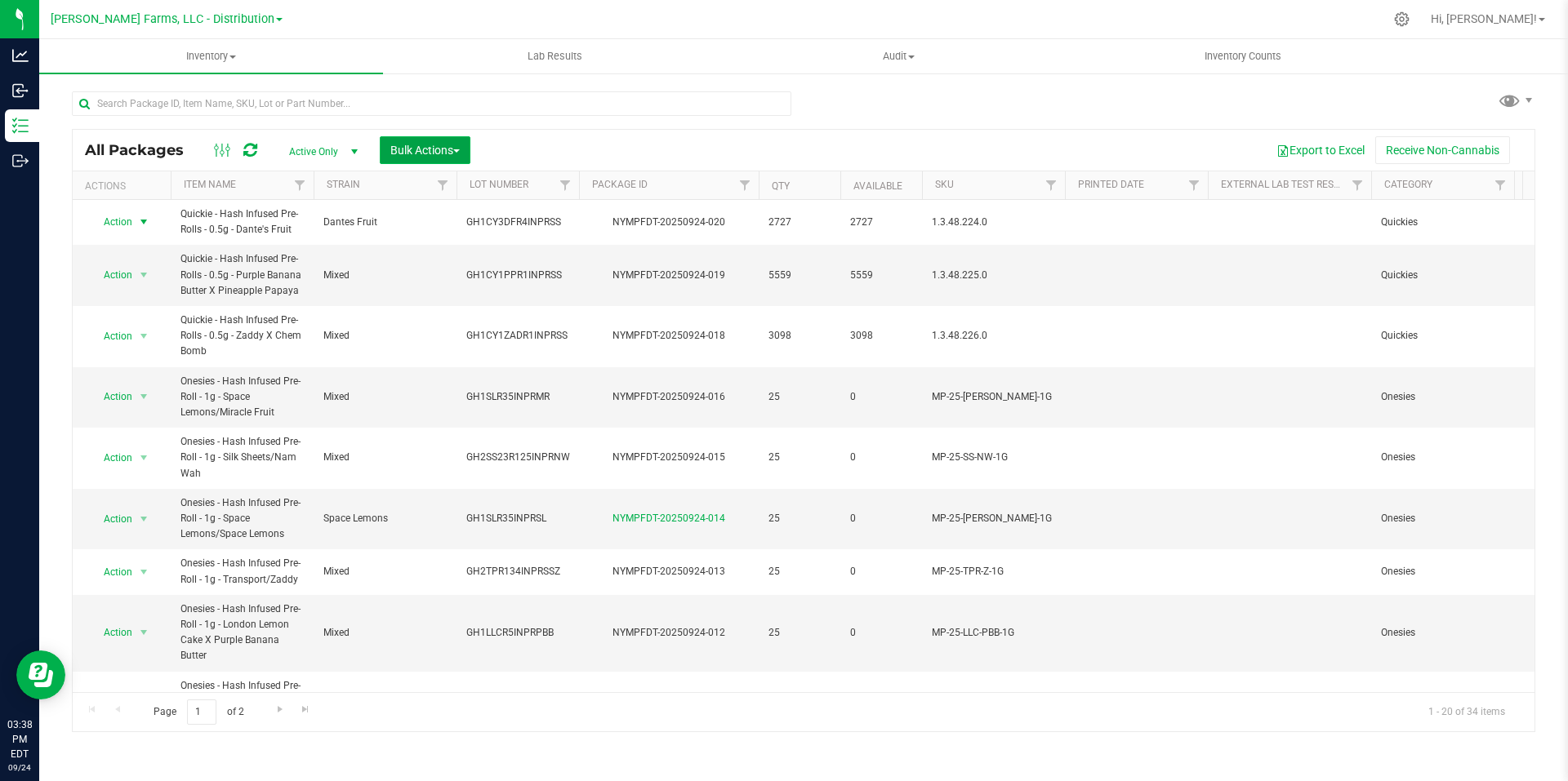
click at [460, 155] on span "Bulk Actions" at bounding box center [425, 150] width 69 height 13
click at [445, 308] on span "Print package labels" at bounding box center [439, 306] width 98 height 13
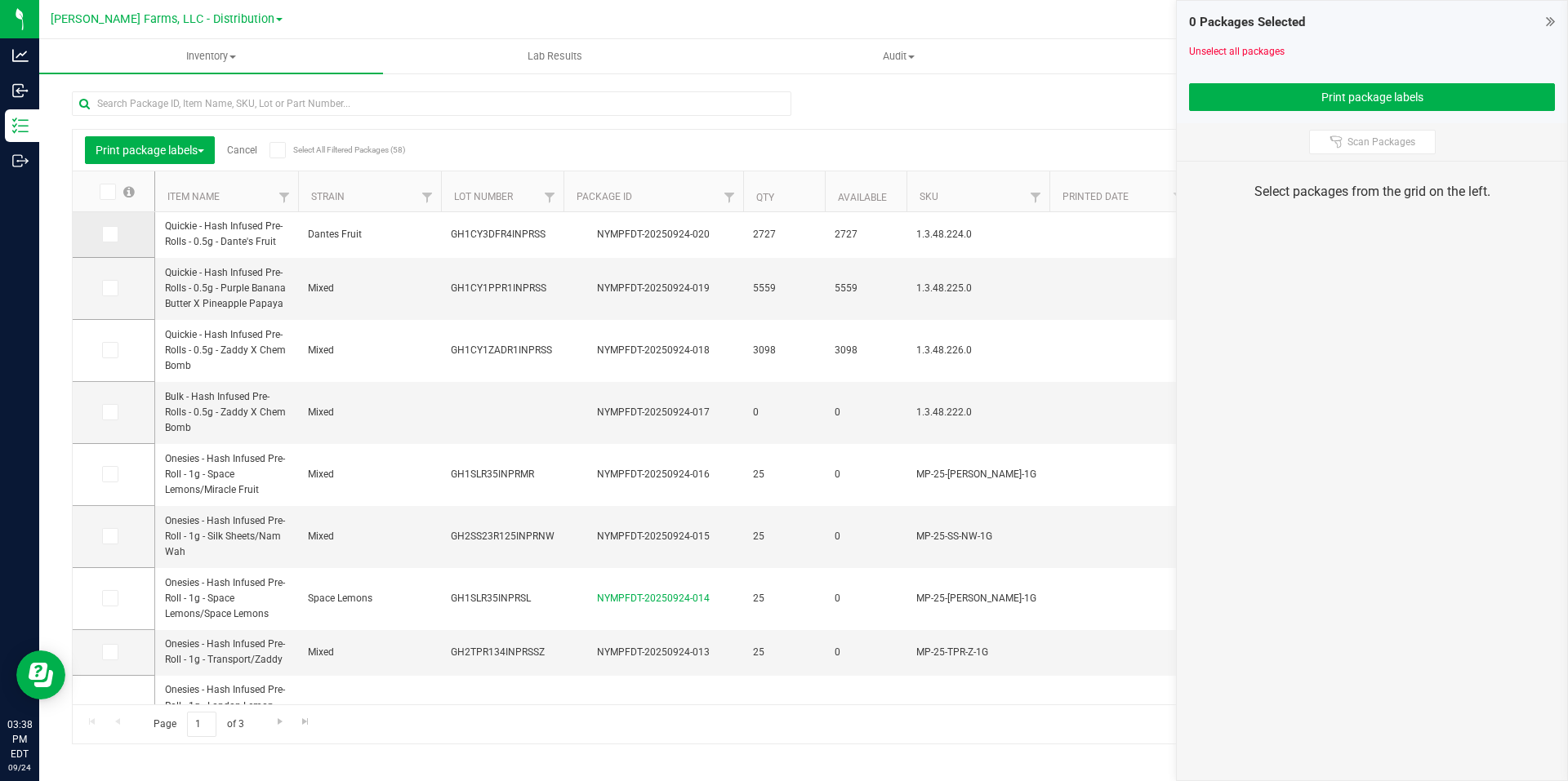
click at [112, 235] on icon at bounding box center [109, 235] width 11 height 0
click at [0, 0] on input "checkbox" at bounding box center [0, 0] width 0 height 0
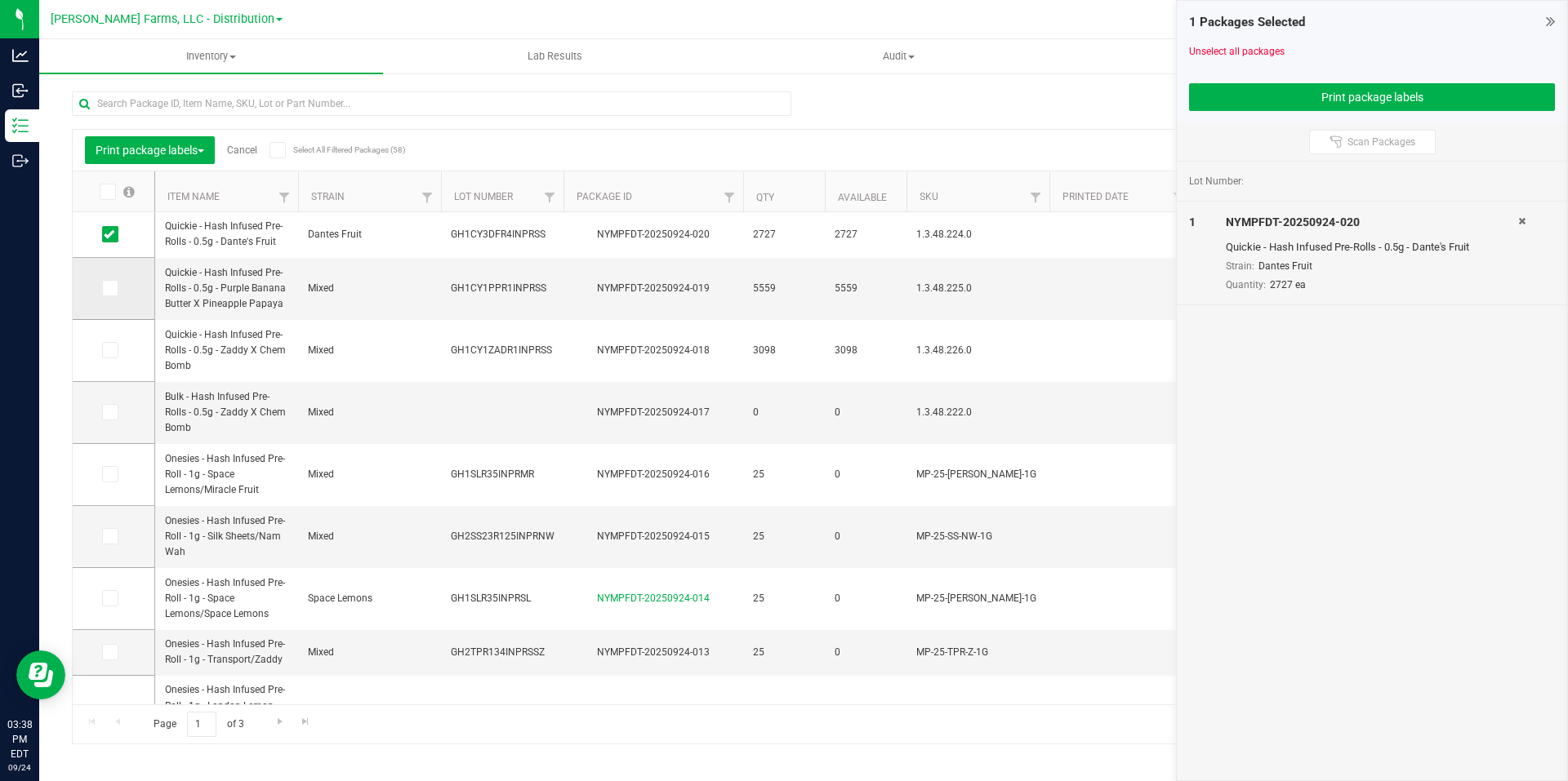
click at [110, 288] on icon at bounding box center [109, 288] width 11 height 0
click at [0, 0] on input "checkbox" at bounding box center [0, 0] width 0 height 0
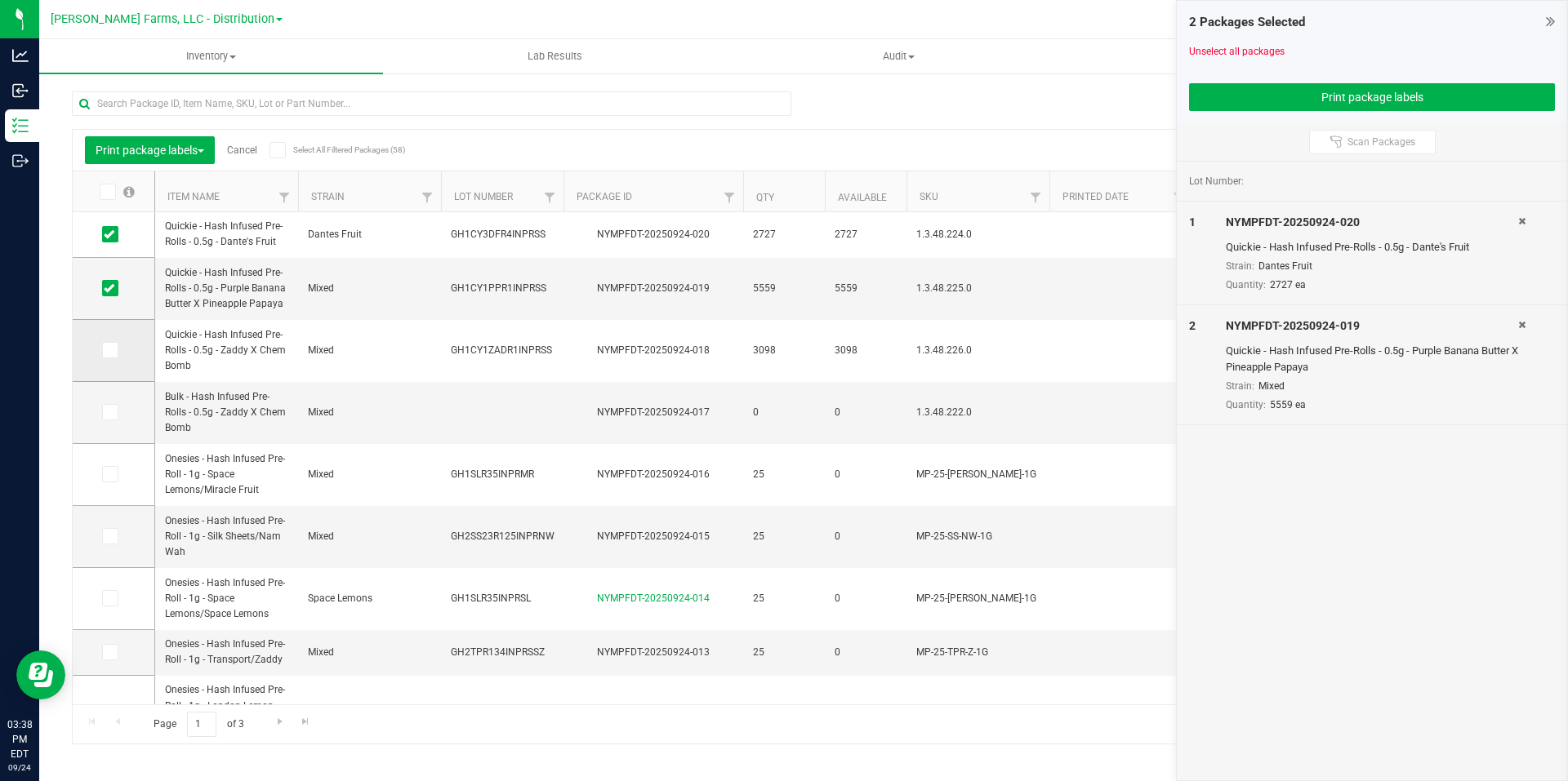
click at [114, 349] on span at bounding box center [110, 350] width 16 height 16
click at [0, 0] on input "checkbox" at bounding box center [0, 0] width 0 height 0
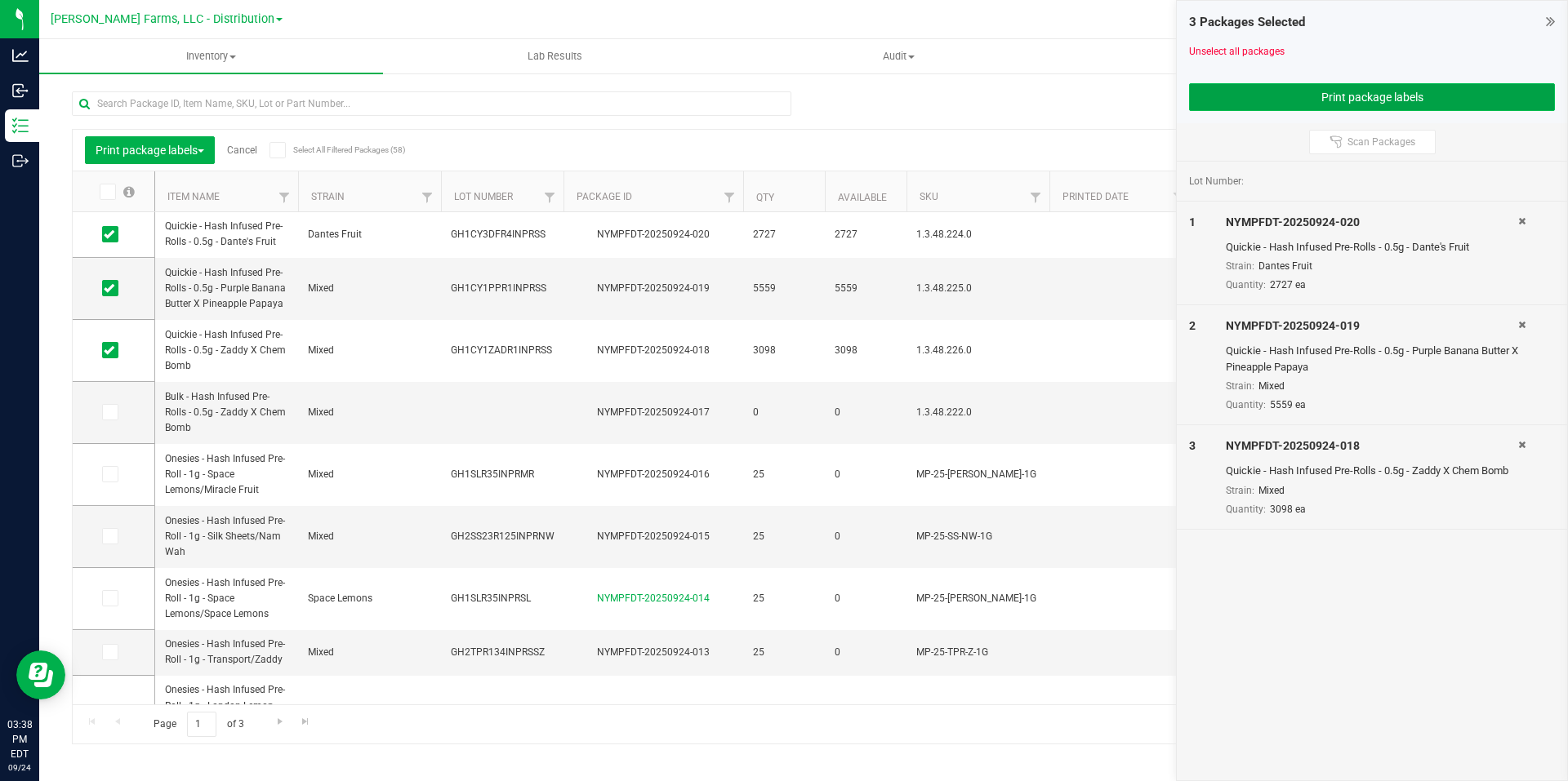
click at [1392, 106] on button "Print package labels" at bounding box center [1371, 97] width 366 height 27
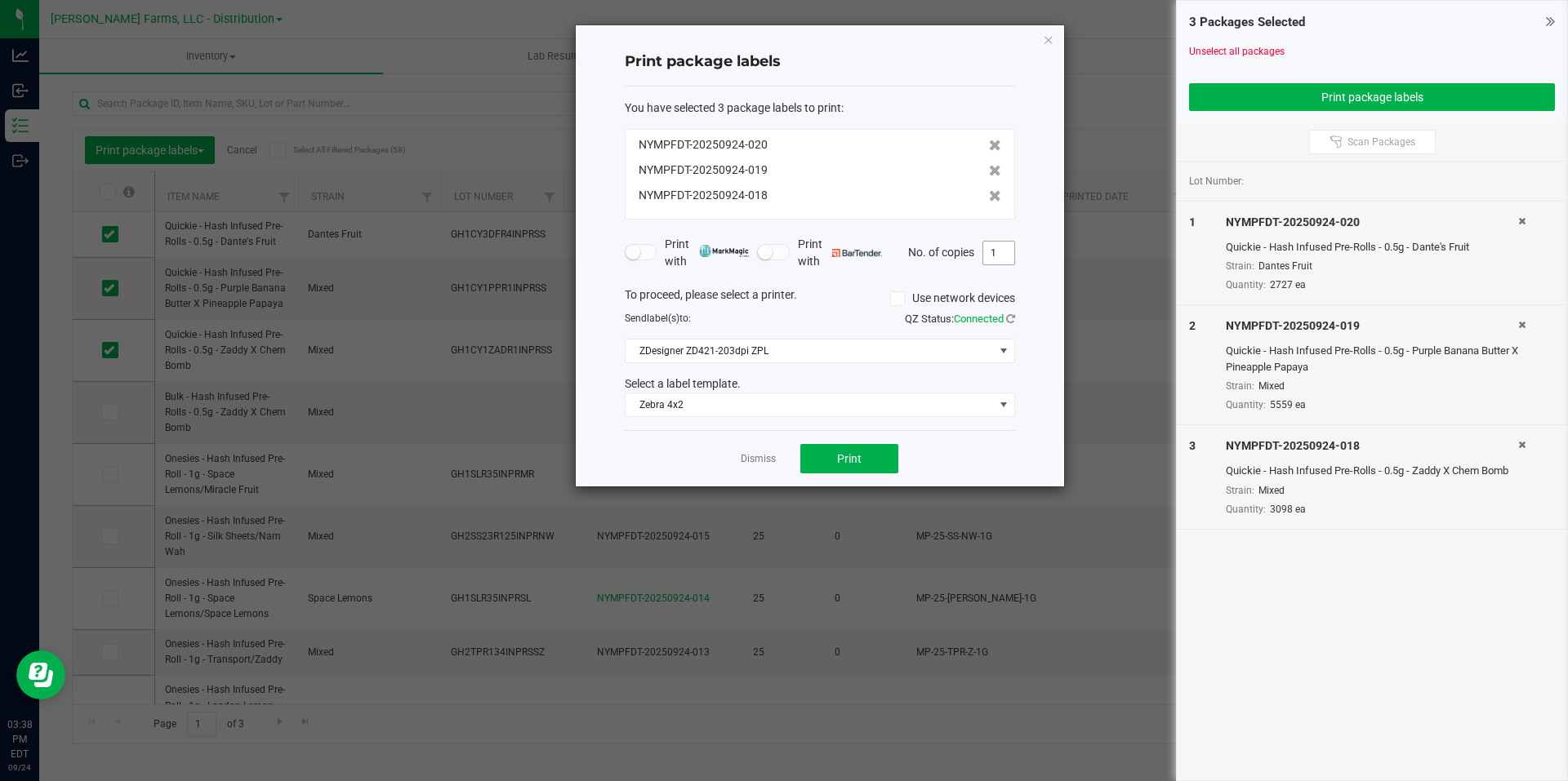
click at [1001, 248] on input "1" at bounding box center [998, 253] width 31 height 23
type input "3"
click at [883, 462] on button "Print" at bounding box center [850, 459] width 98 height 29
click at [1044, 35] on icon "button" at bounding box center [1048, 39] width 12 height 19
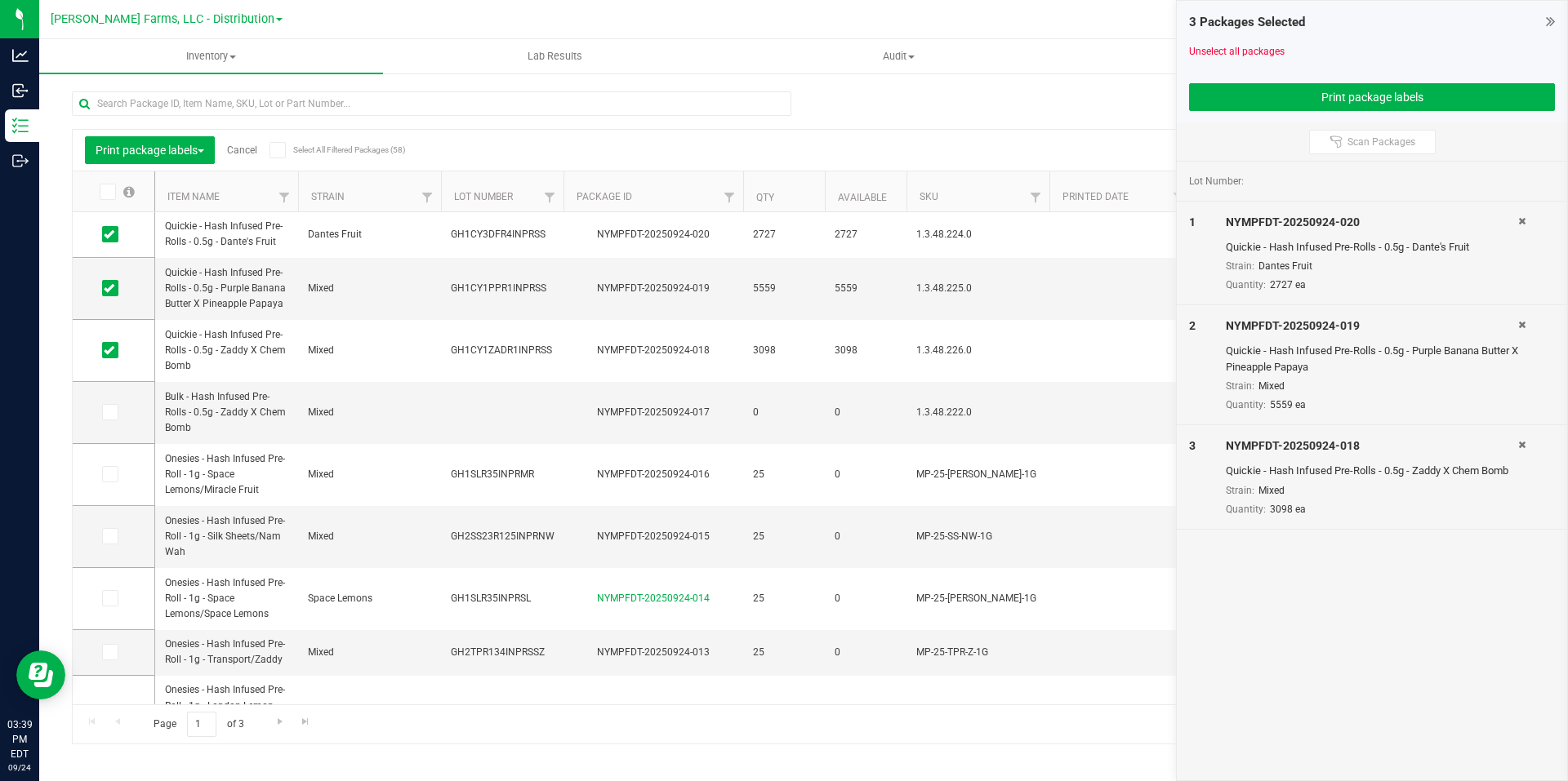
click at [243, 145] on link "Cancel" at bounding box center [242, 150] width 30 height 12
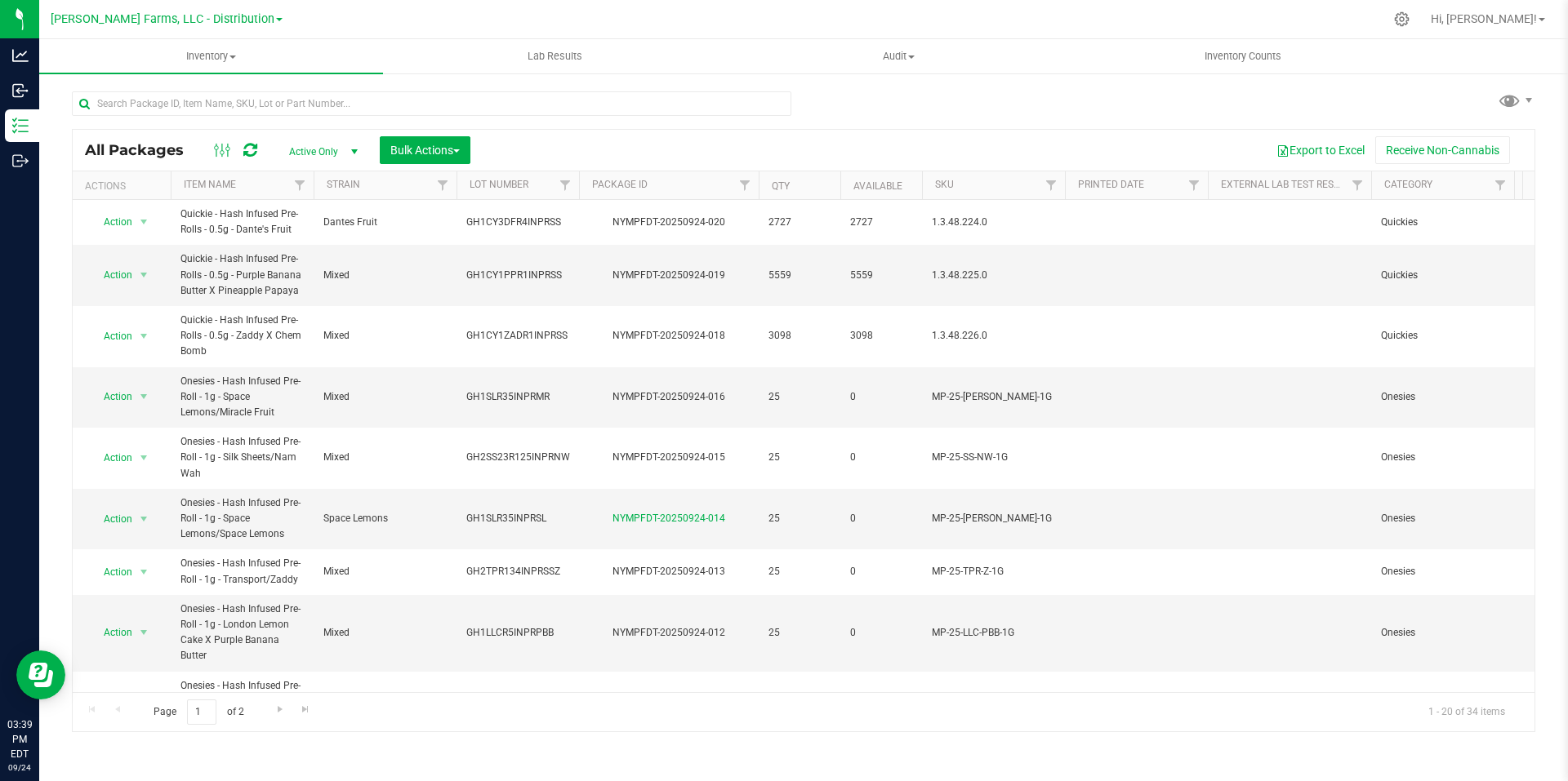
click at [276, 19] on span at bounding box center [279, 19] width 6 height 4
click at [232, 99] on link "[PERSON_NAME] Farms, LLC - Processing" at bounding box center [166, 100] width 238 height 22
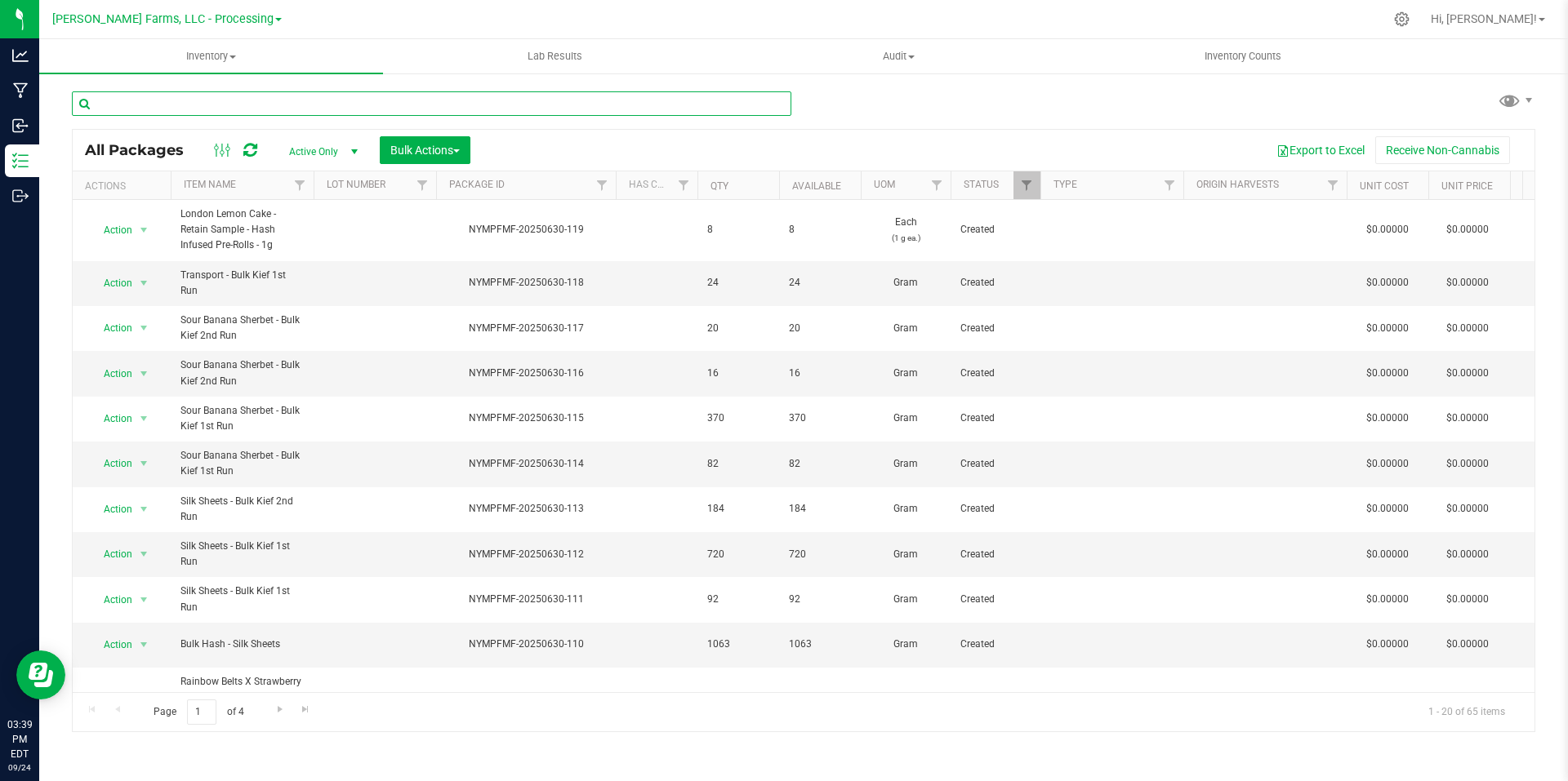
click at [328, 111] on input "text" at bounding box center [431, 104] width 719 height 25
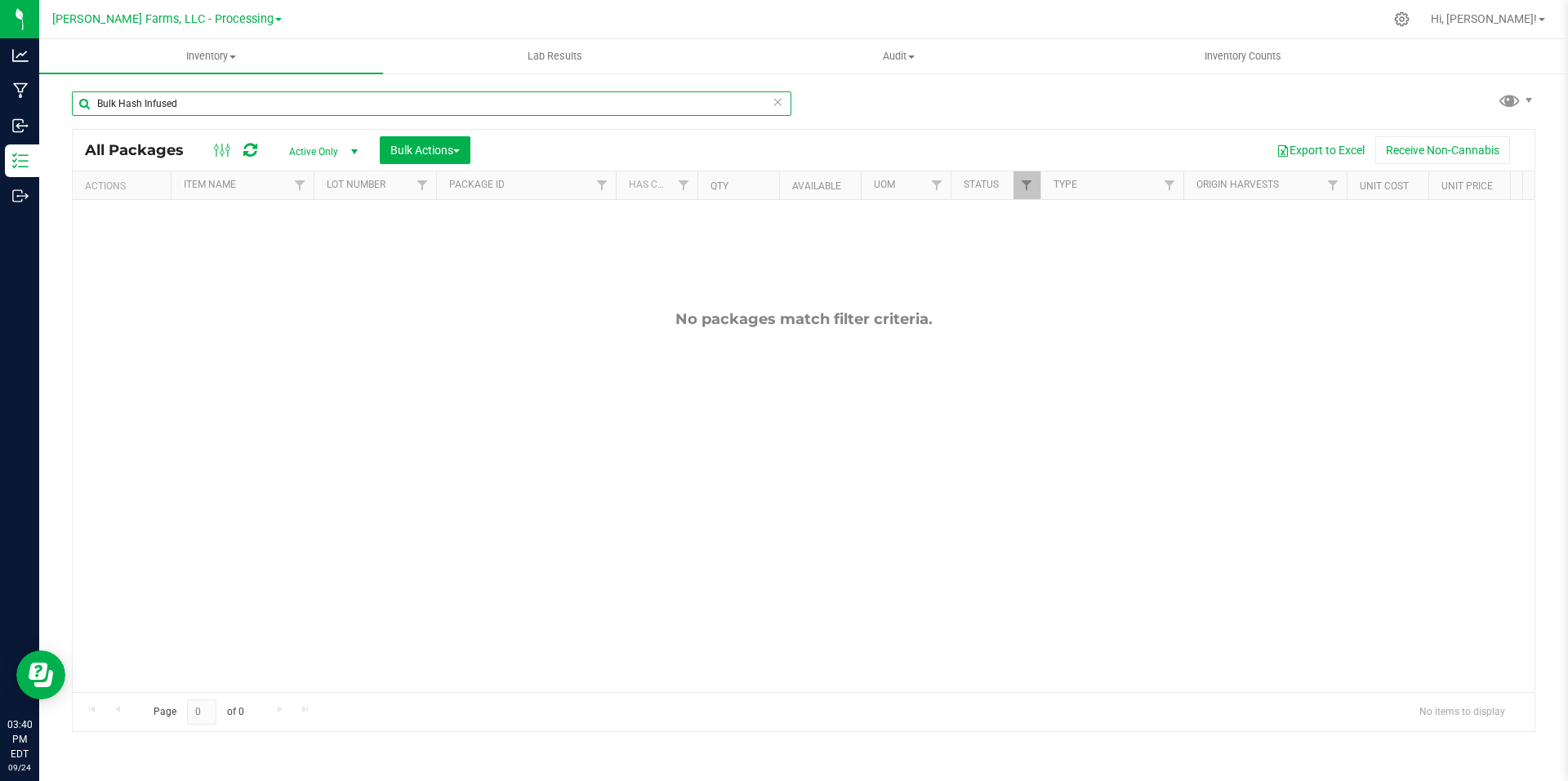
click at [120, 102] on input "Bulk Hash Infused" at bounding box center [431, 104] width 719 height 25
click at [251, 110] on input "Bulk - Hash Infused" at bounding box center [431, 104] width 719 height 25
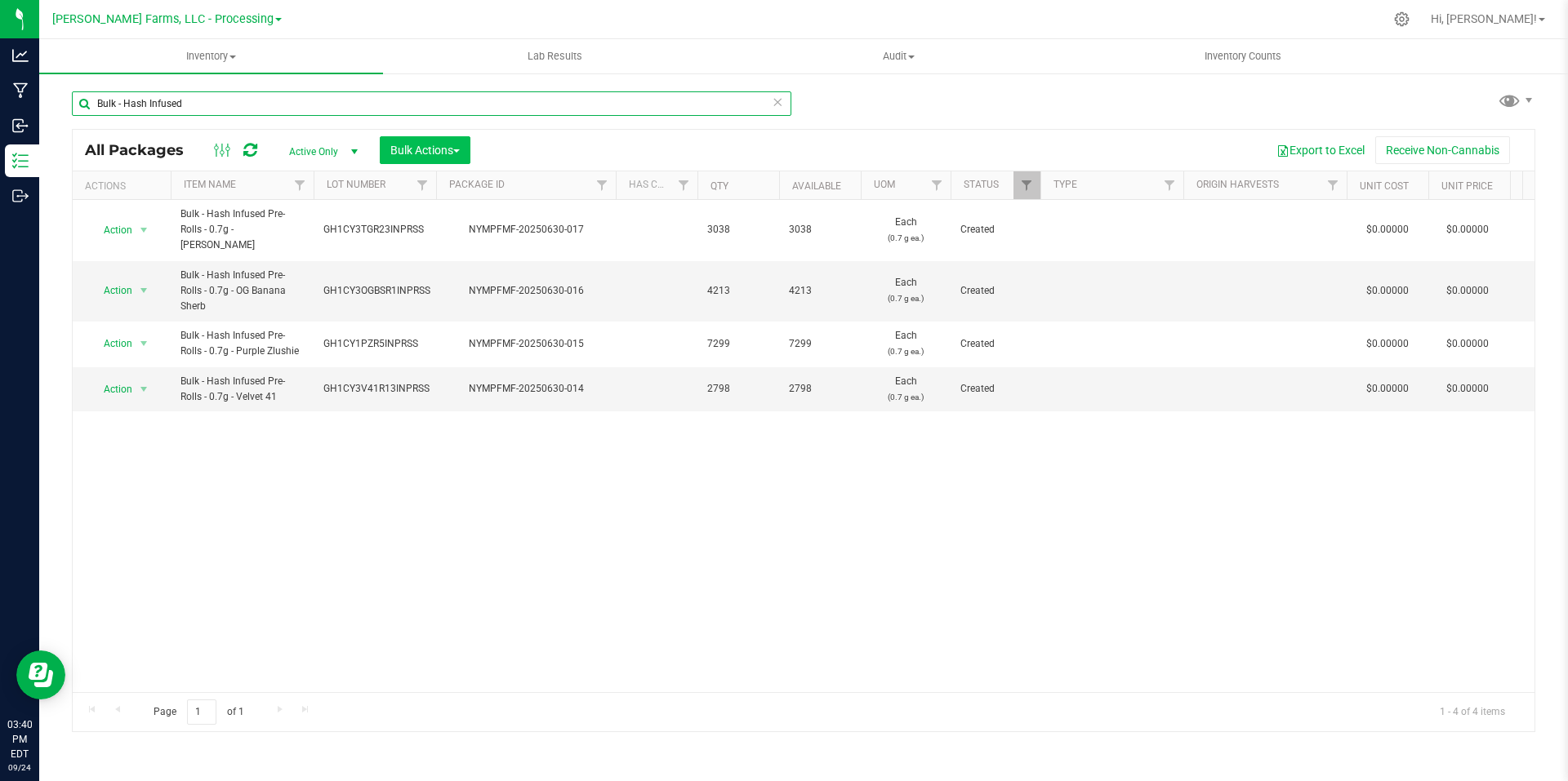
type input "Bulk - Hash Infused"
click at [457, 151] on span "button" at bounding box center [456, 151] width 6 height 4
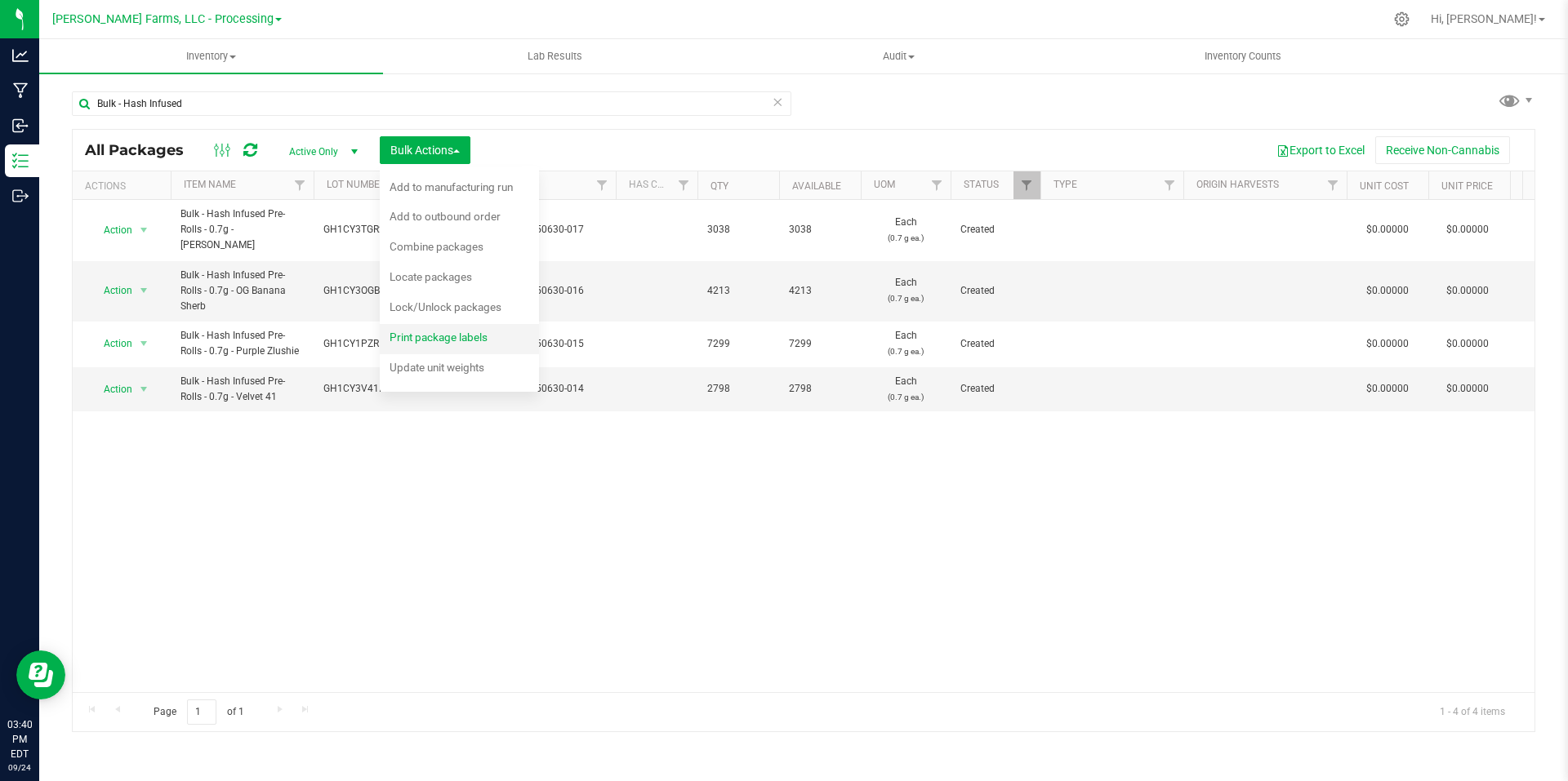
click at [458, 337] on span "Print package labels" at bounding box center [439, 336] width 98 height 13
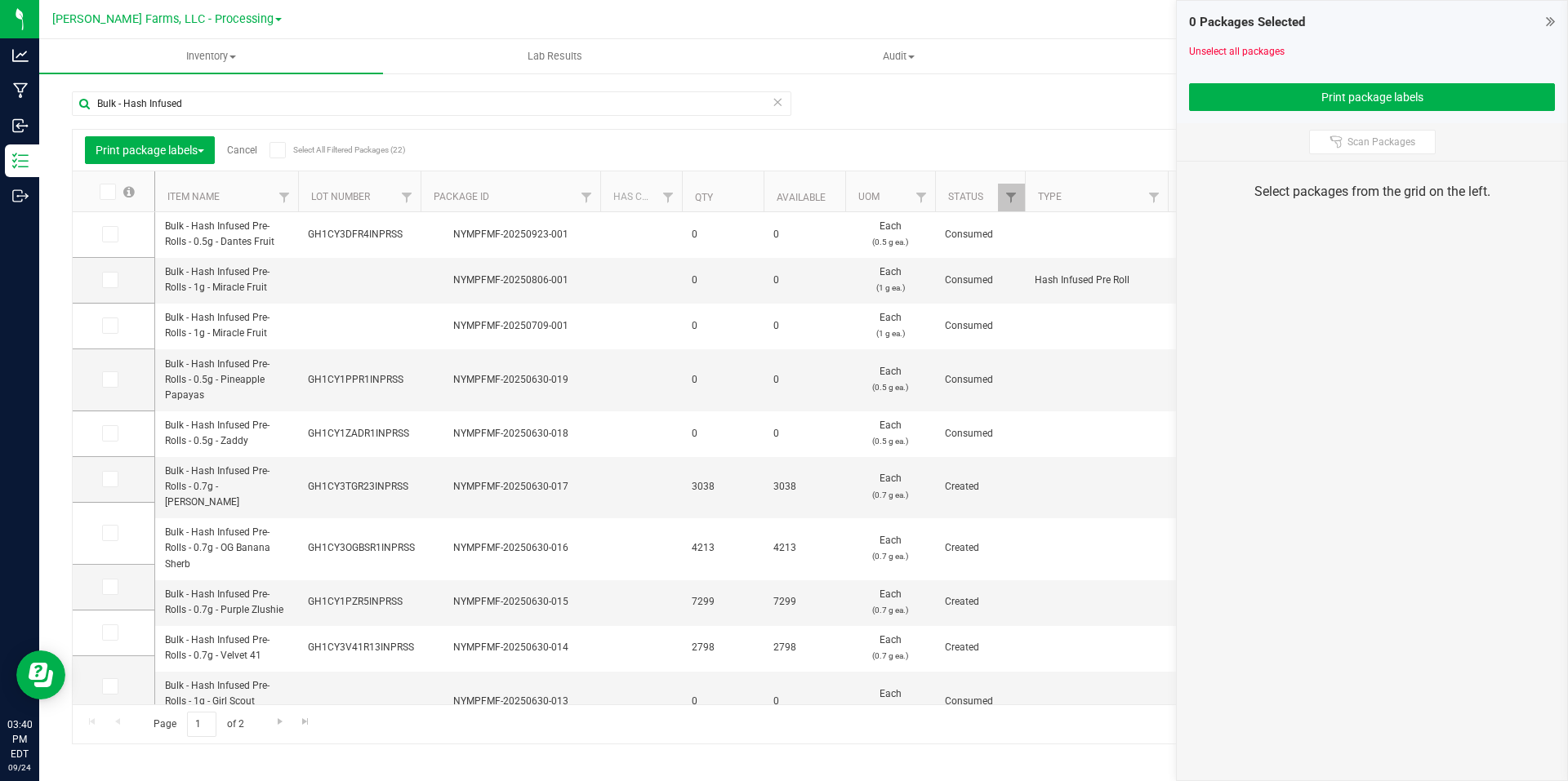
click at [246, 152] on link "Cancel" at bounding box center [242, 150] width 30 height 12
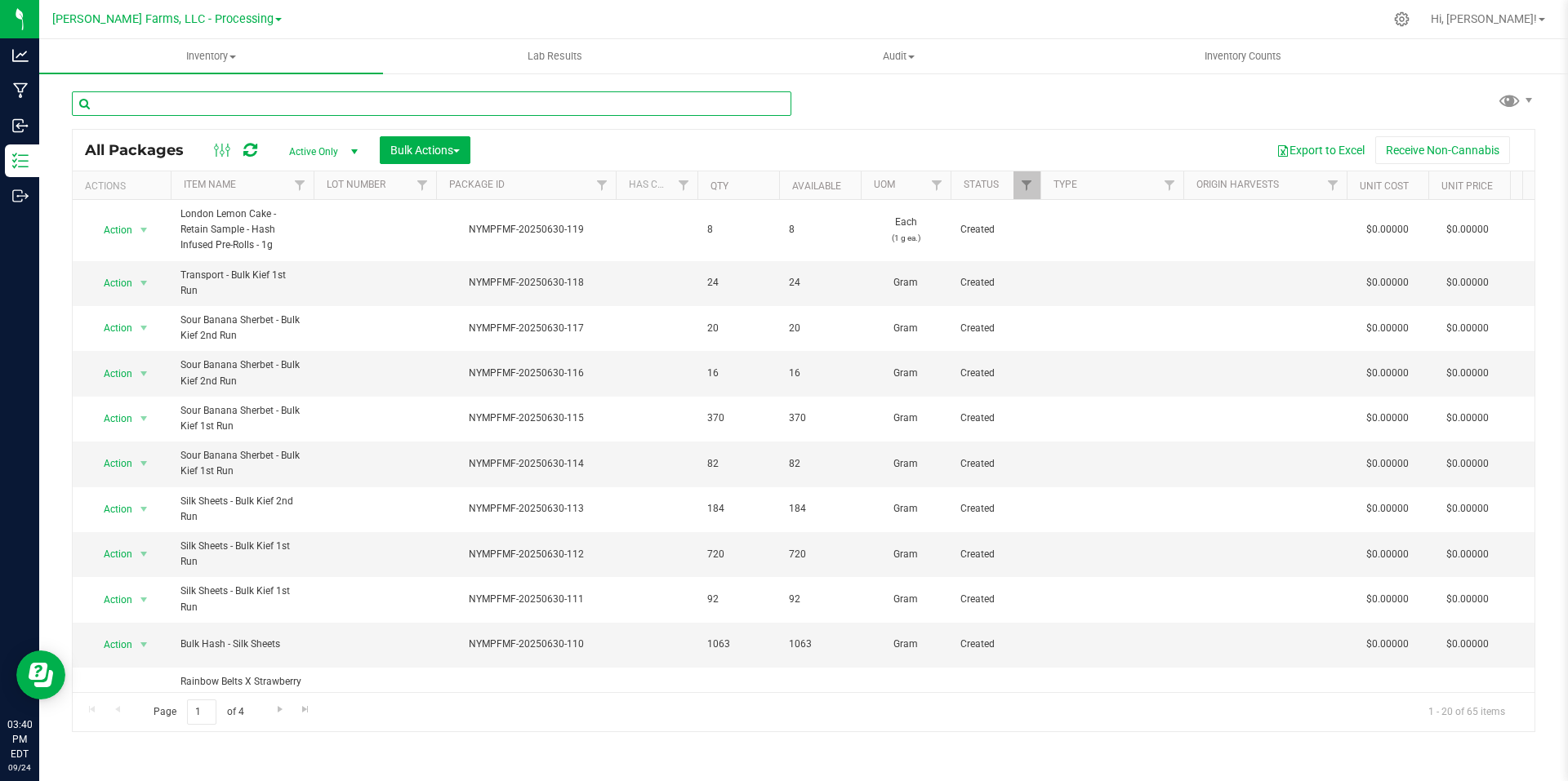
click at [327, 108] on input "text" at bounding box center [431, 104] width 719 height 25
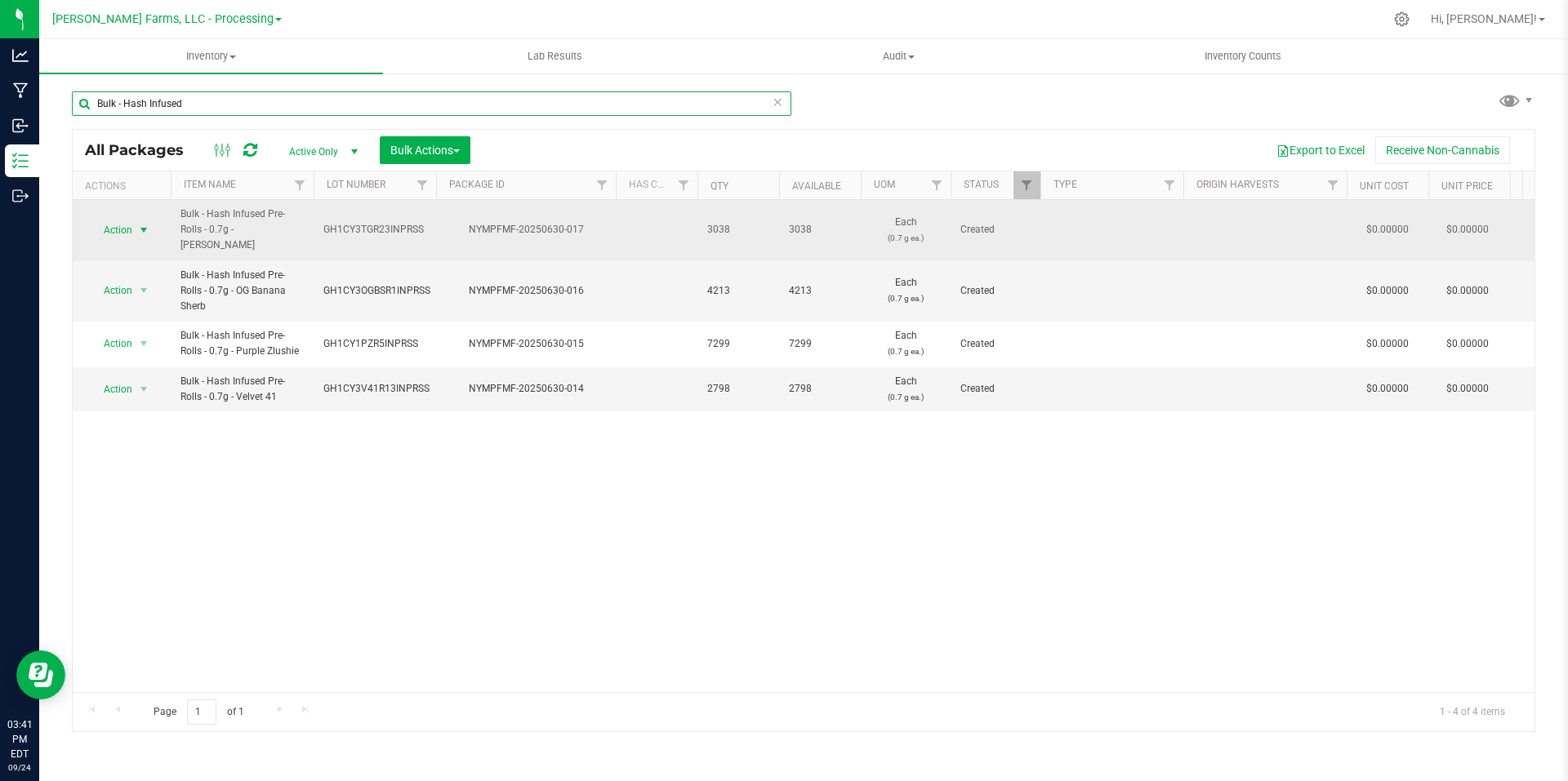
type input "Bulk - Hash Infused"
click at [147, 224] on span "select" at bounding box center [144, 230] width 13 height 13
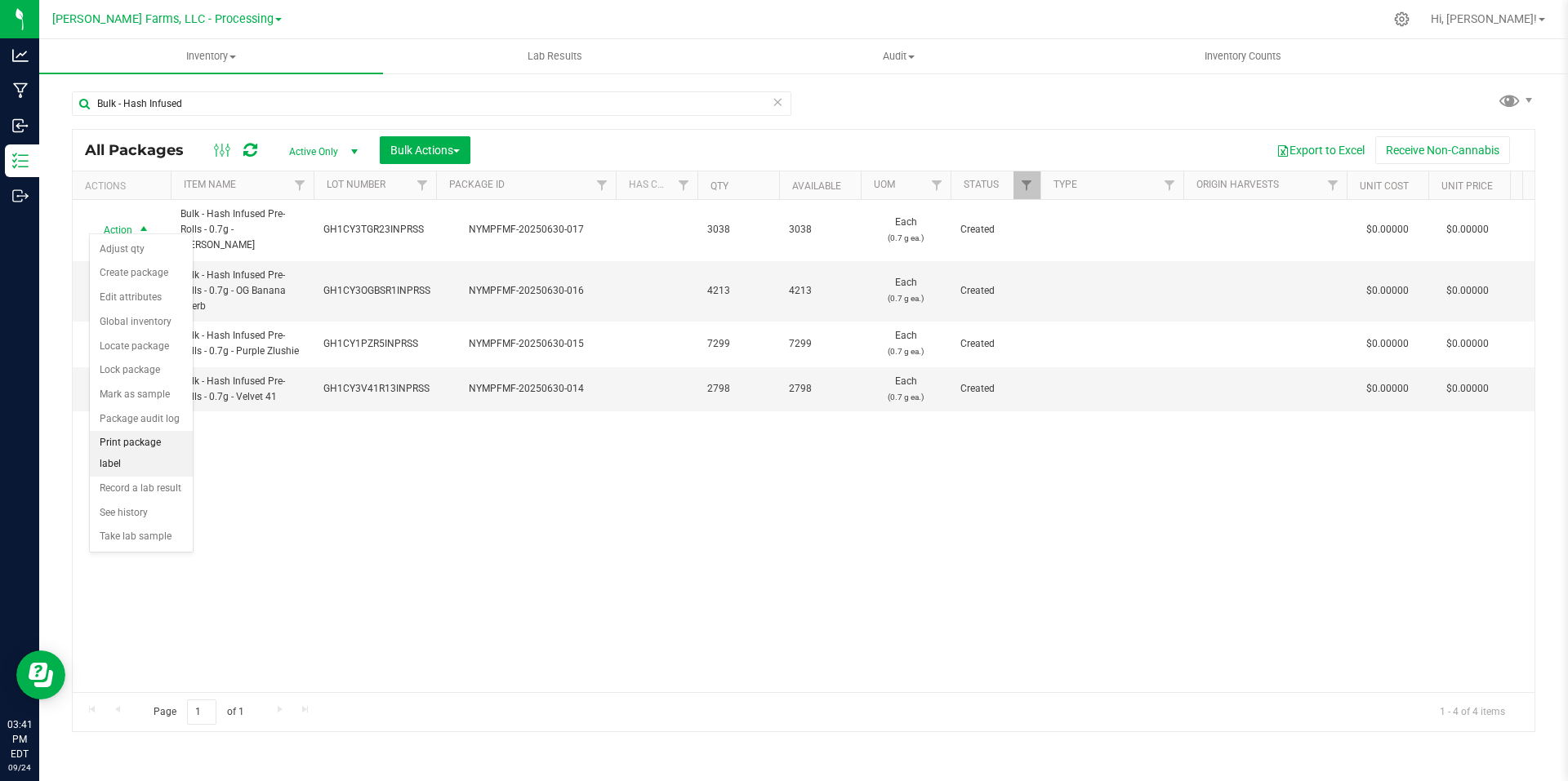
click at [153, 442] on li "Print package label" at bounding box center [141, 453] width 103 height 45
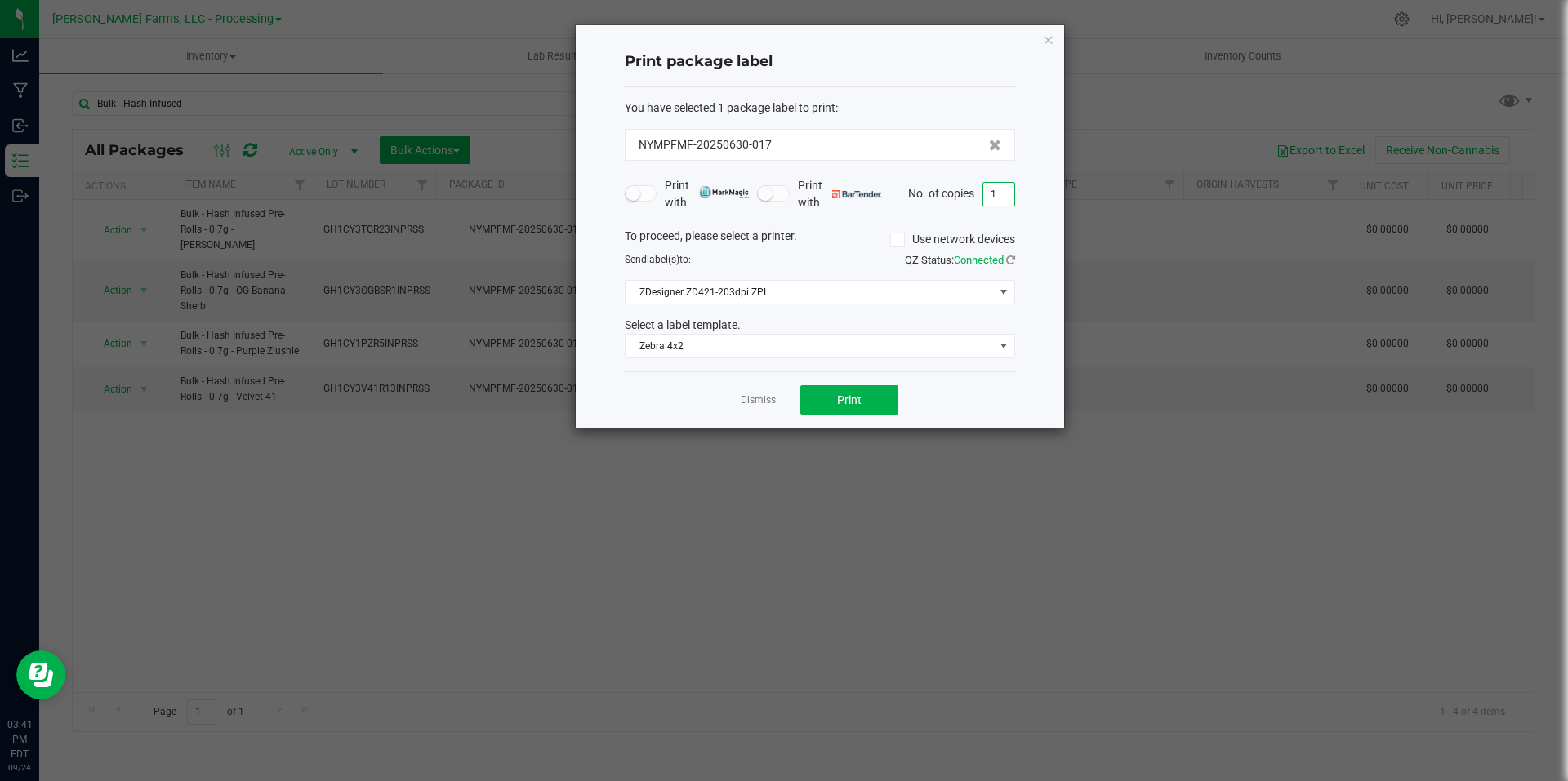
click at [1005, 194] on input "1" at bounding box center [998, 195] width 31 height 23
type input "2"
click at [866, 413] on button "Print" at bounding box center [850, 399] width 98 height 29
click at [1047, 36] on icon "button" at bounding box center [1048, 39] width 12 height 19
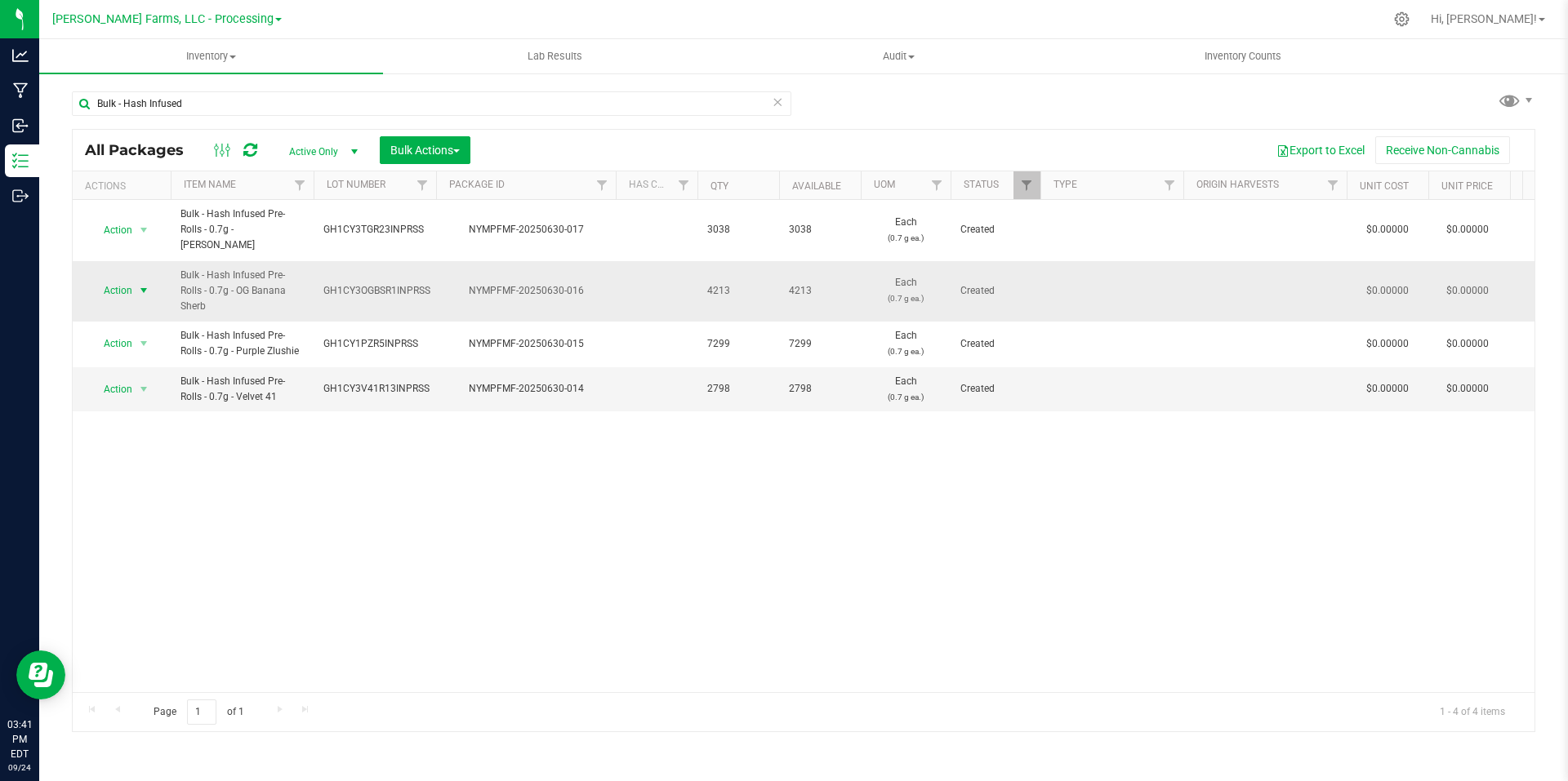
click at [144, 284] on span "select" at bounding box center [144, 290] width 13 height 13
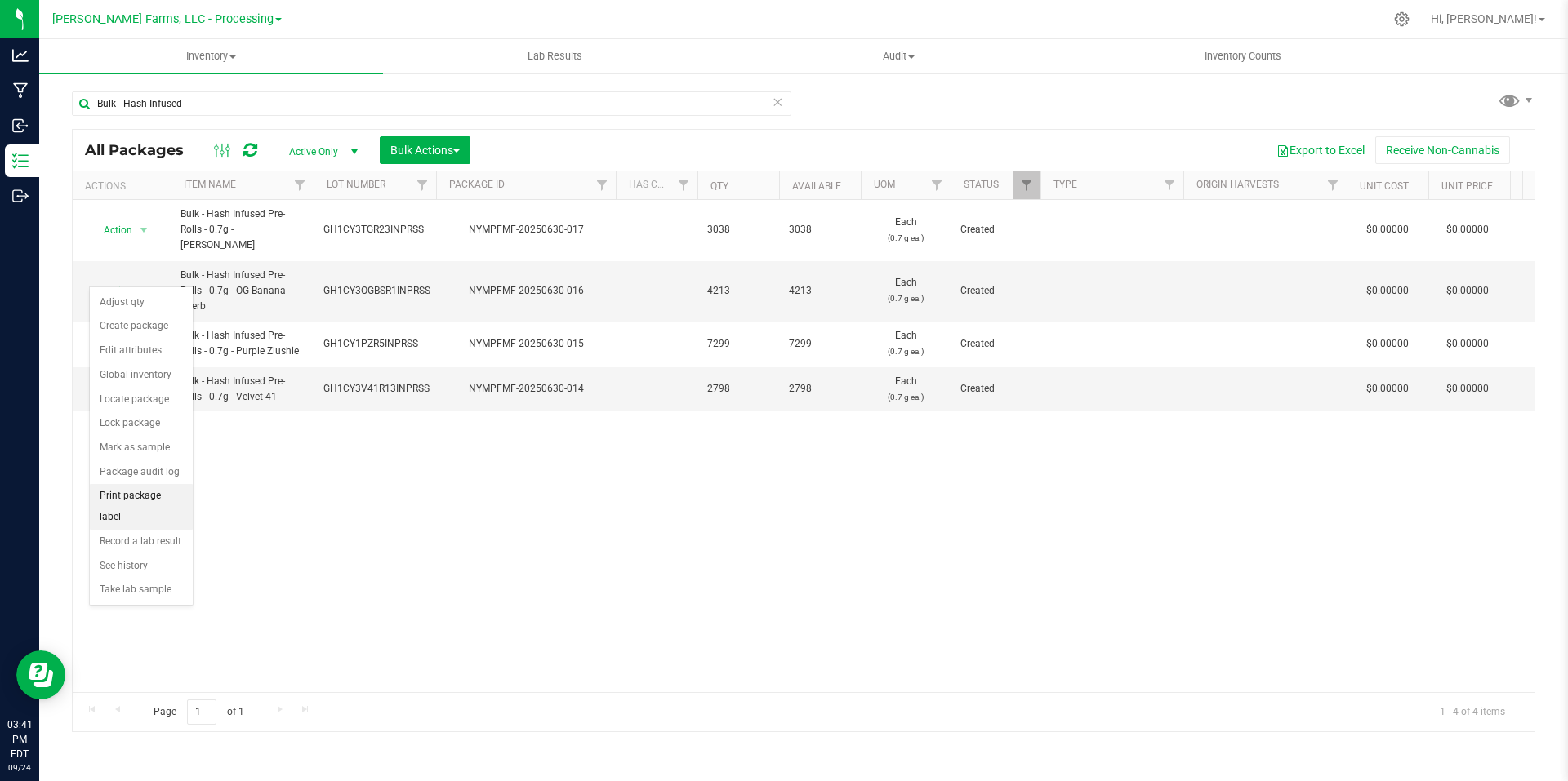
click at [155, 495] on li "Print package label" at bounding box center [141, 506] width 103 height 45
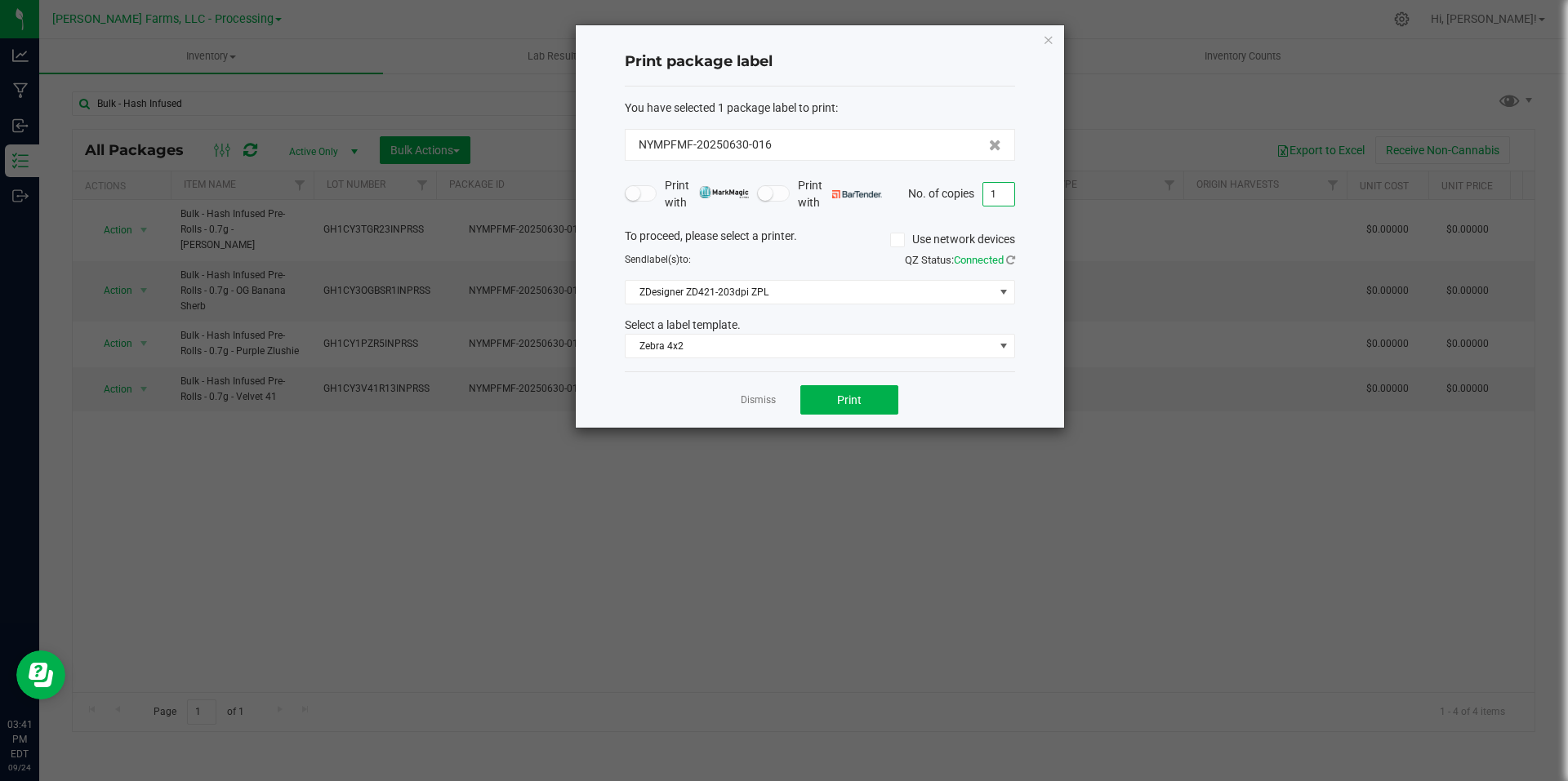
click at [1009, 189] on input "1" at bounding box center [998, 195] width 31 height 23
type input "2"
click at [842, 396] on span "Print" at bounding box center [850, 399] width 25 height 13
click at [1048, 40] on icon "button" at bounding box center [1048, 39] width 12 height 19
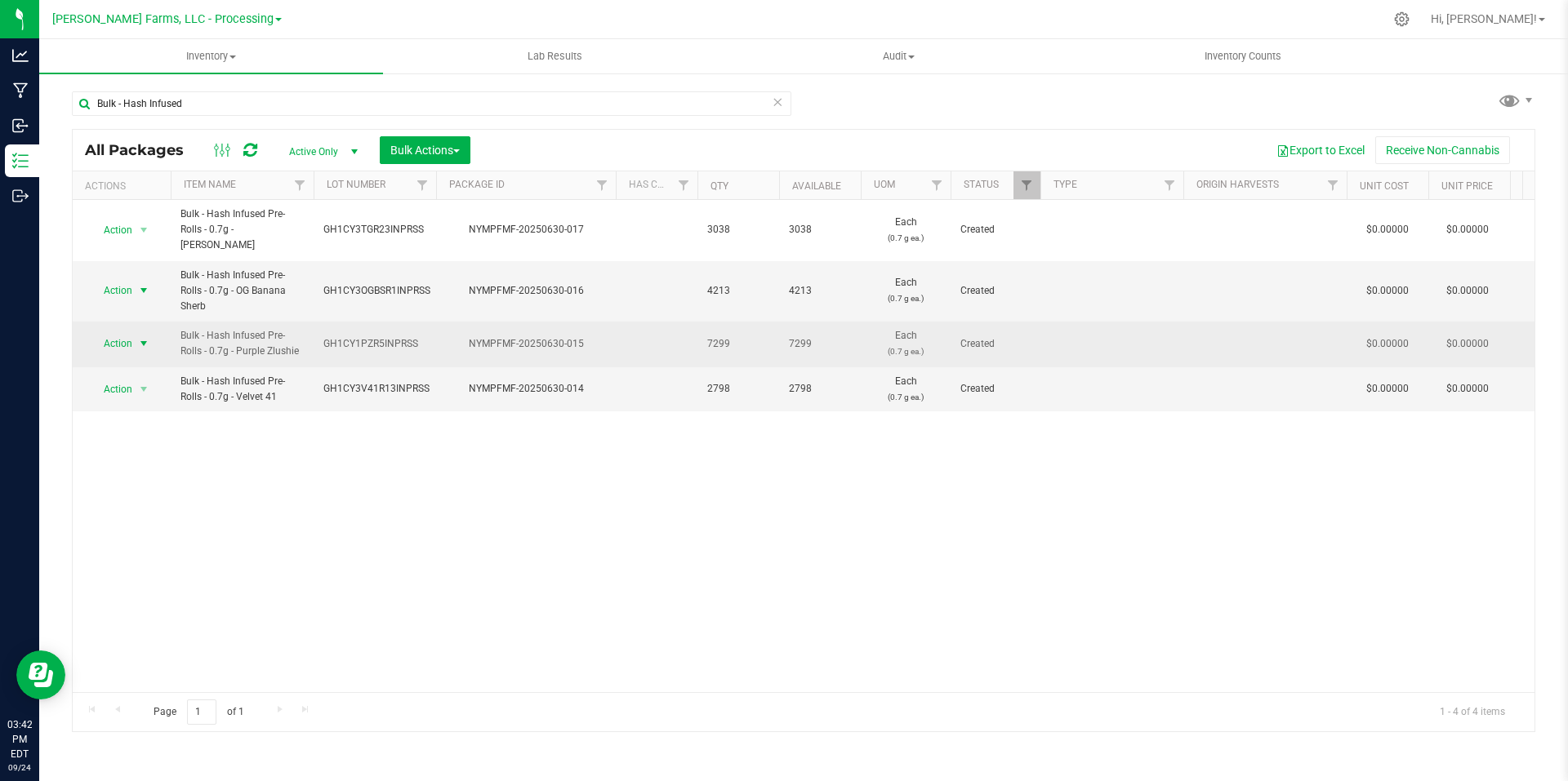
click at [143, 337] on span "select" at bounding box center [144, 344] width 13 height 13
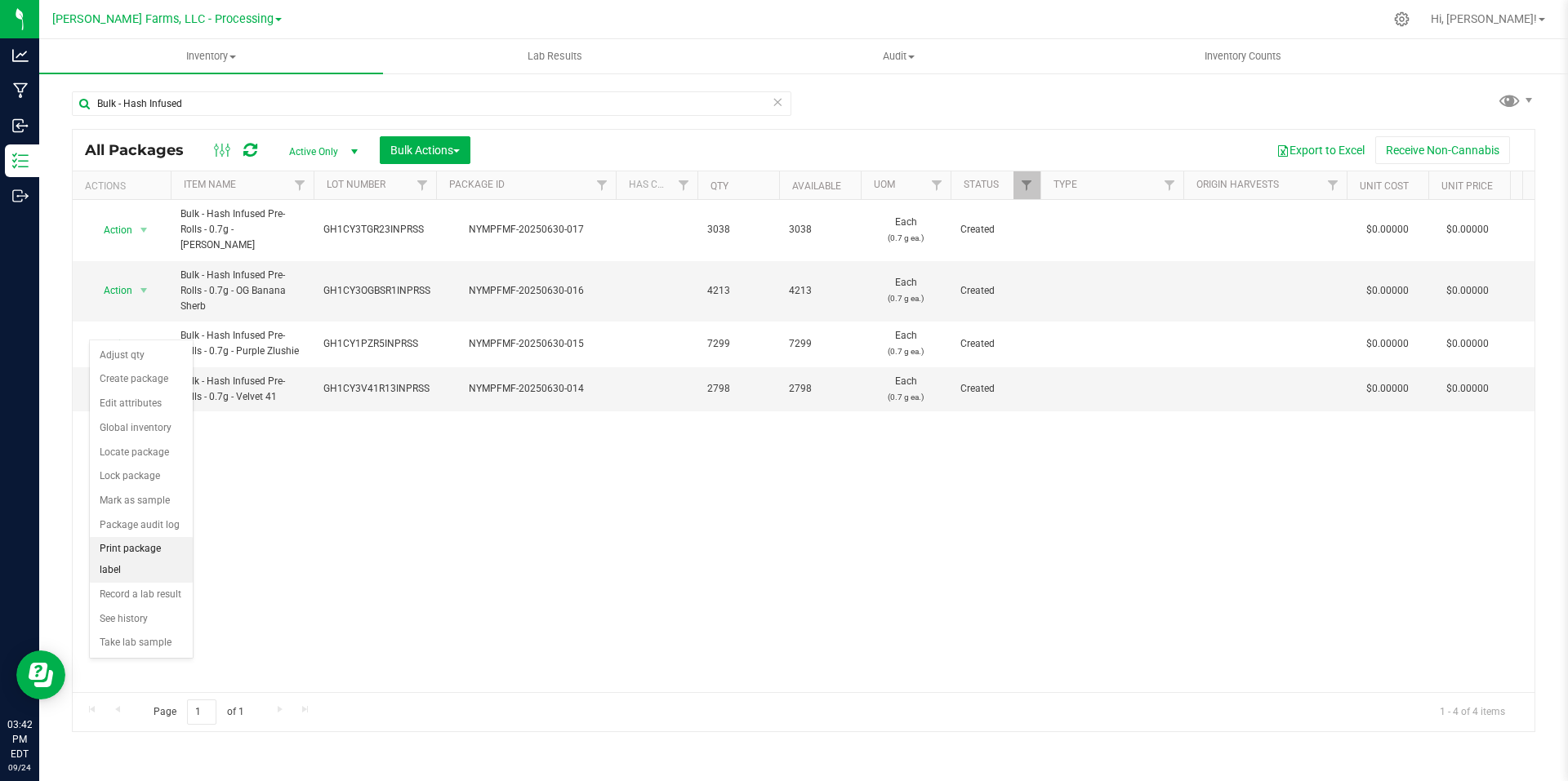
click at [161, 551] on li "Print package label" at bounding box center [141, 560] width 103 height 45
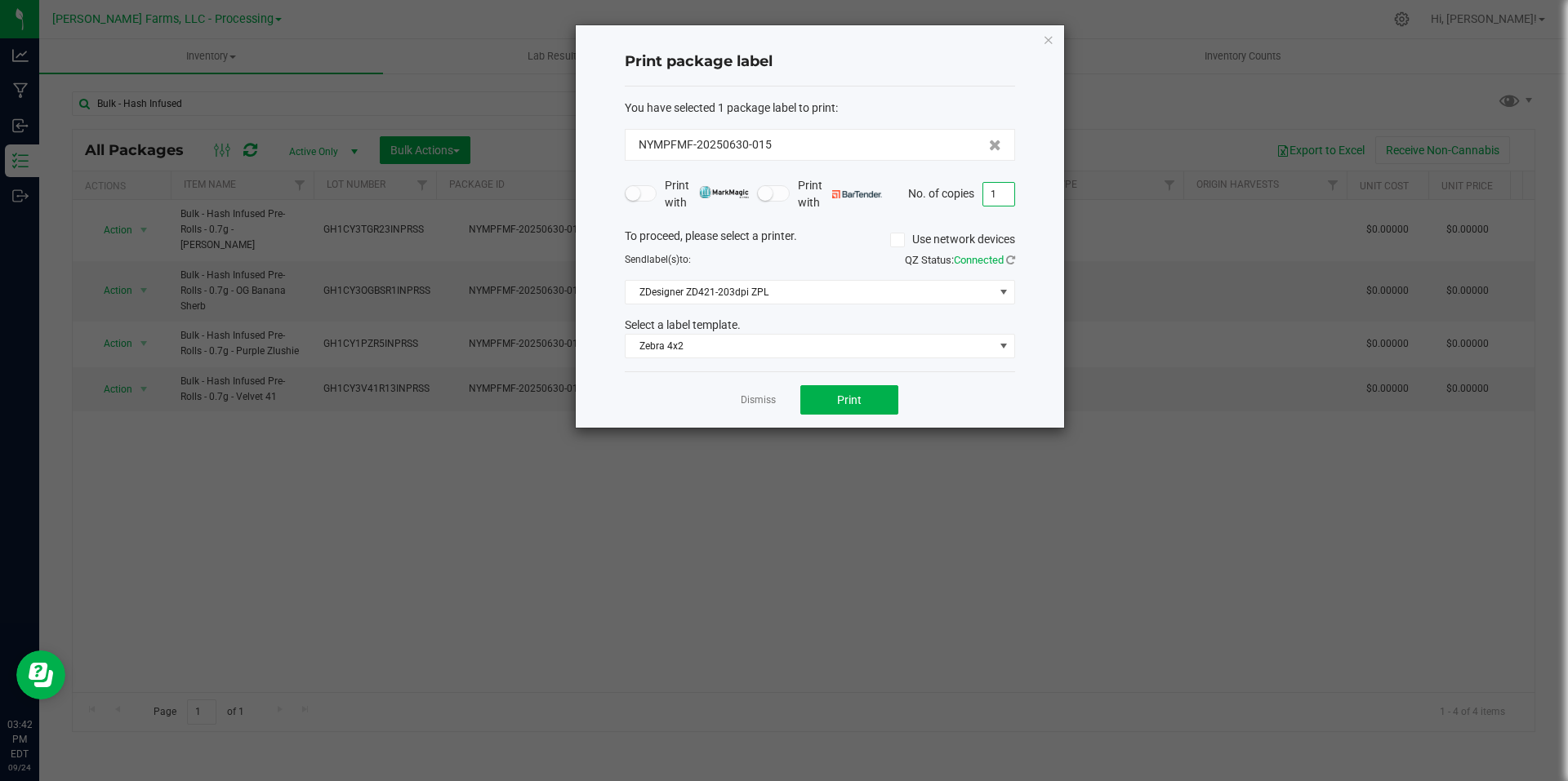
click at [1000, 194] on input "1" at bounding box center [998, 195] width 31 height 23
type input "3"
click at [872, 395] on button "Print" at bounding box center [850, 399] width 98 height 29
click at [1052, 43] on icon "button" at bounding box center [1048, 39] width 12 height 19
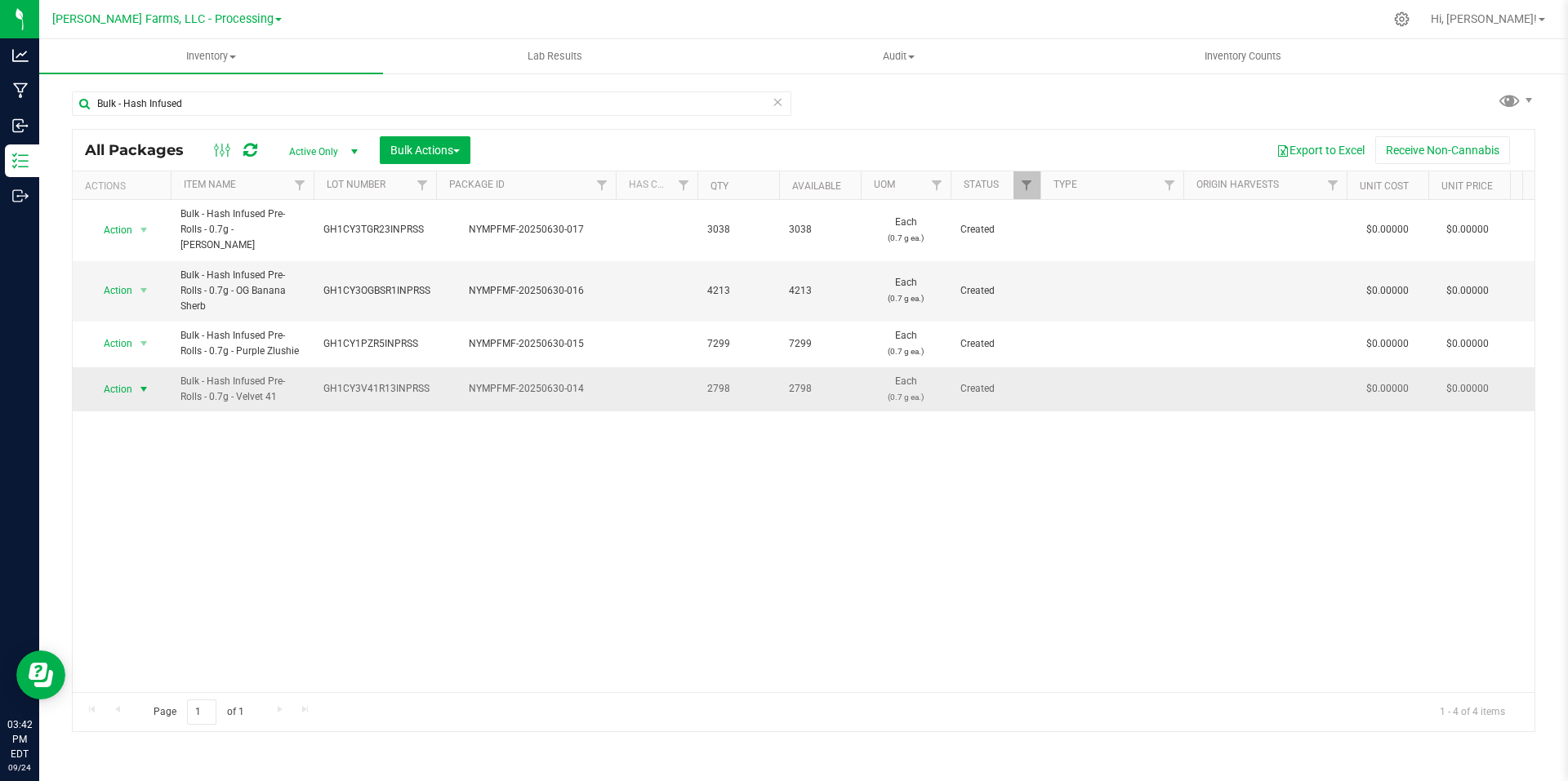
click at [144, 383] on span "select" at bounding box center [144, 389] width 13 height 13
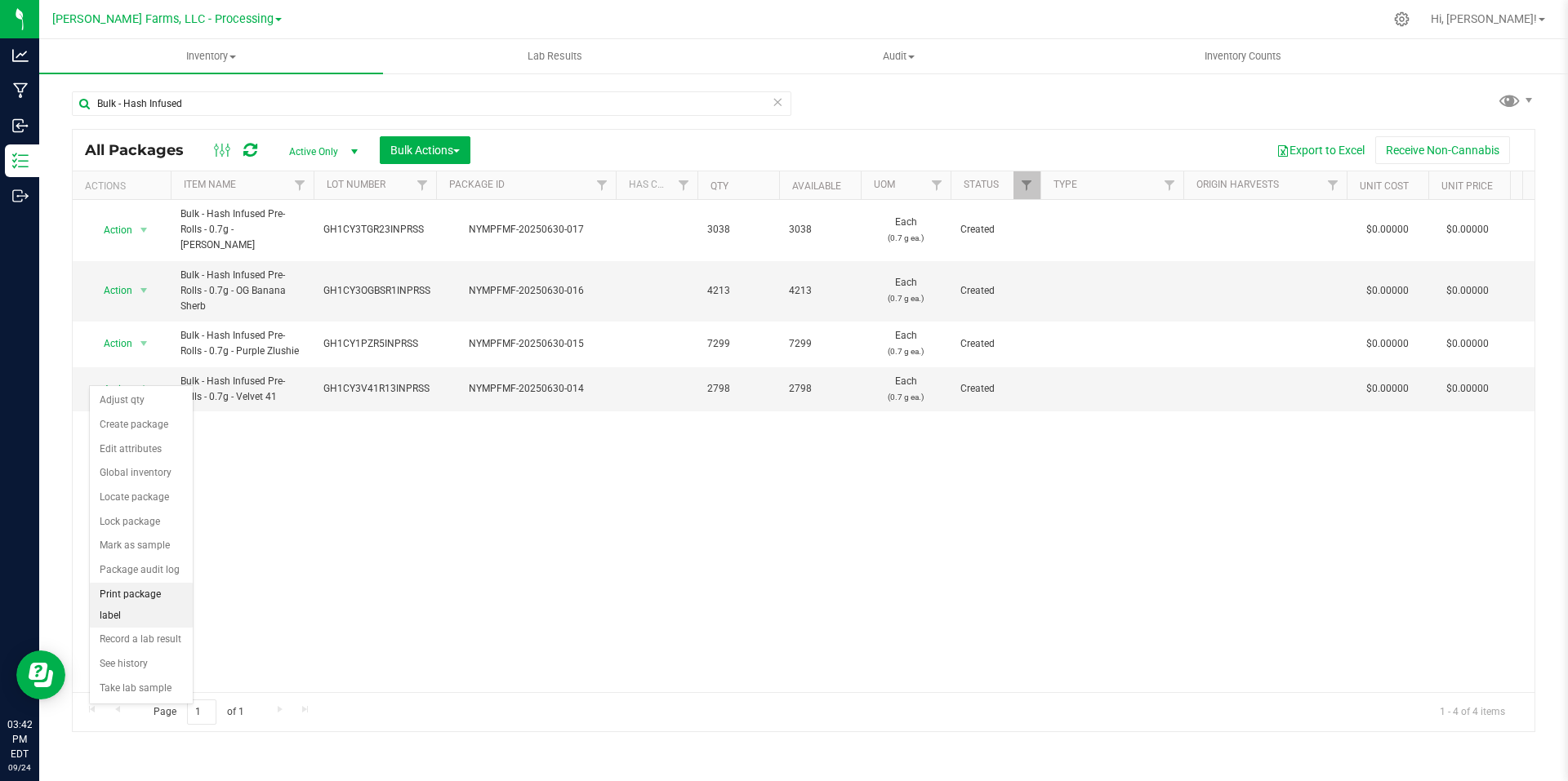
click at [144, 592] on li "Print package label" at bounding box center [141, 605] width 103 height 45
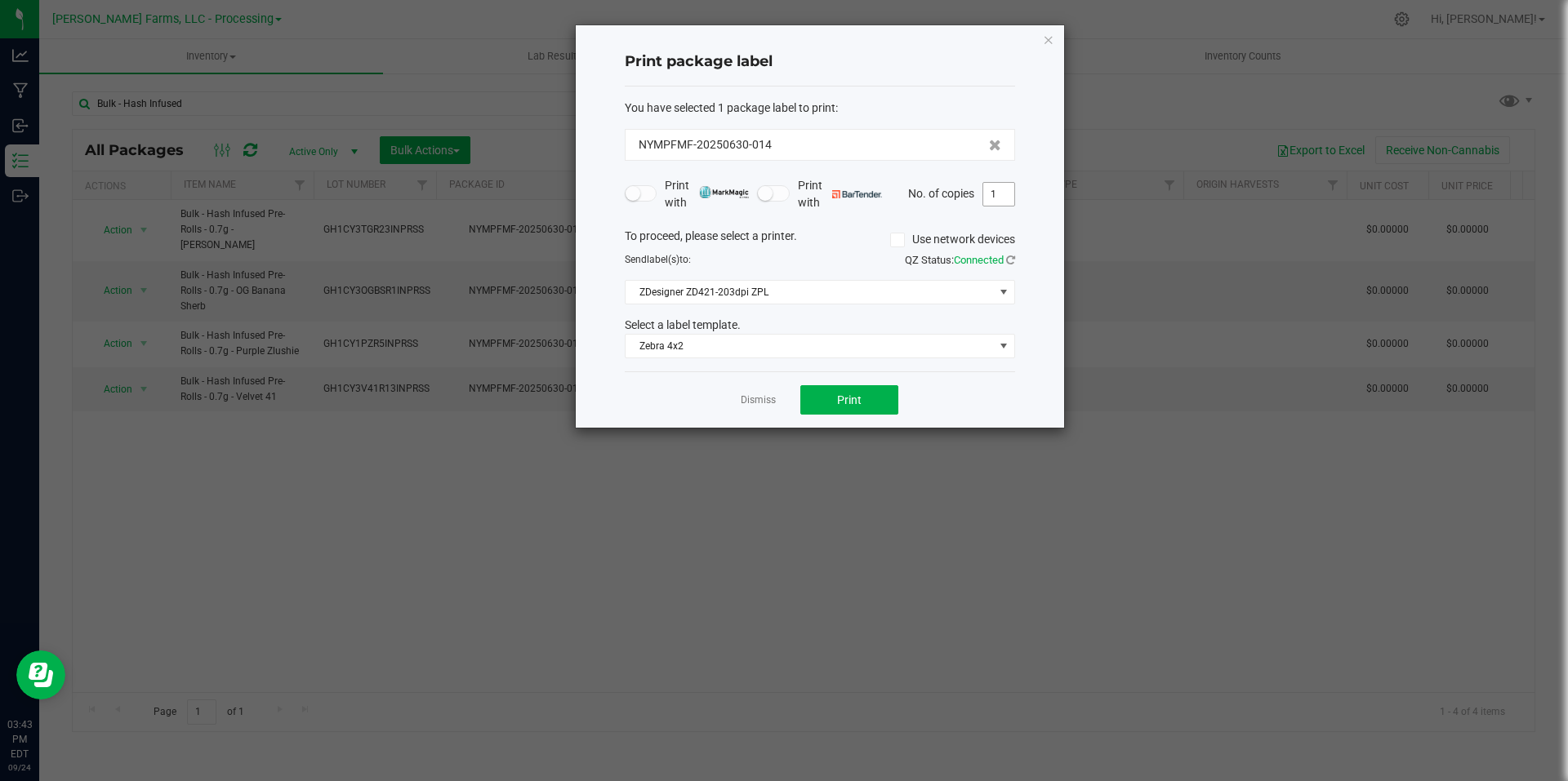
click at [1008, 194] on input "1" at bounding box center [998, 195] width 31 height 23
type input "2"
click at [846, 408] on button "Print" at bounding box center [850, 399] width 98 height 29
click at [1044, 43] on icon "button" at bounding box center [1048, 39] width 12 height 19
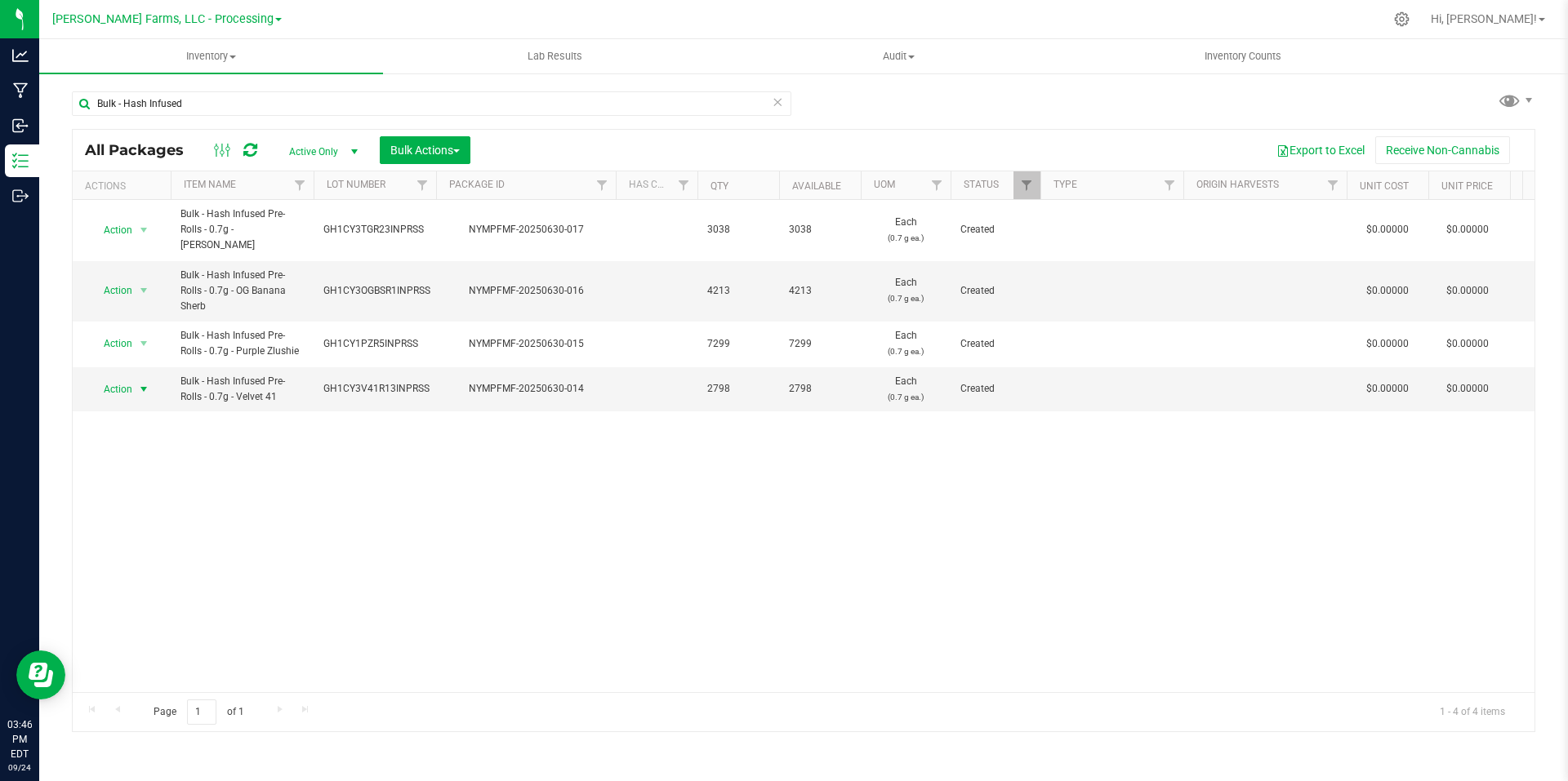
click at [276, 21] on span at bounding box center [278, 19] width 6 height 4
click at [245, 79] on link "[PERSON_NAME] Farms, LLC - Distribution" at bounding box center [166, 79] width 238 height 22
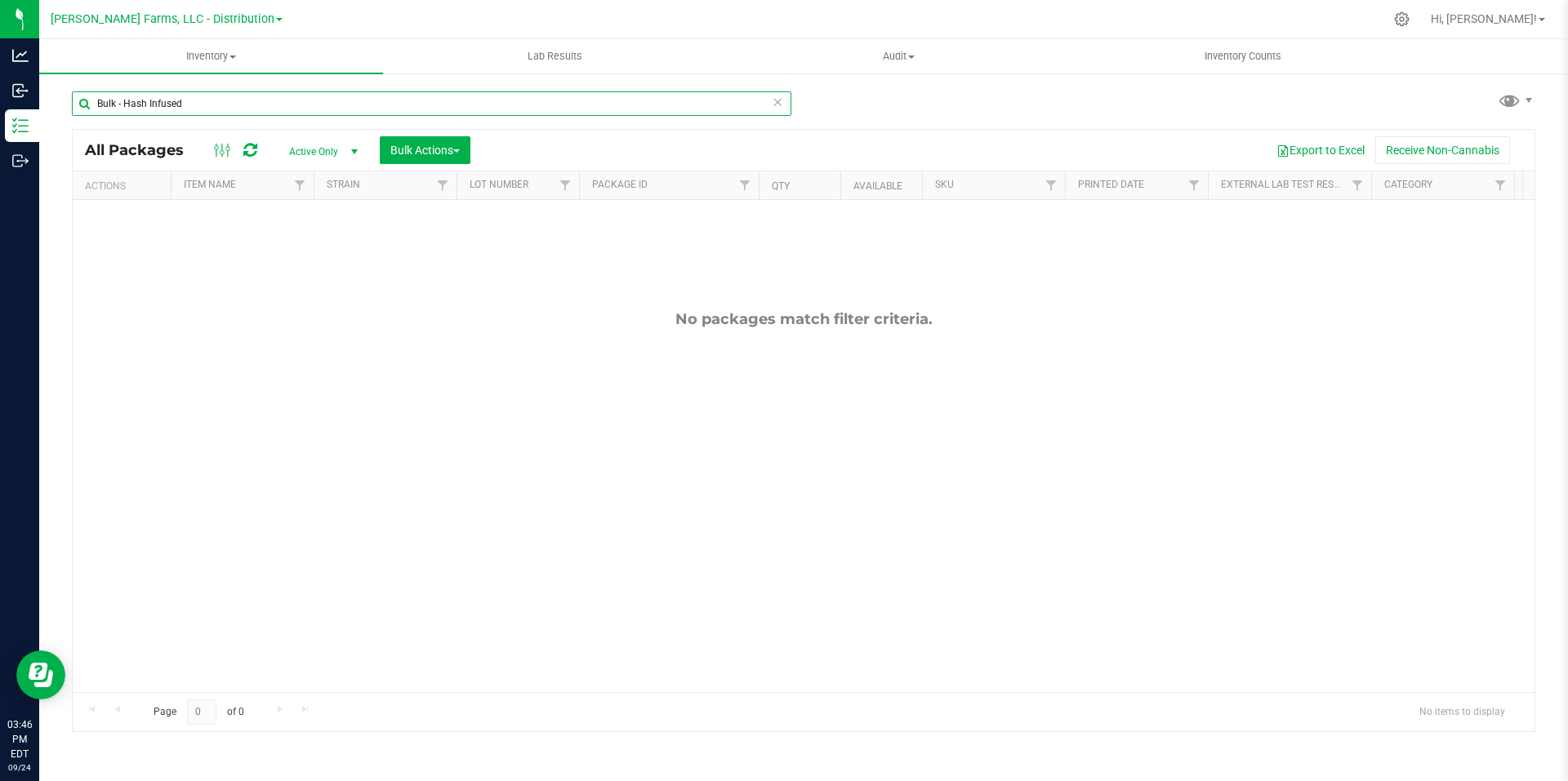
click at [249, 98] on input "Bulk - Hash Infused" at bounding box center [431, 104] width 719 height 25
drag, startPoint x: 239, startPoint y: 105, endPoint x: 57, endPoint y: 100, distance: 182.1
click at [64, 100] on div "Bulk - Hash Infused All Packages Active Only Active Only Lab Samples Locked All…" at bounding box center [803, 321] width 1529 height 498
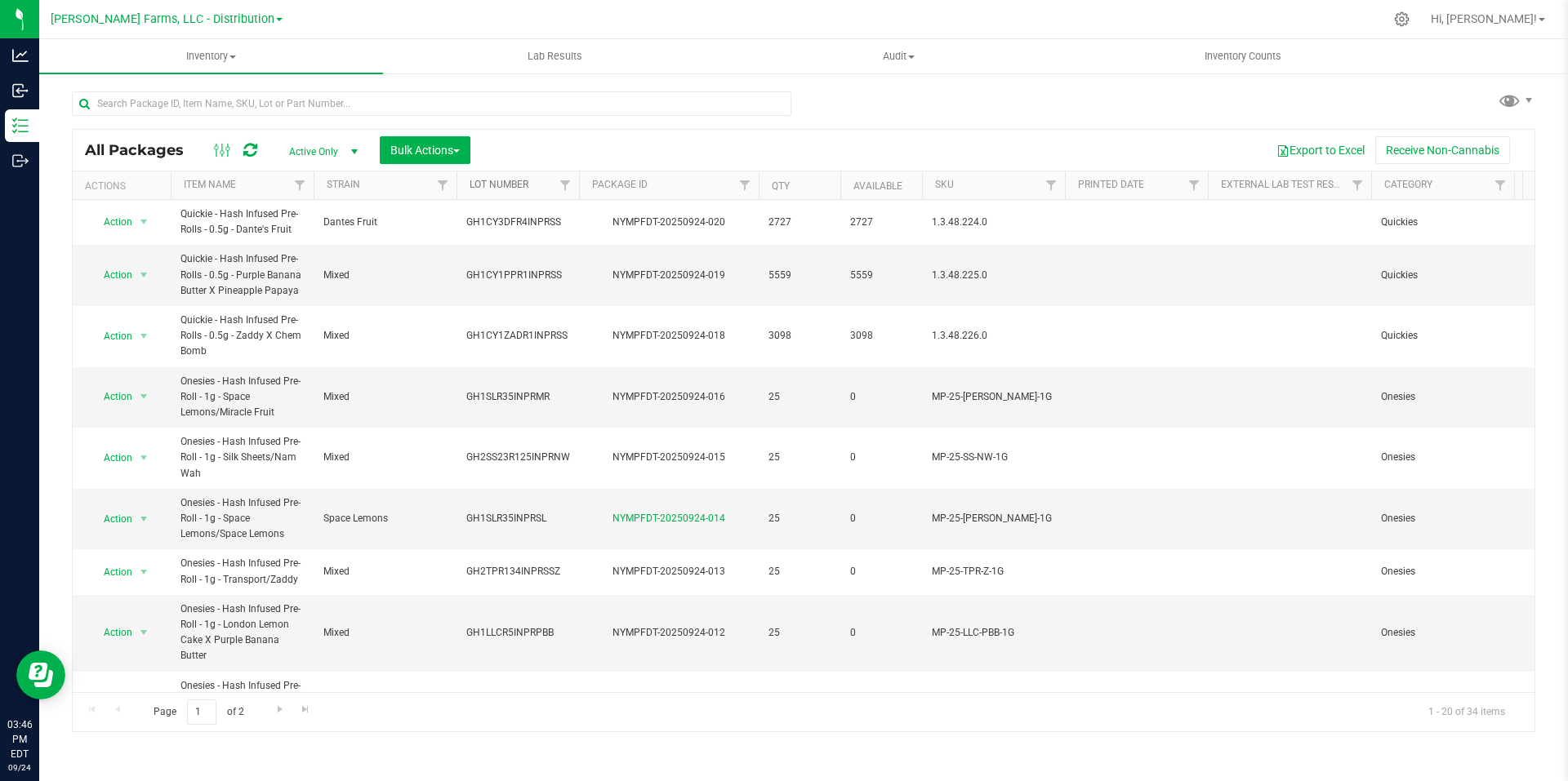
click at [492, 185] on link "Lot Number" at bounding box center [499, 184] width 58 height 12
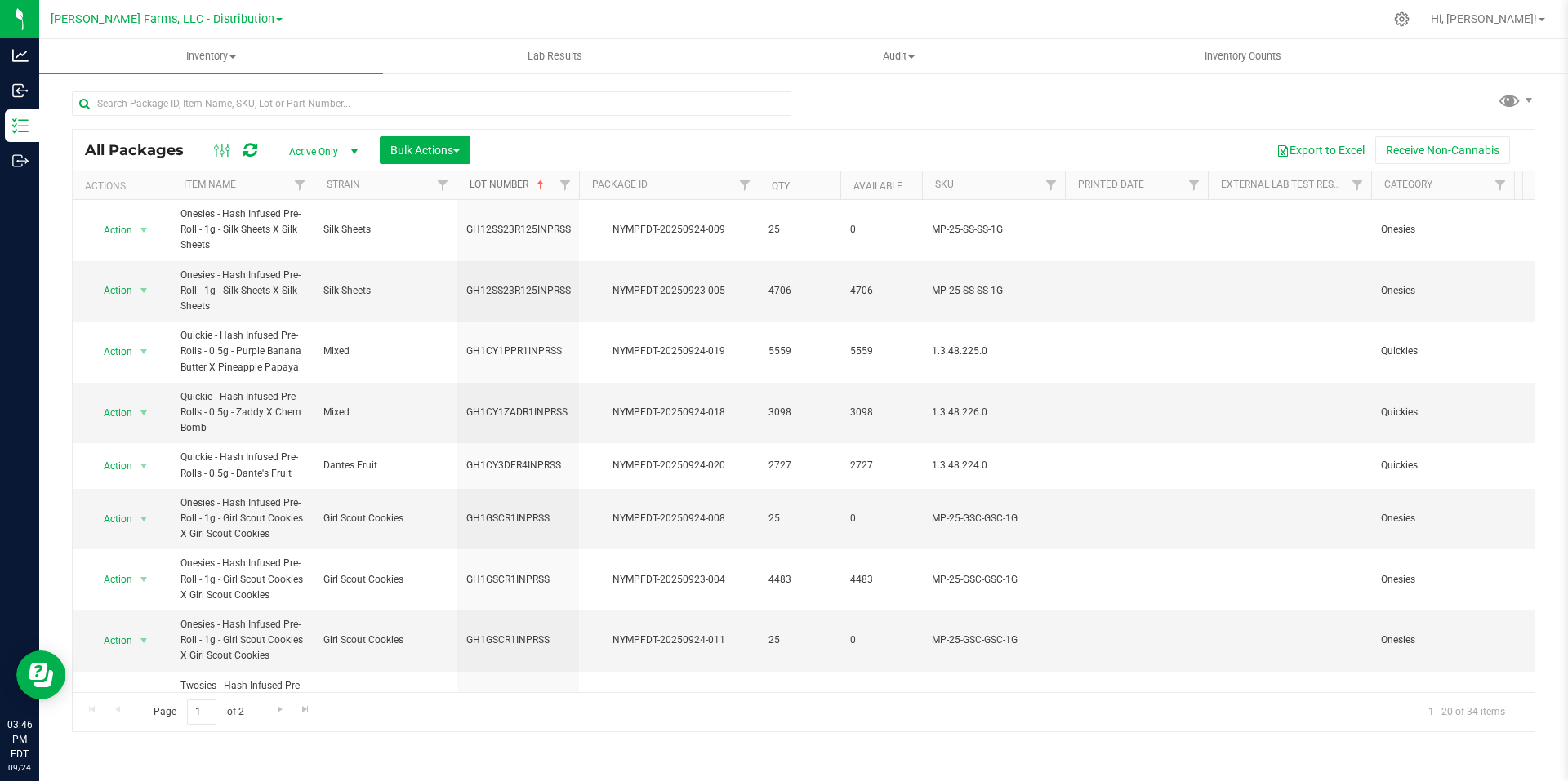
click at [515, 179] on link "Lot Number" at bounding box center [508, 184] width 78 height 12
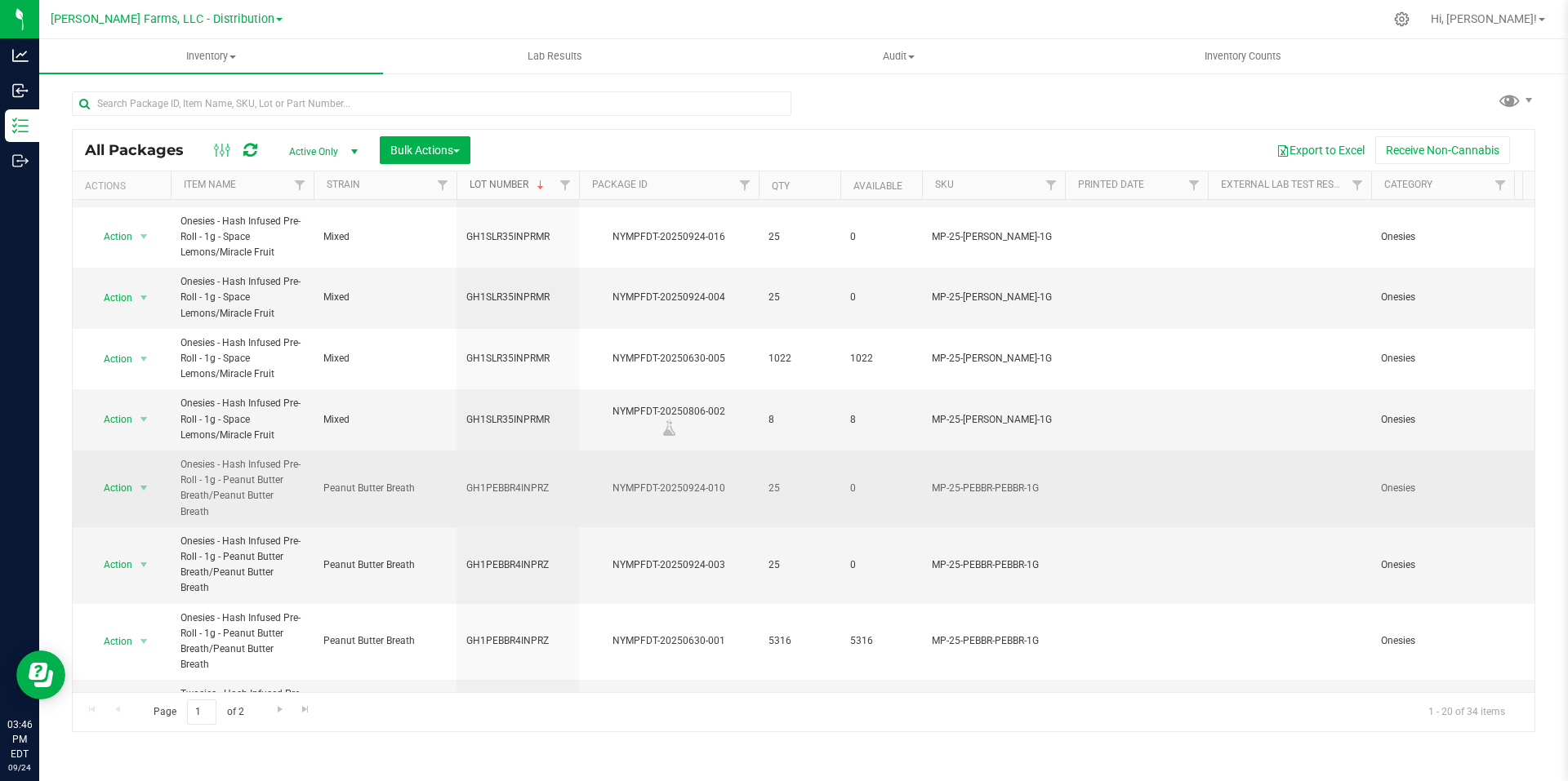
scroll to position [707, 0]
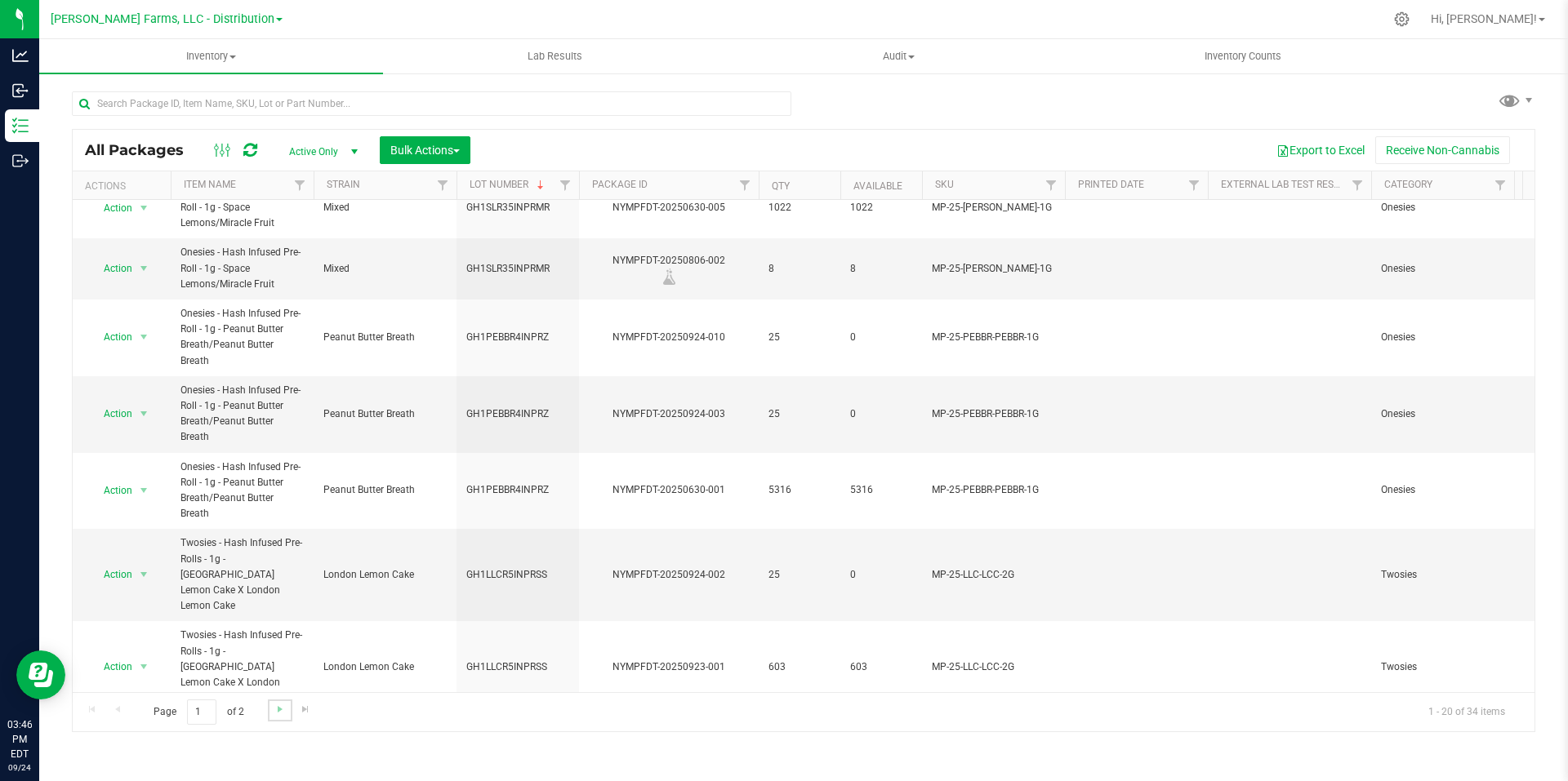
click at [279, 717] on link "Go to the next page" at bounding box center [279, 710] width 24 height 22
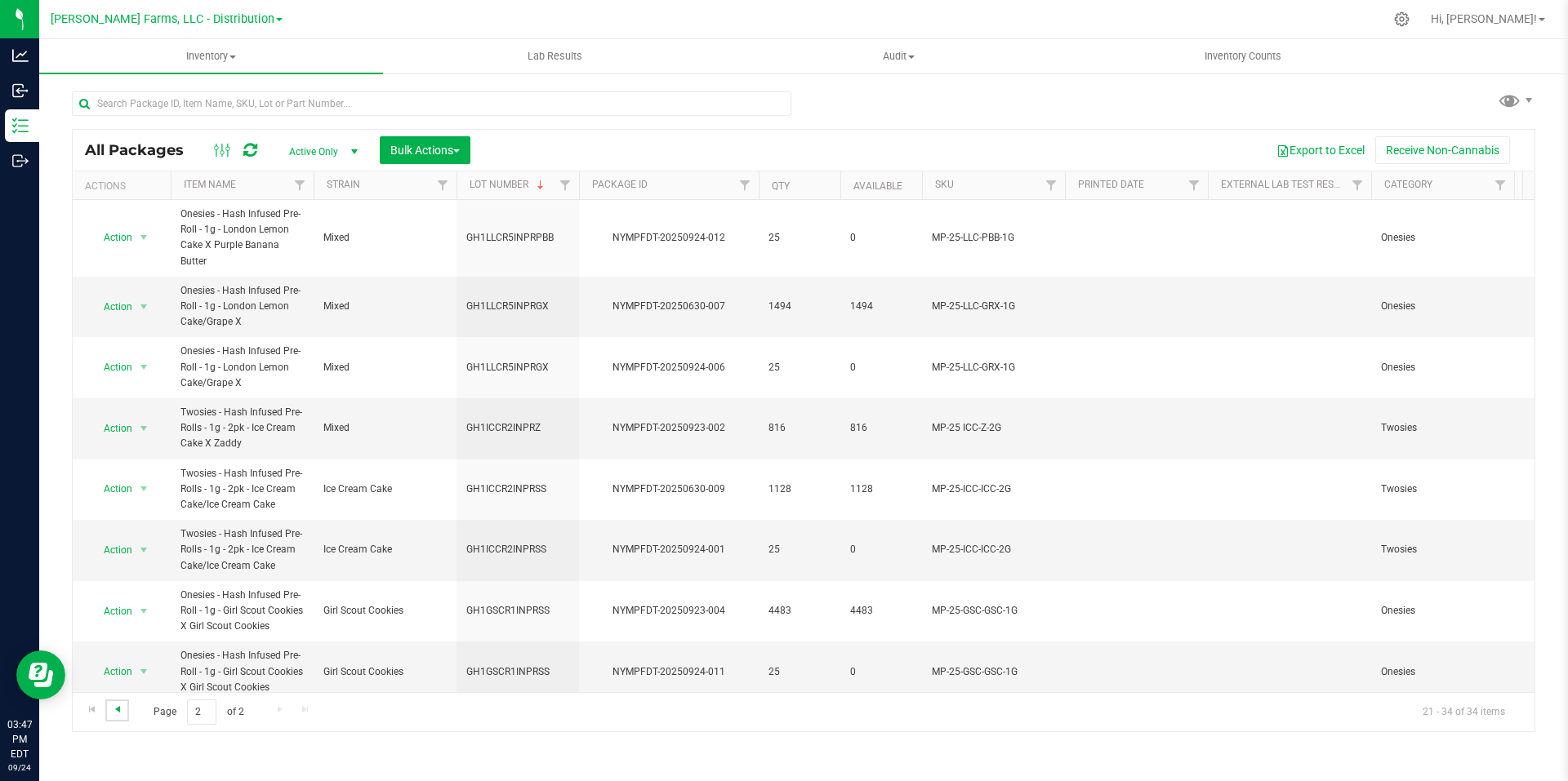
click at [120, 715] on span "Go to the previous page" at bounding box center [117, 709] width 13 height 13
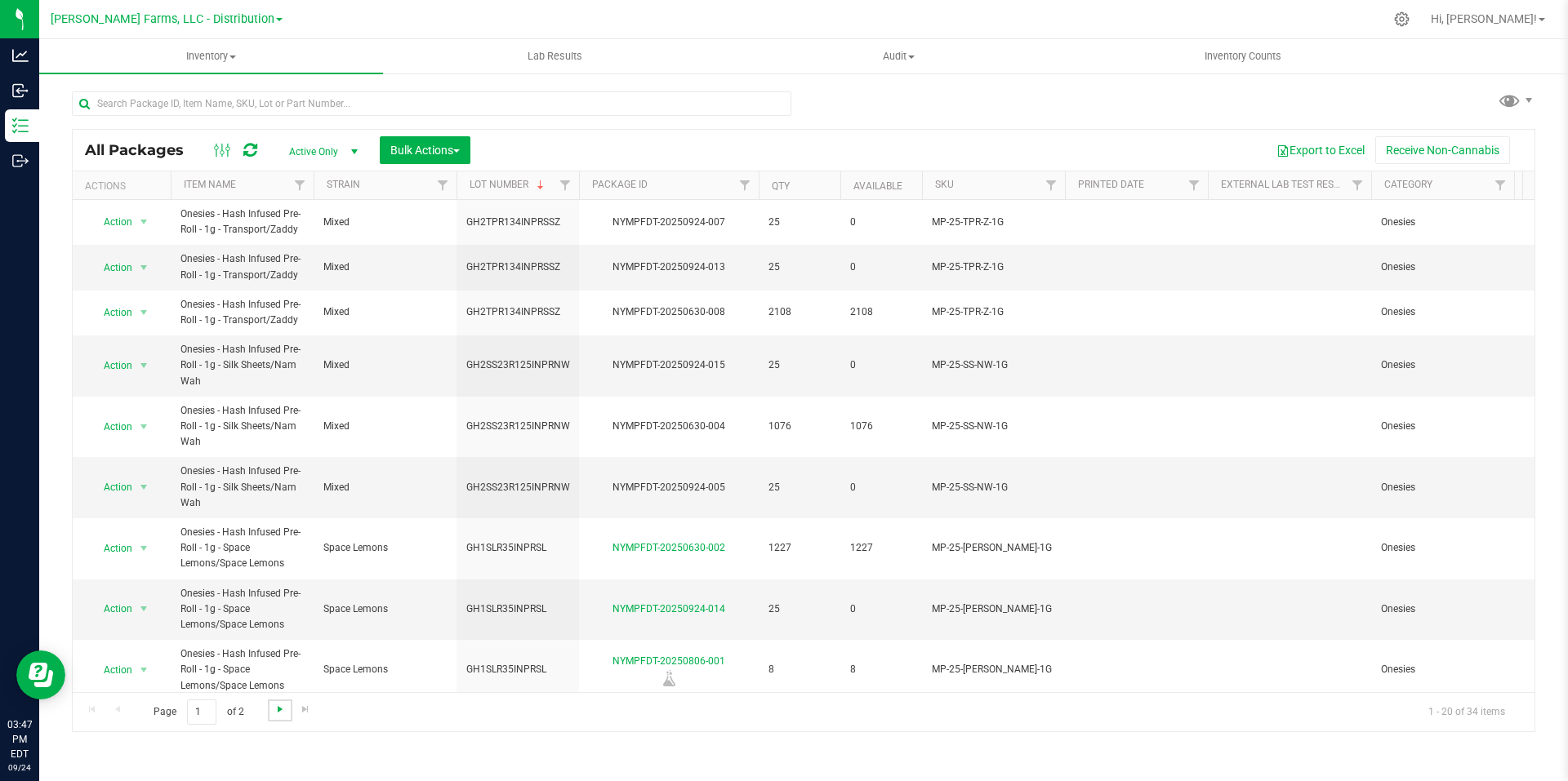
click at [281, 711] on span "Go to the next page" at bounding box center [280, 709] width 13 height 13
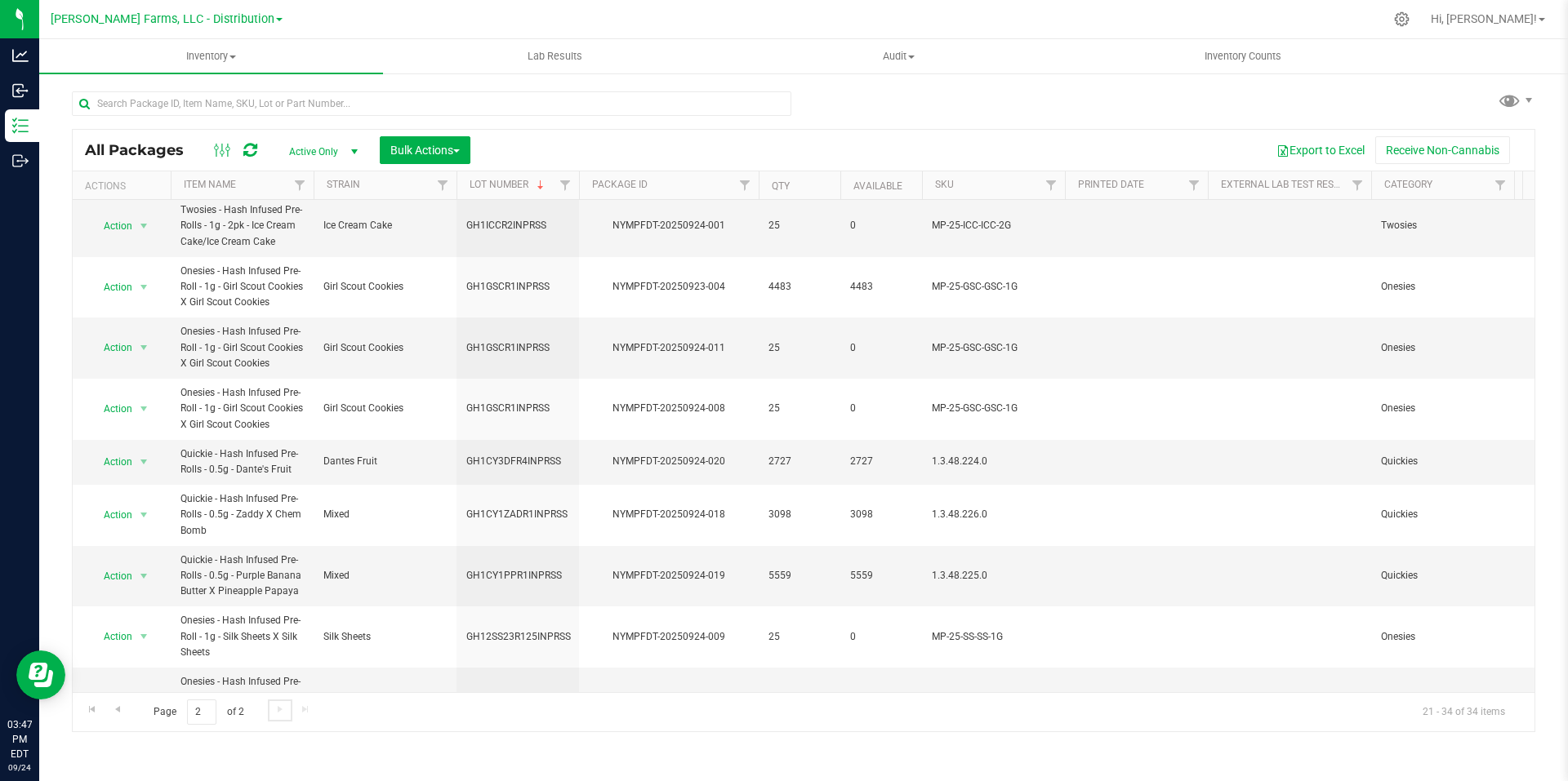
scroll to position [372, 0]
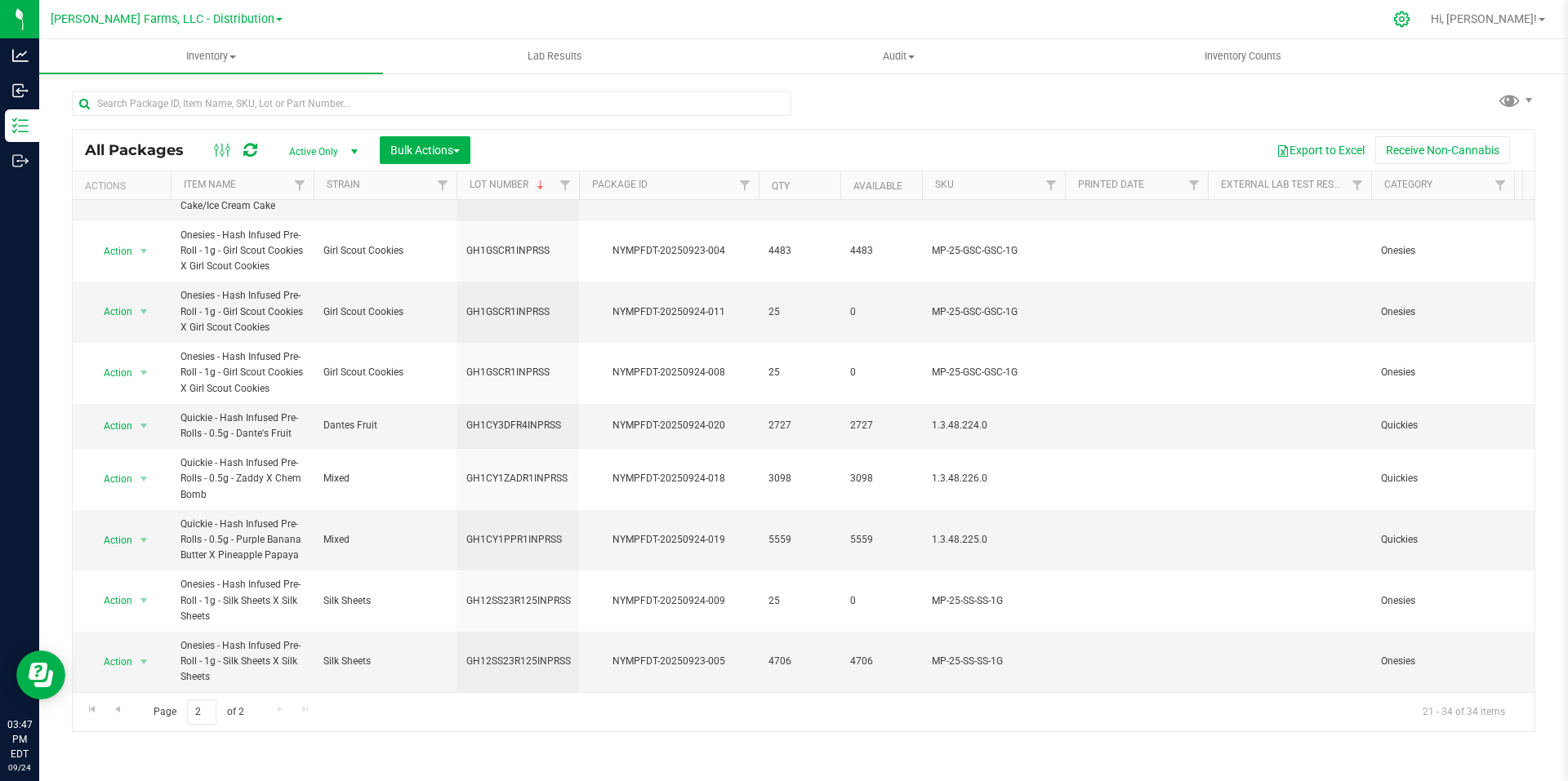
click at [1410, 16] on icon at bounding box center [1401, 19] width 17 height 17
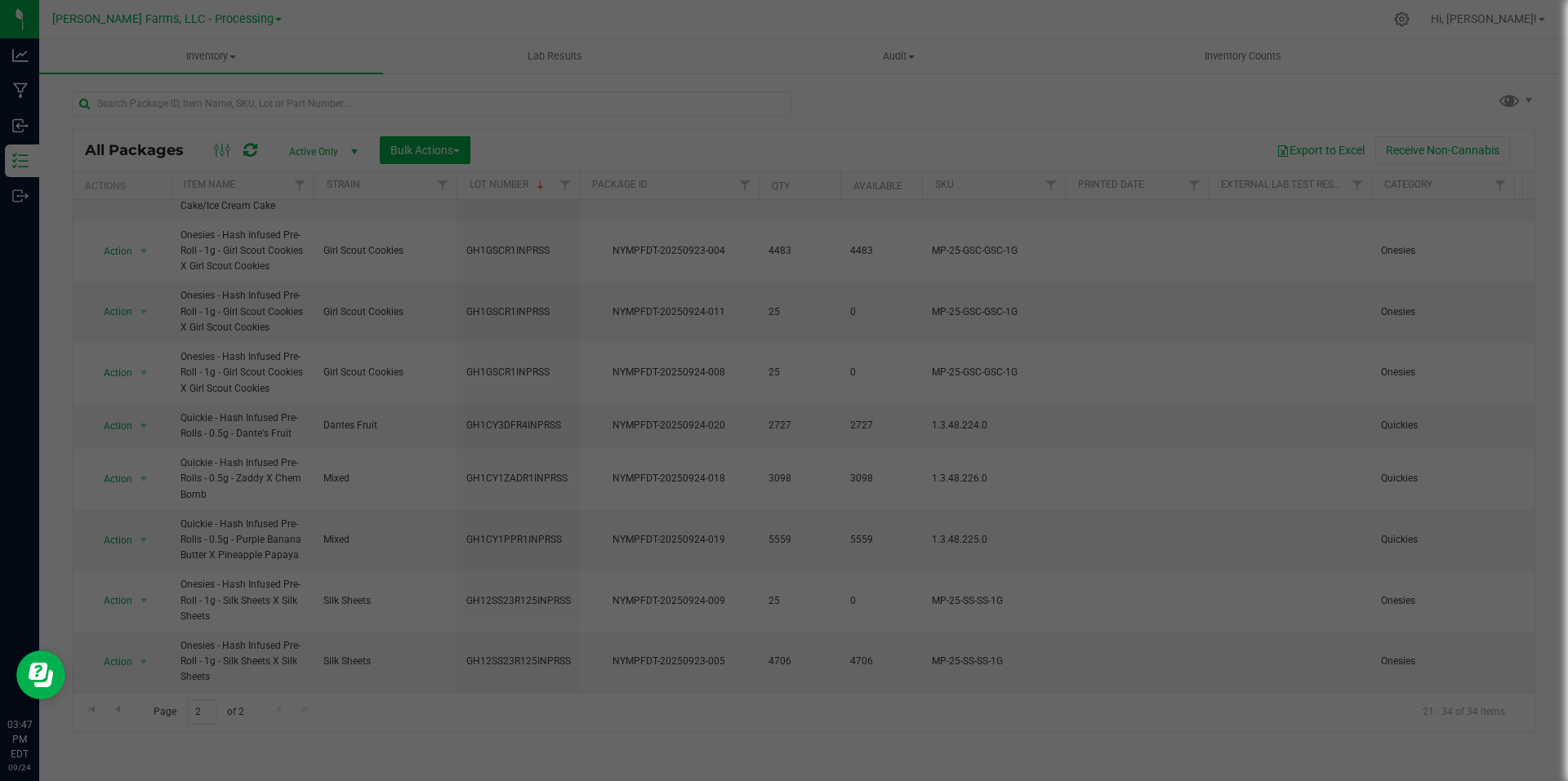
click at [1262, 127] on div at bounding box center [784, 390] width 1568 height 781
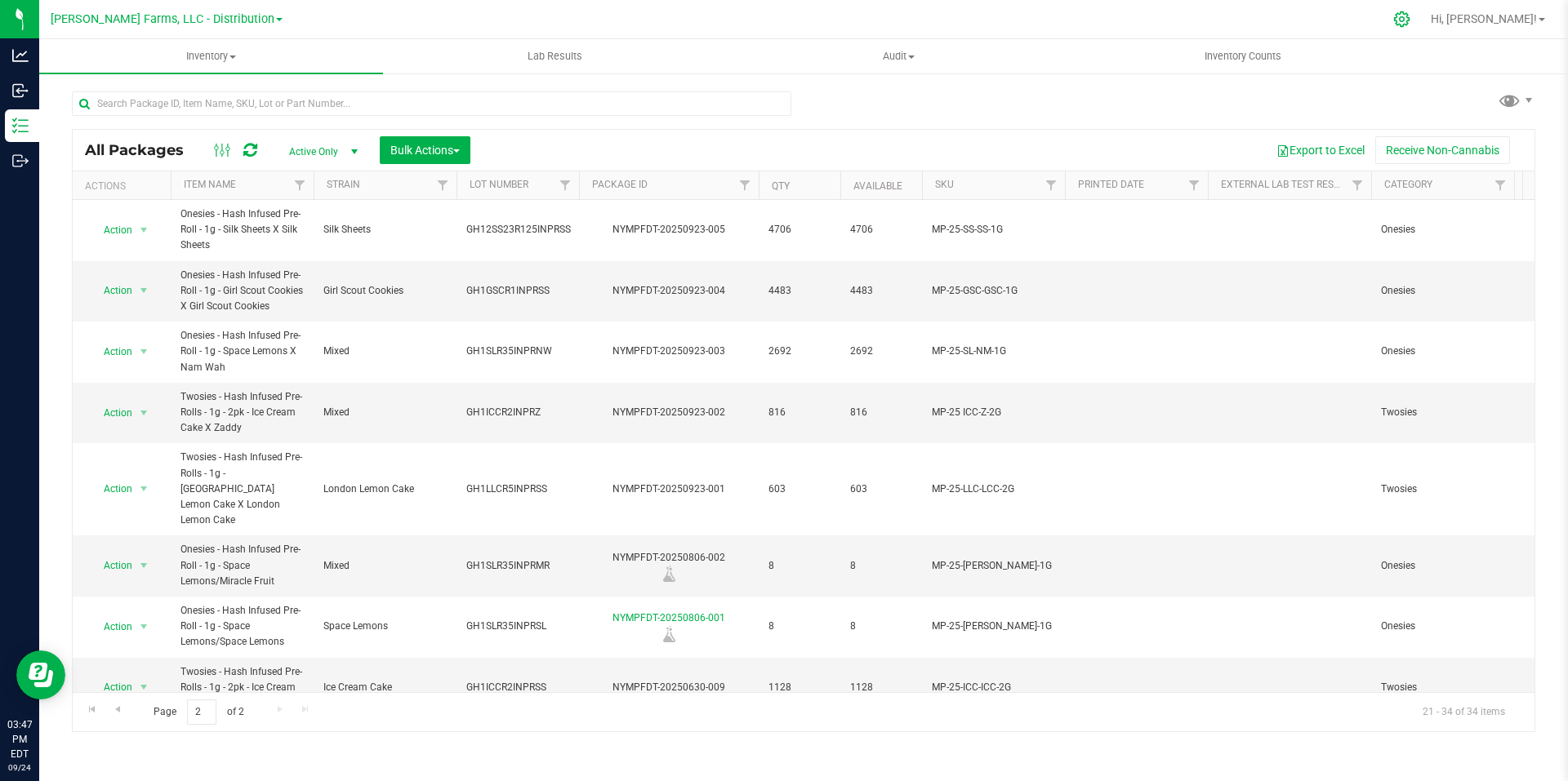
click at [1410, 22] on icon at bounding box center [1401, 19] width 17 height 17
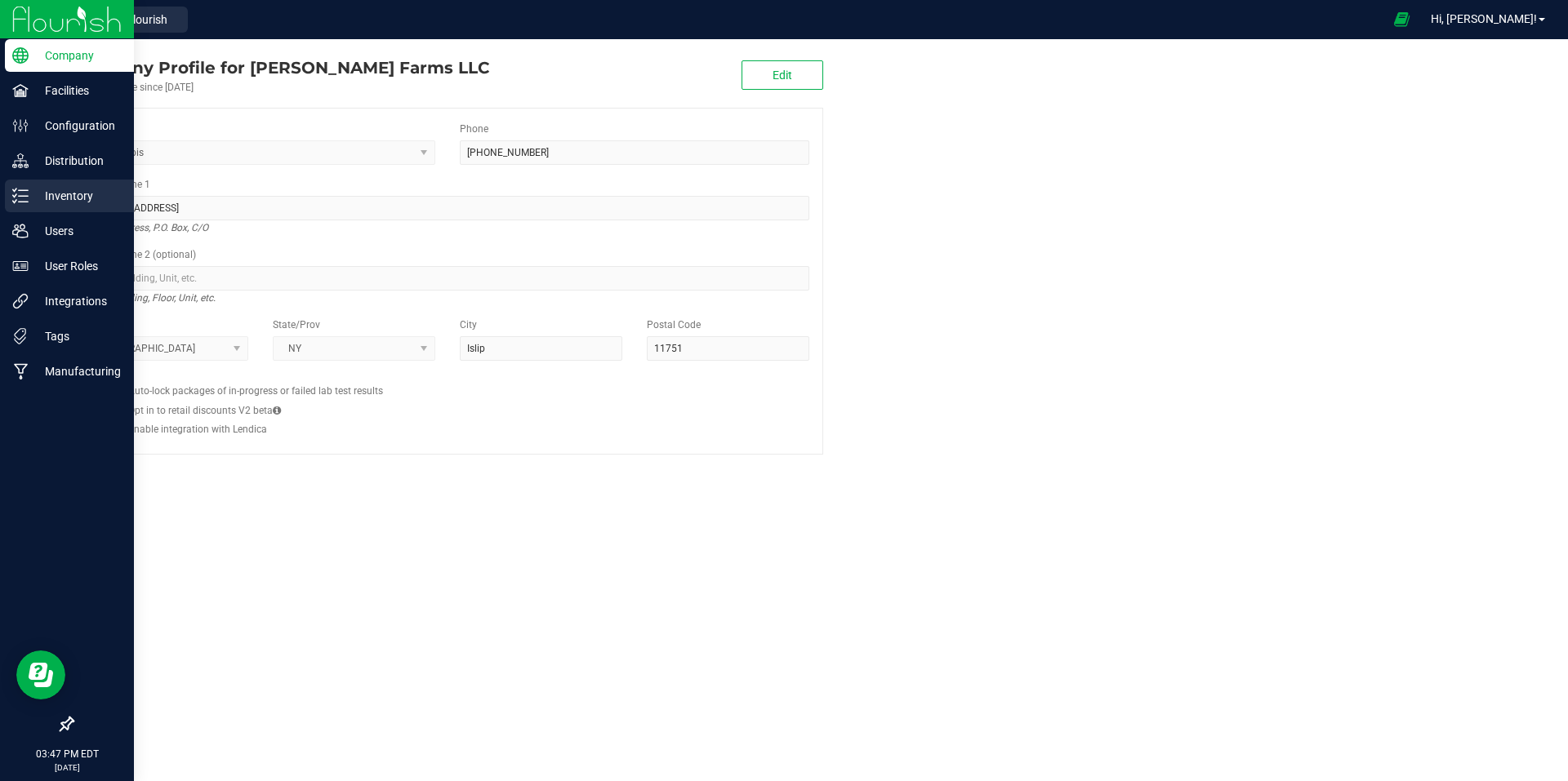
click at [72, 201] on p "Inventory" at bounding box center [77, 196] width 98 height 19
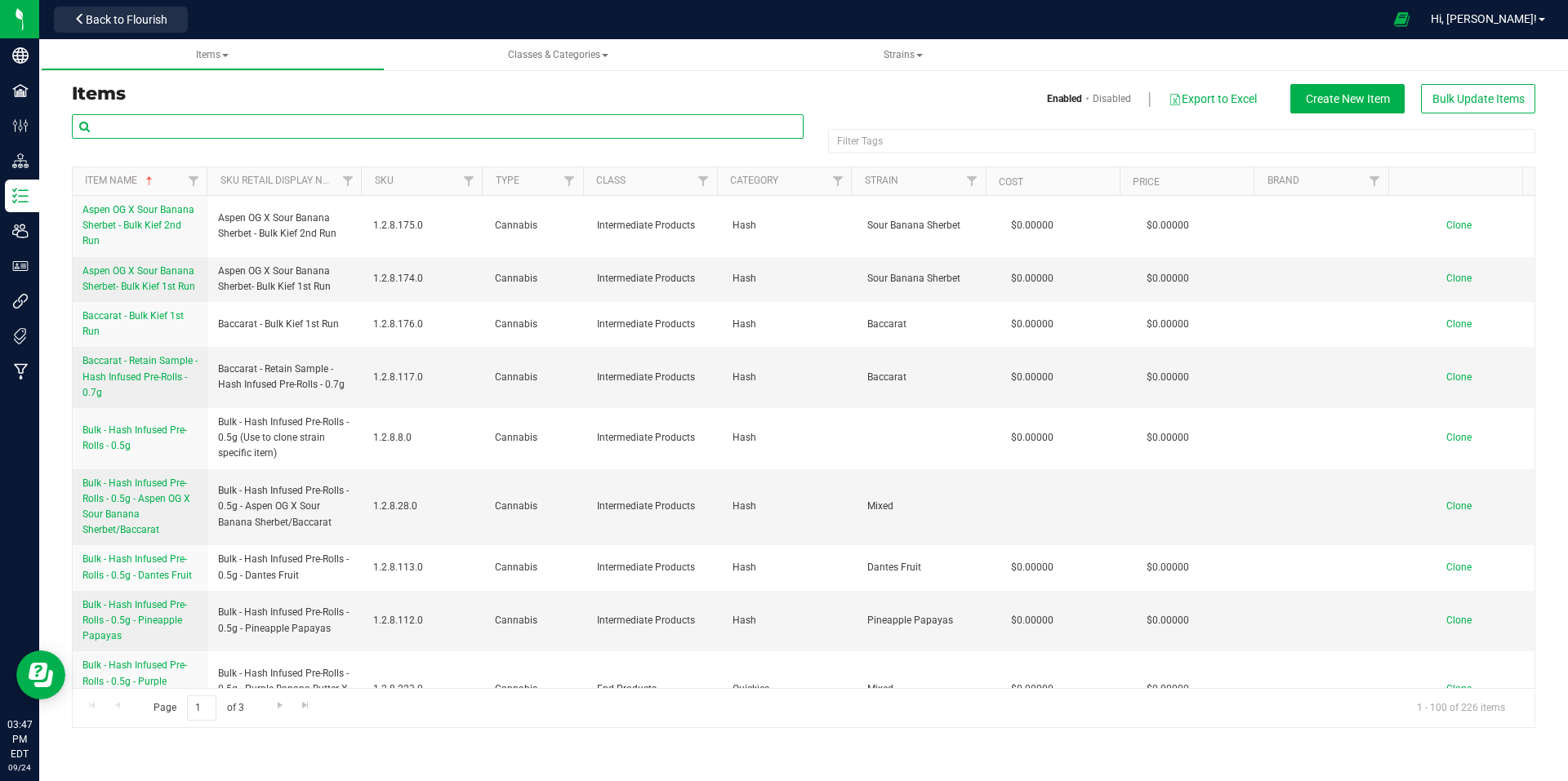
click at [332, 133] on input "text" at bounding box center [438, 127] width 732 height 25
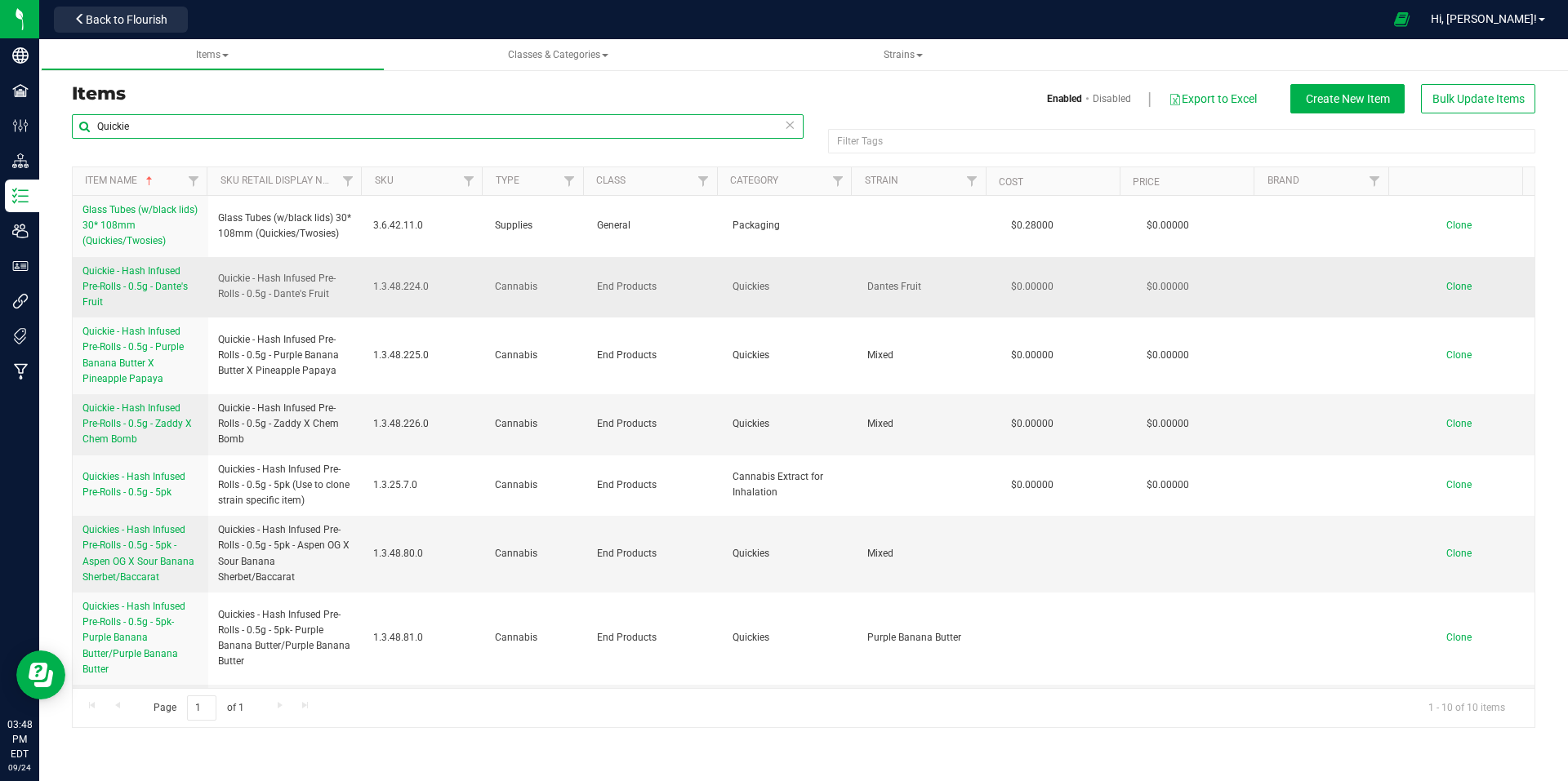
type input "Quickie"
click at [159, 283] on span "Quickie - Hash Infused Pre-Rolls - 0.5g - Dante's Fruit" at bounding box center [135, 287] width 105 height 43
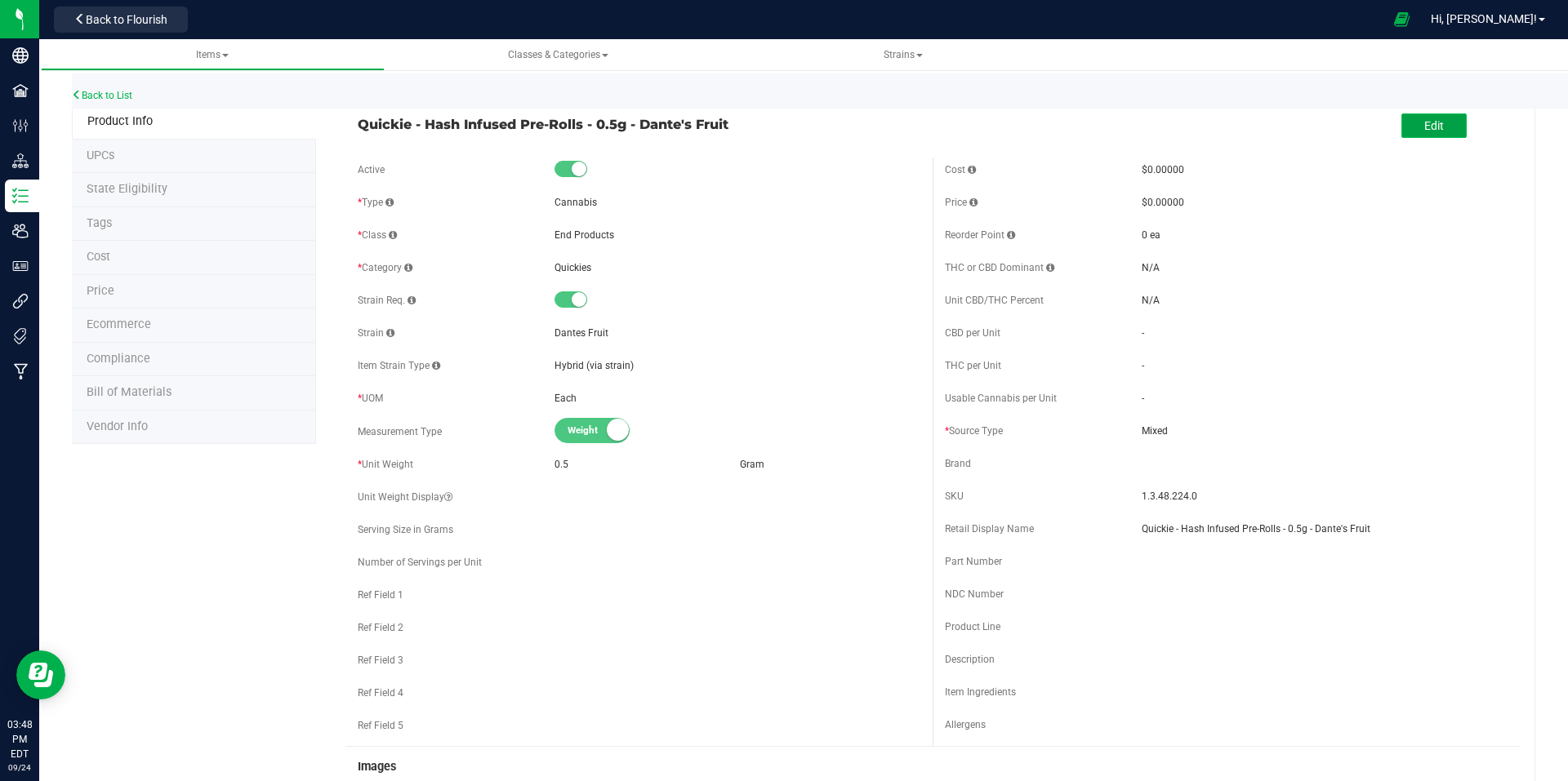
click at [1401, 123] on button "Edit" at bounding box center [1434, 126] width 66 height 25
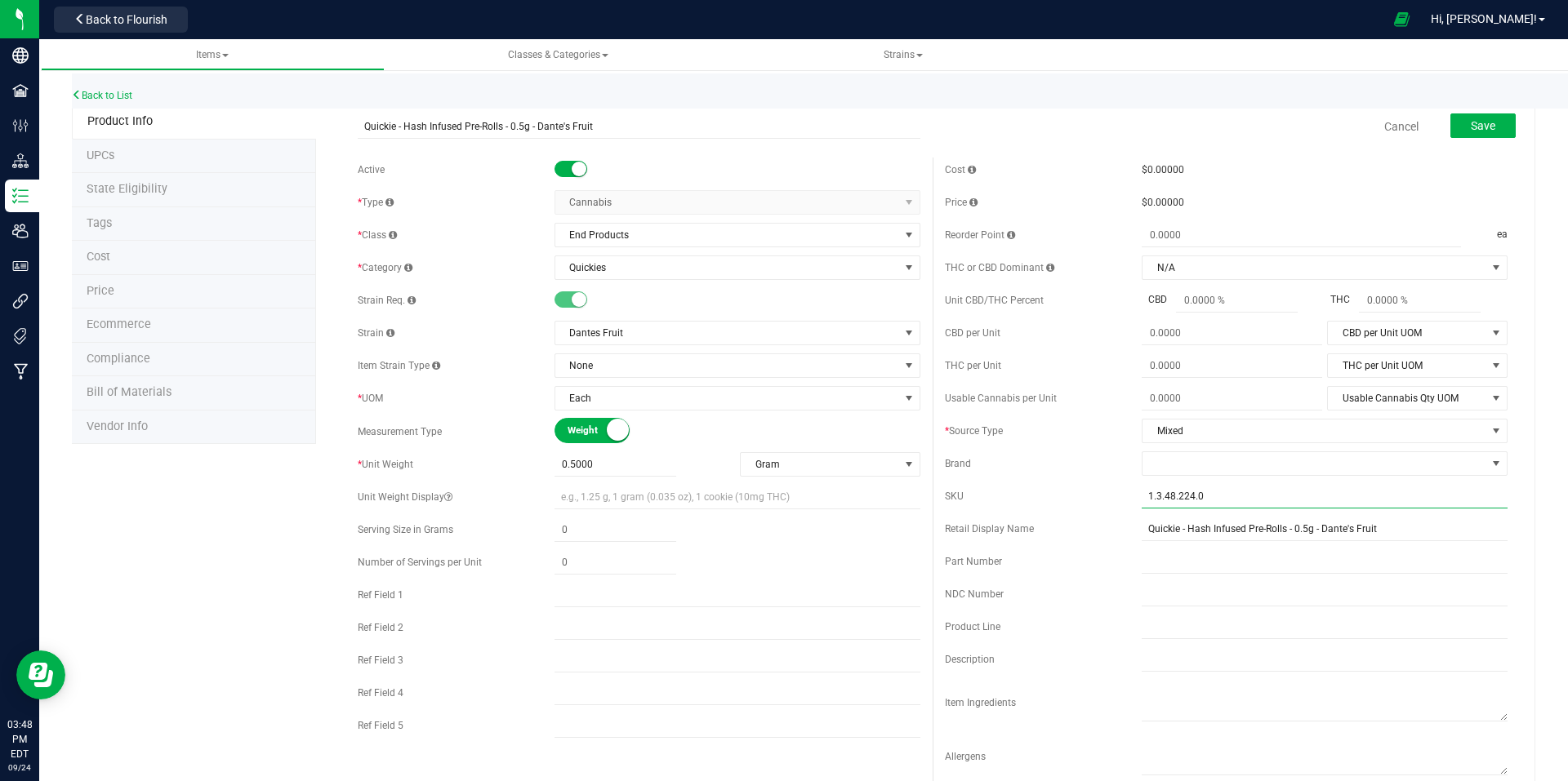
drag, startPoint x: 1220, startPoint y: 498, endPoint x: 1117, endPoint y: 504, distance: 103.2
click at [1117, 504] on div "SKU 1.3.48.224.0" at bounding box center [1226, 497] width 563 height 25
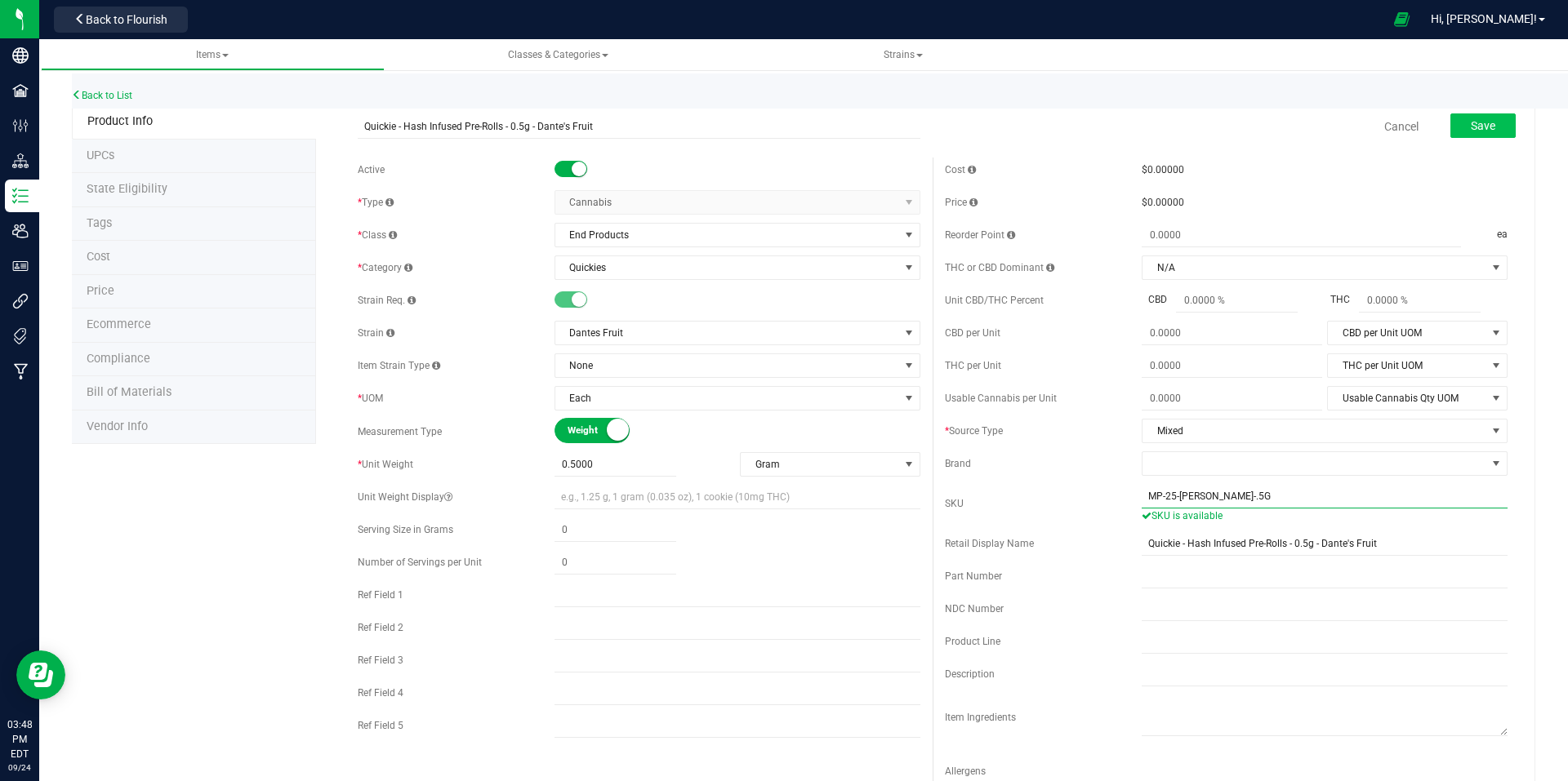
type input "MP-25-DF-DF-.5G"
click at [1488, 120] on button "Save" at bounding box center [1483, 126] width 66 height 25
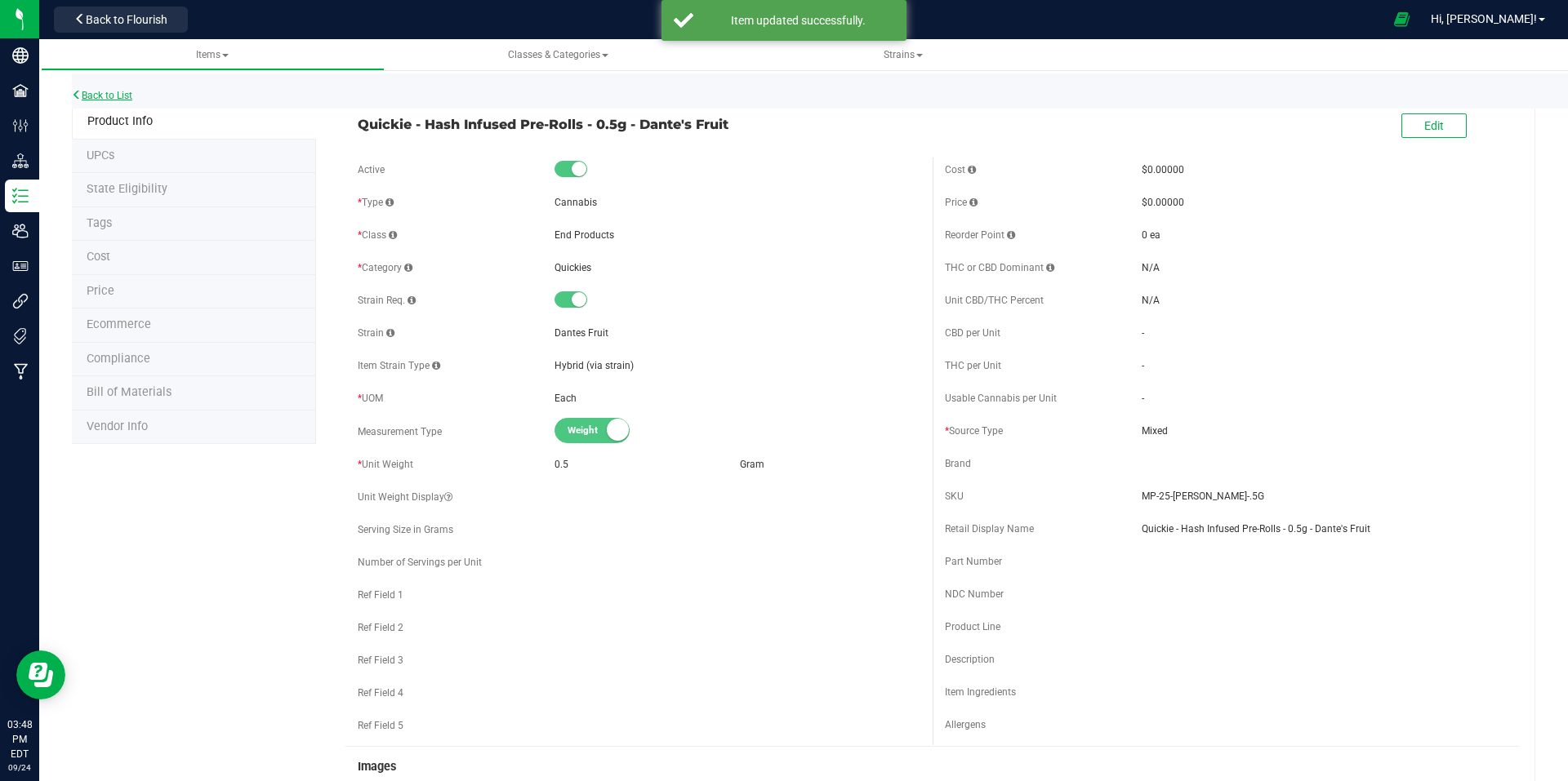
click at [93, 96] on link "Back to List" at bounding box center [102, 95] width 60 height 12
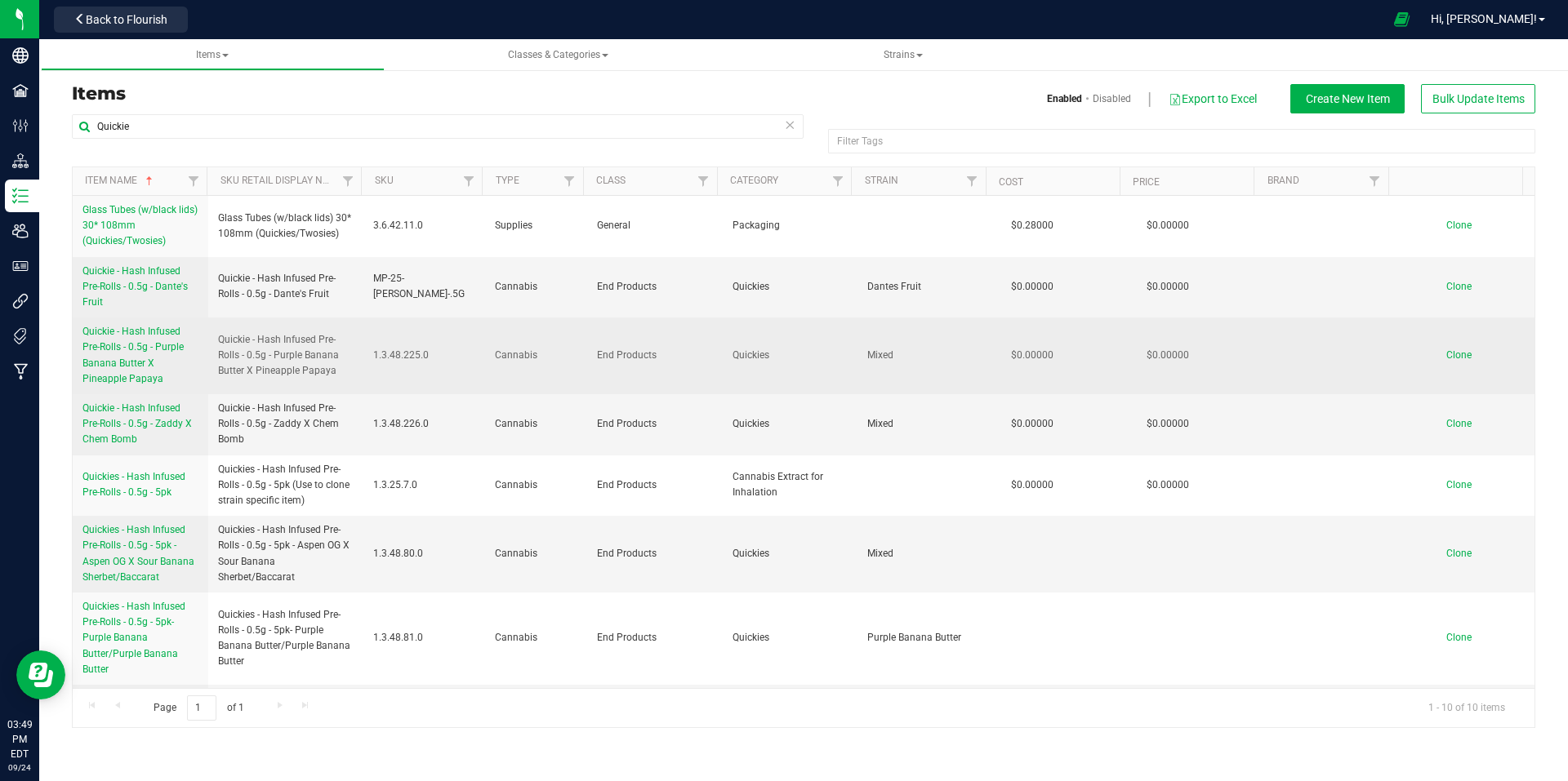
click at [125, 352] on span "Quickie - Hash Infused Pre-Rolls - 0.5g - Purple Banana Butter X Pineapple Papa…" at bounding box center [133, 355] width 101 height 58
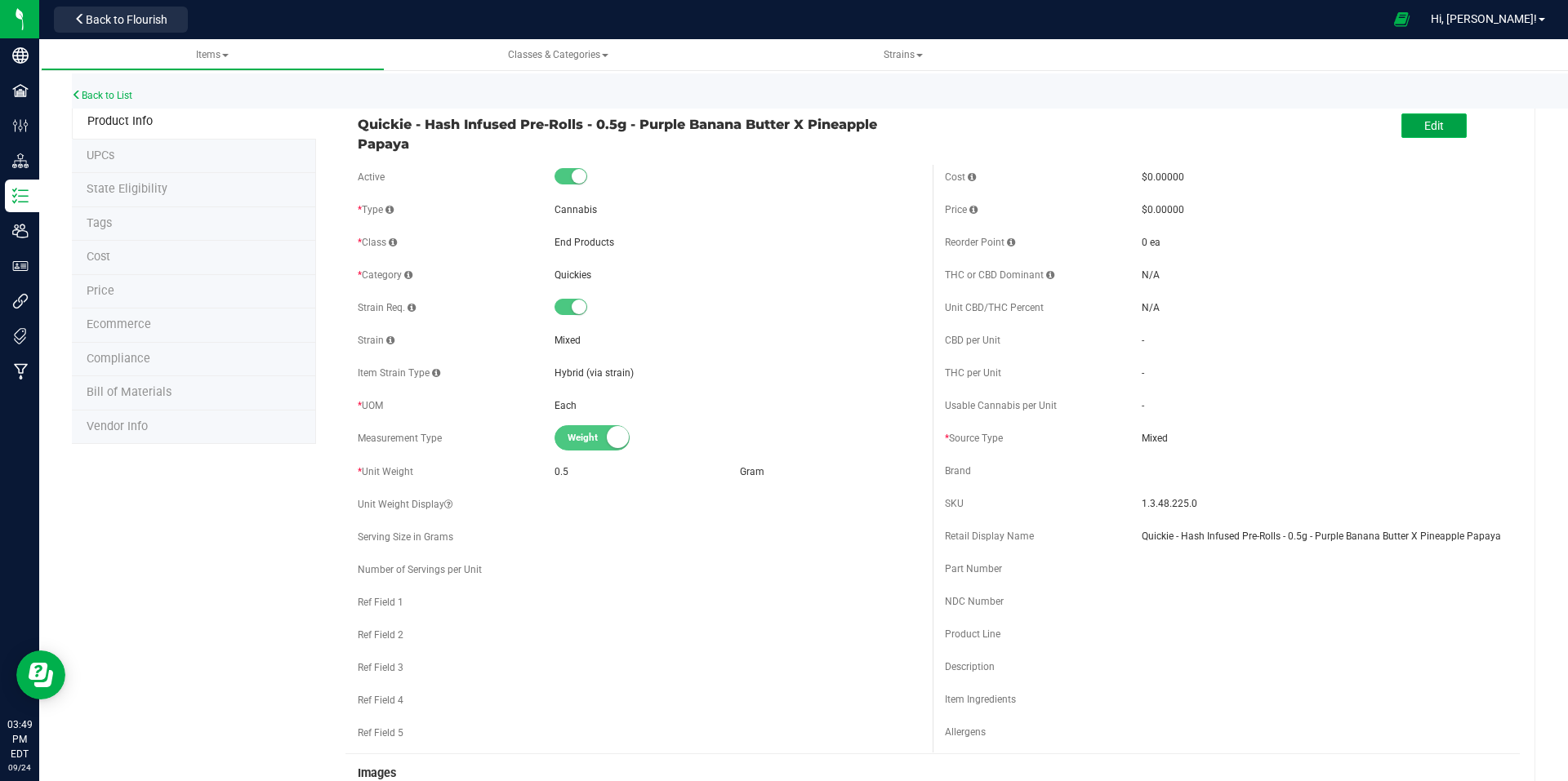
click at [1424, 120] on span "Edit" at bounding box center [1434, 126] width 19 height 13
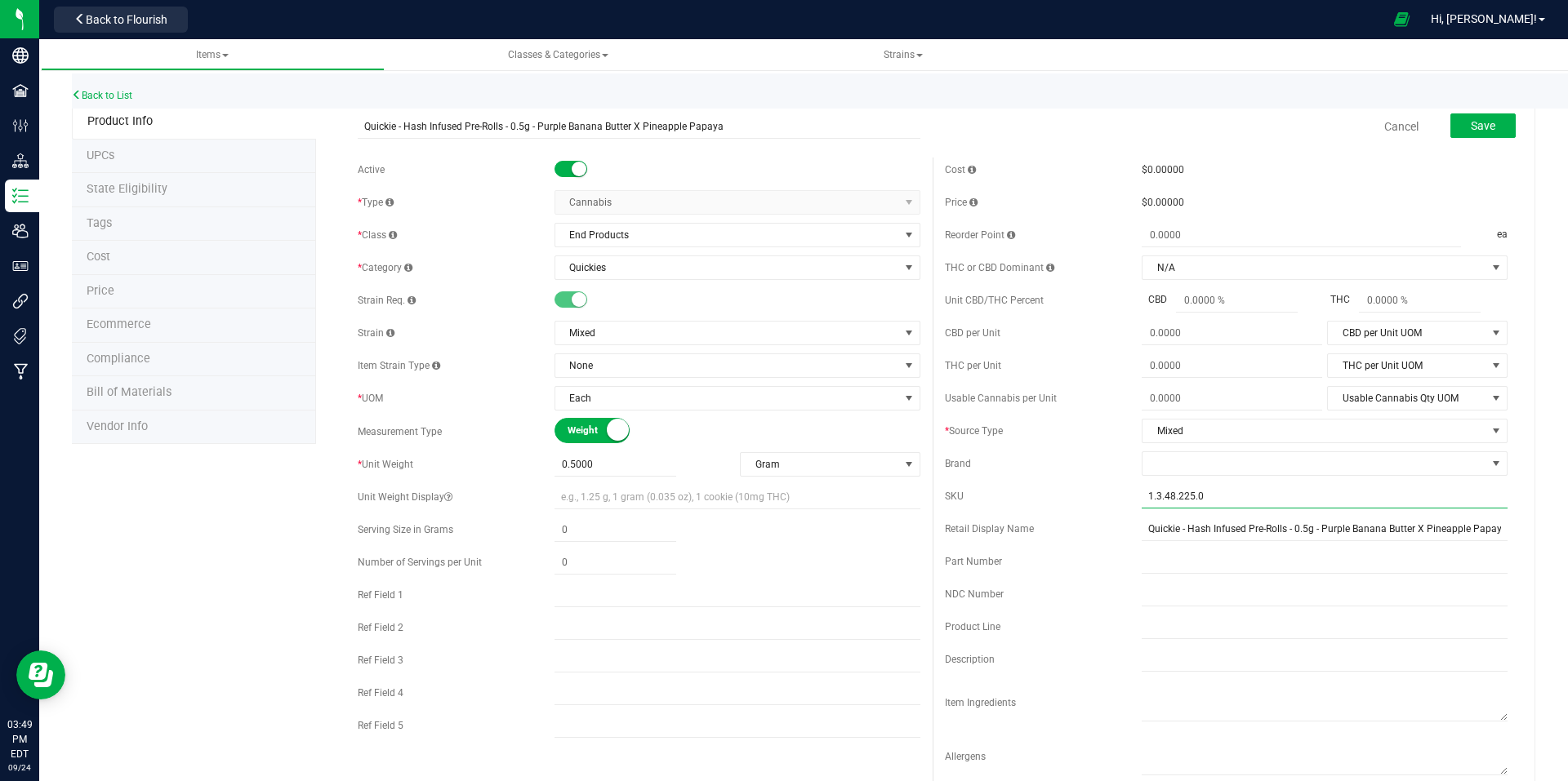
drag, startPoint x: 1224, startPoint y: 491, endPoint x: 1129, endPoint y: 493, distance: 95.0
click at [1129, 493] on div "SKU 1.3.48.225.0" at bounding box center [1226, 497] width 563 height 25
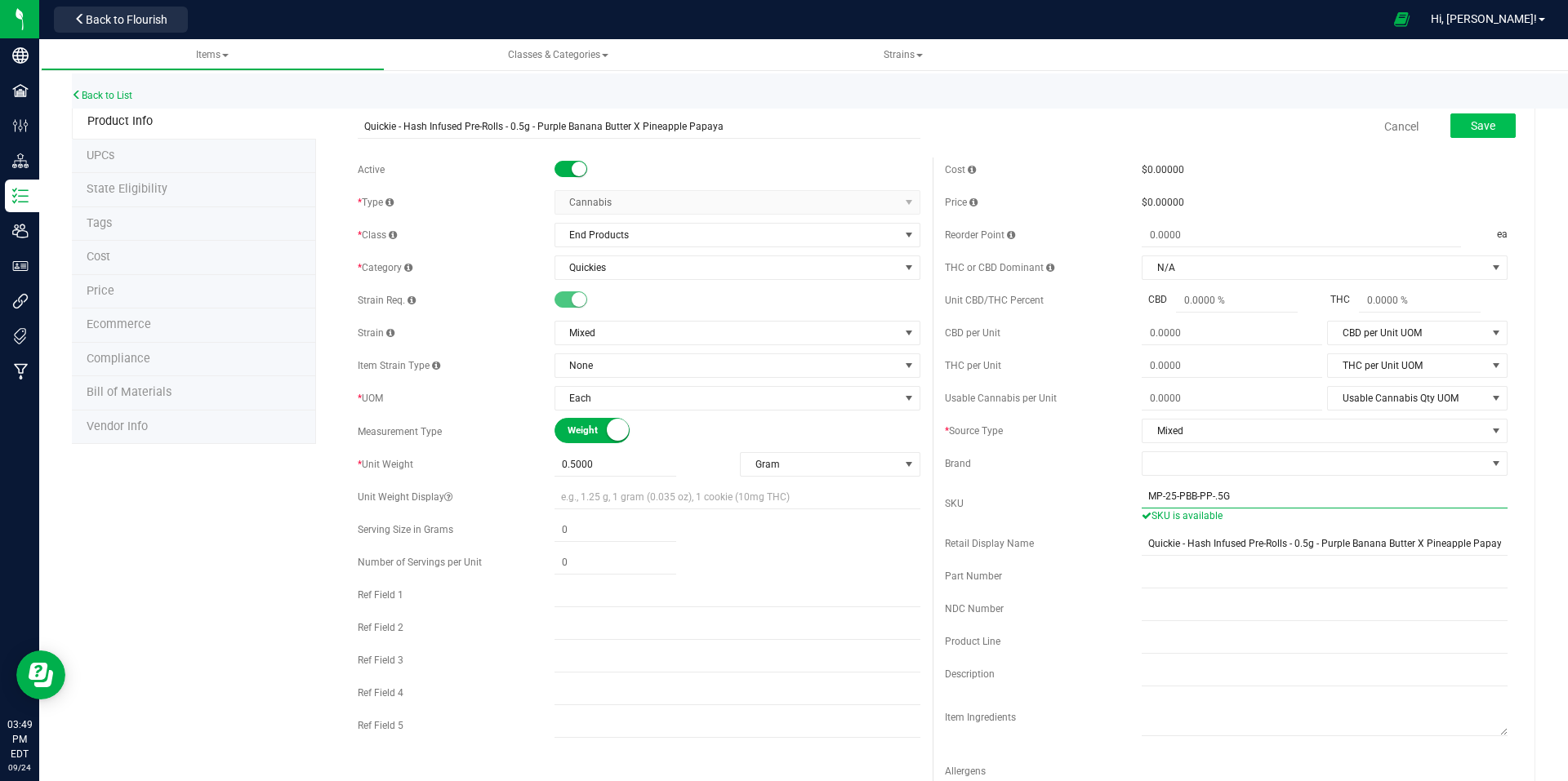
type input "MP-25-PBB-PP-.5G"
click at [1494, 121] on button "Save" at bounding box center [1483, 126] width 66 height 25
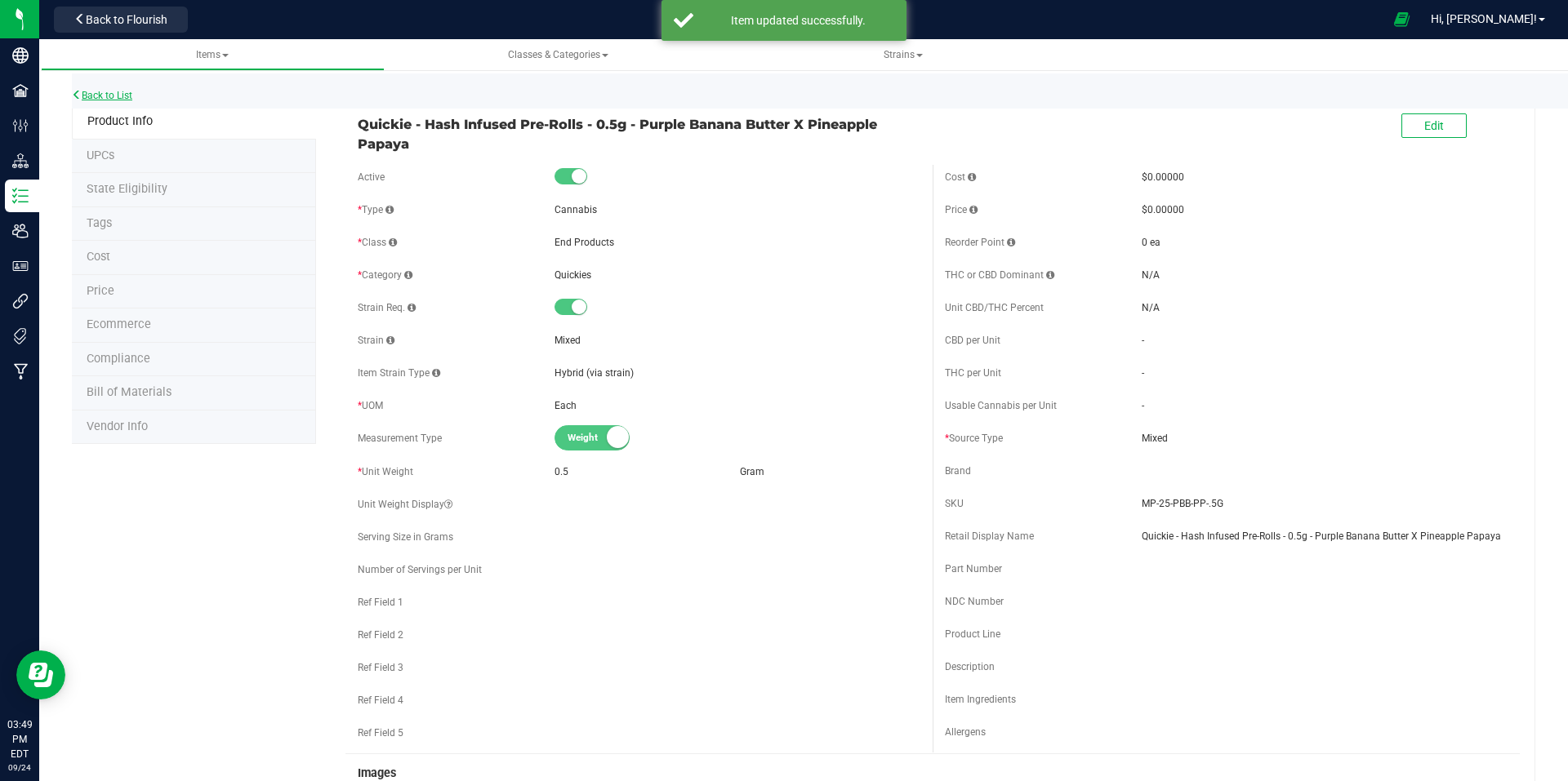
click at [110, 95] on link "Back to List" at bounding box center [102, 95] width 60 height 12
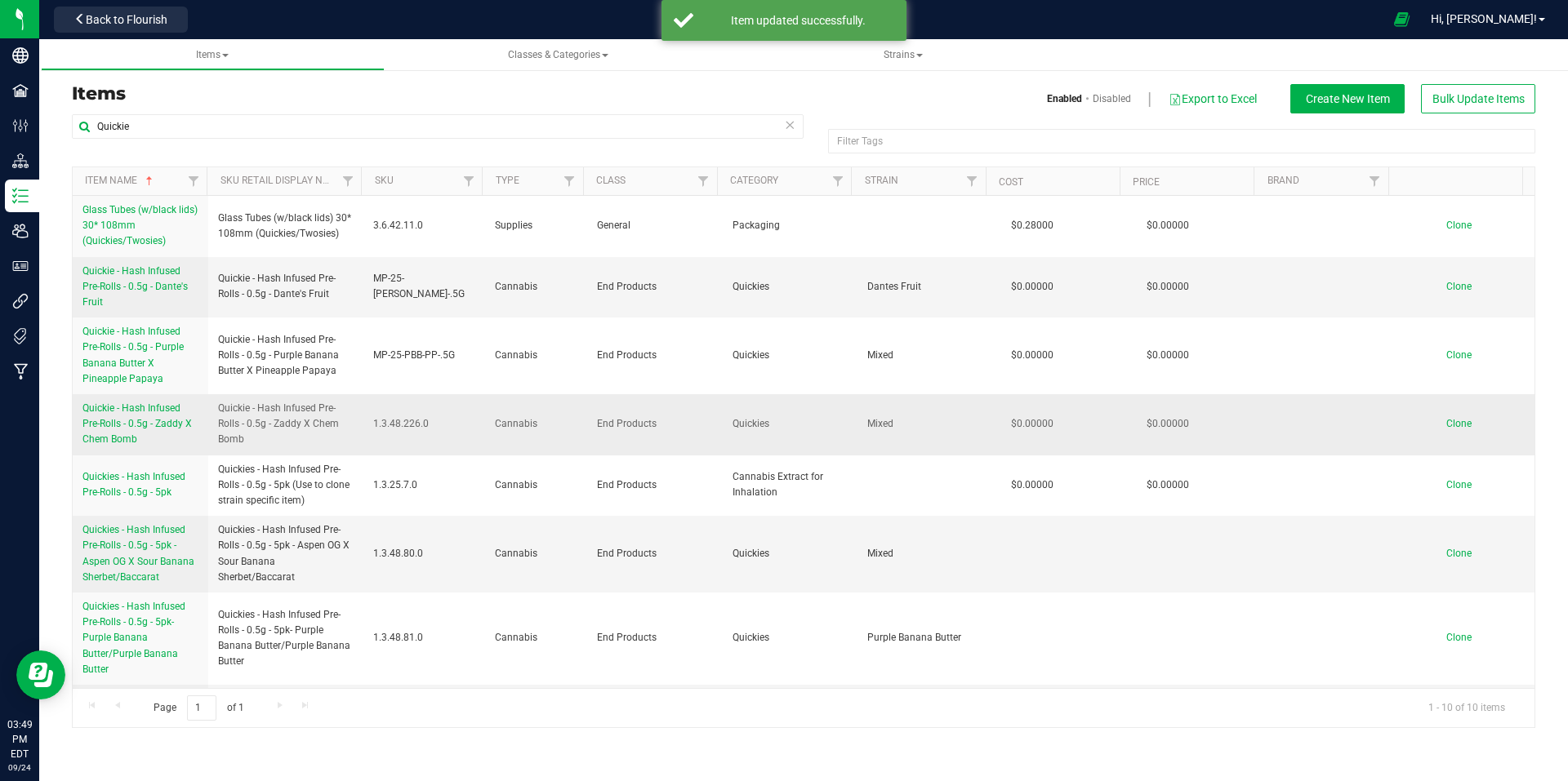
click at [132, 420] on span "Quickie - Hash Infused Pre-Rolls - 0.5g - Zaddy X Chem Bomb" at bounding box center [137, 424] width 110 height 43
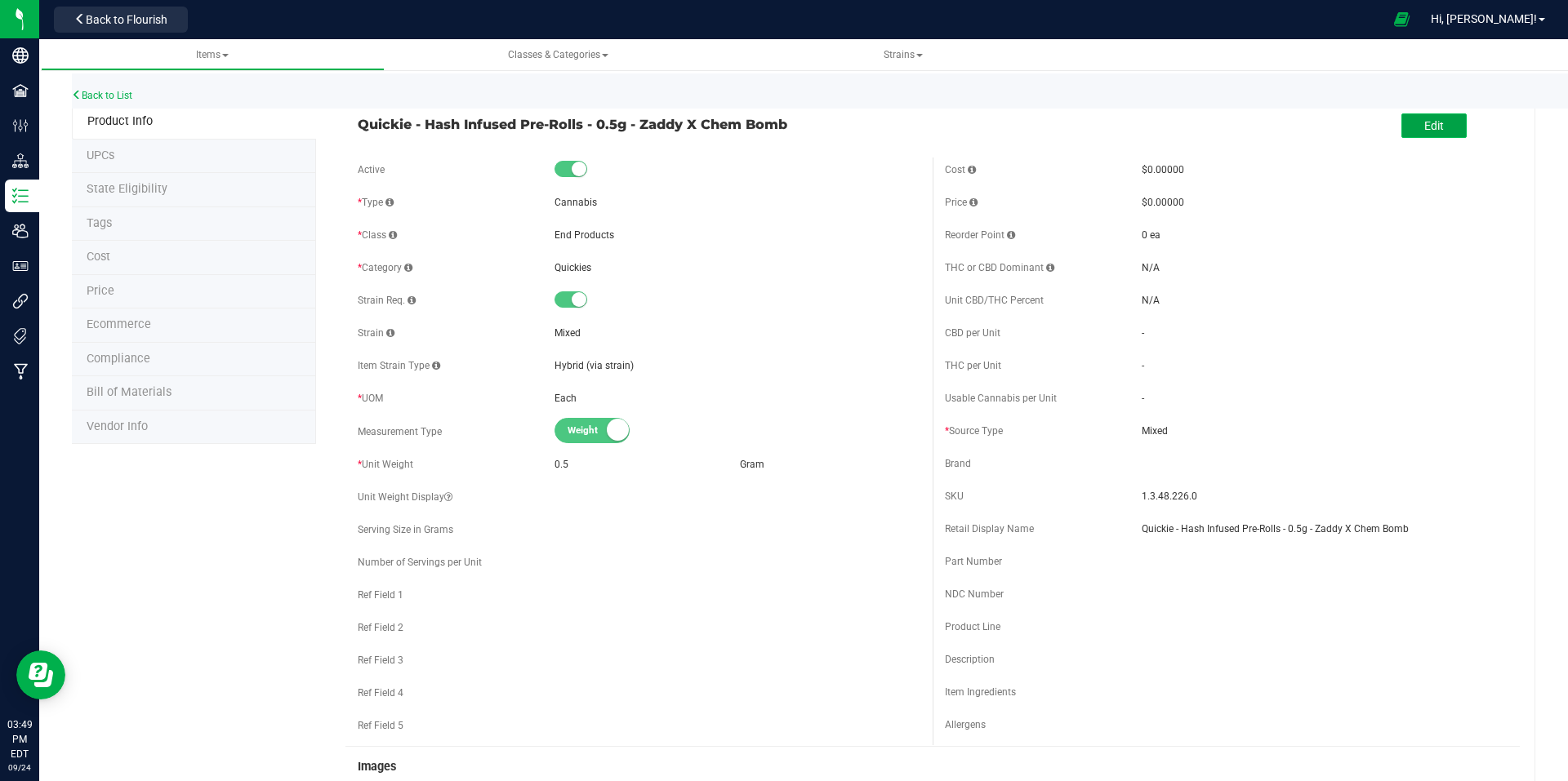
click at [1432, 132] on button "Edit" at bounding box center [1434, 126] width 66 height 25
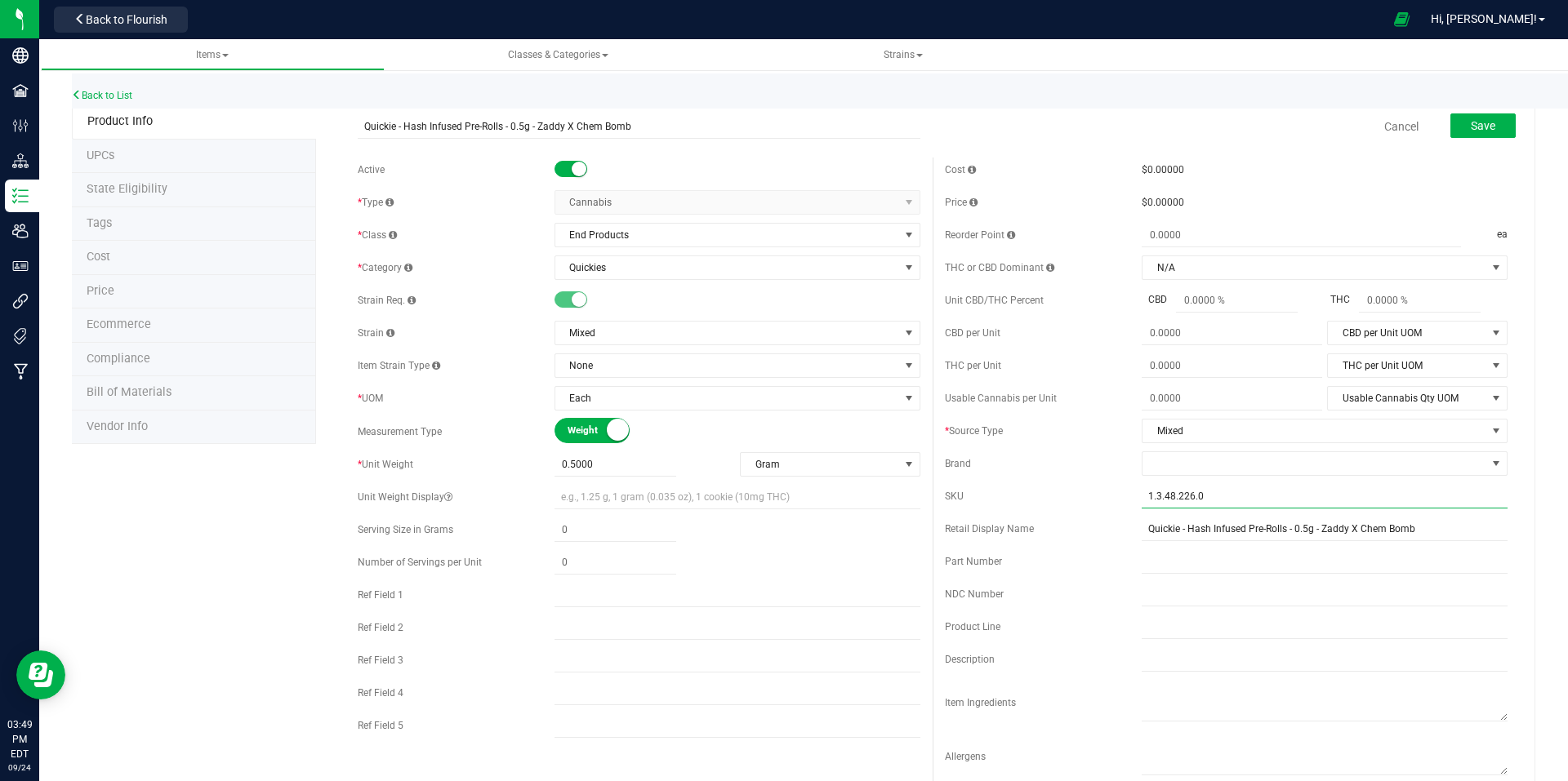
drag, startPoint x: 1233, startPoint y: 507, endPoint x: 1217, endPoint y: 503, distance: 16.5
click at [1227, 505] on input "1.3.48.226.0" at bounding box center [1324, 497] width 366 height 25
drag, startPoint x: 1217, startPoint y: 503, endPoint x: 1108, endPoint y: 500, distance: 109.0
click at [1108, 500] on div "SKU 1.3.48.226.0" at bounding box center [1226, 497] width 563 height 25
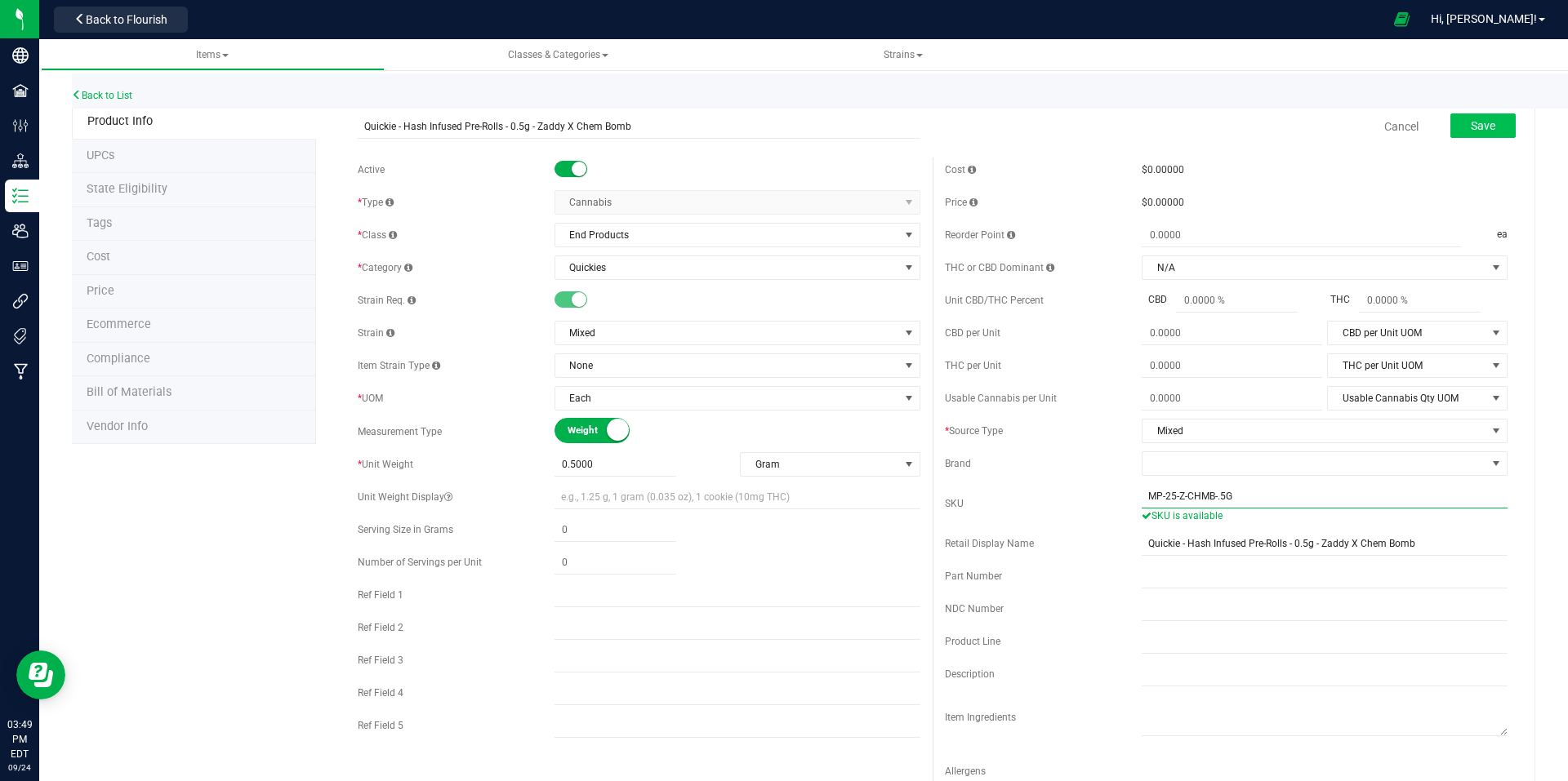
type input "MP-25-Z-CHMB-.5G"
click at [1471, 121] on span "Save" at bounding box center [1483, 126] width 25 height 13
